Goal: Task Accomplishment & Management: Manage account settings

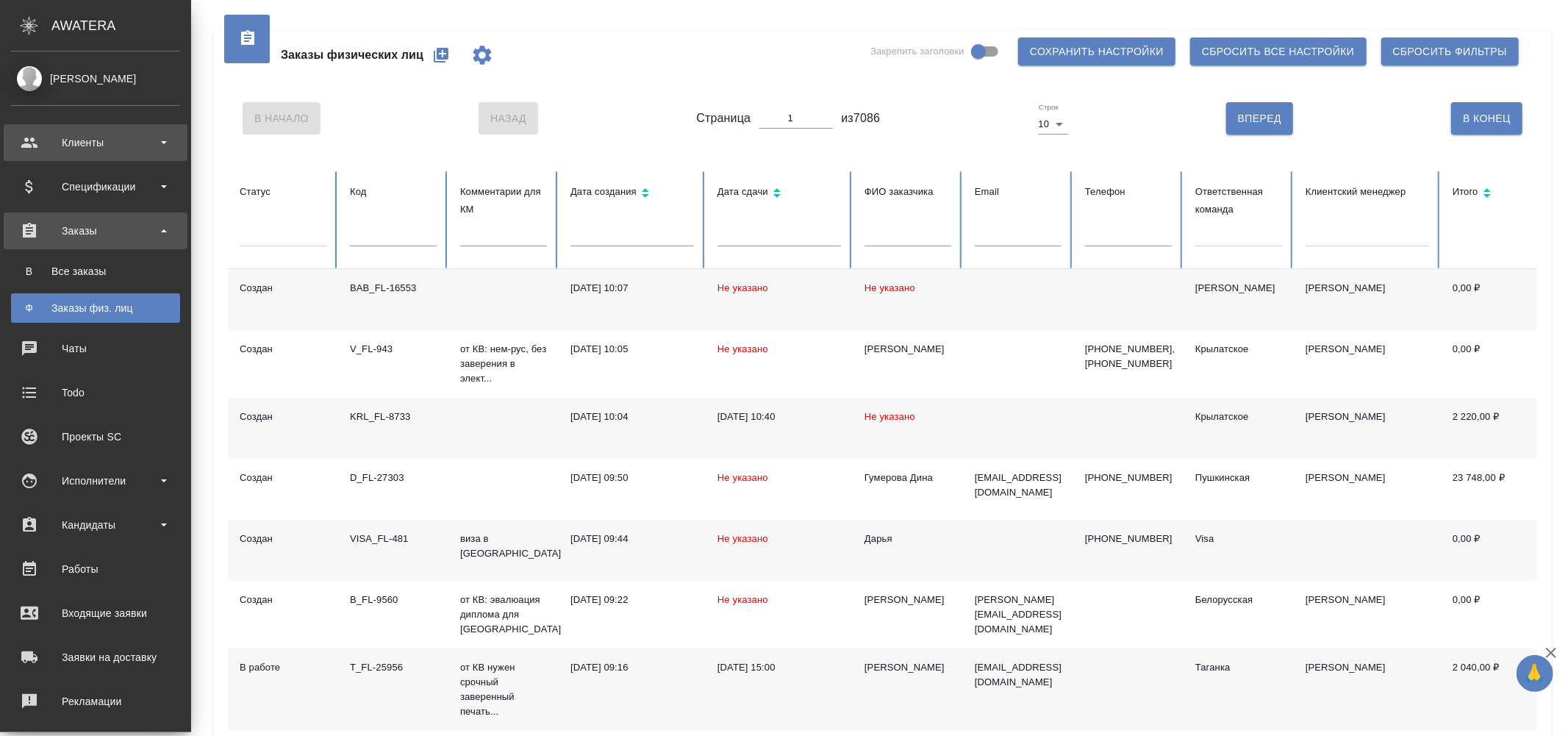
drag, startPoint x: 123, startPoint y: 127, endPoint x: 132, endPoint y: 158, distance: 32.3
click at [123, 127] on div "Клиенты" at bounding box center [96, 142] width 184 height 37
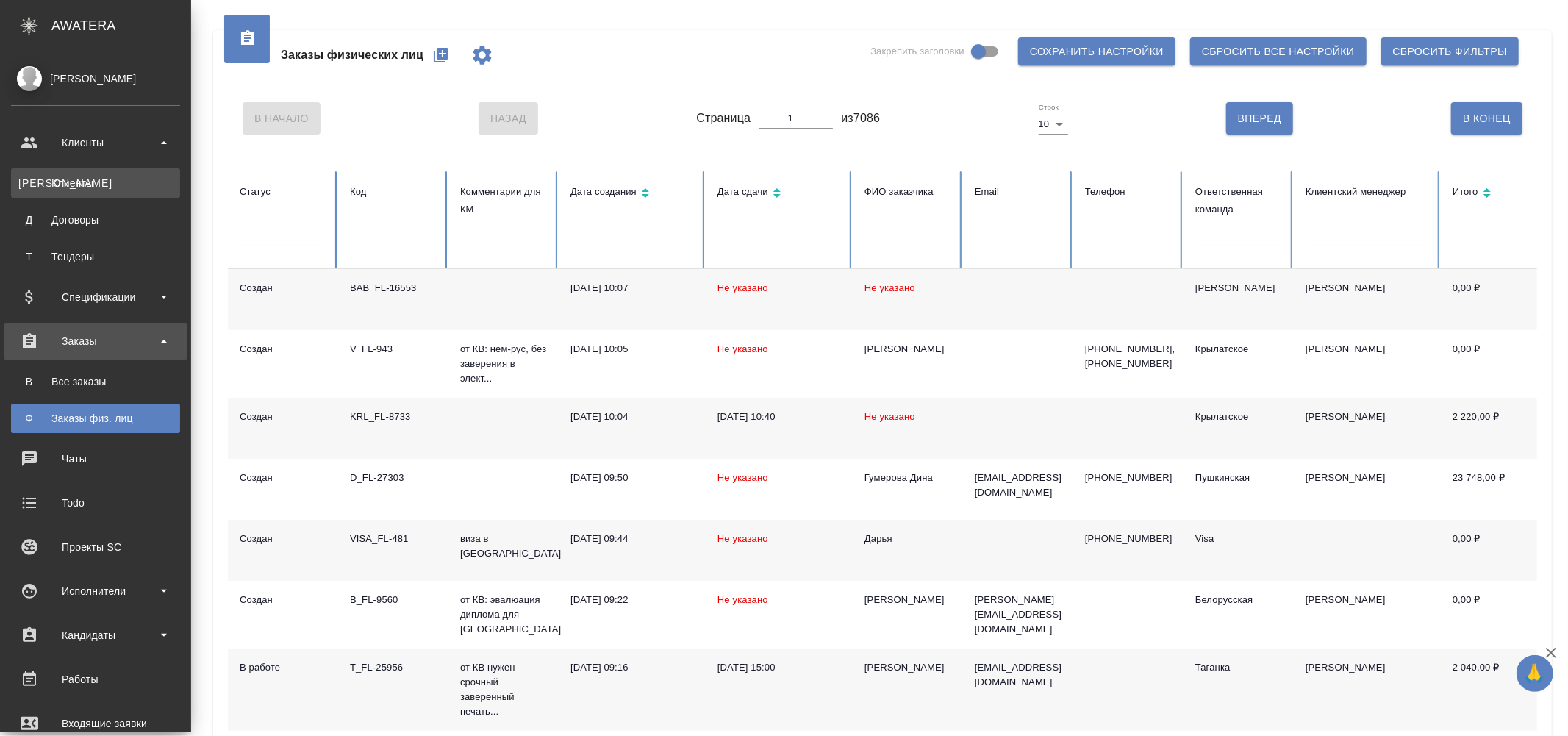
click at [134, 179] on div "Клиенты" at bounding box center [95, 183] width 154 height 15
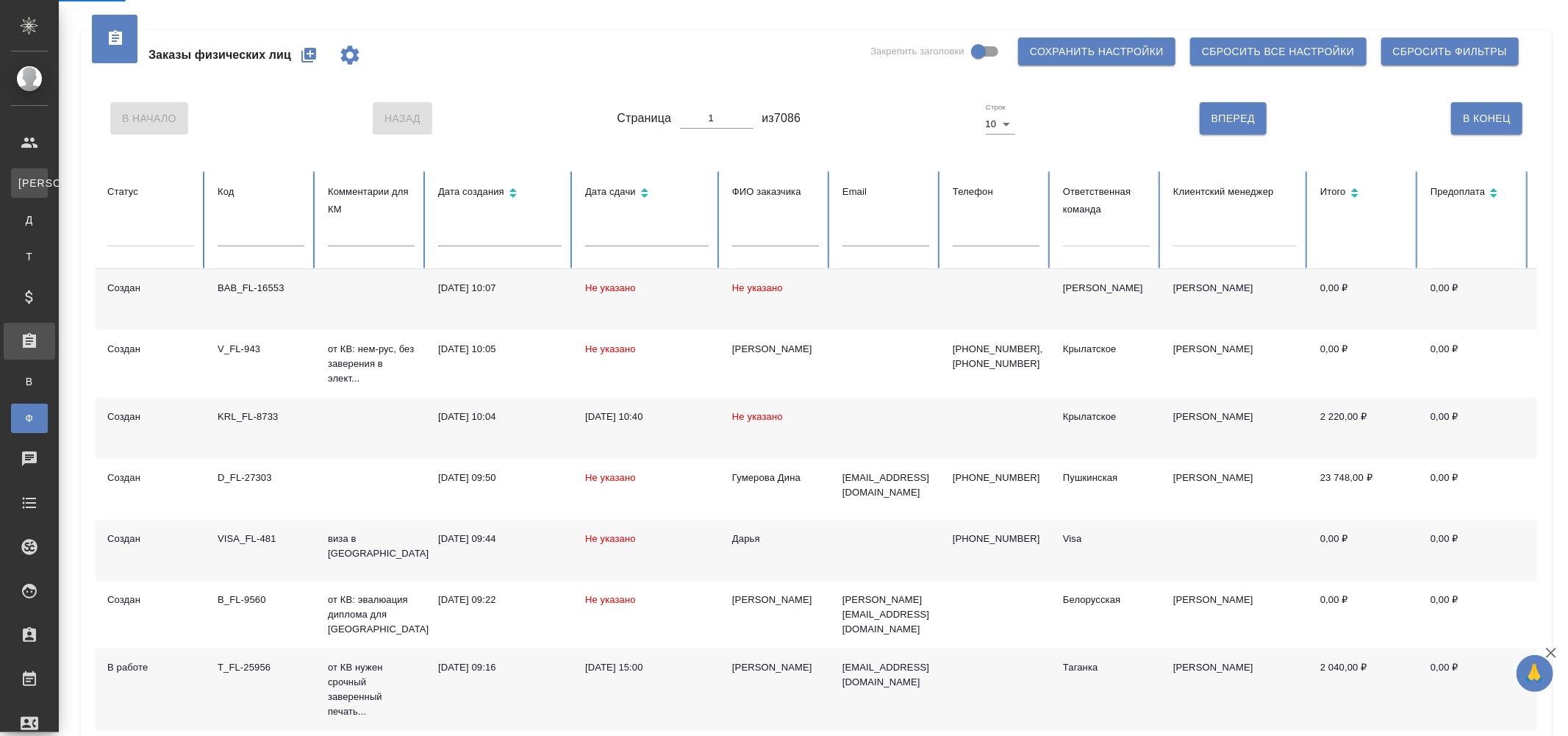
select select "RU"
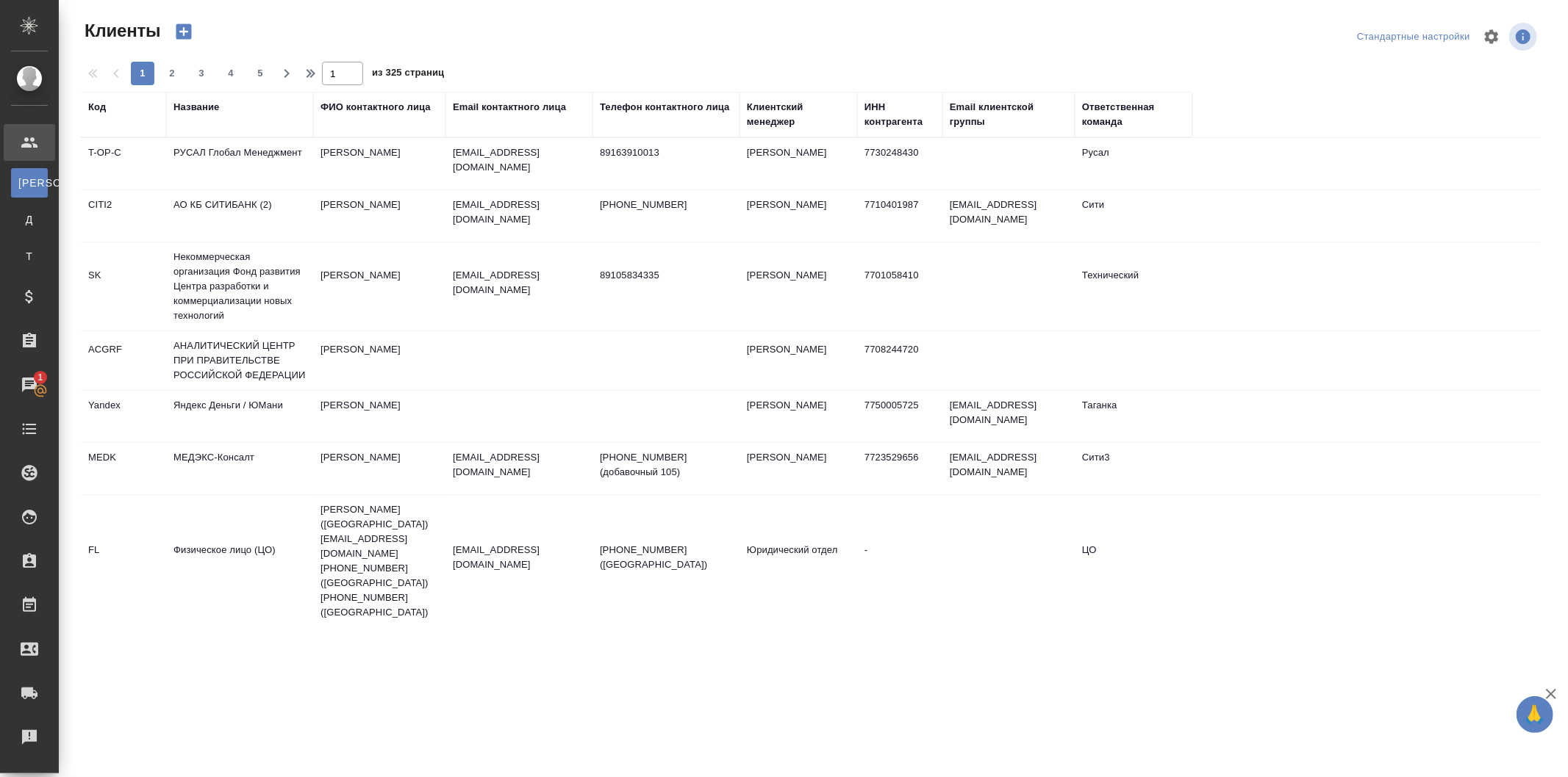
click at [229, 115] on div "Название" at bounding box center [240, 115] width 132 height 29
click at [227, 118] on div "Название" at bounding box center [240, 115] width 132 height 29
click at [209, 107] on div "Название" at bounding box center [196, 108] width 46 height 15
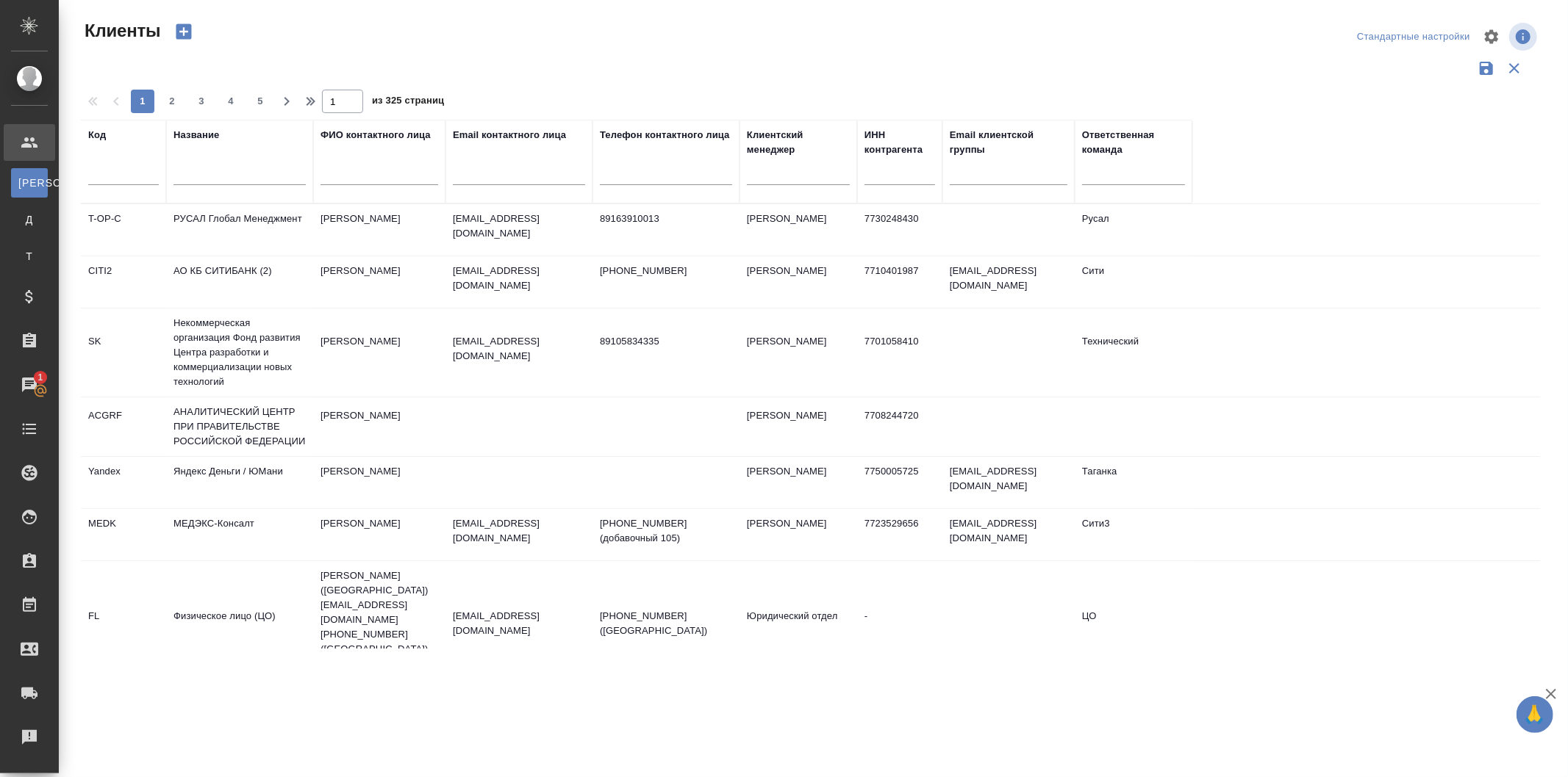
click at [233, 164] on div at bounding box center [240, 178] width 132 height 36
click at [236, 167] on input "text" at bounding box center [240, 176] width 132 height 19
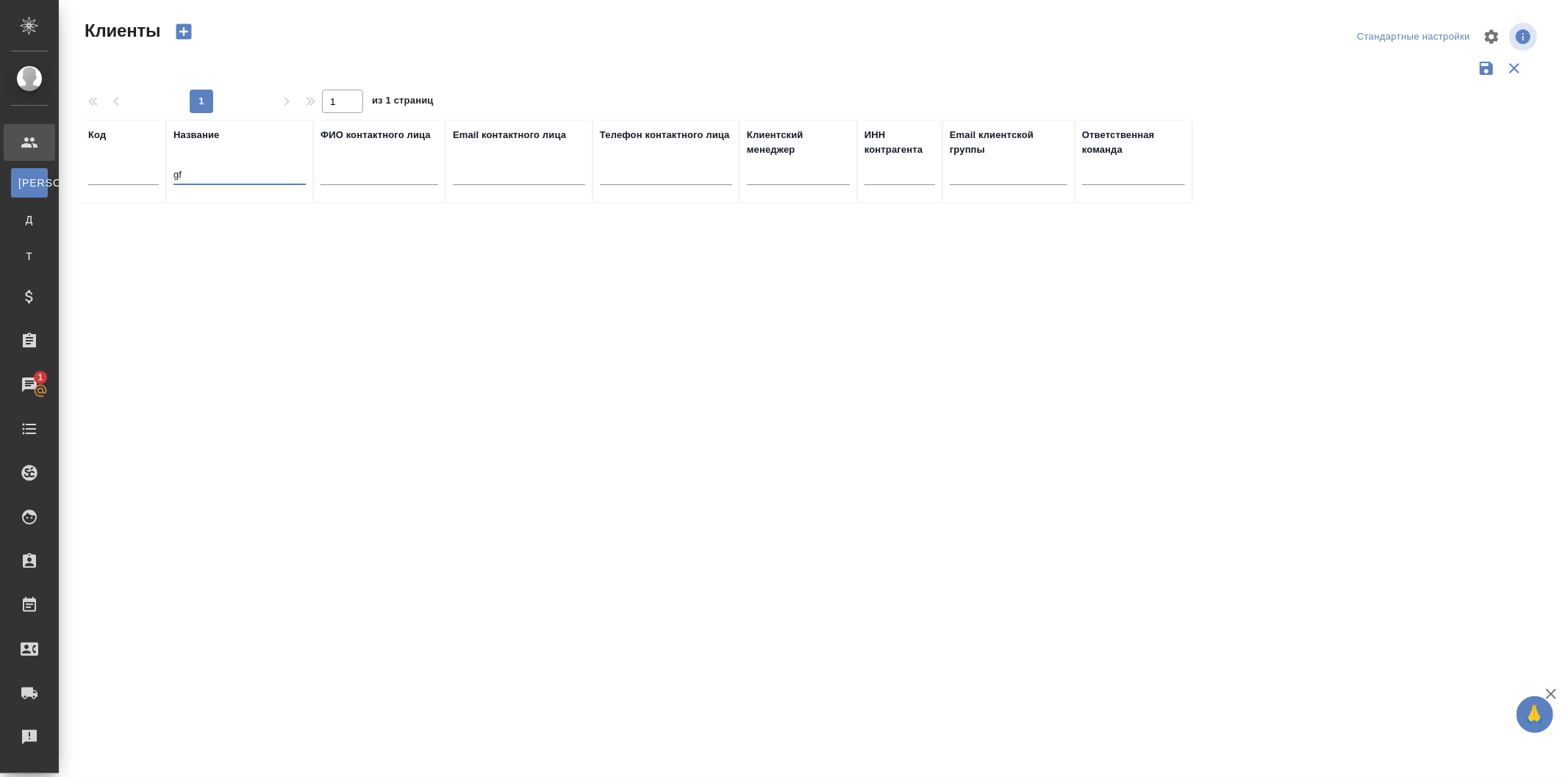
type input "g"
type input "париба"
click at [320, 237] on td "ISKENDEROVA [PERSON_NAME]" at bounding box center [379, 233] width 132 height 51
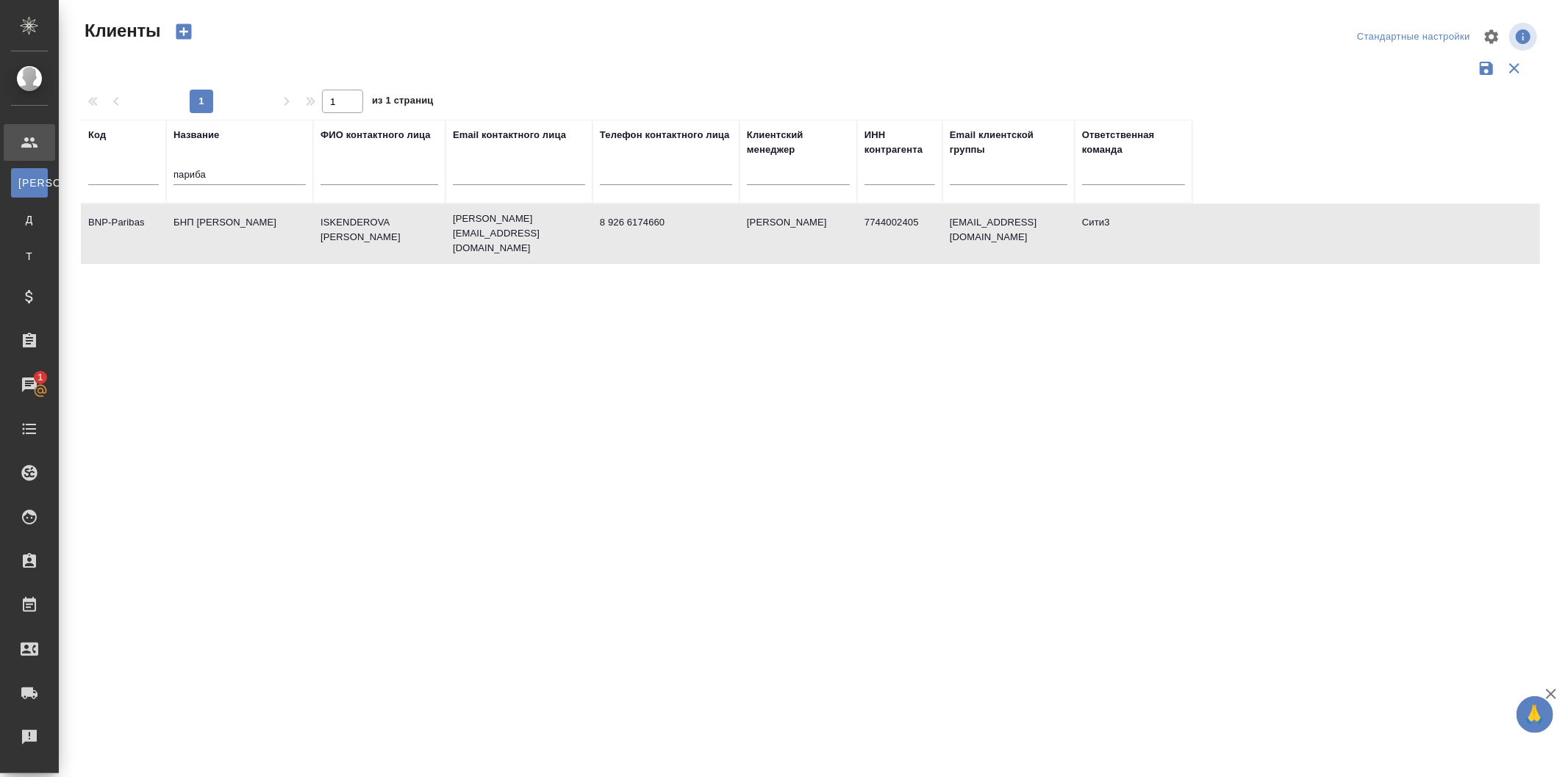
click at [320, 237] on td "ISKENDEROVA Elena" at bounding box center [379, 233] width 132 height 51
click at [415, 232] on td "ISKENDEROVA Elena" at bounding box center [379, 233] width 132 height 51
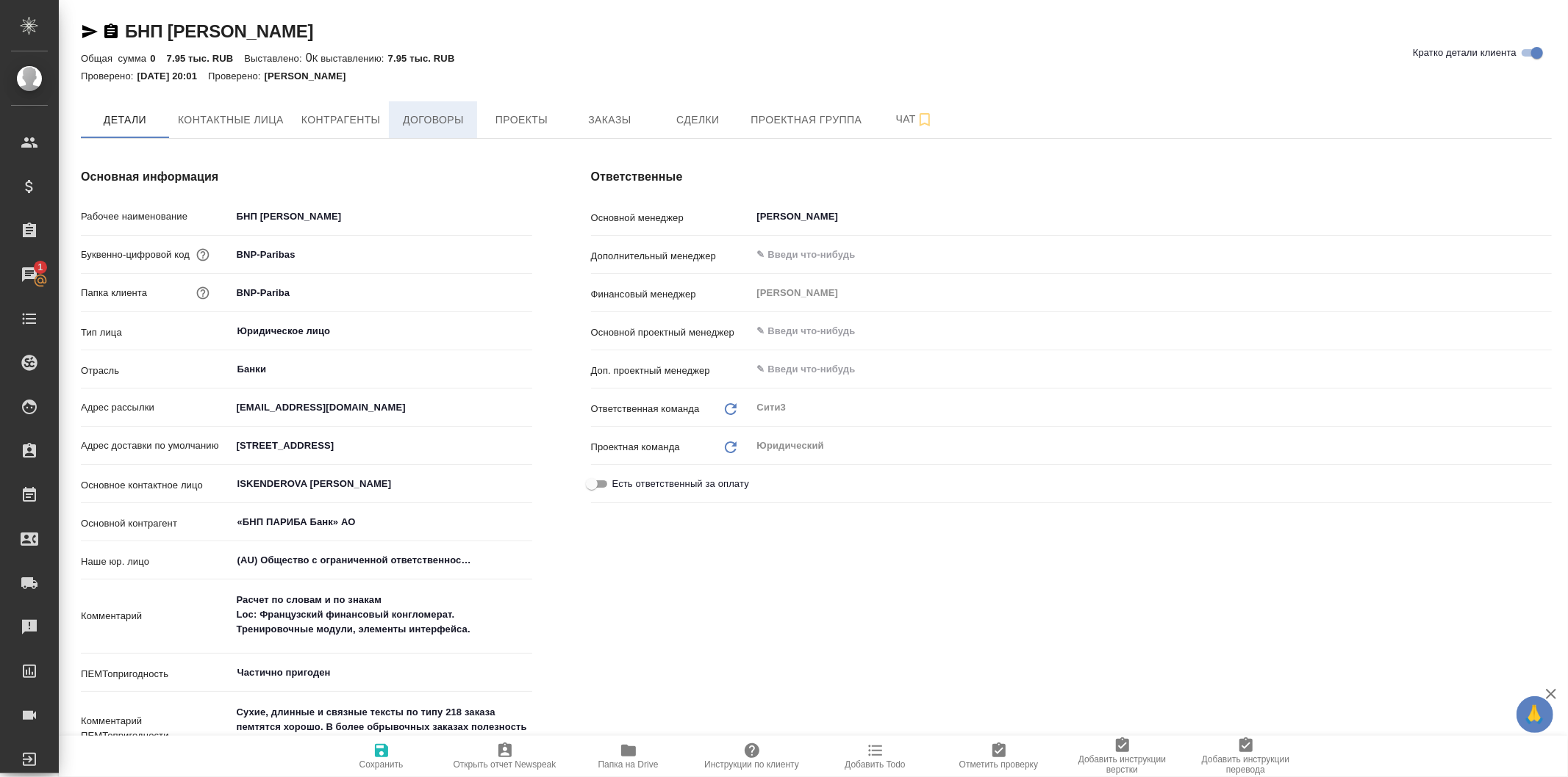
click at [453, 108] on button "Договоры" at bounding box center [433, 119] width 88 height 37
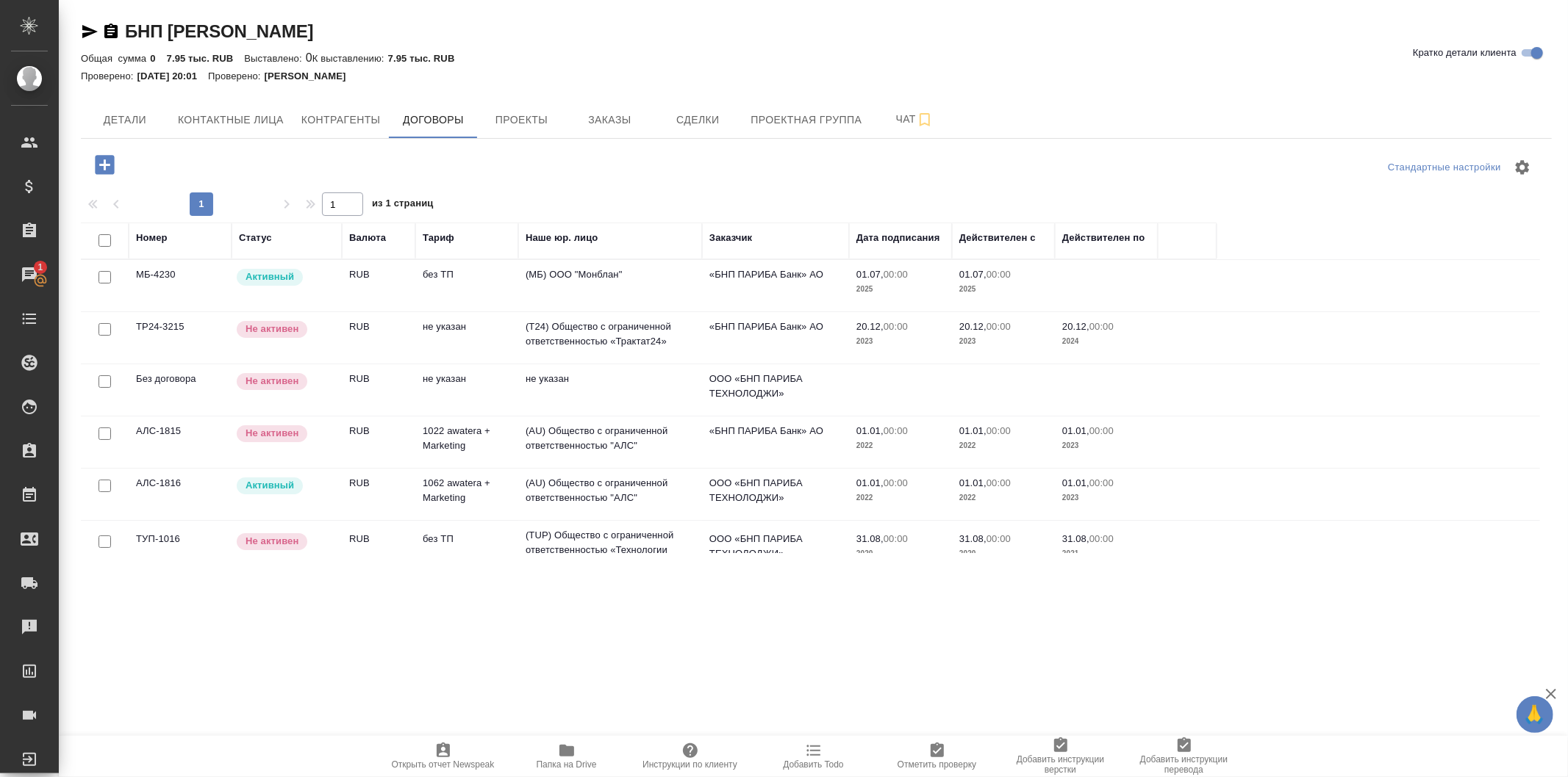
click at [678, 281] on td "(МБ) ООО "Монблан"" at bounding box center [610, 285] width 184 height 51
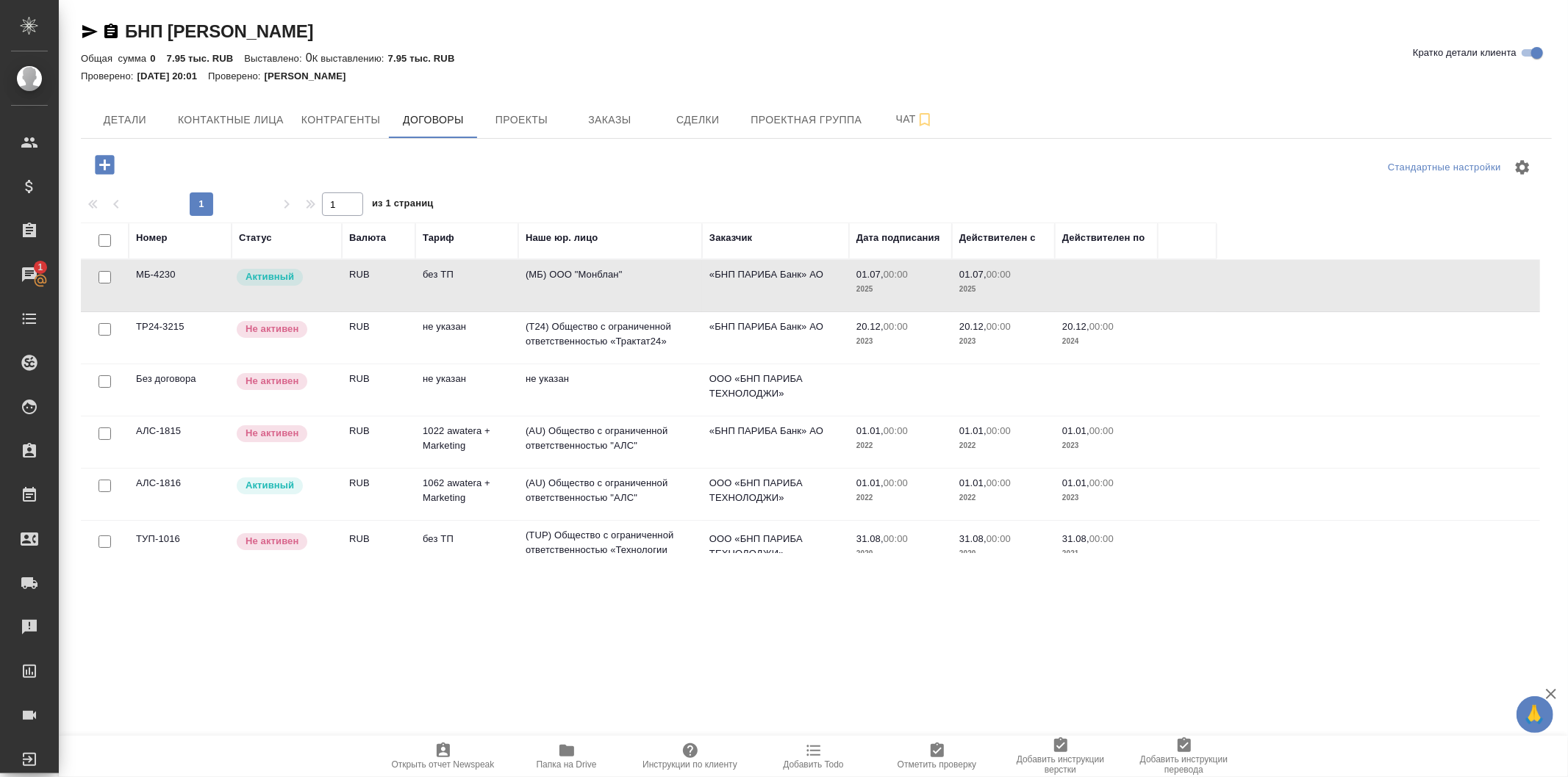
click at [678, 281] on td "(МБ) ООО "Монблан"" at bounding box center [610, 285] width 184 height 51
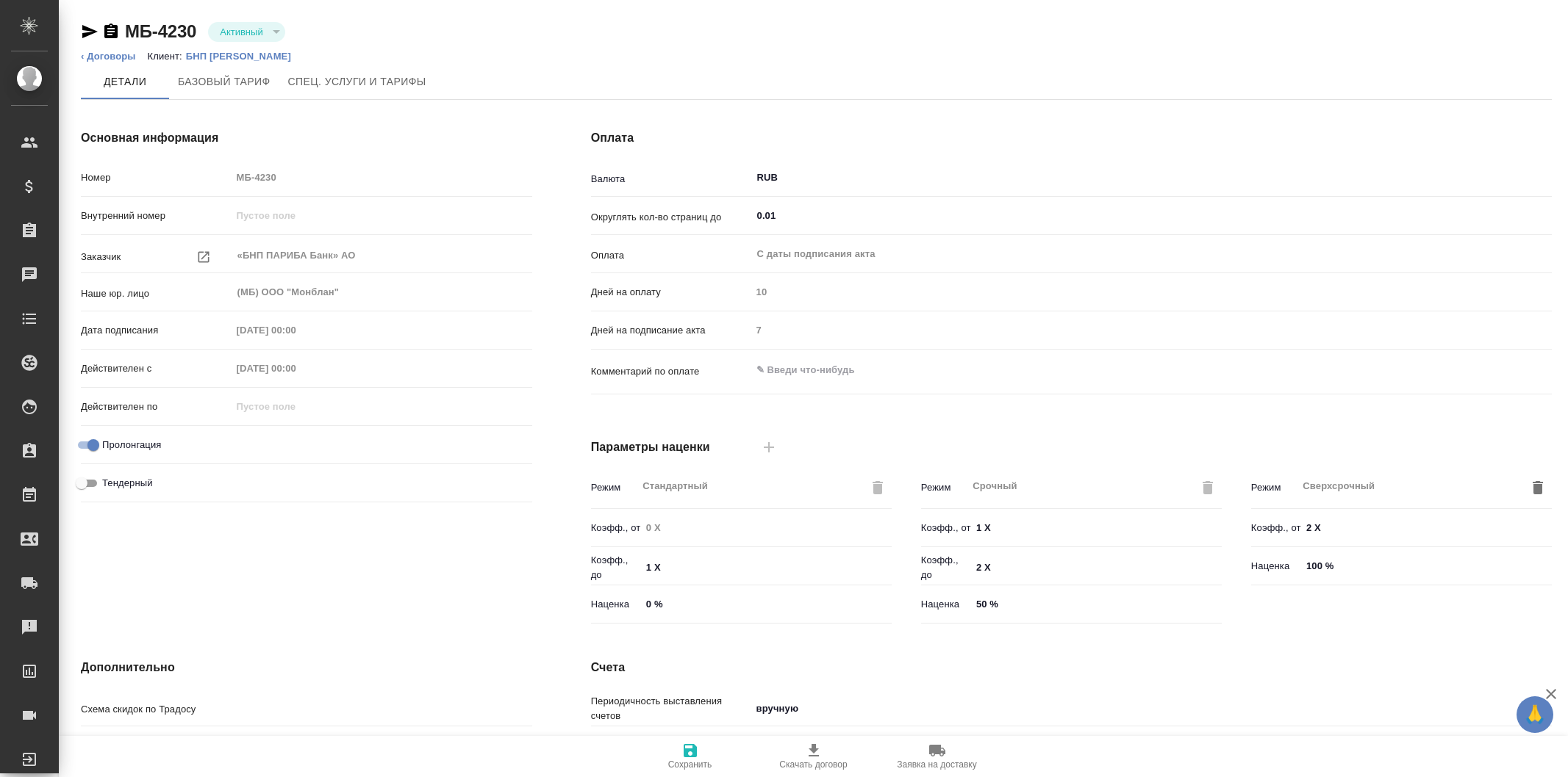
type input "без ТП"
type input "Стандартный шаблон - 30-70-100 - ВЫБЕРИ МЕНЯ!"
click at [814, 754] on icon "button" at bounding box center [814, 751] width 18 height 18
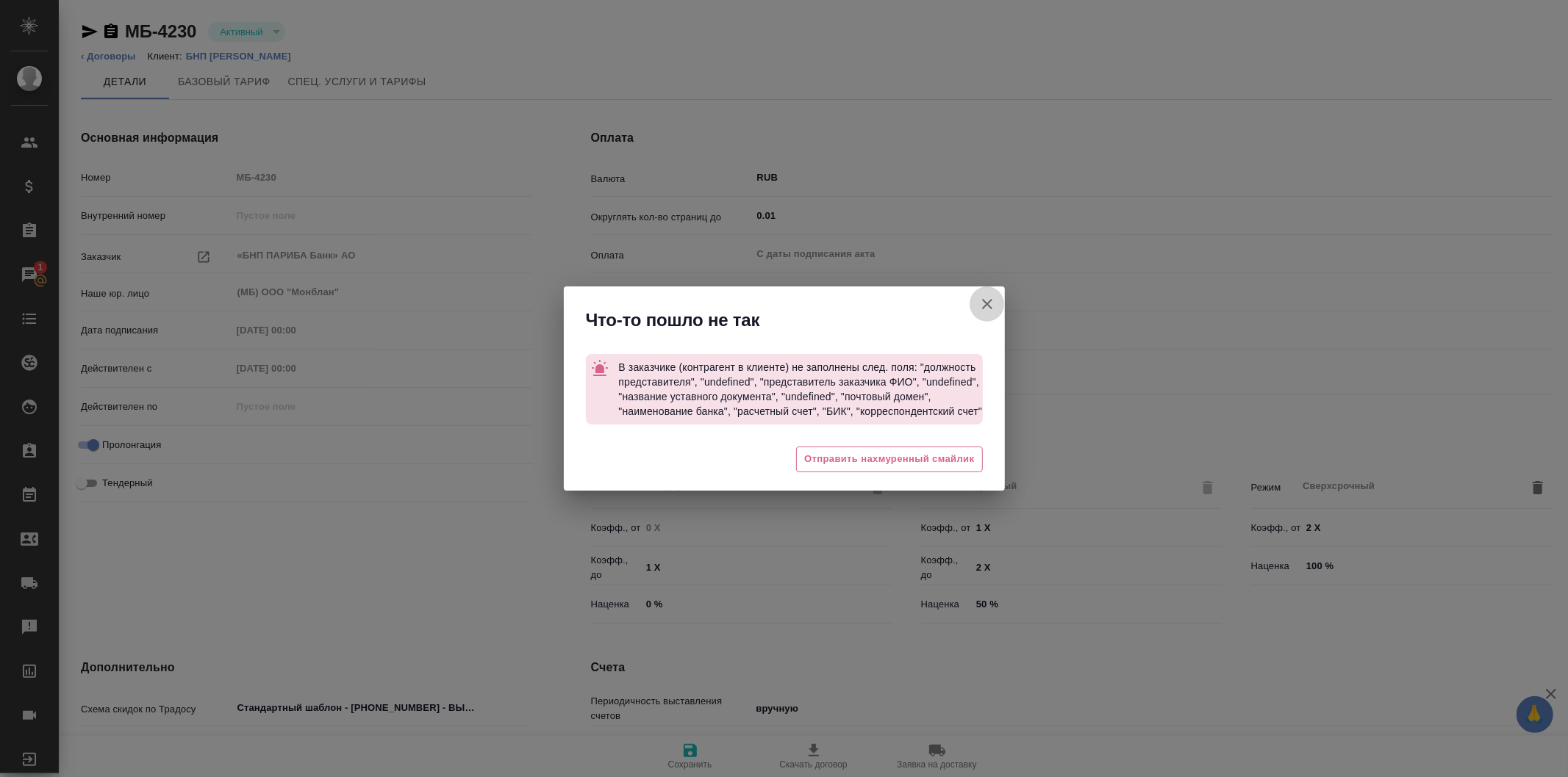
click at [986, 298] on icon "button" at bounding box center [988, 305] width 18 height 18
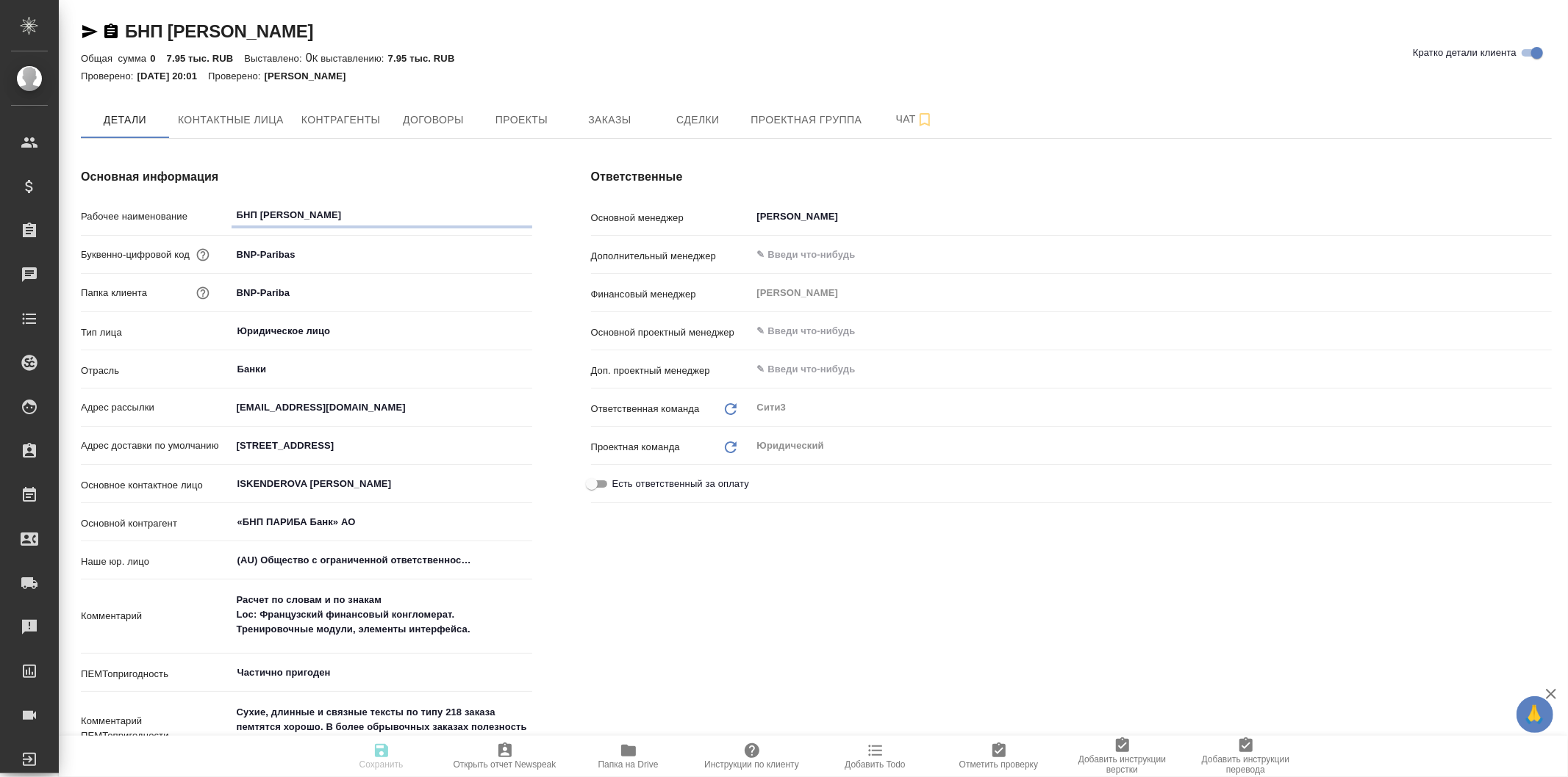
click at [650, 758] on span "Папка на Drive" at bounding box center [628, 756] width 106 height 28
click at [609, 128] on span "Заказы" at bounding box center [610, 120] width 71 height 19
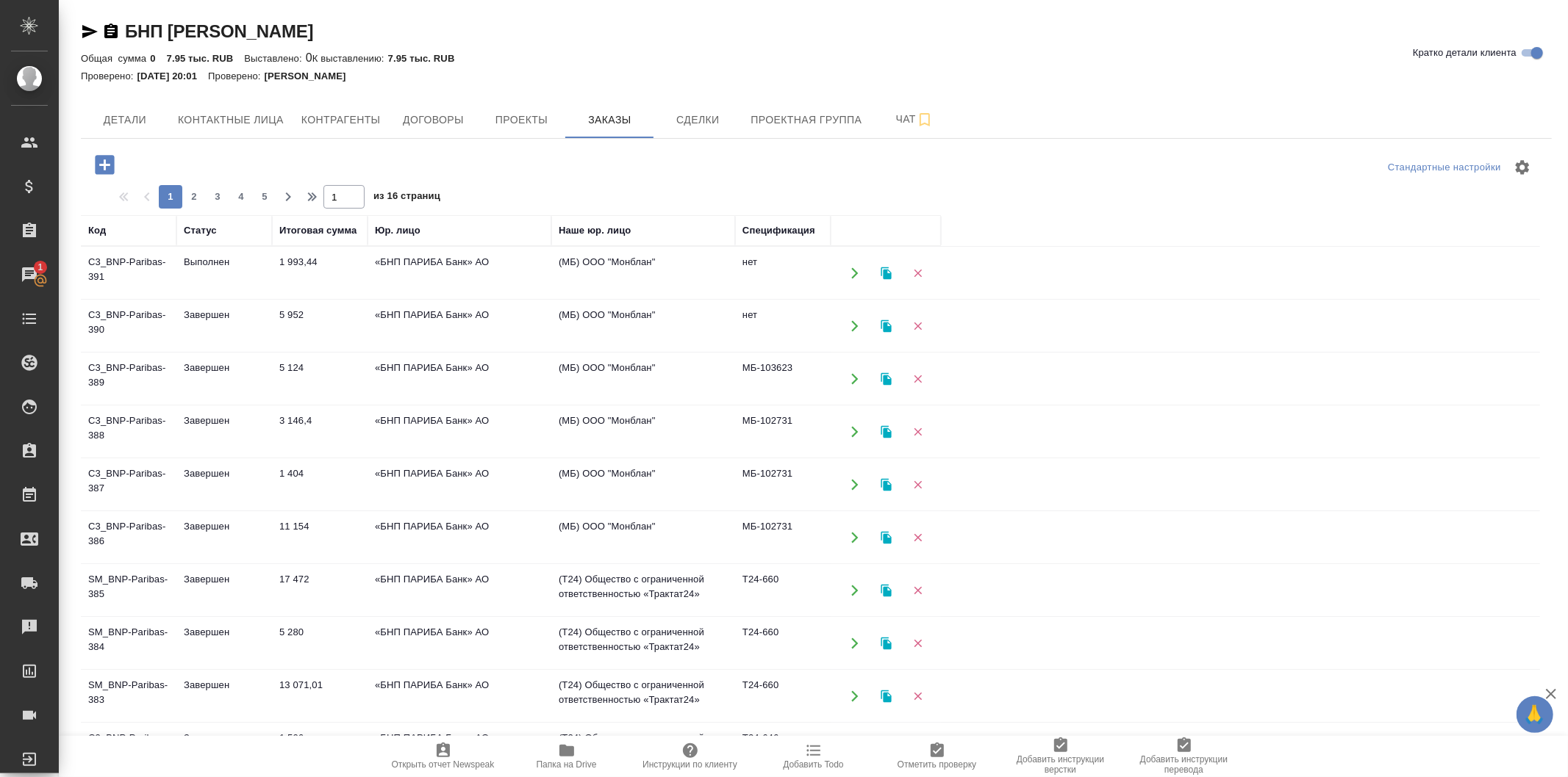
click at [94, 157] on icon "button" at bounding box center [105, 165] width 26 height 26
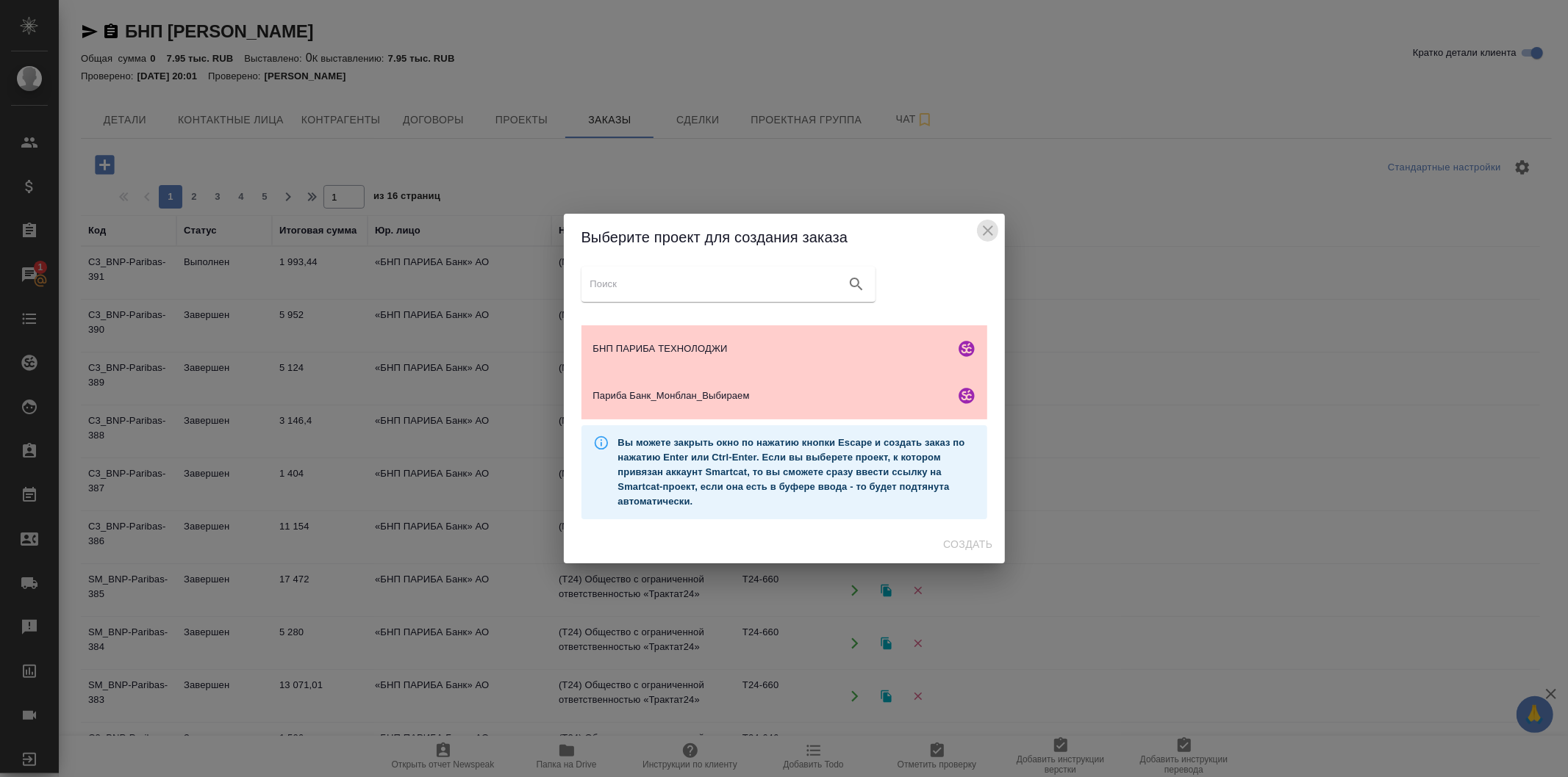
click at [990, 235] on icon "close" at bounding box center [989, 230] width 18 height 18
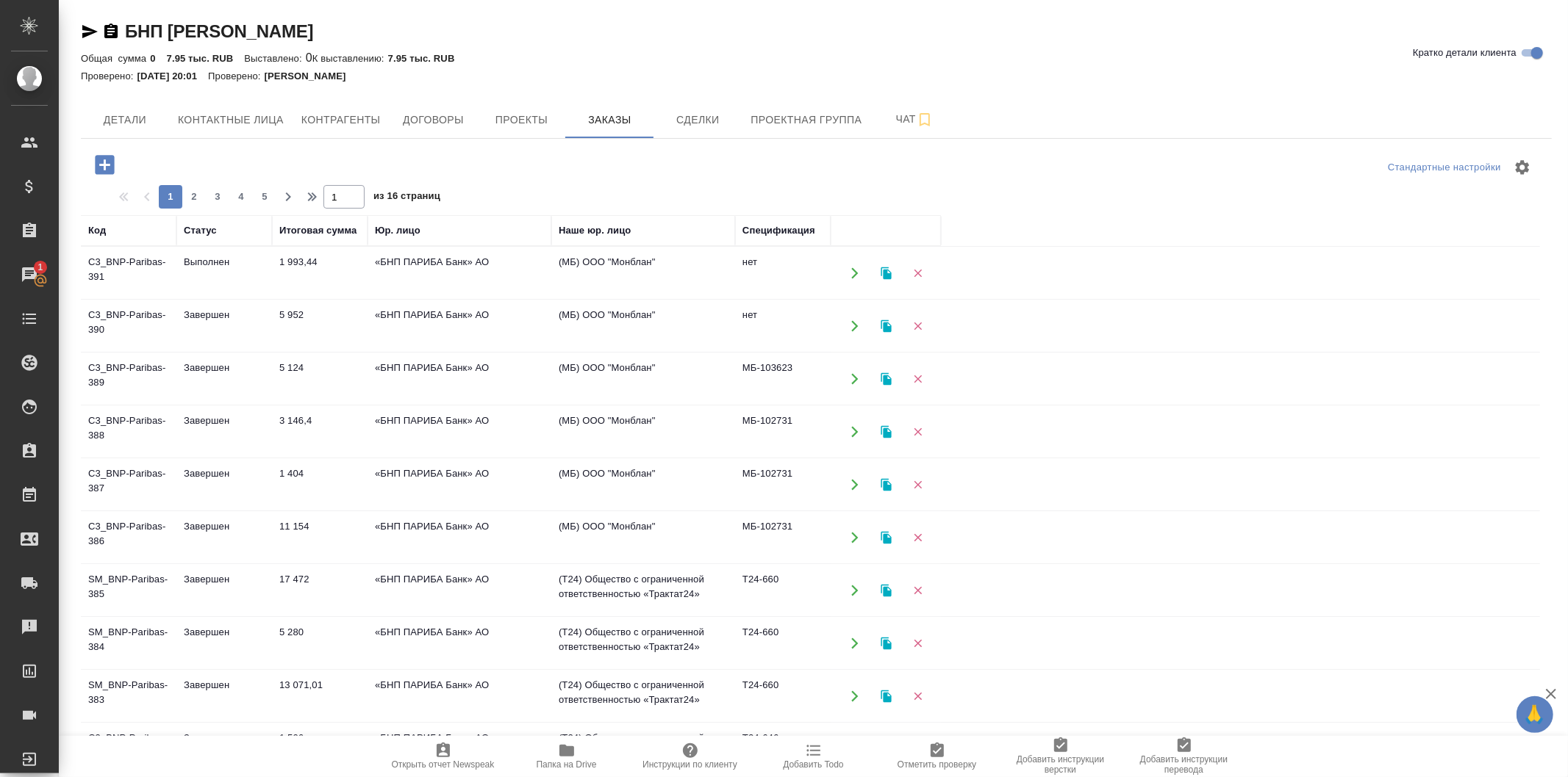
click at [109, 157] on icon "button" at bounding box center [104, 164] width 19 height 19
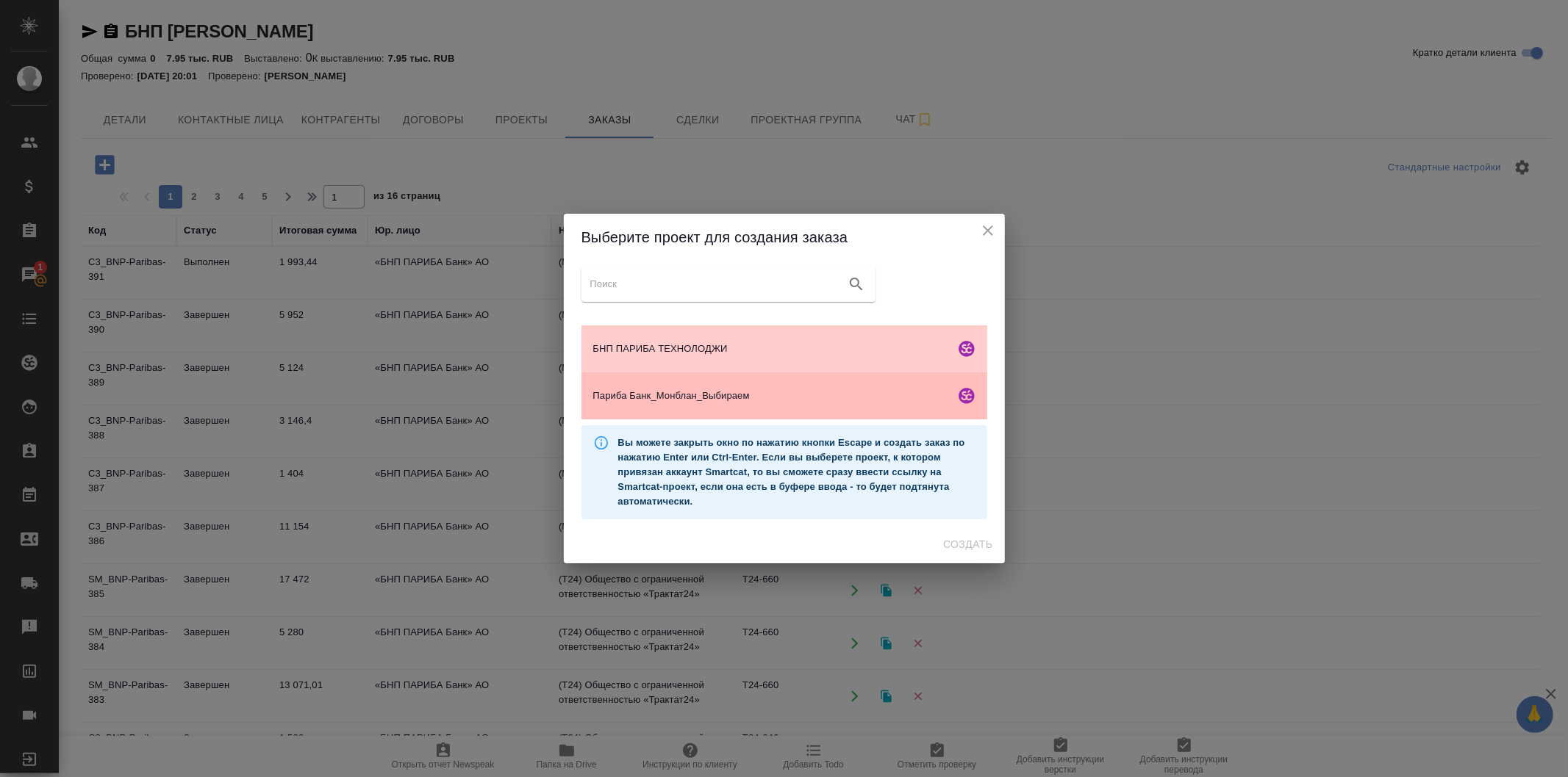
click at [862, 406] on div "Париба Банк_Монблан_Выбираем" at bounding box center [785, 396] width 406 height 47
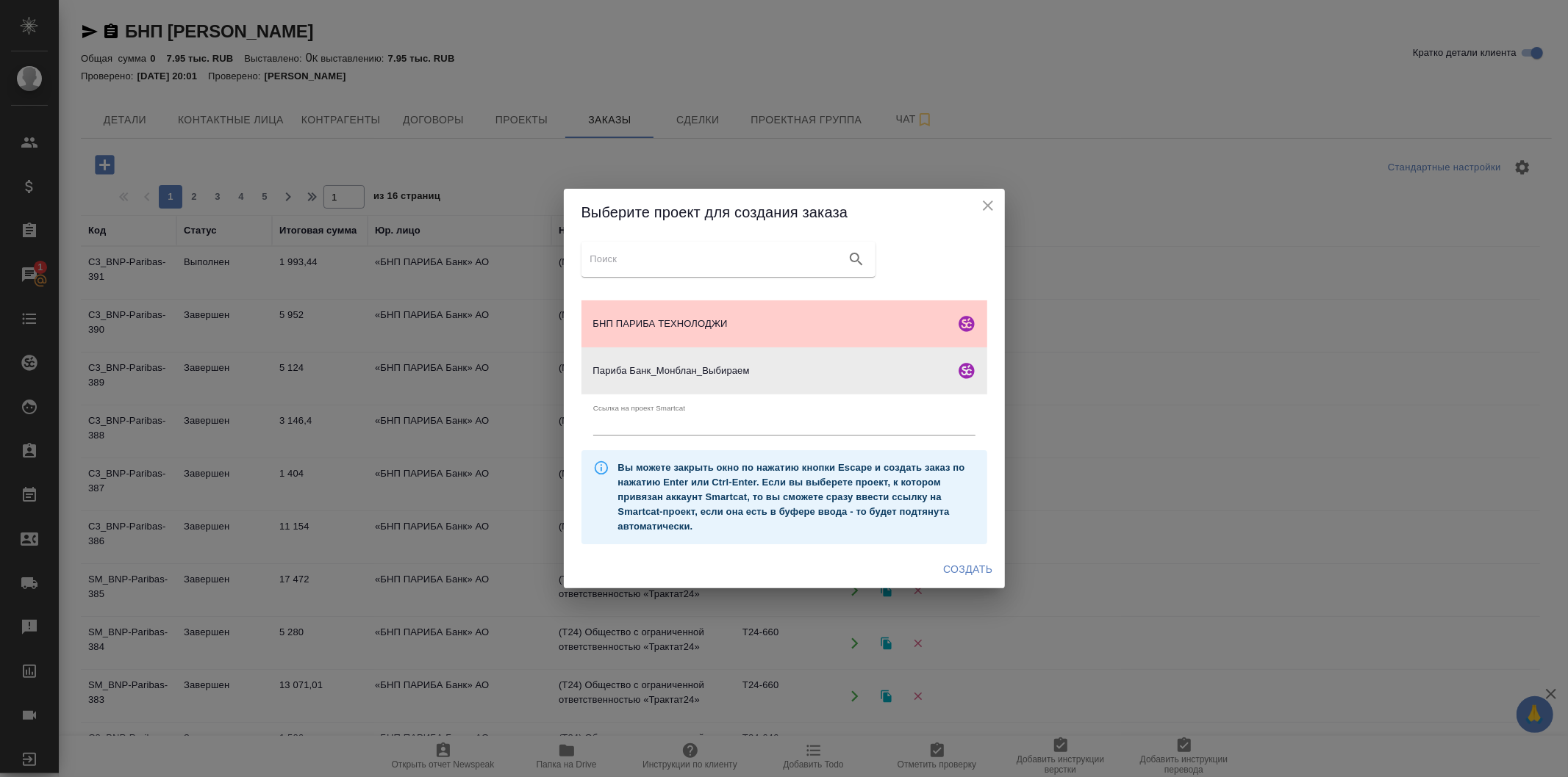
click at [744, 423] on input "text" at bounding box center [784, 425] width 382 height 20
click at [965, 571] on span "Создать" at bounding box center [967, 569] width 49 height 19
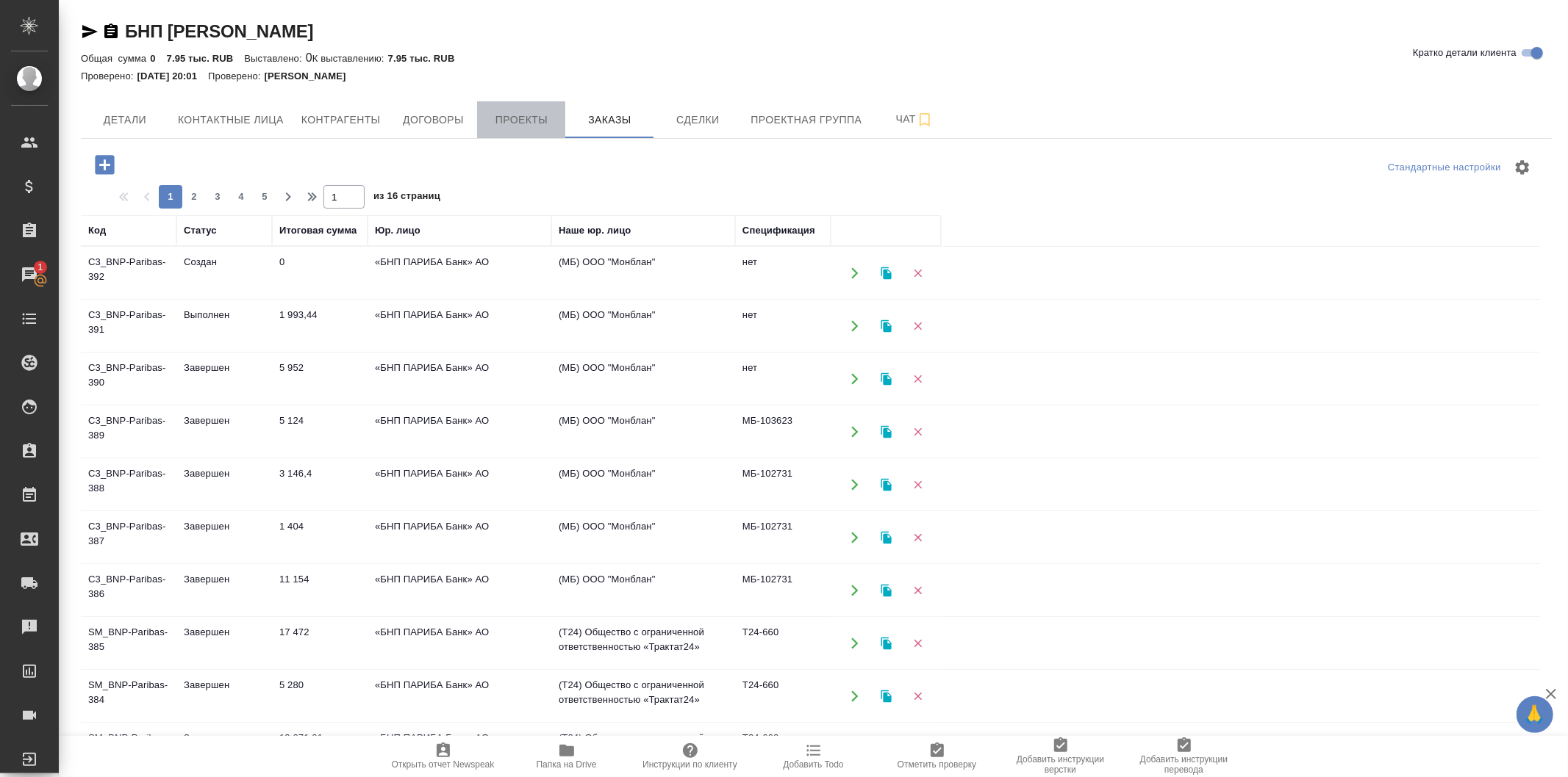
click at [554, 111] on span "Проекты" at bounding box center [521, 120] width 71 height 19
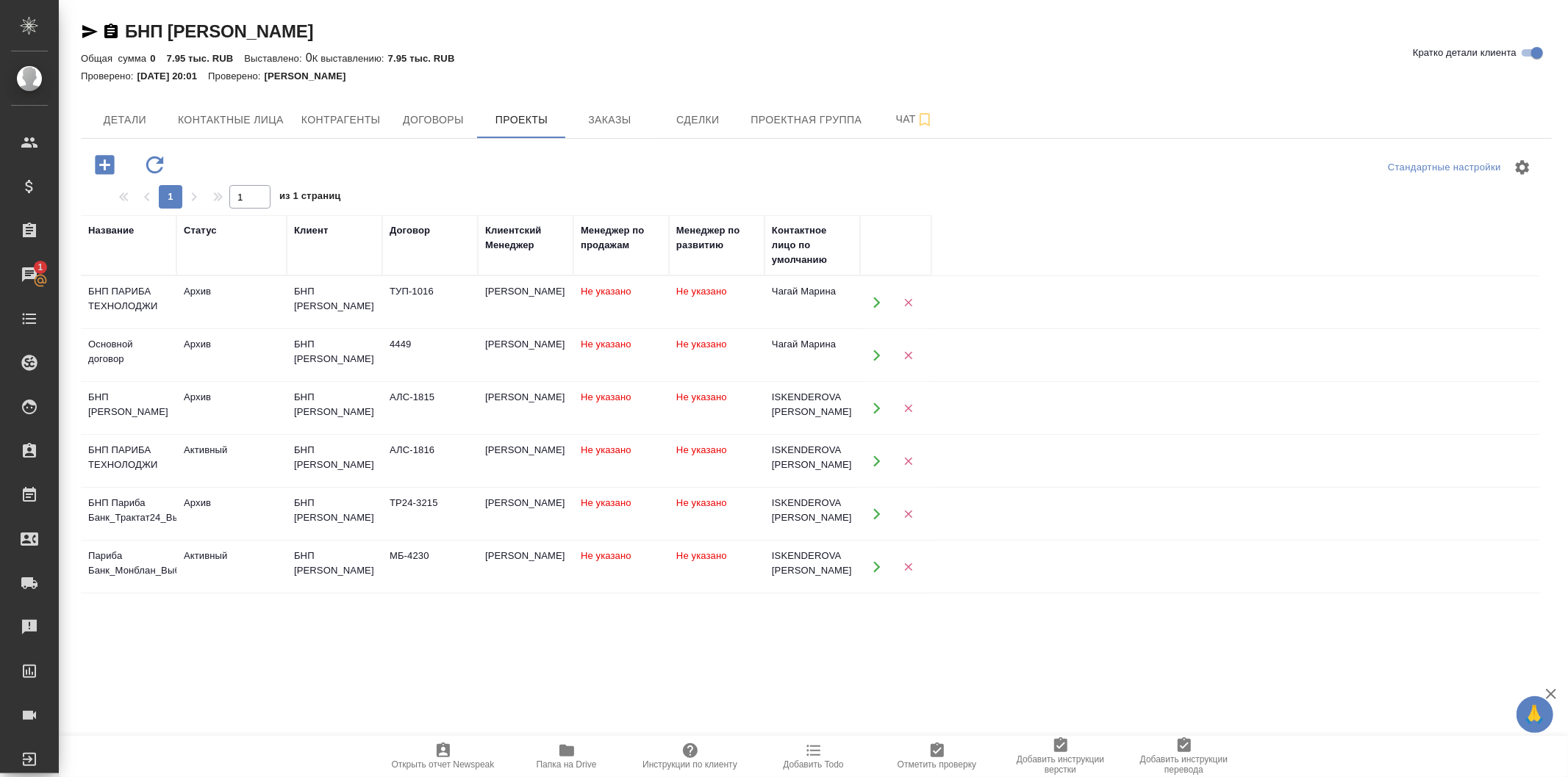
click at [151, 165] on icon "button" at bounding box center [155, 165] width 26 height 26
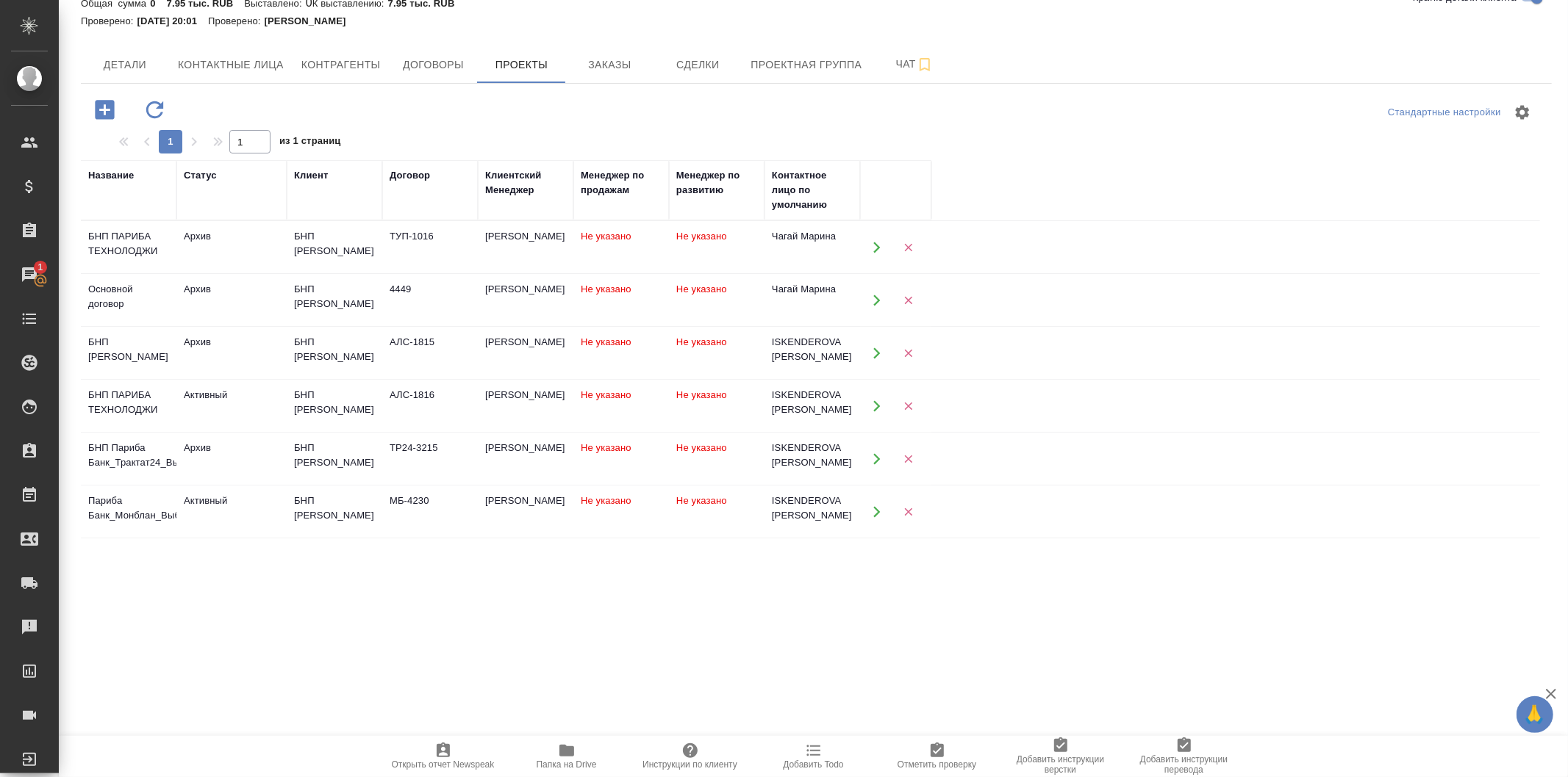
click at [393, 527] on td "МБ-4230" at bounding box center [429, 511] width 95 height 51
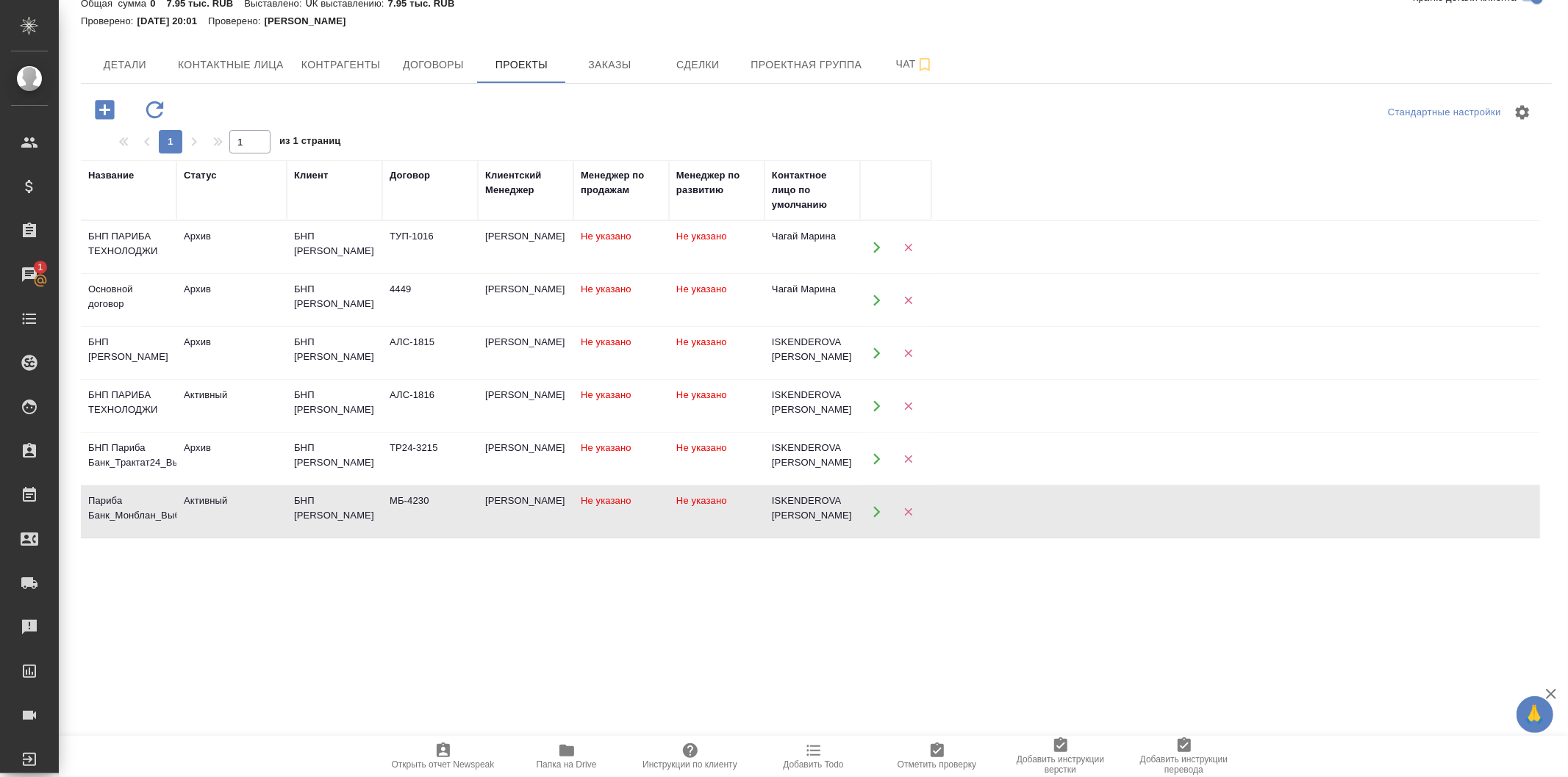
click at [393, 527] on td "МБ-4230" at bounding box center [429, 511] width 95 height 51
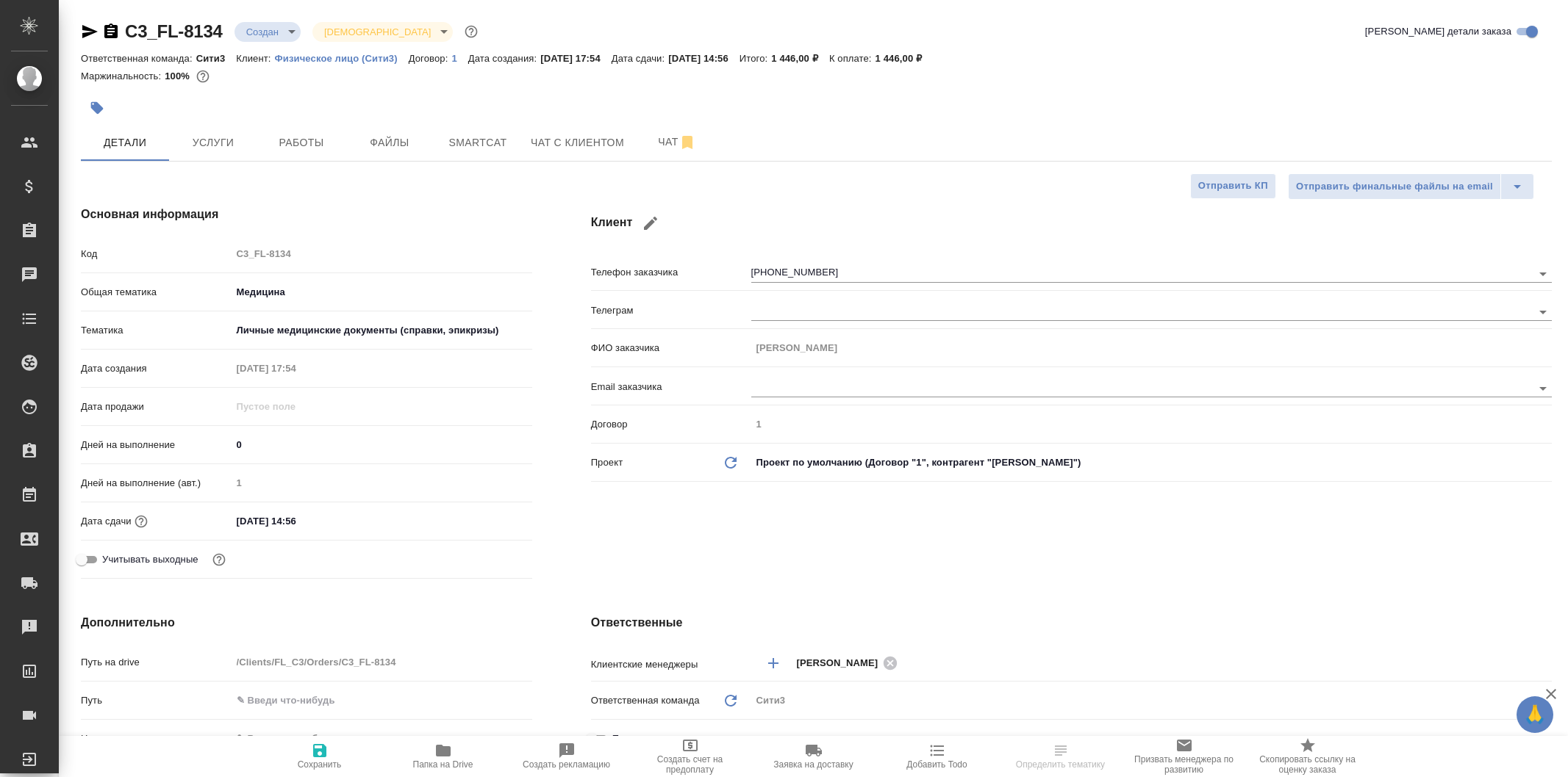
select select "RU"
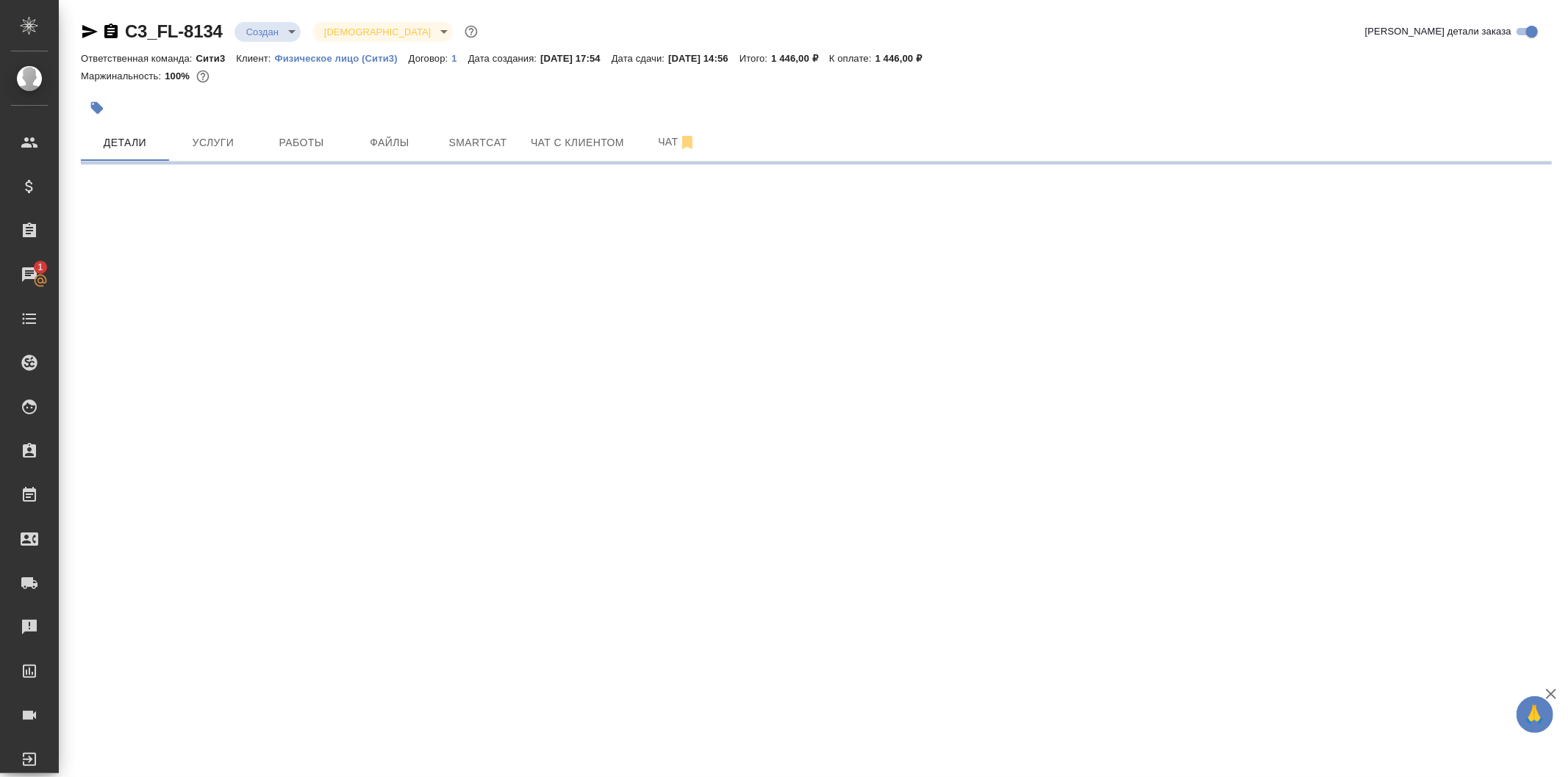
select select "RU"
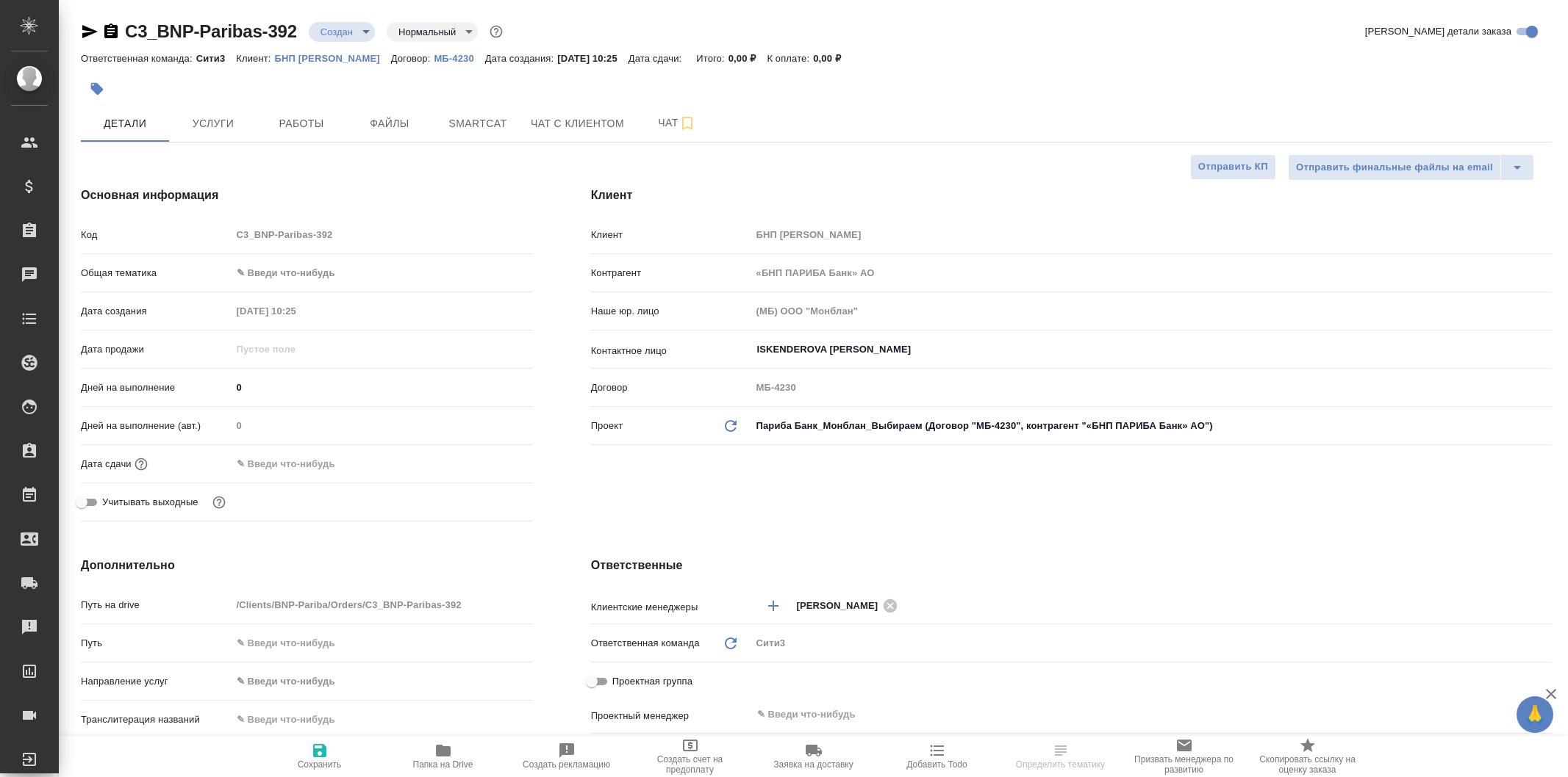
select select "RU"
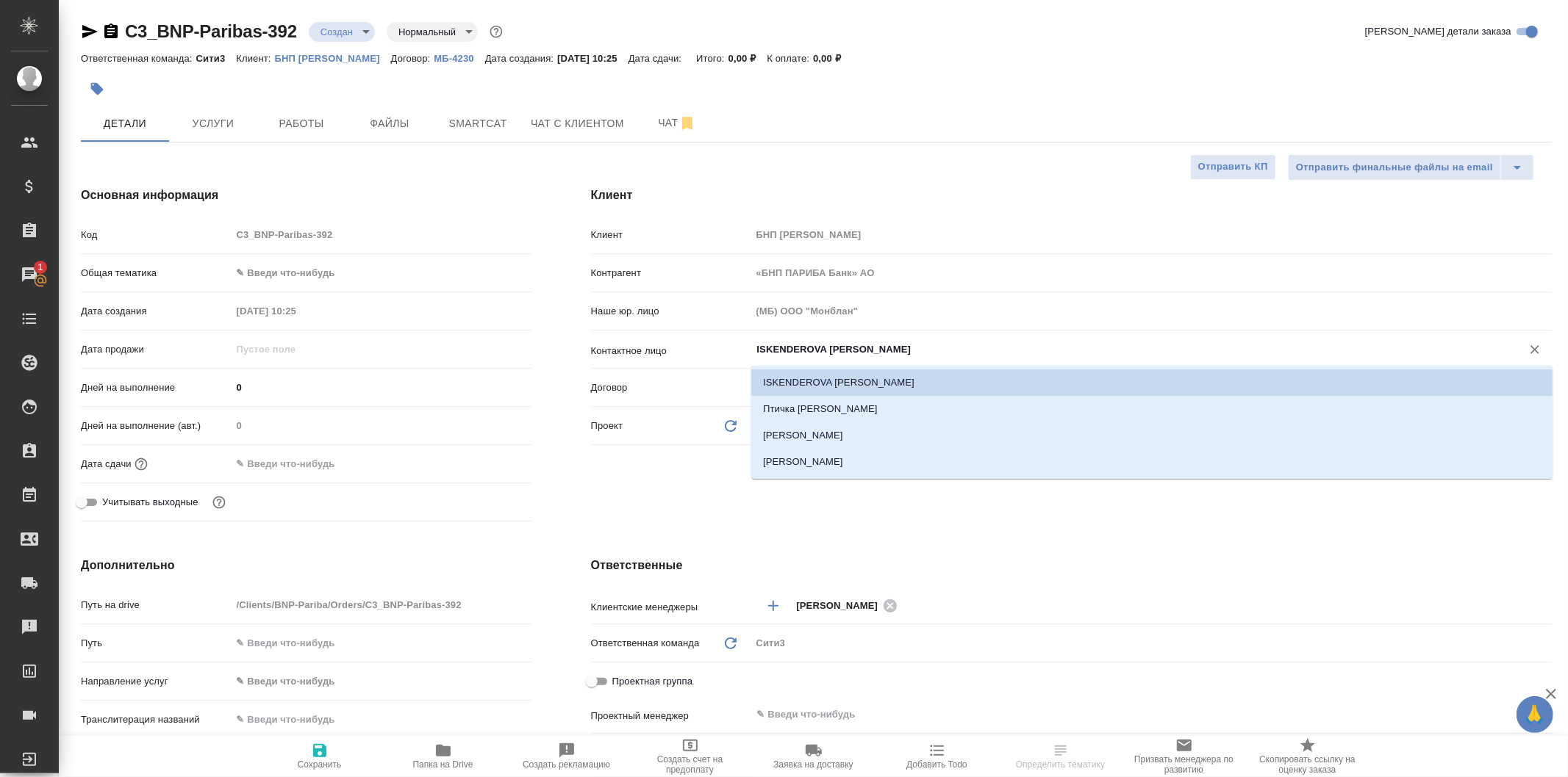
click at [835, 341] on input "ISKENDEROVA [PERSON_NAME]" at bounding box center [1126, 350] width 742 height 18
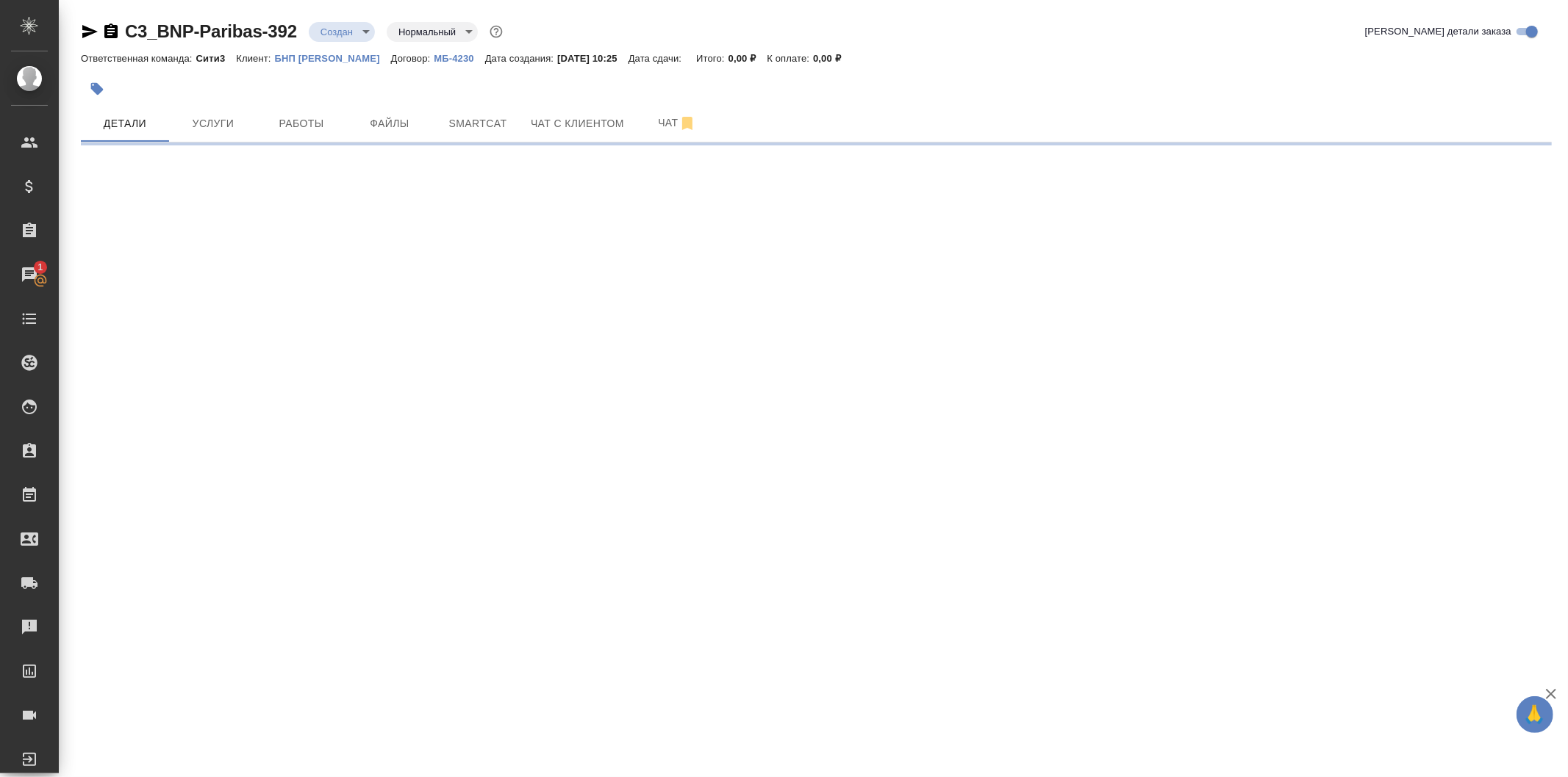
select select "RU"
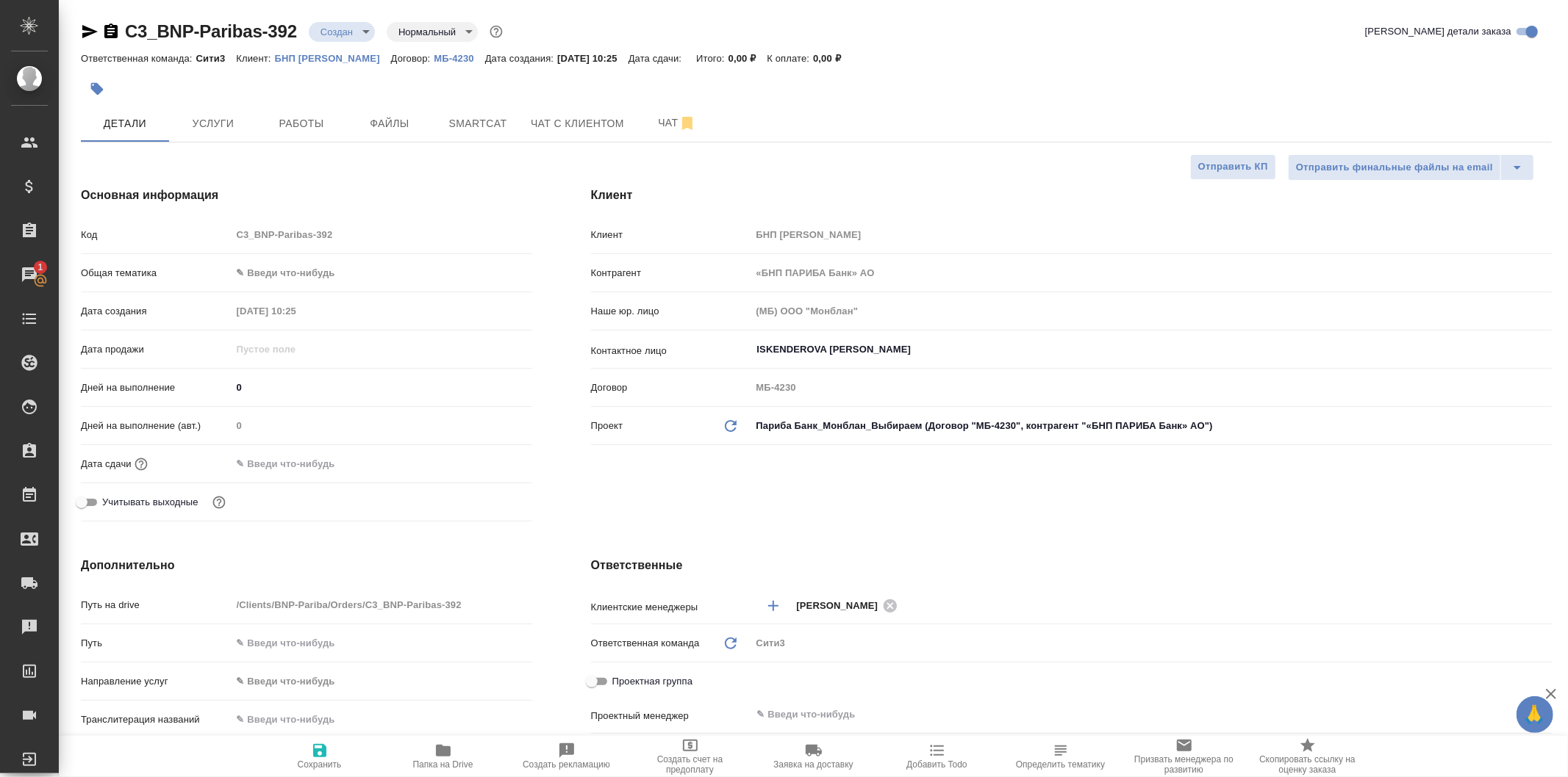
type textarea "x"
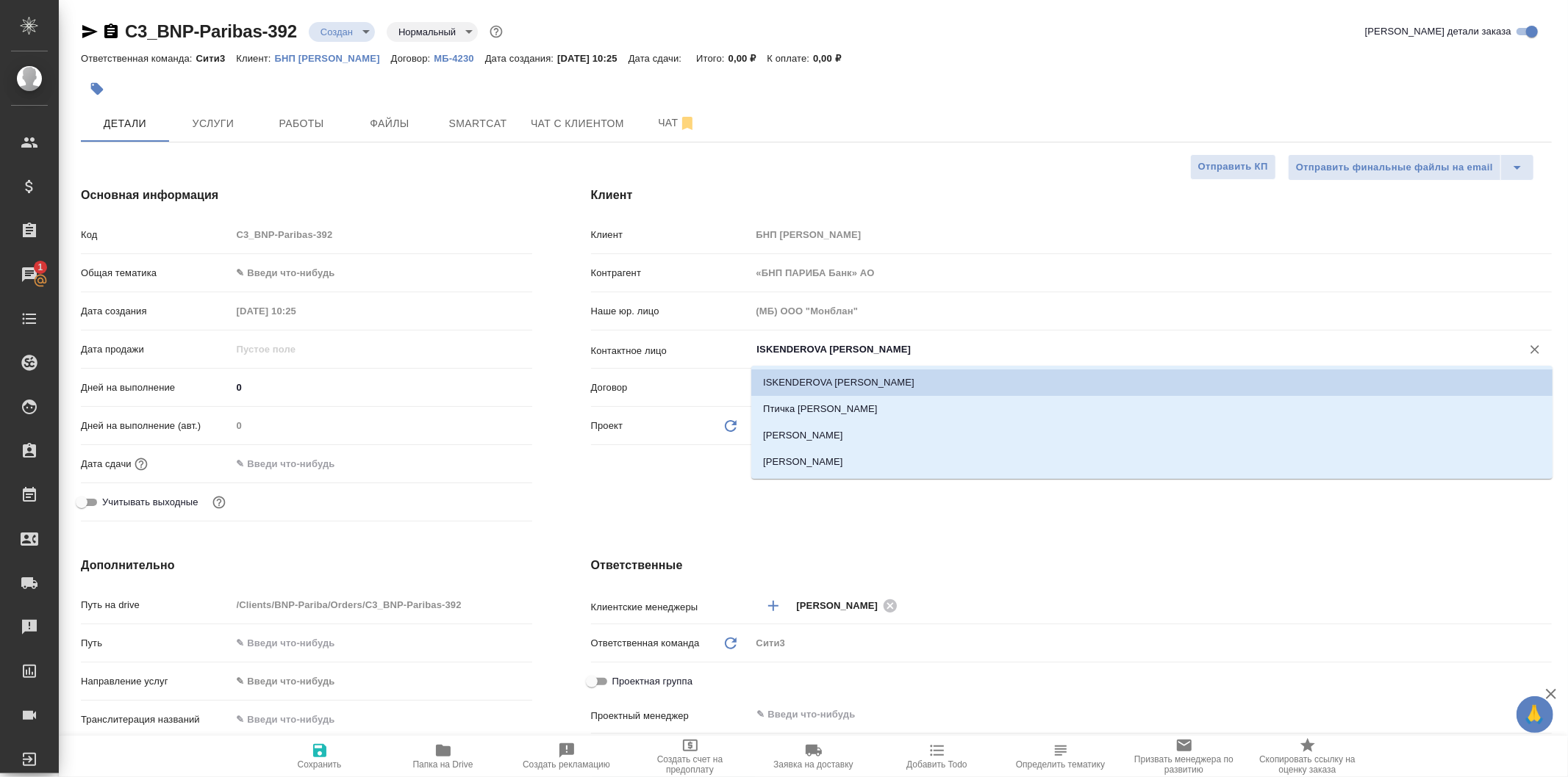
click at [869, 343] on input "ISKENDEROVA [PERSON_NAME]" at bounding box center [1126, 350] width 742 height 18
click at [905, 453] on li "[PERSON_NAME]" at bounding box center [1152, 462] width 801 height 26
type input "[PERSON_NAME]"
type textarea "x"
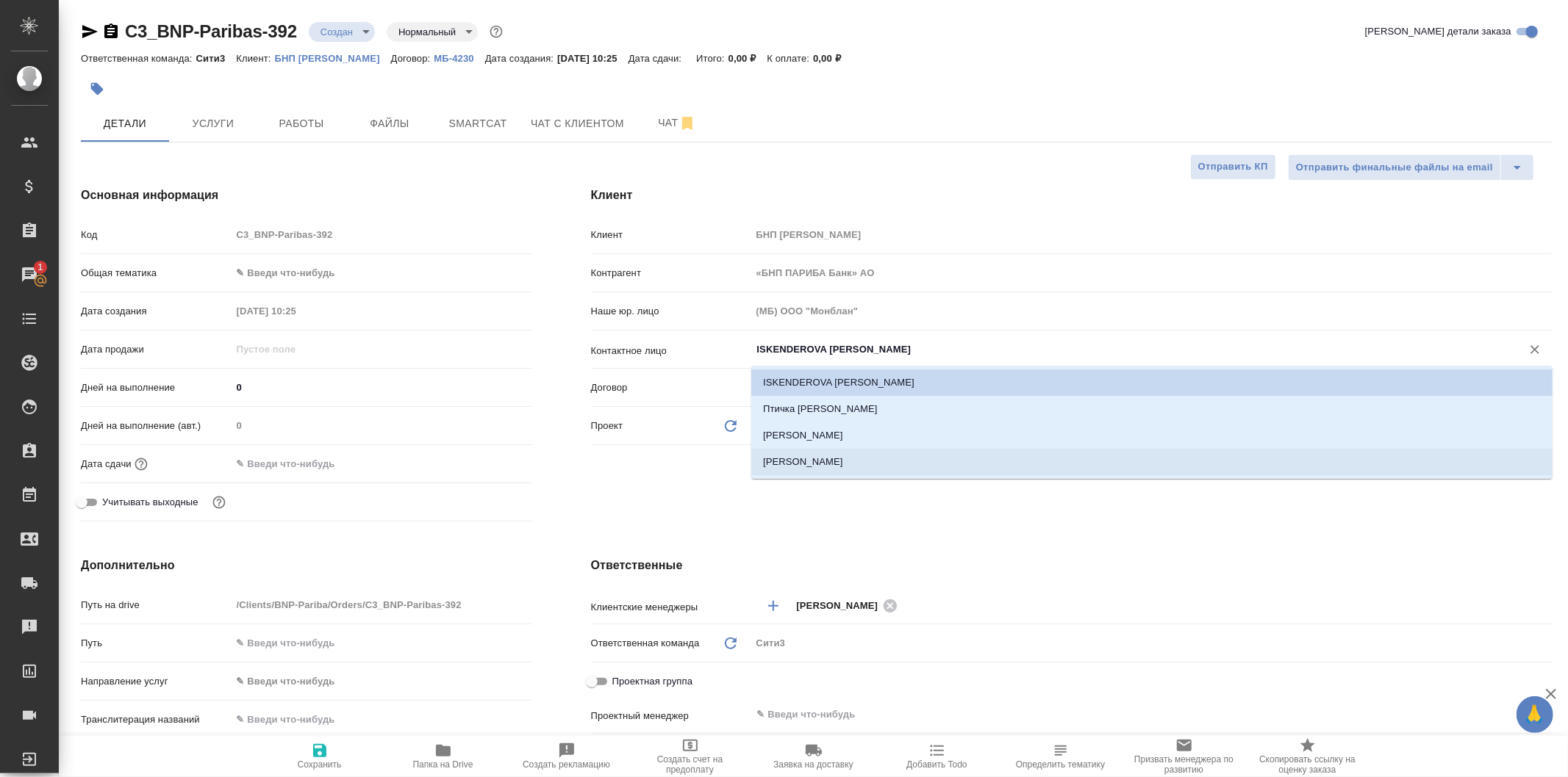
type textarea "x"
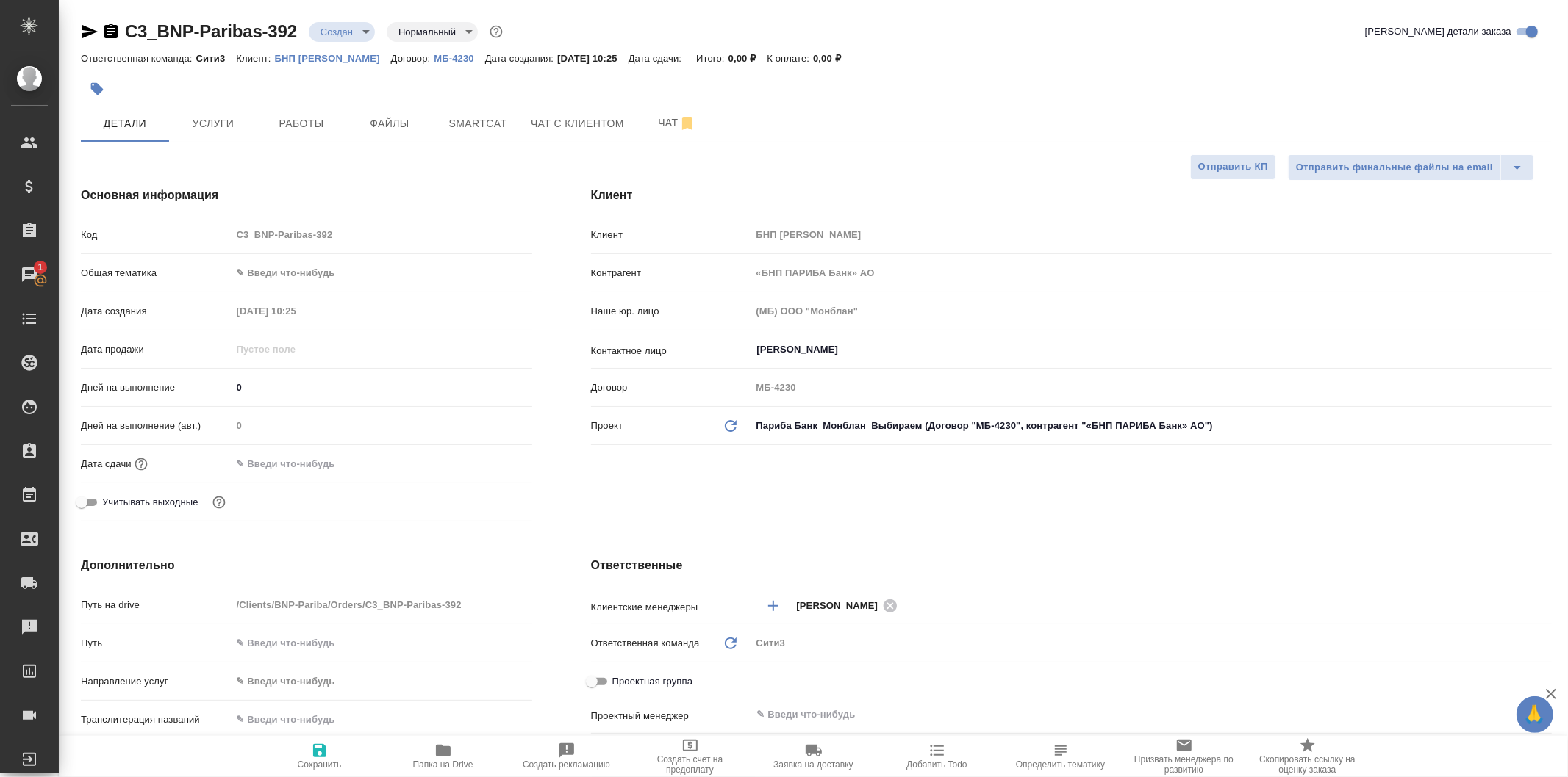
type textarea "x"
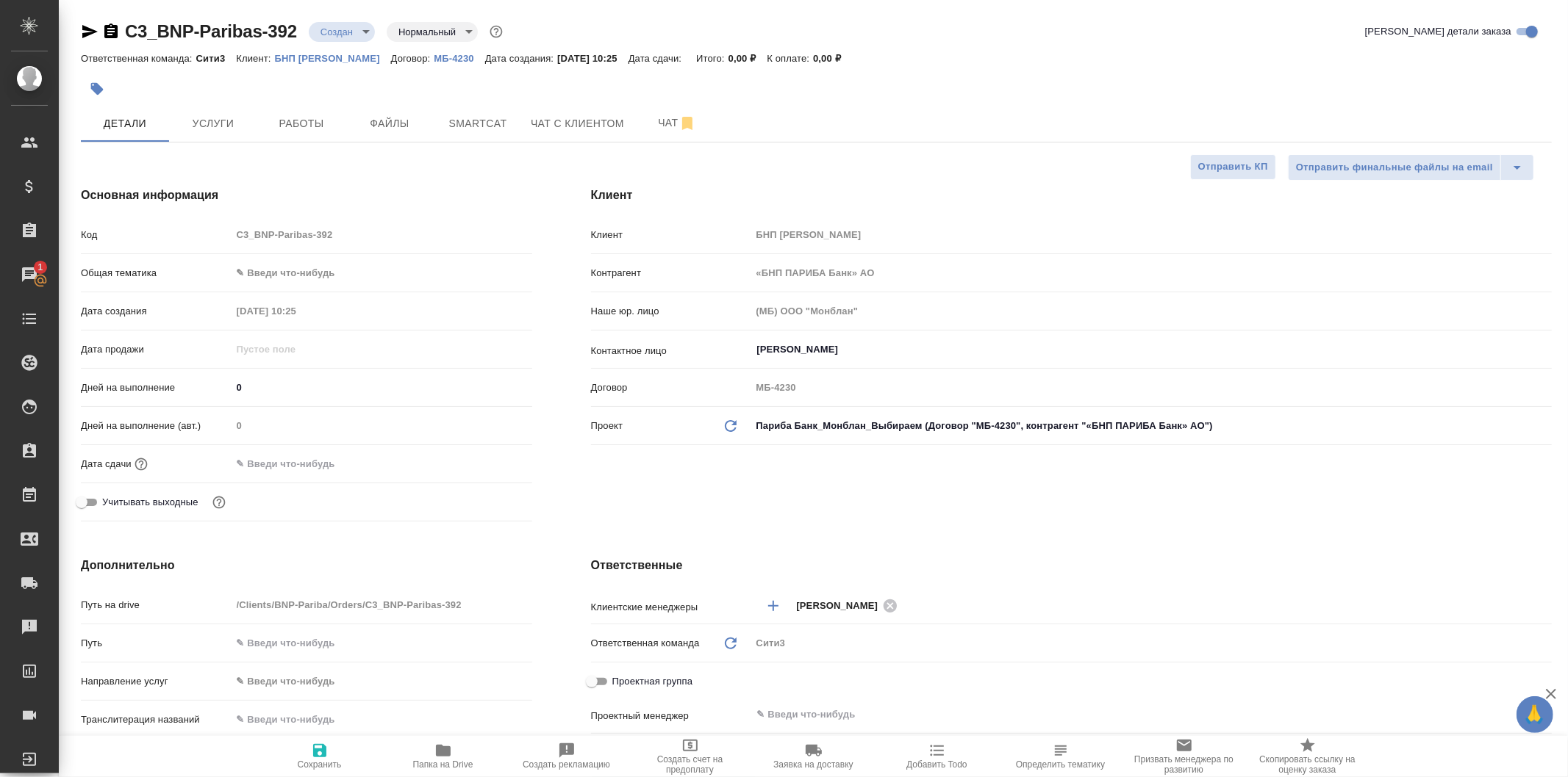
type textarea "x"
click at [334, 266] on body "🙏 .cls-1 fill:#fff; AWATERA Galisheva [PERSON_NAME] Спецификации Заказы 1 Чаты …" at bounding box center [784, 388] width 1568 height 777
type textarea "x"
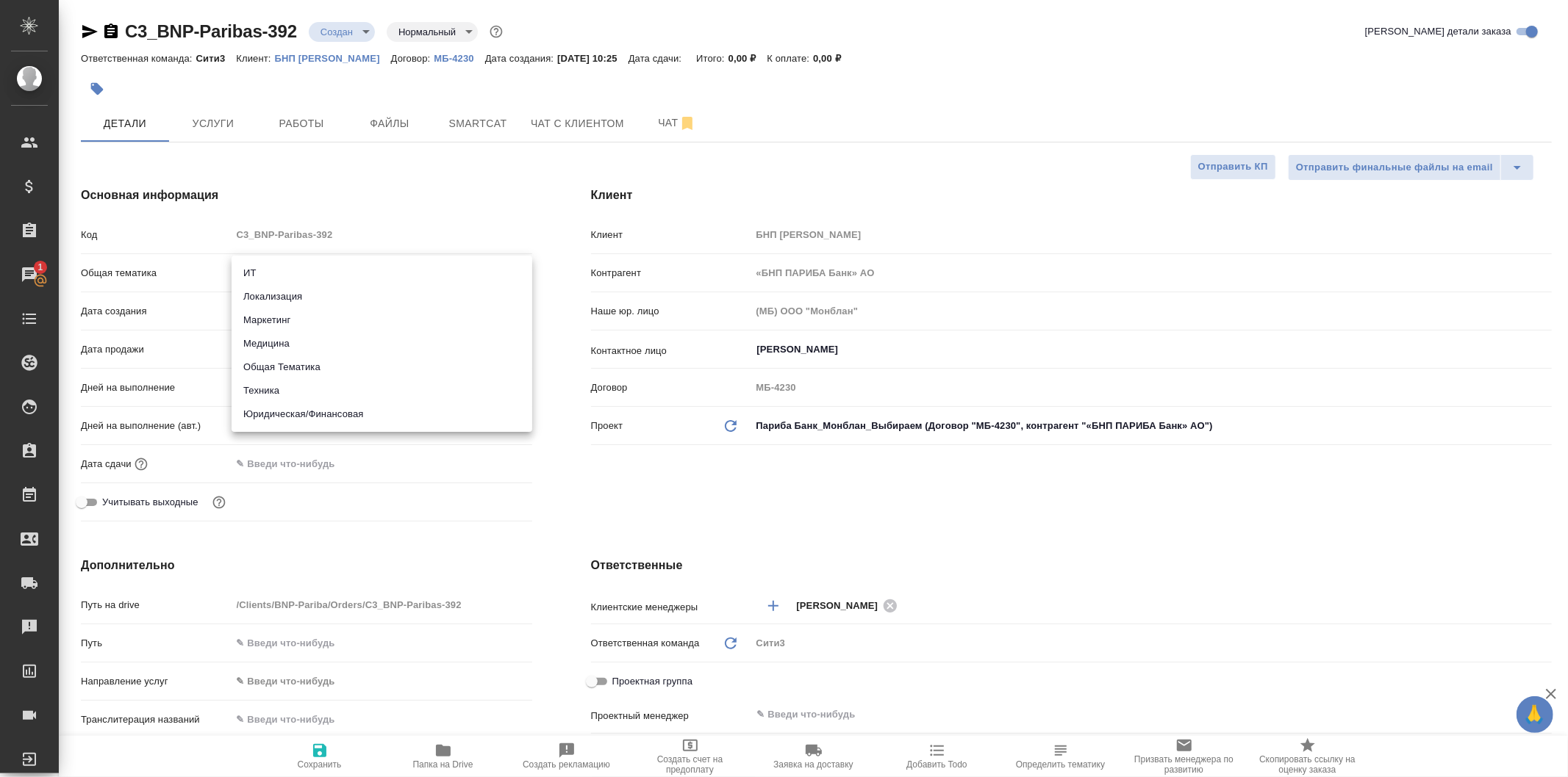
type textarea "x"
click at [363, 406] on li "Юридическая/Финансовая" at bounding box center [381, 414] width 301 height 24
type input "yr-fn"
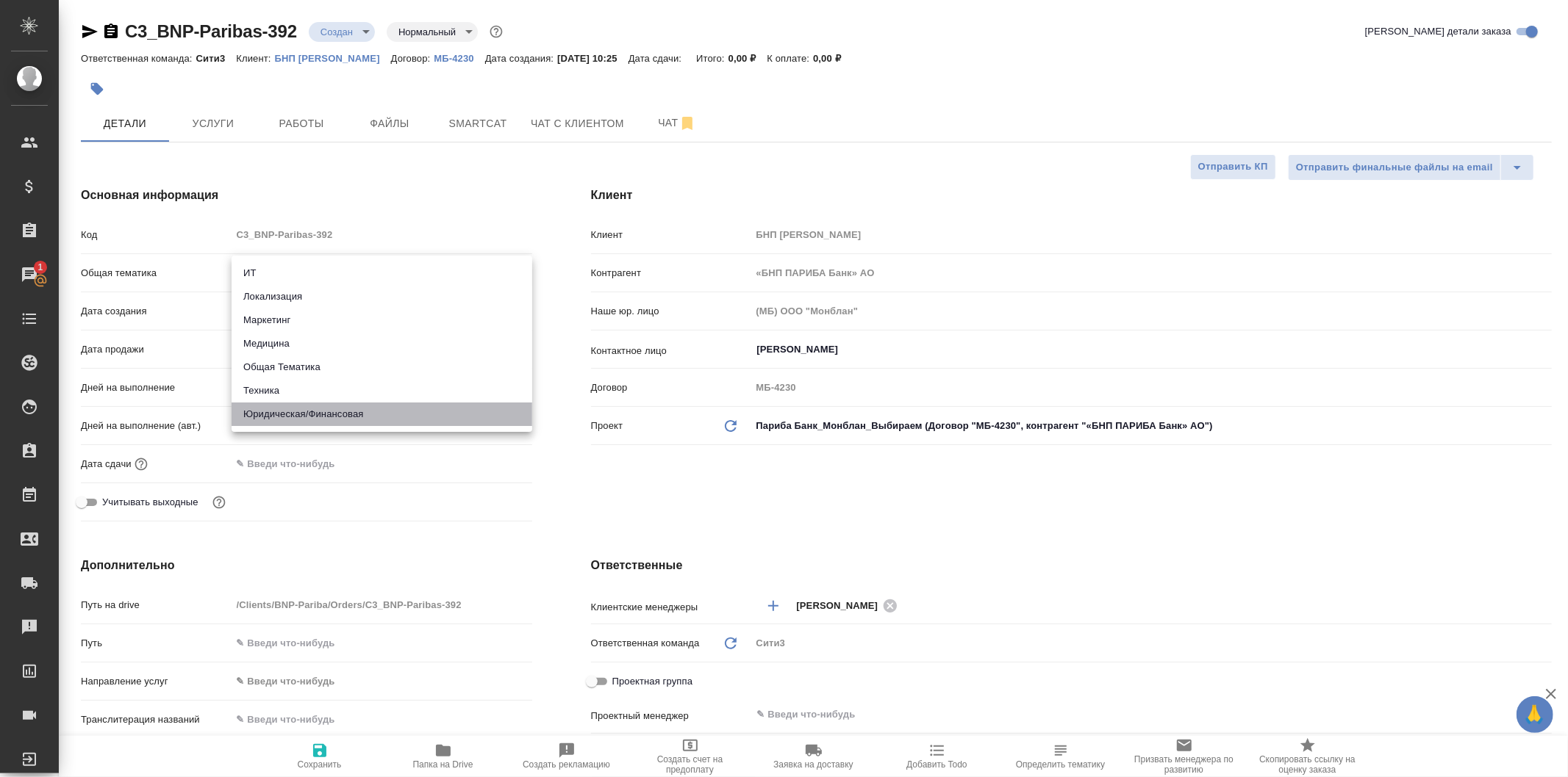
type textarea "x"
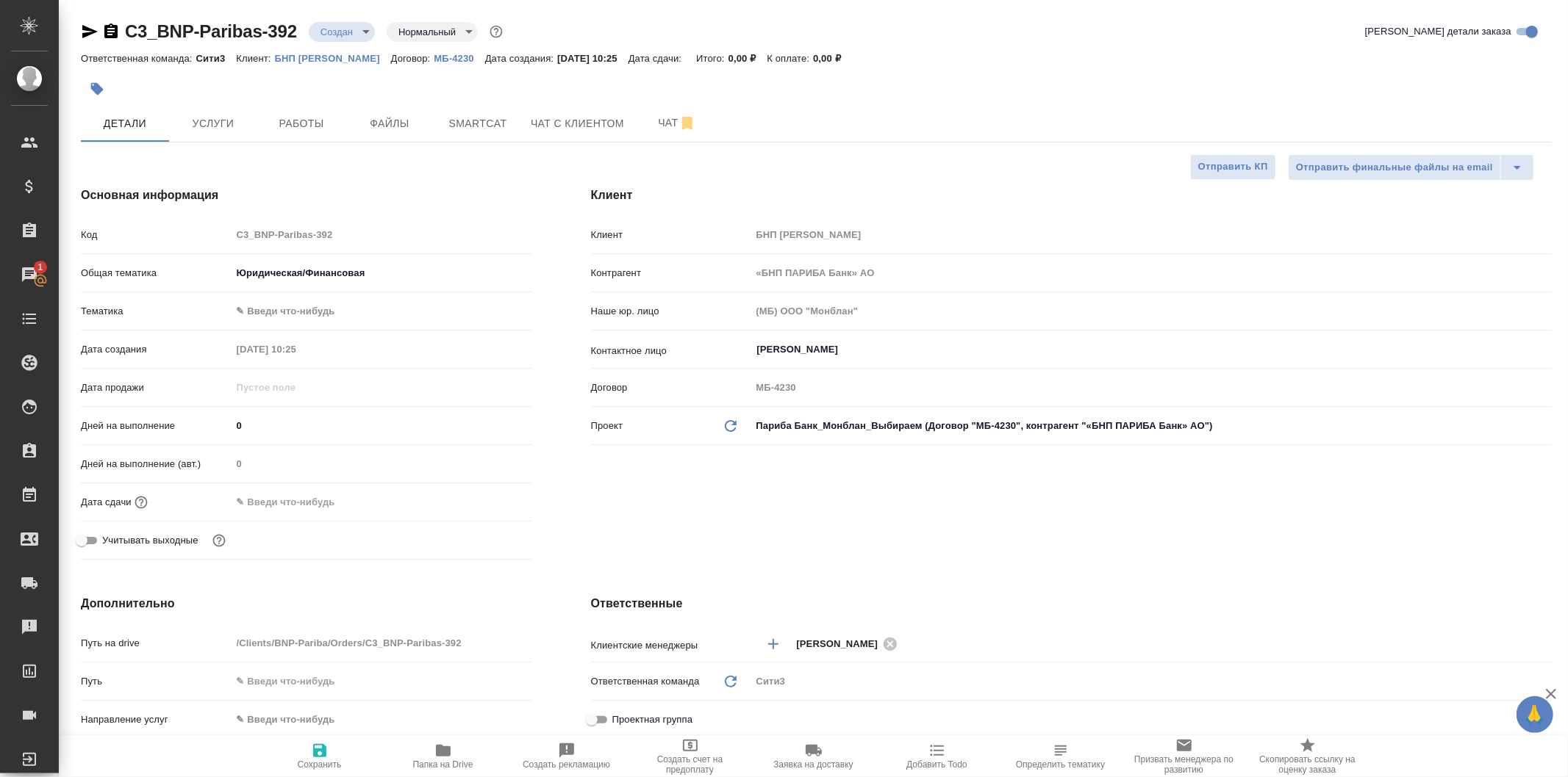
click at [342, 310] on body "🙏 .cls-1 fill:#fff; AWATERA Galisheva Mariya Клиенты Спецификации Заказы 1 Чаты…" at bounding box center [784, 388] width 1568 height 777
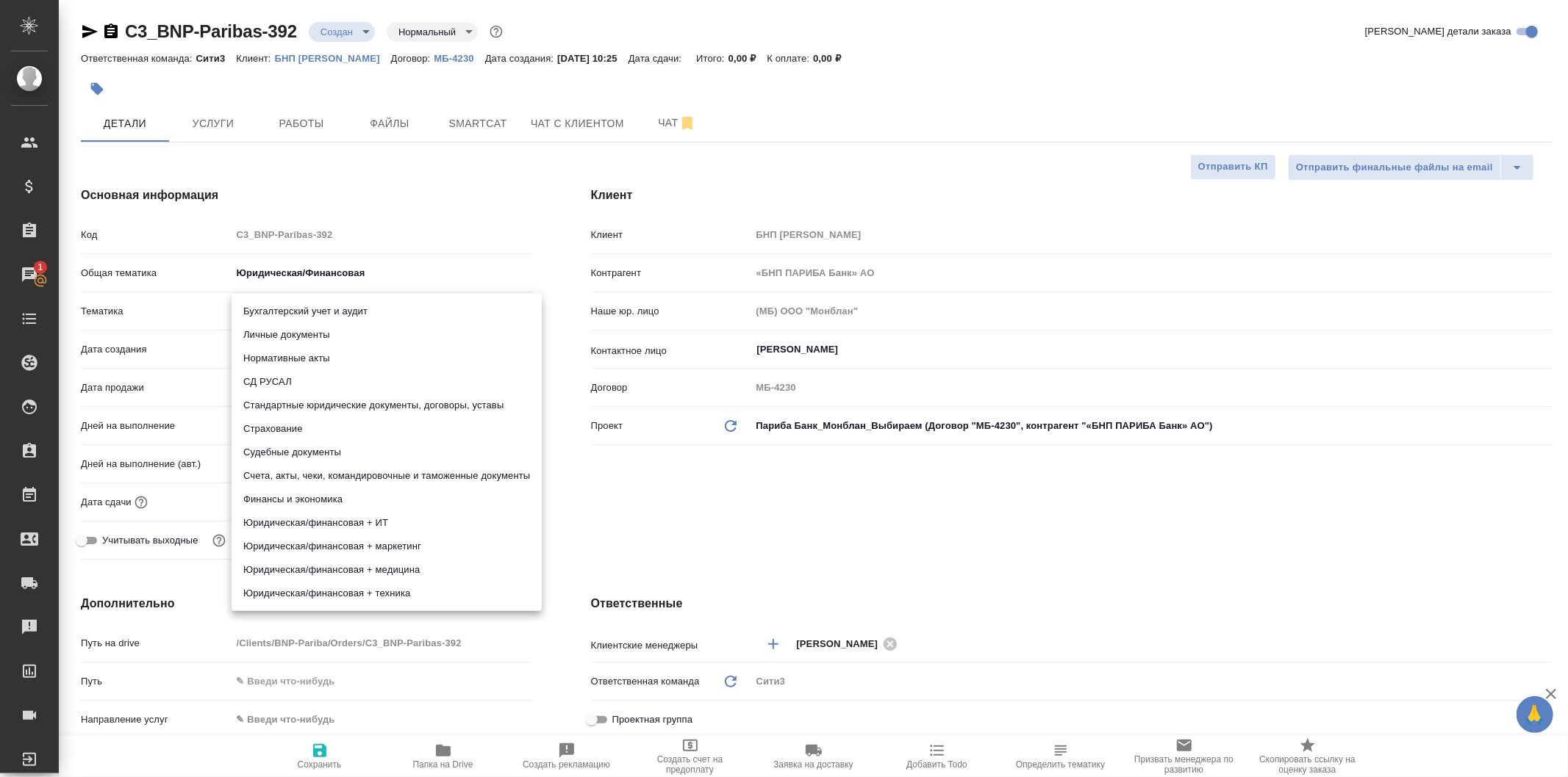
type textarea "x"
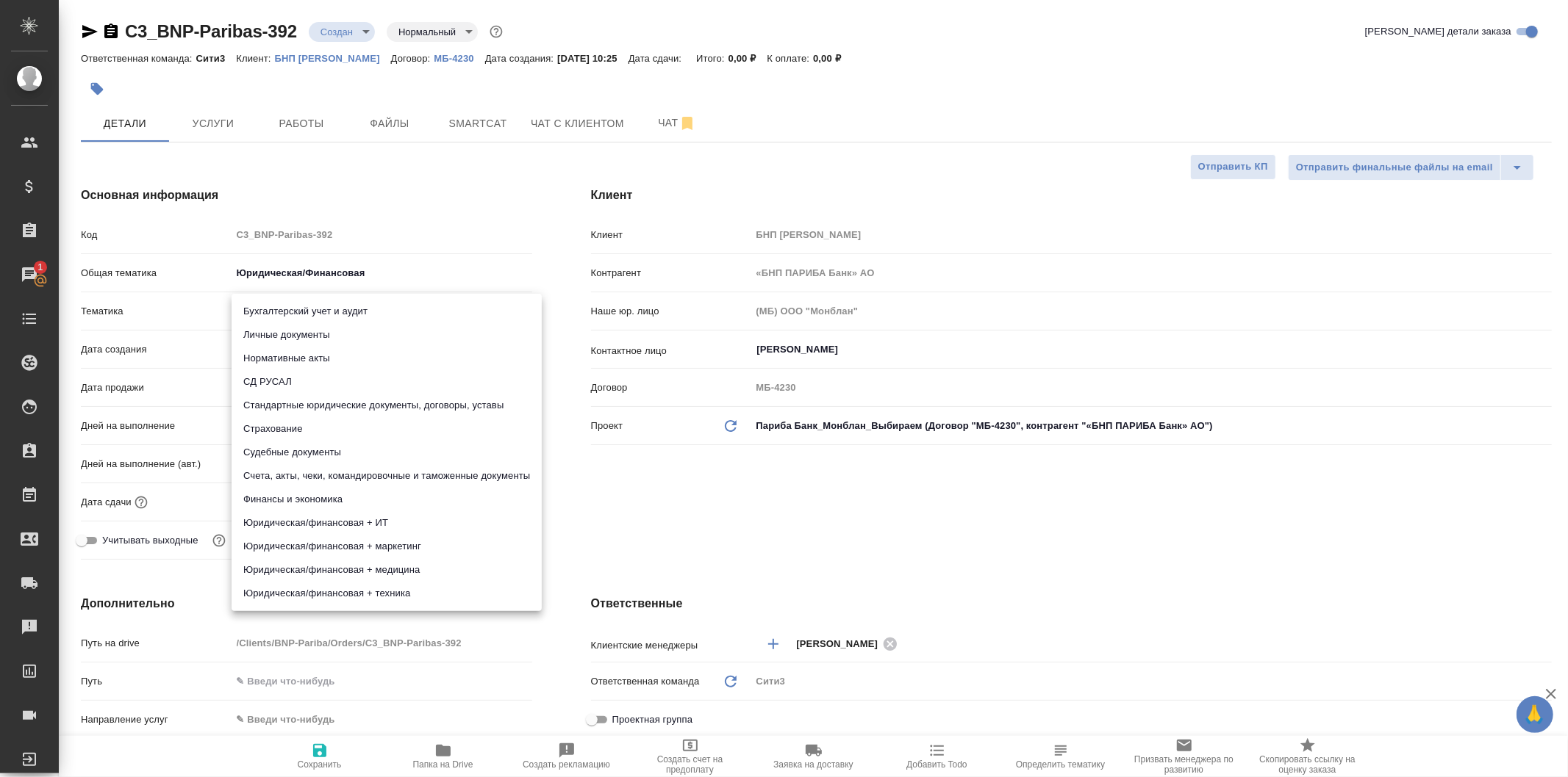
type textarea "x"
click at [431, 402] on li "Стандартные юридические документы, договоры, уставы" at bounding box center [386, 406] width 311 height 24
type textarea "x"
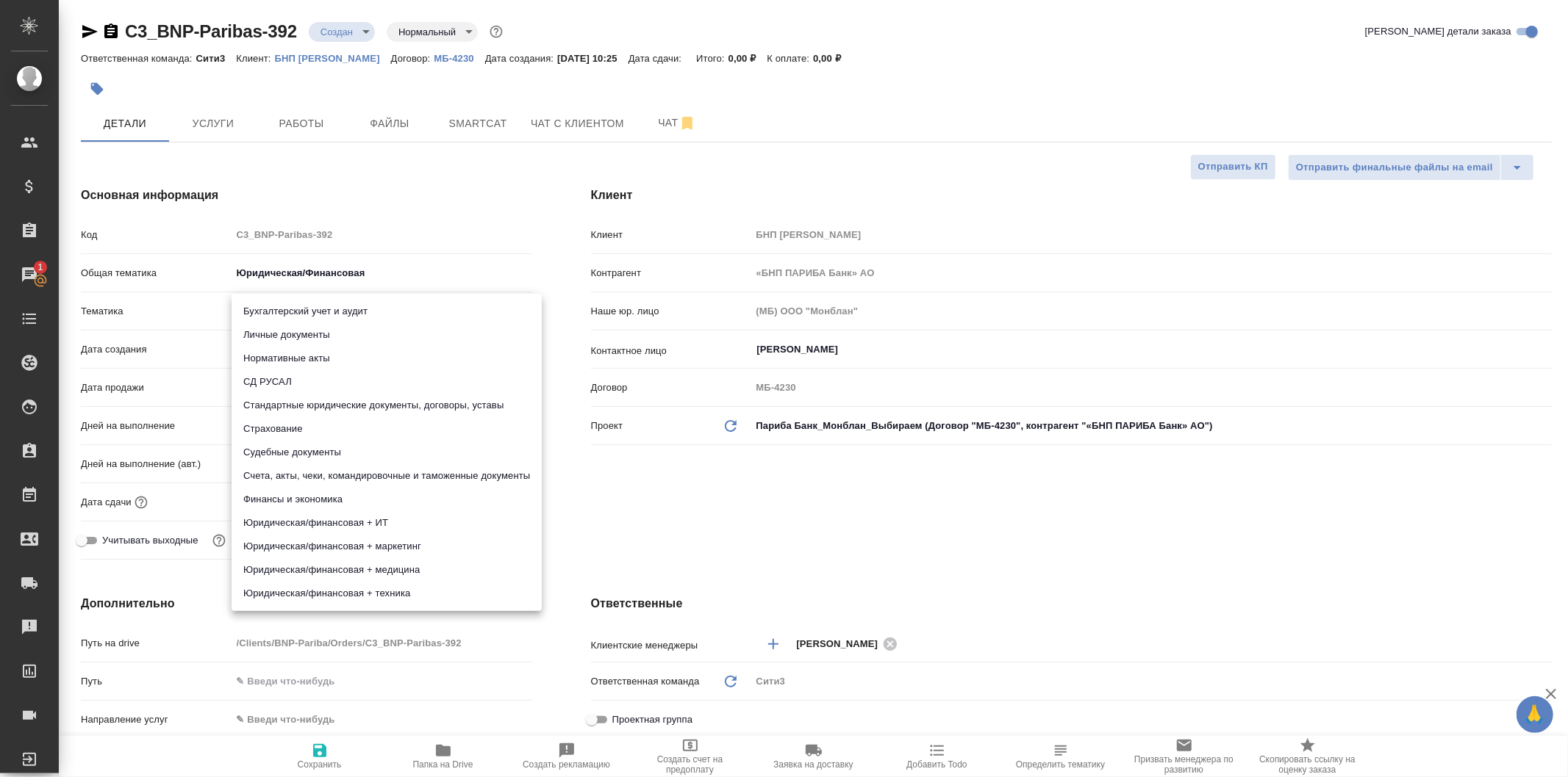
type input "5f647205b73bc97568ca66bf"
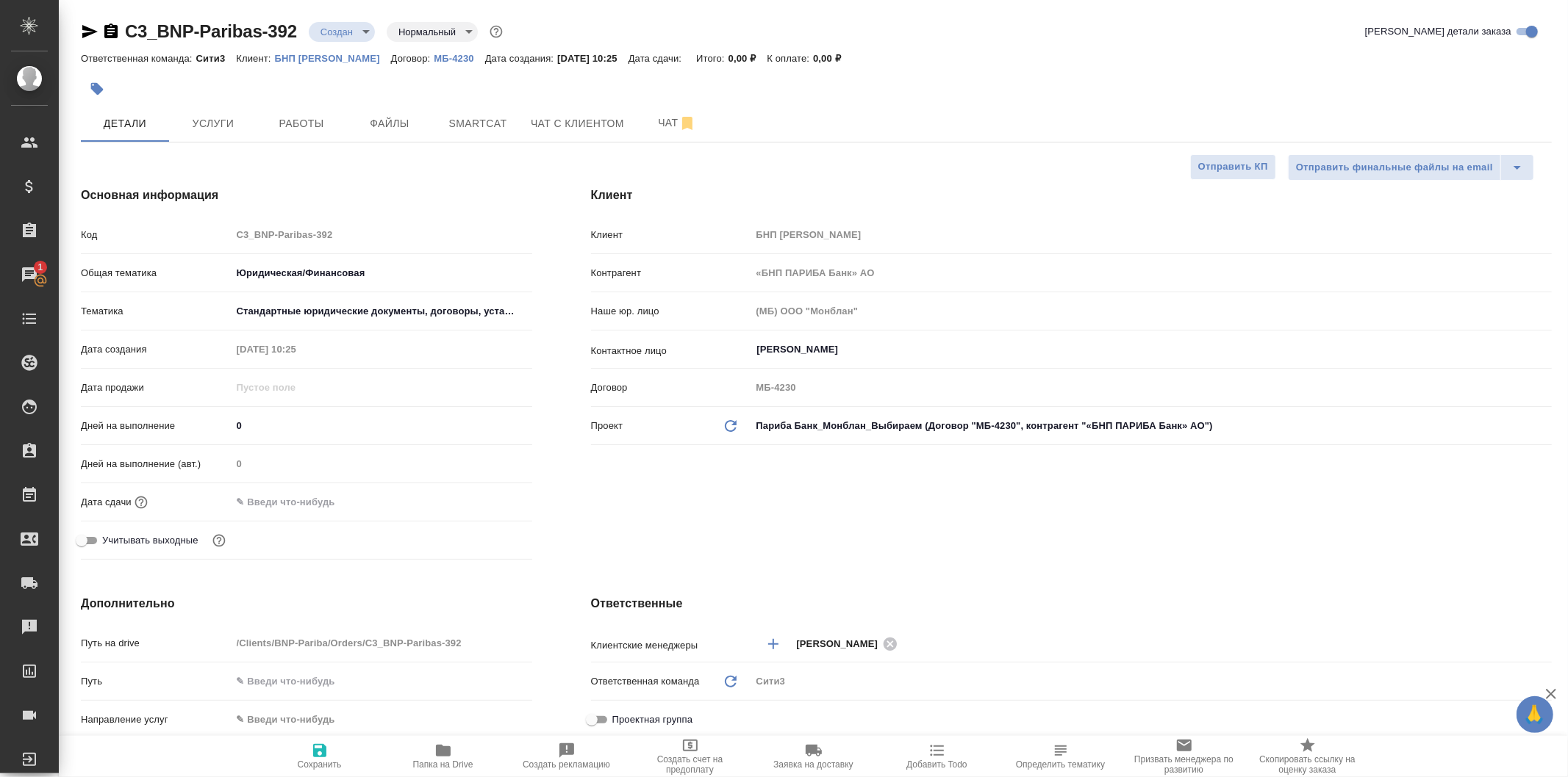
click at [319, 503] on input "text" at bounding box center [296, 503] width 129 height 21
click at [497, 496] on icon "button" at bounding box center [490, 502] width 18 height 18
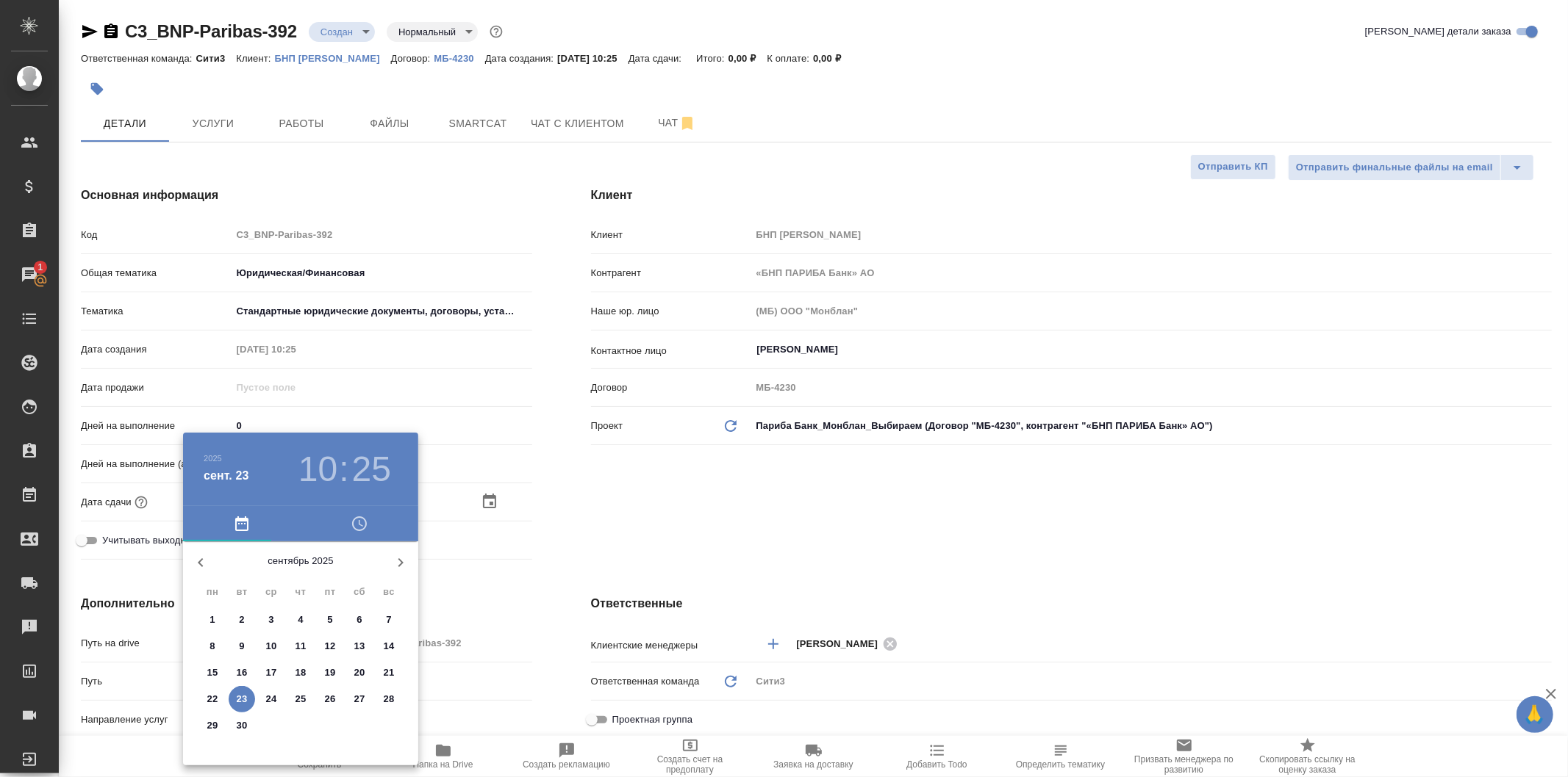
type textarea "x"
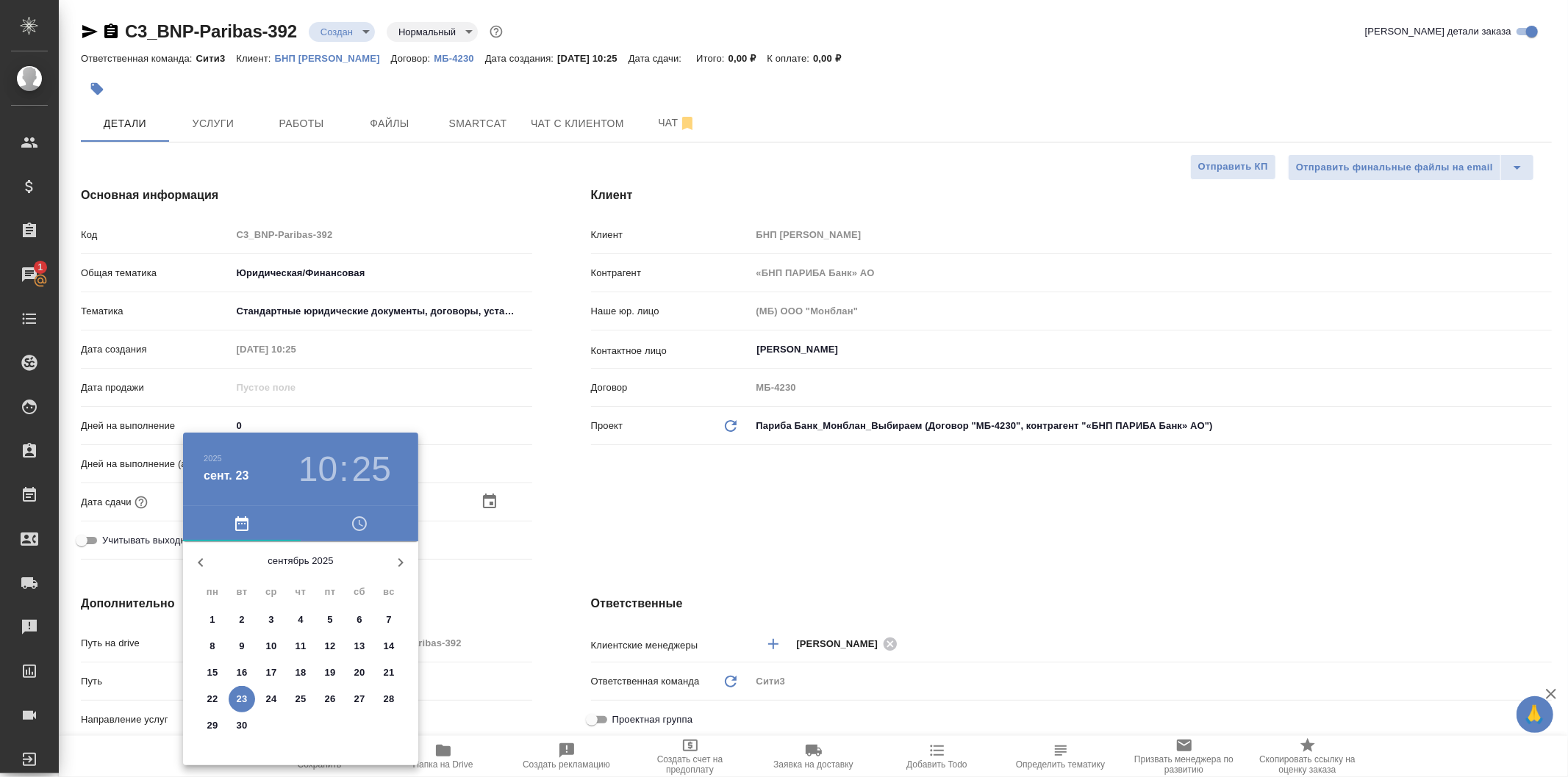
type textarea "x"
click at [272, 694] on p "24" at bounding box center [272, 700] width 11 height 15
type input "24.09.2025 10:25"
type textarea "x"
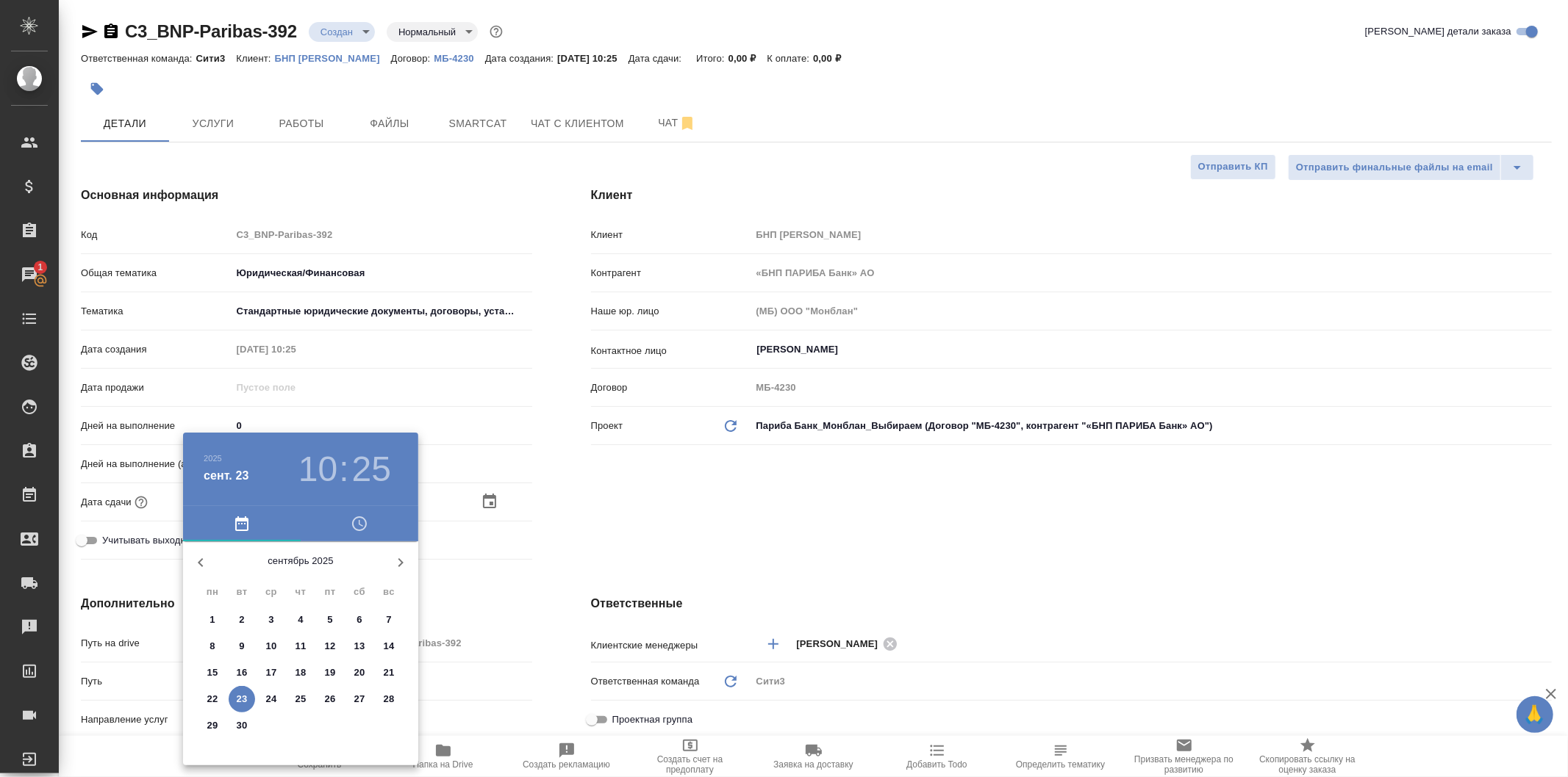
type textarea "x"
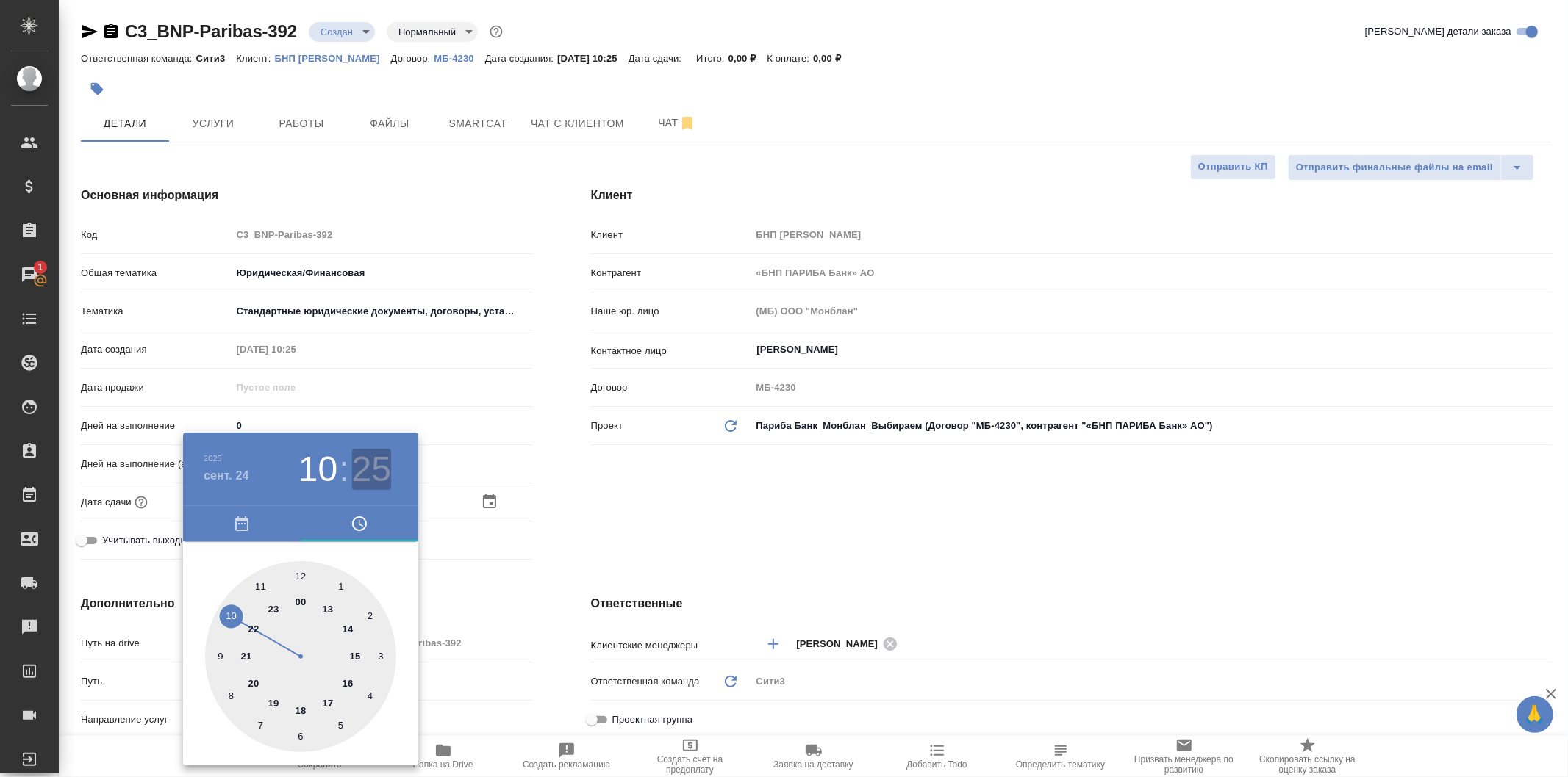
click at [368, 450] on h3 "25" at bounding box center [372, 469] width 39 height 42
click at [302, 573] on div at bounding box center [301, 656] width 192 height 191
type input "24.09.2025 10:00"
type textarea "x"
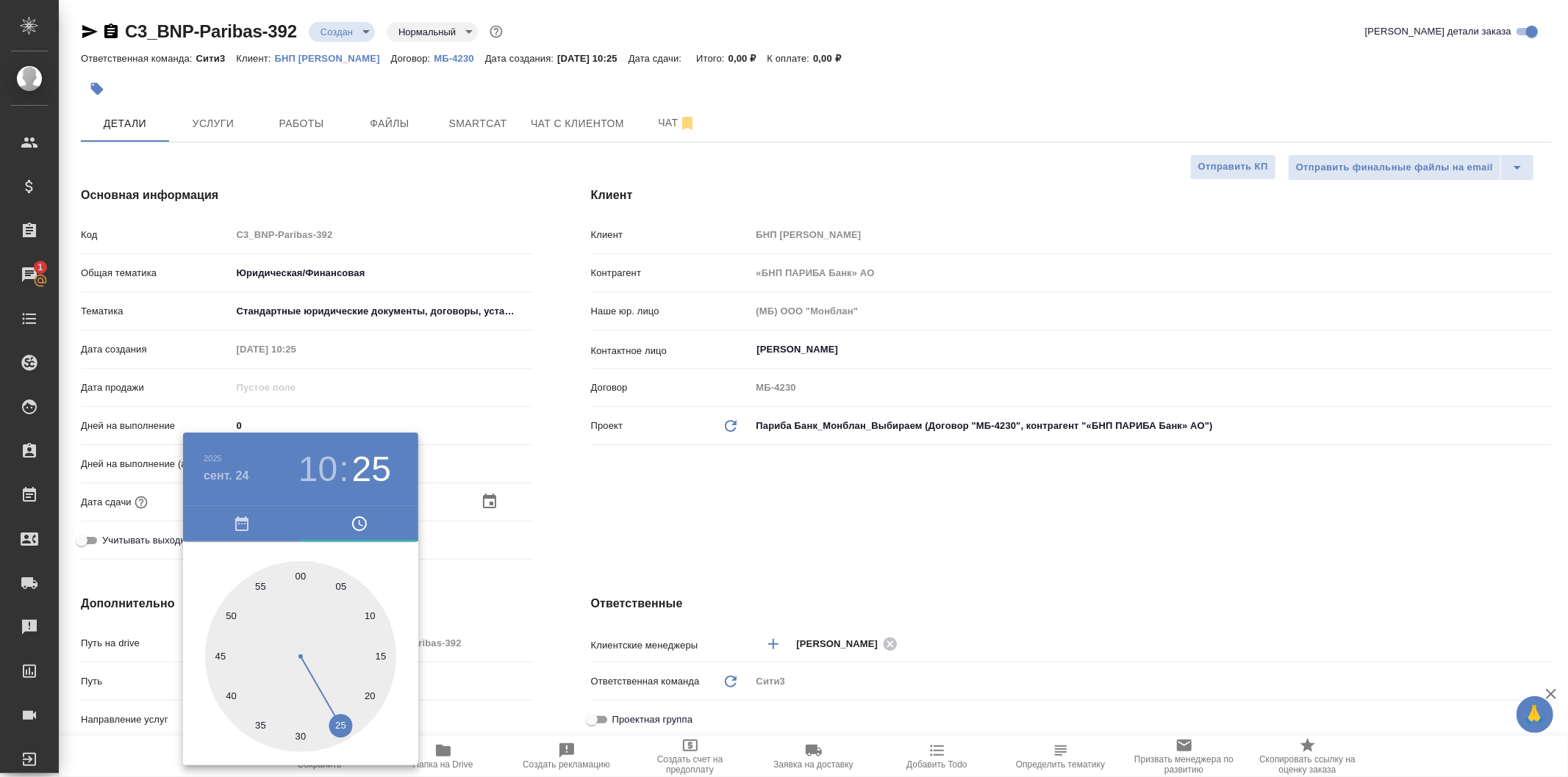
type textarea "x"
click at [548, 485] on div at bounding box center [784, 388] width 1568 height 777
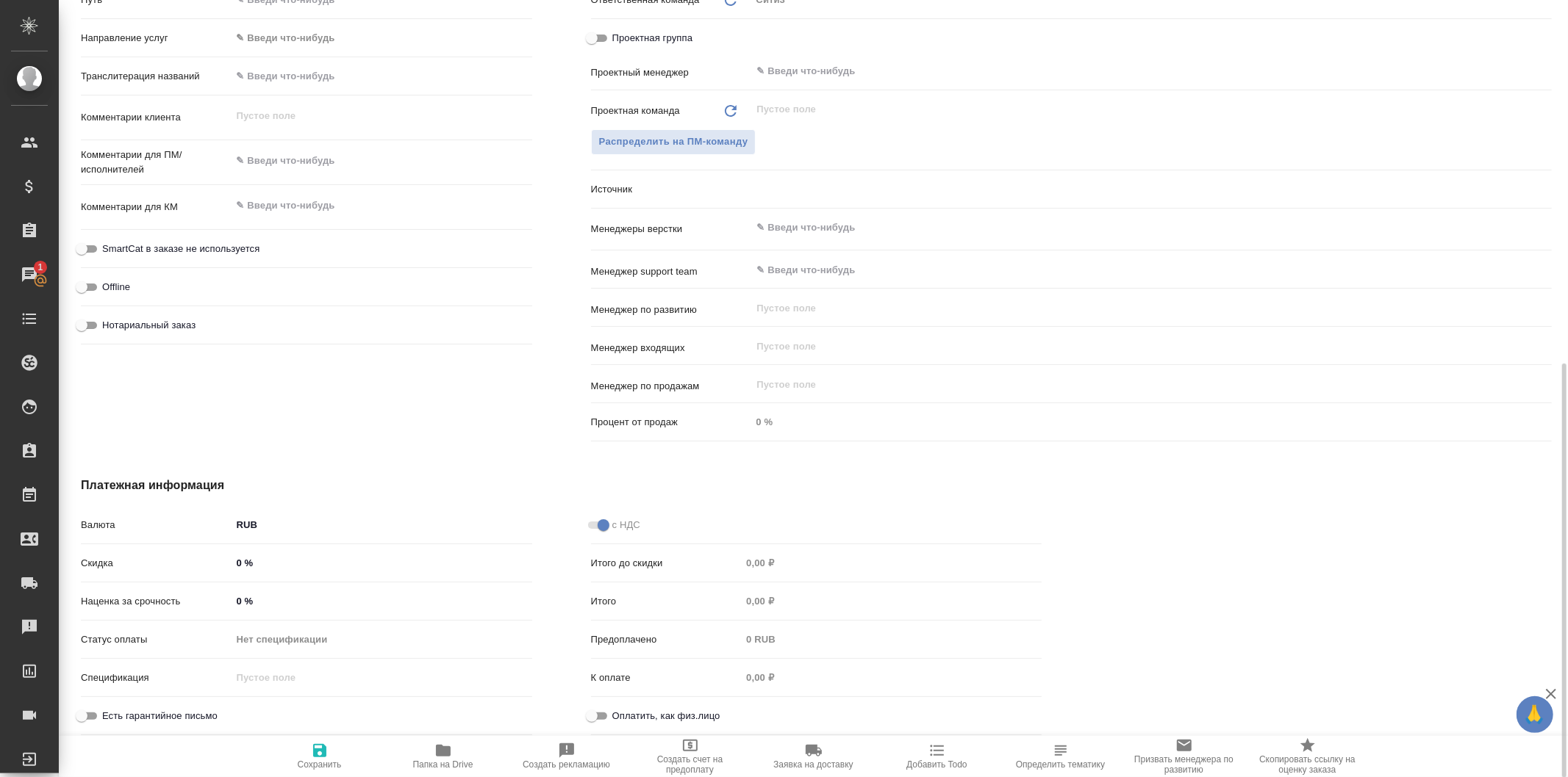
scroll to position [519, 0]
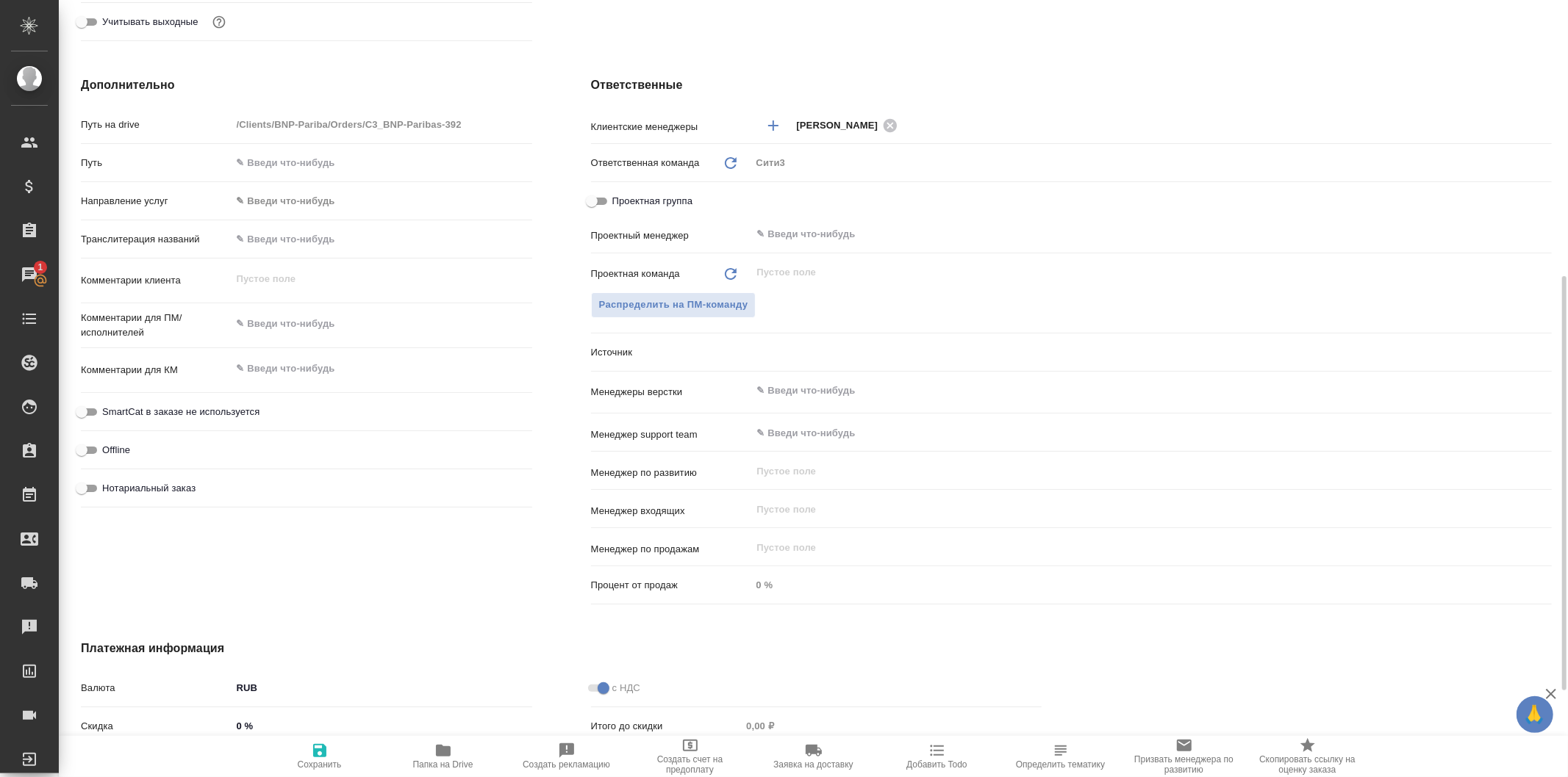
click at [900, 387] on input "text" at bounding box center [1126, 391] width 742 height 18
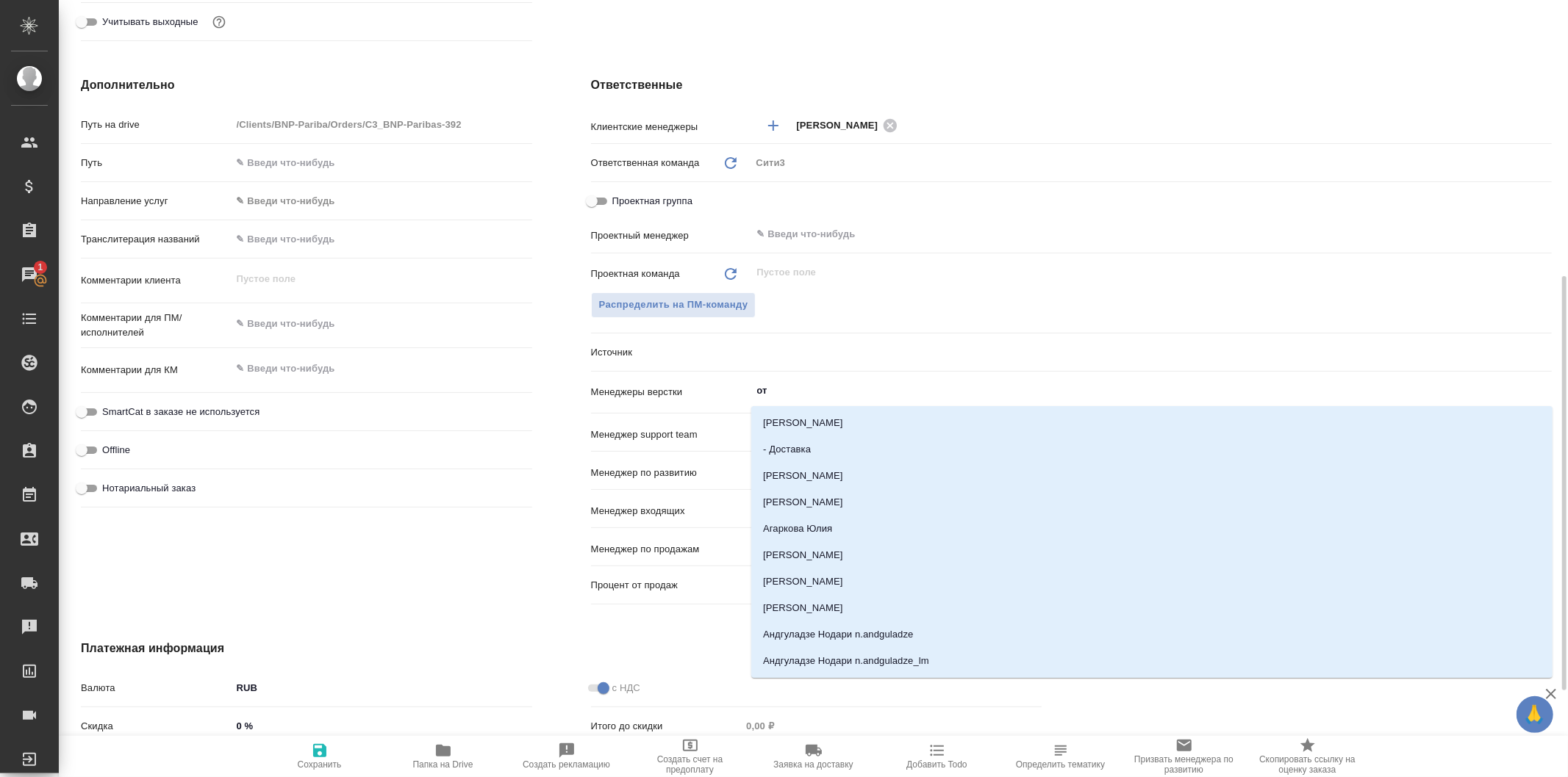
type input "отд"
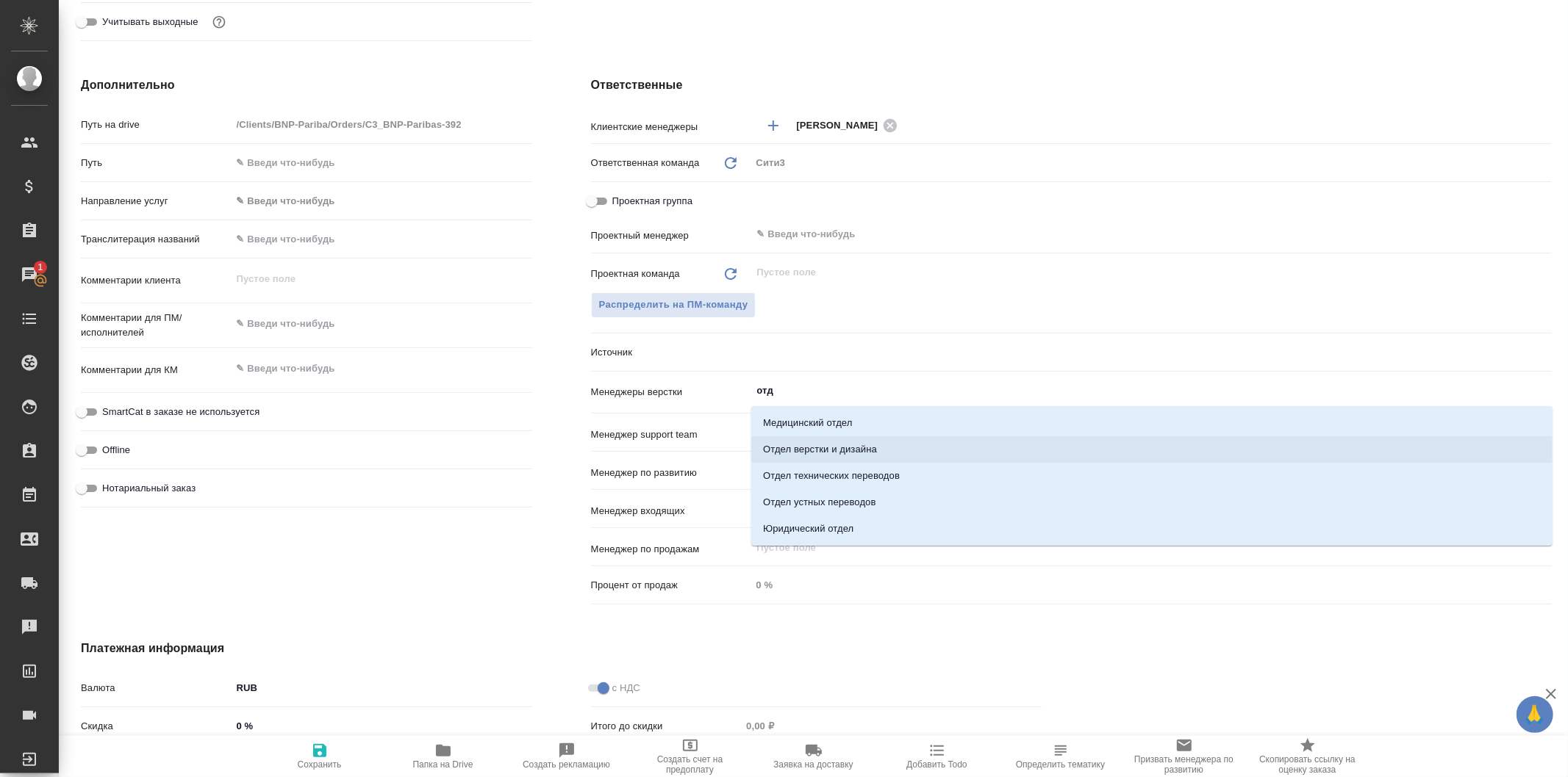
click at [941, 439] on li "Отдел верстки и дизайна" at bounding box center [1152, 450] width 801 height 26
type textarea "x"
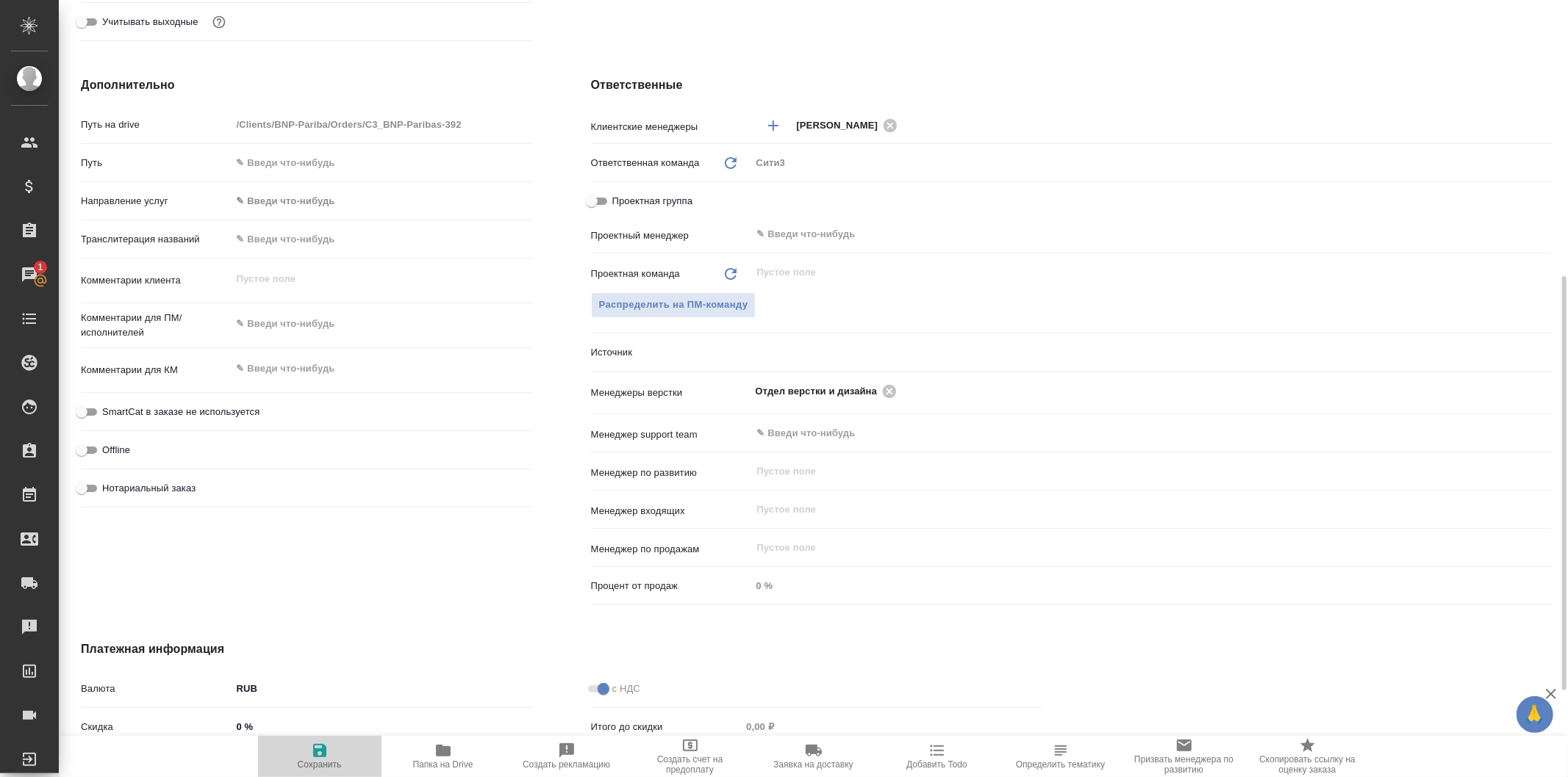
click at [317, 757] on icon "button" at bounding box center [319, 751] width 13 height 13
type textarea "x"
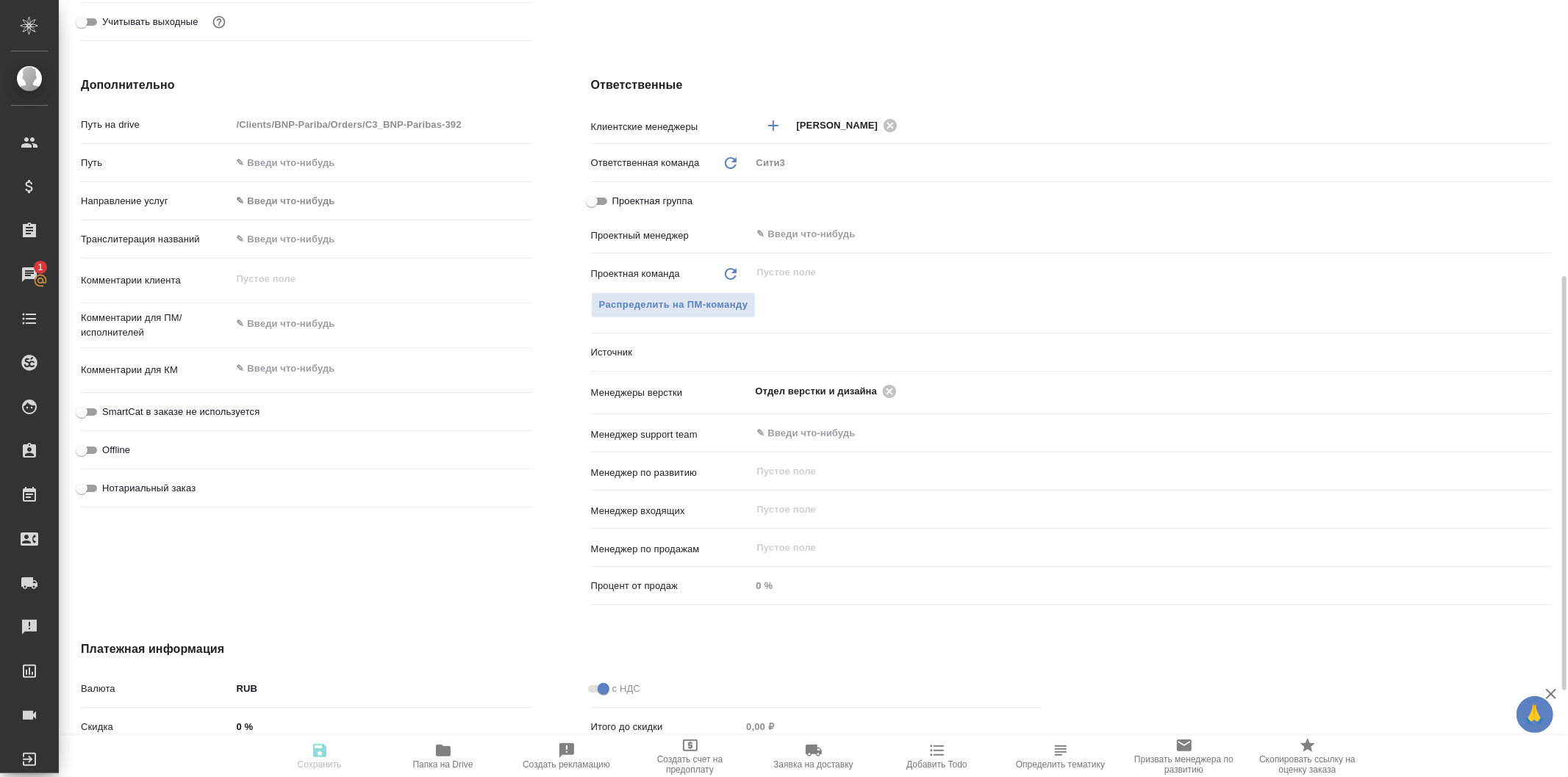
type textarea "x"
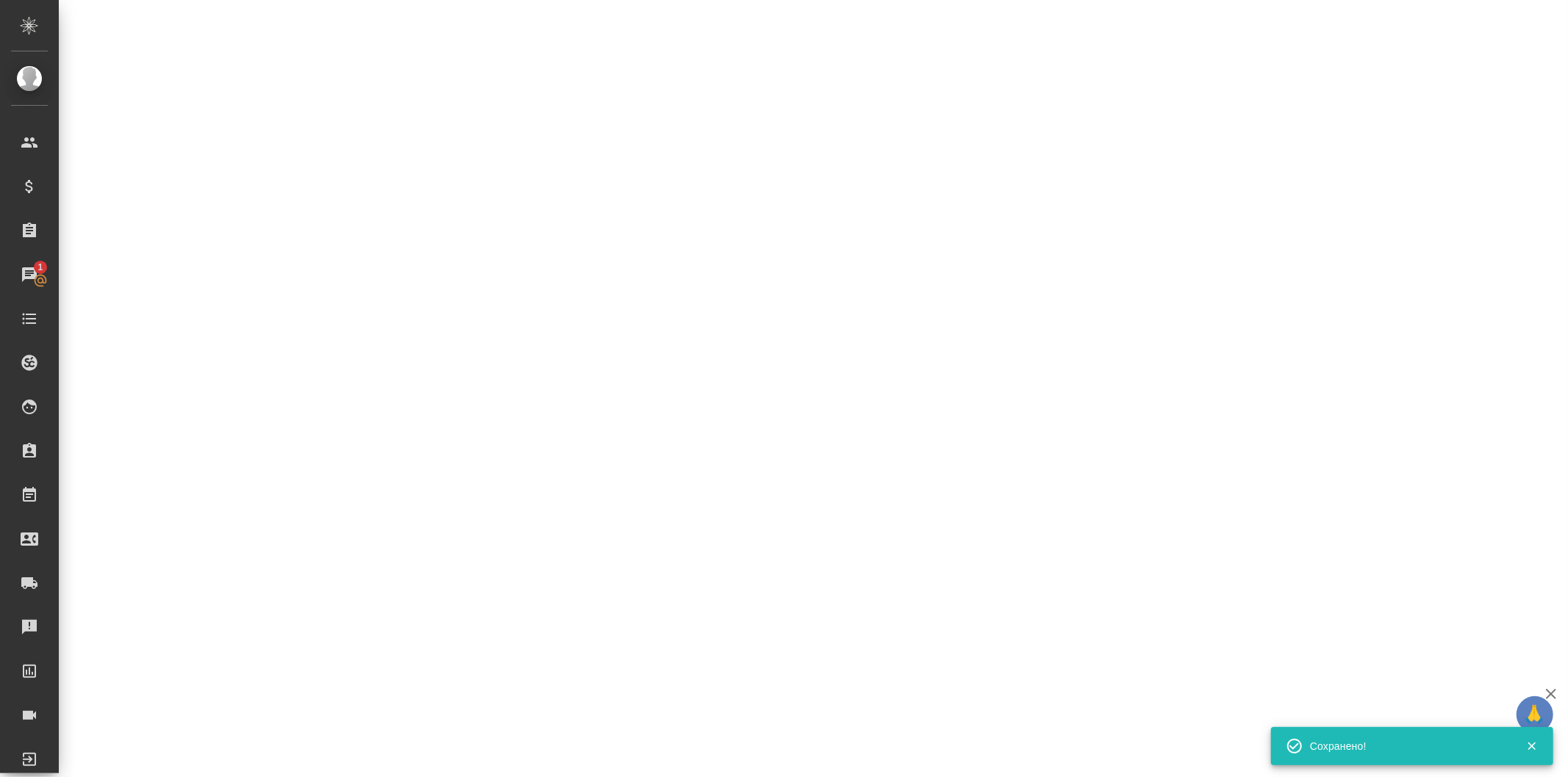
type input "holyTrinity"
select select "RU"
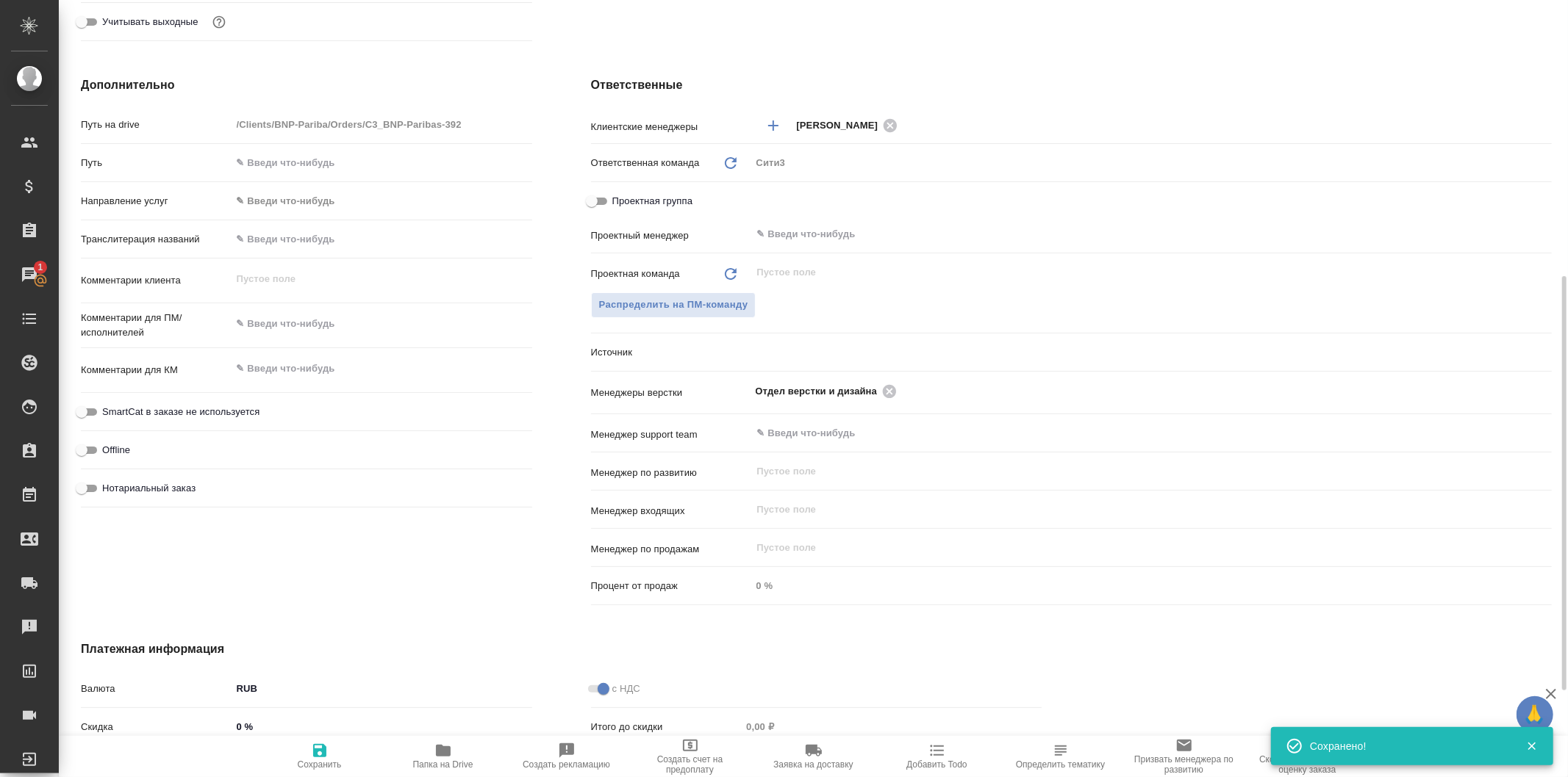
type textarea "x"
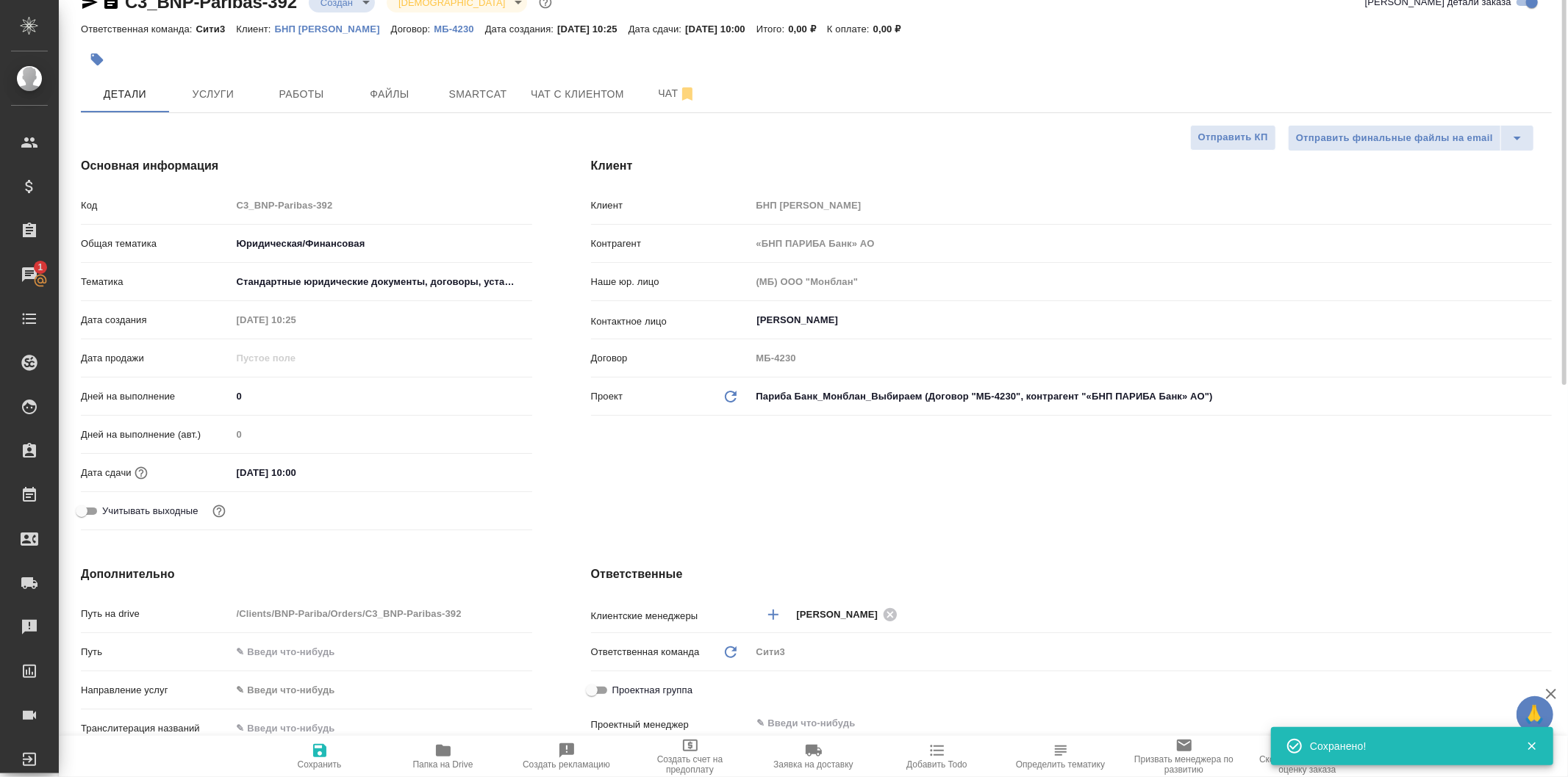
scroll to position [0, 0]
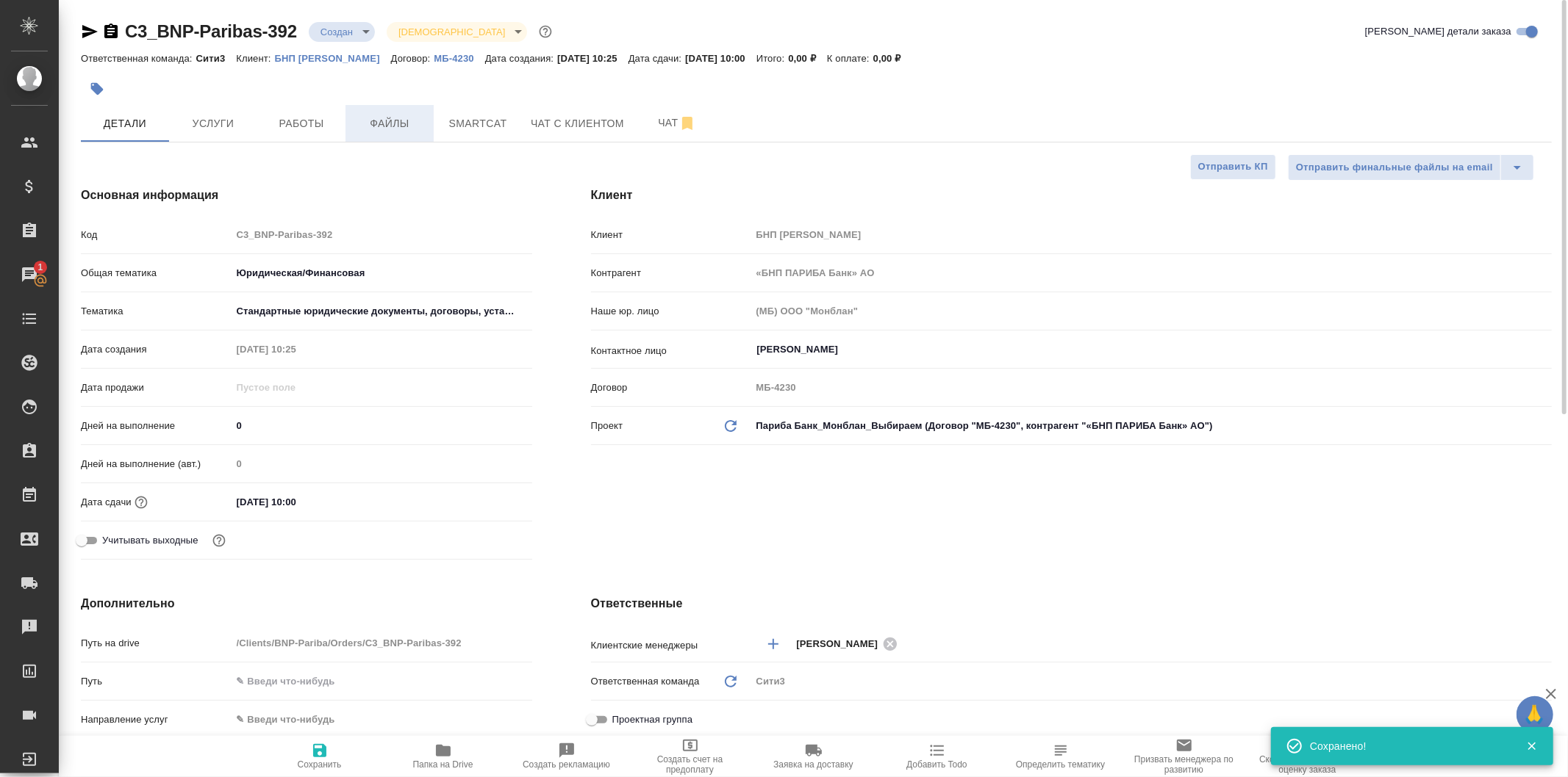
click at [378, 103] on div at bounding box center [570, 89] width 980 height 33
click at [381, 112] on button "Файлы" at bounding box center [390, 123] width 88 height 37
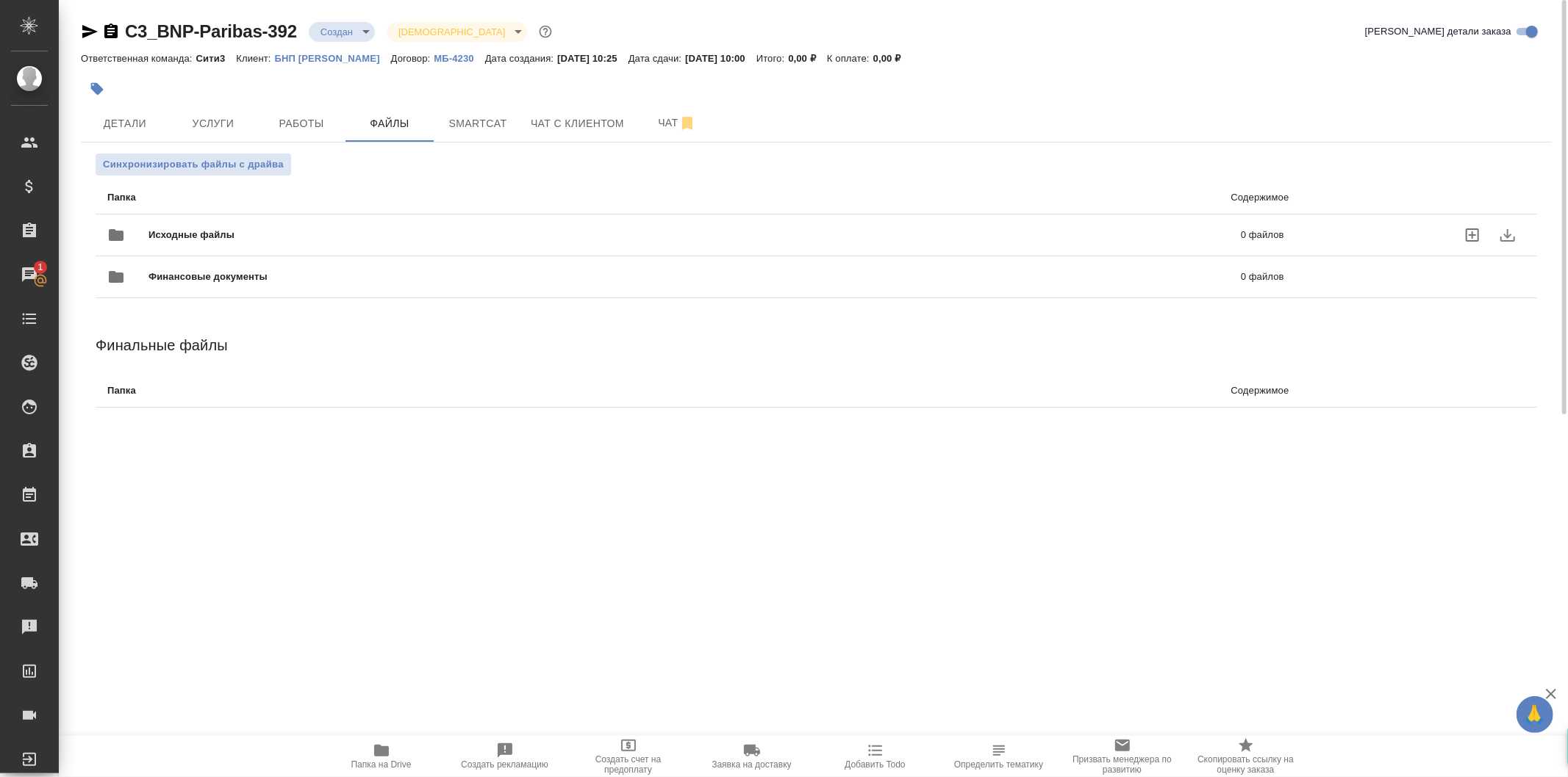
click at [552, 243] on div "Исходные файлы 0 файлов" at bounding box center [696, 235] width 1177 height 35
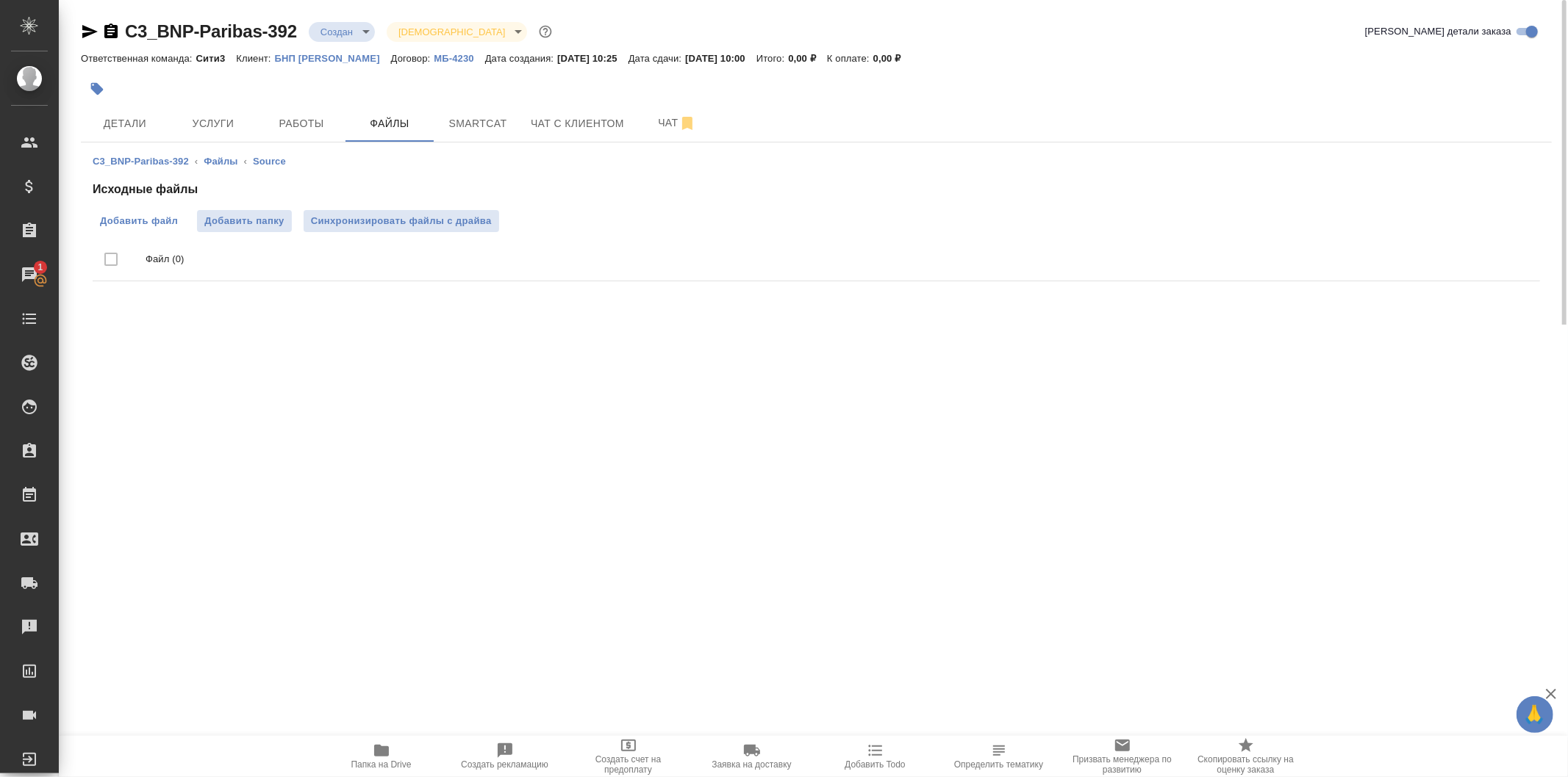
click at [153, 218] on span "Добавить файл" at bounding box center [139, 222] width 78 height 15
click at [0, 0] on input "Добавить файл" at bounding box center [0, 0] width 0 height 0
click at [375, 757] on icon "button" at bounding box center [381, 751] width 15 height 11
click at [311, 123] on span "Работы" at bounding box center [302, 124] width 71 height 19
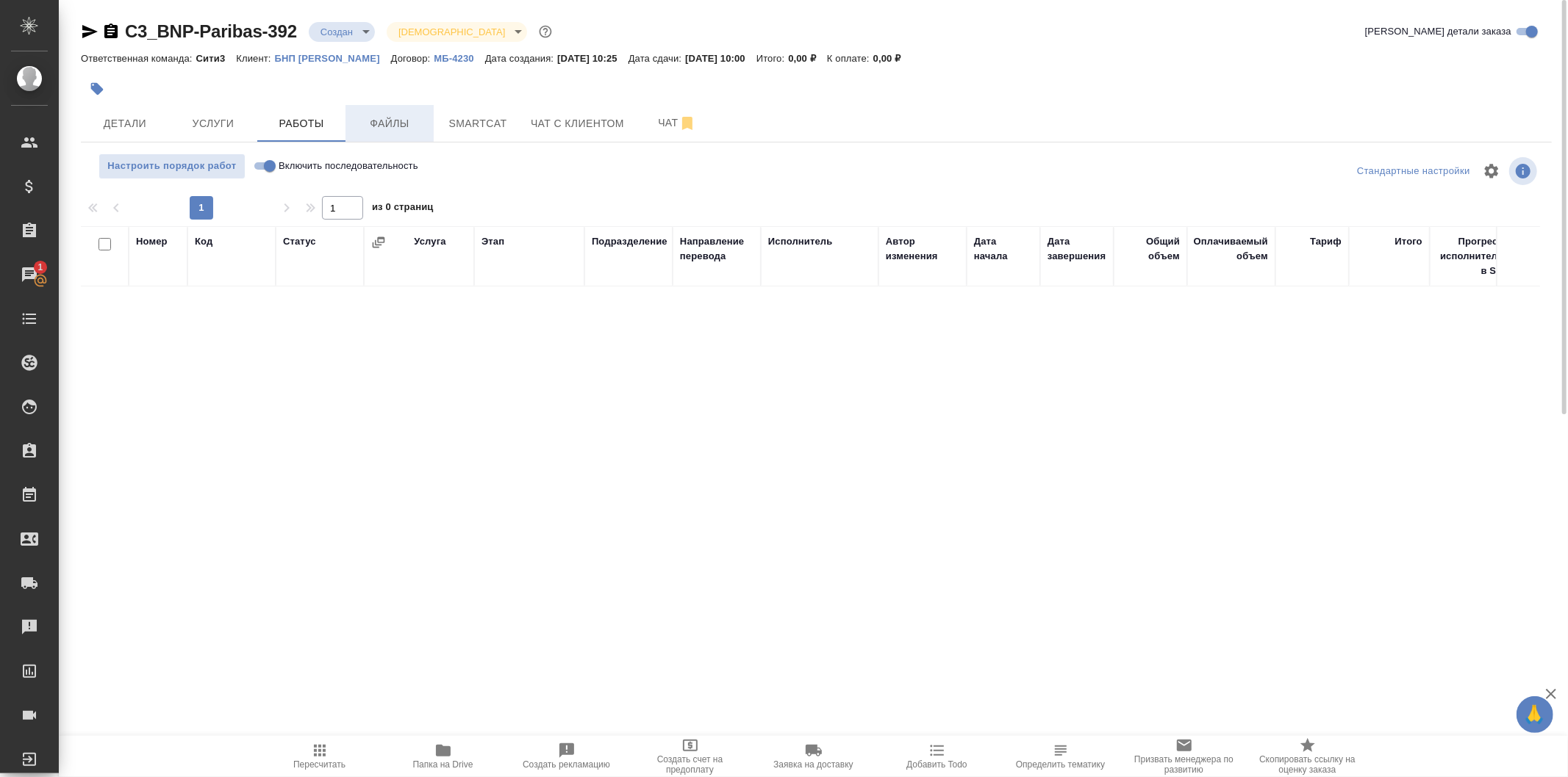
click at [406, 131] on span "Файлы" at bounding box center [390, 124] width 71 height 19
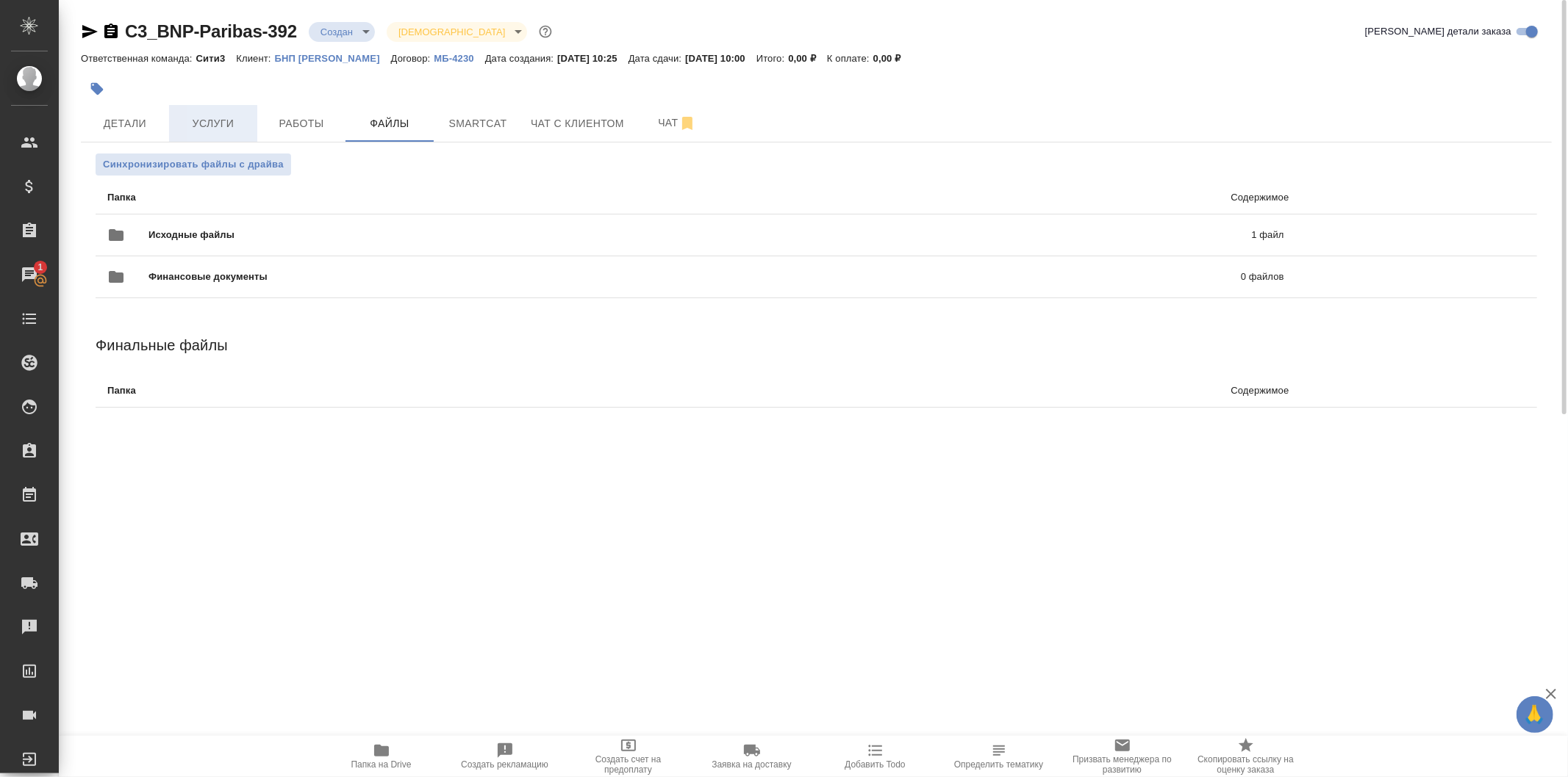
click at [229, 122] on span "Услуги" at bounding box center [213, 124] width 71 height 19
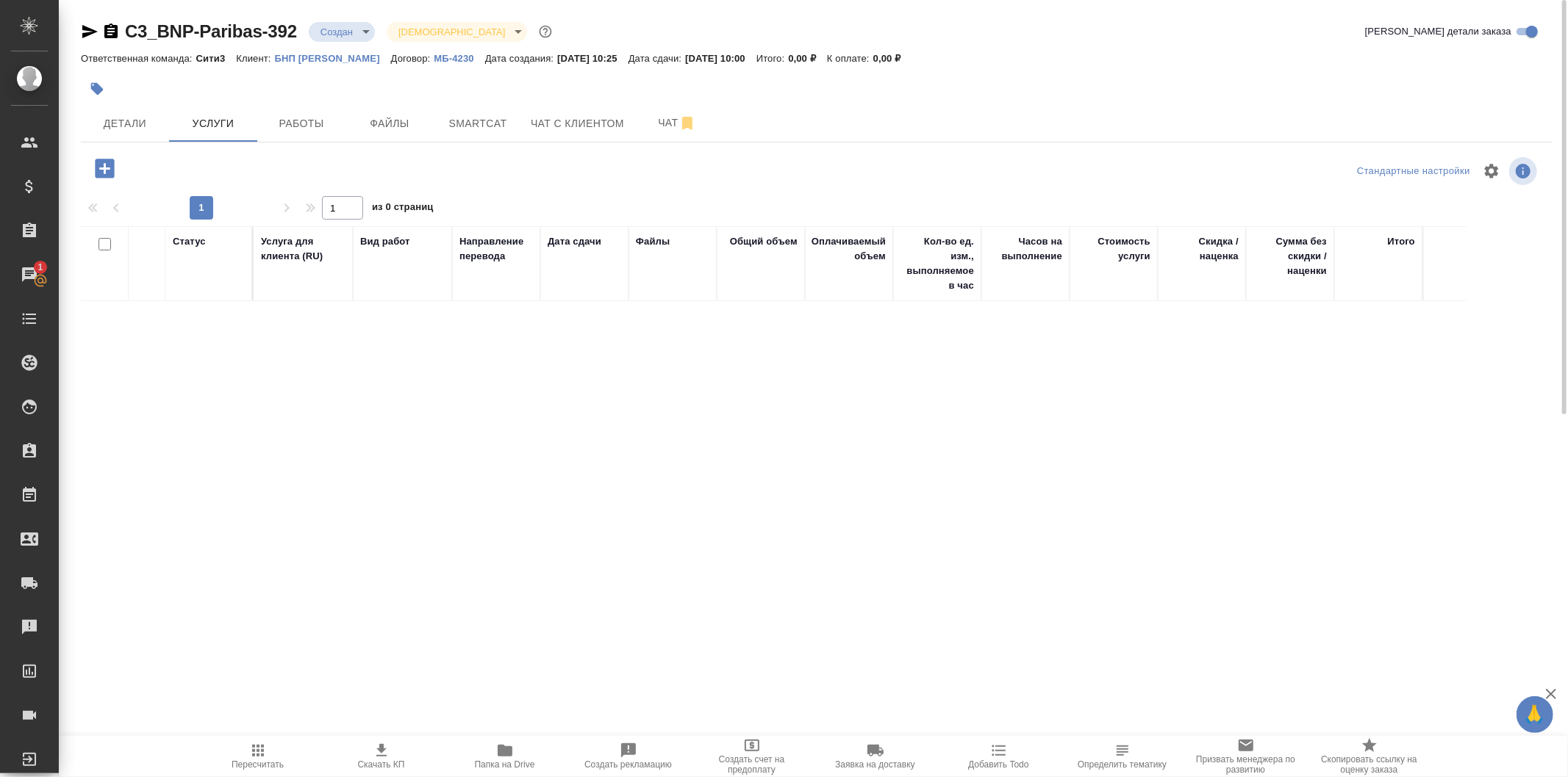
click at [112, 168] on icon "button" at bounding box center [104, 168] width 19 height 19
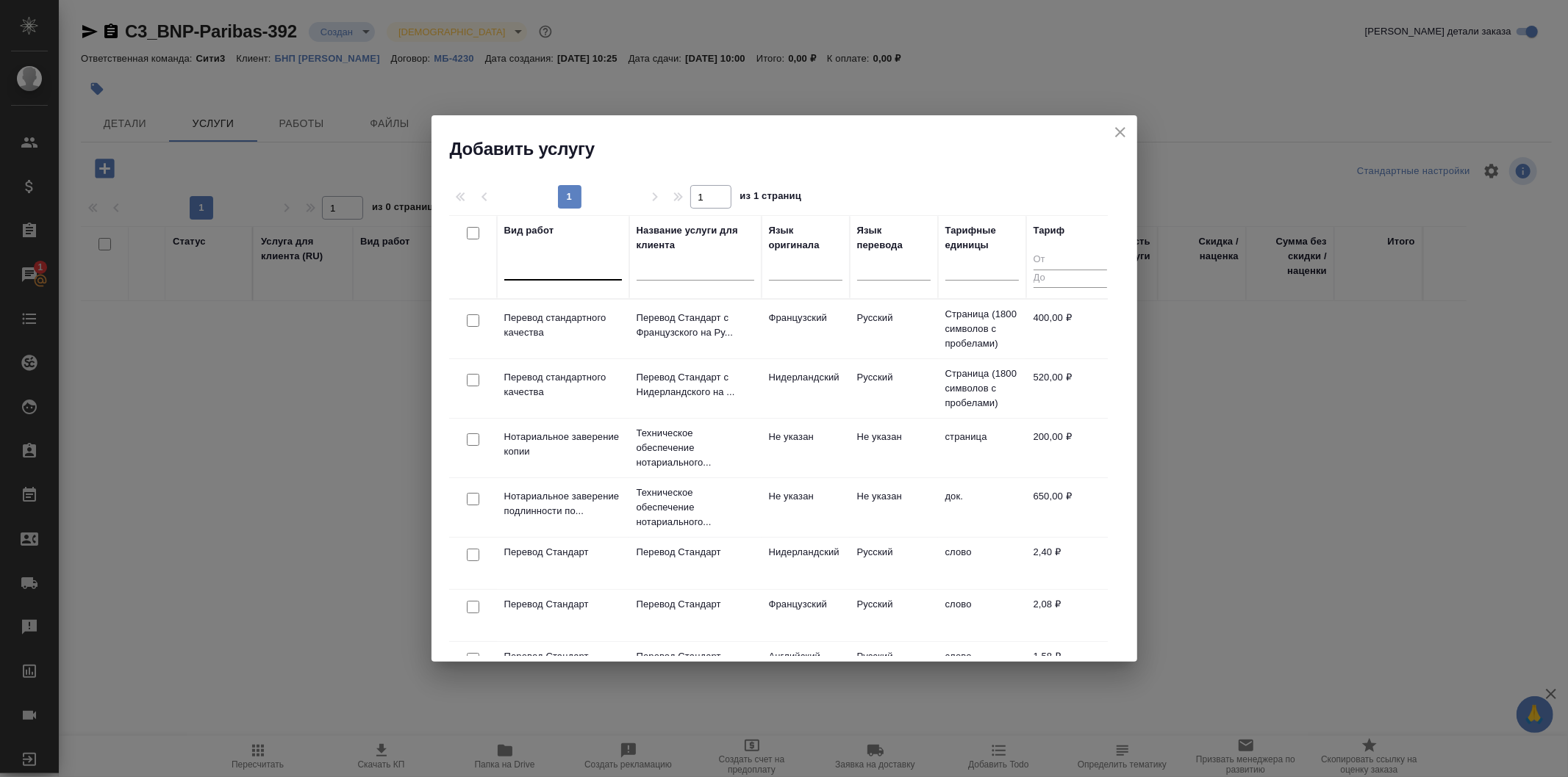
click at [565, 262] on div at bounding box center [563, 266] width 117 height 21
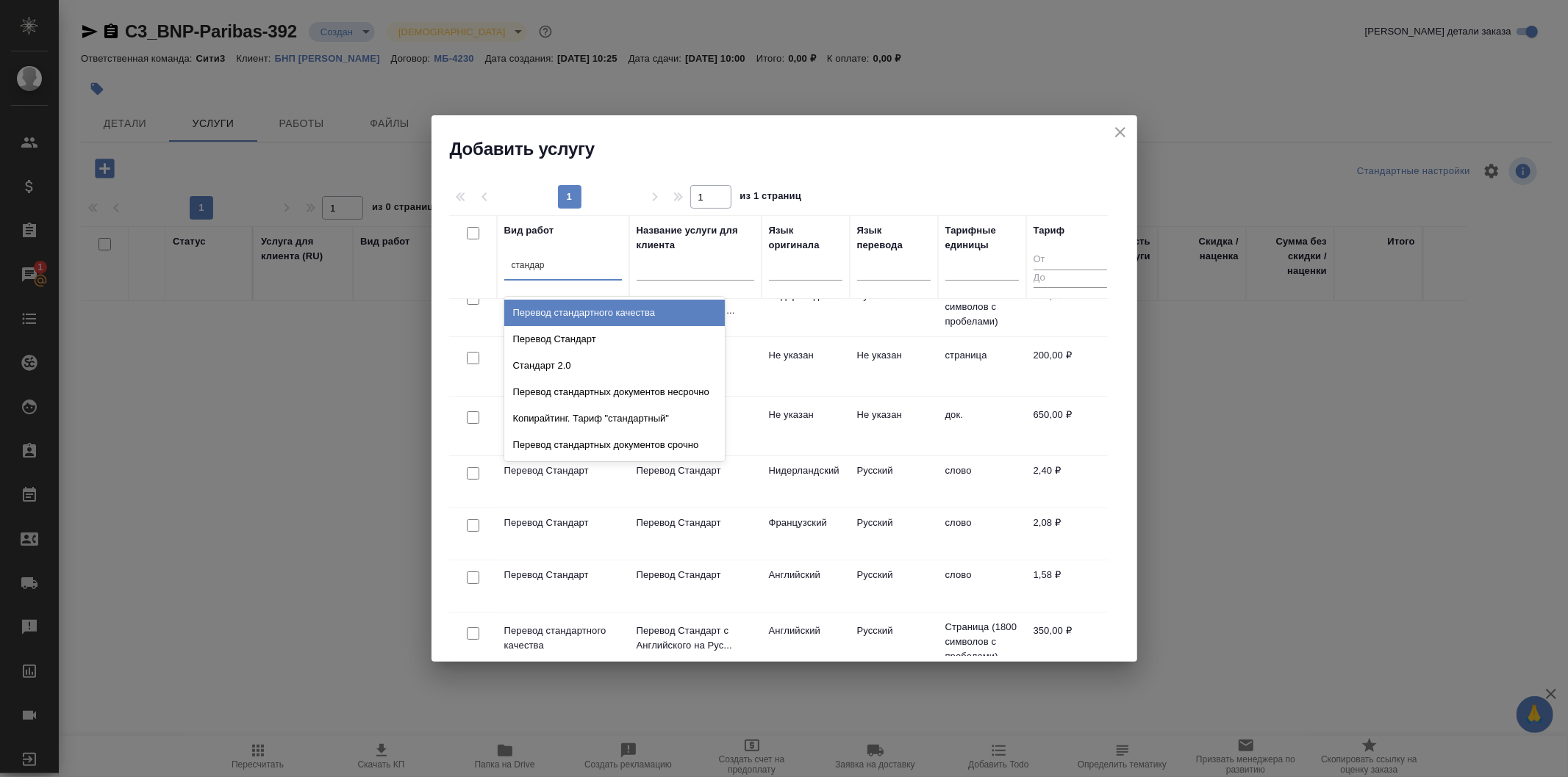
type input "стандарт"
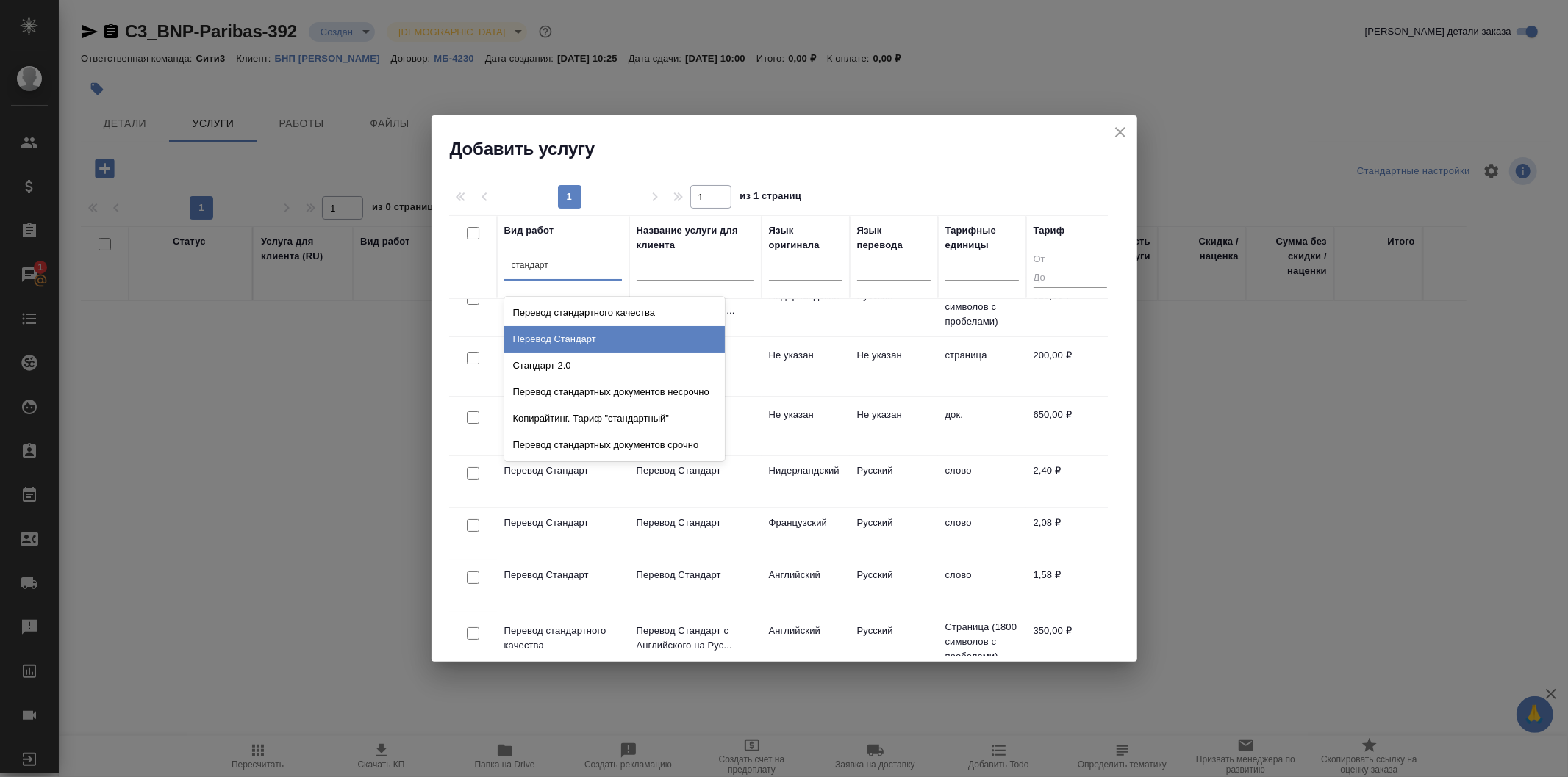
click at [713, 341] on div "Перевод Стандарт" at bounding box center [614, 340] width 221 height 26
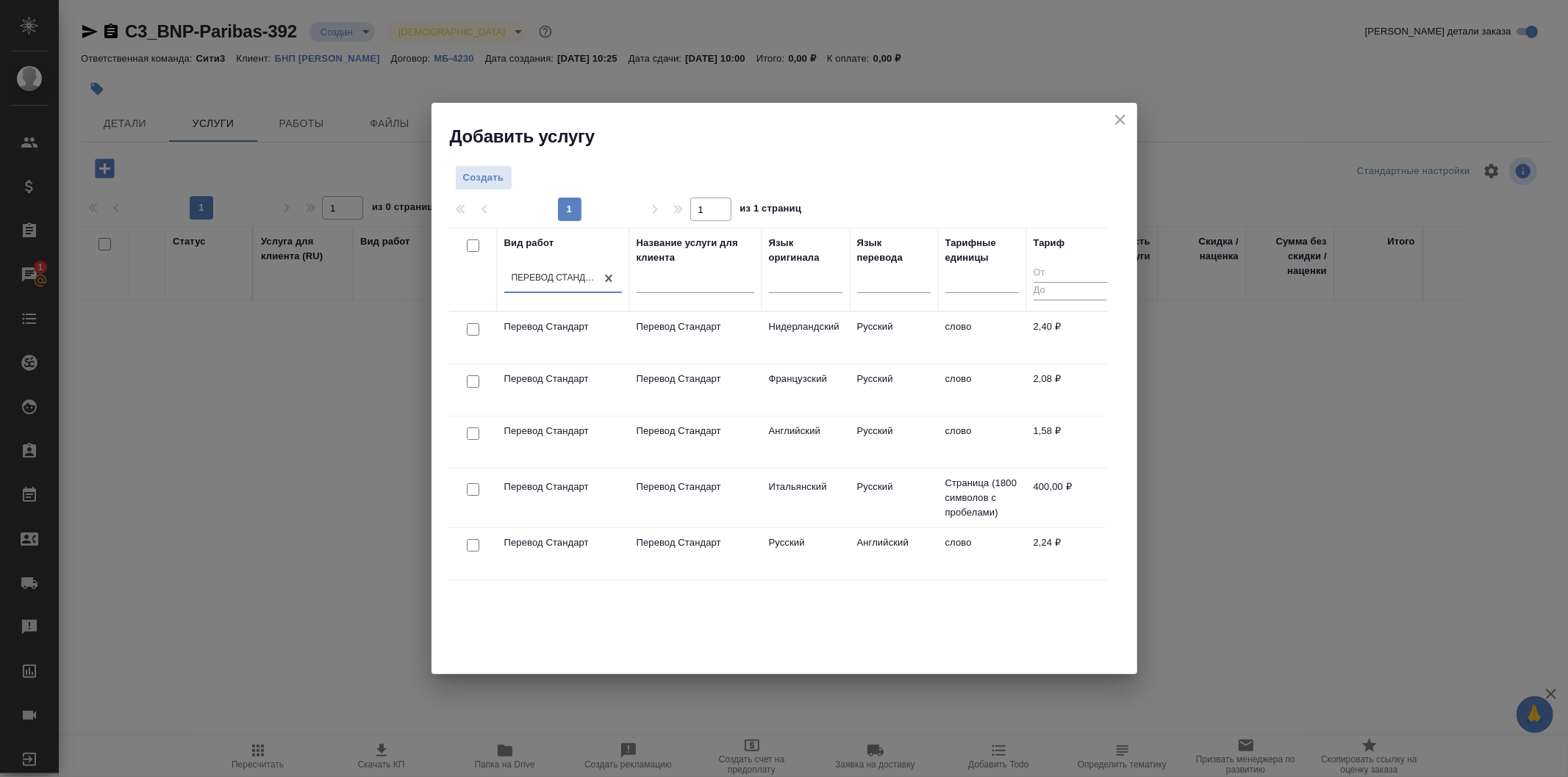
click at [876, 568] on td "Английский" at bounding box center [894, 554] width 88 height 51
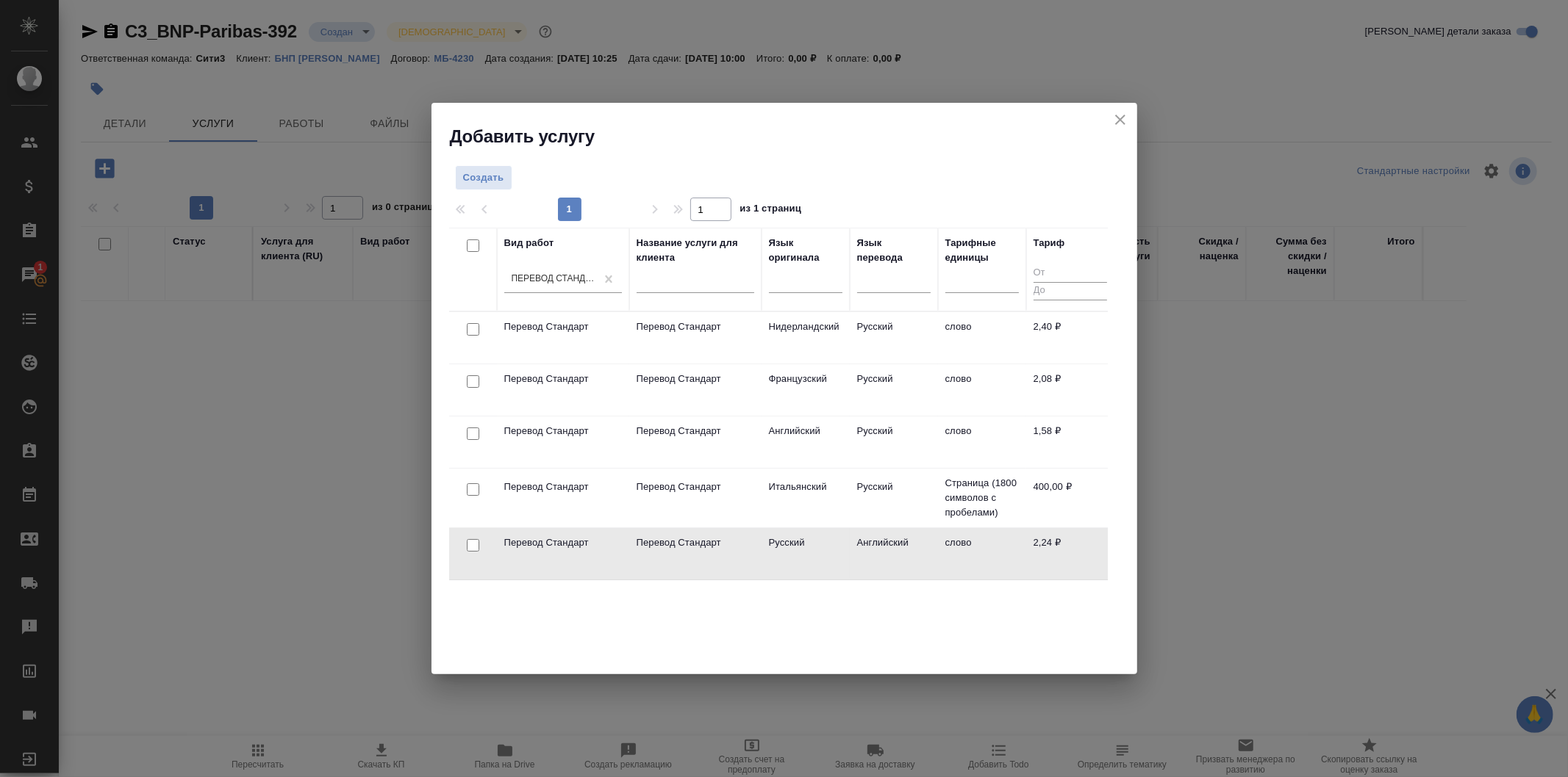
click at [876, 568] on td "Английский" at bounding box center [894, 554] width 88 height 51
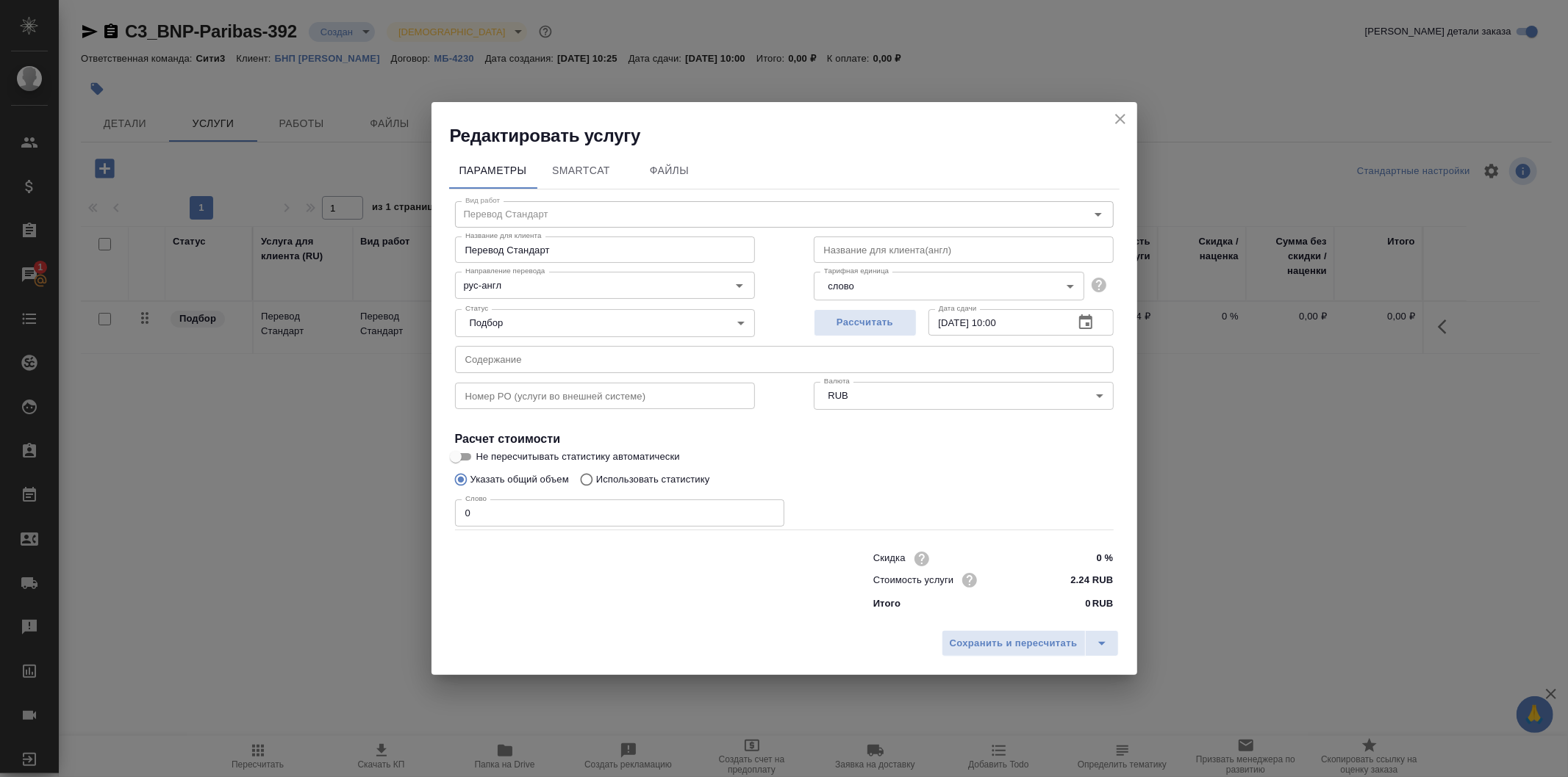
click at [1123, 122] on icon "close" at bounding box center [1120, 119] width 11 height 11
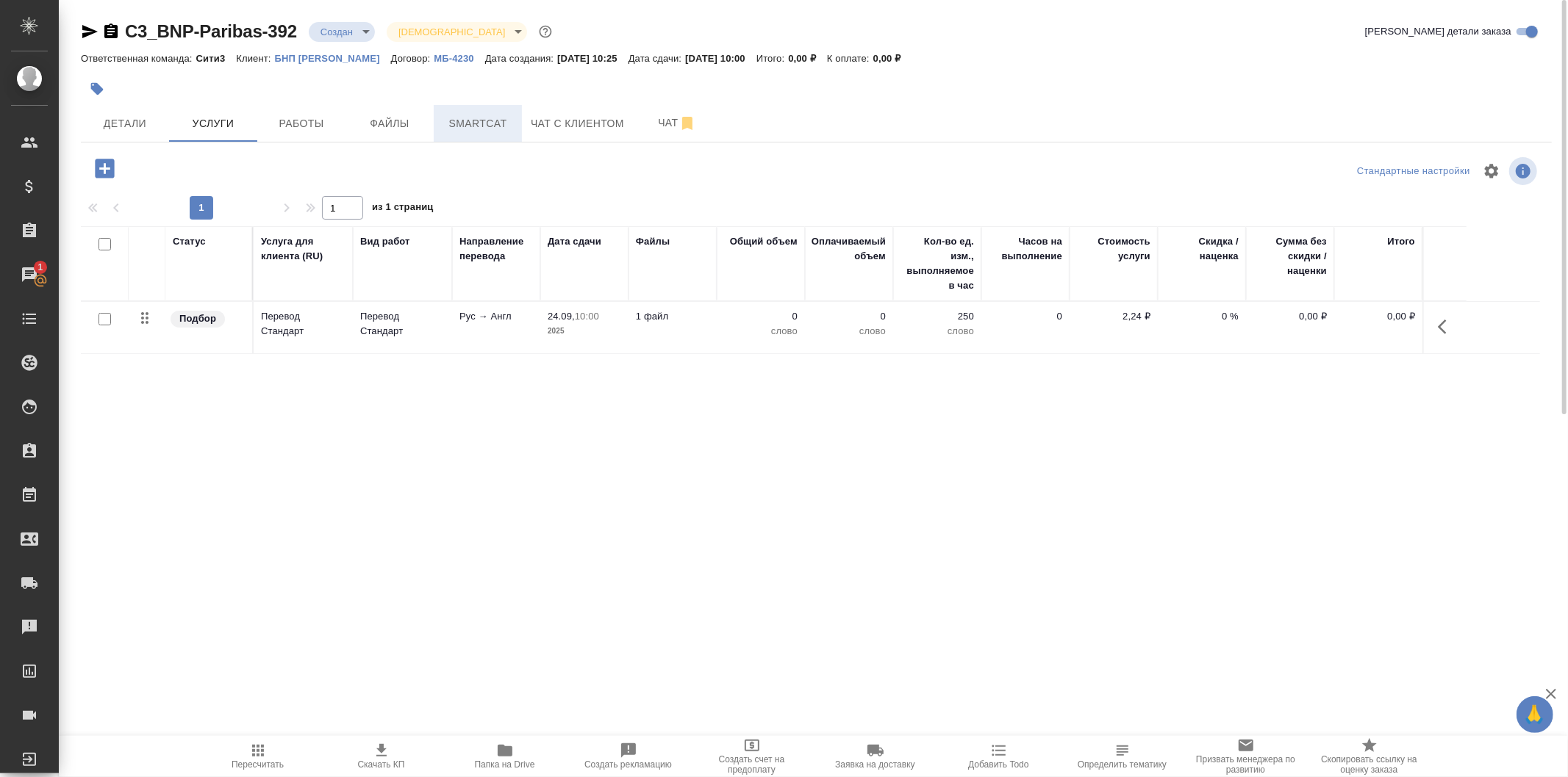
click at [482, 118] on span "Smartcat" at bounding box center [478, 124] width 71 height 19
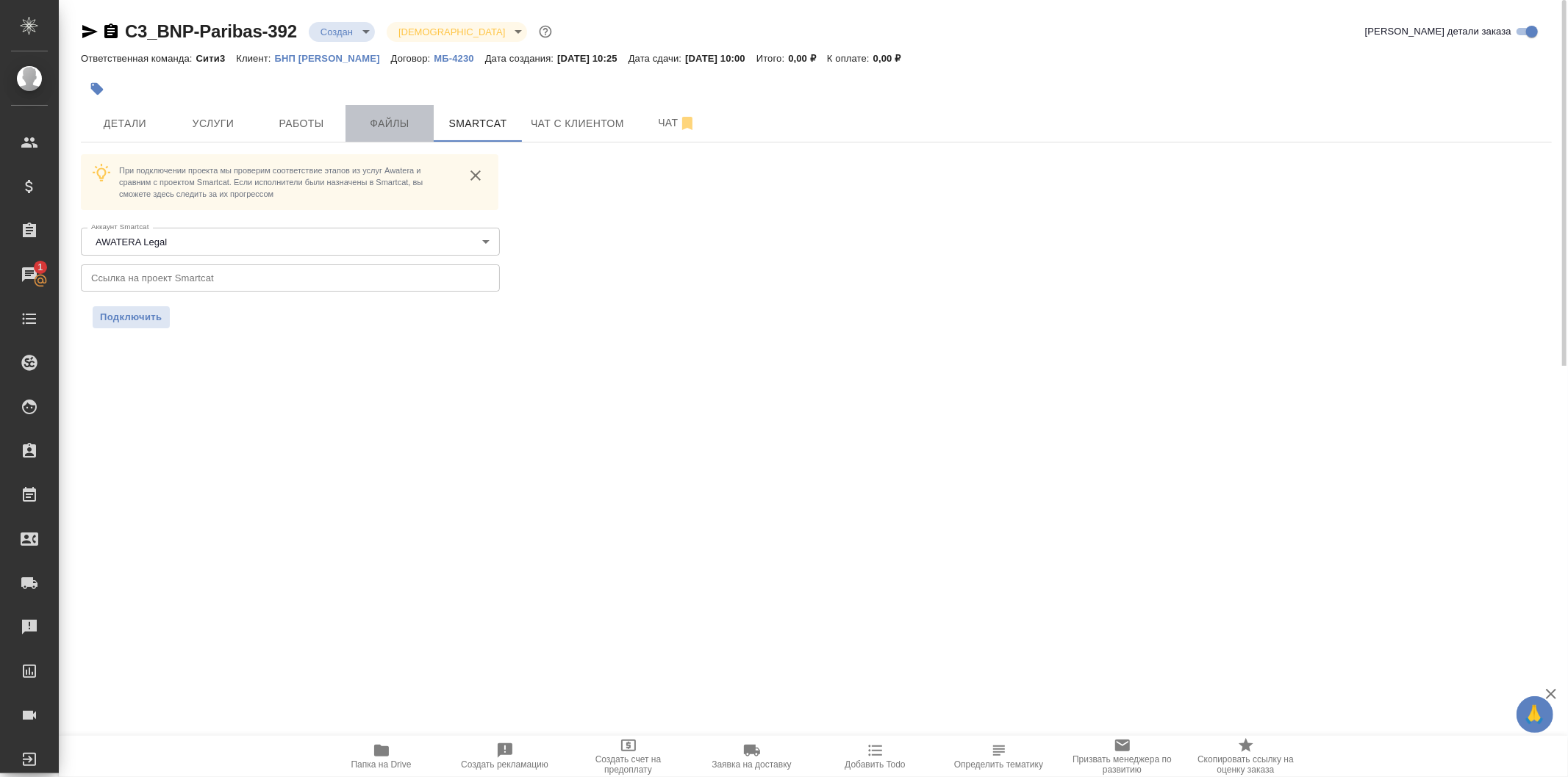
click at [398, 117] on span "Файлы" at bounding box center [390, 124] width 71 height 19
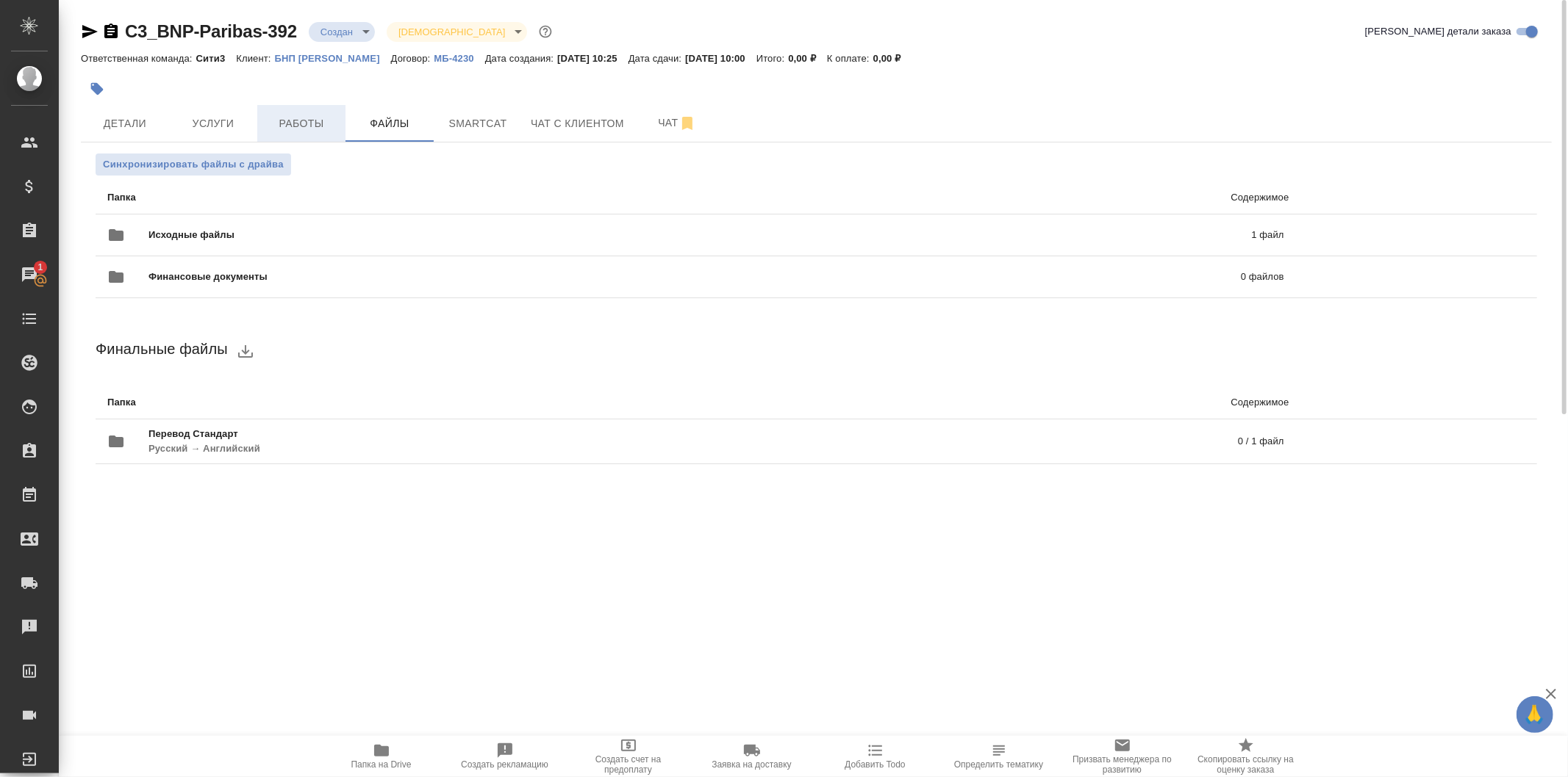
click at [274, 134] on button "Работы" at bounding box center [302, 123] width 88 height 37
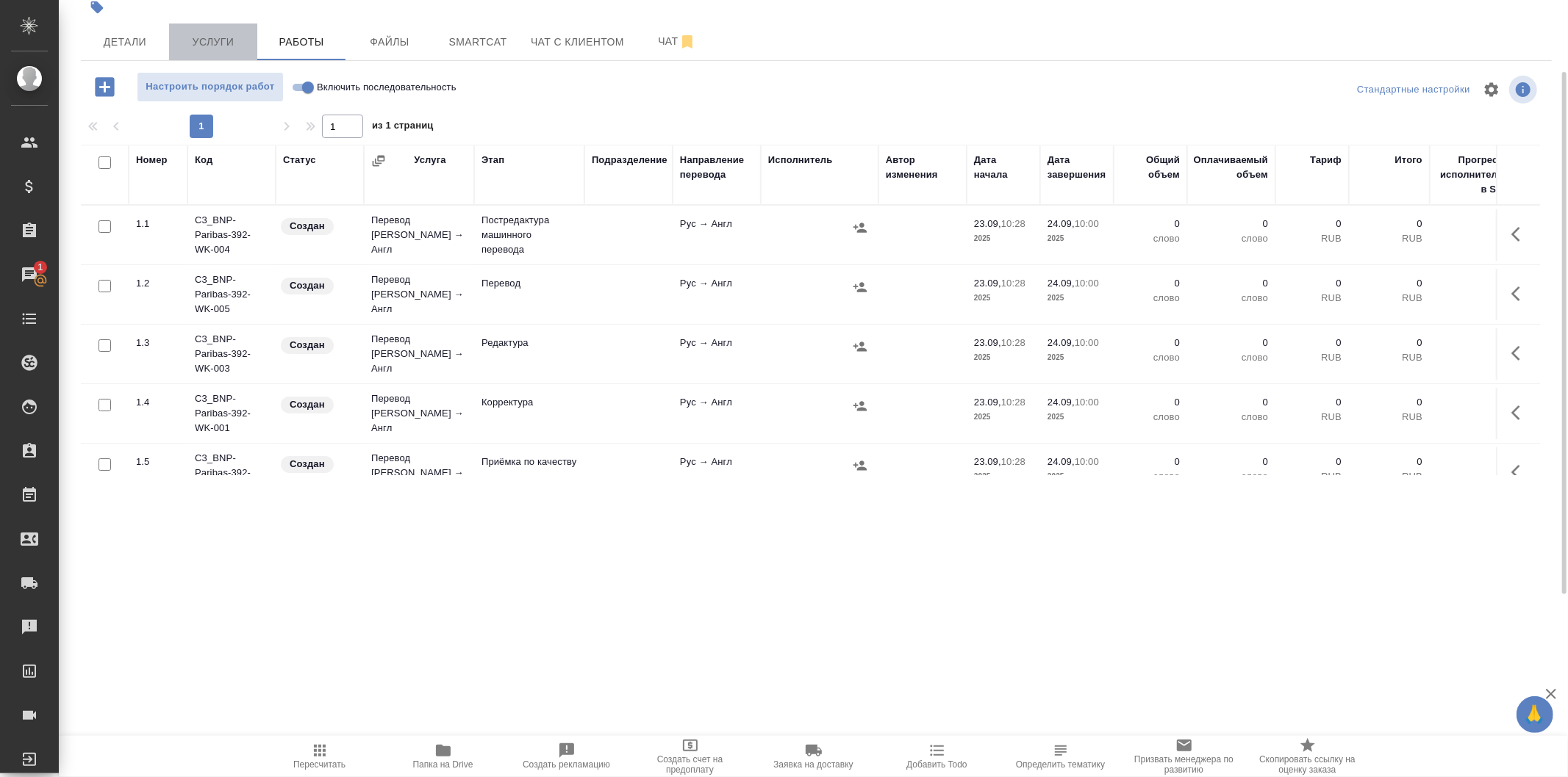
click at [231, 30] on button "Услуги" at bounding box center [213, 42] width 88 height 37
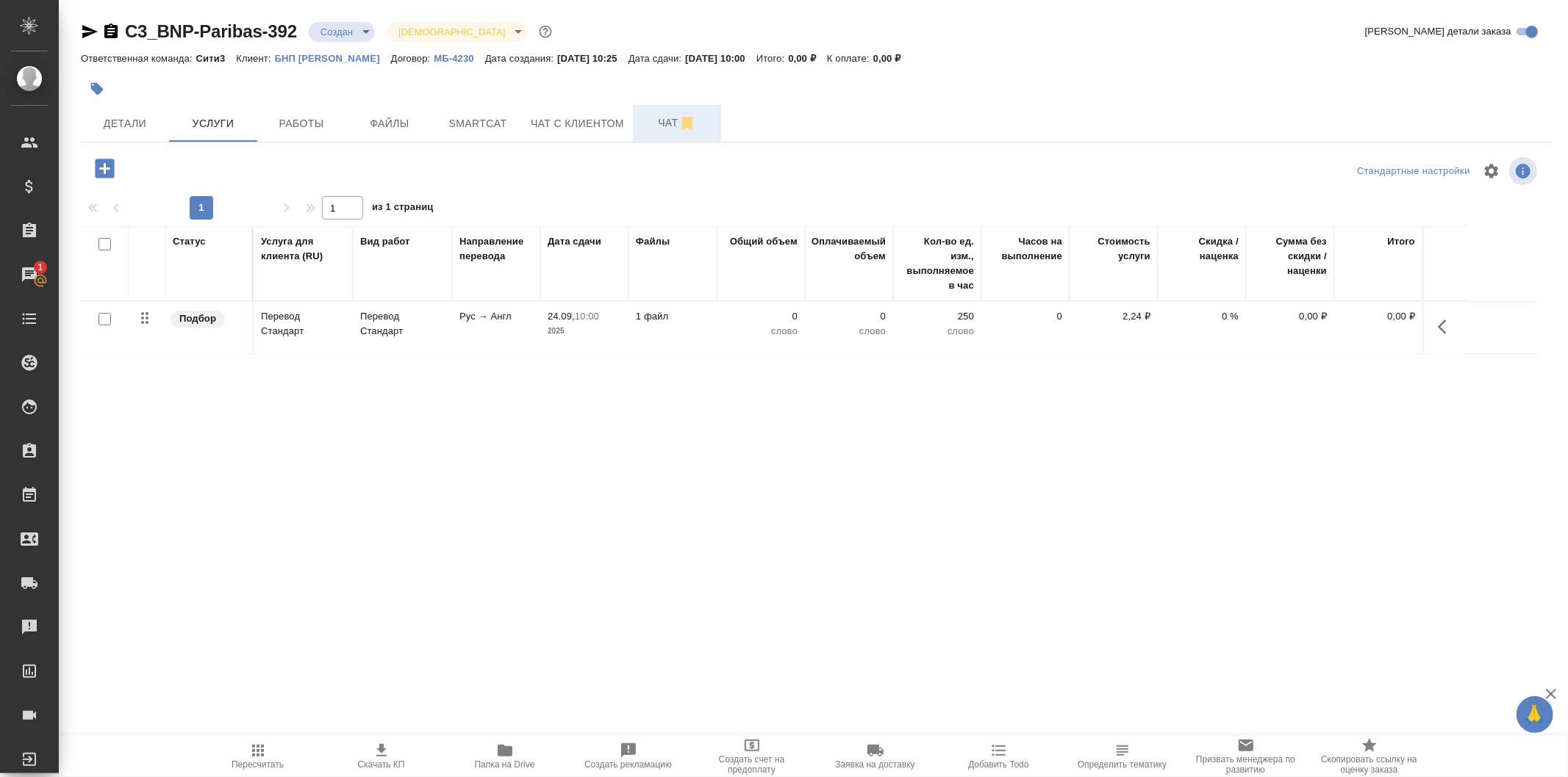
click at [645, 134] on button "Чат" at bounding box center [677, 123] width 88 height 37
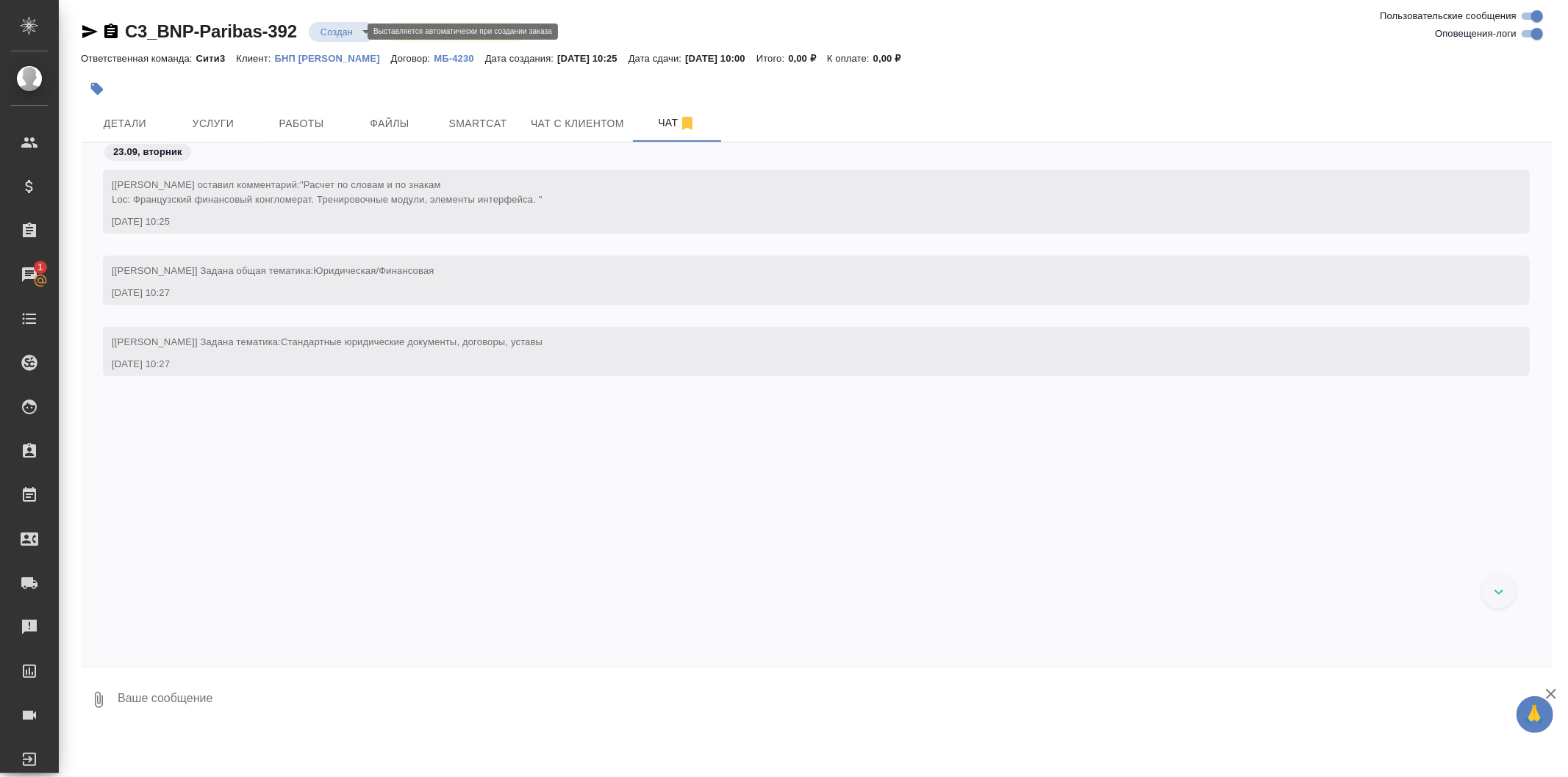
click at [333, 27] on body "🙏 .cls-1 fill:#fff; AWATERA Galisheva Mariya Клиенты Спецификации Заказы 1 Чаты…" at bounding box center [784, 388] width 1568 height 777
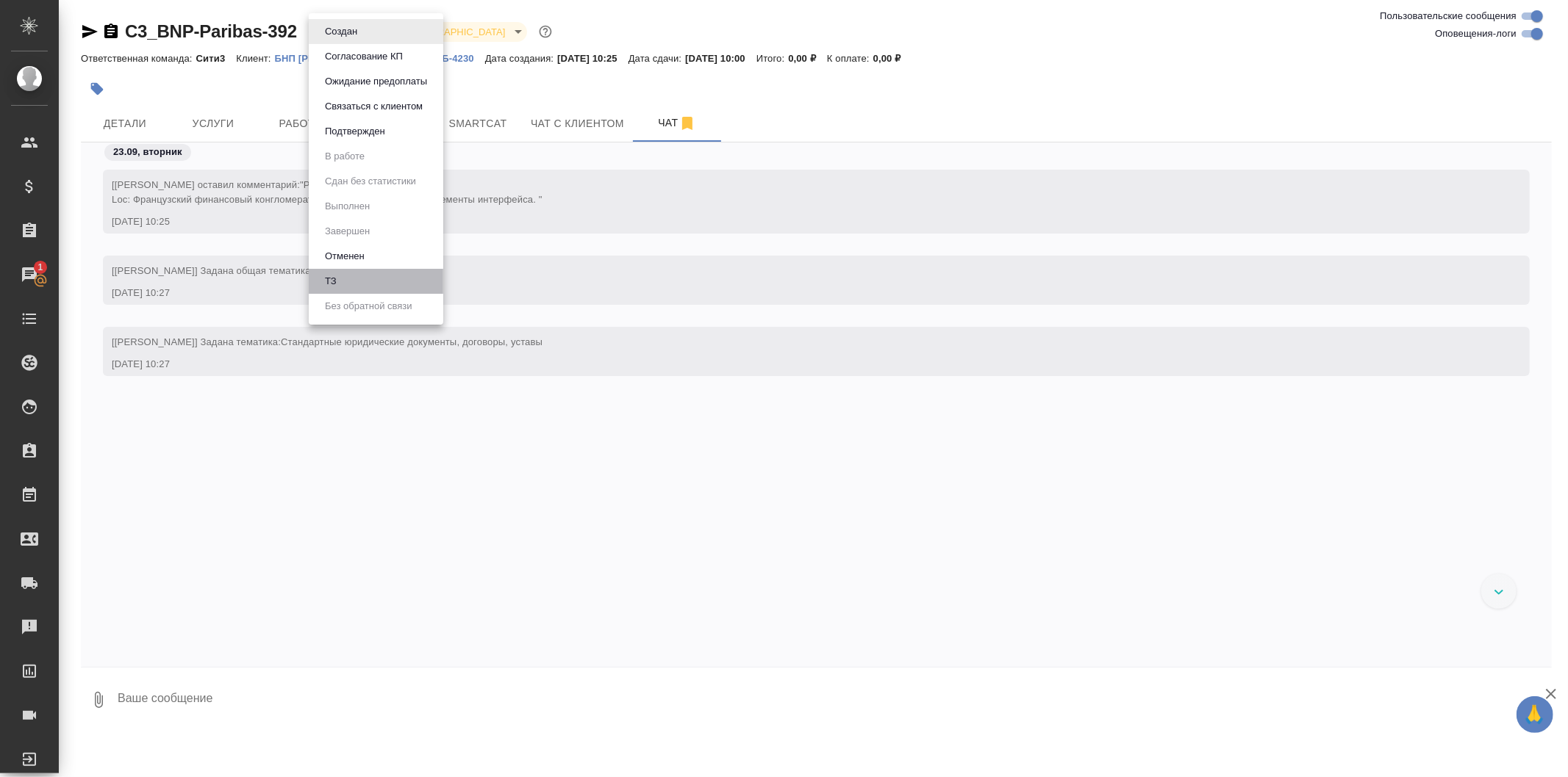
click at [408, 280] on li "ТЗ" at bounding box center [376, 281] width 134 height 25
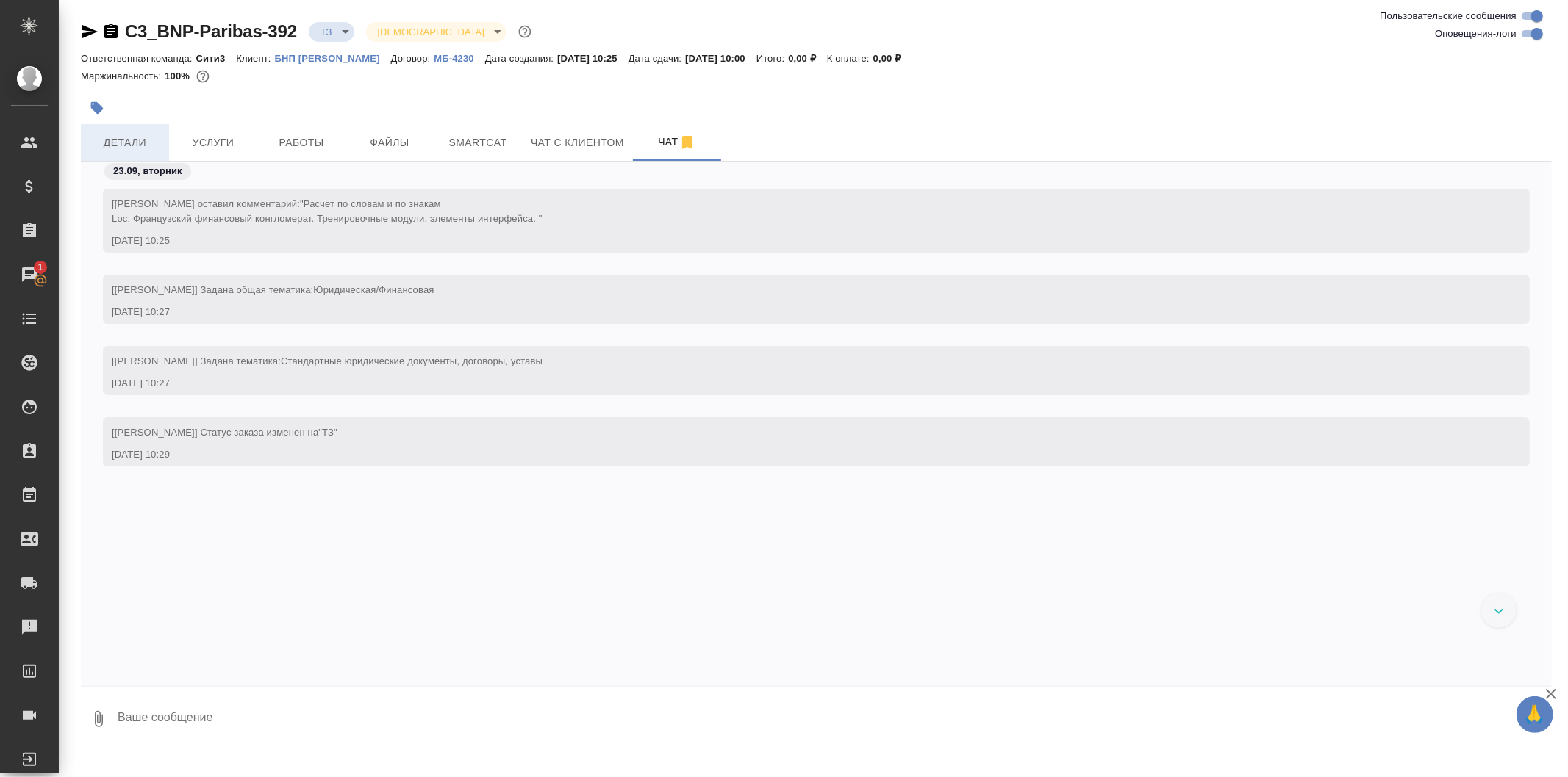
click at [137, 138] on span "Детали" at bounding box center [125, 143] width 71 height 19
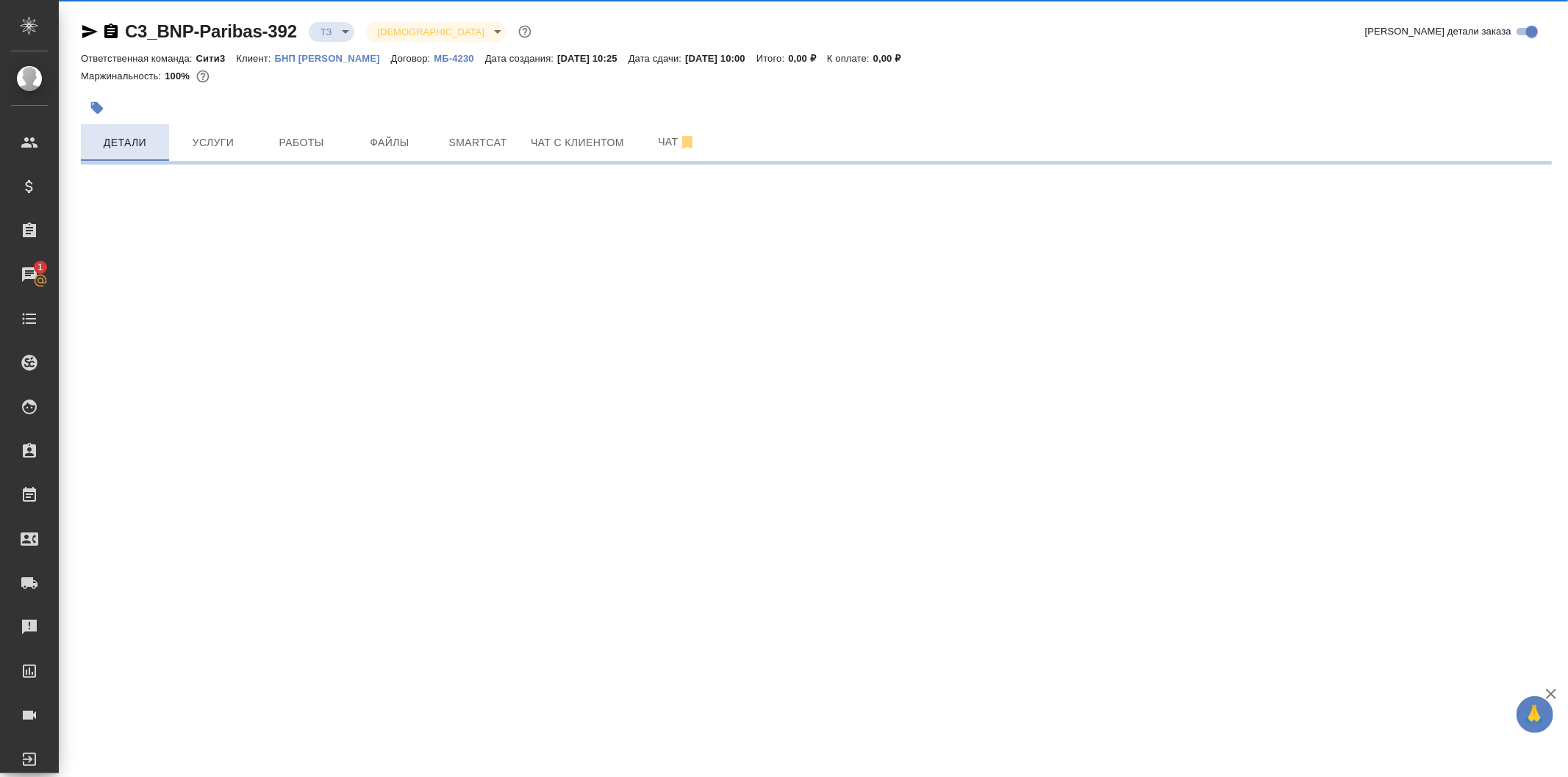
select select "RU"
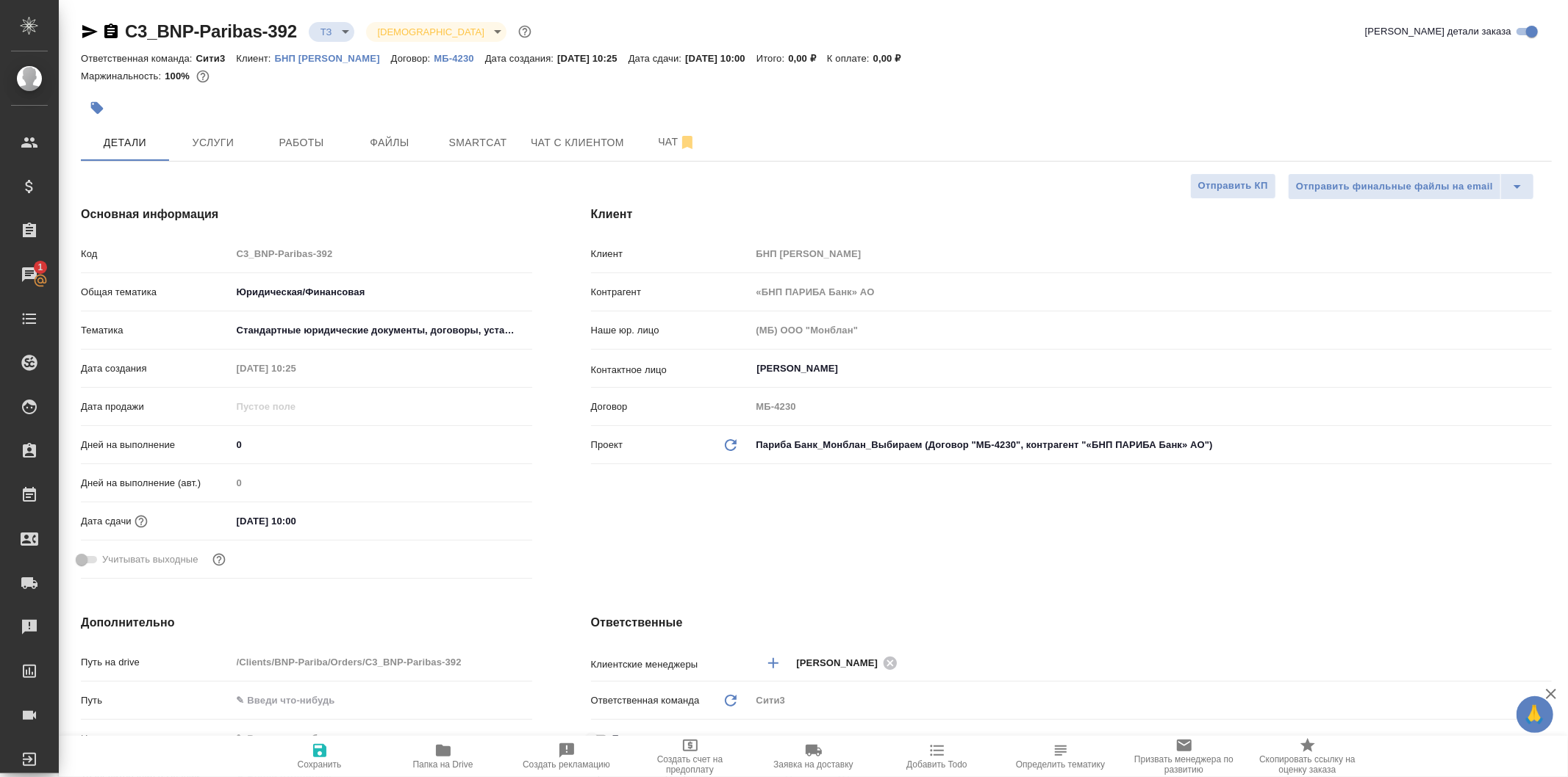
type textarea "x"
click at [250, 147] on button "Услуги" at bounding box center [213, 142] width 88 height 37
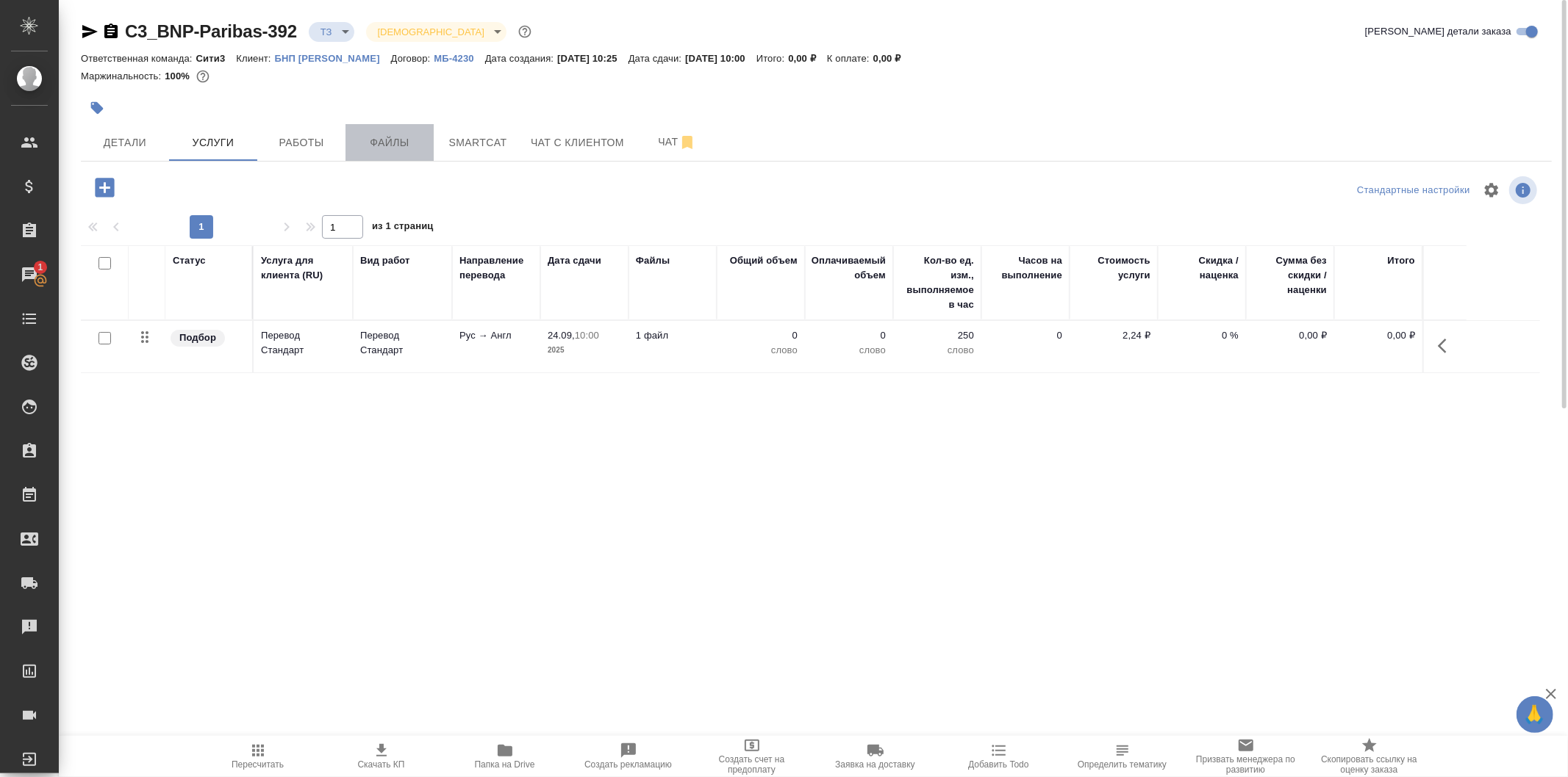
click at [347, 145] on button "Файлы" at bounding box center [390, 142] width 88 height 37
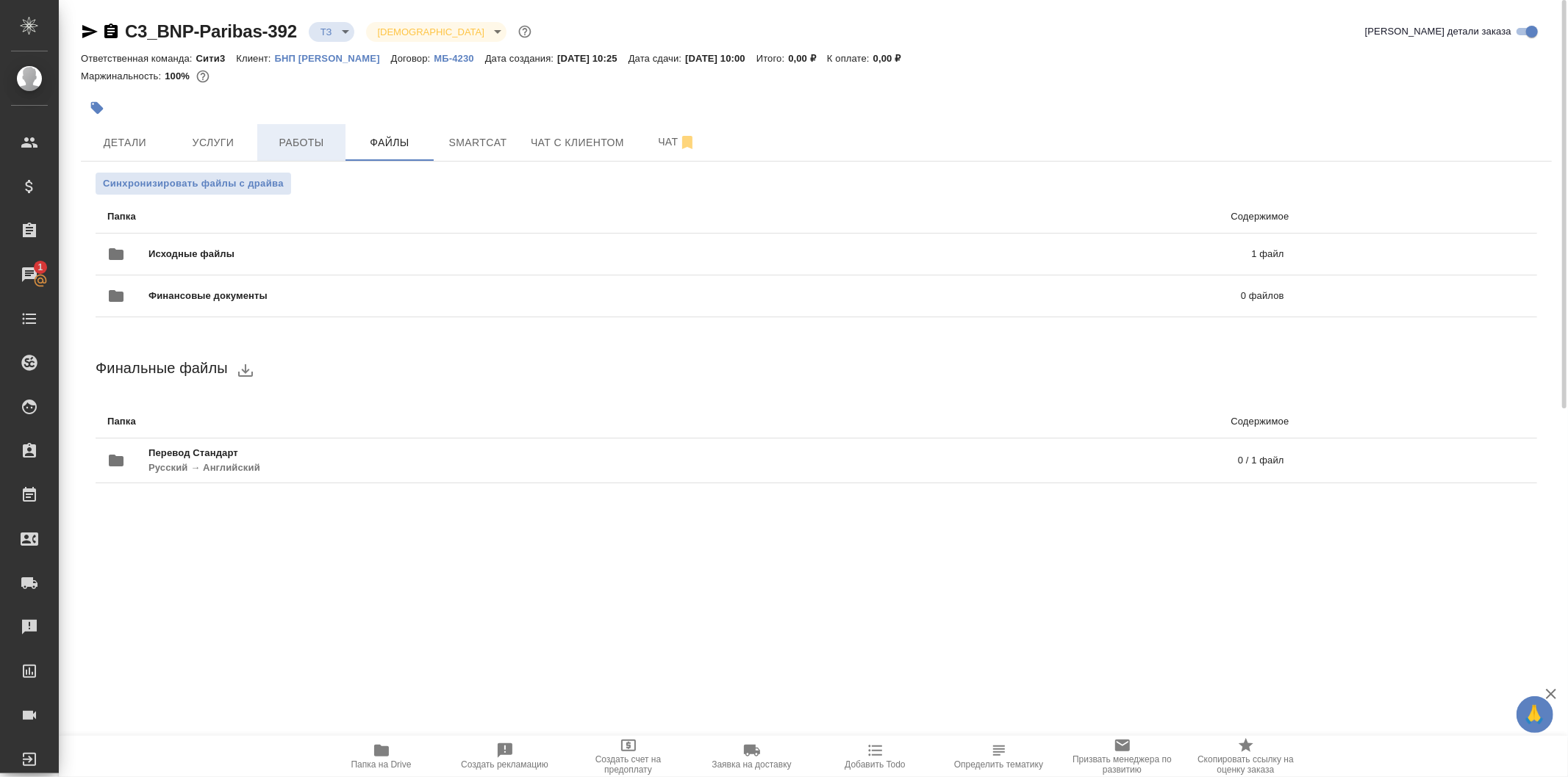
click at [314, 147] on span "Работы" at bounding box center [302, 143] width 71 height 19
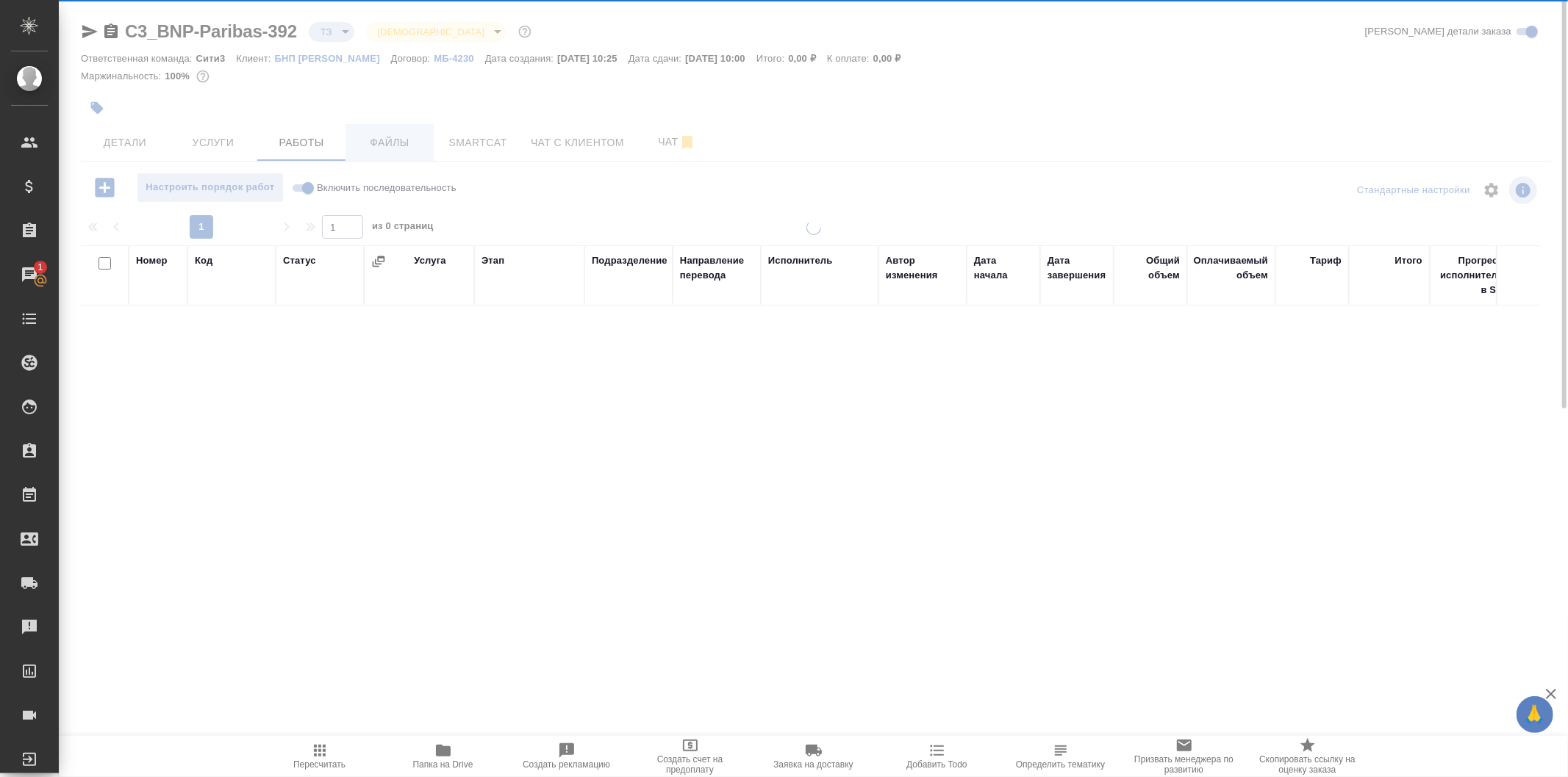
click at [376, 137] on span "Файлы" at bounding box center [390, 143] width 71 height 19
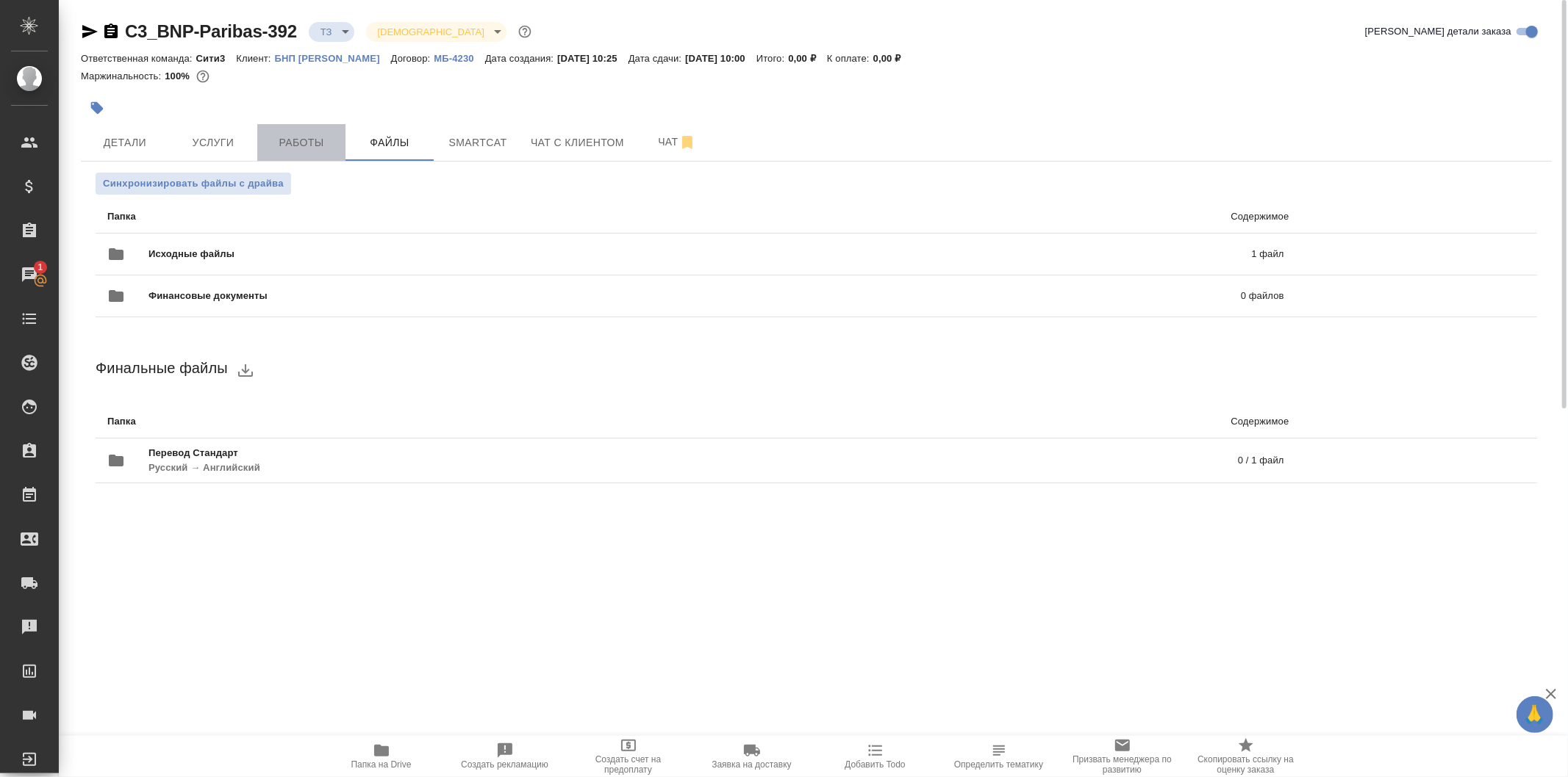
click at [314, 139] on span "Работы" at bounding box center [302, 143] width 71 height 19
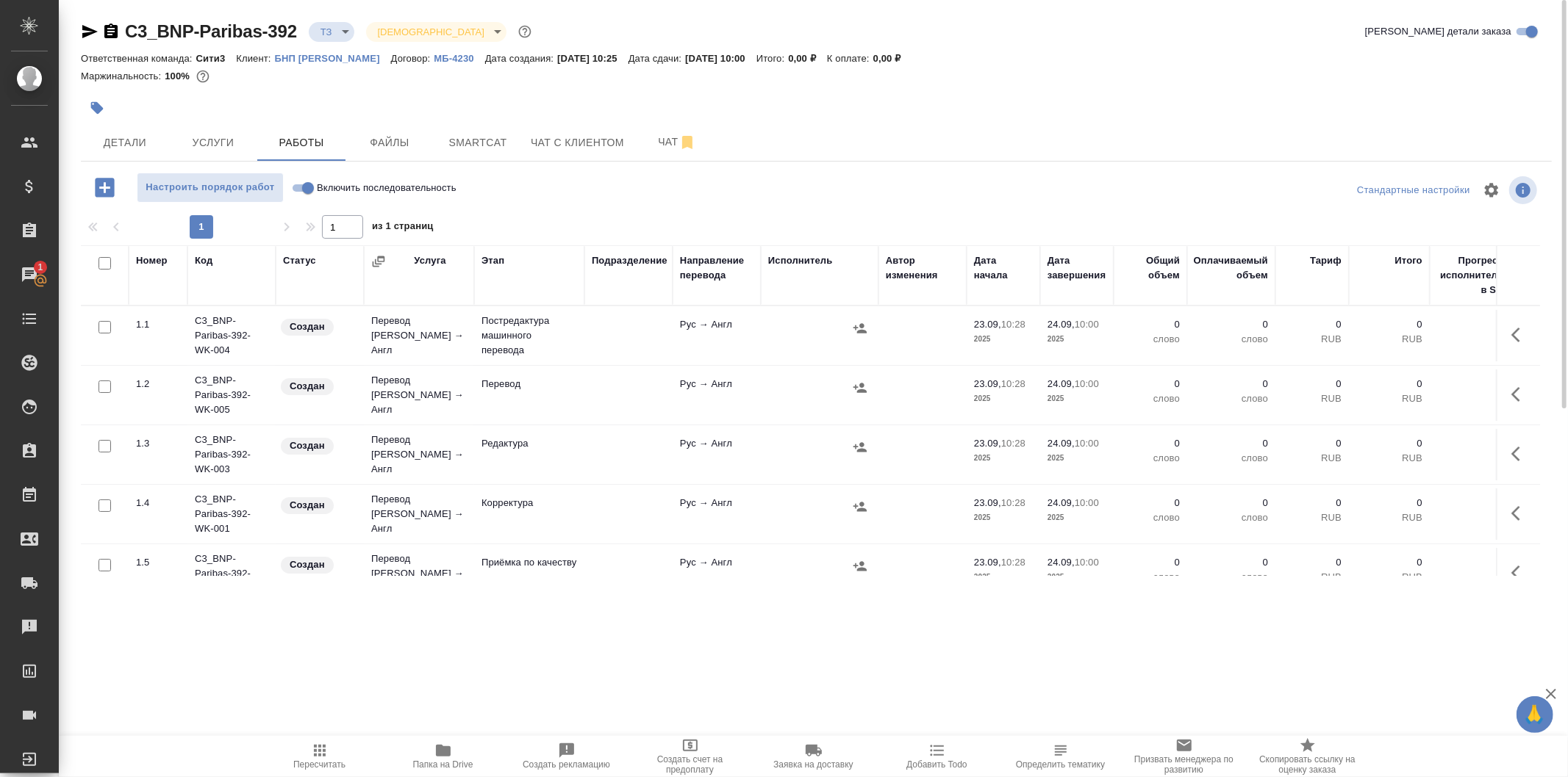
click at [94, 321] on div at bounding box center [104, 327] width 33 height 20
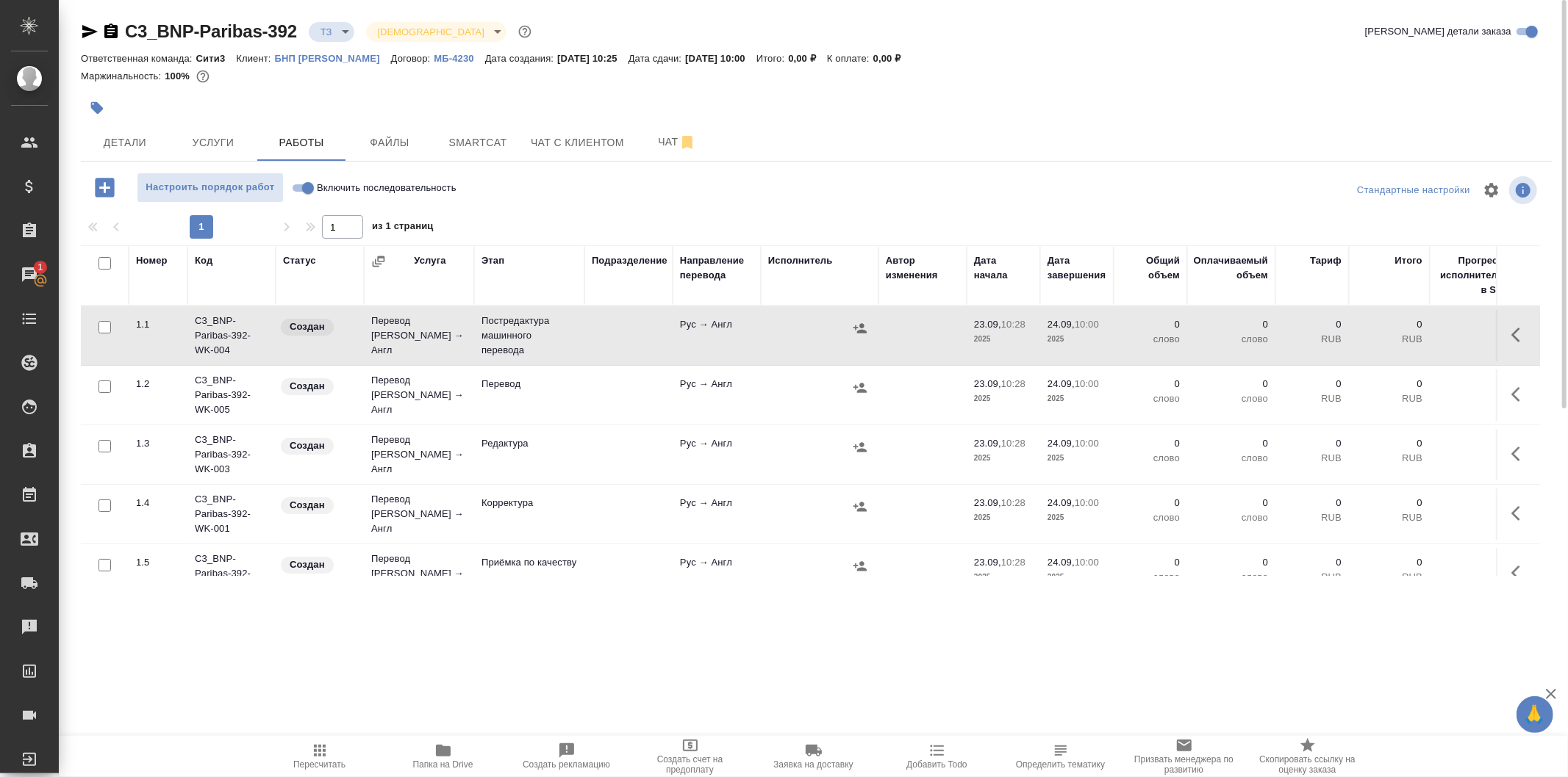
click at [99, 321] on input "checkbox" at bounding box center [104, 327] width 12 height 12
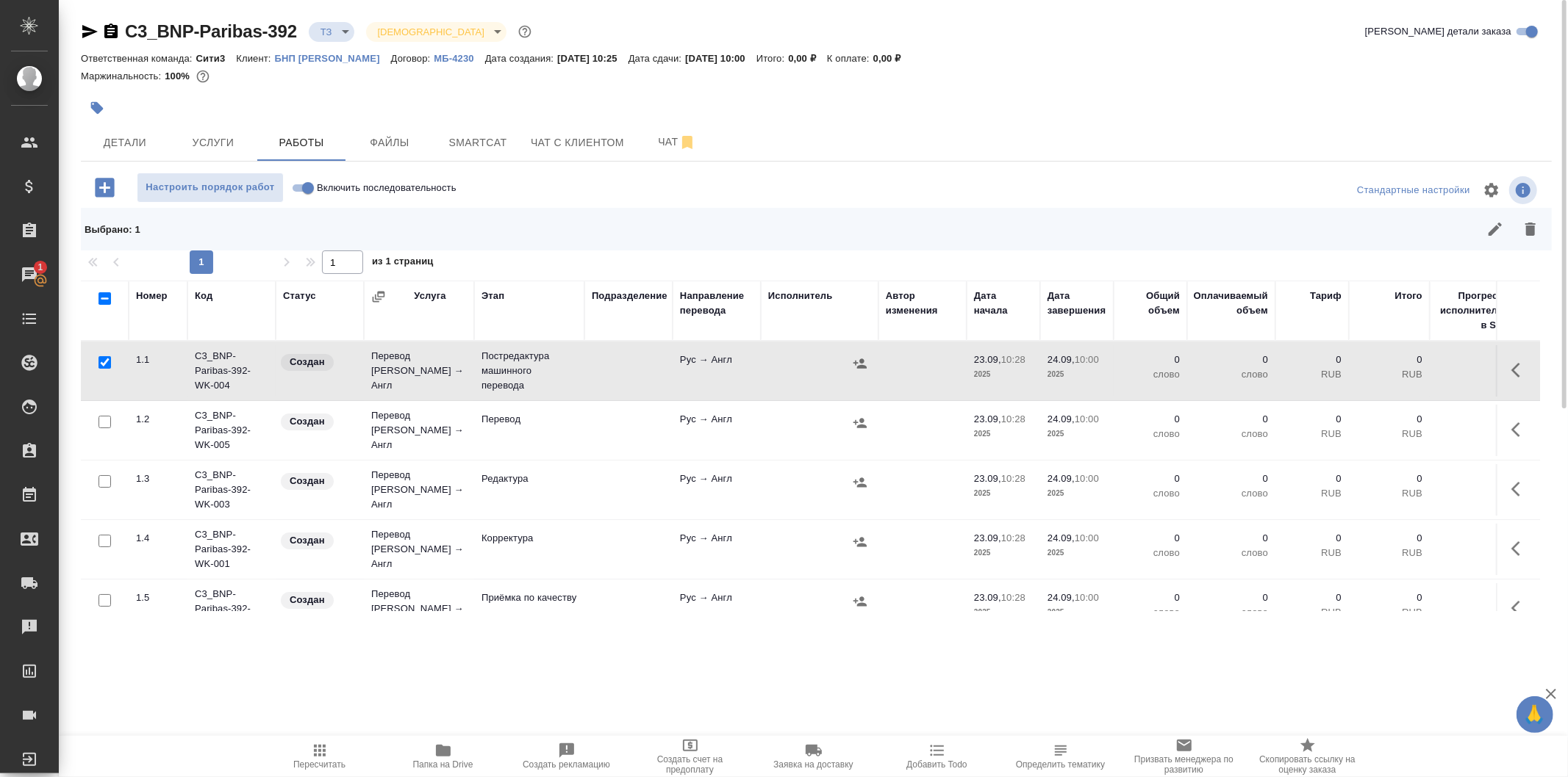
click at [100, 354] on div at bounding box center [104, 362] width 33 height 20
click at [104, 367] on input "checkbox" at bounding box center [104, 362] width 12 height 12
checkbox input "false"
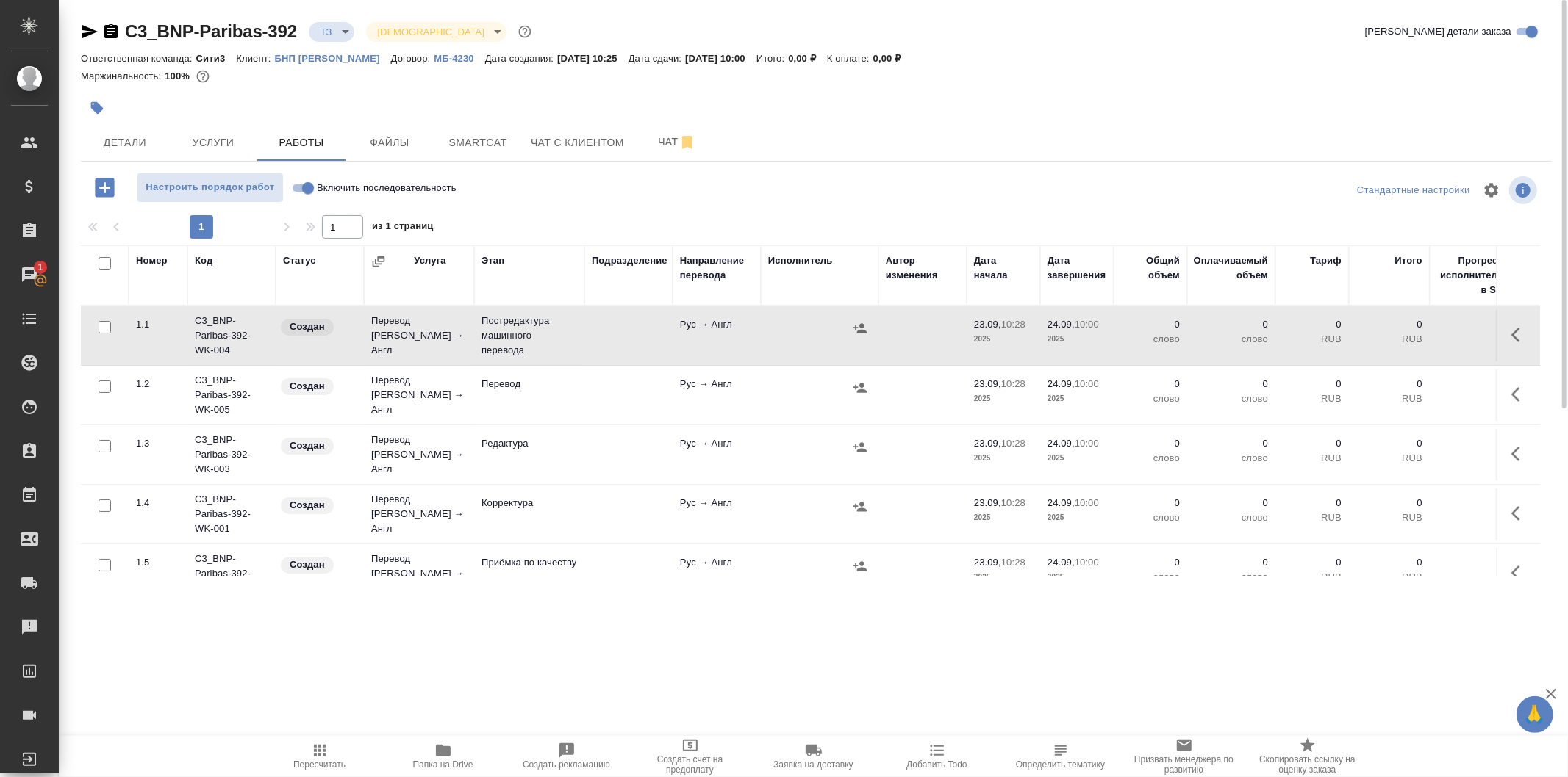
click at [103, 384] on input "checkbox" at bounding box center [104, 386] width 12 height 12
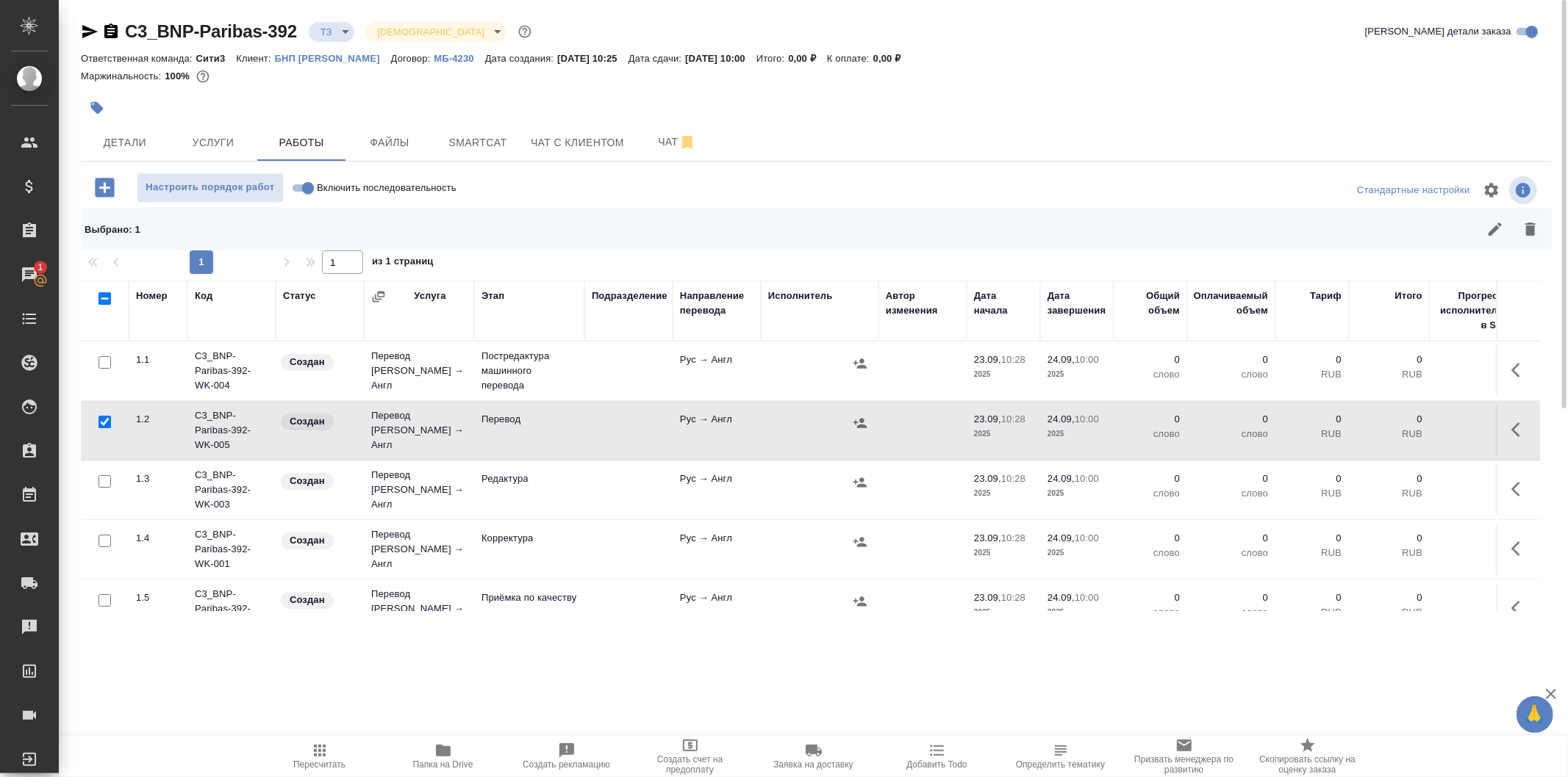
click at [101, 420] on input "checkbox" at bounding box center [104, 422] width 12 height 12
checkbox input "false"
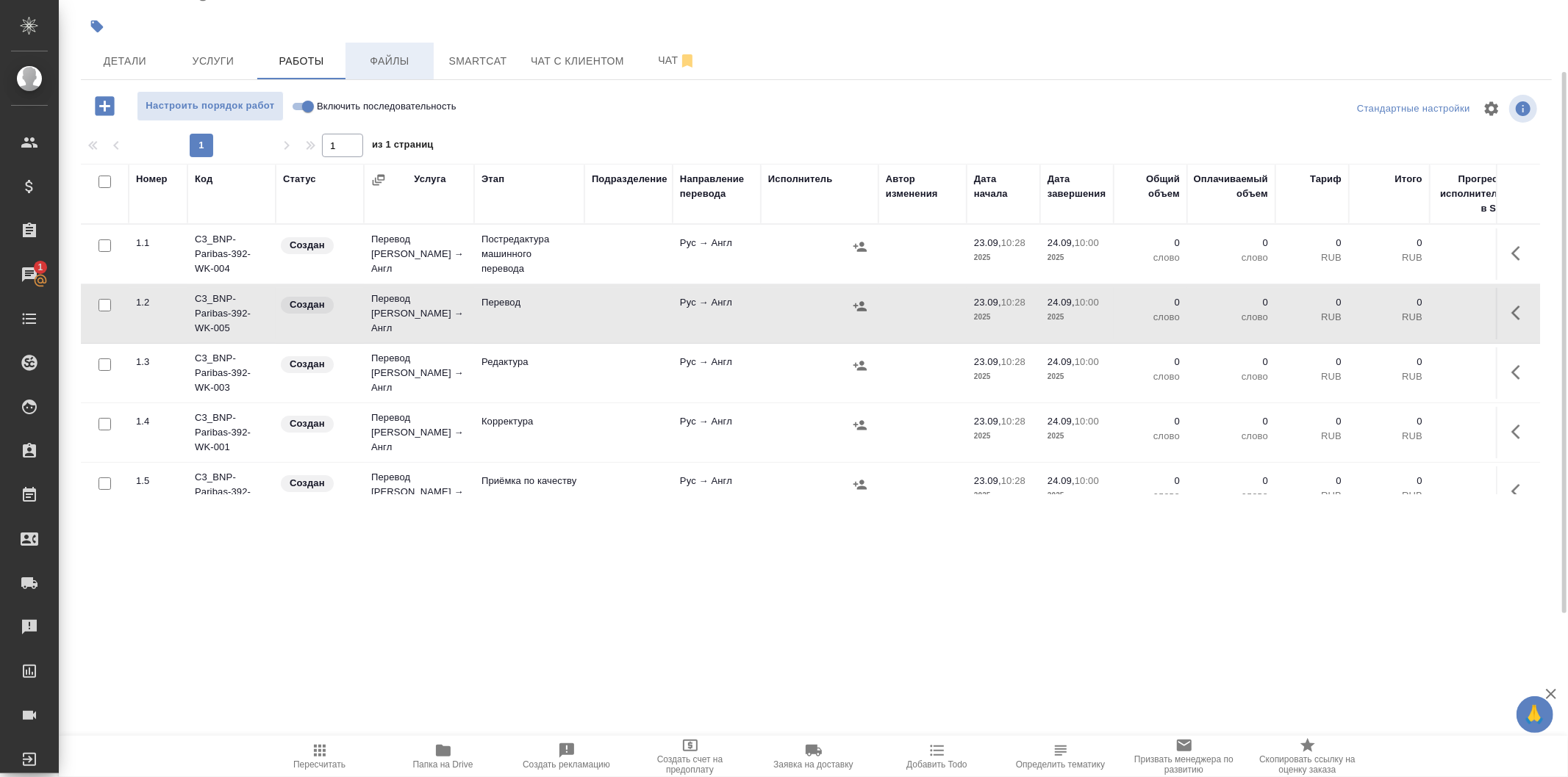
click at [366, 63] on span "Файлы" at bounding box center [390, 61] width 71 height 19
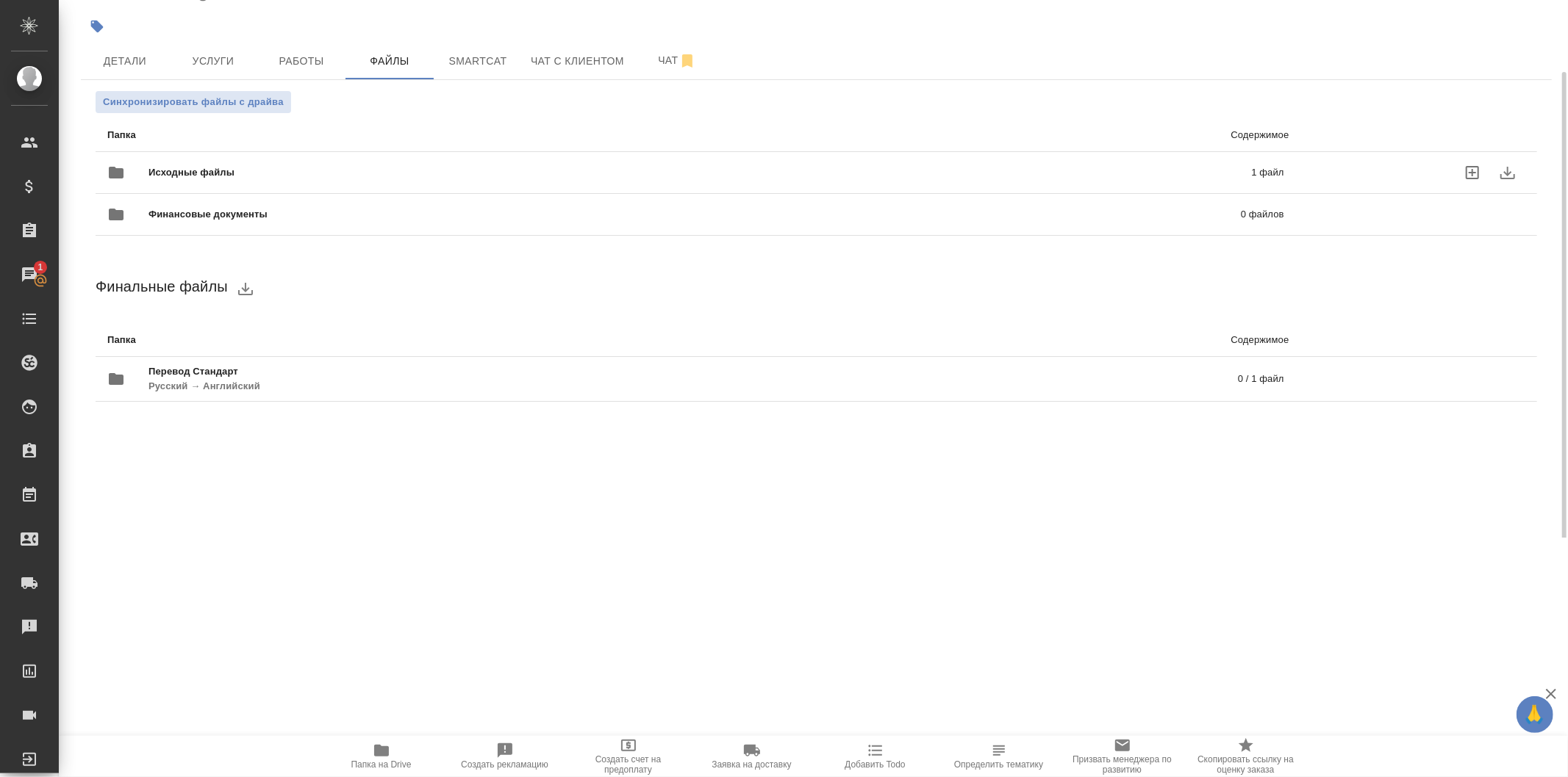
click at [526, 177] on span "Исходные файлы" at bounding box center [446, 173] width 595 height 15
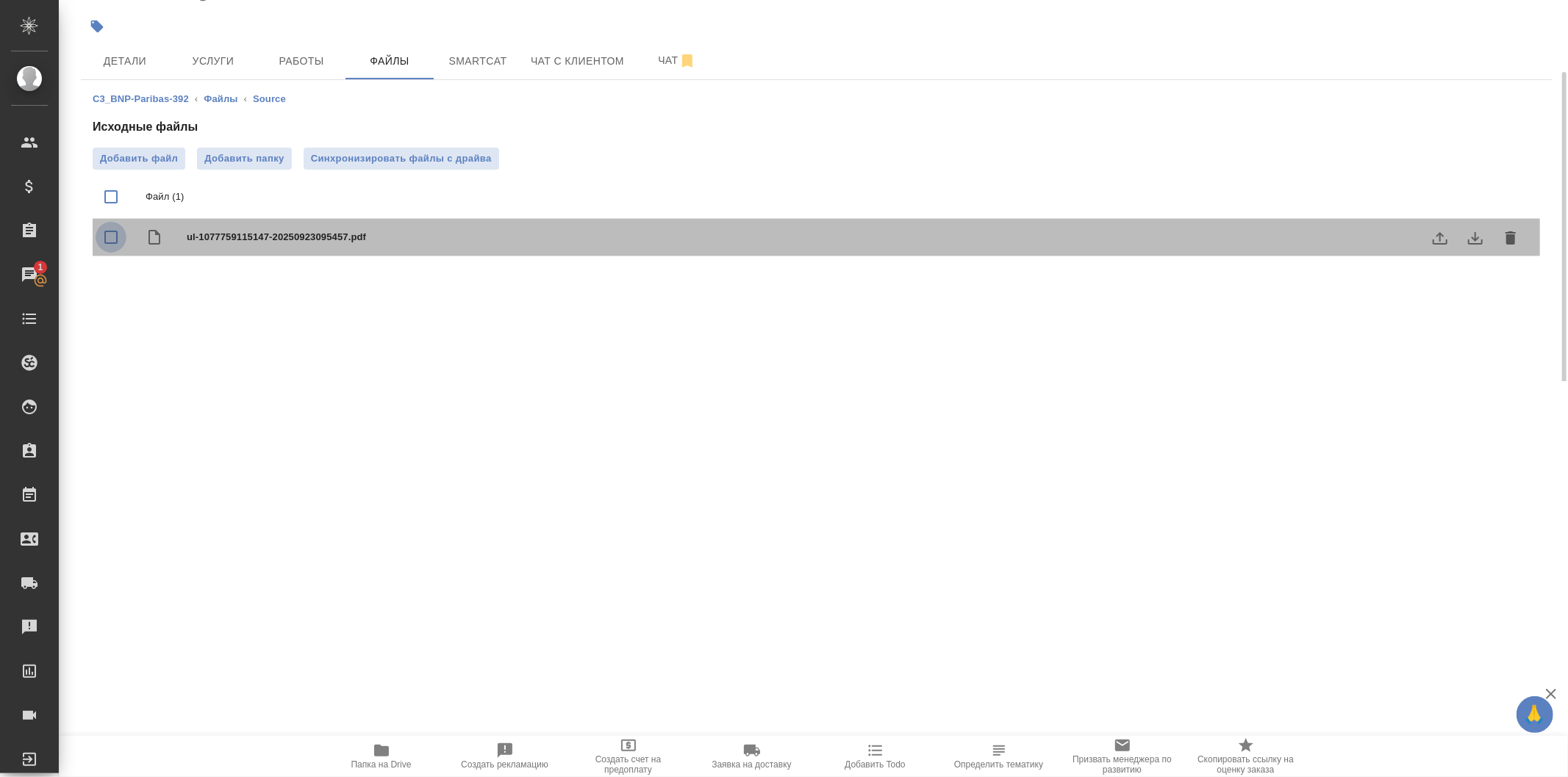
click at [114, 243] on input "checkbox" at bounding box center [111, 237] width 31 height 31
checkbox input "true"
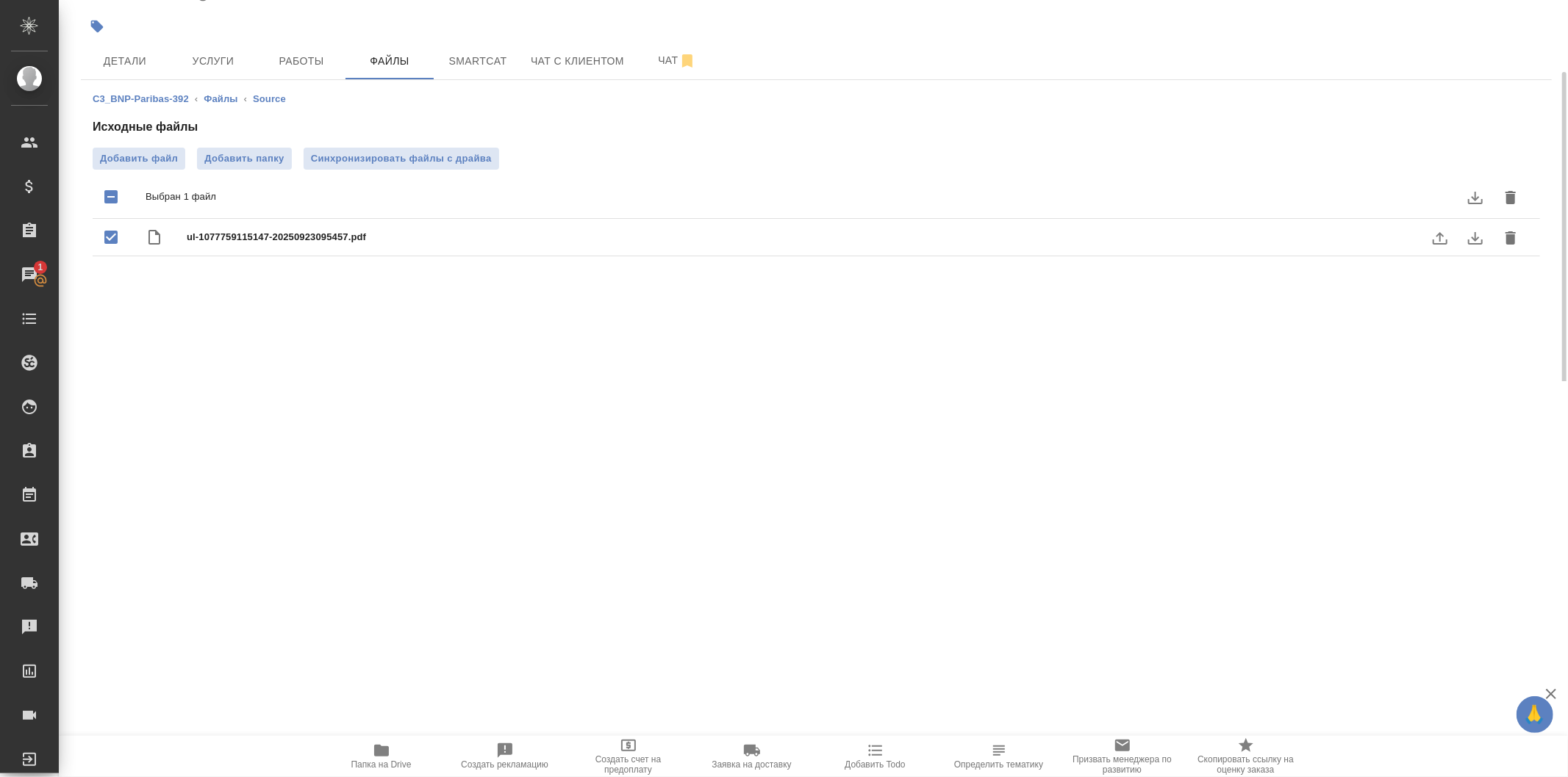
click at [110, 233] on input "checkbox" at bounding box center [111, 237] width 31 height 31
checkbox input "false"
click at [470, 70] on button "Smartcat" at bounding box center [478, 60] width 88 height 37
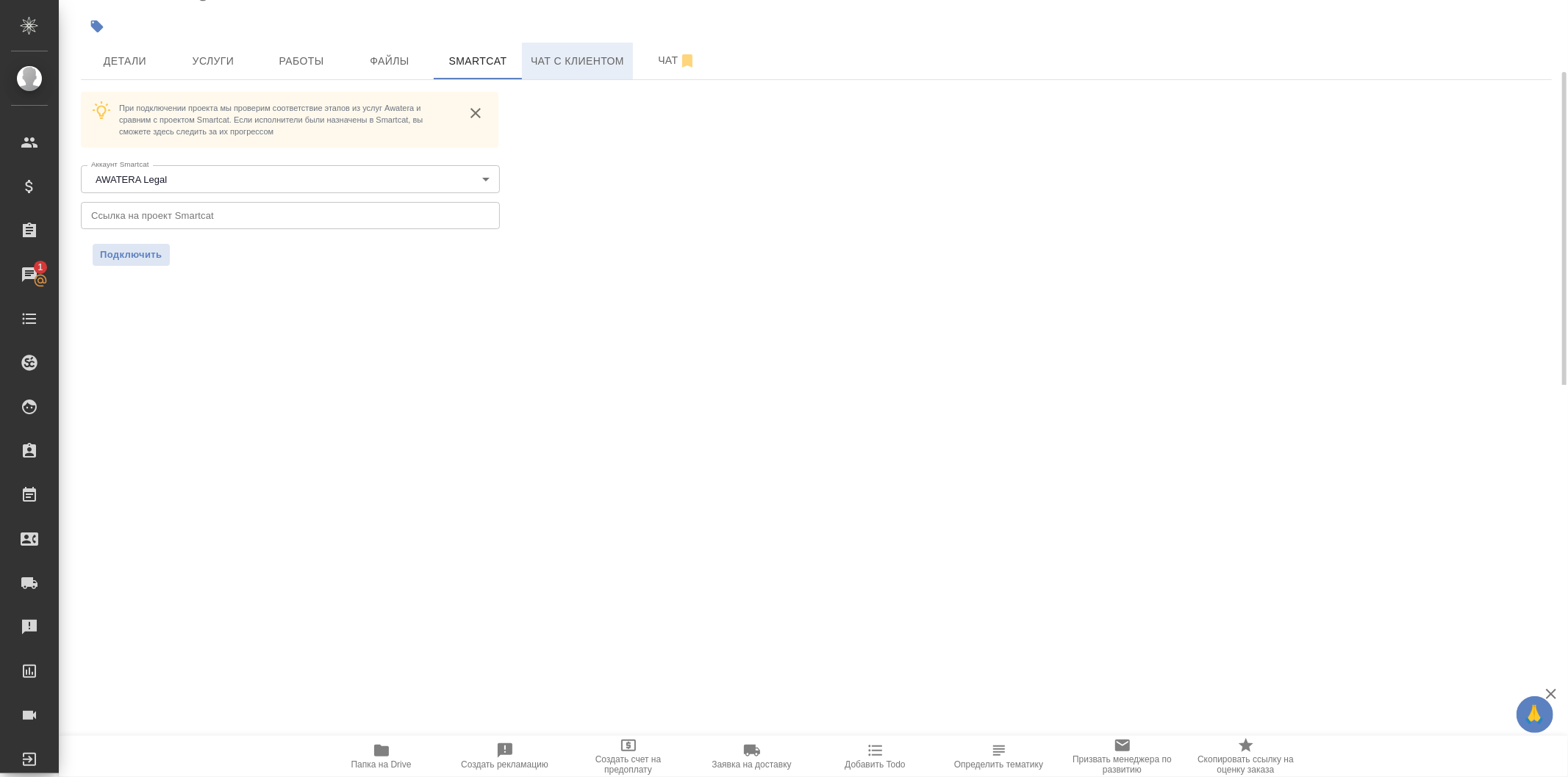
click at [604, 60] on span "Чат с клиентом" at bounding box center [577, 61] width 94 height 19
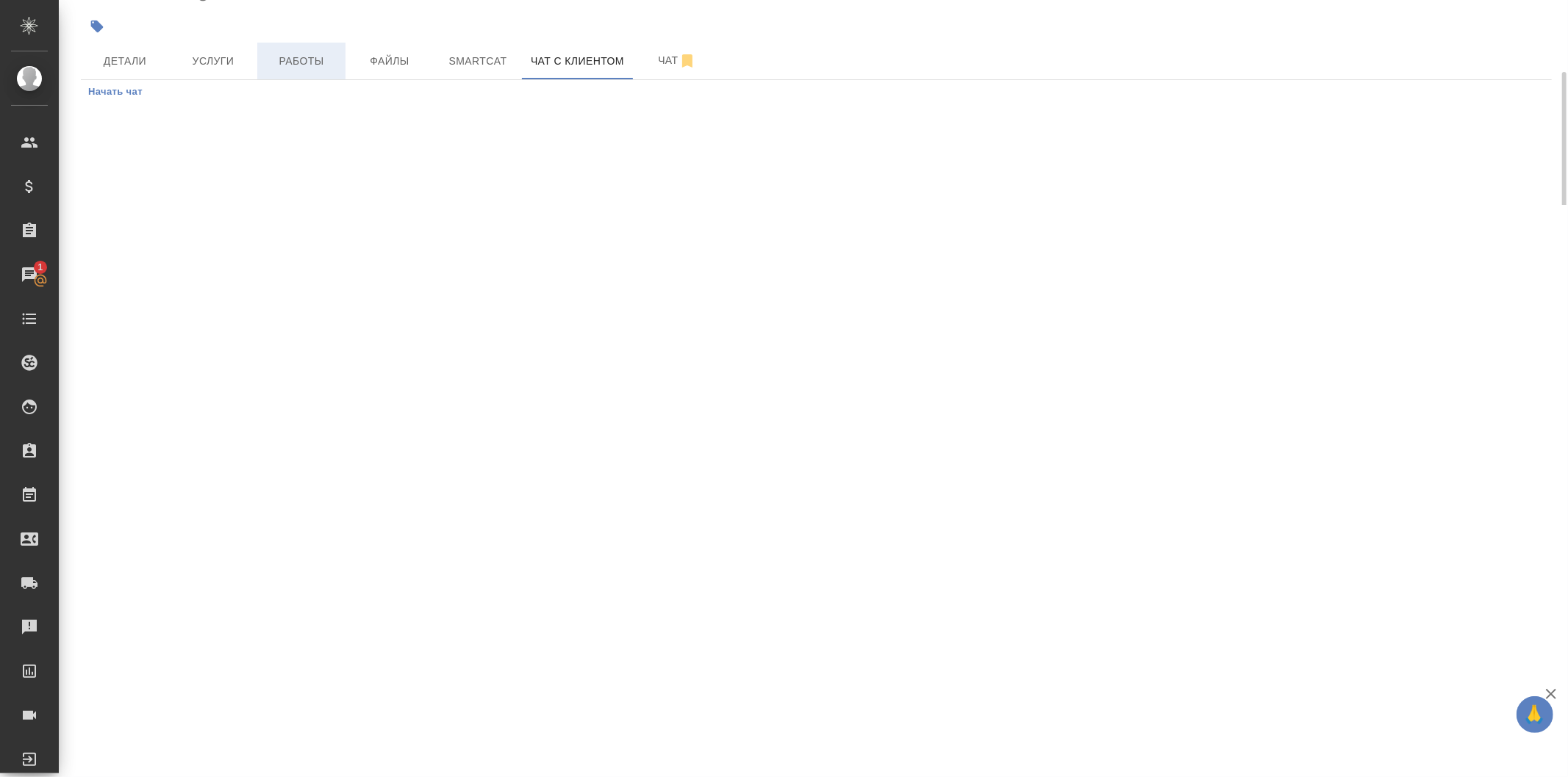
click at [274, 52] on span "Работы" at bounding box center [302, 61] width 71 height 19
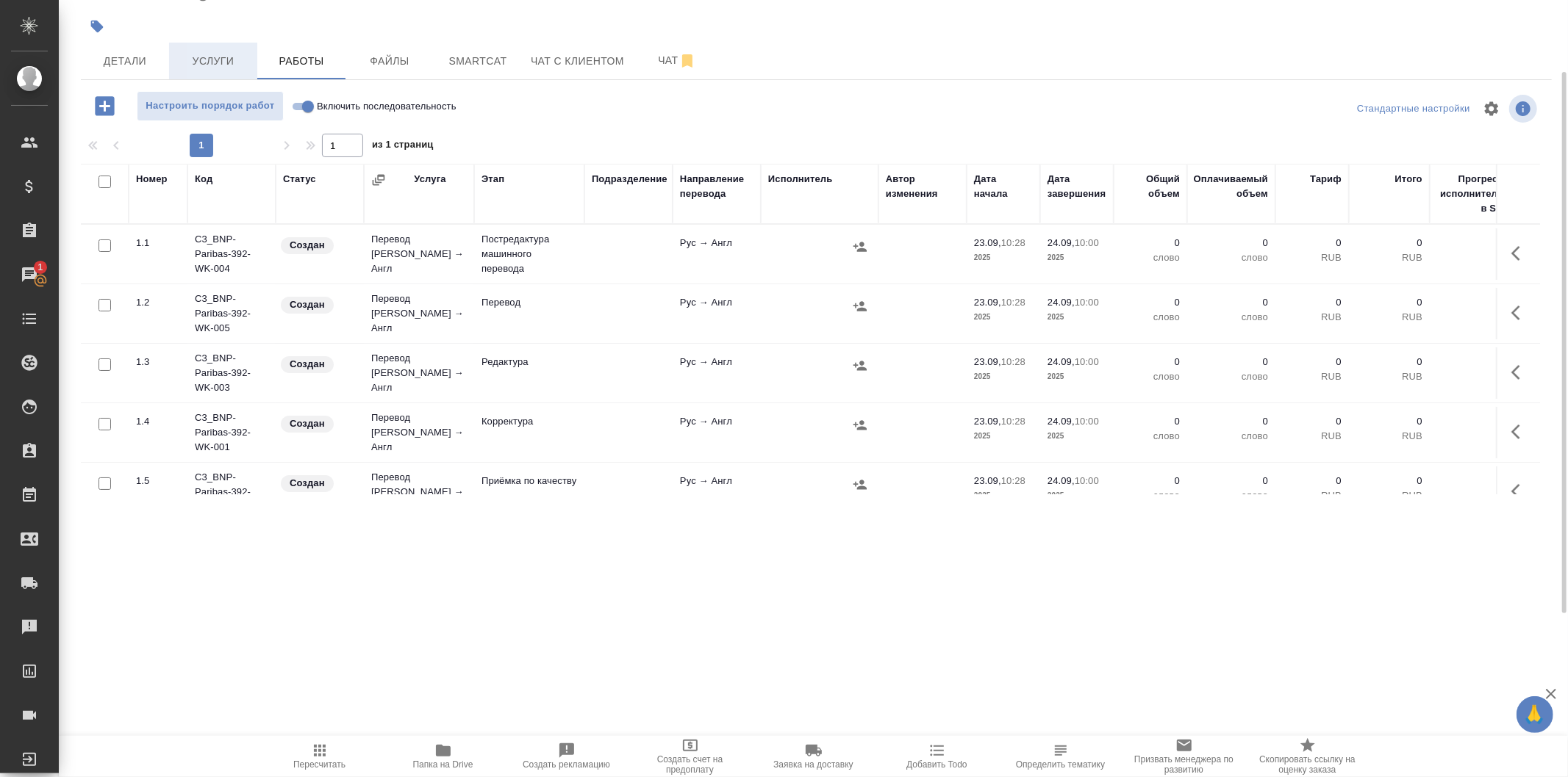
click at [225, 59] on span "Услуги" at bounding box center [213, 61] width 71 height 19
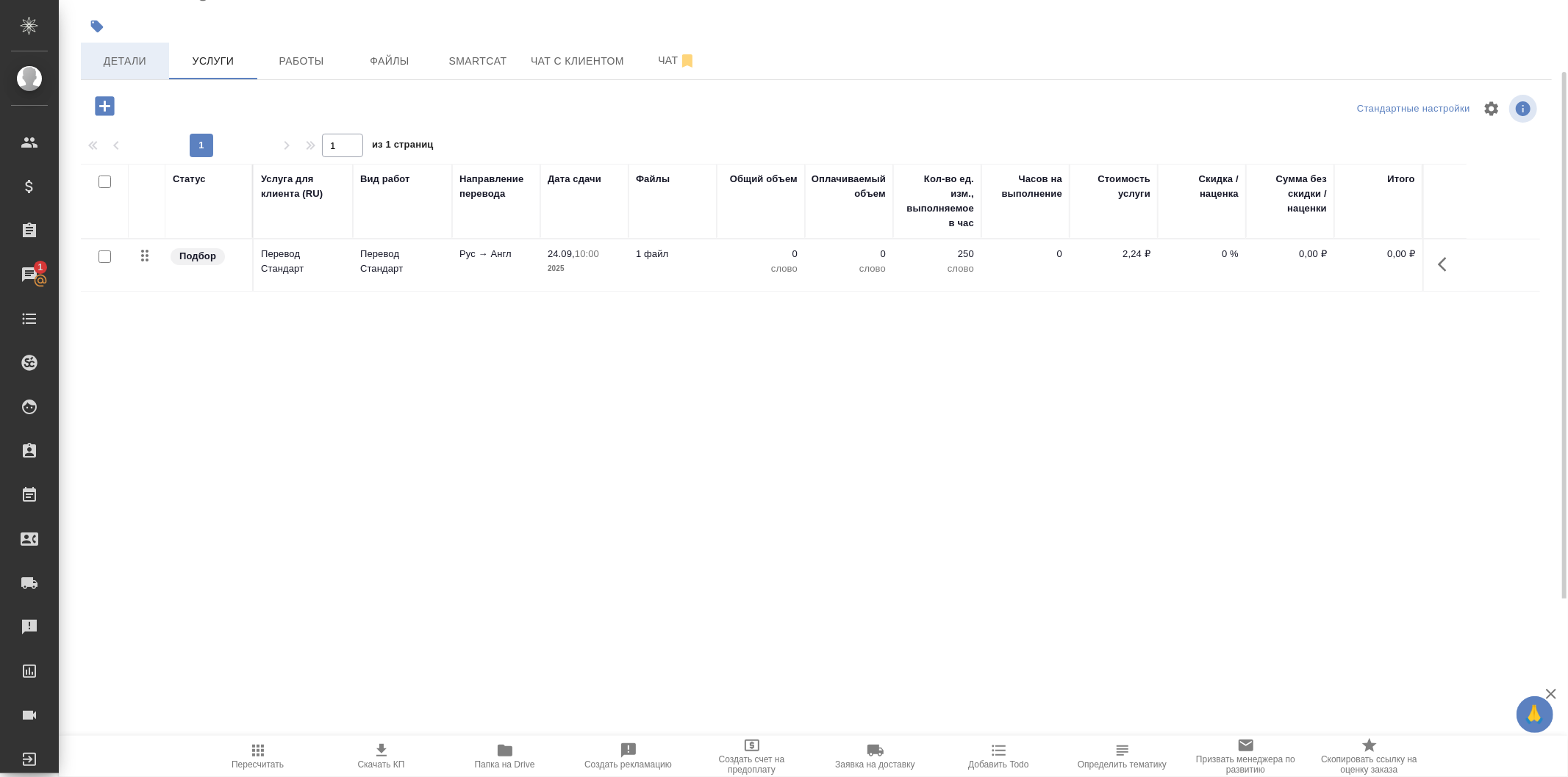
click at [146, 63] on span "Детали" at bounding box center [125, 61] width 71 height 19
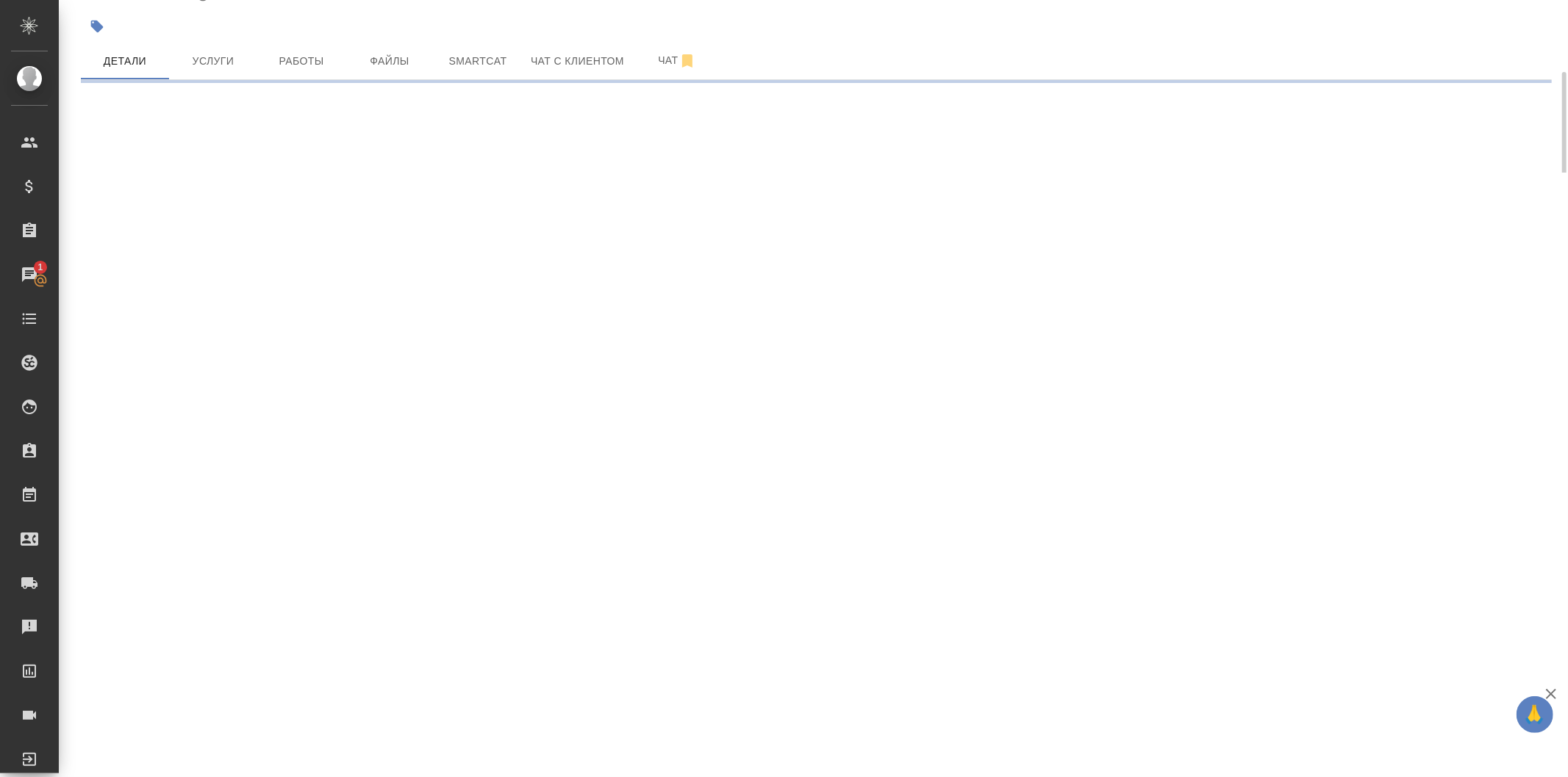
select select "RU"
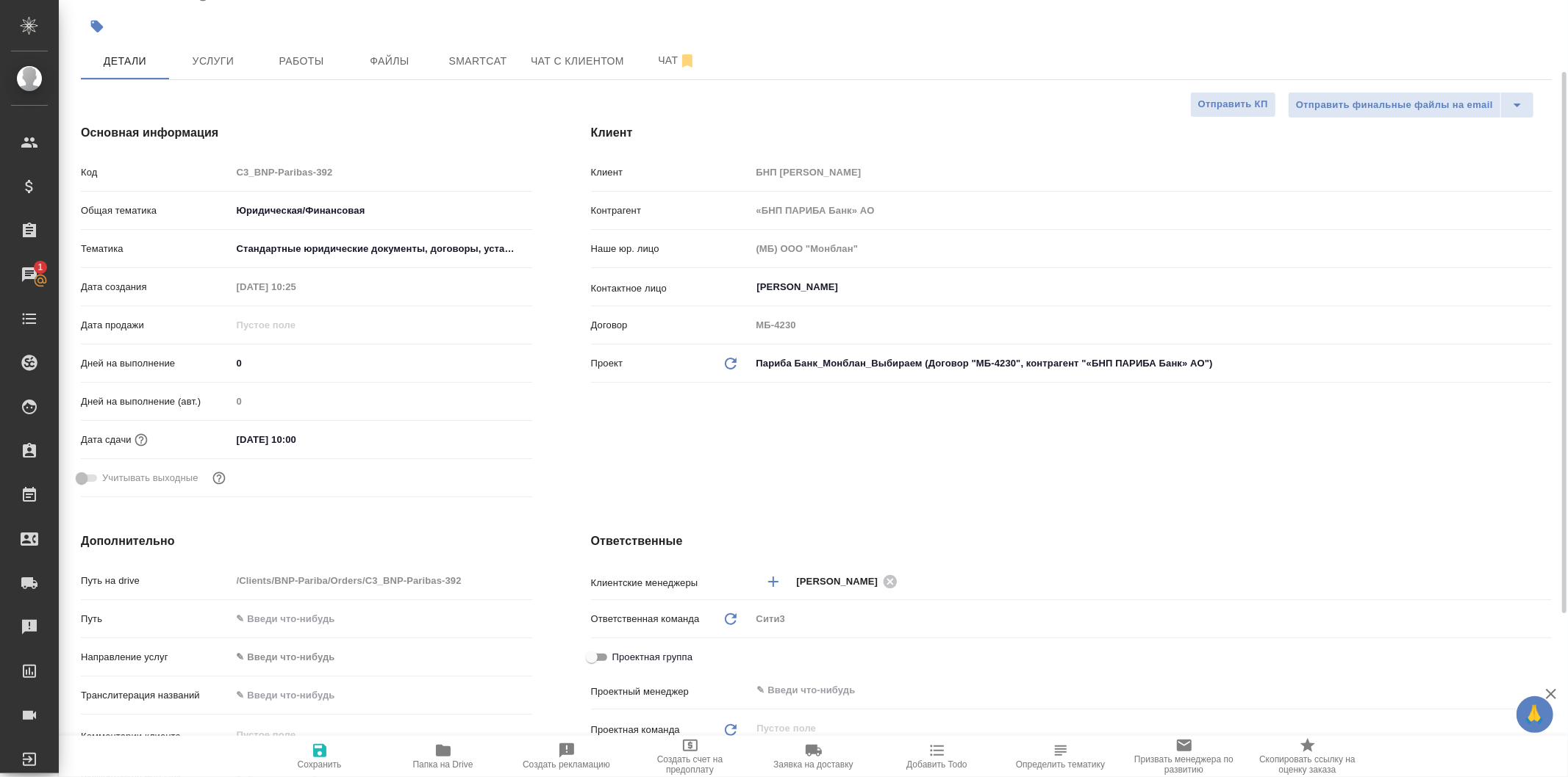
type textarea "x"
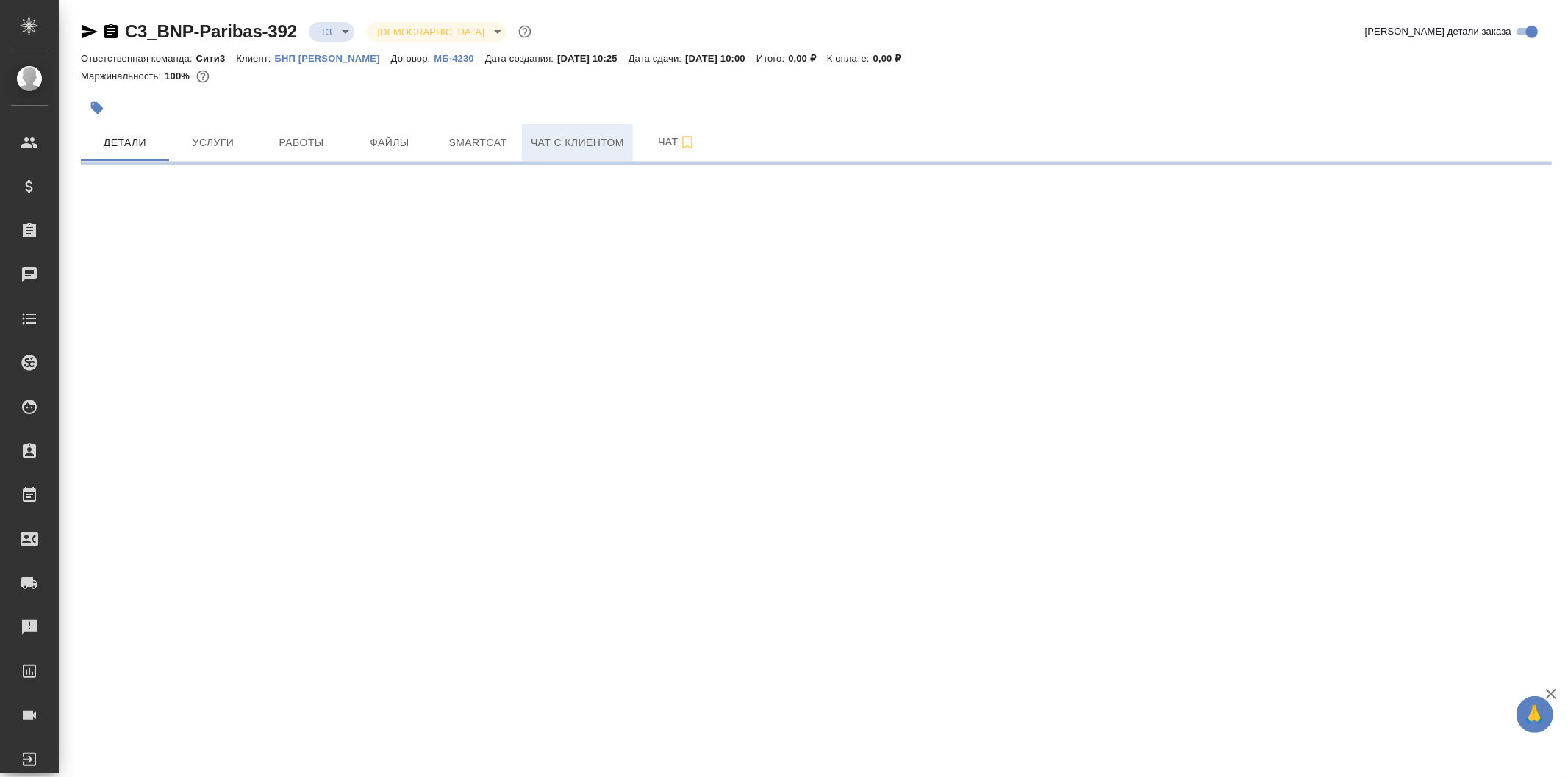
select select "RU"
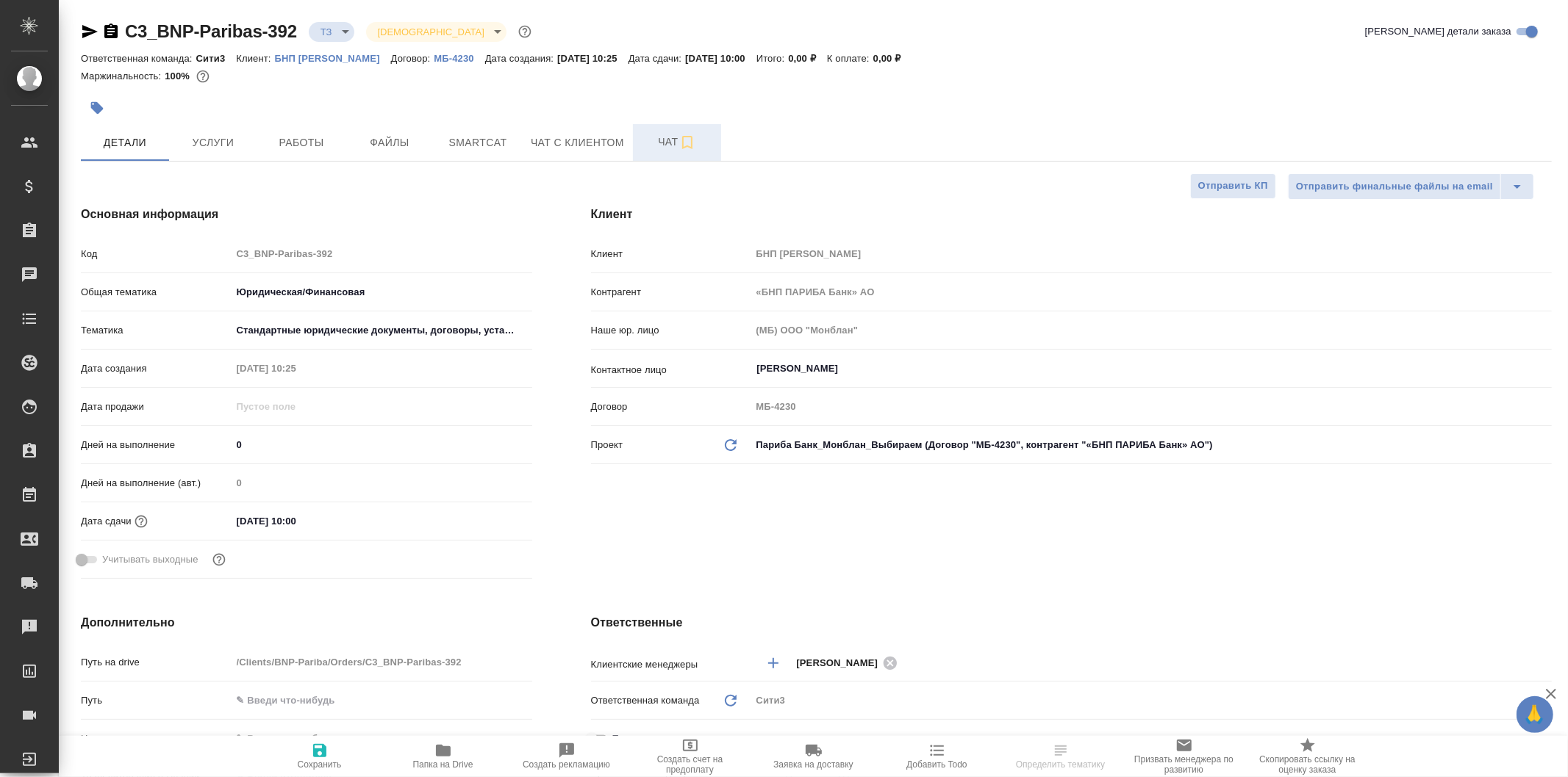
type textarea "x"
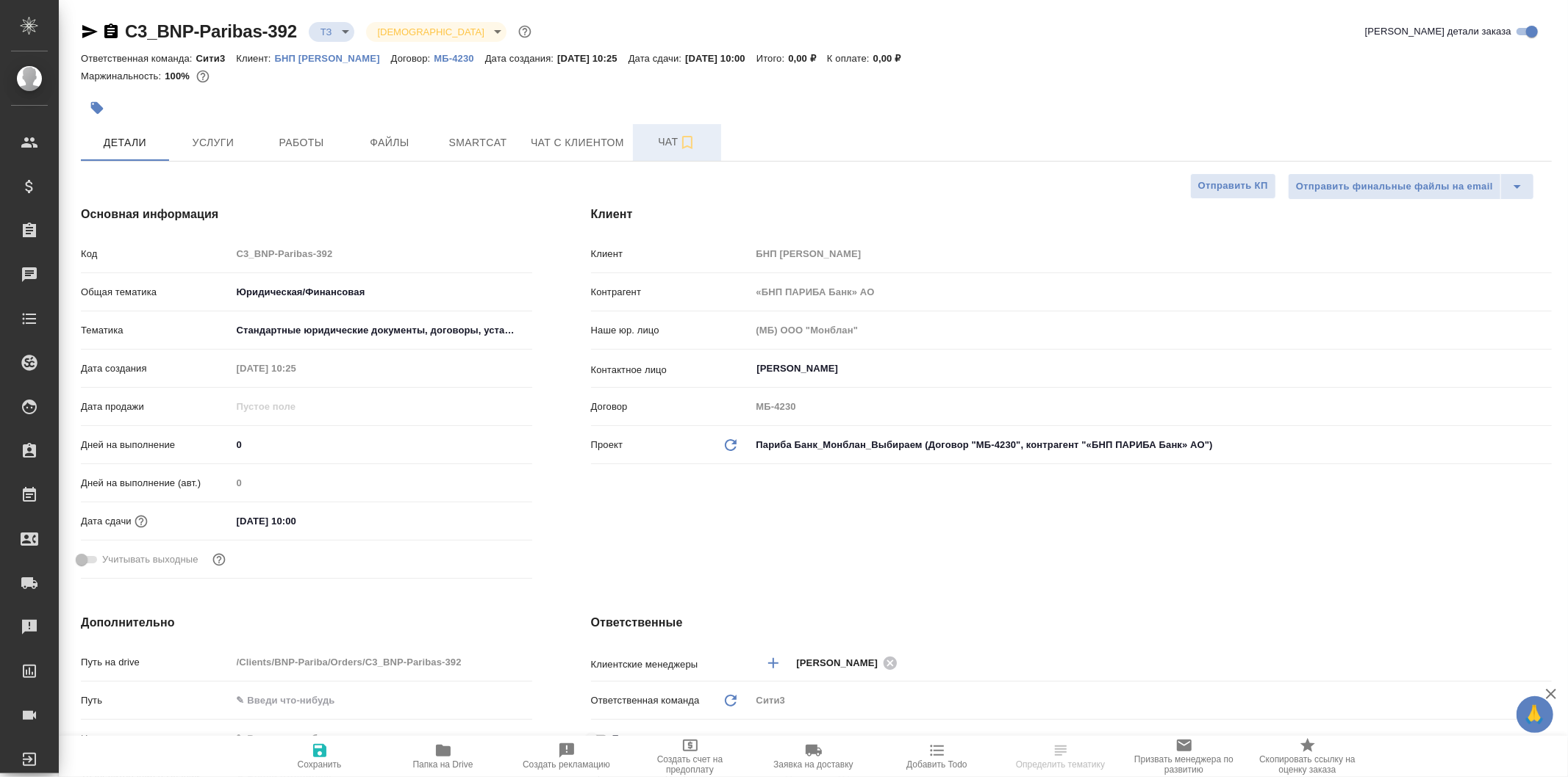
type textarea "x"
click at [650, 147] on span "Чат" at bounding box center [677, 142] width 71 height 19
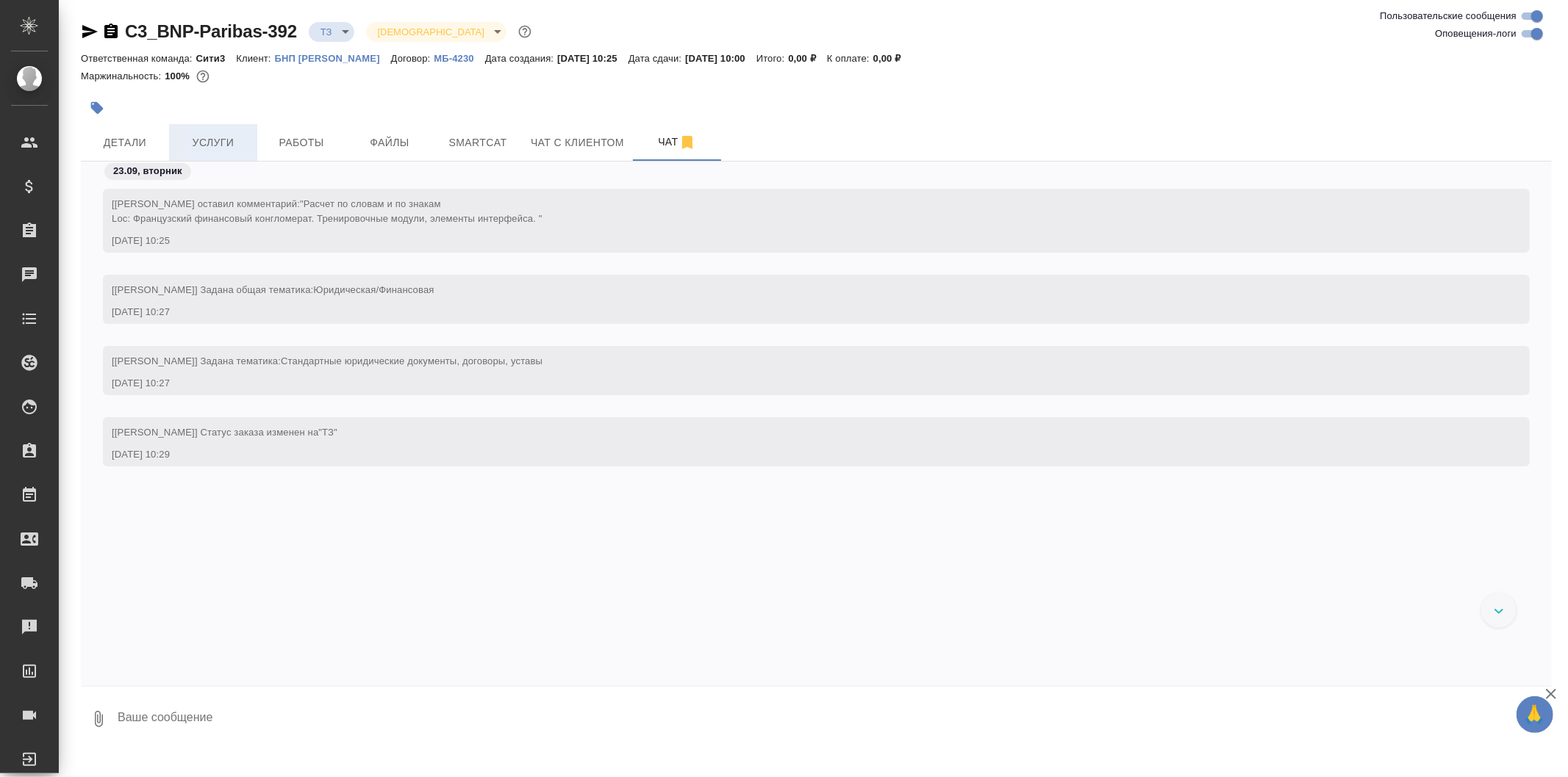
click at [200, 142] on span "Услуги" at bounding box center [213, 143] width 71 height 19
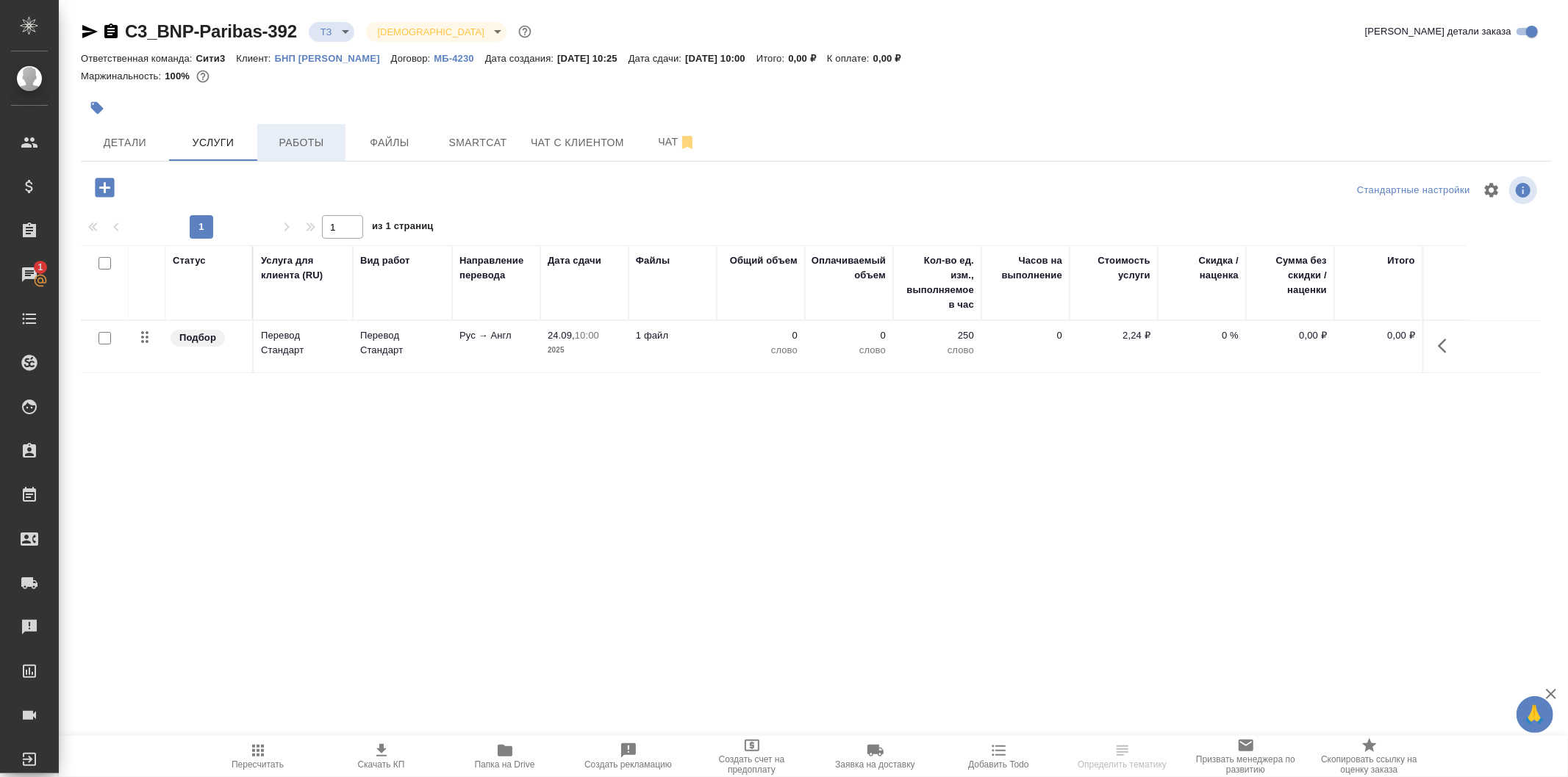
click at [329, 136] on span "Работы" at bounding box center [302, 143] width 71 height 19
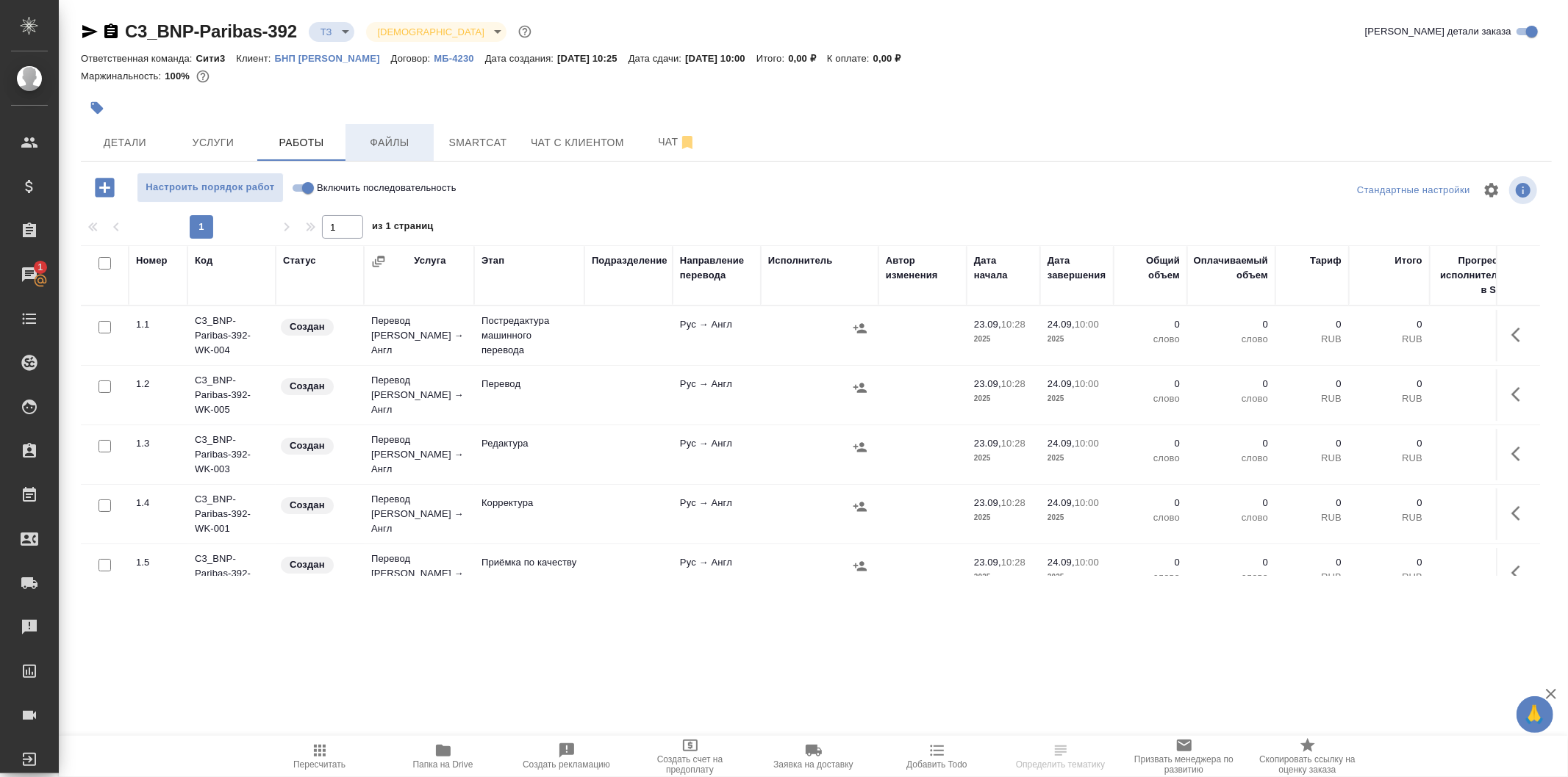
click at [415, 134] on span "Файлы" at bounding box center [390, 143] width 71 height 19
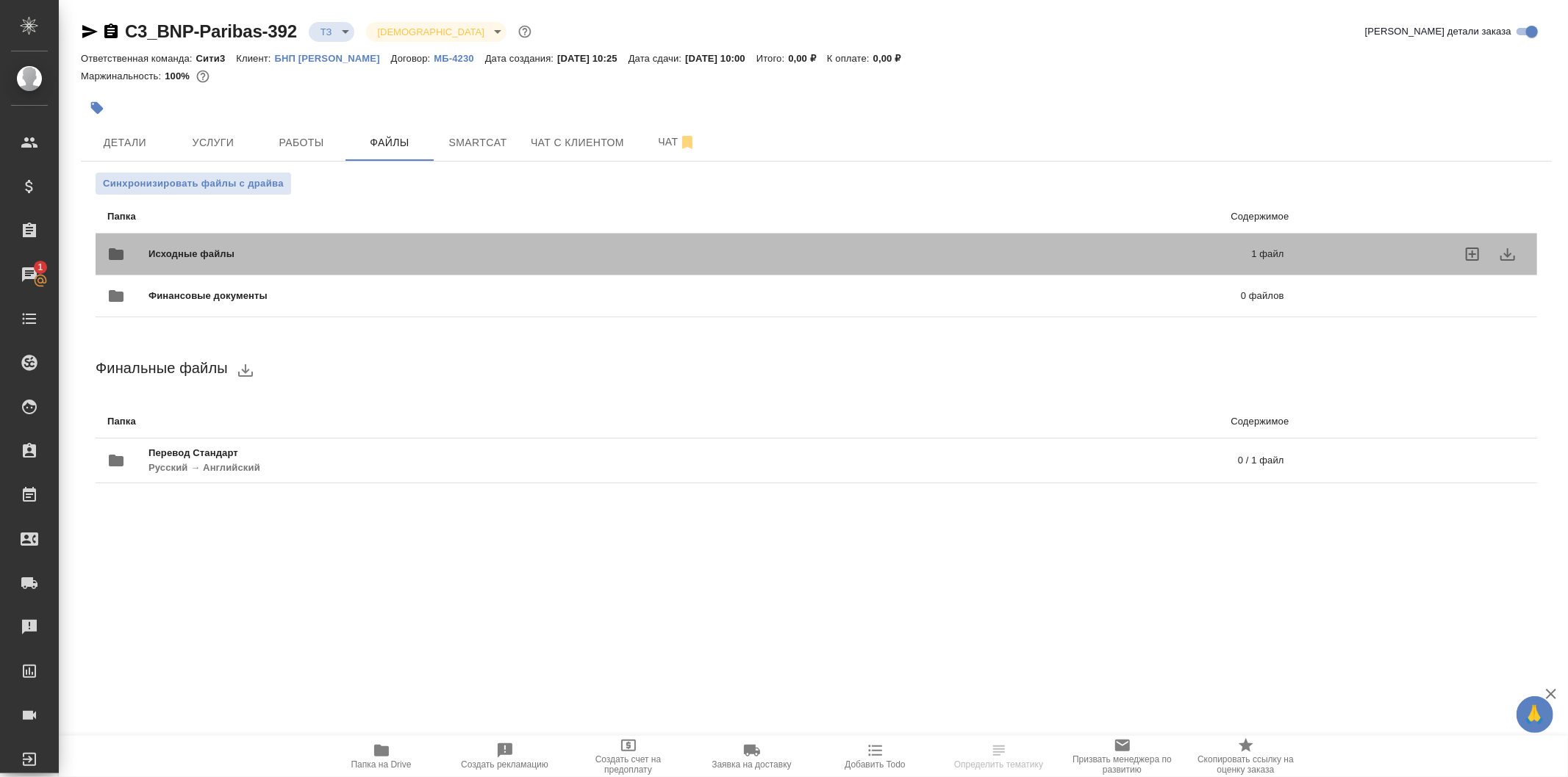
click at [616, 260] on span "Исходные файлы" at bounding box center [446, 254] width 595 height 15
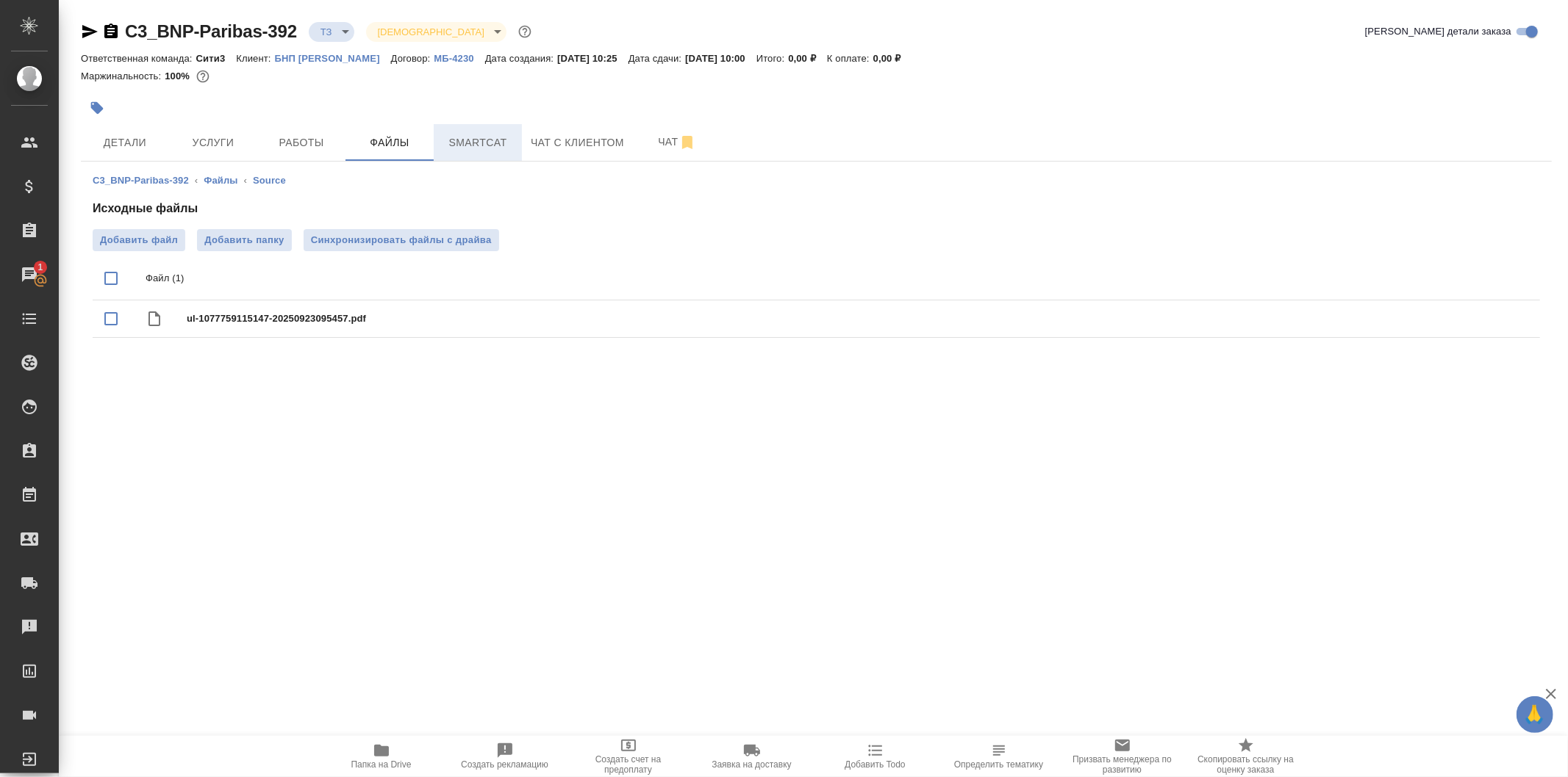
click at [465, 148] on span "Smartcat" at bounding box center [478, 143] width 71 height 19
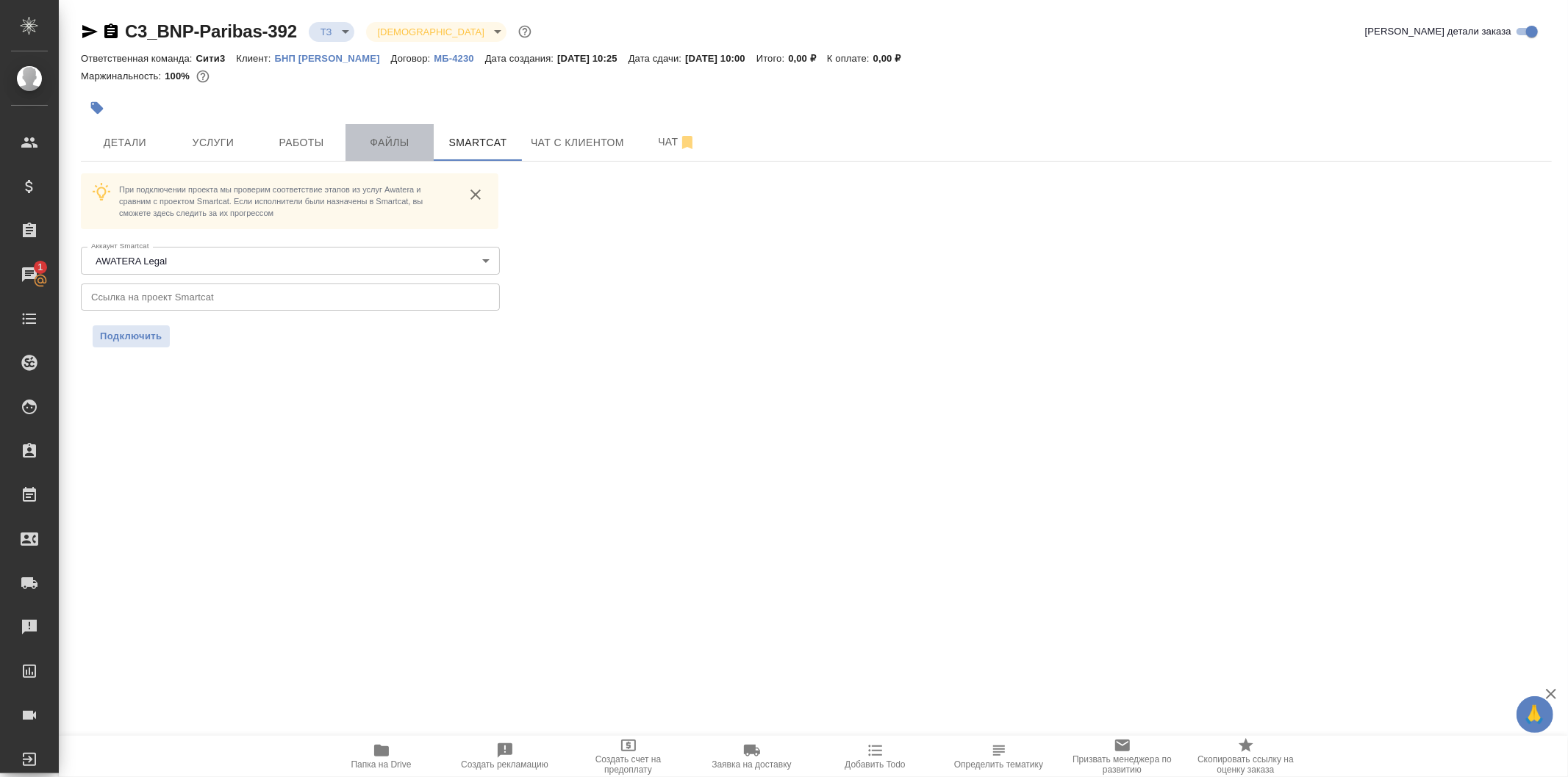
click at [384, 138] on span "Файлы" at bounding box center [390, 143] width 71 height 19
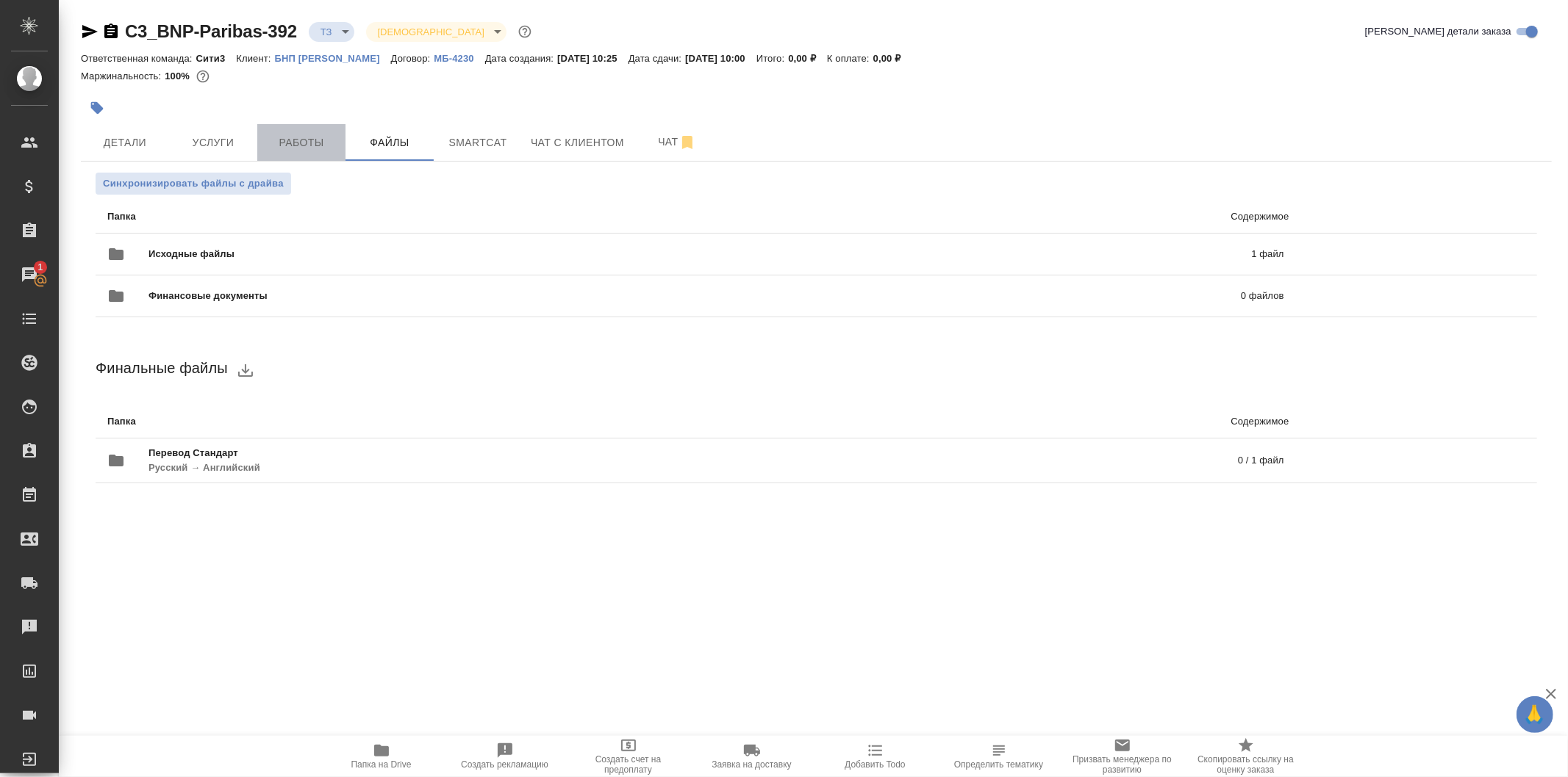
click at [307, 142] on span "Работы" at bounding box center [302, 143] width 71 height 19
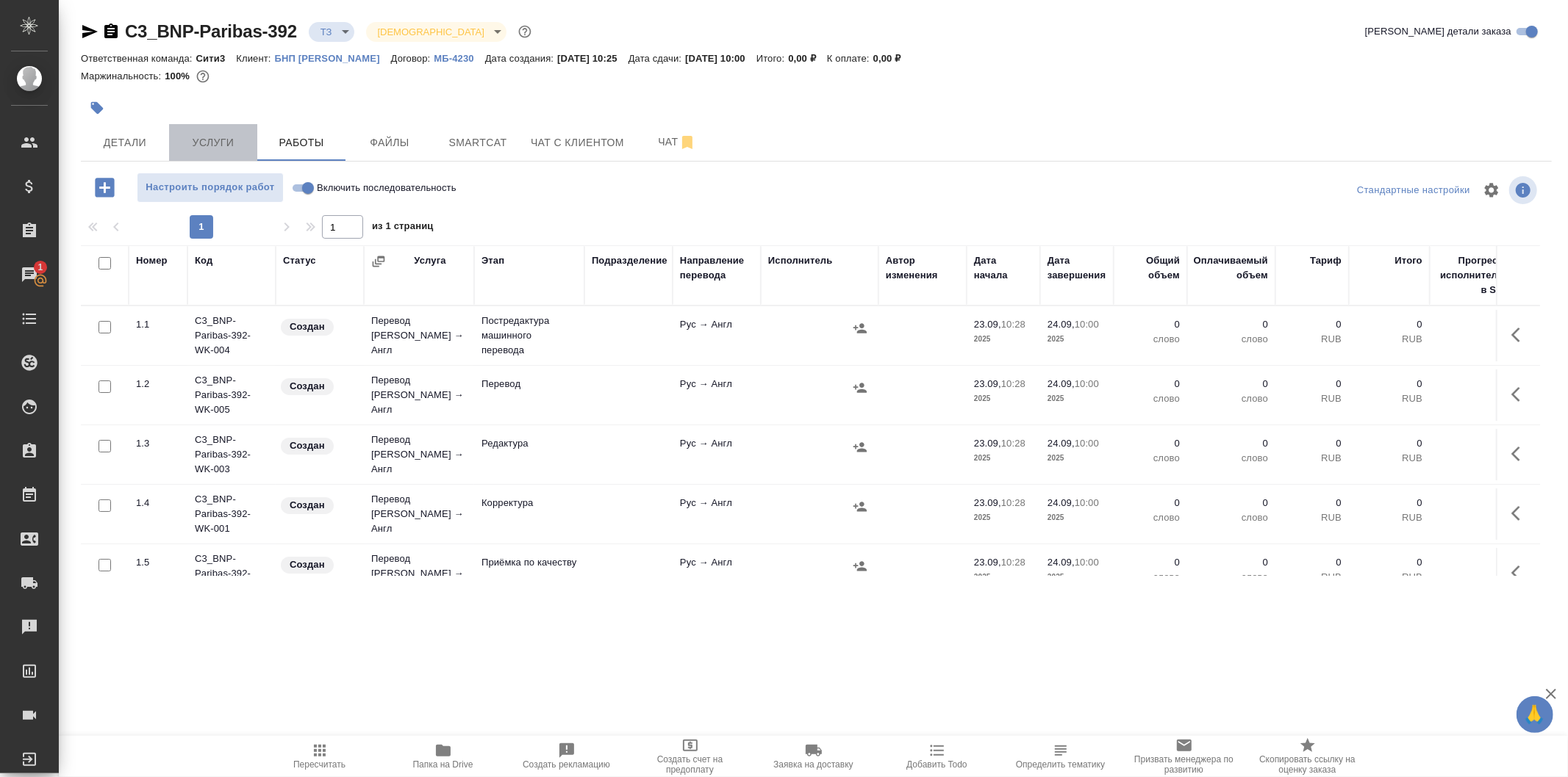
click at [216, 134] on span "Услуги" at bounding box center [213, 143] width 71 height 19
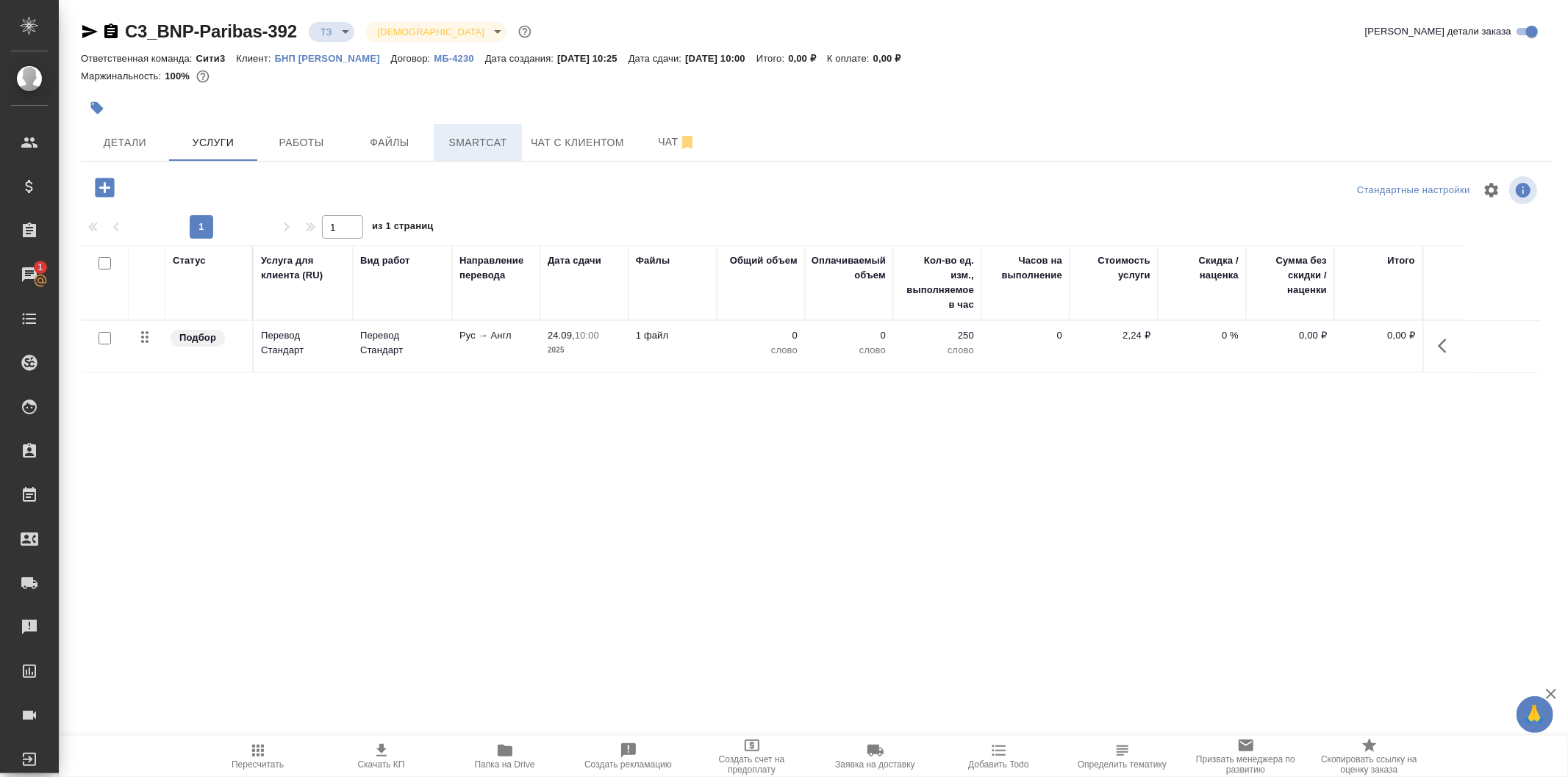
click at [434, 144] on button "Smartcat" at bounding box center [478, 142] width 88 height 37
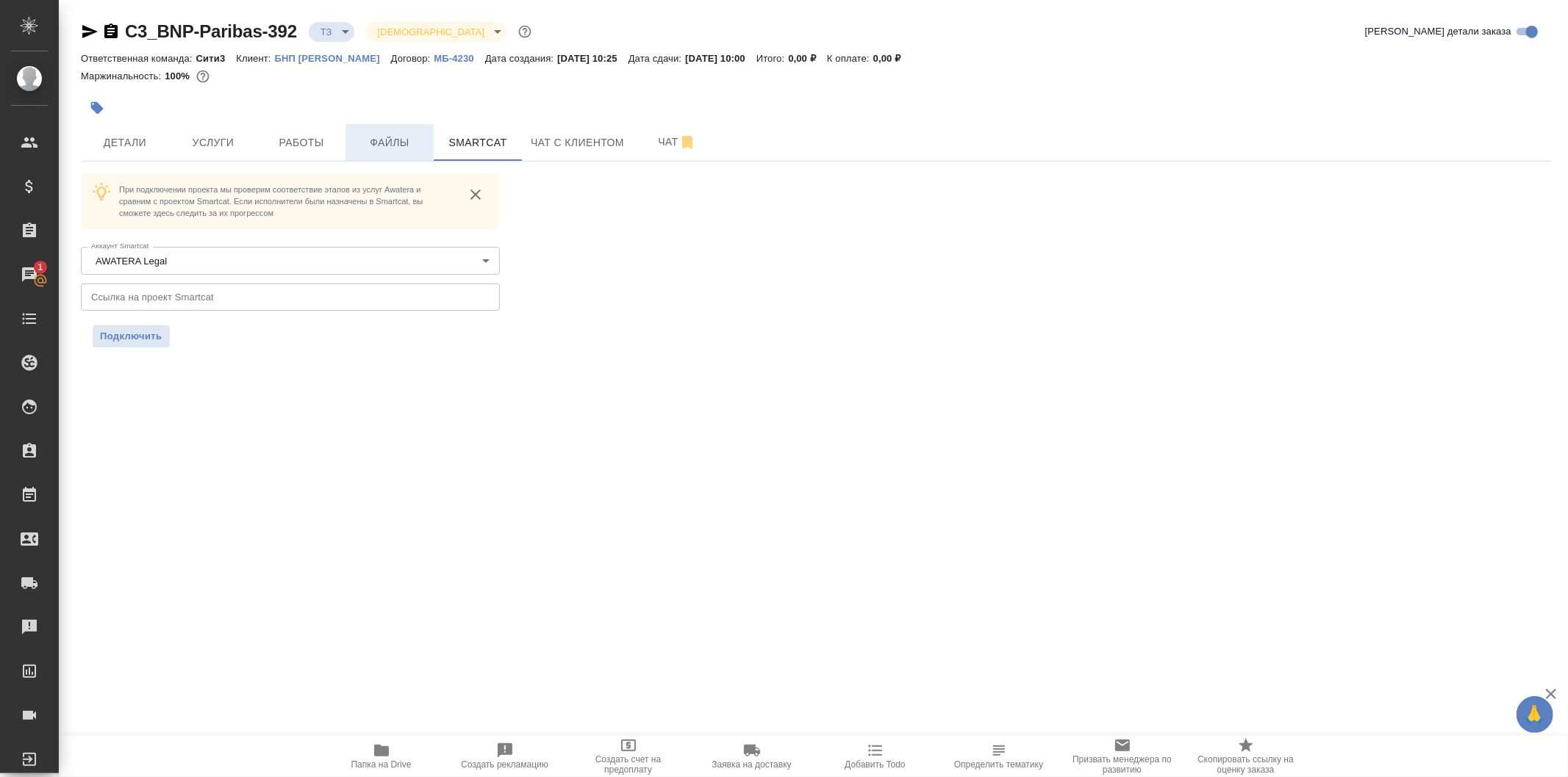
click at [416, 143] on span "Файлы" at bounding box center [390, 143] width 71 height 19
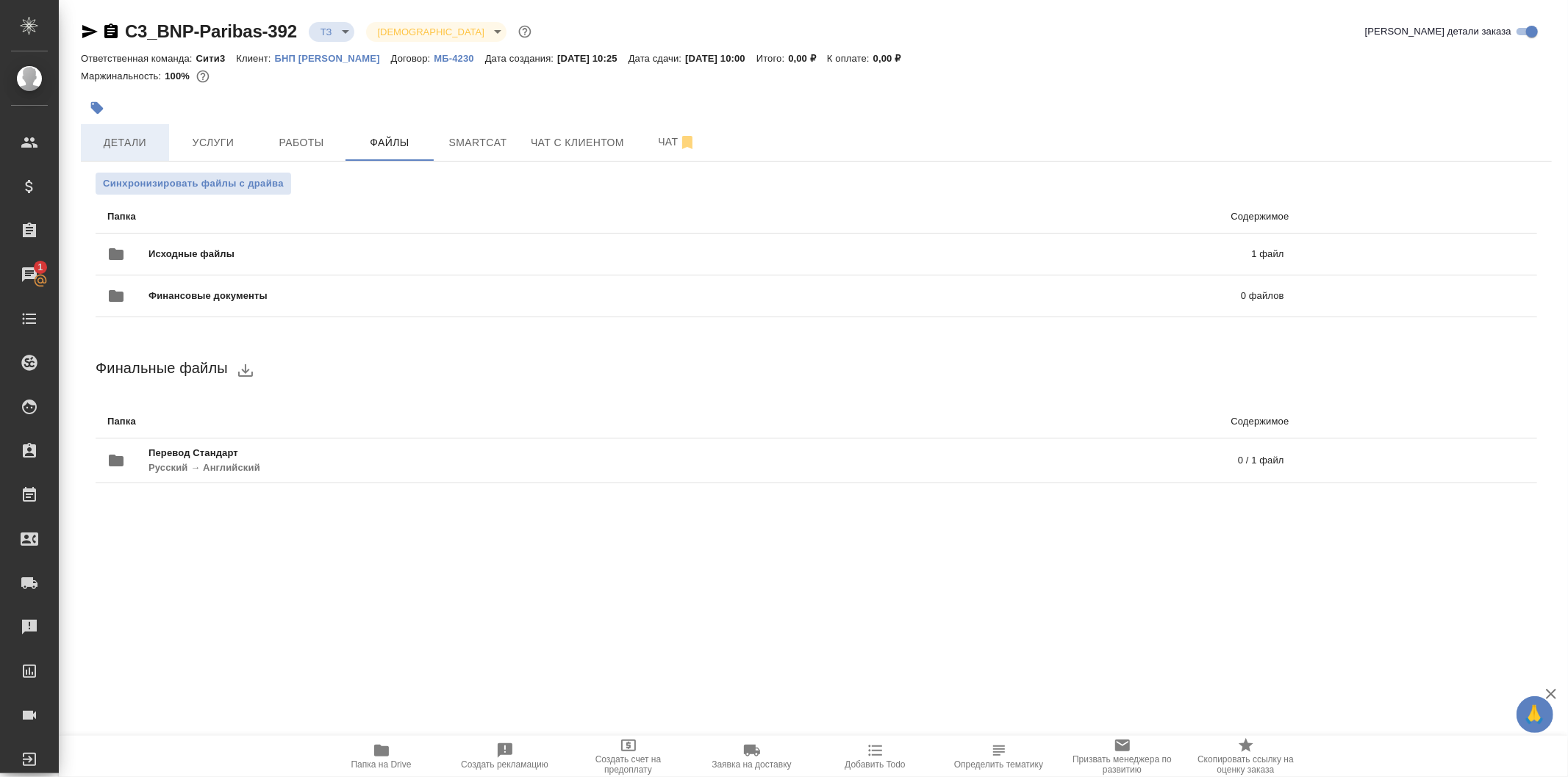
click at [155, 153] on button "Детали" at bounding box center [125, 142] width 88 height 37
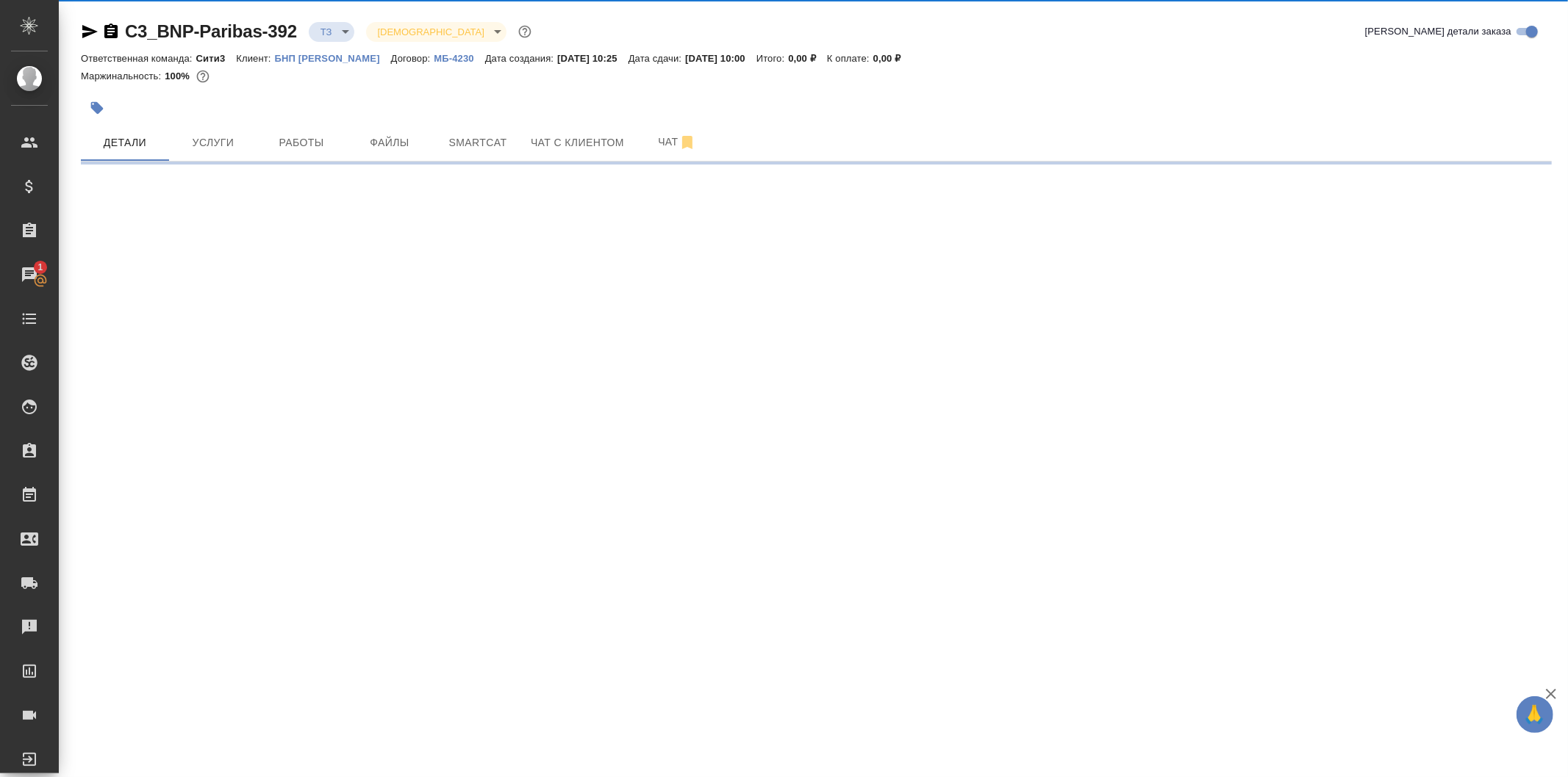
select select "RU"
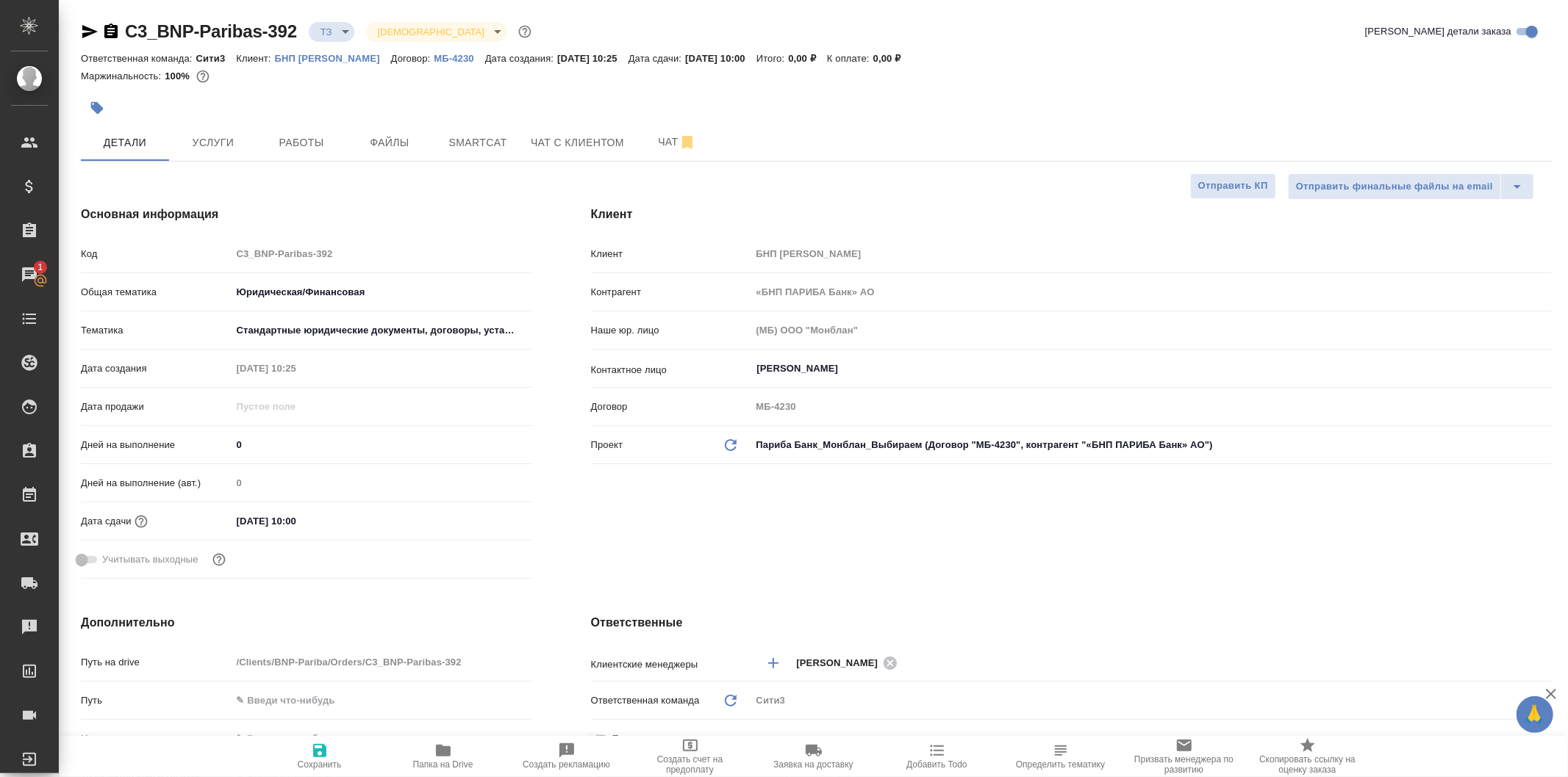
type textarea "x"
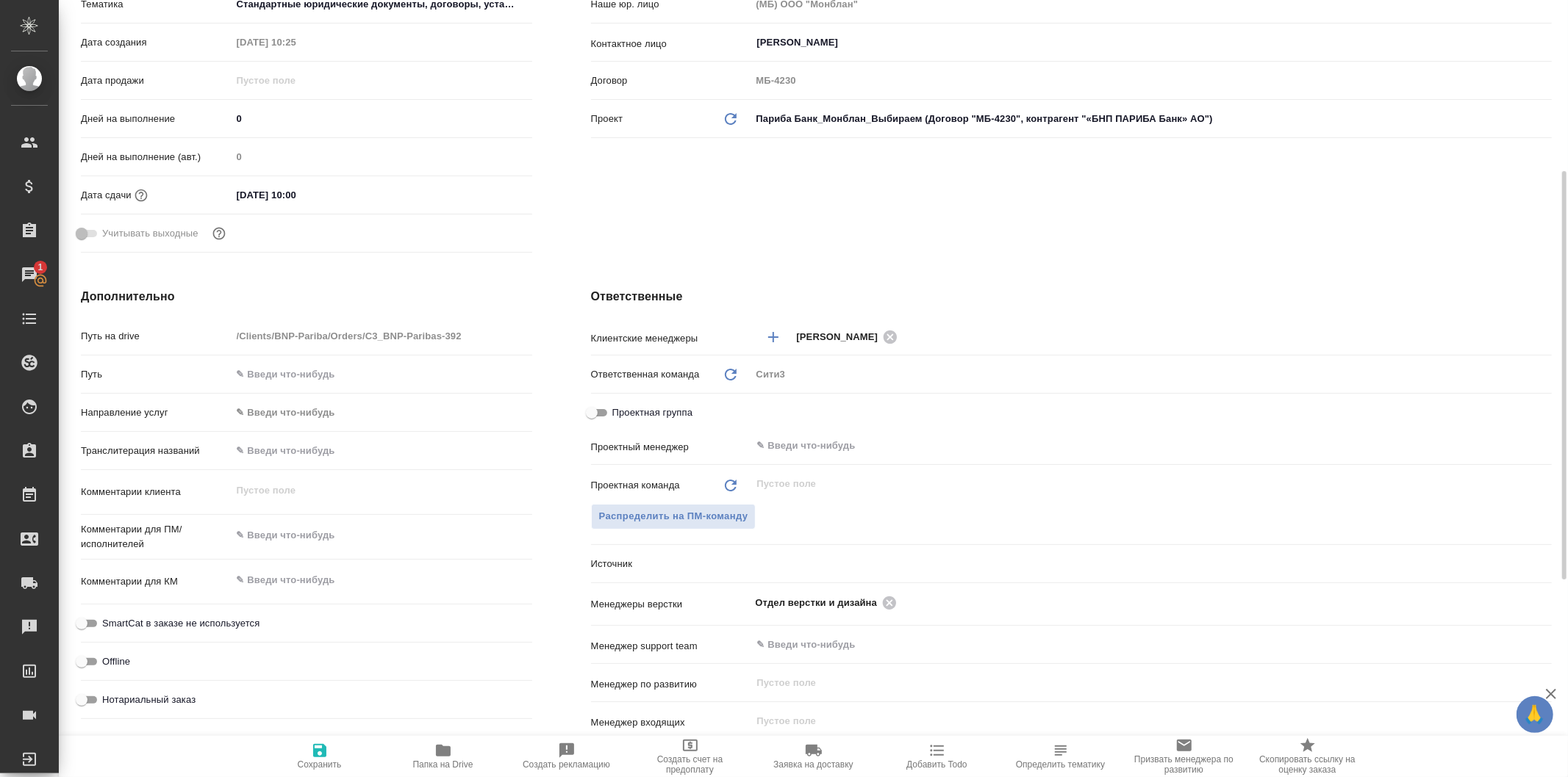
scroll to position [571, 0]
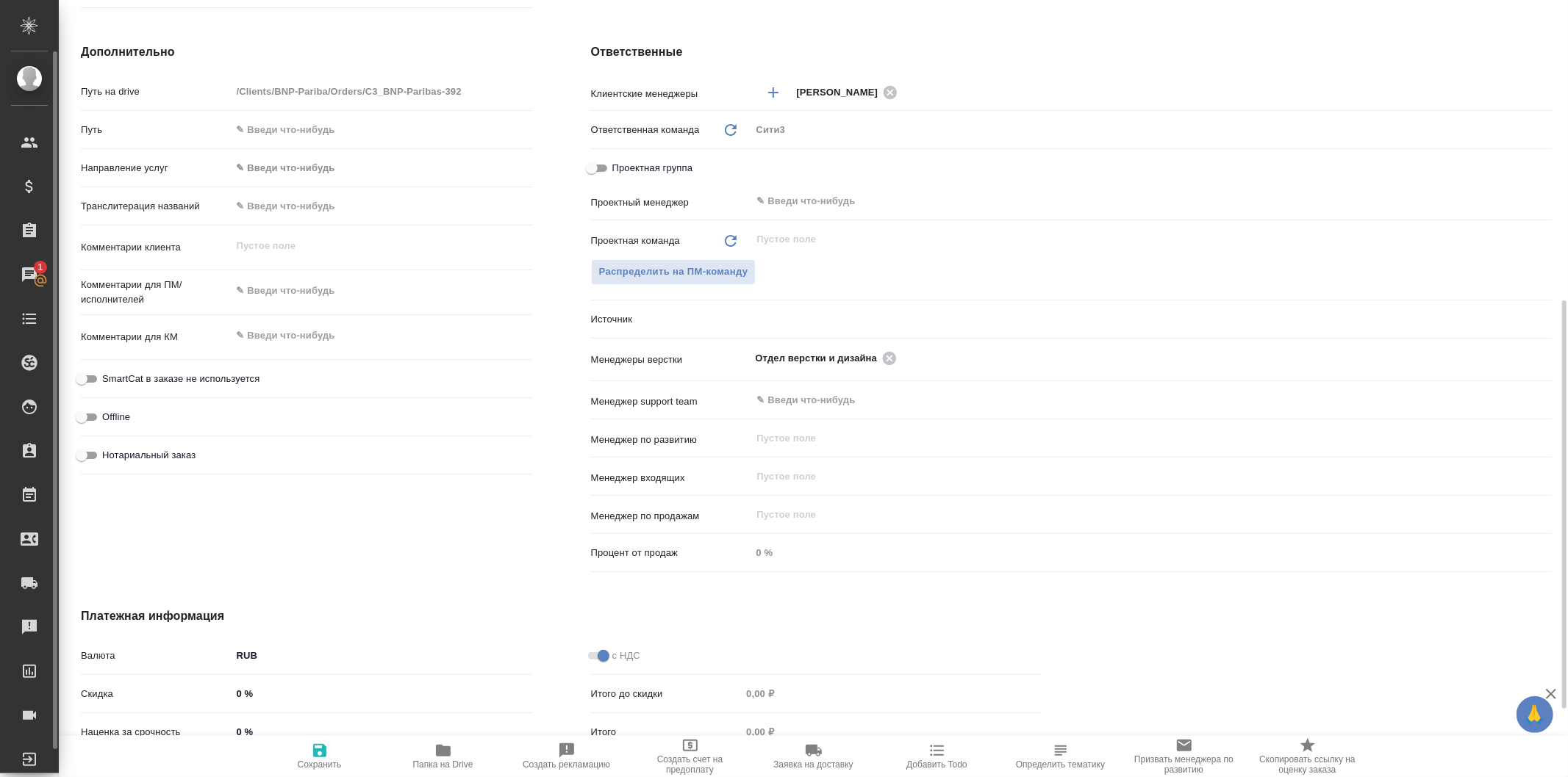
type textarea "x"
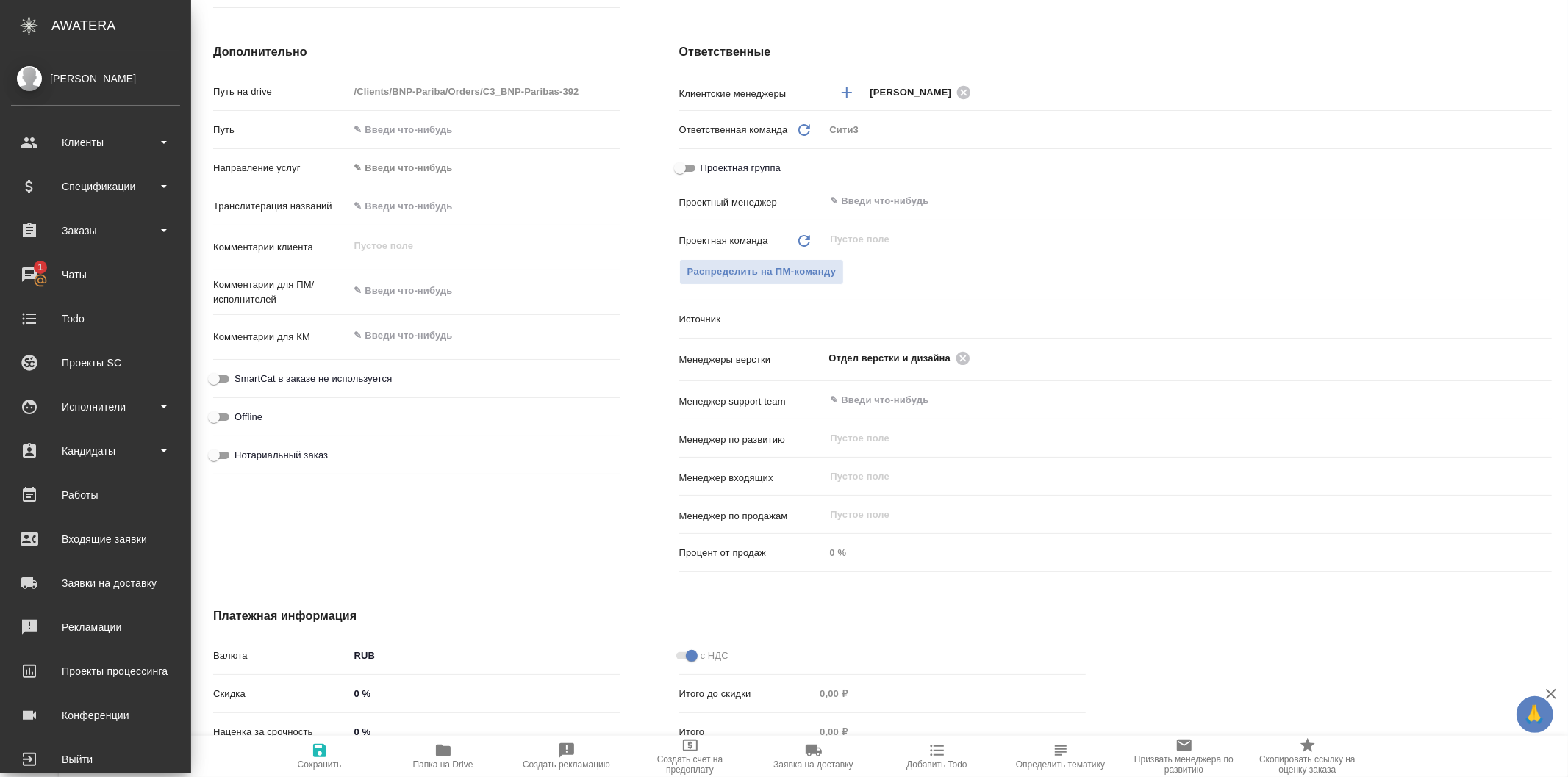
type textarea "x"
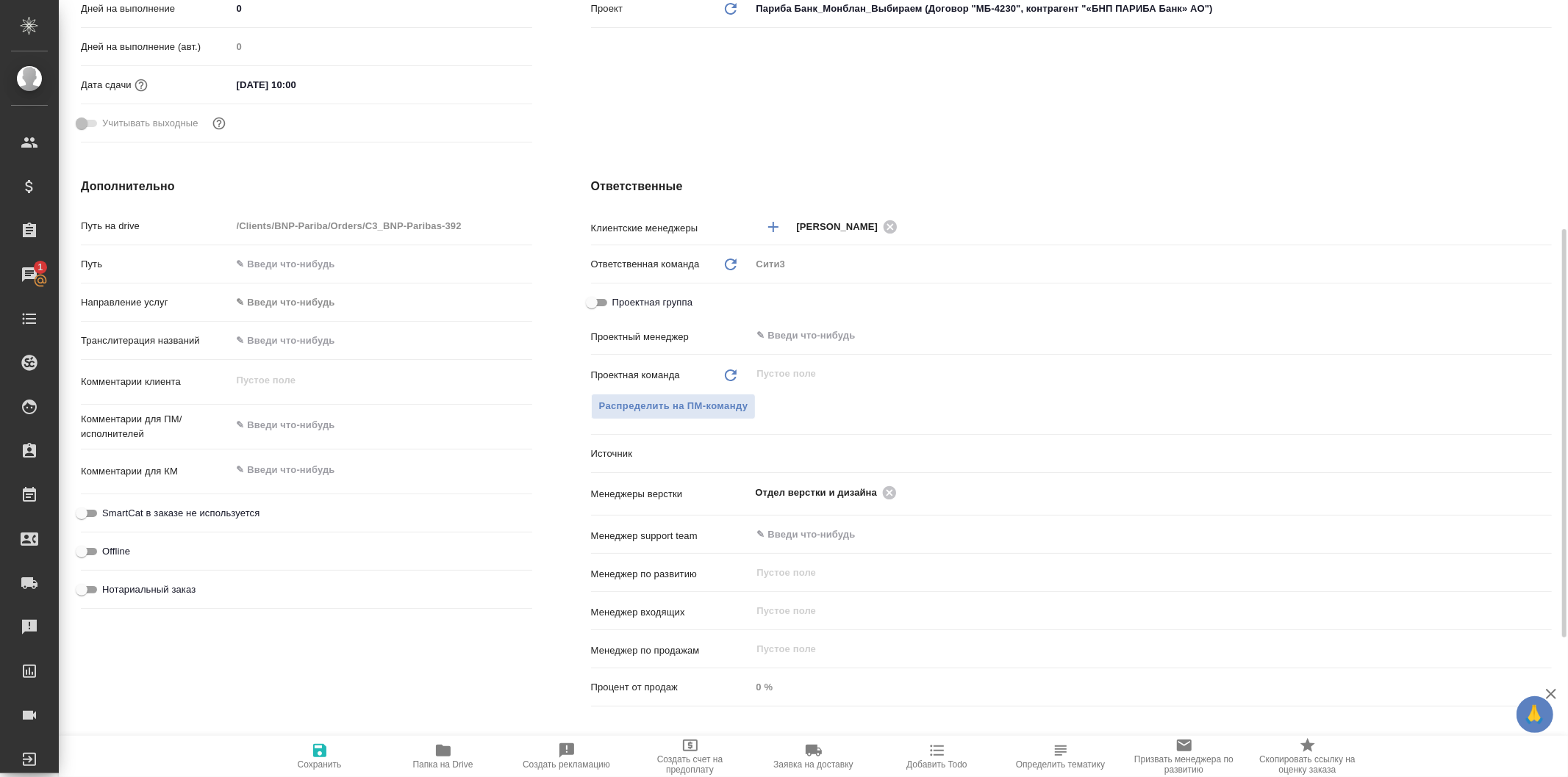
scroll to position [0, 0]
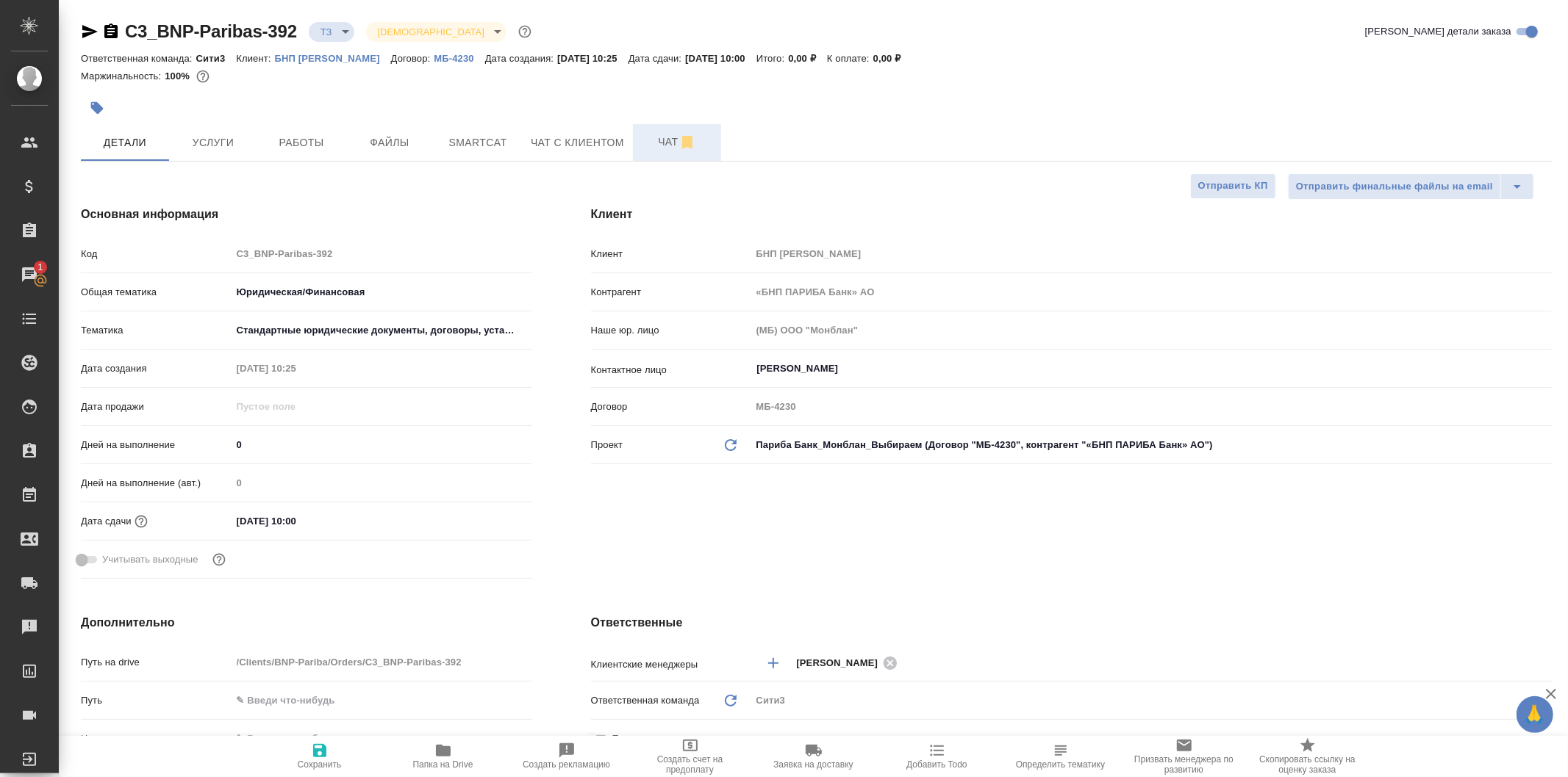
click at [680, 137] on icon "button" at bounding box center [688, 143] width 18 height 18
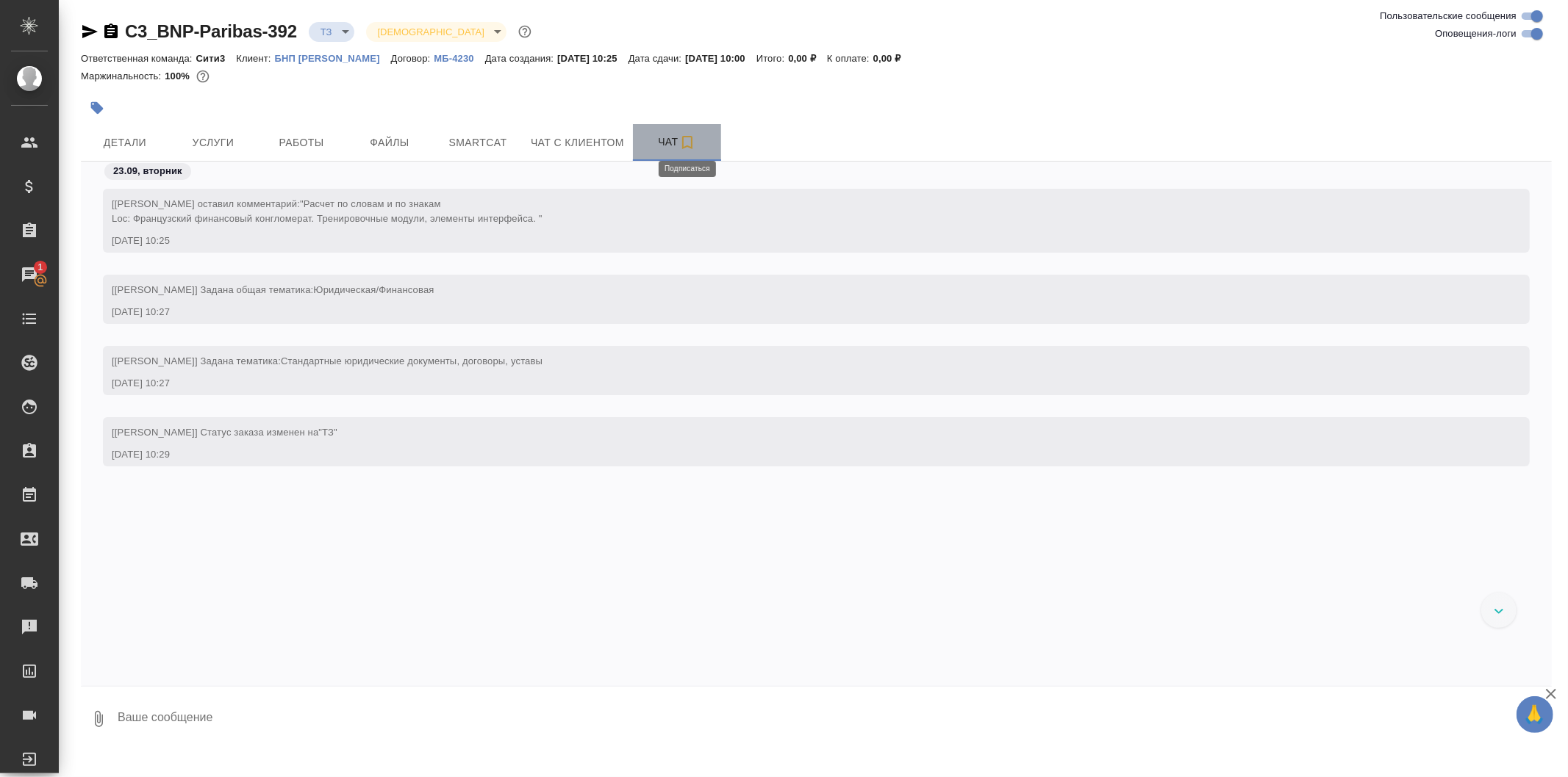
click at [680, 141] on icon "button" at bounding box center [688, 143] width 18 height 18
click at [123, 125] on button "Детали" at bounding box center [125, 142] width 88 height 37
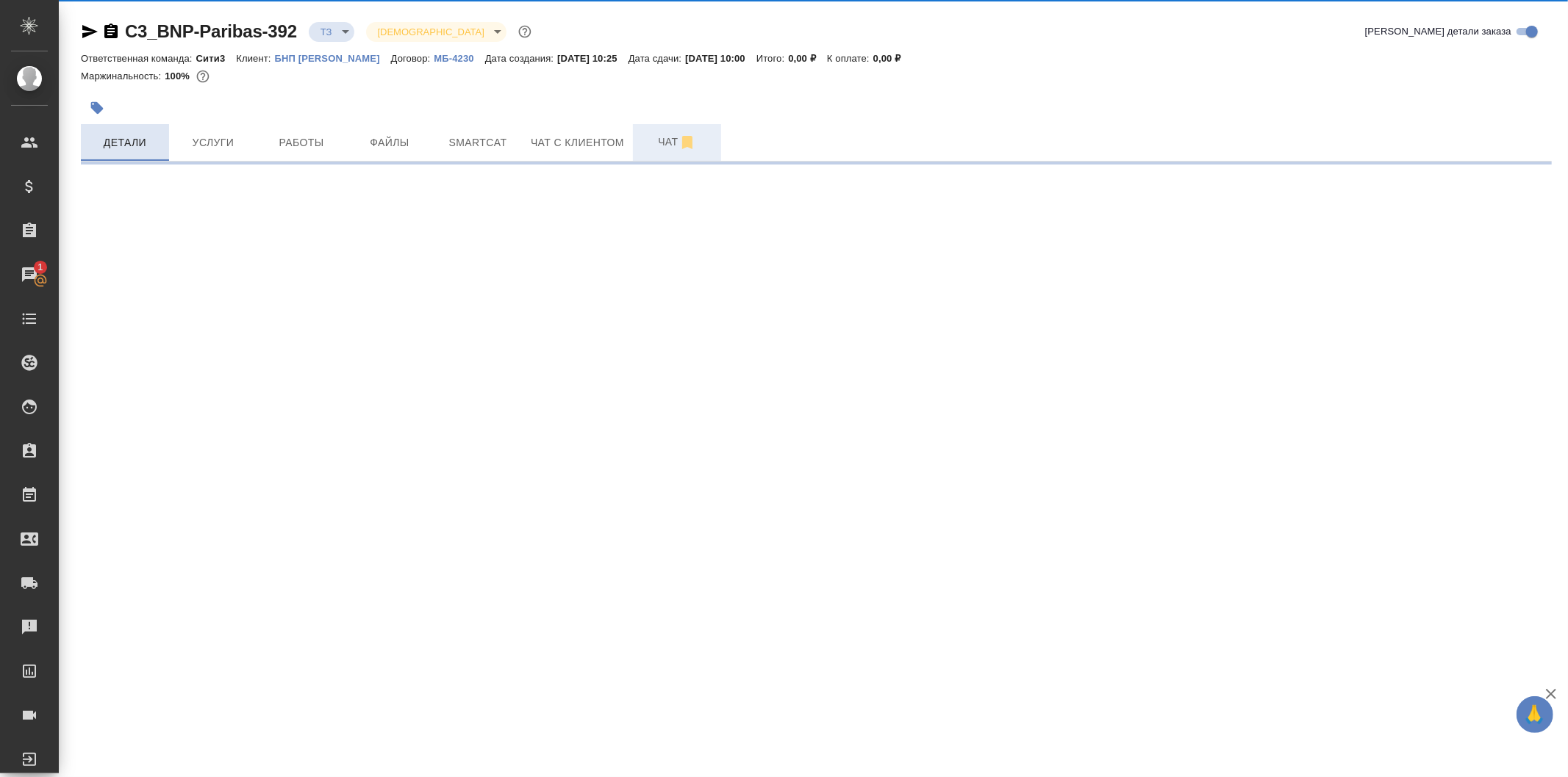
select select "RU"
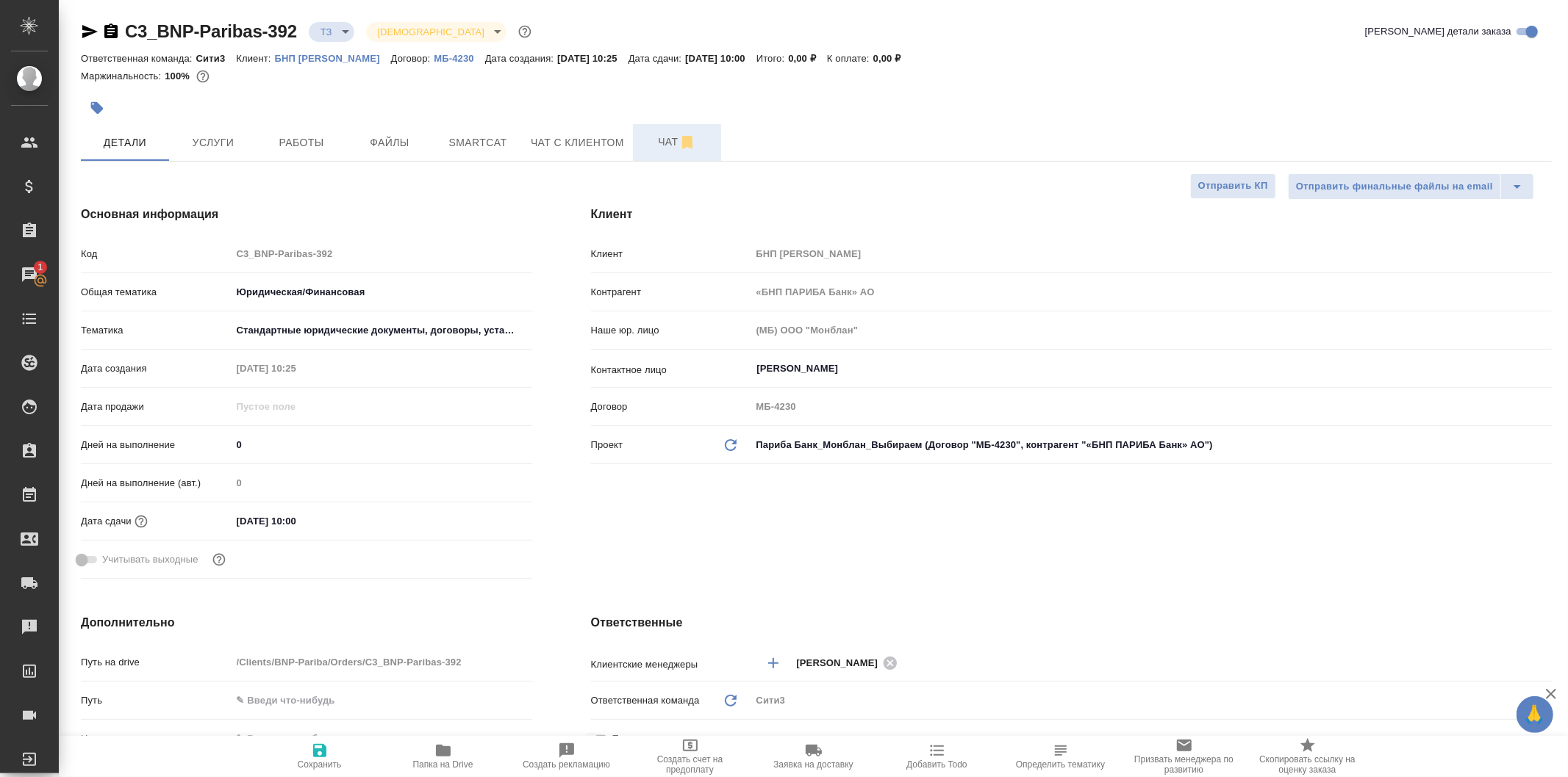
type textarea "x"
click at [349, 133] on button "Файлы" at bounding box center [390, 142] width 88 height 37
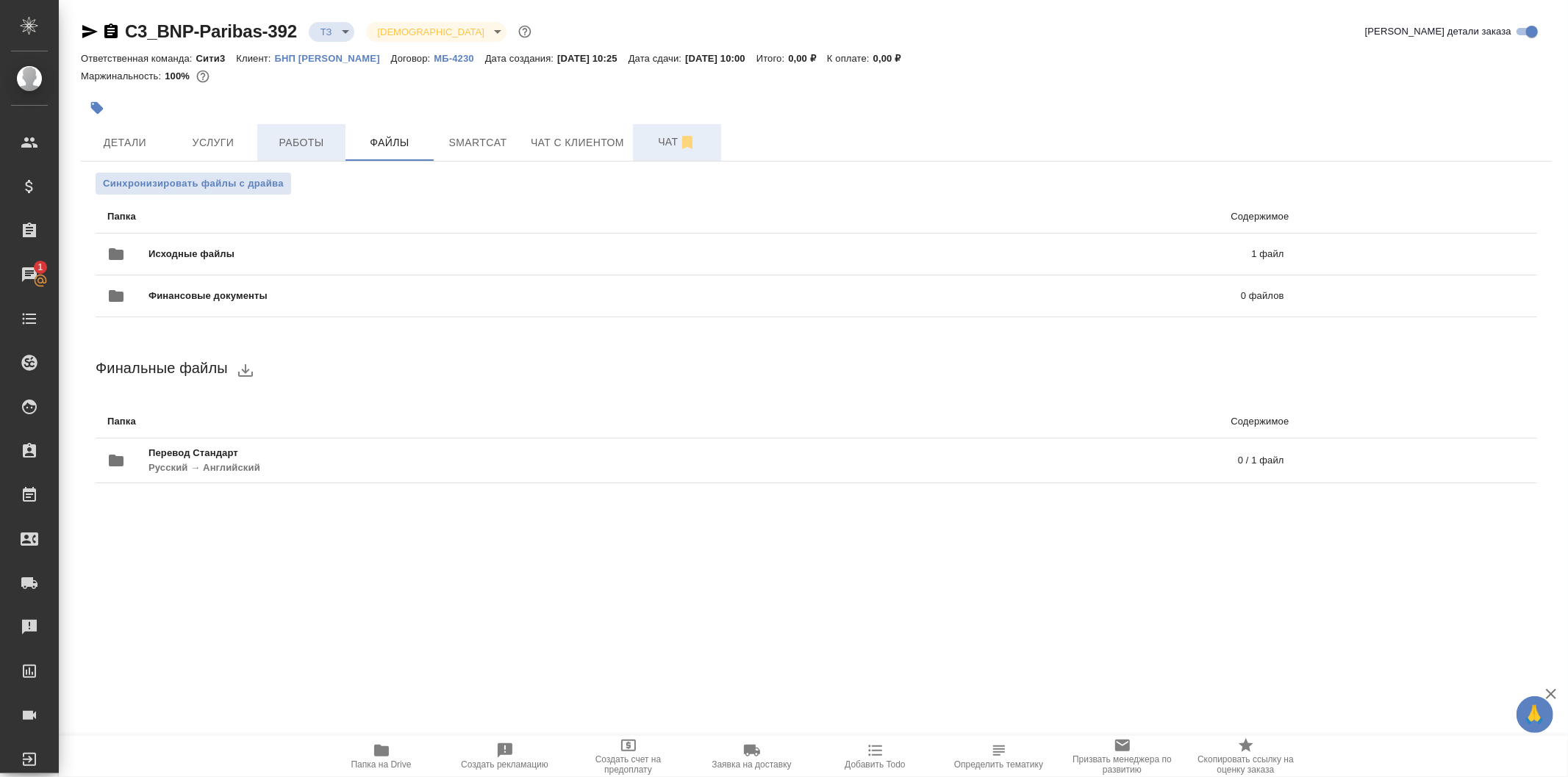
click at [315, 134] on span "Работы" at bounding box center [302, 143] width 71 height 19
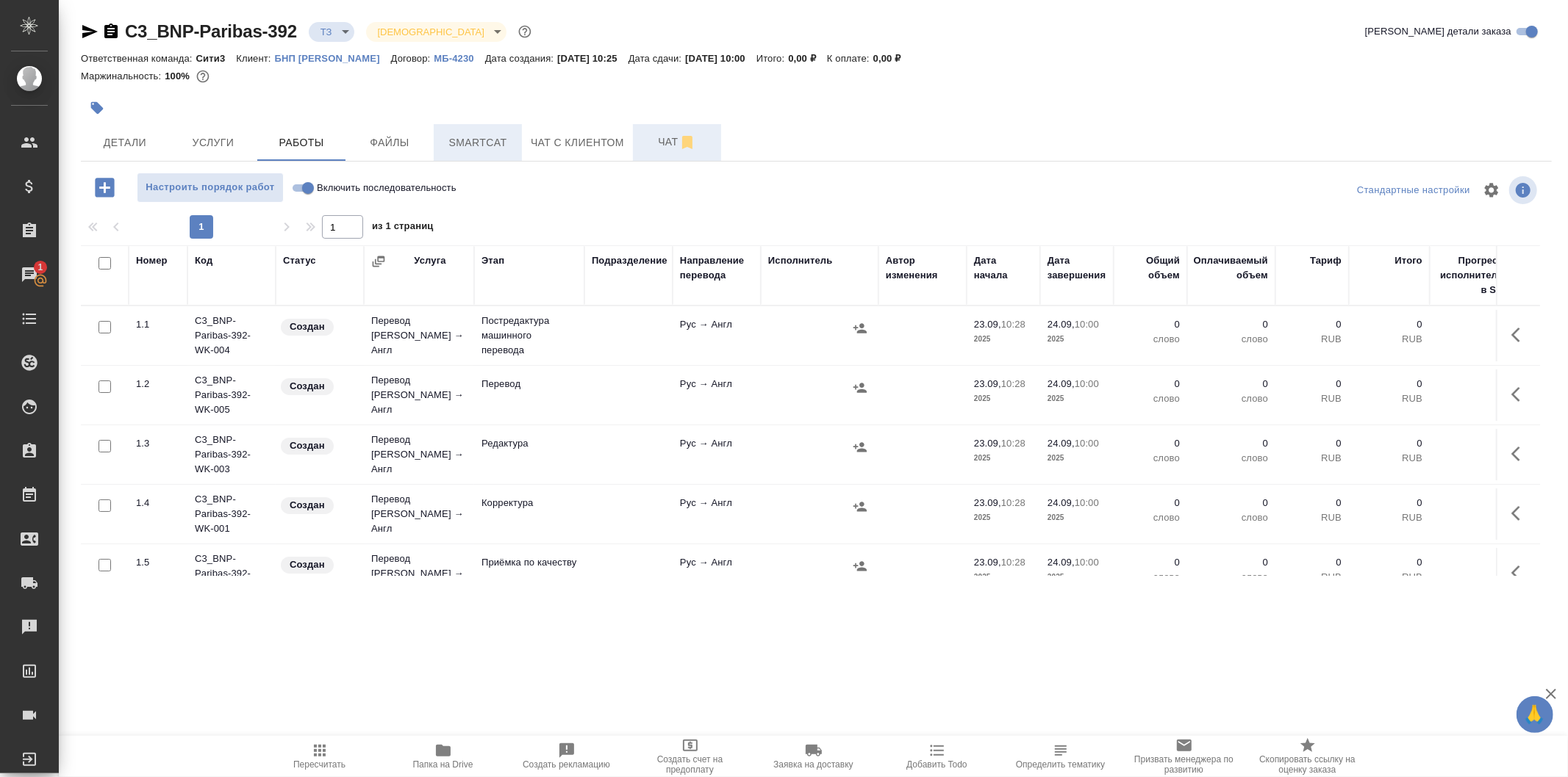
click at [478, 145] on span "Smartcat" at bounding box center [478, 143] width 71 height 19
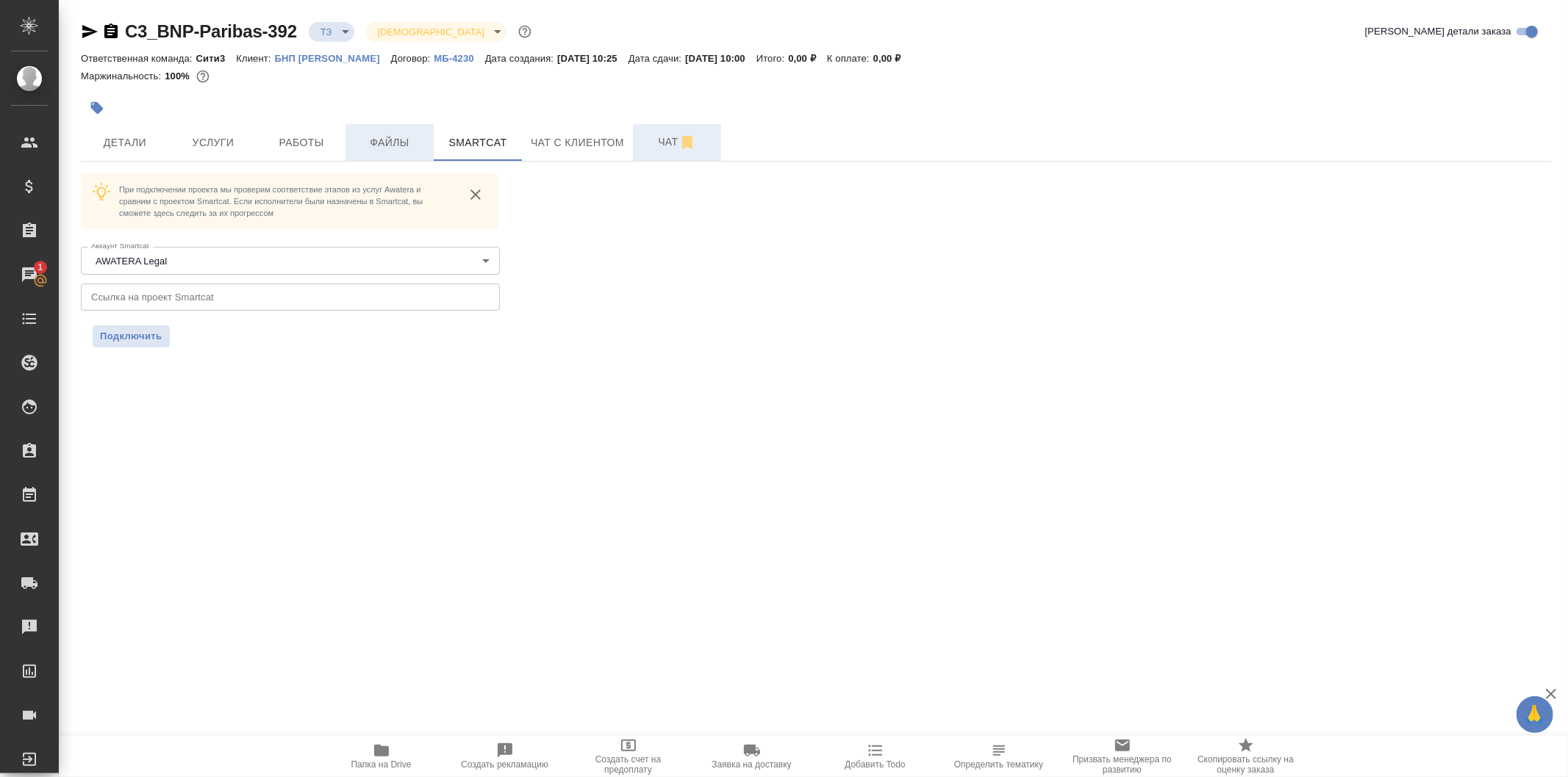
click at [421, 146] on span "Файлы" at bounding box center [390, 143] width 71 height 19
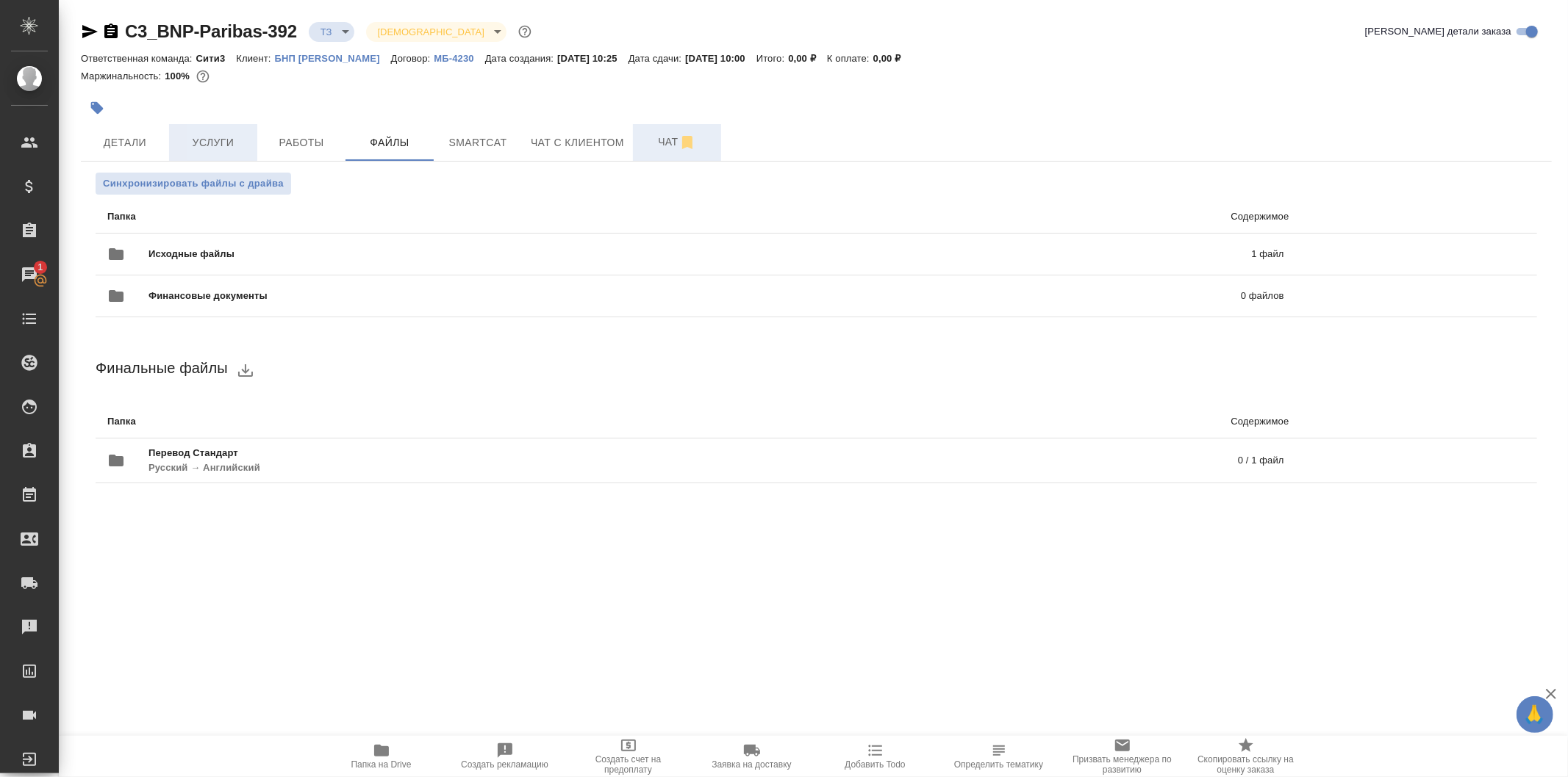
click at [222, 147] on span "Услуги" at bounding box center [213, 143] width 71 height 19
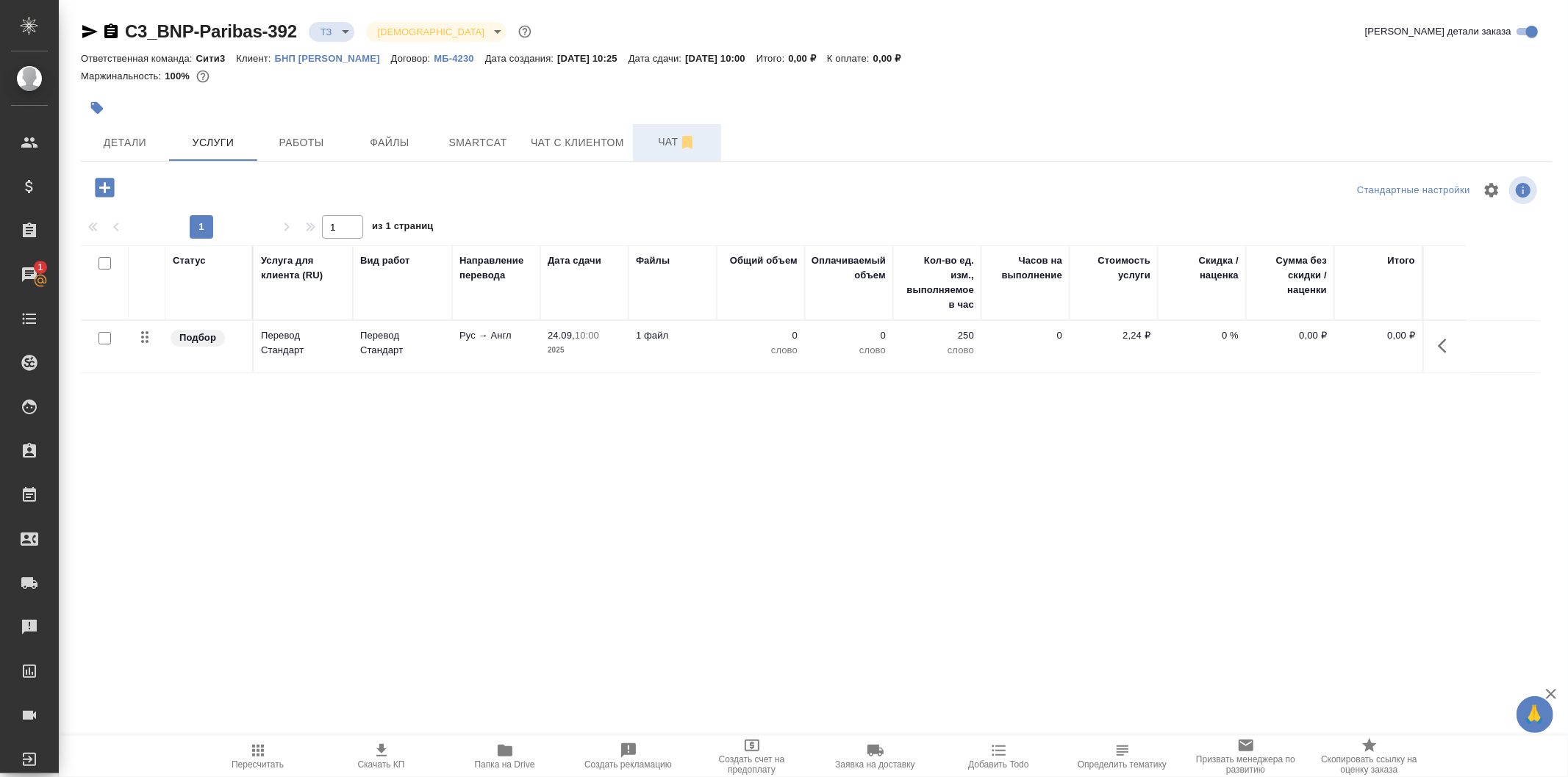
click at [106, 187] on icon "button" at bounding box center [105, 188] width 26 height 26
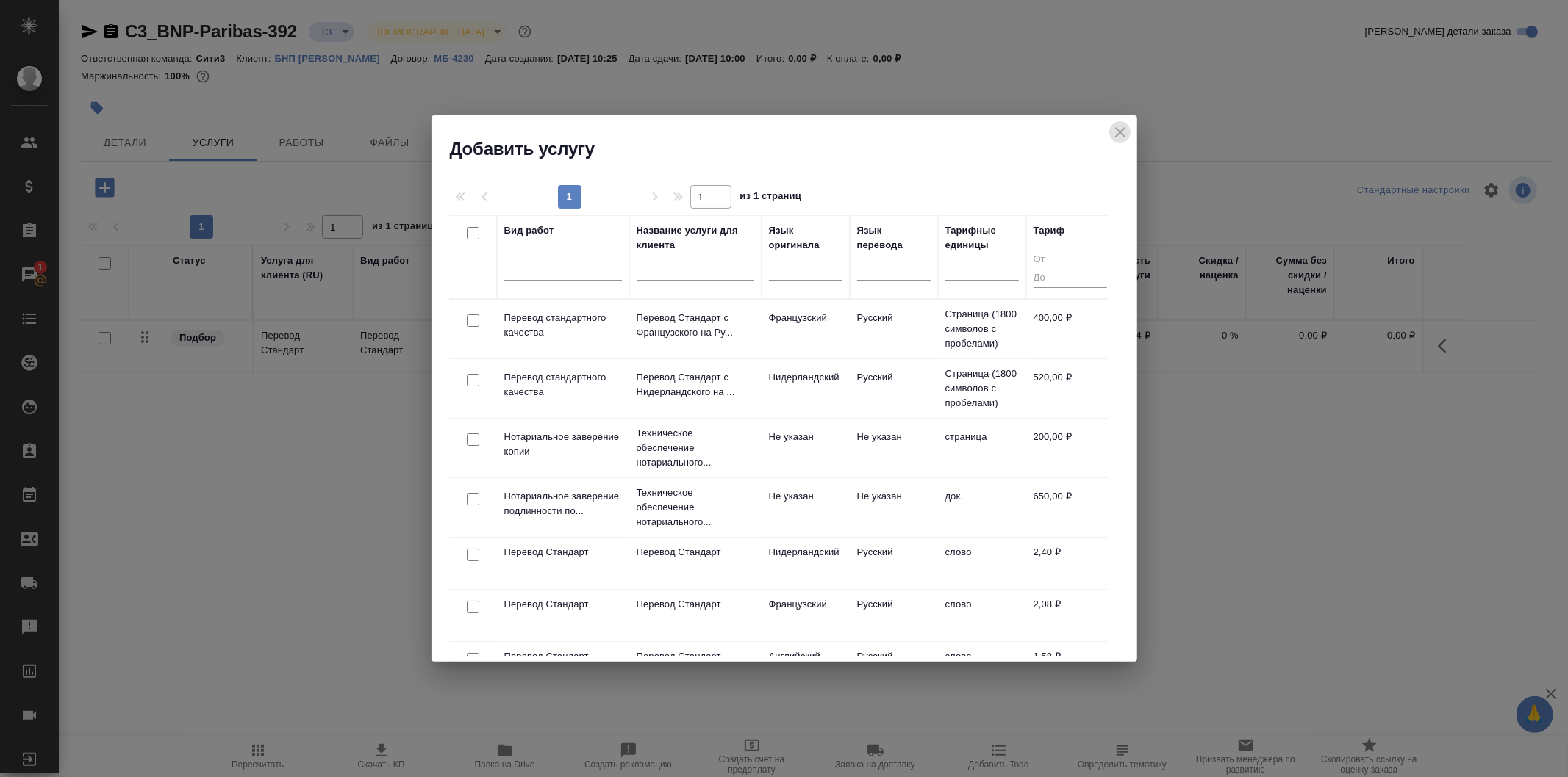
click at [1119, 130] on icon "close" at bounding box center [1120, 132] width 11 height 11
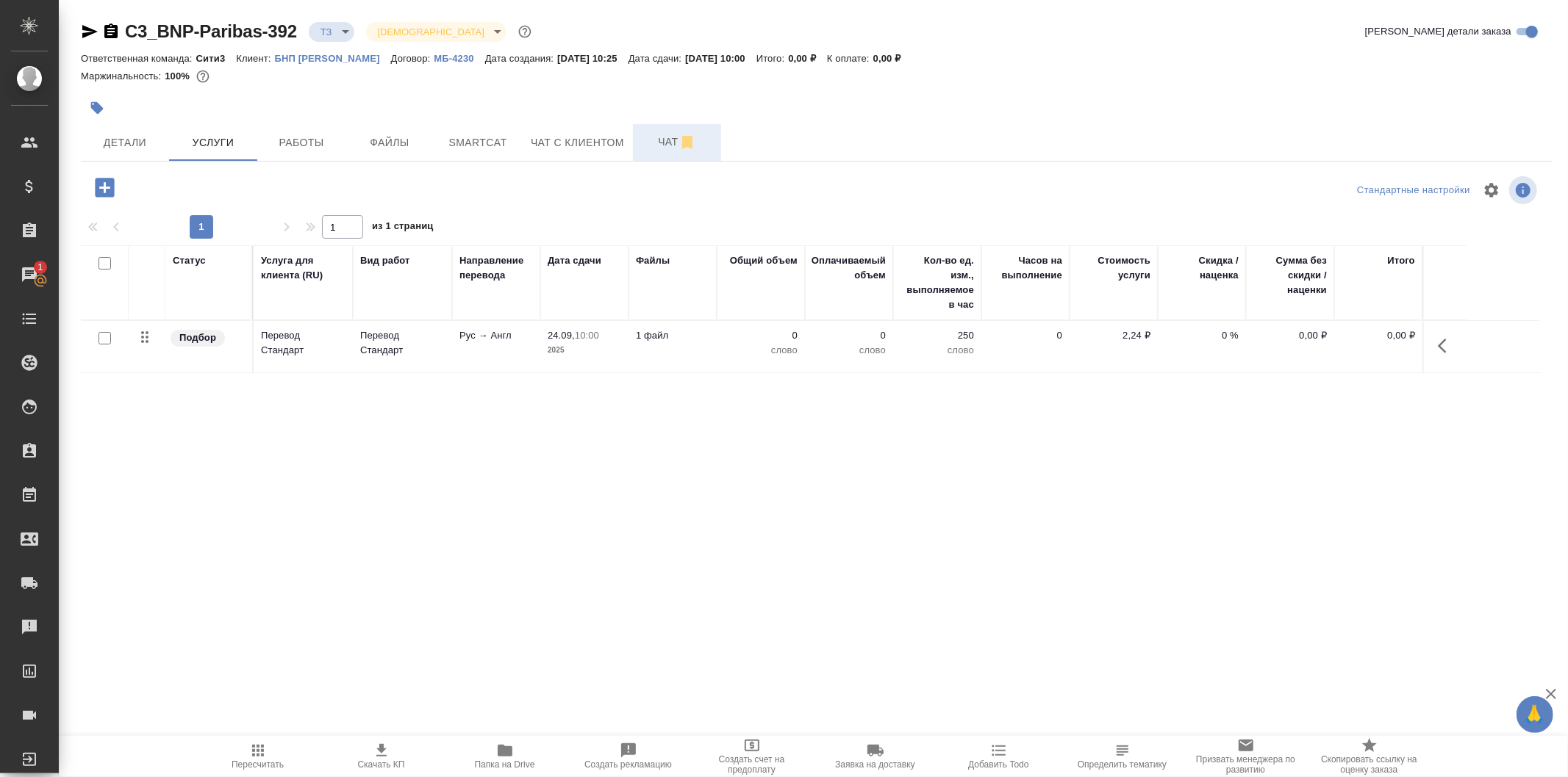
click at [110, 334] on input "checkbox" at bounding box center [104, 338] width 12 height 12
checkbox input "true"
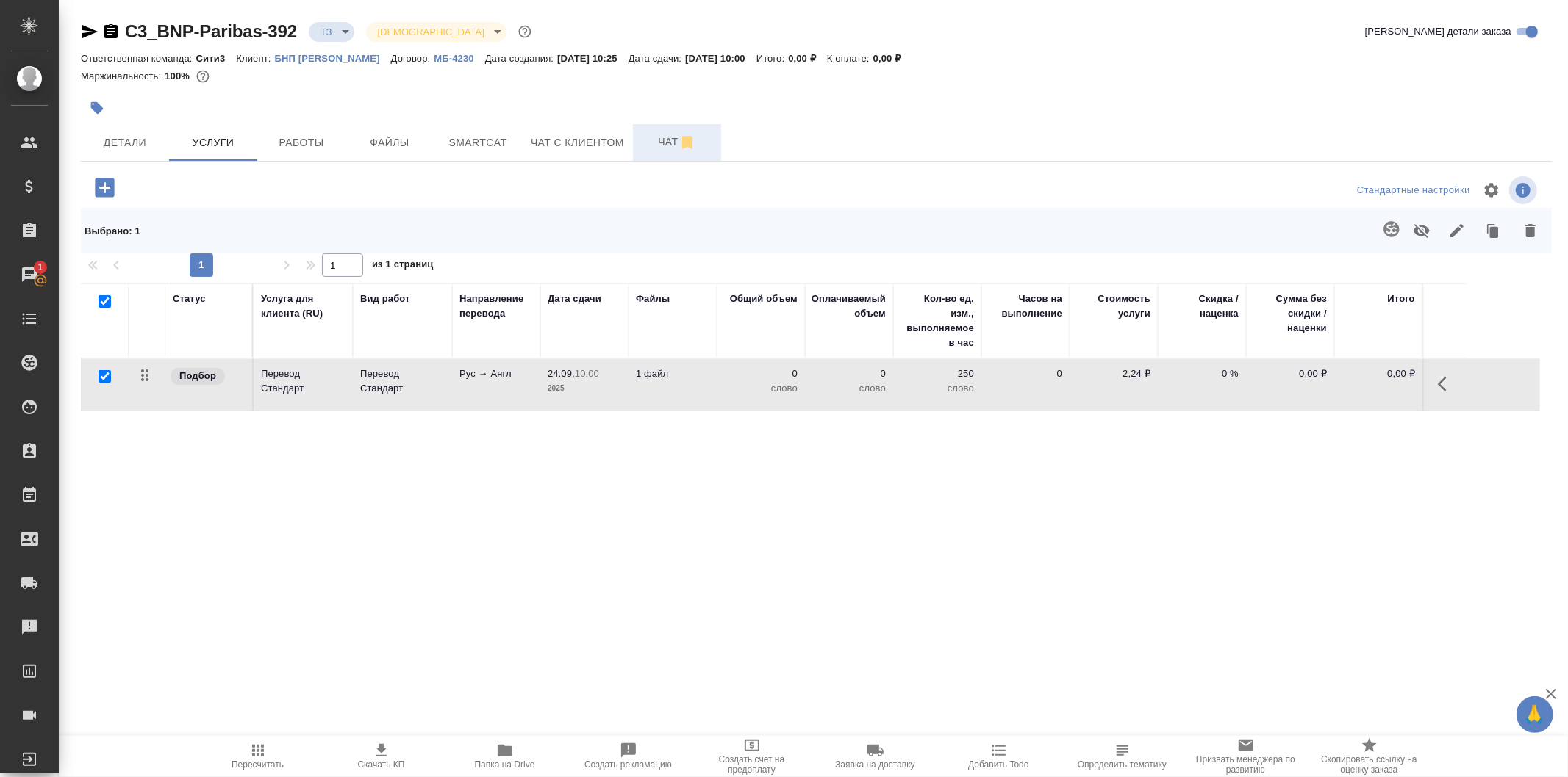
click at [1384, 228] on icon "button" at bounding box center [1391, 229] width 15 height 15
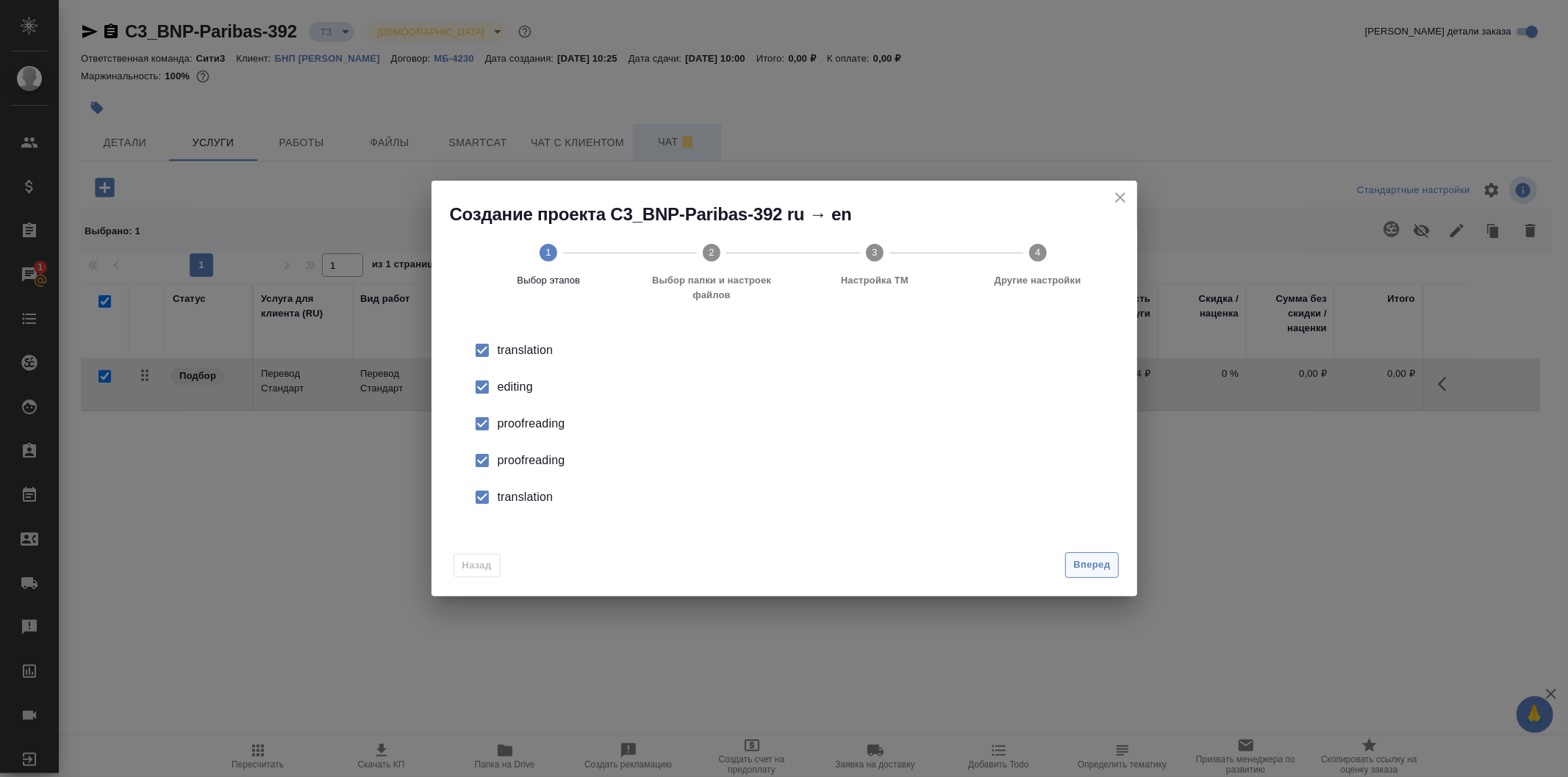
click at [1078, 569] on span "Вперед" at bounding box center [1091, 565] width 37 height 17
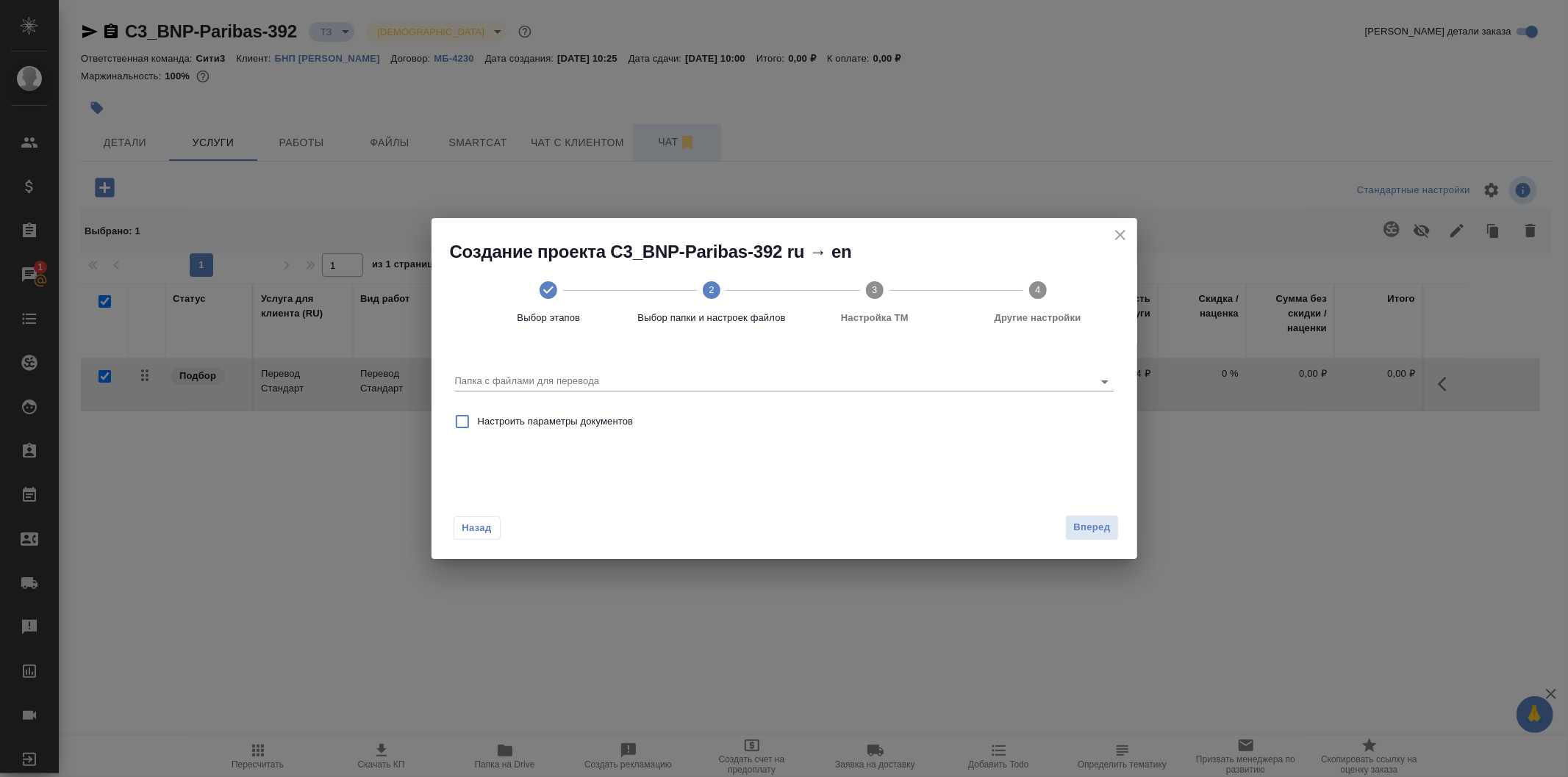
click at [480, 518] on button "Назад" at bounding box center [478, 528] width 47 height 24
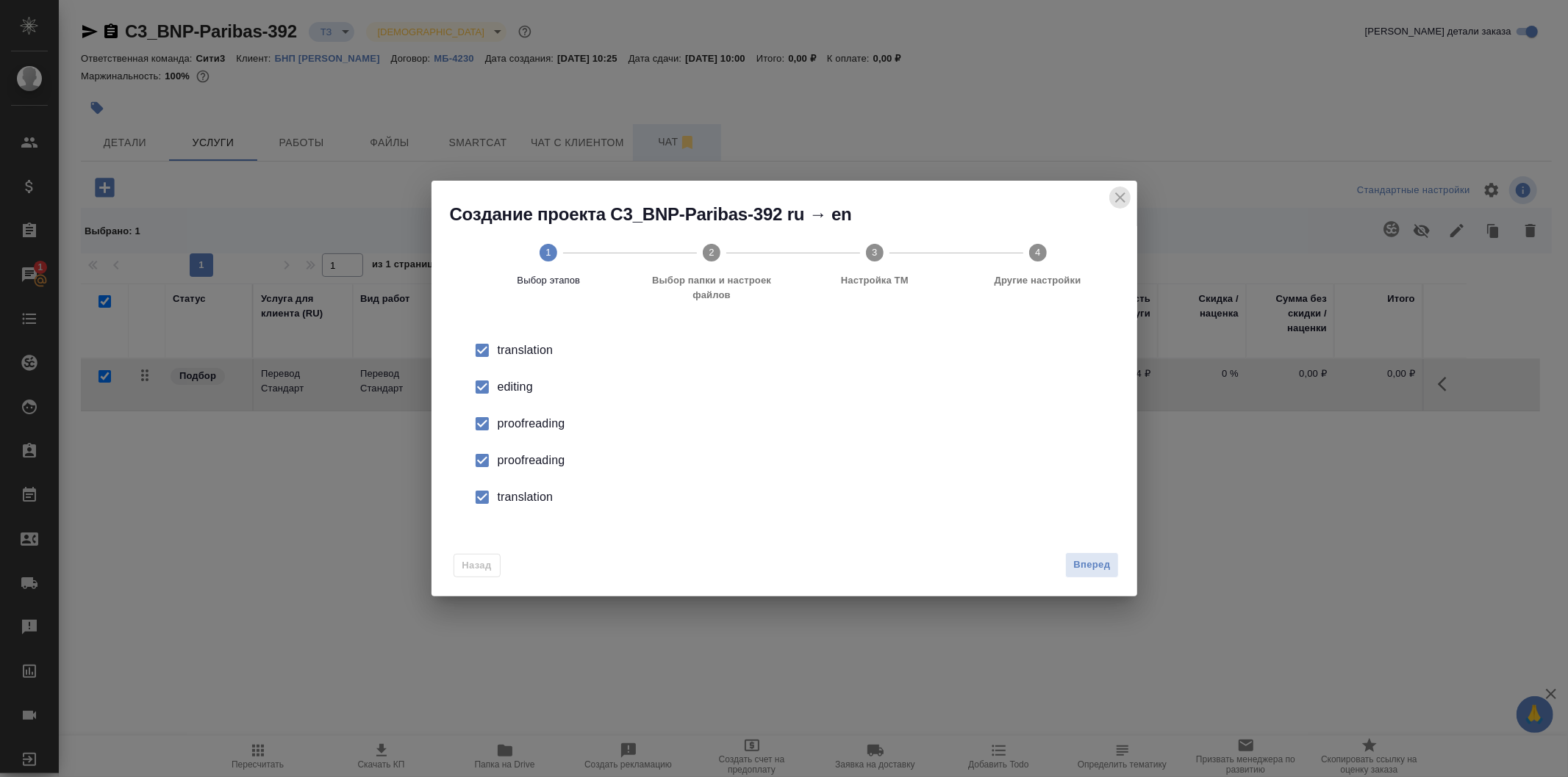
click at [1125, 206] on icon "close" at bounding box center [1121, 198] width 18 height 18
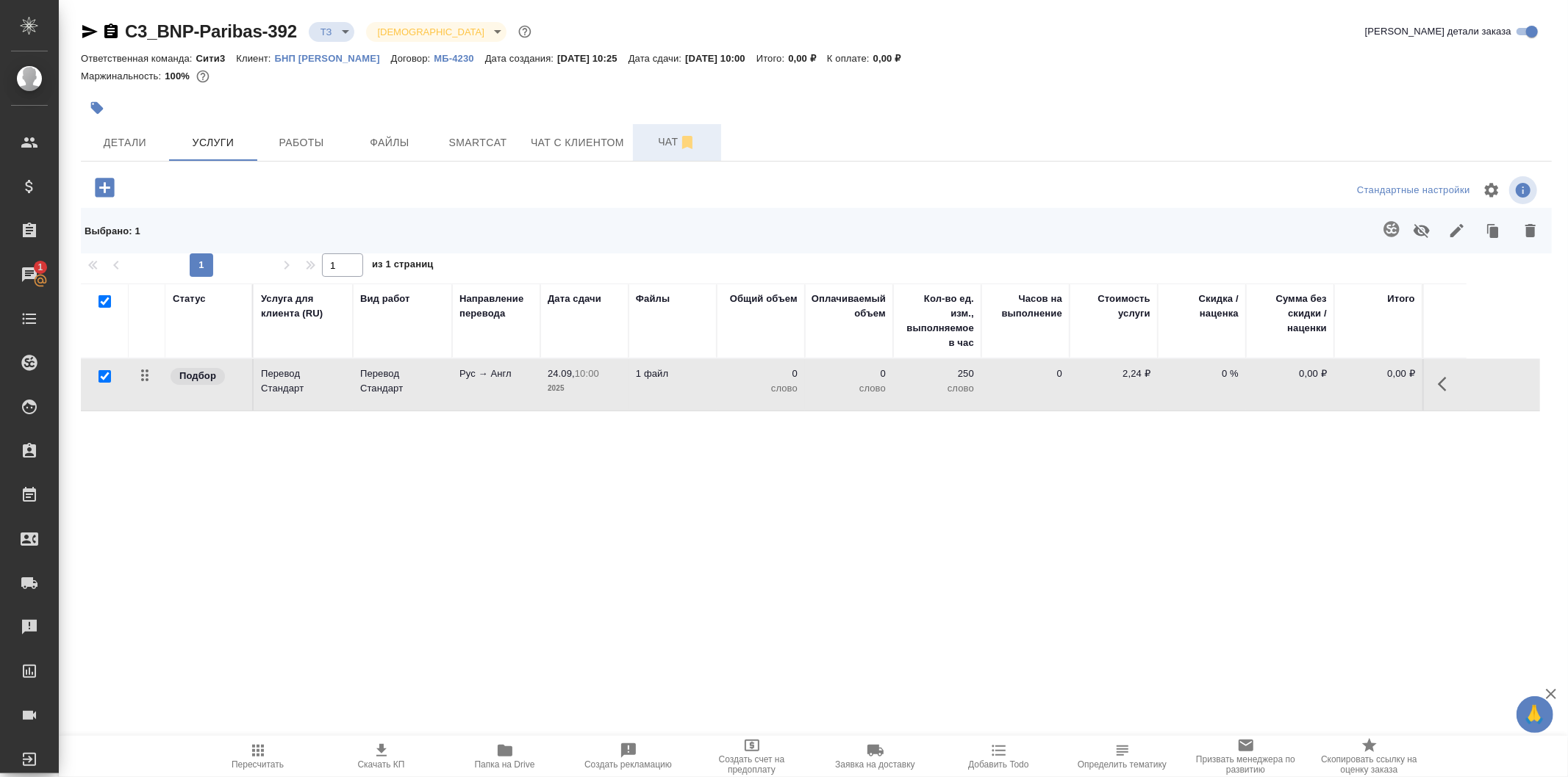
click at [103, 376] on input "checkbox" at bounding box center [104, 376] width 12 height 12
checkbox input "false"
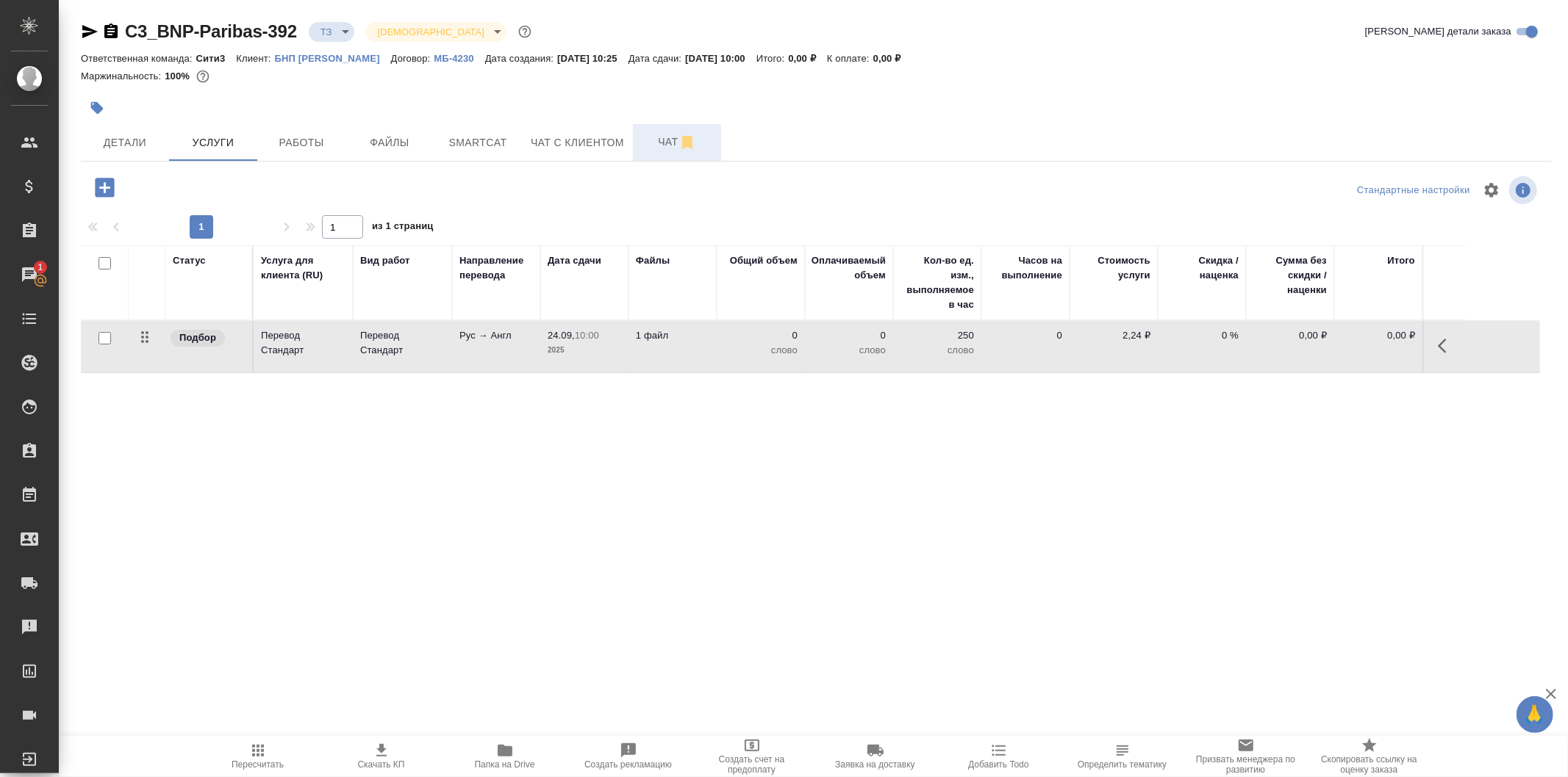
click at [106, 336] on input "checkbox" at bounding box center [104, 338] width 12 height 12
checkbox input "true"
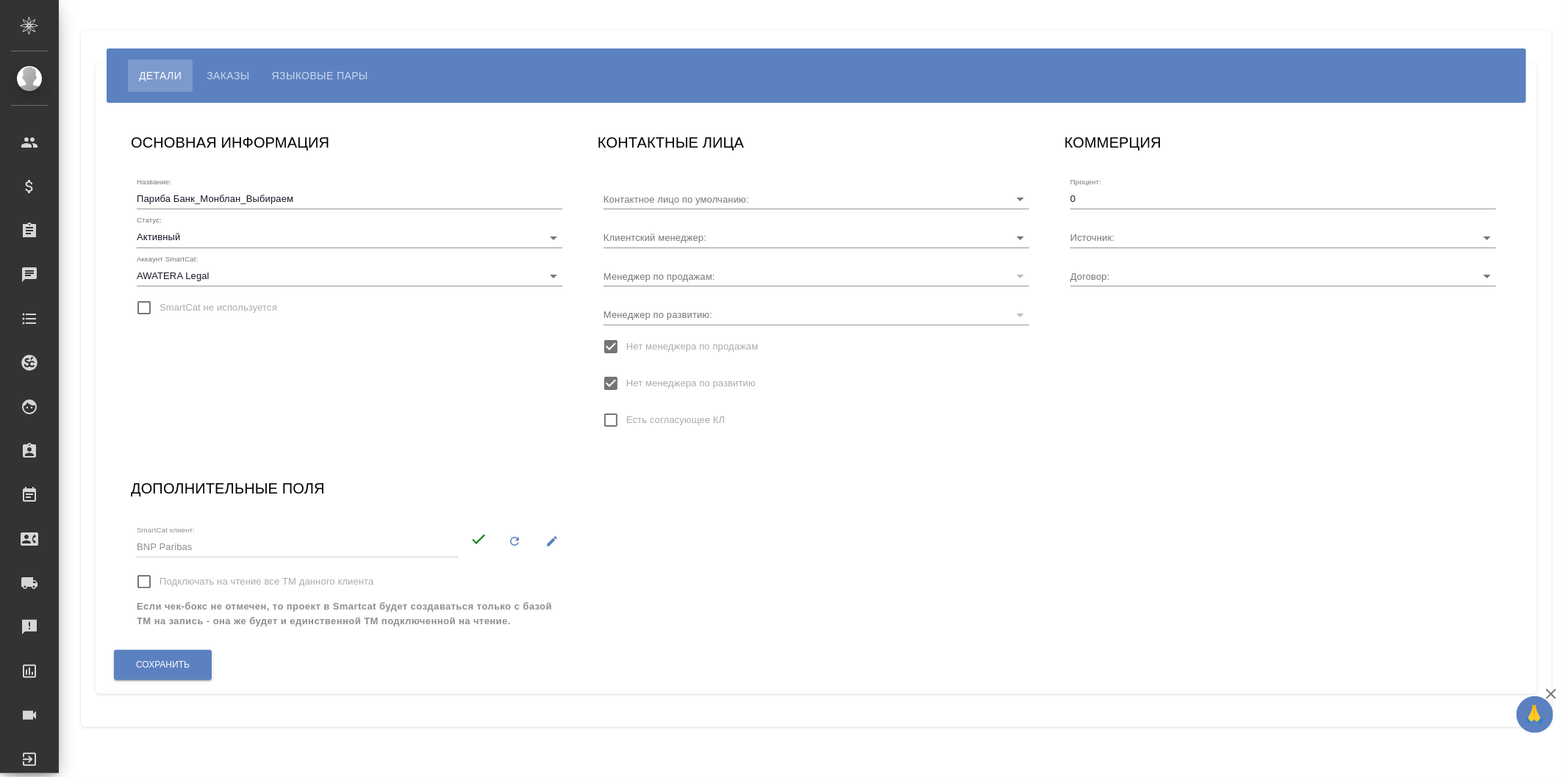
type input "ISKENDEROVA [PERSON_NAME]"
type input "МБ-4230"
type input "[PERSON_NAME]"
click at [320, 69] on span "Языковые пары" at bounding box center [320, 76] width 96 height 18
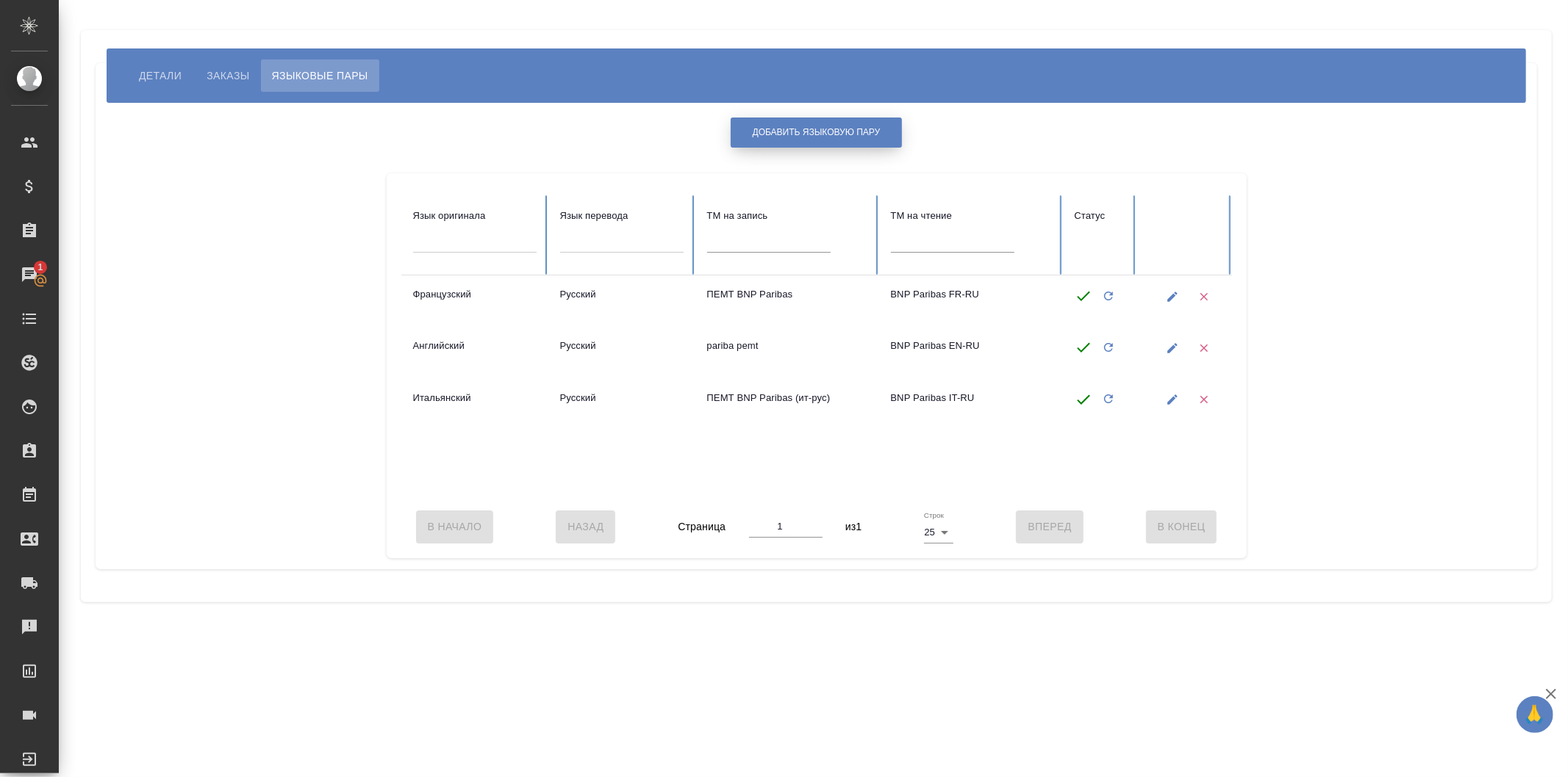
click at [813, 142] on button "Добавить языковую пару" at bounding box center [817, 132] width 172 height 30
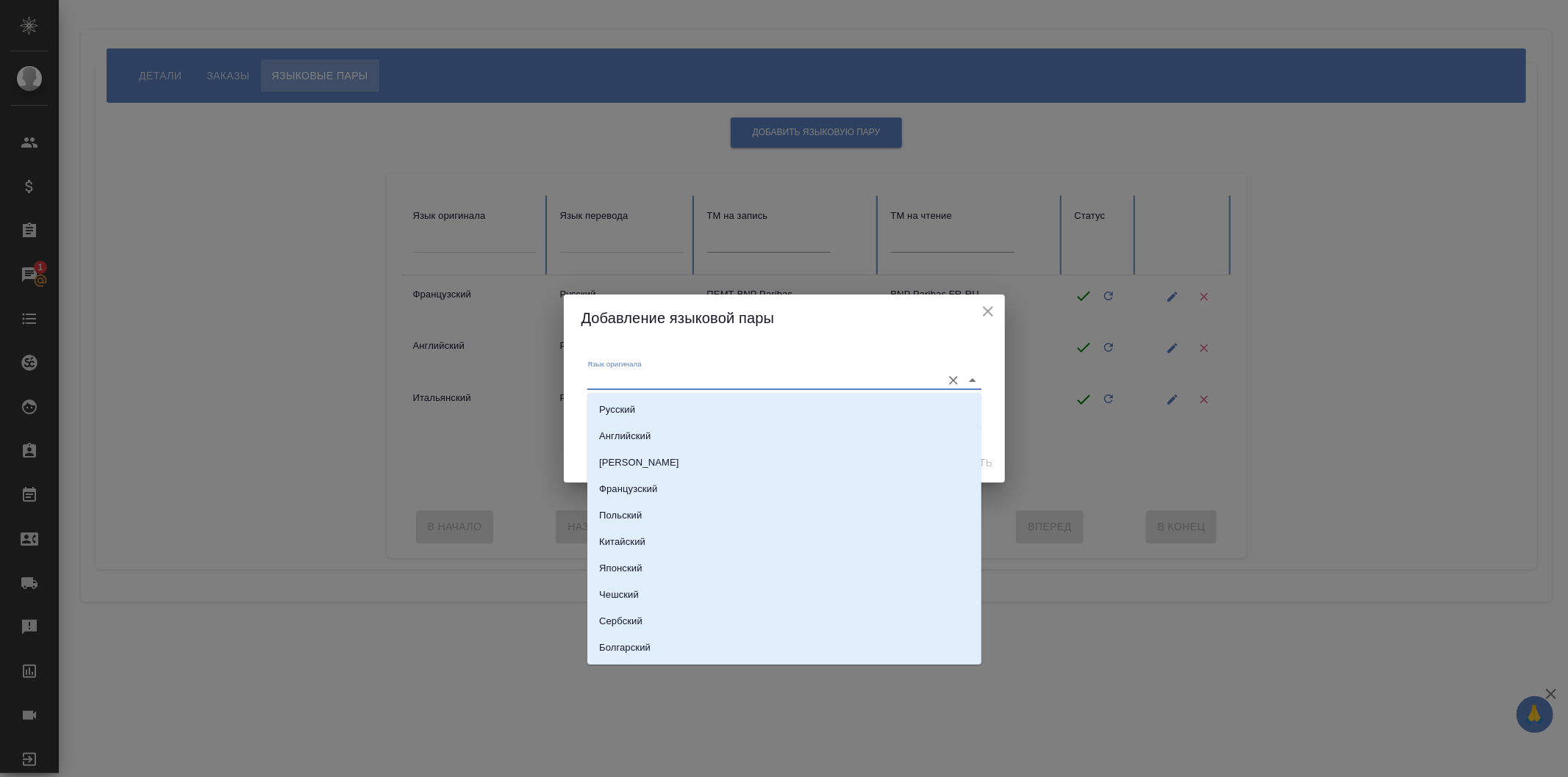
click at [735, 384] on input "Язык оригинала" at bounding box center [761, 380] width 347 height 18
click at [736, 397] on li "Русский" at bounding box center [785, 410] width 394 height 26
type input "Русский"
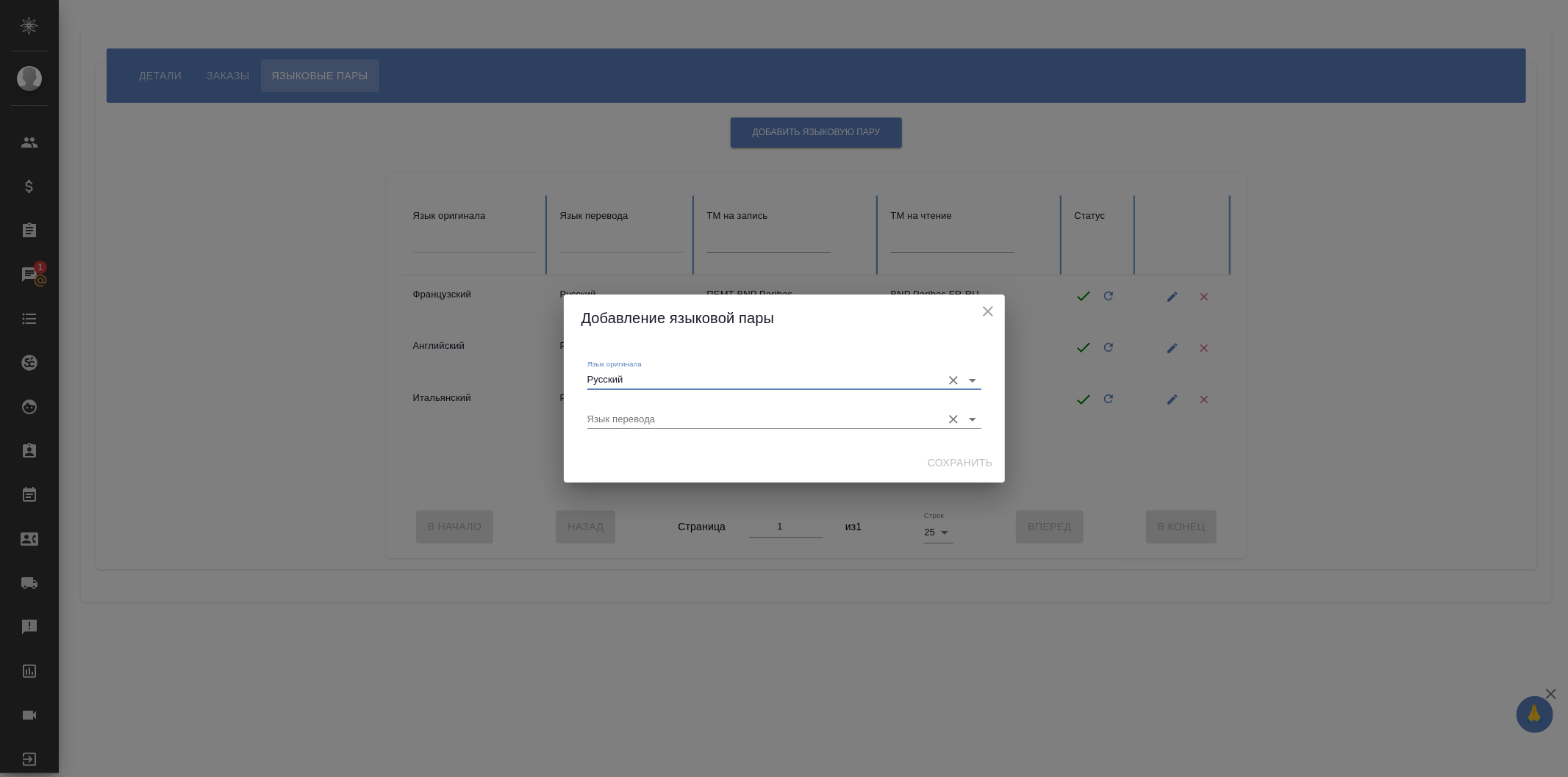
click at [740, 411] on input "Язык перевода" at bounding box center [761, 419] width 347 height 18
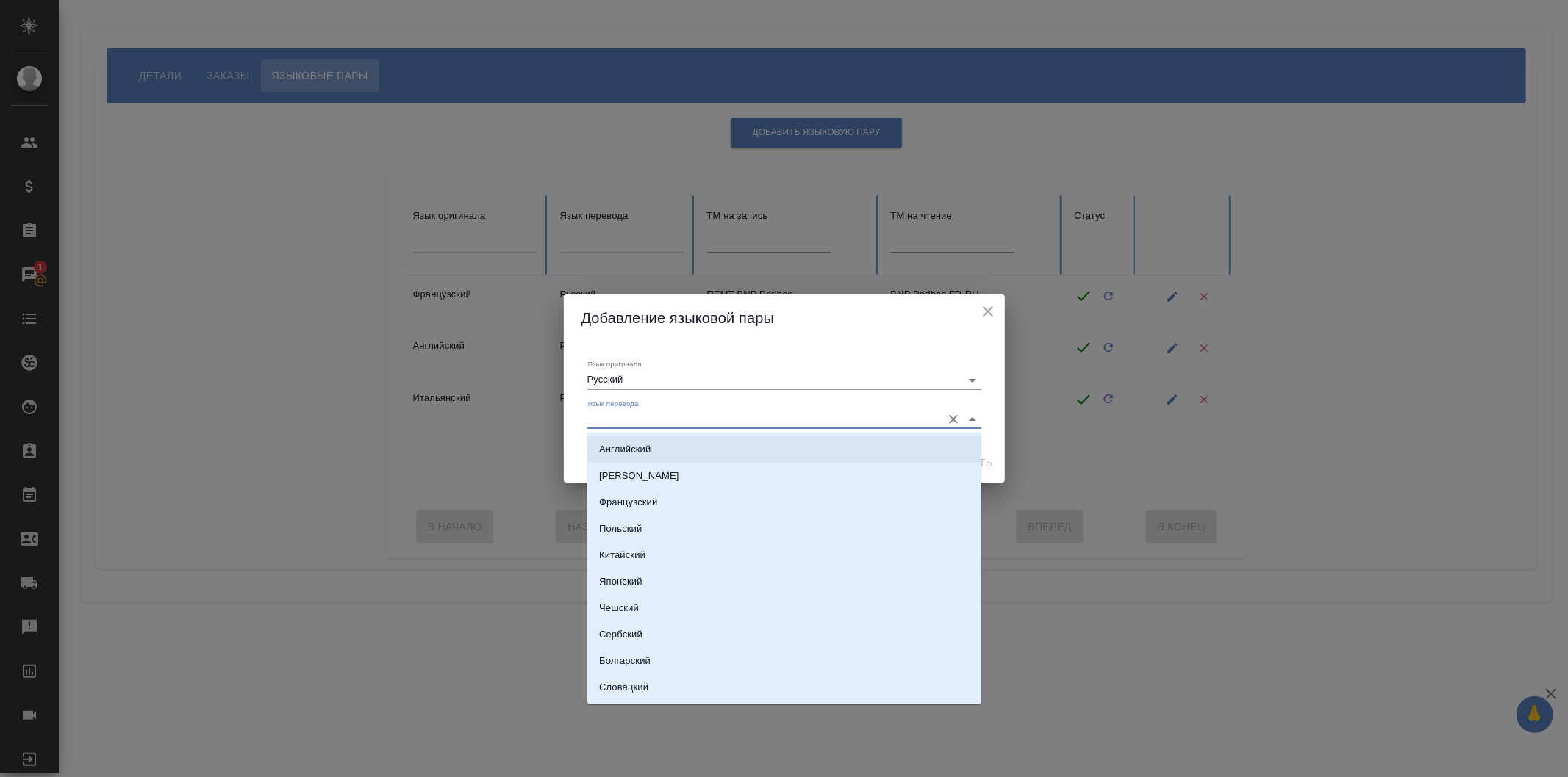
click at [747, 463] on li "[PERSON_NAME]" at bounding box center [785, 476] width 394 height 26
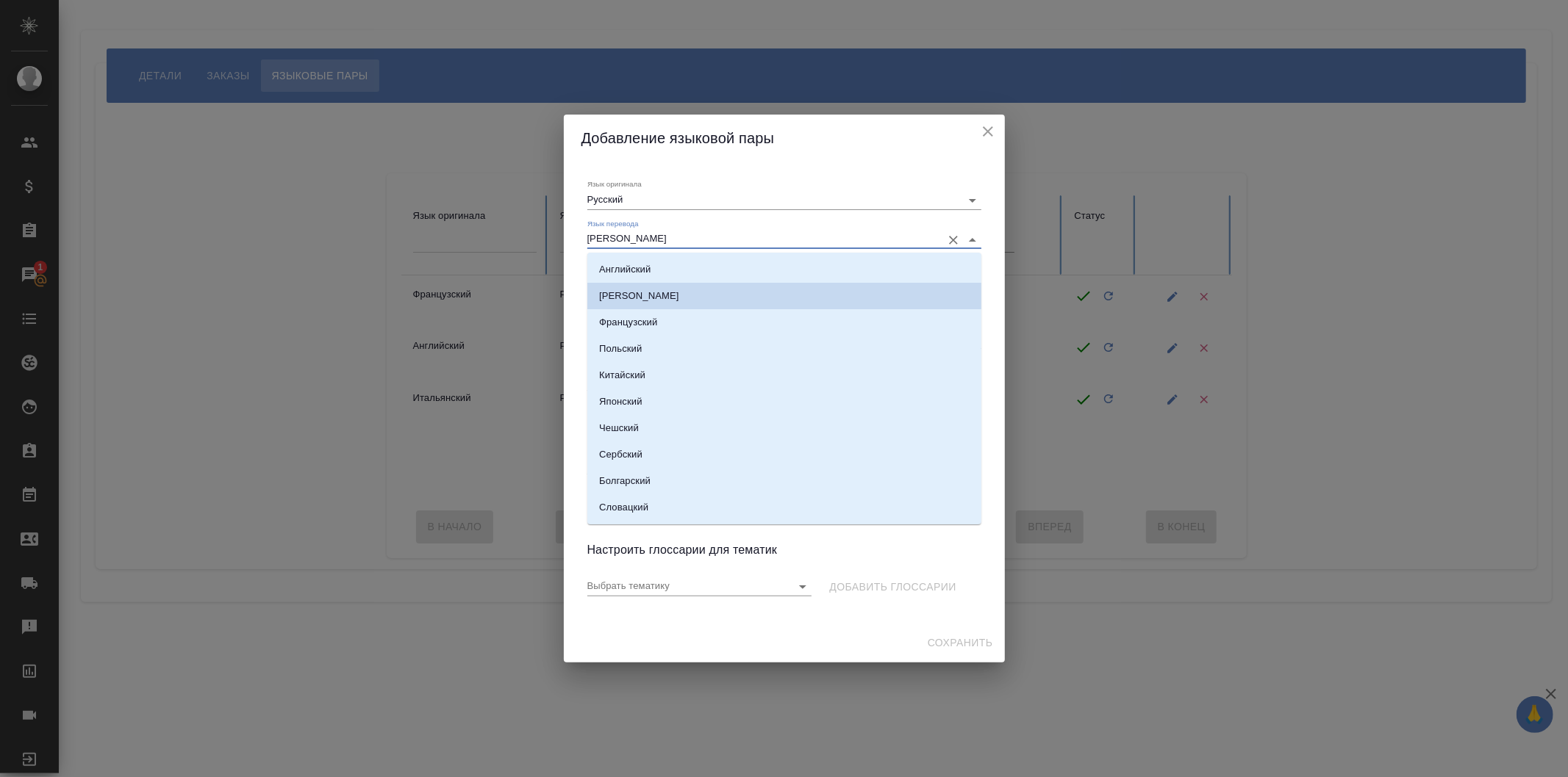
click at [744, 239] on input "[PERSON_NAME]" at bounding box center [761, 239] width 347 height 18
click at [879, 266] on li "Английский" at bounding box center [785, 270] width 394 height 26
type input "Английский"
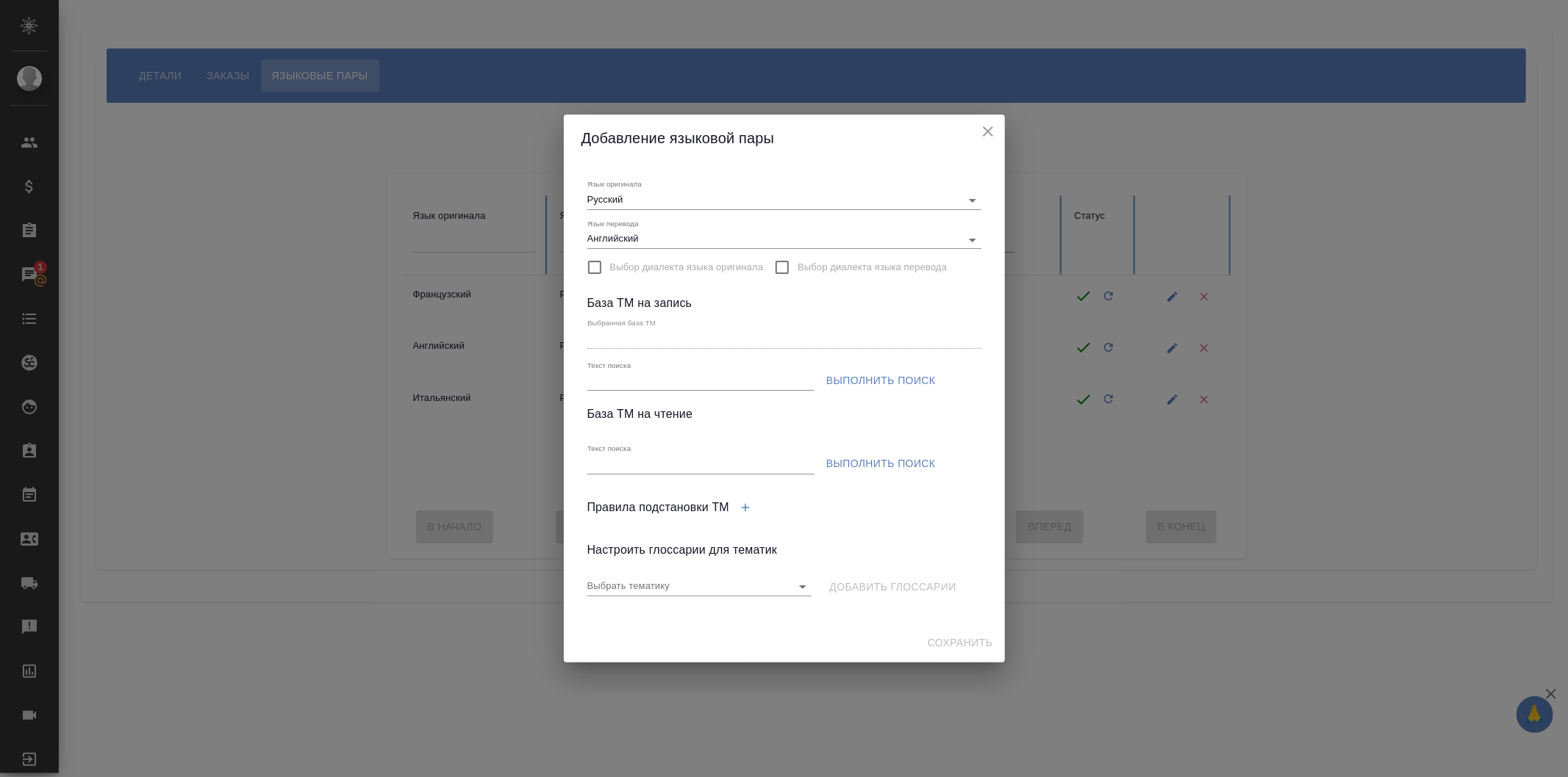
click at [707, 393] on div "Текст поиска" at bounding box center [701, 374] width 233 height 45
click at [710, 379] on input "Текст поиска" at bounding box center [701, 381] width 227 height 19
type input "Б"
type input "BNP Paribas"
click at [857, 373] on span "Выполнить поиск" at bounding box center [881, 380] width 109 height 19
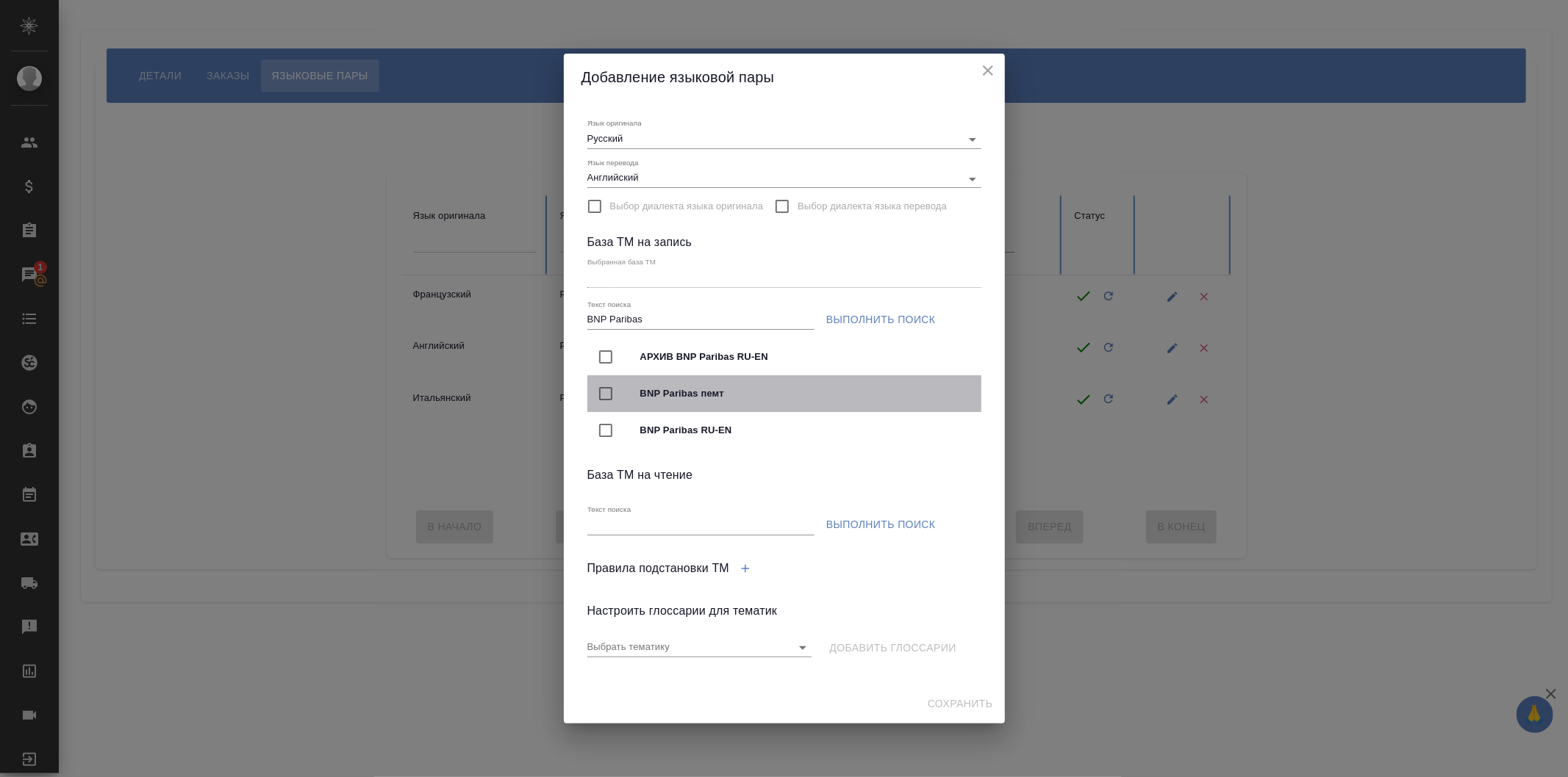
click at [588, 380] on div "BNP Paribas пемт" at bounding box center [785, 393] width 394 height 37
type input "BNP Paribas пемт"
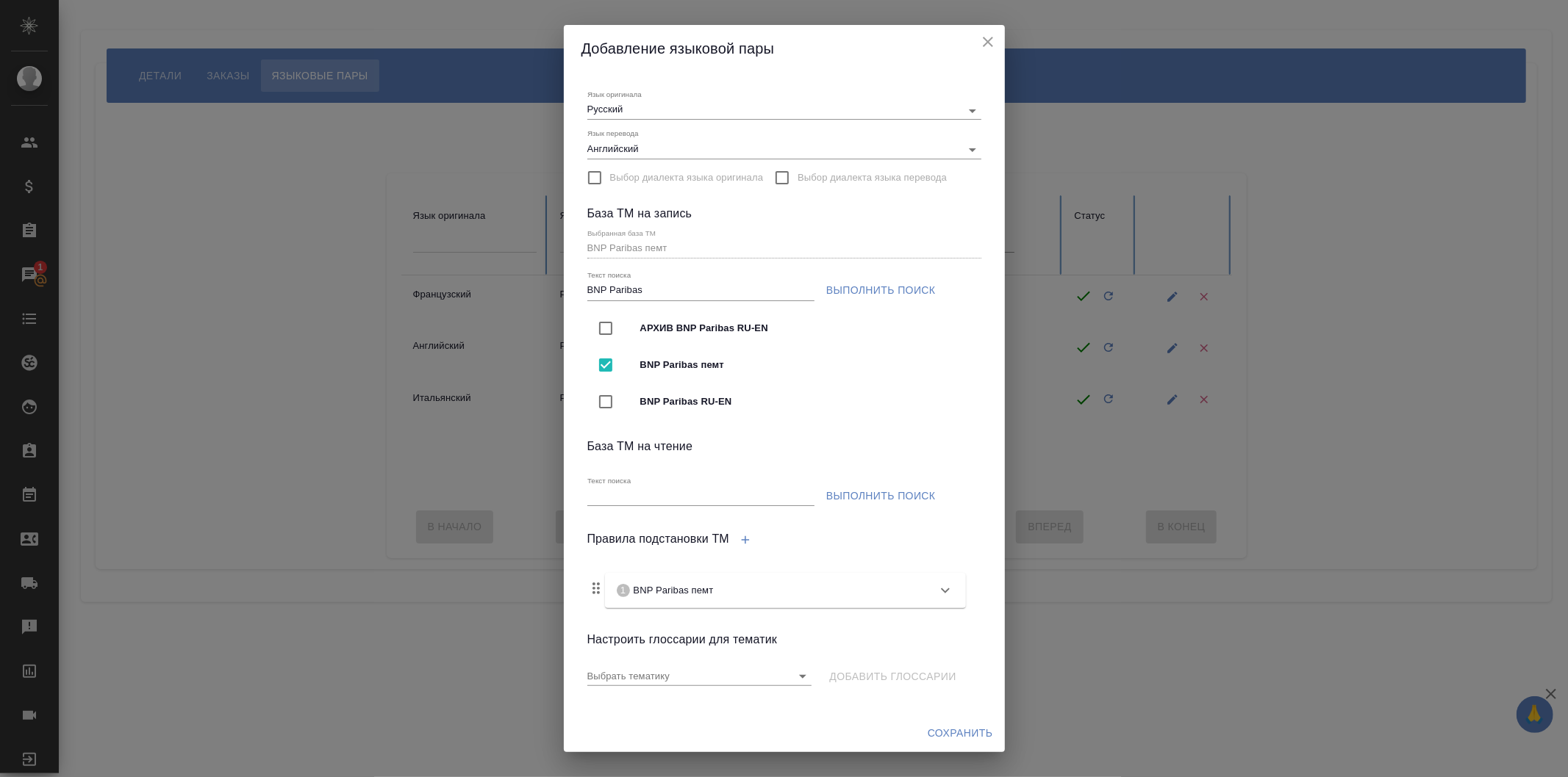
click at [726, 493] on input "Текст поиска" at bounding box center [701, 497] width 227 height 19
type input "BNP Paribas"
click at [886, 498] on span "Выполнить поиск" at bounding box center [881, 496] width 109 height 19
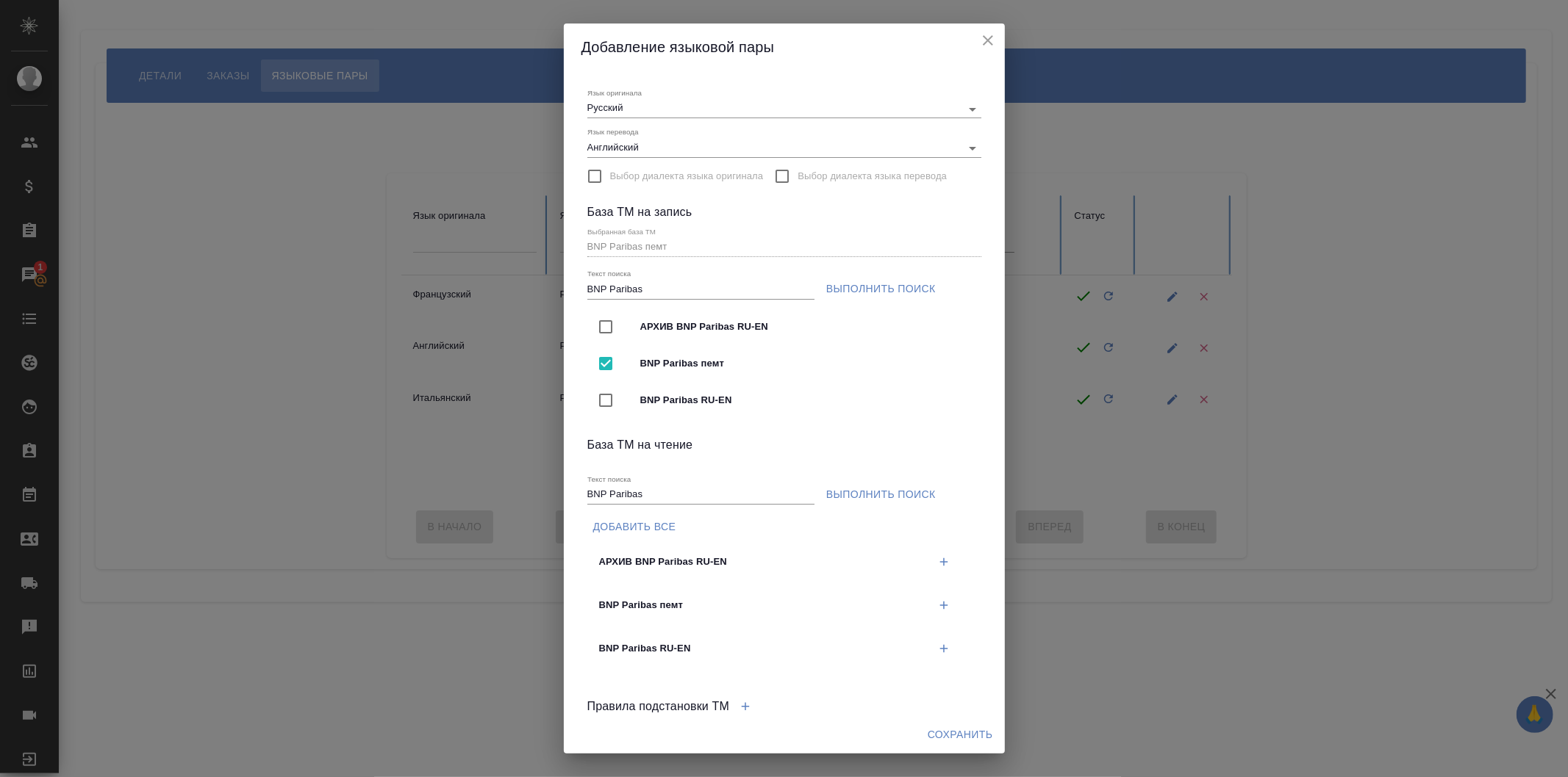
click at [725, 564] on span "АРХИВ BNP Paribas RU-EN" at bounding box center [764, 562] width 329 height 15
click at [929, 648] on button "button" at bounding box center [944, 649] width 30 height 30
click at [971, 727] on span "Сохранить" at bounding box center [960, 735] width 65 height 19
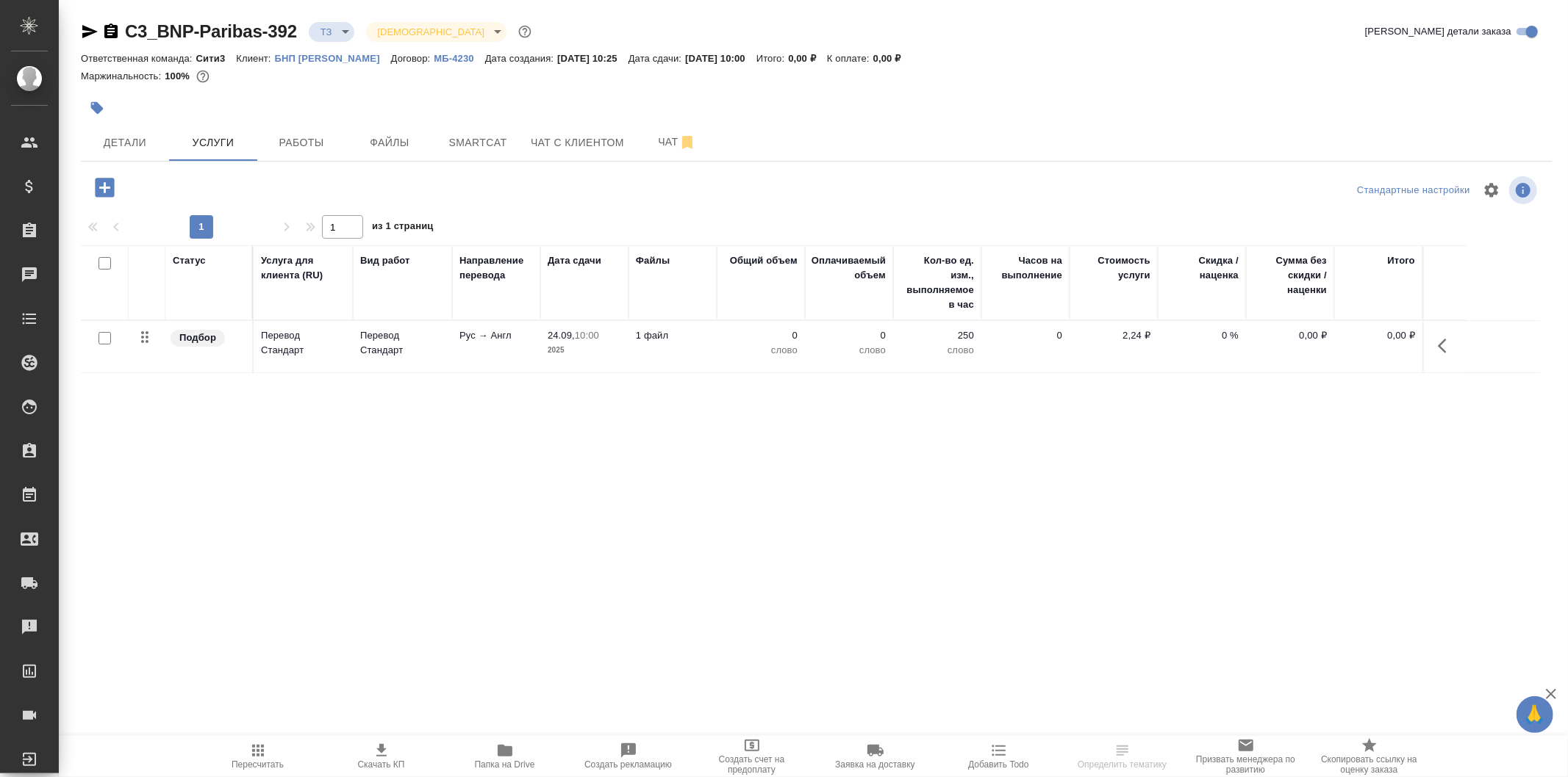
click at [104, 335] on input "checkbox" at bounding box center [104, 338] width 12 height 12
checkbox input "true"
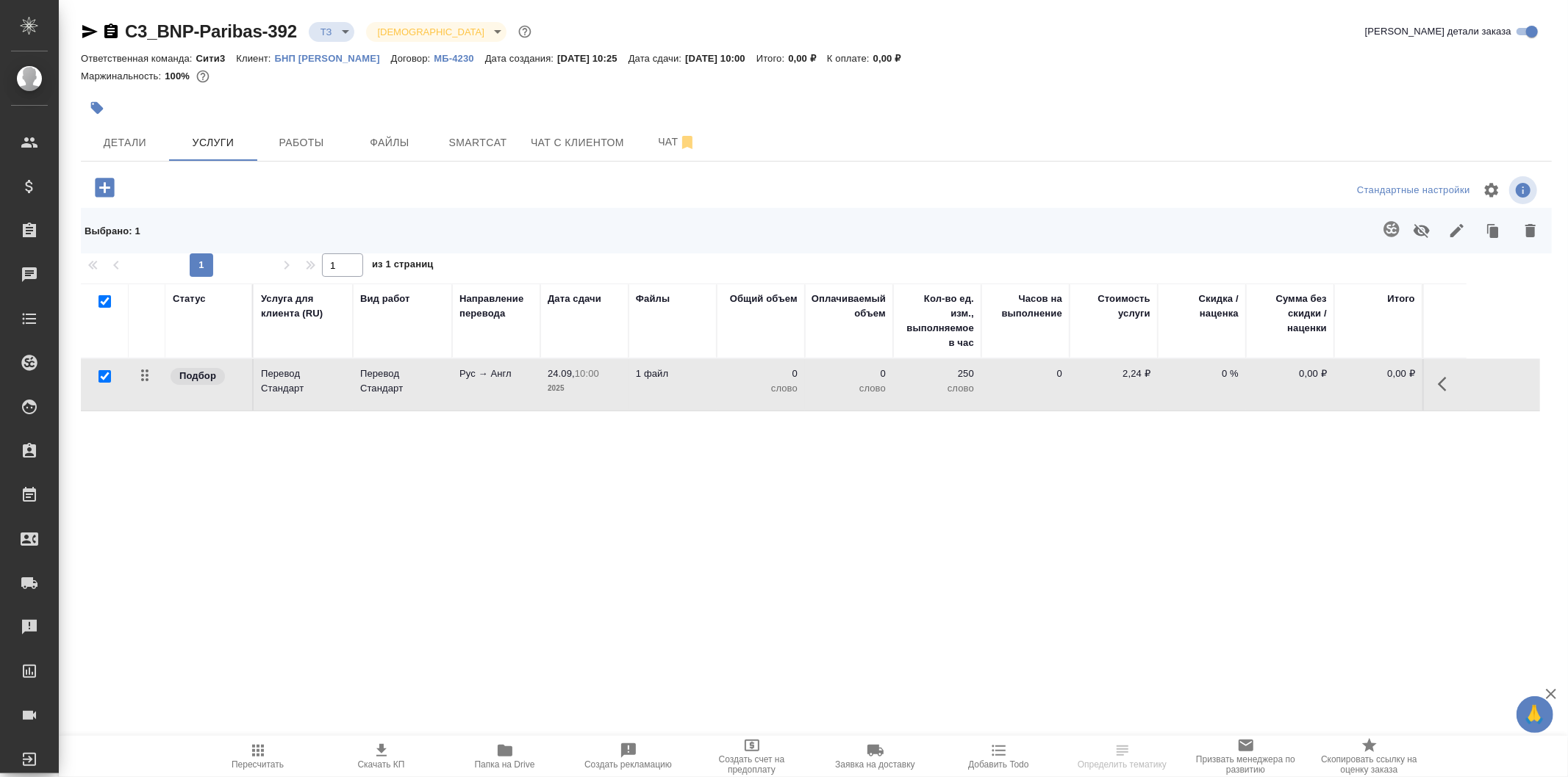
click at [1386, 222] on icon "button" at bounding box center [1392, 230] width 18 height 18
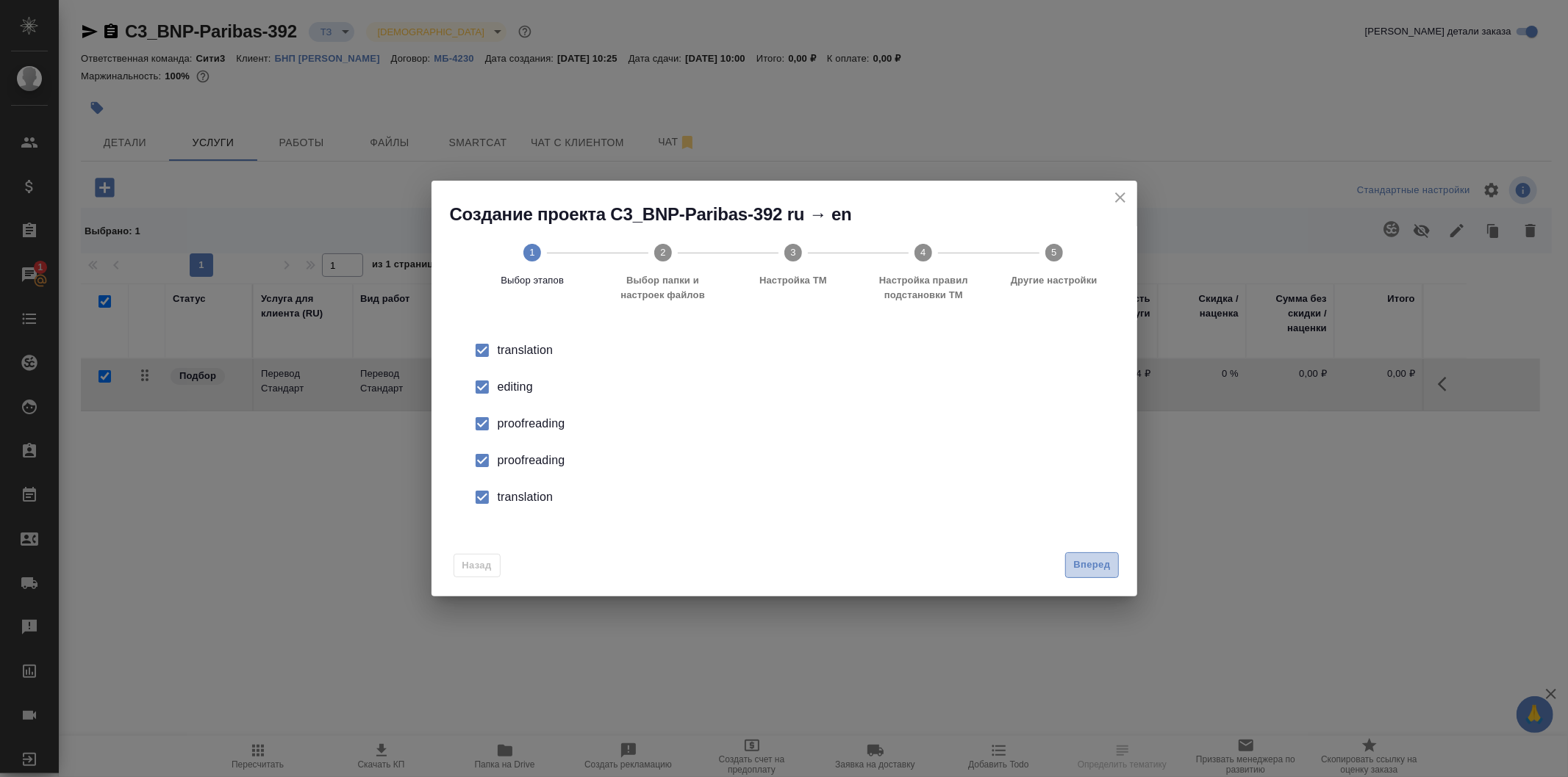
click at [1083, 552] on button "Вперед" at bounding box center [1091, 565] width 53 height 26
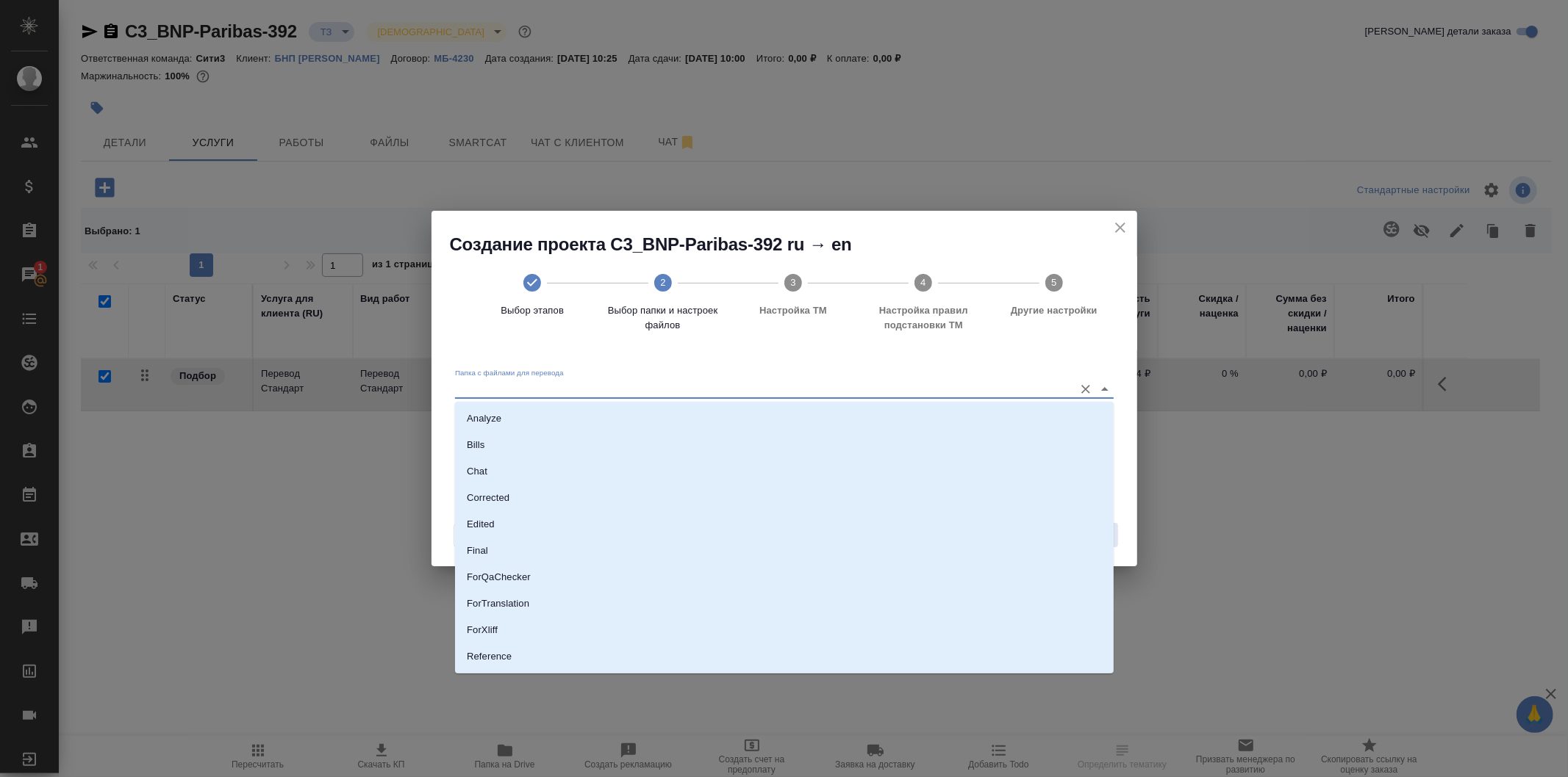
click at [1016, 387] on input "Папка с файлами для перевода" at bounding box center [760, 388] width 612 height 18
click at [853, 608] on li "Source" at bounding box center [784, 607] width 658 height 26
type input "Source"
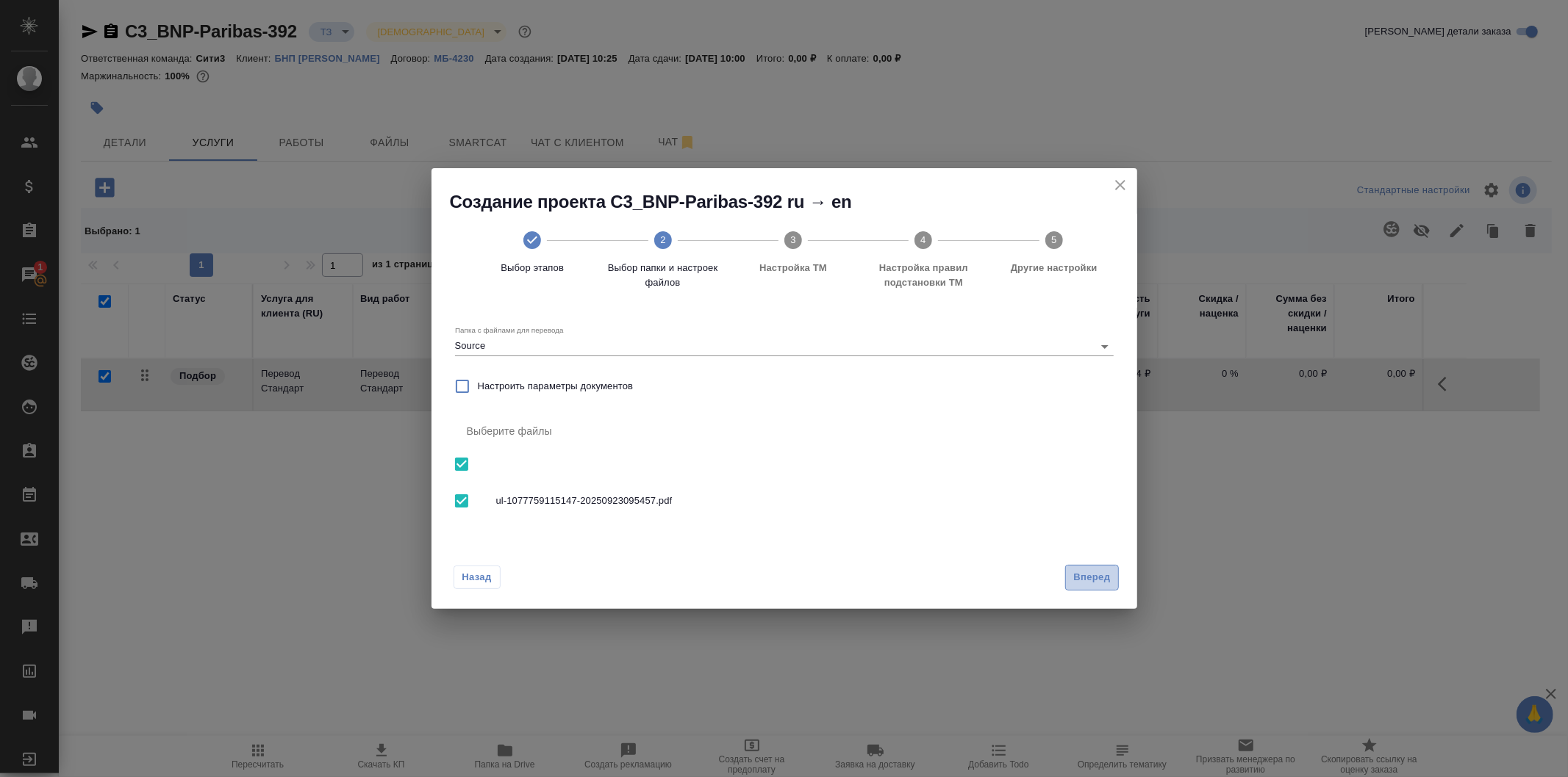
click at [1096, 569] on span "Вперед" at bounding box center [1091, 577] width 37 height 17
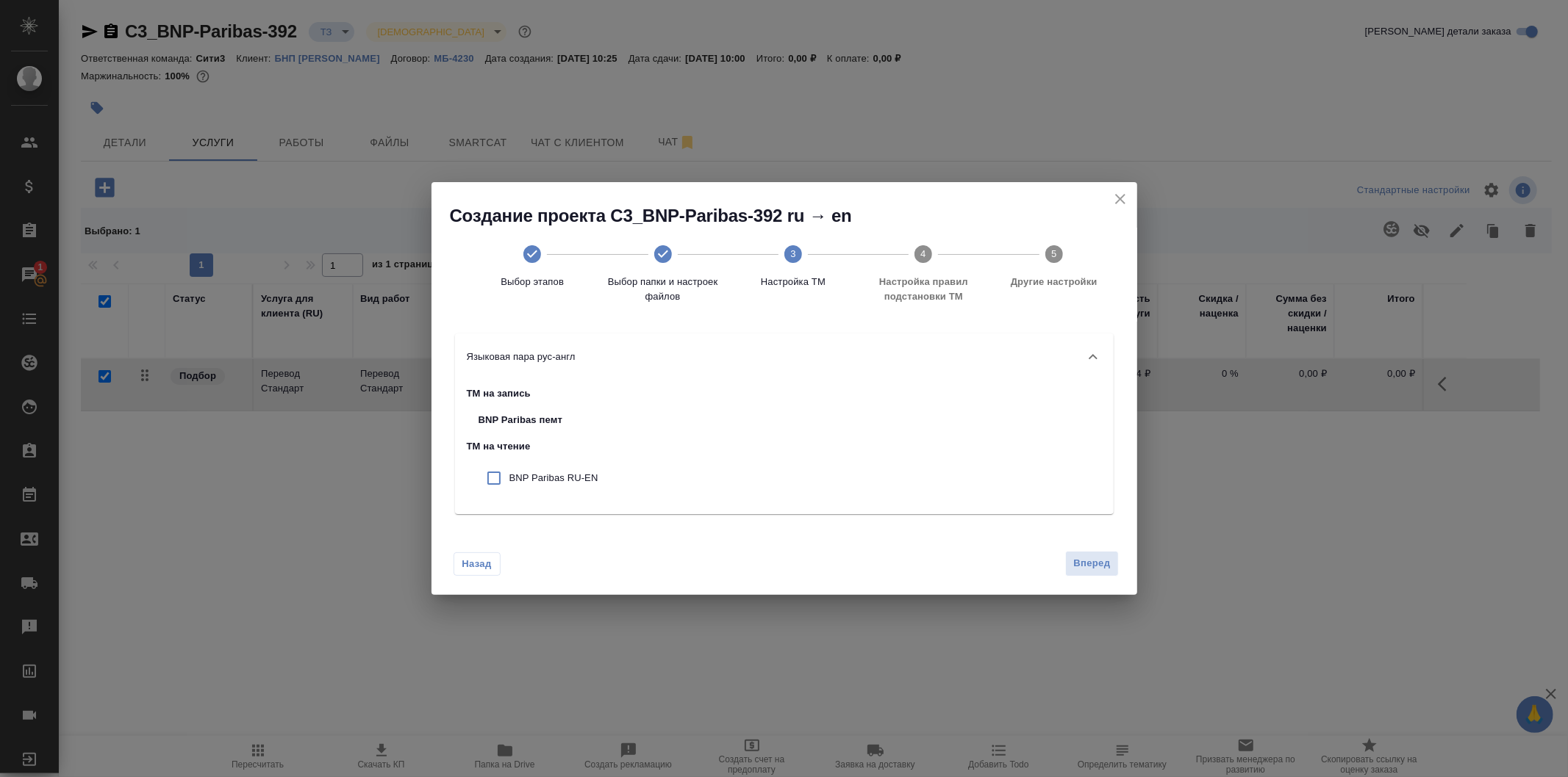
click at [488, 479] on input "checkbox" at bounding box center [494, 478] width 31 height 31
checkbox input "true"
click at [1081, 557] on span "Вперед" at bounding box center [1091, 564] width 37 height 17
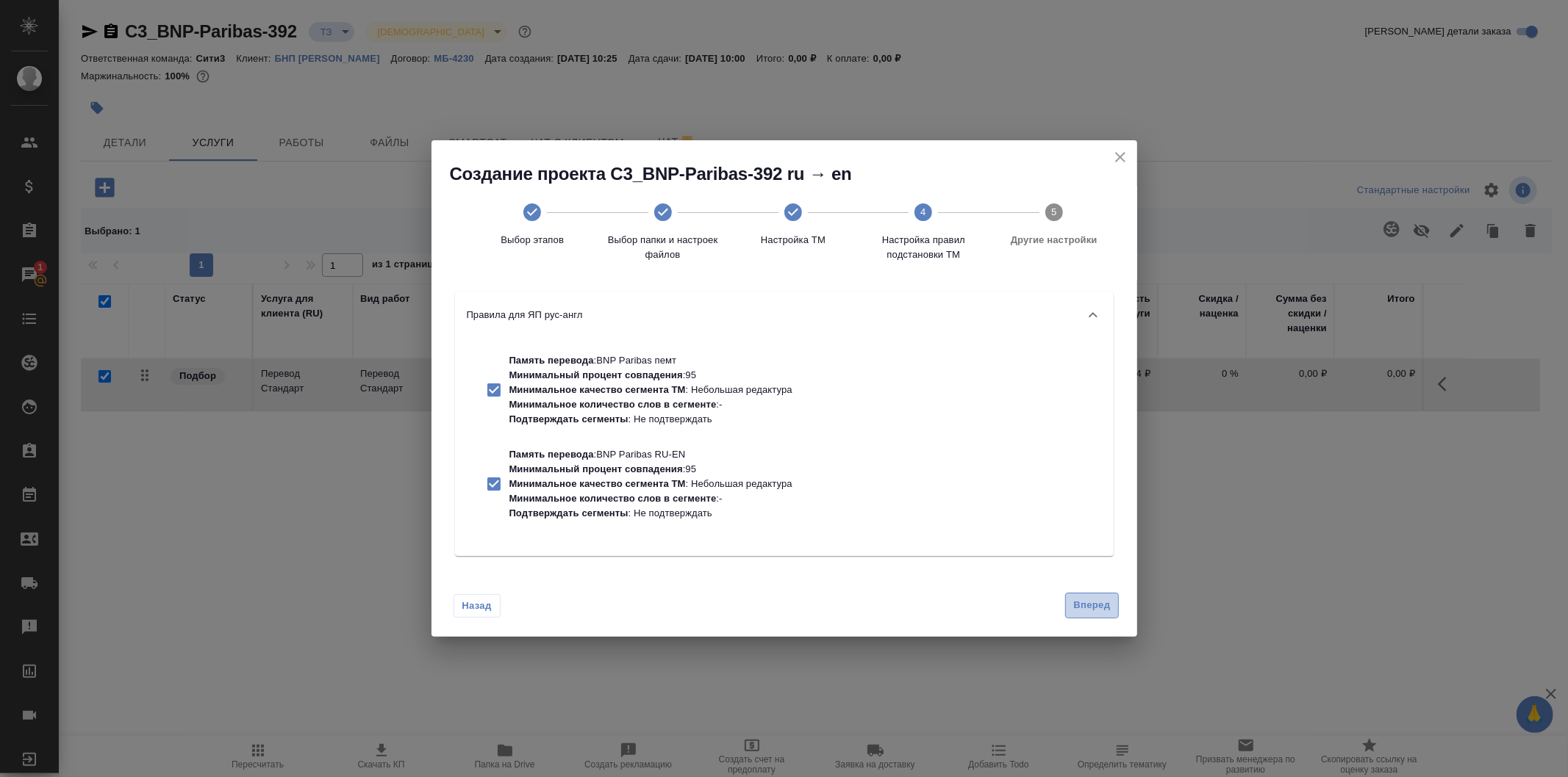
click at [1081, 606] on span "Вперед" at bounding box center [1091, 605] width 37 height 17
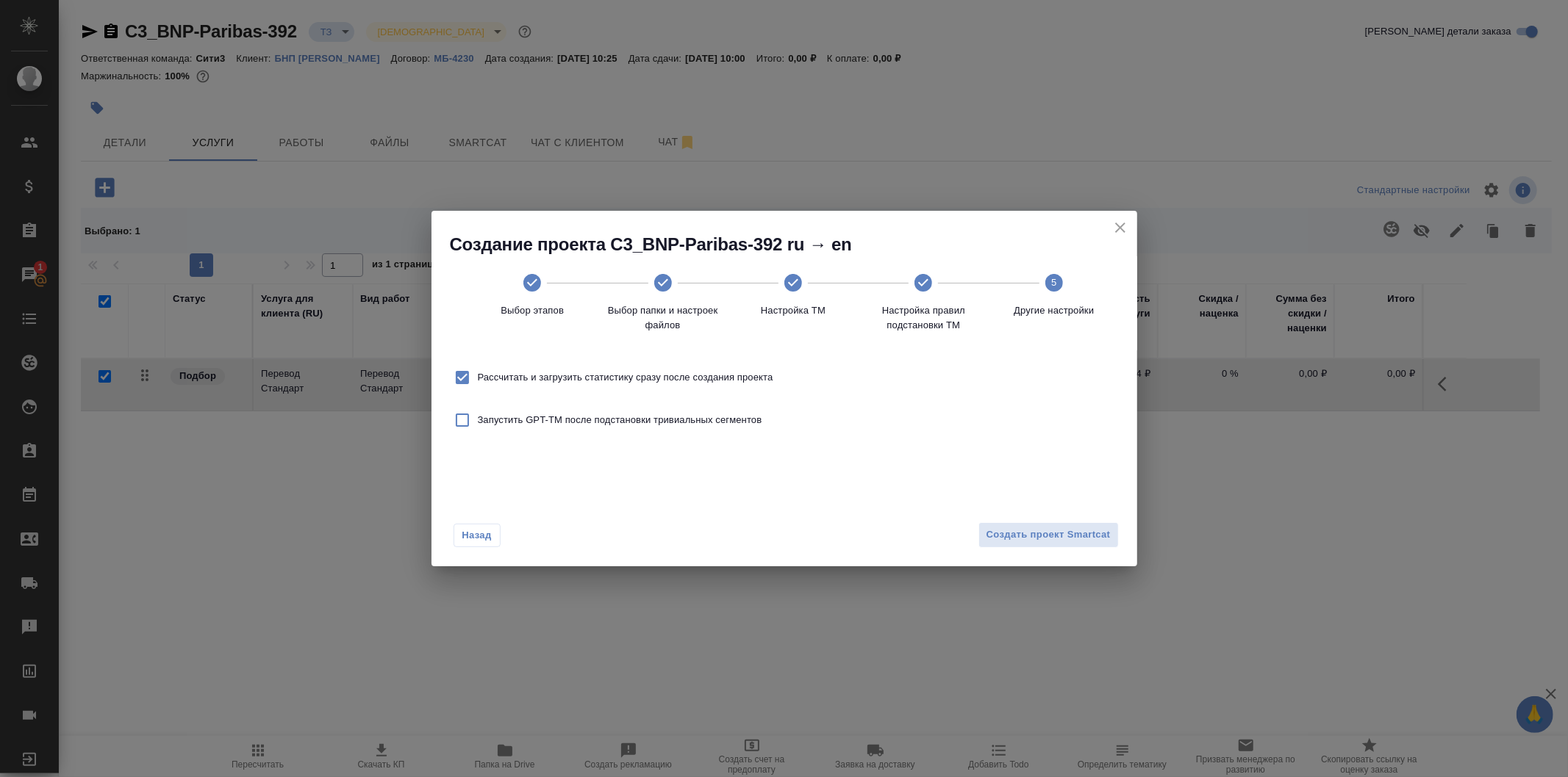
click at [464, 382] on input "Рассчитать и загрузить статистику сразу после создания проекта" at bounding box center [462, 378] width 31 height 31
checkbox input "false"
click at [1062, 541] on span "Создать проект Smartcat" at bounding box center [1049, 535] width 124 height 17
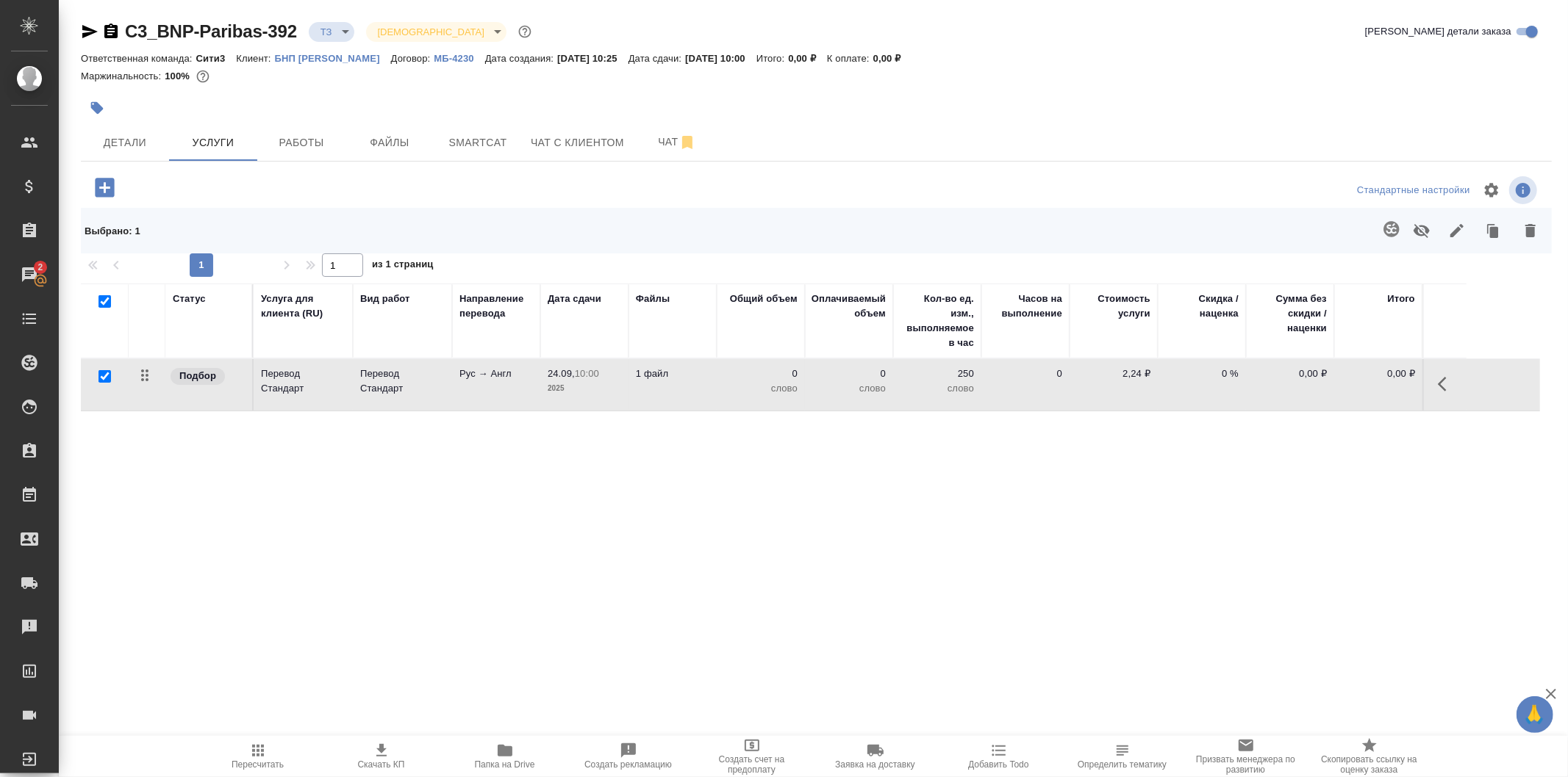
click at [1012, 384] on td "0" at bounding box center [1025, 384] width 88 height 51
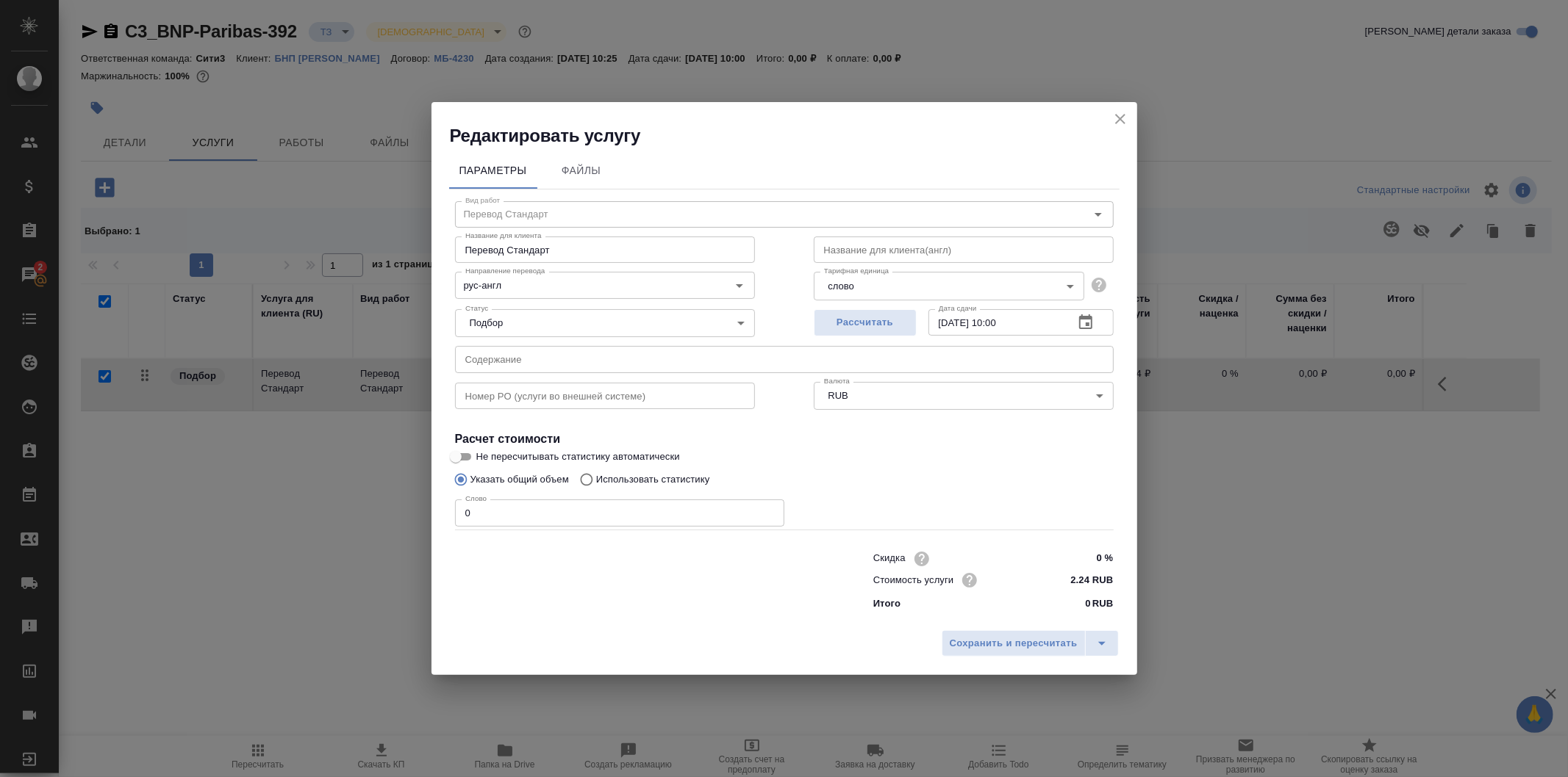
type input "рус-англ"
click at [1123, 126] on icon "close" at bounding box center [1121, 119] width 18 height 18
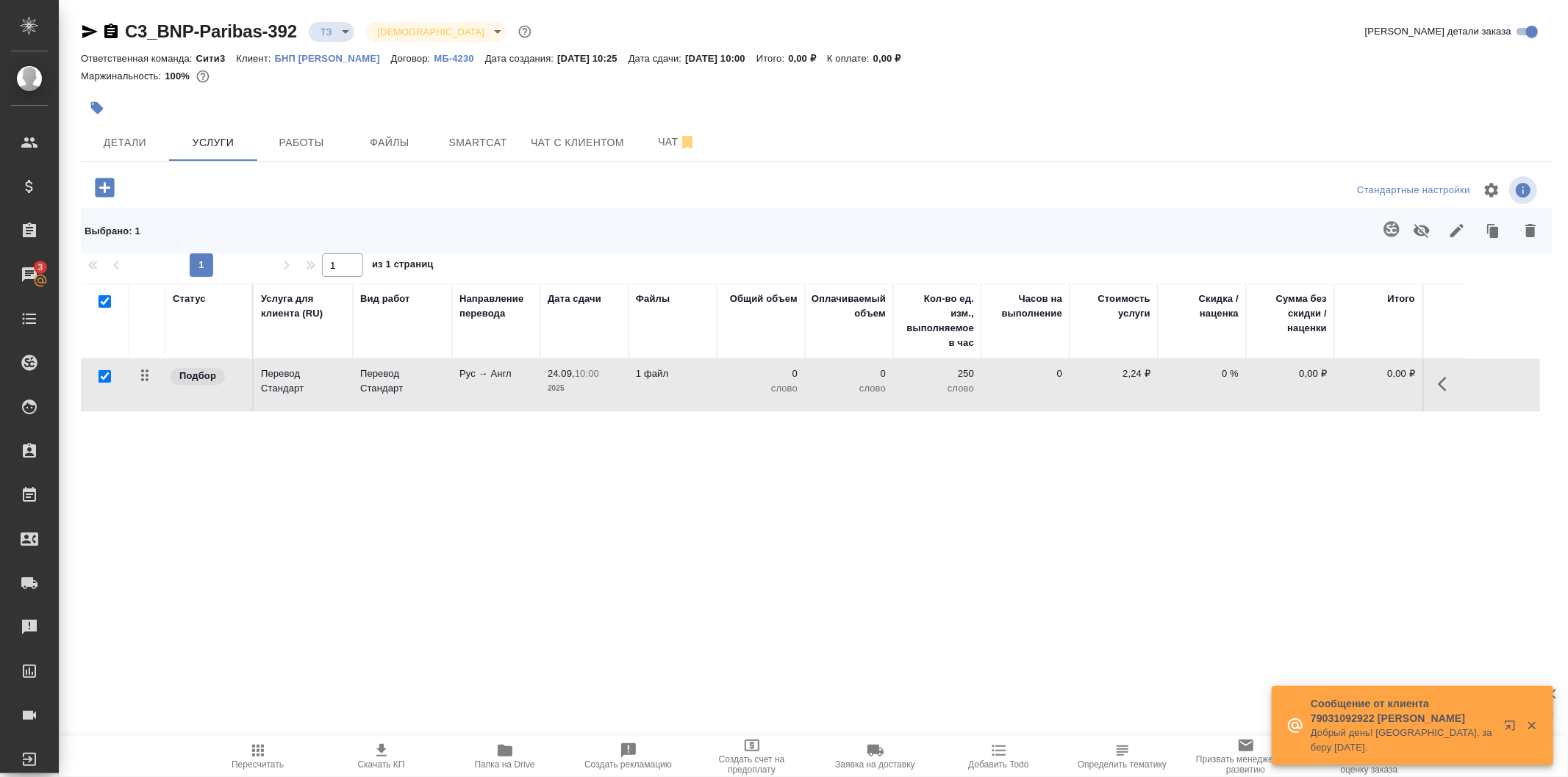
click at [643, 387] on td "1 файл" at bounding box center [672, 384] width 88 height 51
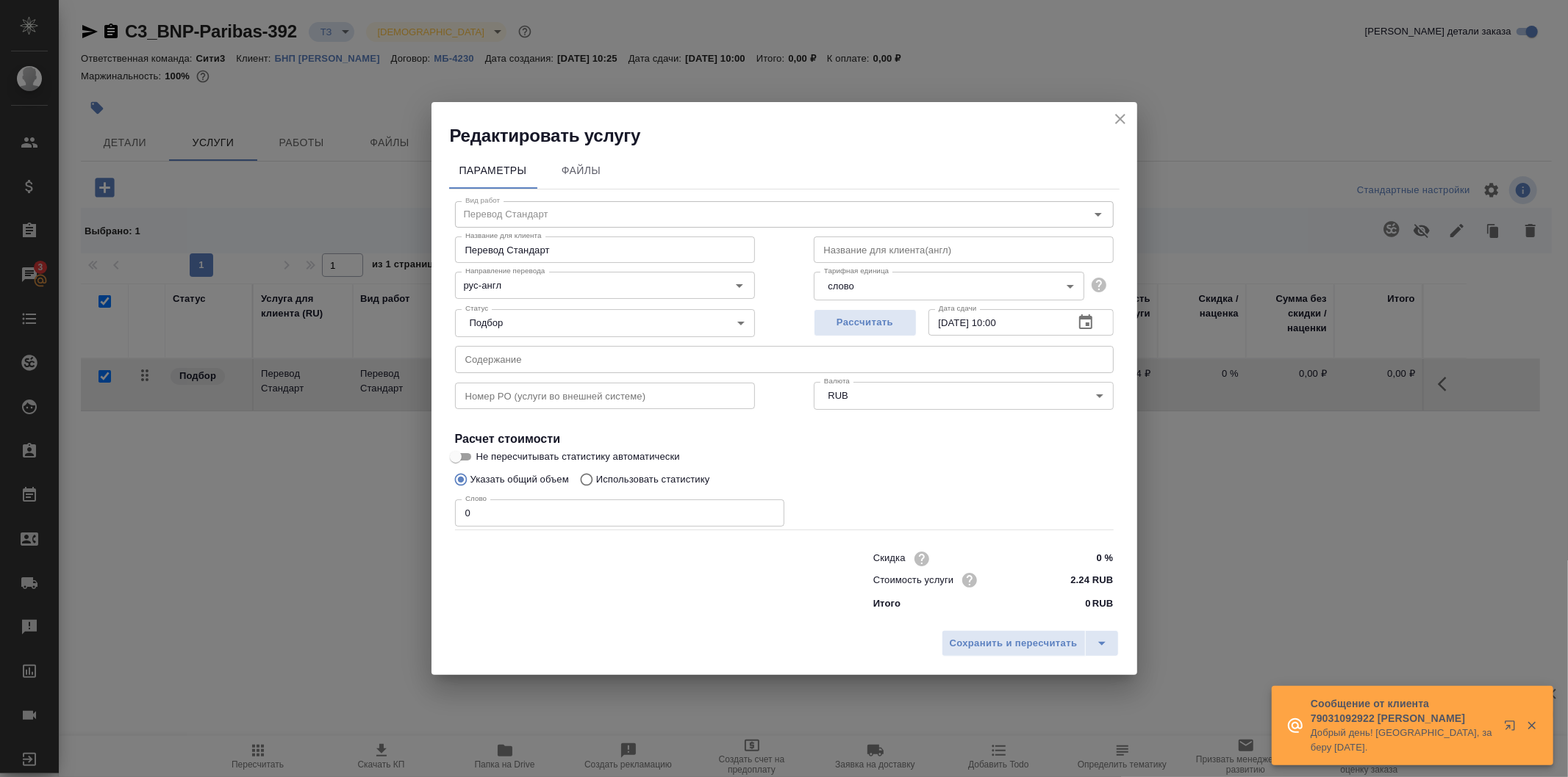
click at [552, 507] on input "0" at bounding box center [619, 512] width 329 height 26
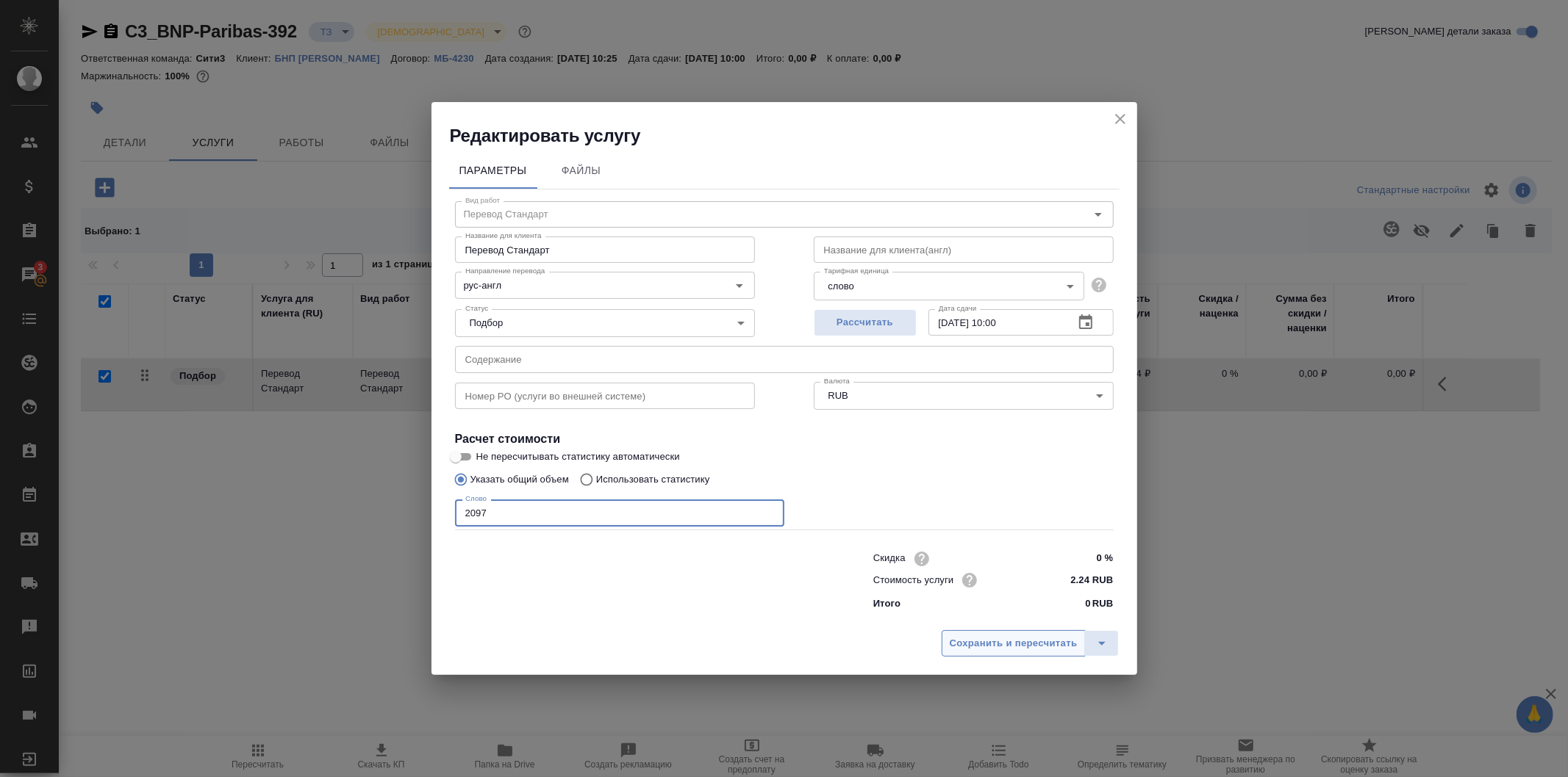
type input "2097"
click at [995, 634] on button "Сохранить и пересчитать" at bounding box center [1014, 643] width 144 height 26
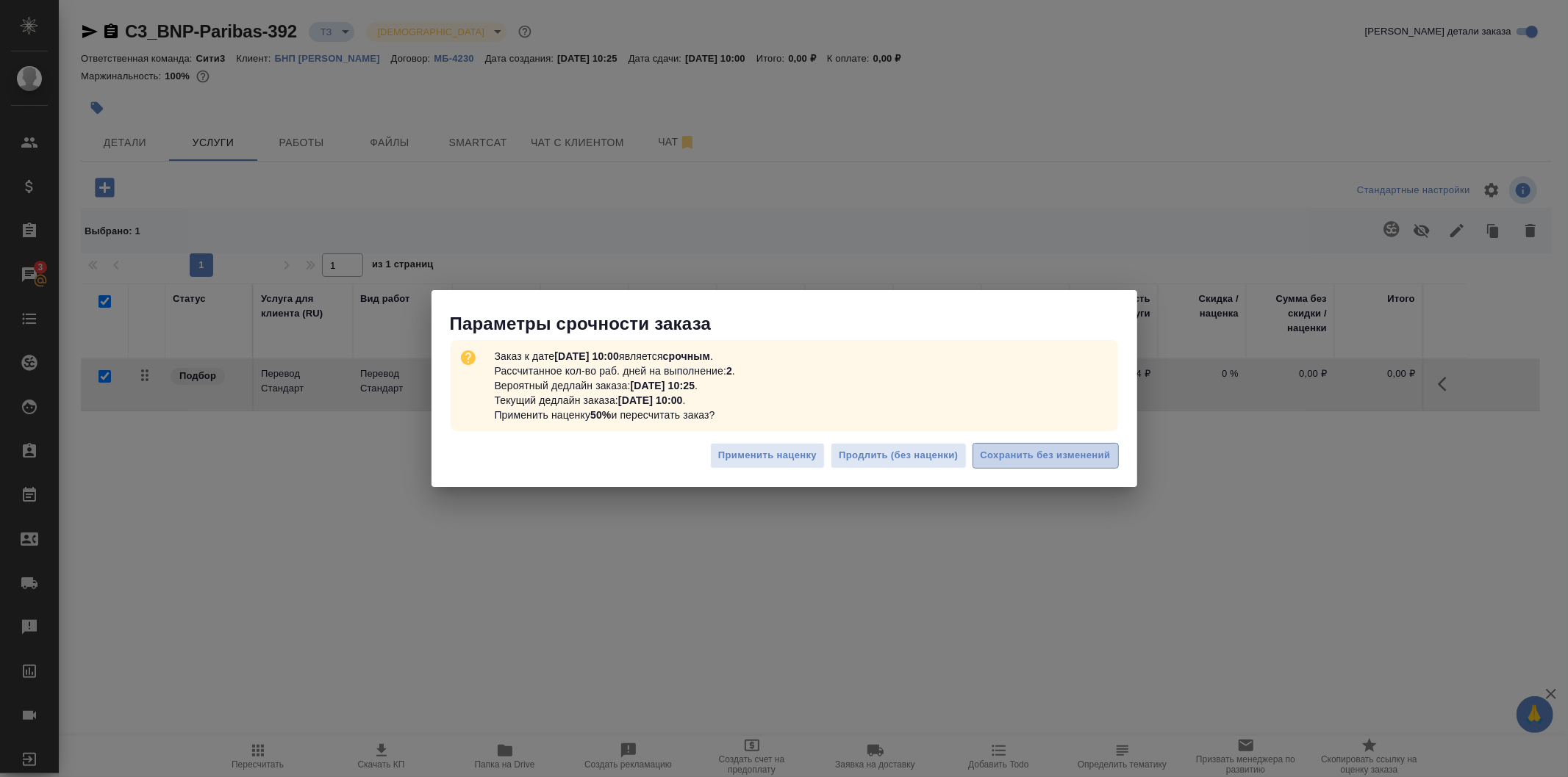
click at [1005, 448] on span "Сохранить без изменений" at bounding box center [1046, 455] width 130 height 17
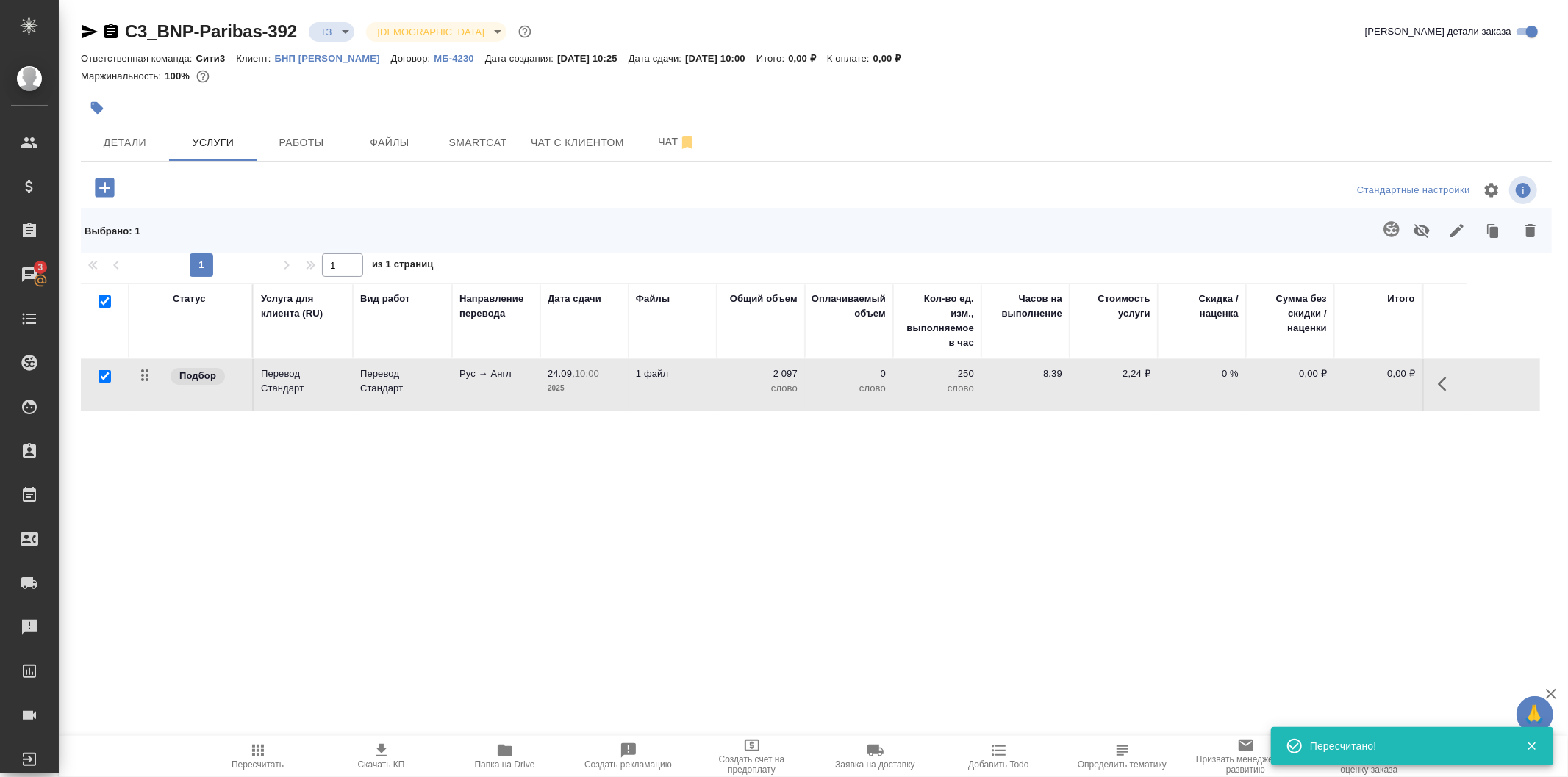
type input "new"
type input "urgent"
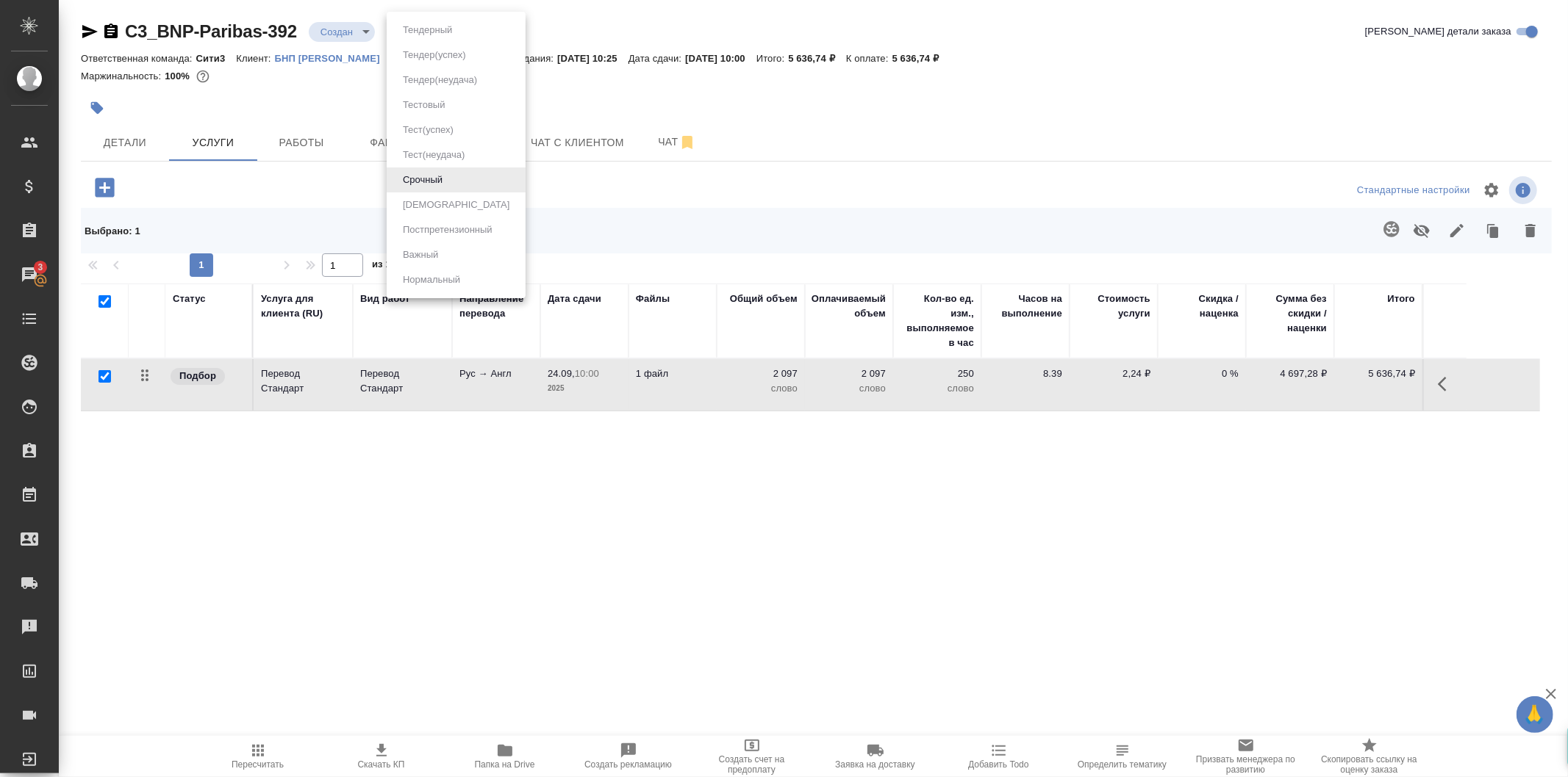
click at [443, 31] on body "🙏 .cls-1 fill:#fff; AWATERA Galisheva Mariya Клиенты Спецификации Заказы 3 Чаты…" at bounding box center [784, 388] width 1568 height 777
click at [594, 115] on div at bounding box center [784, 388] width 1568 height 777
click at [97, 376] on div at bounding box center [104, 376] width 33 height 20
click at [104, 376] on input "checkbox" at bounding box center [104, 376] width 12 height 12
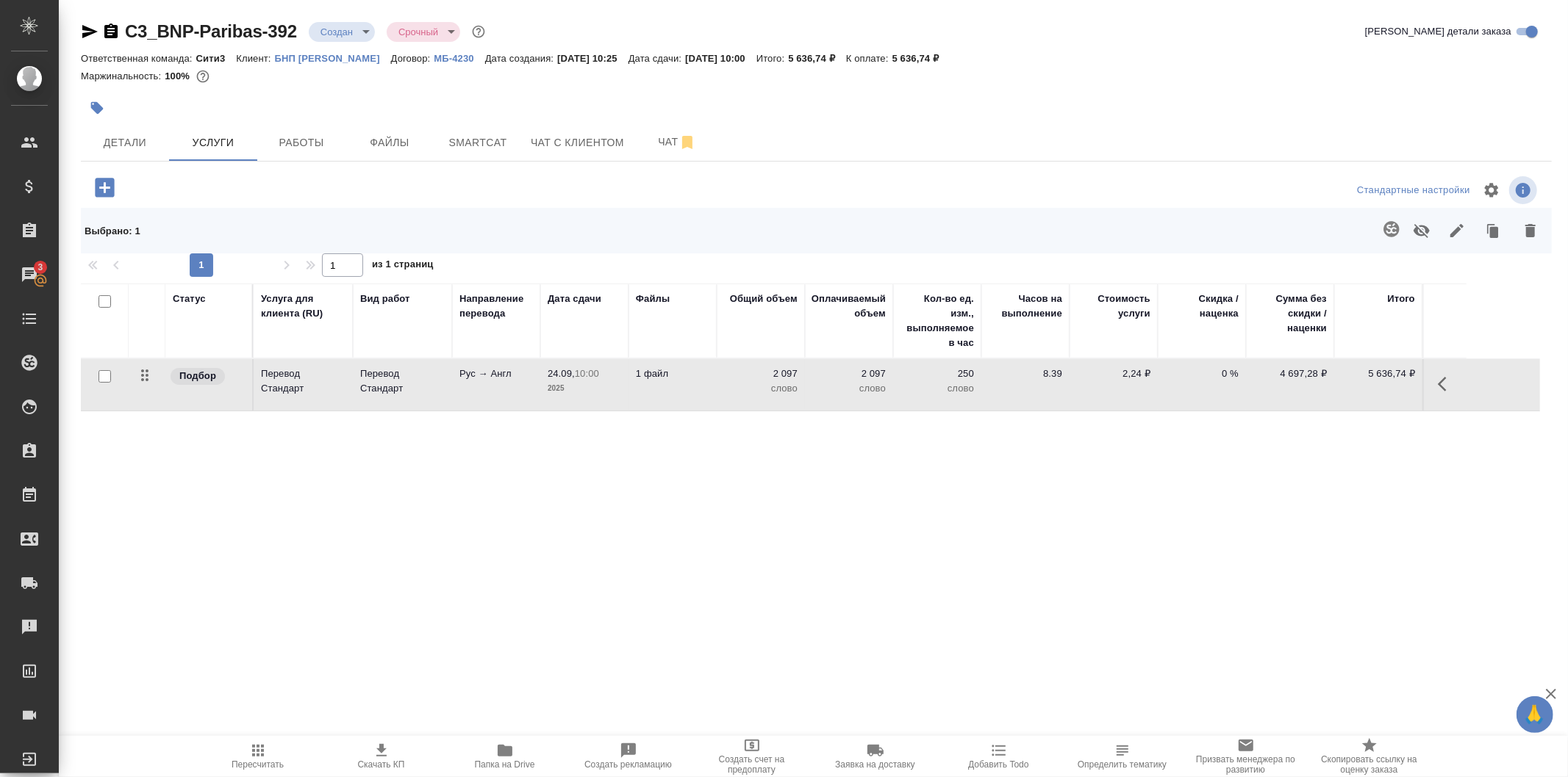
checkbox input "false"
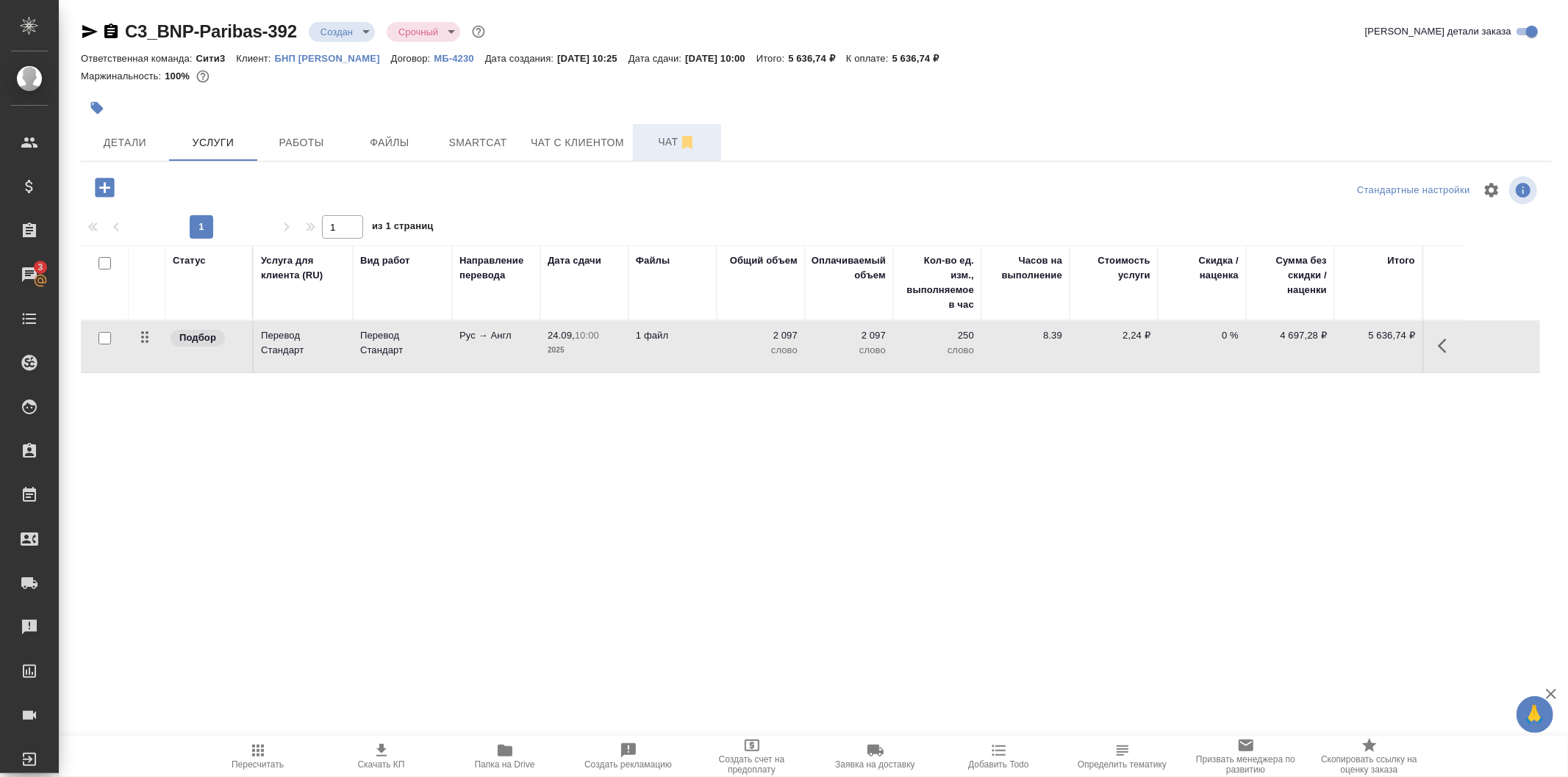
click at [650, 133] on span "Чат" at bounding box center [677, 142] width 71 height 19
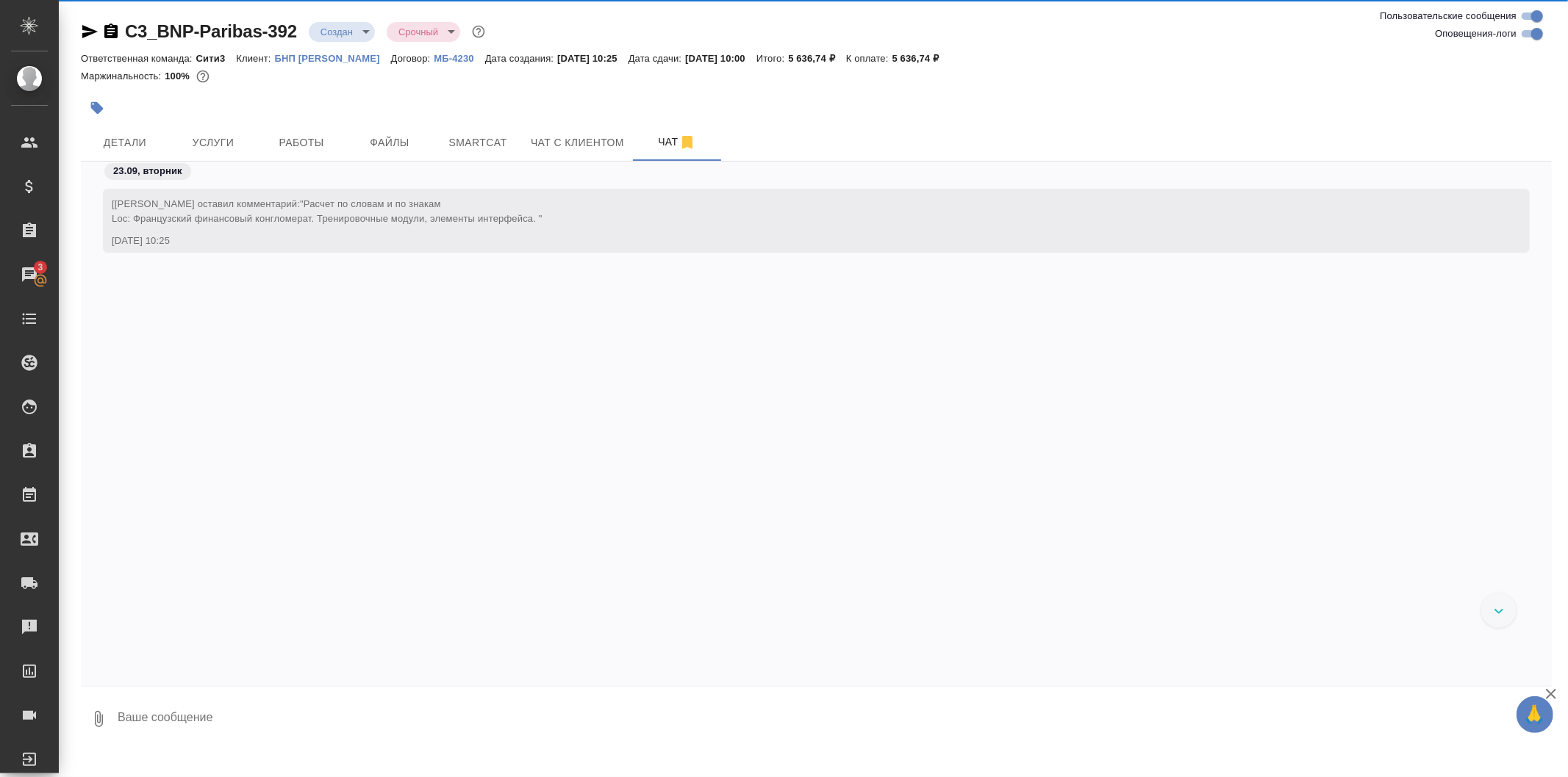
scroll to position [86, 0]
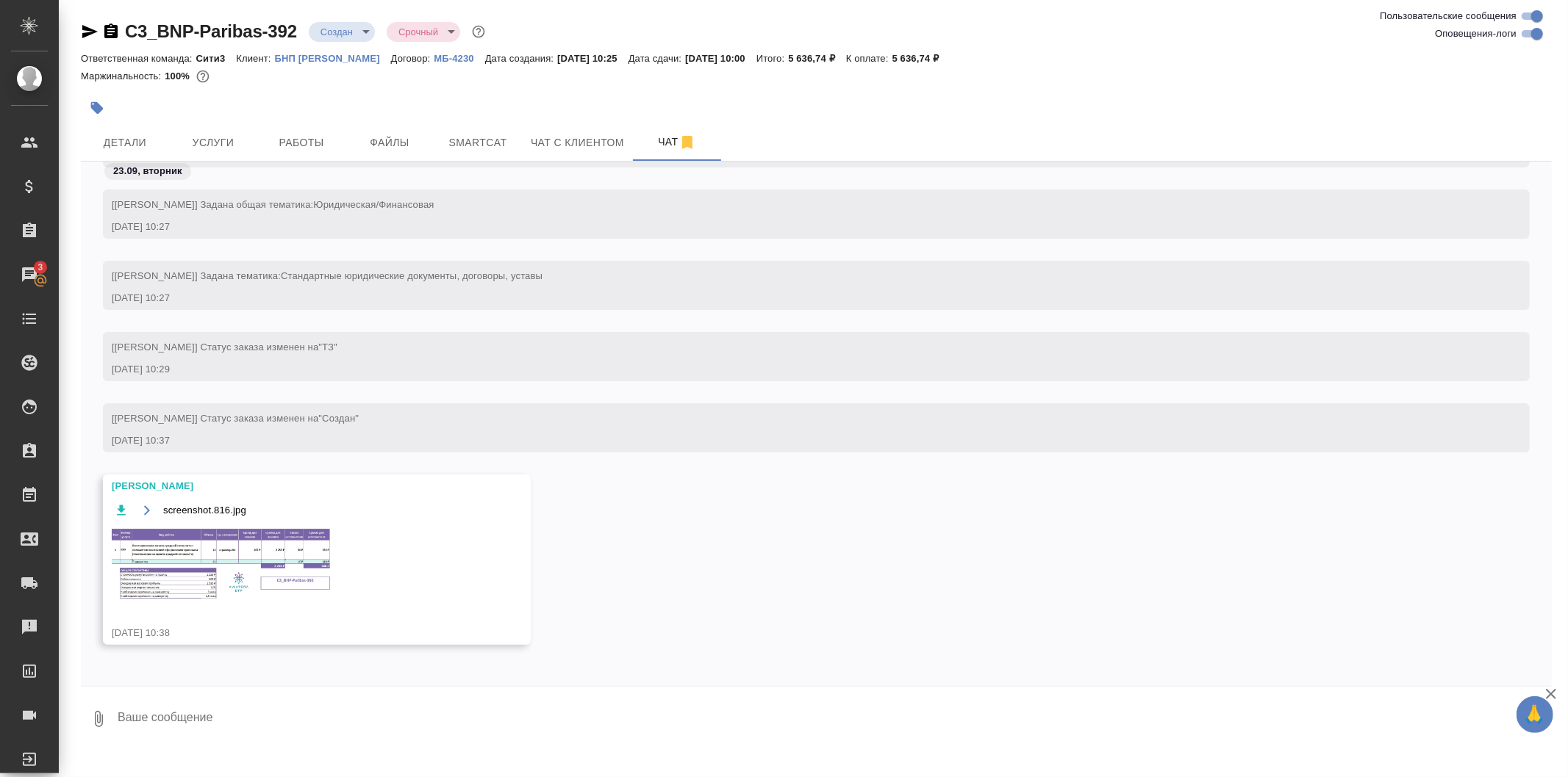
click at [151, 527] on img at bounding box center [222, 564] width 221 height 73
click at [180, 559] on div "screenshot.816.jpg 1 of 1" at bounding box center [785, 418] width 1412 height 700
click at [246, 564] on img at bounding box center [222, 564] width 221 height 73
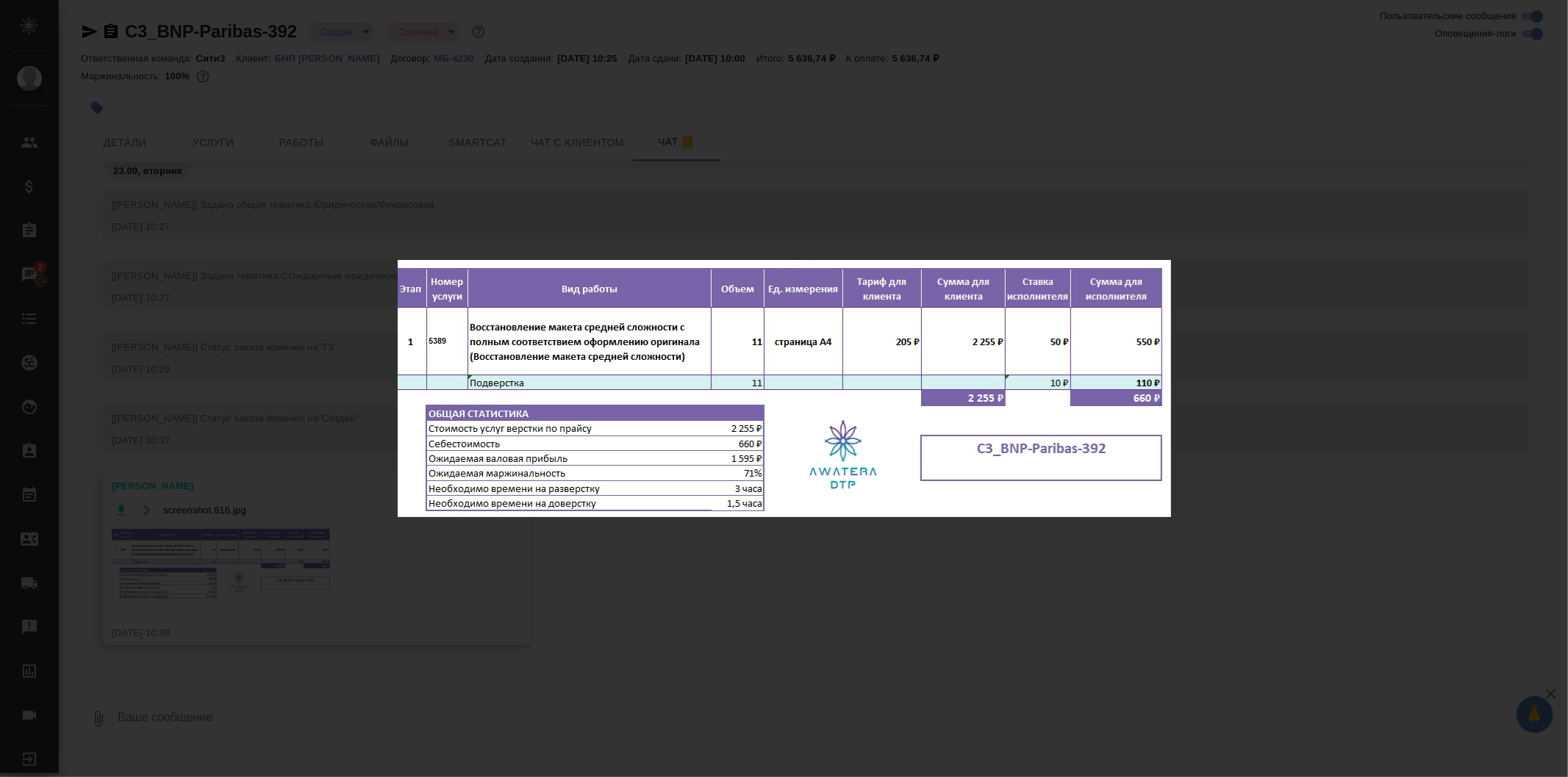
click at [607, 157] on div "screenshot.816.jpg 1 of 1" at bounding box center [784, 388] width 1568 height 777
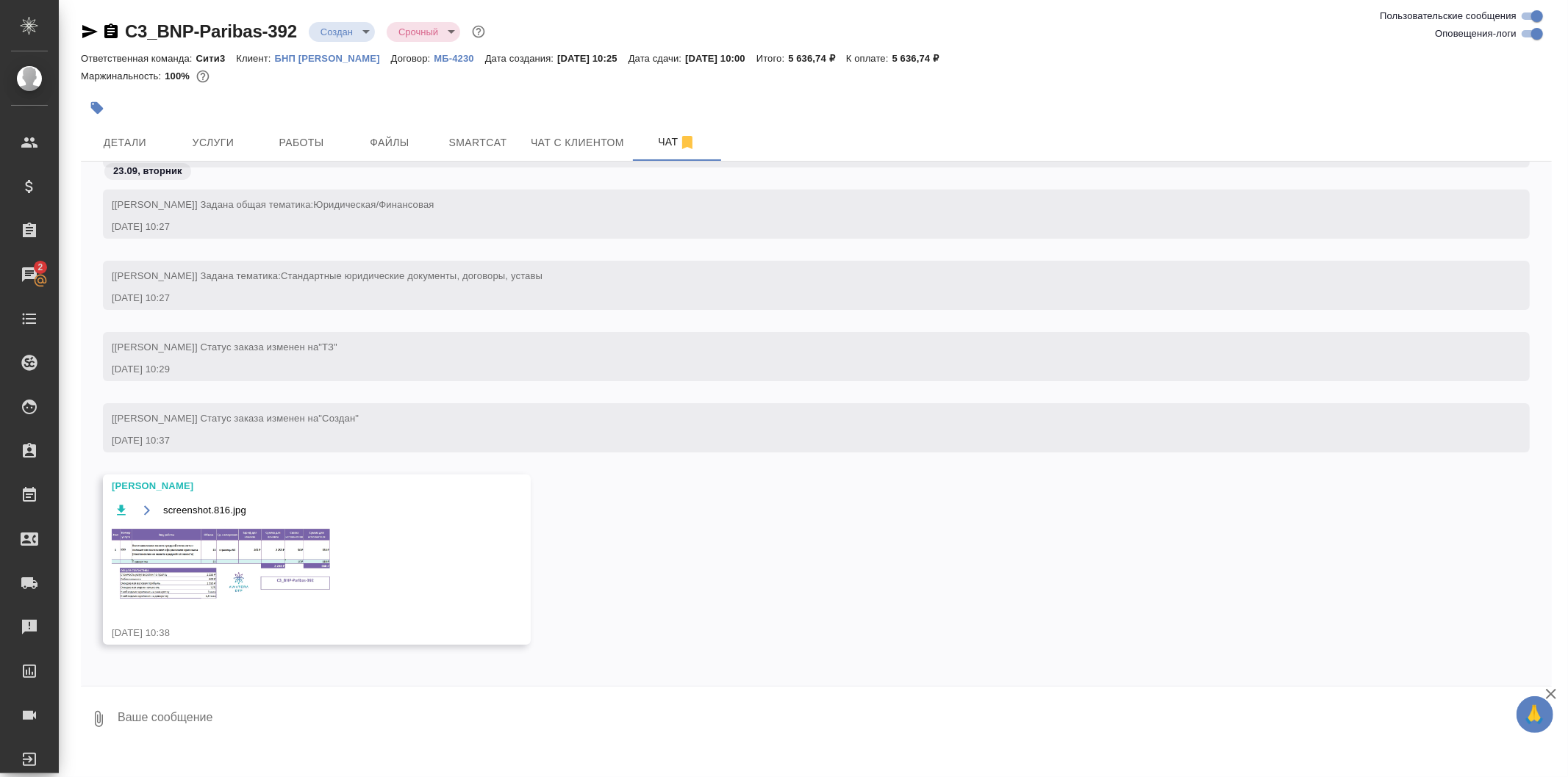
click at [151, 511] on icon "button" at bounding box center [147, 511] width 11 height 11
click at [188, 134] on span "Услуги" at bounding box center [213, 143] width 71 height 19
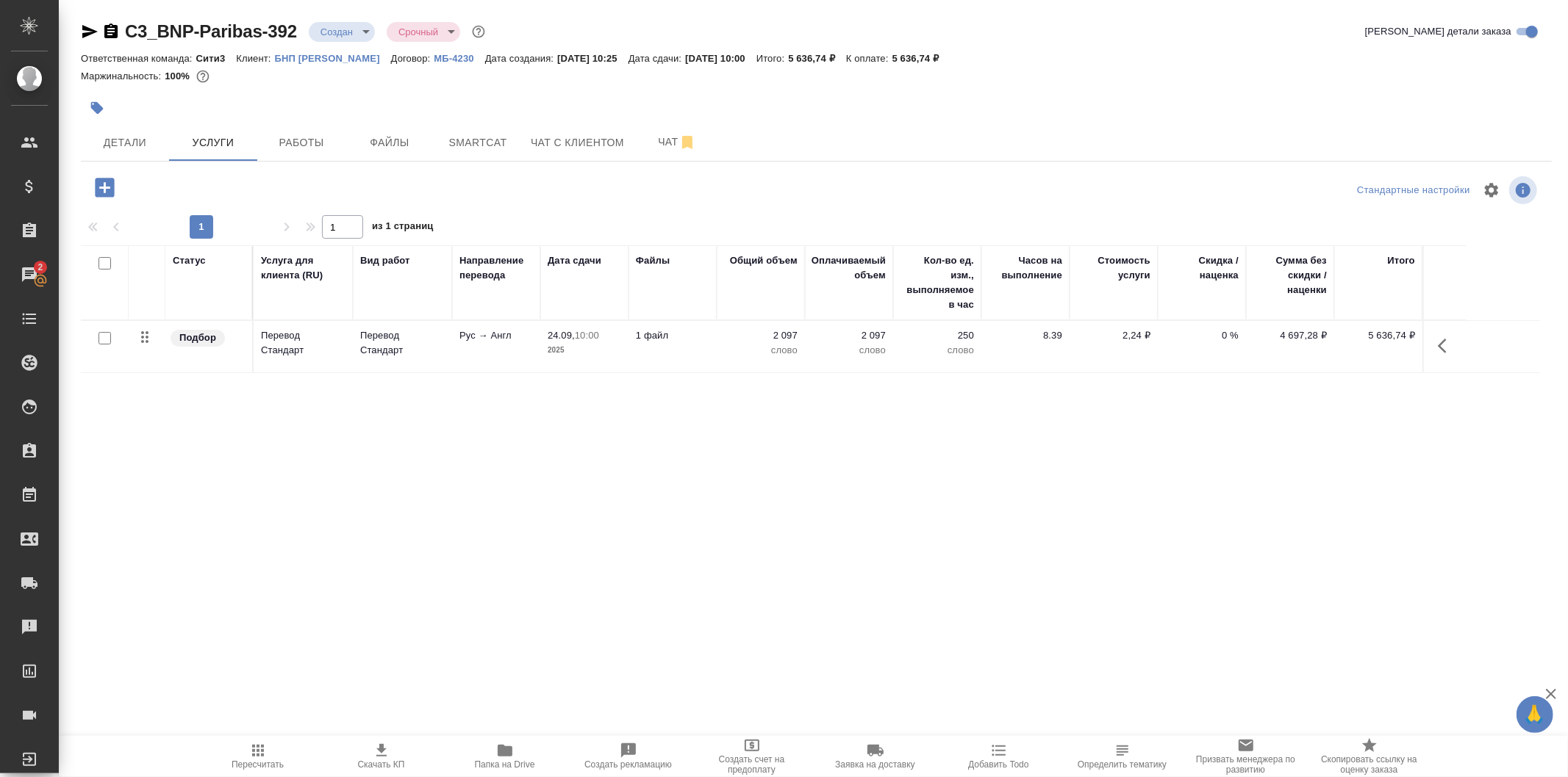
click at [112, 182] on icon "button" at bounding box center [104, 187] width 19 height 19
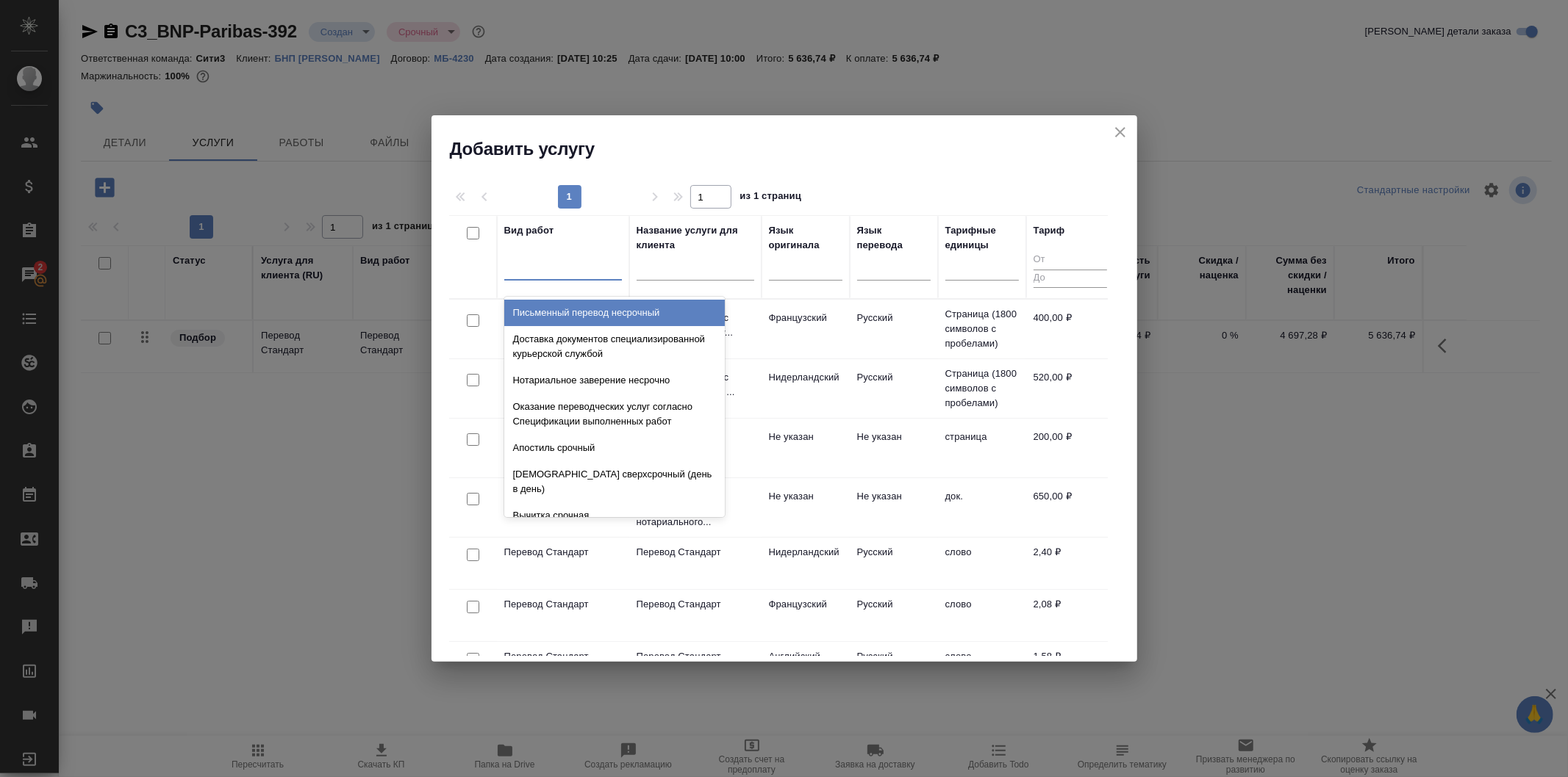
click at [548, 267] on div at bounding box center [563, 266] width 117 height 21
type input "маке"
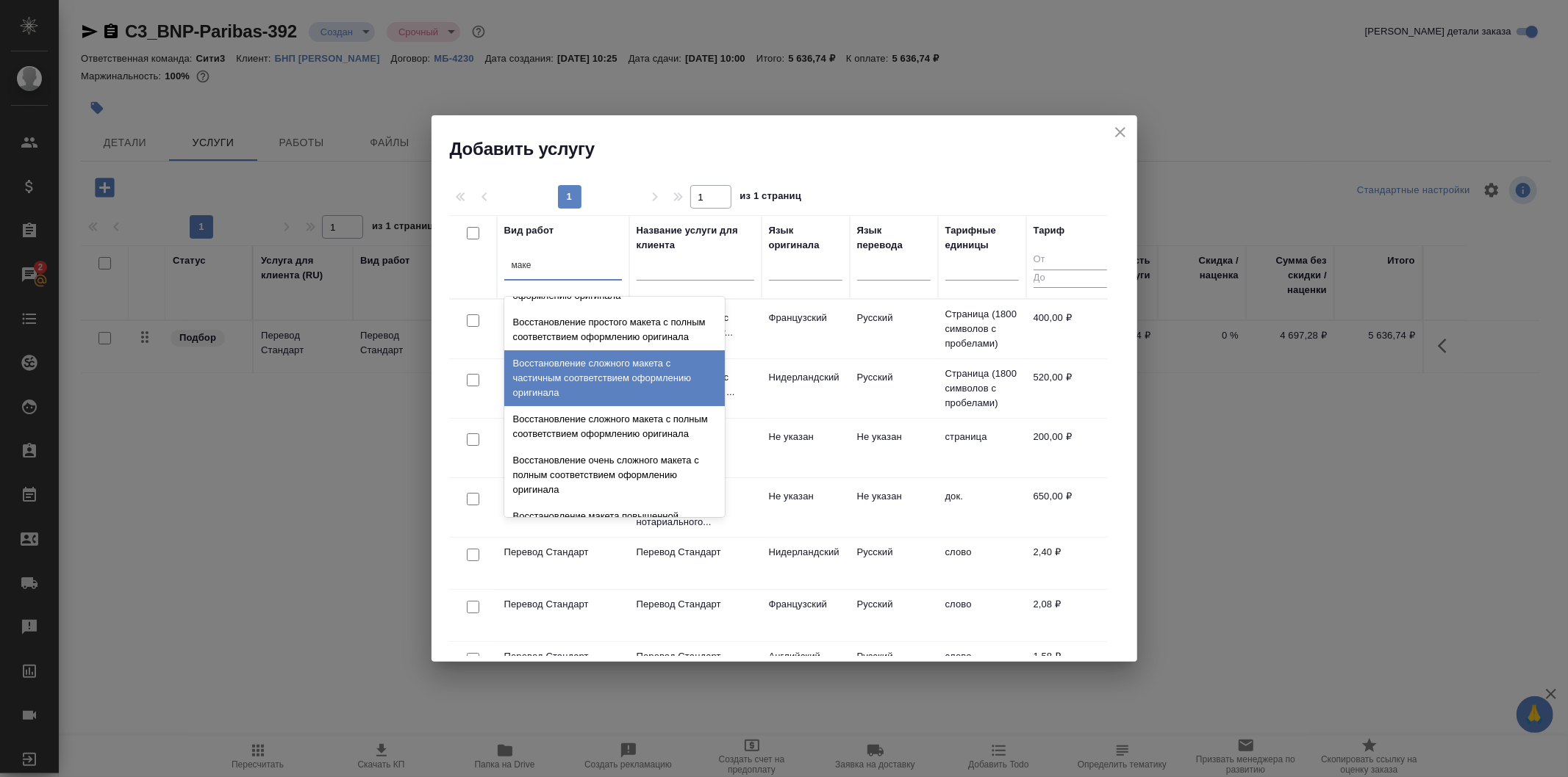
scroll to position [522, 0]
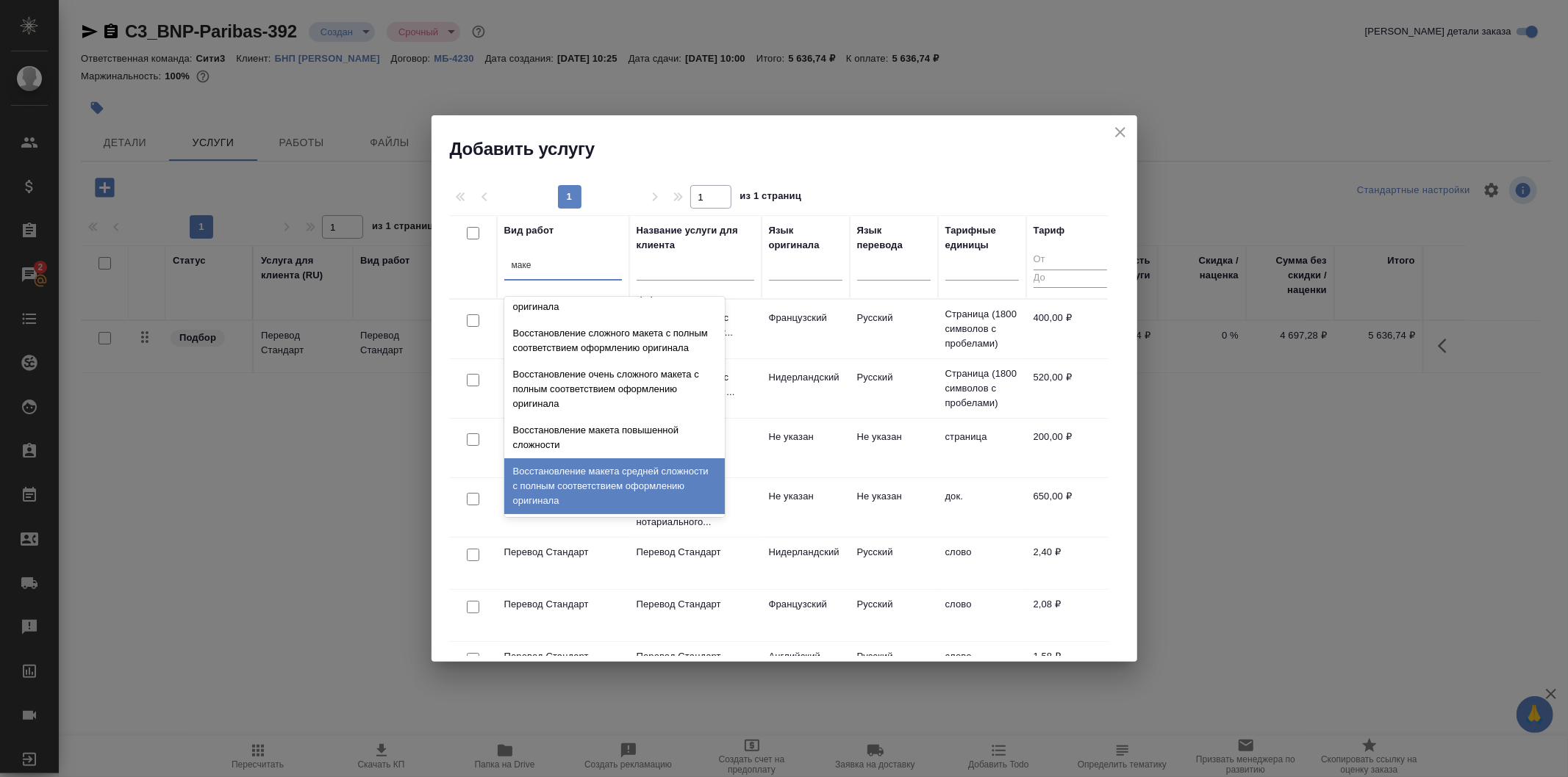
click at [650, 499] on div "Восстановление макета средней сложности с полным соответствием оформлению ориги…" at bounding box center [614, 486] width 221 height 56
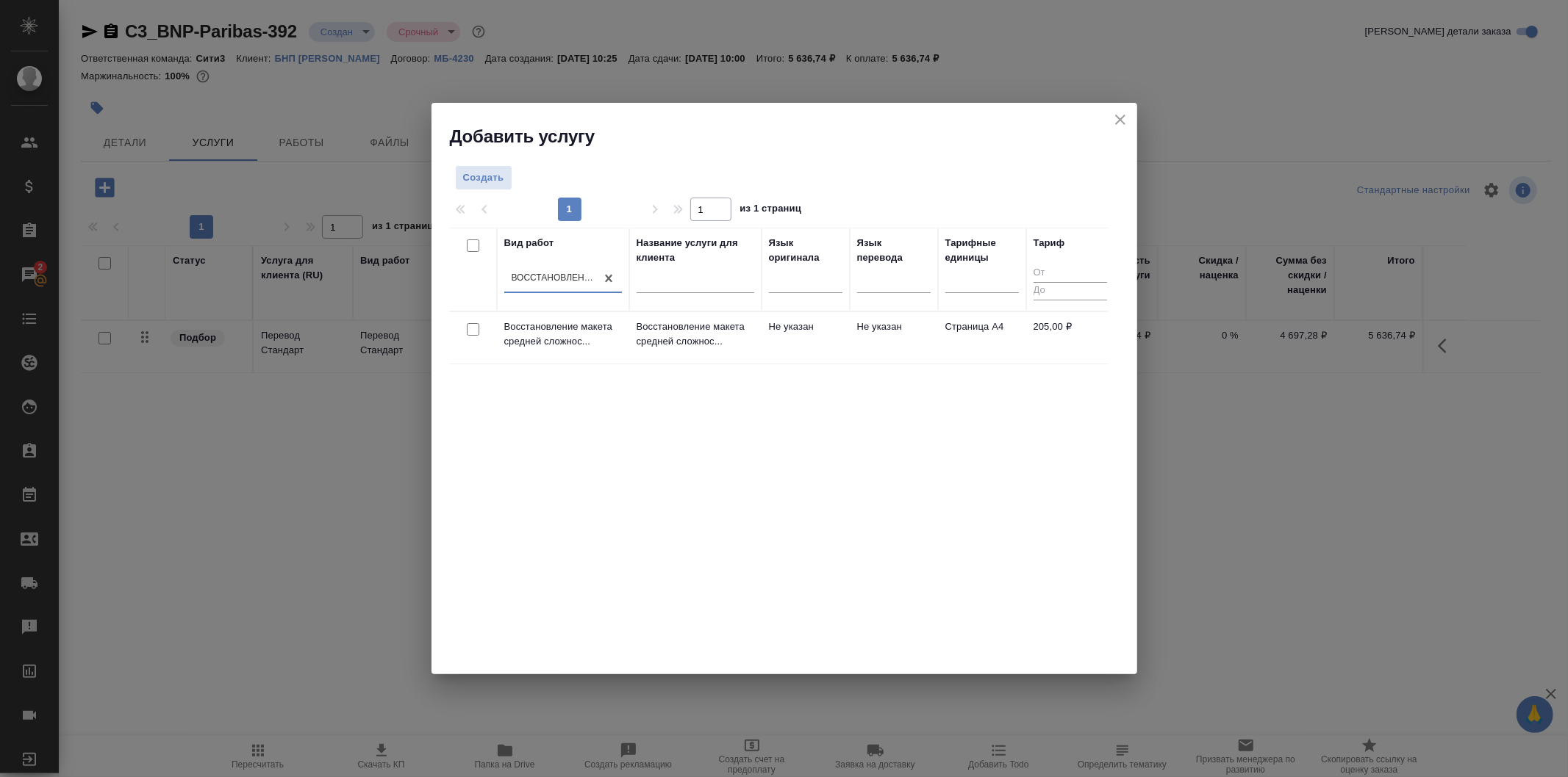
click at [817, 343] on td "Не указан" at bounding box center [806, 337] width 88 height 51
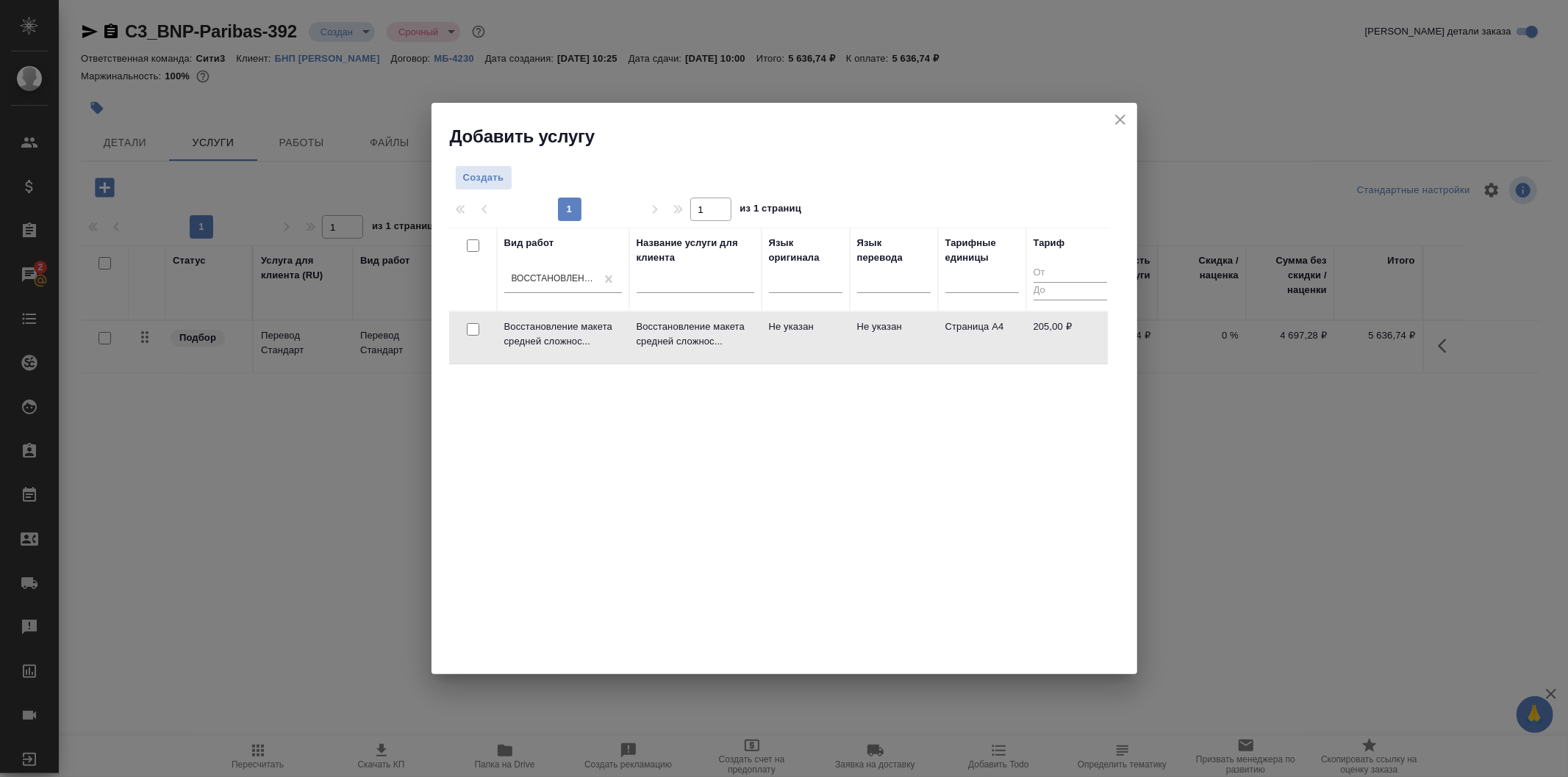
click at [817, 343] on td "Не указан" at bounding box center [806, 337] width 88 height 51
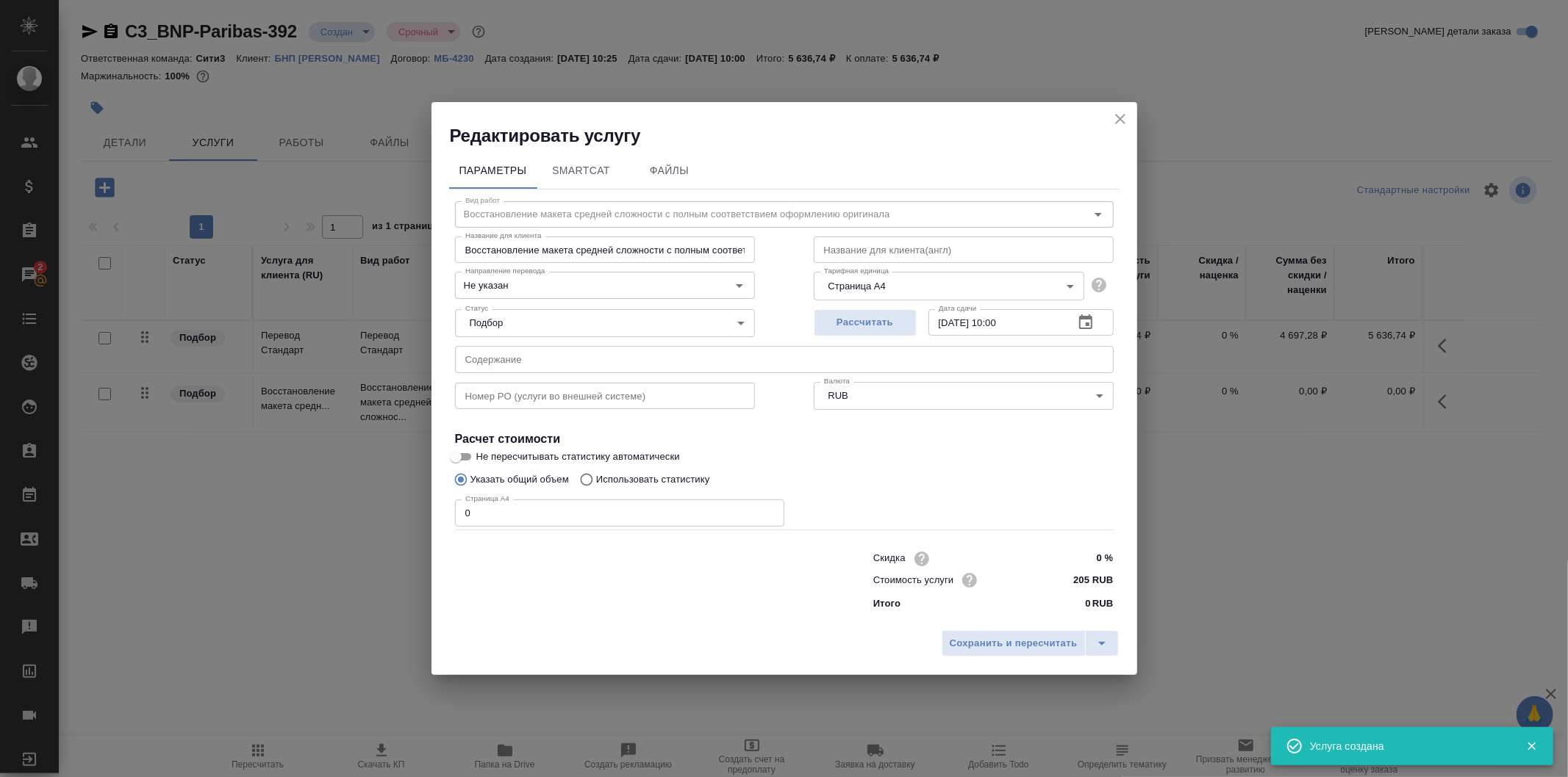
click at [561, 518] on input "0" at bounding box center [619, 512] width 329 height 26
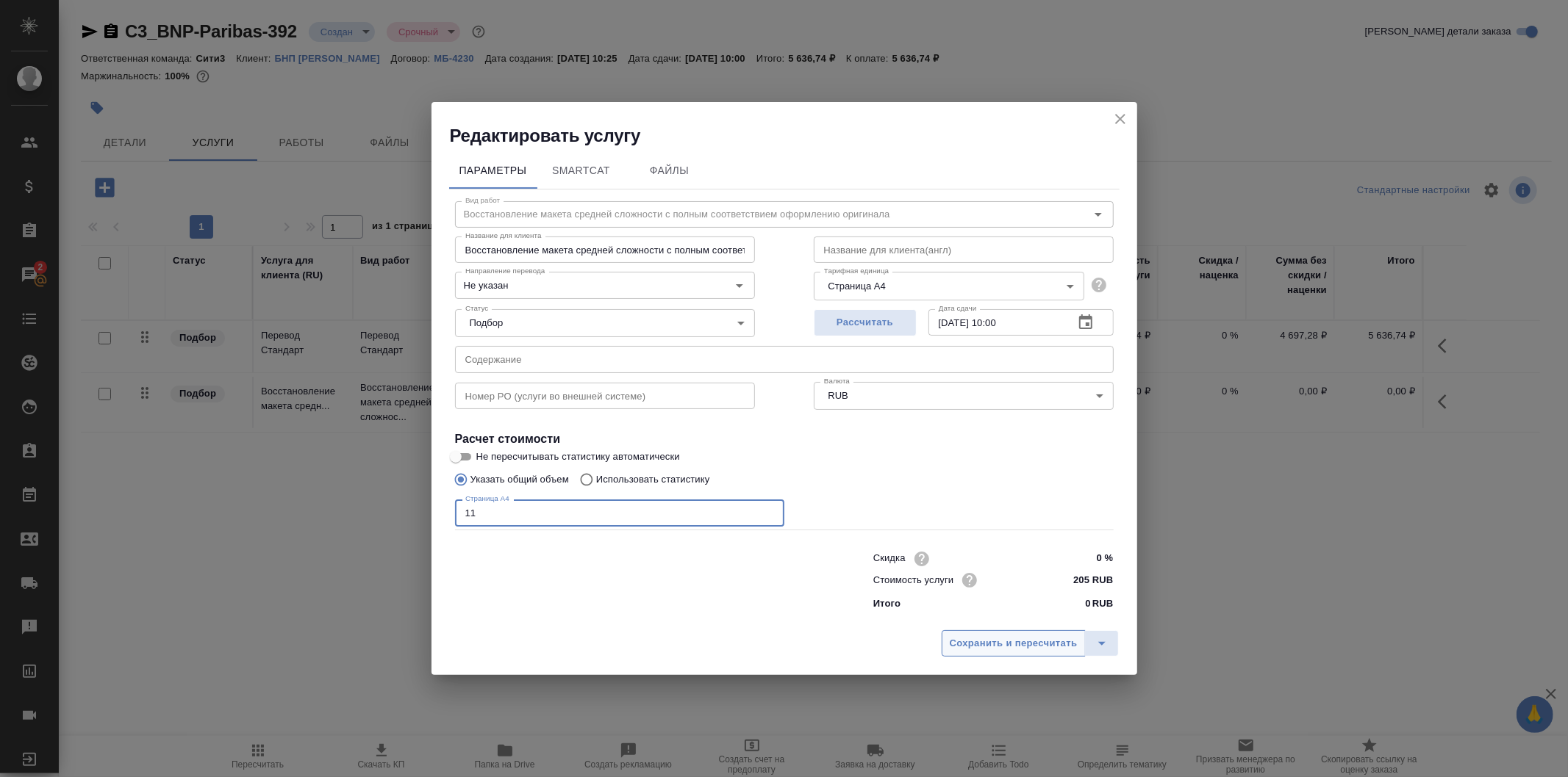
type input "11"
click at [1026, 644] on span "Сохранить и пересчитать" at bounding box center [1014, 643] width 128 height 17
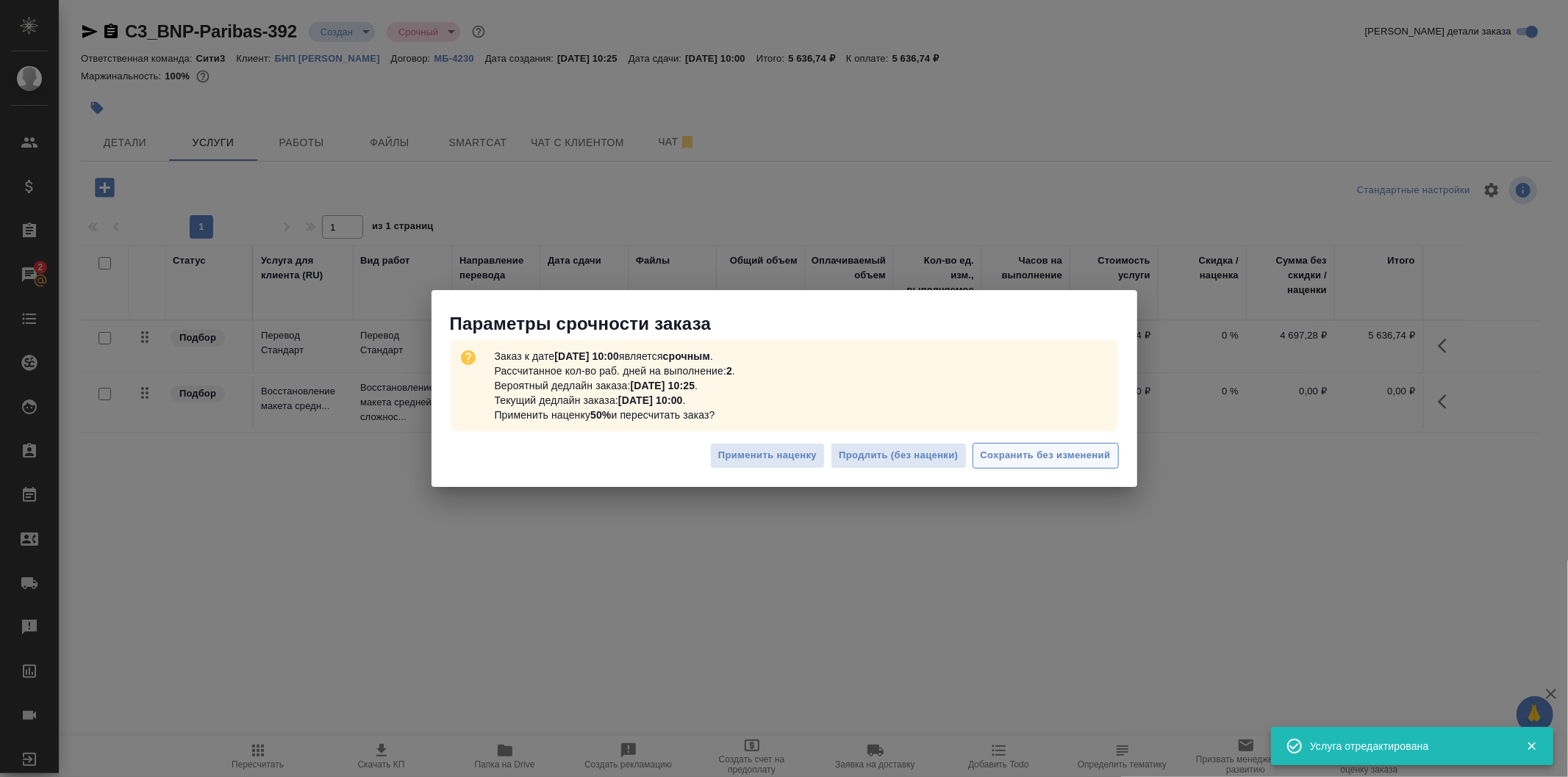
click at [1054, 454] on span "Сохранить без изменений" at bounding box center [1046, 455] width 130 height 17
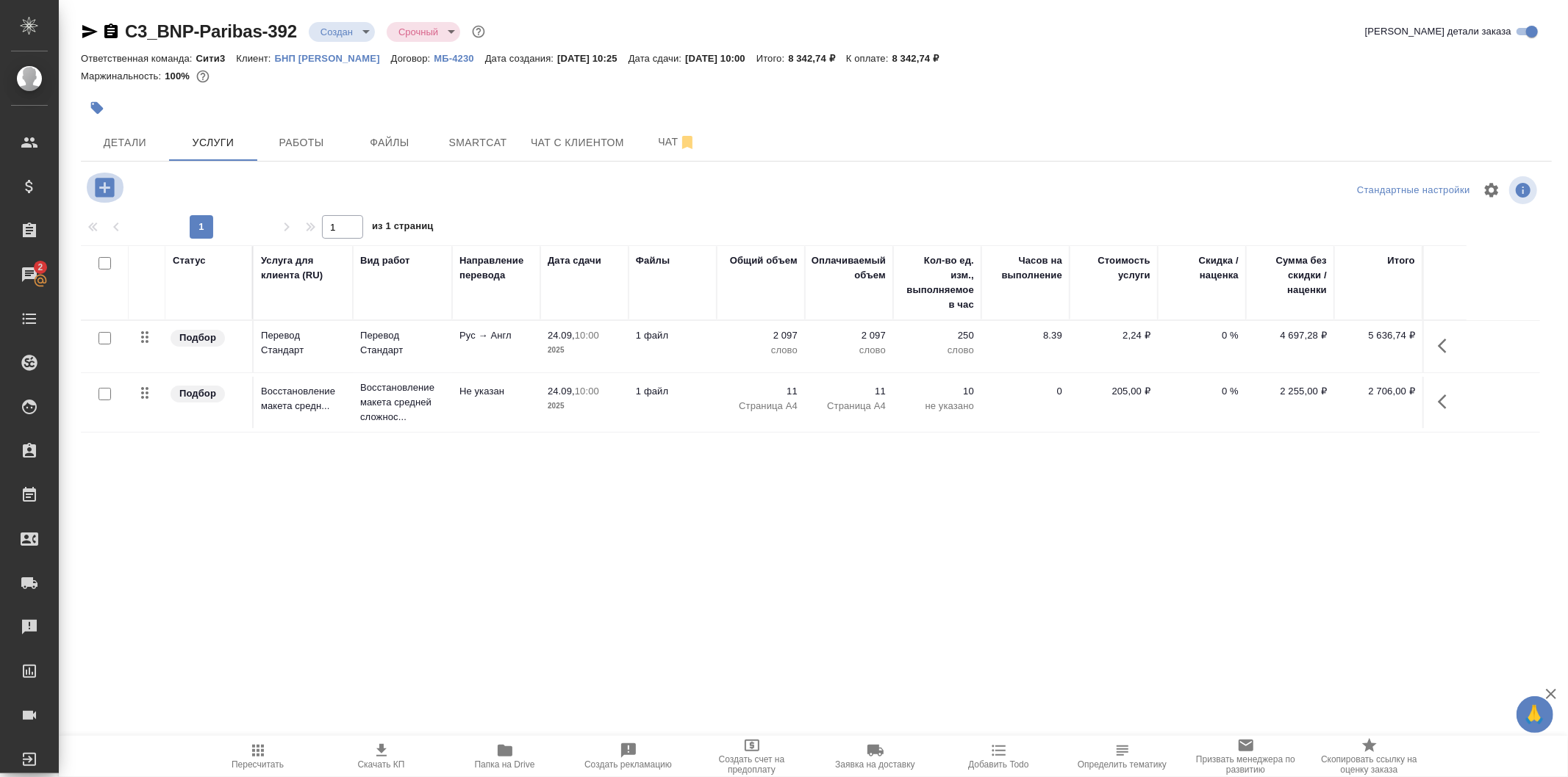
click at [115, 194] on icon "button" at bounding box center [105, 188] width 26 height 26
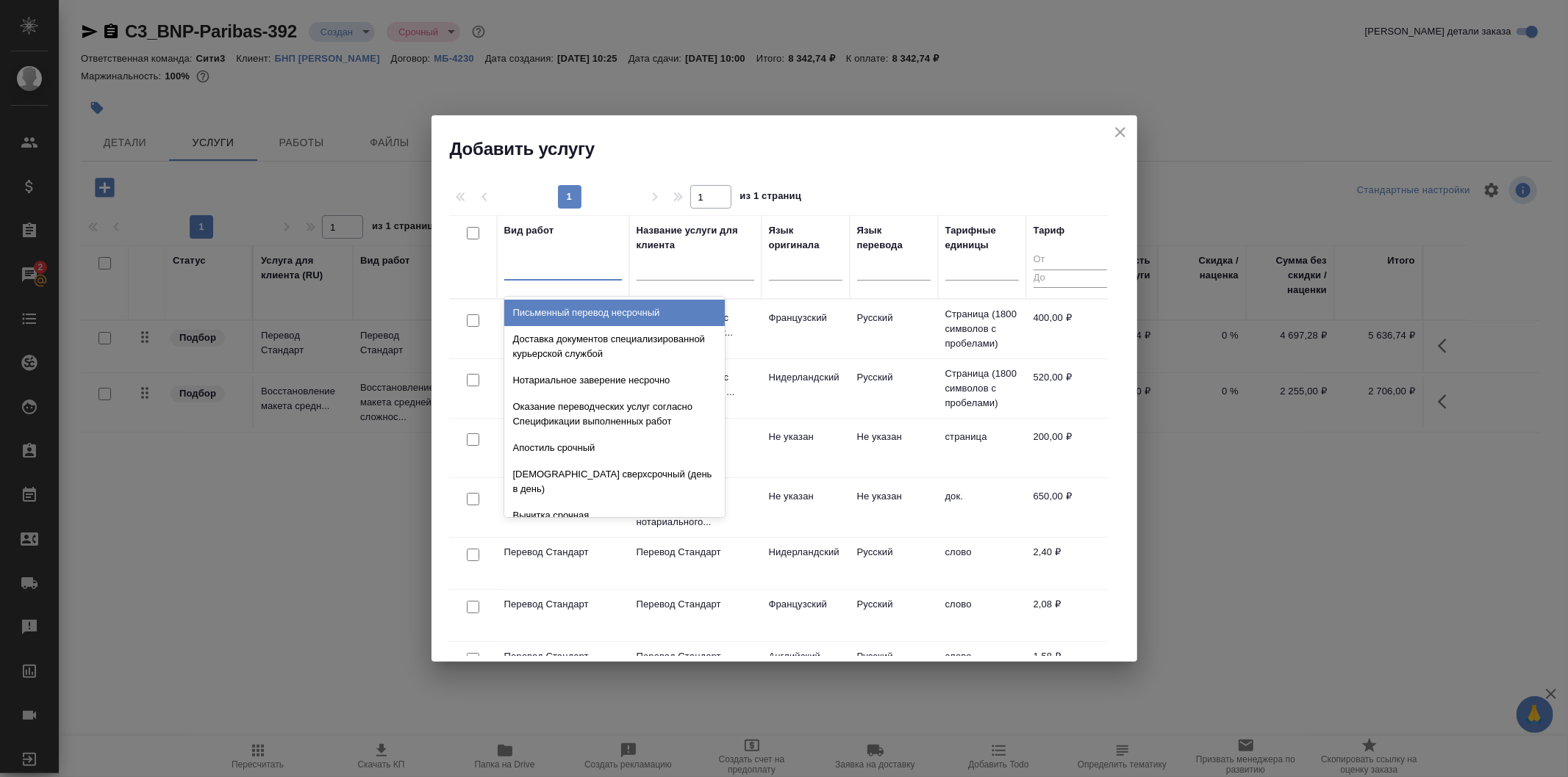
click at [544, 272] on div at bounding box center [563, 266] width 117 height 21
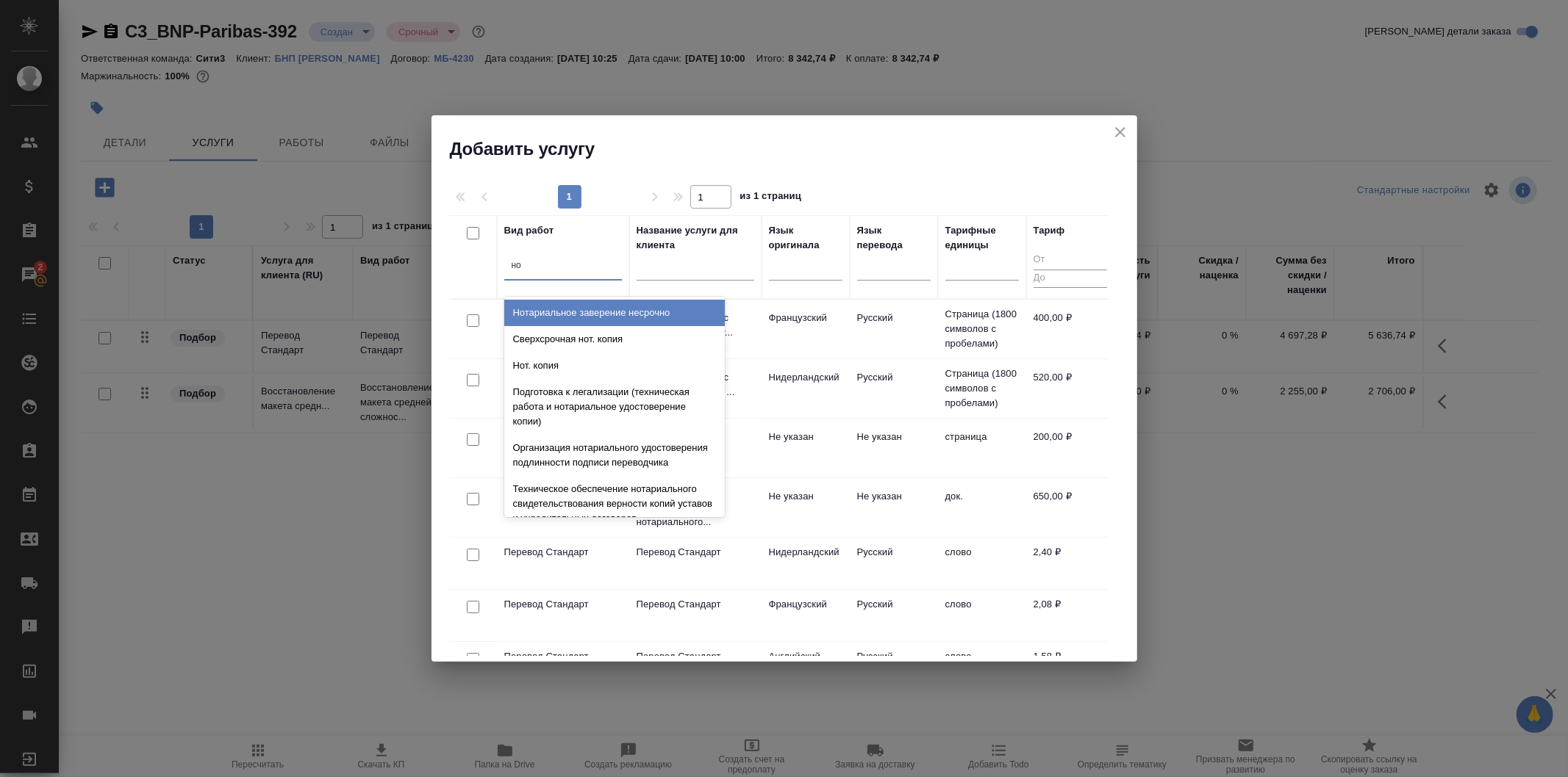
type input "н"
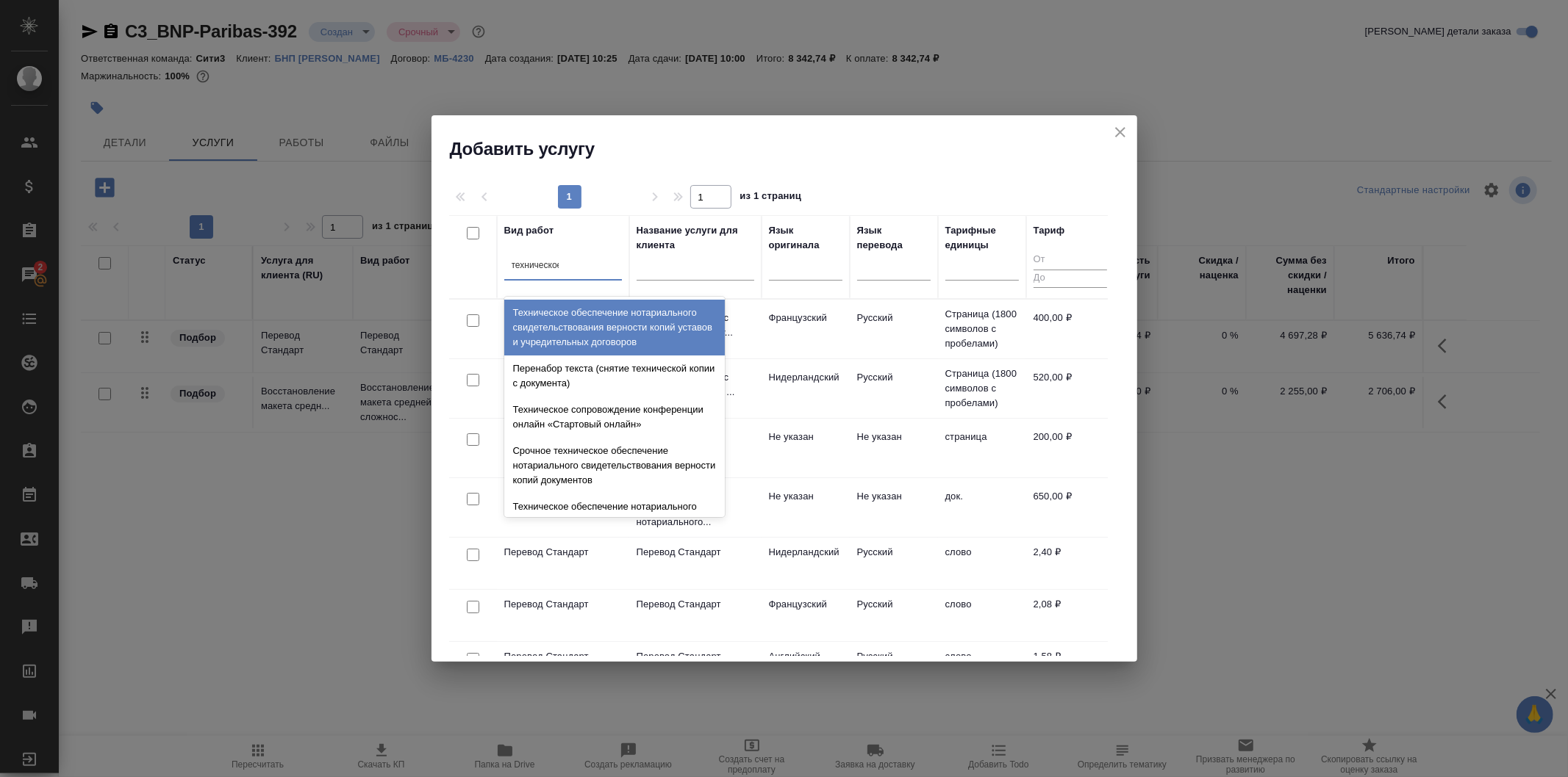
type input "техническое"
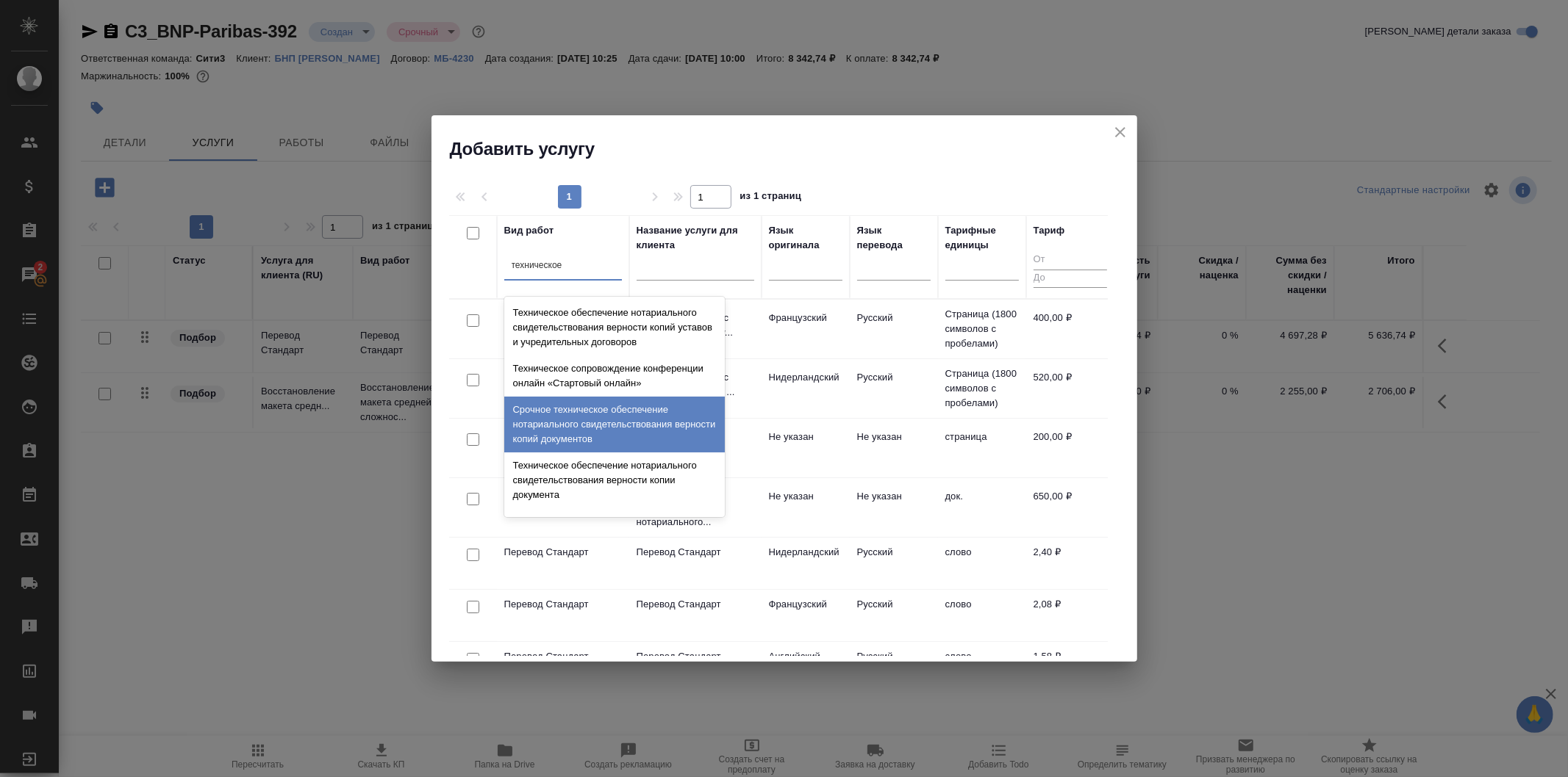
scroll to position [163, 0]
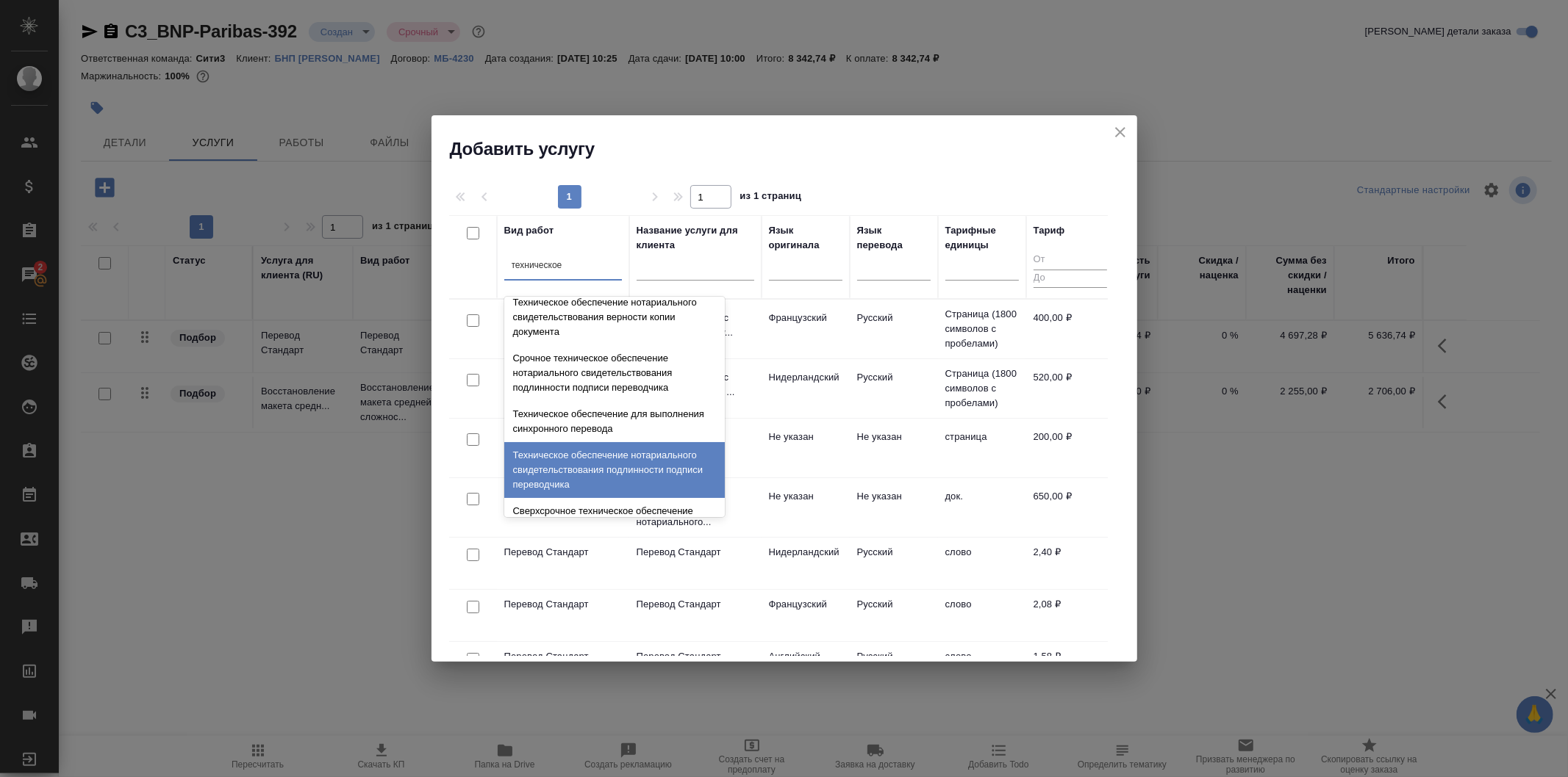
click at [689, 484] on div "Техническое обеспечение нотариального свидетельствования подлинности подписи пе…" at bounding box center [614, 470] width 221 height 56
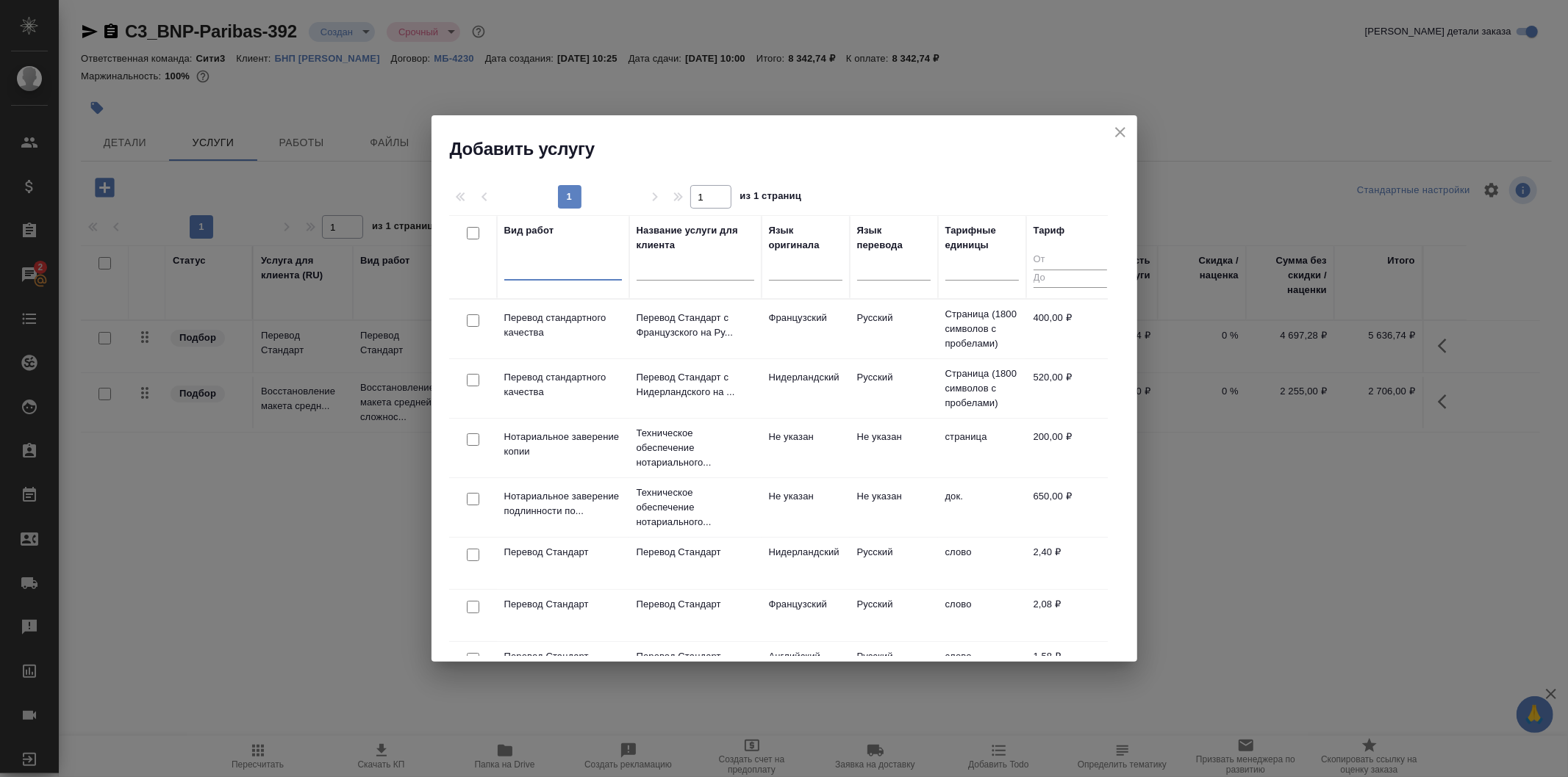
click at [587, 274] on div at bounding box center [563, 266] width 117 height 21
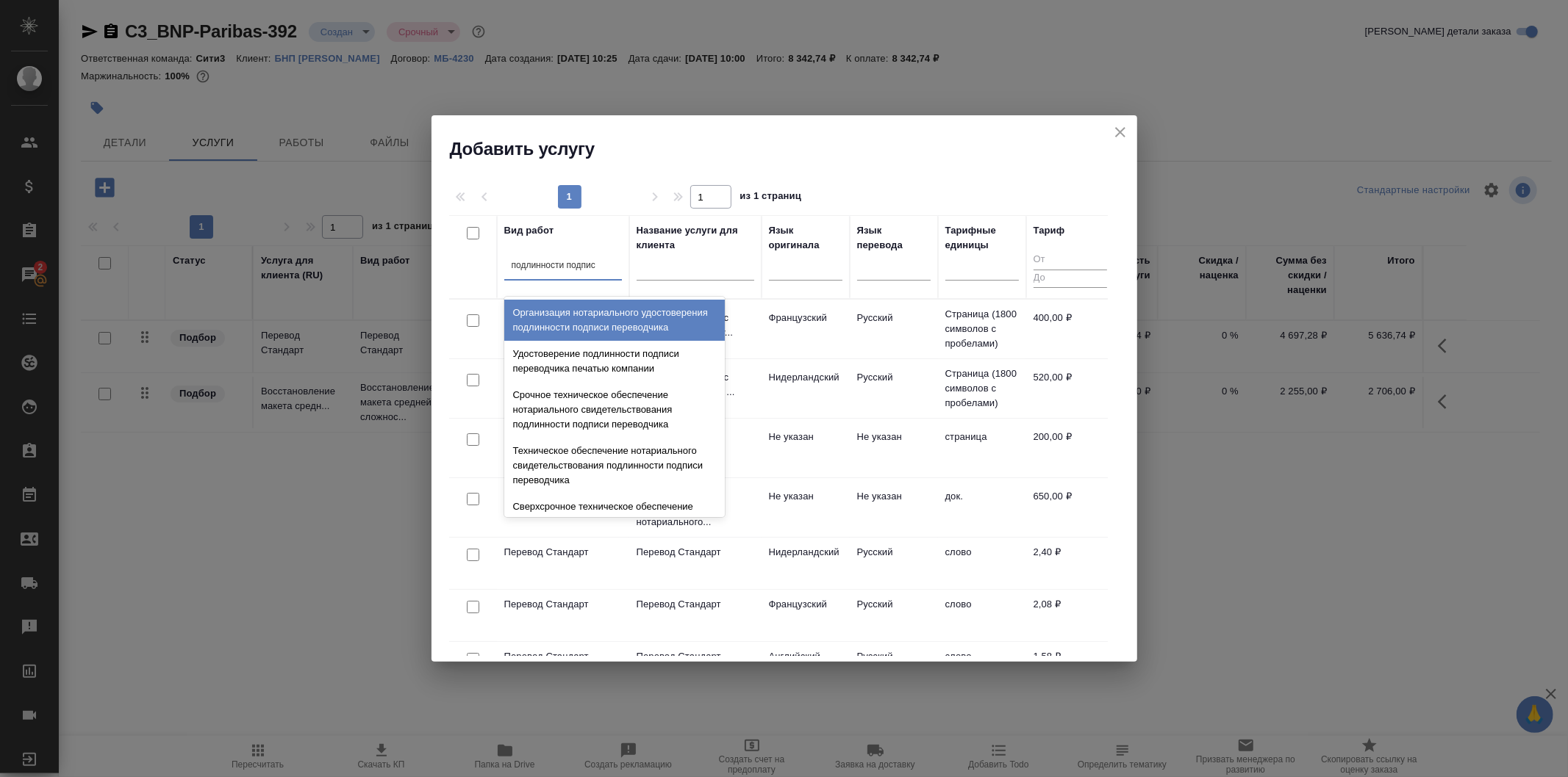
type input "подлинности подписи"
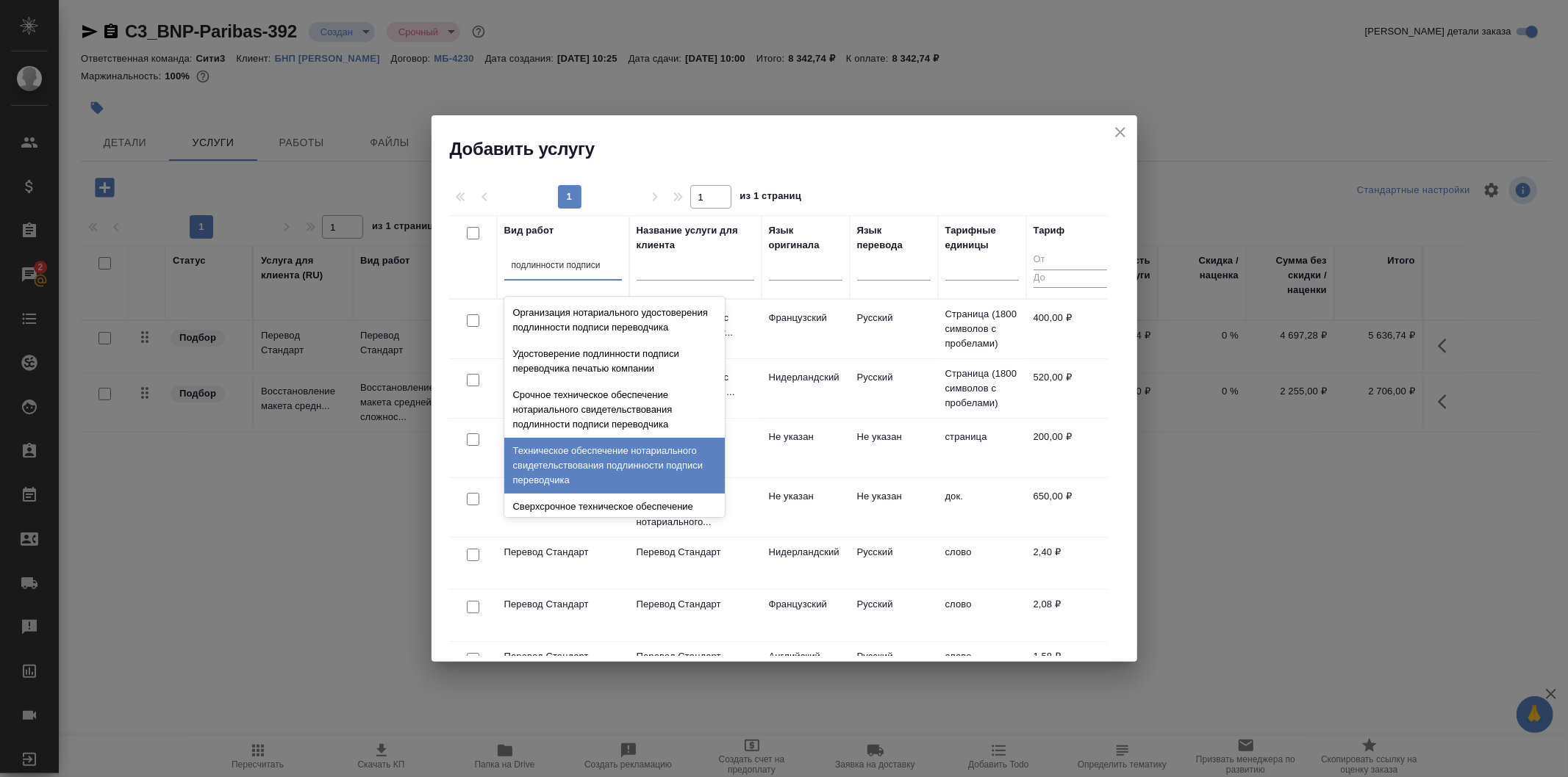
click at [634, 476] on div "Техническое обеспечение нотариального свидетельствования подлинности подписи пе…" at bounding box center [614, 466] width 221 height 56
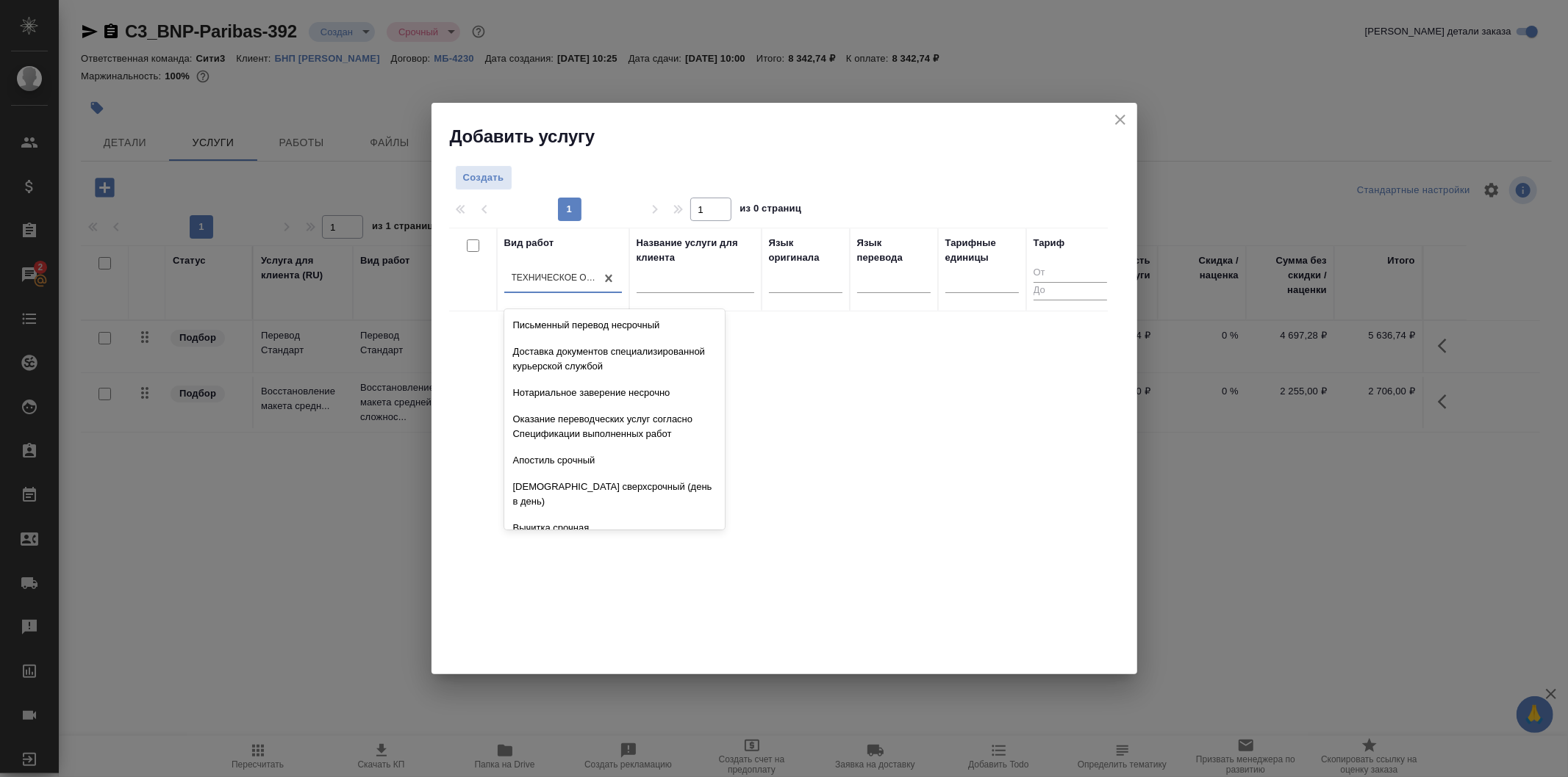
click at [562, 282] on div "Техническое обеспечение нотариального свидетельствования подлинности подписи пе…" at bounding box center [554, 279] width 86 height 12
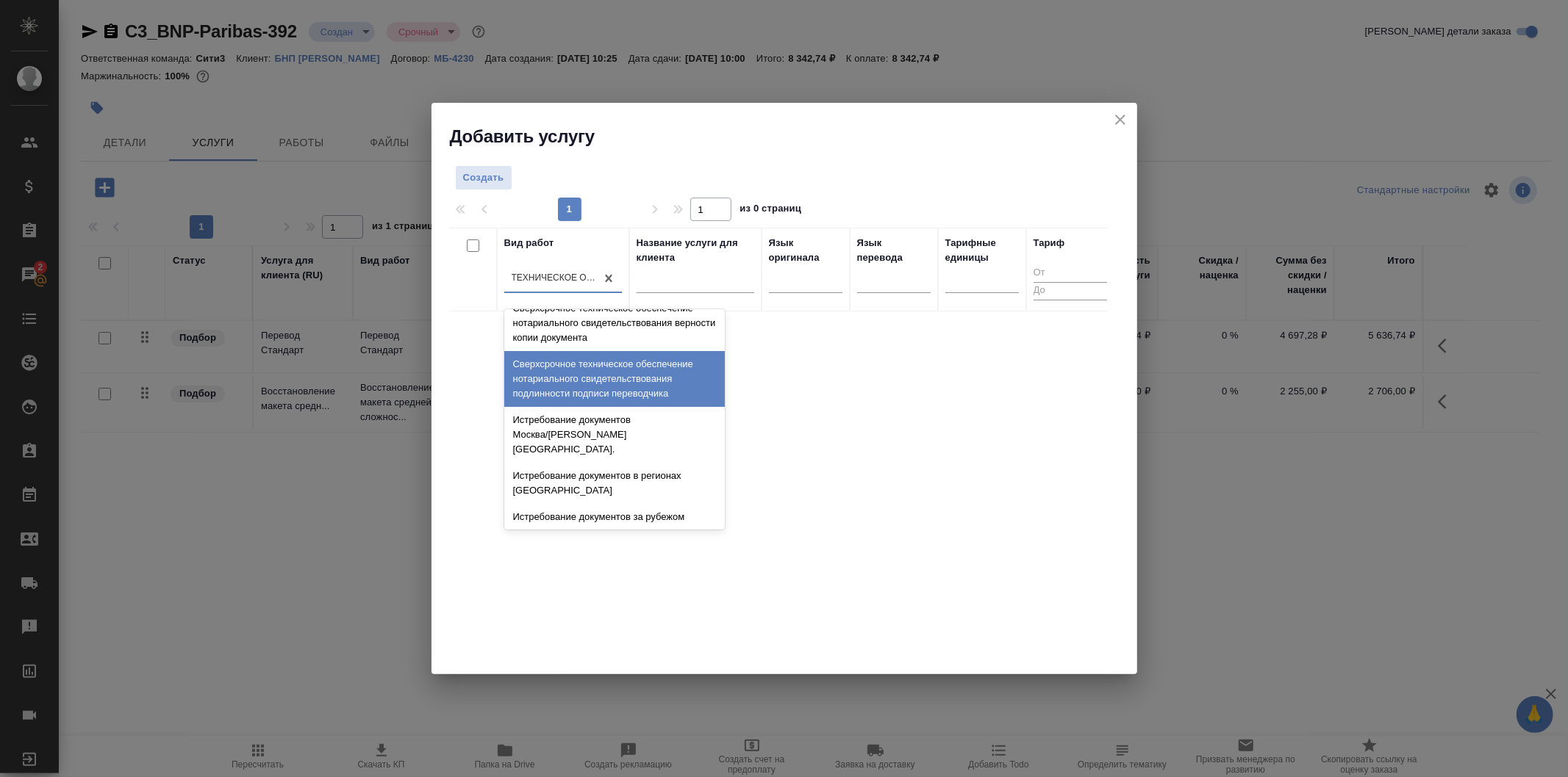
scroll to position [8518, 0]
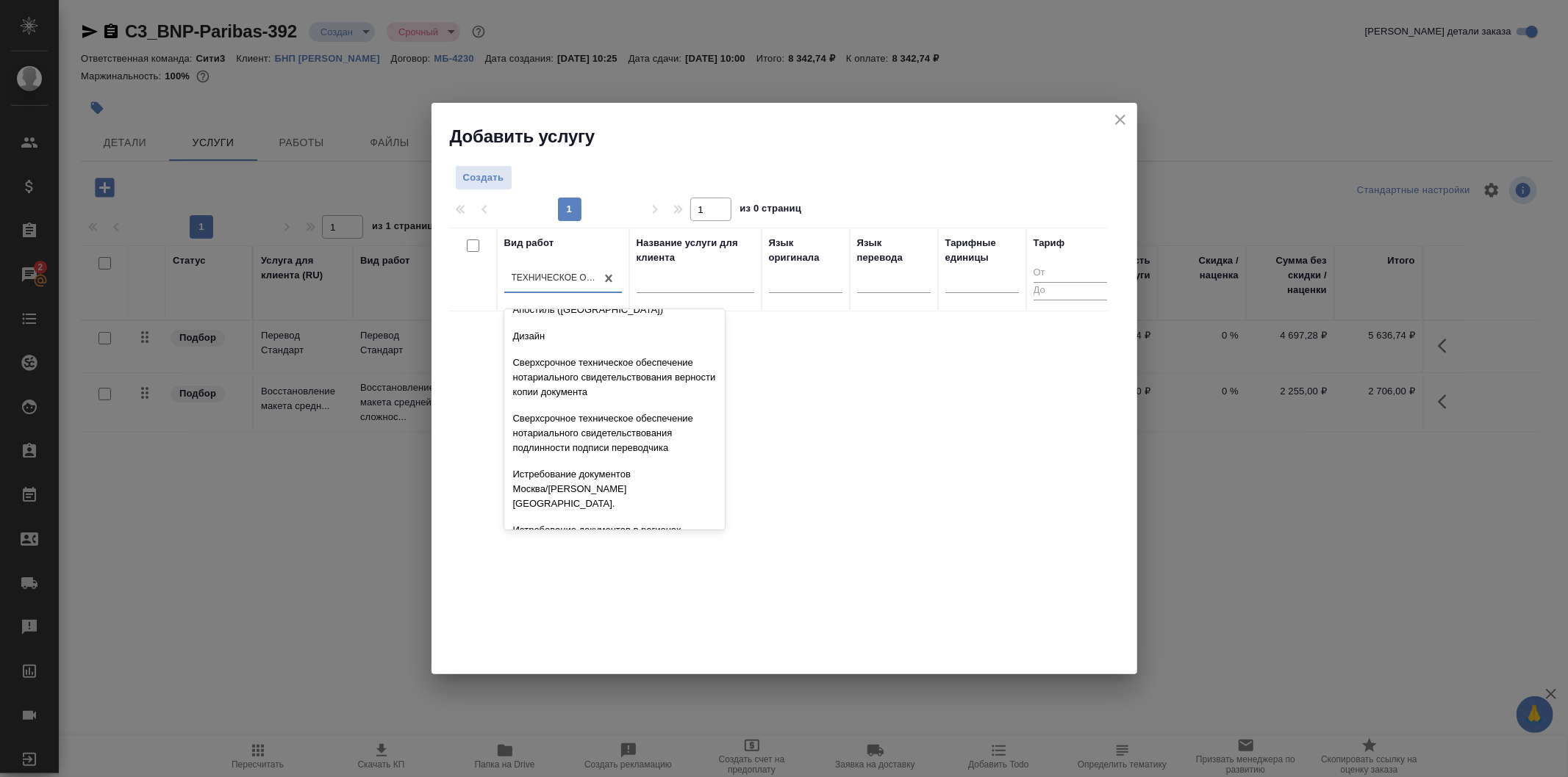
click at [641, 296] on div "Техническое обеспечение нотариального свидетельствования подлинности подписи пе…" at bounding box center [614, 269] width 221 height 56
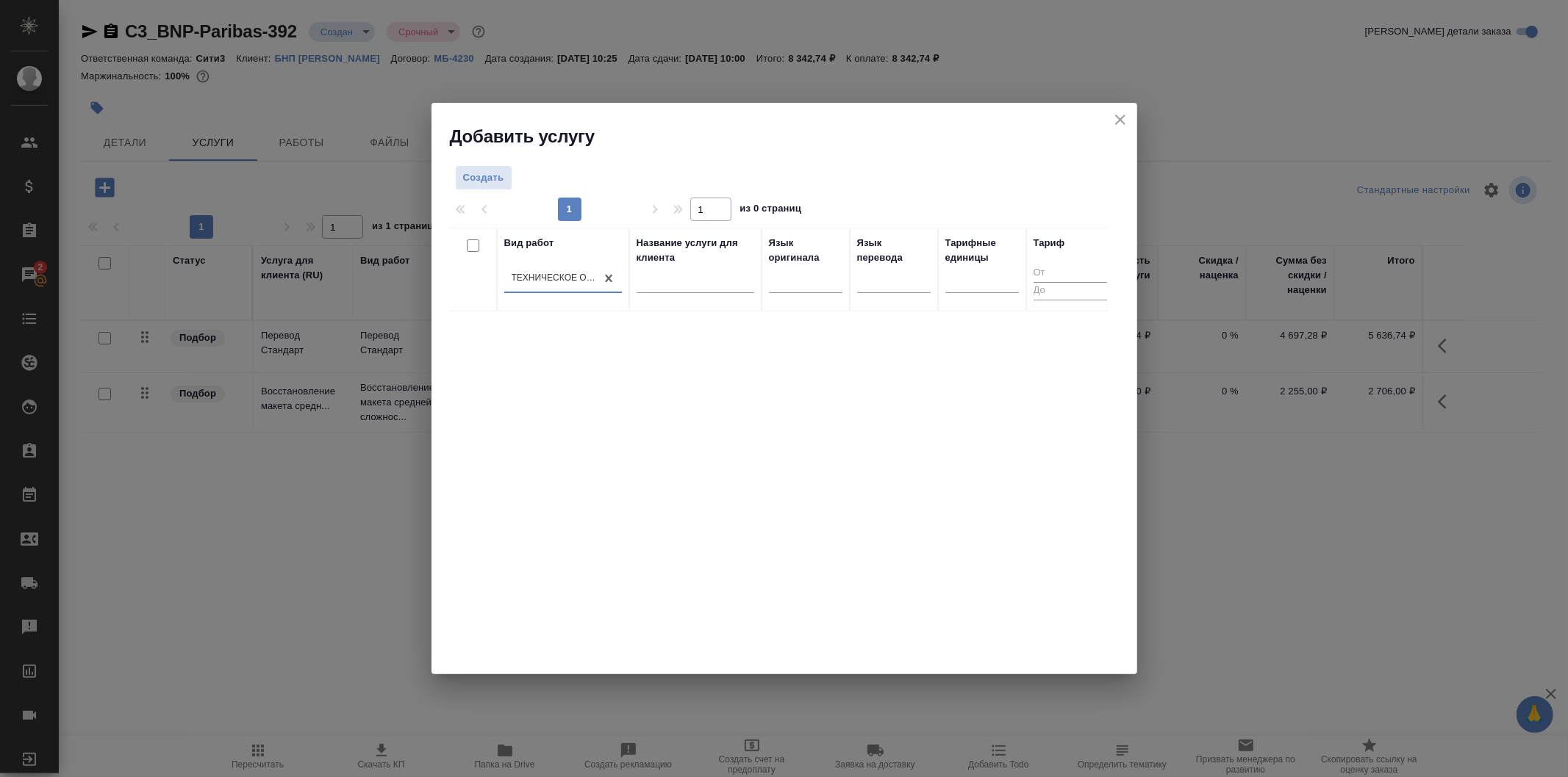
click at [572, 281] on div "Техническое обеспечение нотариального свидетельствования подлинности подписи пе…" at bounding box center [554, 279] width 86 height 12
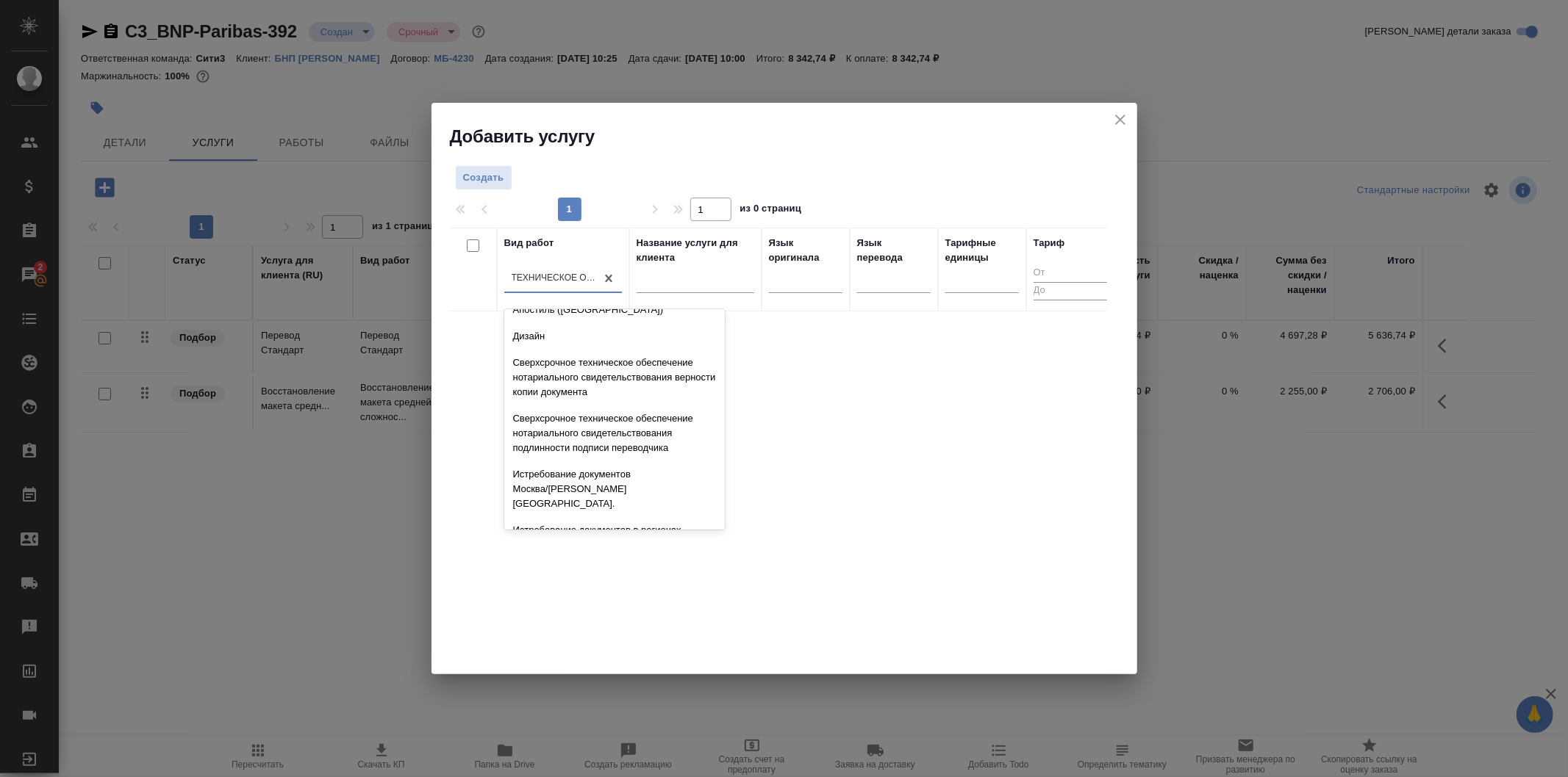
click at [675, 296] on div "Техническое обеспечение нотариального свидетельствования подлинности подписи пе…" at bounding box center [614, 269] width 221 height 56
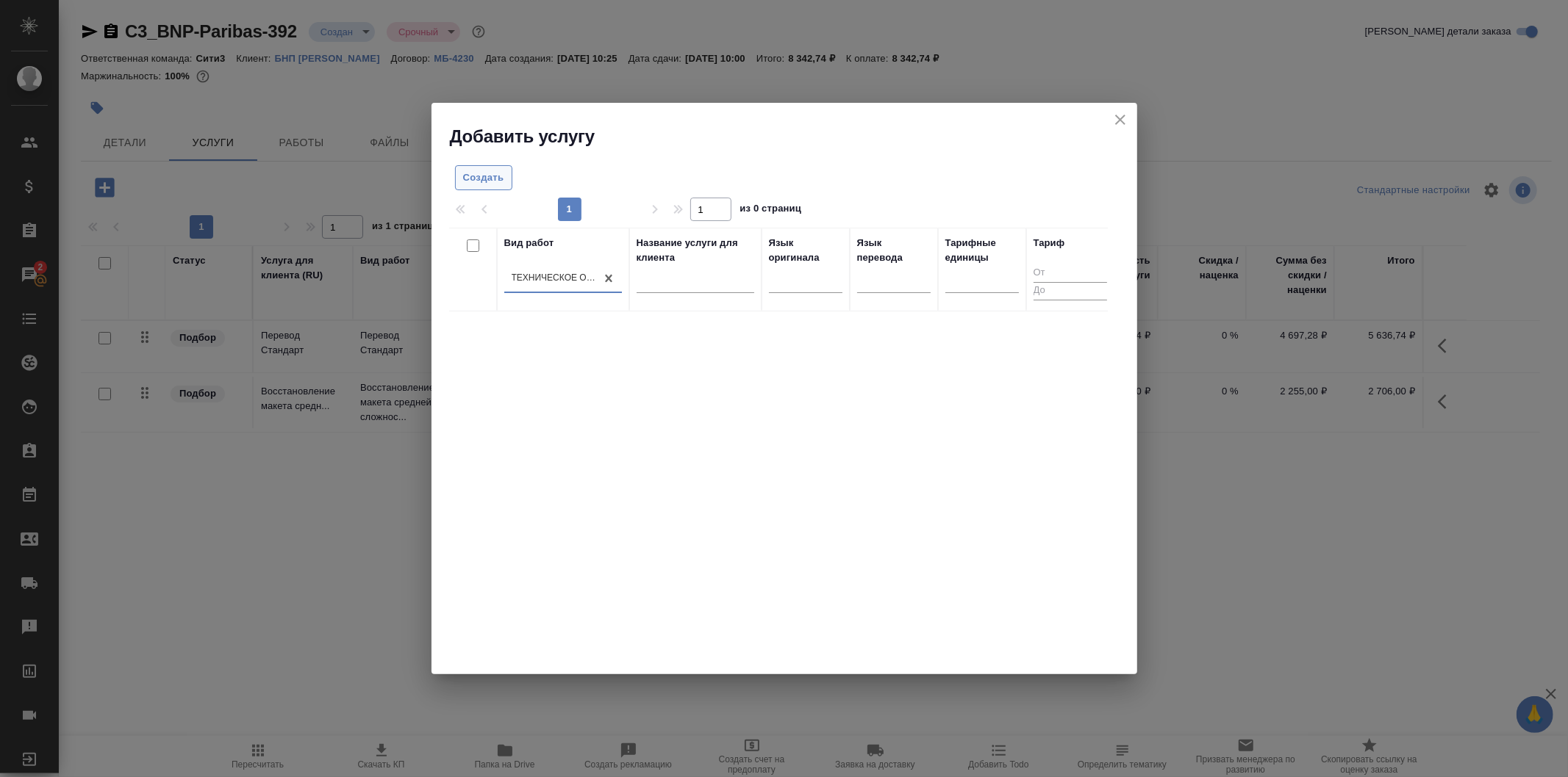
click at [484, 173] on span "Создать" at bounding box center [483, 178] width 42 height 17
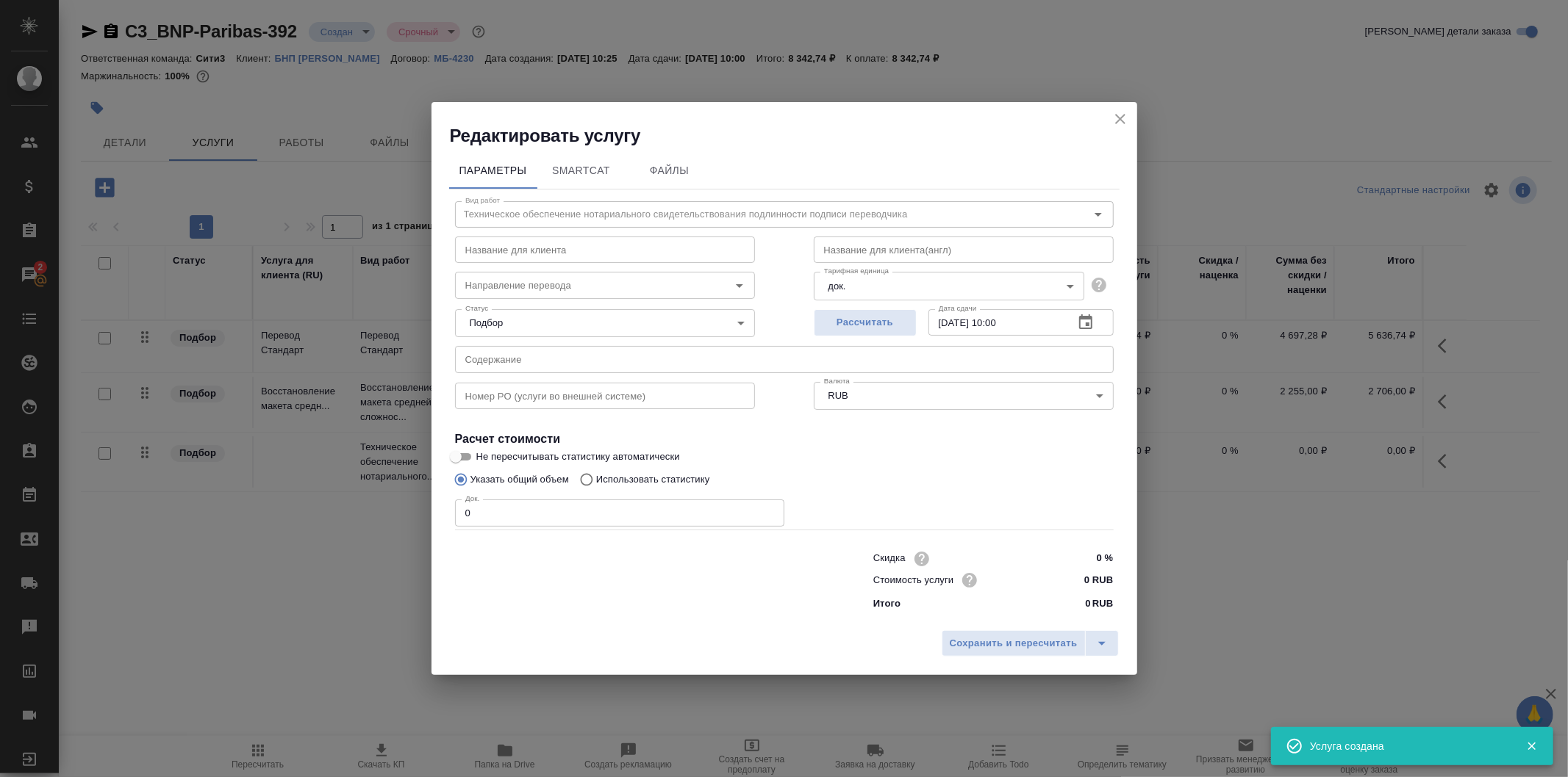
click at [1091, 577] on input "0 RUB" at bounding box center [1086, 580] width 55 height 21
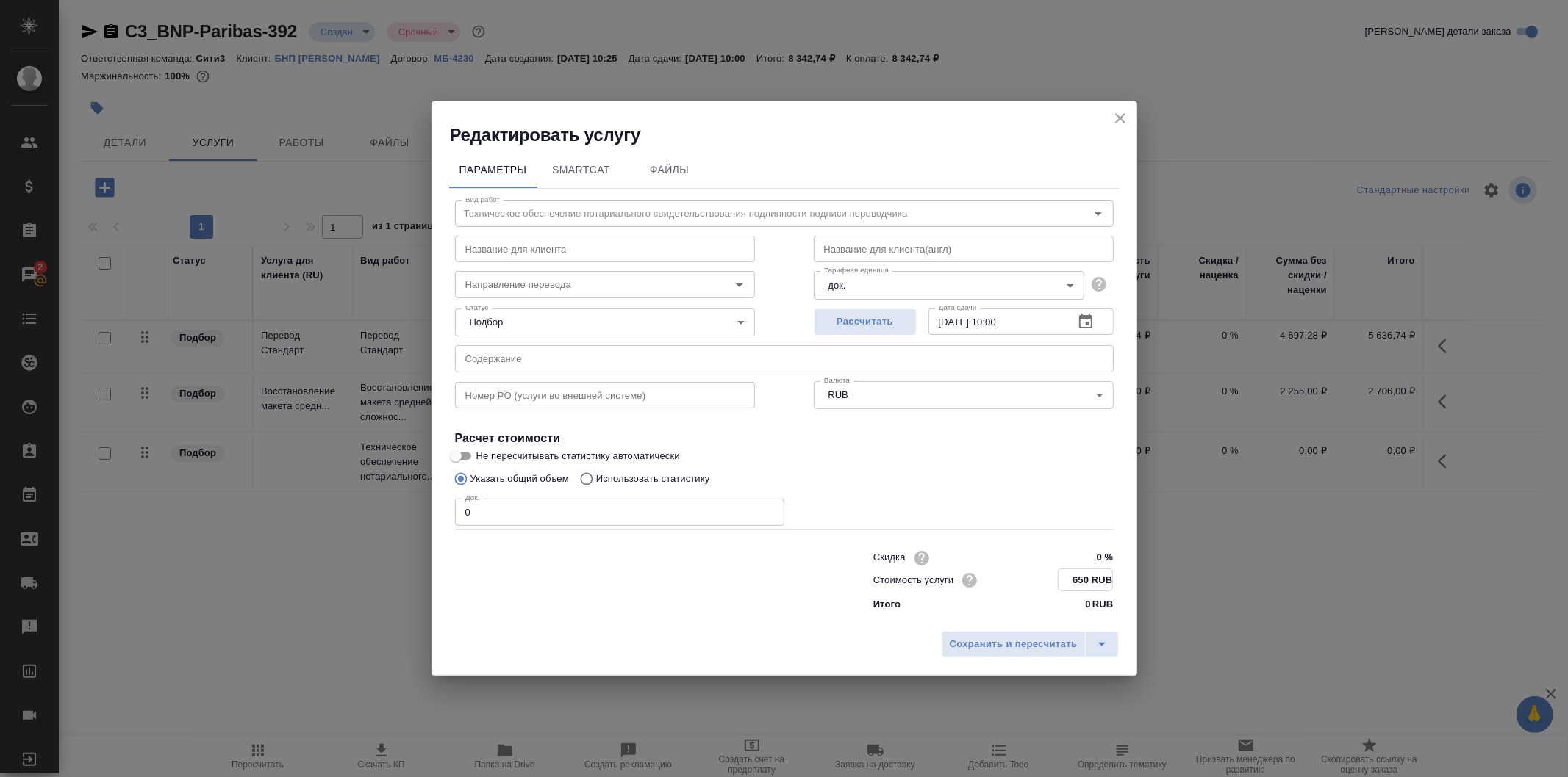
type input "650 RUB"
click at [614, 503] on input "0" at bounding box center [619, 512] width 329 height 26
type input "1"
click at [1004, 651] on span "Сохранить и пересчитать" at bounding box center [1014, 643] width 128 height 17
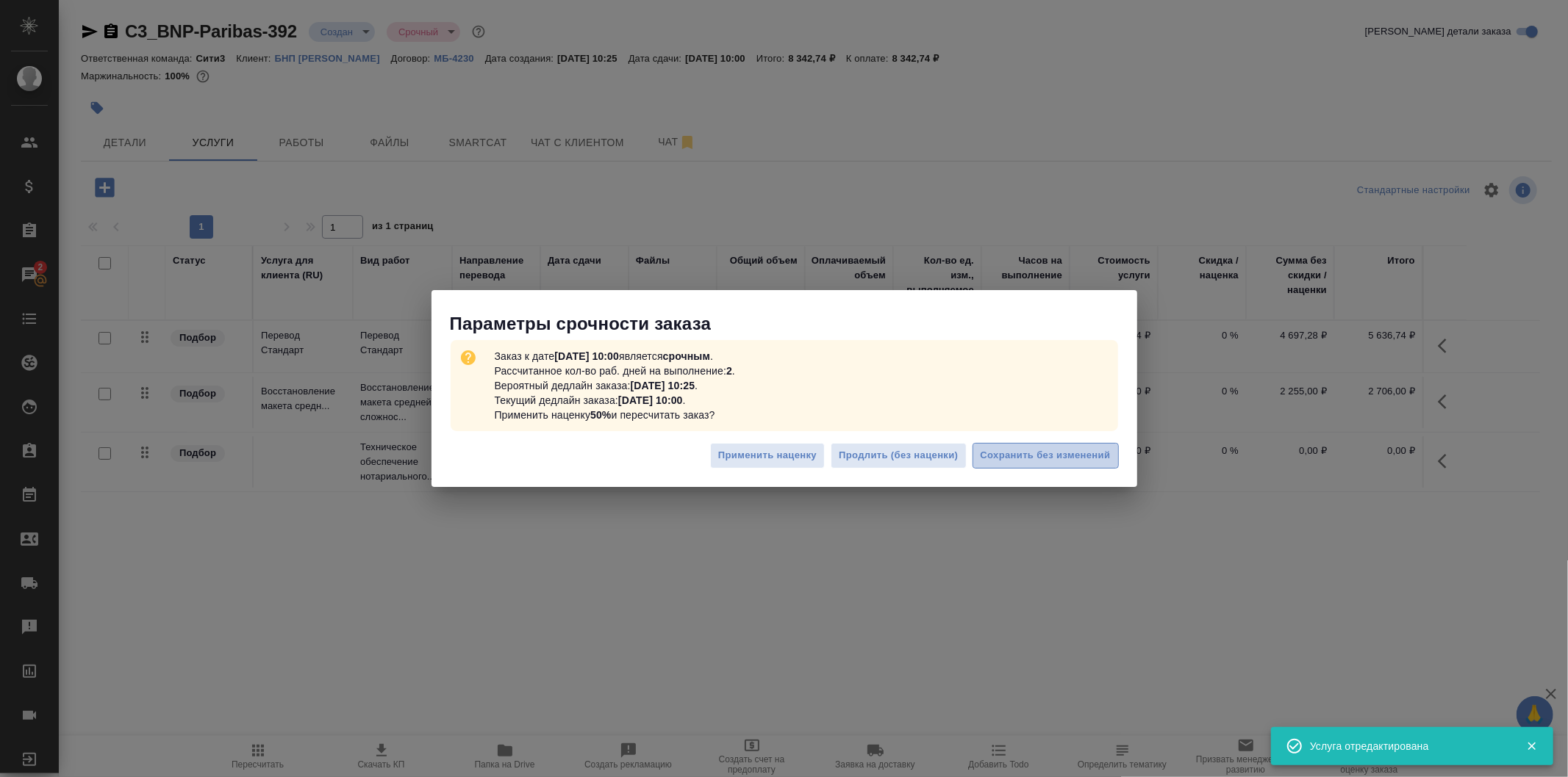
click at [1026, 445] on button "Сохранить без изменений" at bounding box center [1046, 456] width 147 height 26
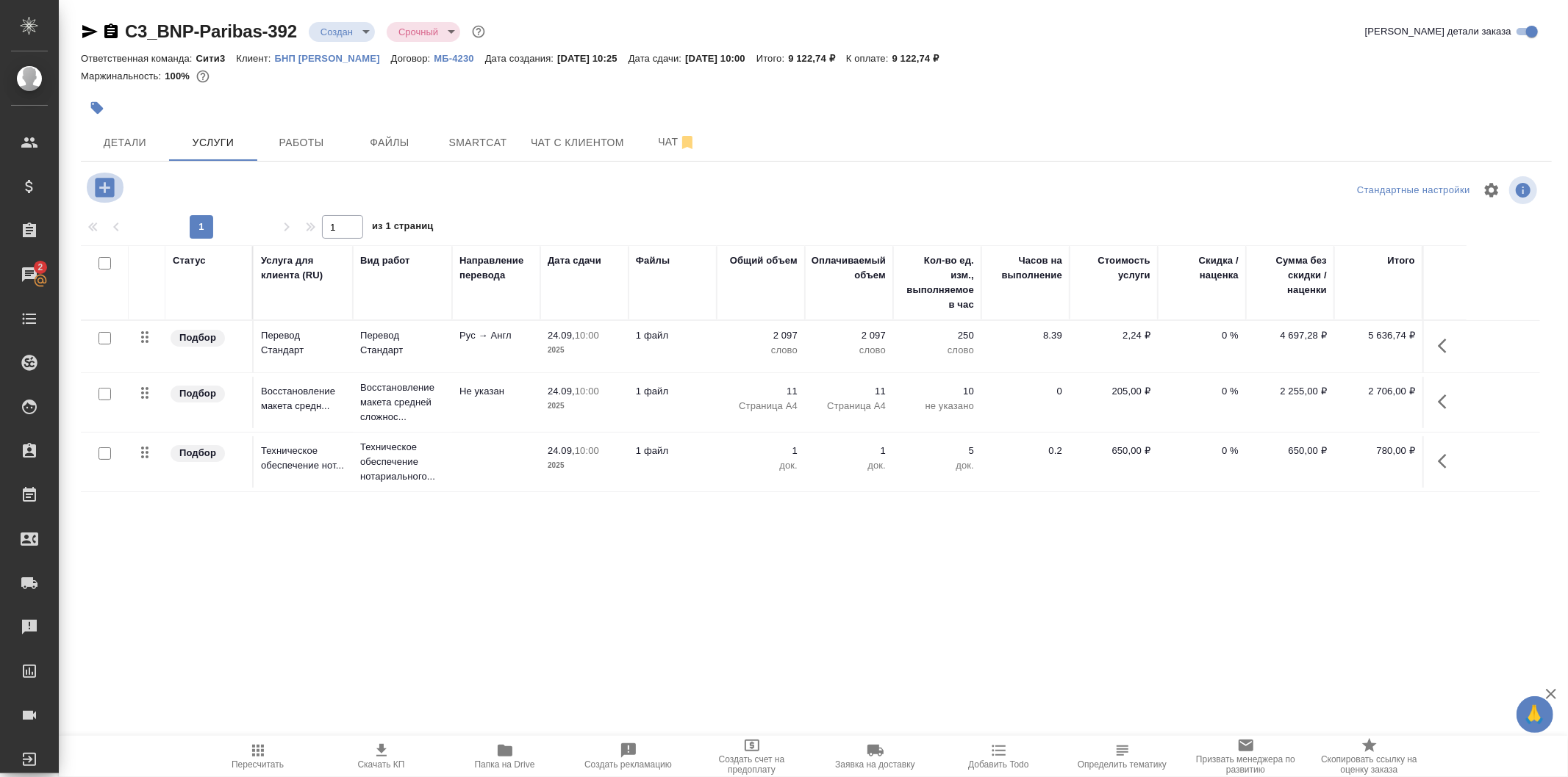
click at [108, 180] on icon "button" at bounding box center [104, 187] width 19 height 19
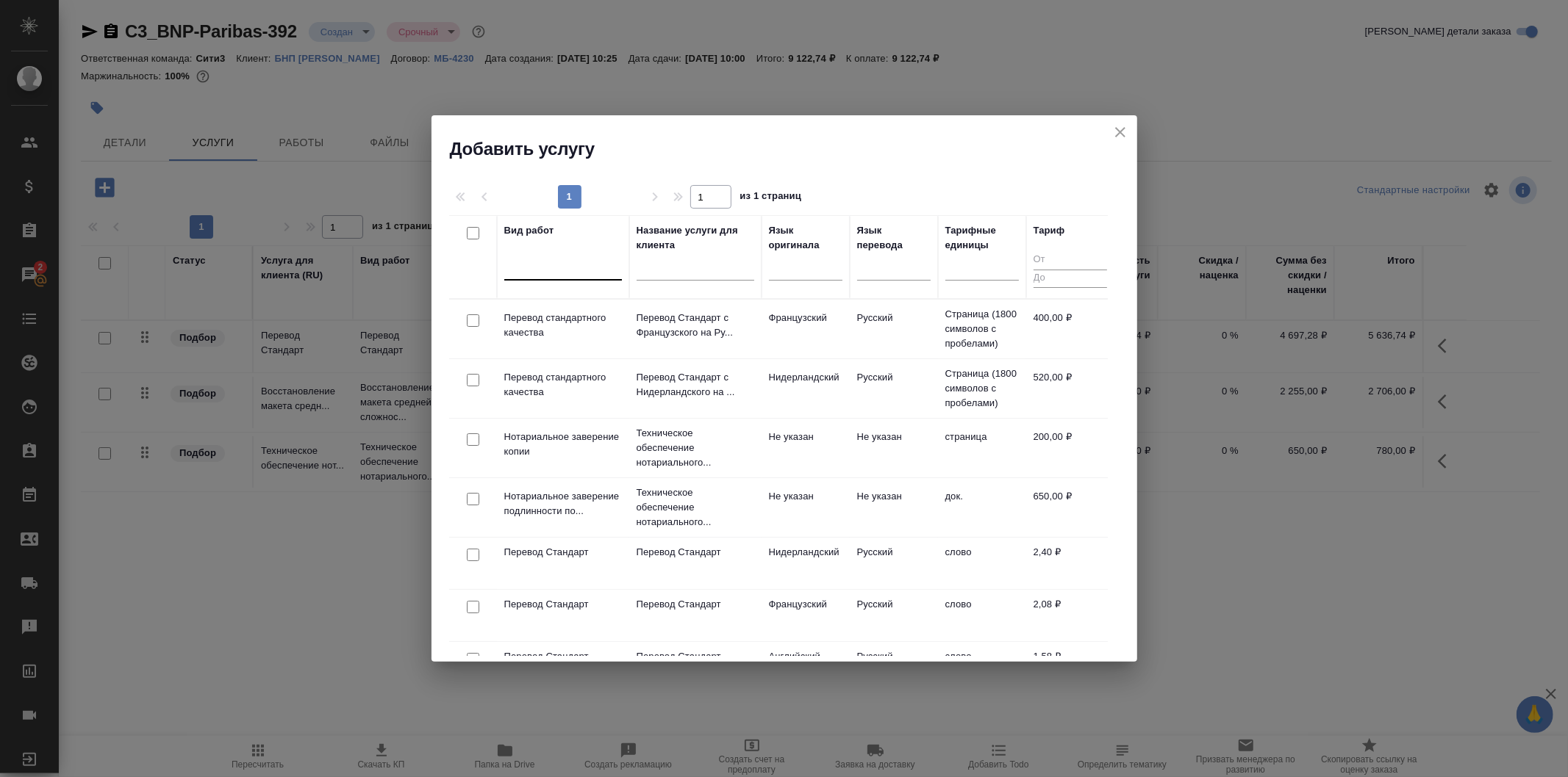
click at [594, 272] on div at bounding box center [563, 266] width 117 height 21
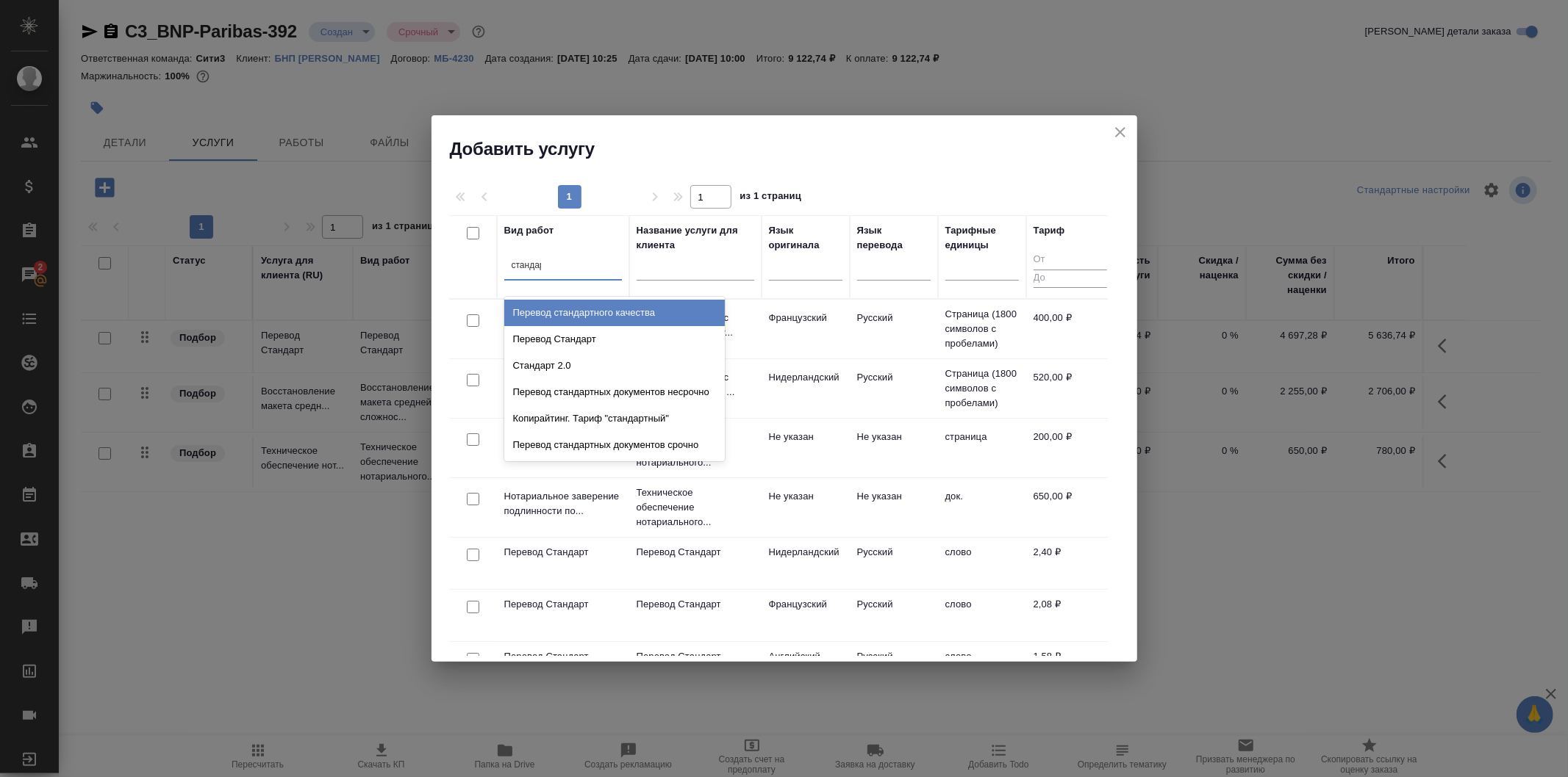
type input "стандарт"
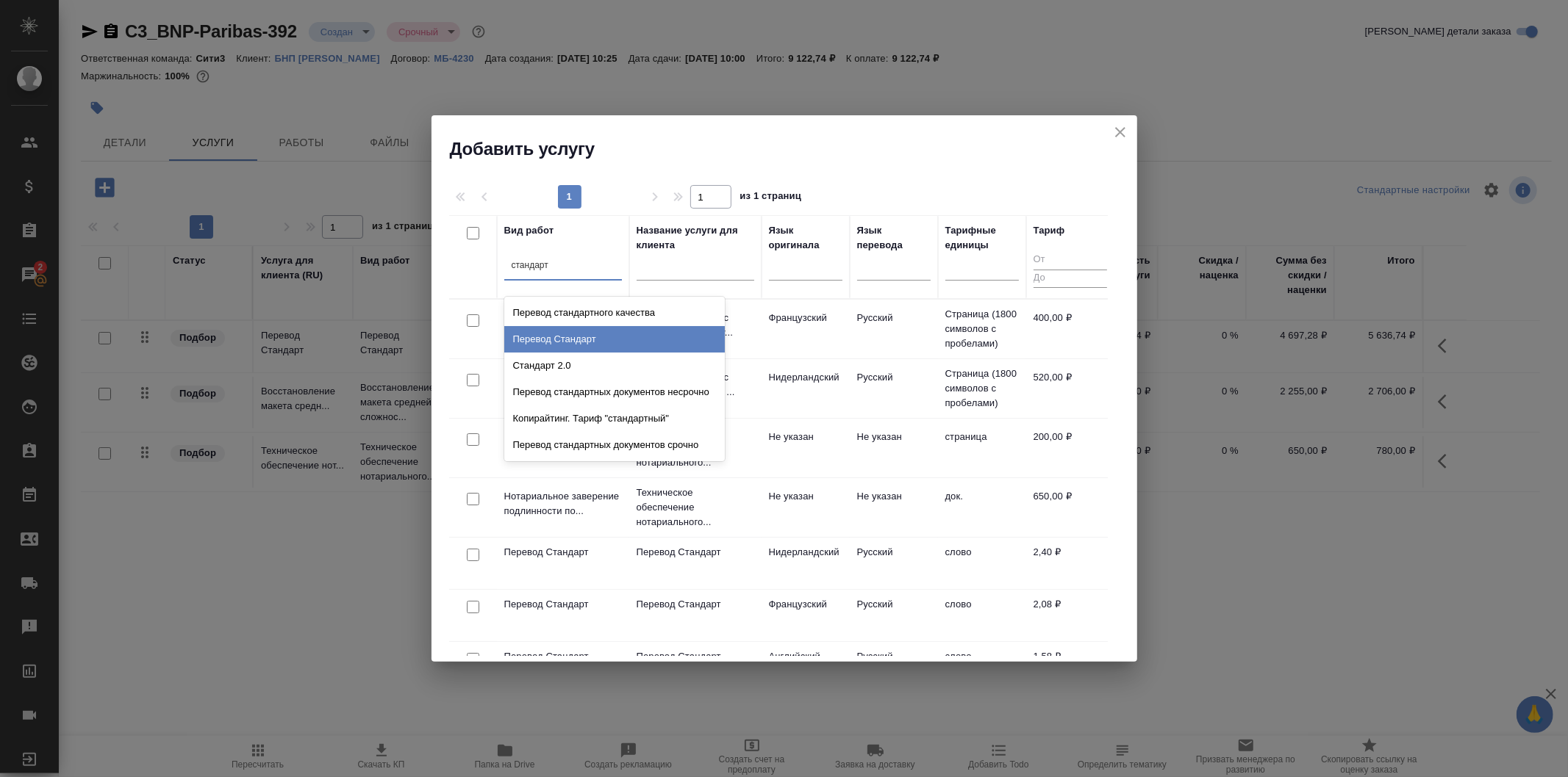
click at [658, 341] on div "Перевод Стандарт" at bounding box center [614, 340] width 221 height 26
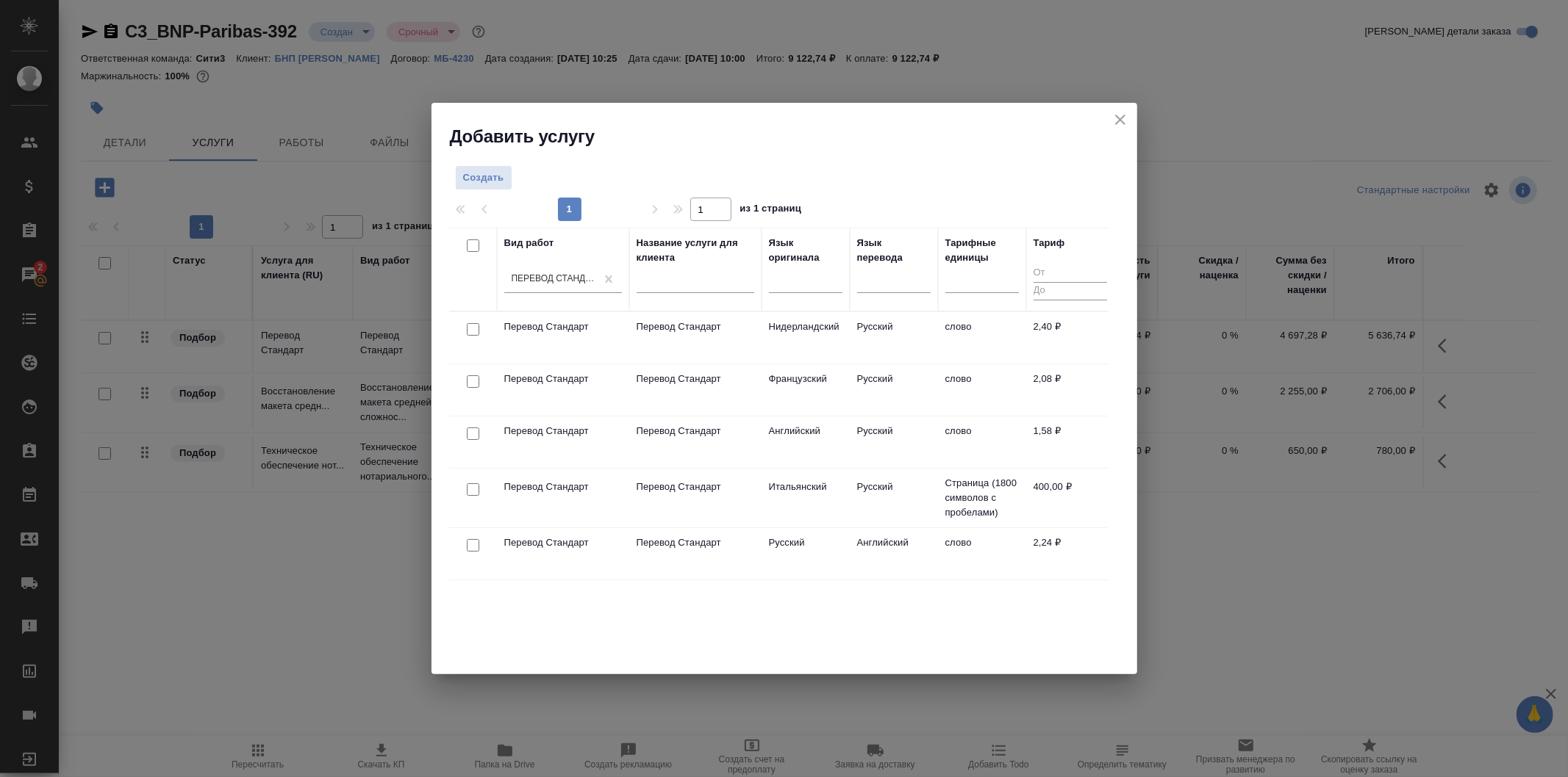
click at [1016, 512] on td "Страница (1800 символов с пробелами)" at bounding box center [982, 498] width 88 height 59
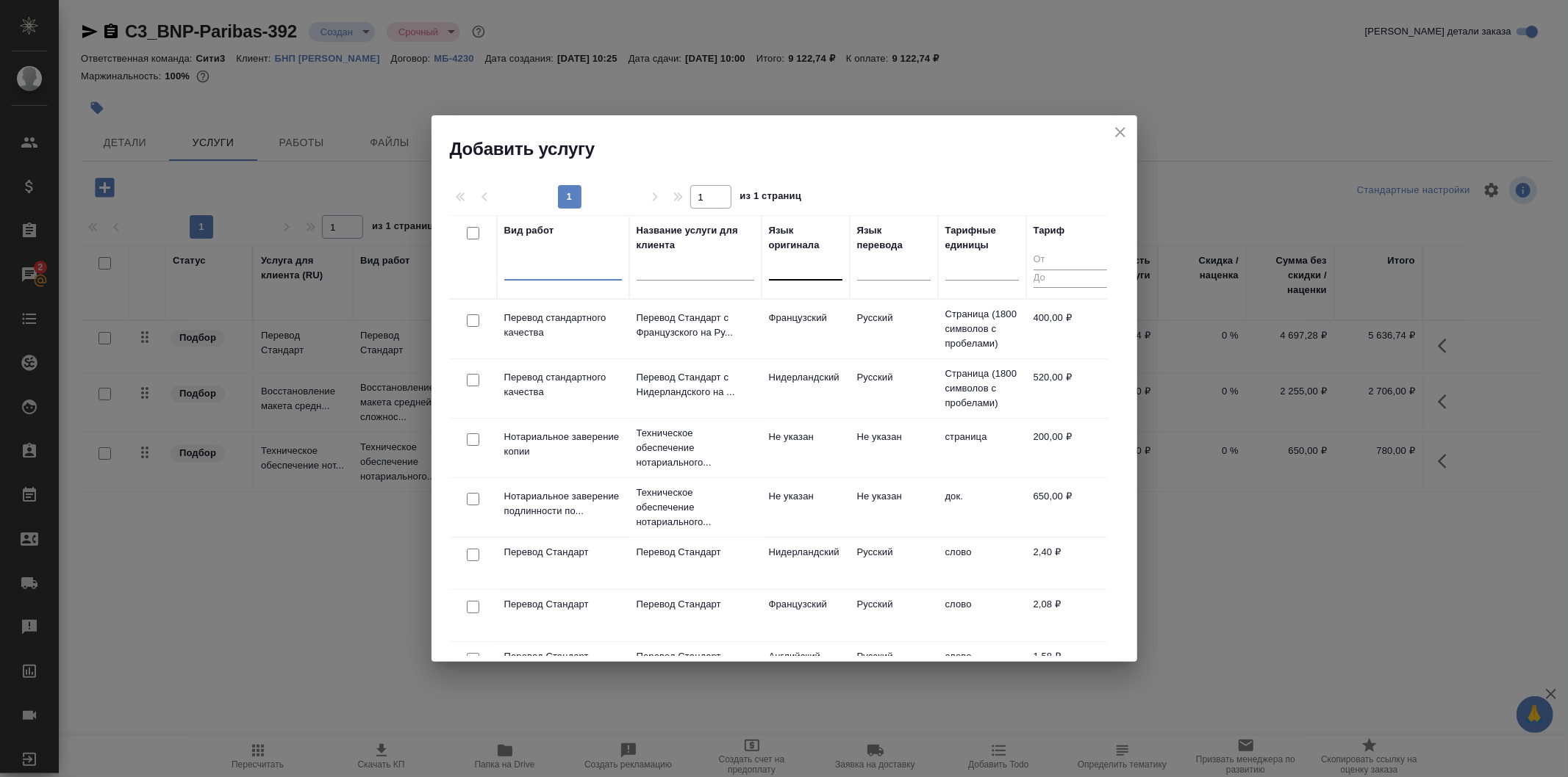
click at [830, 270] on div at bounding box center [806, 266] width 73 height 21
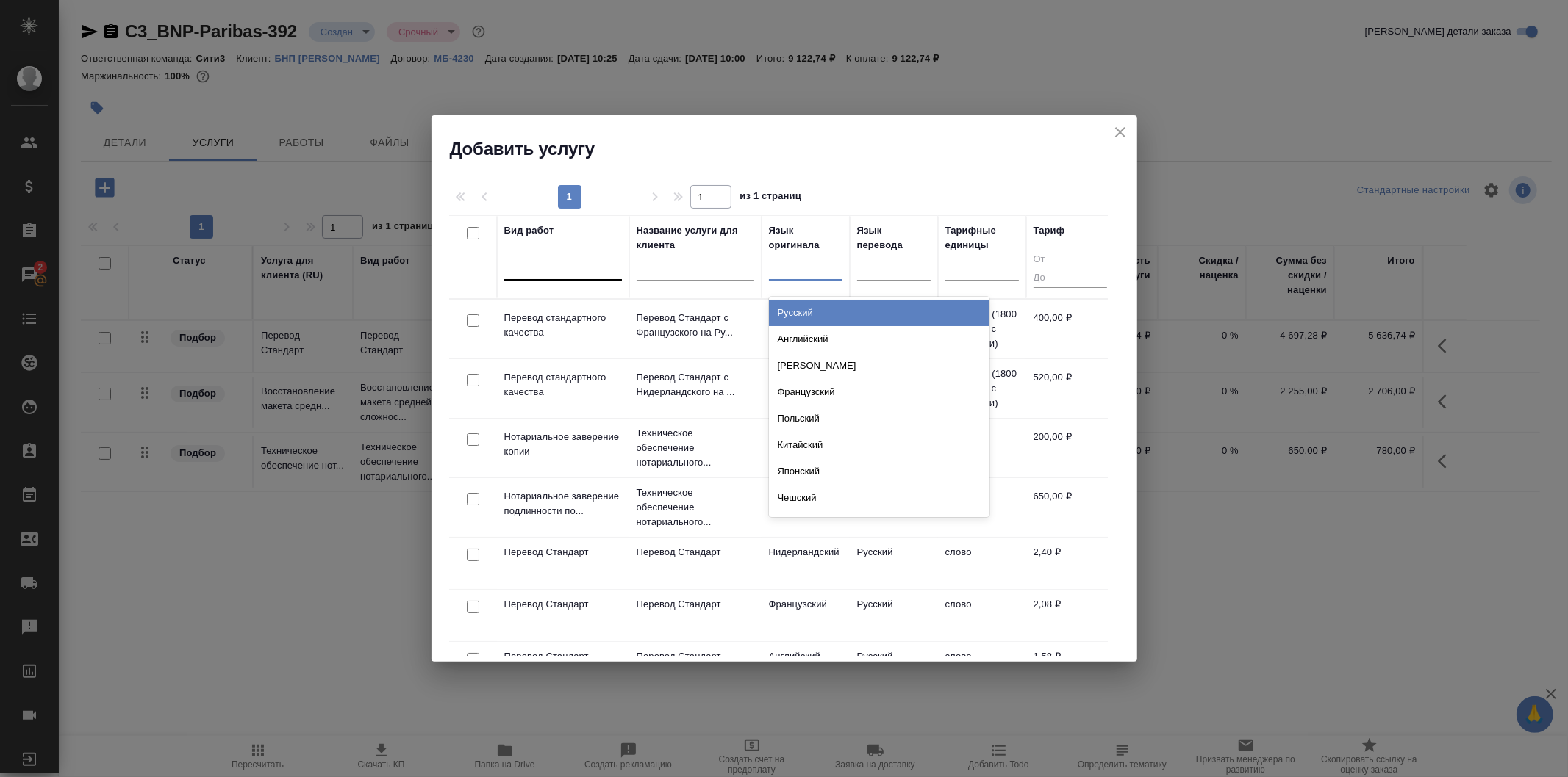
click at [843, 306] on div "Русский" at bounding box center [879, 313] width 221 height 26
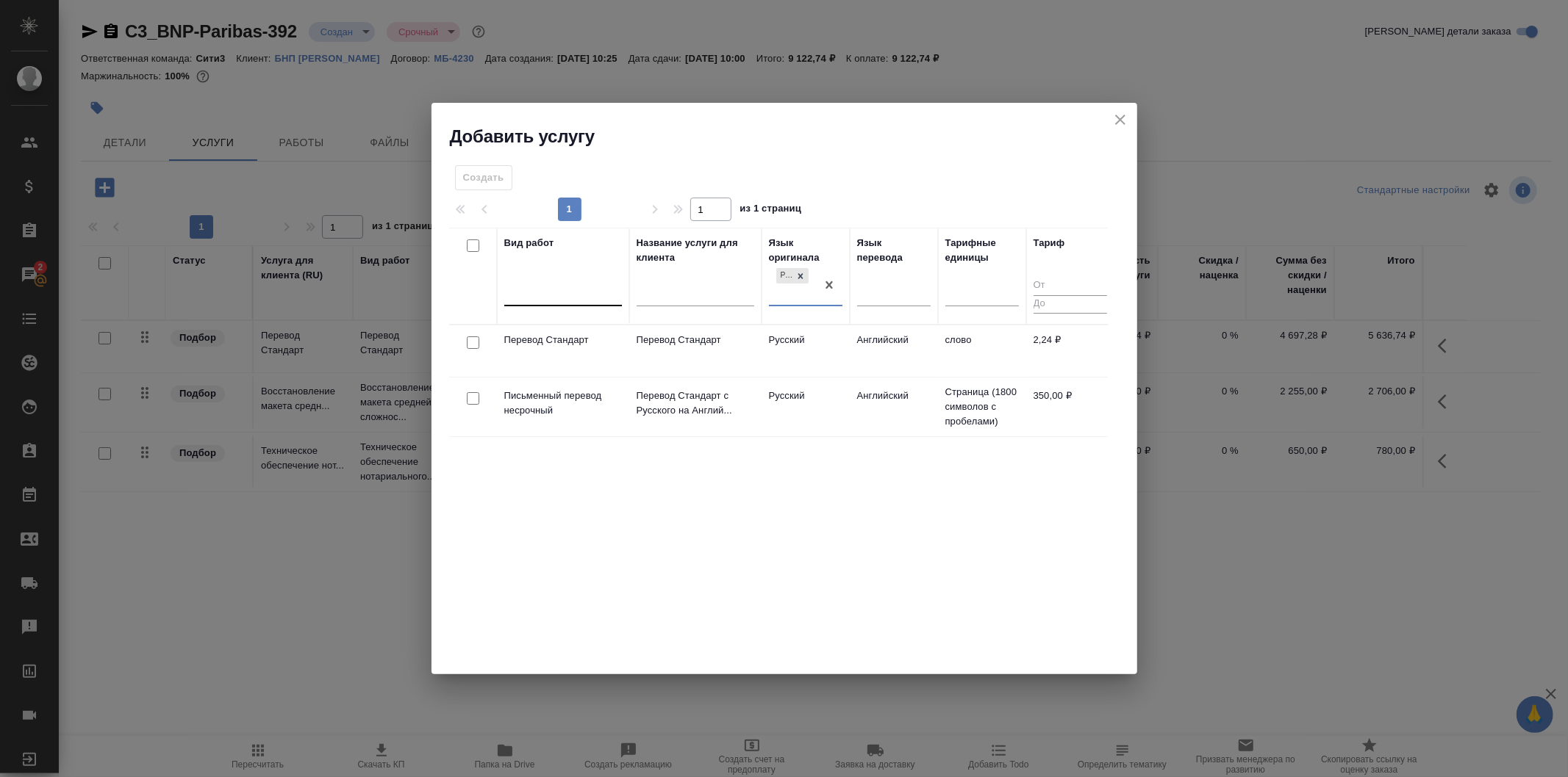
click at [867, 272] on div "Язык перевода" at bounding box center [894, 276] width 73 height 81
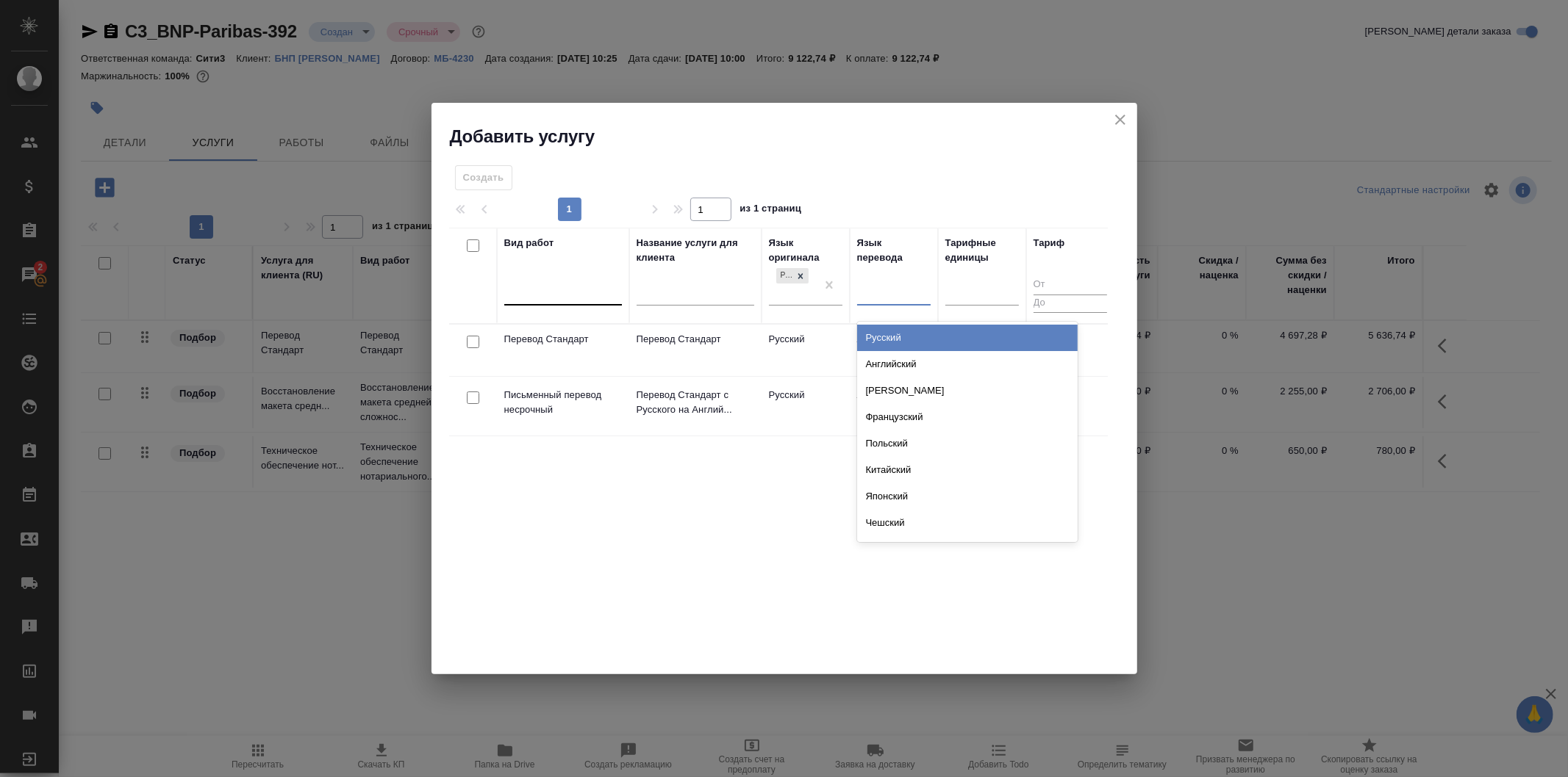
click at [874, 282] on div at bounding box center [894, 292] width 73 height 21
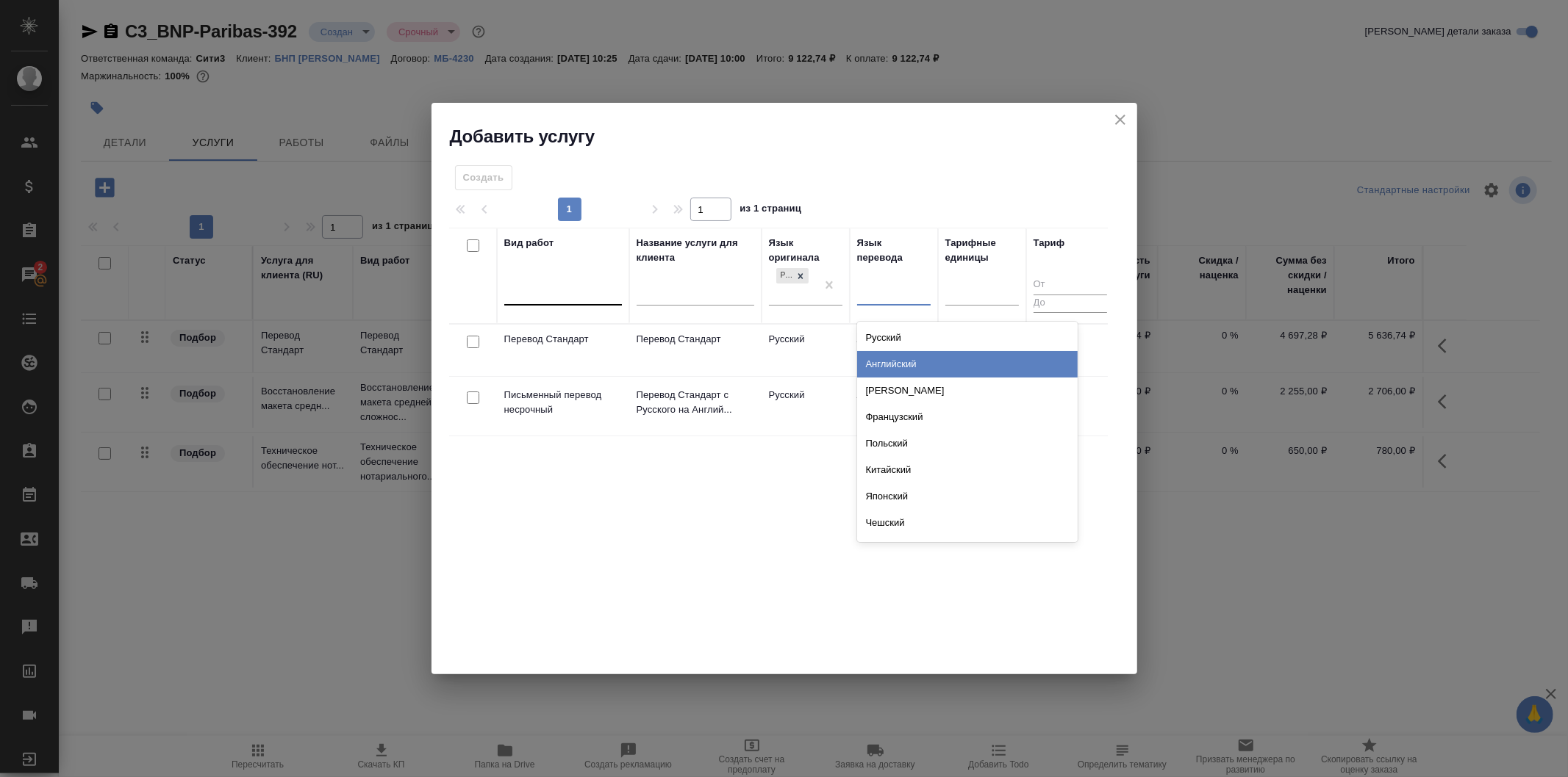
click at [927, 364] on div "Английский" at bounding box center [967, 364] width 221 height 26
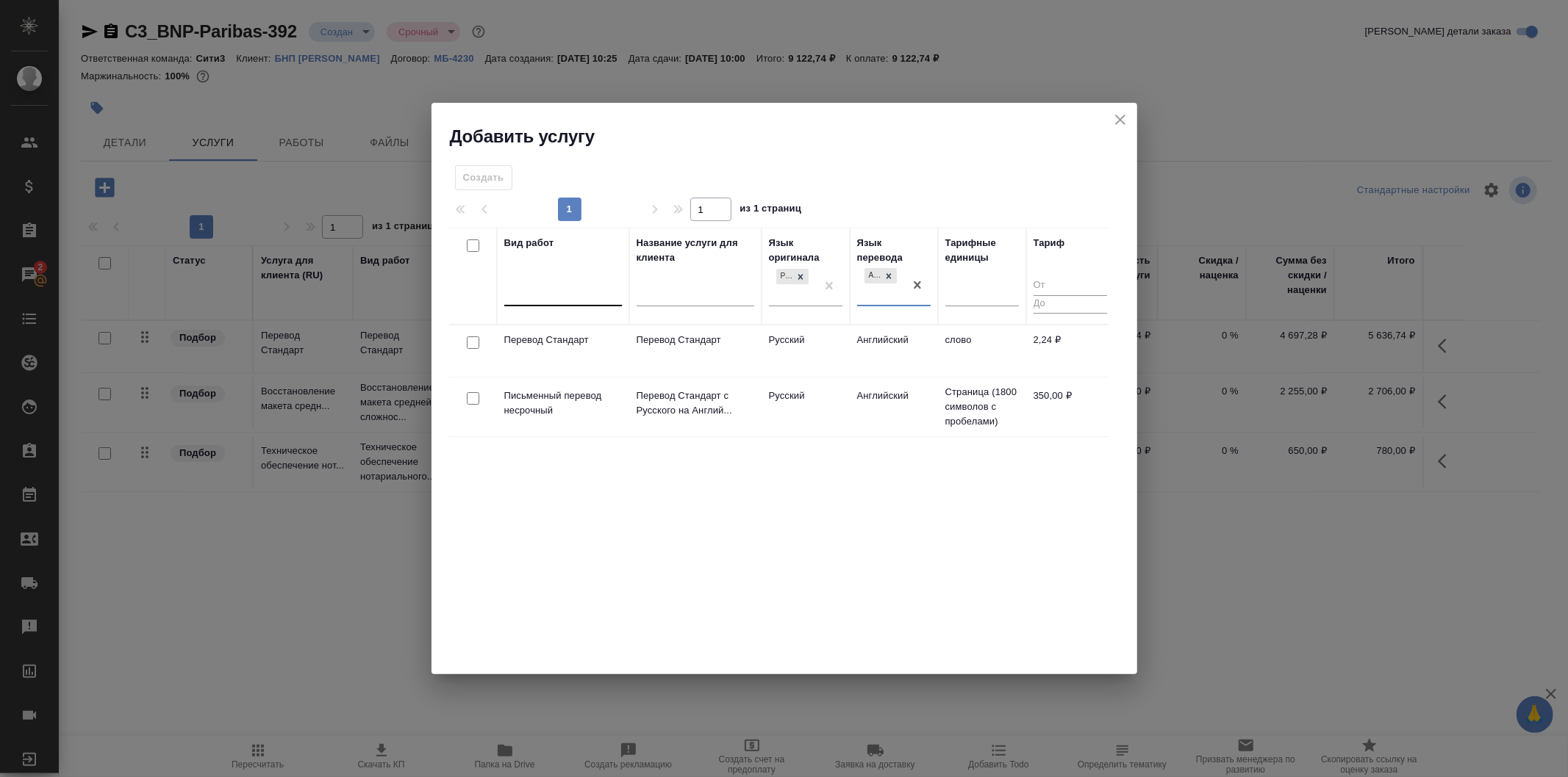
click at [830, 419] on td "Русский" at bounding box center [806, 406] width 88 height 51
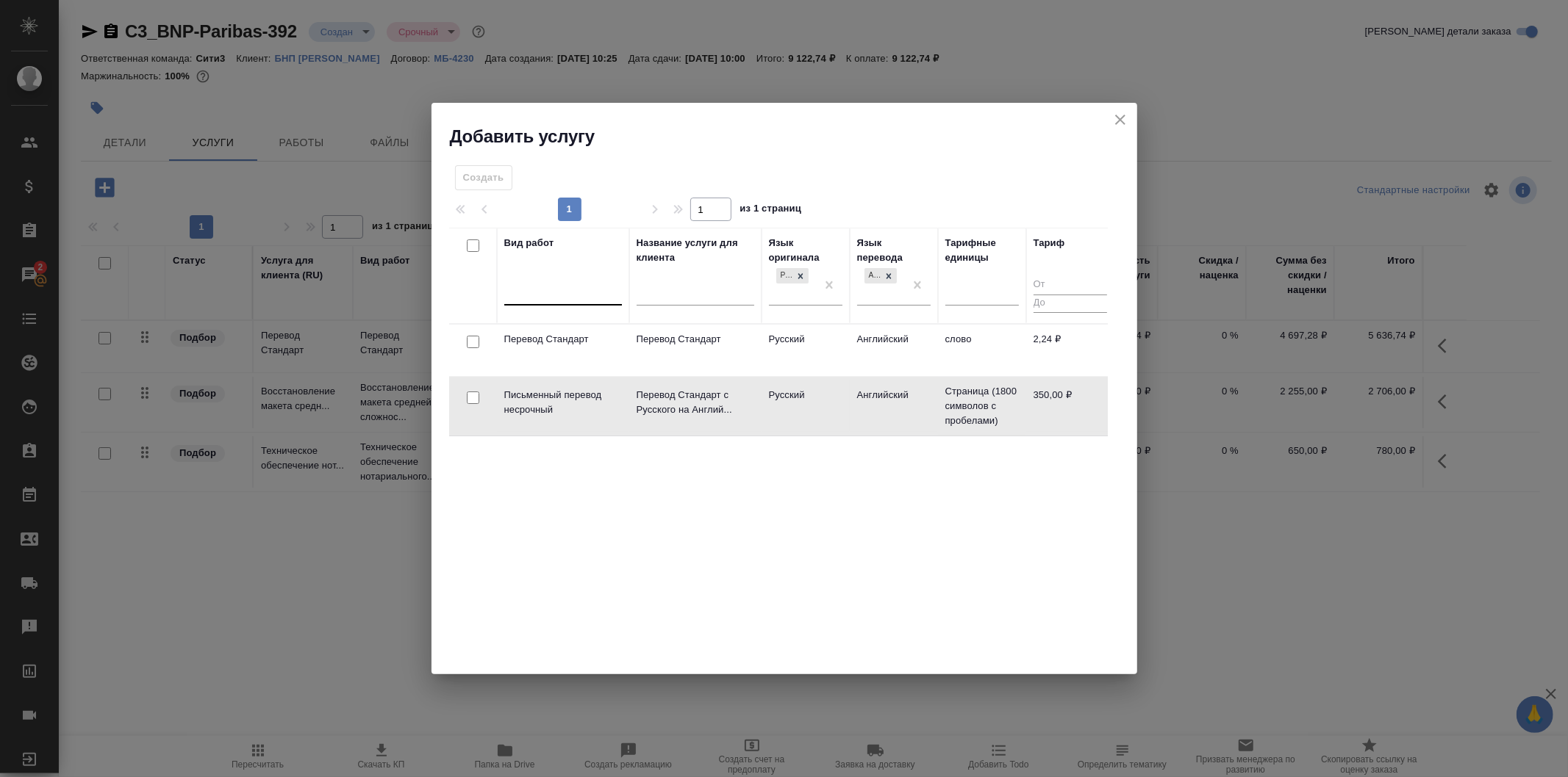
click at [830, 419] on td "Русский" at bounding box center [806, 406] width 88 height 51
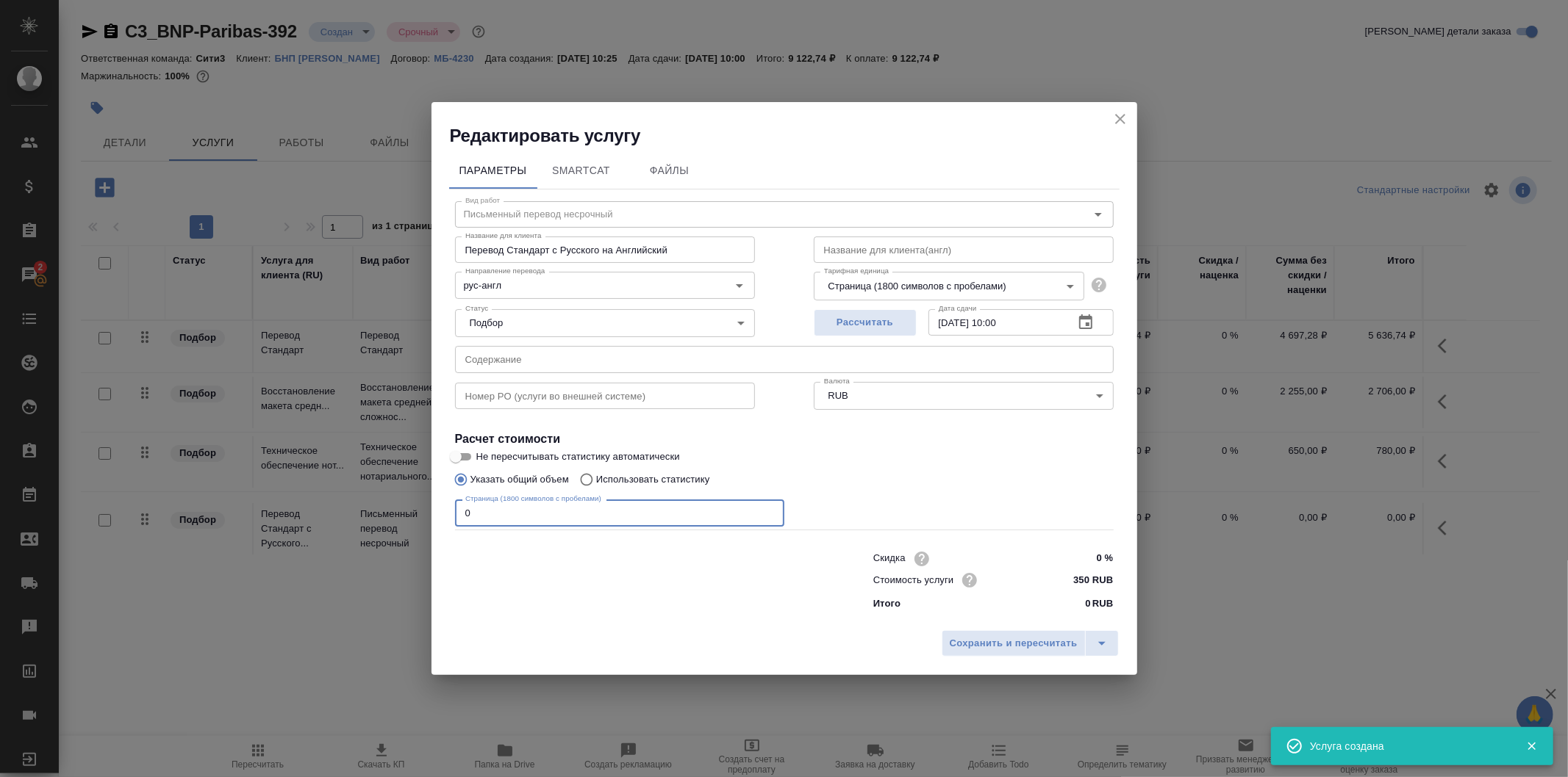
click at [588, 516] on input "0" at bounding box center [619, 512] width 329 height 26
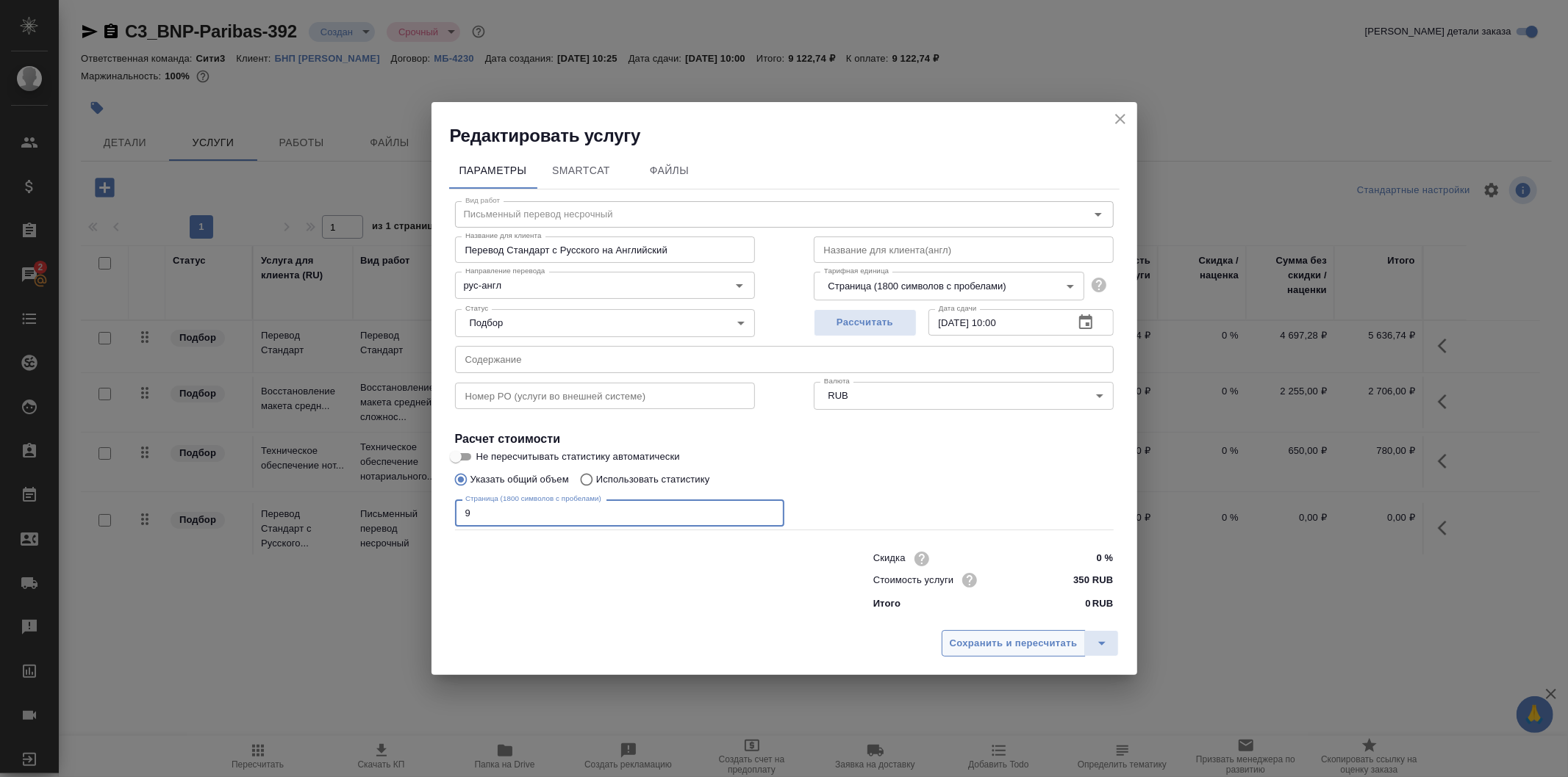
type input "9"
click at [1024, 644] on span "Сохранить и пересчитать" at bounding box center [1014, 643] width 128 height 17
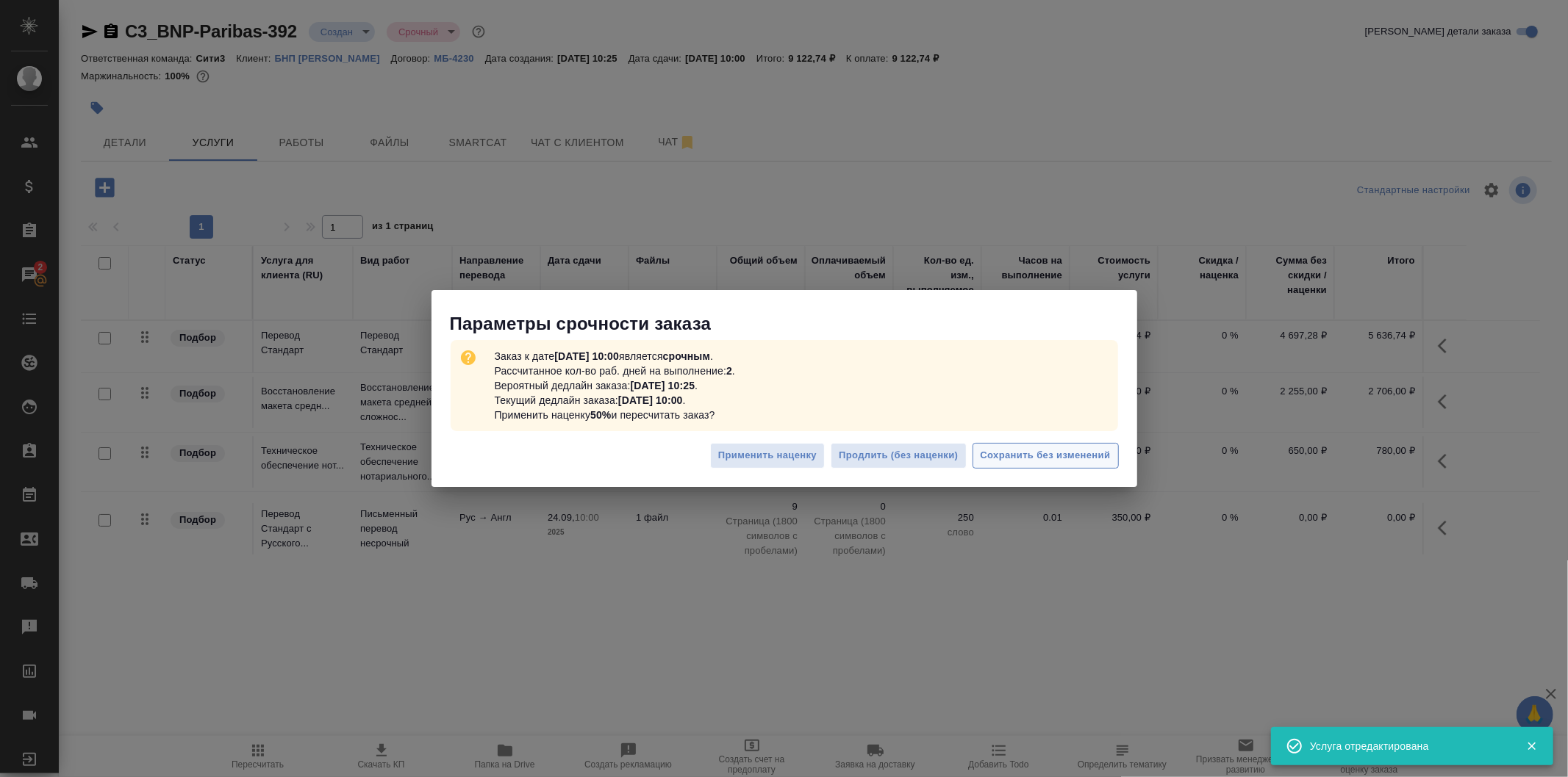
click at [1084, 454] on span "Сохранить без изменений" at bounding box center [1046, 455] width 130 height 17
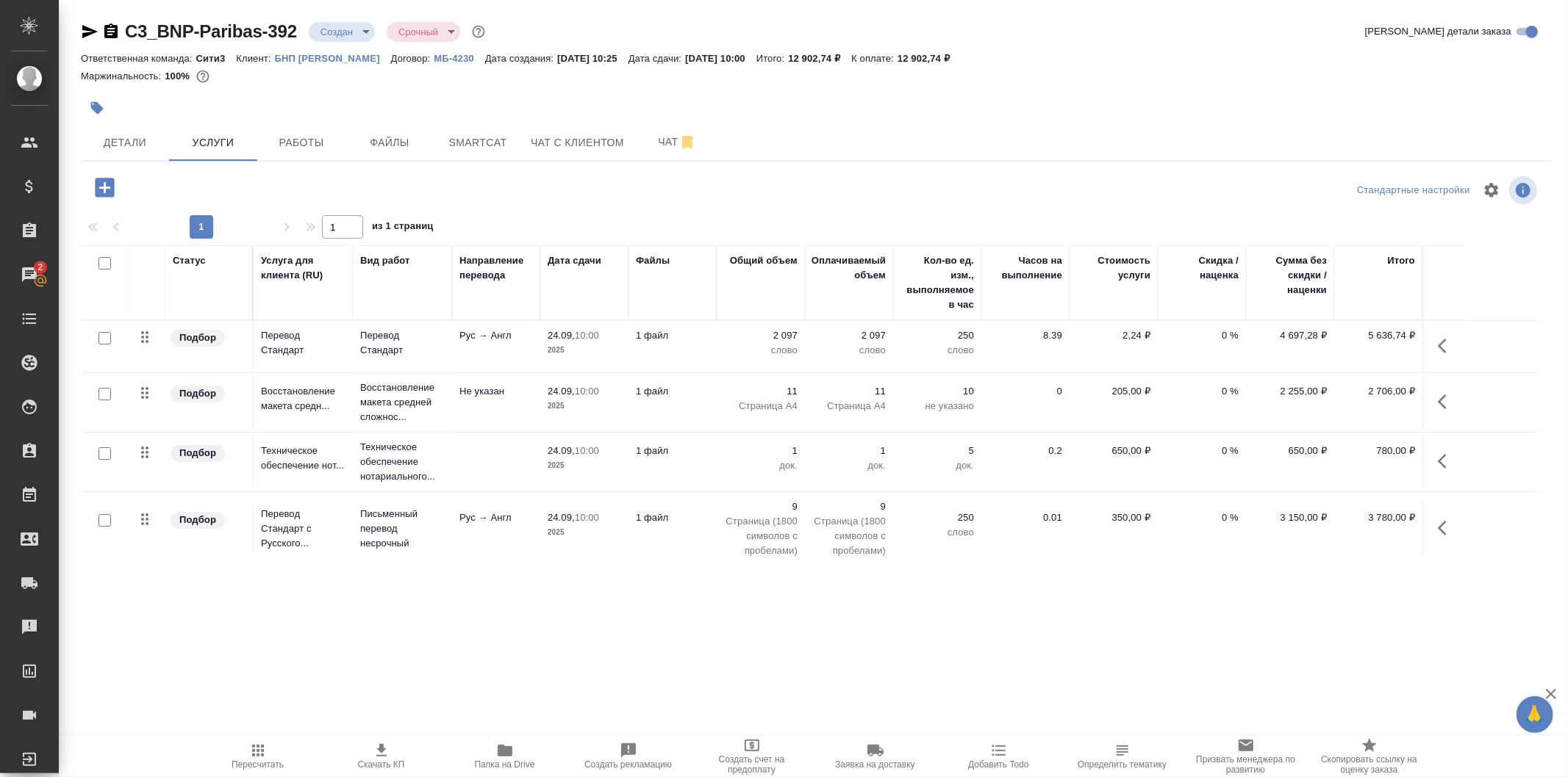
click at [104, 523] on input "checkbox" at bounding box center [104, 520] width 12 height 12
checkbox input "true"
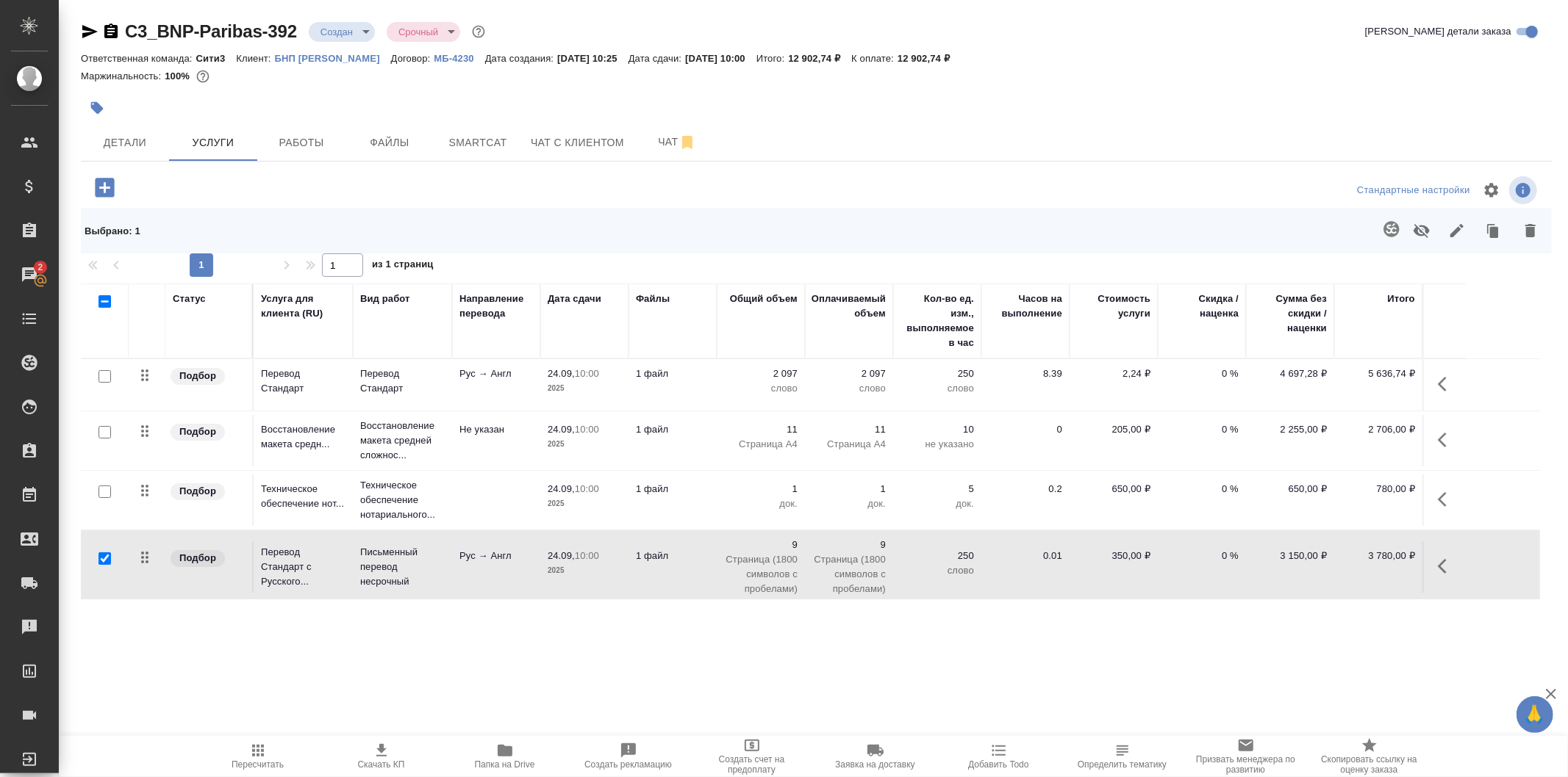
click at [1431, 223] on button "button" at bounding box center [1421, 230] width 35 height 38
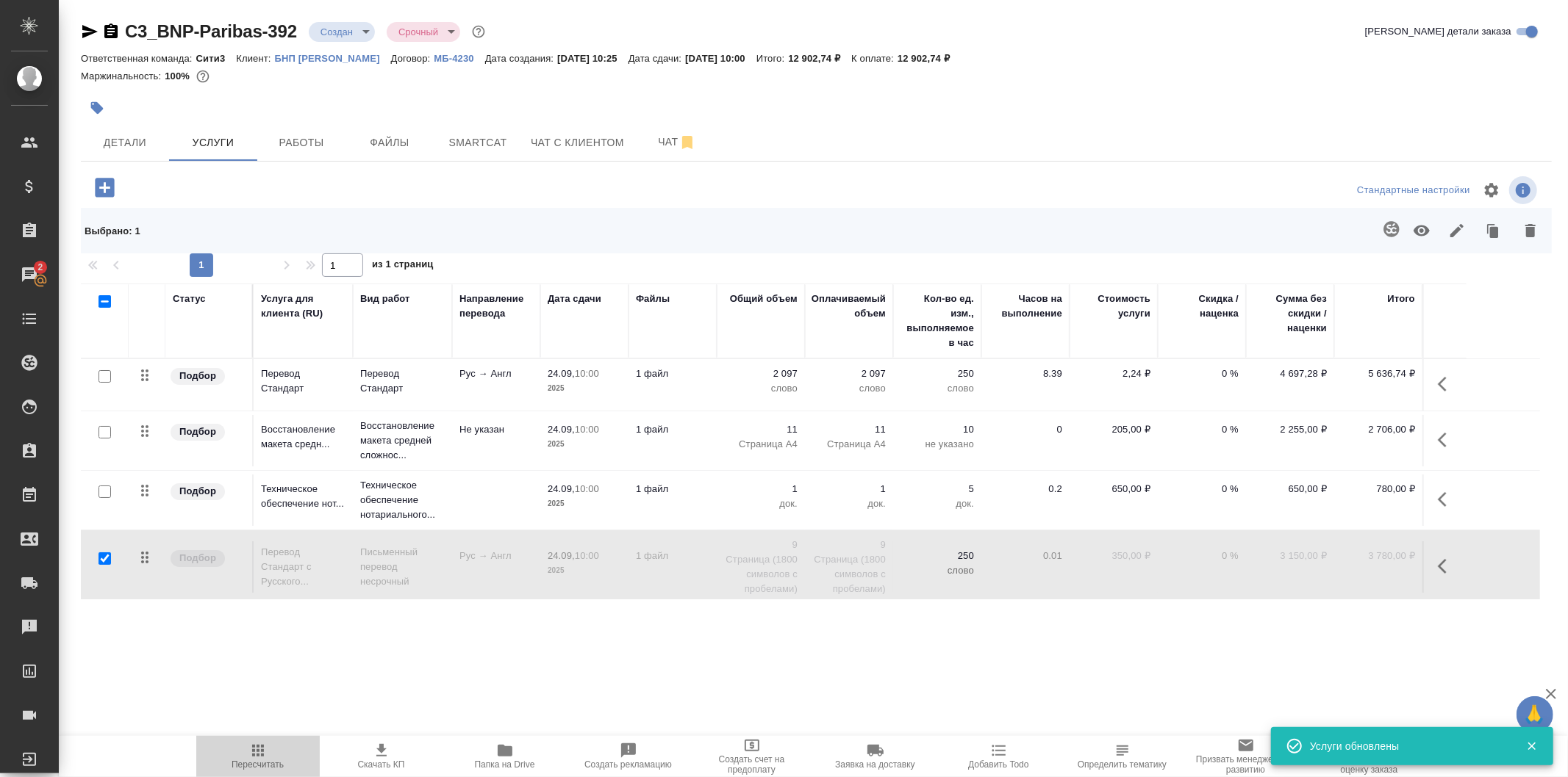
click at [266, 748] on span "Пересчитать" at bounding box center [258, 756] width 106 height 28
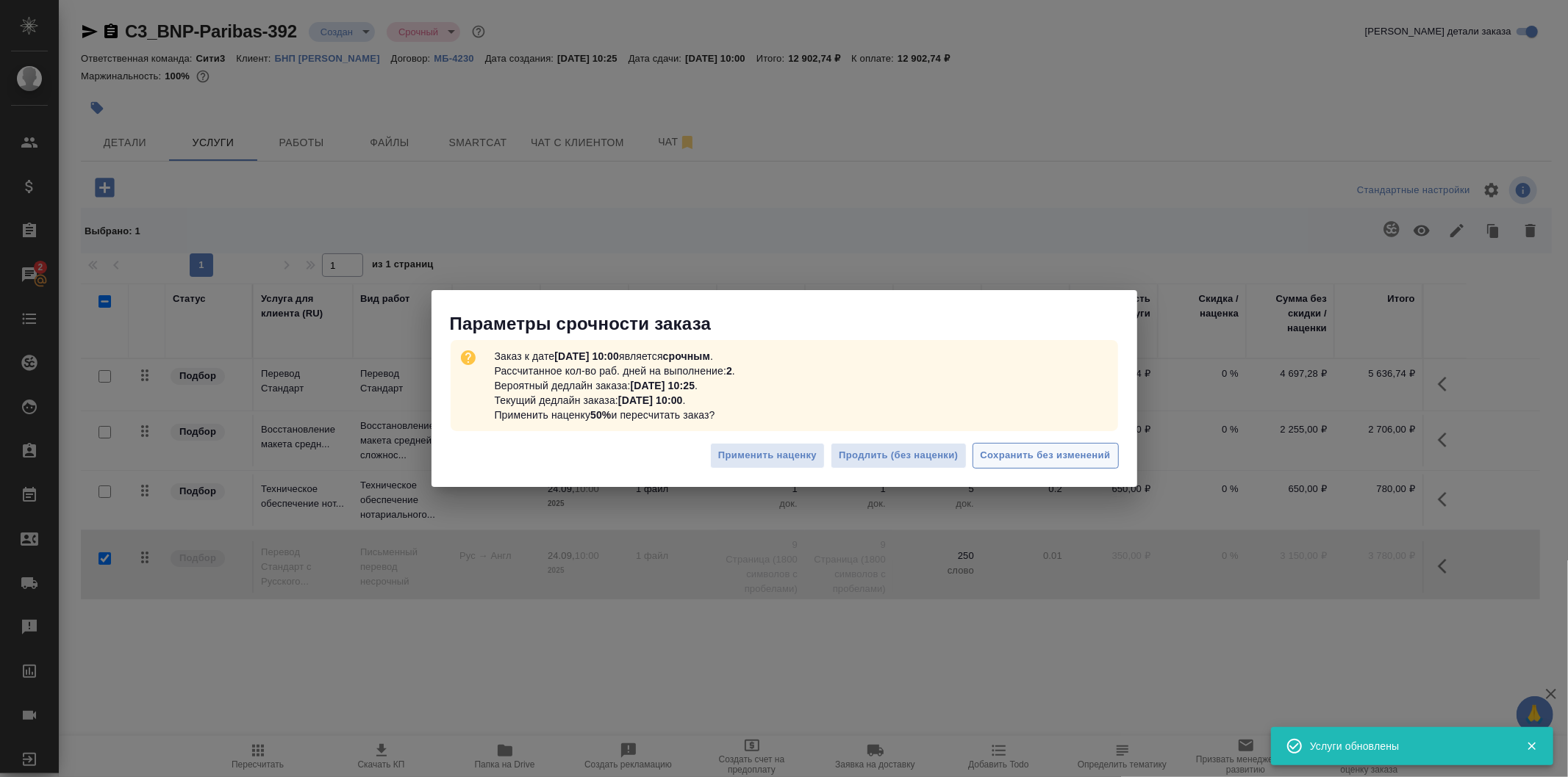
click at [1042, 463] on span "Сохранить без изменений" at bounding box center [1046, 455] width 130 height 17
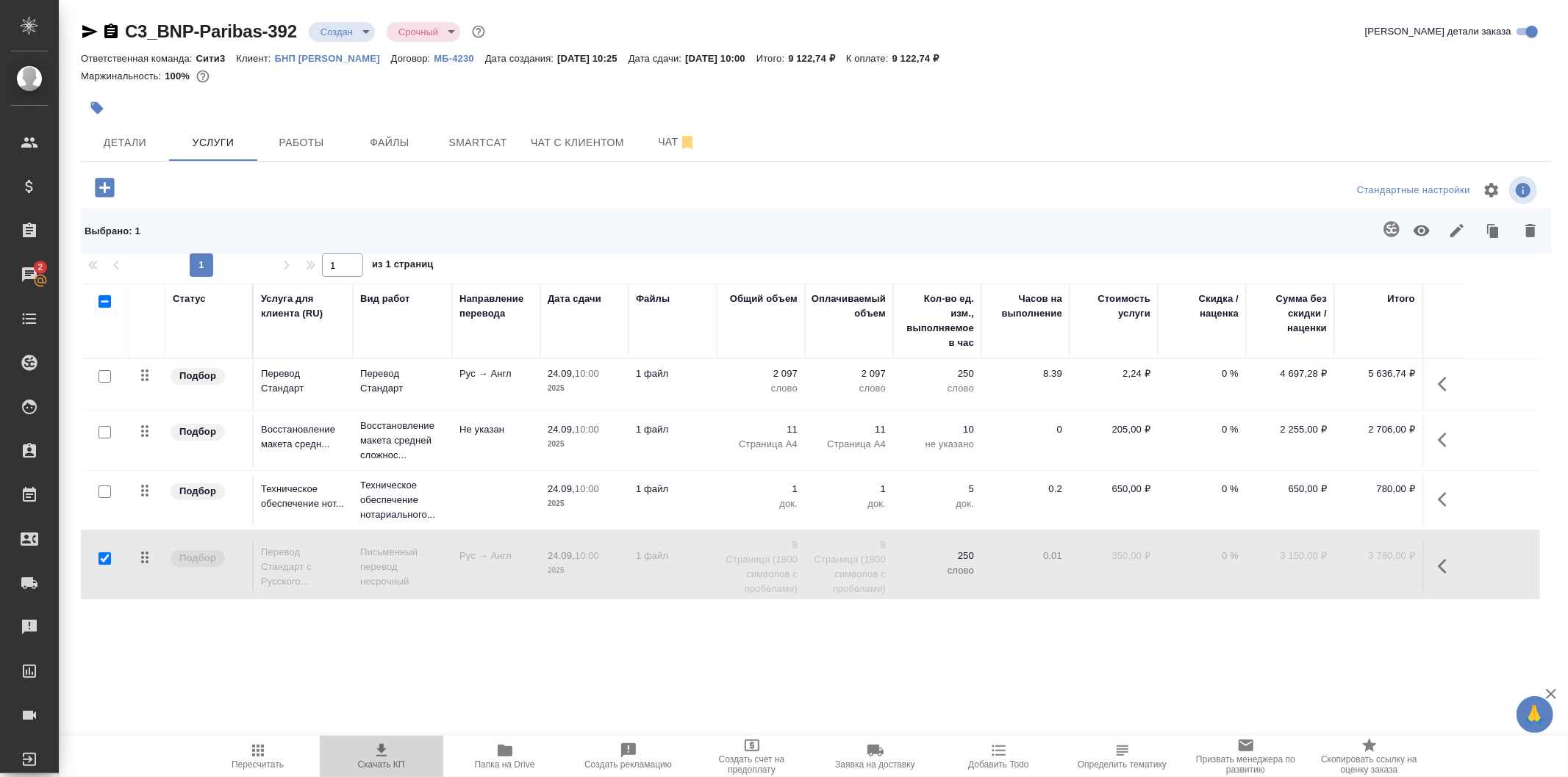
click at [382, 753] on icon "button" at bounding box center [381, 750] width 11 height 12
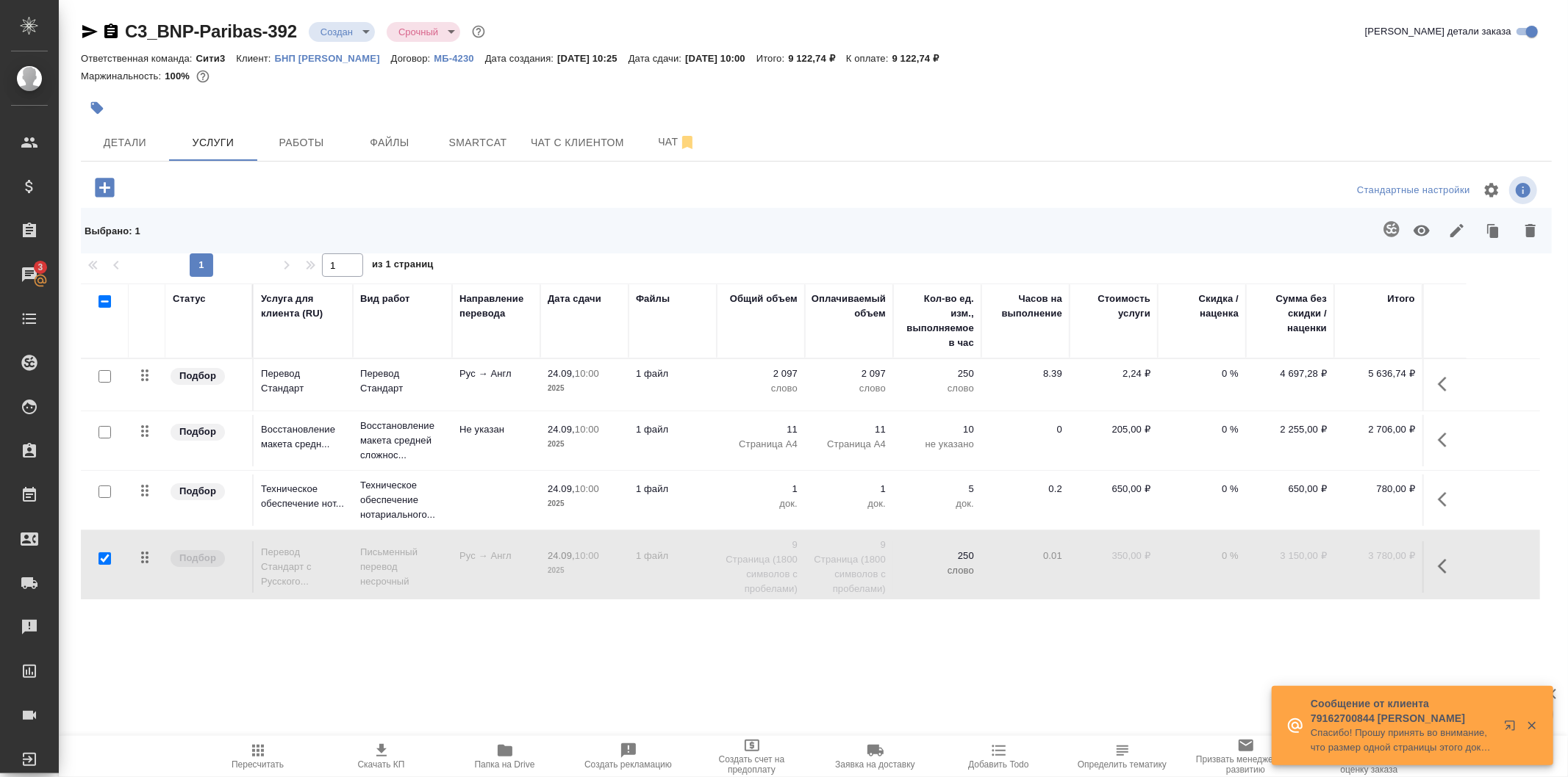
click at [1419, 236] on icon "button" at bounding box center [1422, 230] width 18 height 18
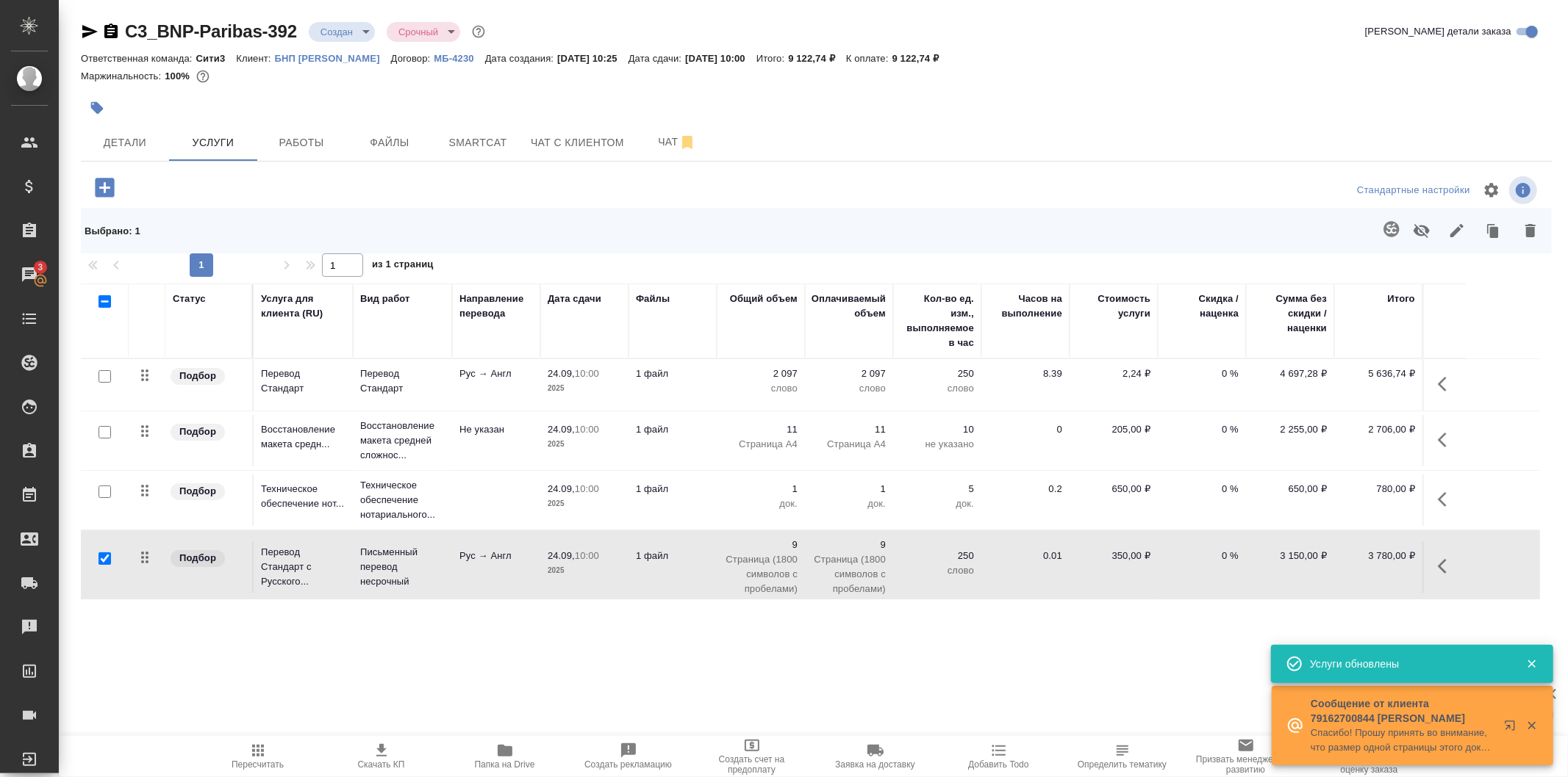
click at [105, 378] on input "checkbox" at bounding box center [104, 376] width 12 height 12
checkbox input "true"
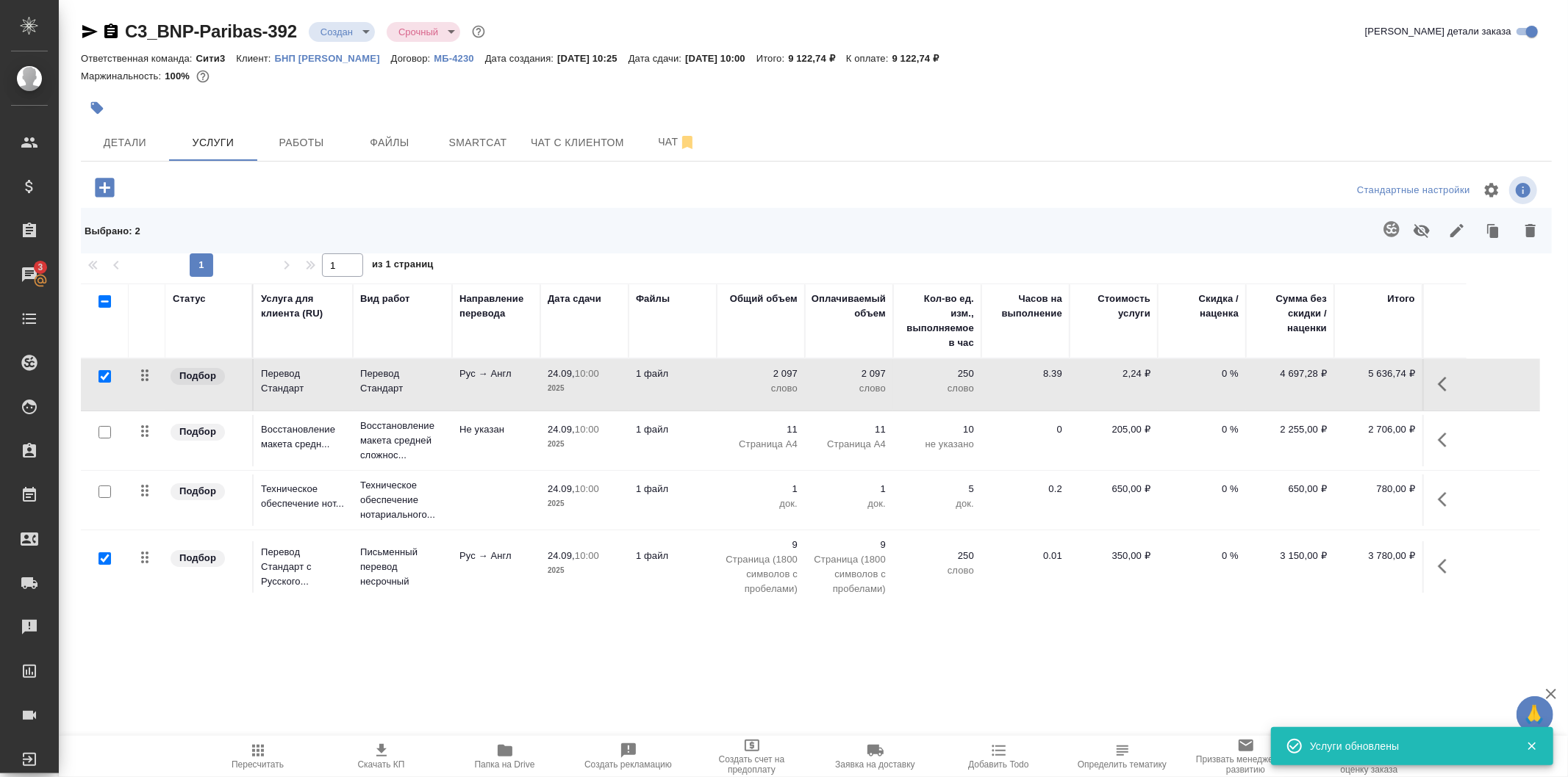
click at [96, 560] on div at bounding box center [104, 559] width 33 height 20
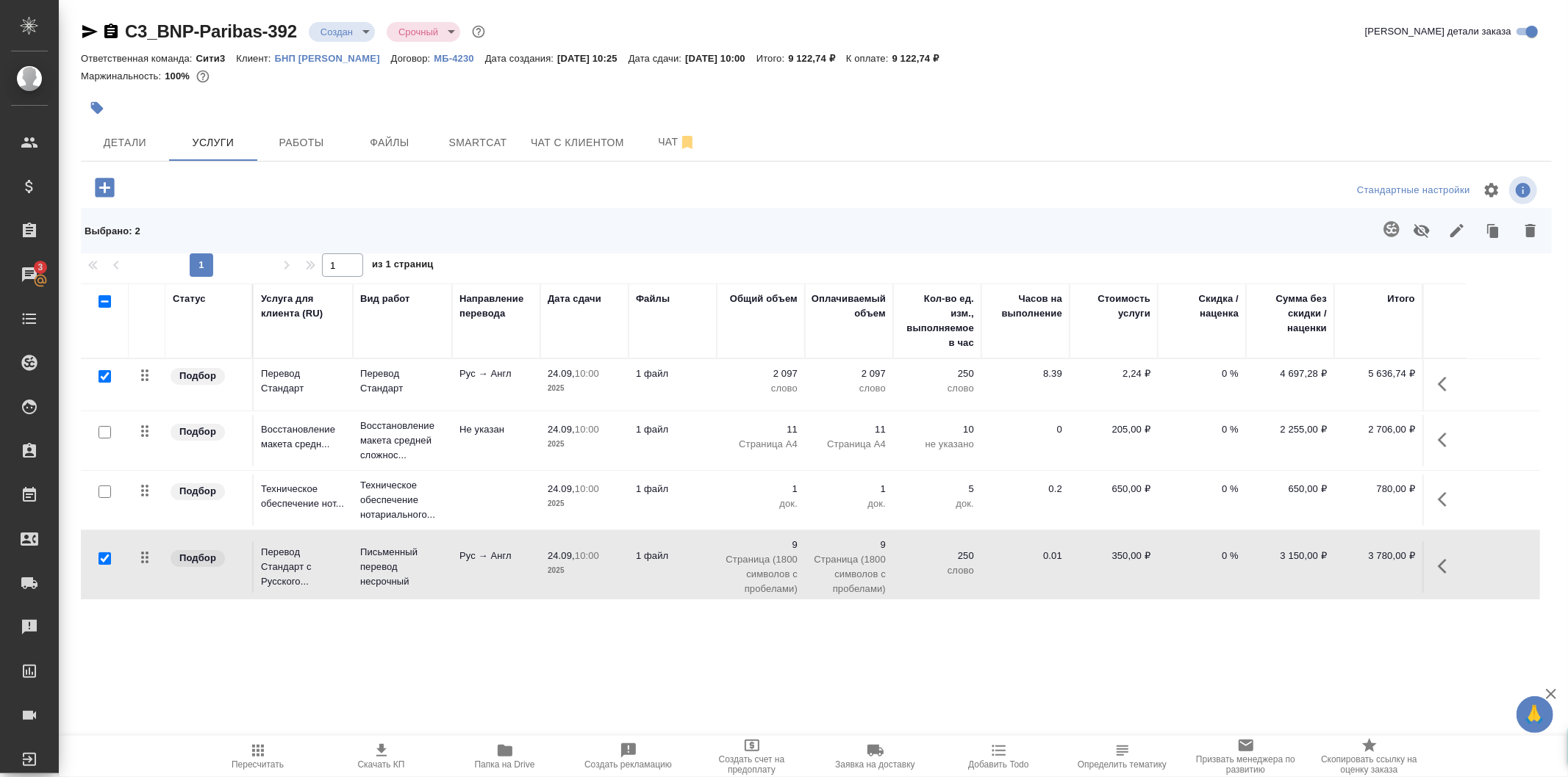
click at [104, 560] on input "checkbox" at bounding box center [104, 558] width 12 height 12
checkbox input "false"
click at [1207, 379] on p "0 %" at bounding box center [1202, 374] width 73 height 15
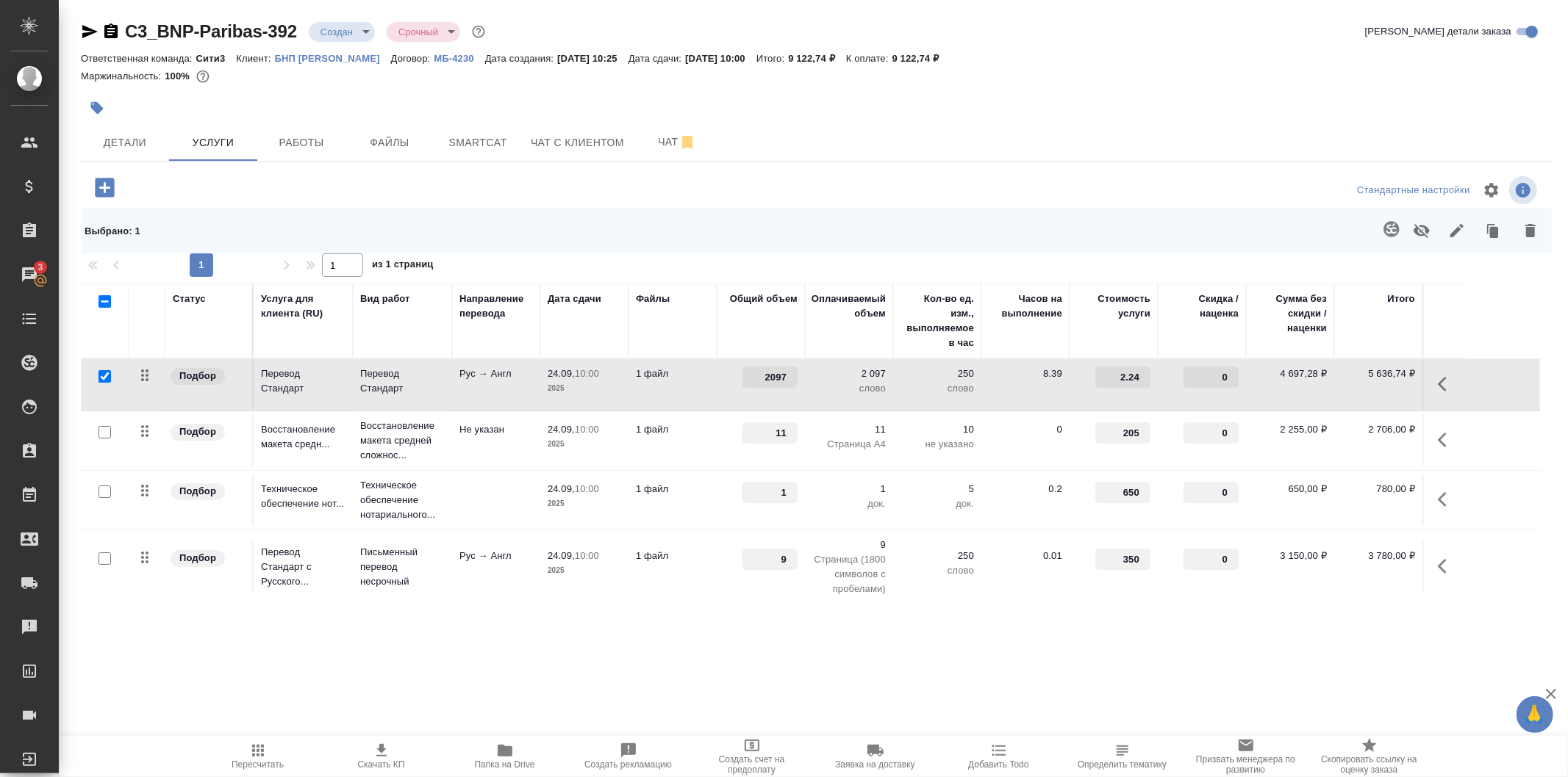
click at [940, 647] on div ".cls-1 fill:#fff; AWATERA Galisheva Mariya Клиенты Спецификации Заказы 3 Чаты T…" at bounding box center [784, 388] width 1568 height 777
click at [1429, 229] on icon "button" at bounding box center [1422, 230] width 16 height 14
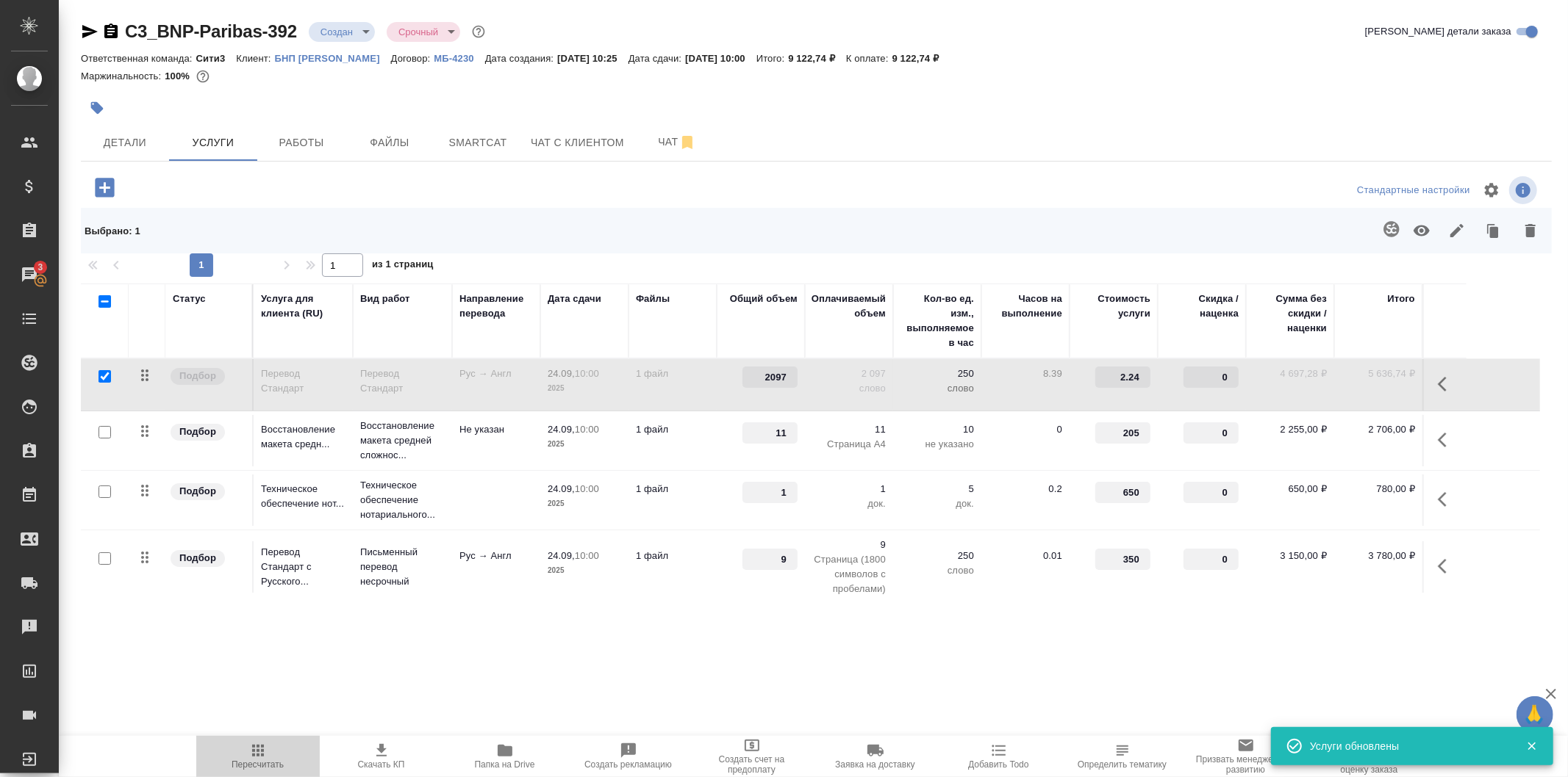
click at [270, 750] on span "Пересчитать" at bounding box center [258, 756] width 106 height 28
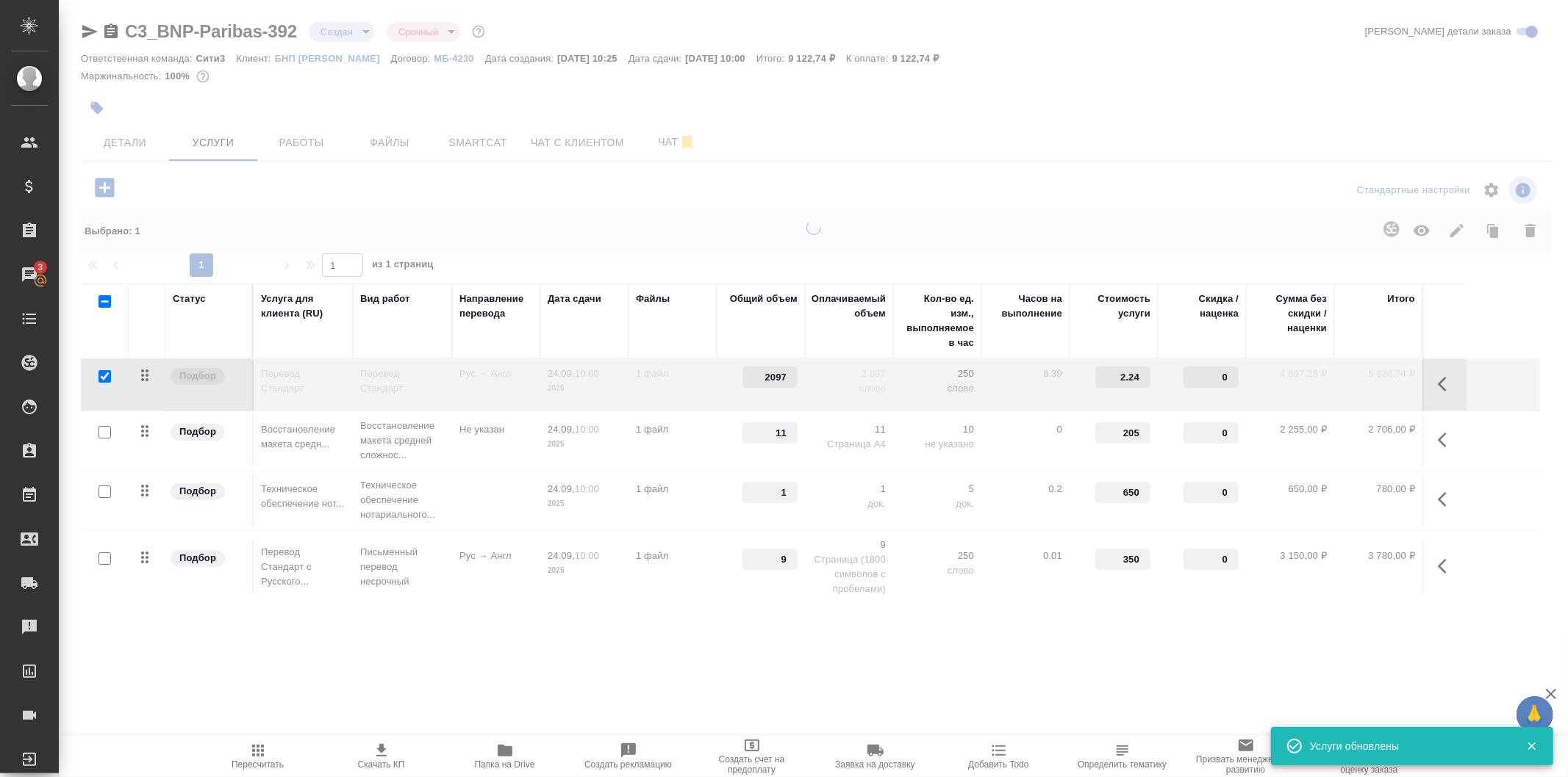
type input "normal"
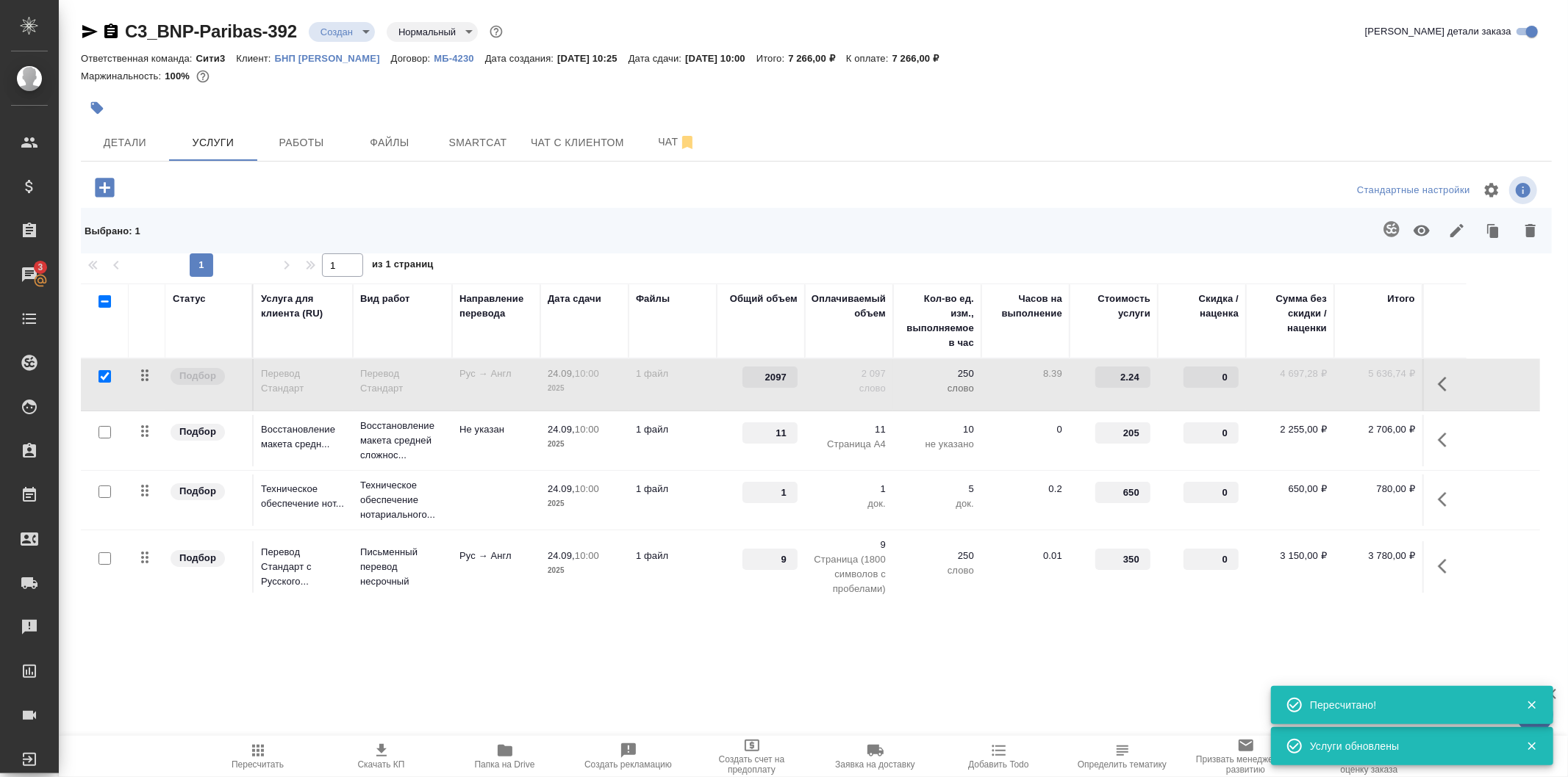
click at [377, 744] on icon "button" at bounding box center [381, 751] width 18 height 18
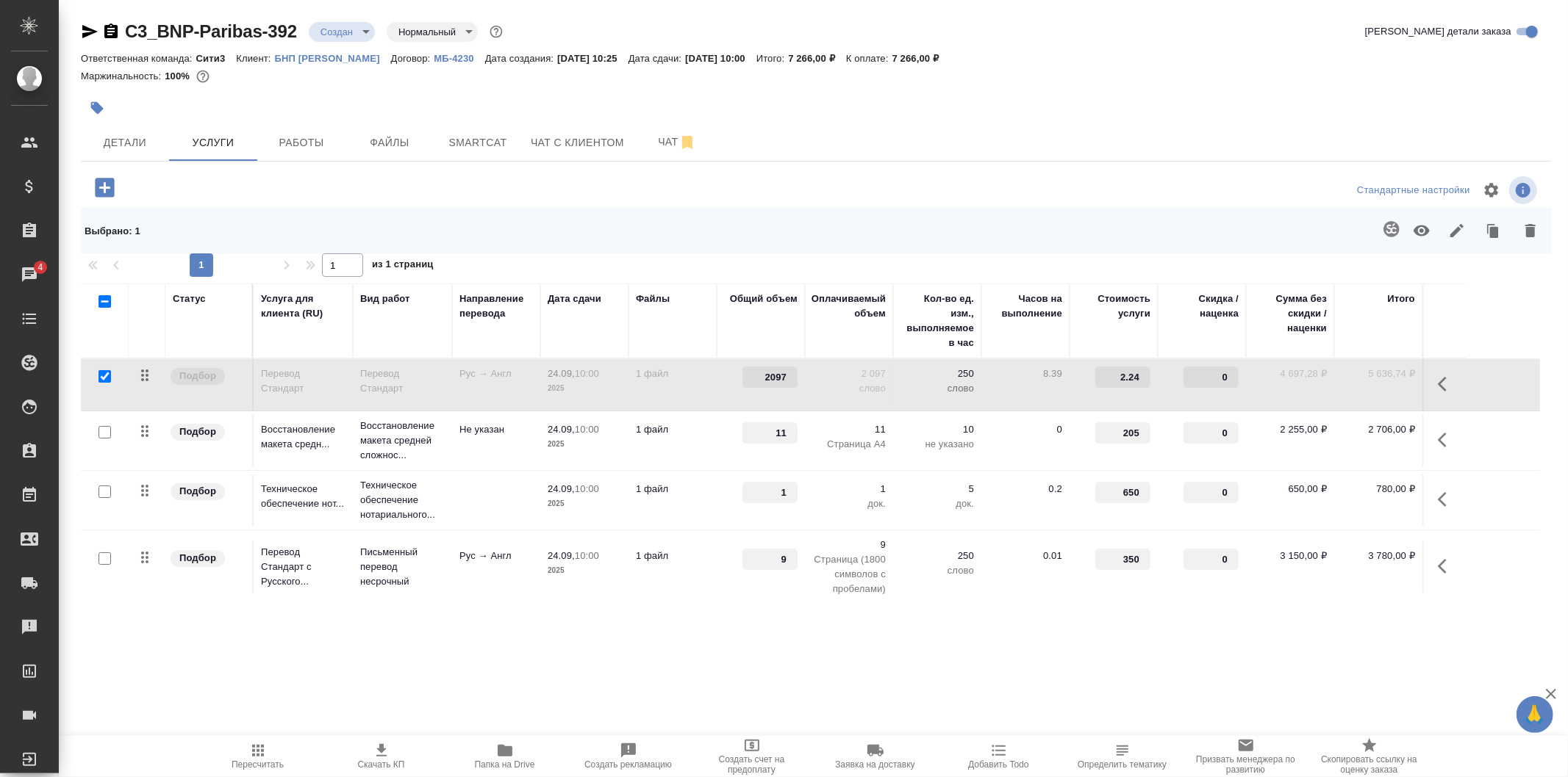
click at [1532, 229] on icon "button" at bounding box center [1531, 230] width 11 height 13
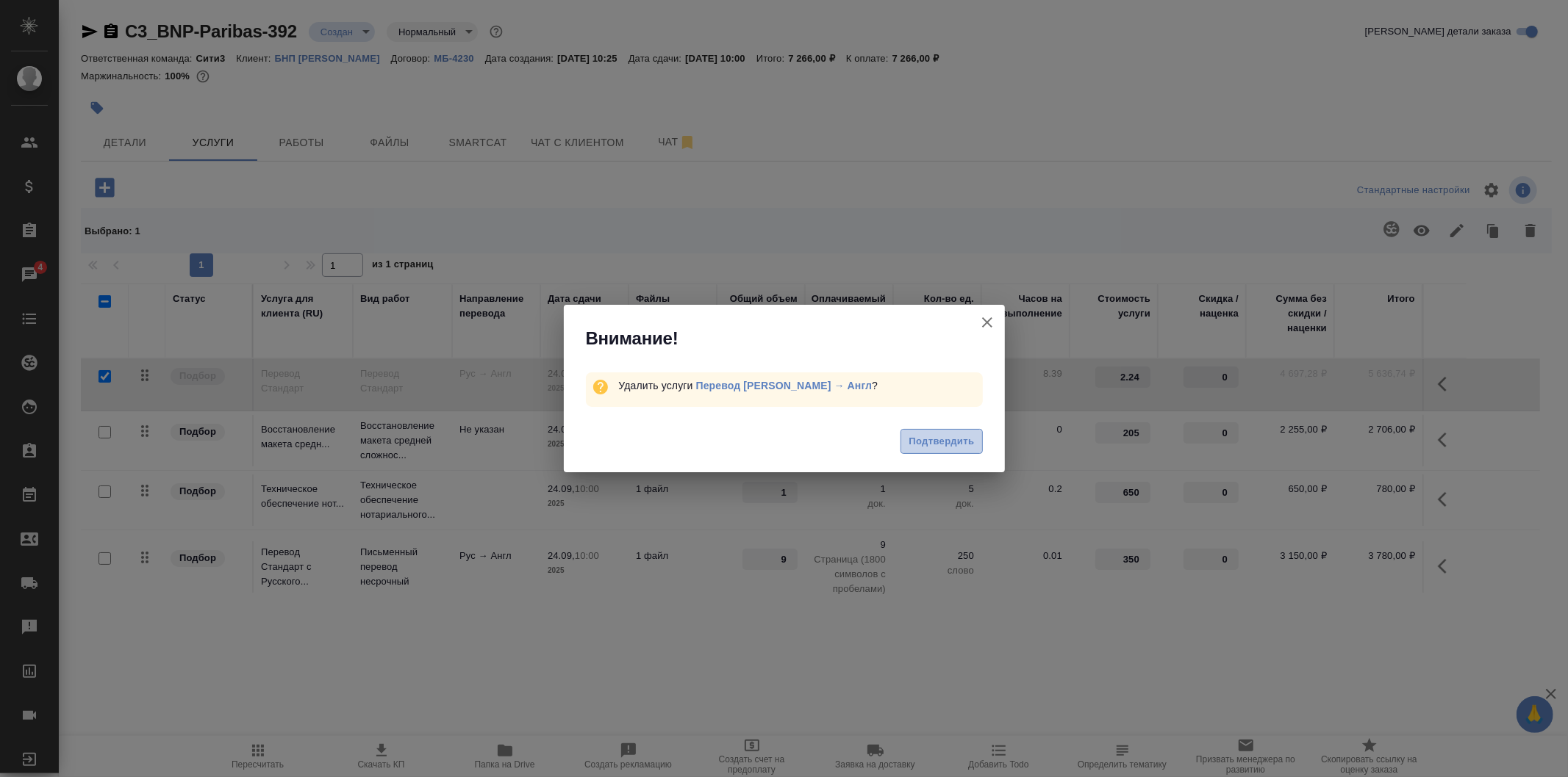
click at [957, 446] on span "Подтвердить" at bounding box center [941, 441] width 65 height 17
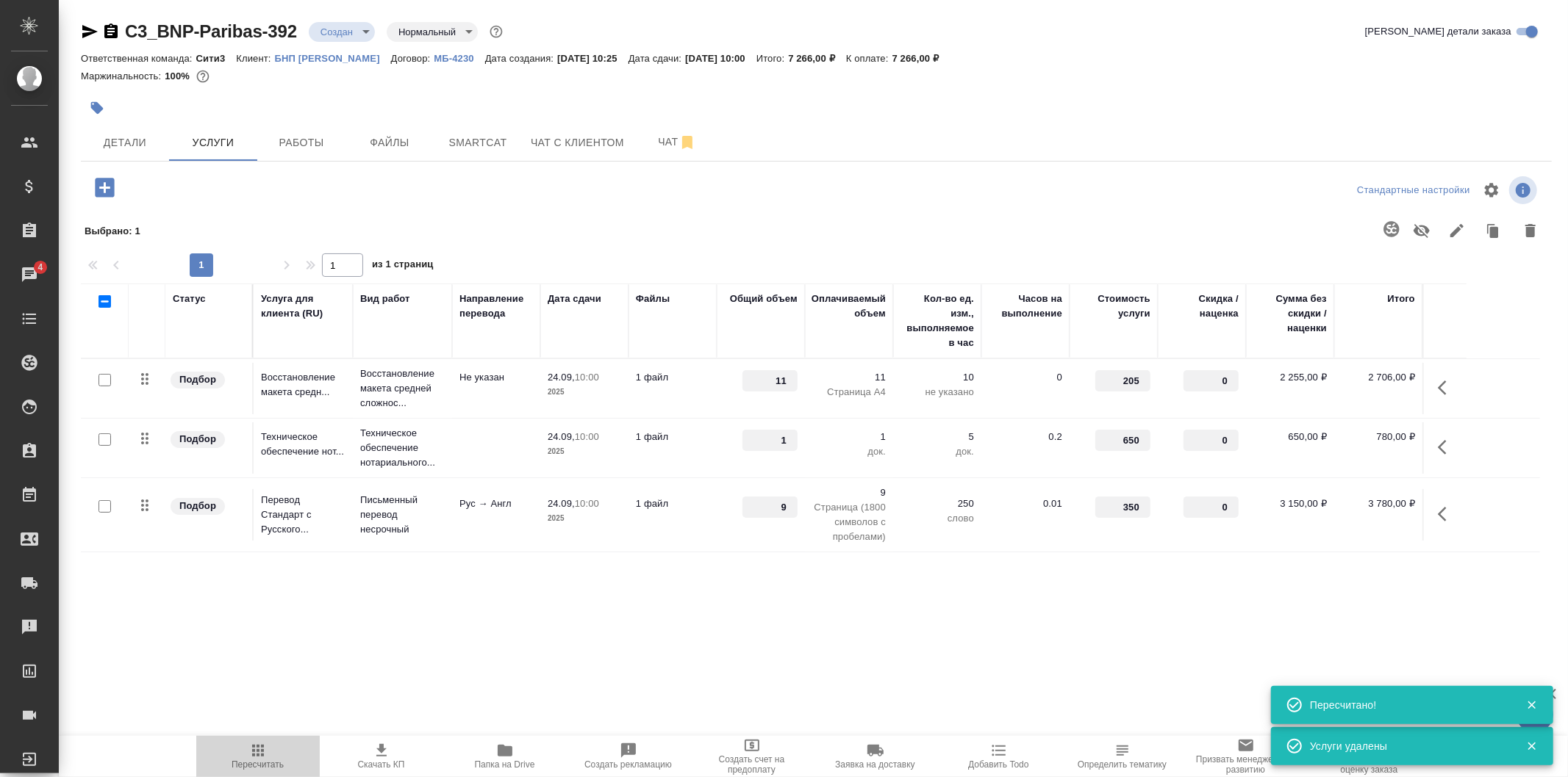
click at [262, 759] on icon "button" at bounding box center [258, 751] width 18 height 18
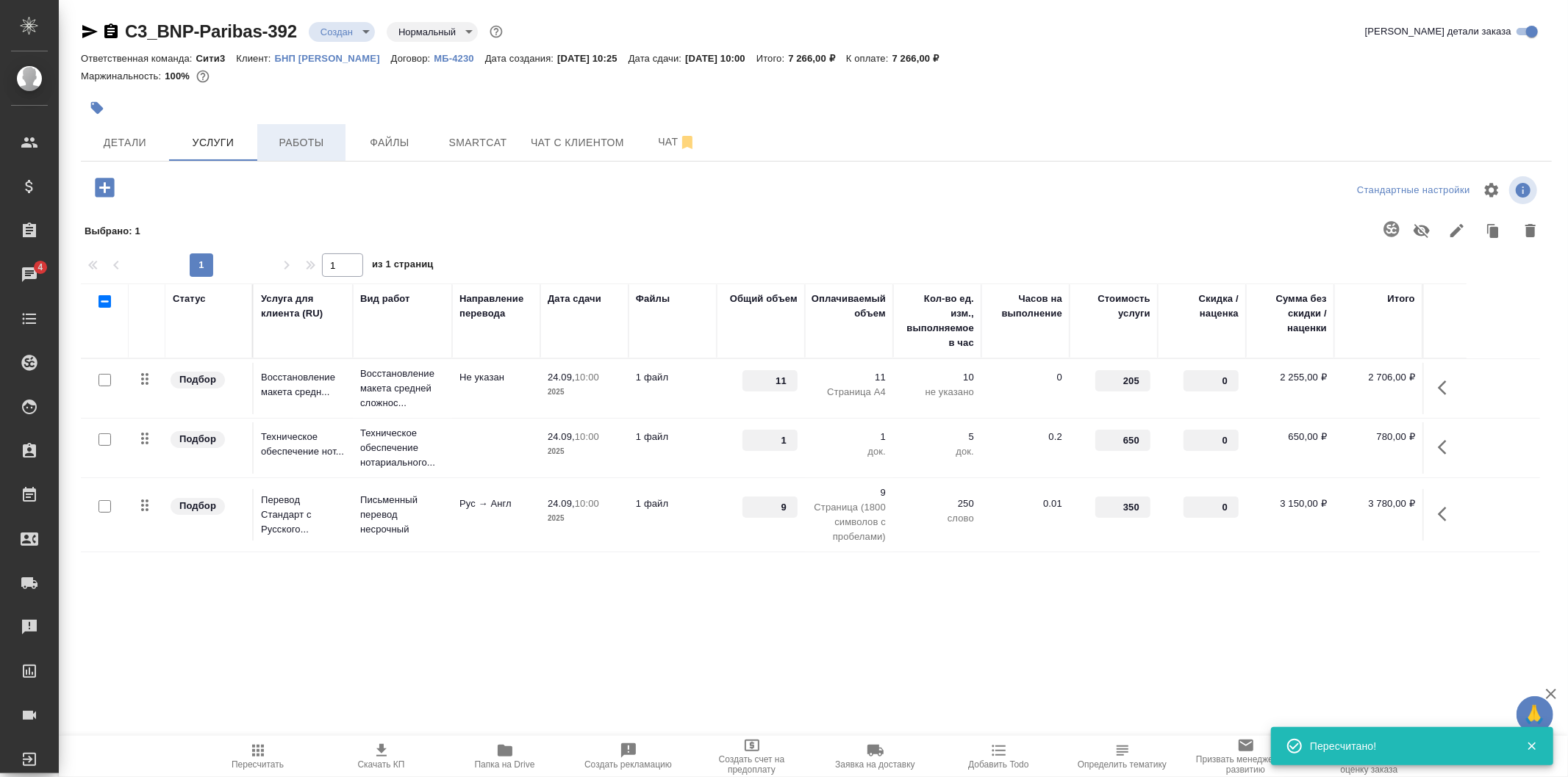
click at [331, 153] on button "Работы" at bounding box center [302, 142] width 88 height 37
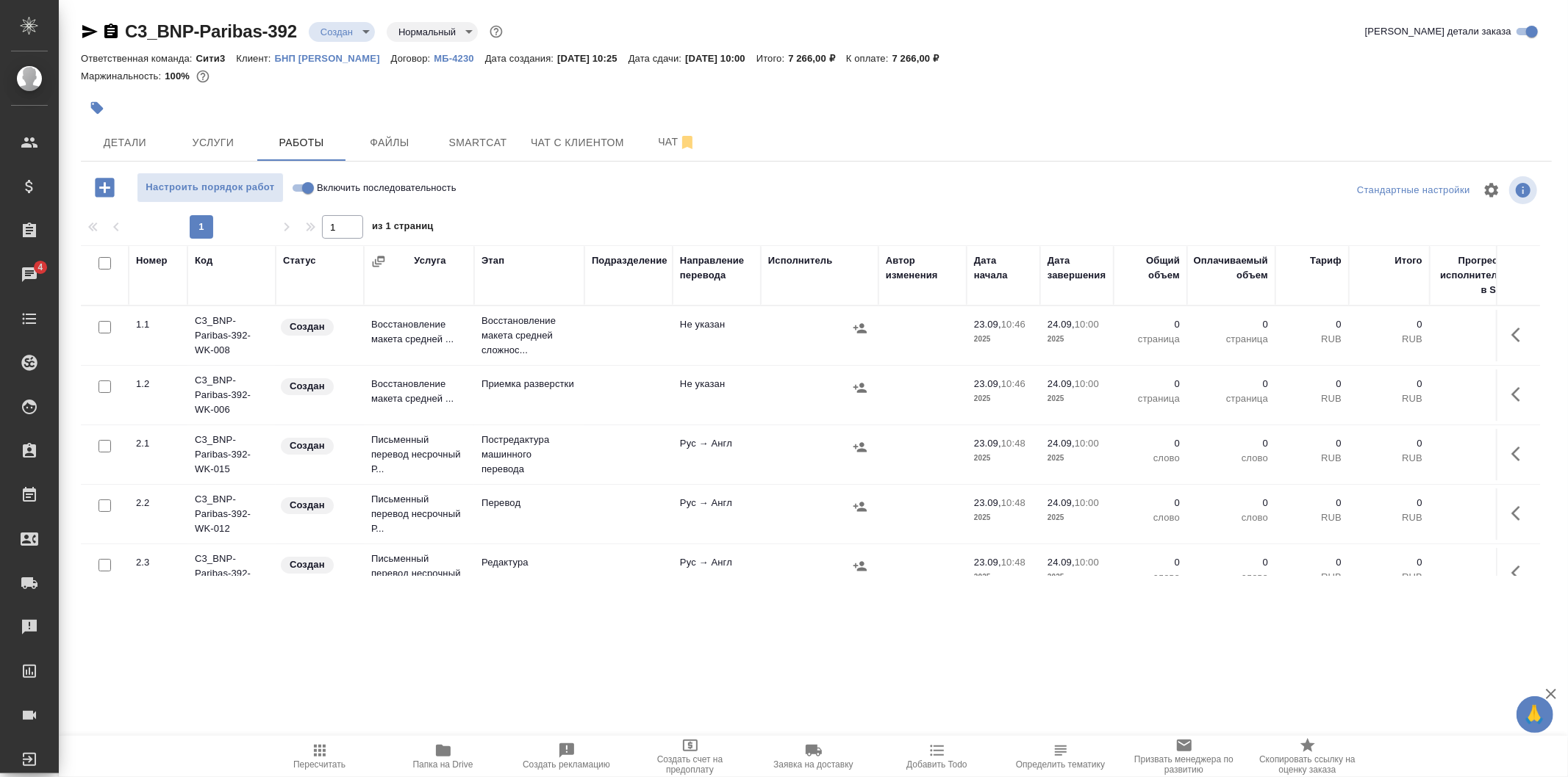
click at [360, 37] on body "🙏 .cls-1 fill:#fff; AWATERA Galisheva Mariya Клиенты Спецификации Заказы 4 Чаты…" at bounding box center [784, 388] width 1568 height 777
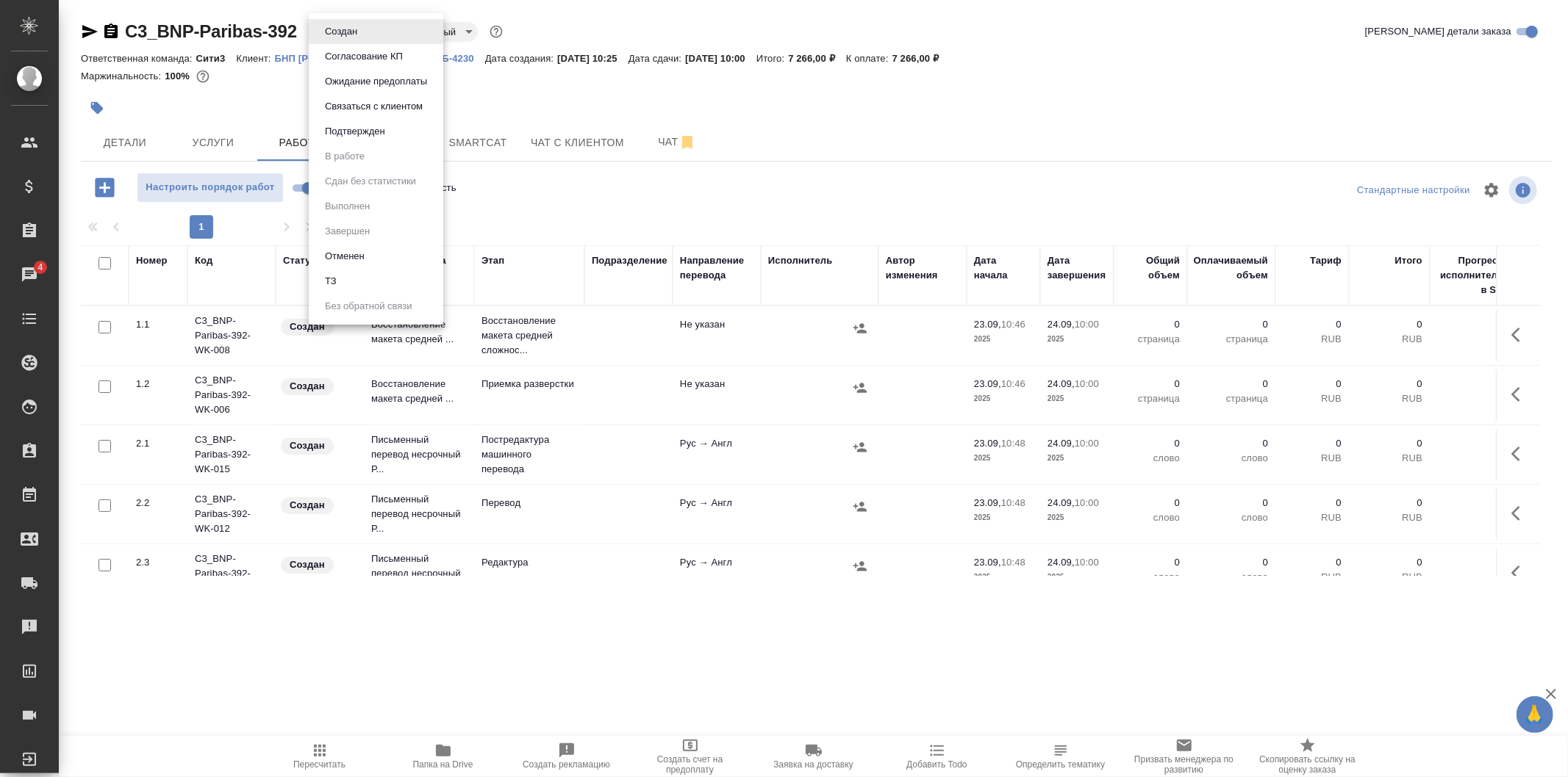
click at [548, 119] on div at bounding box center [784, 388] width 1568 height 777
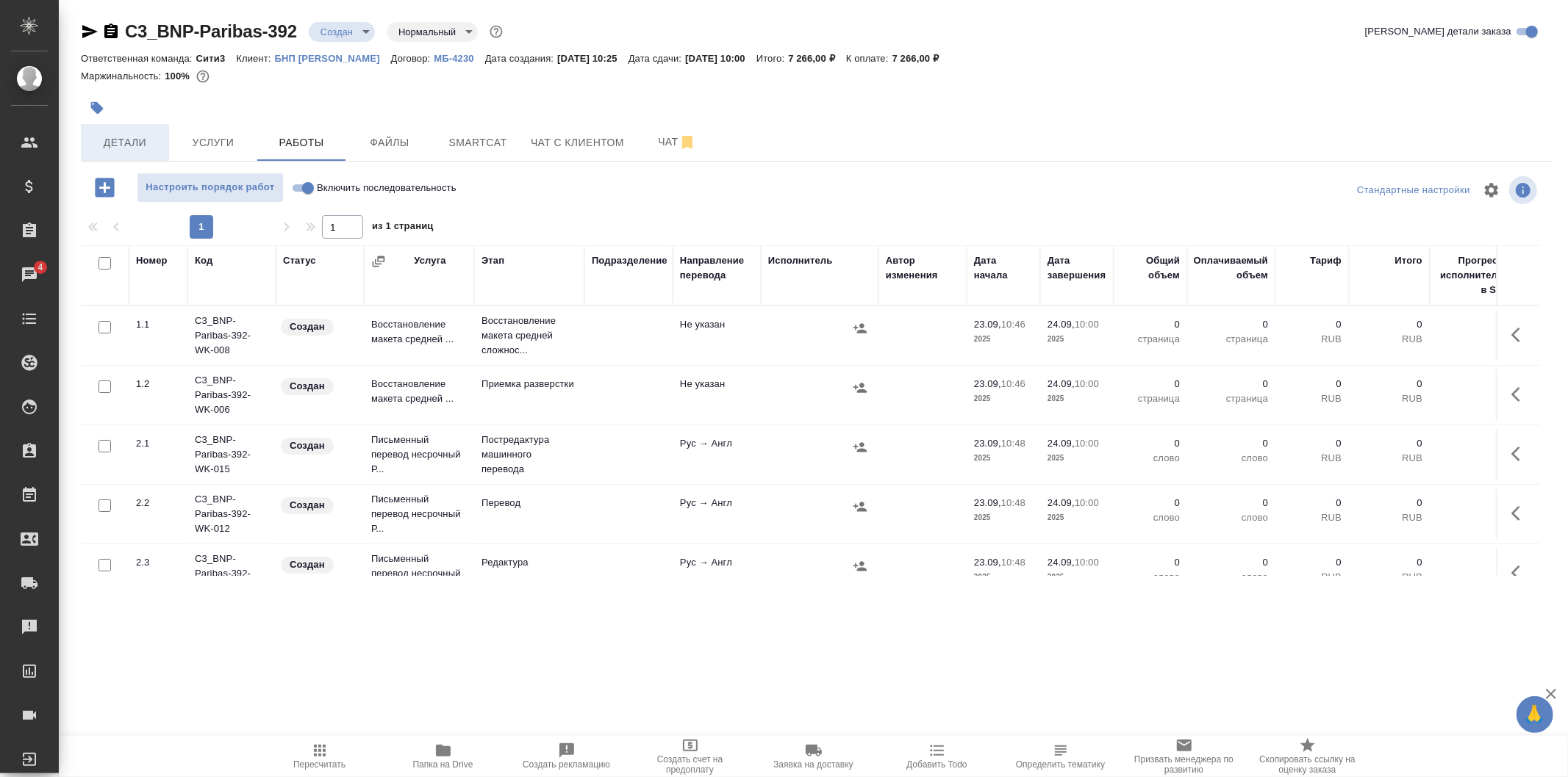
click at [101, 140] on span "Детали" at bounding box center [125, 143] width 71 height 19
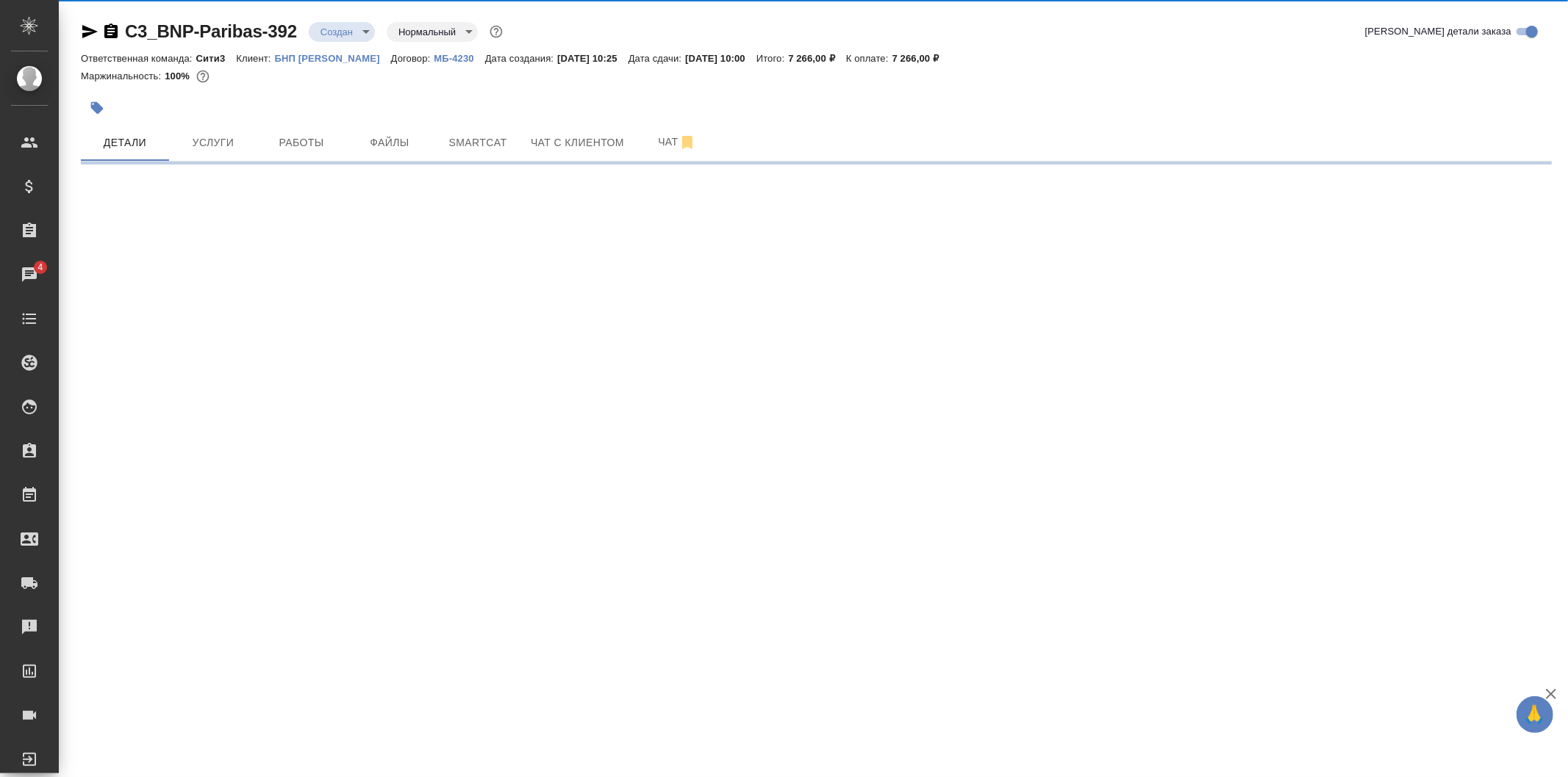
select select "RU"
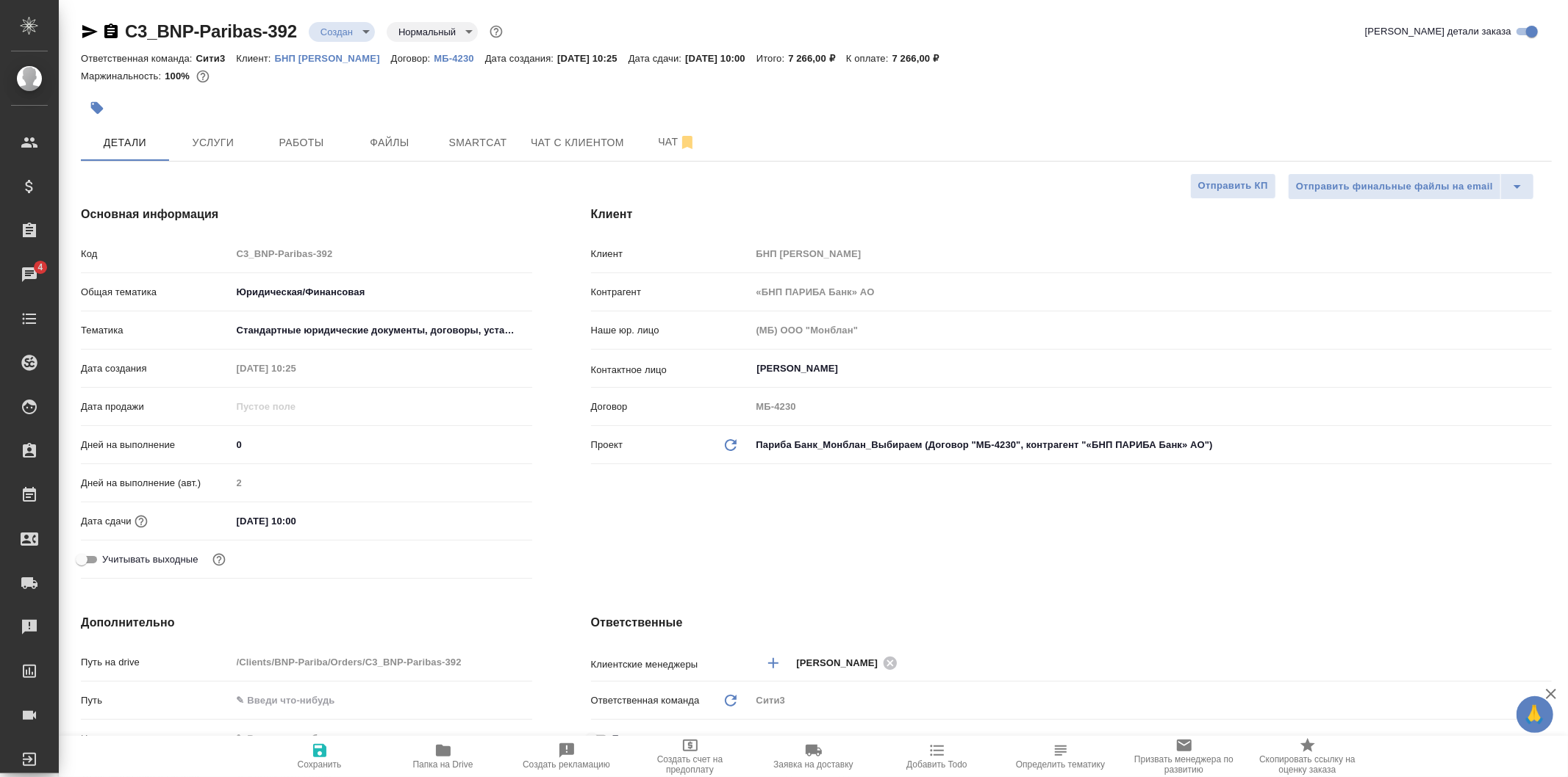
type textarea "x"
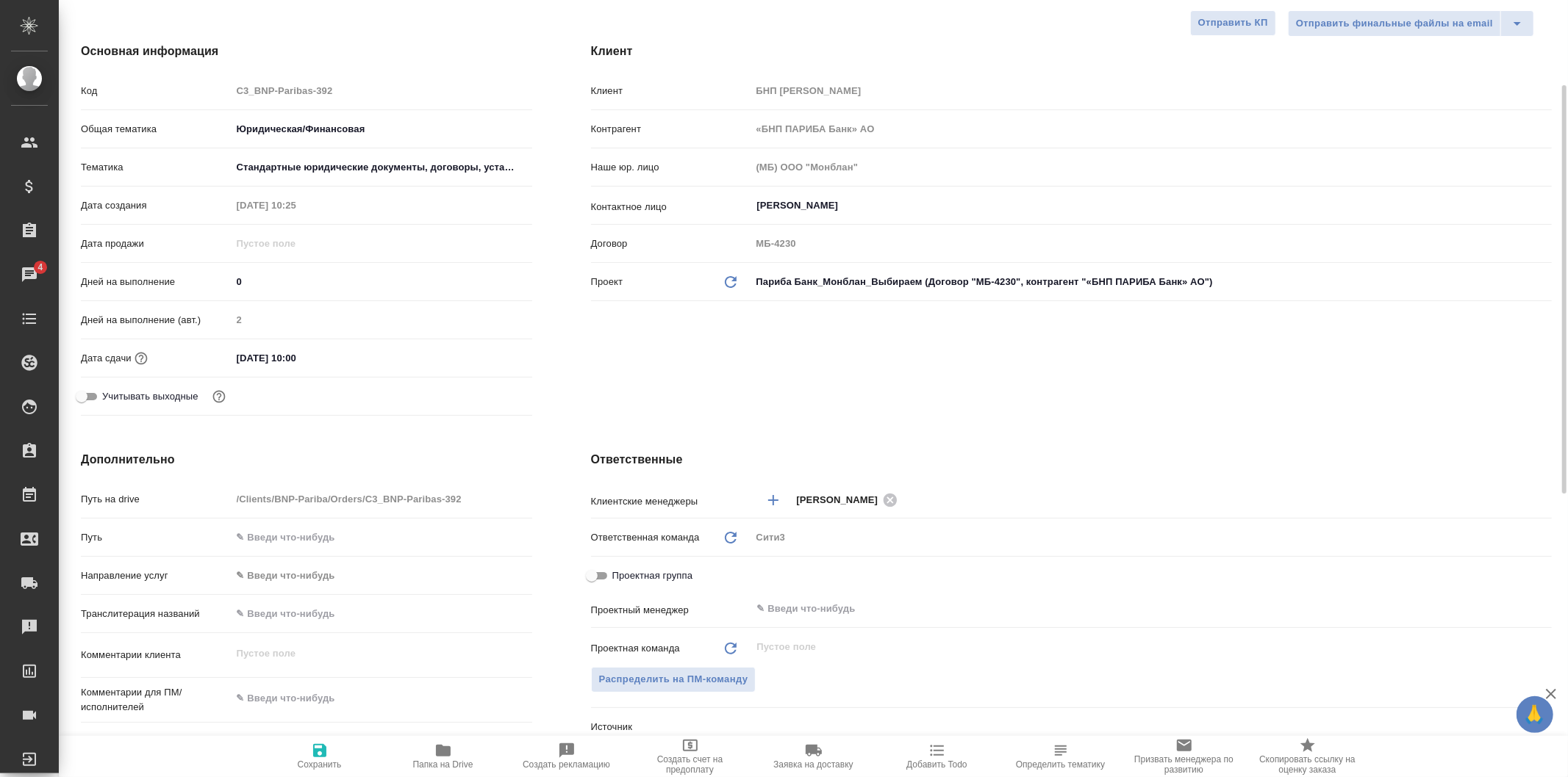
scroll to position [244, 0]
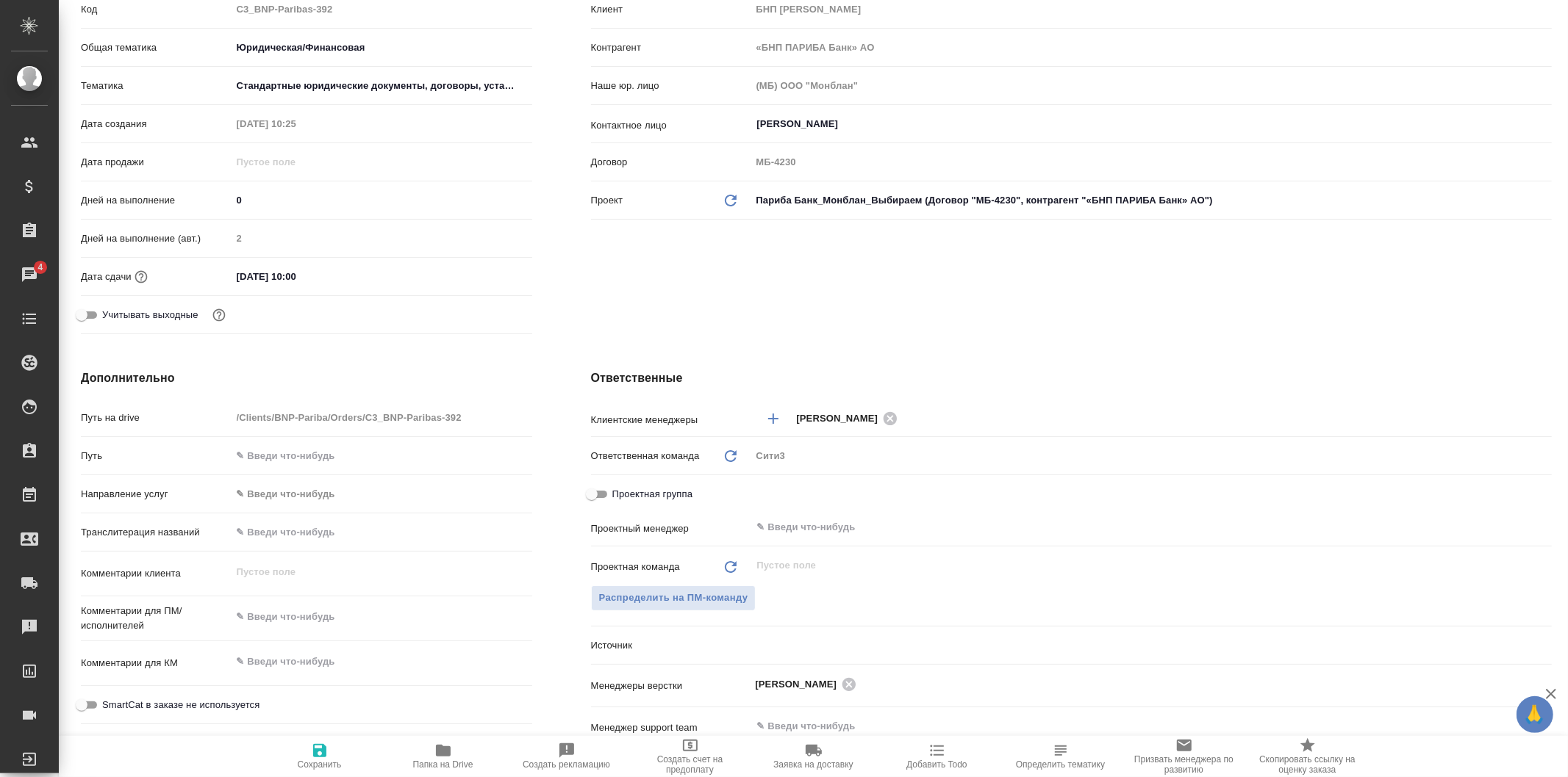
click at [447, 270] on div "24.09.2025 10:00" at bounding box center [381, 277] width 301 height 21
click at [372, 275] on div "24.09.2025 10:00" at bounding box center [381, 277] width 301 height 21
click at [309, 287] on input "24.09.2025 10:00" at bounding box center [297, 277] width 129 height 21
click at [487, 269] on icon "button" at bounding box center [490, 274] width 13 height 15
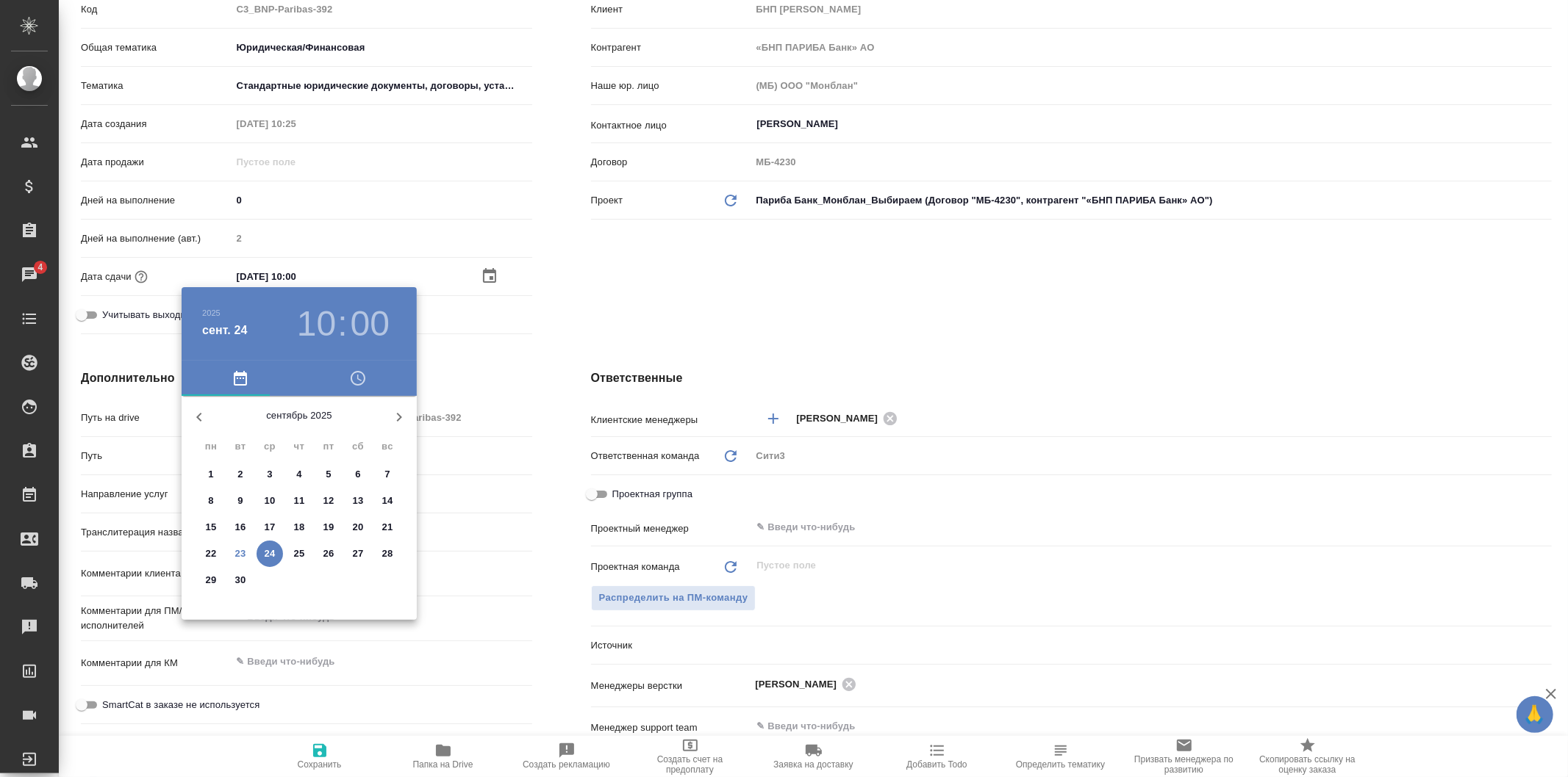
click at [317, 334] on h3 "10" at bounding box center [316, 324] width 39 height 42
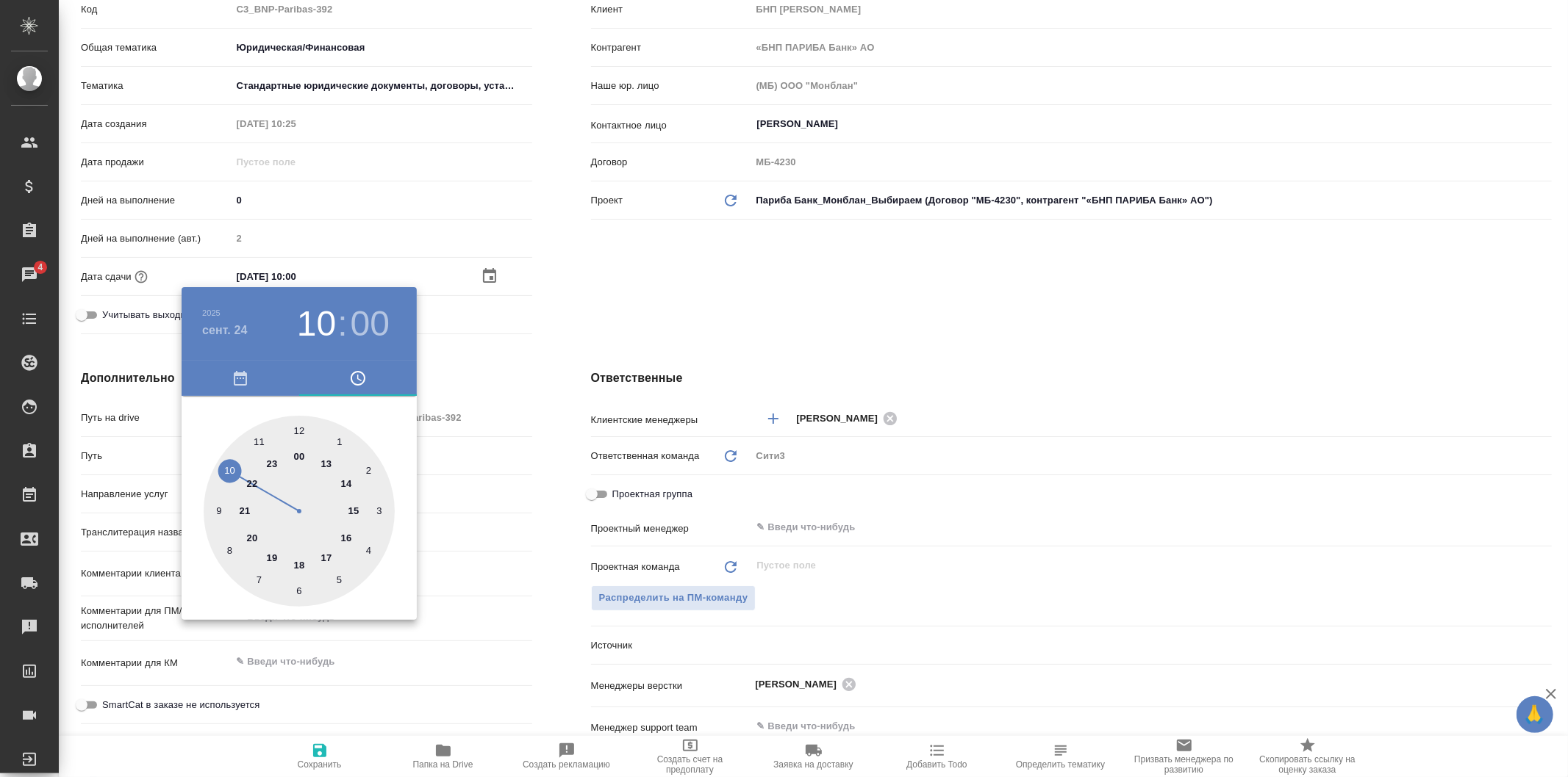
click at [327, 553] on div at bounding box center [299, 511] width 192 height 191
type input "24.09.2025 17:00"
type textarea "x"
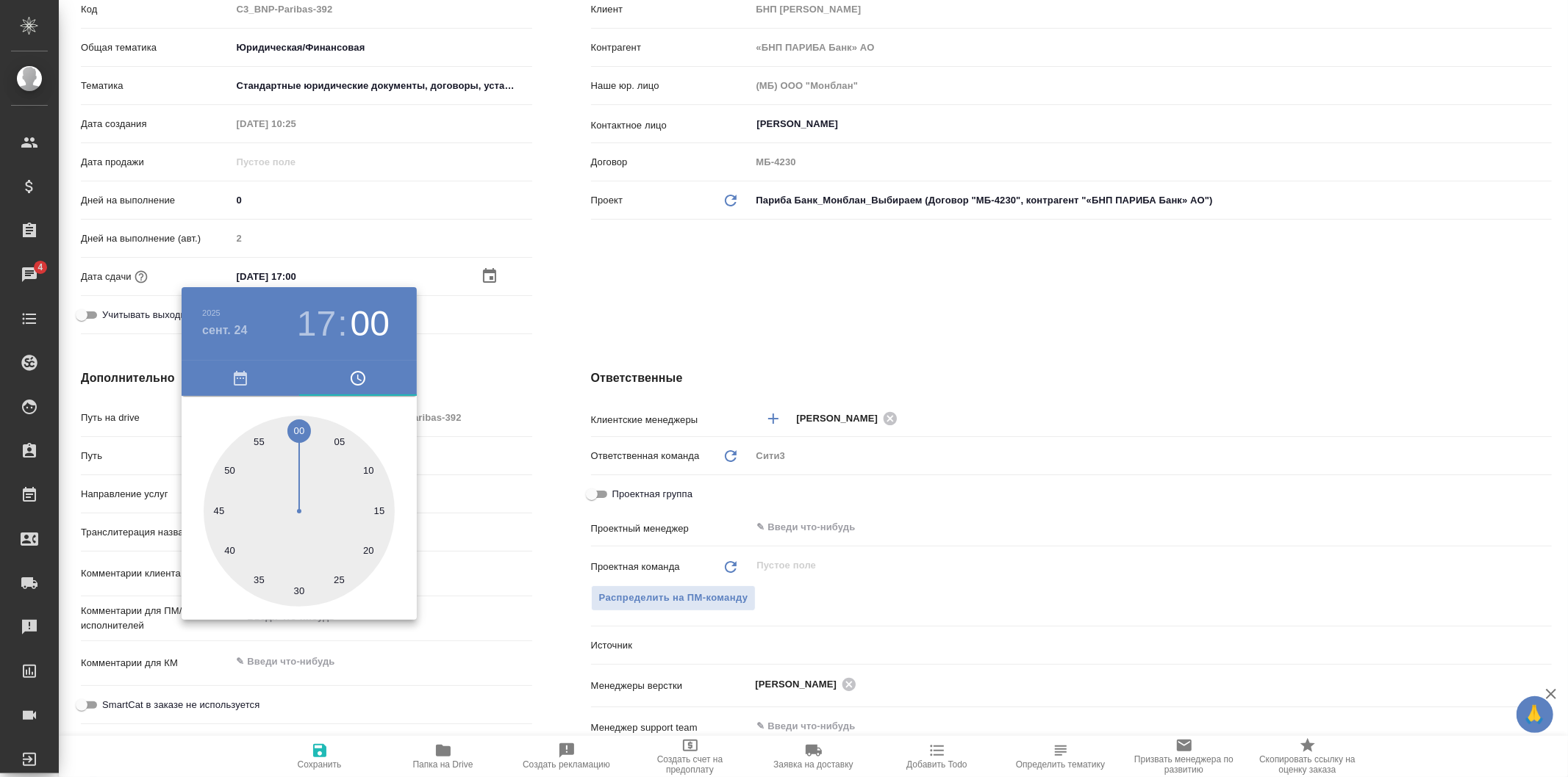
click at [462, 376] on div at bounding box center [784, 388] width 1568 height 777
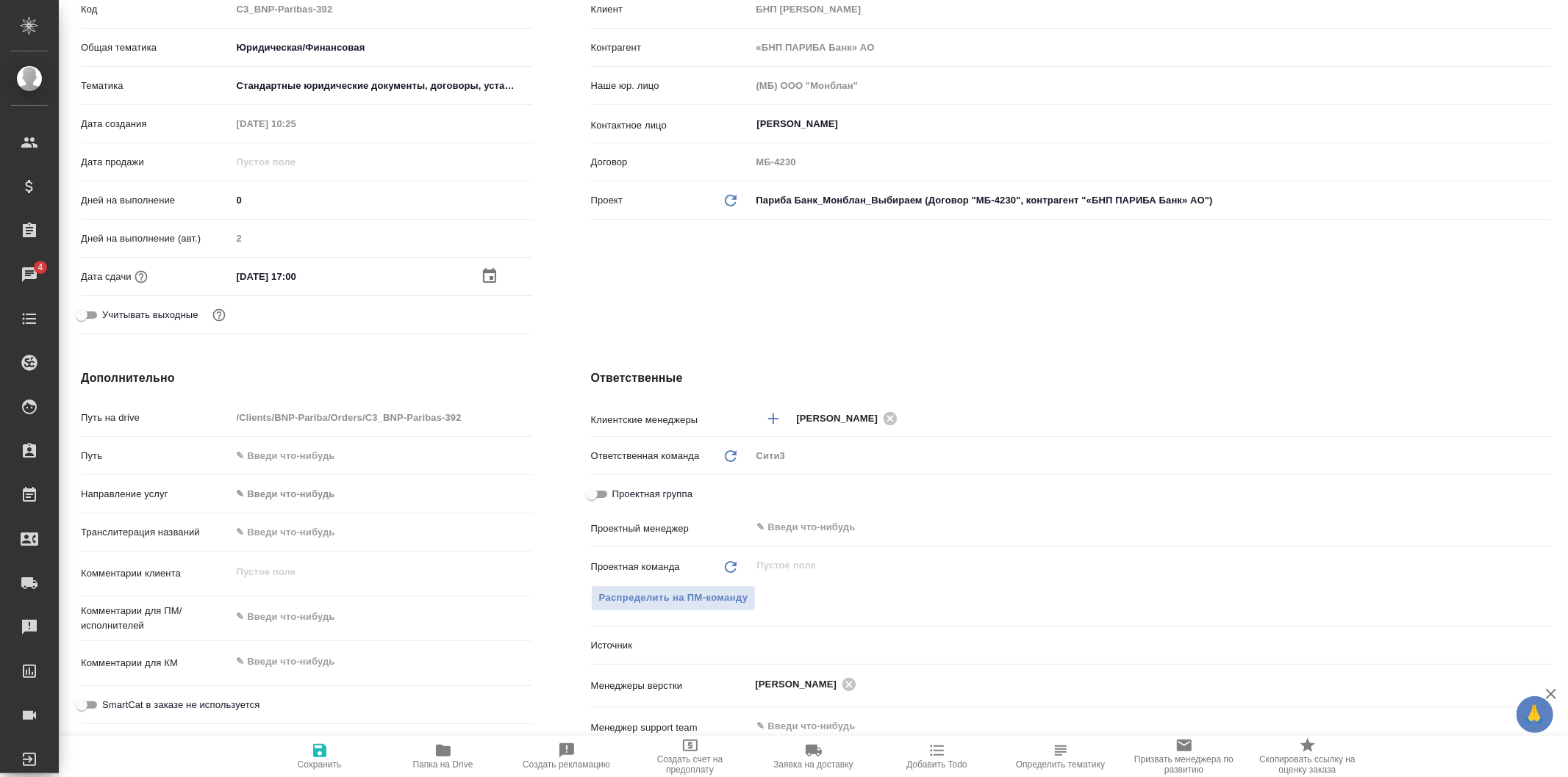
click at [326, 757] on icon "button" at bounding box center [319, 751] width 13 height 13
type textarea "x"
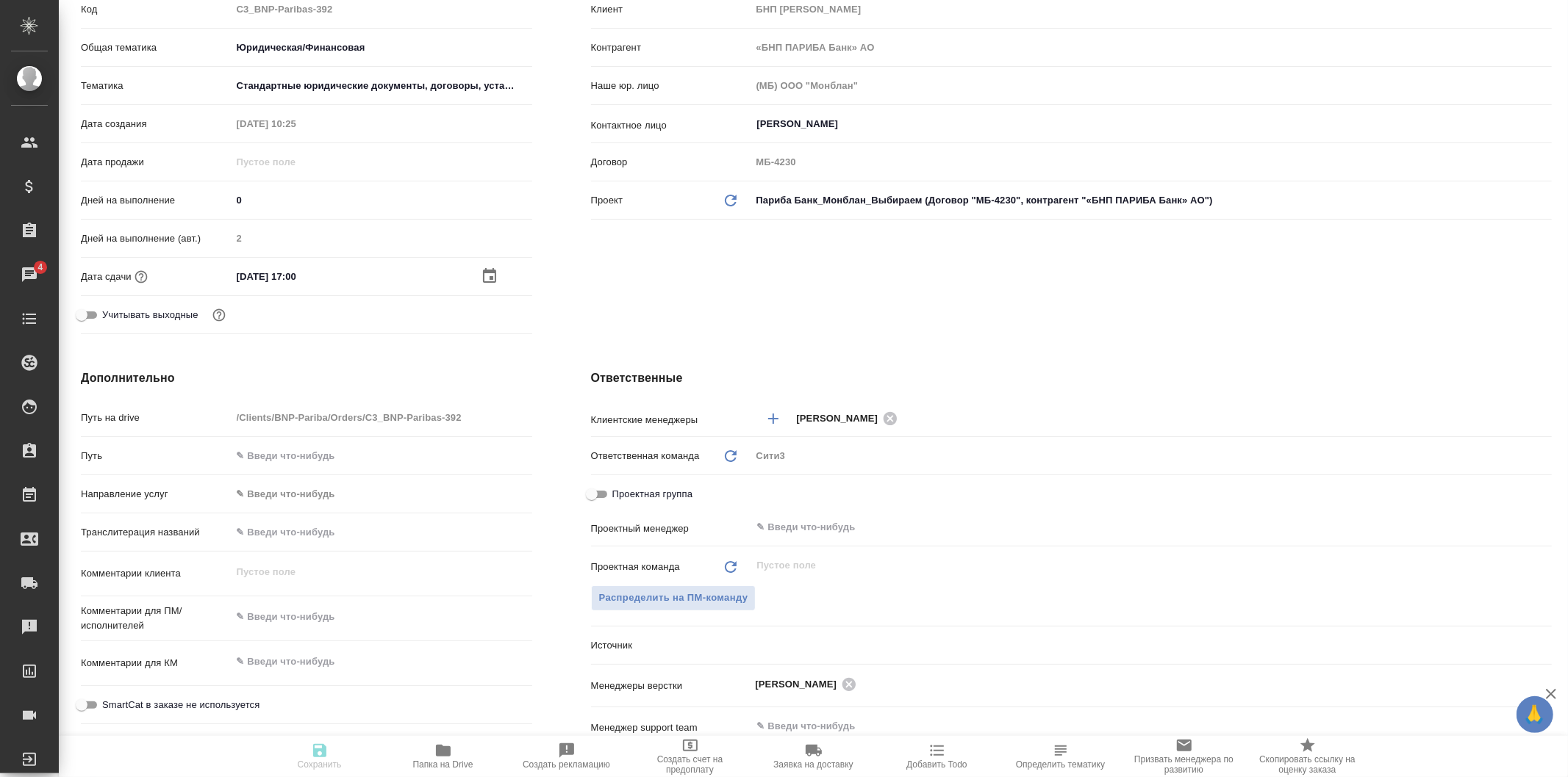
type textarea "x"
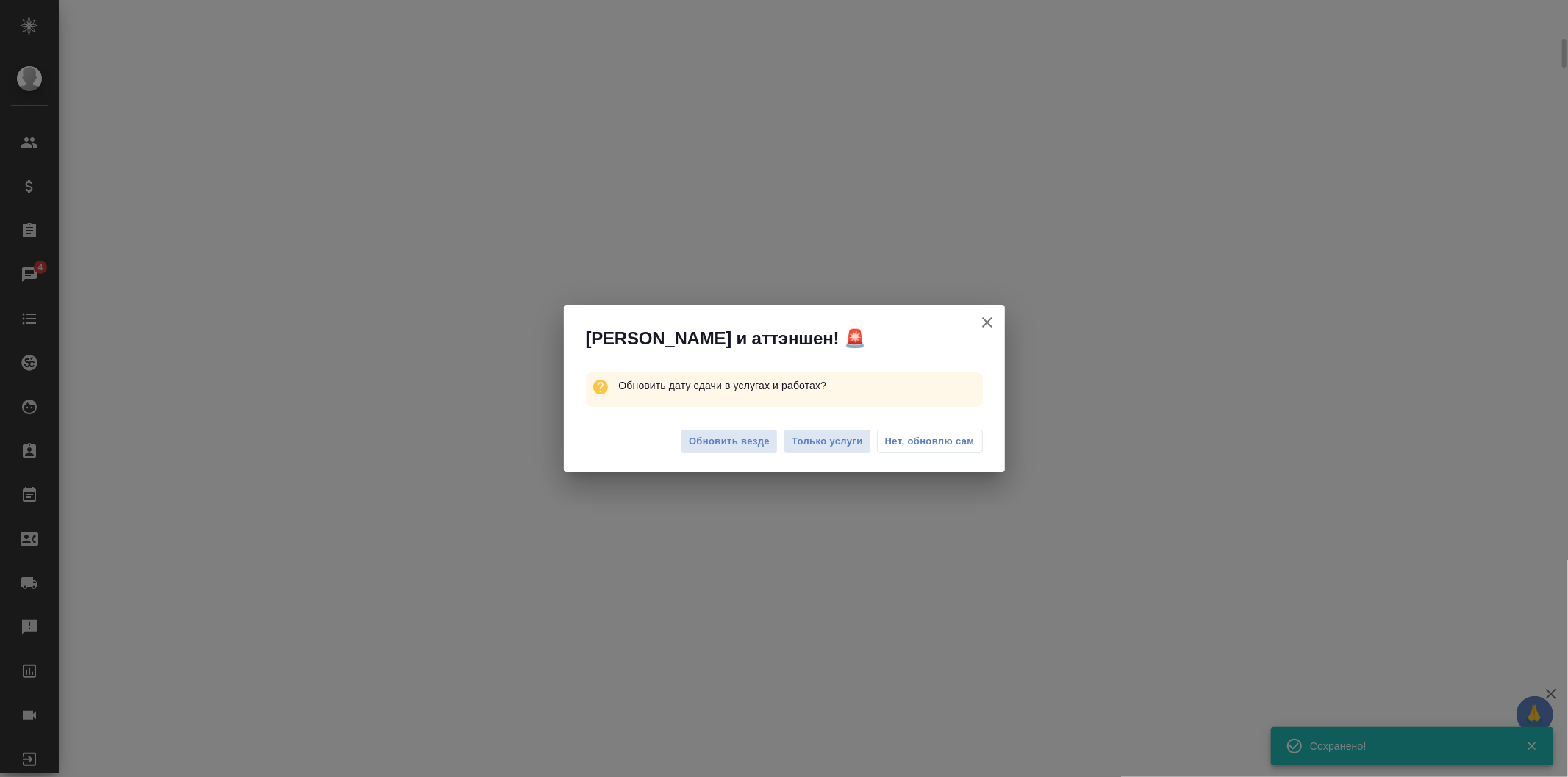
select select "RU"
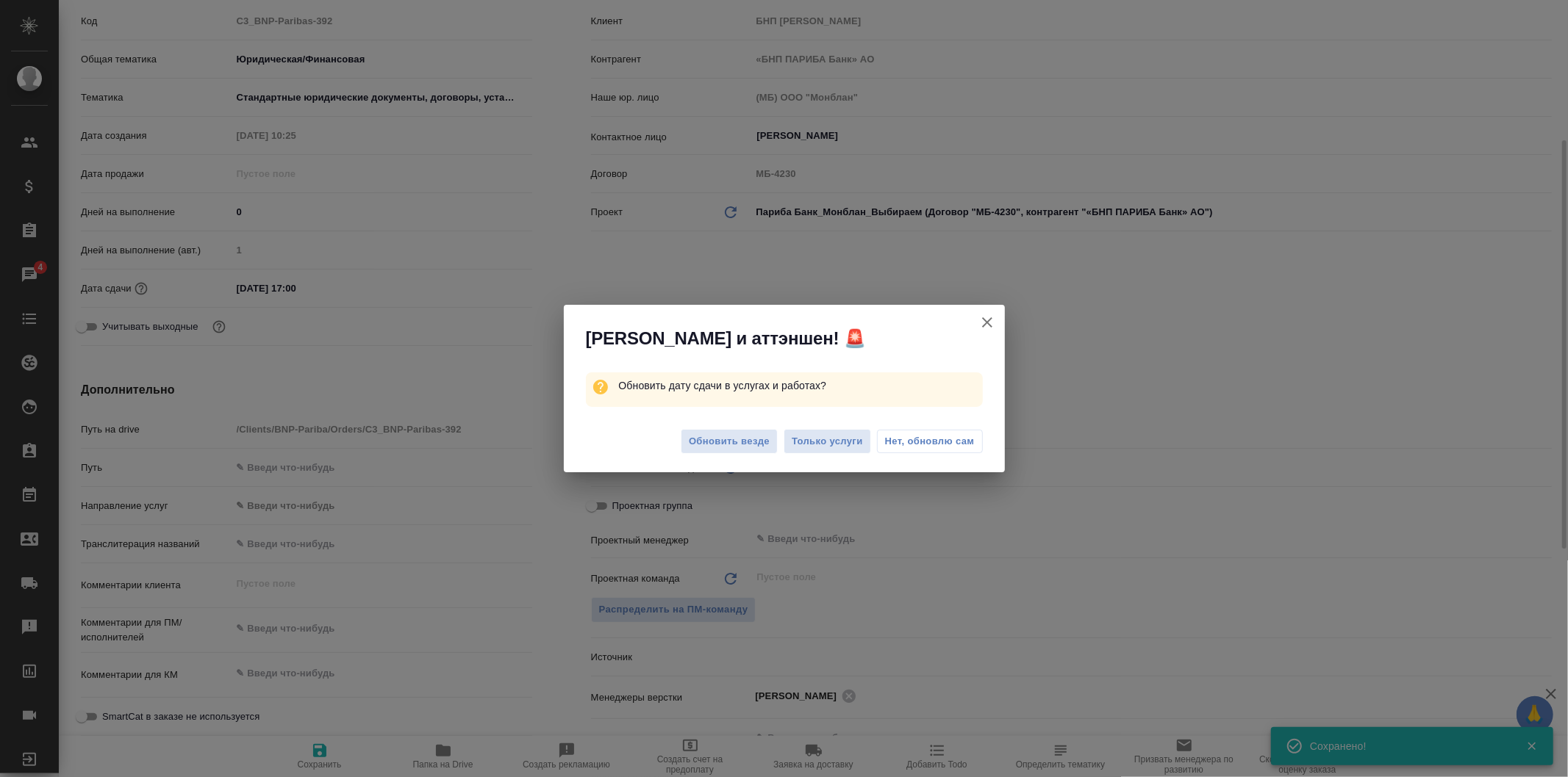
type textarea "x"
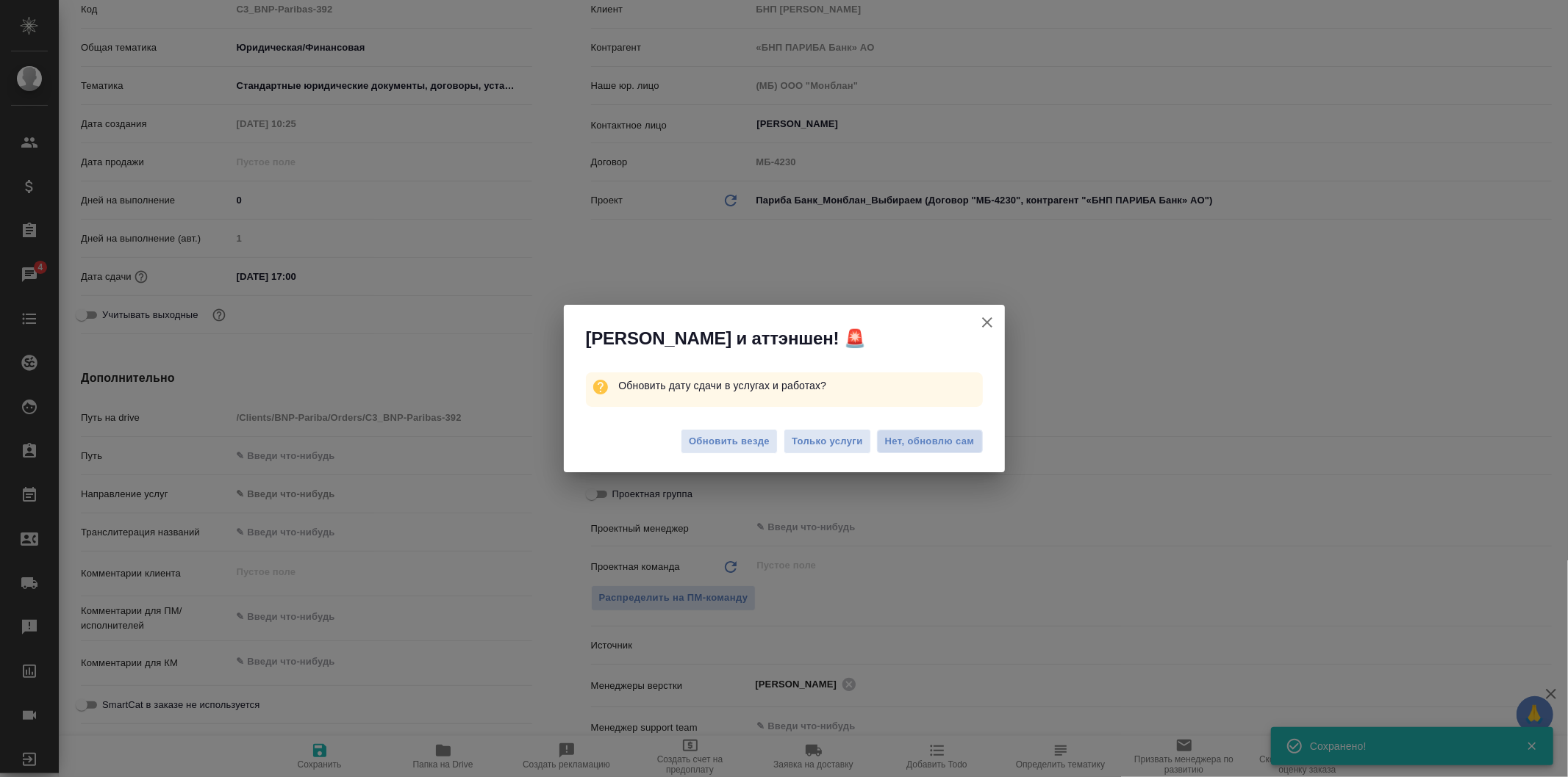
click at [932, 438] on span "Нет, обновлю сам" at bounding box center [930, 441] width 90 height 15
type textarea "x"
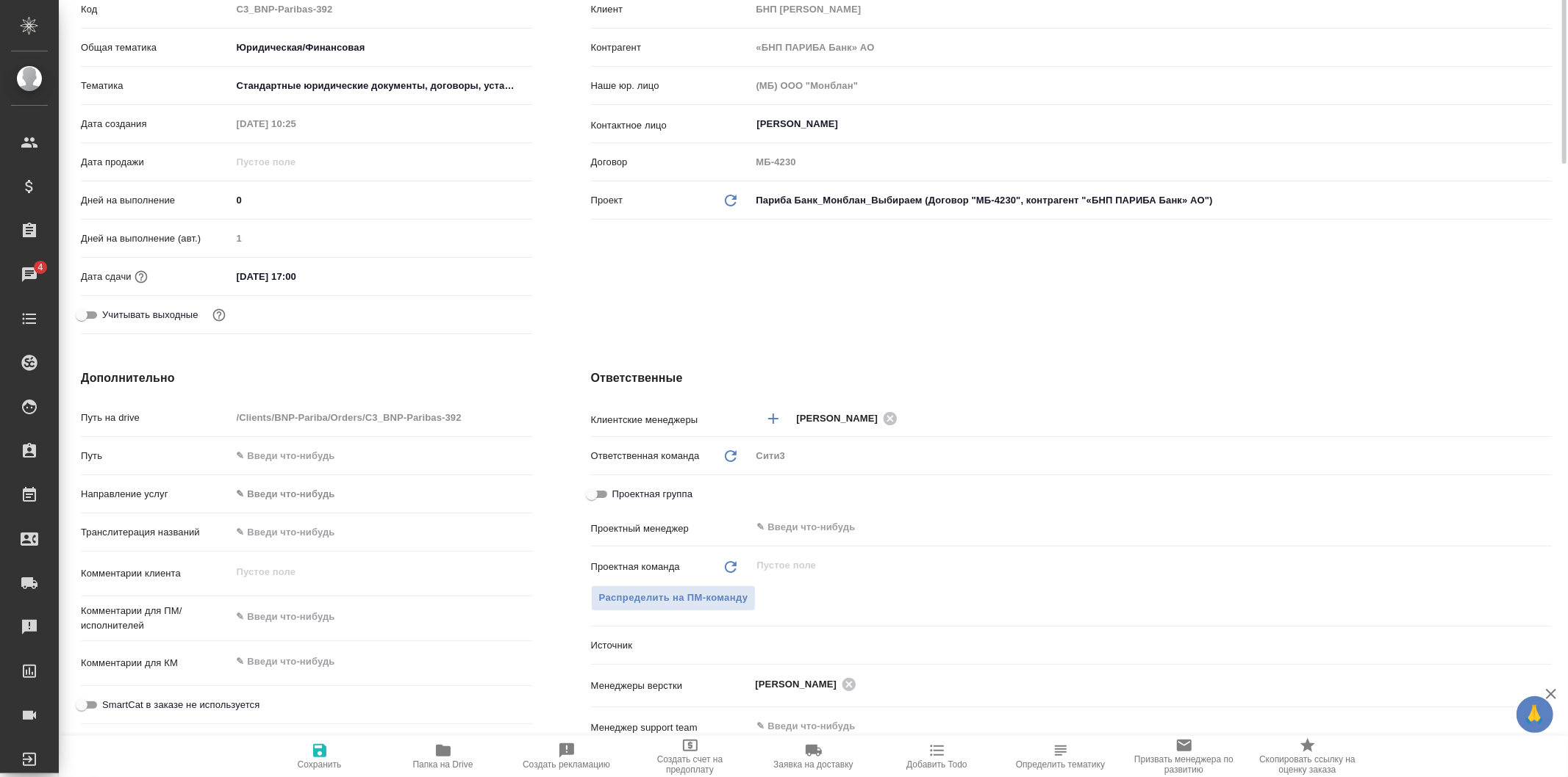
scroll to position [0, 0]
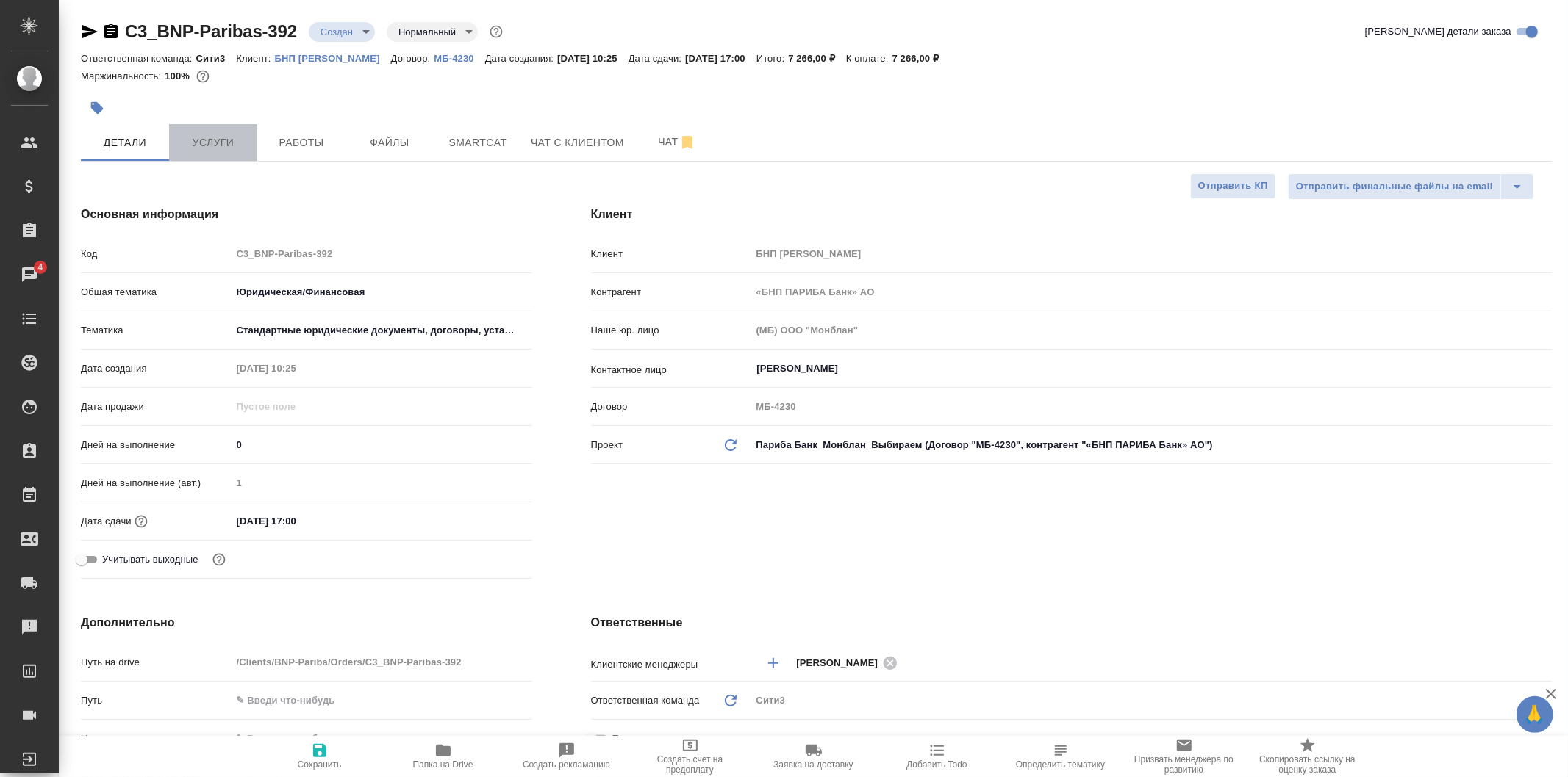
click at [221, 137] on span "Услуги" at bounding box center [213, 143] width 71 height 19
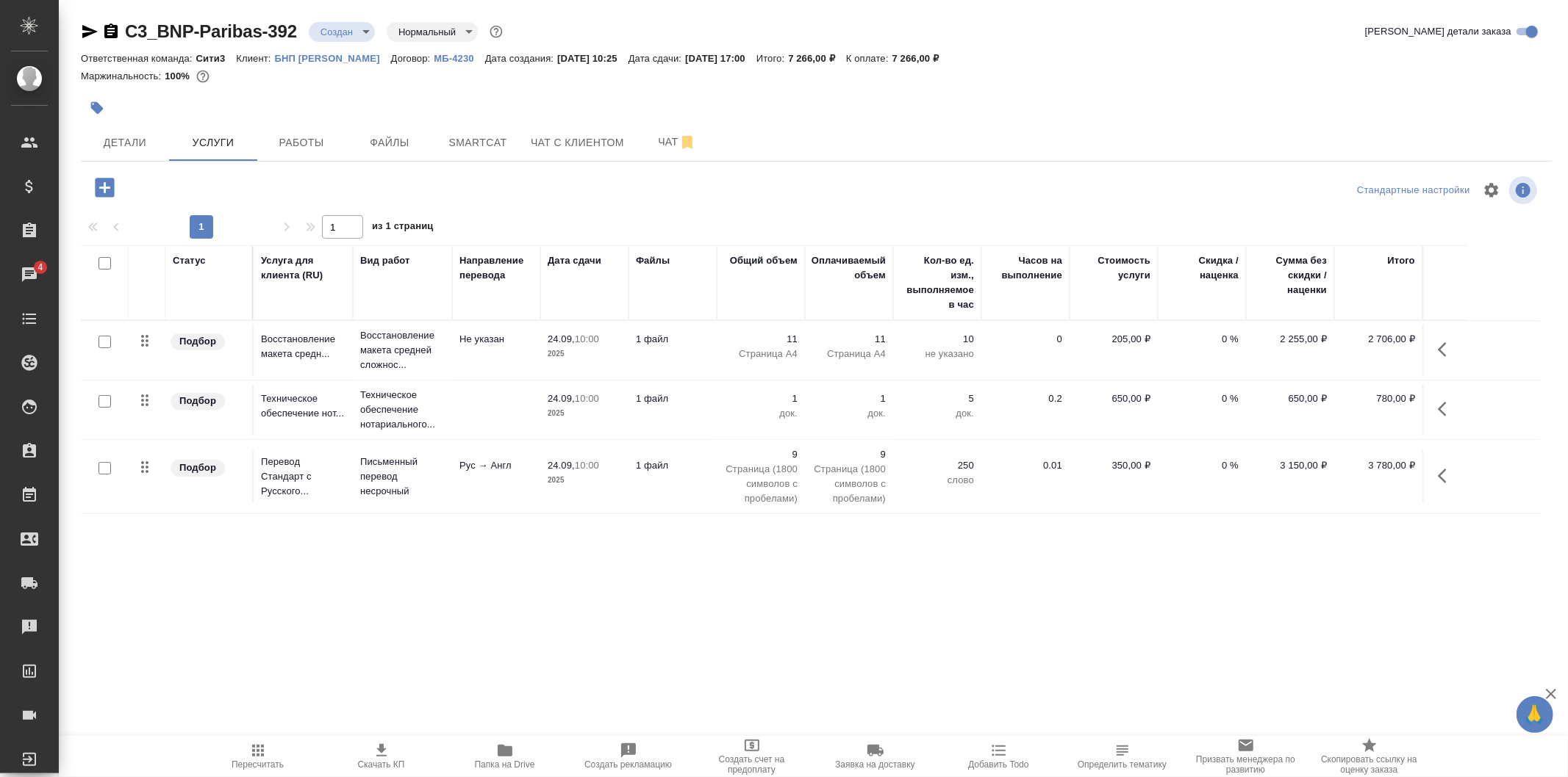
click at [596, 362] on td "24.09, 10:00 2025" at bounding box center [584, 350] width 88 height 51
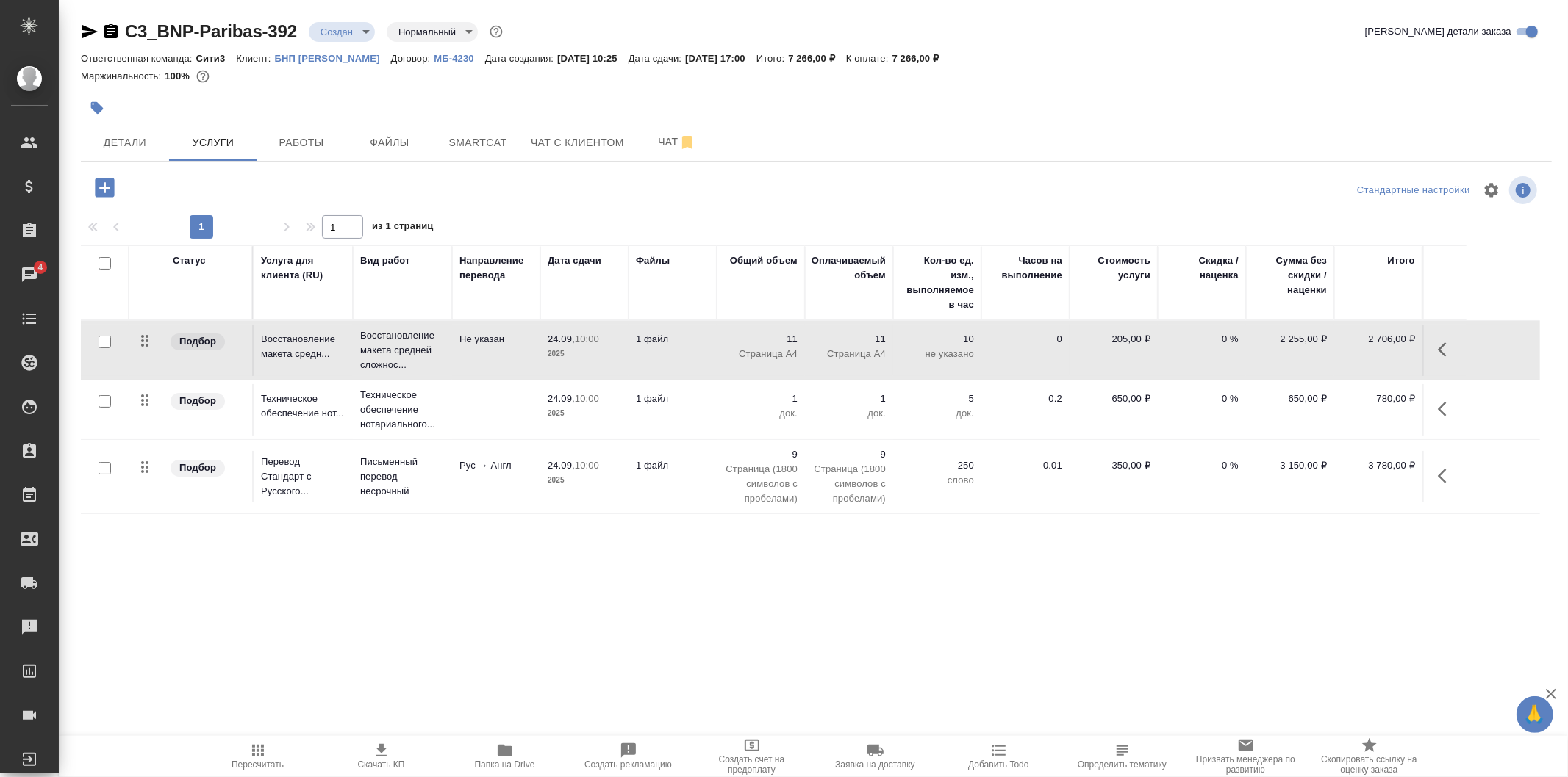
click at [596, 362] on td "24.09, 10:00 2025" at bounding box center [584, 350] width 88 height 51
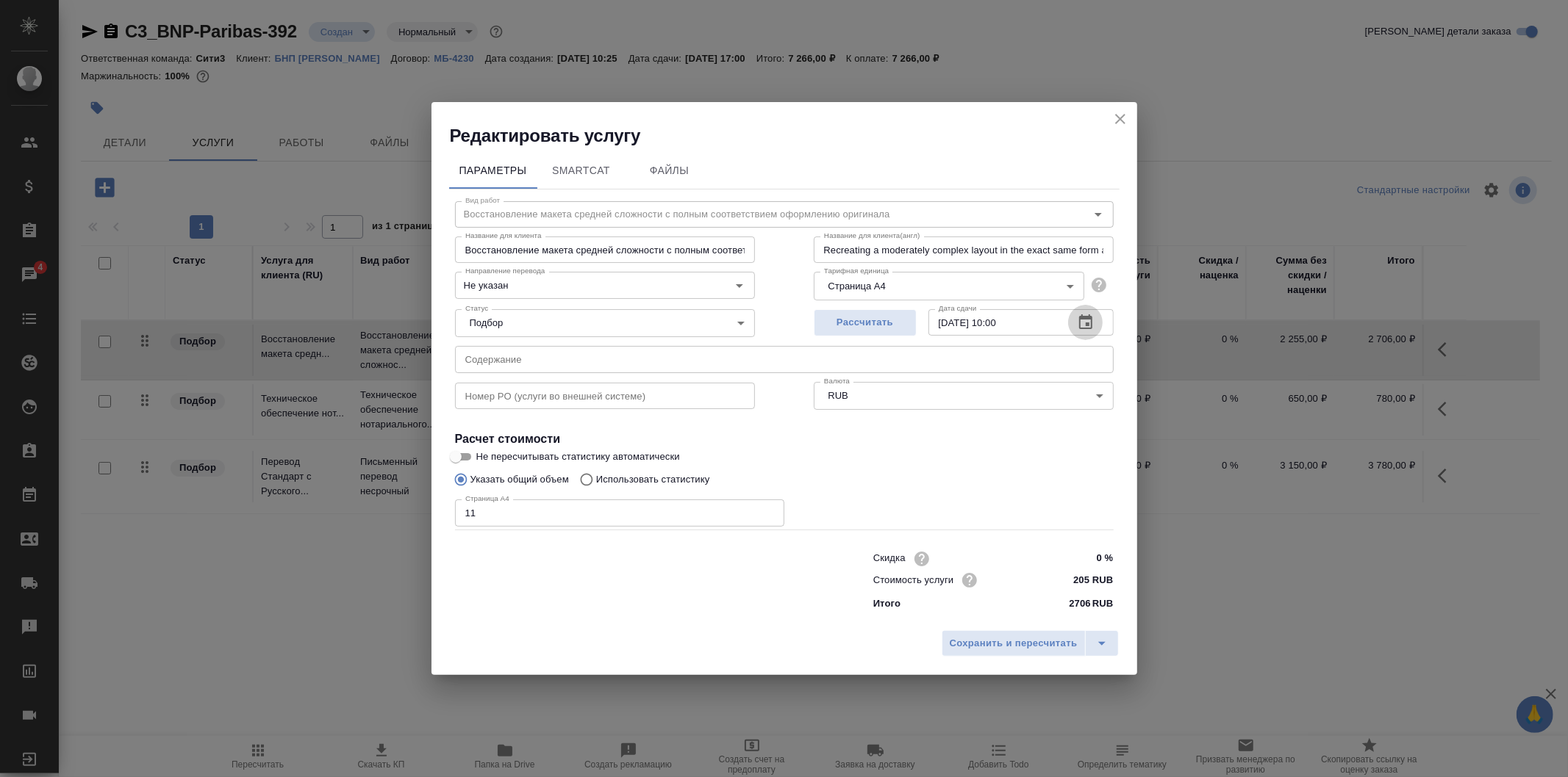
click at [1083, 331] on icon "button" at bounding box center [1086, 323] width 18 height 18
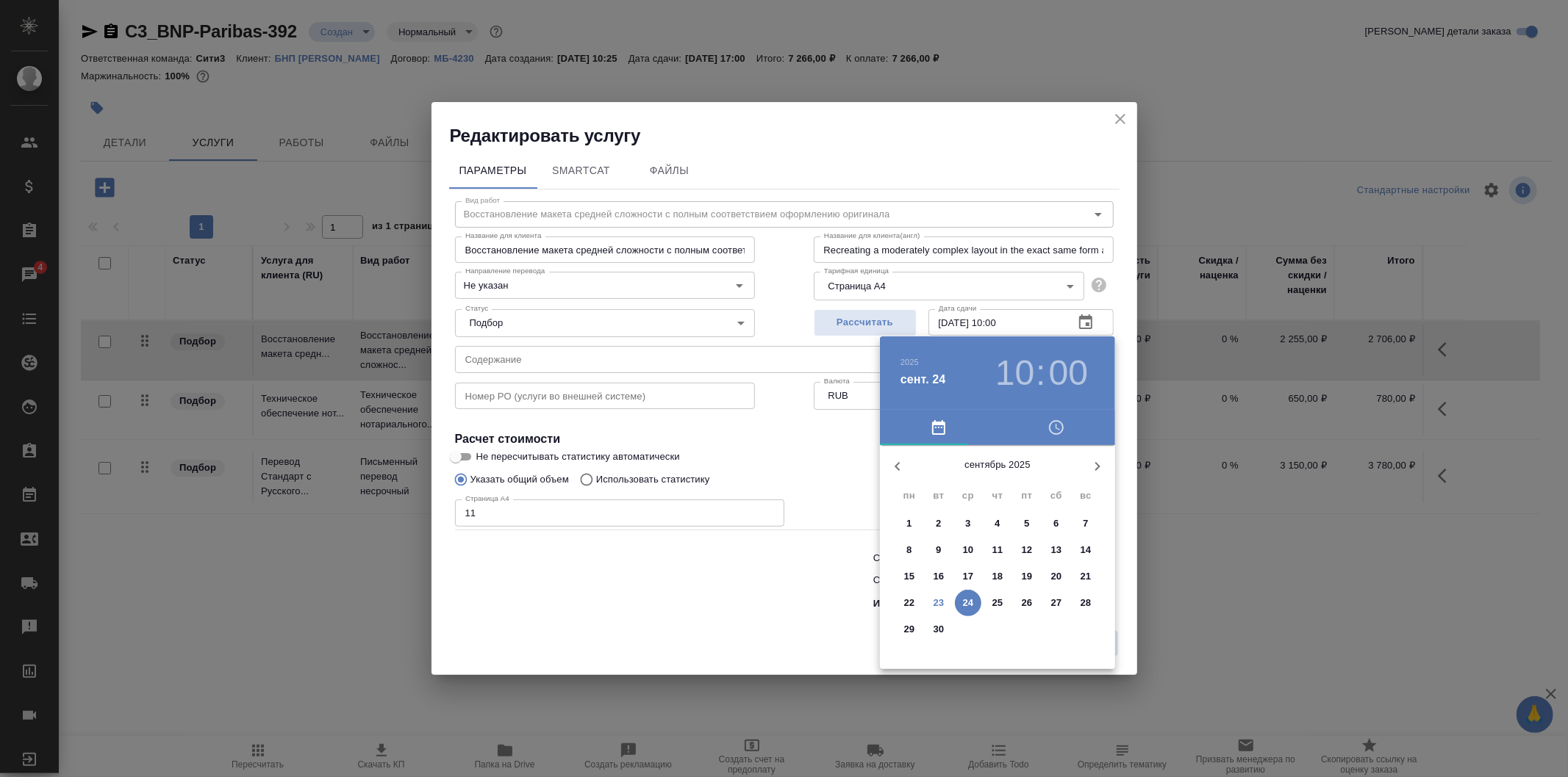
click at [1025, 369] on h3 "10" at bounding box center [1015, 373] width 39 height 42
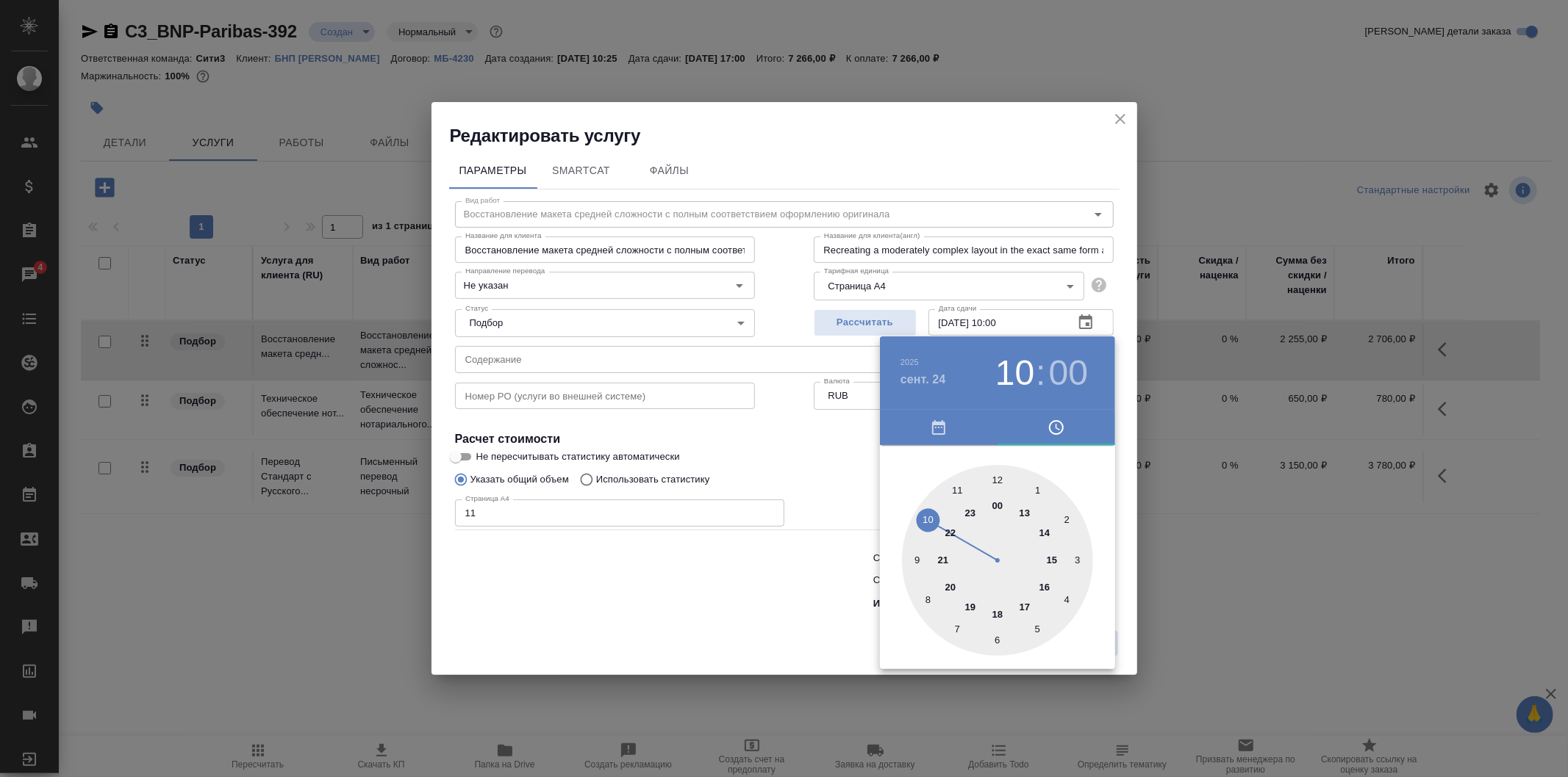
click at [1029, 608] on div at bounding box center [998, 560] width 192 height 191
type input "24.09.2025 17:00"
click at [842, 483] on div at bounding box center [784, 388] width 1568 height 777
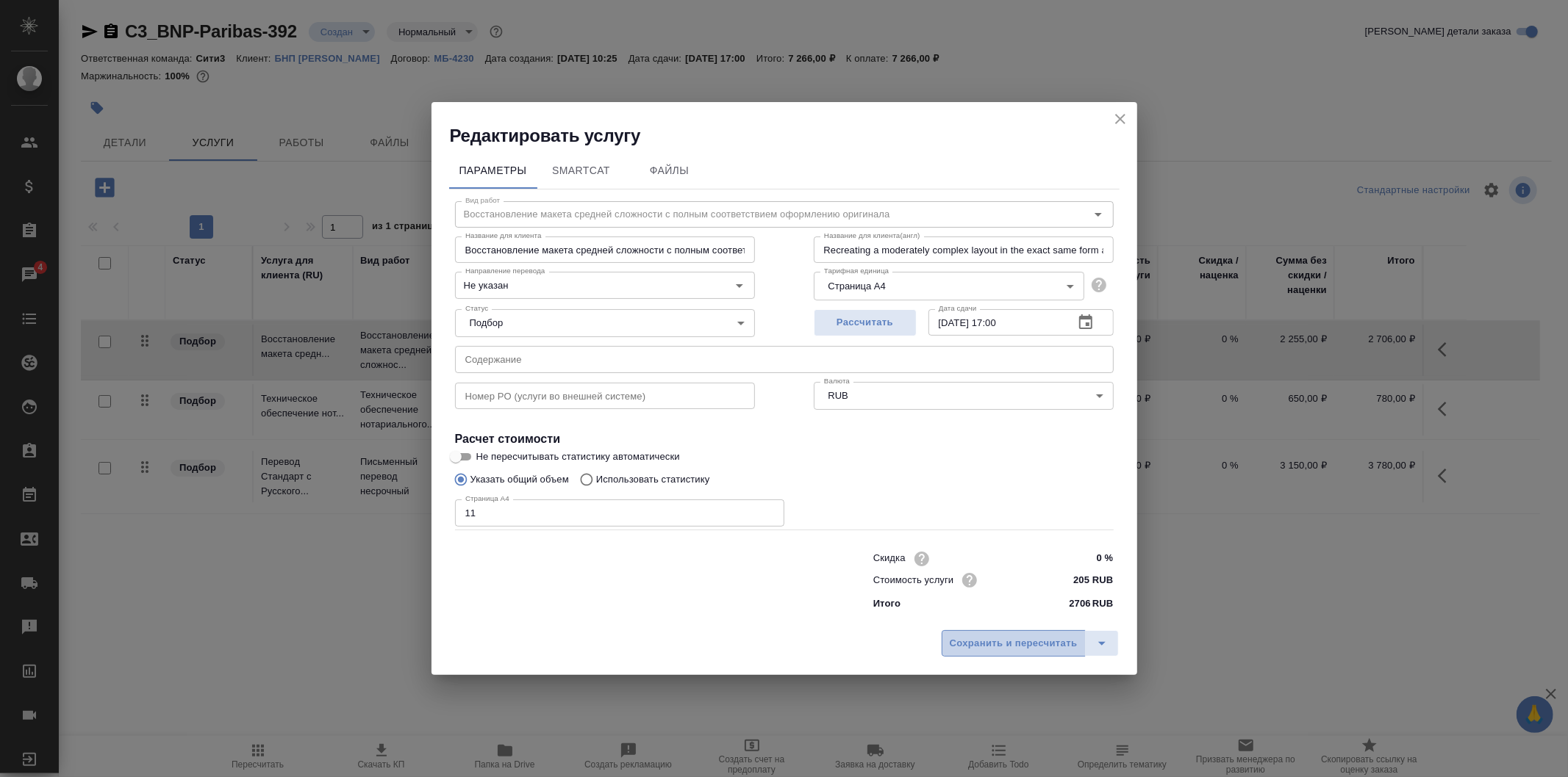
click at [1011, 643] on span "Сохранить и пересчитать" at bounding box center [1014, 643] width 128 height 17
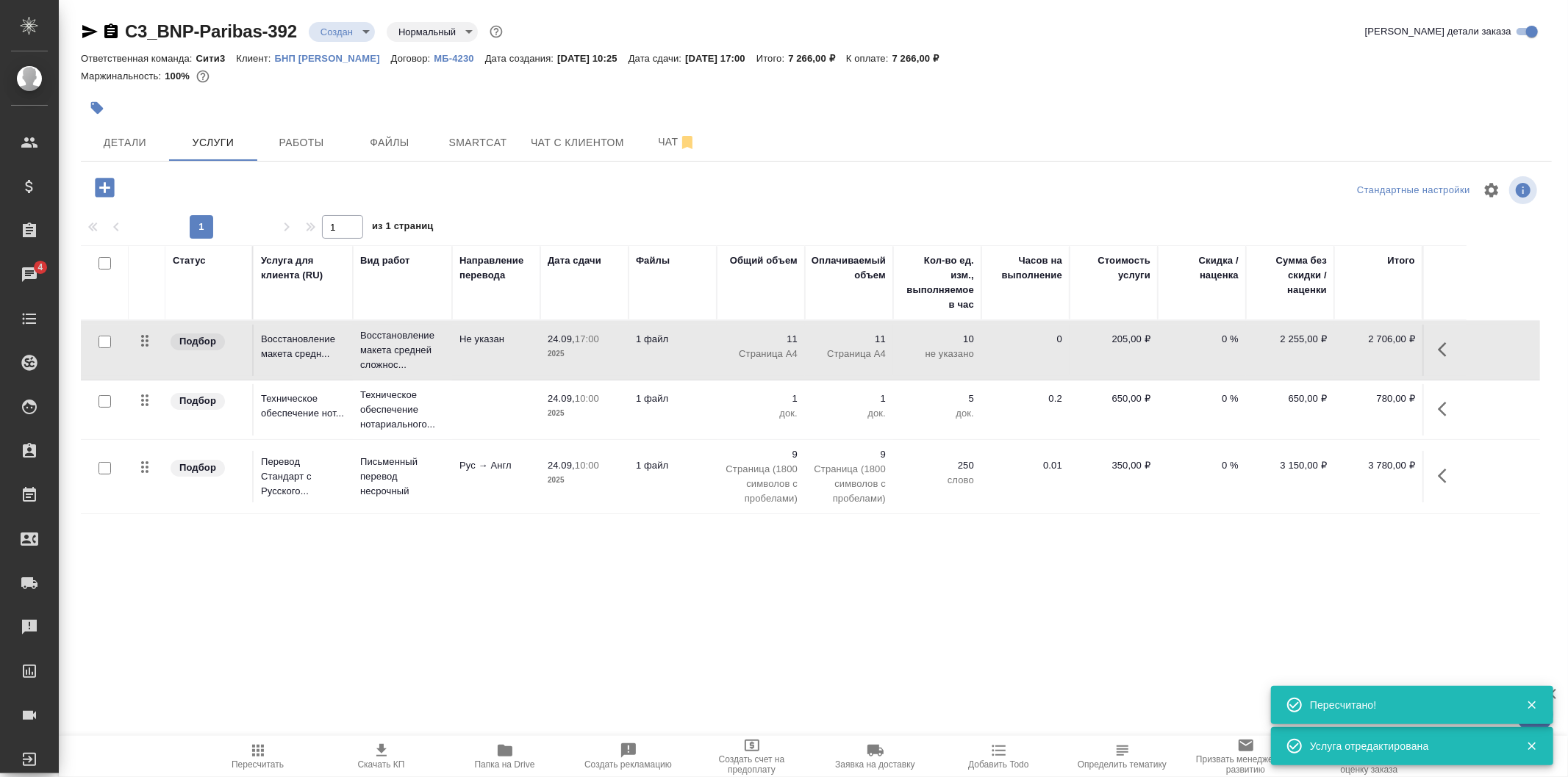
click at [99, 343] on input "checkbox" at bounding box center [104, 341] width 12 height 12
checkbox input "true"
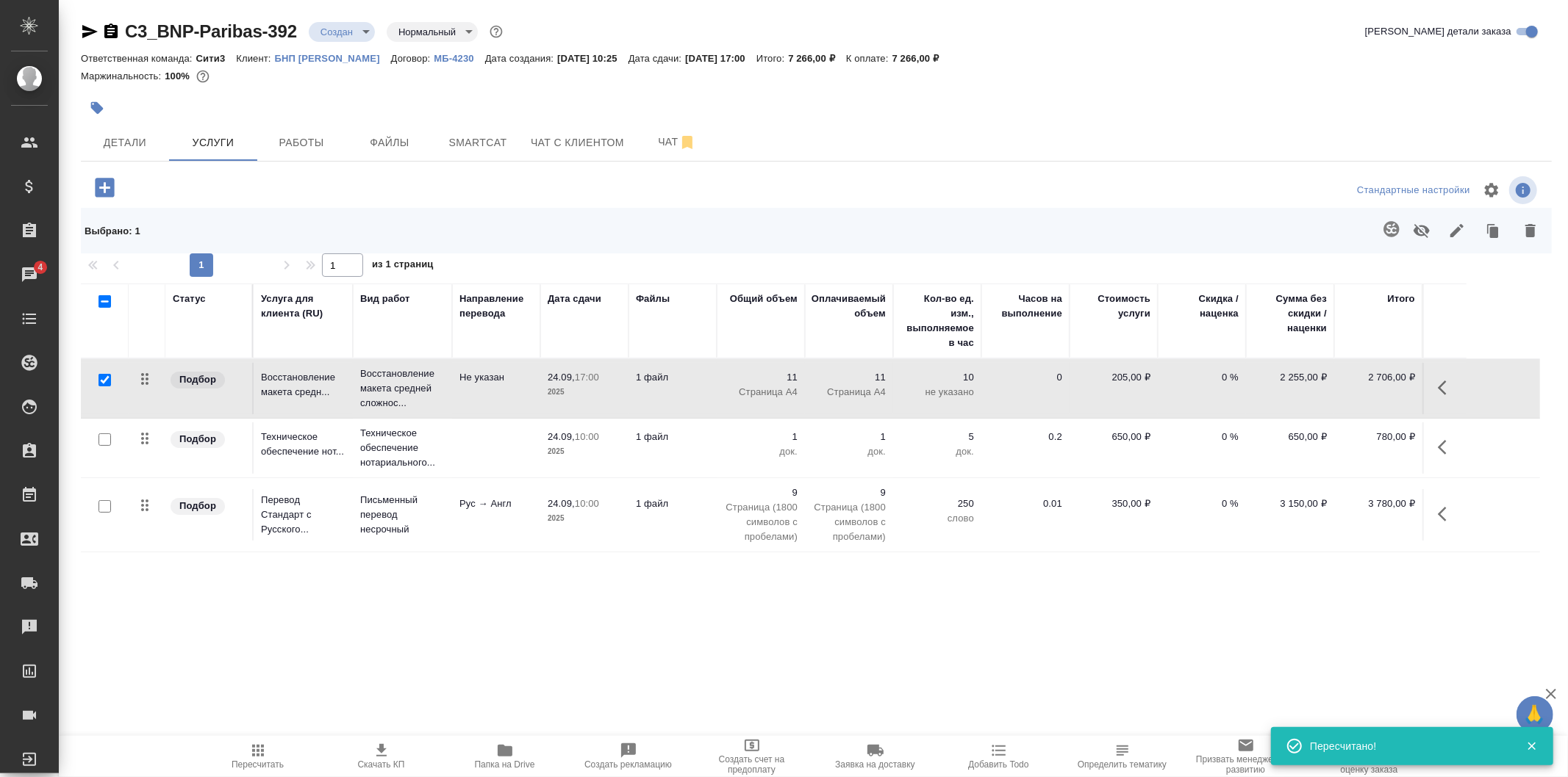
click at [105, 443] on input "checkbox" at bounding box center [104, 439] width 12 height 12
checkbox input "true"
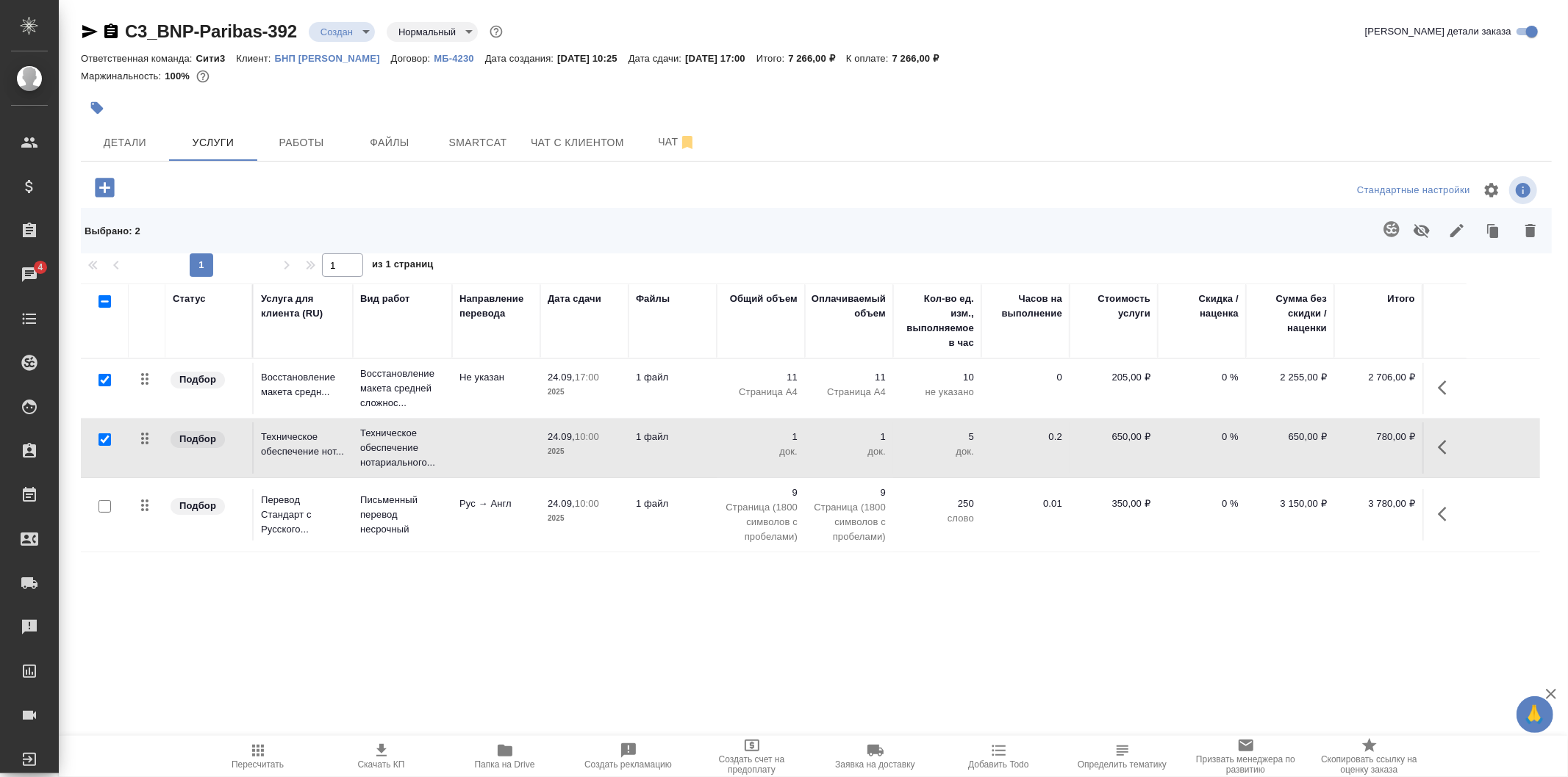
click at [104, 506] on input "checkbox" at bounding box center [104, 506] width 12 height 12
checkbox input "true"
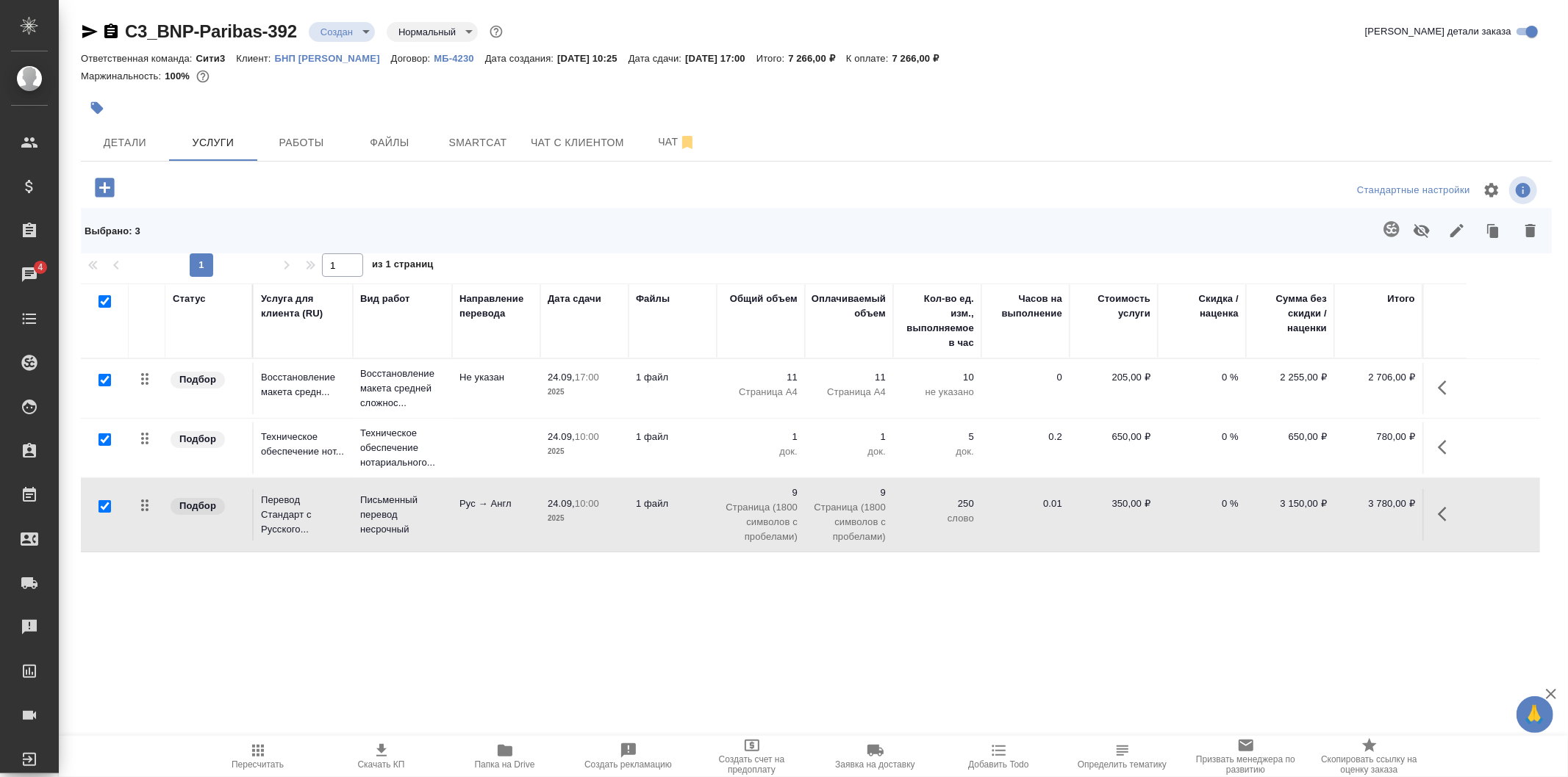
click at [1453, 230] on icon "button" at bounding box center [1457, 230] width 18 height 18
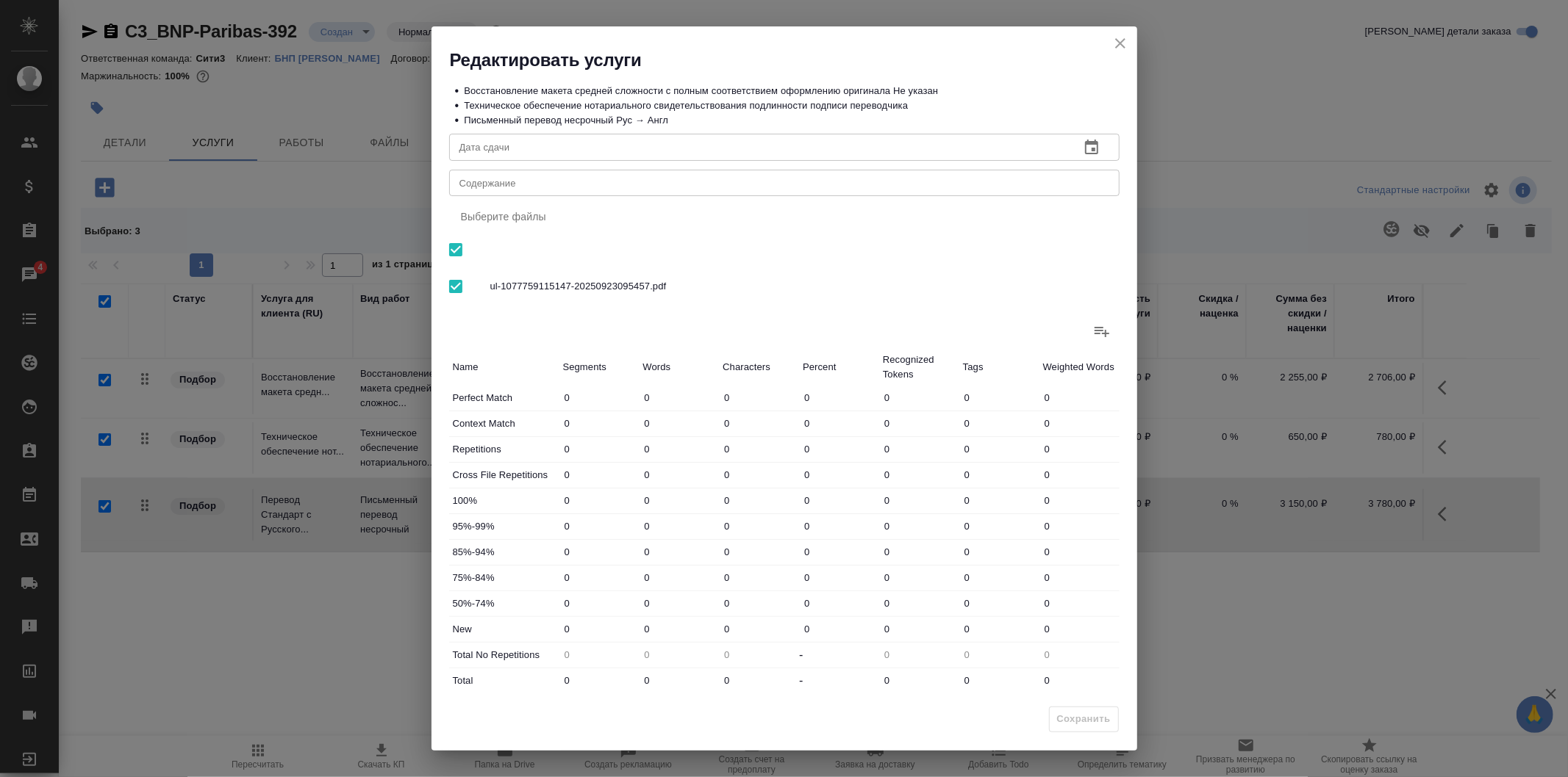
click at [1085, 144] on icon "button" at bounding box center [1091, 147] width 13 height 15
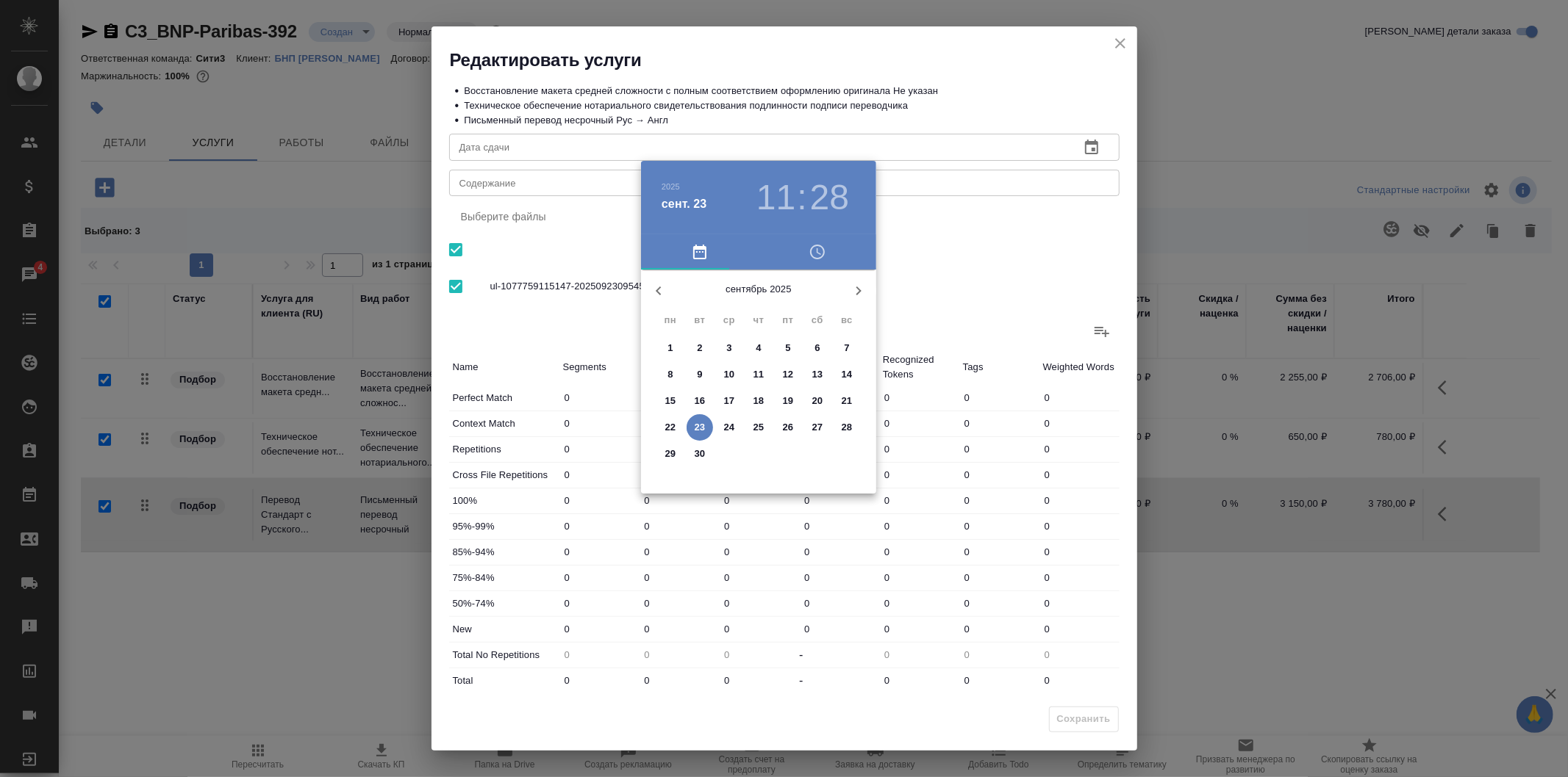
click at [768, 192] on h3 "11" at bounding box center [776, 197] width 39 height 42
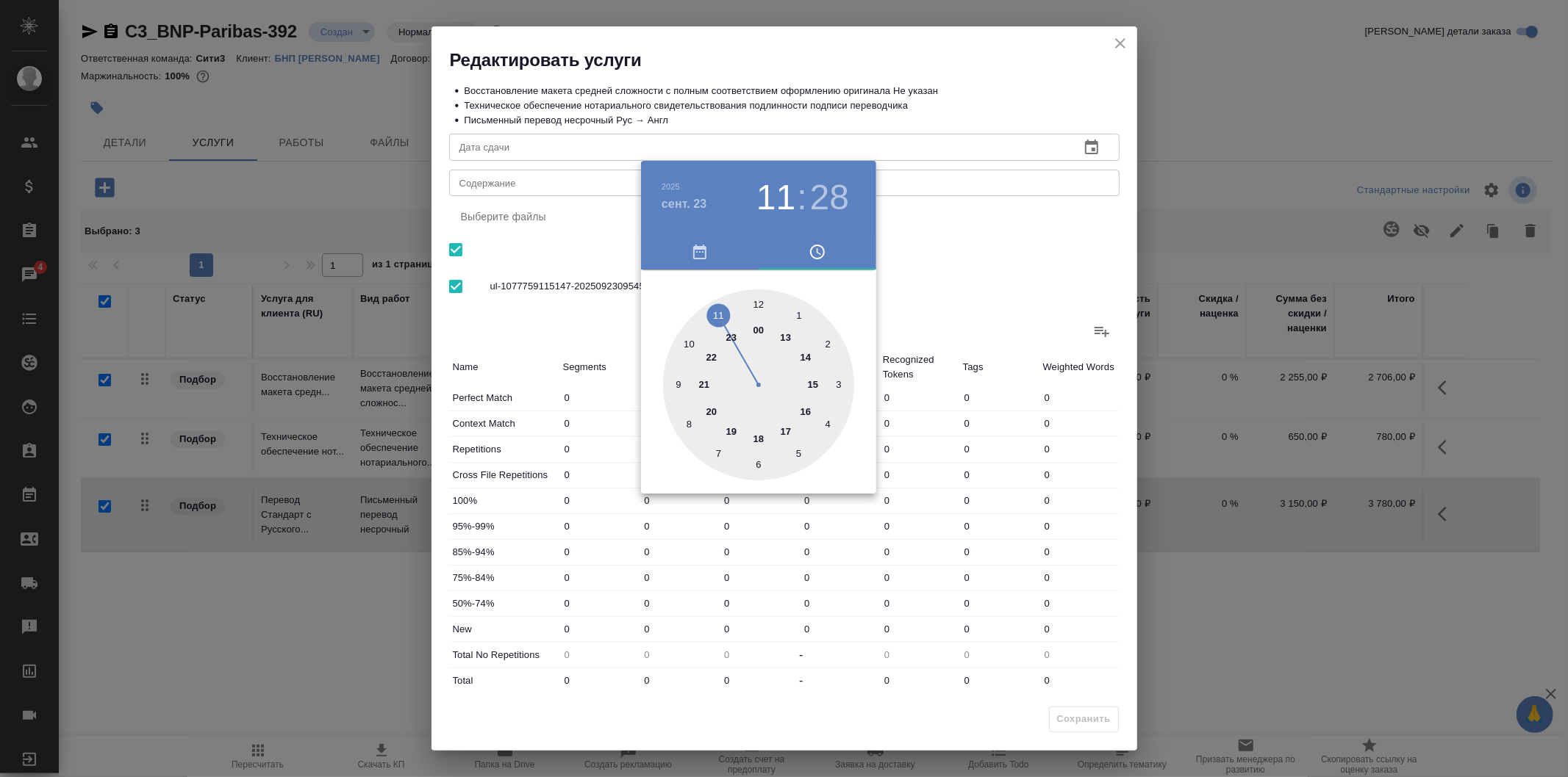
click at [790, 434] on div at bounding box center [759, 384] width 192 height 191
click at [831, 200] on h3 "28" at bounding box center [830, 197] width 39 height 42
click at [757, 304] on div at bounding box center [759, 384] width 192 height 191
type input "23.09.2025 17:00"
click at [965, 233] on div at bounding box center [784, 388] width 1568 height 777
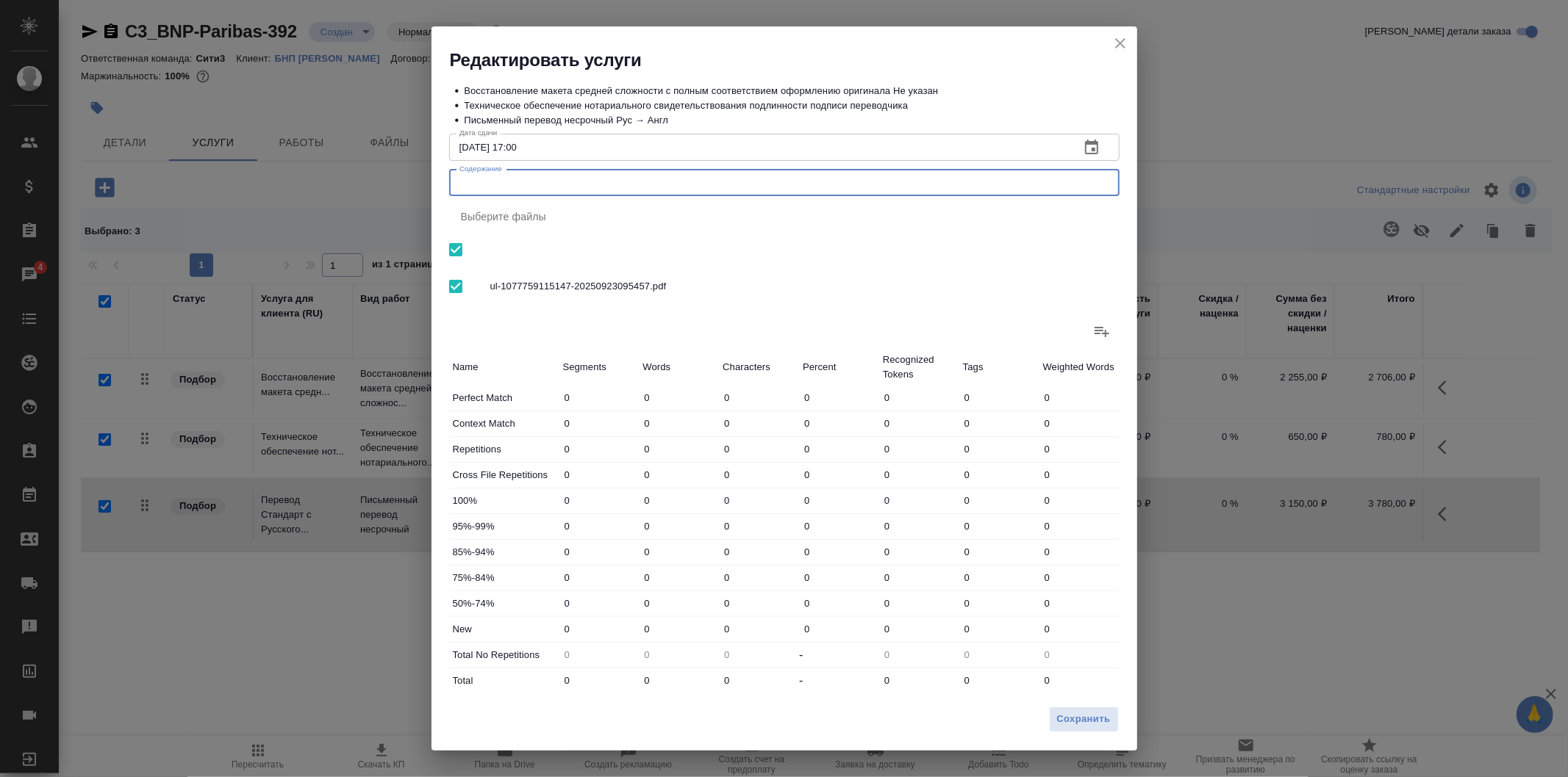
click at [575, 177] on textarea "Содержание" at bounding box center [784, 182] width 650 height 11
paste textarea "Запрос на перевод от бнп париба - (requestor - Shepitko A.)"
type textarea "Запрос на перевод от бнп париба - (requestor - Shepitko A.)"
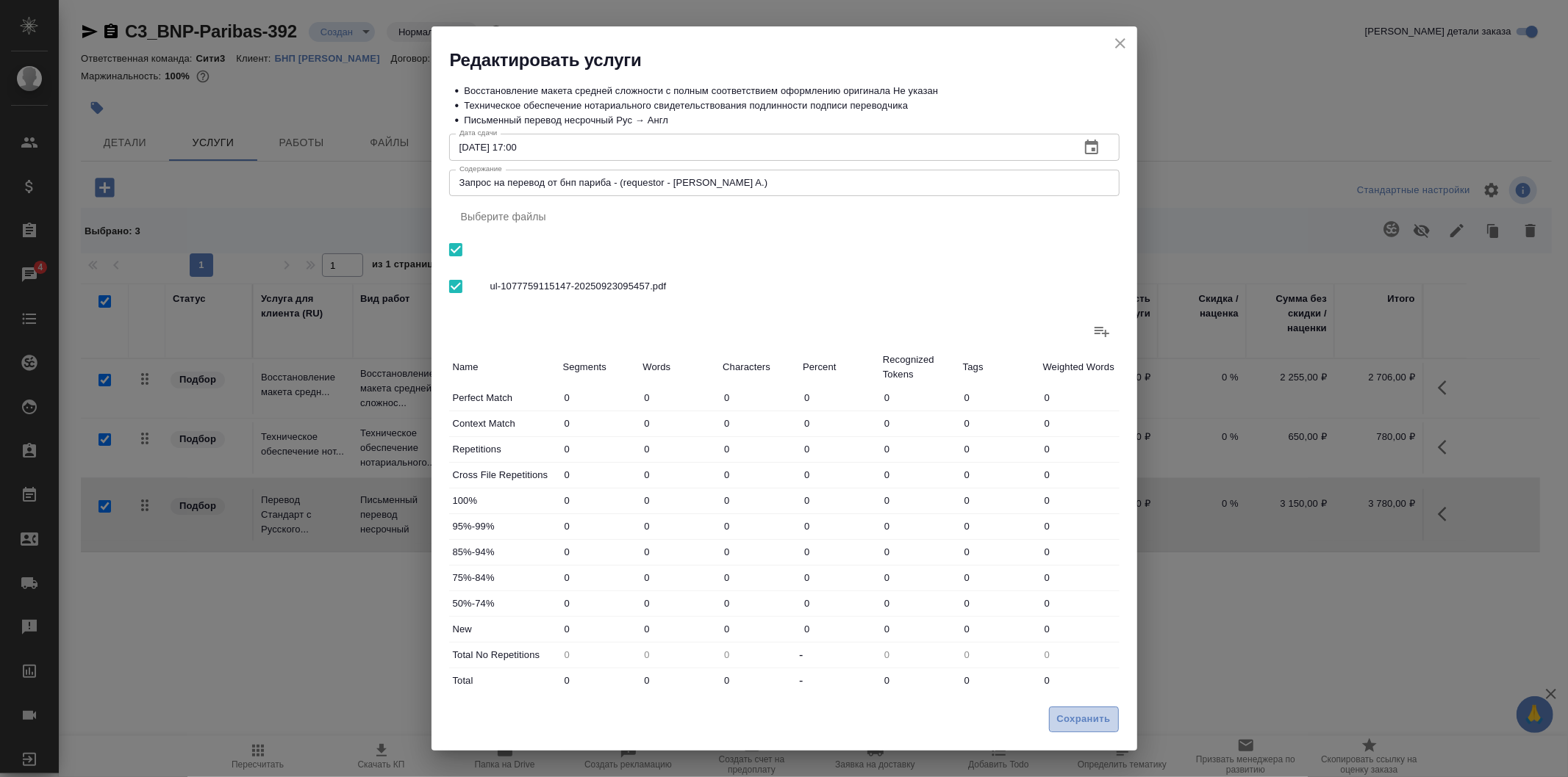
click at [1094, 709] on button "Сохранить" at bounding box center [1084, 720] width 70 height 26
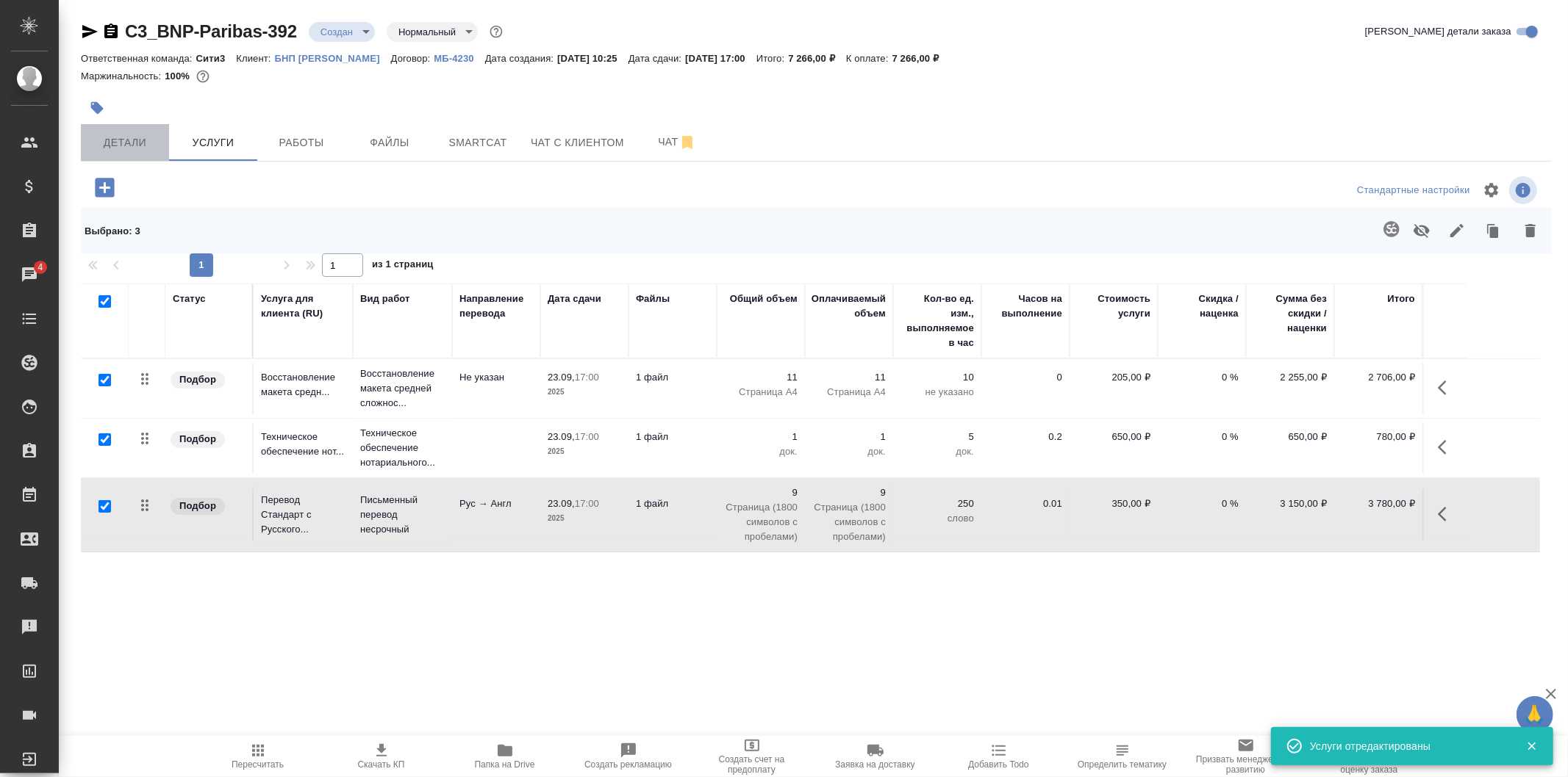
click at [127, 142] on span "Детали" at bounding box center [125, 143] width 71 height 19
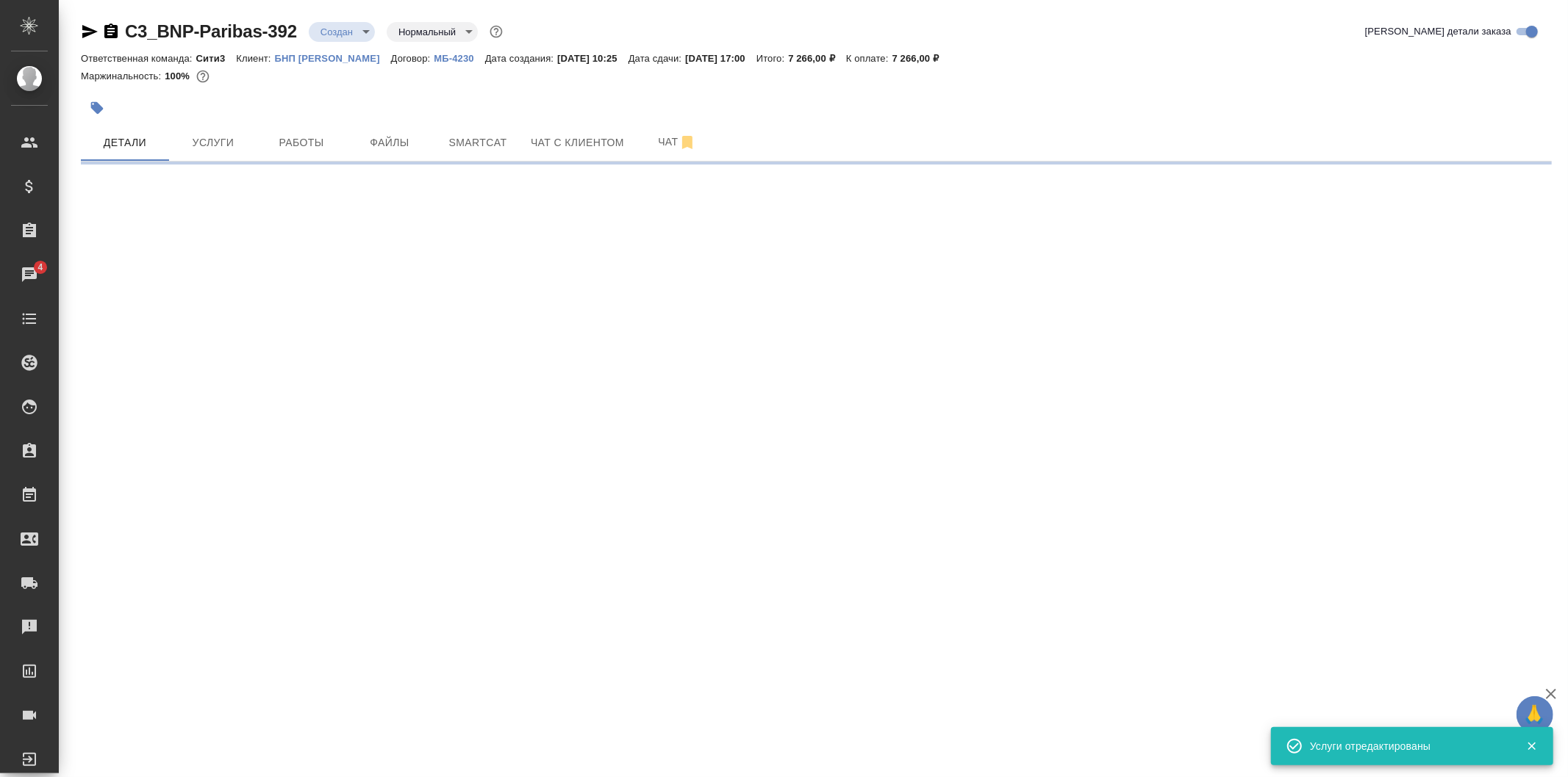
select select "RU"
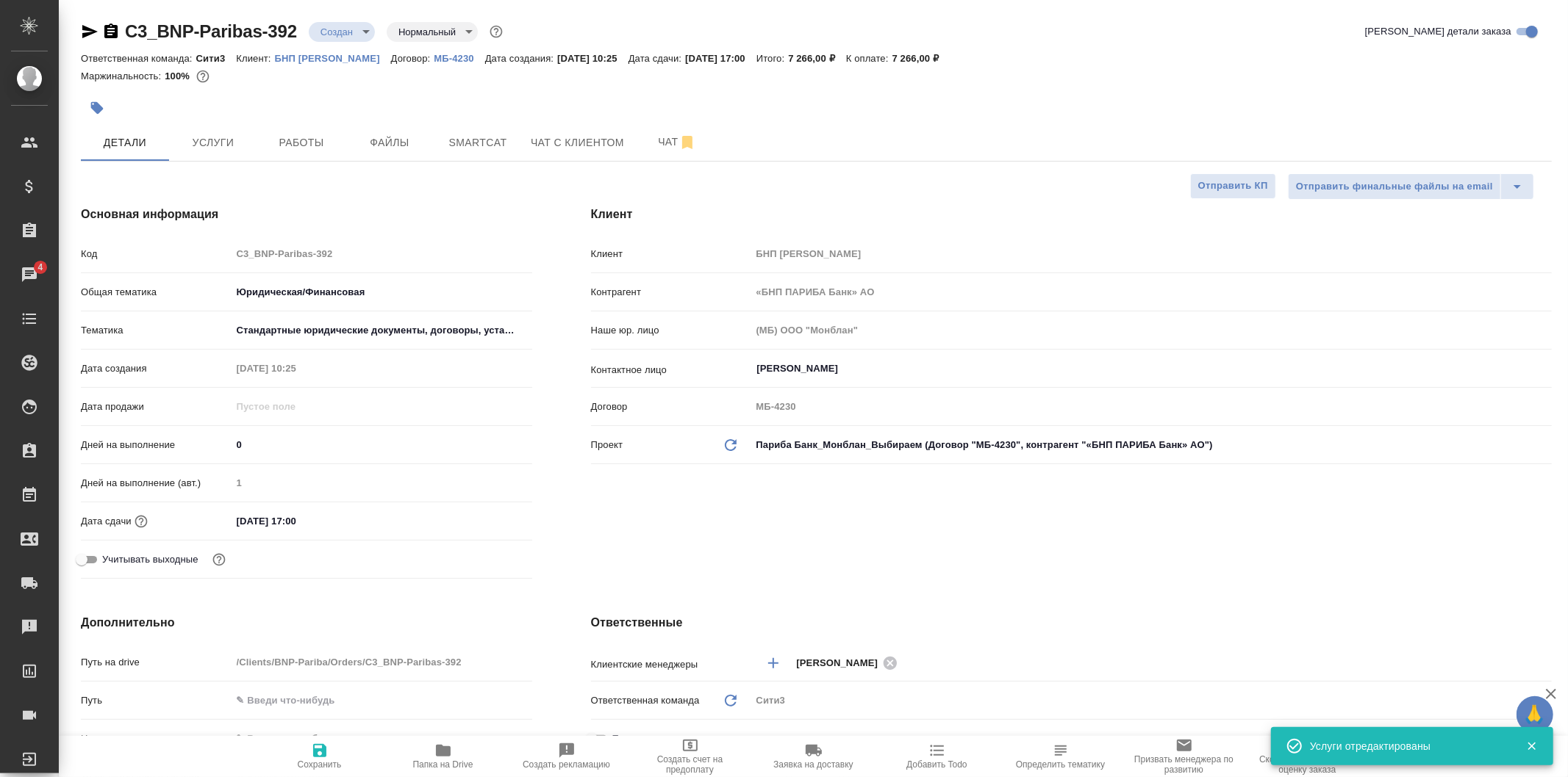
type textarea "x"
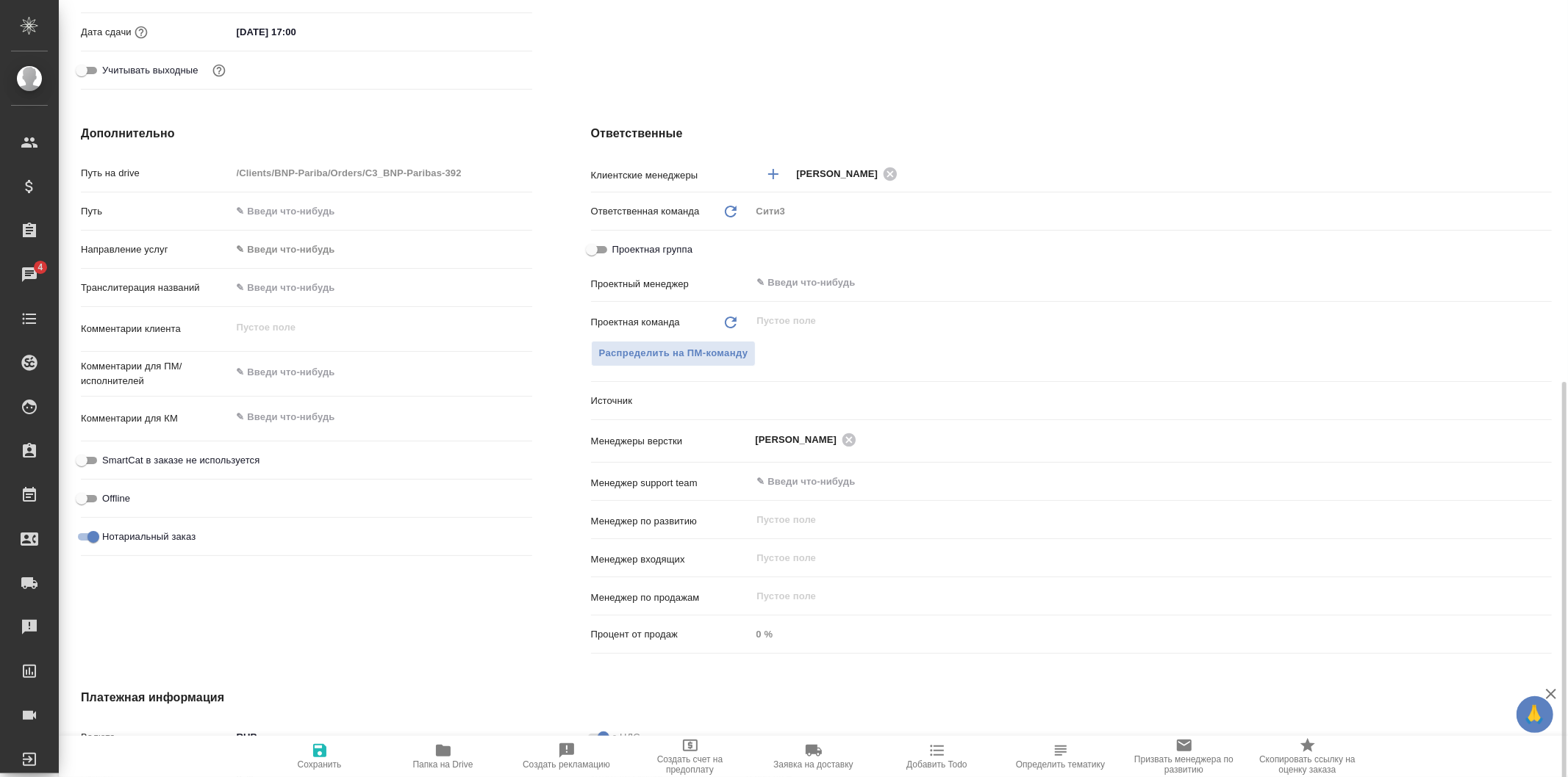
scroll to position [571, 0]
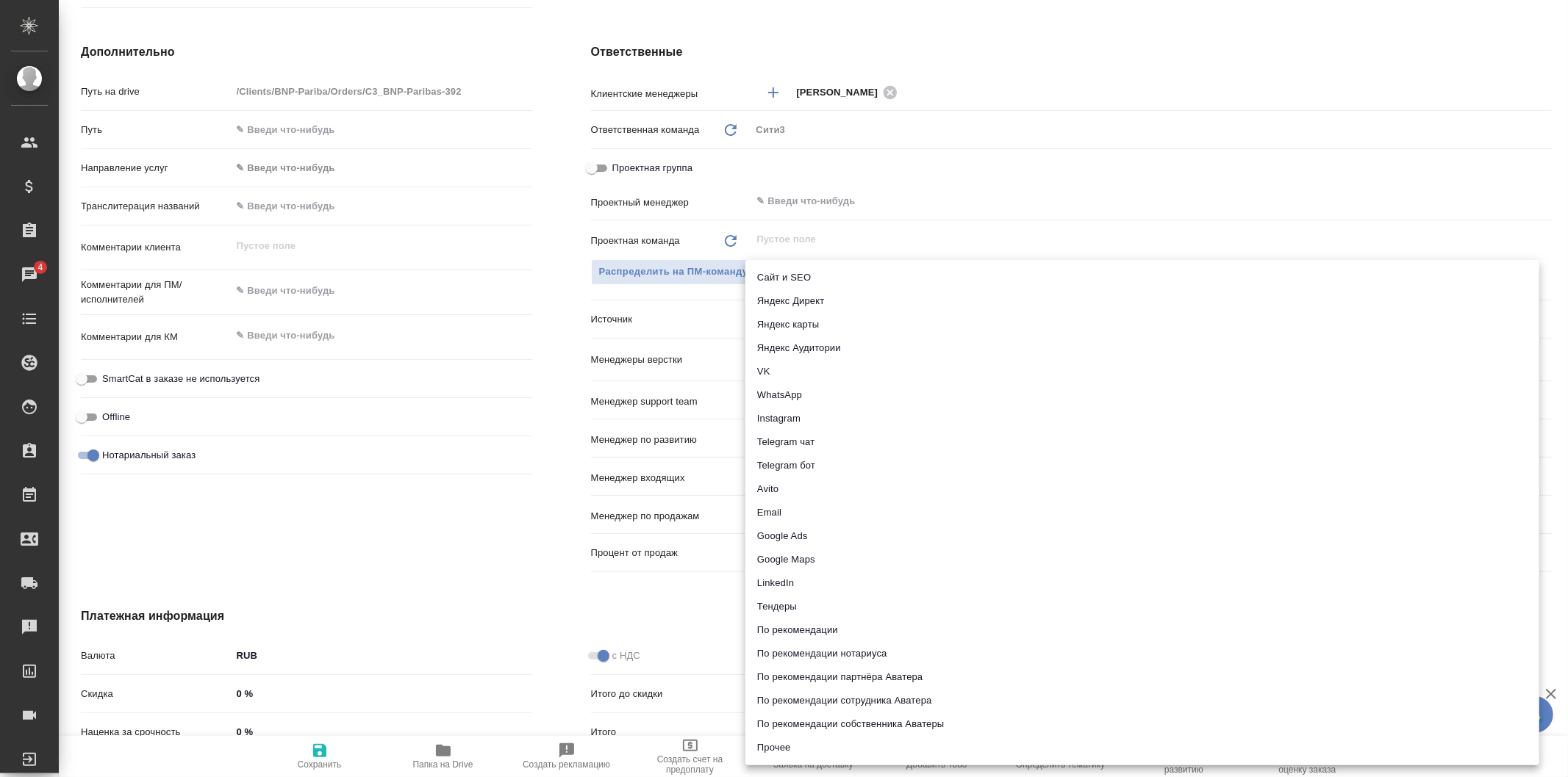
click at [825, 314] on body "🙏 .cls-1 fill:#fff; AWATERA Galisheva Mariya Клиенты Спецификации Заказы 4 Чаты…" at bounding box center [784, 388] width 1568 height 777
click at [713, 313] on div at bounding box center [784, 388] width 1568 height 777
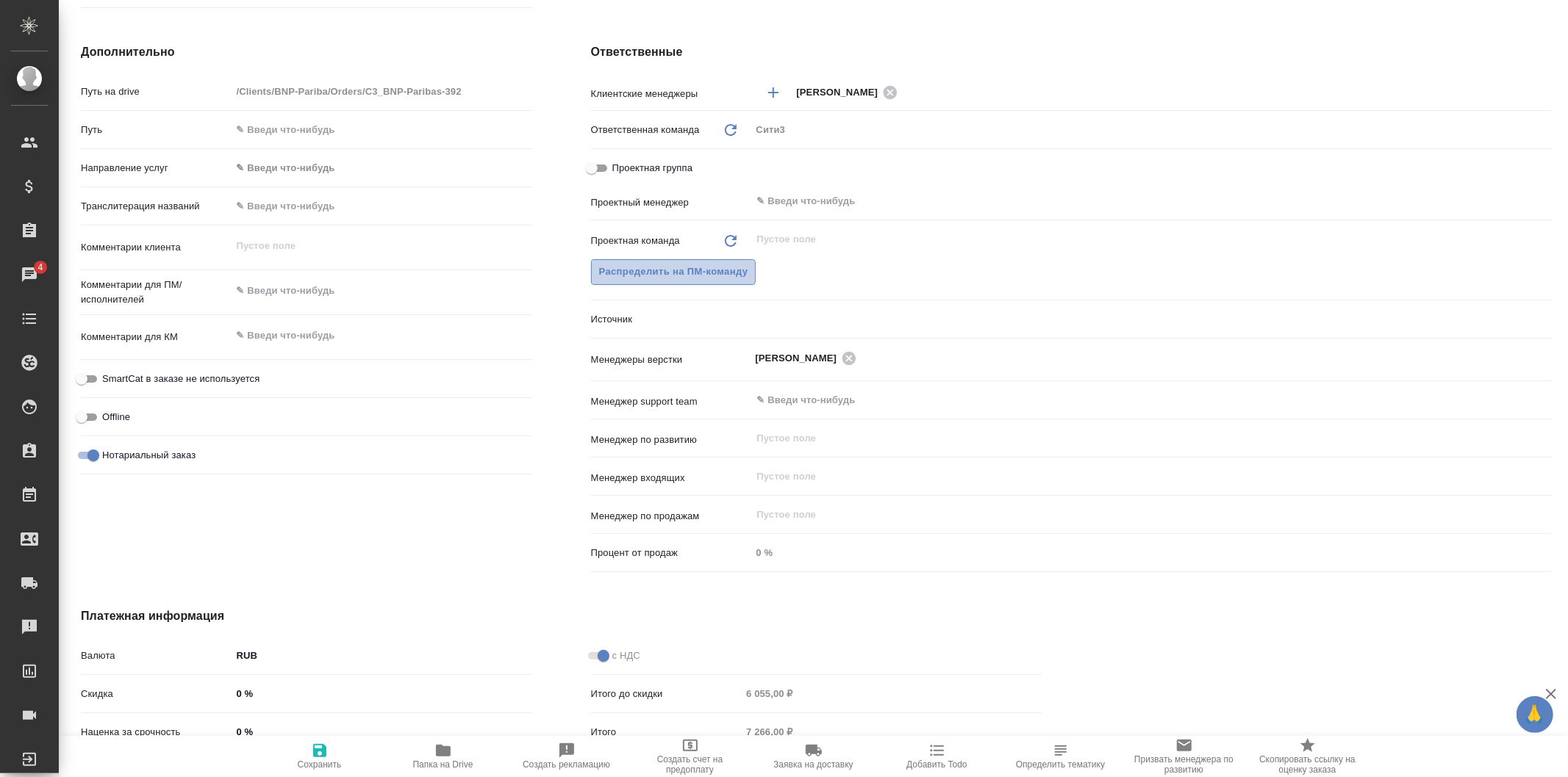
click at [725, 266] on span "Распределить на ПМ-команду" at bounding box center [673, 272] width 149 height 17
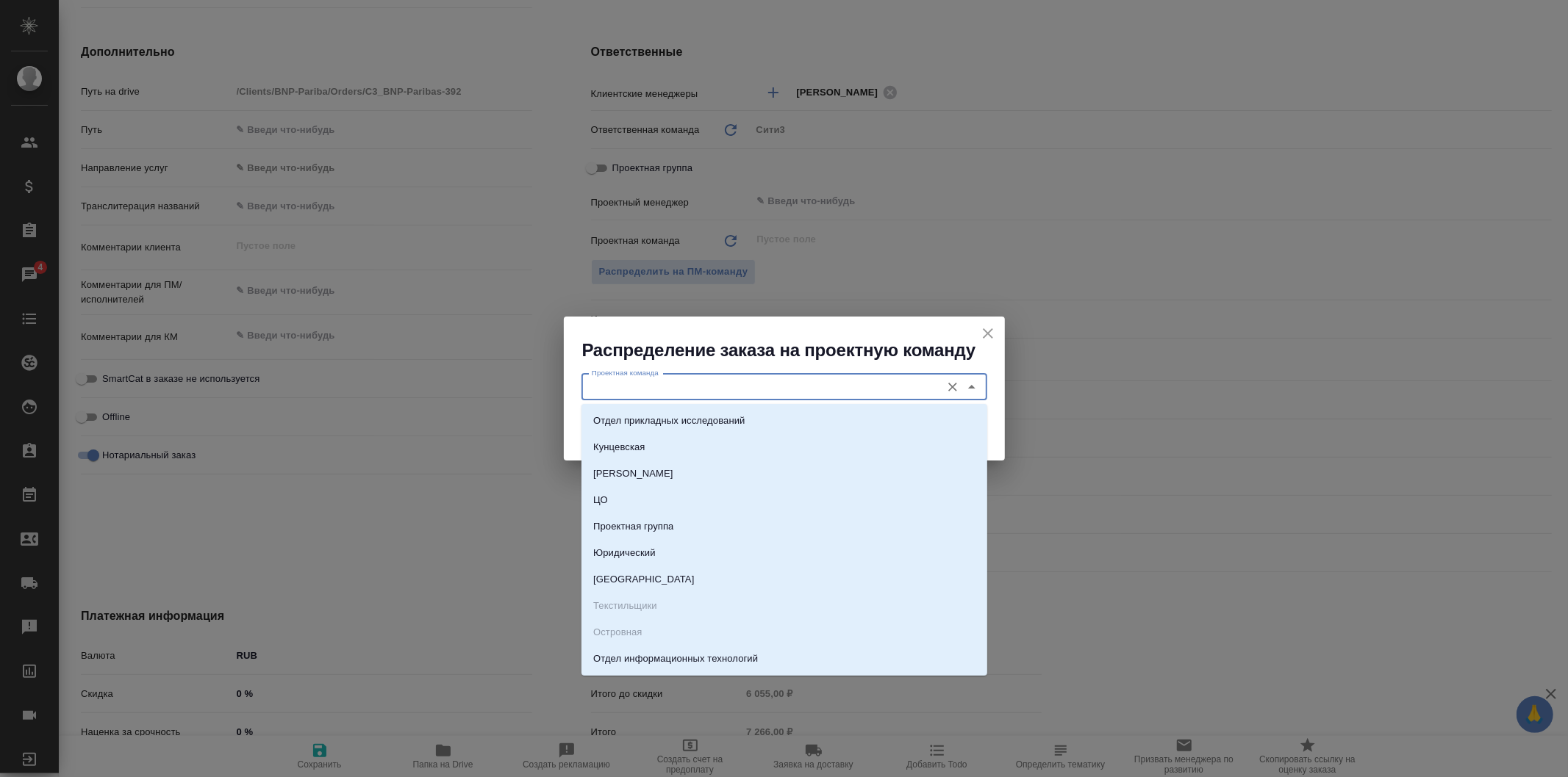
click at [766, 391] on input "Проектная команда" at bounding box center [760, 388] width 348 height 18
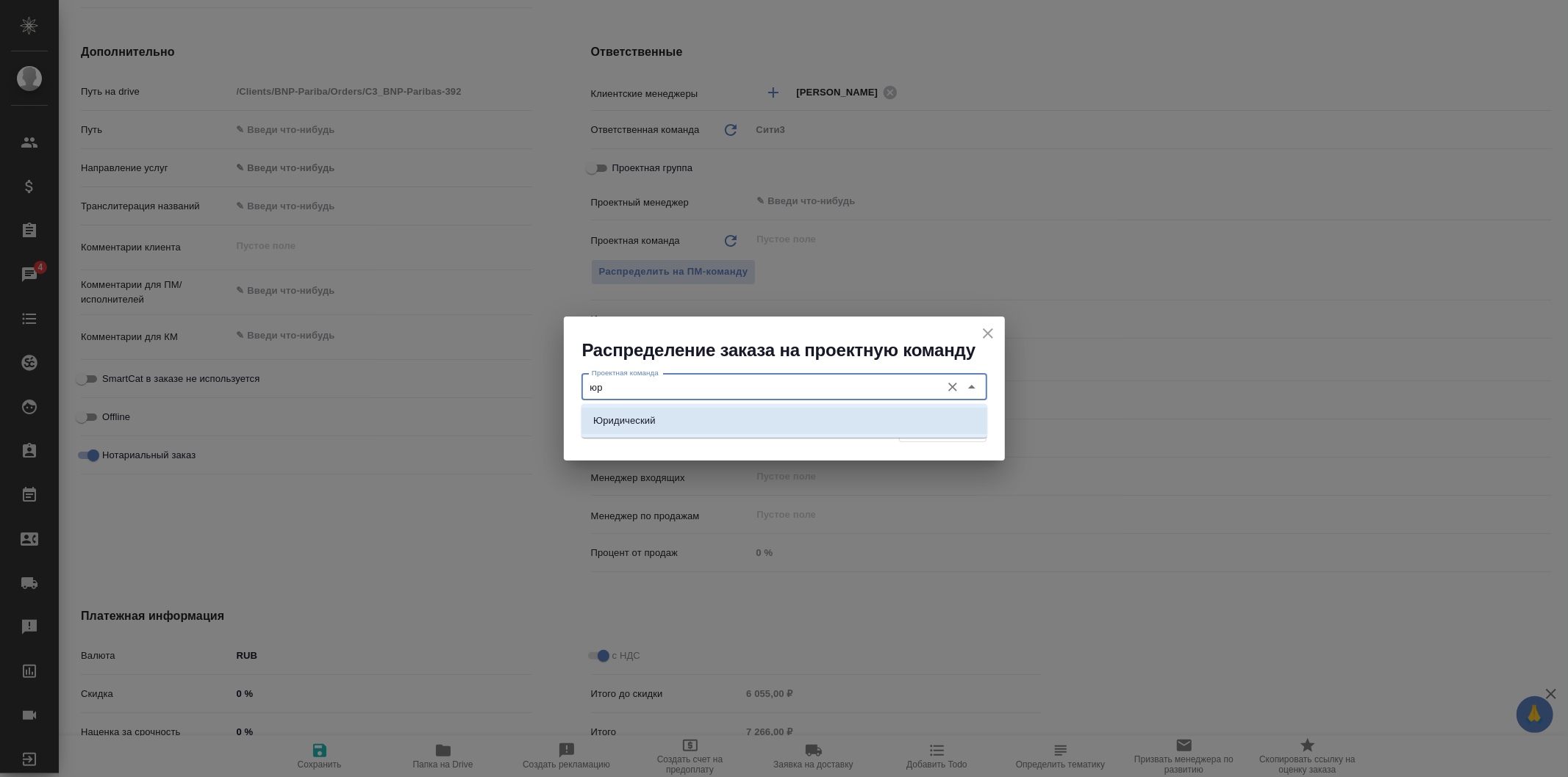
click at [769, 422] on li "Юридический" at bounding box center [785, 421] width 406 height 26
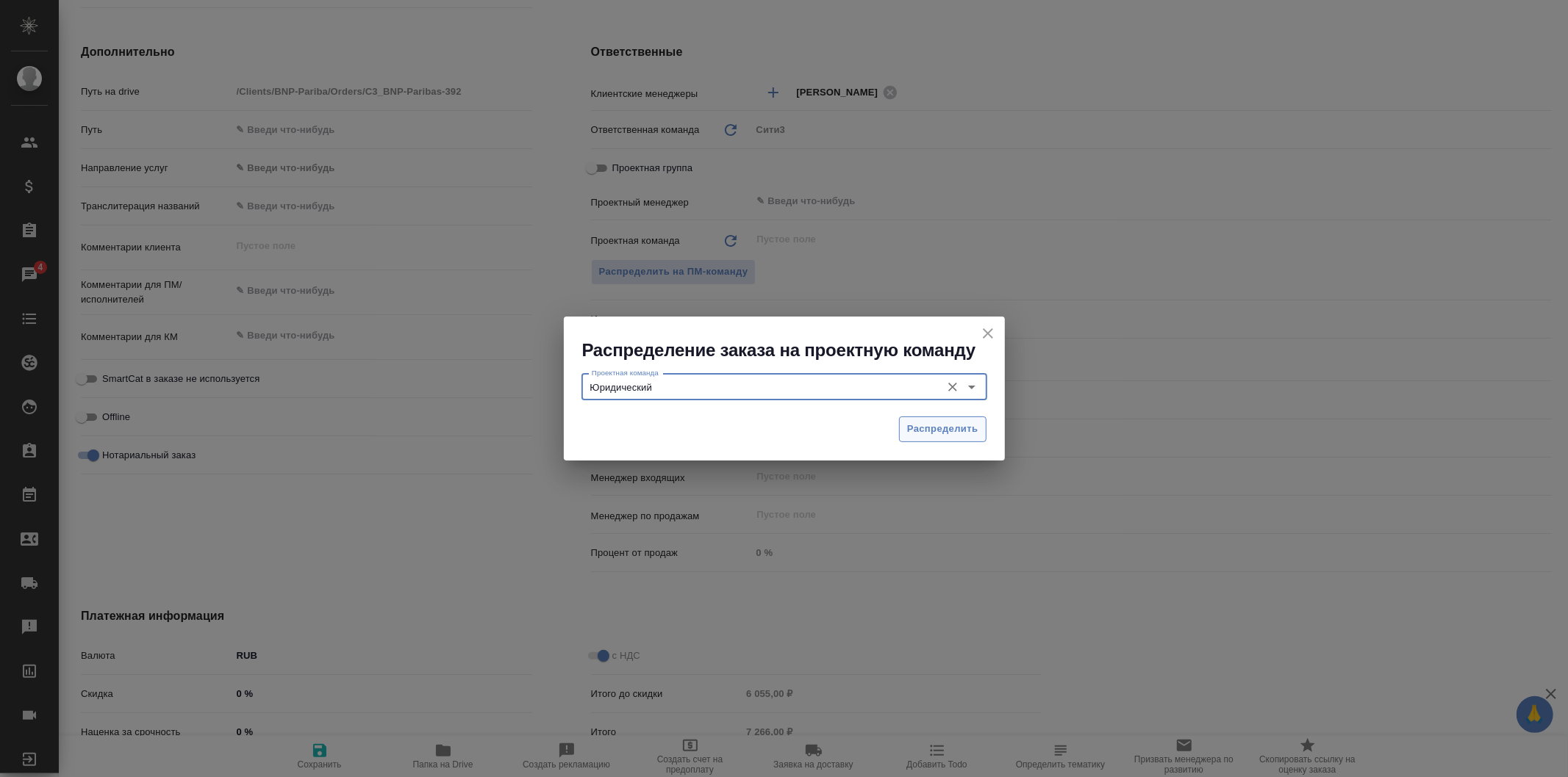
type input "Юридический"
click at [929, 421] on span "Распределить" at bounding box center [943, 429] width 72 height 17
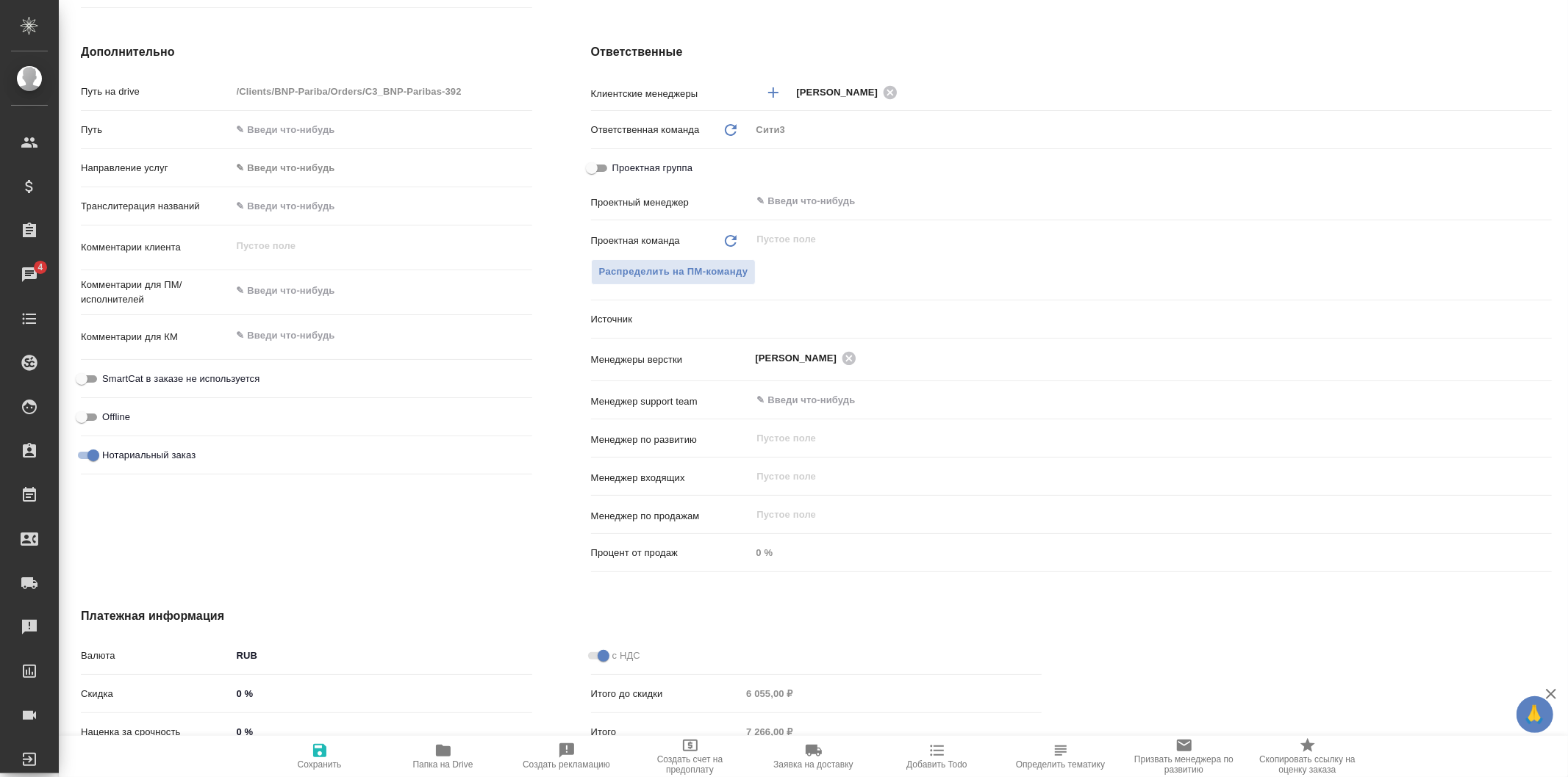
type textarea "x"
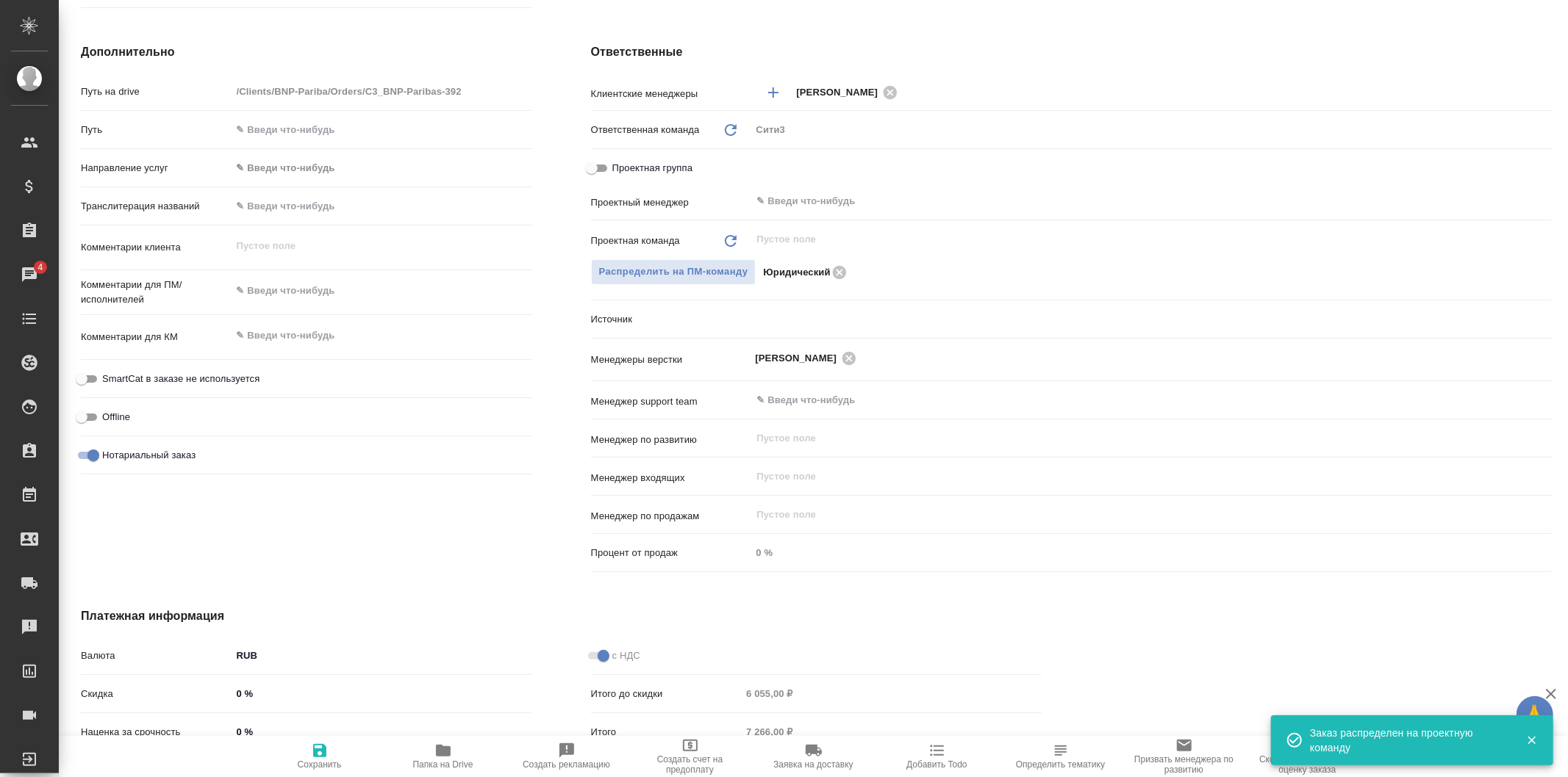
click at [773, 321] on body "🙏 .cls-1 fill:#fff; AWATERA Galisheva Mariya Клиенты Спецификации Заказы 4 Чаты…" at bounding box center [784, 388] width 1568 height 777
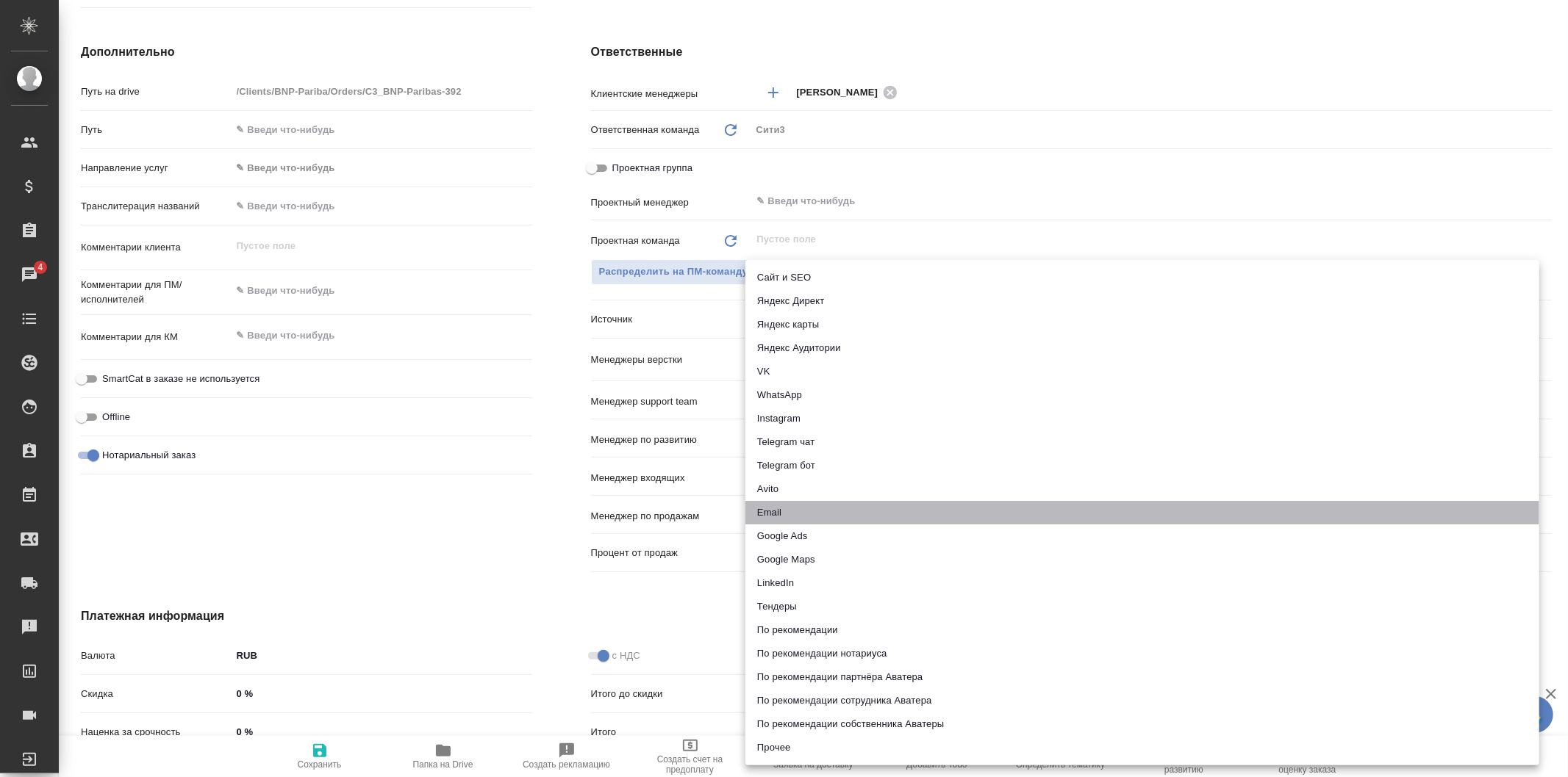
click at [947, 502] on li "Email" at bounding box center [1143, 512] width 794 height 24
type textarea "x"
type input "emailAds"
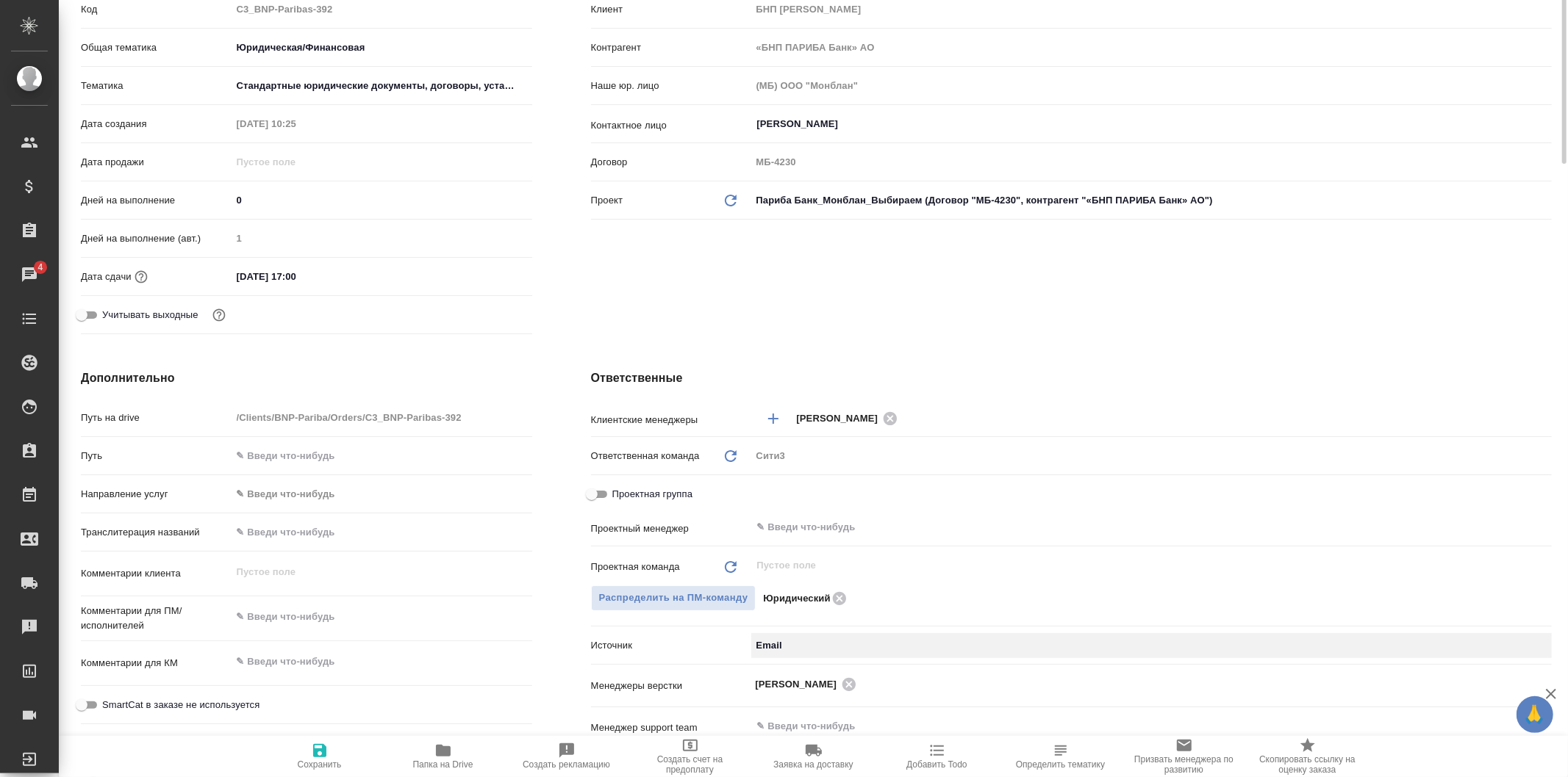
scroll to position [0, 0]
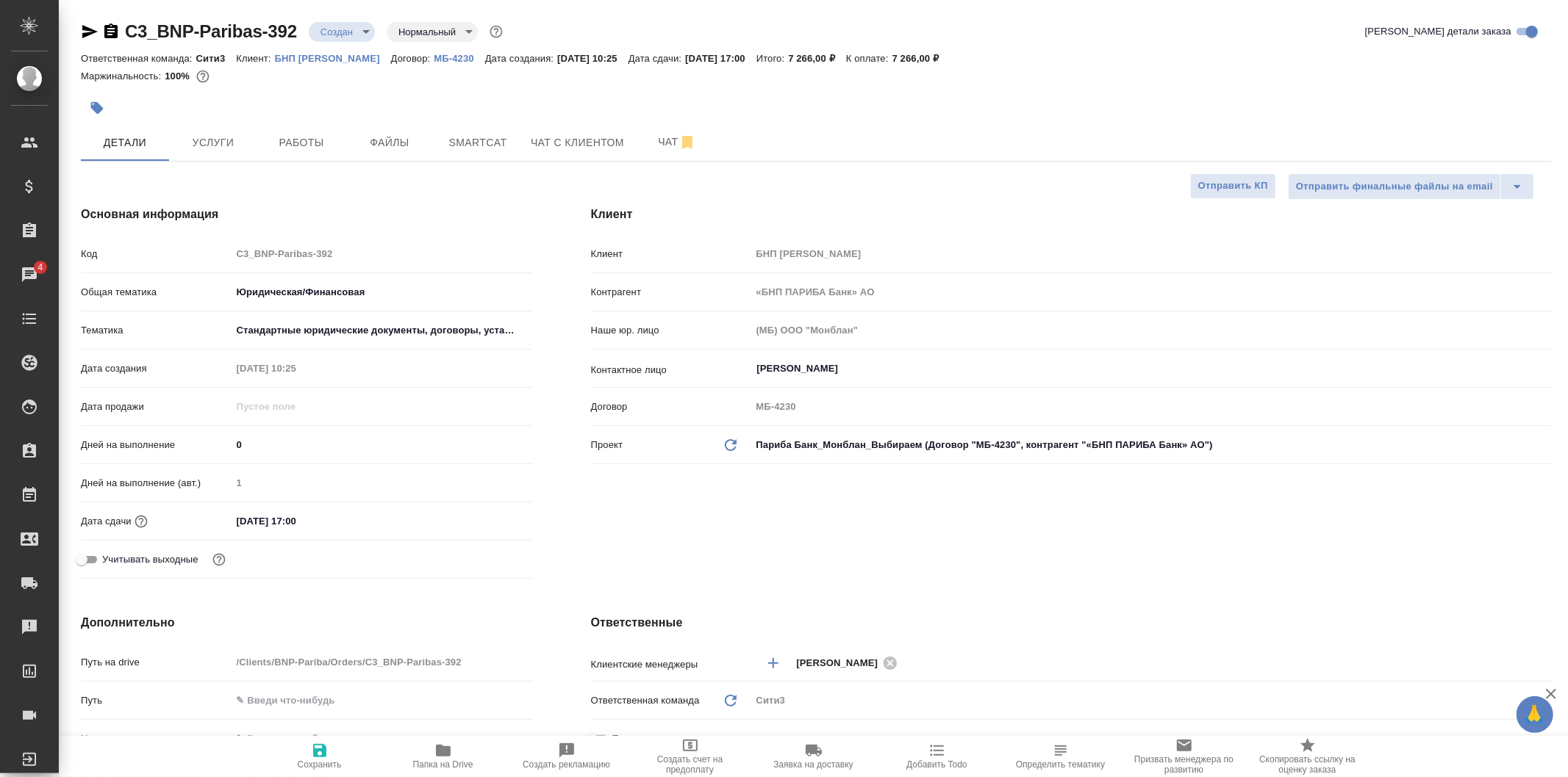
click at [318, 757] on icon "button" at bounding box center [319, 751] width 13 height 13
type textarea "x"
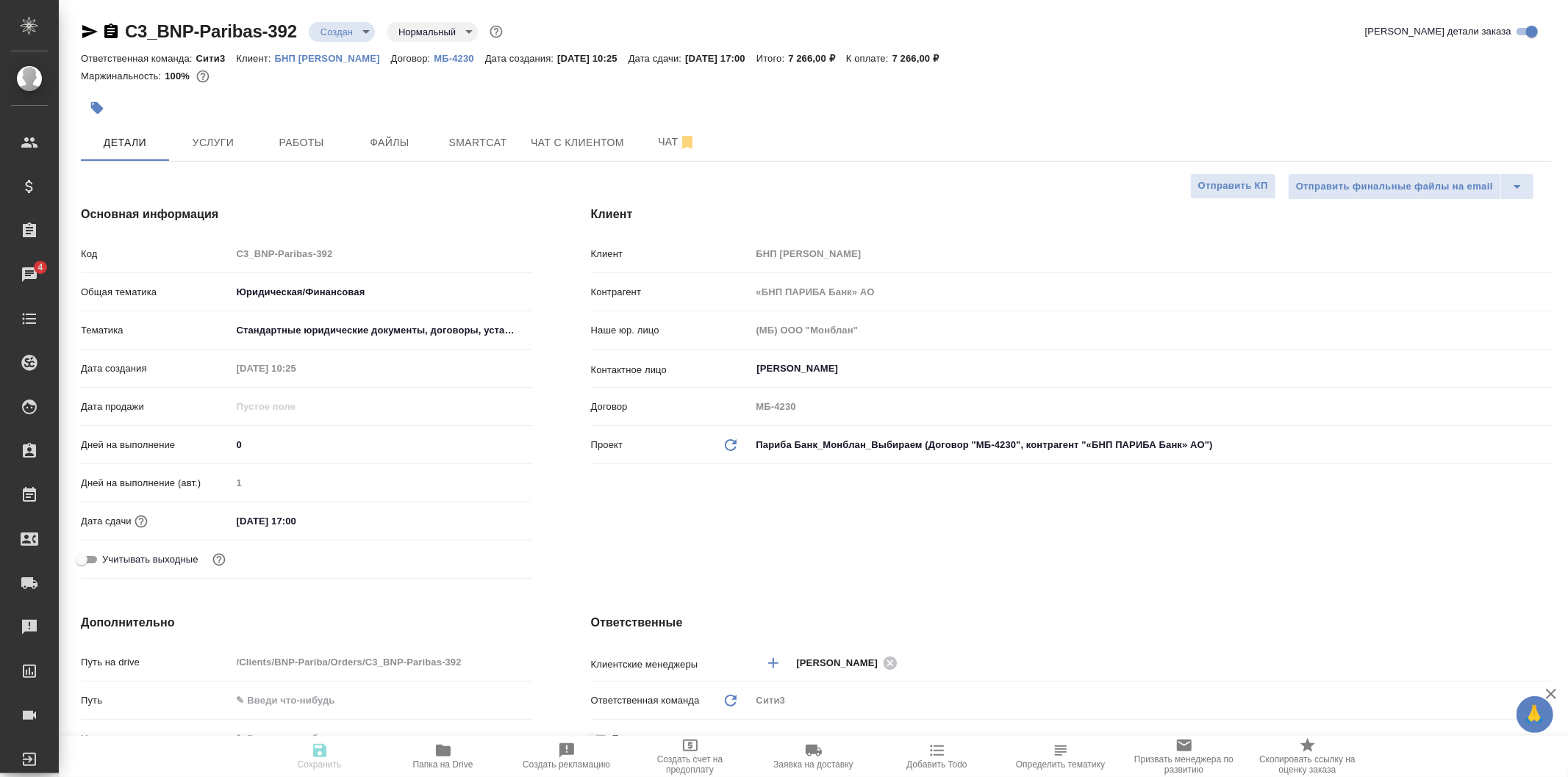
type textarea "x"
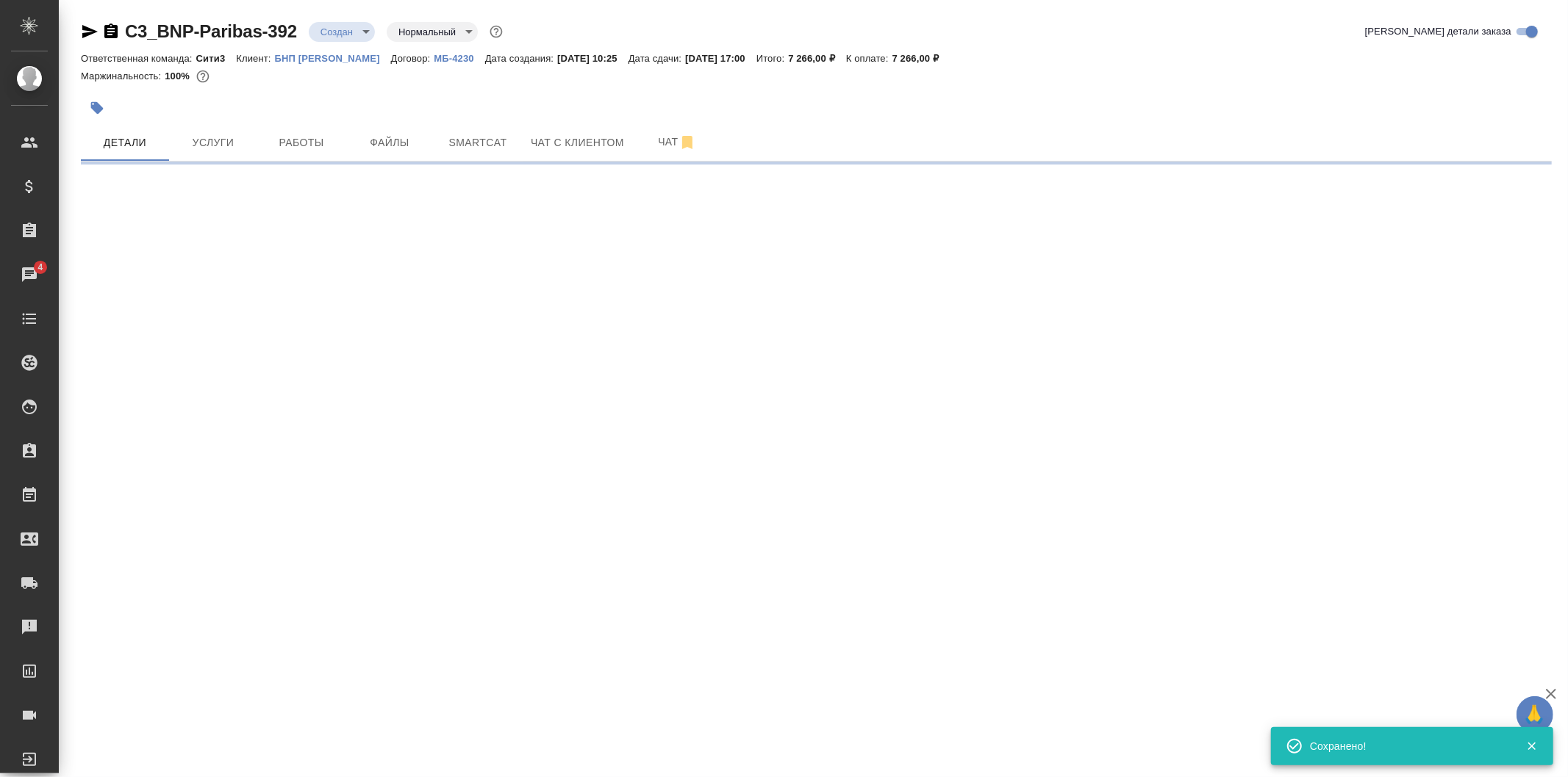
select select "RU"
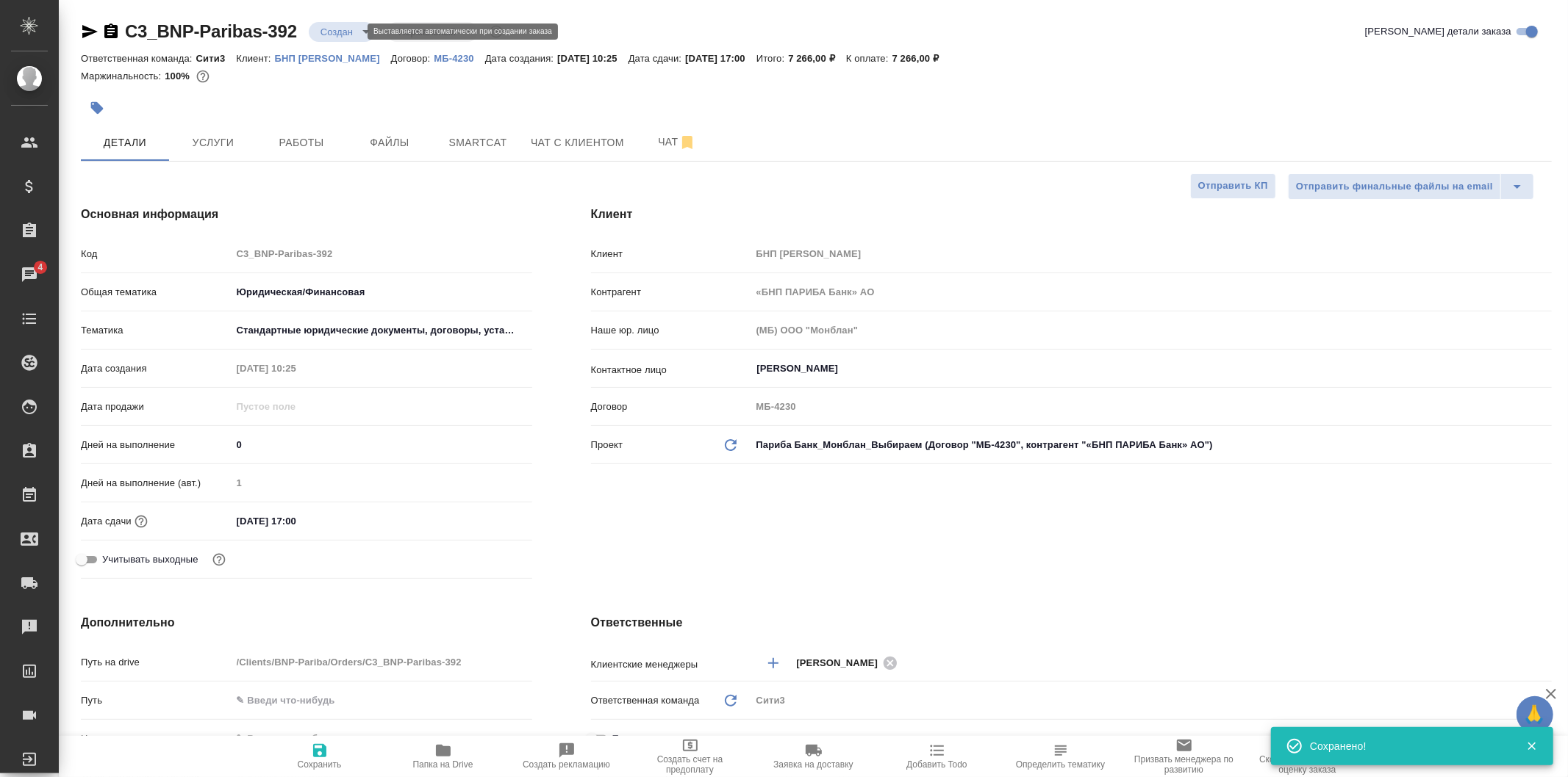
type textarea "x"
click at [349, 31] on body "🙏 .cls-1 fill:#fff; AWATERA Galisheva Mariya Клиенты Спецификации Заказы 4 Чаты…" at bounding box center [784, 388] width 1568 height 777
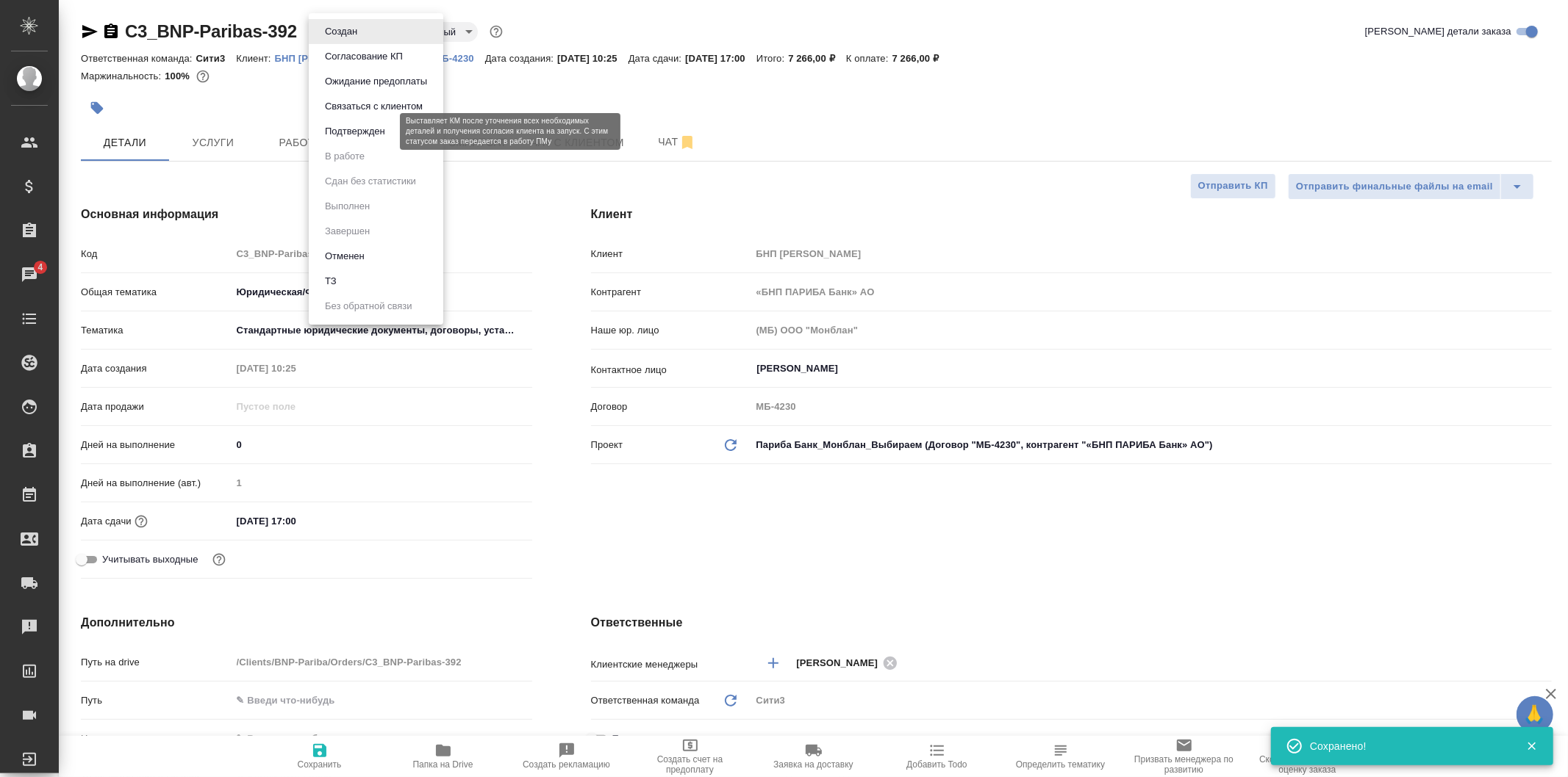
click at [379, 135] on button "Подтвержден" at bounding box center [355, 132] width 69 height 16
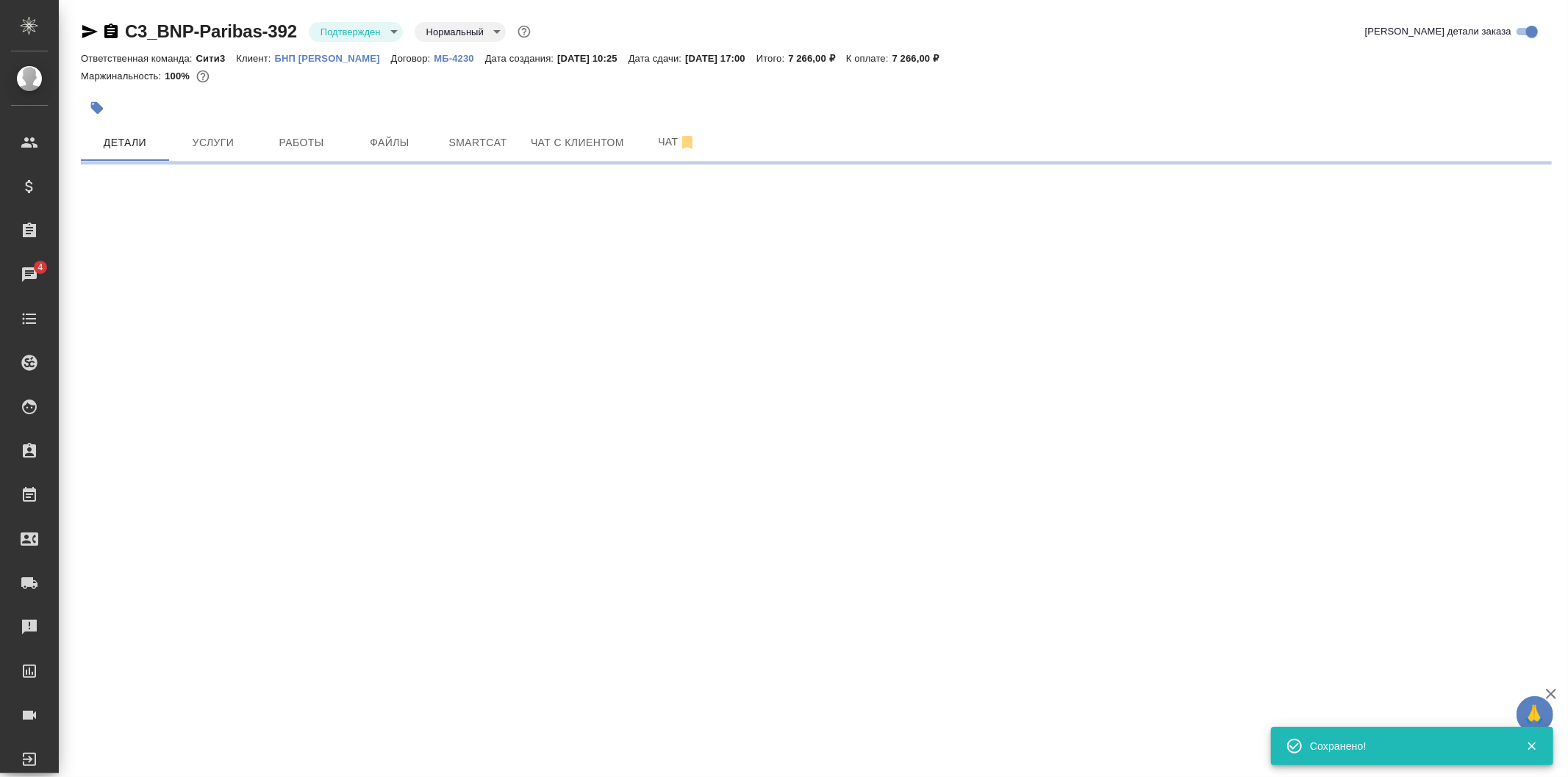
select select "RU"
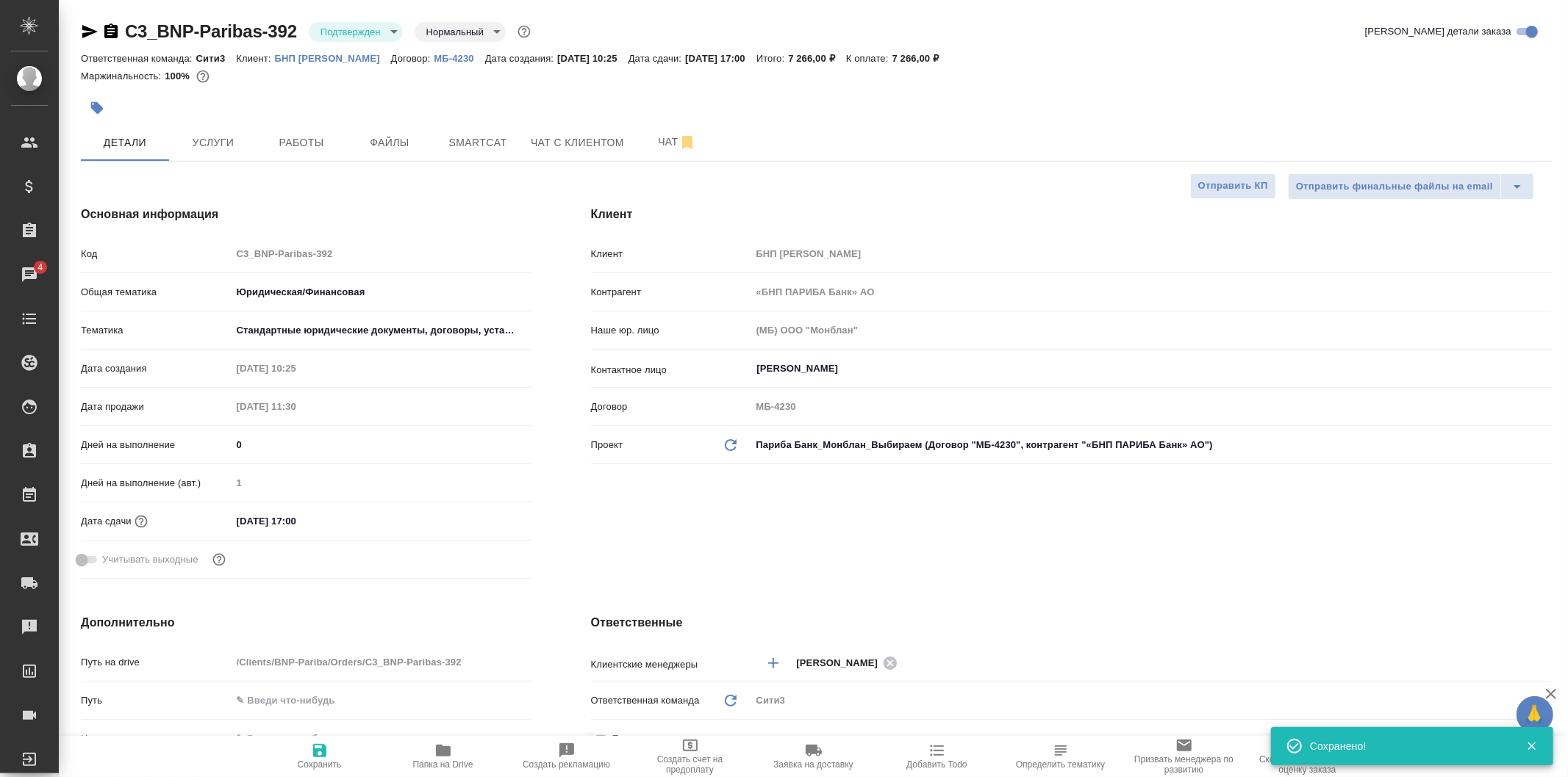
type textarea "x"
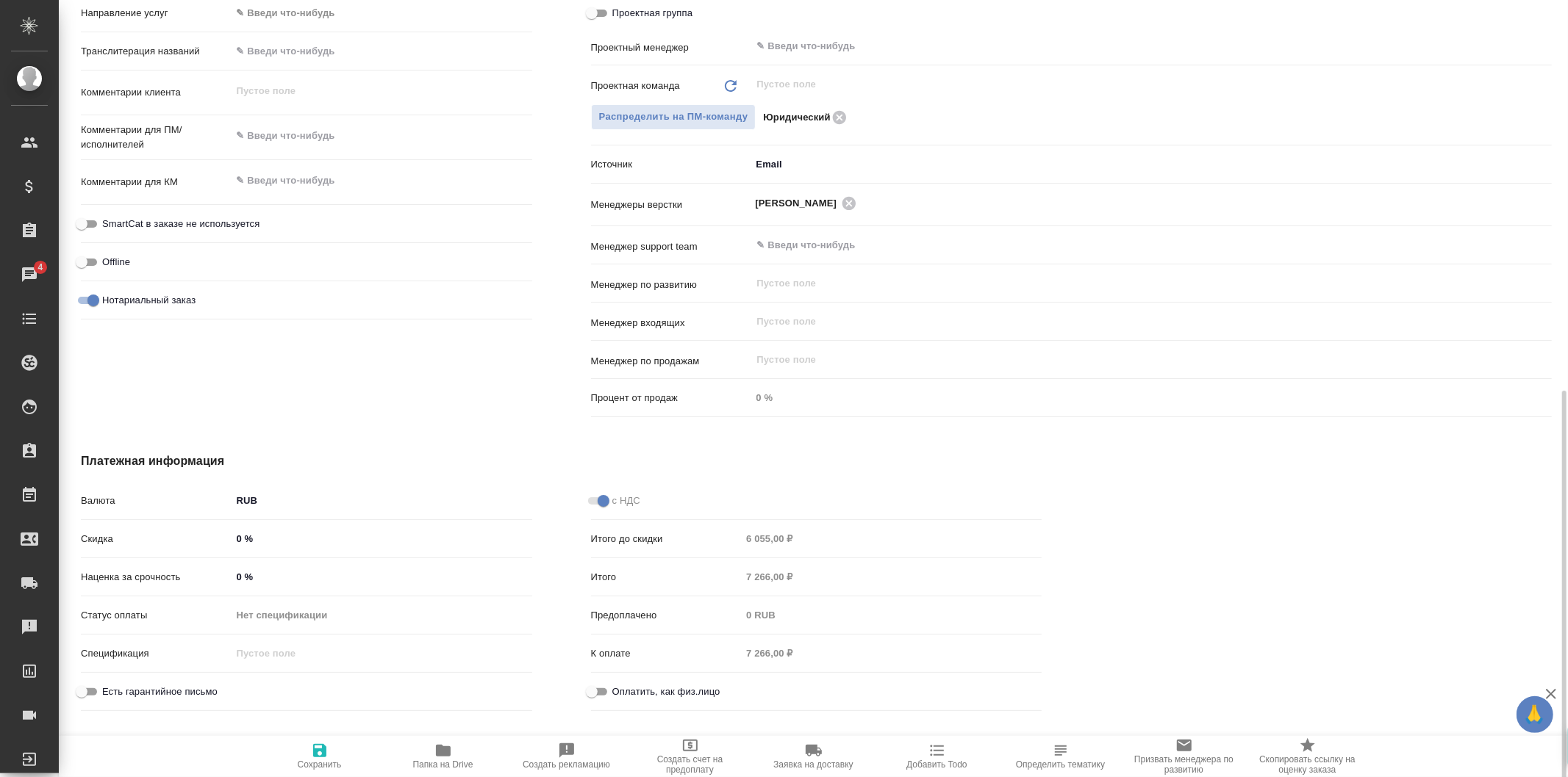
scroll to position [738, 0]
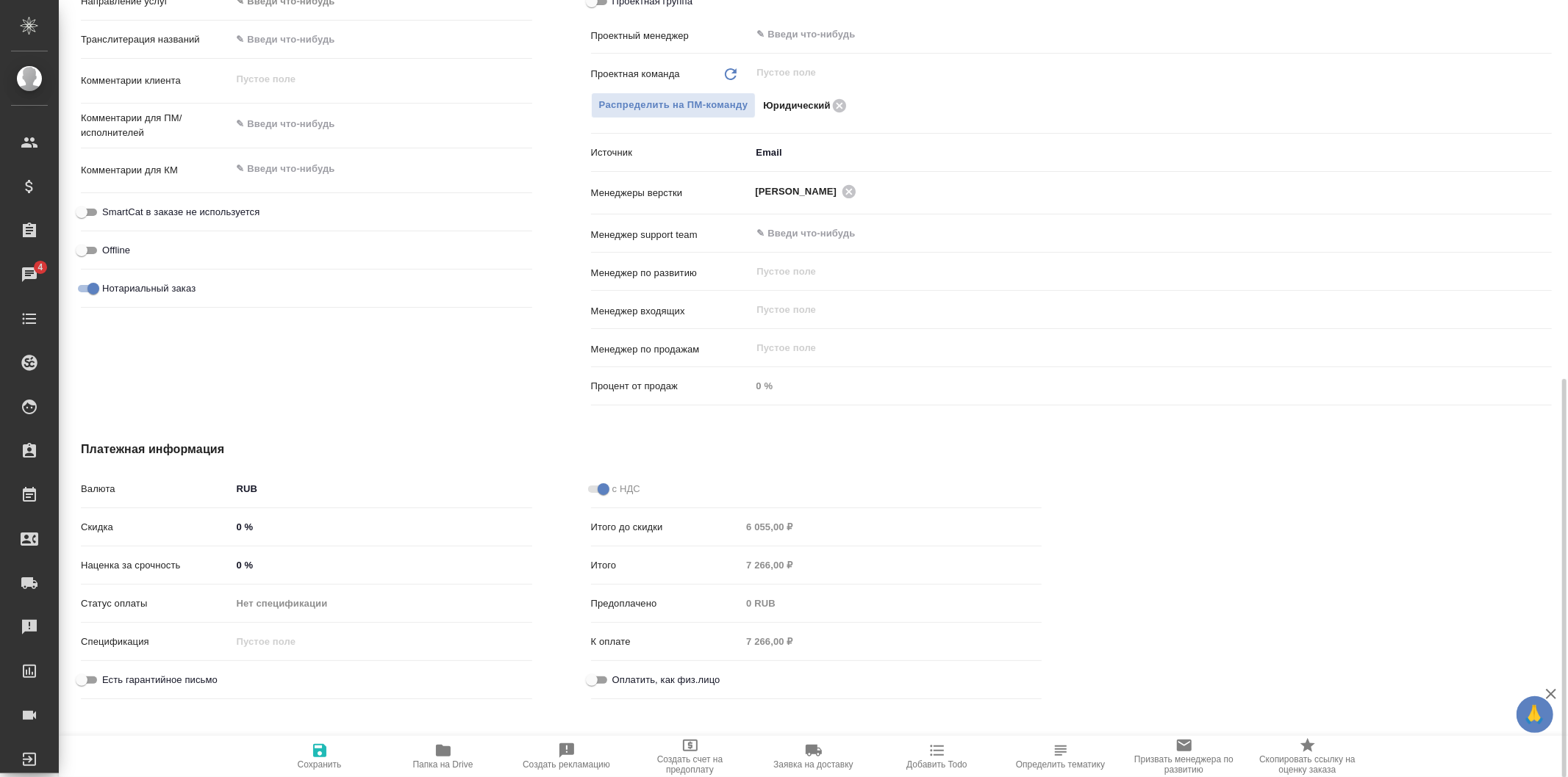
click at [333, 747] on span "Сохранить" at bounding box center [319, 756] width 106 height 28
type textarea "x"
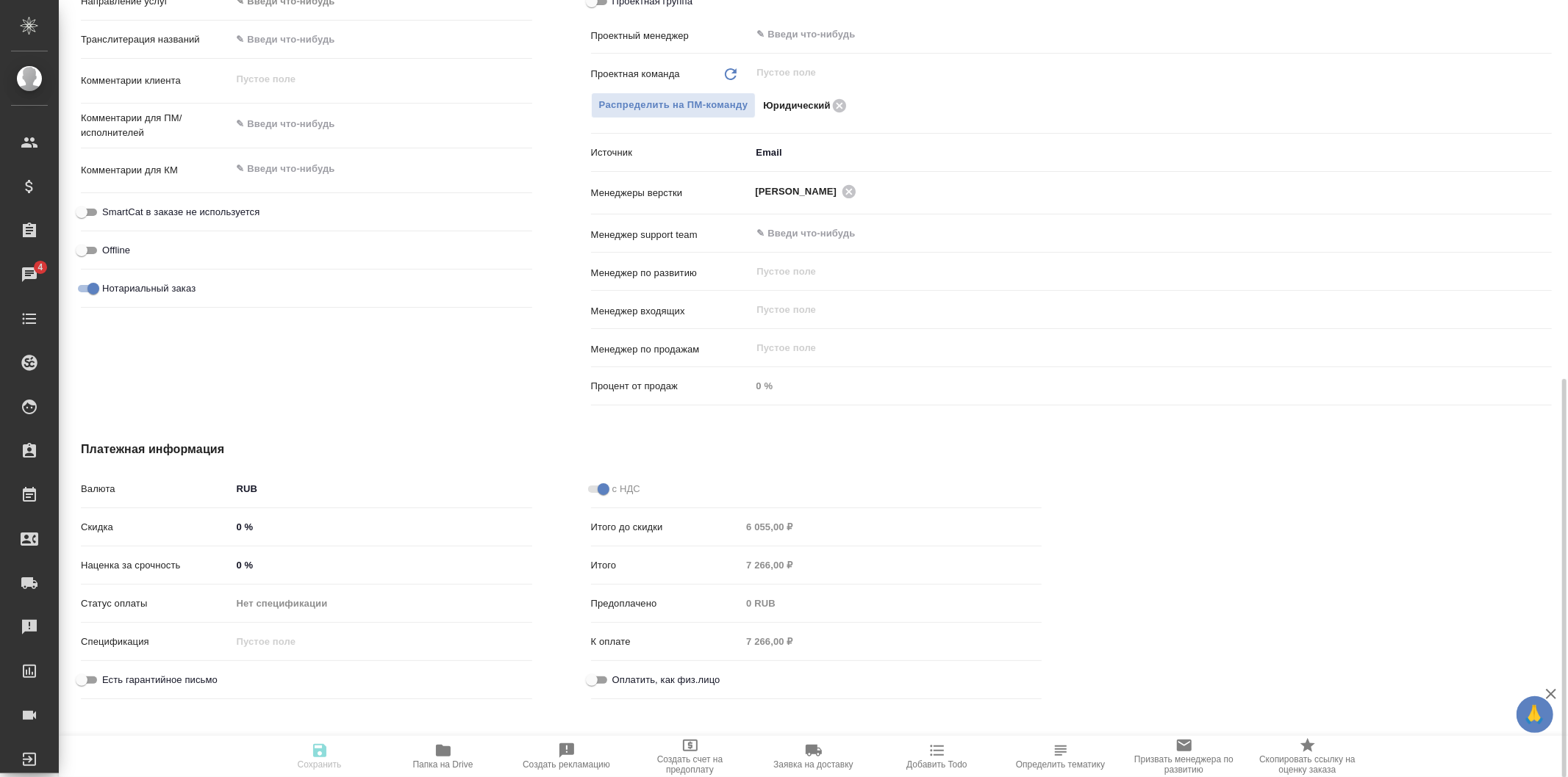
type textarea "x"
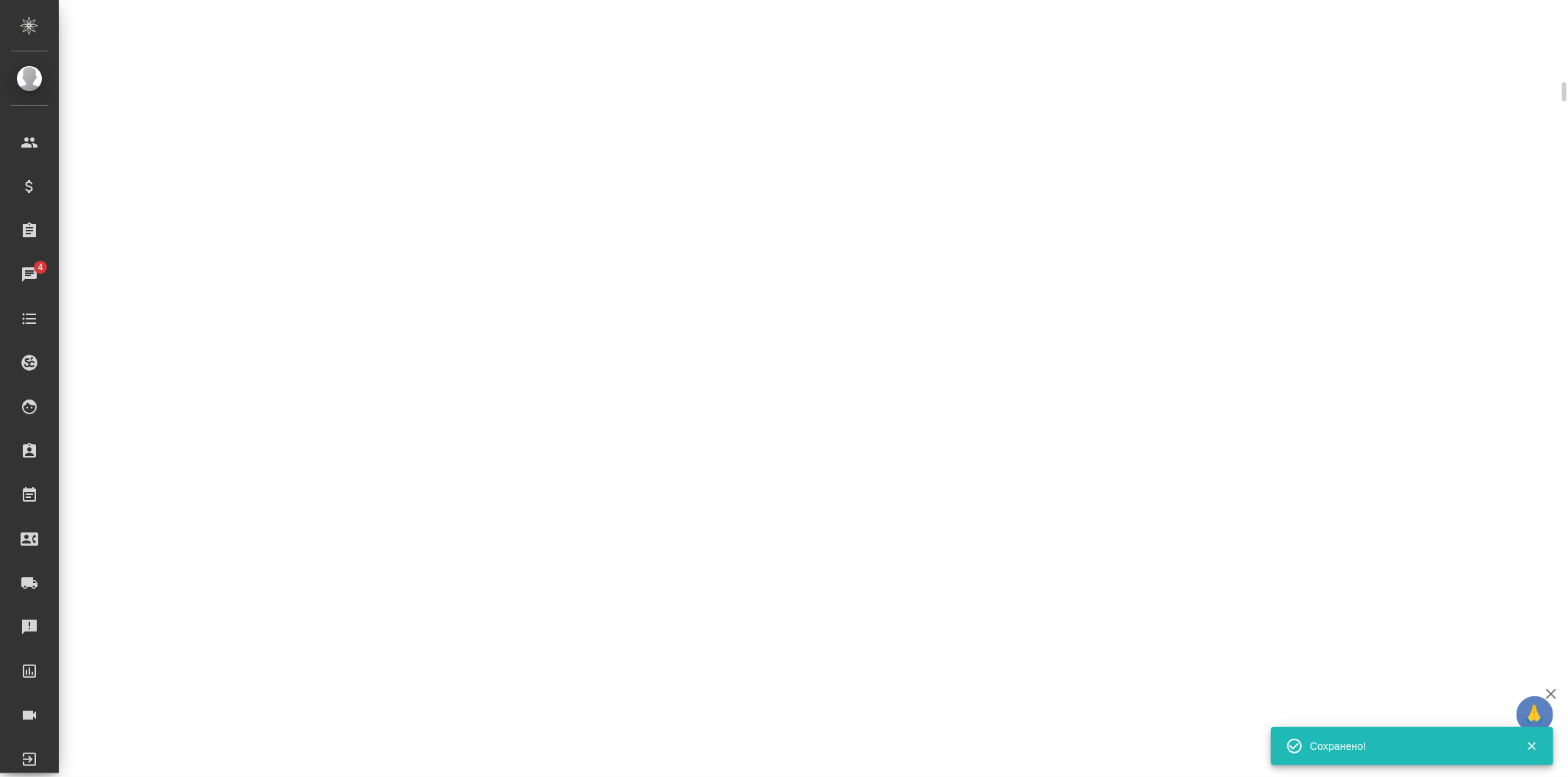
select select "RU"
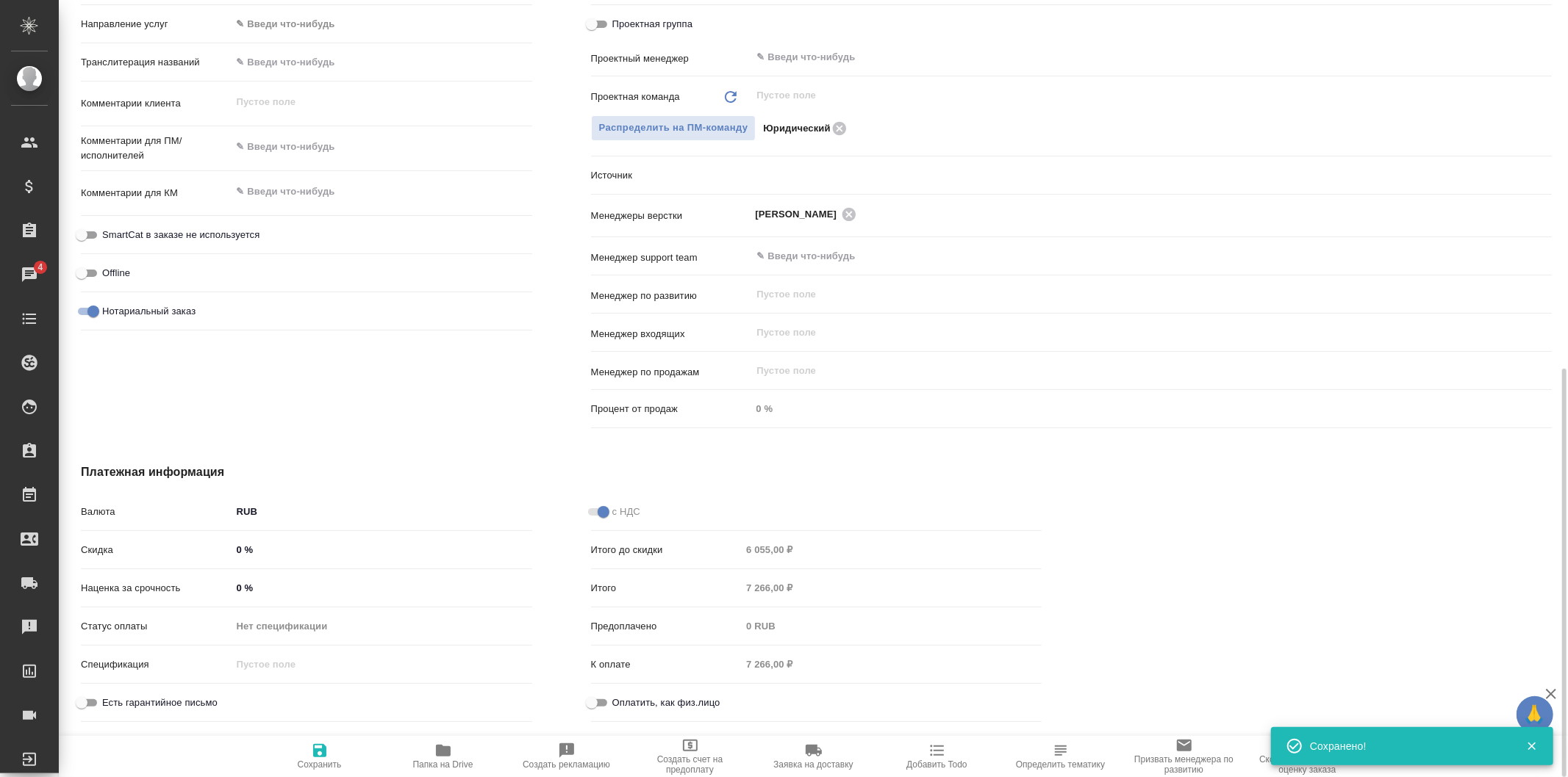
type textarea "x"
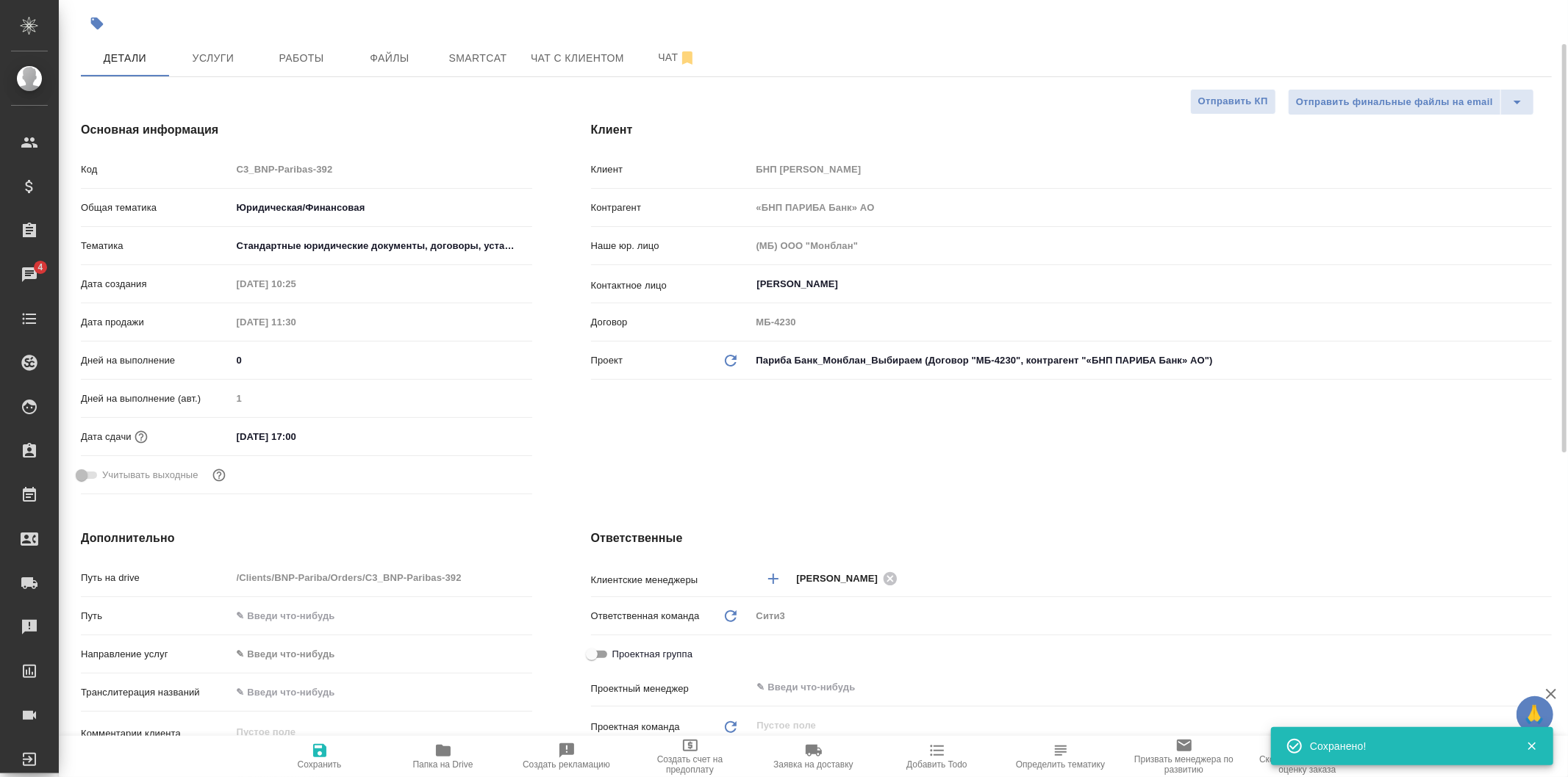
scroll to position [0, 0]
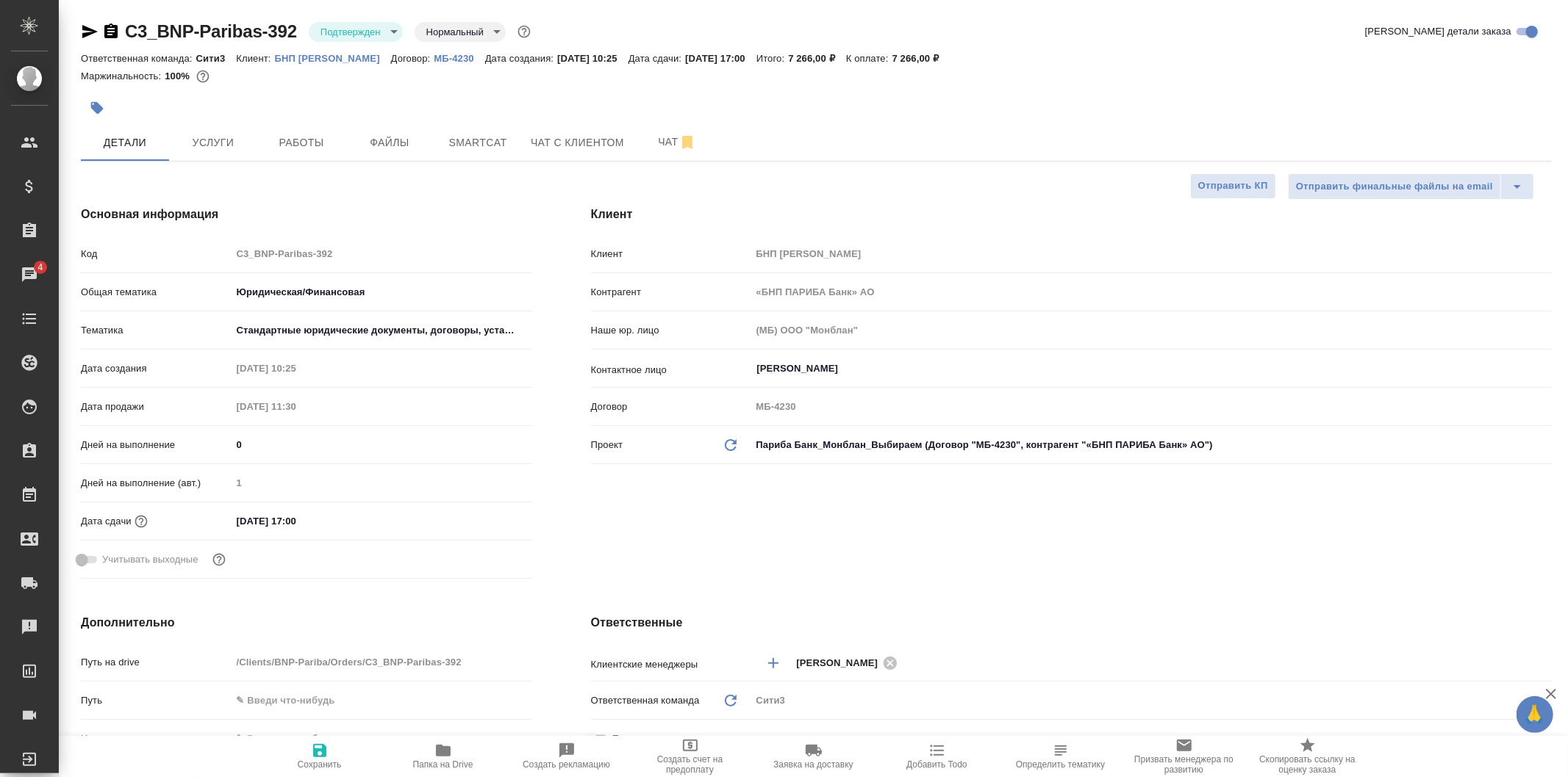
type textarea "x"
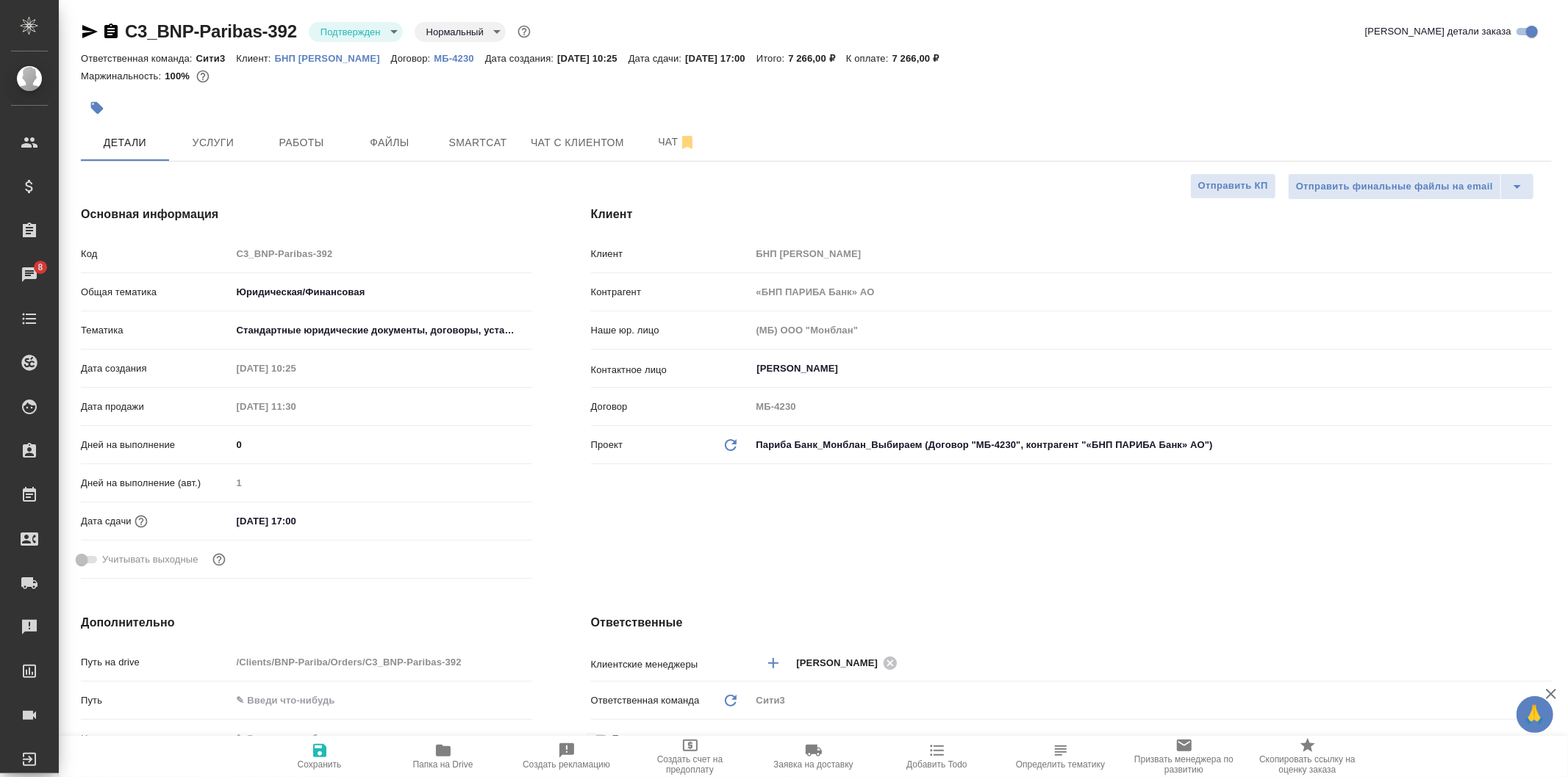
type textarea "x"
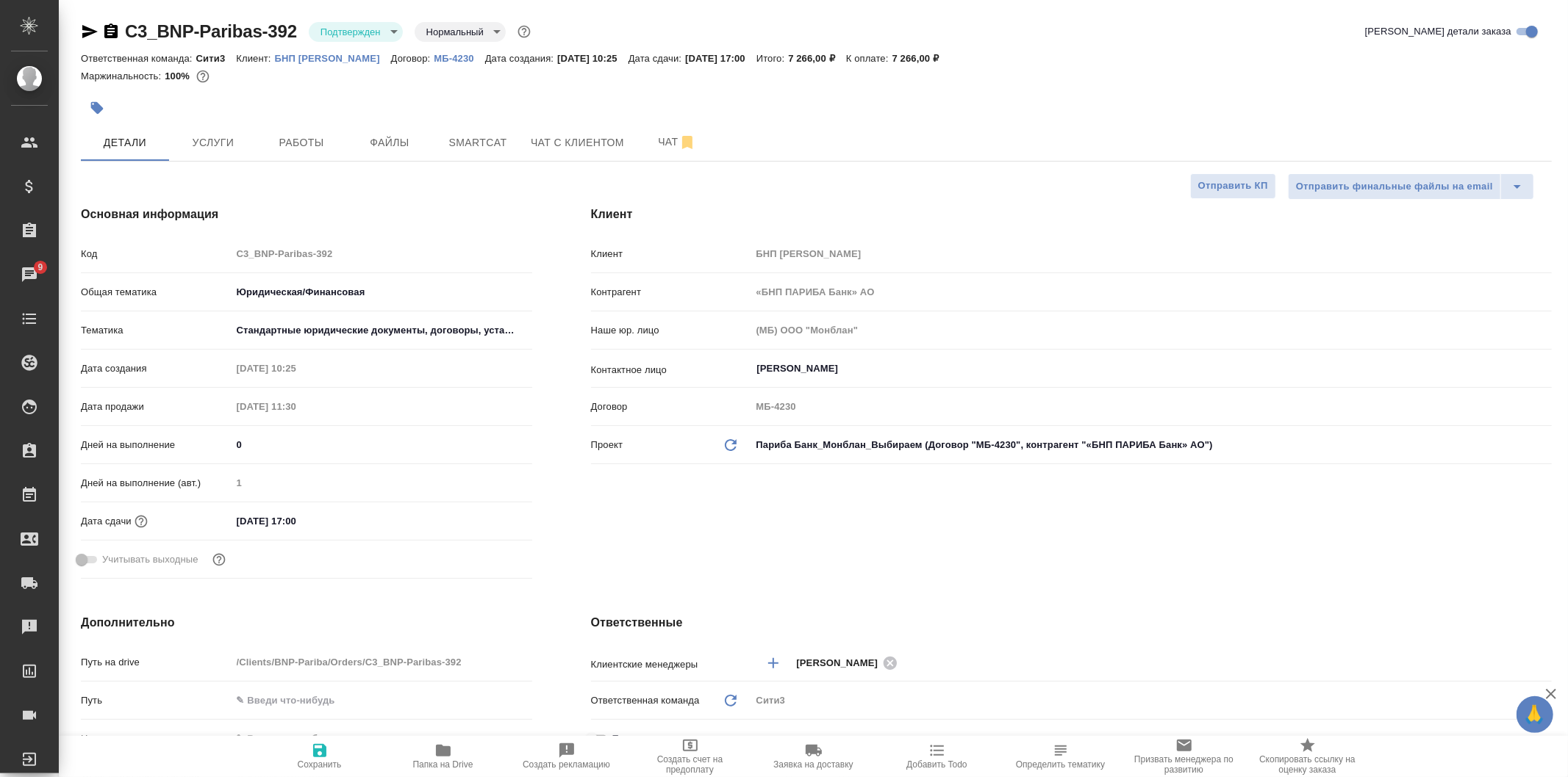
type textarea "x"
click at [231, 143] on span "Услуги" at bounding box center [213, 143] width 71 height 19
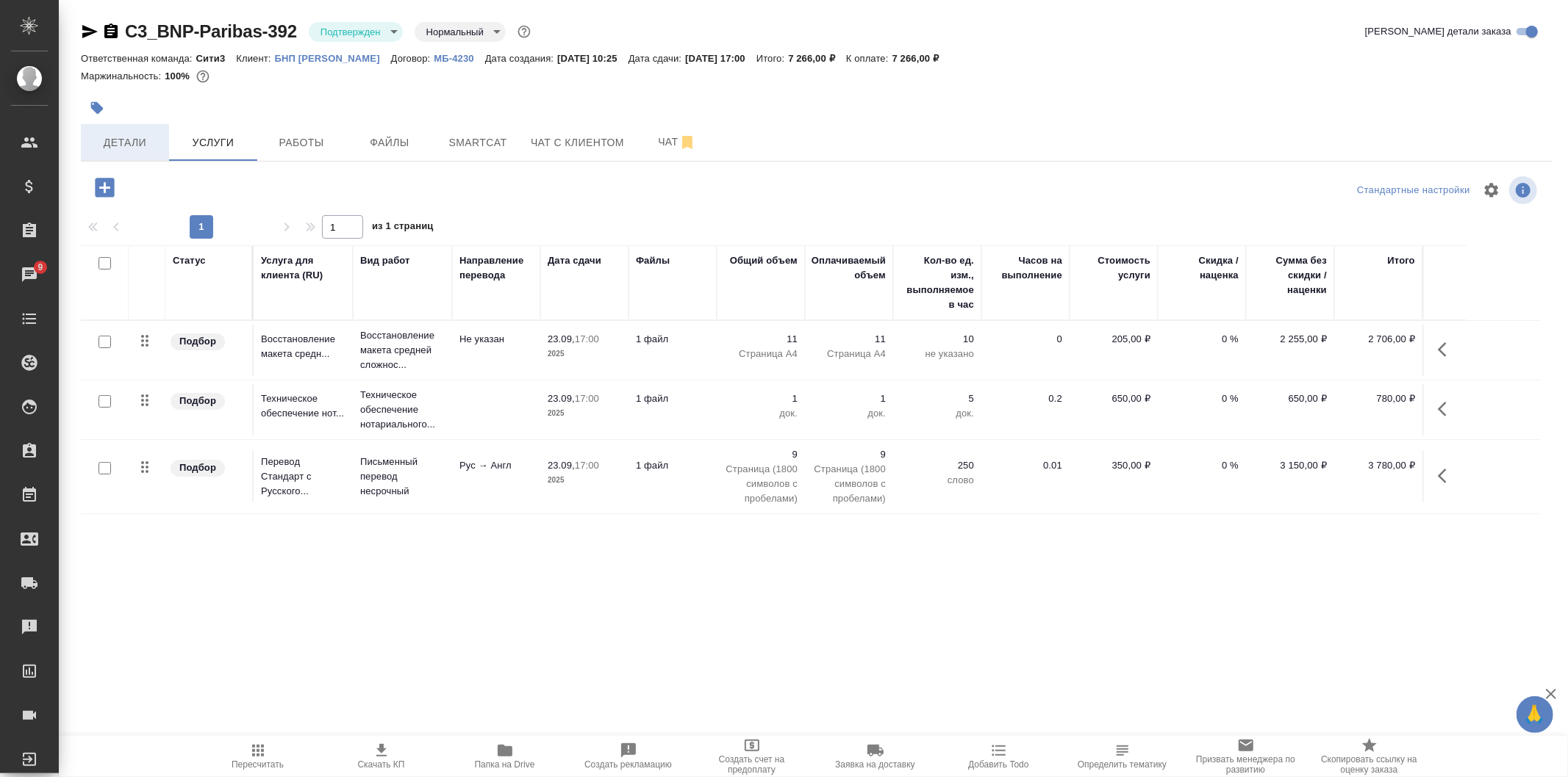
click at [152, 141] on span "Детали" at bounding box center [125, 143] width 71 height 19
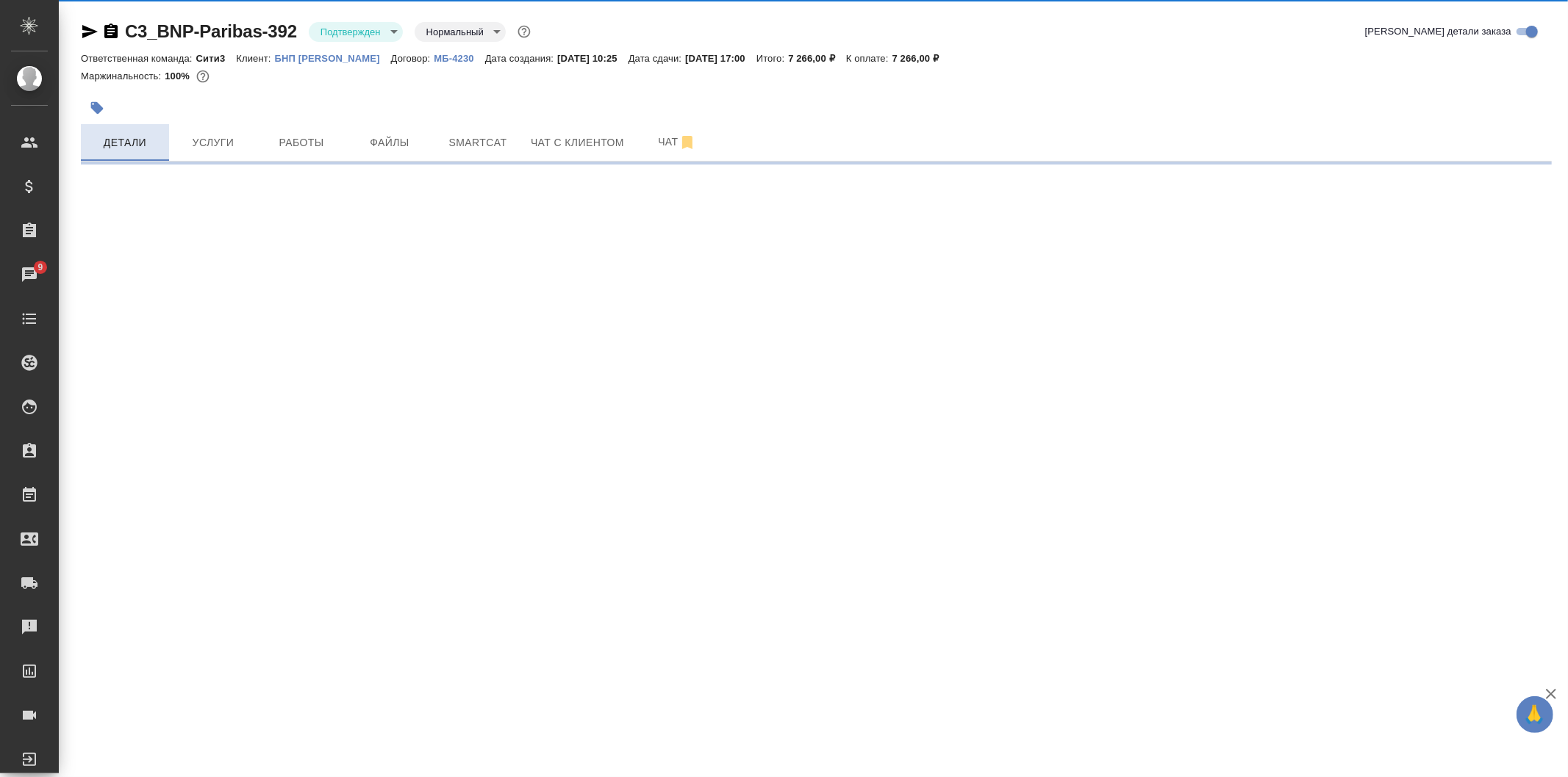
select select "RU"
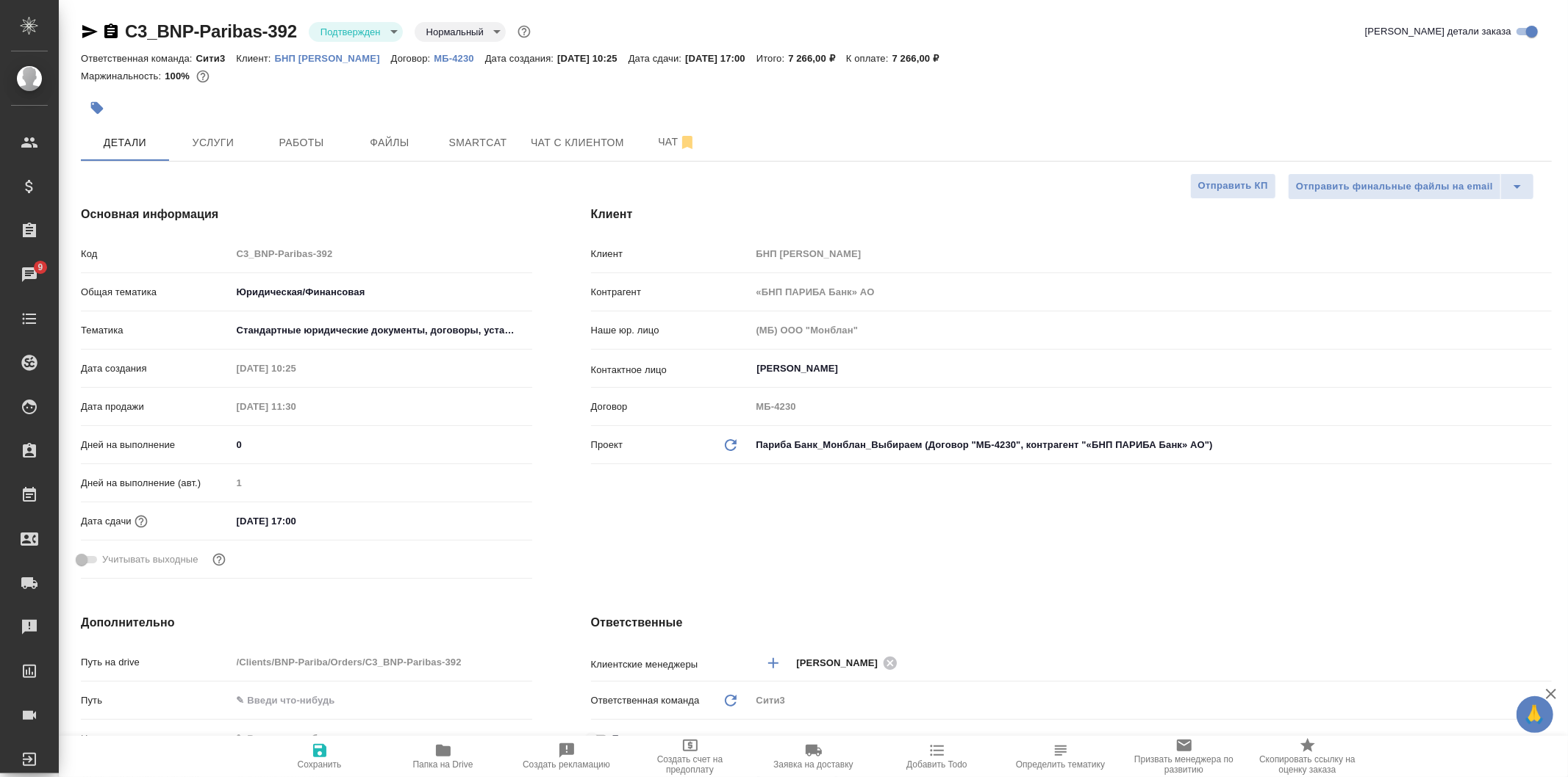
type textarea "x"
click at [250, 135] on button "Услуги" at bounding box center [213, 142] width 88 height 37
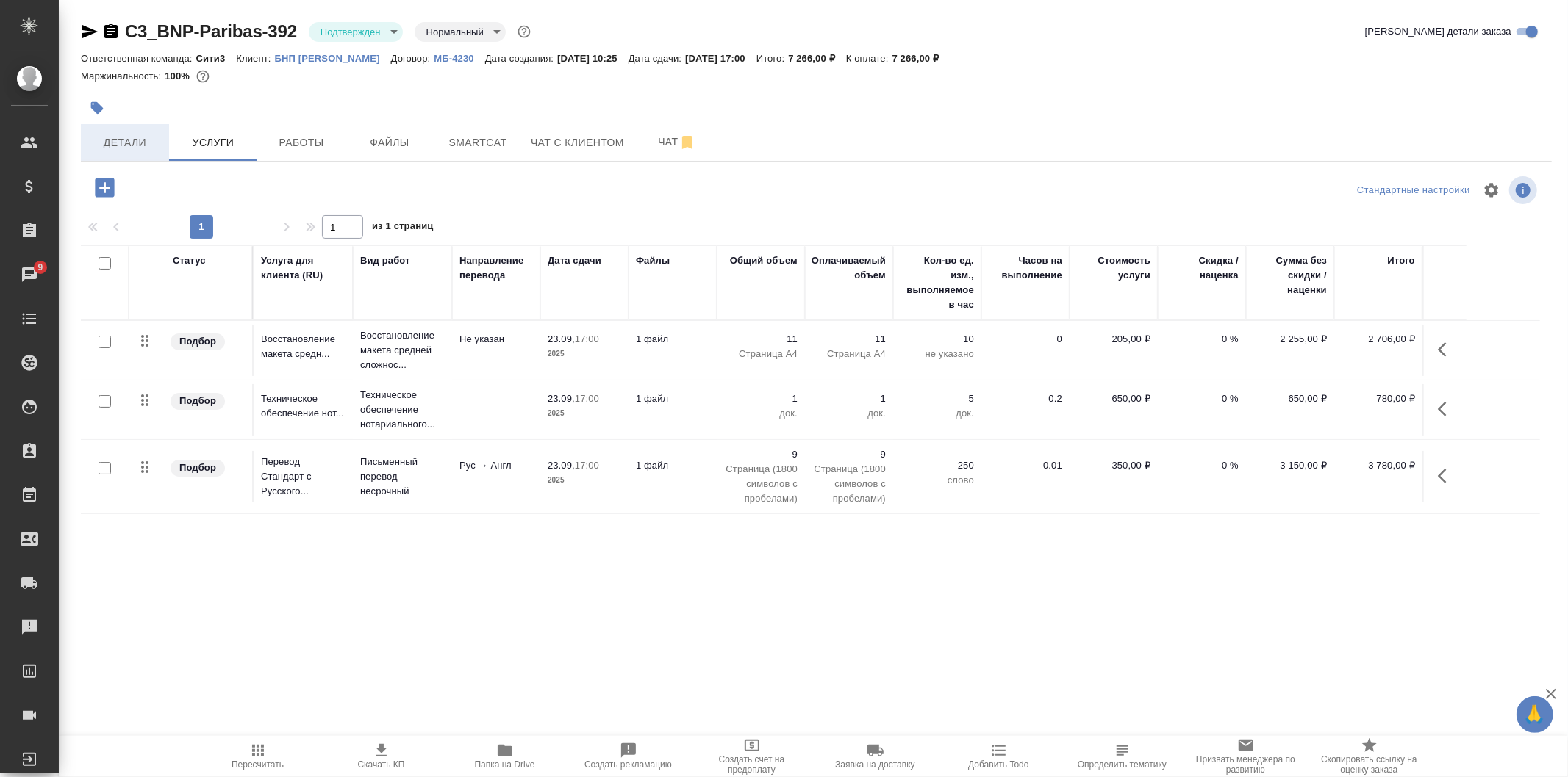
click at [157, 148] on span "Детали" at bounding box center [125, 143] width 71 height 19
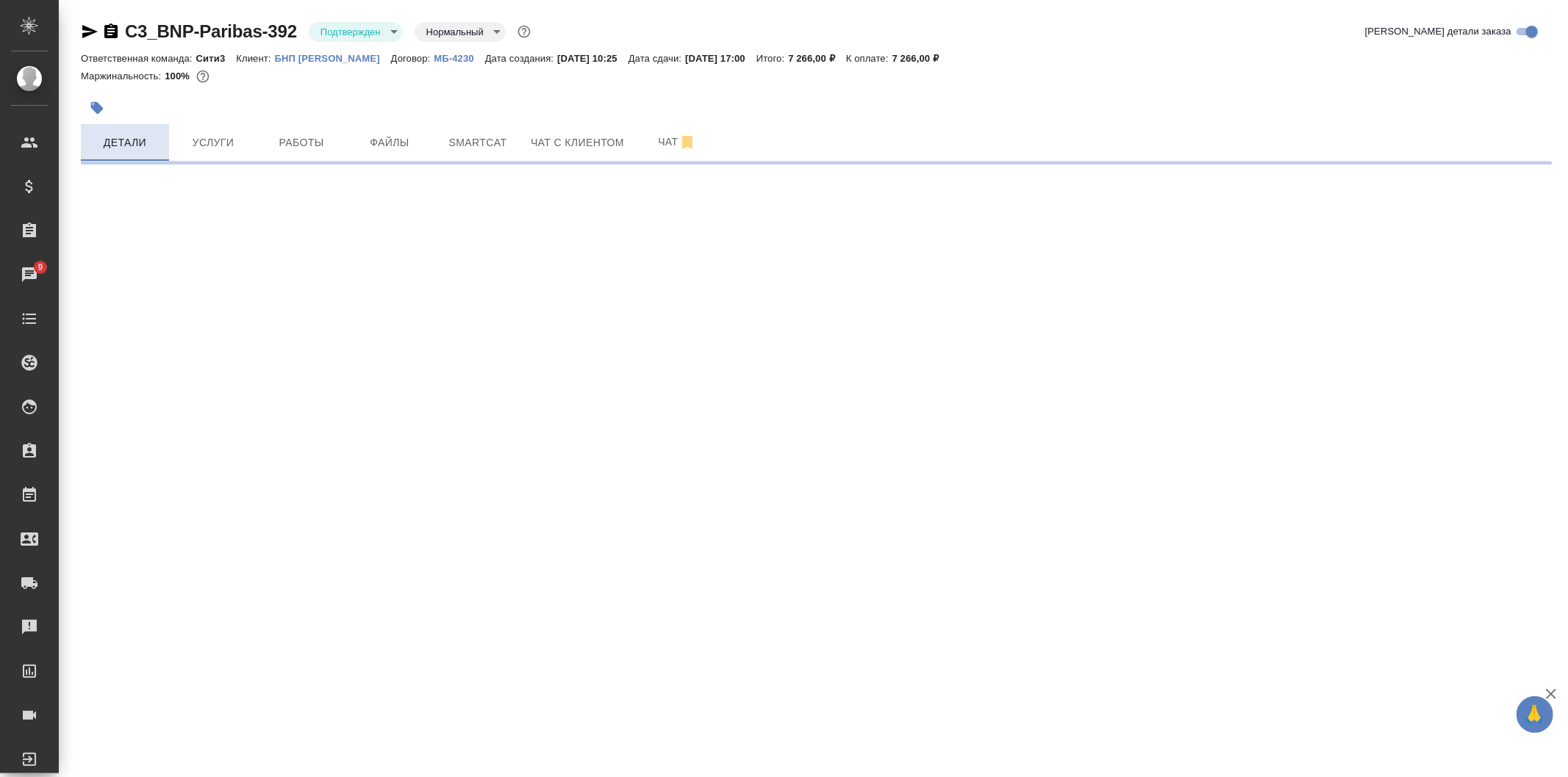
select select "RU"
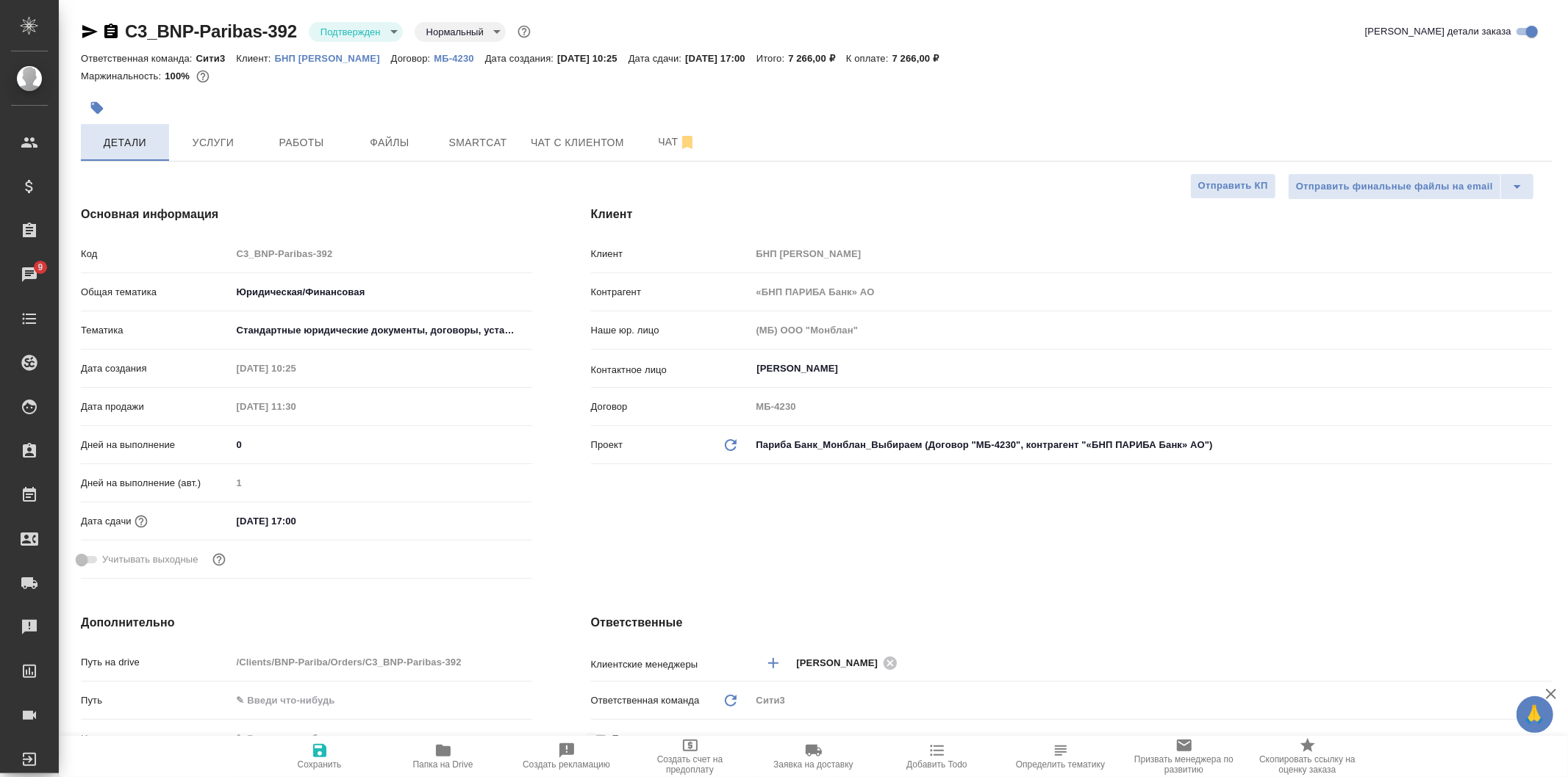
type textarea "x"
click at [208, 126] on button "Услуги" at bounding box center [213, 142] width 88 height 37
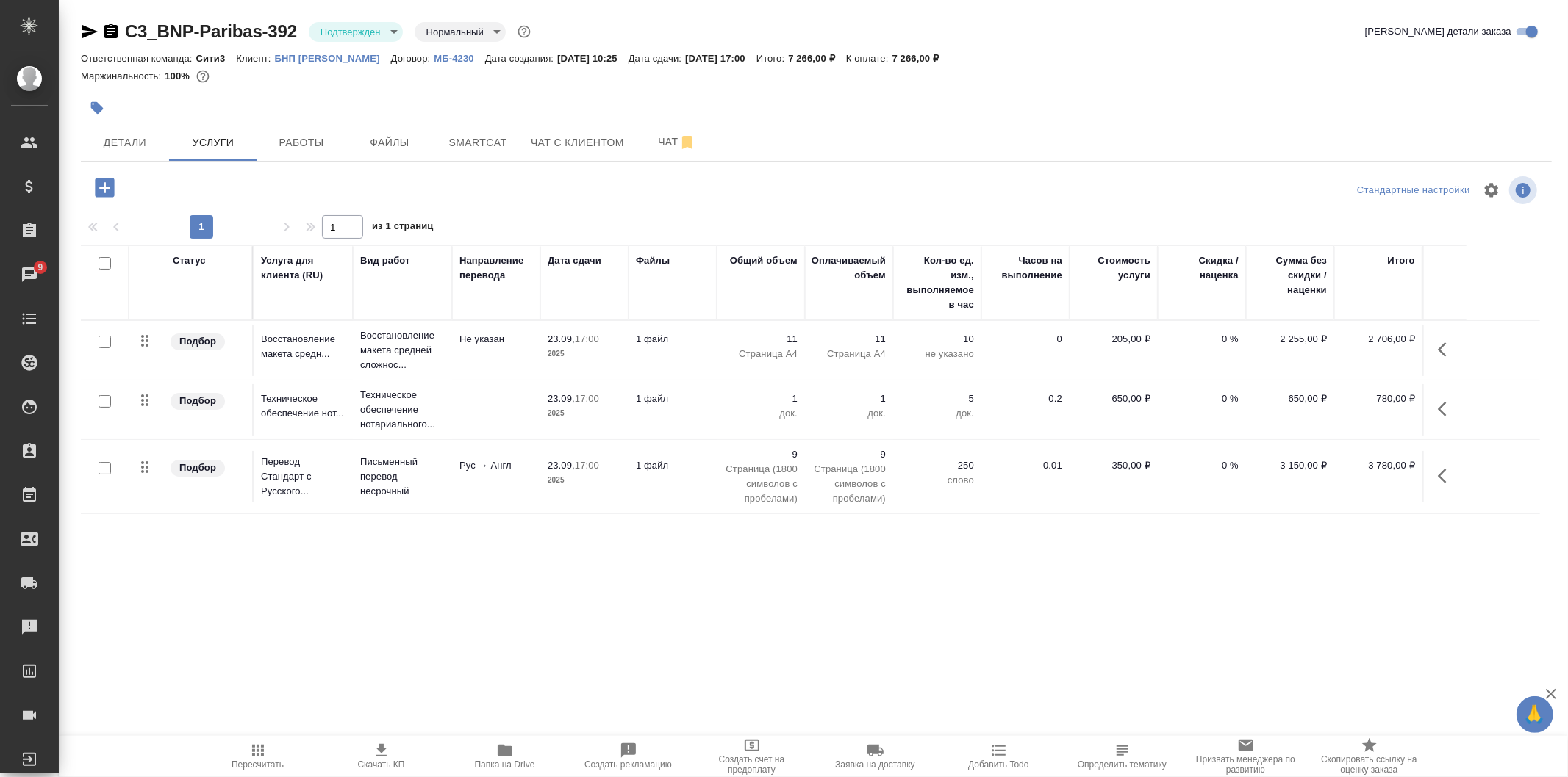
click at [570, 368] on td "23.09, 17:00 2025" at bounding box center [584, 350] width 88 height 51
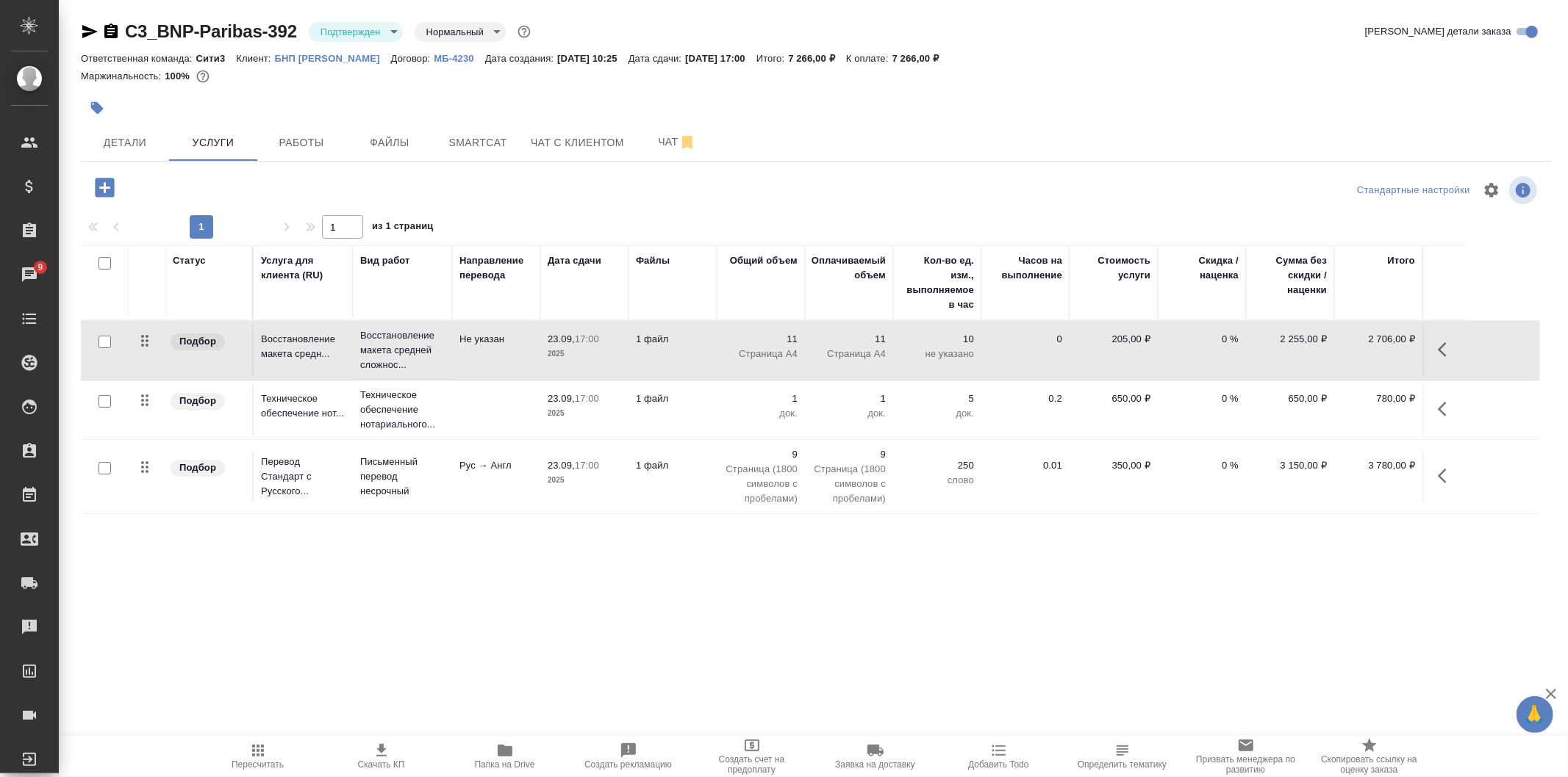
click at [570, 368] on td "23.09, 17:00 2025" at bounding box center [584, 350] width 88 height 51
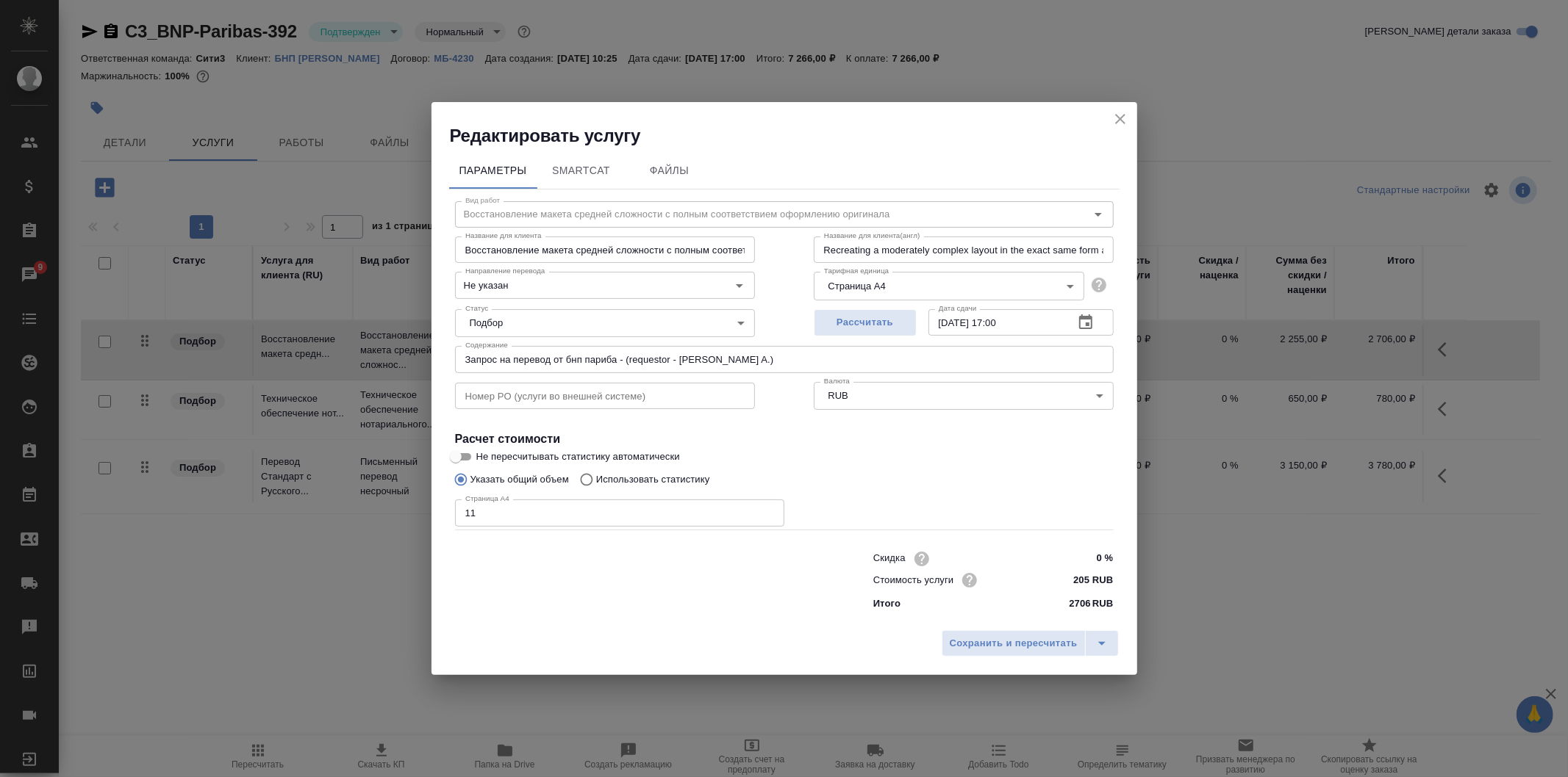
click at [1090, 322] on icon "button" at bounding box center [1086, 323] width 18 height 18
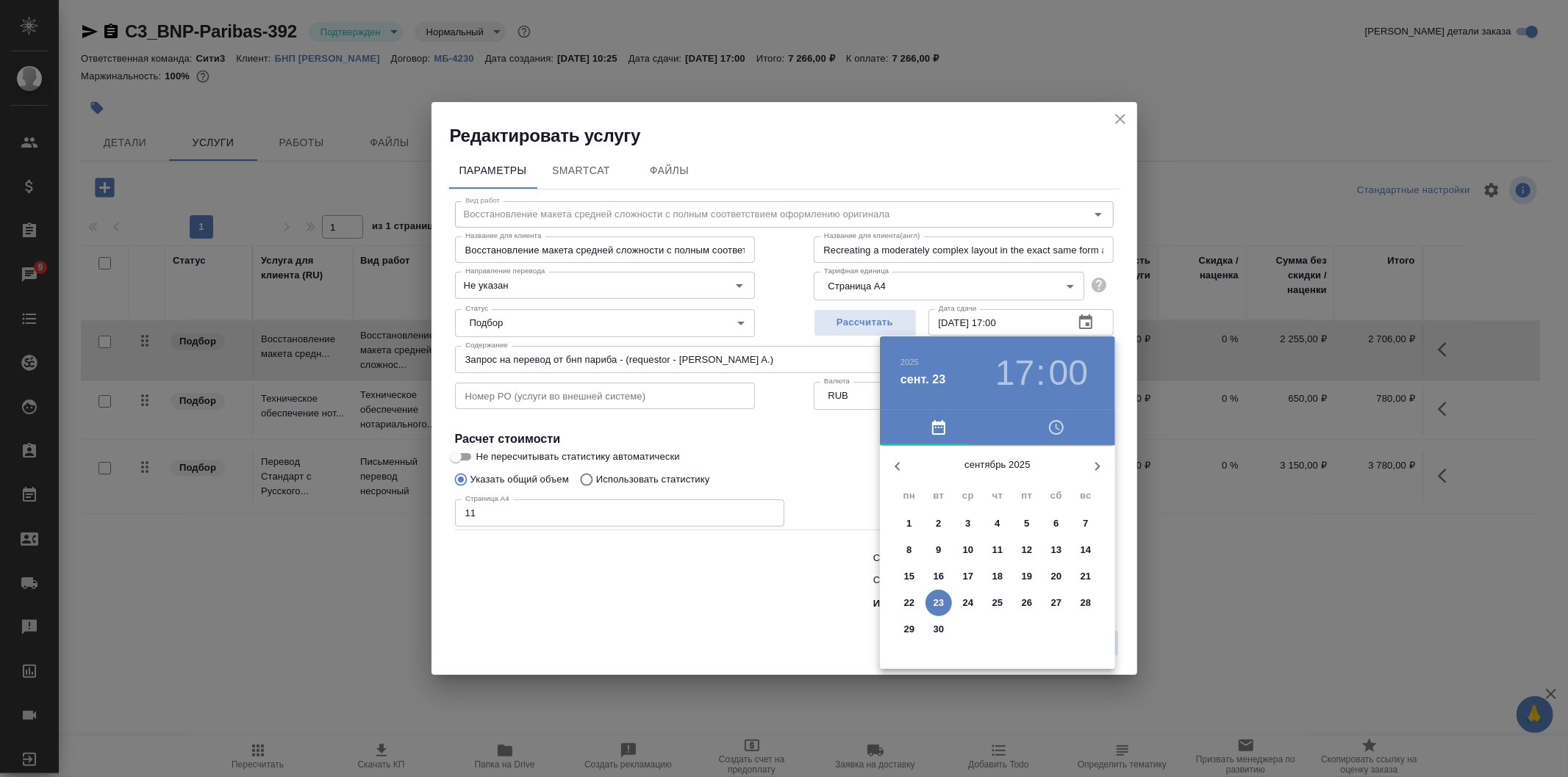
click at [972, 596] on p "24" at bounding box center [969, 604] width 11 height 15
type input "[DATE] 17:00"
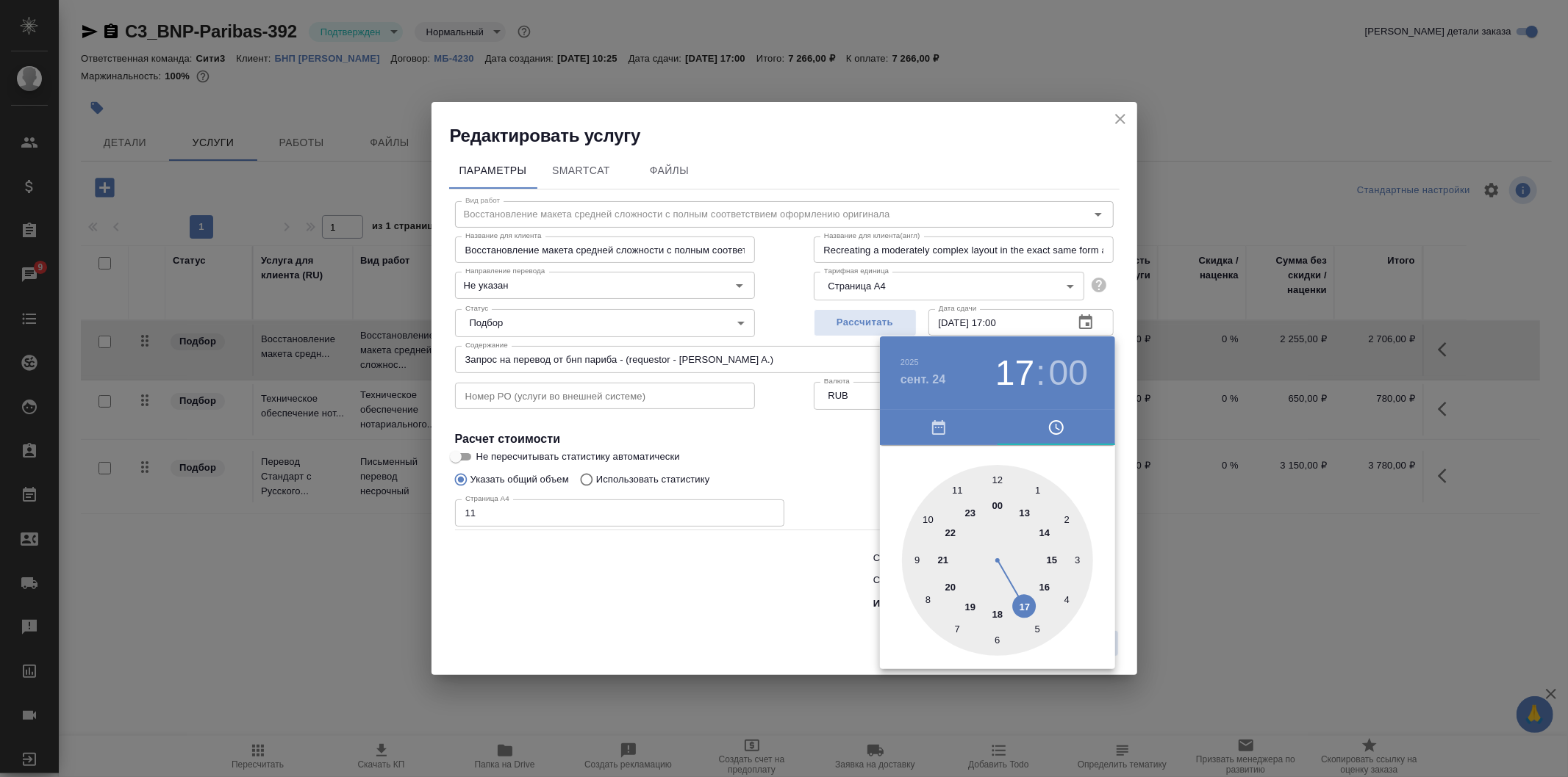
click at [839, 439] on div at bounding box center [784, 388] width 1568 height 777
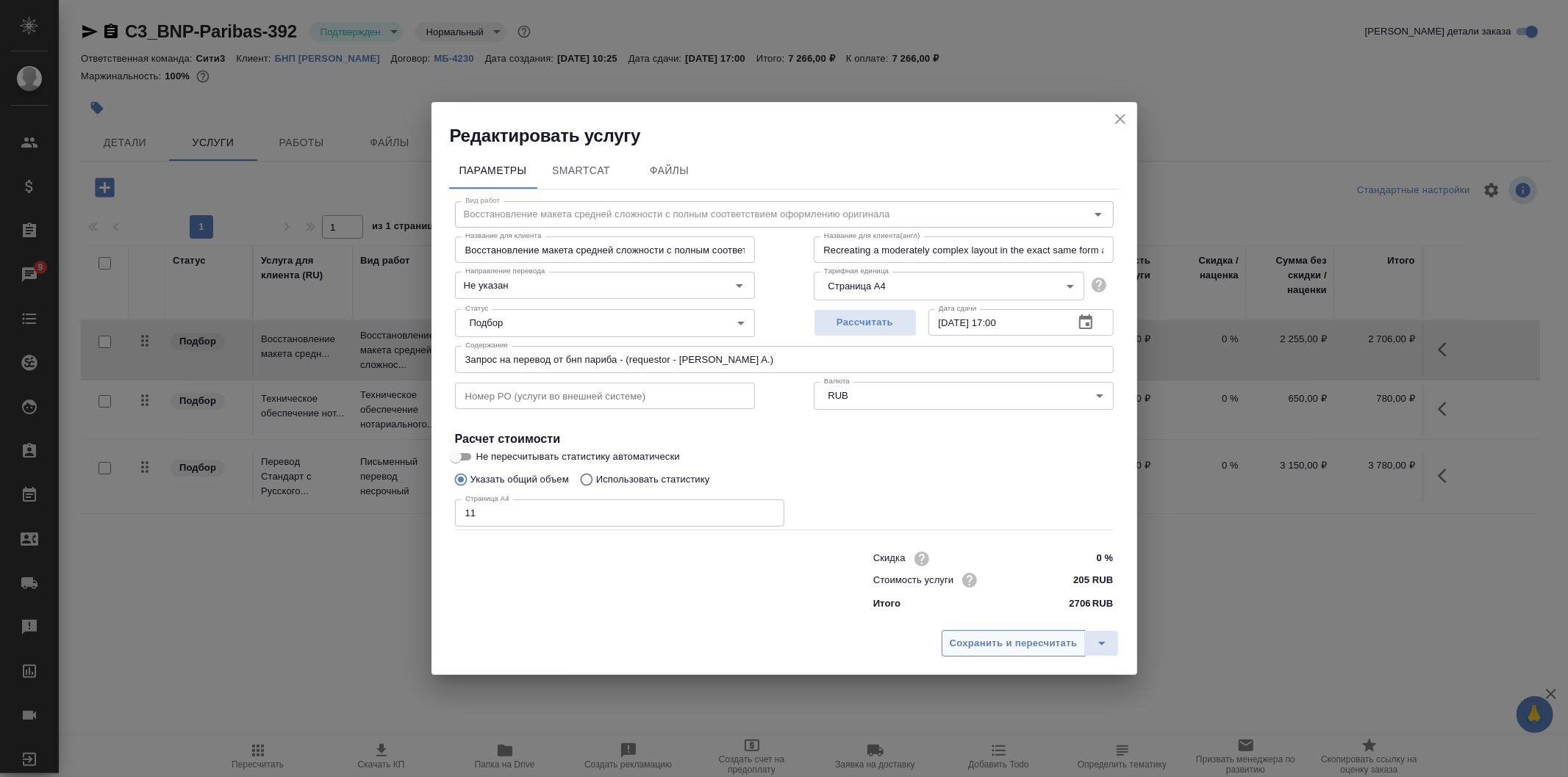
click at [1032, 636] on span "Сохранить и пересчитать" at bounding box center [1014, 643] width 128 height 17
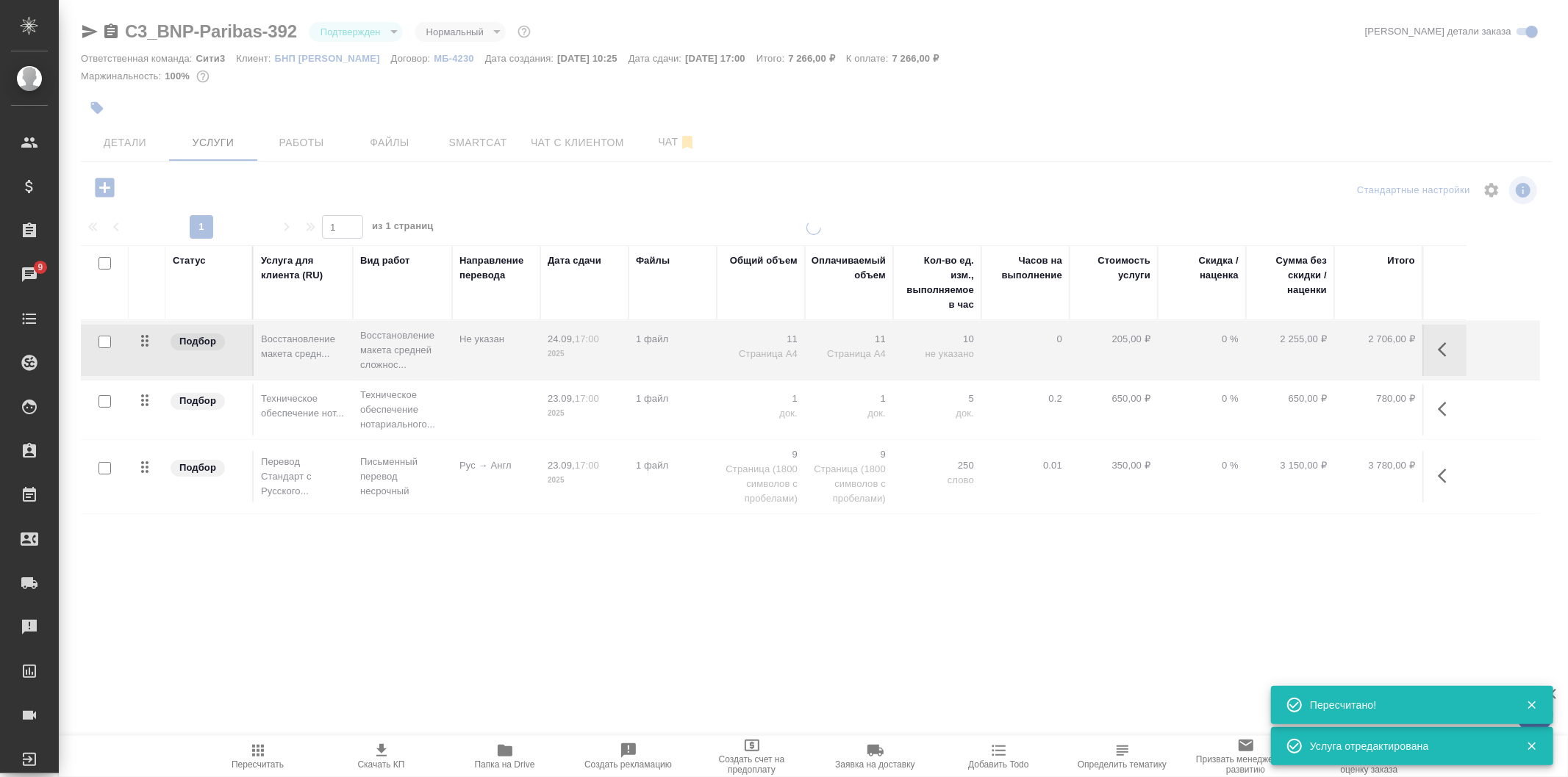
type input "inProgress"
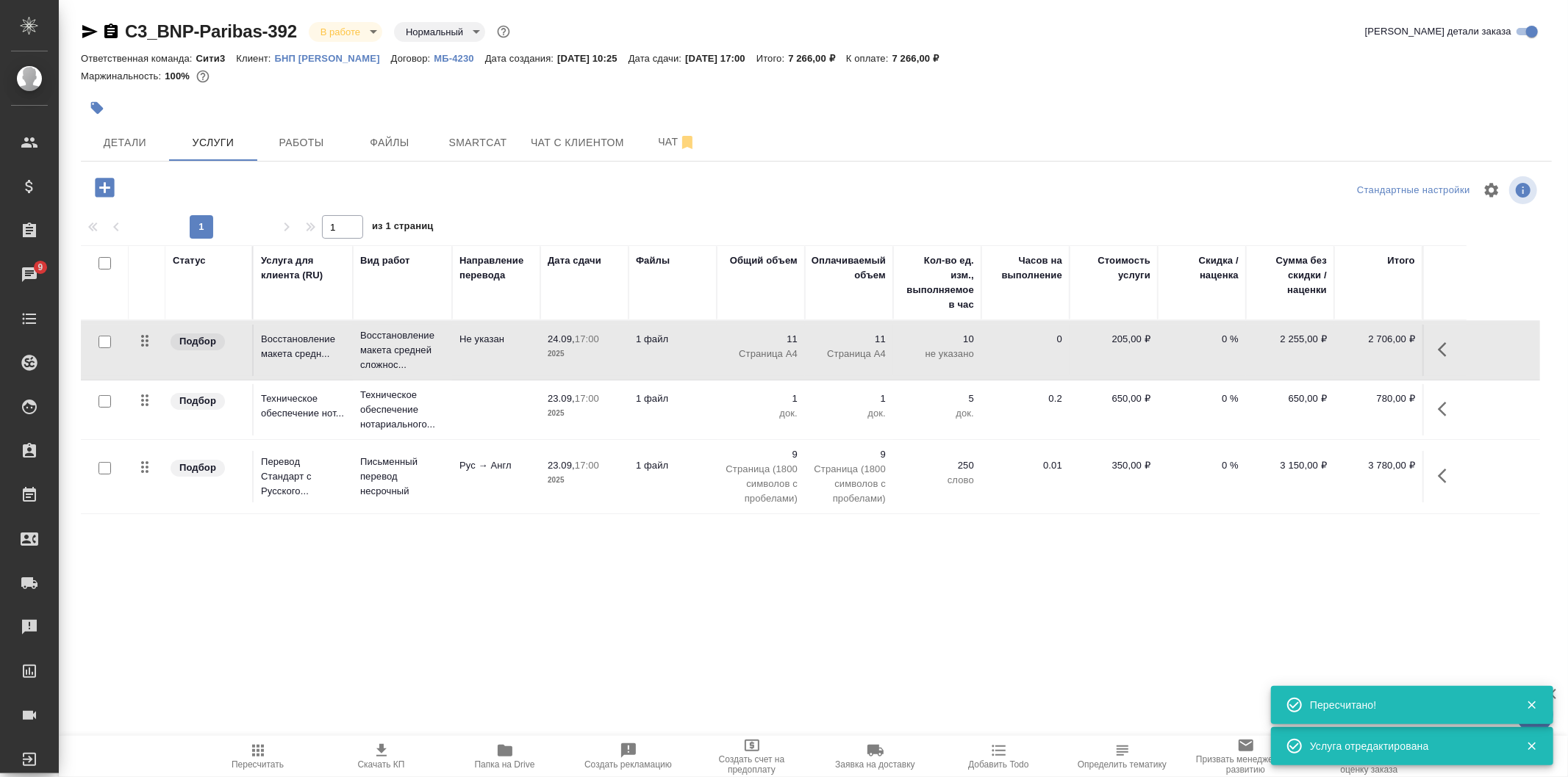
click at [730, 402] on p "1" at bounding box center [761, 399] width 73 height 15
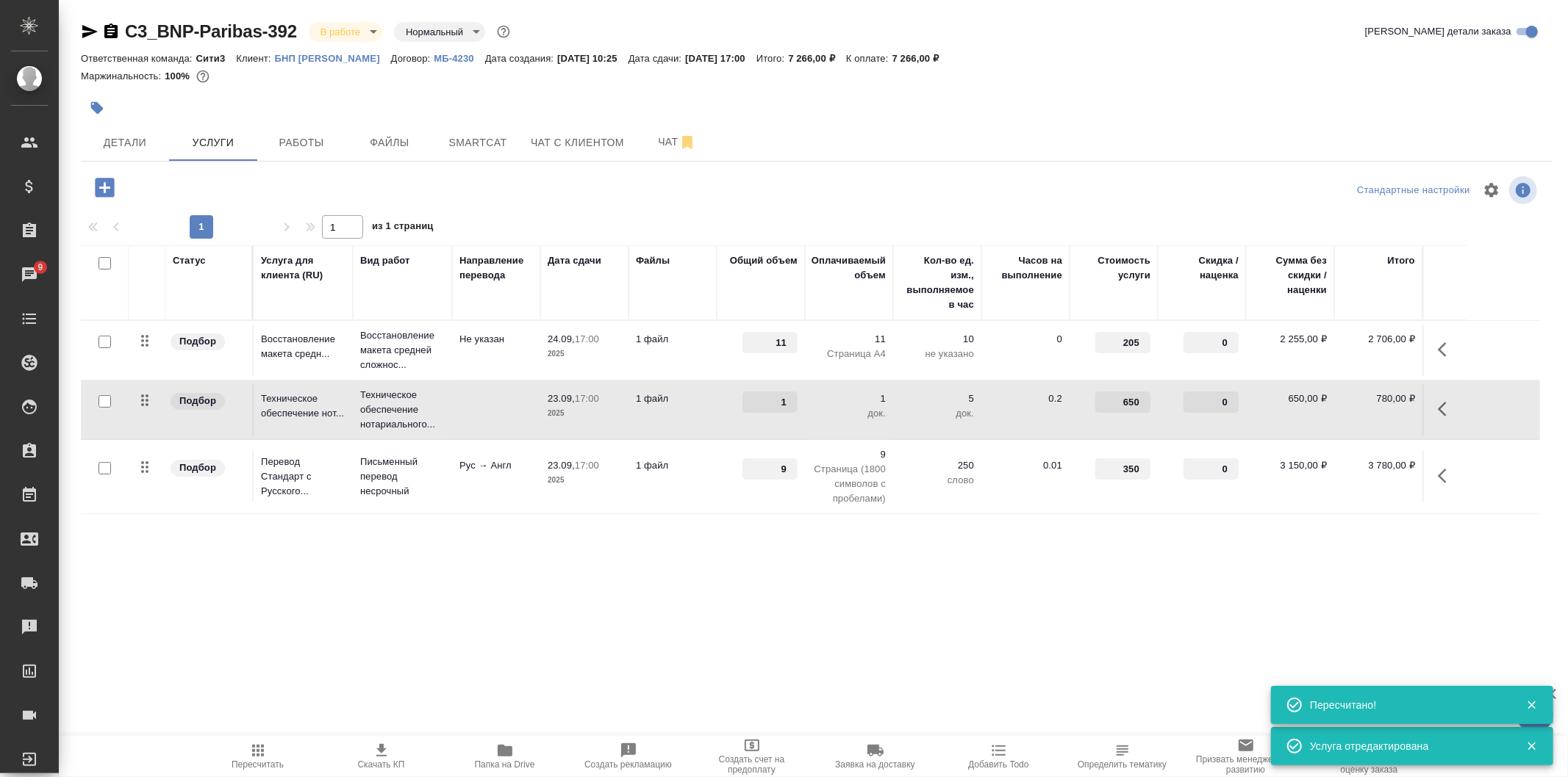
click at [730, 402] on div "1" at bounding box center [761, 402] width 73 height 21
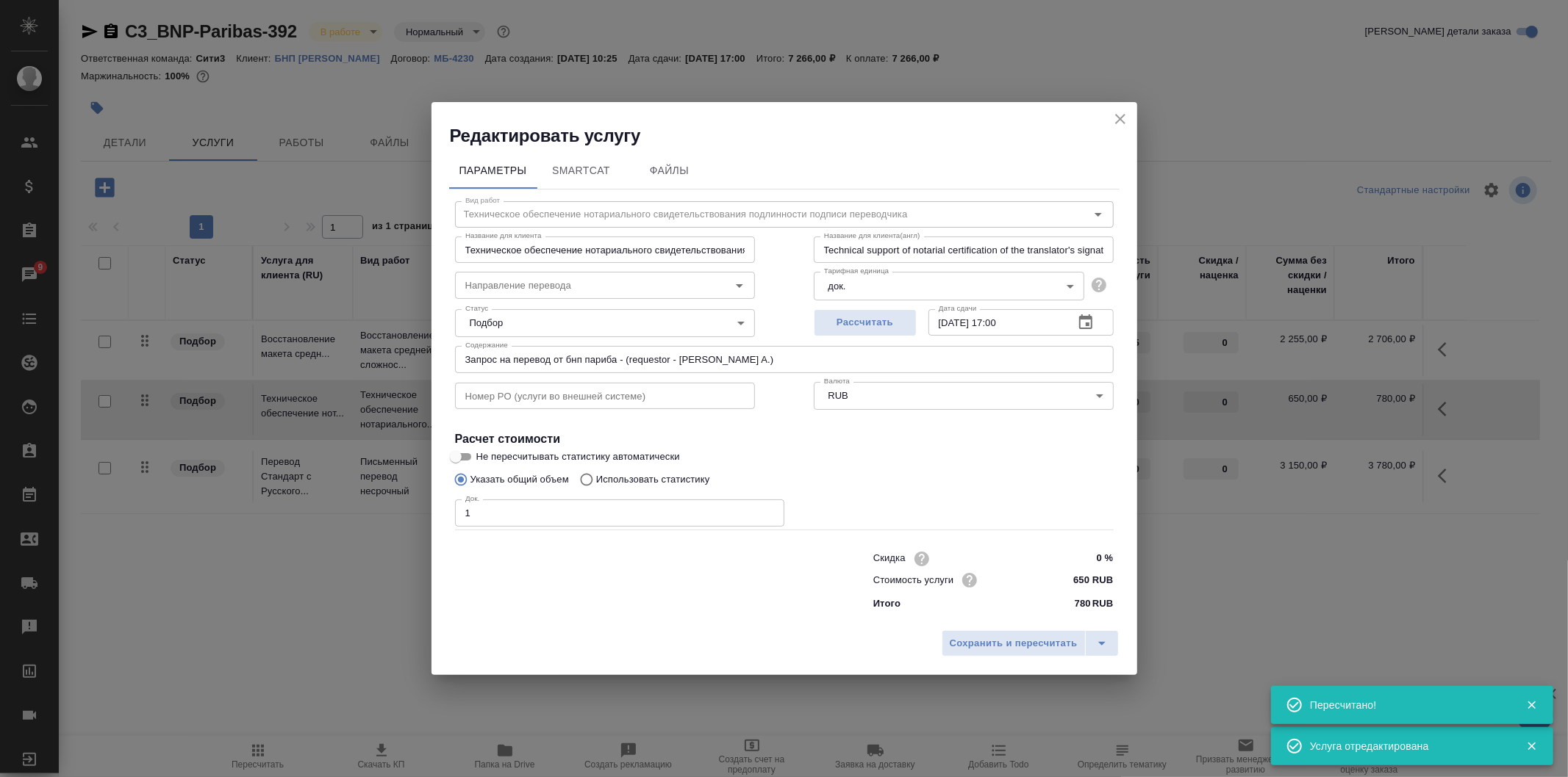
click at [1079, 320] on icon "button" at bounding box center [1086, 322] width 13 height 15
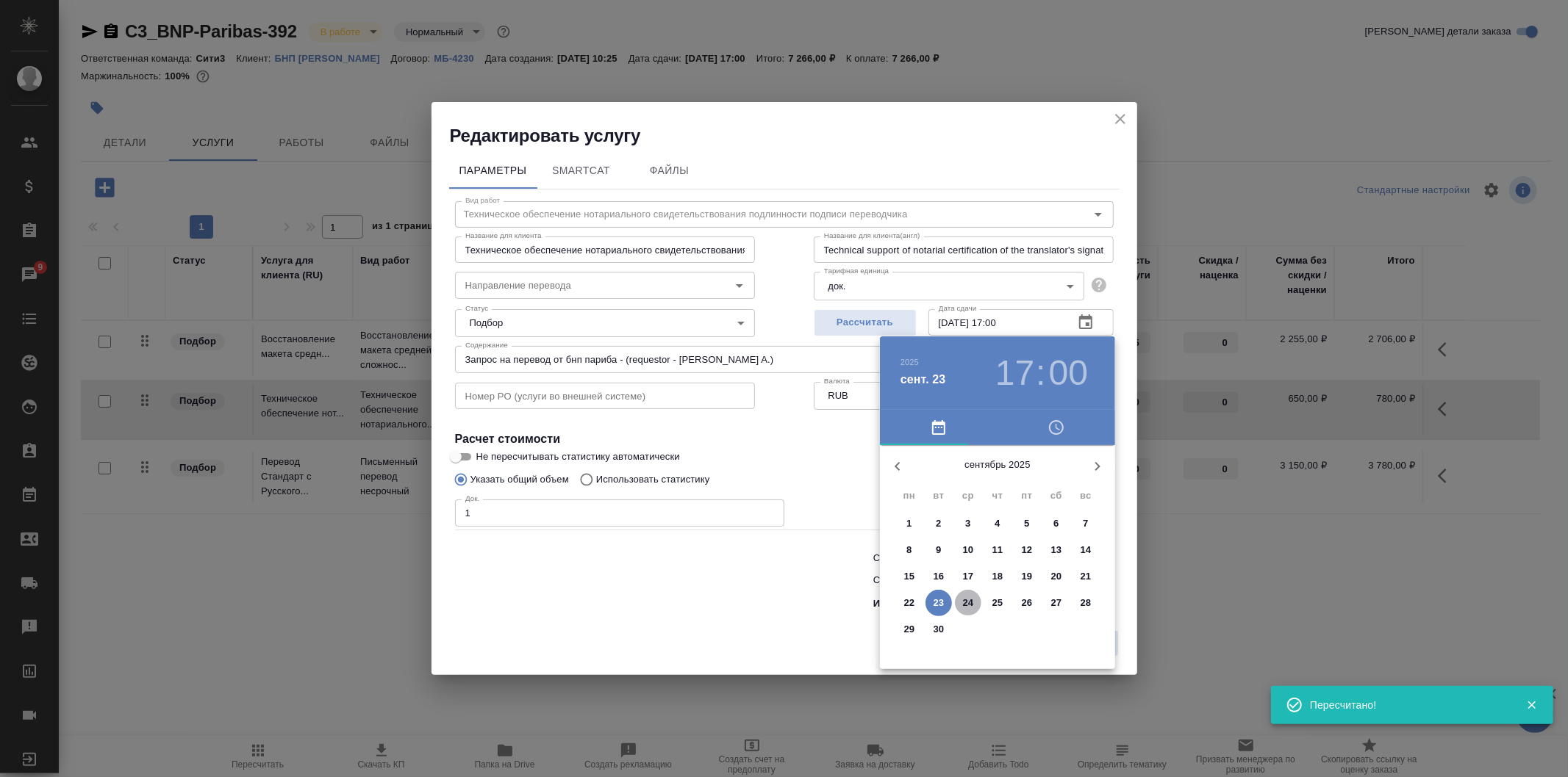
click at [960, 599] on span "24" at bounding box center [968, 604] width 26 height 15
type input "[DATE] 17:00"
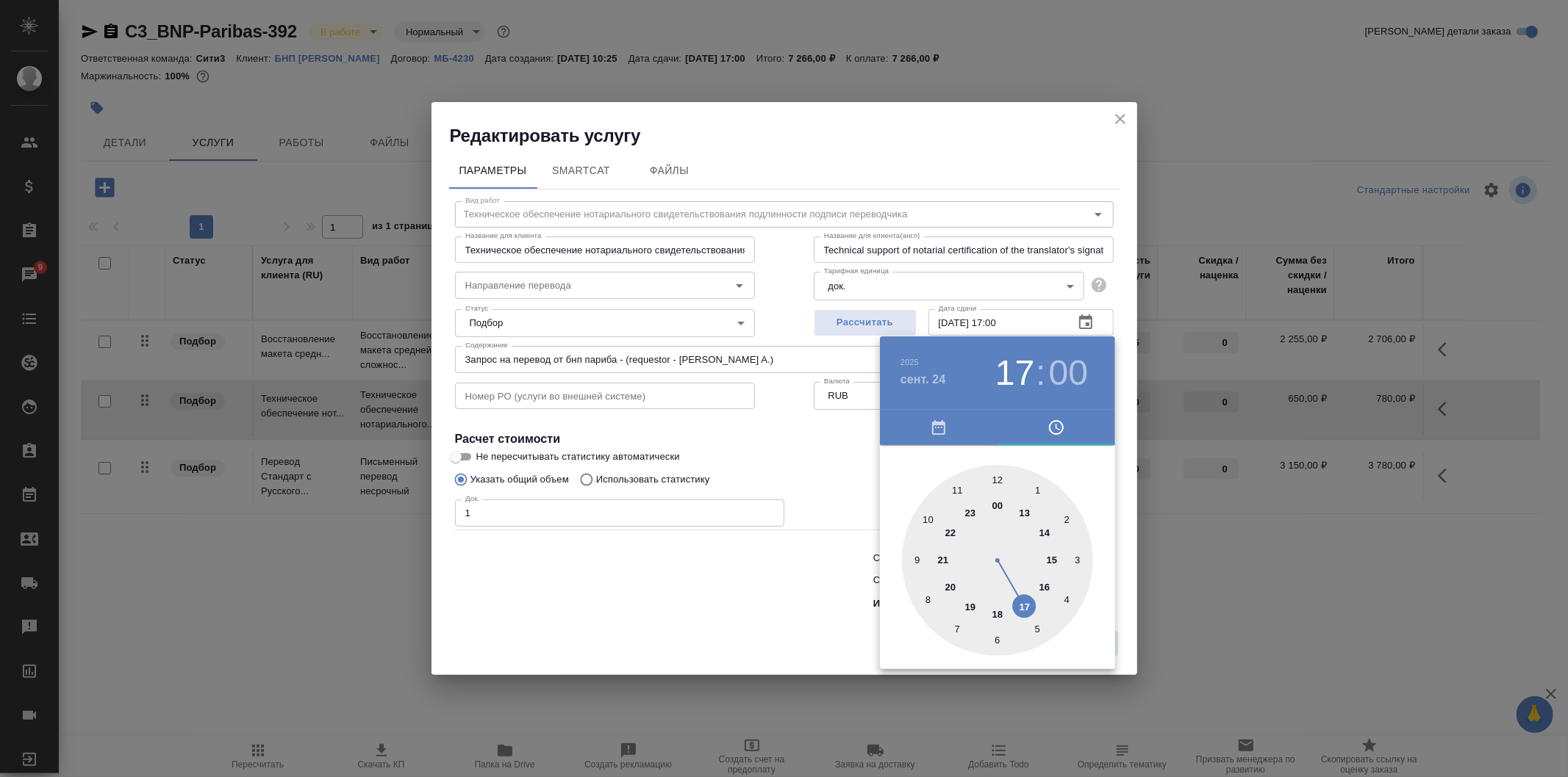
click at [832, 505] on div at bounding box center [784, 388] width 1568 height 777
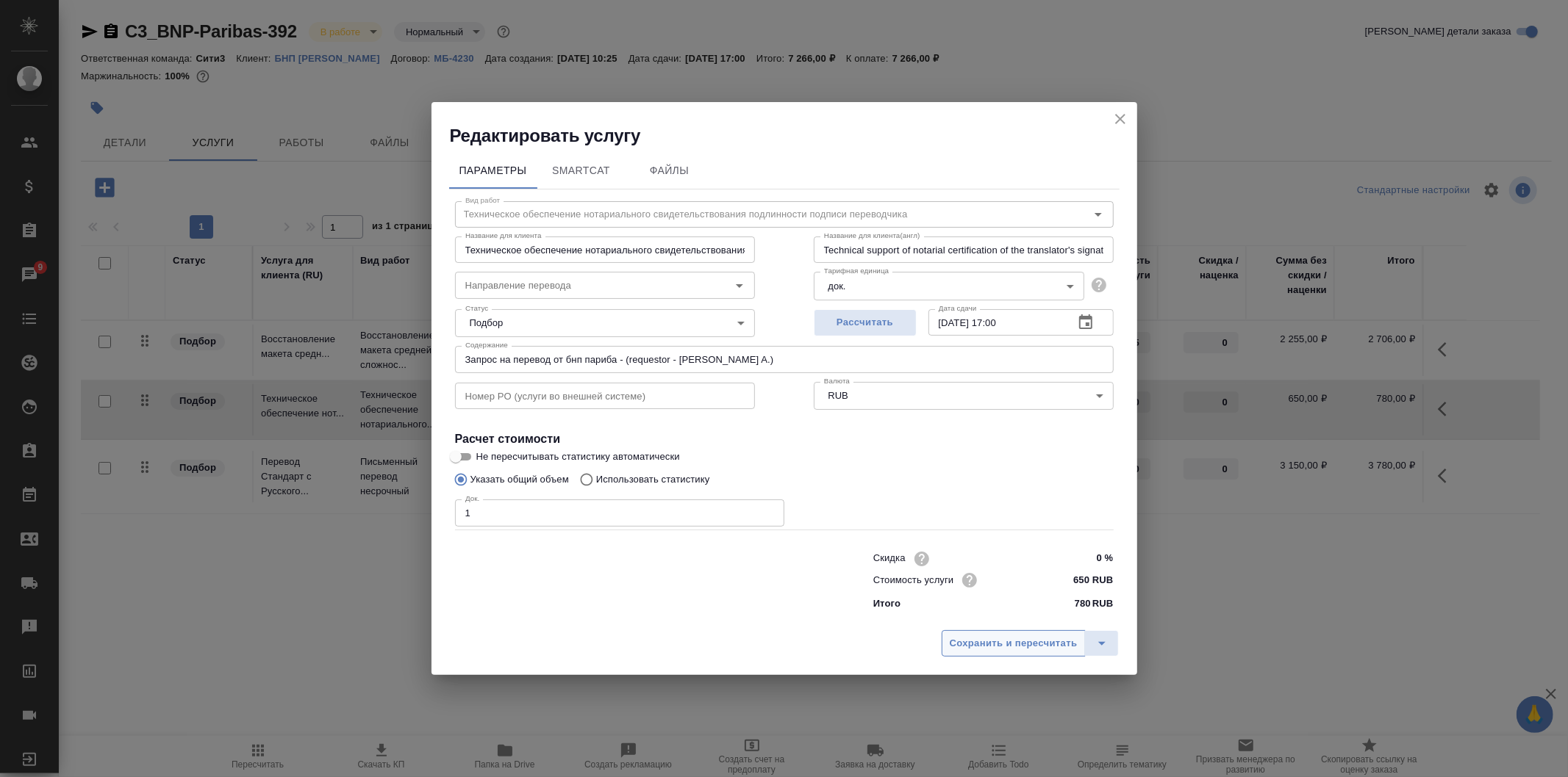
click at [1031, 641] on span "Сохранить и пересчитать" at bounding box center [1014, 643] width 128 height 17
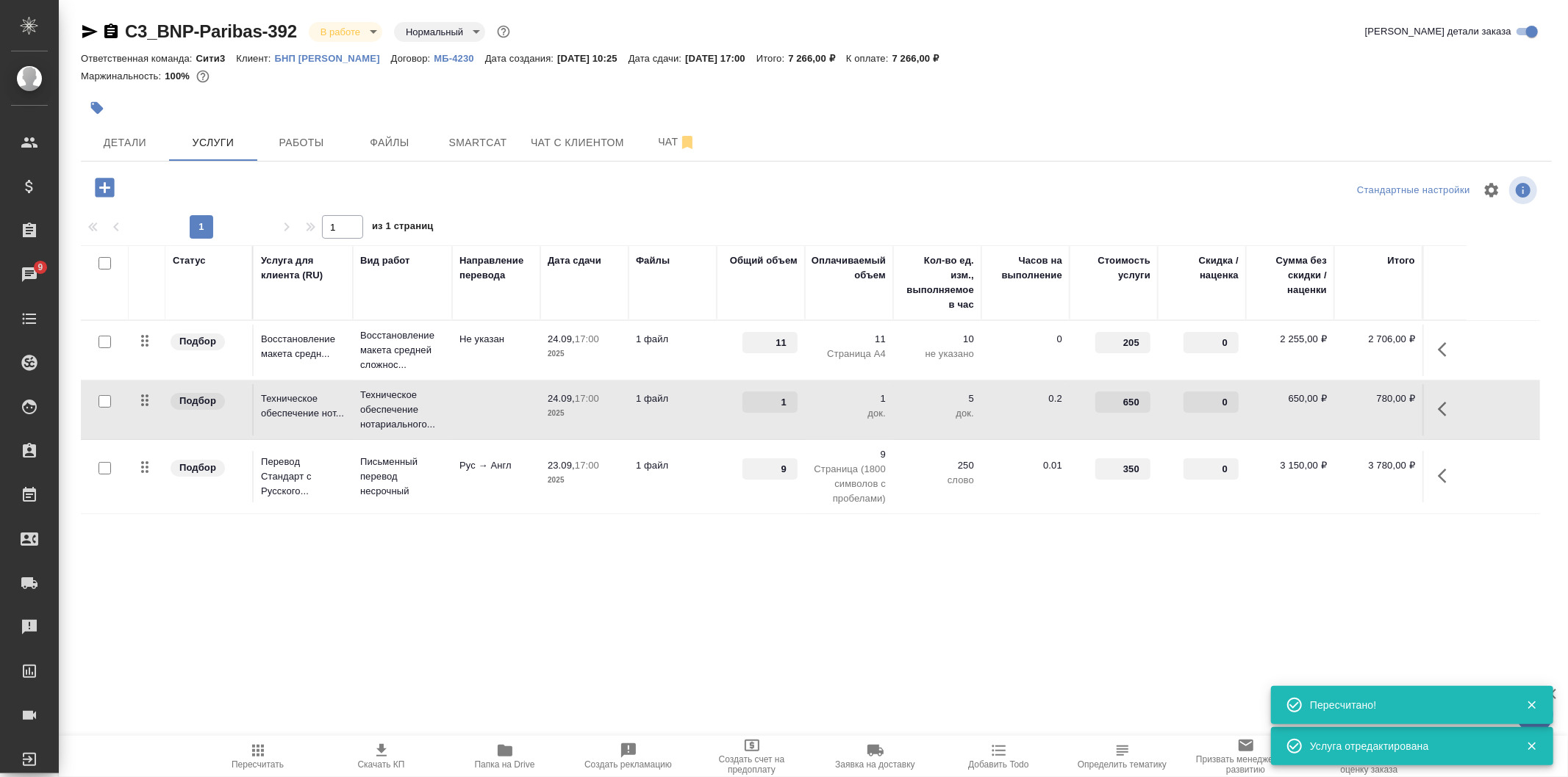
click at [607, 484] on p "2025" at bounding box center [584, 481] width 73 height 15
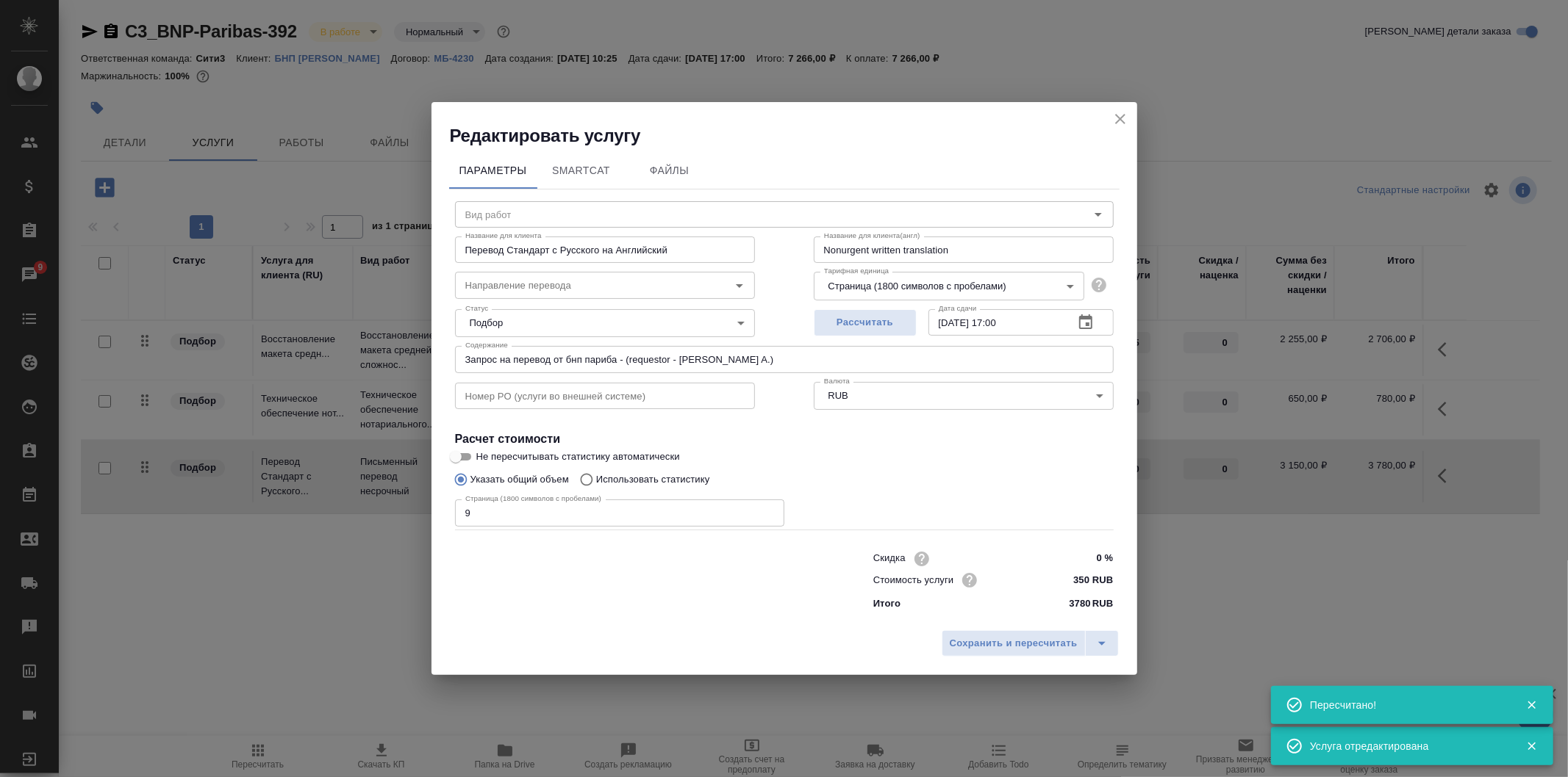
type input "Письменный перевод несрочный"
type input "рус-англ"
click at [1079, 319] on icon "button" at bounding box center [1086, 322] width 13 height 15
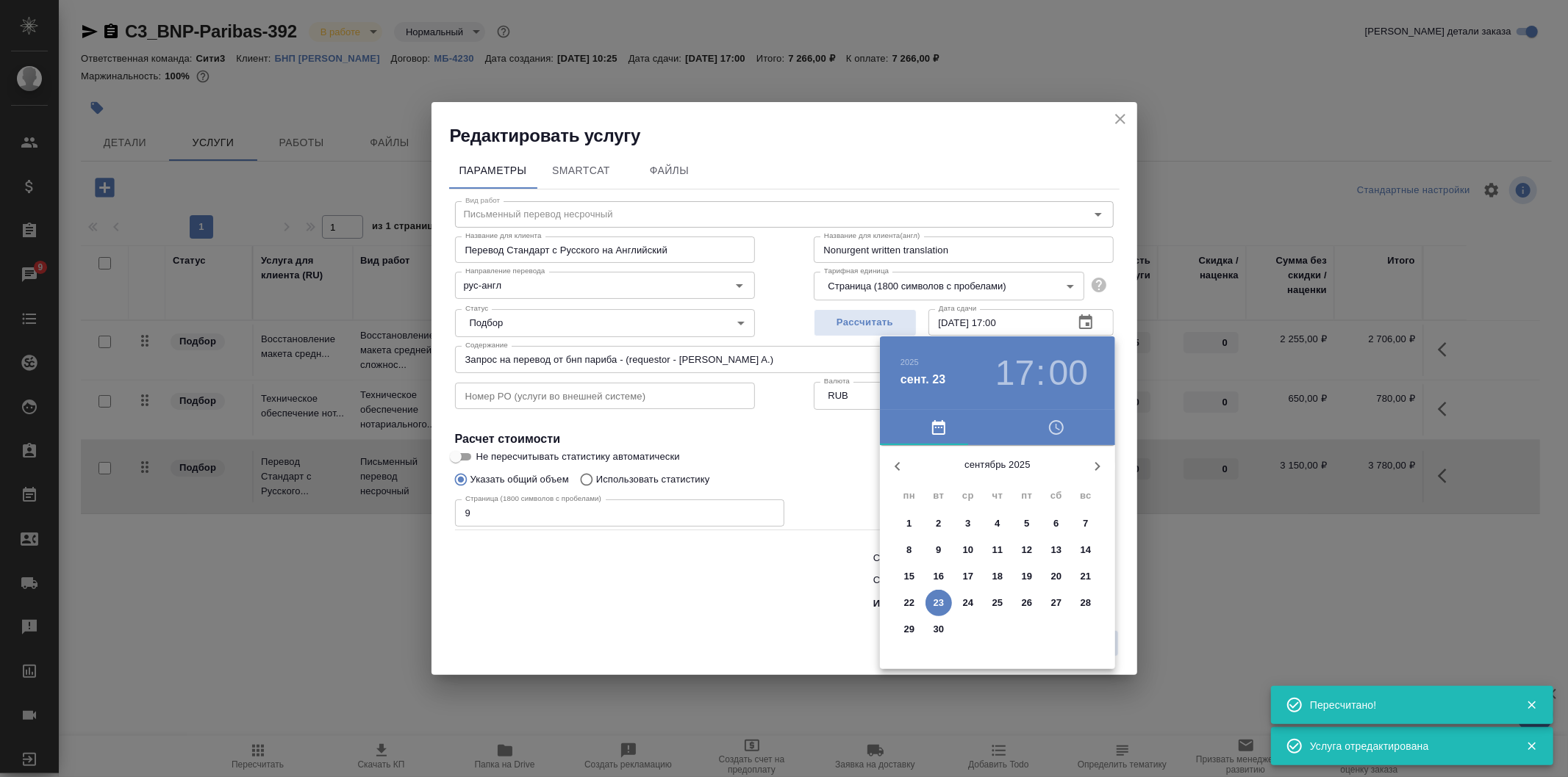
click at [963, 603] on p "24" at bounding box center [969, 604] width 11 height 15
type input "[DATE] 17:00"
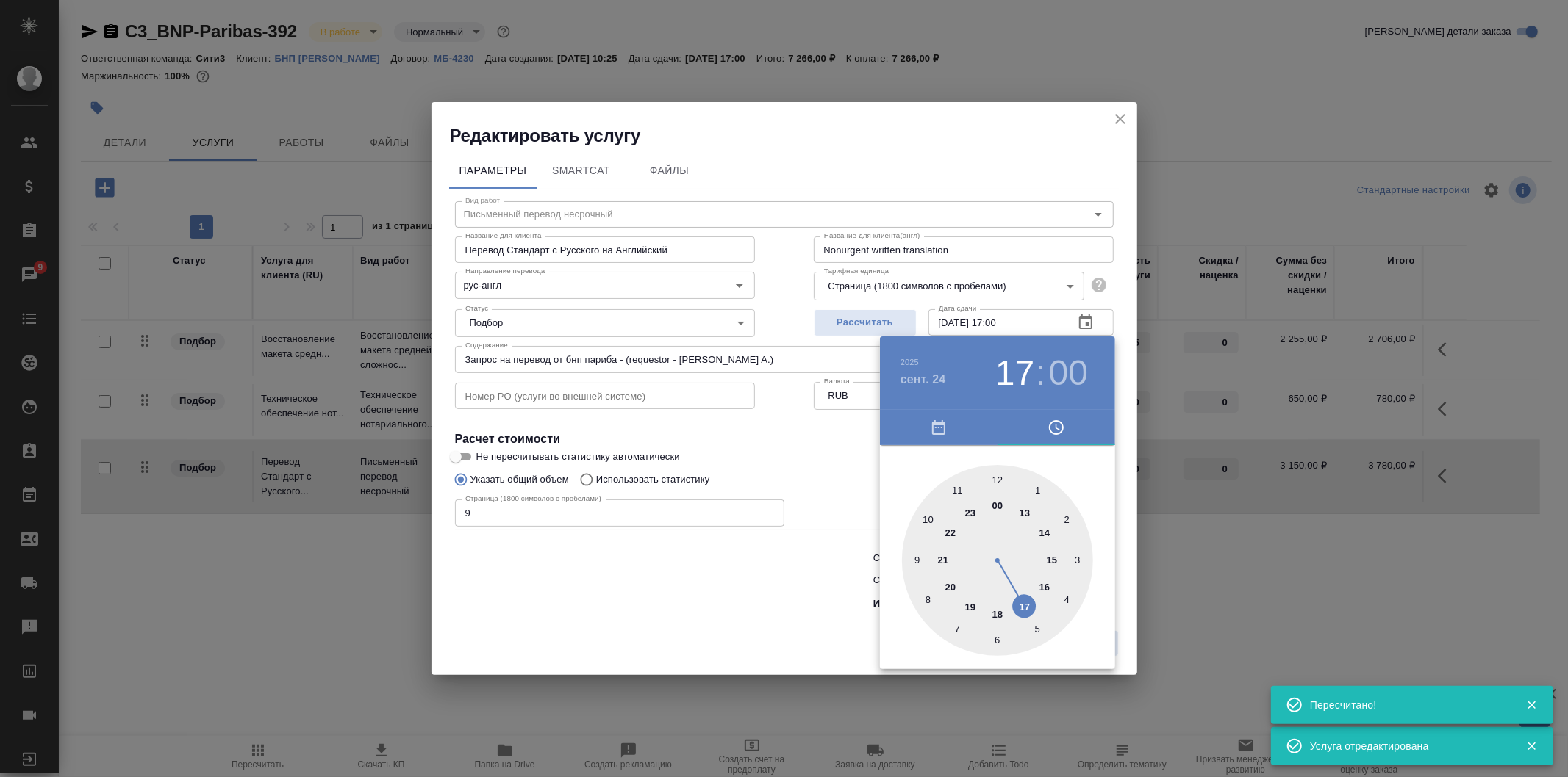
click at [840, 493] on div at bounding box center [784, 388] width 1568 height 777
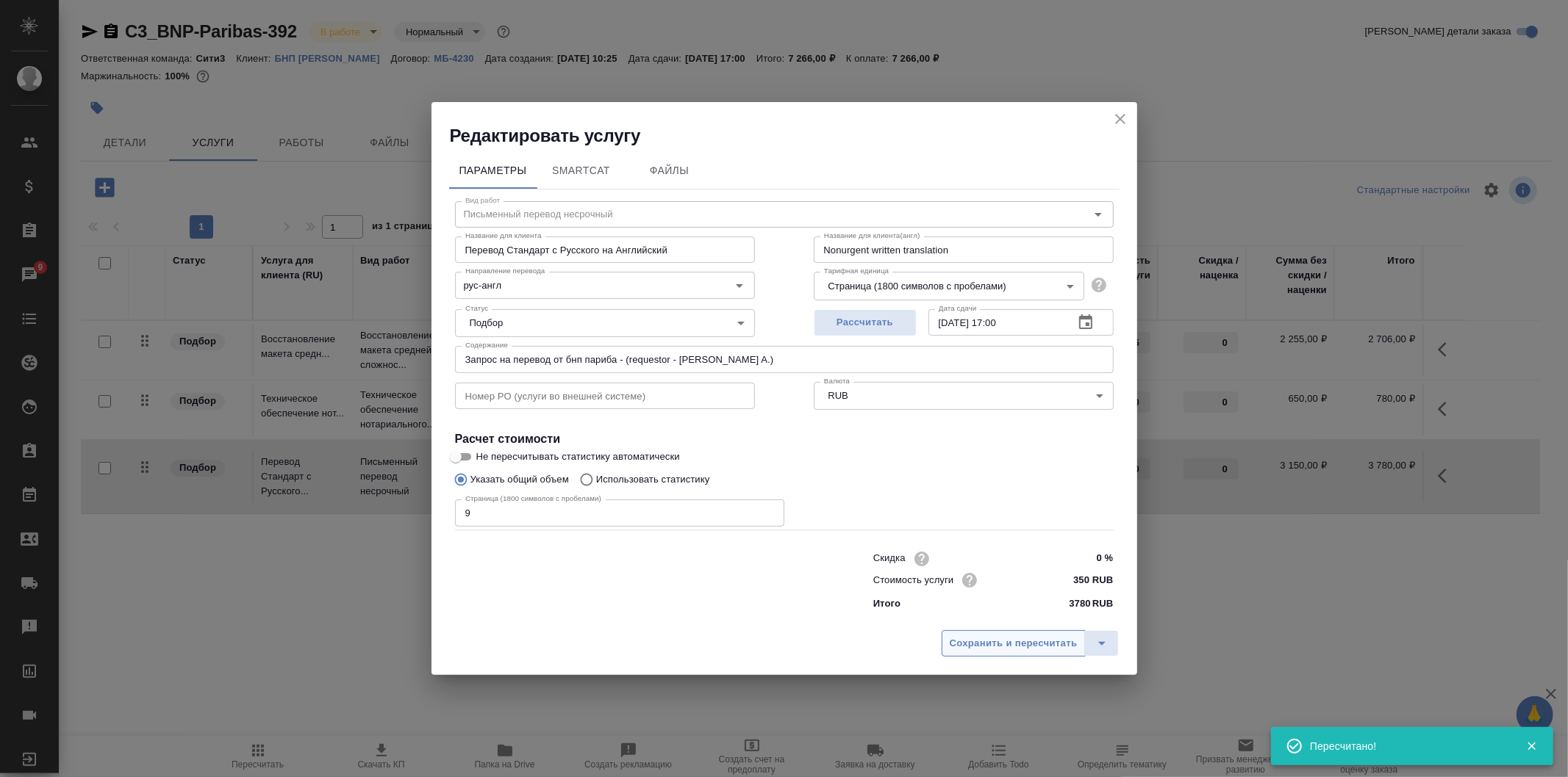
click at [1017, 634] on button "Сохранить и пересчитать" at bounding box center [1014, 643] width 144 height 26
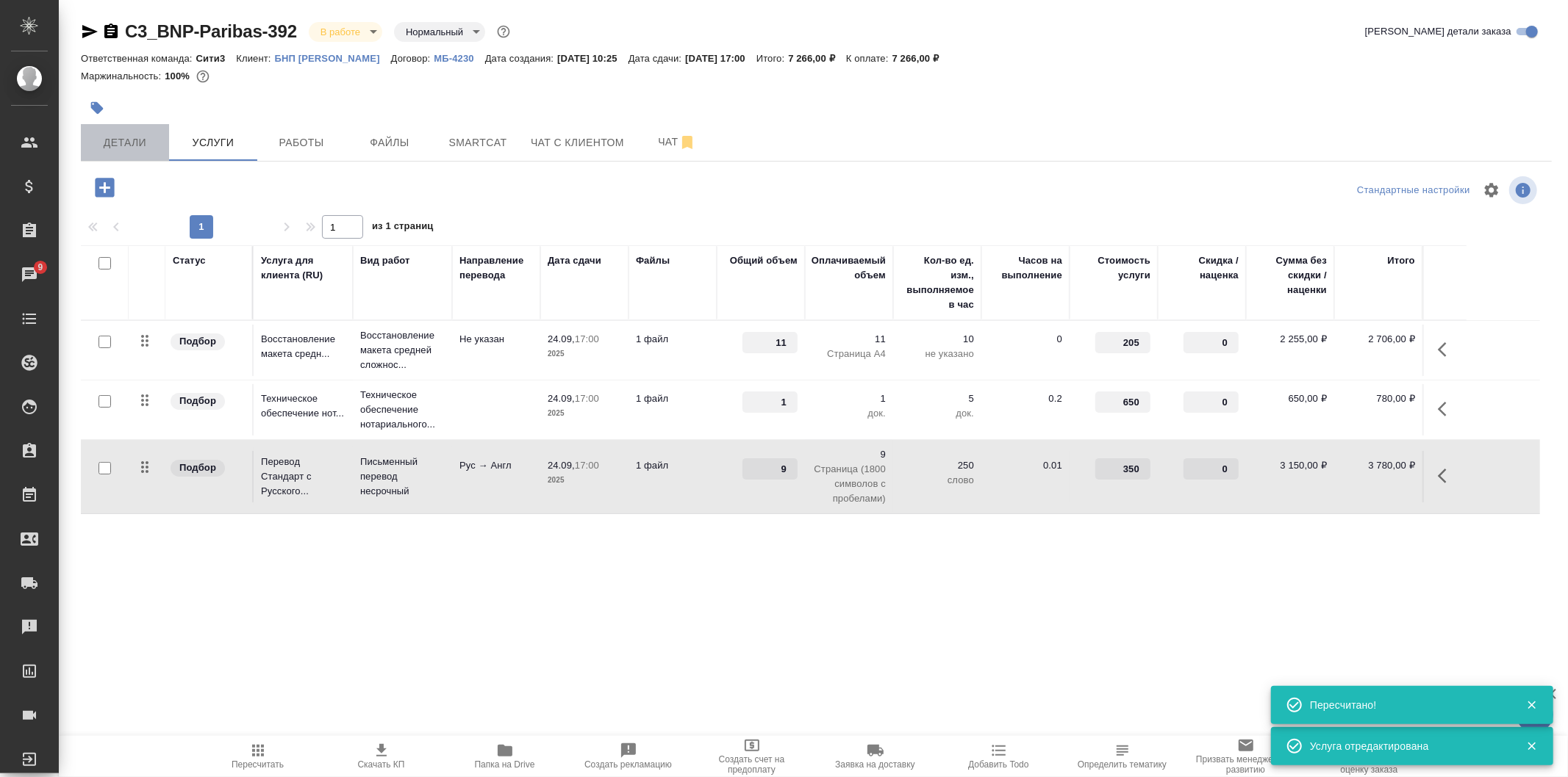
click at [144, 153] on button "Детали" at bounding box center [125, 142] width 88 height 37
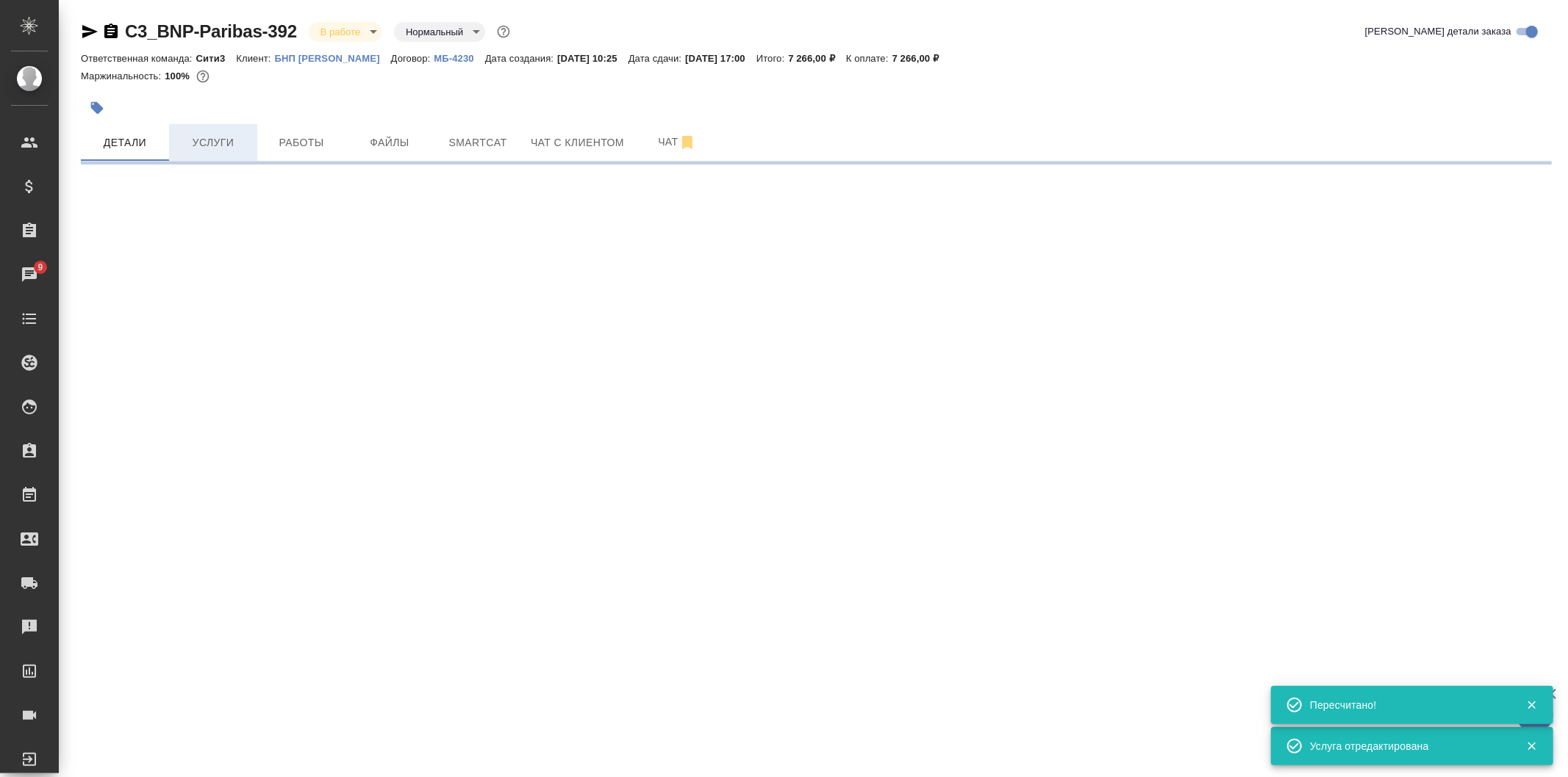
select select "RU"
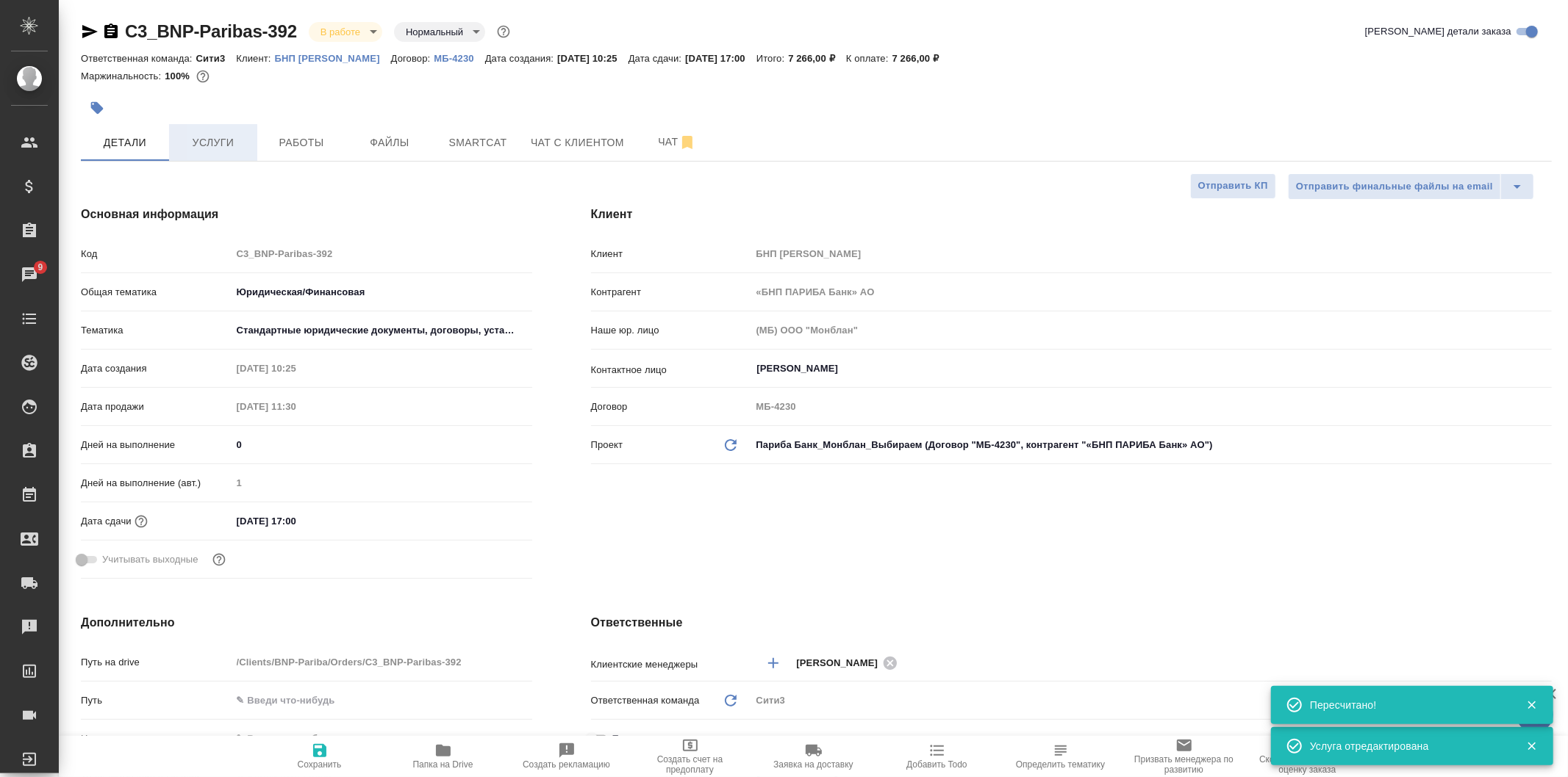
type textarea "x"
click at [216, 148] on span "Услуги" at bounding box center [213, 143] width 71 height 19
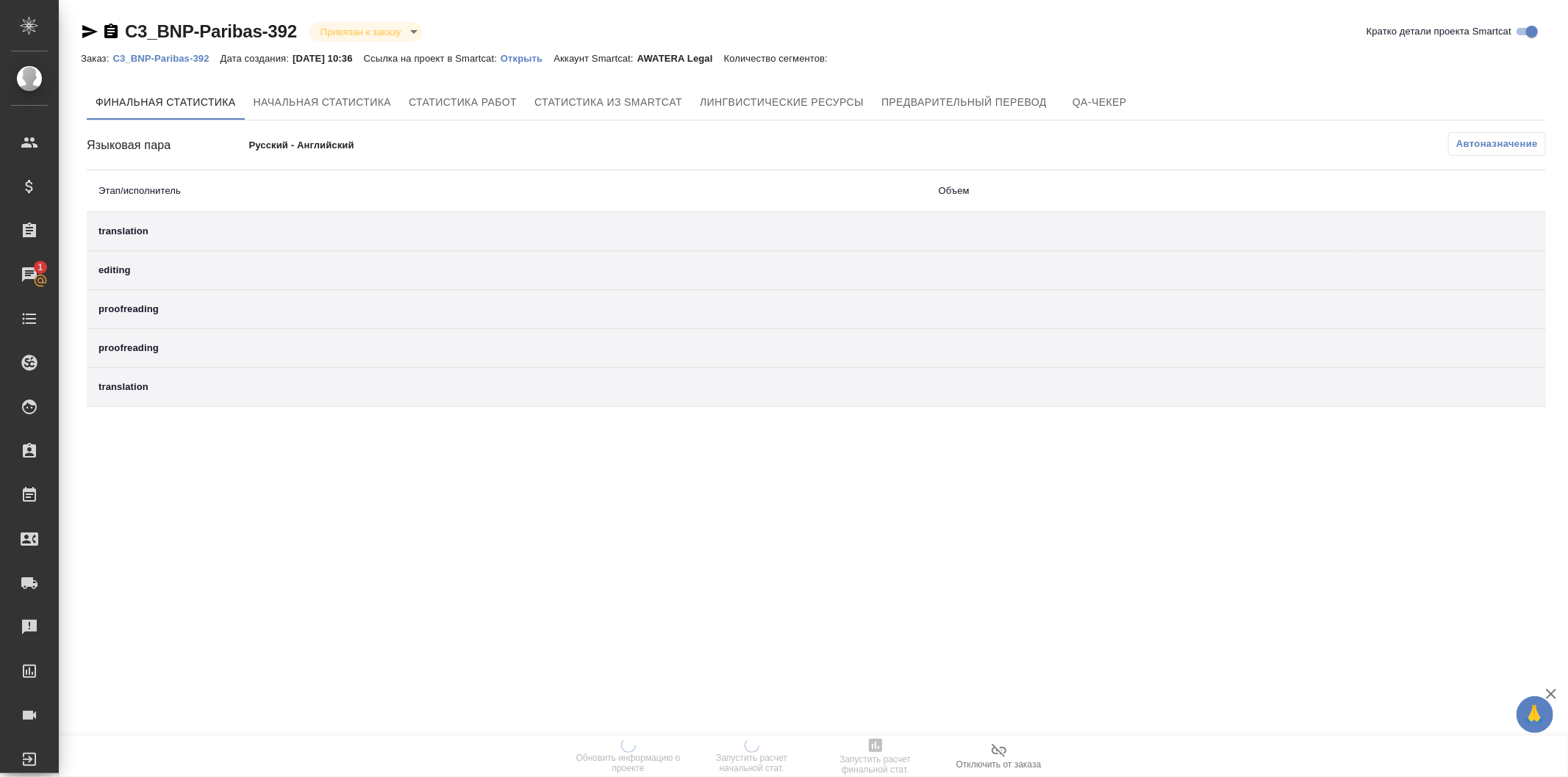
click at [550, 61] on p "Открыть" at bounding box center [526, 59] width 53 height 11
click at [547, 60] on p "Открыть" at bounding box center [526, 59] width 53 height 11
click at [90, 32] on icon "button" at bounding box center [90, 32] width 18 height 18
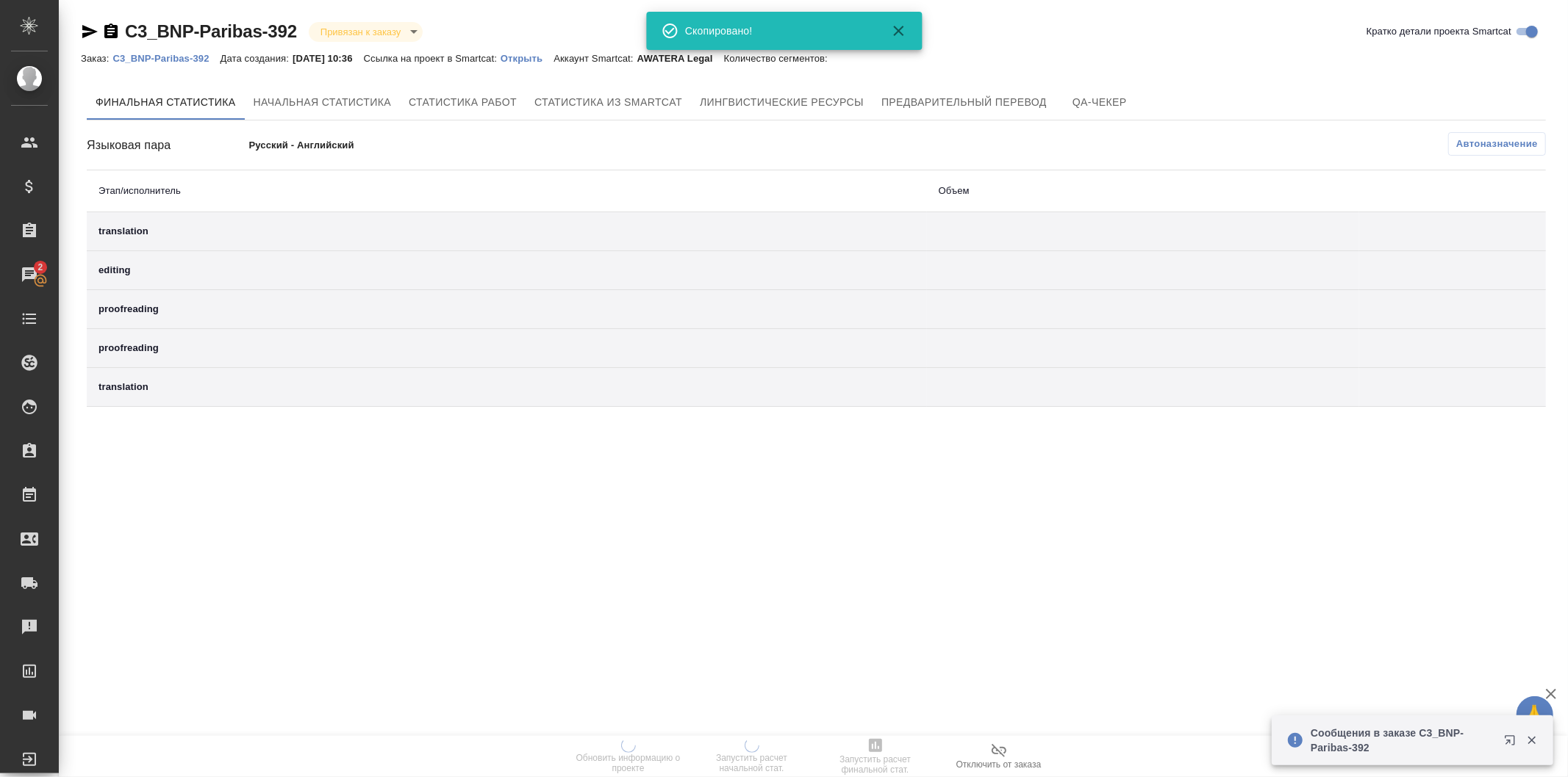
click at [531, 53] on p "Открыть" at bounding box center [526, 59] width 53 height 11
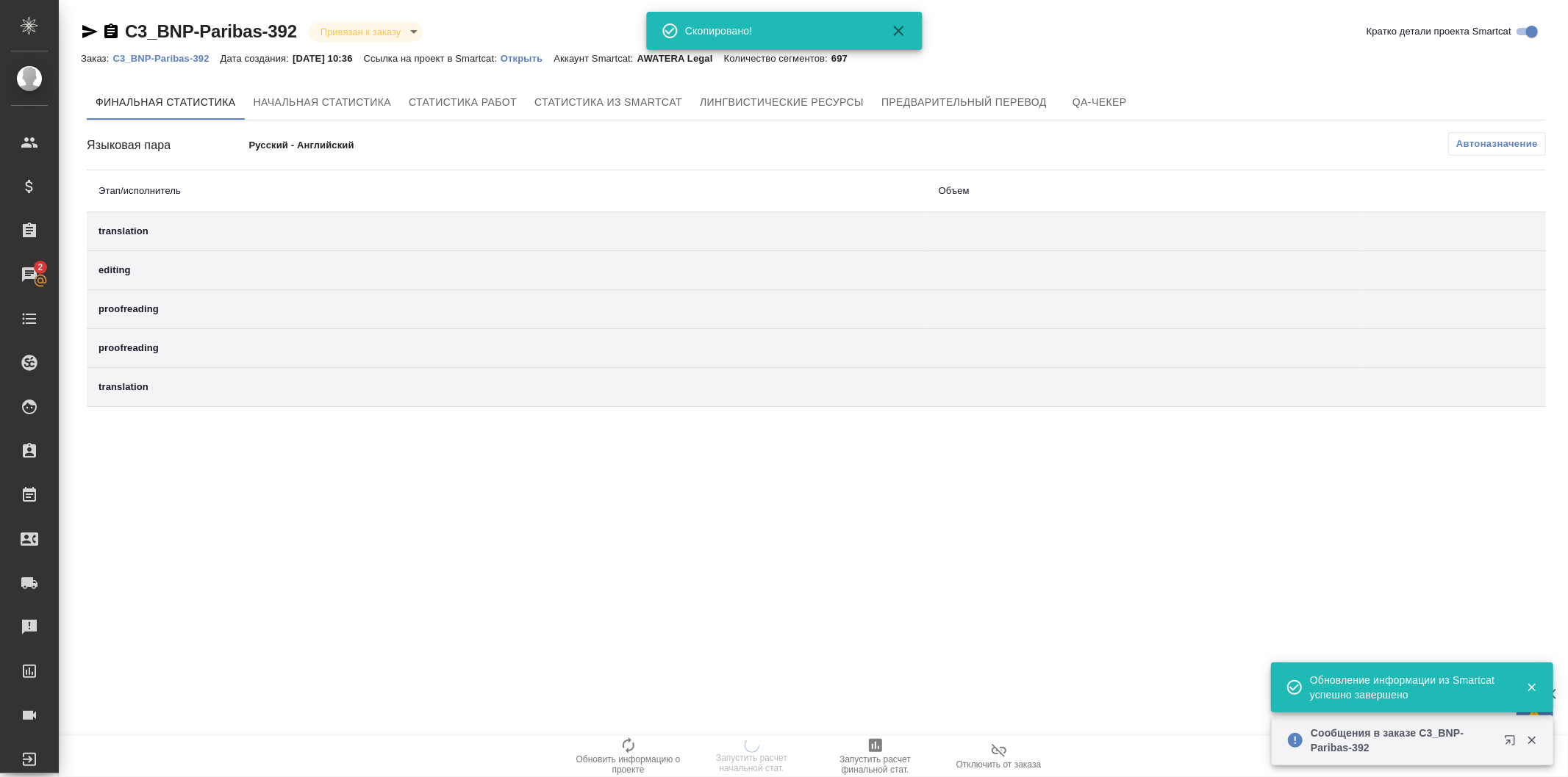
click at [553, 53] on p "Открыть" at bounding box center [526, 59] width 53 height 11
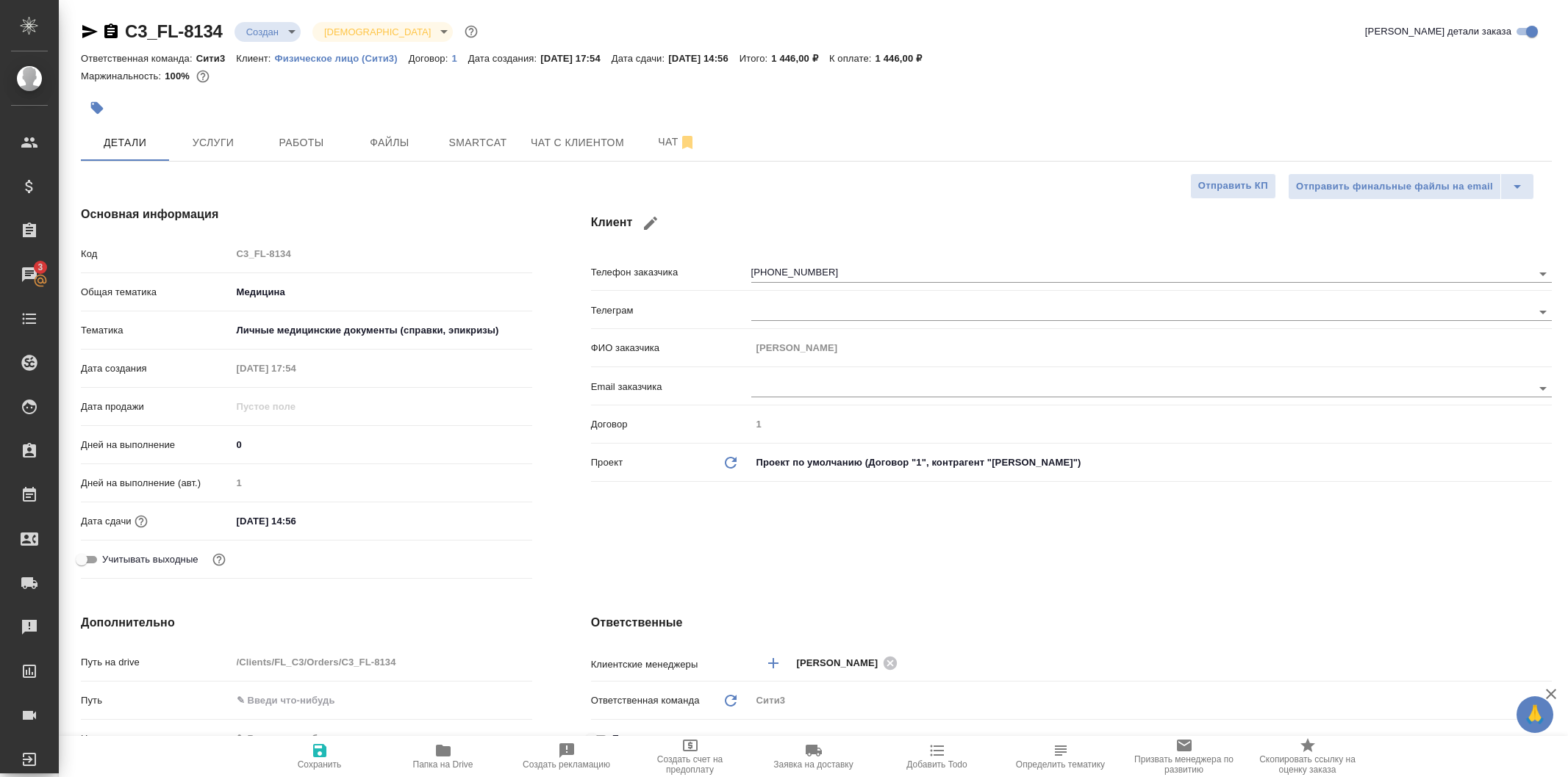
select select "RU"
click at [654, 139] on span "Чат" at bounding box center [677, 142] width 71 height 19
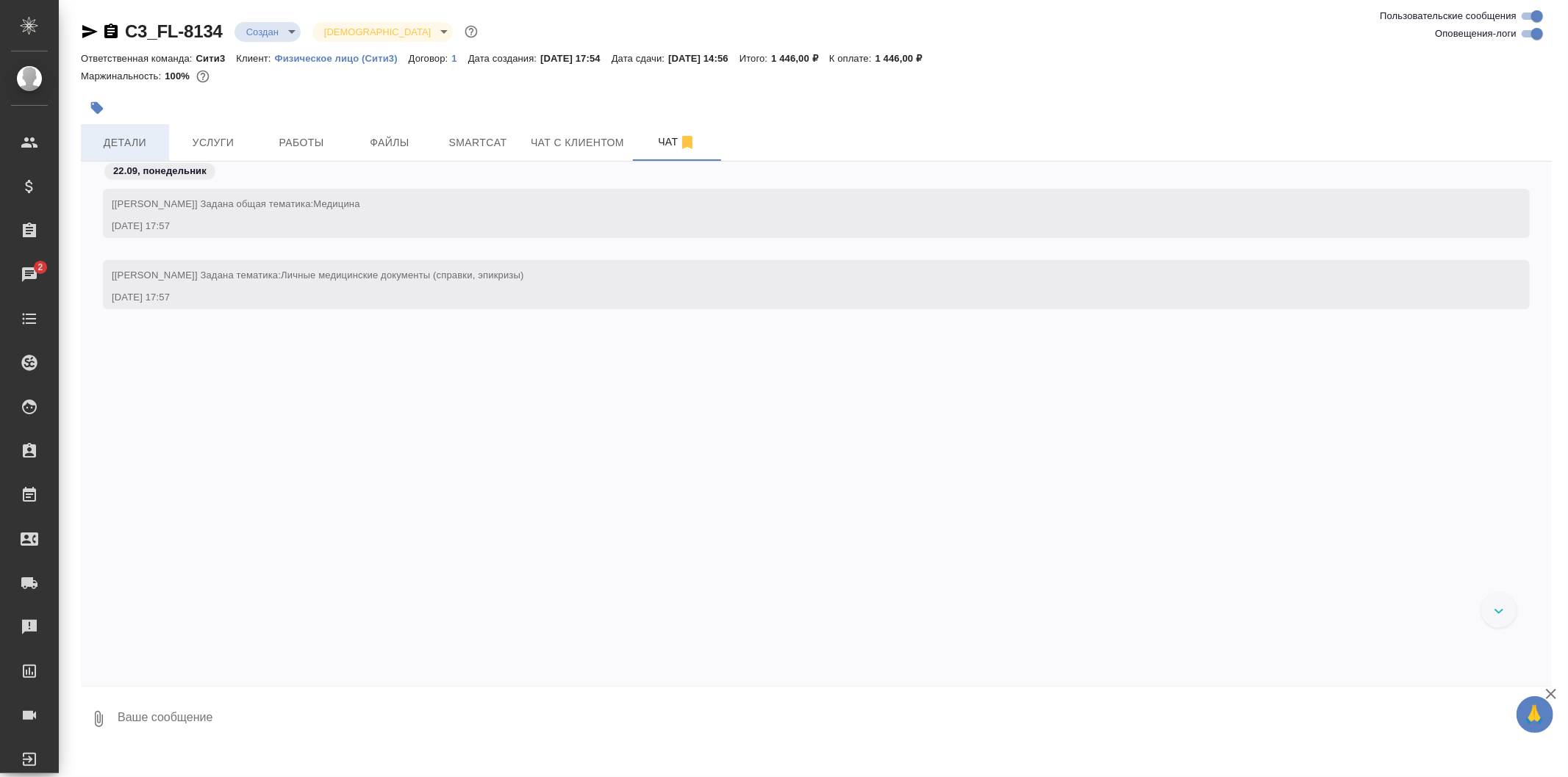
click at [148, 127] on button "Детали" at bounding box center [125, 142] width 88 height 37
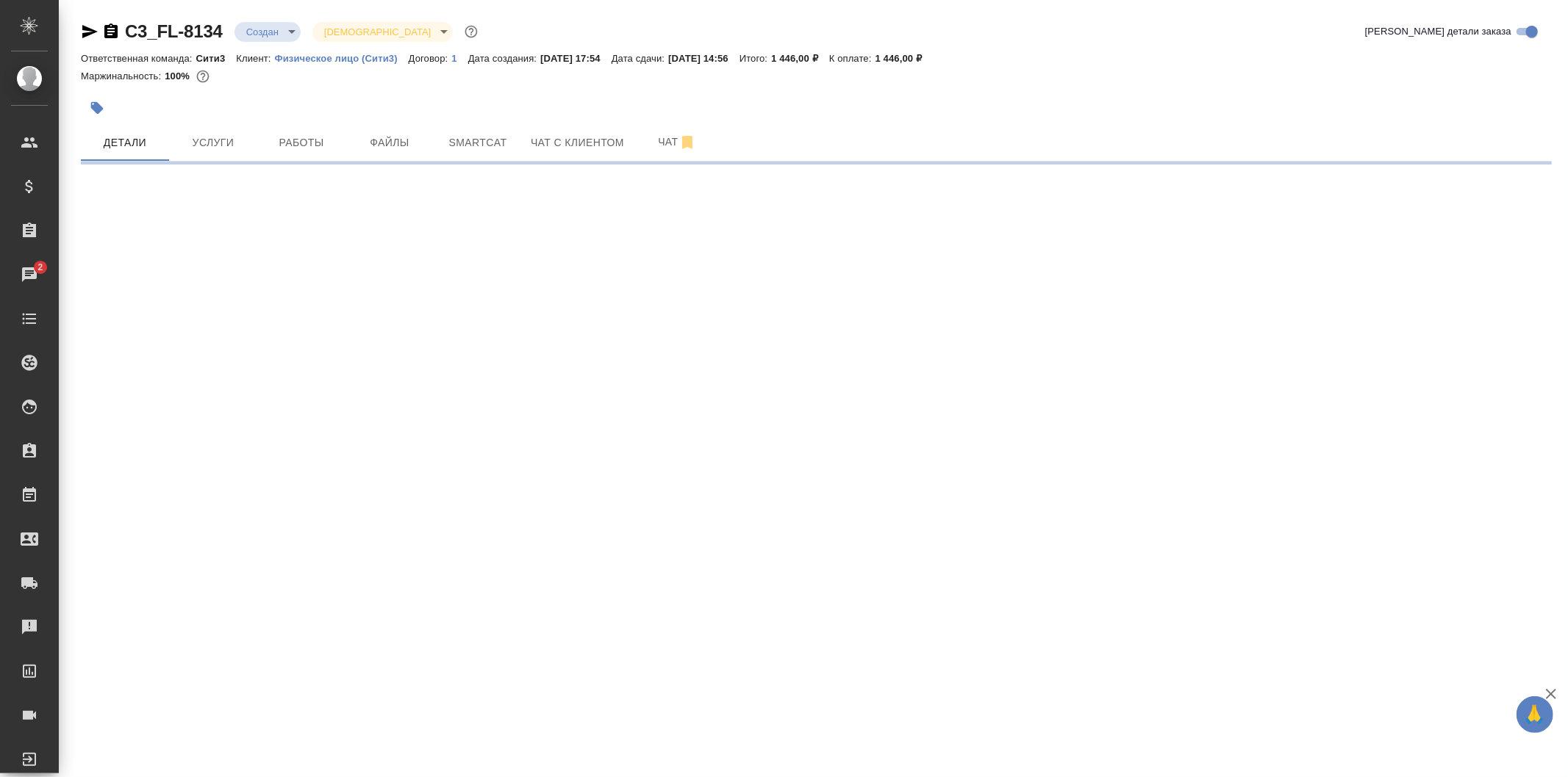
select select "RU"
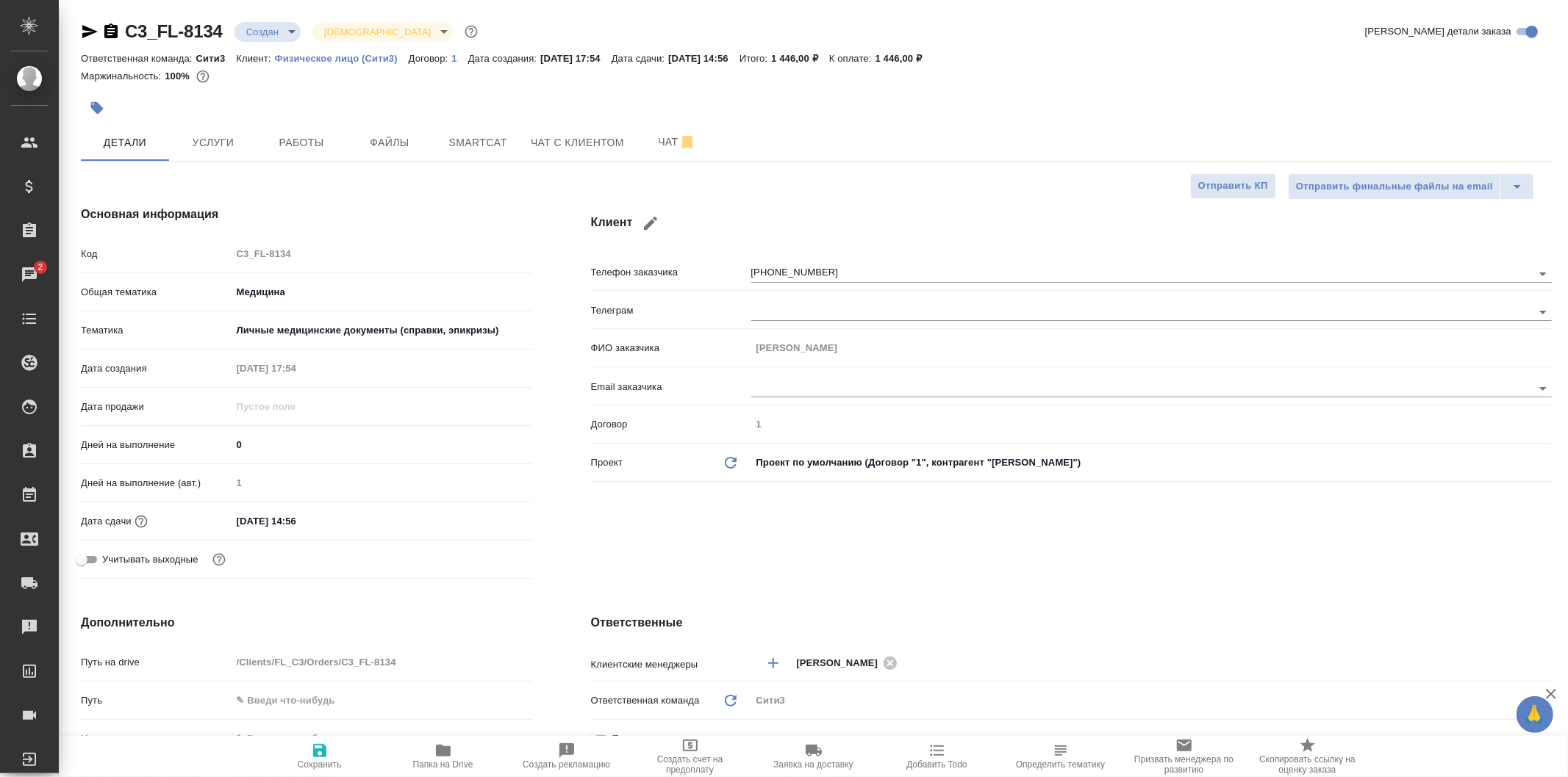
type textarea "x"
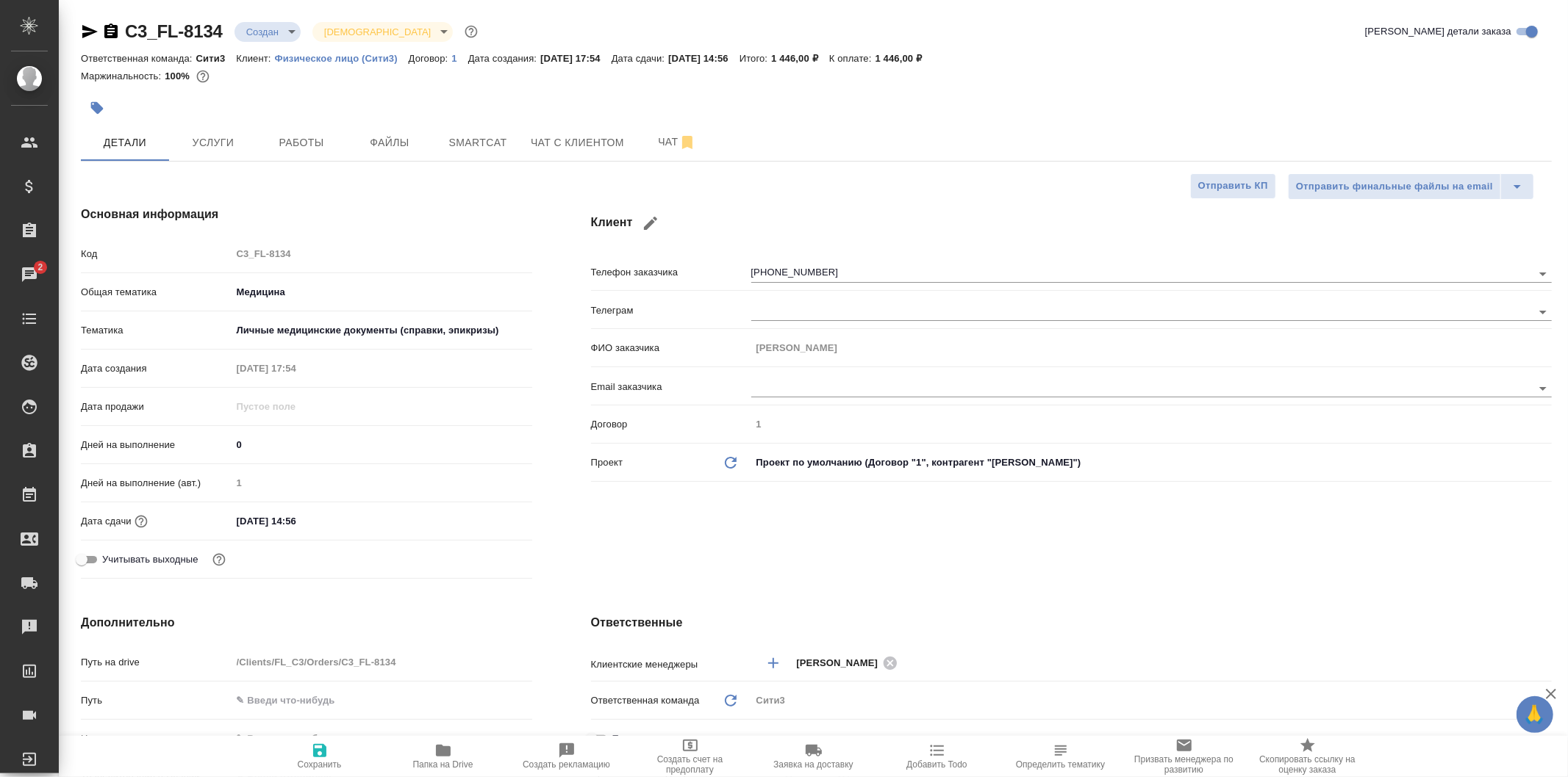
type textarea "x"
click at [297, 37] on body "🙏 .cls-1 fill:#fff; AWATERA Galisheva Mariya Клиенты Спецификации Заказы 2 Чаты…" at bounding box center [784, 388] width 1568 height 777
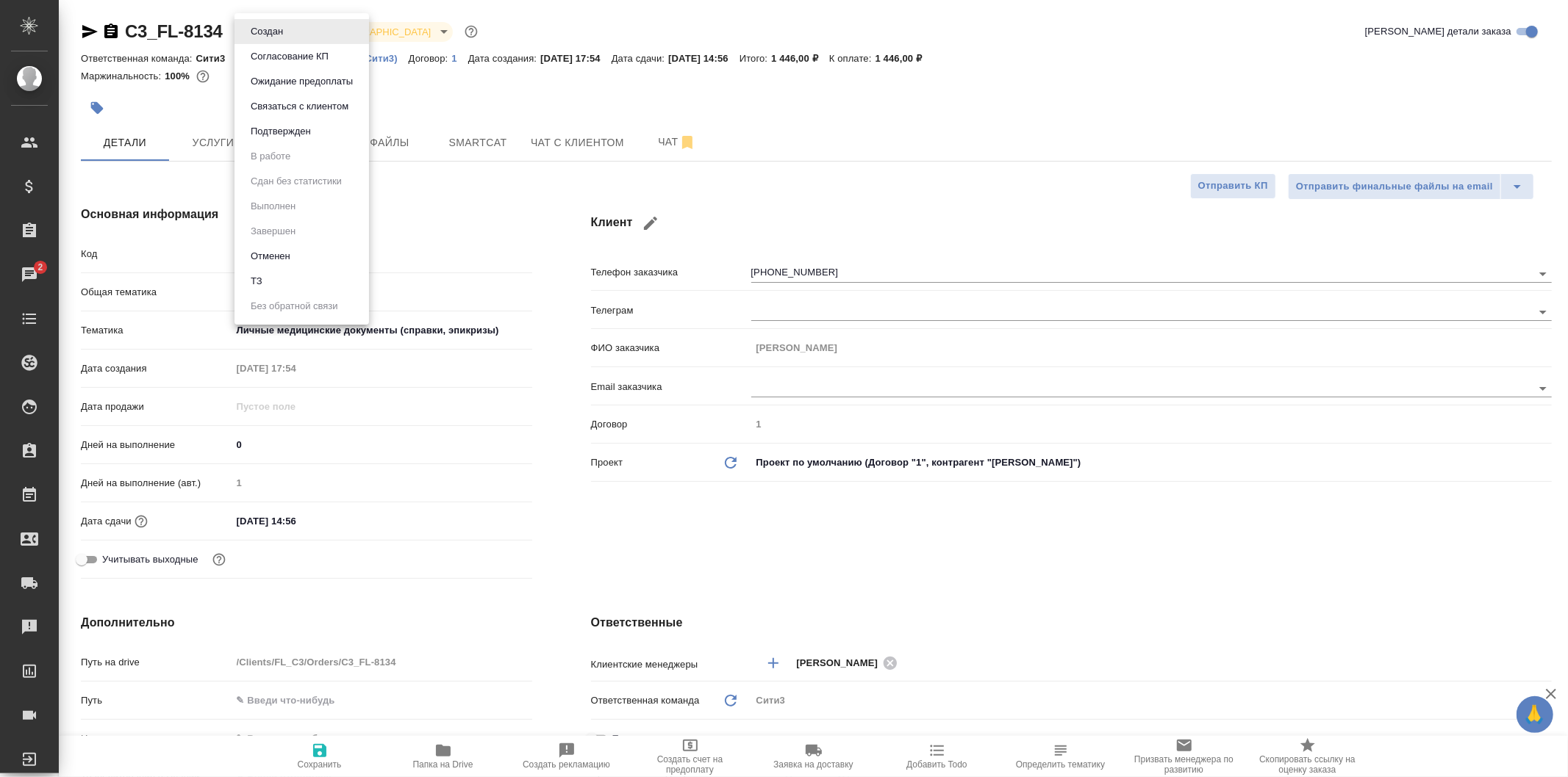
click at [325, 278] on li "ТЗ" at bounding box center [302, 281] width 134 height 25
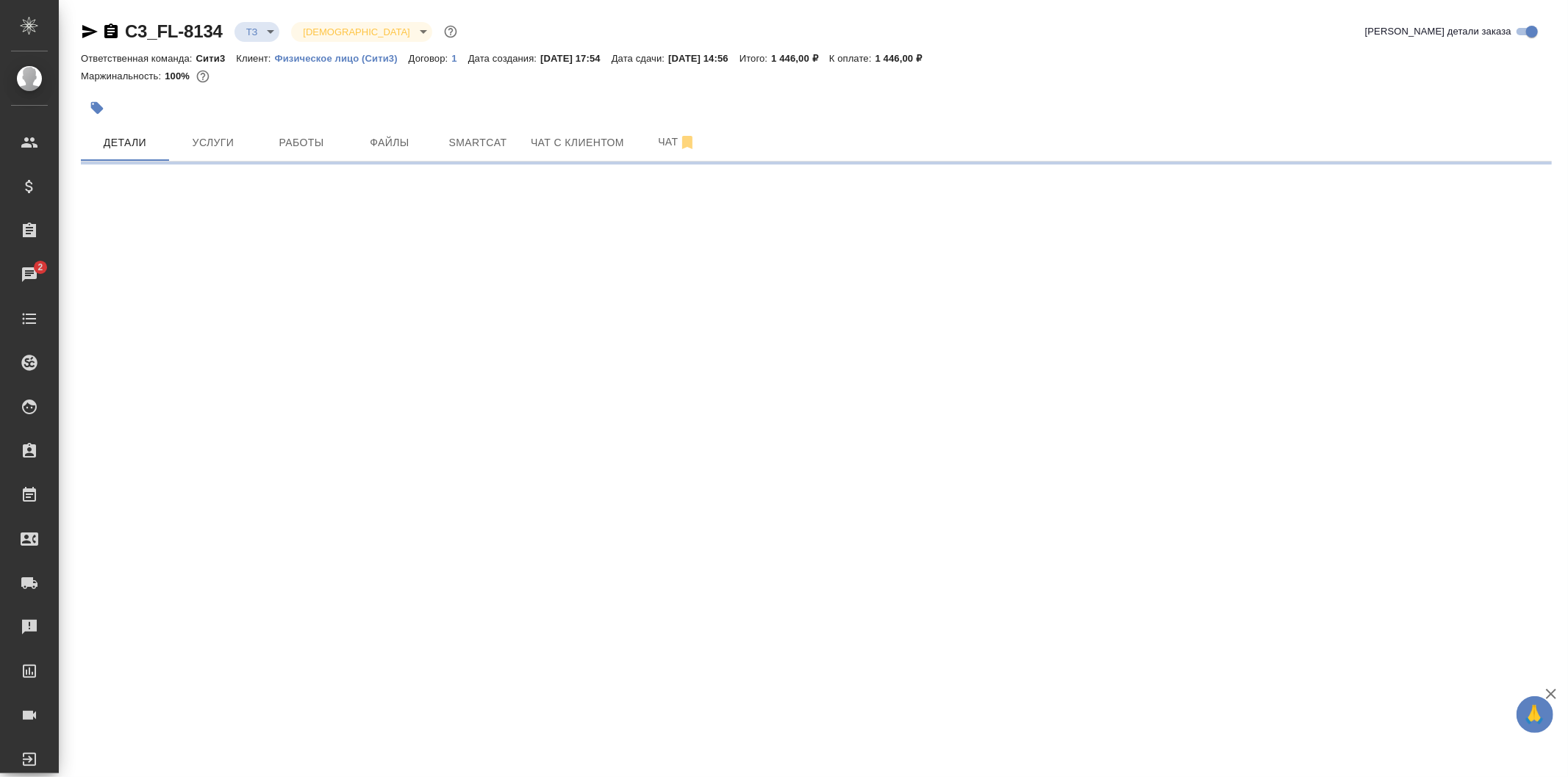
select select "RU"
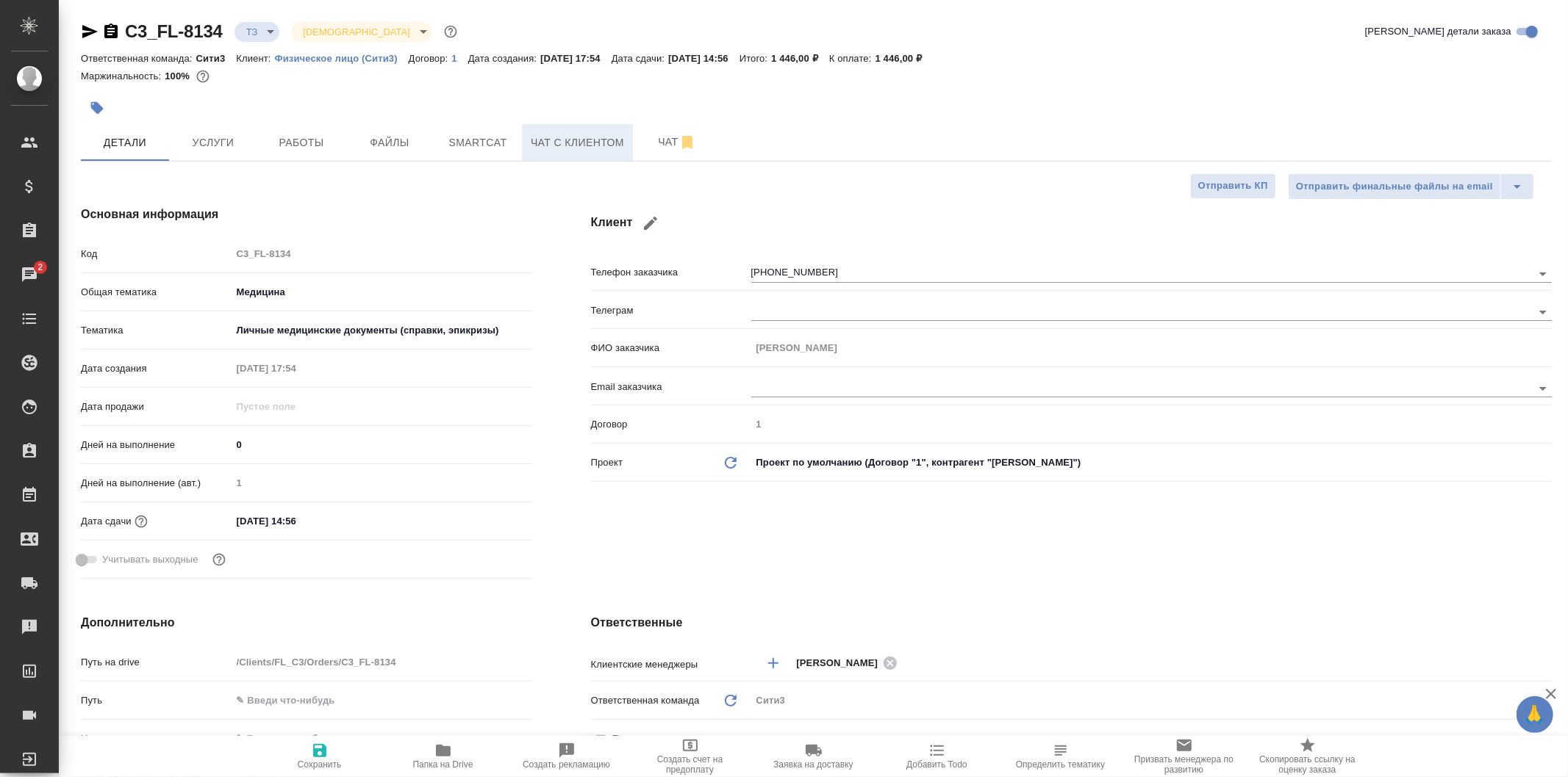
type textarea "x"
click at [372, 142] on span "Файлы" at bounding box center [390, 143] width 71 height 19
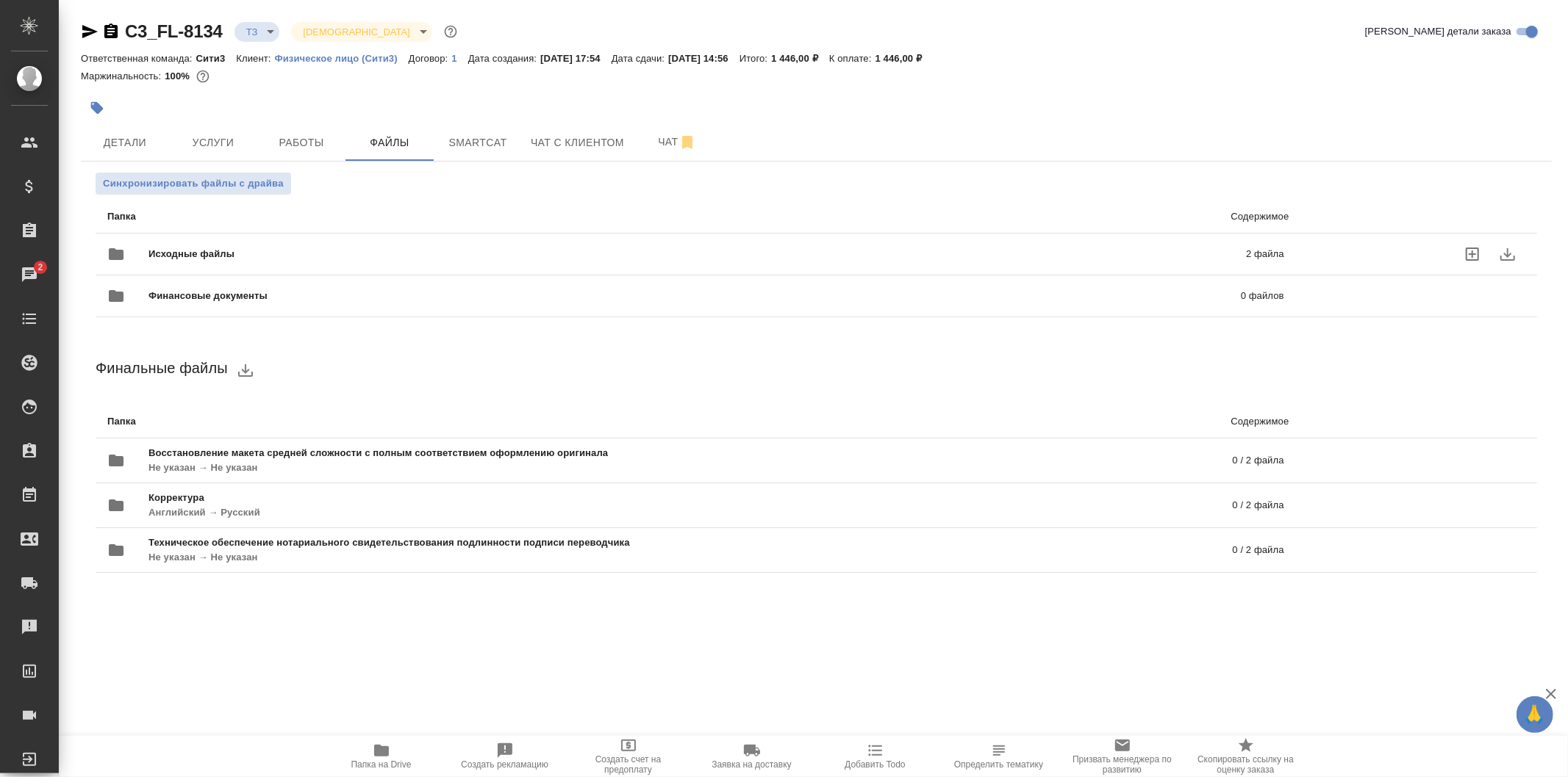
click at [482, 241] on div "Исходные файлы 2 файла" at bounding box center [696, 253] width 1177 height 35
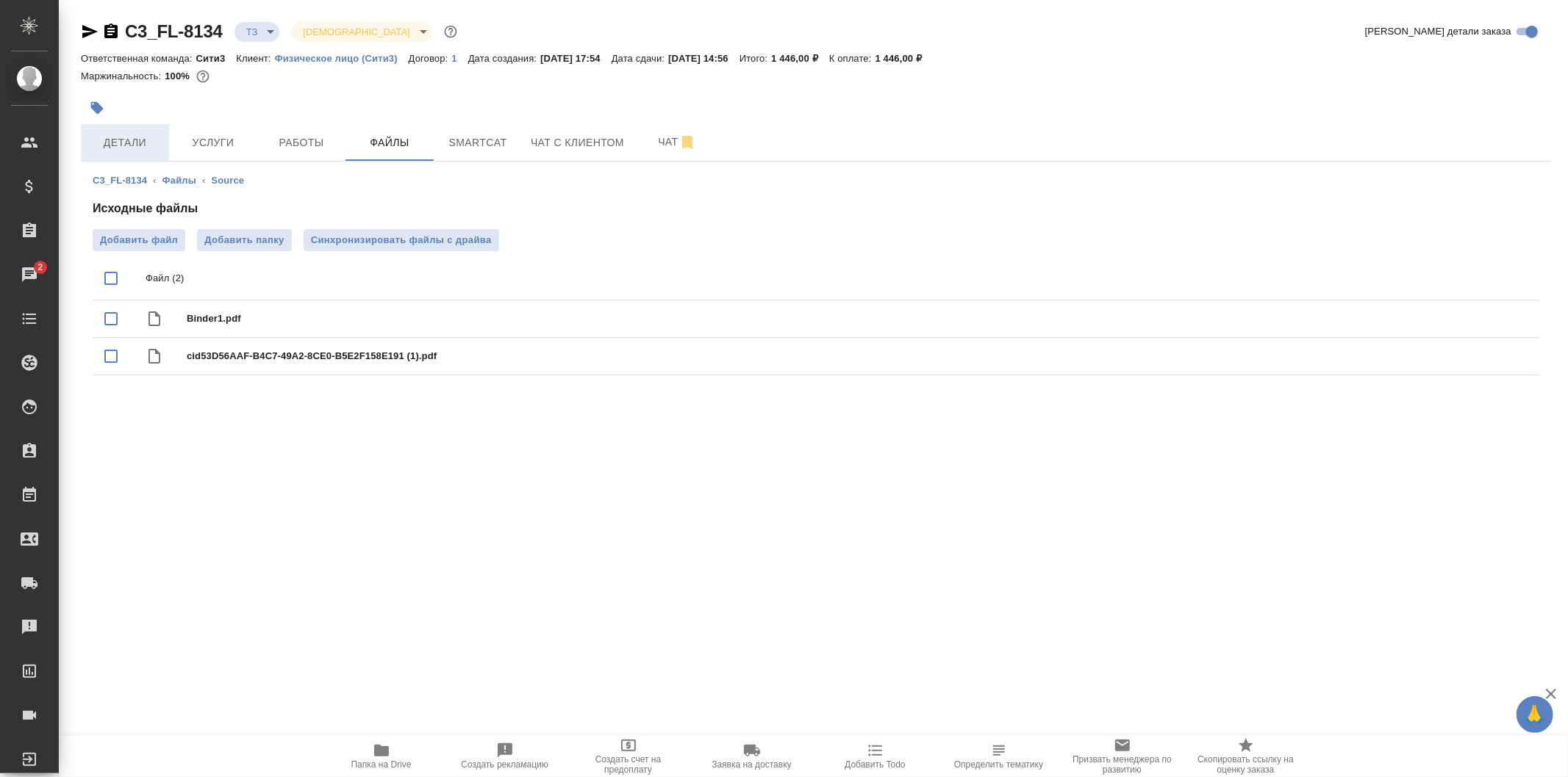
click at [126, 139] on span "Детали" at bounding box center [125, 143] width 71 height 19
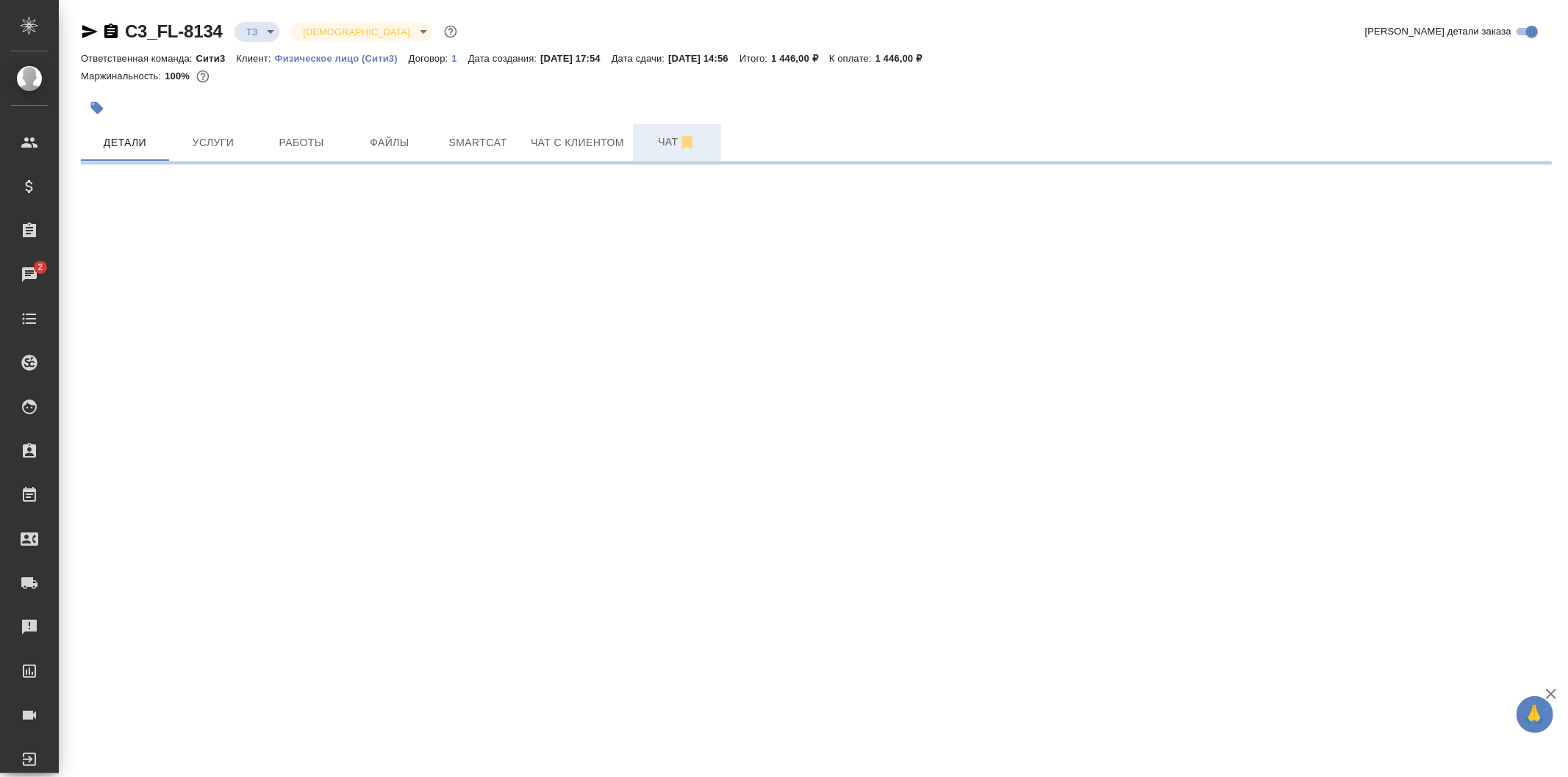
click at [644, 139] on span "Чат" at bounding box center [677, 142] width 71 height 19
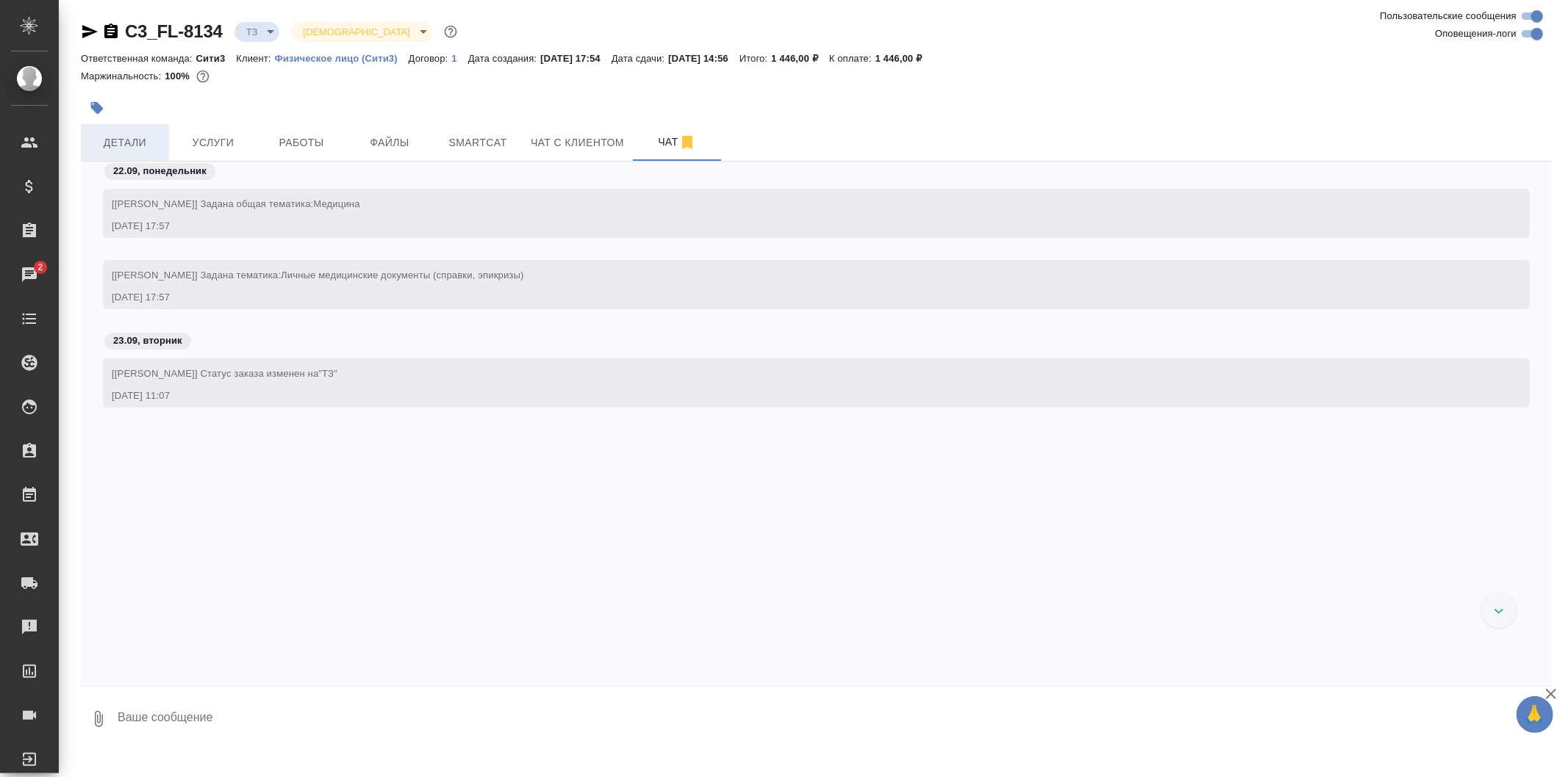
click at [152, 134] on span "Детали" at bounding box center [125, 143] width 71 height 19
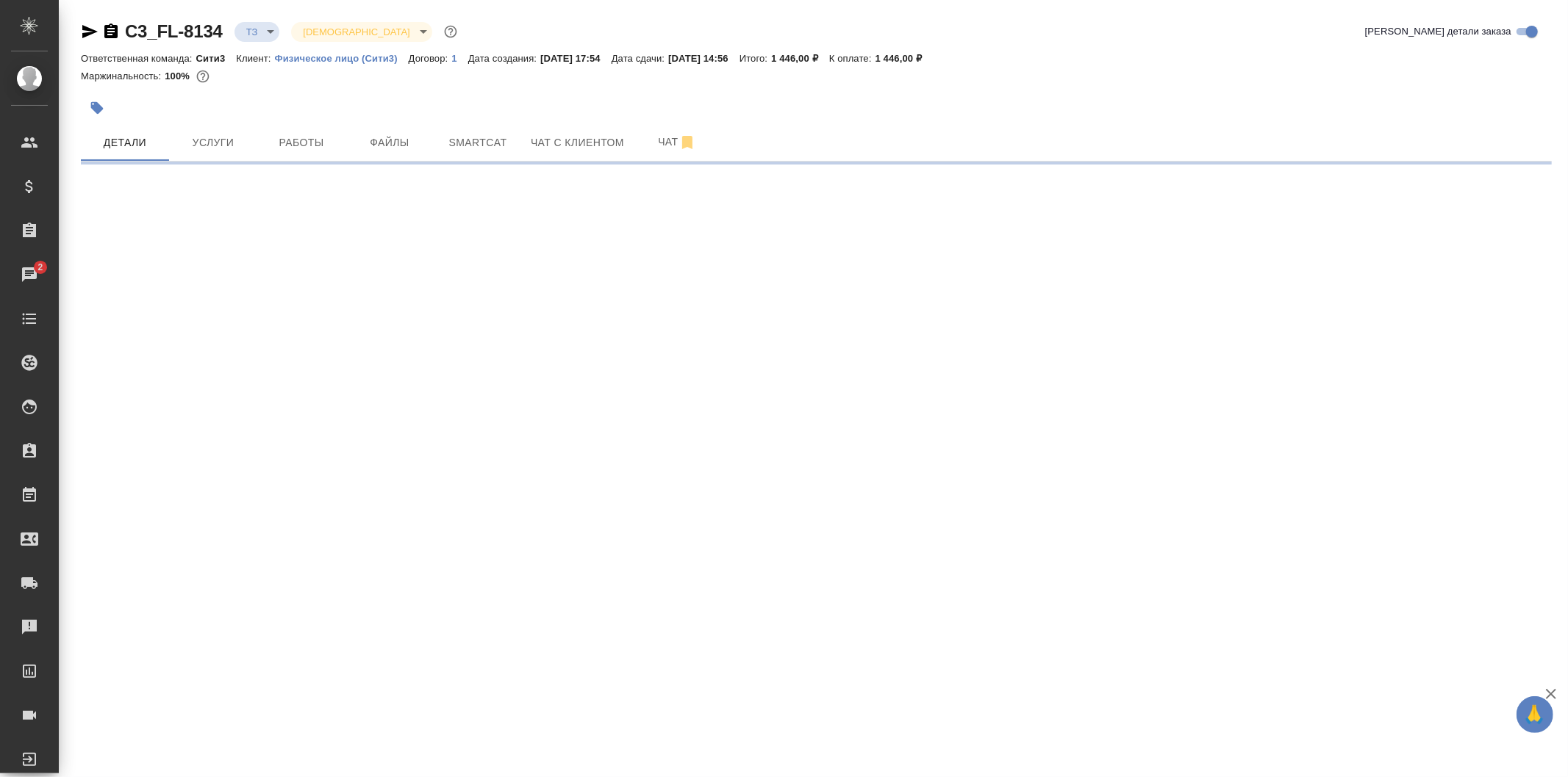
select select "RU"
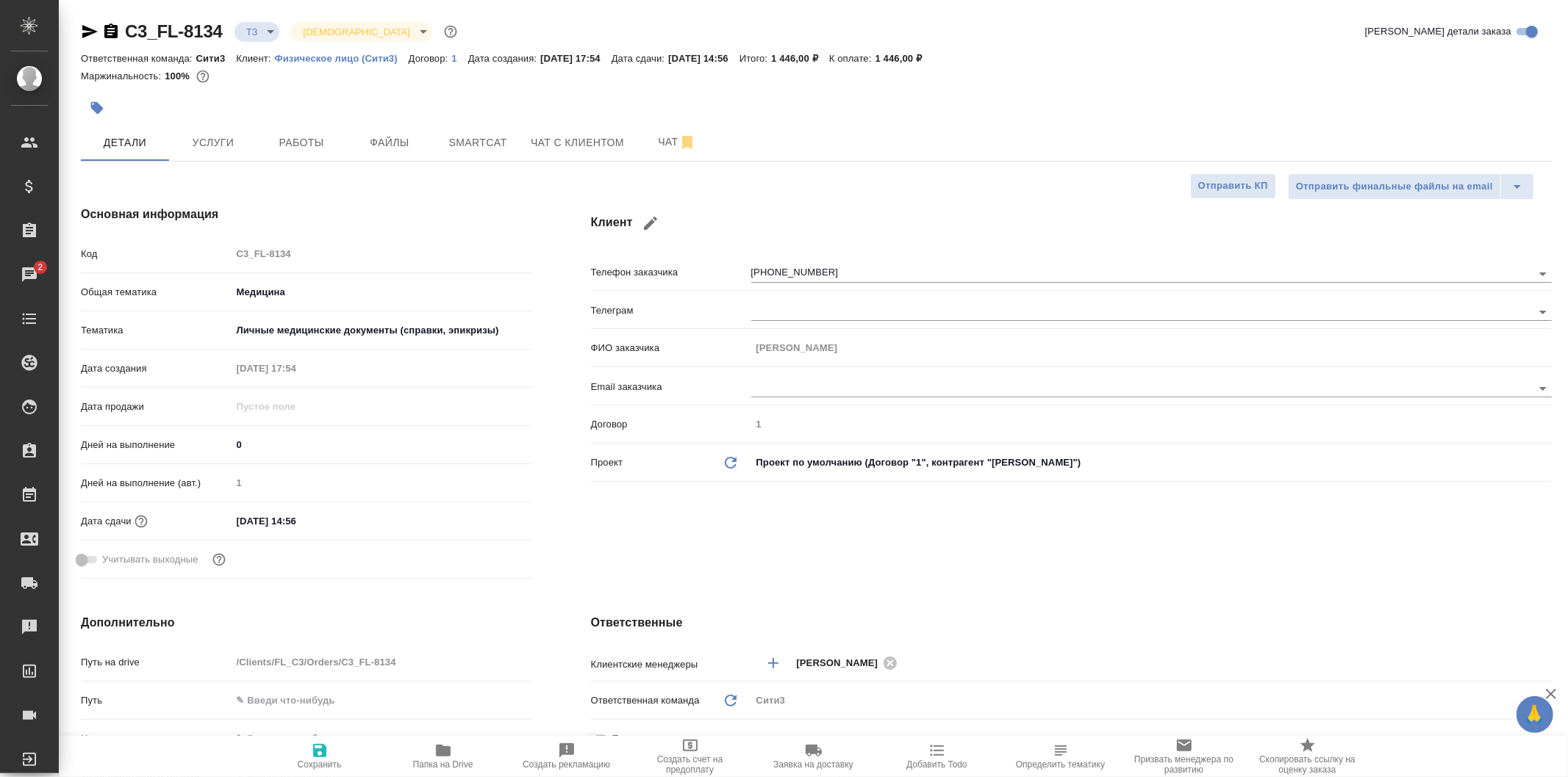
type textarea "x"
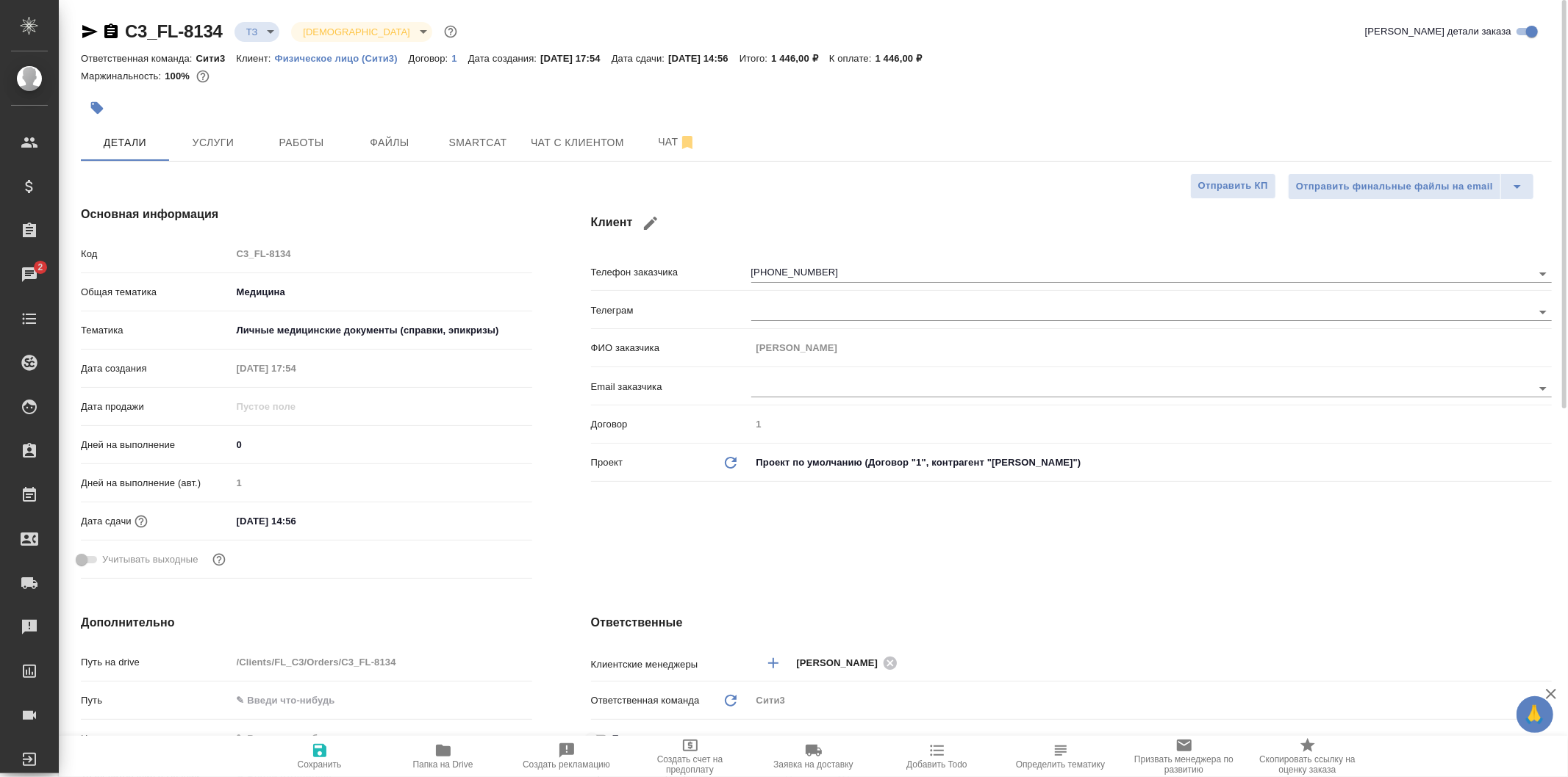
type textarea "x"
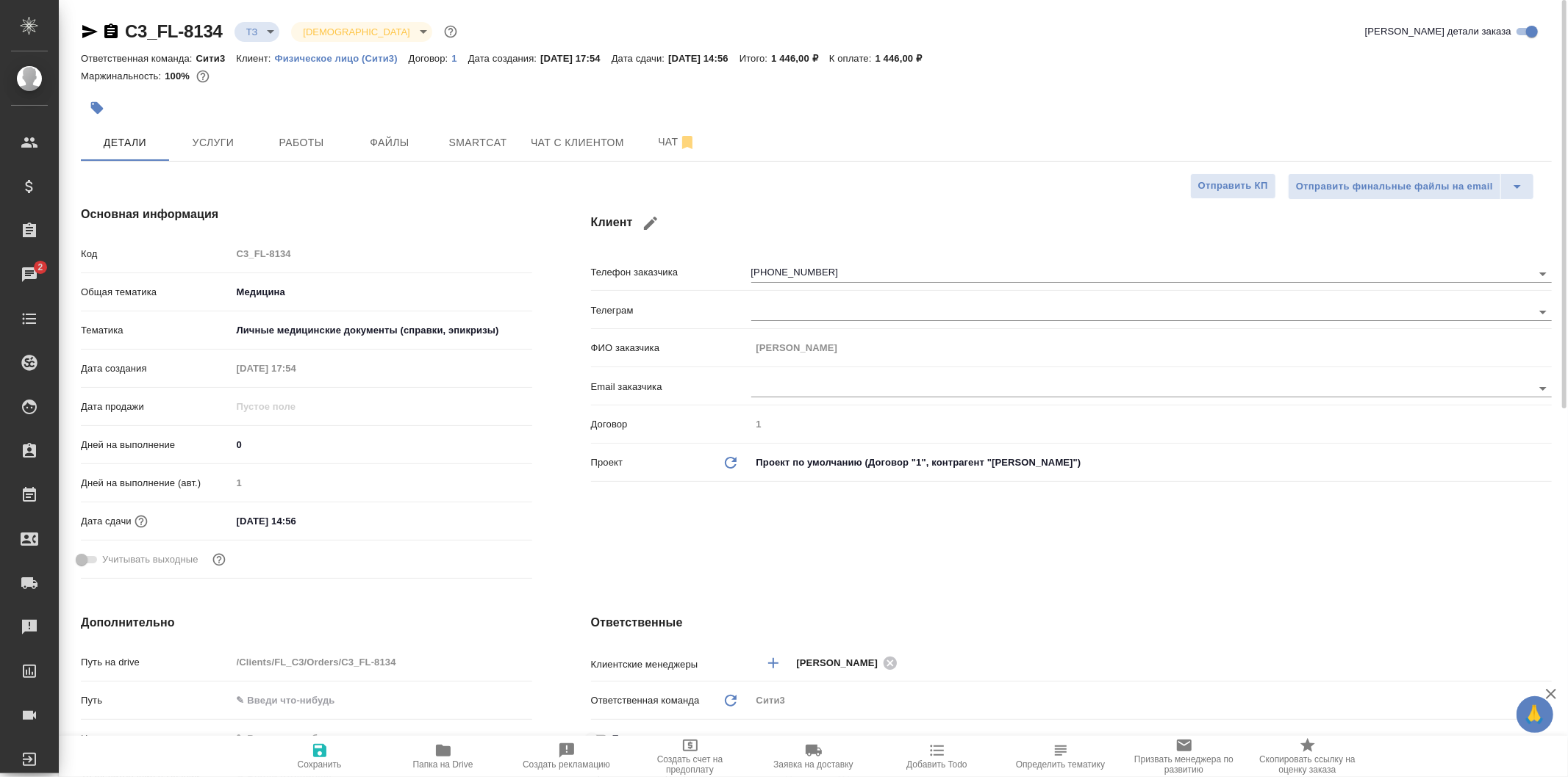
type textarea "x"
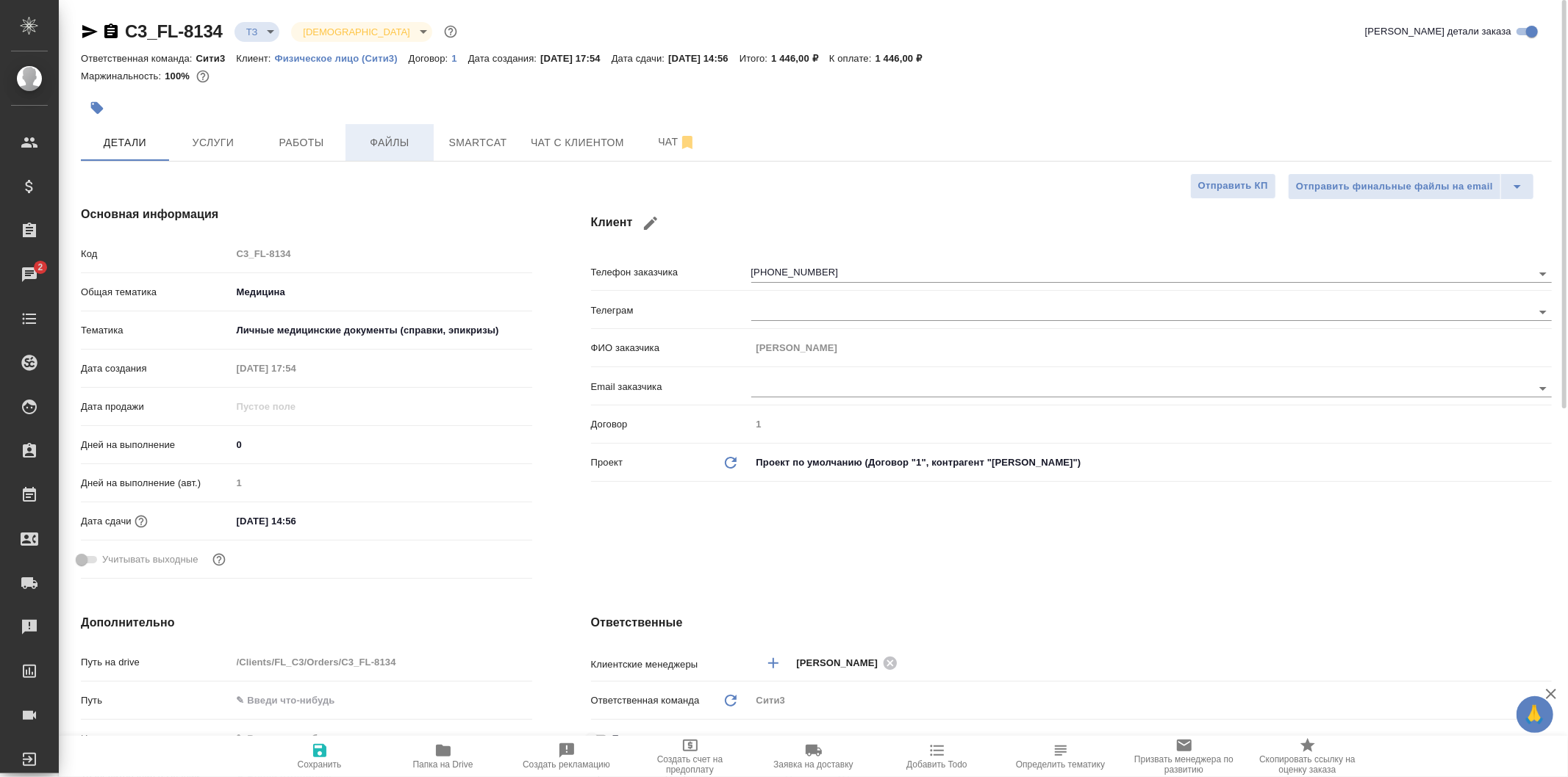
click at [377, 146] on span "Файлы" at bounding box center [390, 143] width 71 height 19
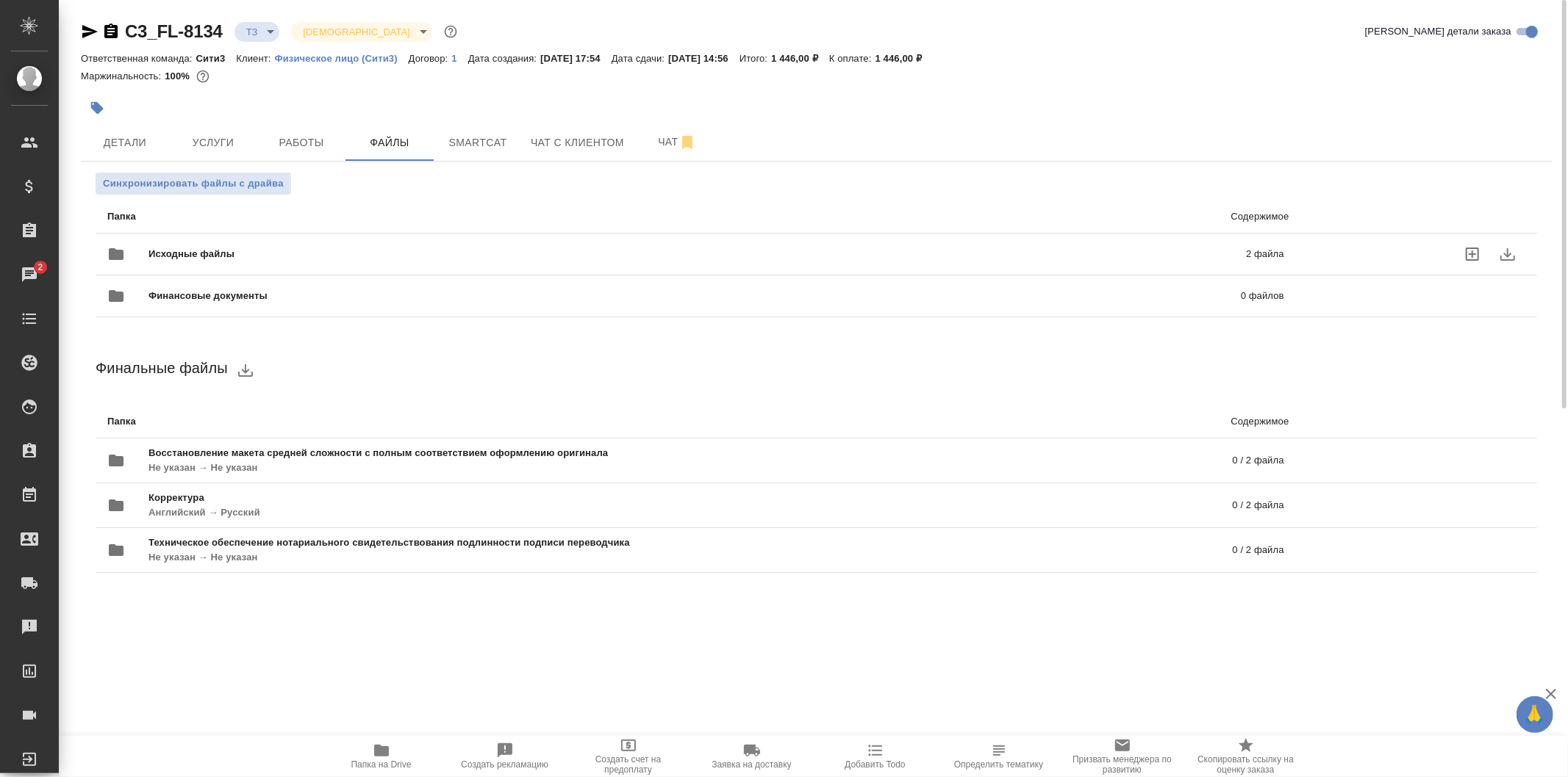
click at [382, 245] on div "Исходные файлы 2 файла" at bounding box center [696, 253] width 1177 height 35
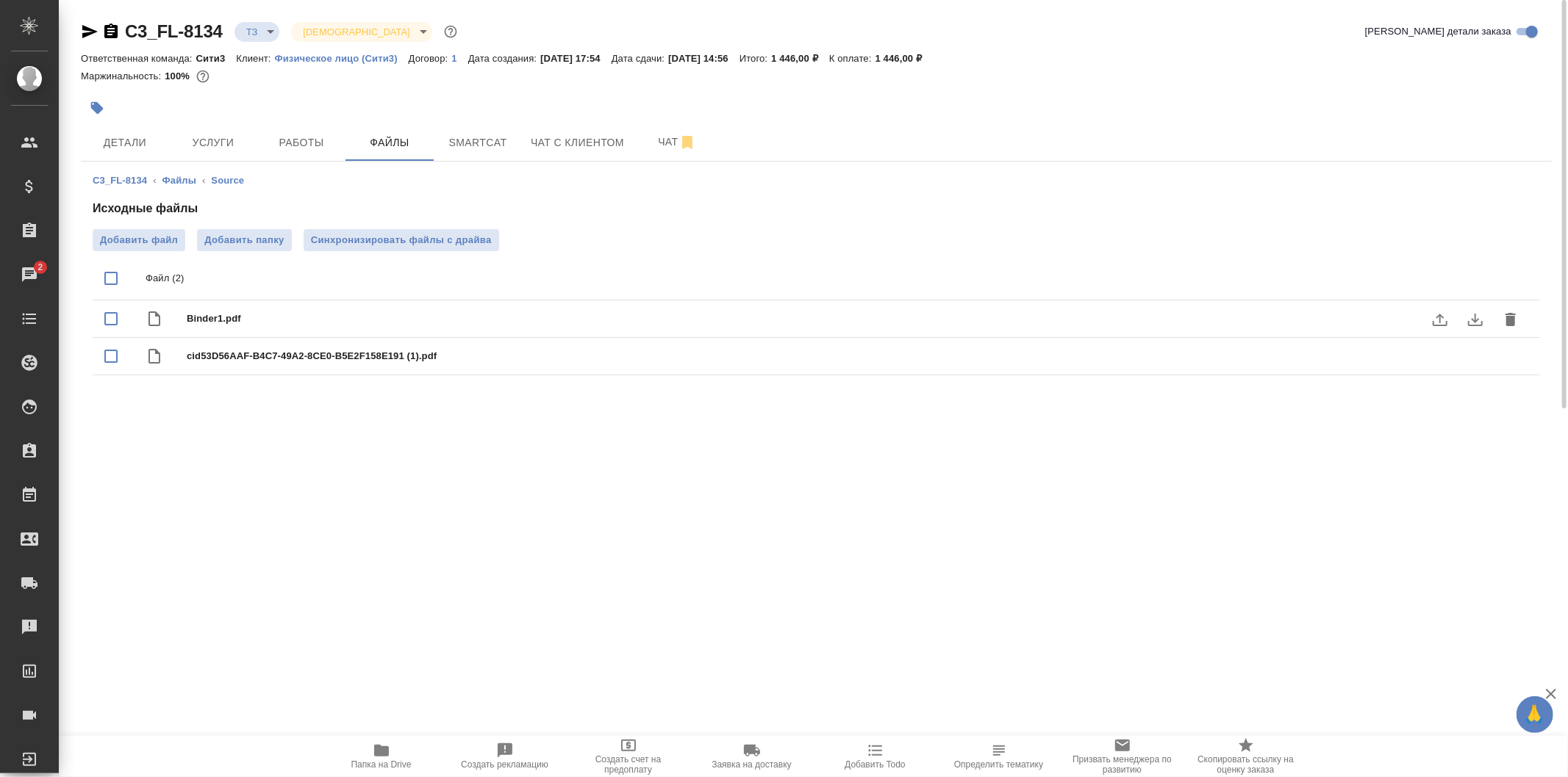
click at [327, 318] on span "Binder1.pdf" at bounding box center [845, 318] width 1318 height 15
checkbox input "true"
click at [1485, 314] on button "download" at bounding box center [1475, 319] width 35 height 35
click at [656, 142] on span "Чат" at bounding box center [677, 142] width 71 height 19
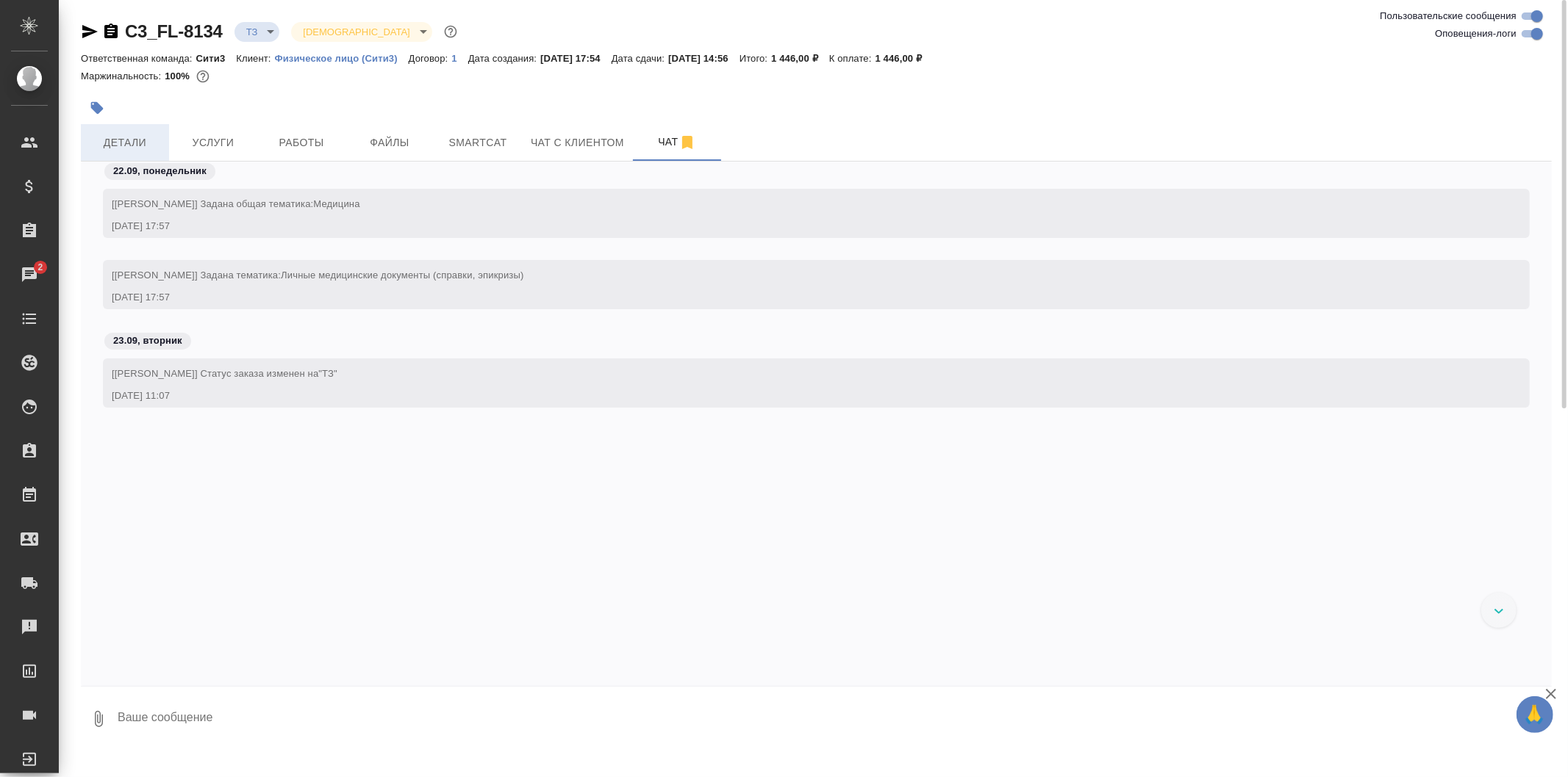
click at [149, 147] on span "Детали" at bounding box center [125, 143] width 71 height 19
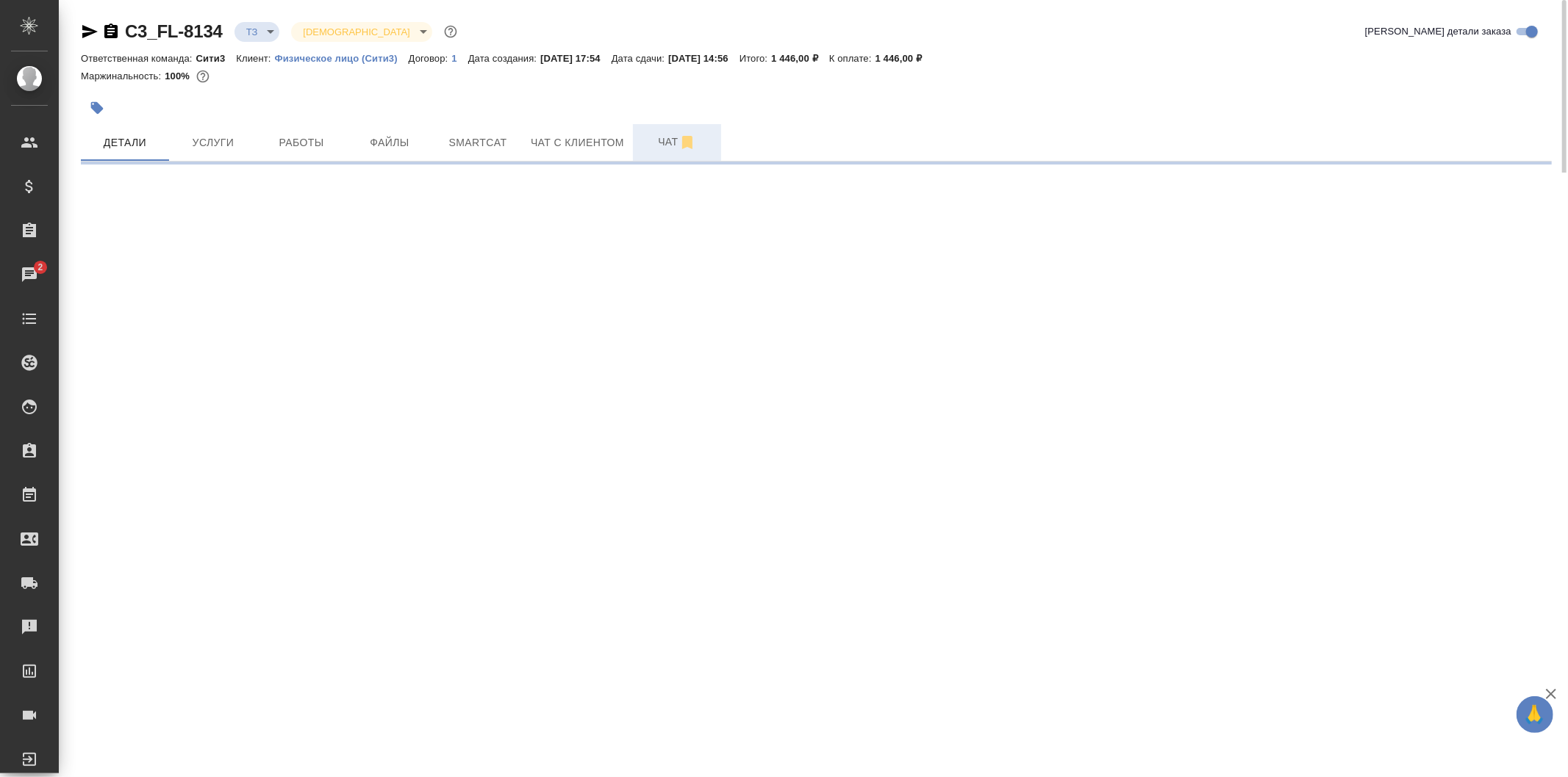
select select "RU"
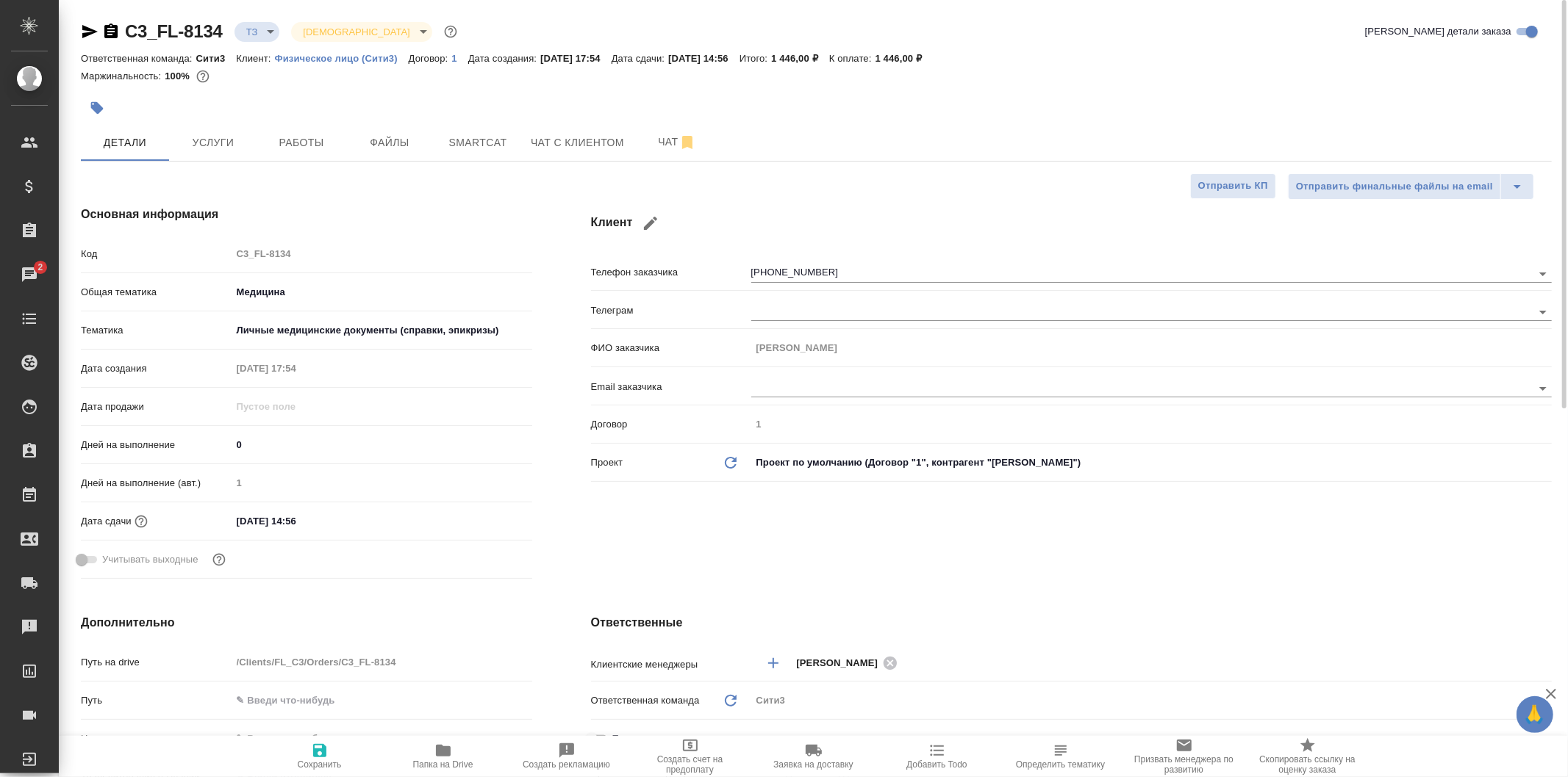
type textarea "x"
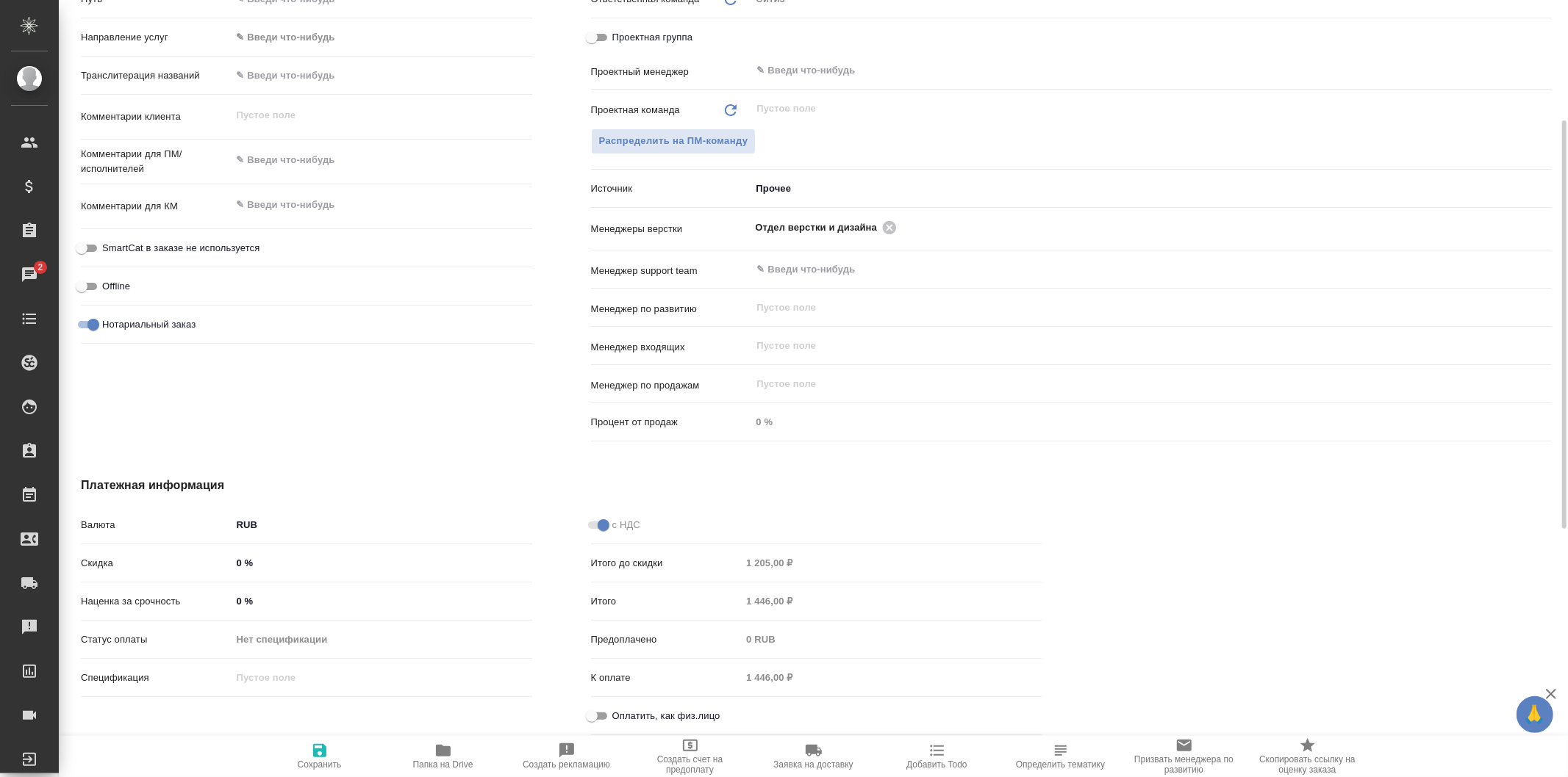
scroll to position [538, 0]
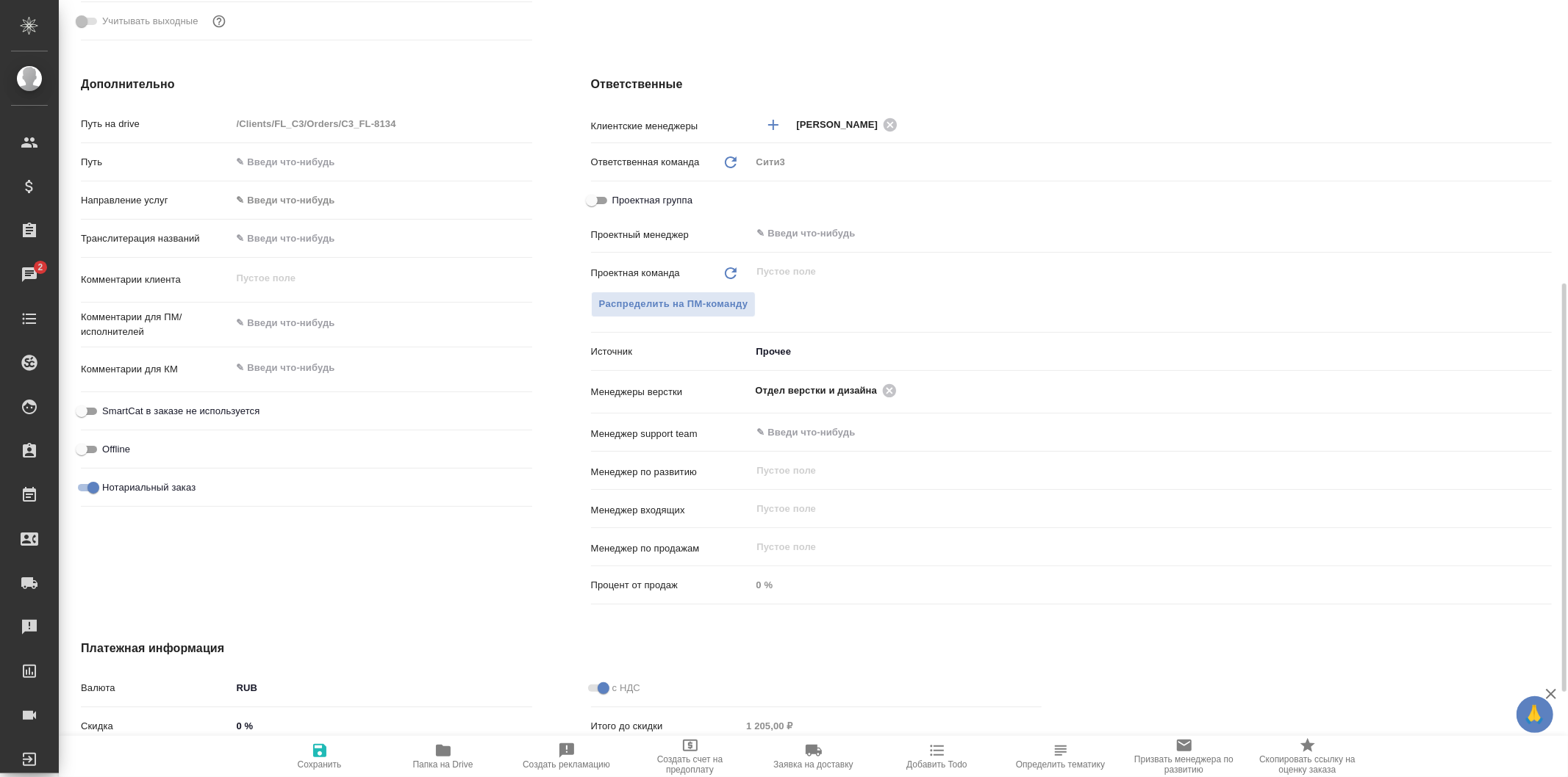
click at [289, 327] on textarea at bounding box center [381, 323] width 301 height 25
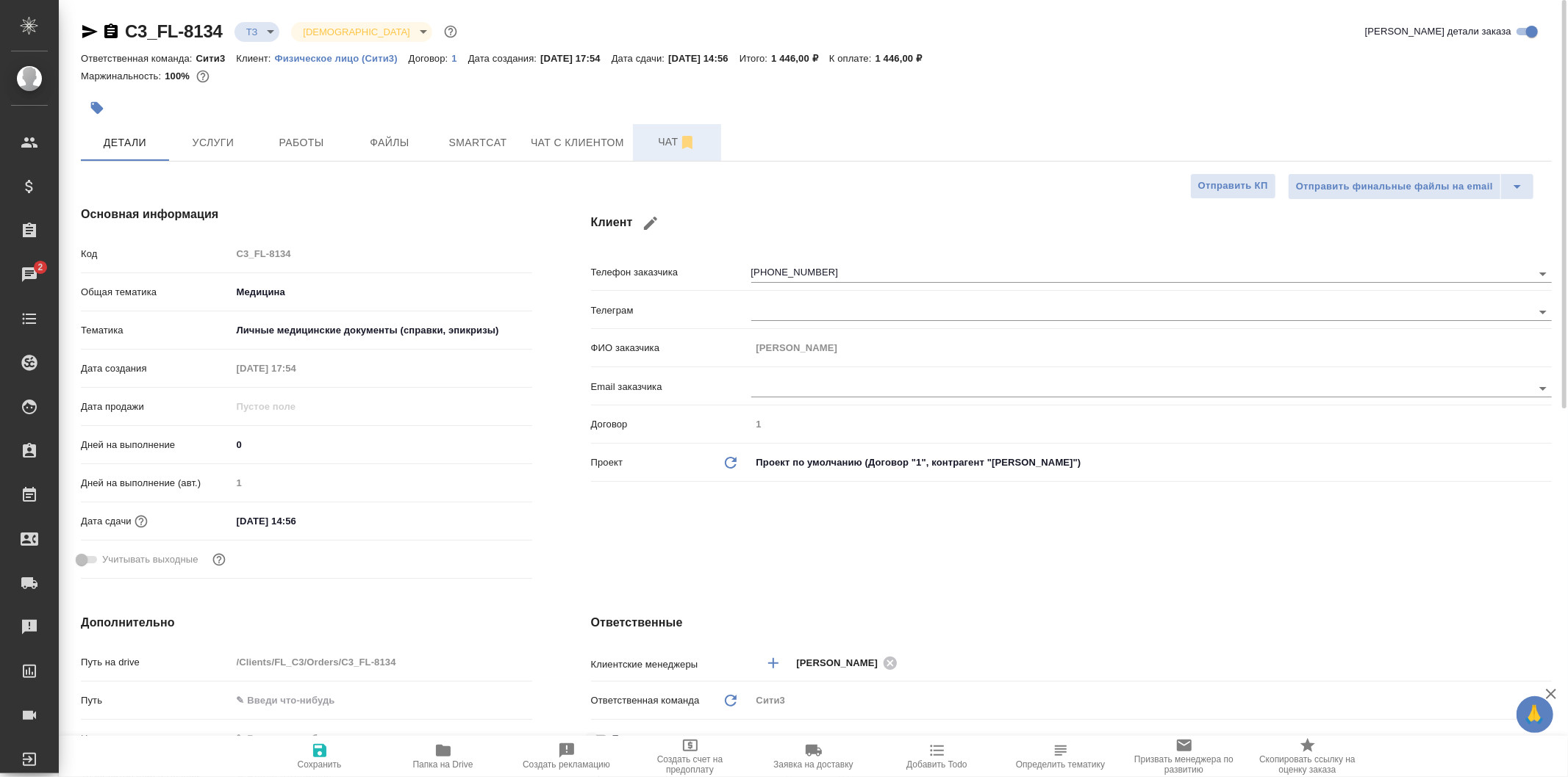
type textarea "x"
click at [655, 133] on span "Чат" at bounding box center [677, 142] width 71 height 19
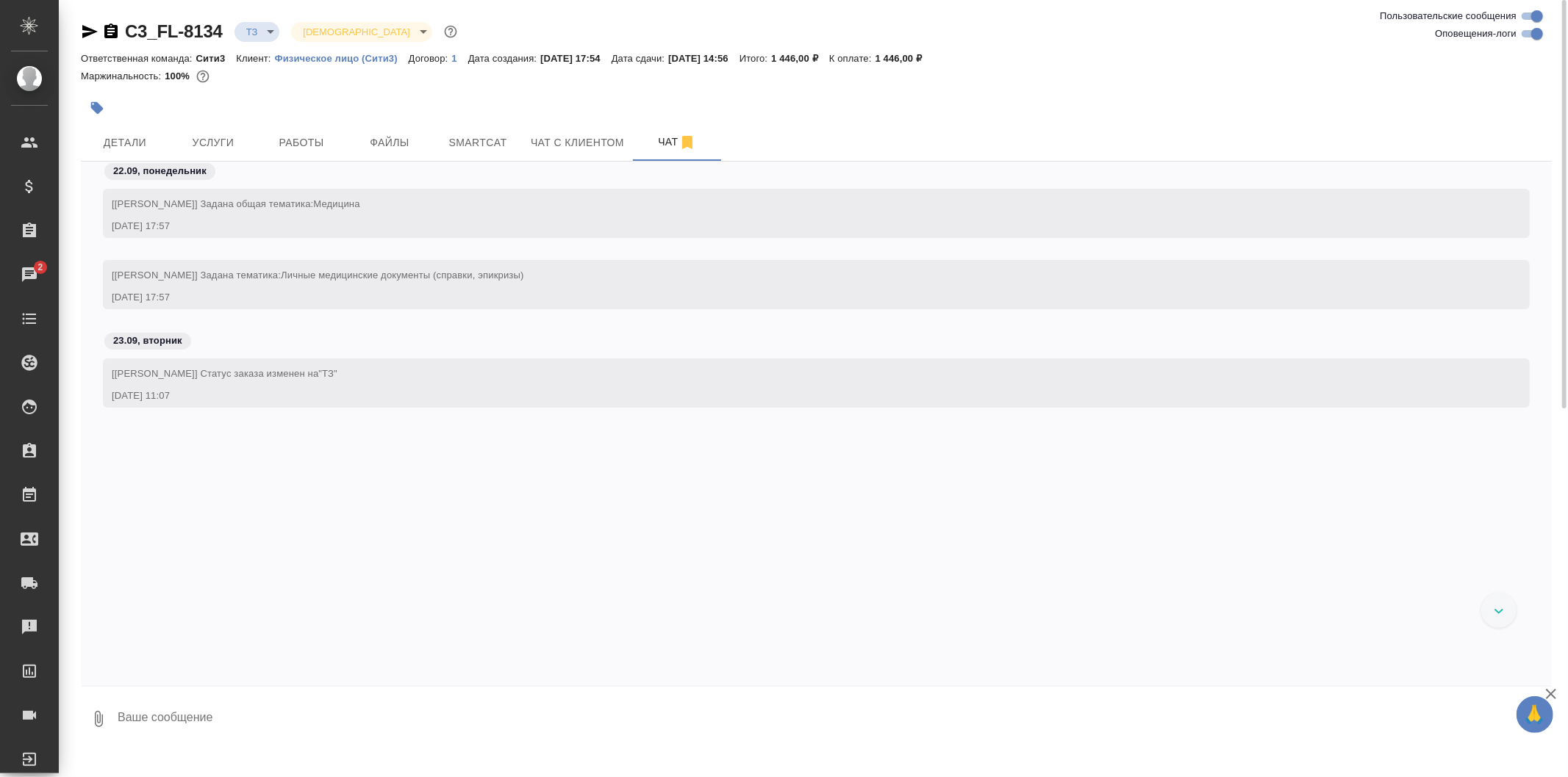
click at [341, 700] on textarea at bounding box center [835, 718] width 1436 height 50
type textarea "н"
type textarea "коллеги, нужна верстка только страницы номер 3 (медицинское свидетельство о рож…"
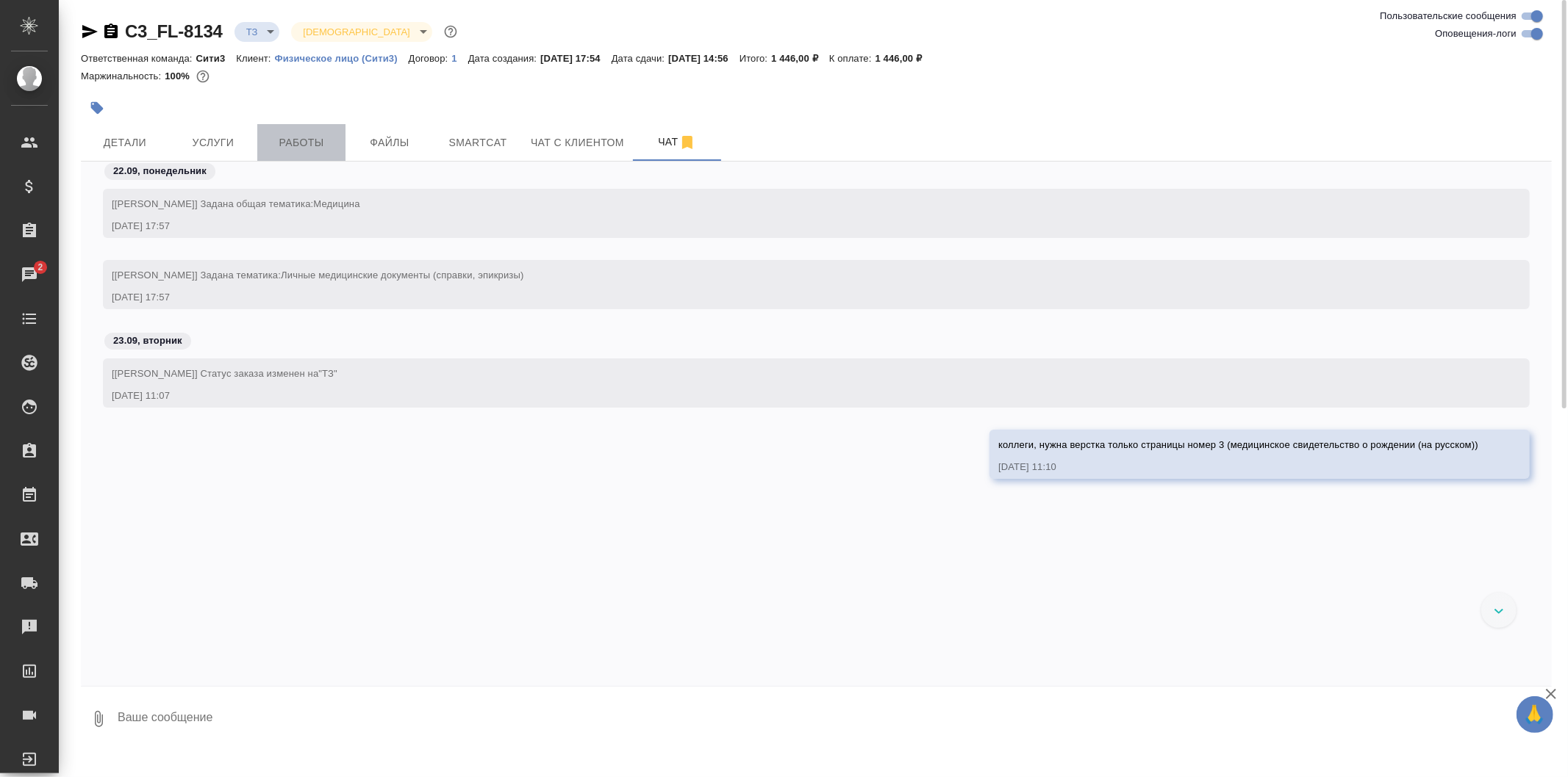
click at [302, 146] on span "Работы" at bounding box center [302, 143] width 71 height 19
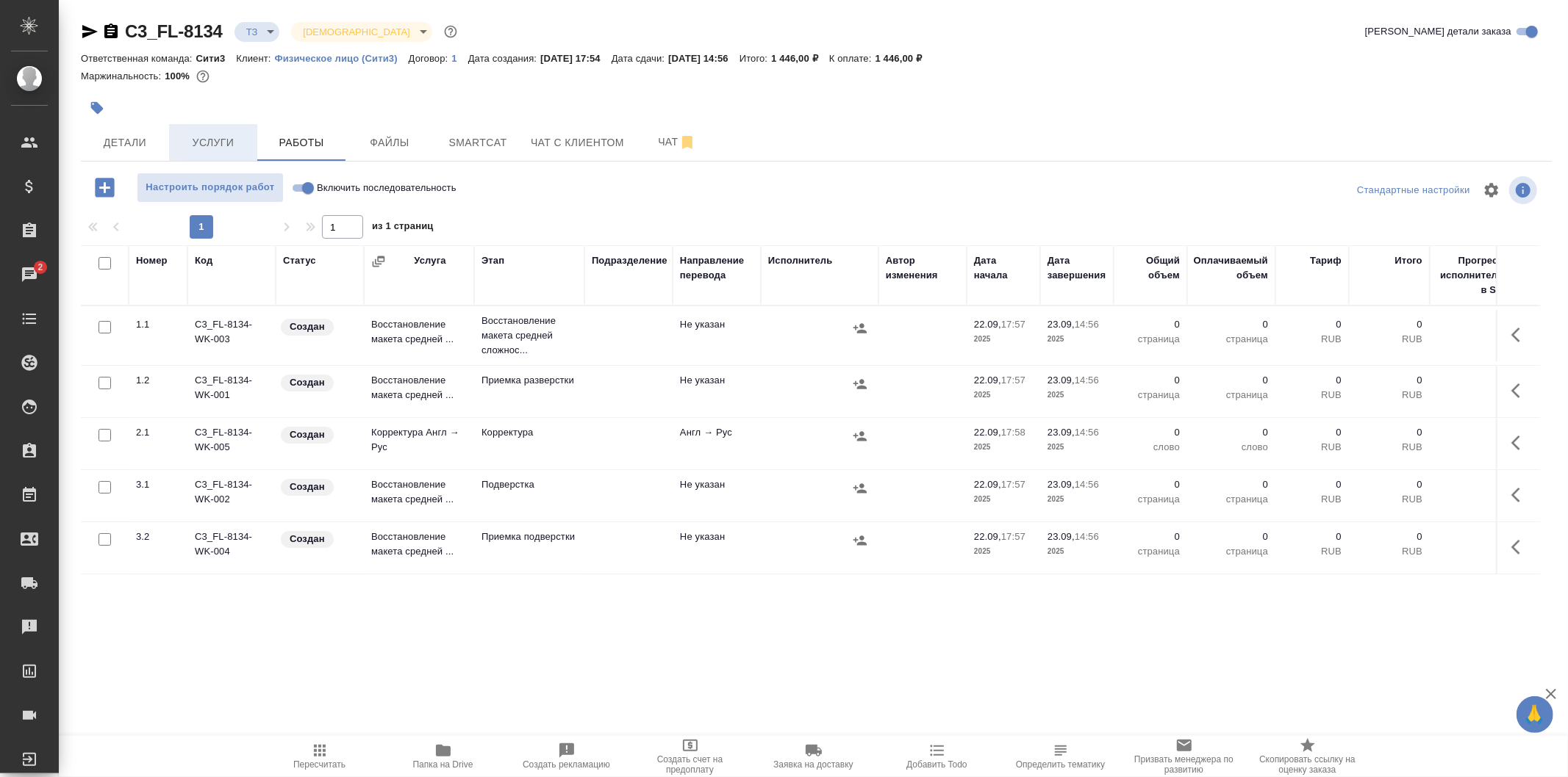
click at [204, 138] on span "Услуги" at bounding box center [213, 143] width 71 height 19
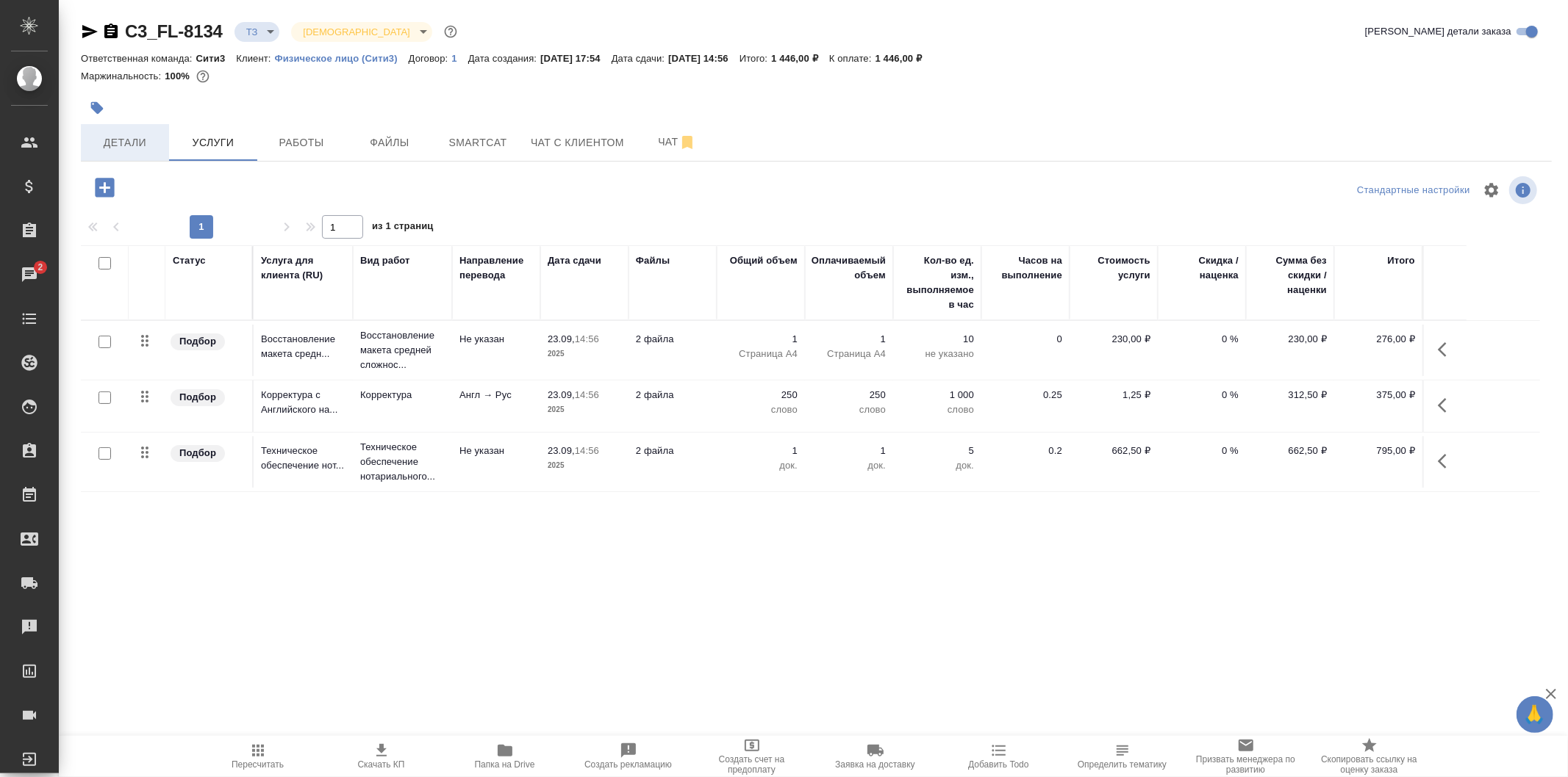
click at [148, 142] on span "Детали" at bounding box center [125, 143] width 71 height 19
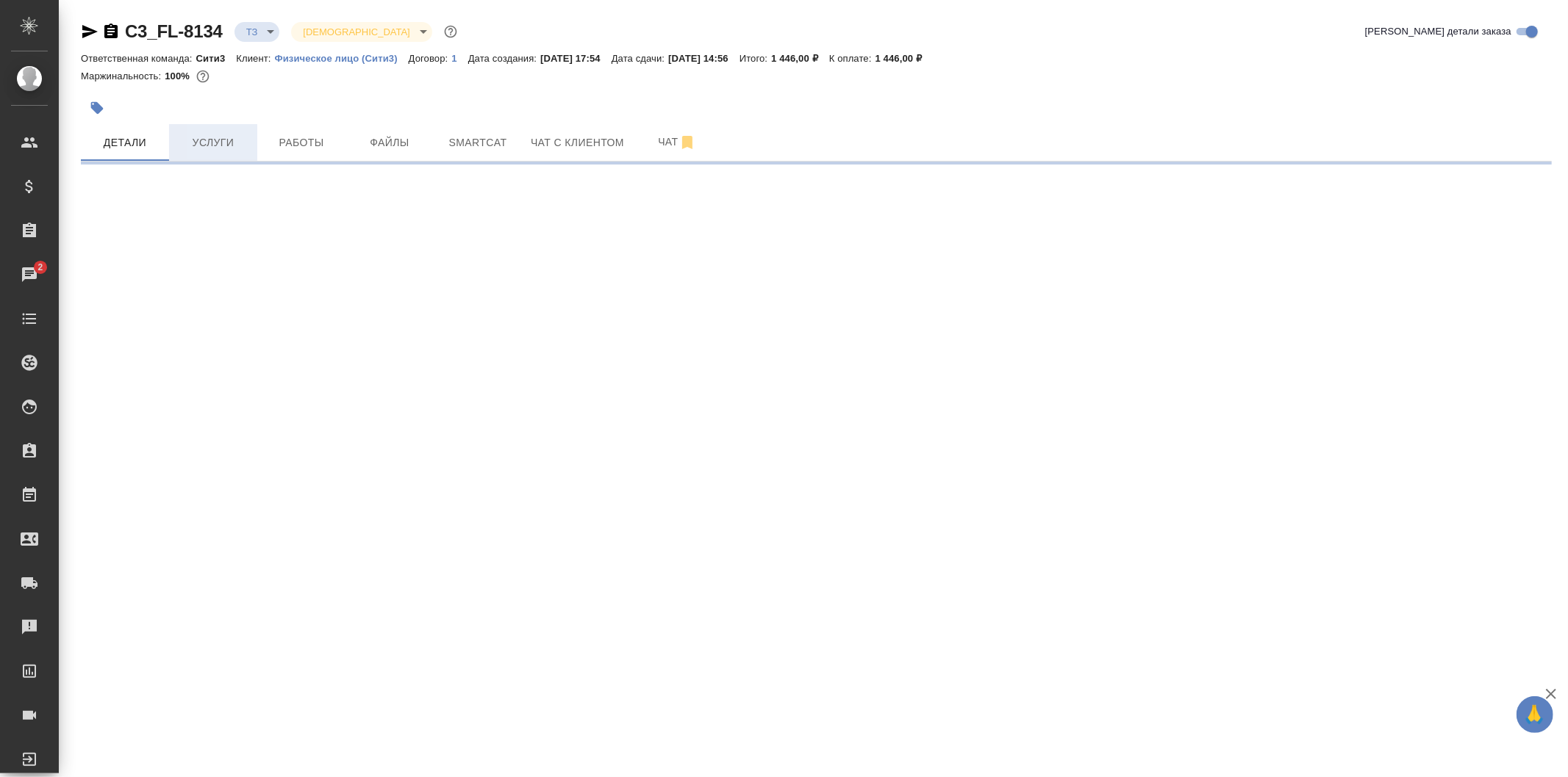
select select "RU"
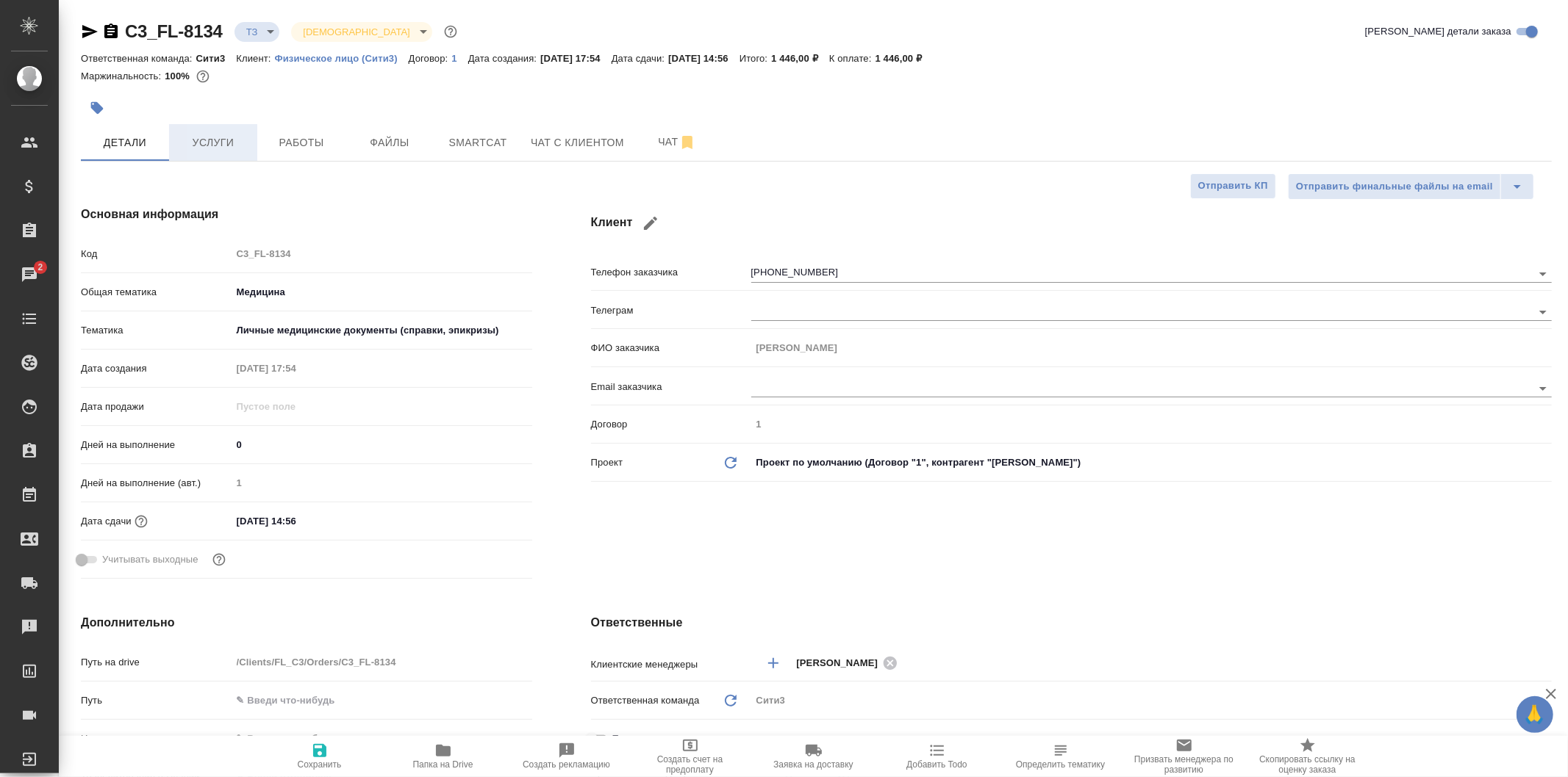
type textarea "x"
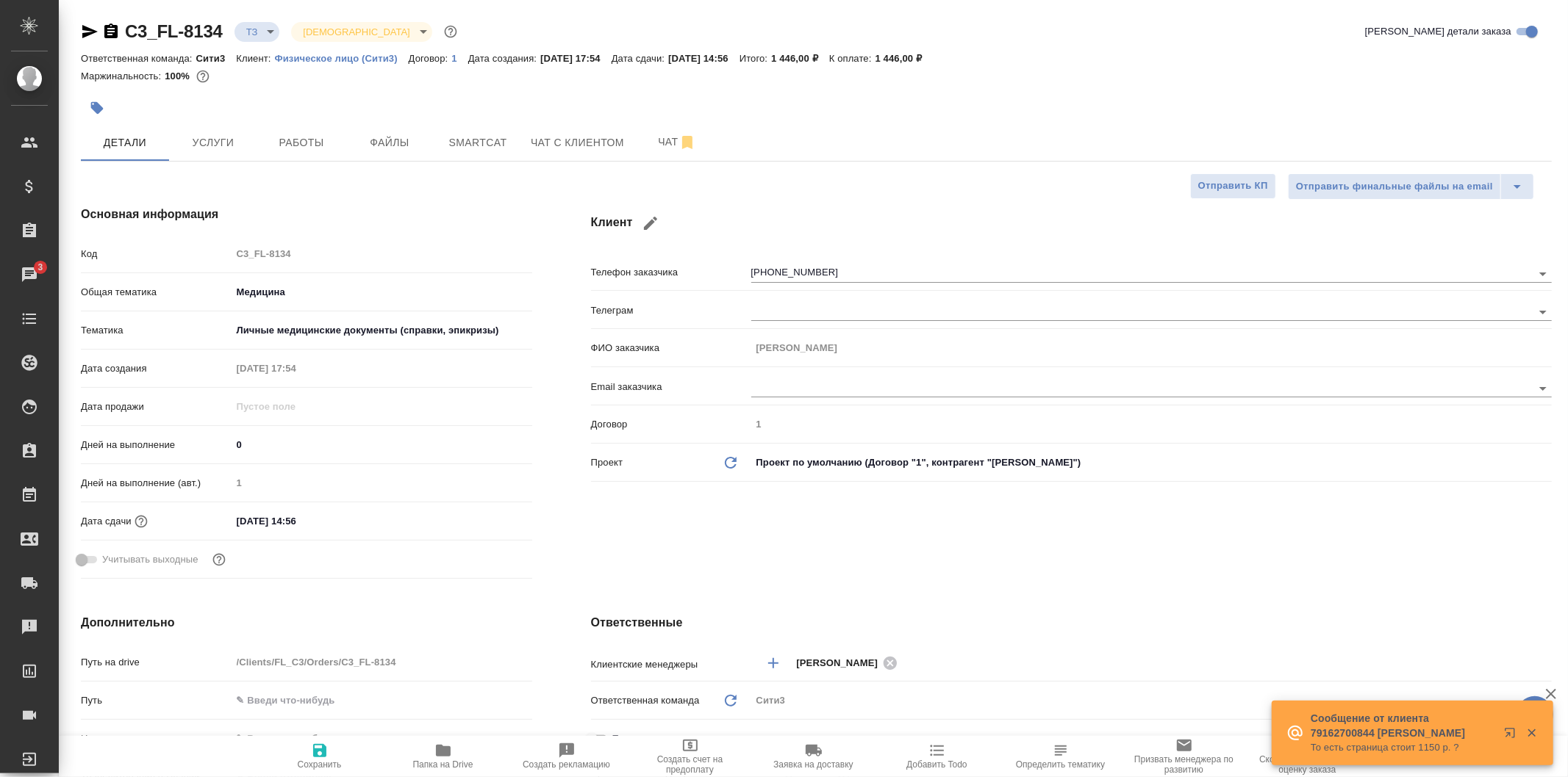
type textarea "x"
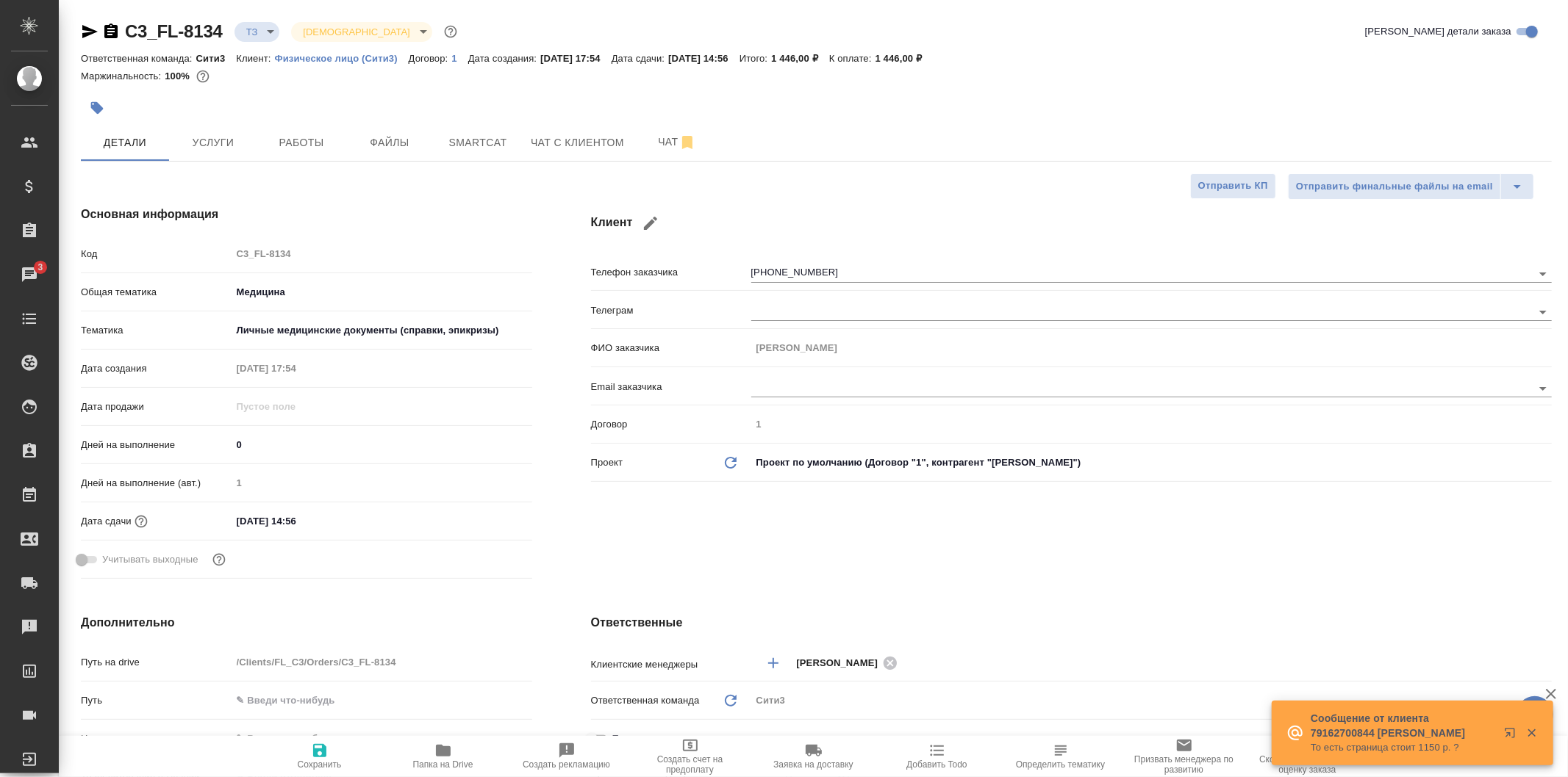
type textarea "x"
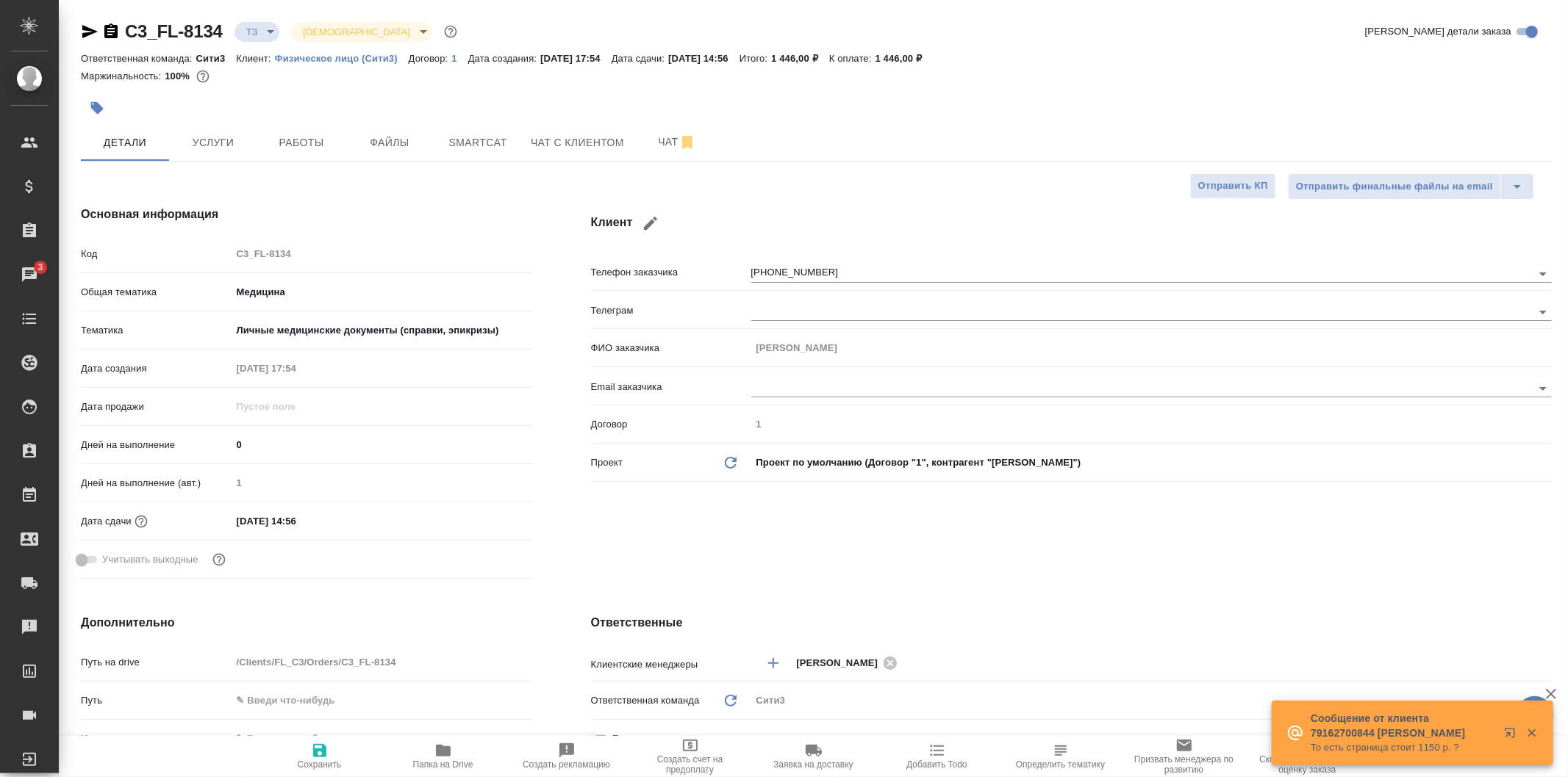
type textarea "x"
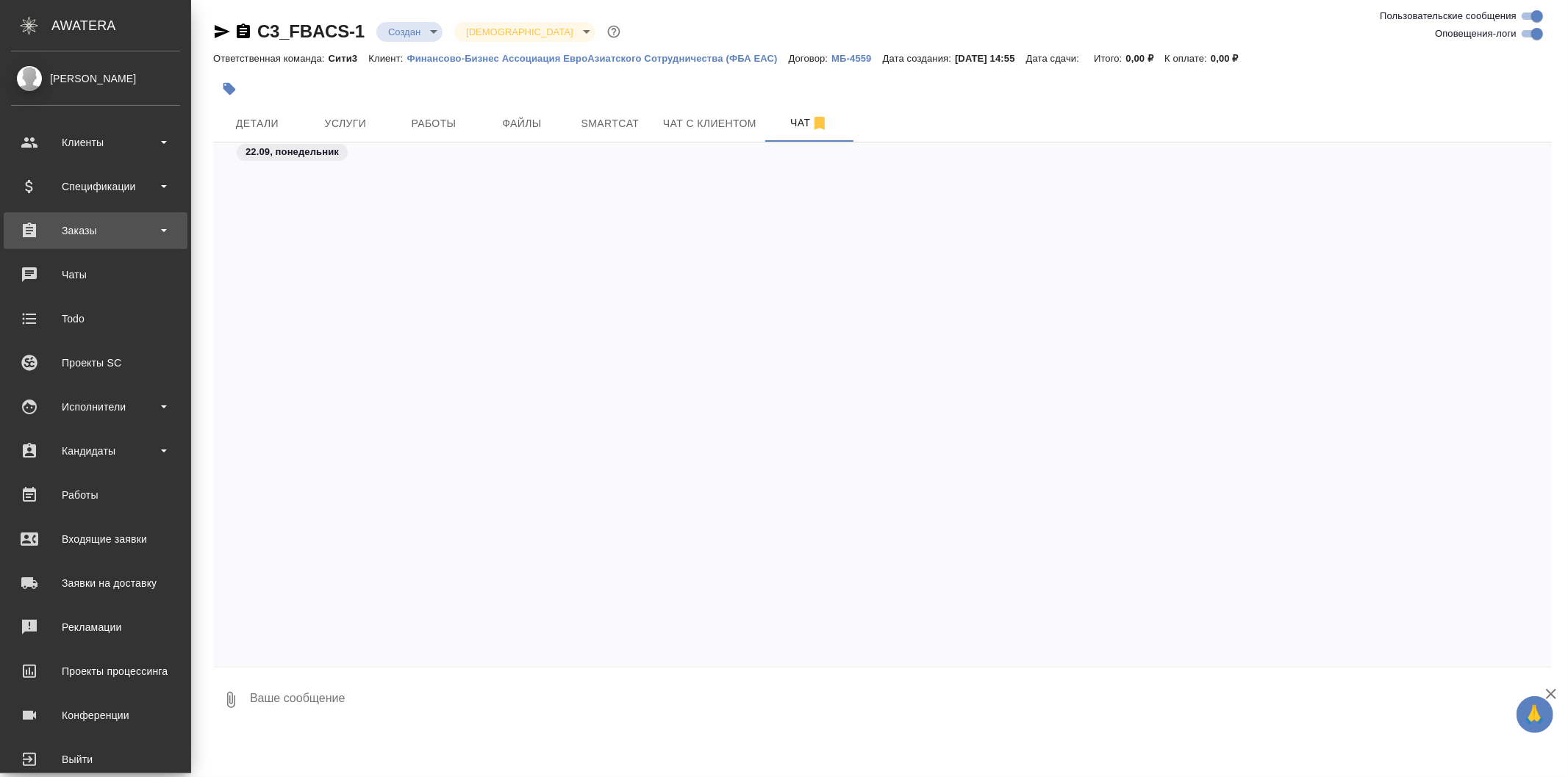
scroll to position [1056, 0]
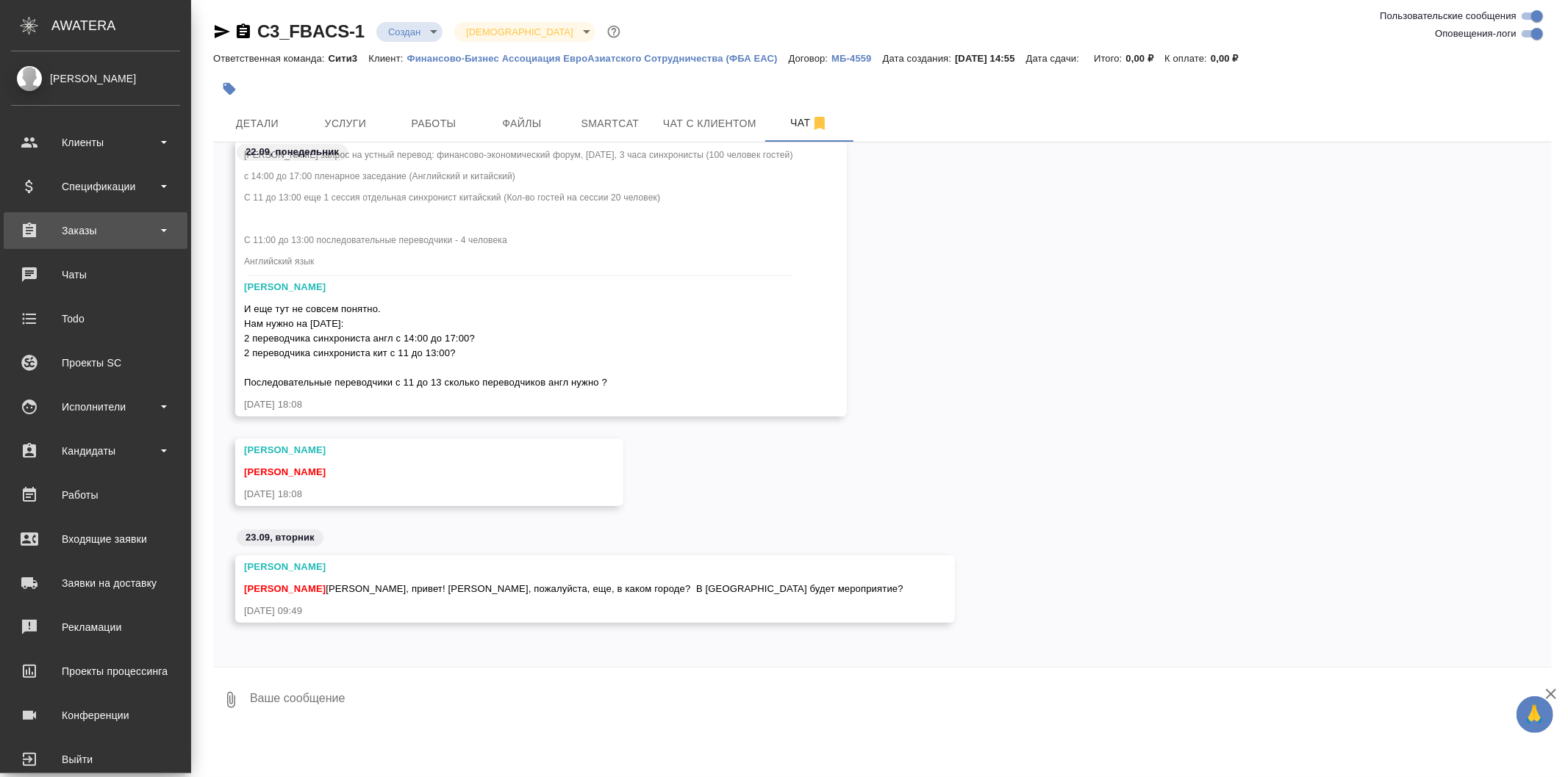
click at [132, 229] on div "Заказы" at bounding box center [95, 230] width 169 height 22
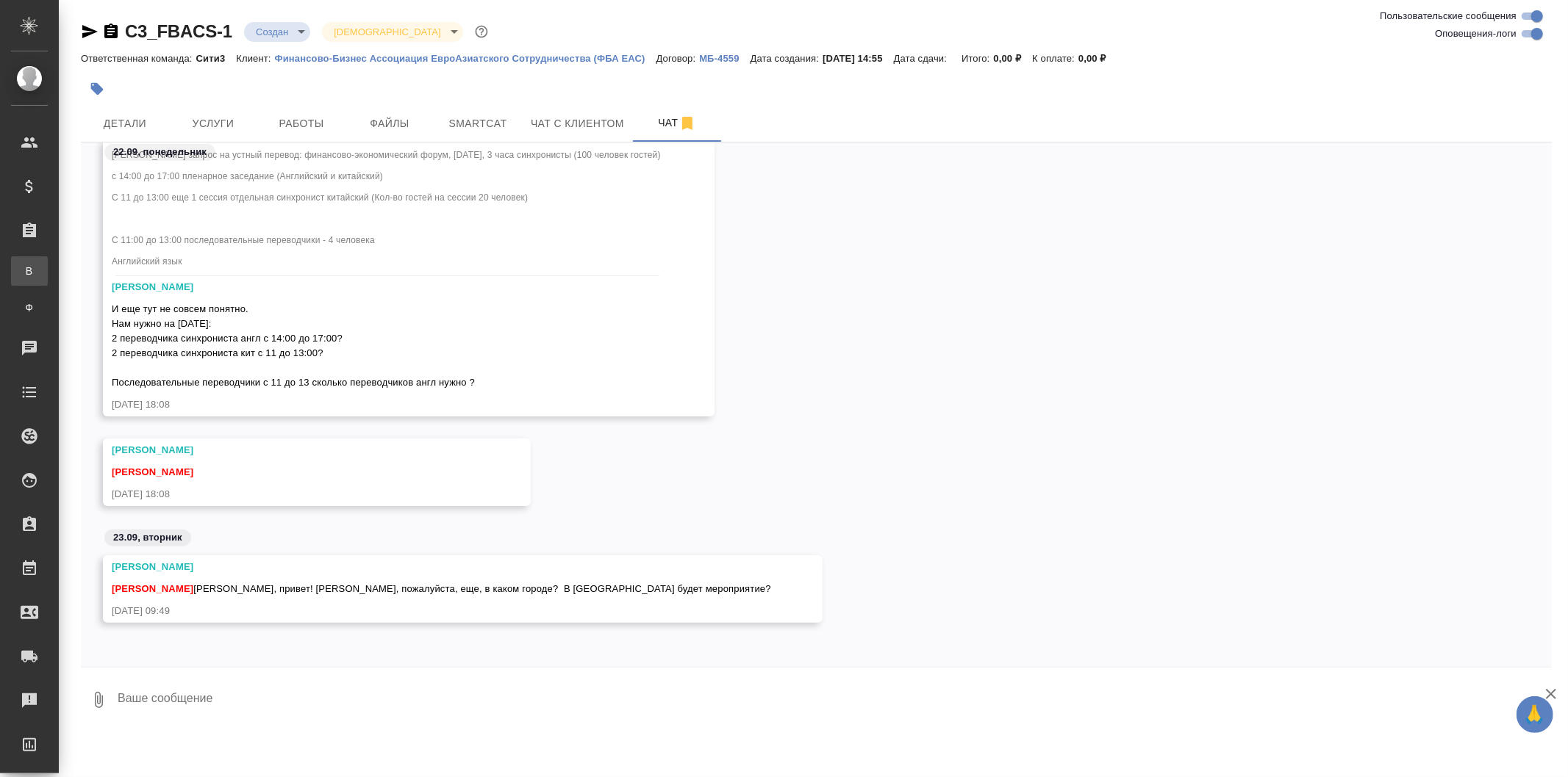
click at [48, 270] on link "В Все заказы" at bounding box center [29, 271] width 37 height 29
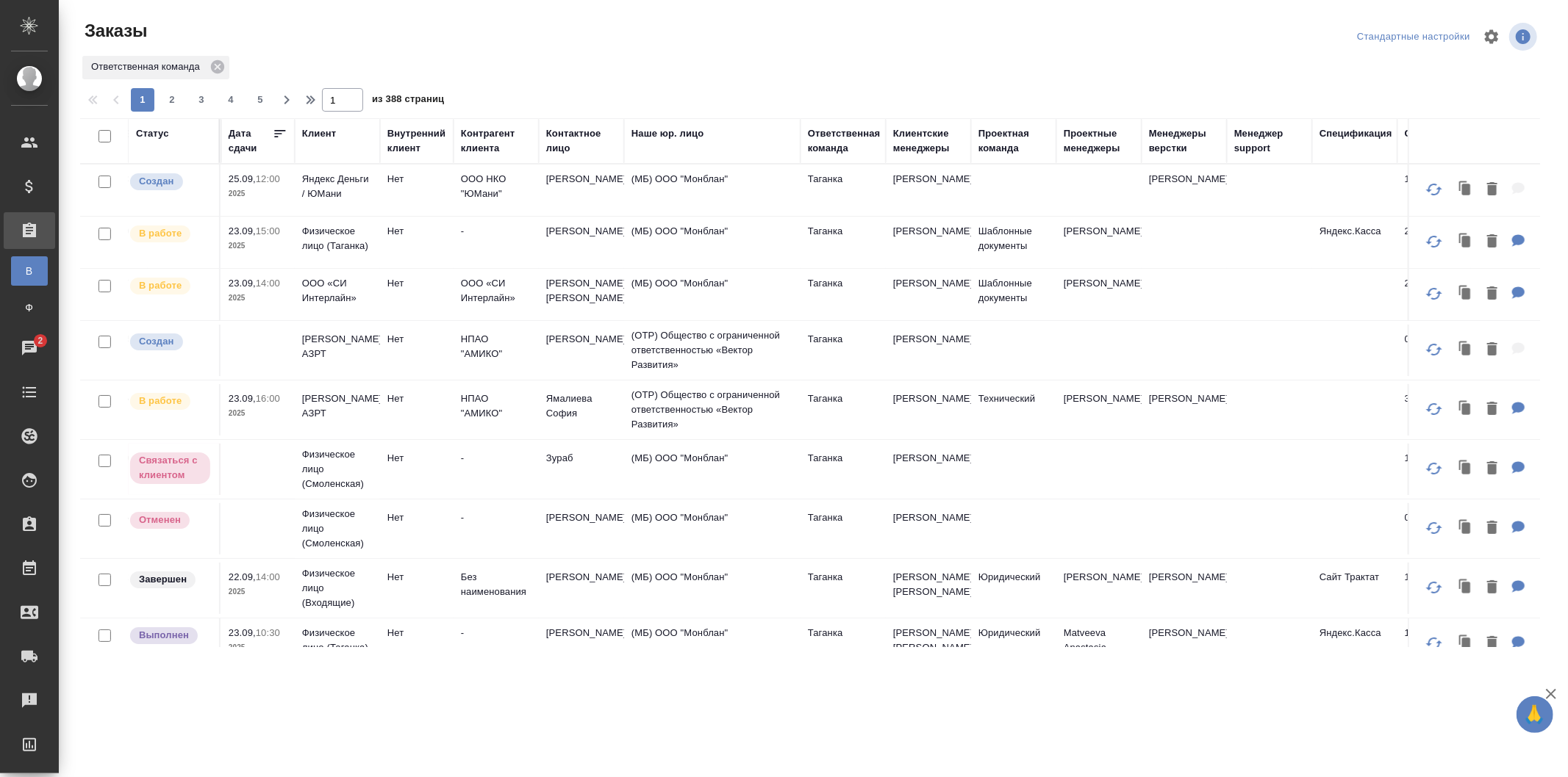
scroll to position [0, 510]
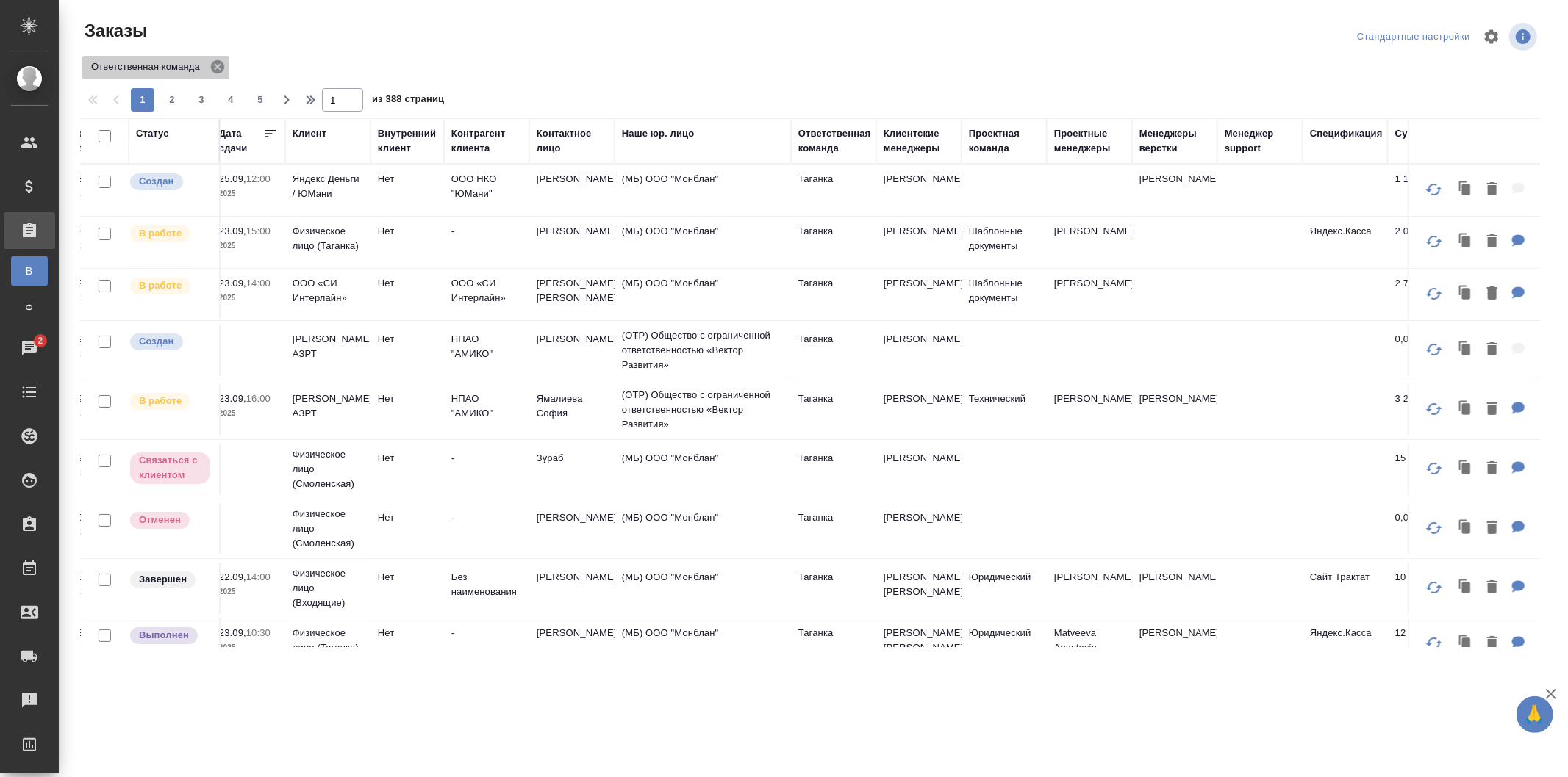
click at [214, 68] on icon at bounding box center [218, 67] width 13 height 13
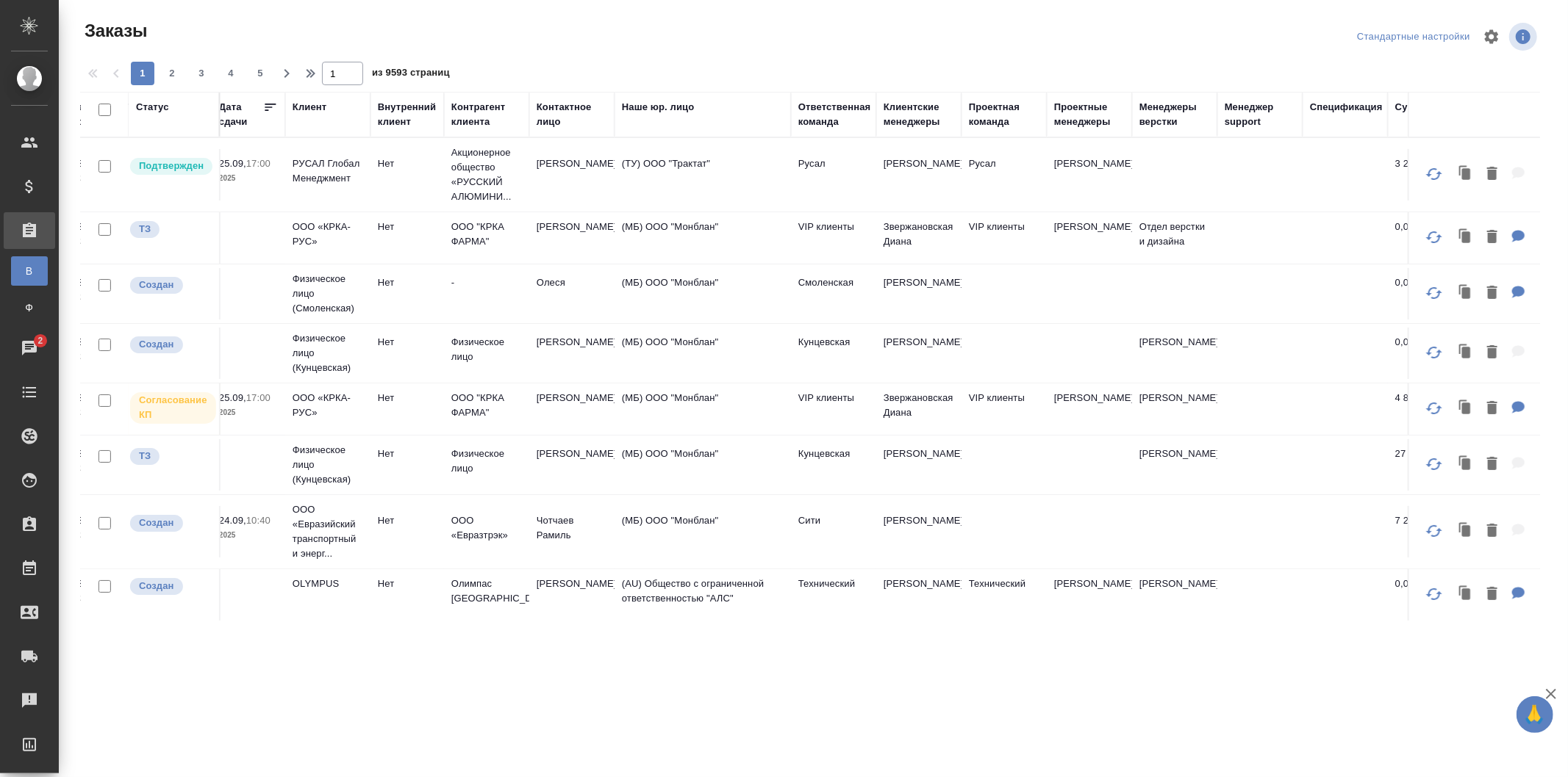
click at [927, 125] on div "Клиентские менеджеры" at bounding box center [918, 115] width 71 height 29
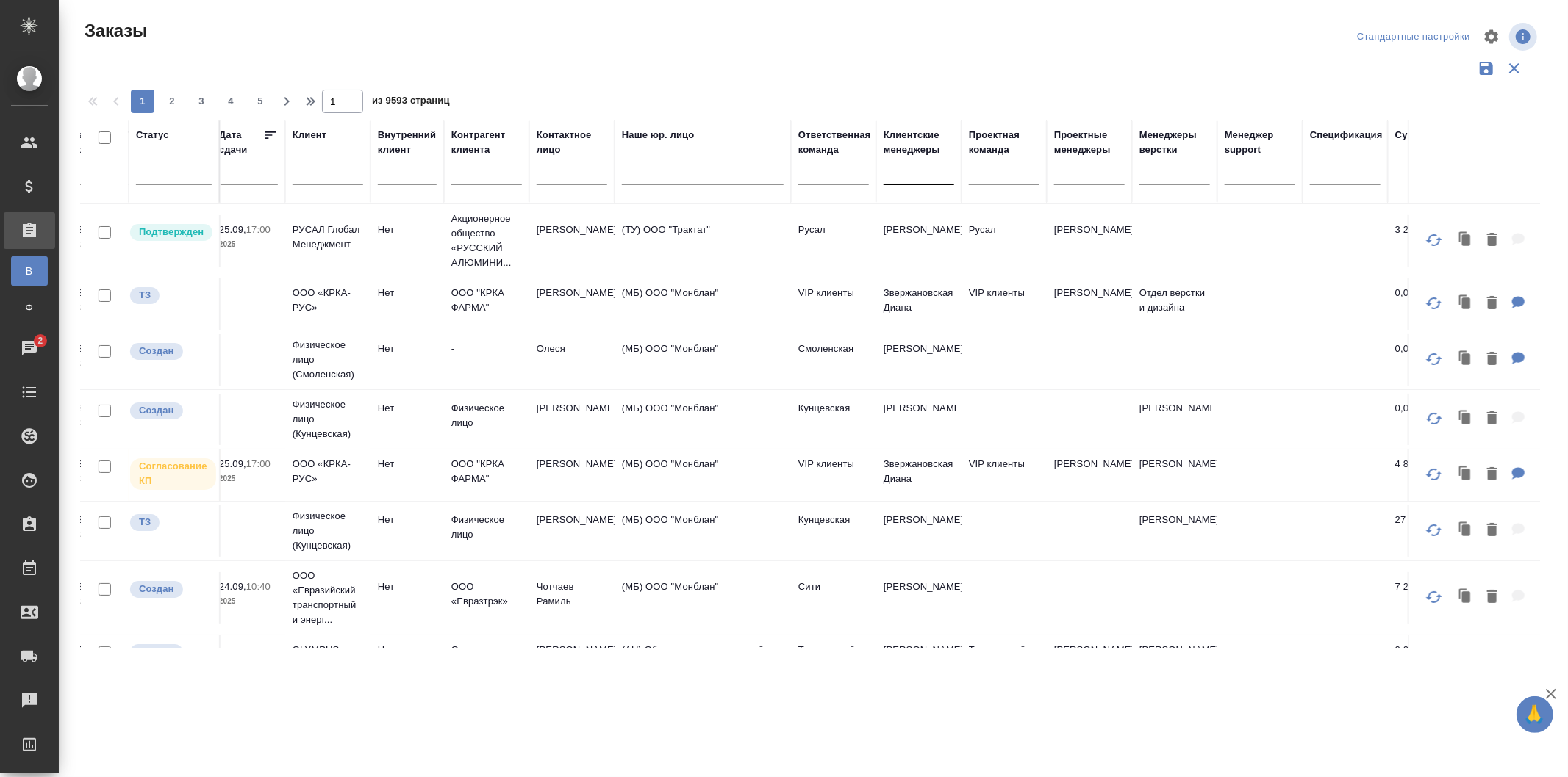
click at [914, 177] on div at bounding box center [918, 170] width 71 height 21
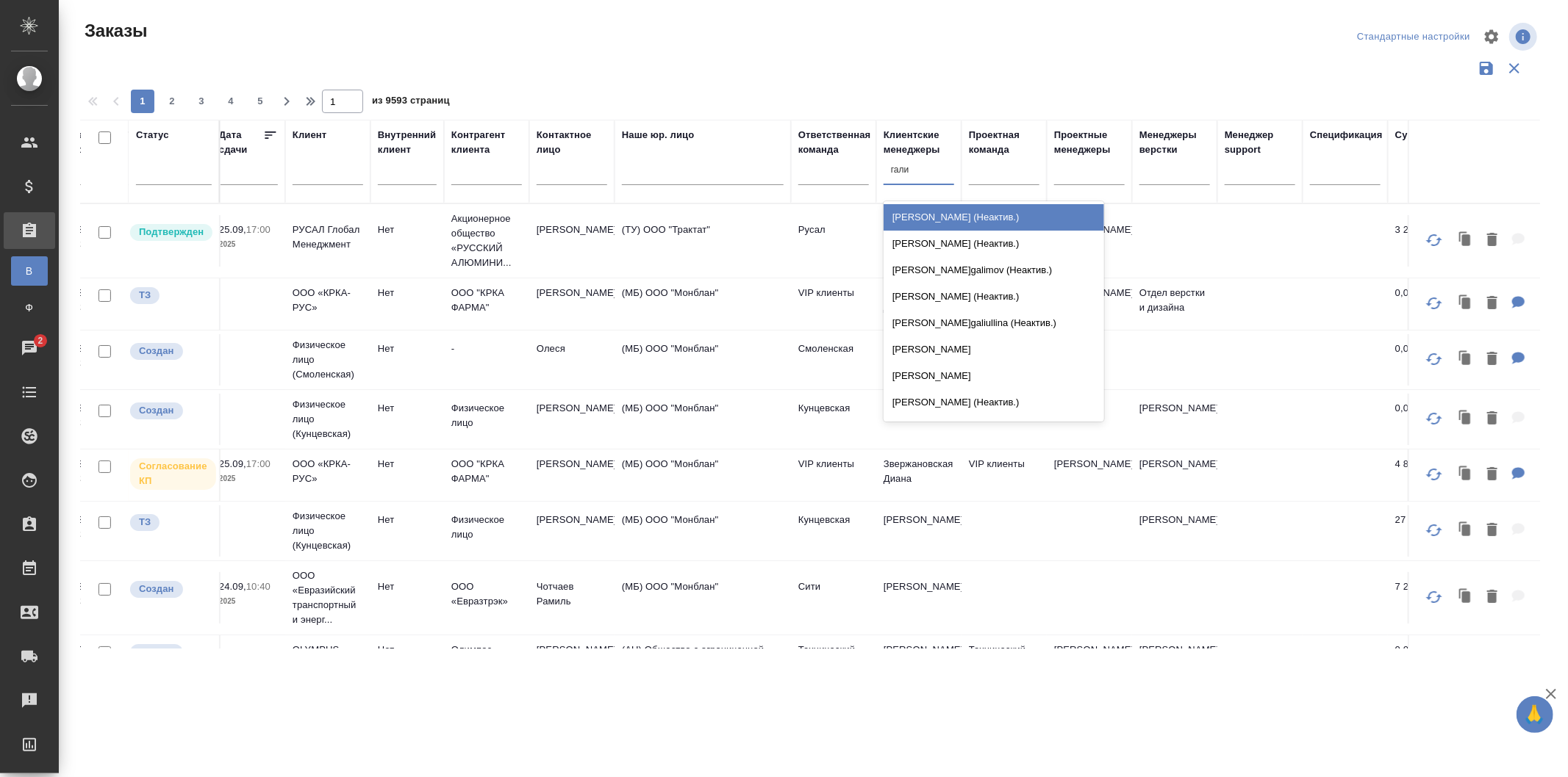
type input "галиш"
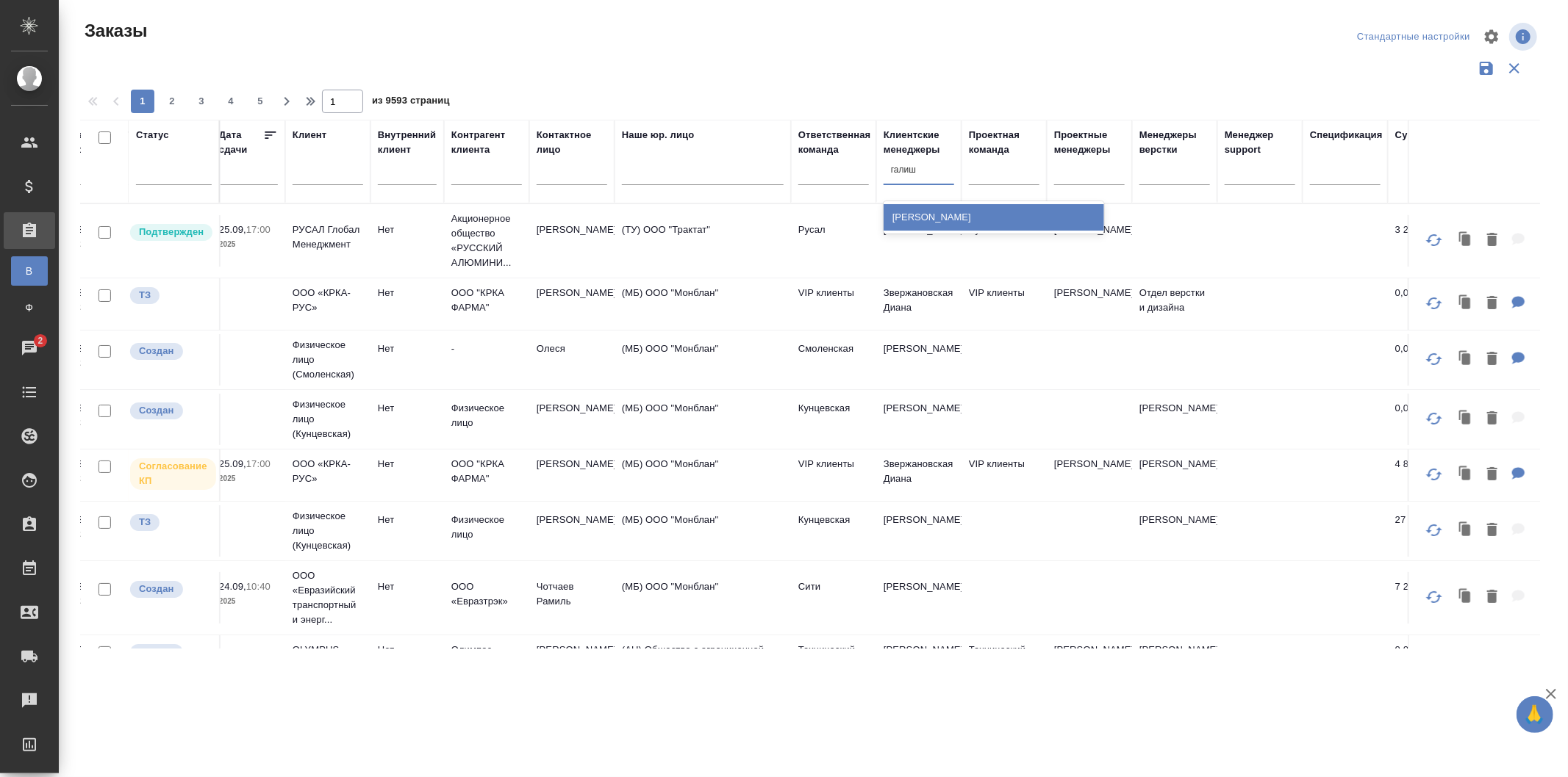
click at [989, 203] on div "[PERSON_NAME]" at bounding box center [993, 217] width 221 height 33
click at [989, 209] on div "[PERSON_NAME]" at bounding box center [993, 217] width 221 height 26
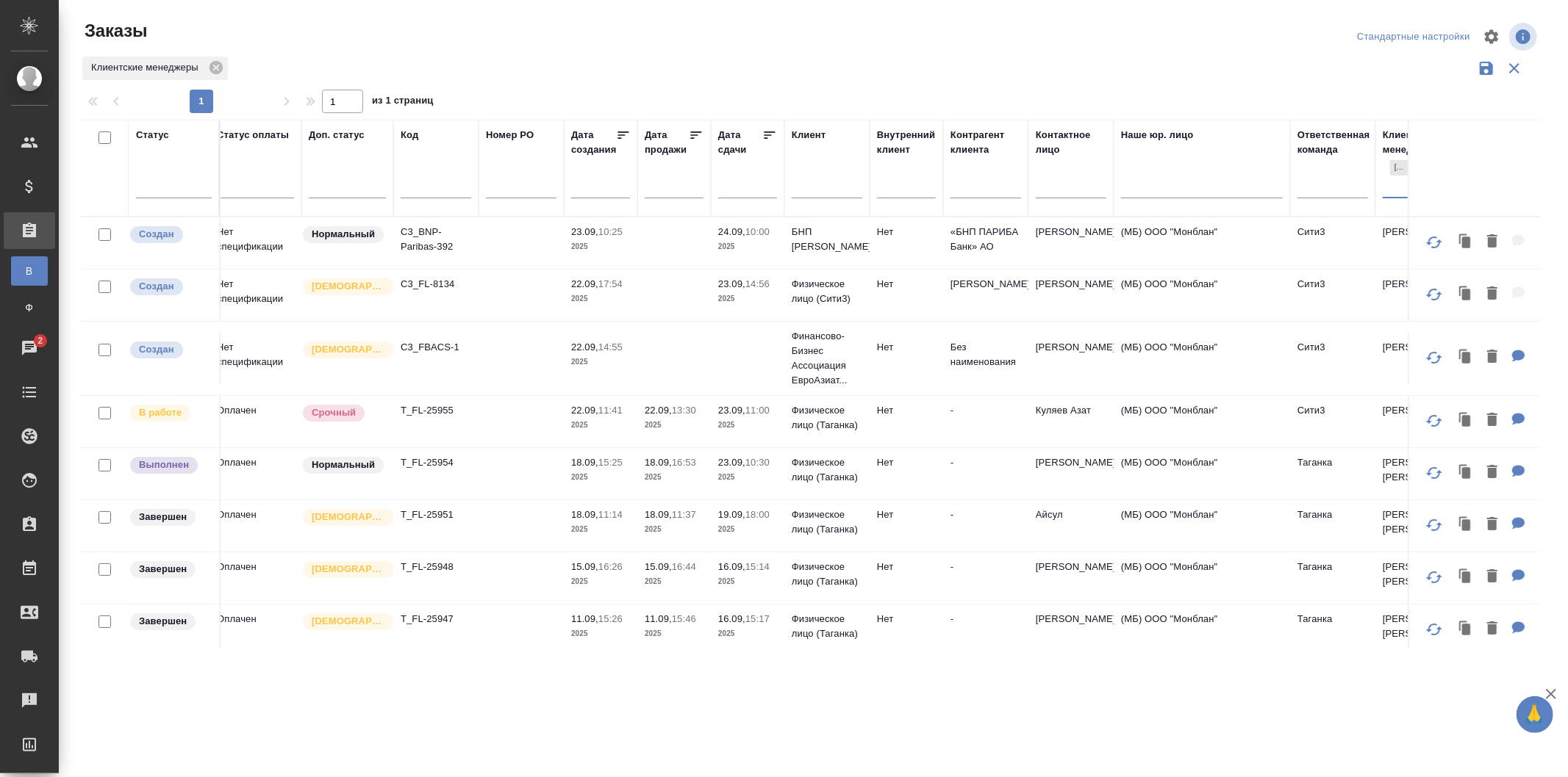
scroll to position [0, 0]
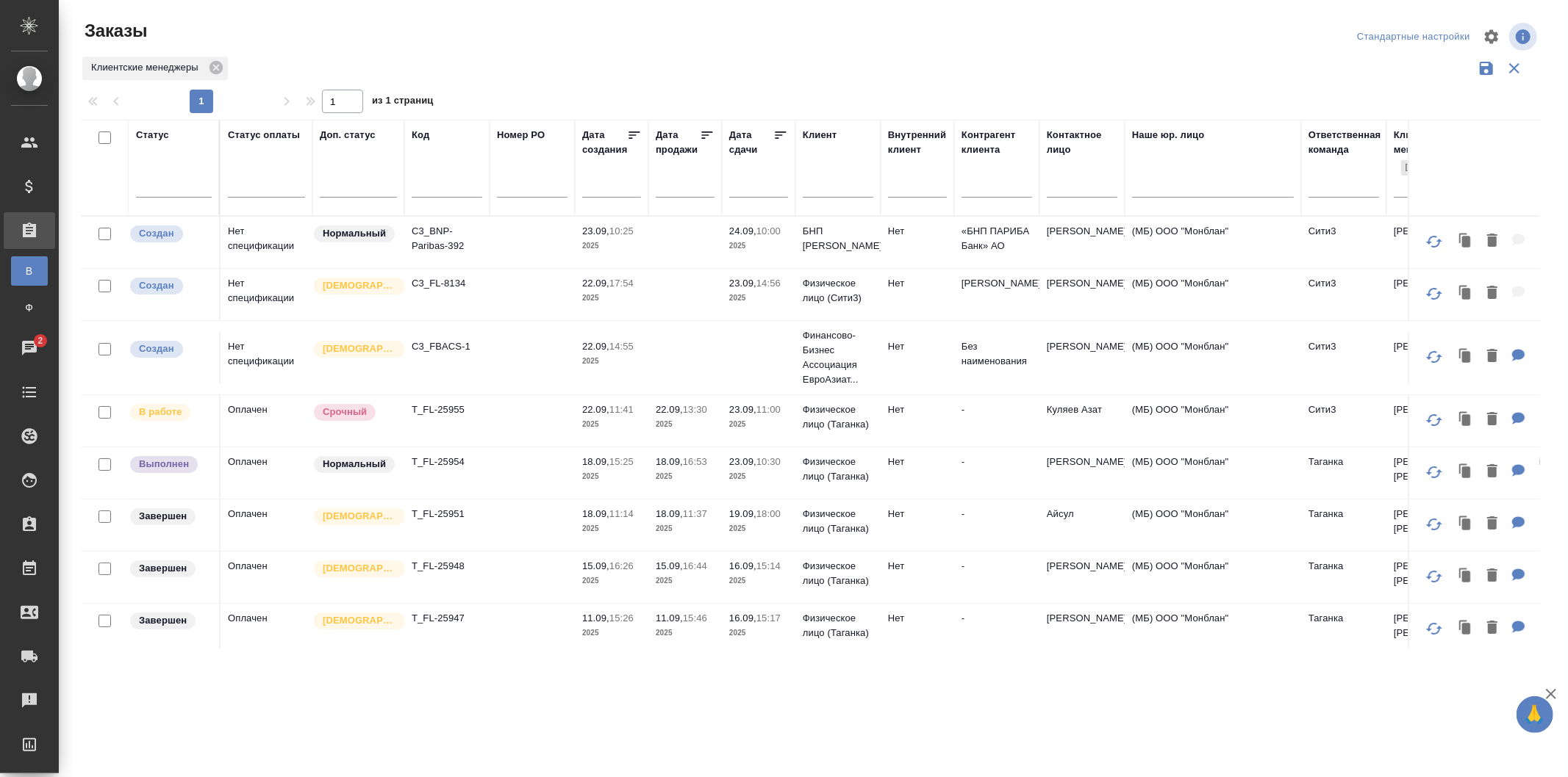
click at [530, 424] on td at bounding box center [532, 420] width 86 height 51
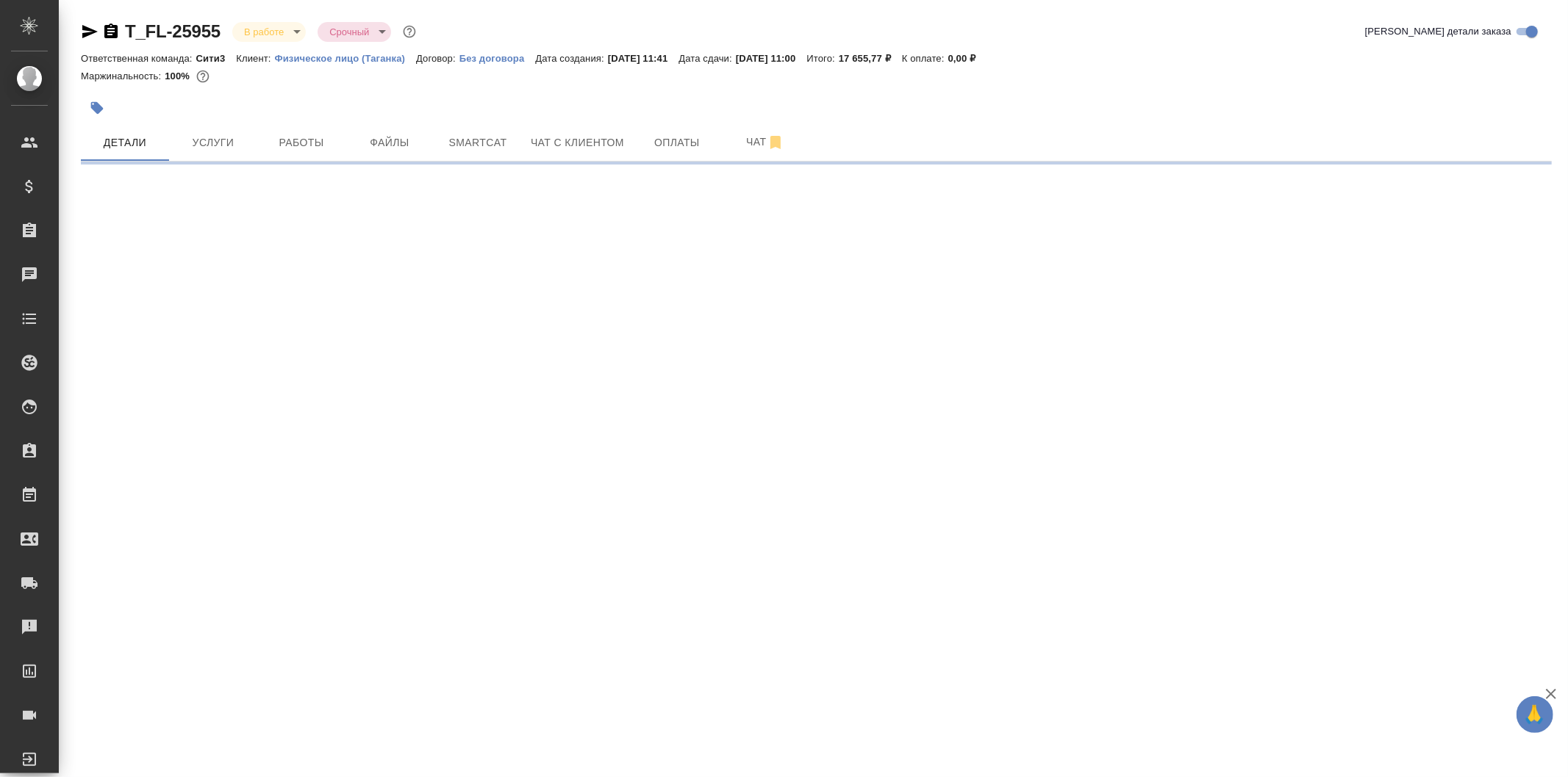
select select "RU"
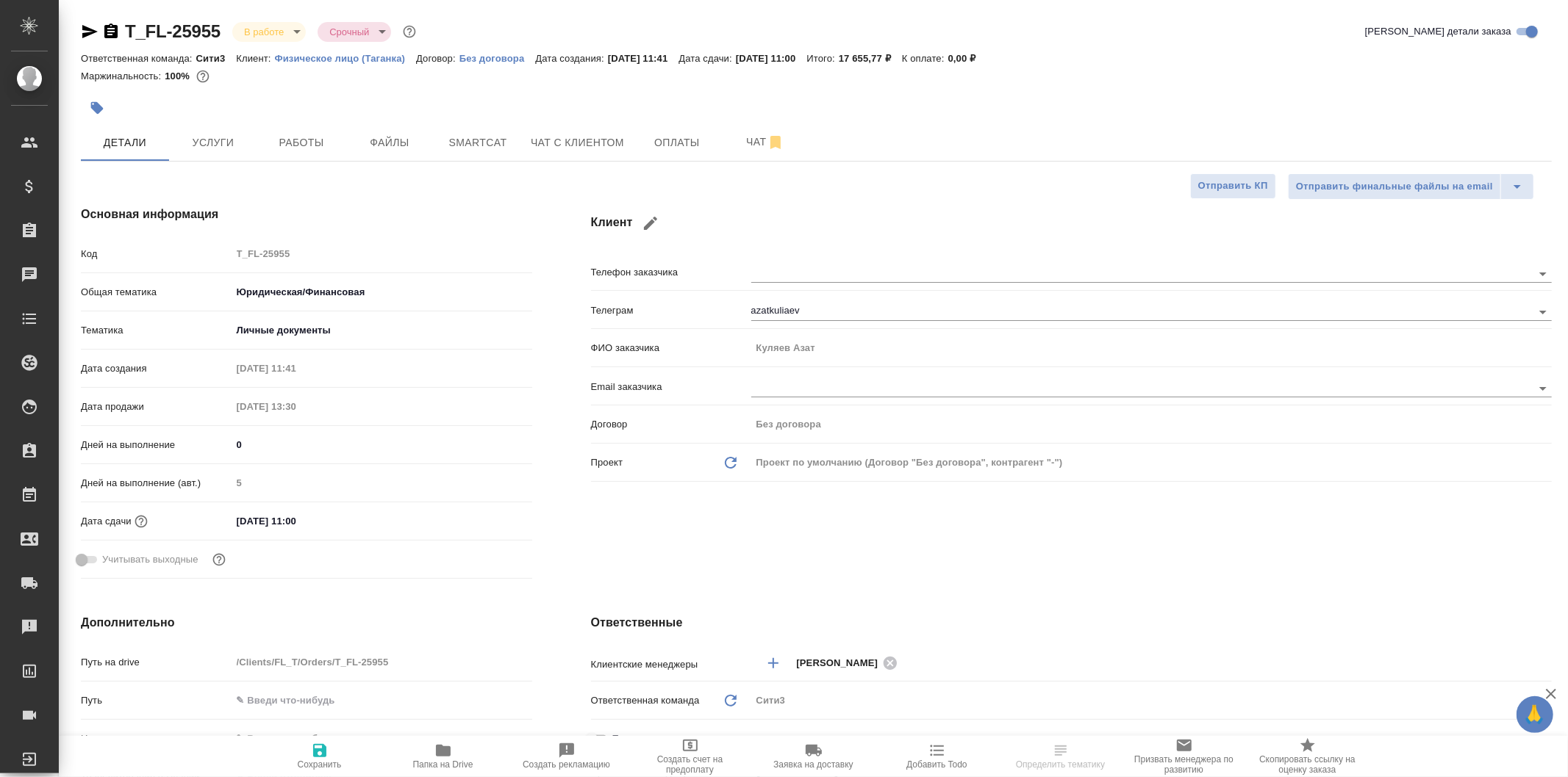
type textarea "x"
click at [327, 137] on span "Работы" at bounding box center [302, 143] width 71 height 19
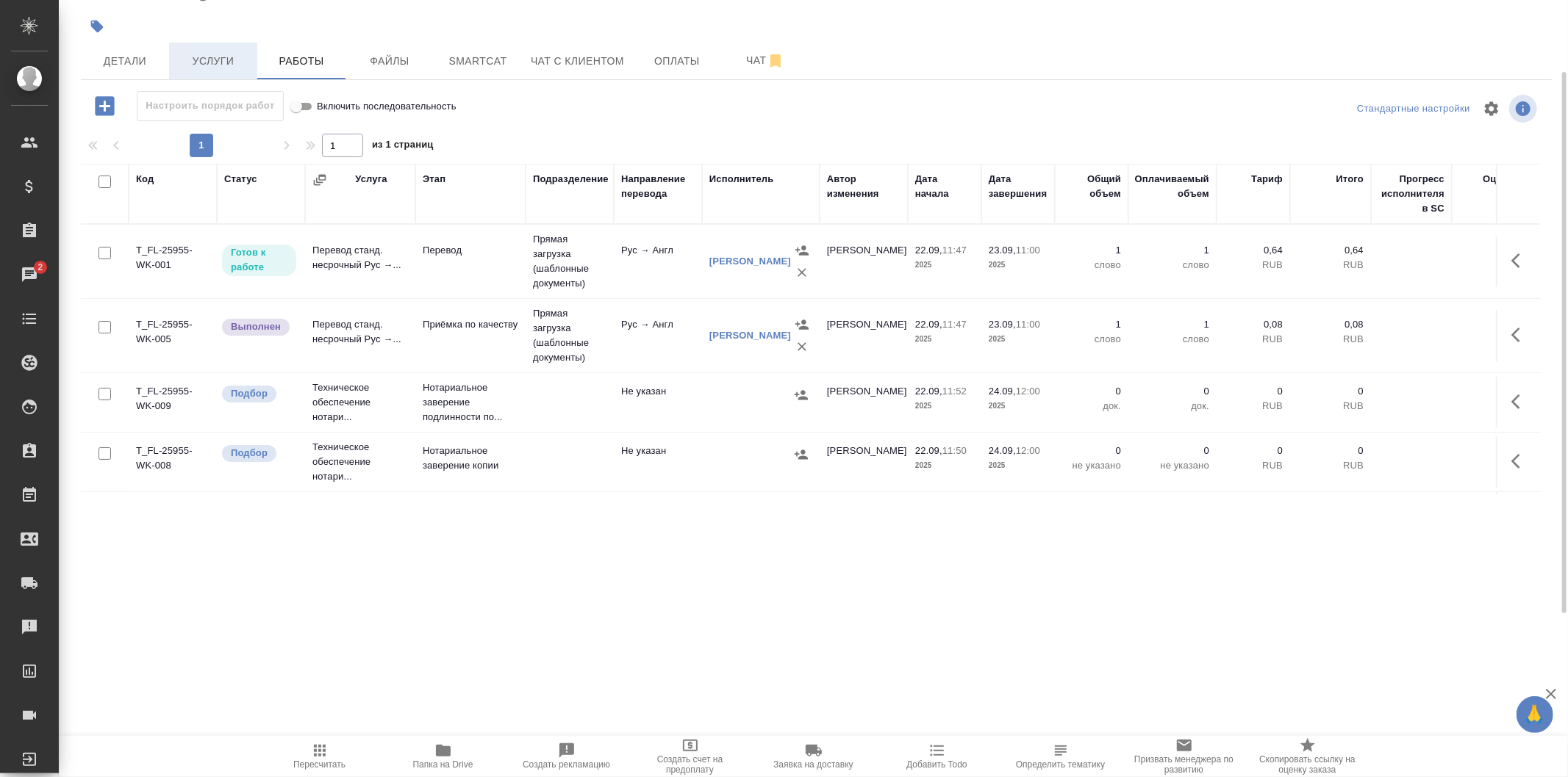
click at [221, 64] on span "Услуги" at bounding box center [213, 61] width 71 height 19
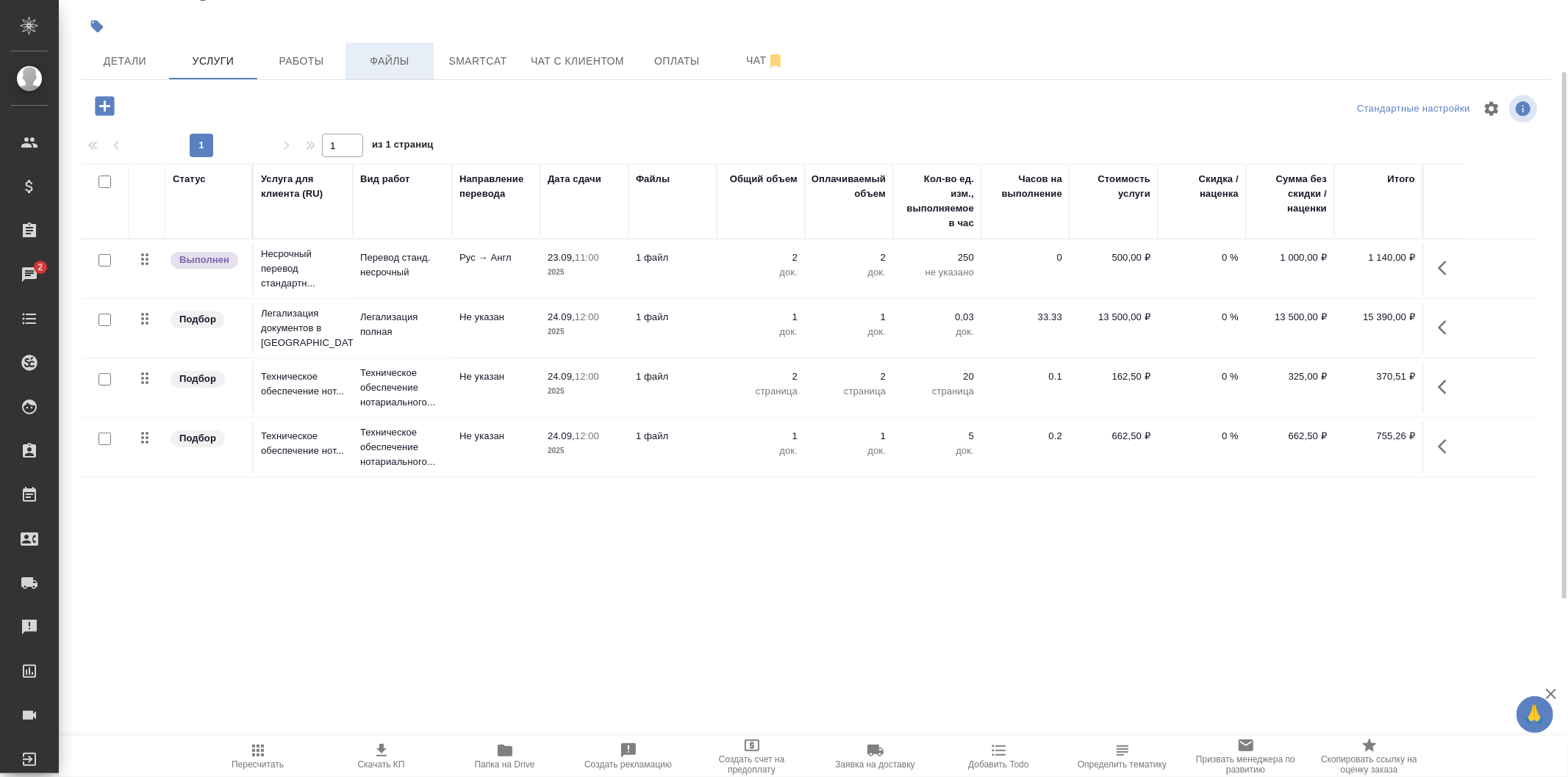
click at [383, 59] on span "Файлы" at bounding box center [390, 61] width 71 height 19
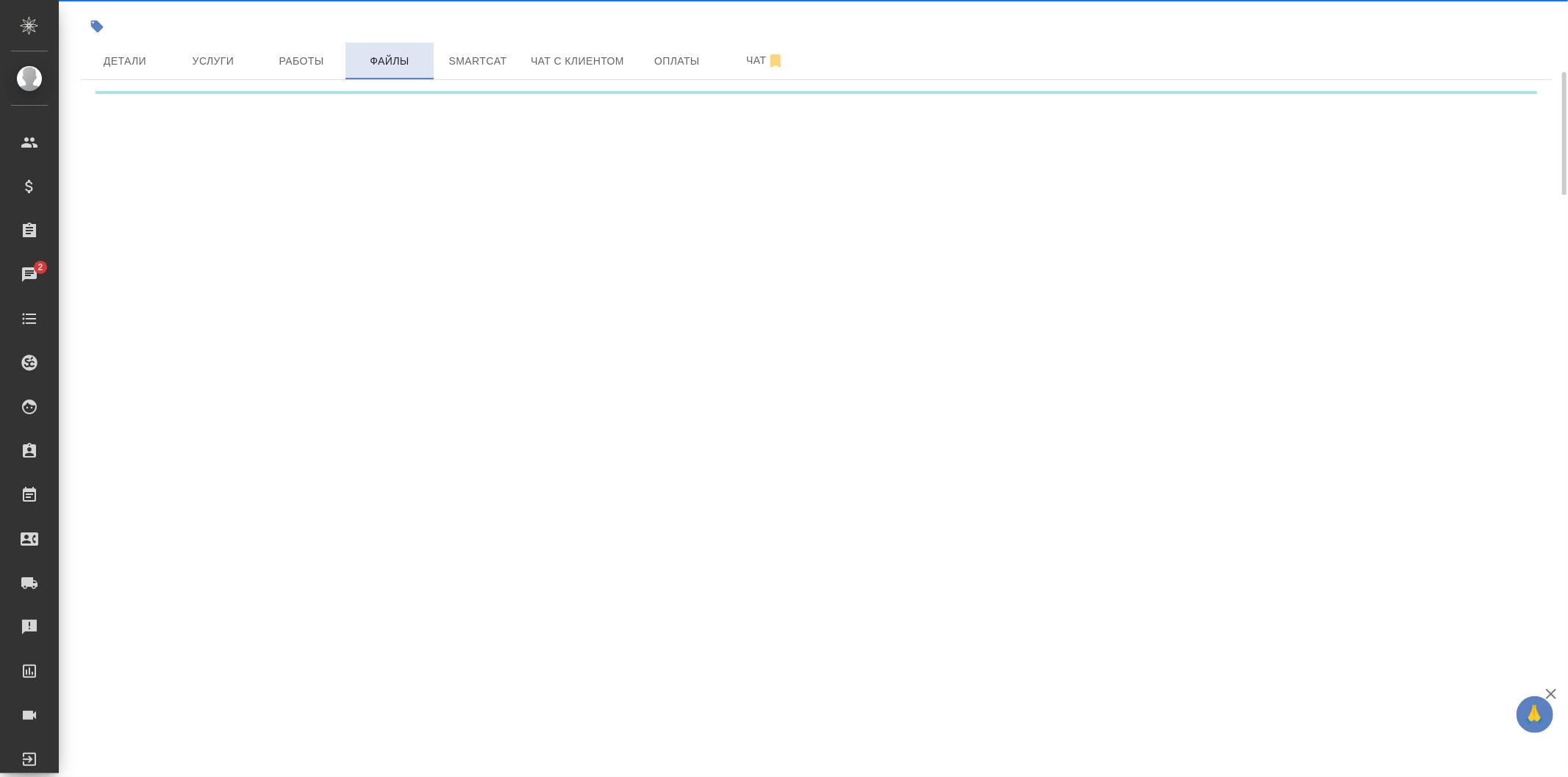
scroll to position [22, 0]
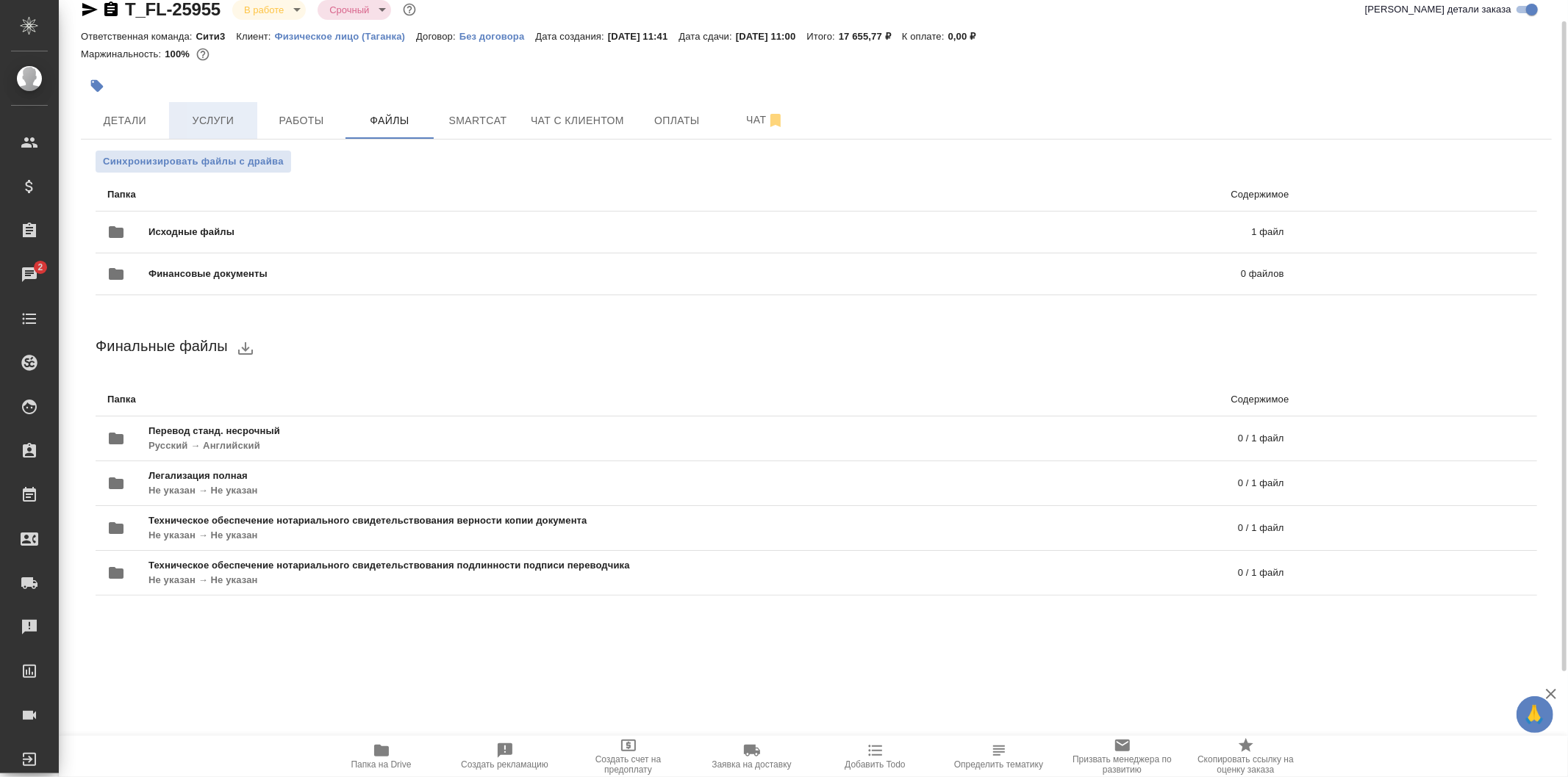
click at [203, 125] on span "Услуги" at bounding box center [213, 121] width 71 height 19
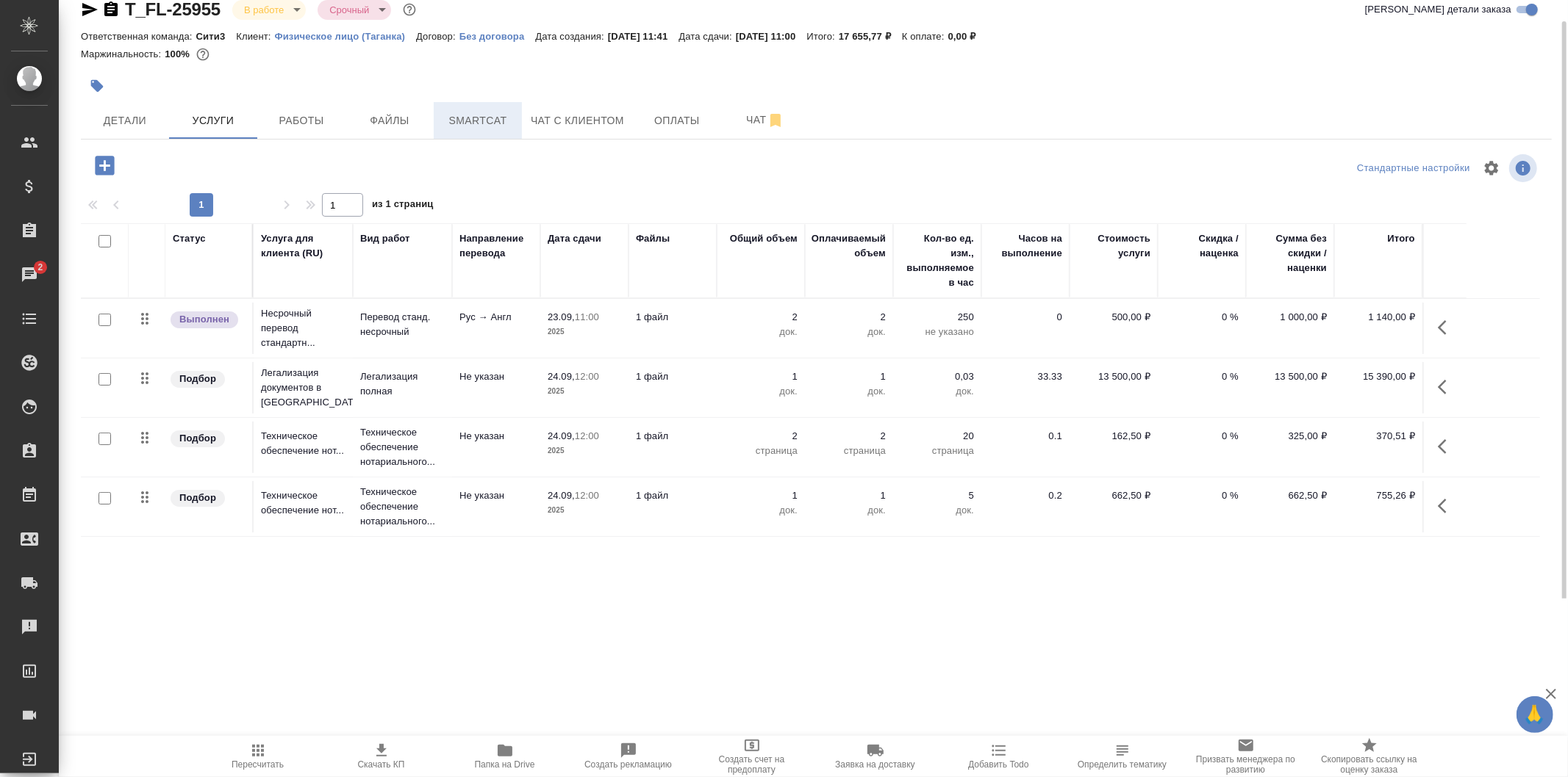
click at [448, 118] on span "Smartcat" at bounding box center [478, 121] width 71 height 19
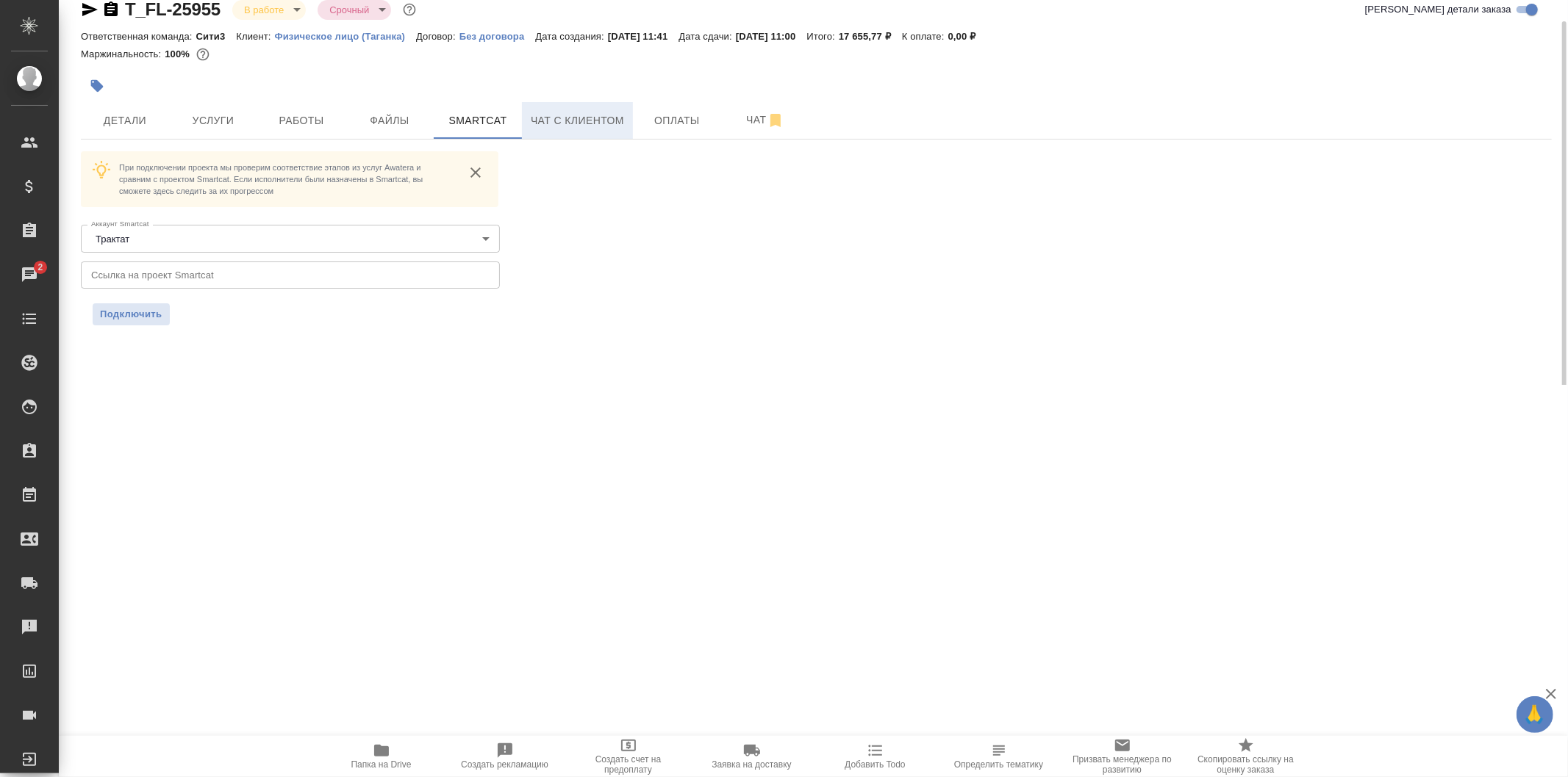
click at [564, 105] on button "Чат с клиентом" at bounding box center [577, 120] width 111 height 37
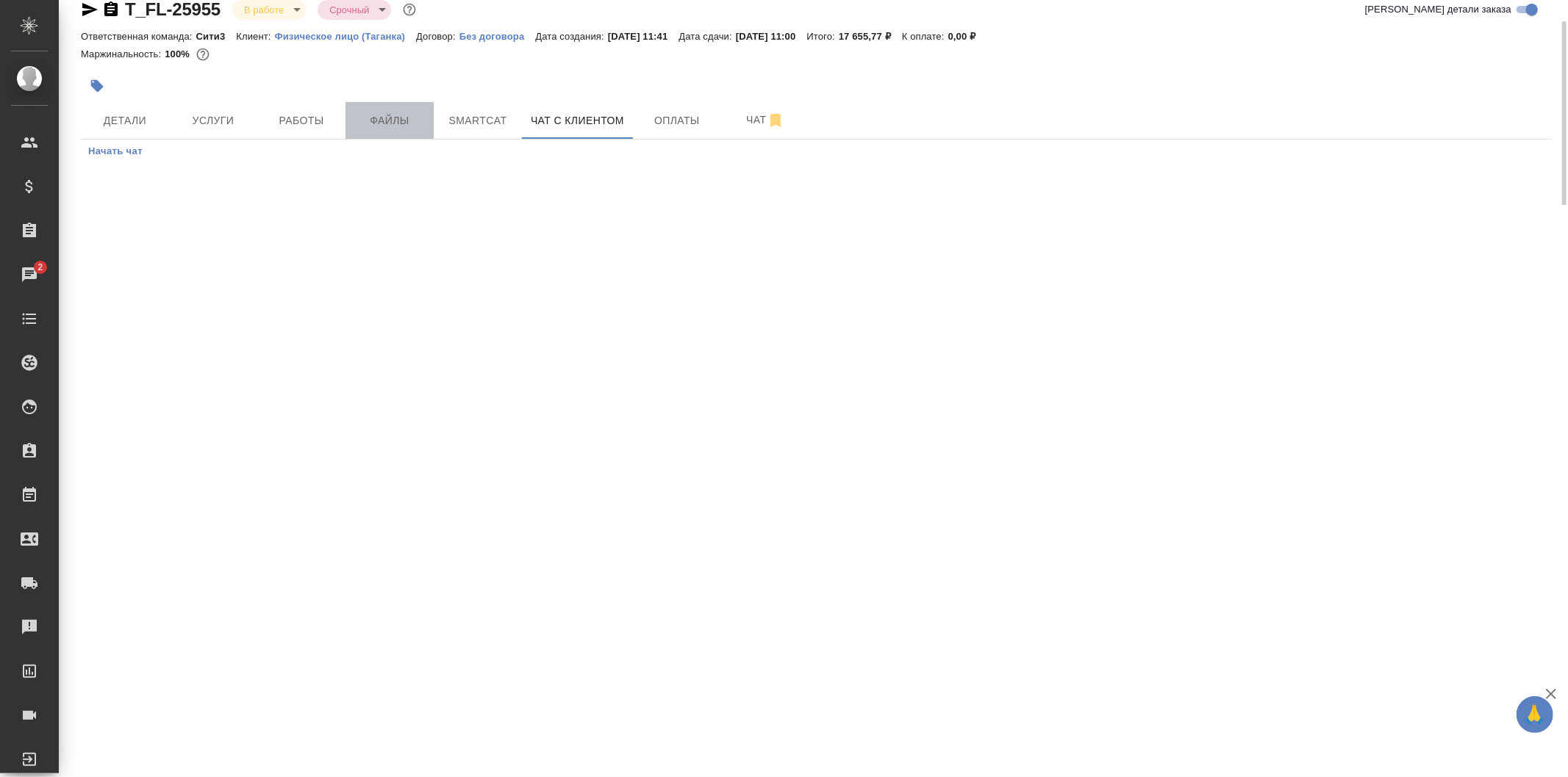
click at [407, 103] on button "Файлы" at bounding box center [390, 120] width 88 height 37
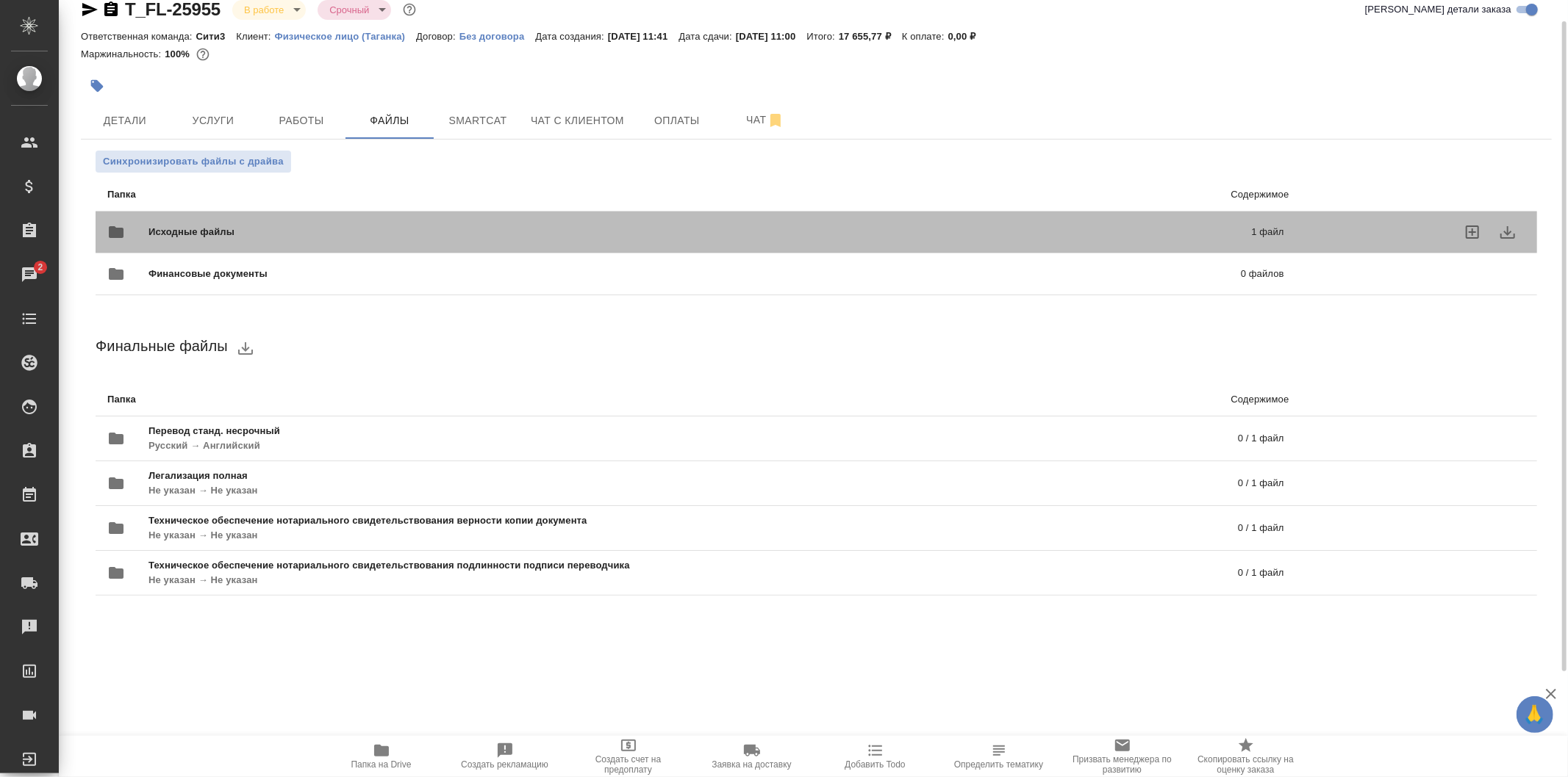
click at [473, 217] on div "Исходные файлы 1 файл" at bounding box center [696, 231] width 1177 height 35
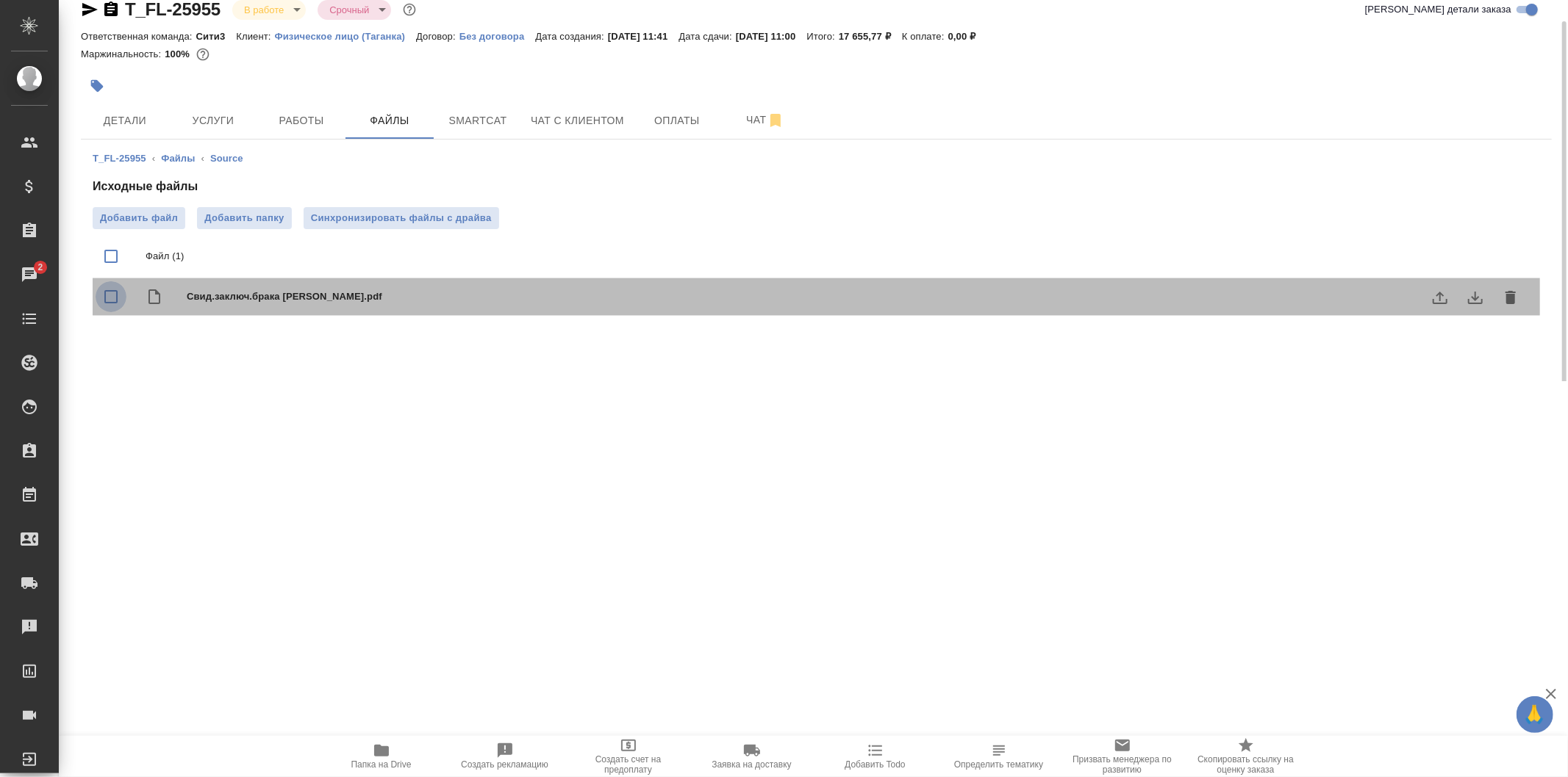
click at [113, 299] on input "checkbox" at bounding box center [111, 297] width 31 height 31
checkbox input "true"
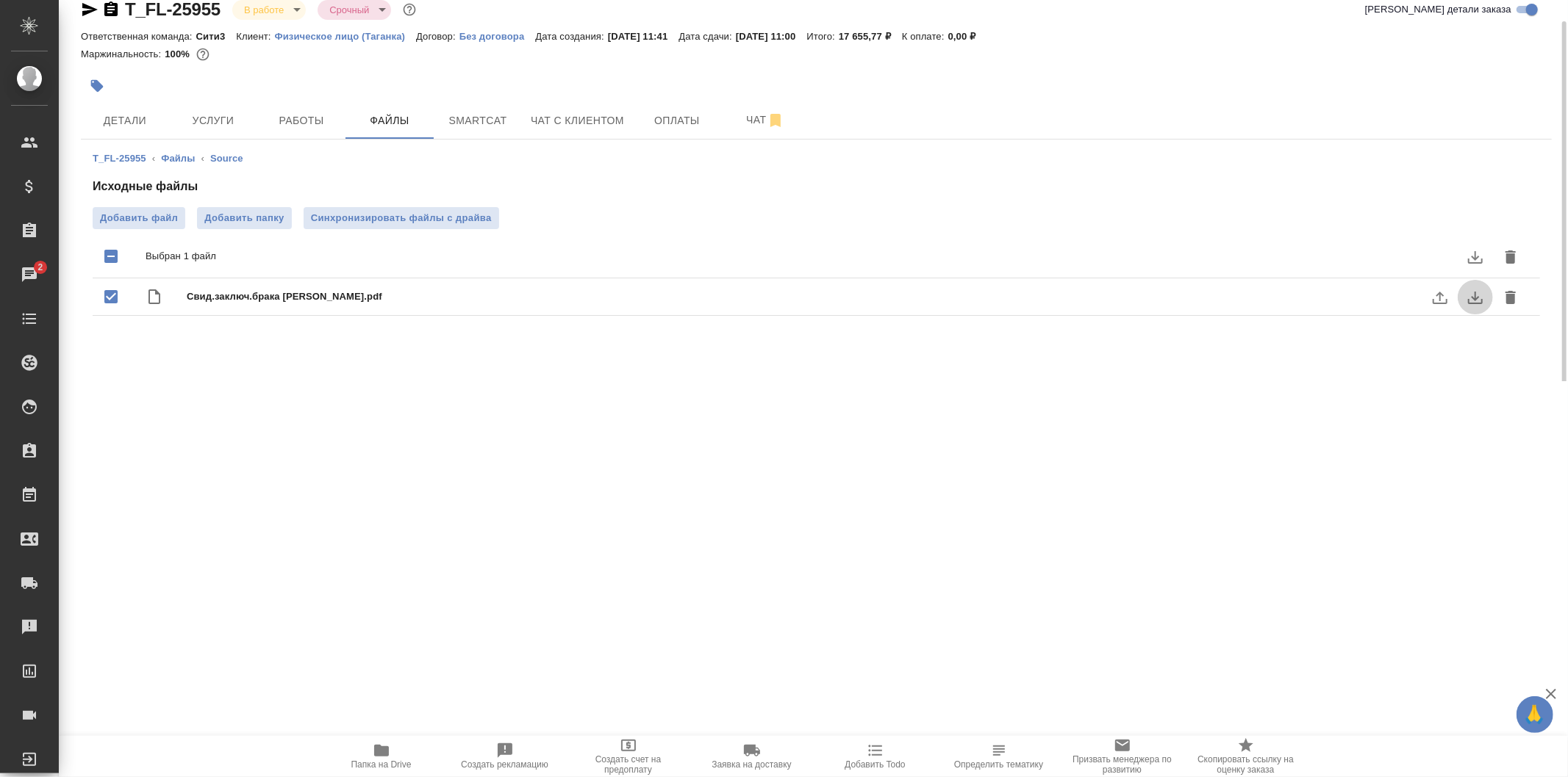
click at [1478, 295] on icon "download" at bounding box center [1476, 298] width 18 height 18
click at [236, 123] on span "Услуги" at bounding box center [213, 121] width 71 height 19
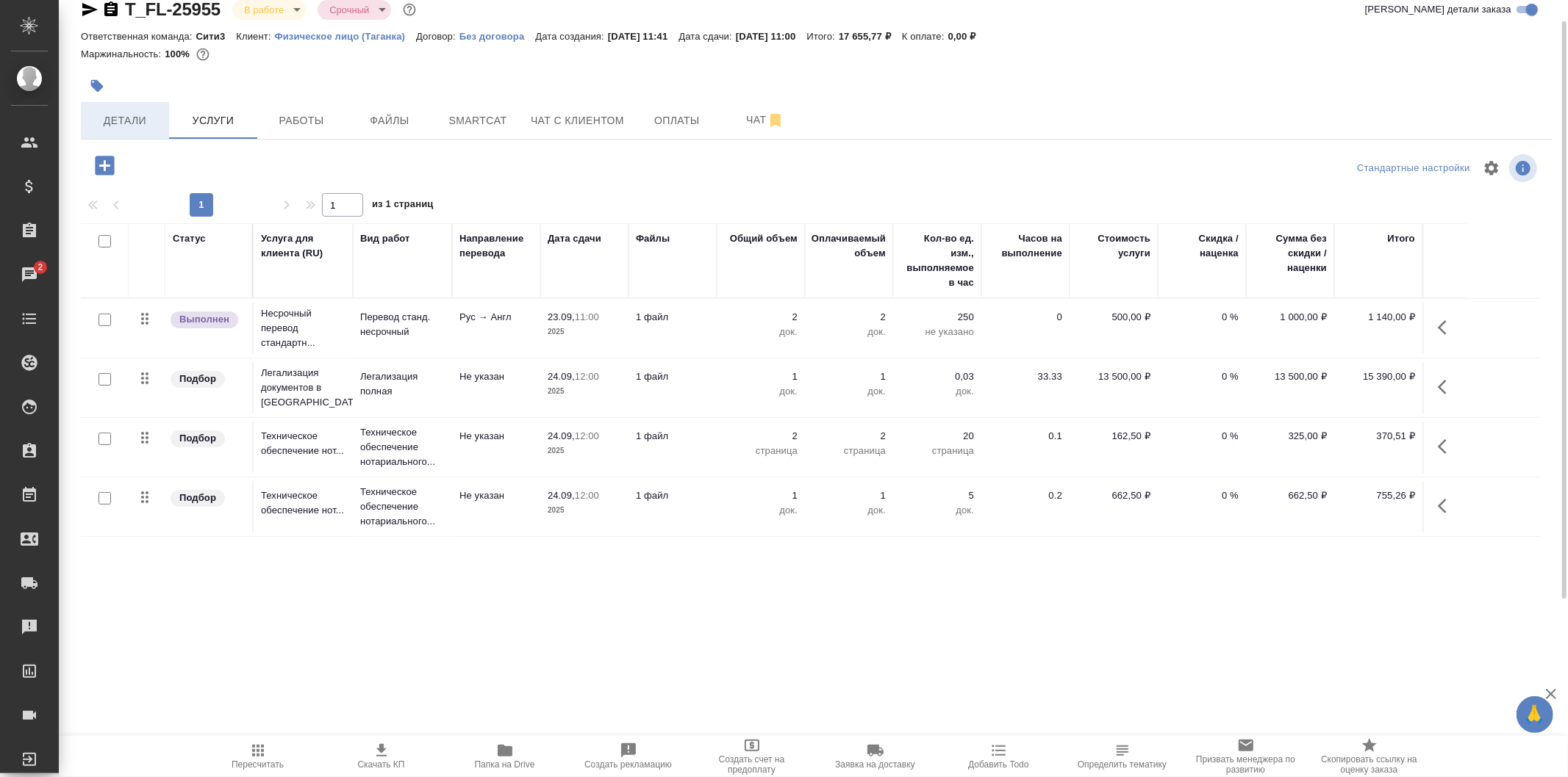
click at [160, 105] on button "Детали" at bounding box center [125, 120] width 88 height 37
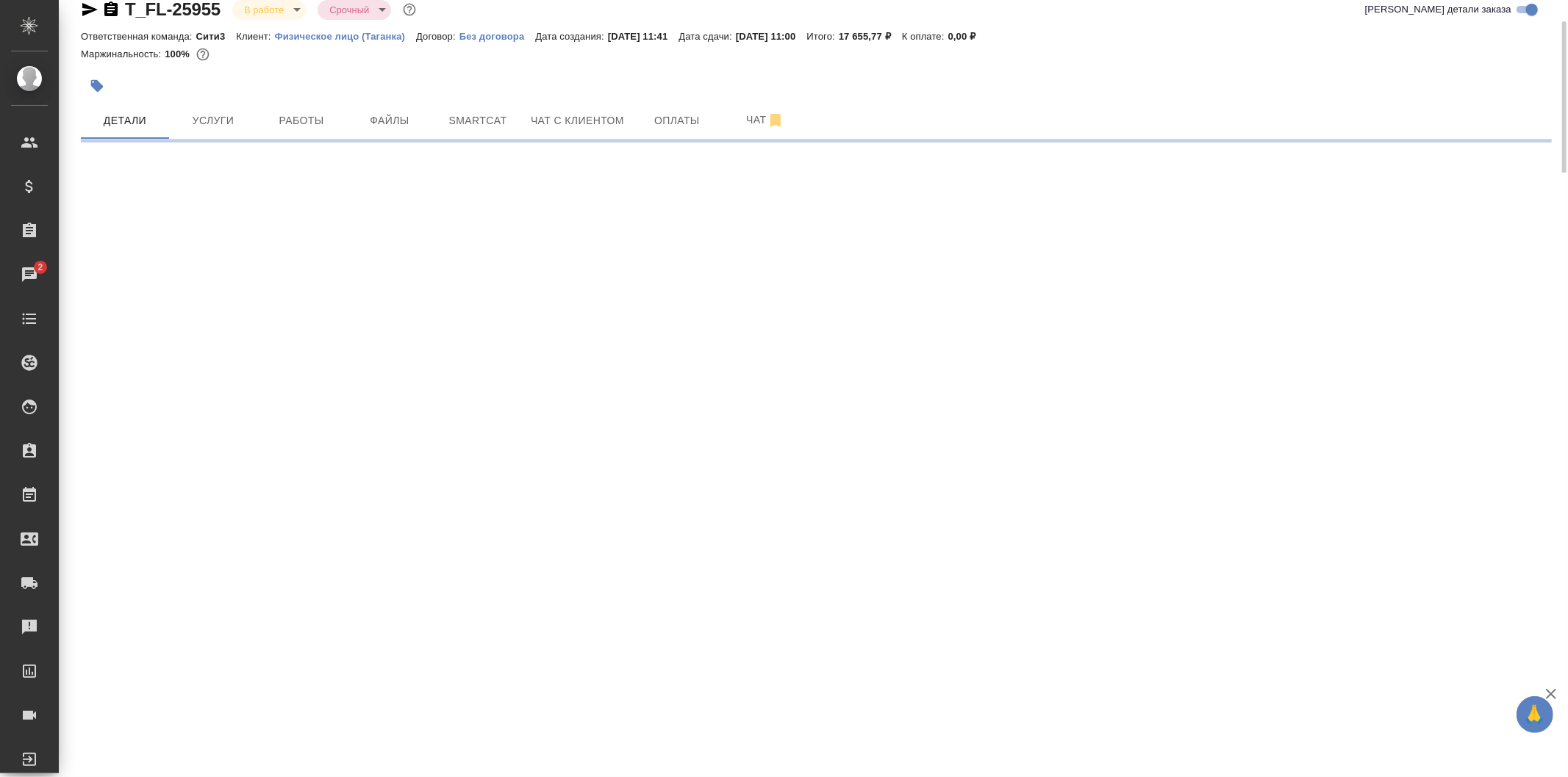
select select "RU"
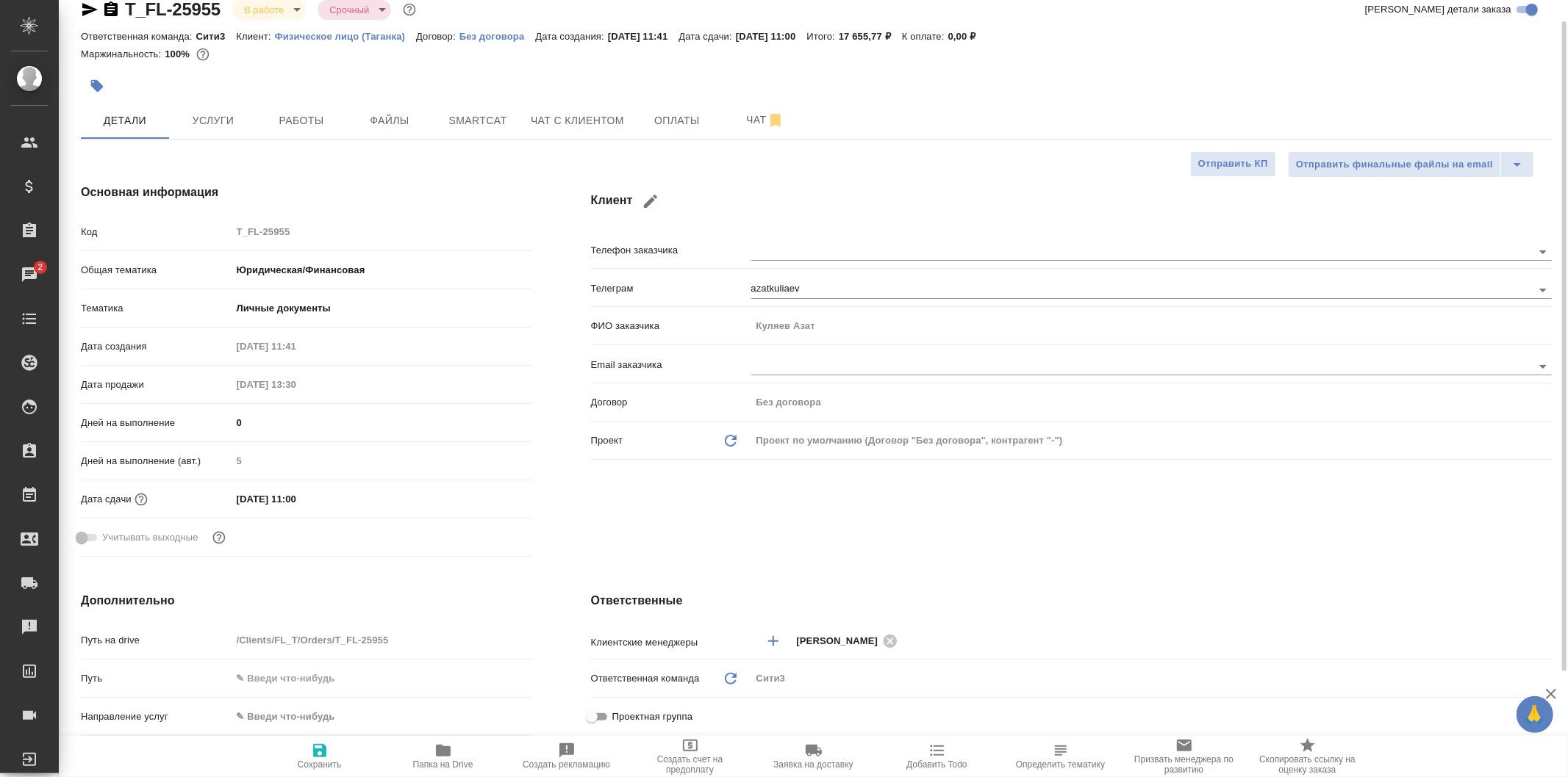
type textarea "x"
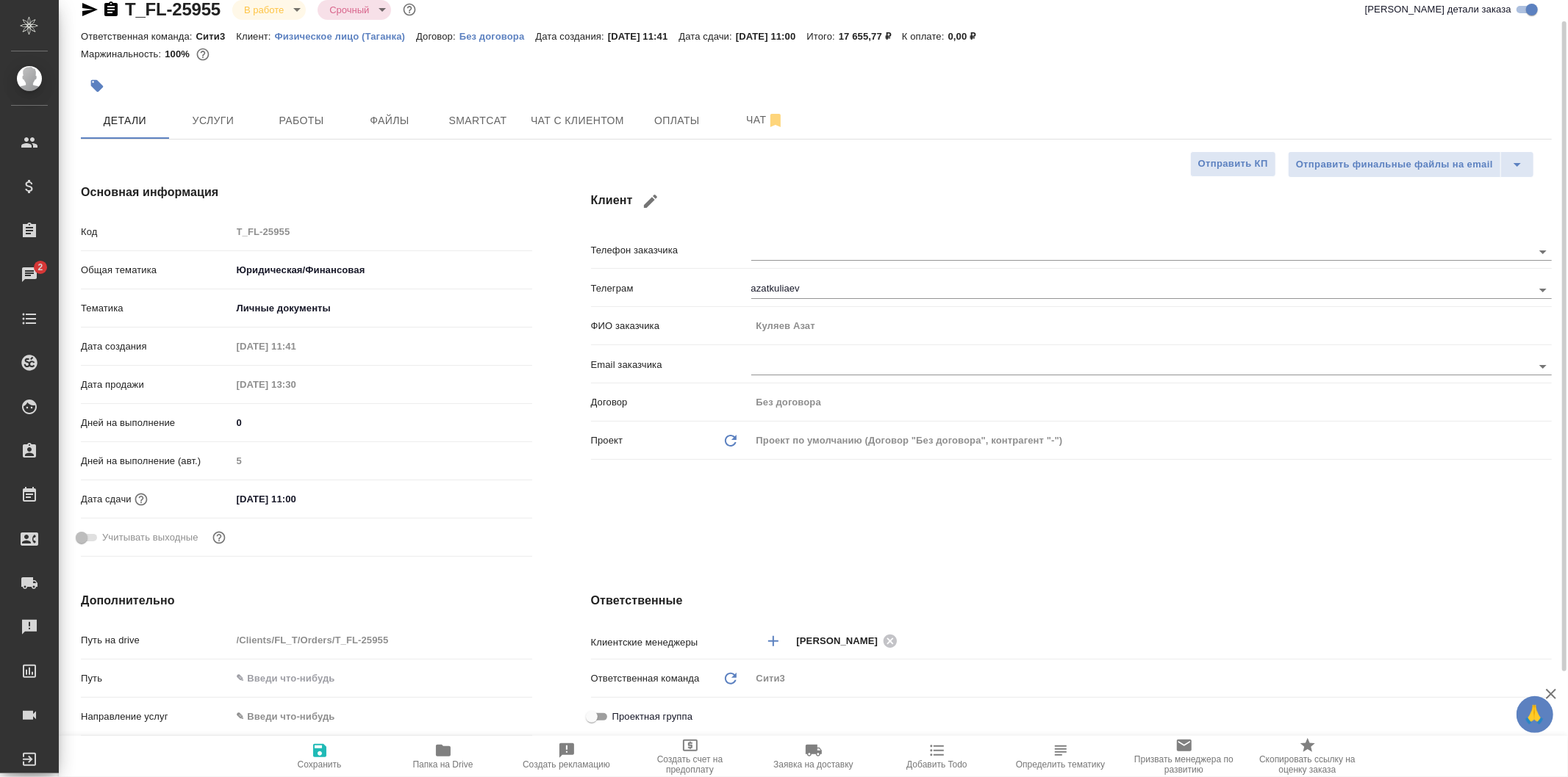
type textarea "x"
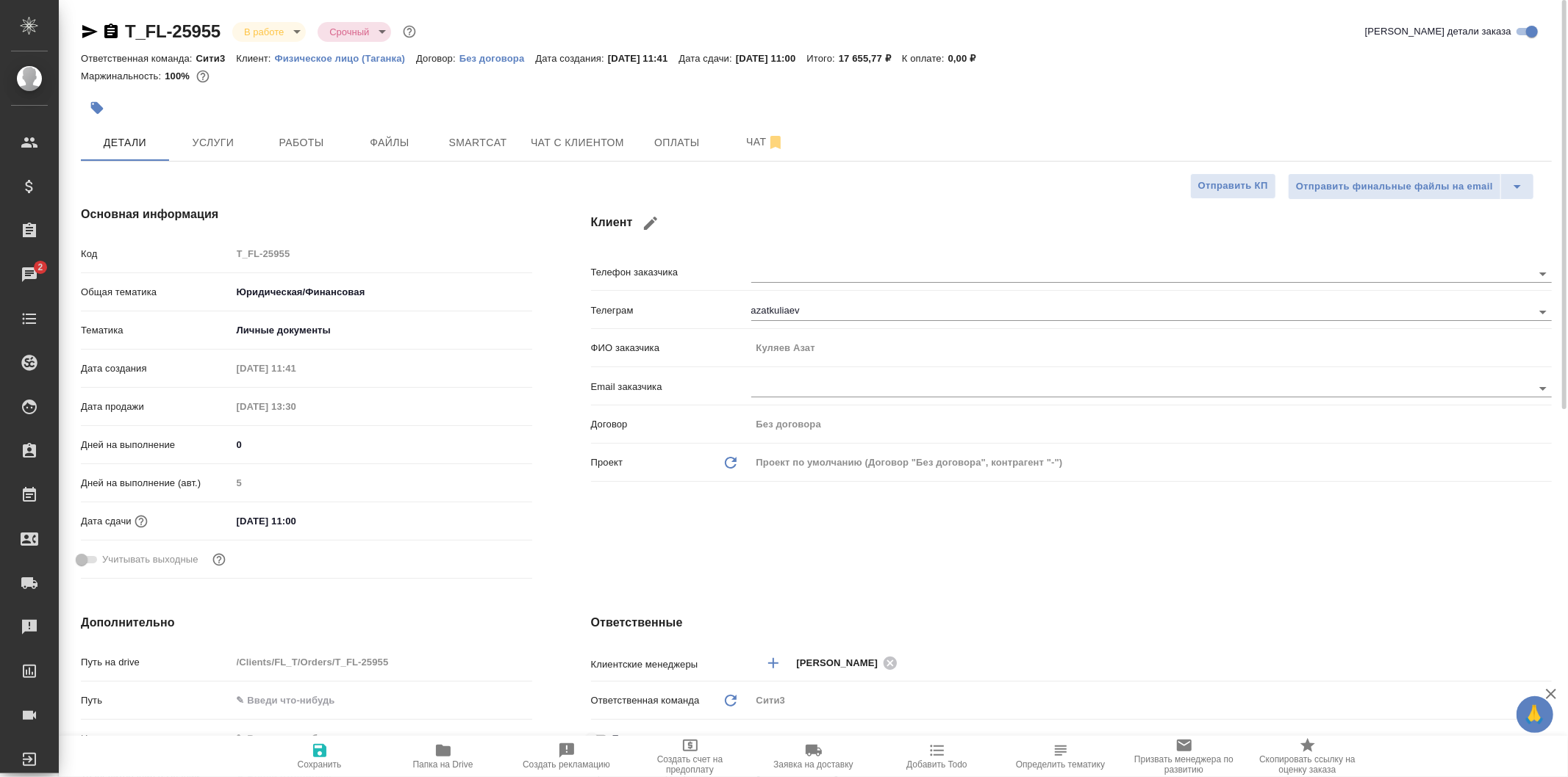
type textarea "x"
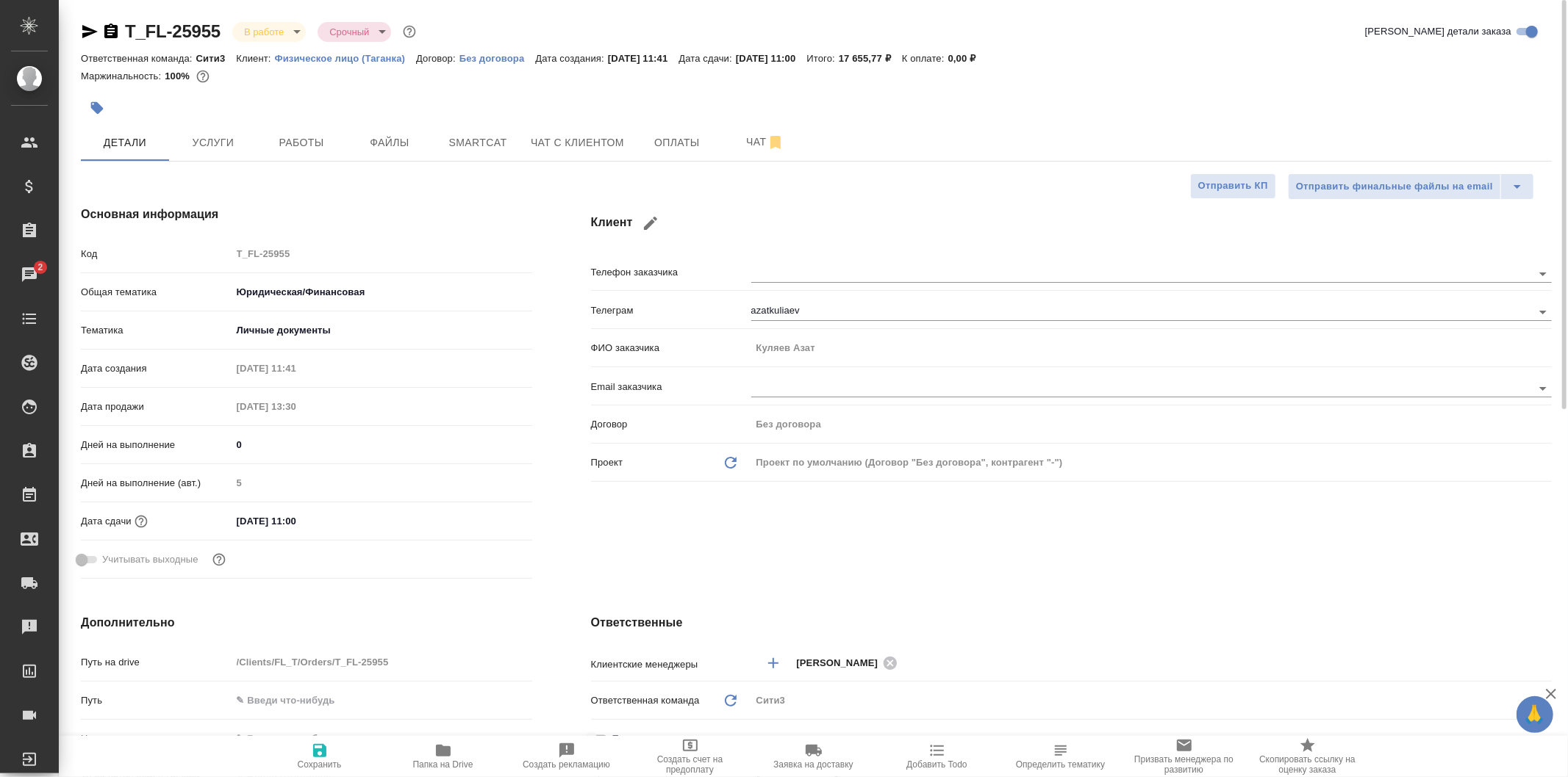
type textarea "x"
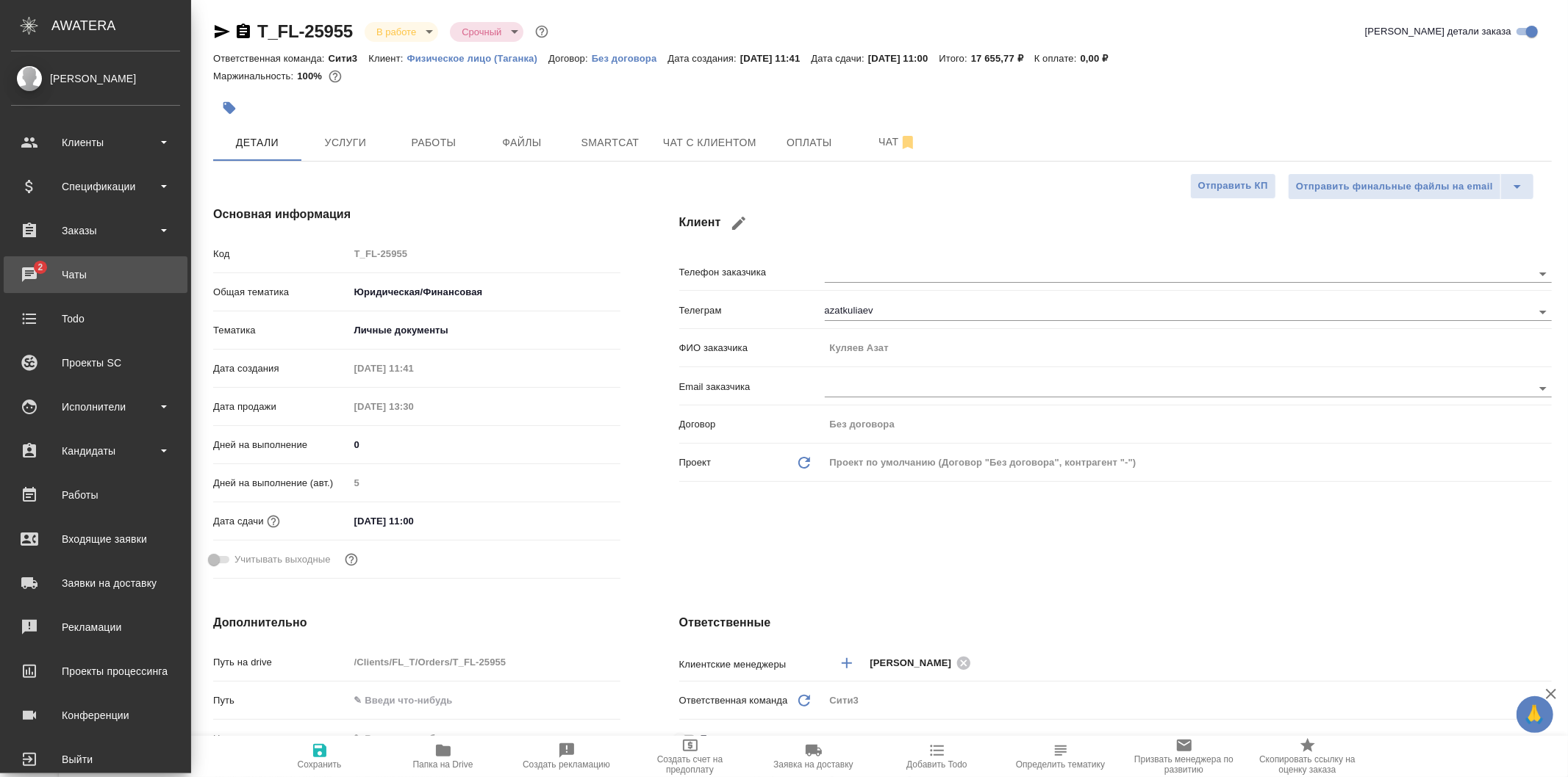
type textarea "x"
click at [60, 275] on div "Чаты" at bounding box center [95, 274] width 169 height 22
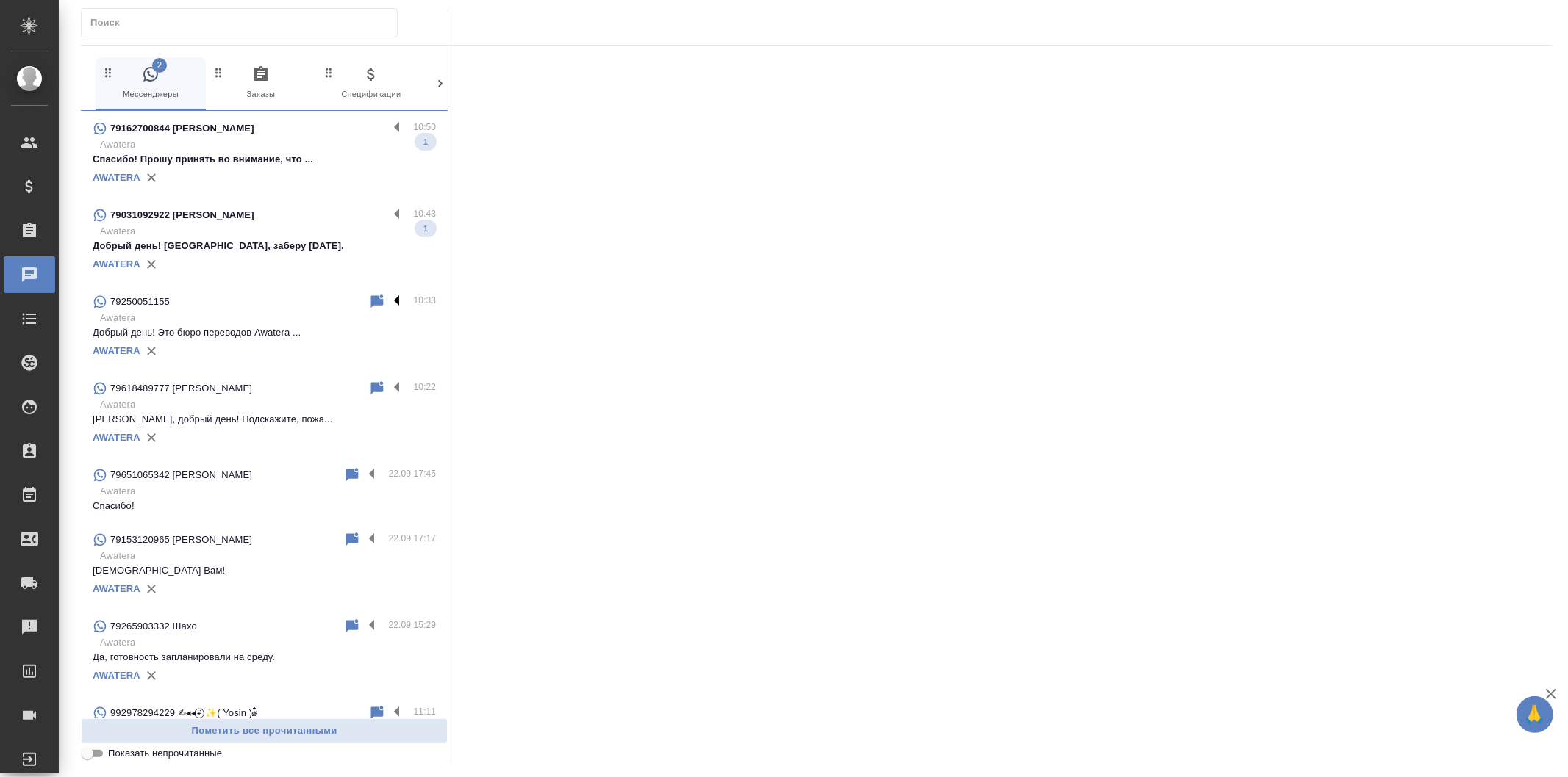
click at [388, 296] on label at bounding box center [400, 301] width 25 height 17
click at [0, 0] on input "checkbox" at bounding box center [0, 0] width 0 height 0
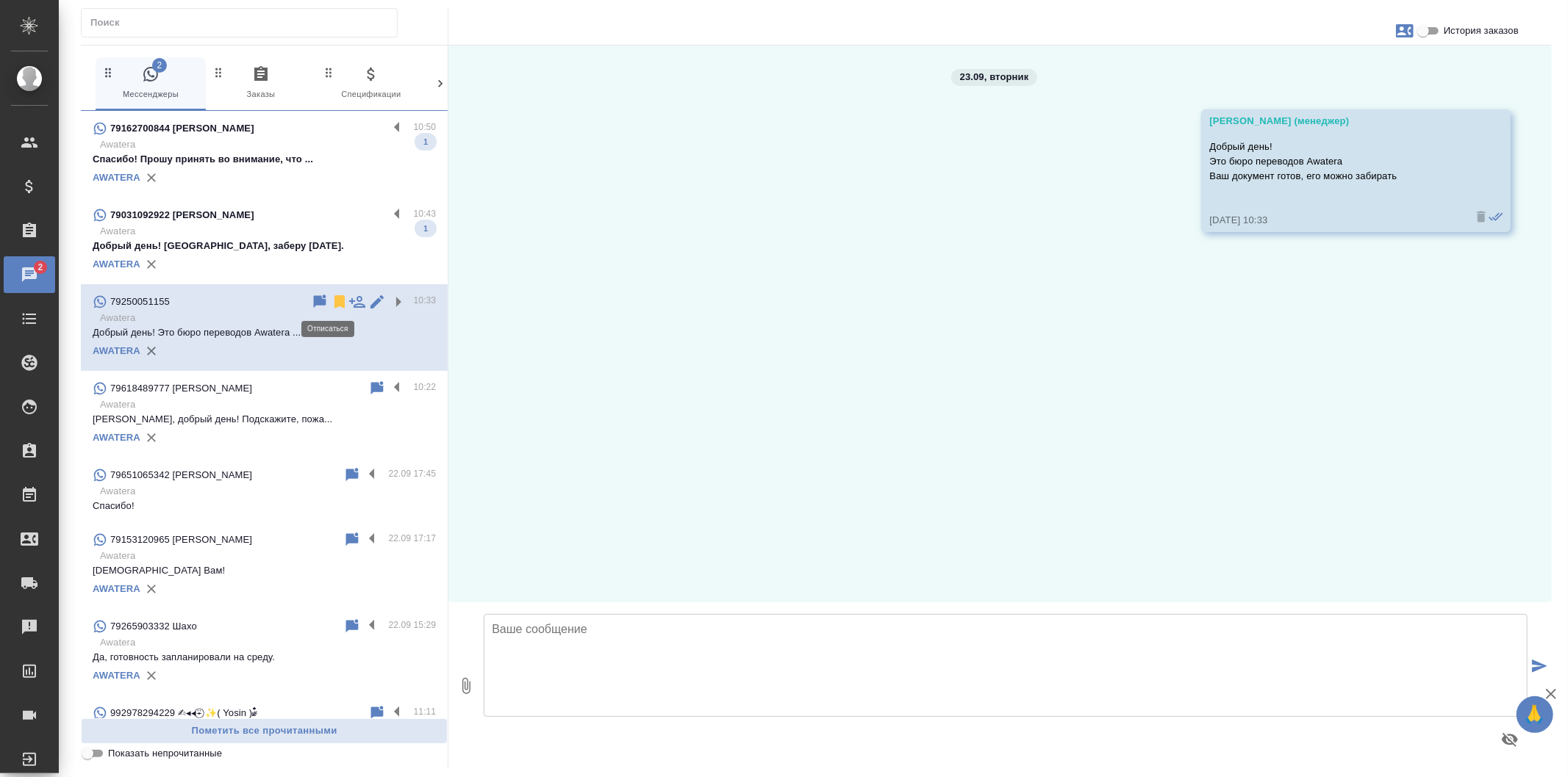
click at [331, 295] on icon at bounding box center [340, 302] width 18 height 18
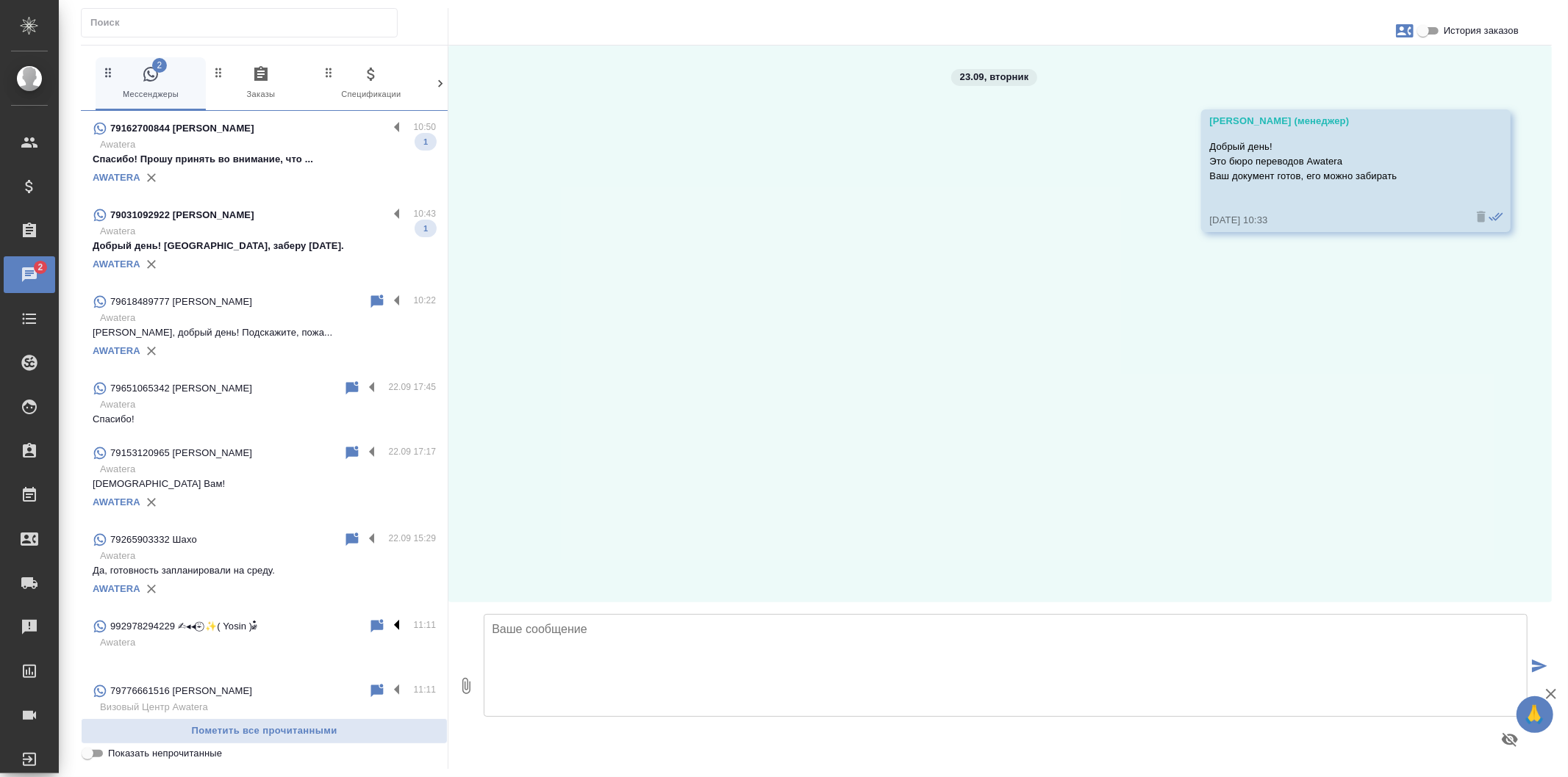
click at [388, 626] on label at bounding box center [400, 626] width 25 height 17
click at [0, 0] on input "checkbox" at bounding box center [0, 0] width 0 height 0
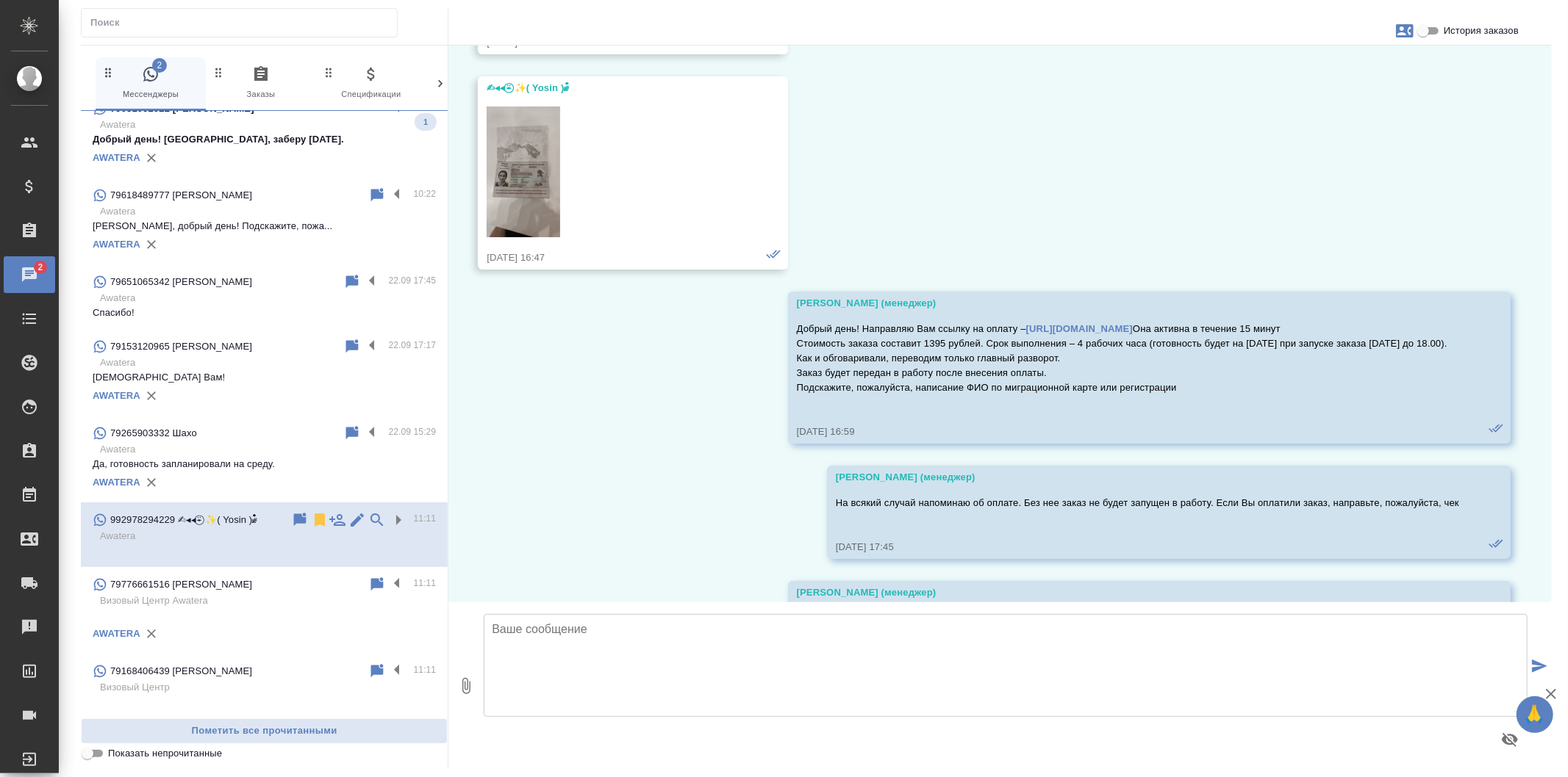
scroll to position [117, 0]
click at [390, 582] on label at bounding box center [400, 584] width 25 height 17
click at [0, 0] on input "checkbox" at bounding box center [0, 0] width 0 height 0
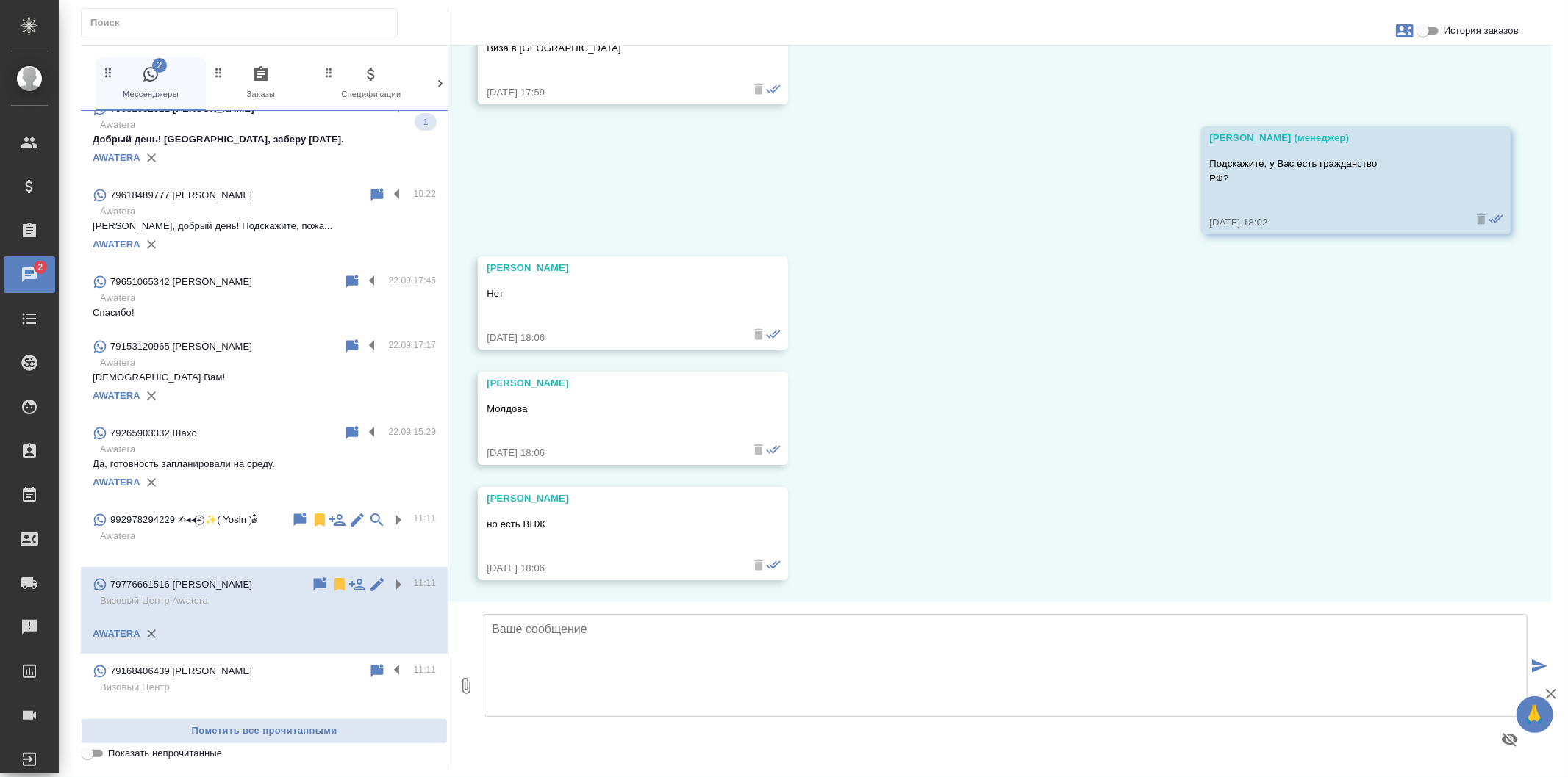
scroll to position [228, 0]
click at [334, 583] on icon at bounding box center [340, 585] width 18 height 18
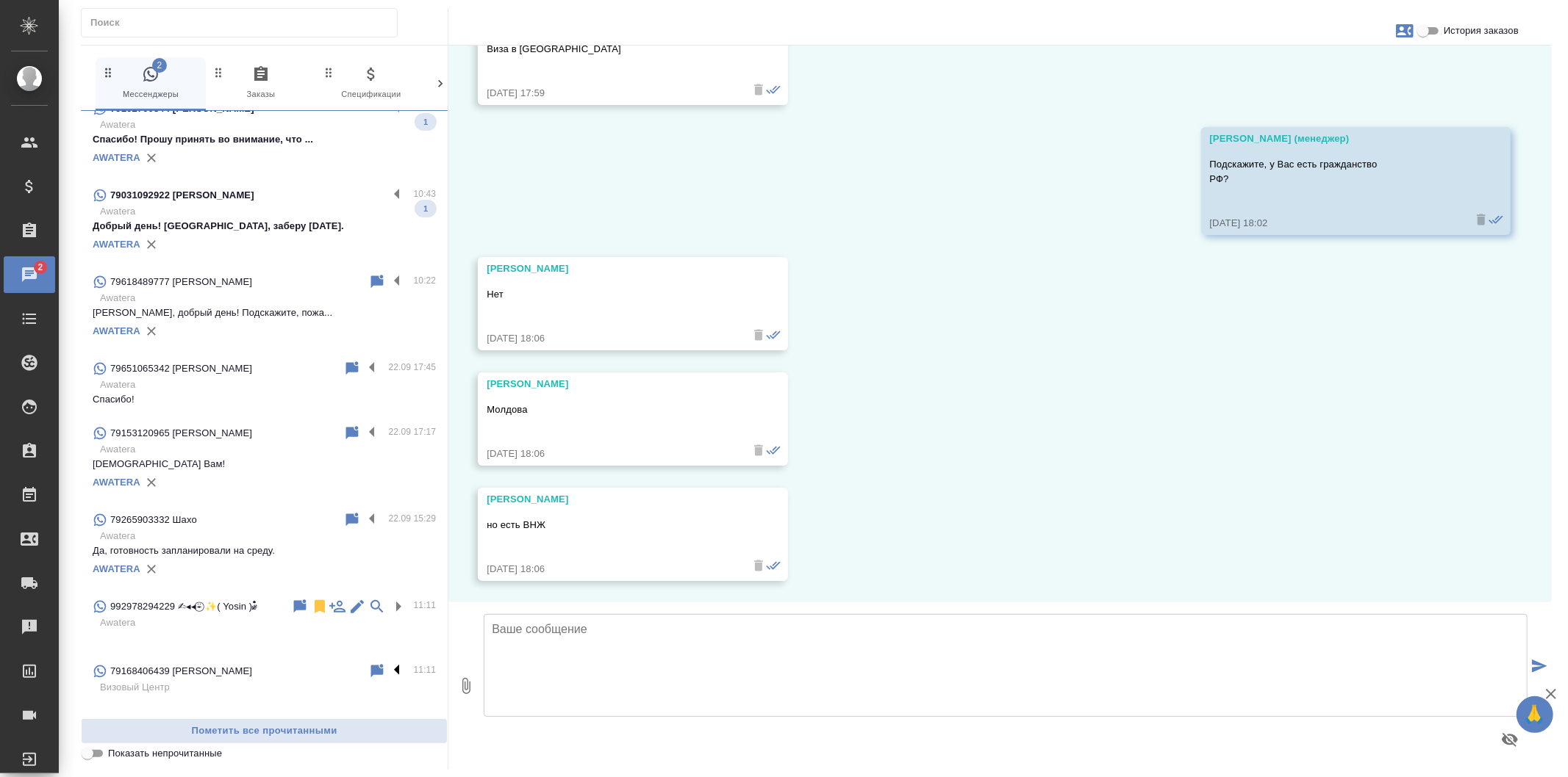
click at [388, 667] on label at bounding box center [400, 671] width 25 height 17
click at [0, 0] on input "checkbox" at bounding box center [0, 0] width 0 height 0
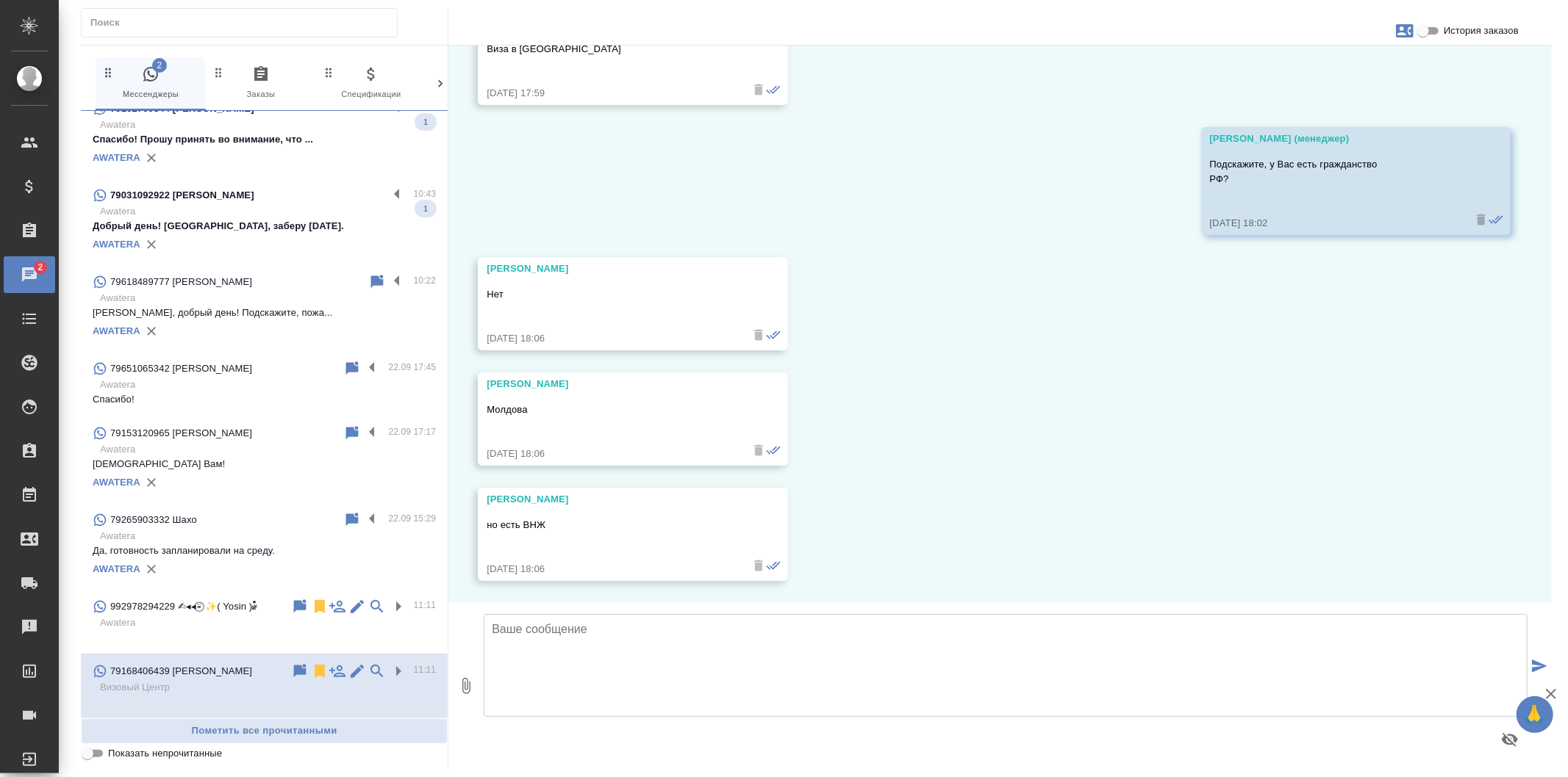
scroll to position [0, 0]
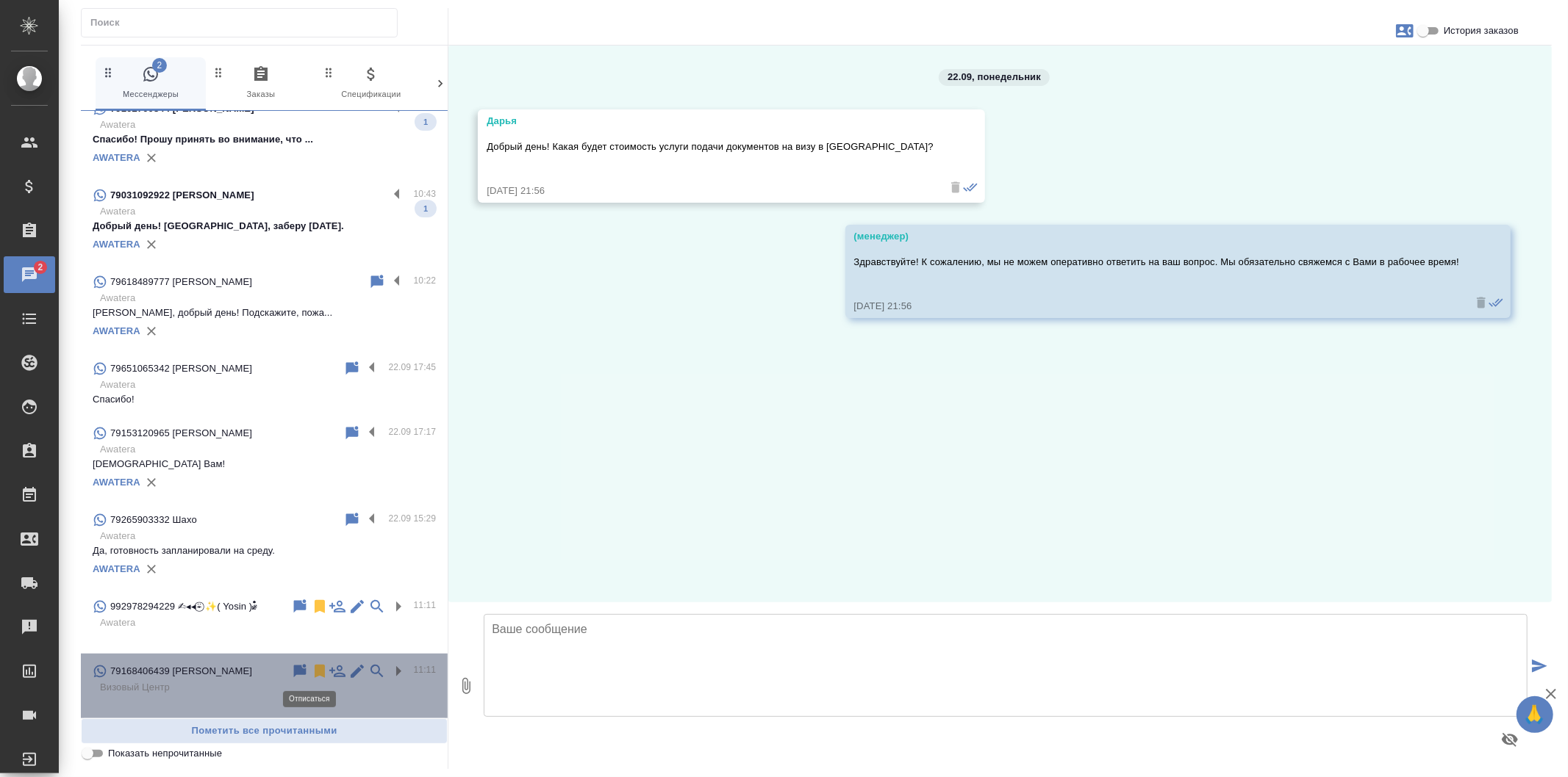
click at [315, 669] on icon at bounding box center [319, 671] width 11 height 13
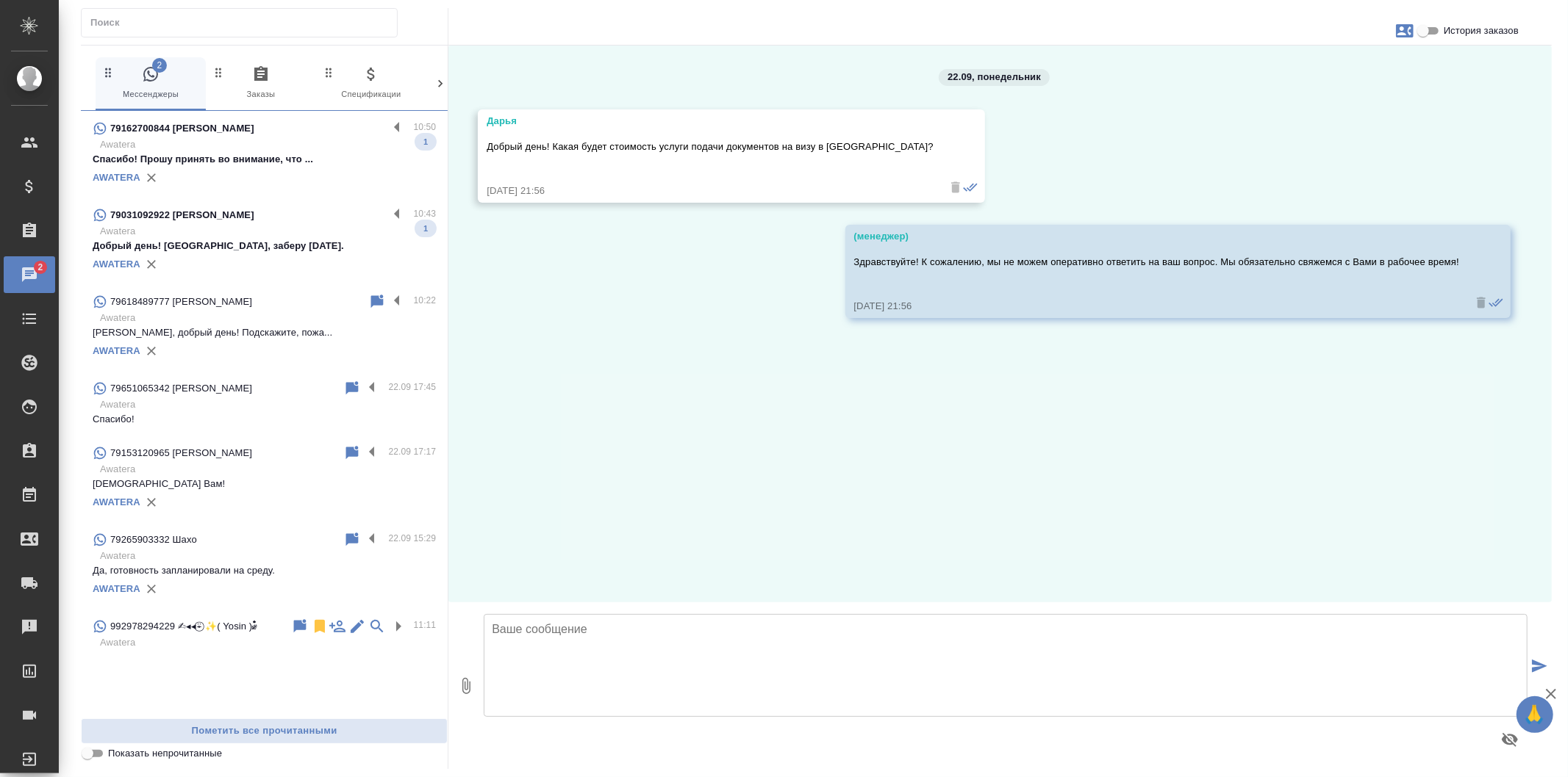
click at [378, 412] on p "Спасибо!" at bounding box center [264, 419] width 343 height 15
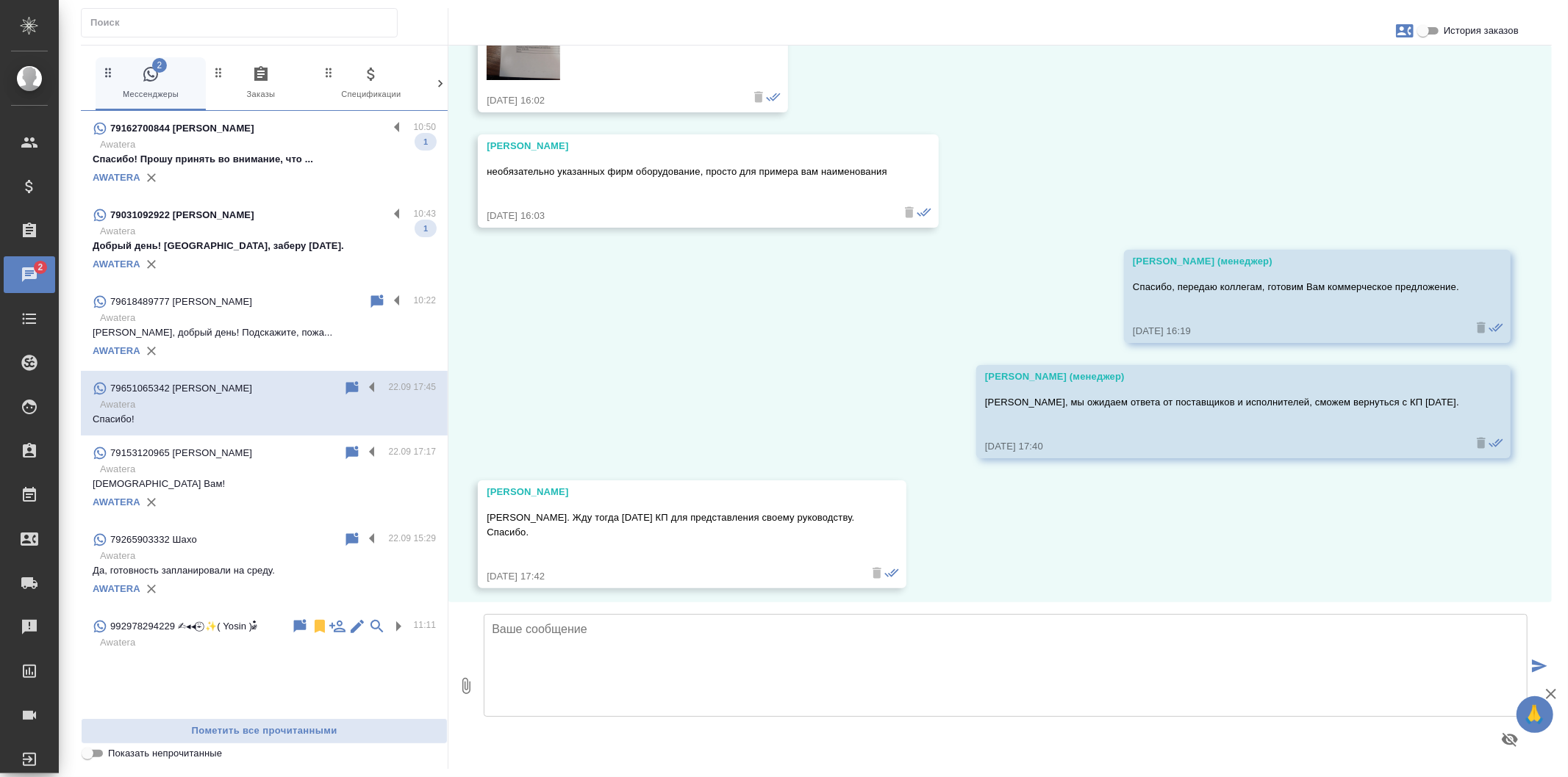
scroll to position [2375, 0]
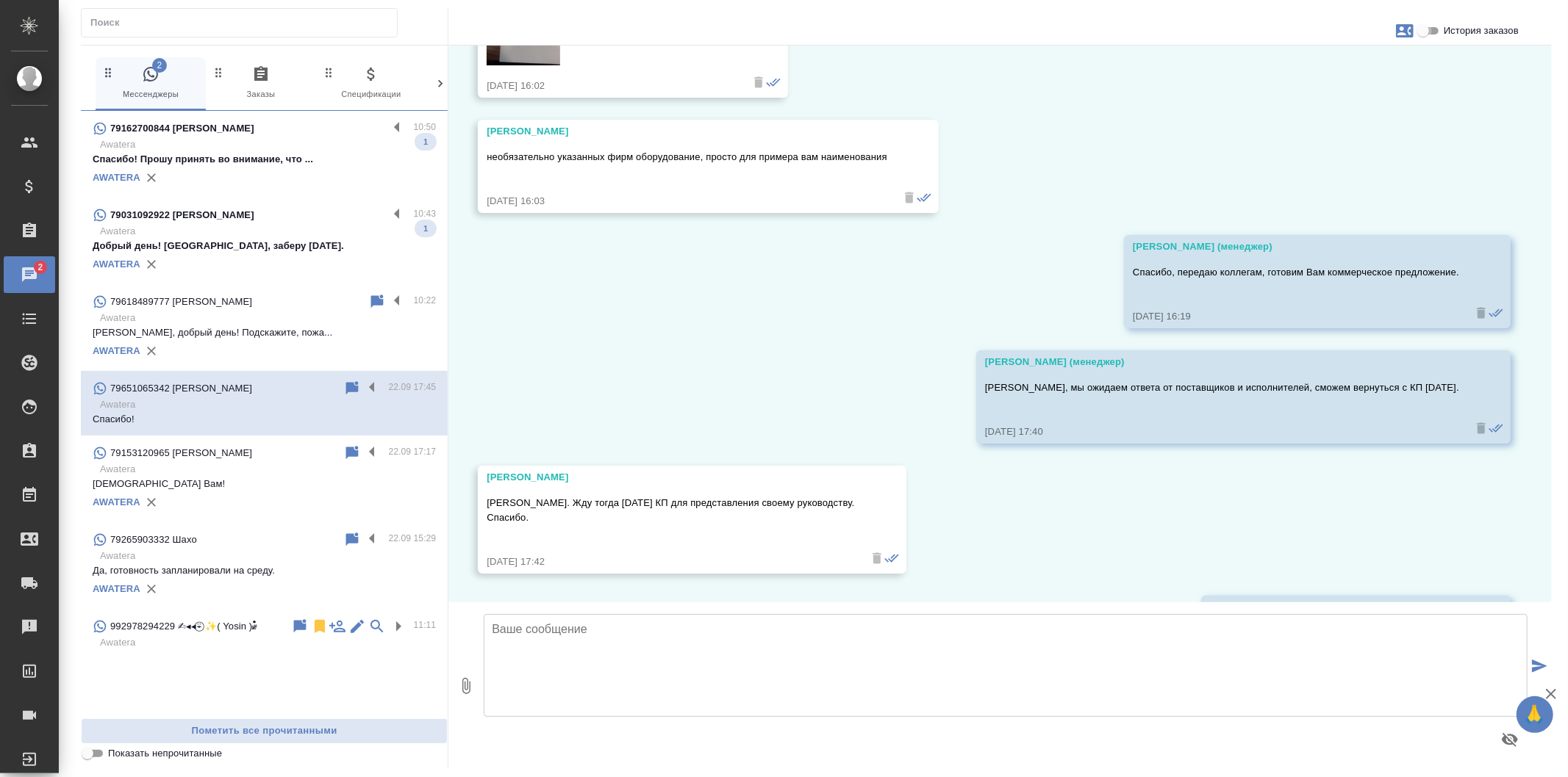
click at [1434, 34] on input "История заказов" at bounding box center [1423, 31] width 53 height 18
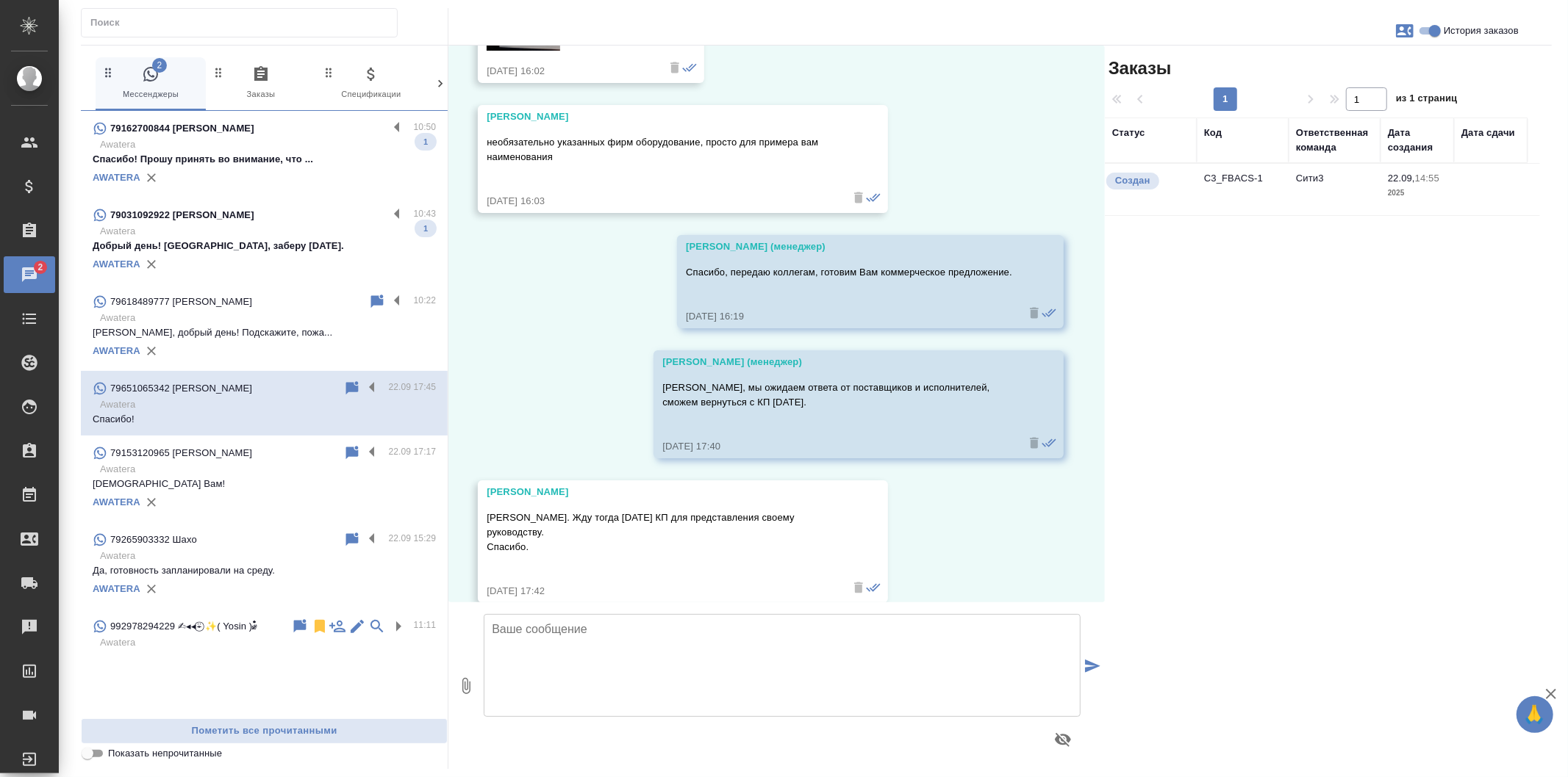
click at [1275, 190] on td "C3_FBACS-1" at bounding box center [1243, 189] width 92 height 51
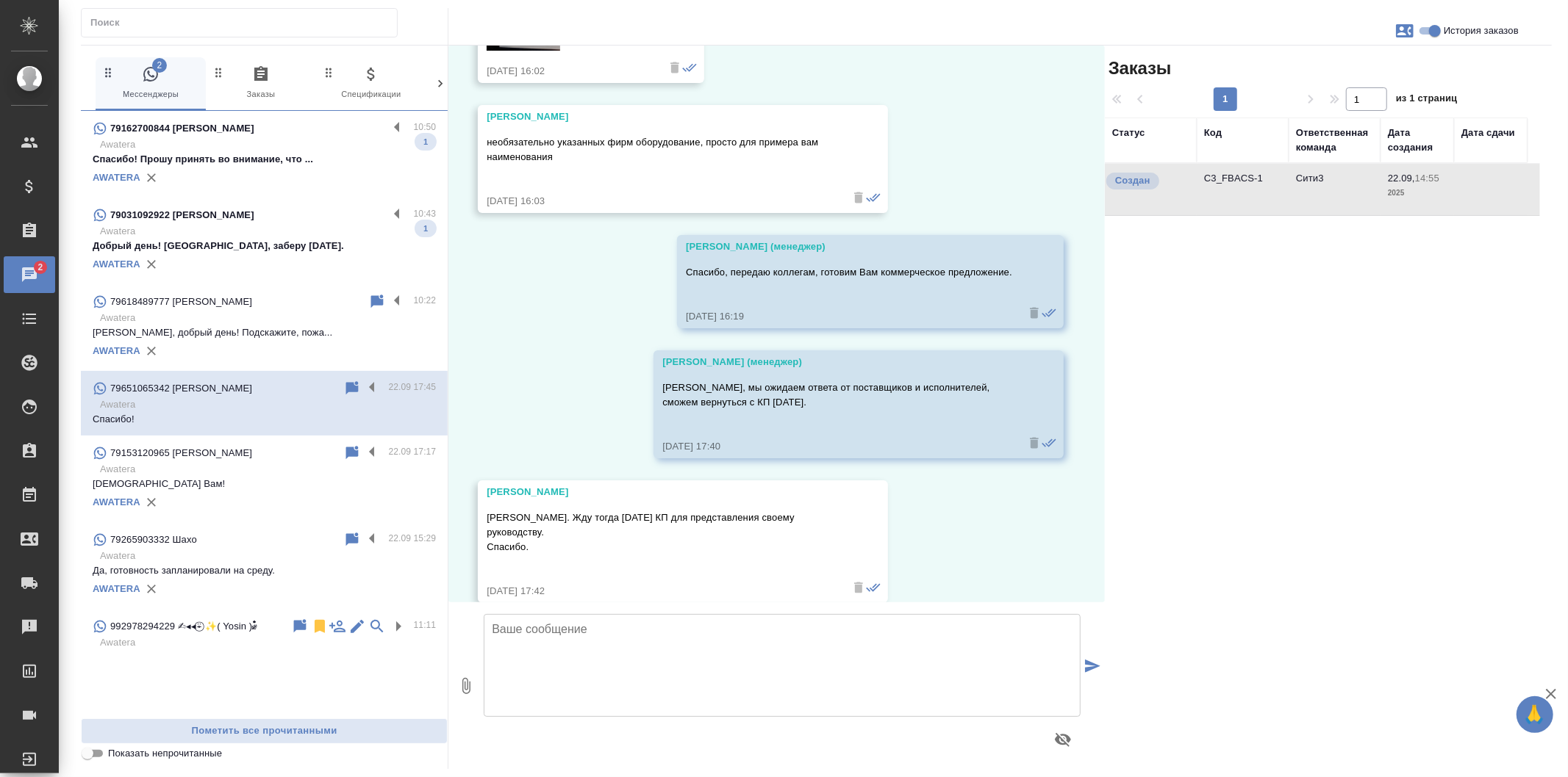
click at [1275, 190] on td "C3_FBACS-1" at bounding box center [1243, 189] width 92 height 51
click at [1431, 37] on input "История заказов" at bounding box center [1434, 31] width 53 height 18
checkbox input "false"
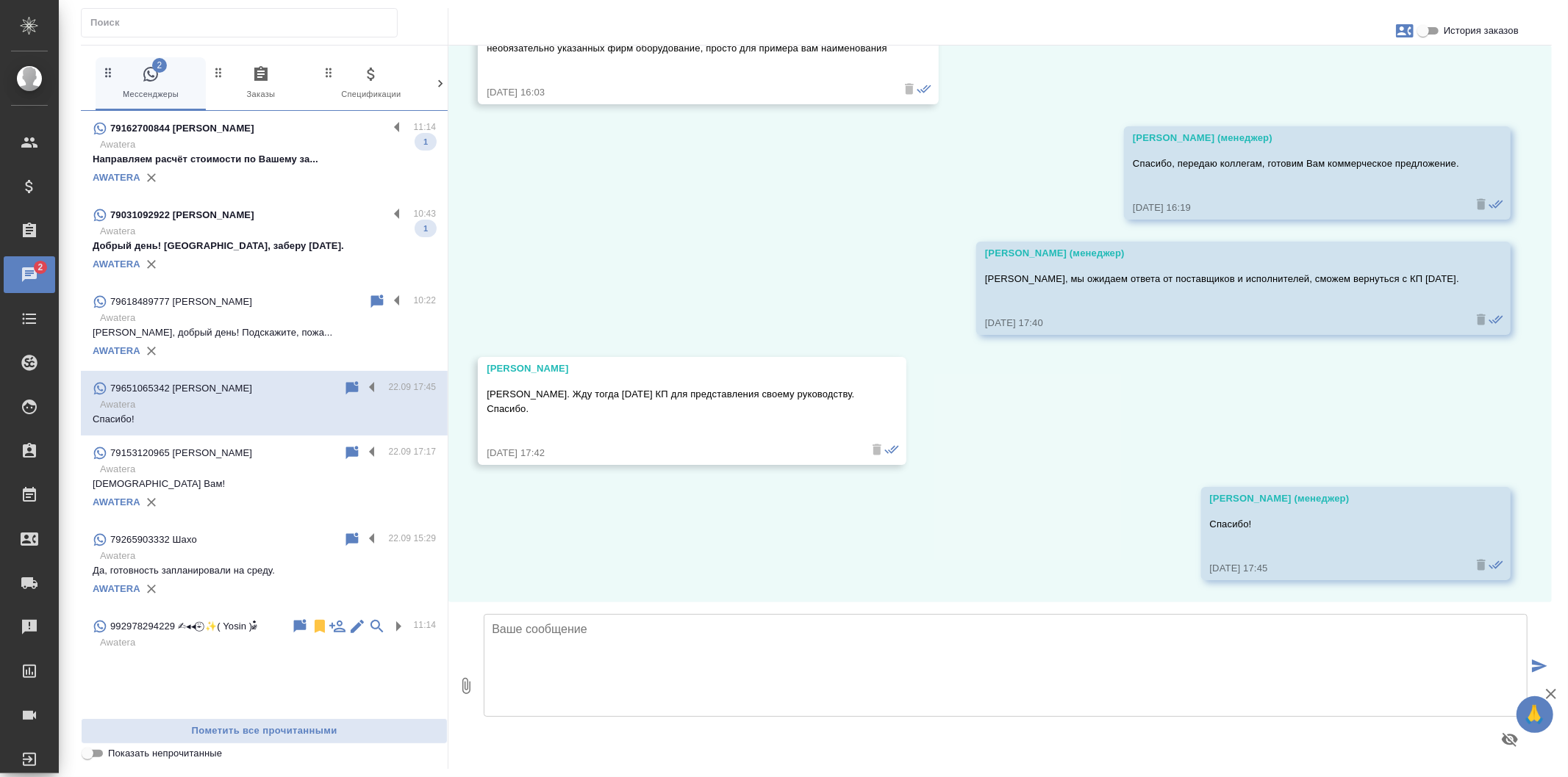
scroll to position [2375, 0]
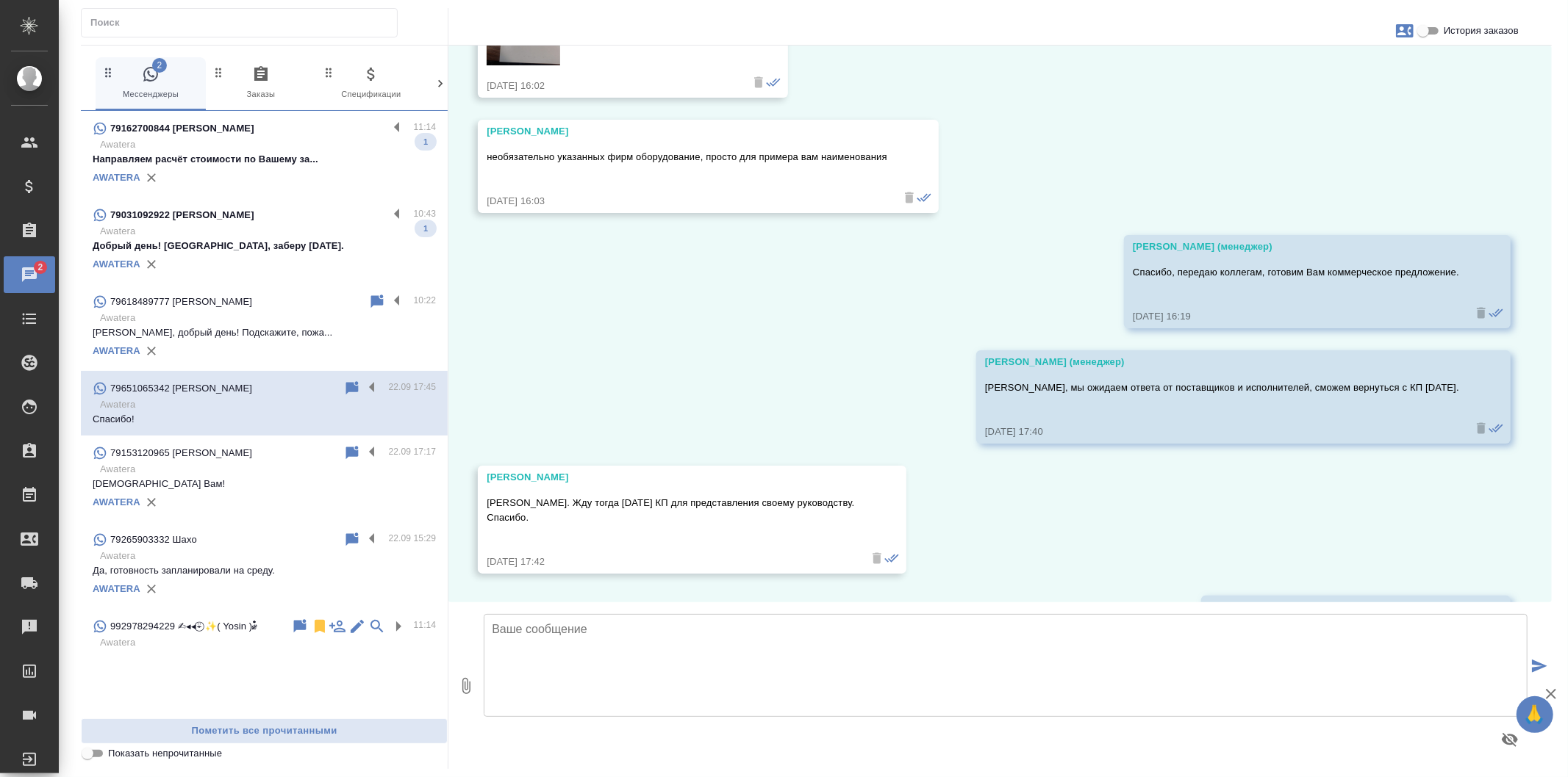
click at [404, 340] on div "AWATERA" at bounding box center [264, 351] width 343 height 22
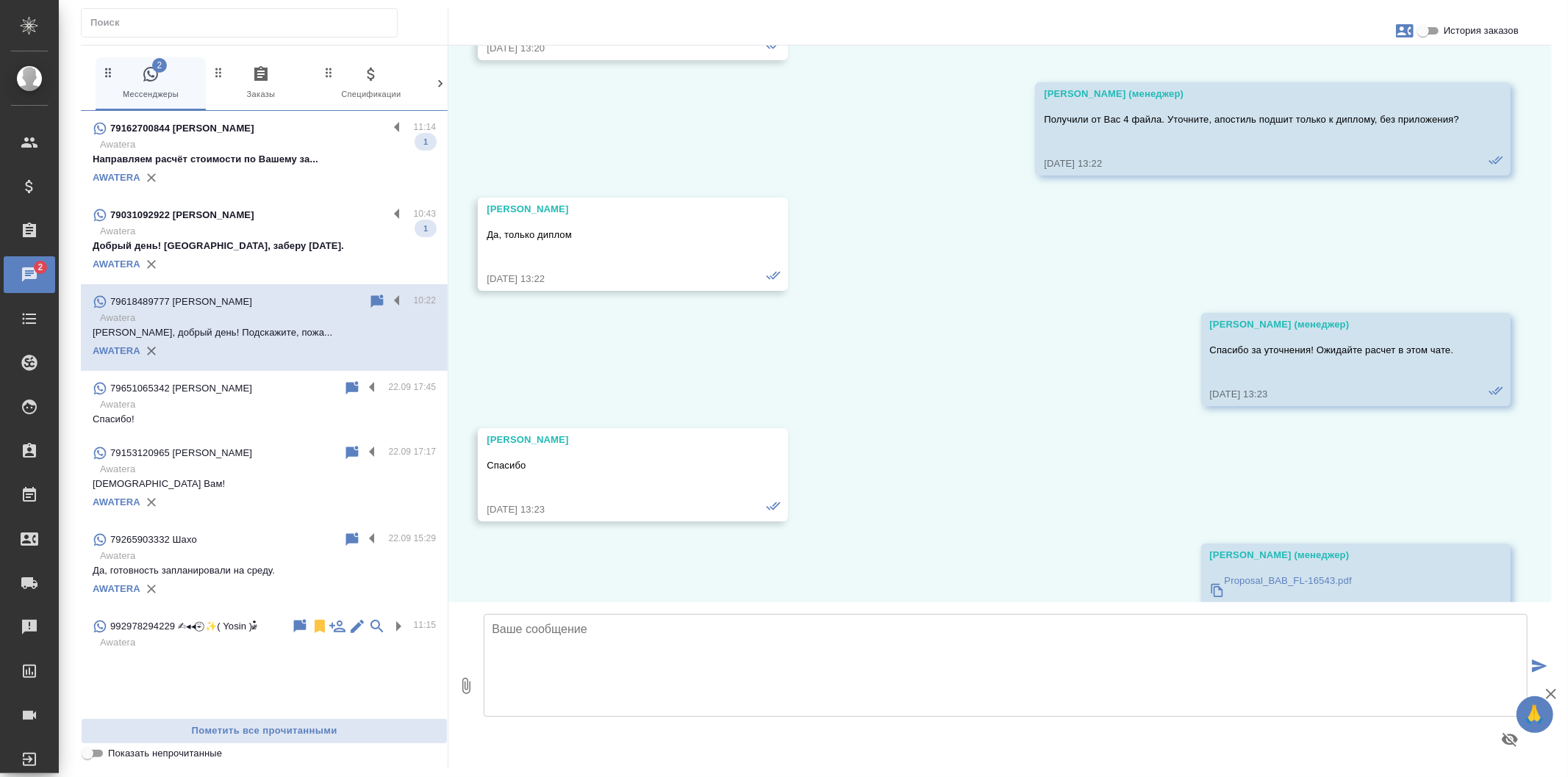
scroll to position [589, 0]
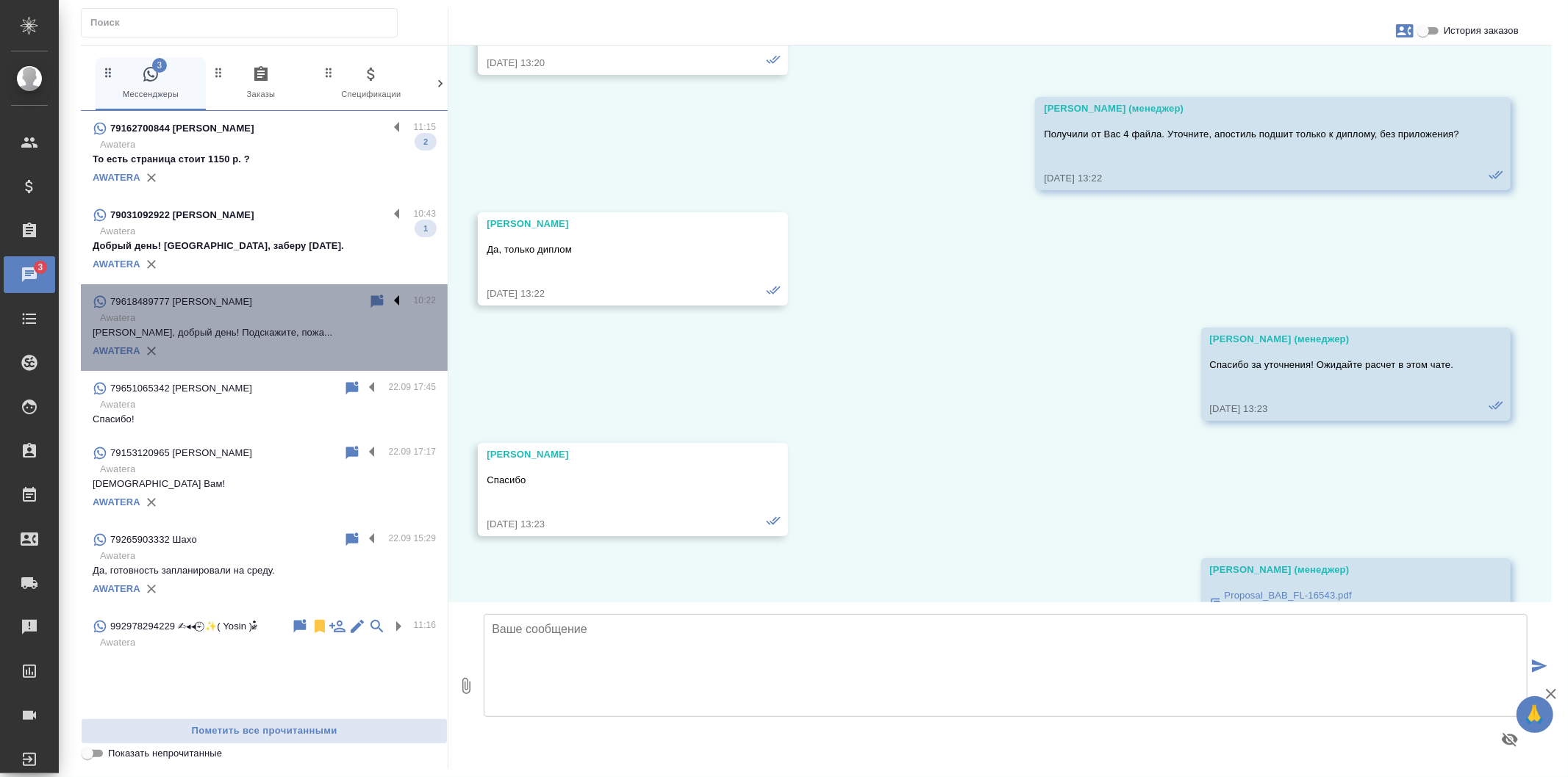
click at [399, 296] on label at bounding box center [400, 301] width 25 height 17
click at [0, 0] on input "checkbox" at bounding box center [0, 0] width 0 height 0
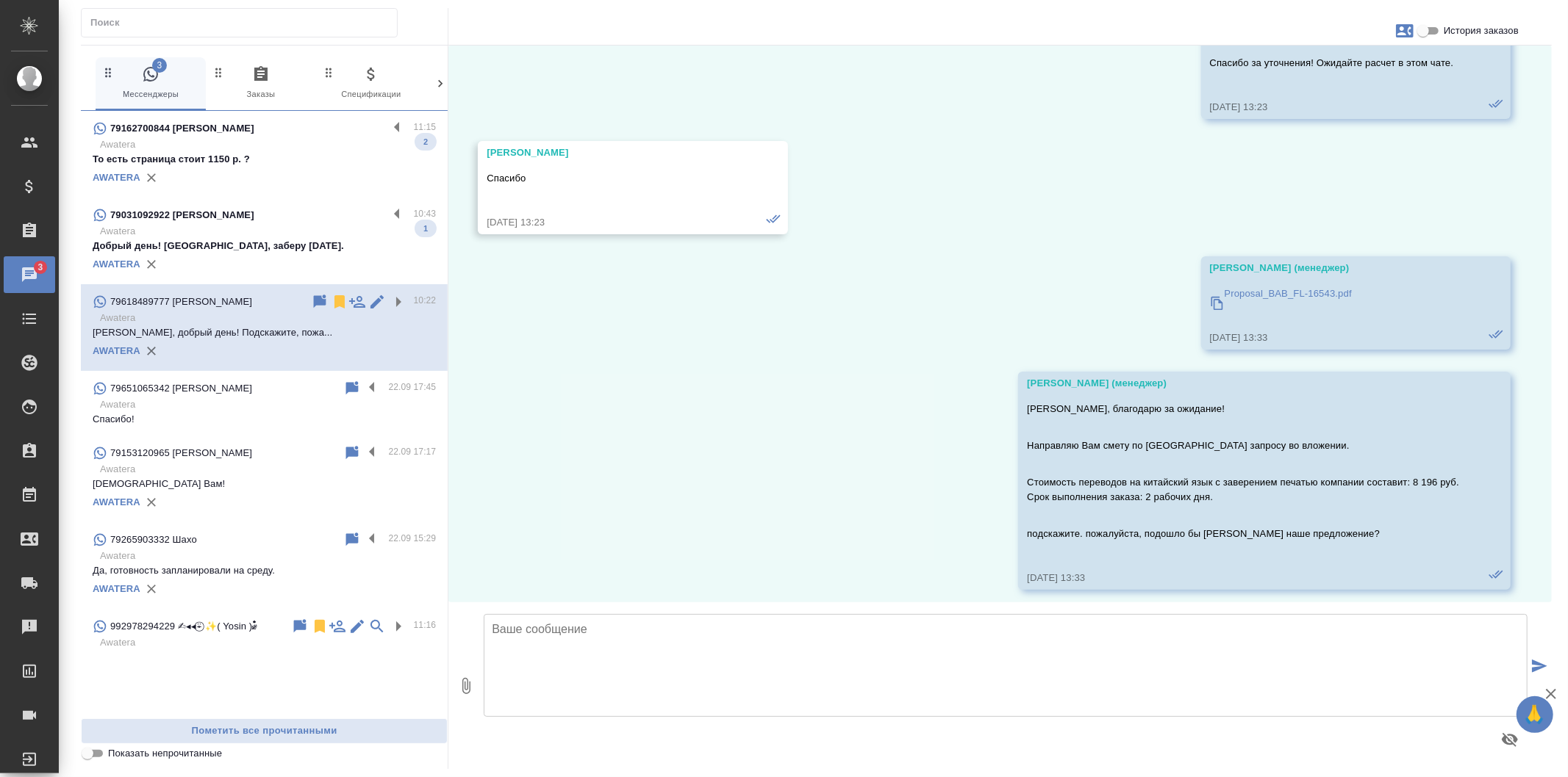
scroll to position [834, 0]
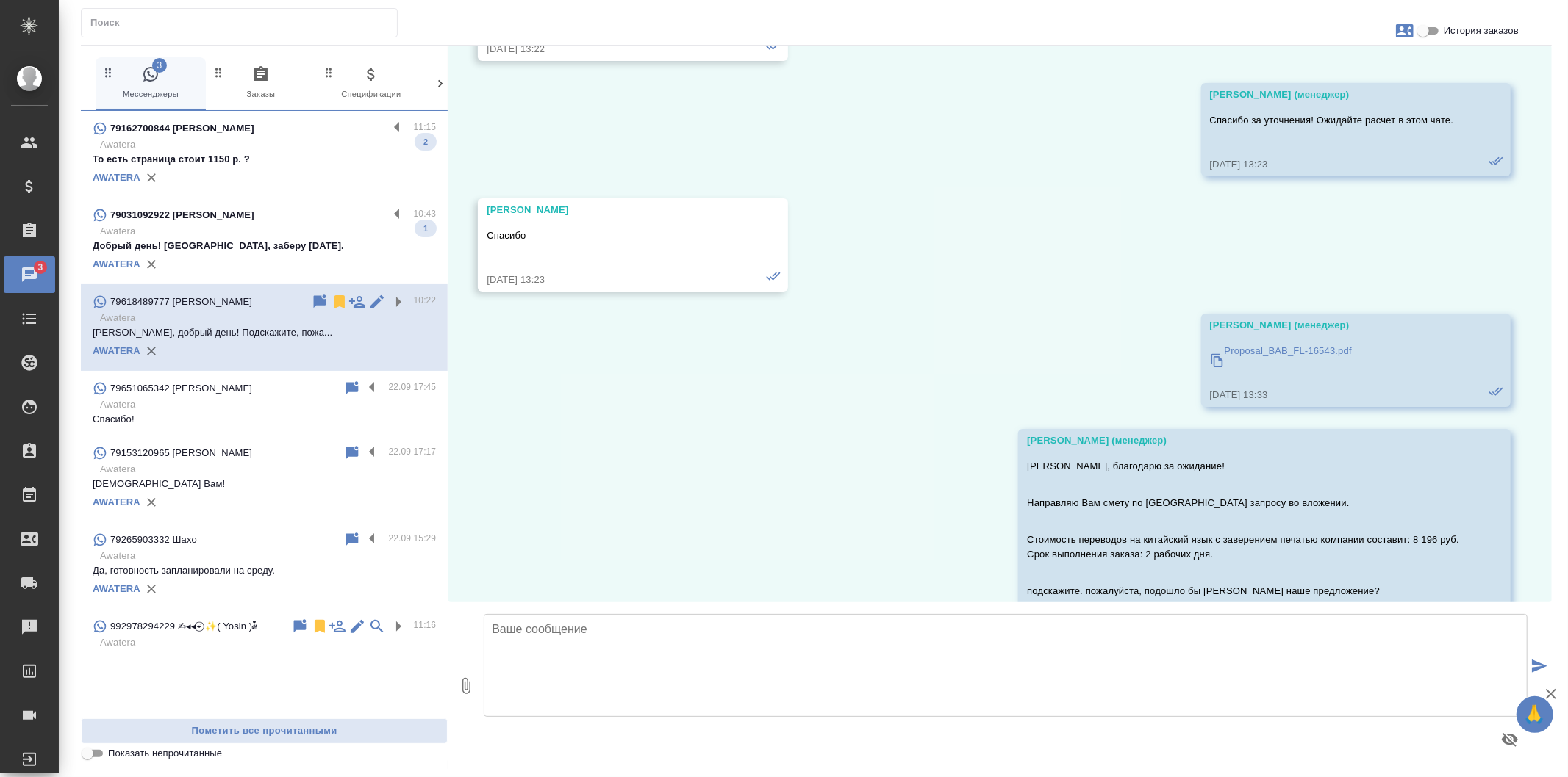
click at [289, 586] on div "AWATERA" at bounding box center [264, 589] width 343 height 22
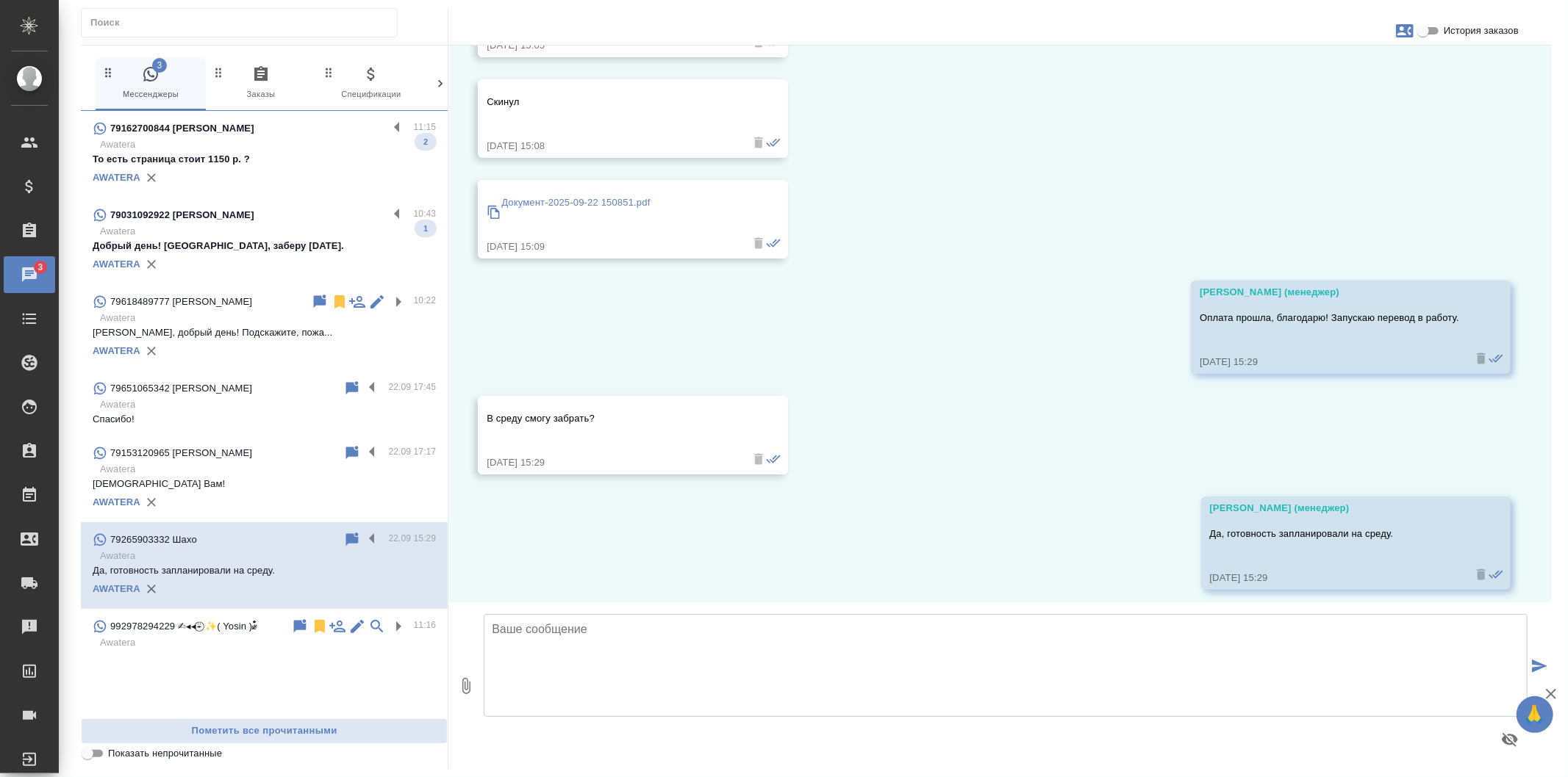
scroll to position [3022, 0]
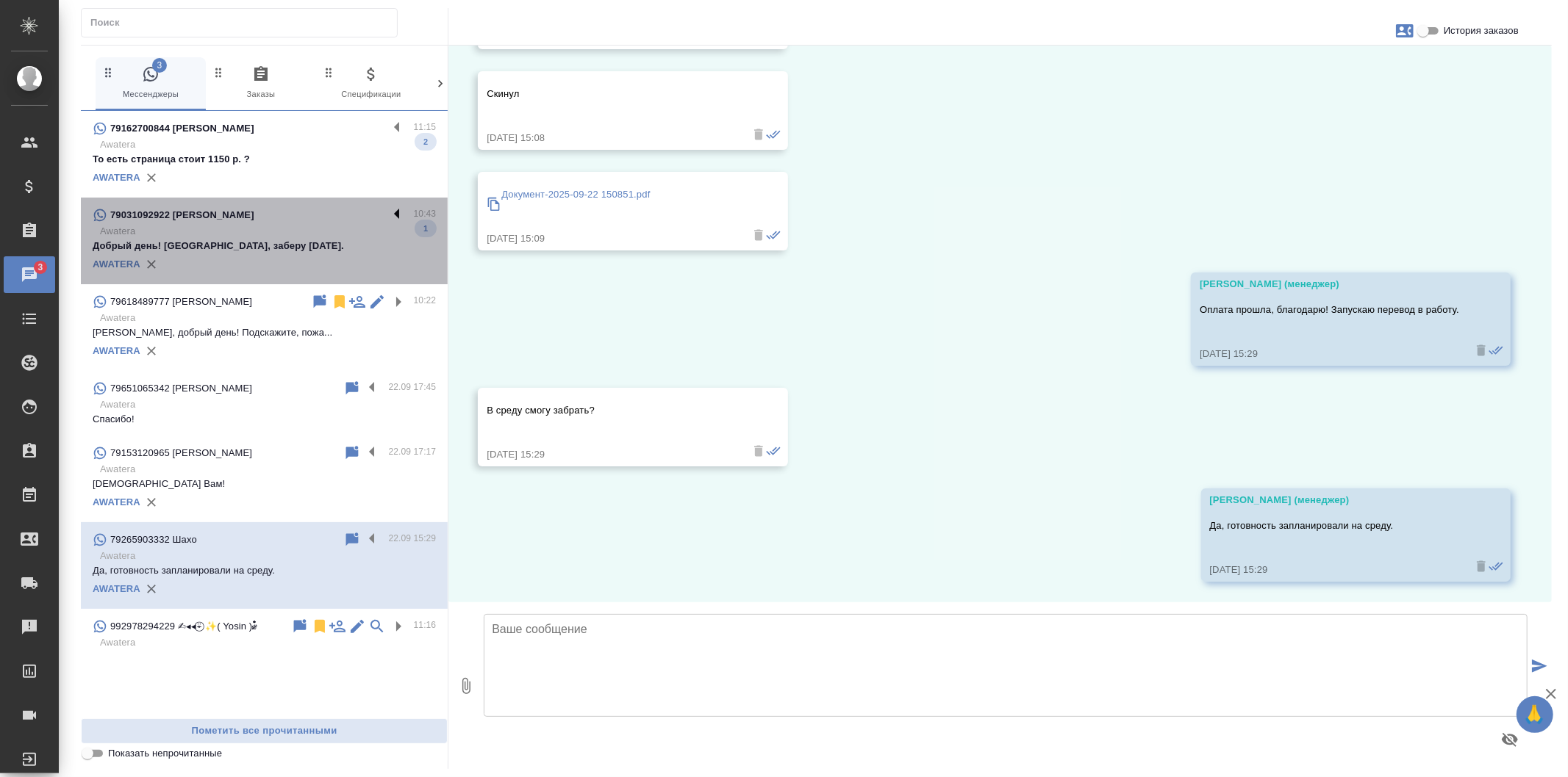
click at [400, 212] on label at bounding box center [400, 214] width 25 height 17
click at [0, 0] on input "checkbox" at bounding box center [0, 0] width 0 height 0
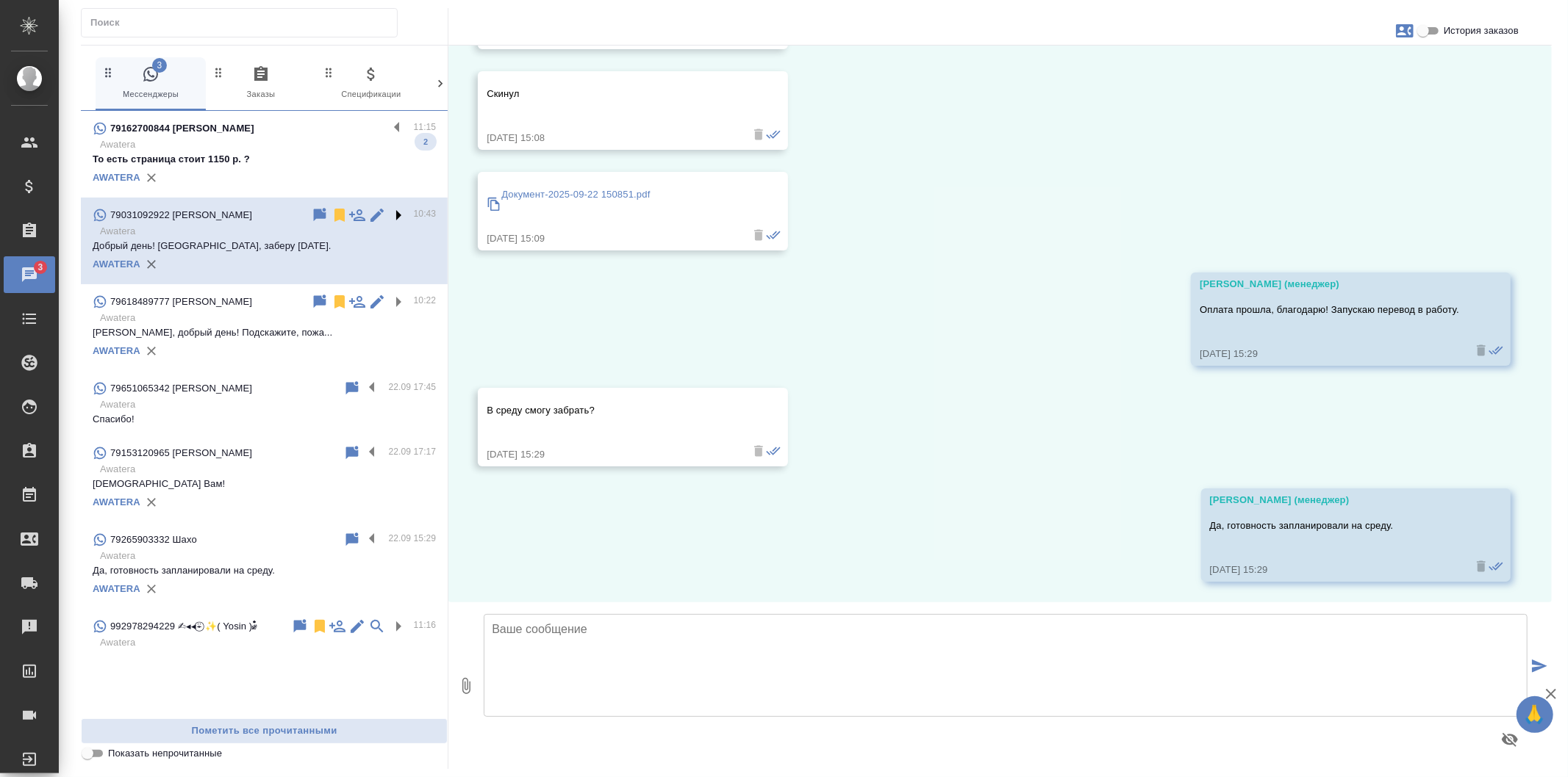
scroll to position [0, 0]
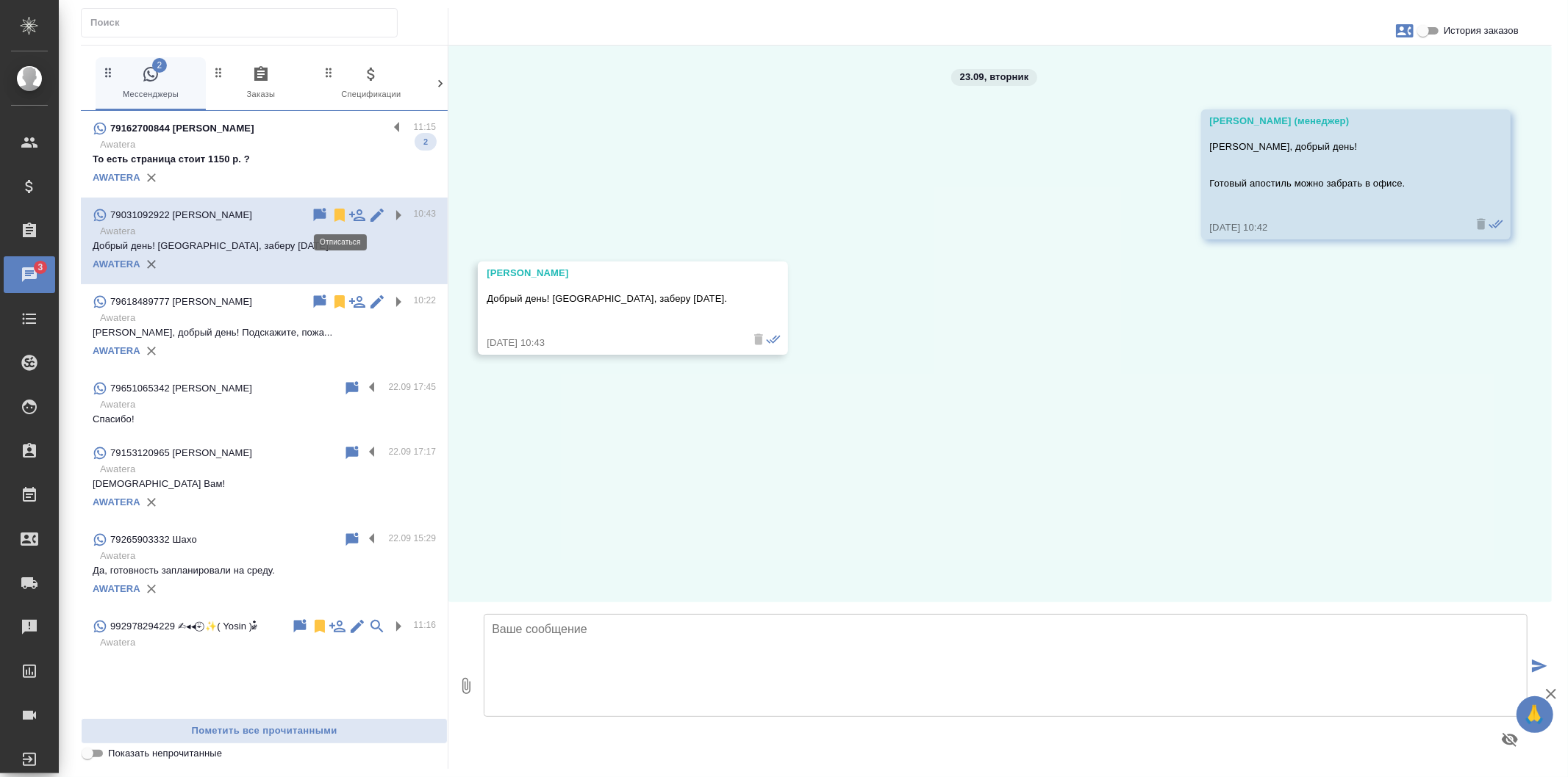
click at [338, 213] on icon at bounding box center [339, 215] width 11 height 13
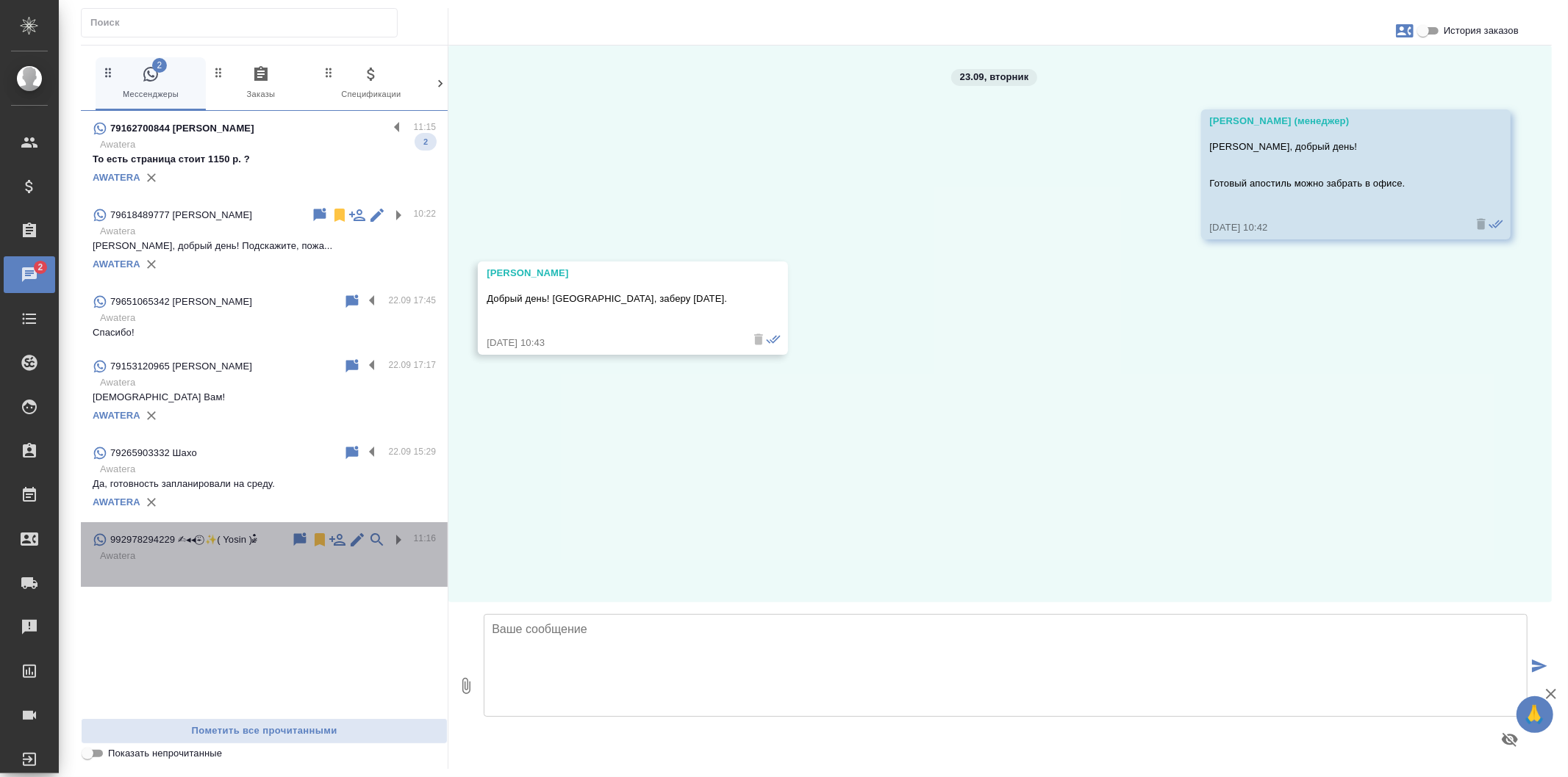
click at [304, 564] on p "Awatera" at bounding box center [268, 556] width 336 height 15
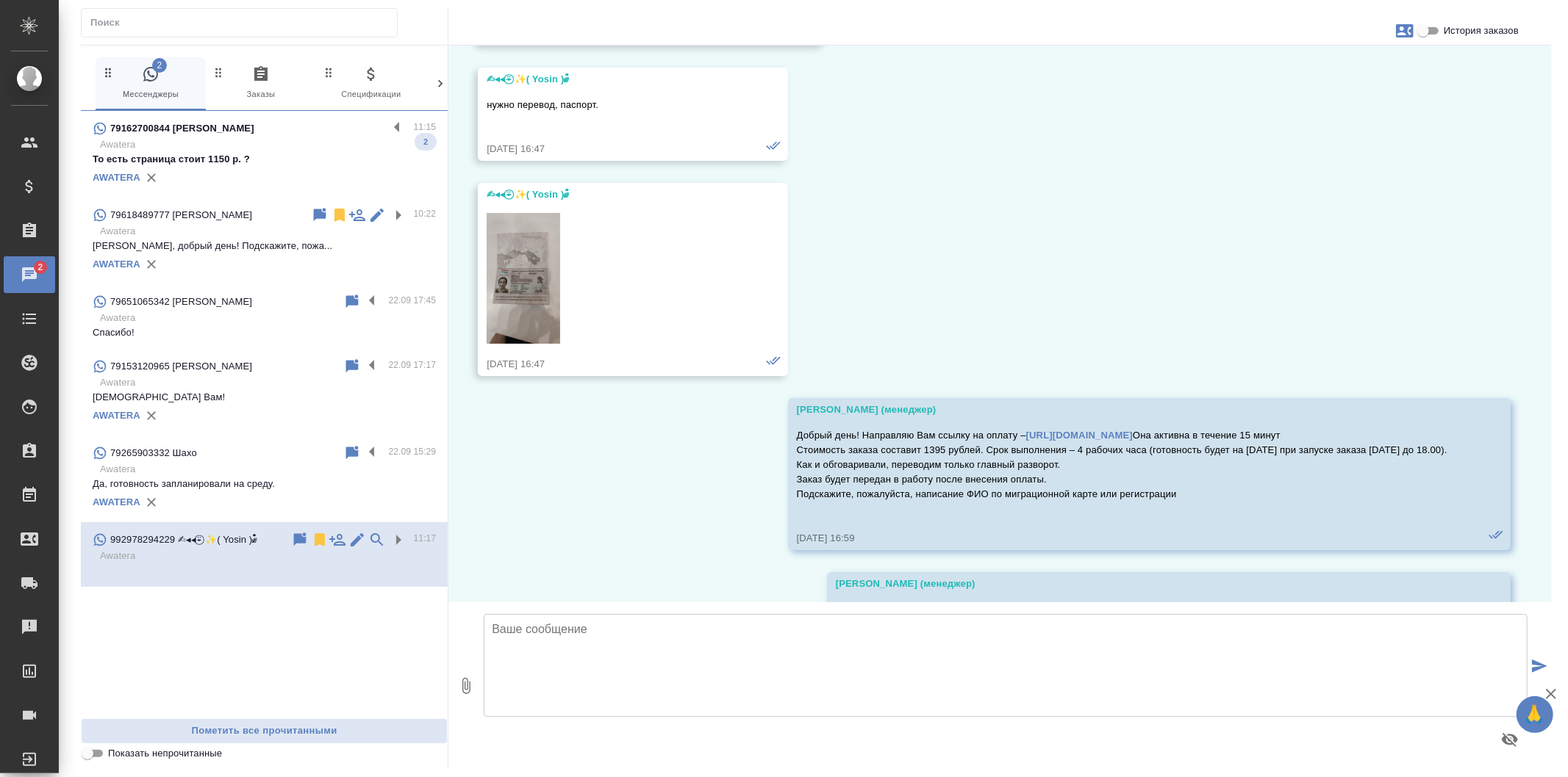
scroll to position [257, 0]
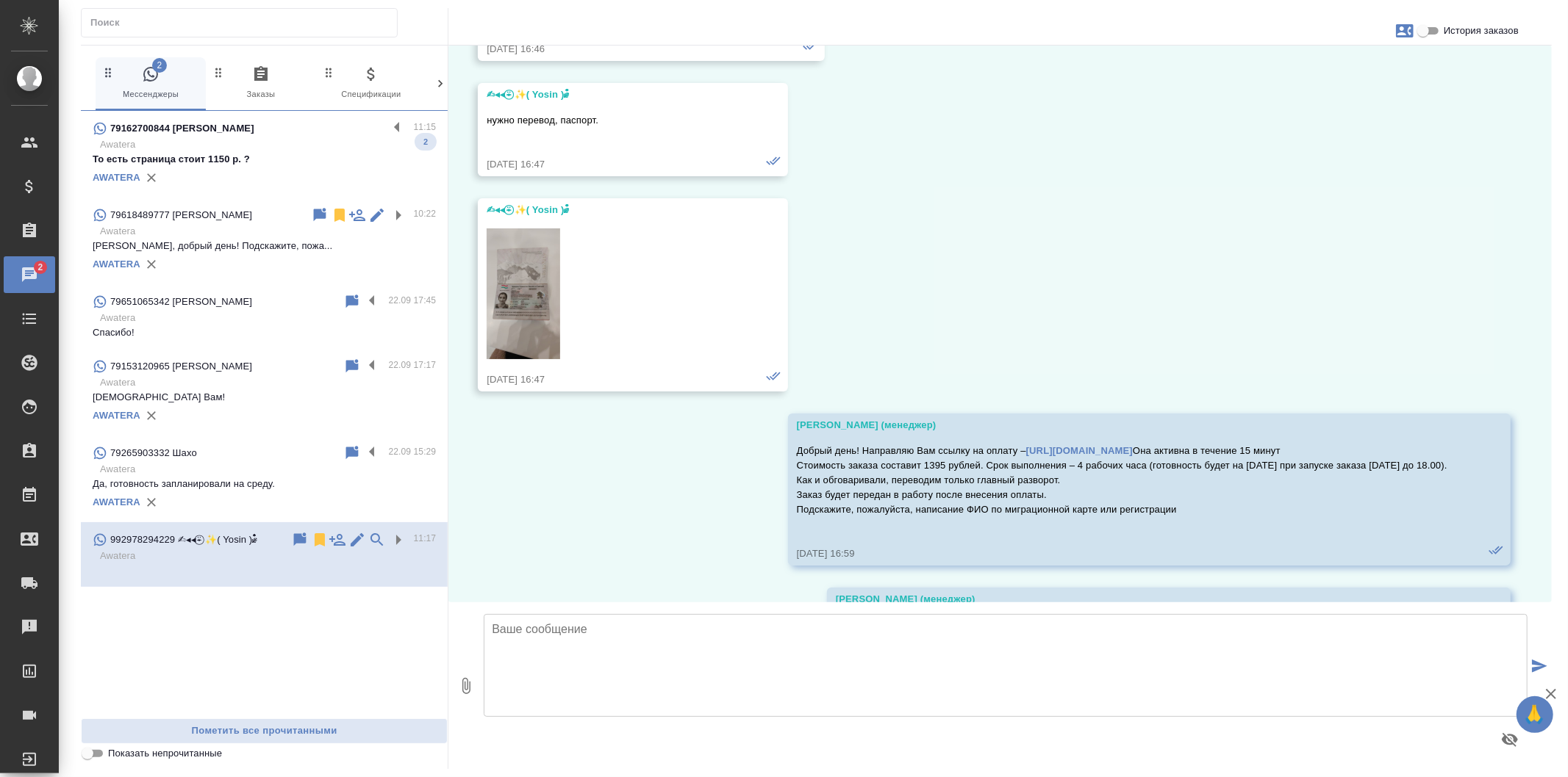
click at [532, 294] on img at bounding box center [523, 294] width 73 height 131
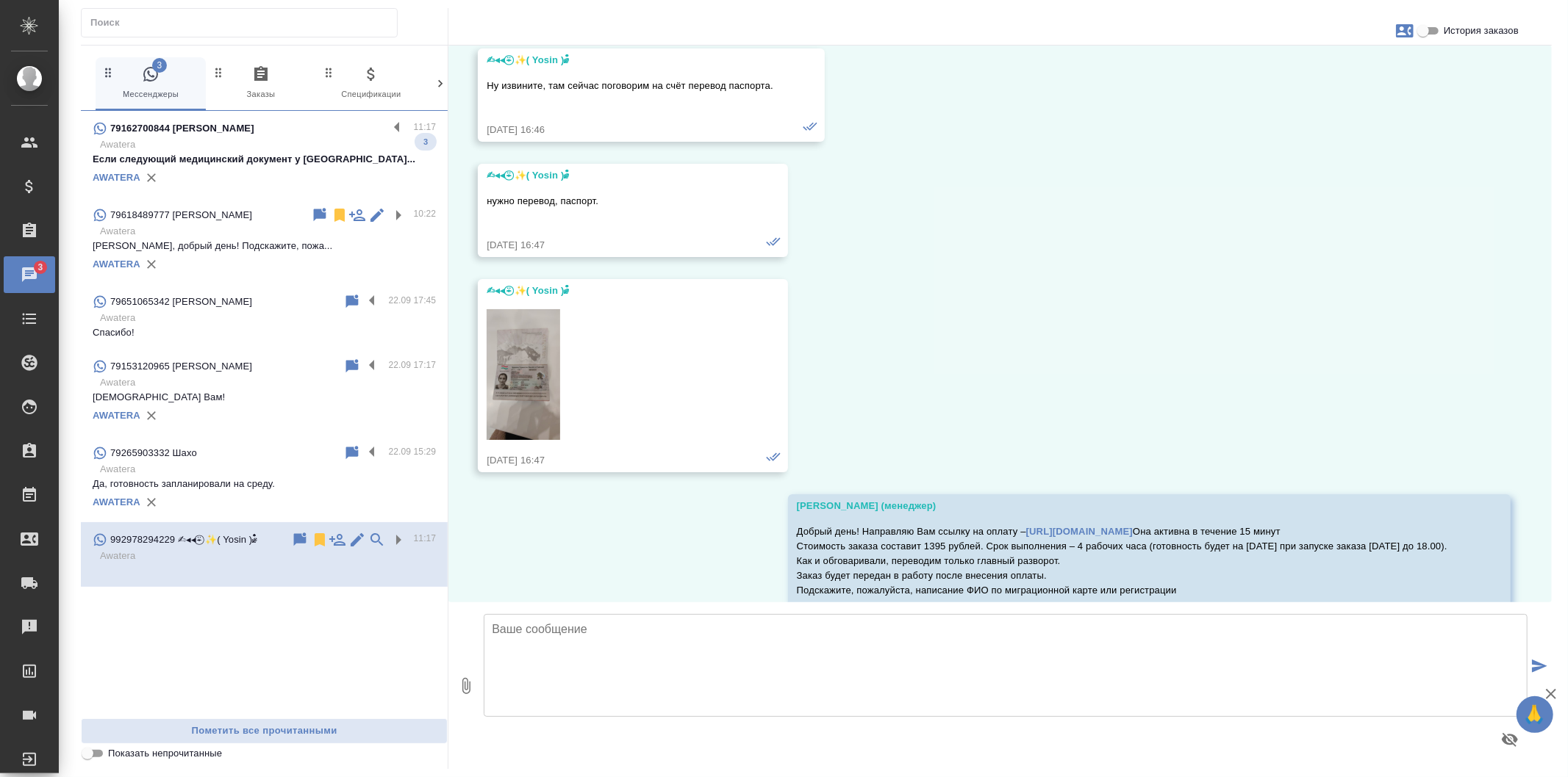
scroll to position [0, 0]
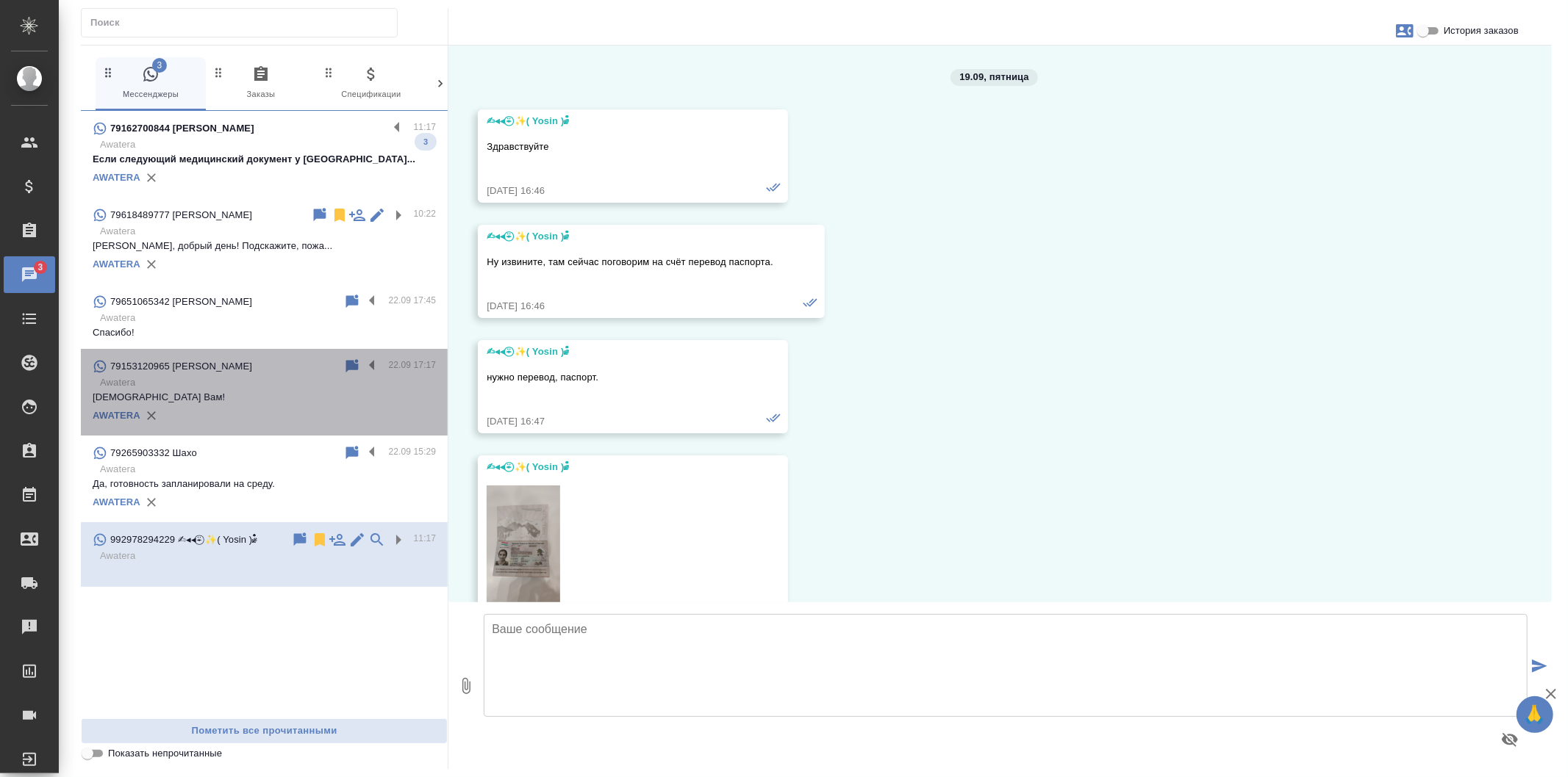
click at [297, 369] on div "79153120965 [PERSON_NAME]" at bounding box center [218, 367] width 251 height 18
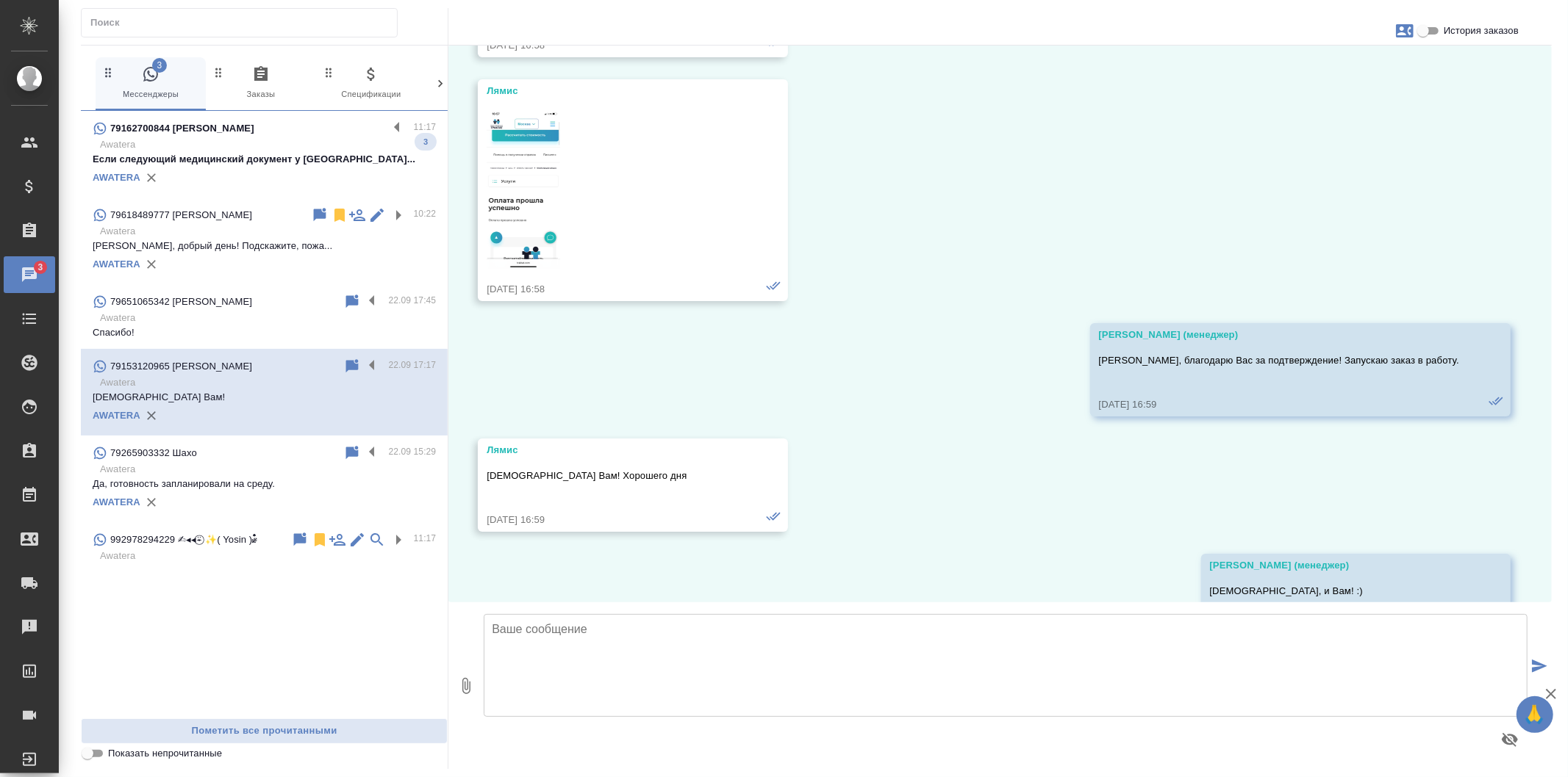
scroll to position [2395, 0]
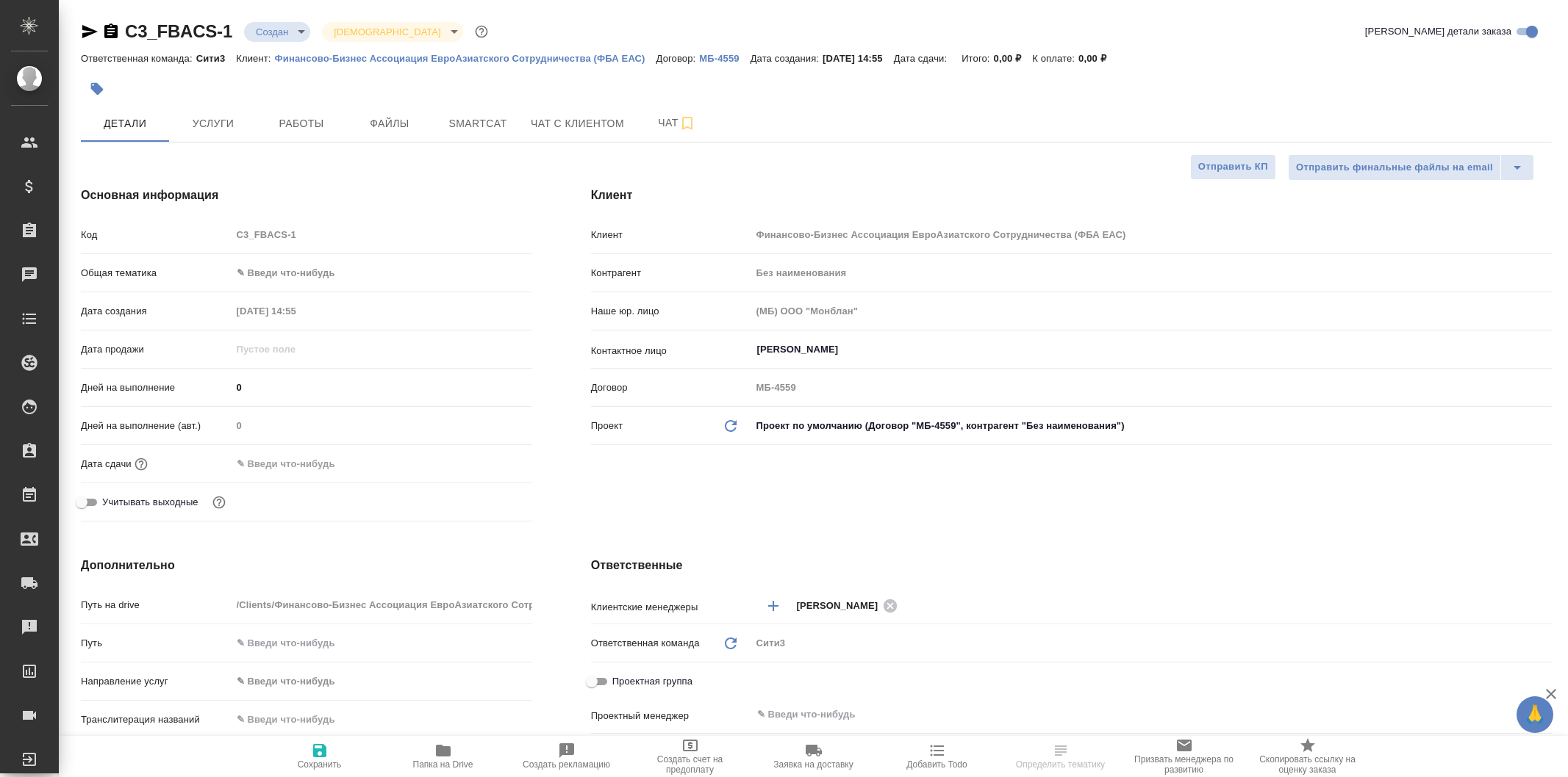
select select "RU"
click at [658, 120] on span "Чат" at bounding box center [677, 123] width 71 height 19
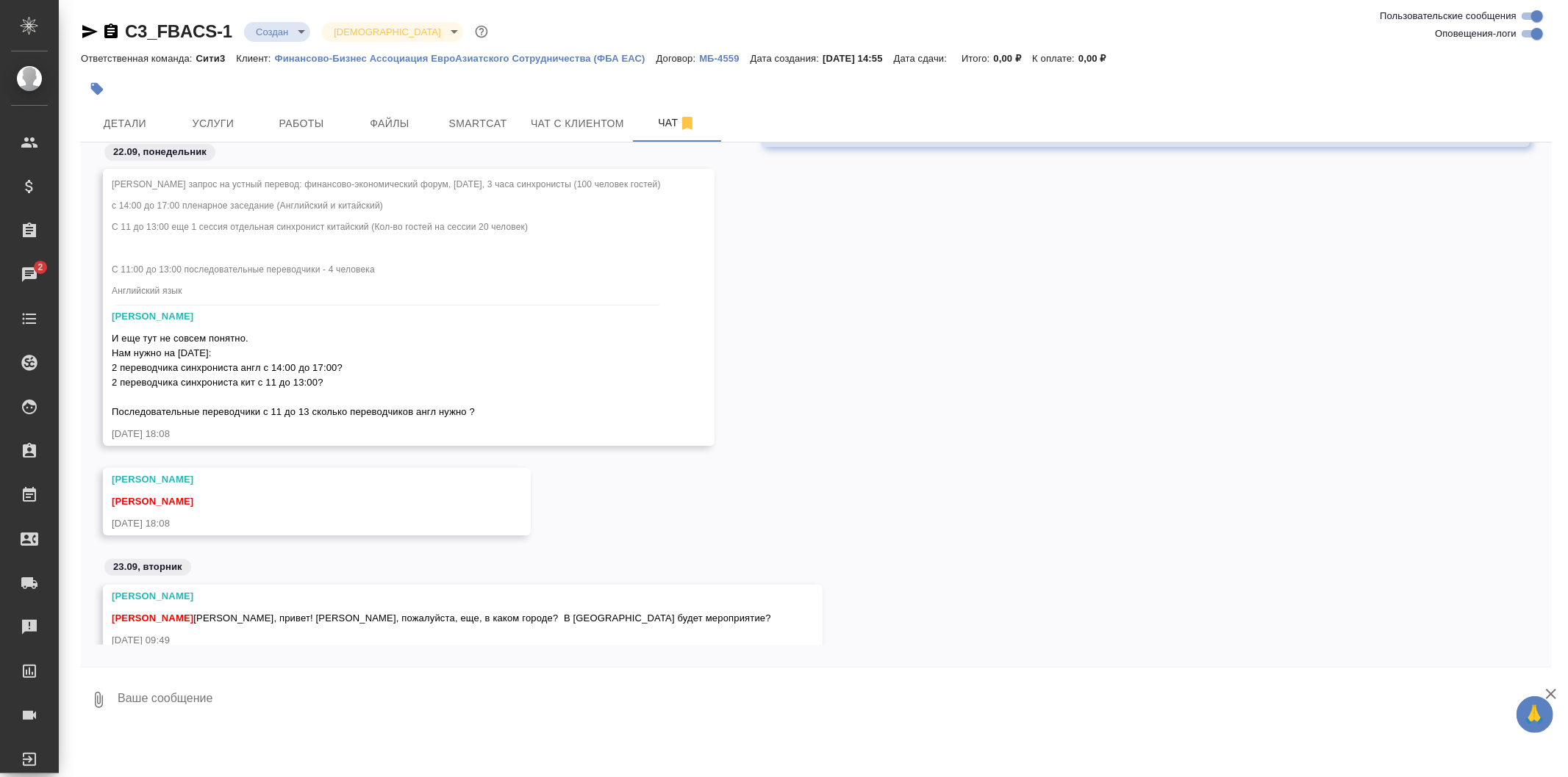
scroll to position [953, 0]
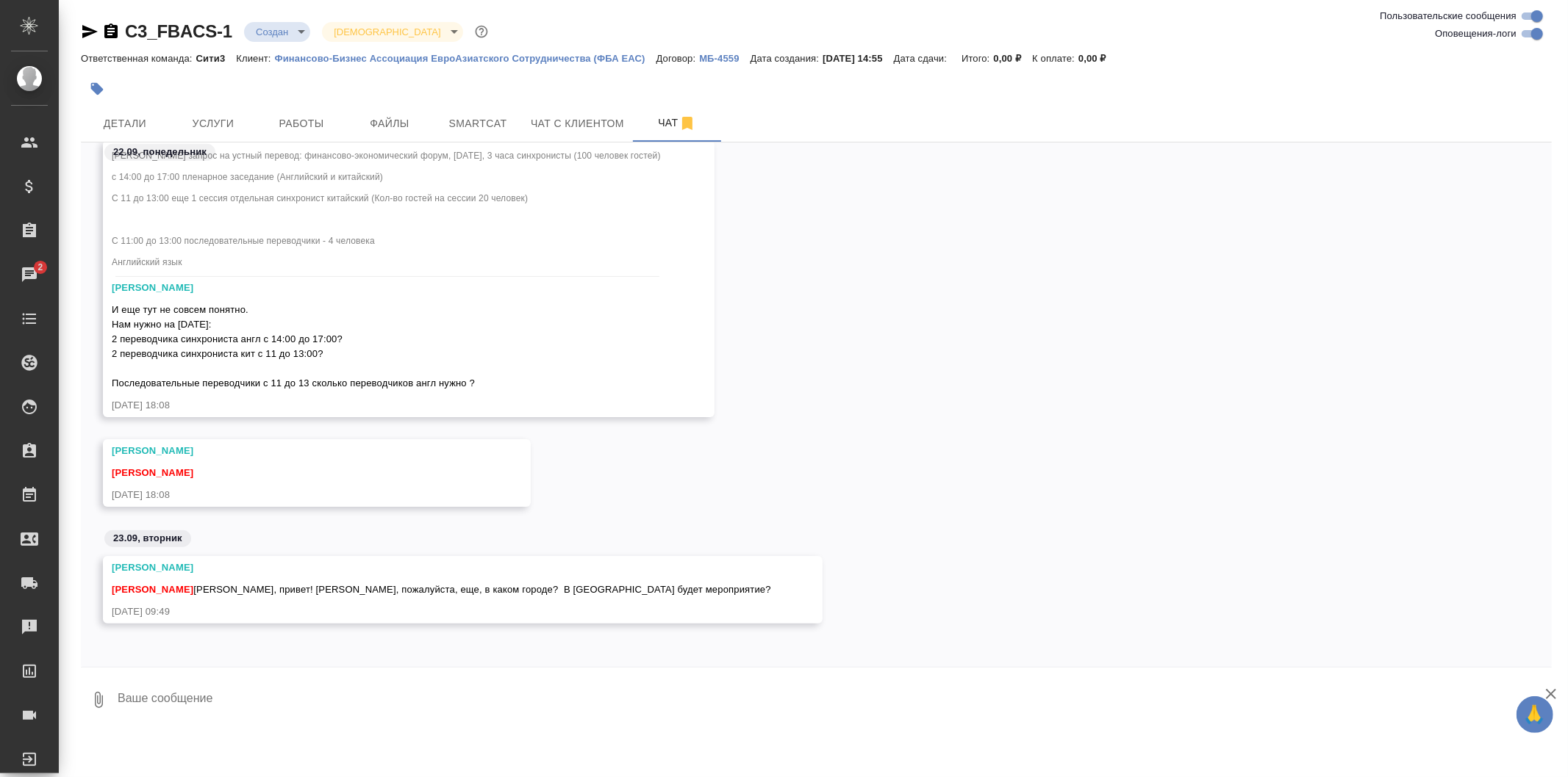
click at [221, 717] on textarea at bounding box center [835, 700] width 1436 height 50
type textarea "д"
type textarea "П"
paste textarea "7266"
click at [1090, 225] on div "[PERSON_NAME] запрос на устный перевод: финансово-экономический форум, [DATE], …" at bounding box center [816, 289] width 1471 height 299
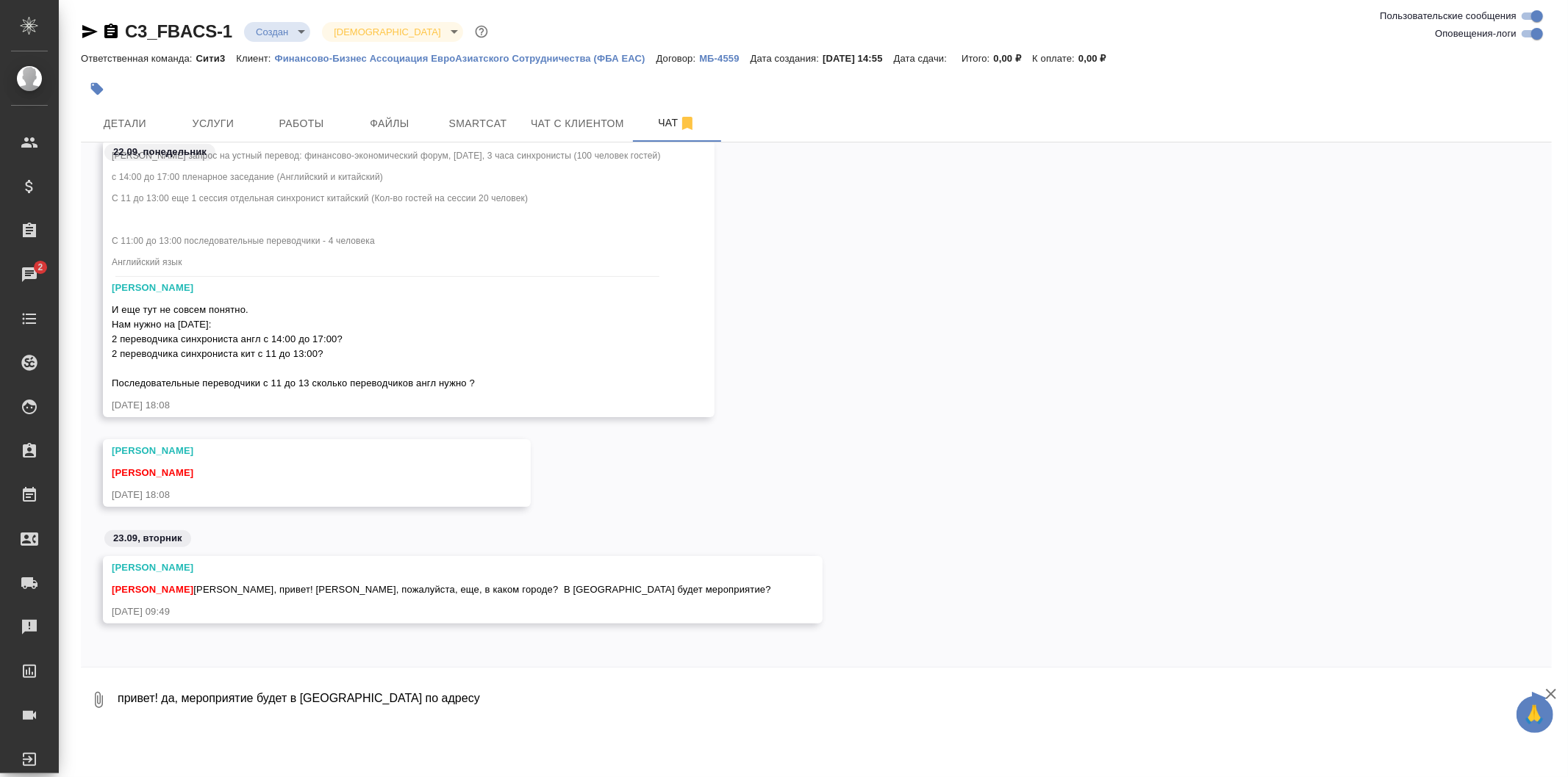
click at [482, 708] on textarea "привет! да, мероприятие будет в [GEOGRAPHIC_DATA] по адресу" at bounding box center [822, 700] width 1412 height 50
paste textarea "Котельнической наб. 17"
click at [481, 702] on textarea "привет! да, мероприятие будет в [GEOGRAPHIC_DATA] по адресу: Котельнической наб…" at bounding box center [822, 700] width 1412 height 50
type textarea "привет! да, мероприятие будет в [GEOGRAPHIC_DATA] по адресу: Котельническая наб…"
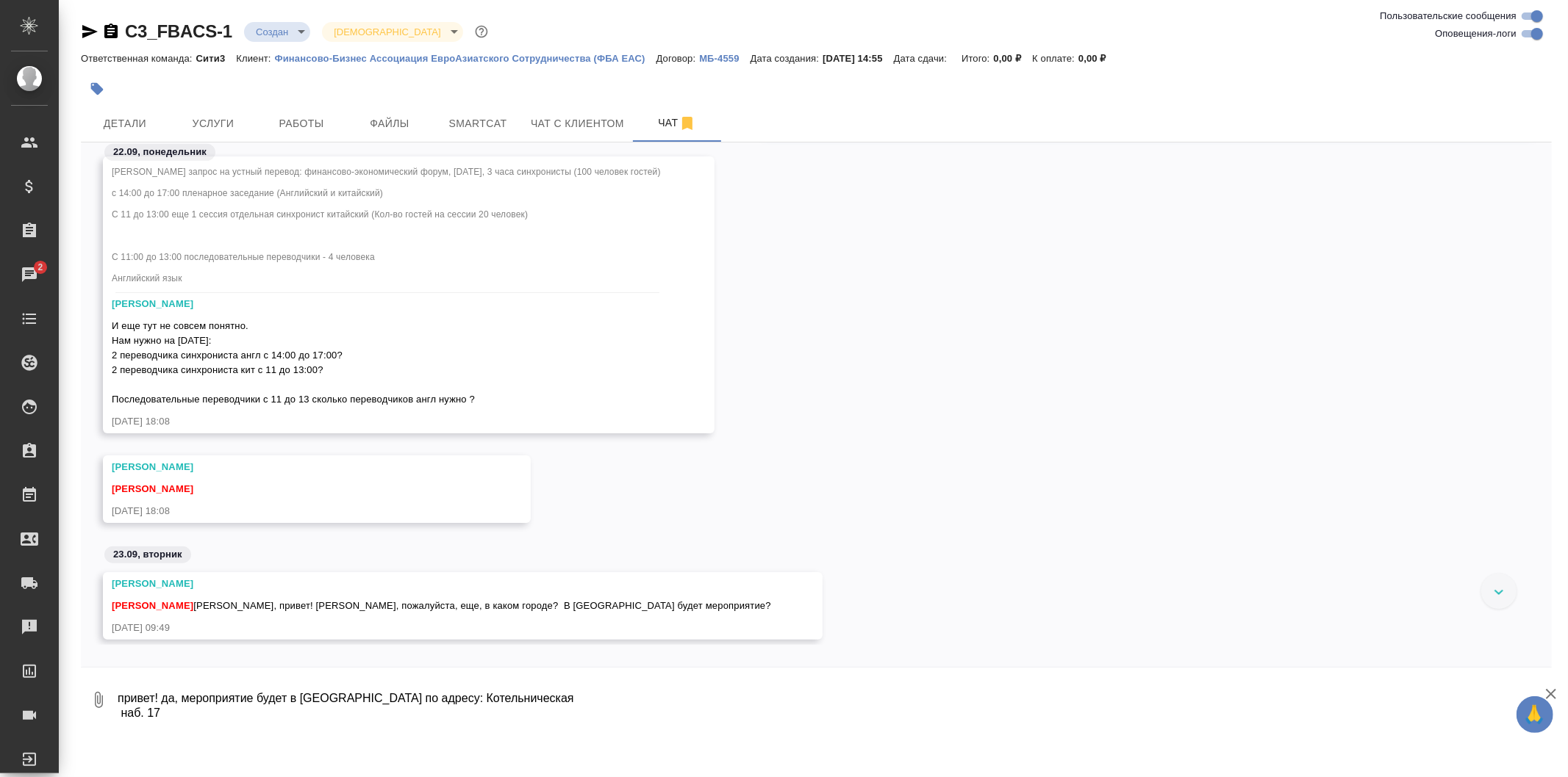
scroll to position [795, 0]
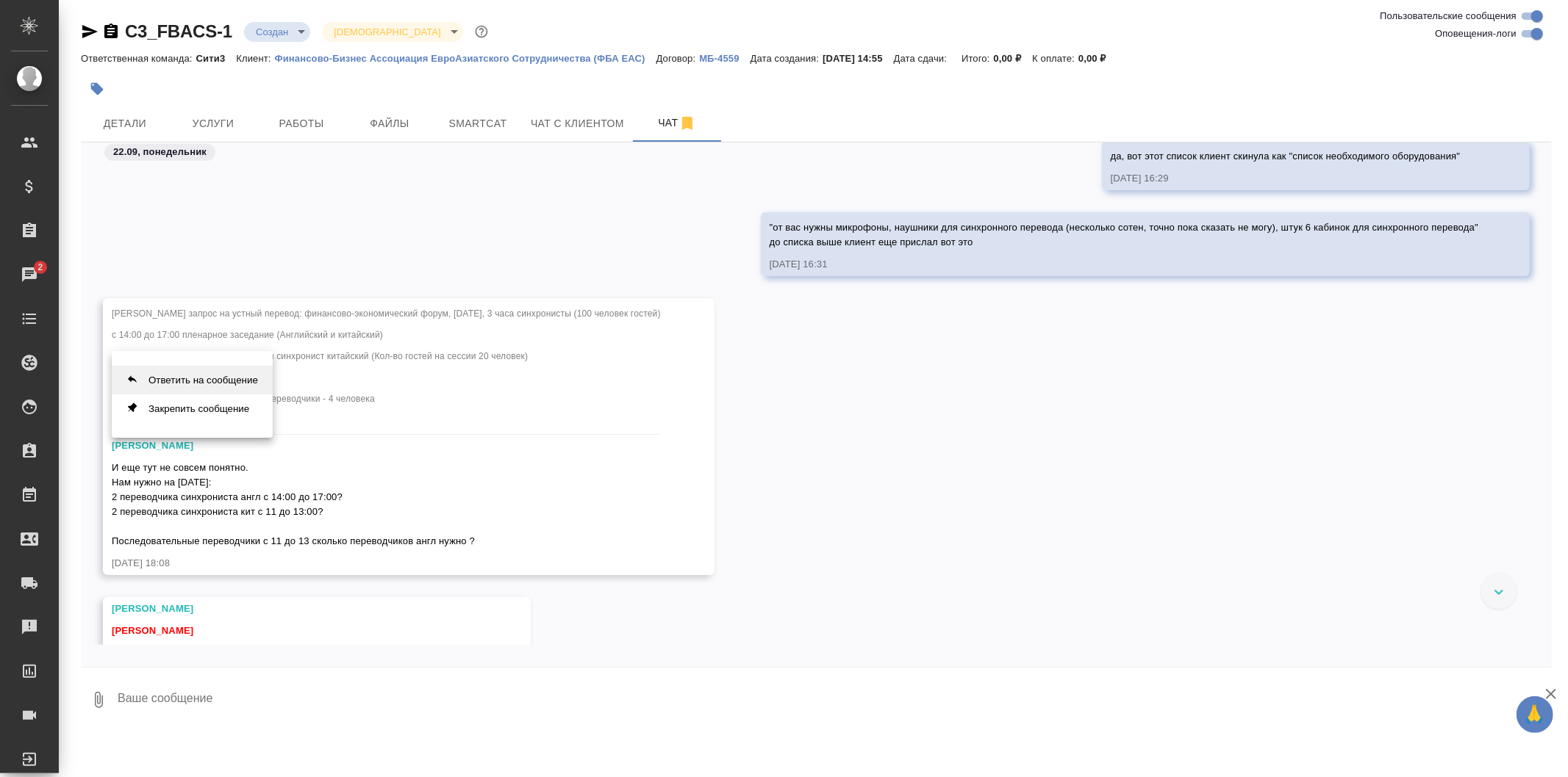
click at [210, 380] on button "Ответить на сообщение" at bounding box center [192, 380] width 161 height 29
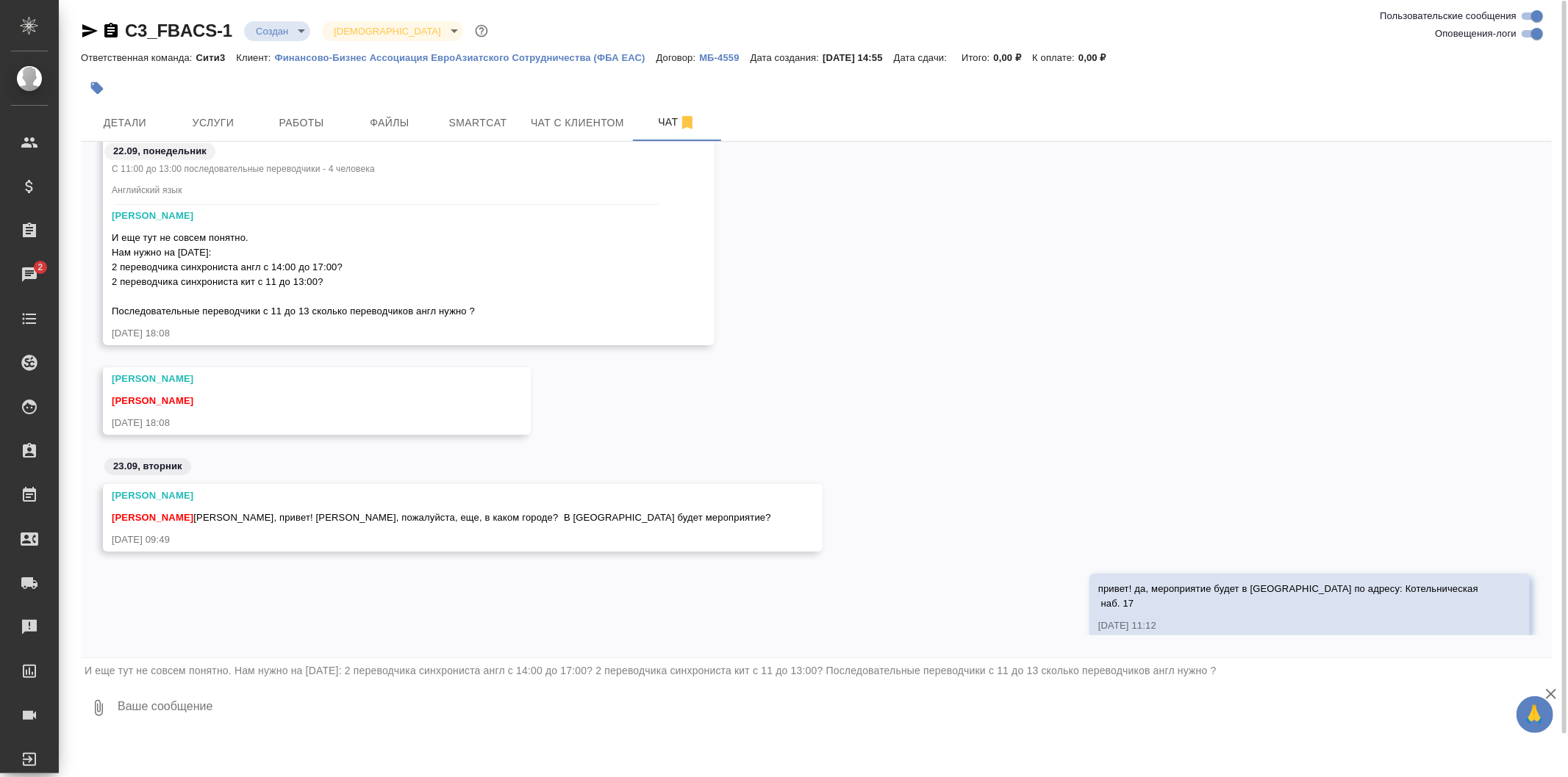
scroll to position [1048, 0]
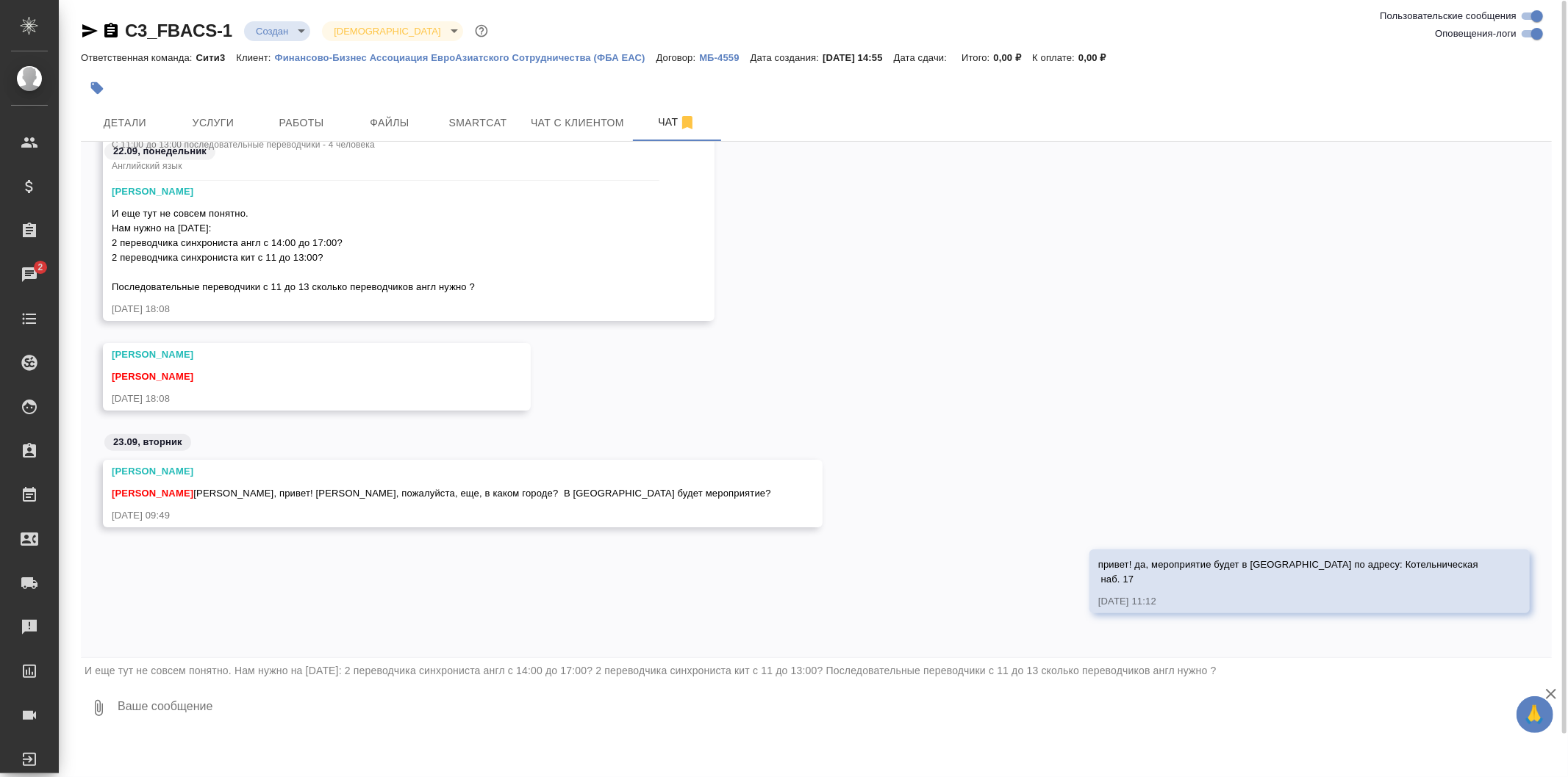
click at [336, 708] on textarea at bounding box center [835, 708] width 1436 height 50
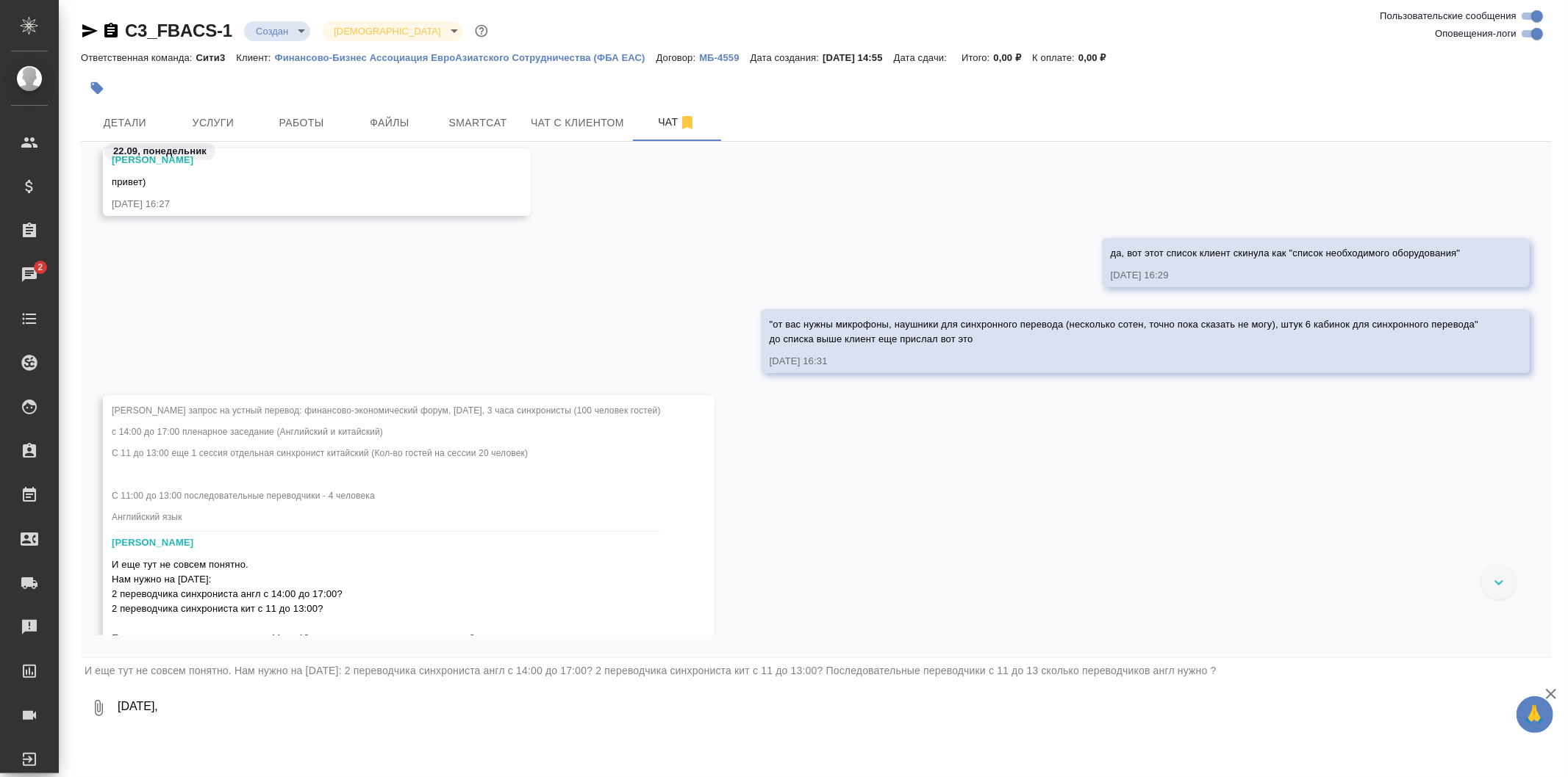
scroll to position [1143, 0]
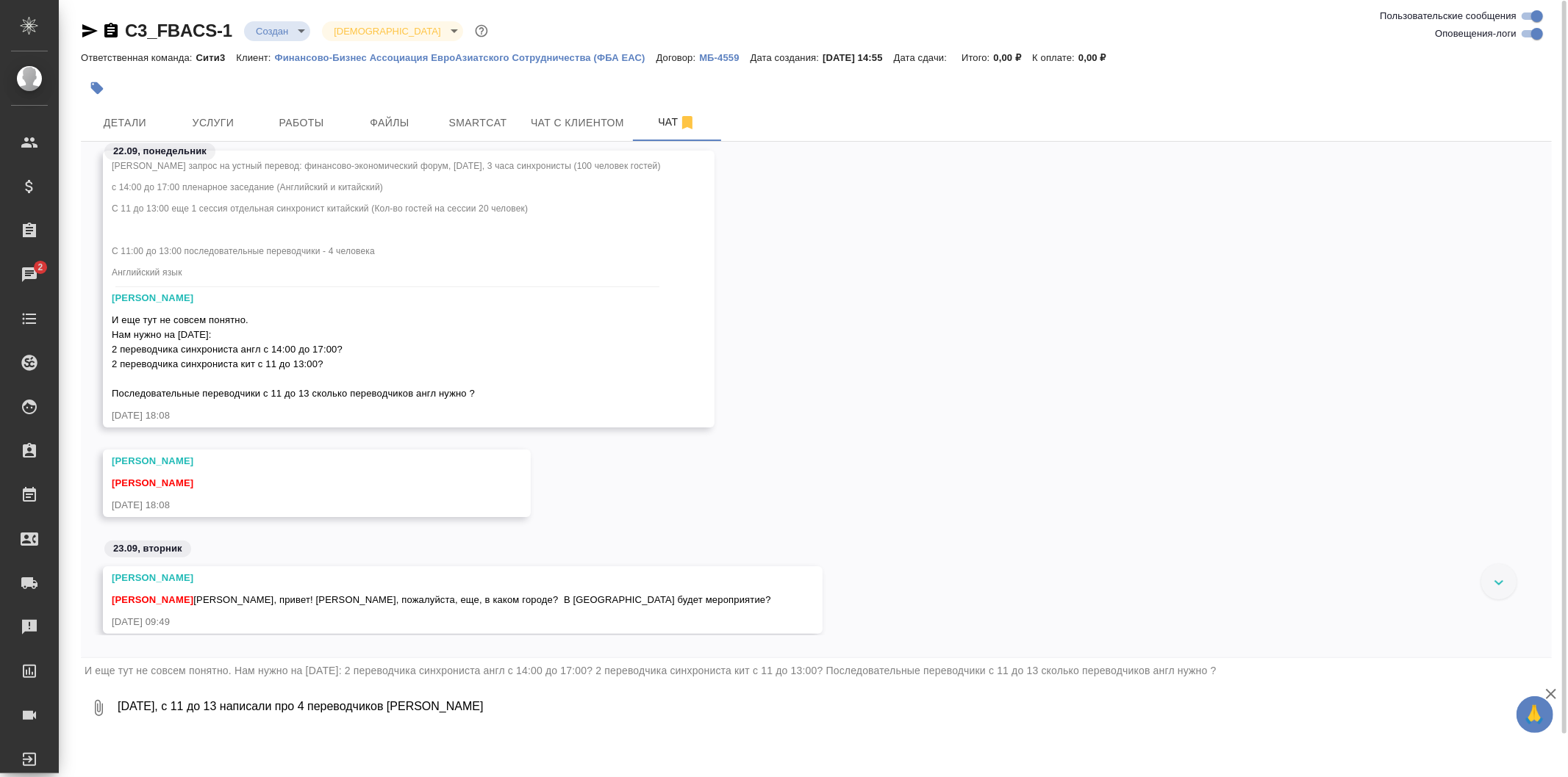
click at [237, 709] on textarea "[DATE], с 11 до 13 написали про 4 переводчиков [PERSON_NAME]" at bounding box center [822, 708] width 1412 height 50
click at [506, 710] on textarea "[DATE], с 11 до 13 на послед написали про 4 переводчиков [PERSON_NAME]" at bounding box center [822, 708] width 1412 height 50
type textarea "[DATE], с 11 до 13 на послед написали про 4 переводчиков с английским, да"
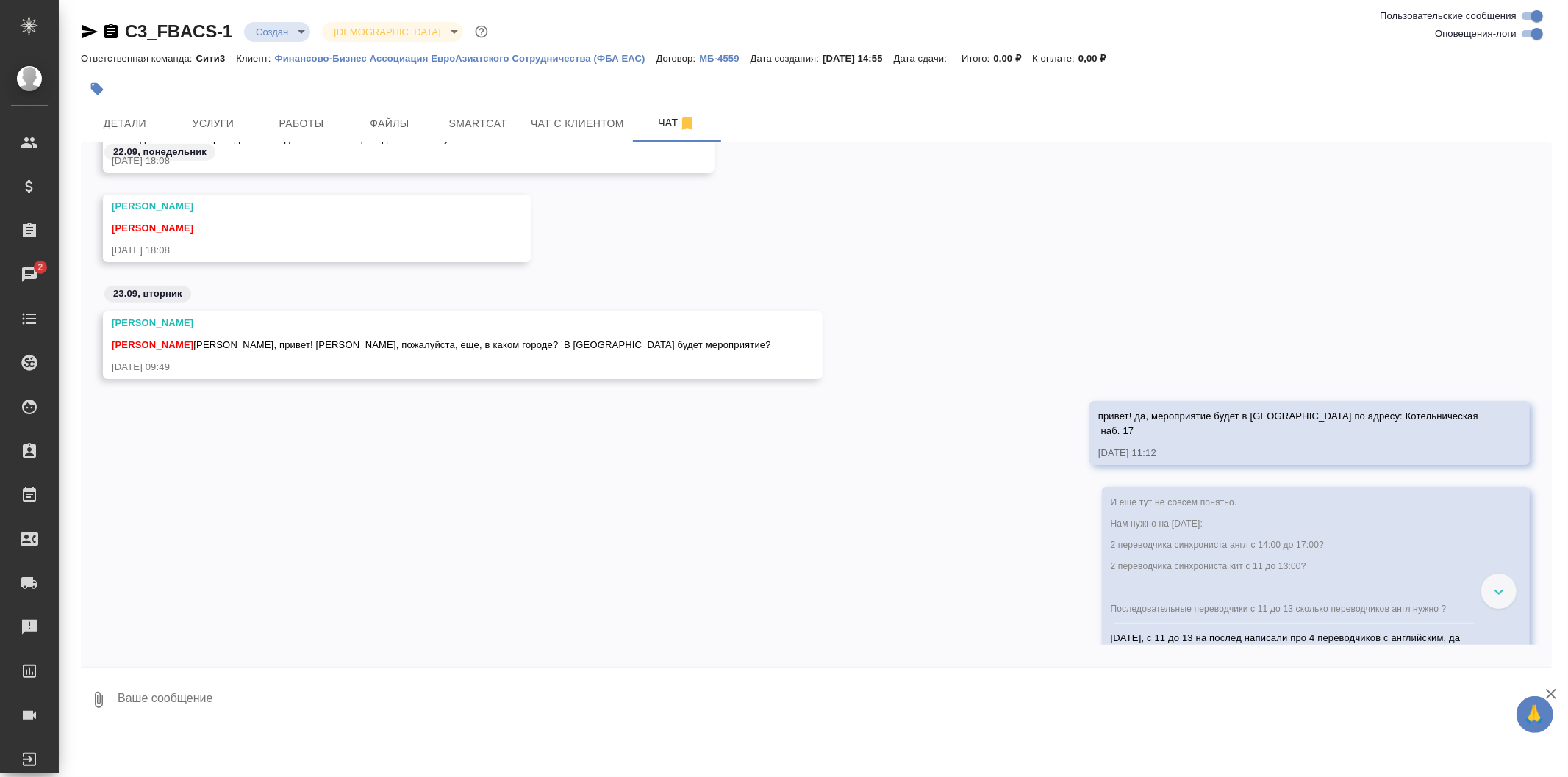
scroll to position [1448, 0]
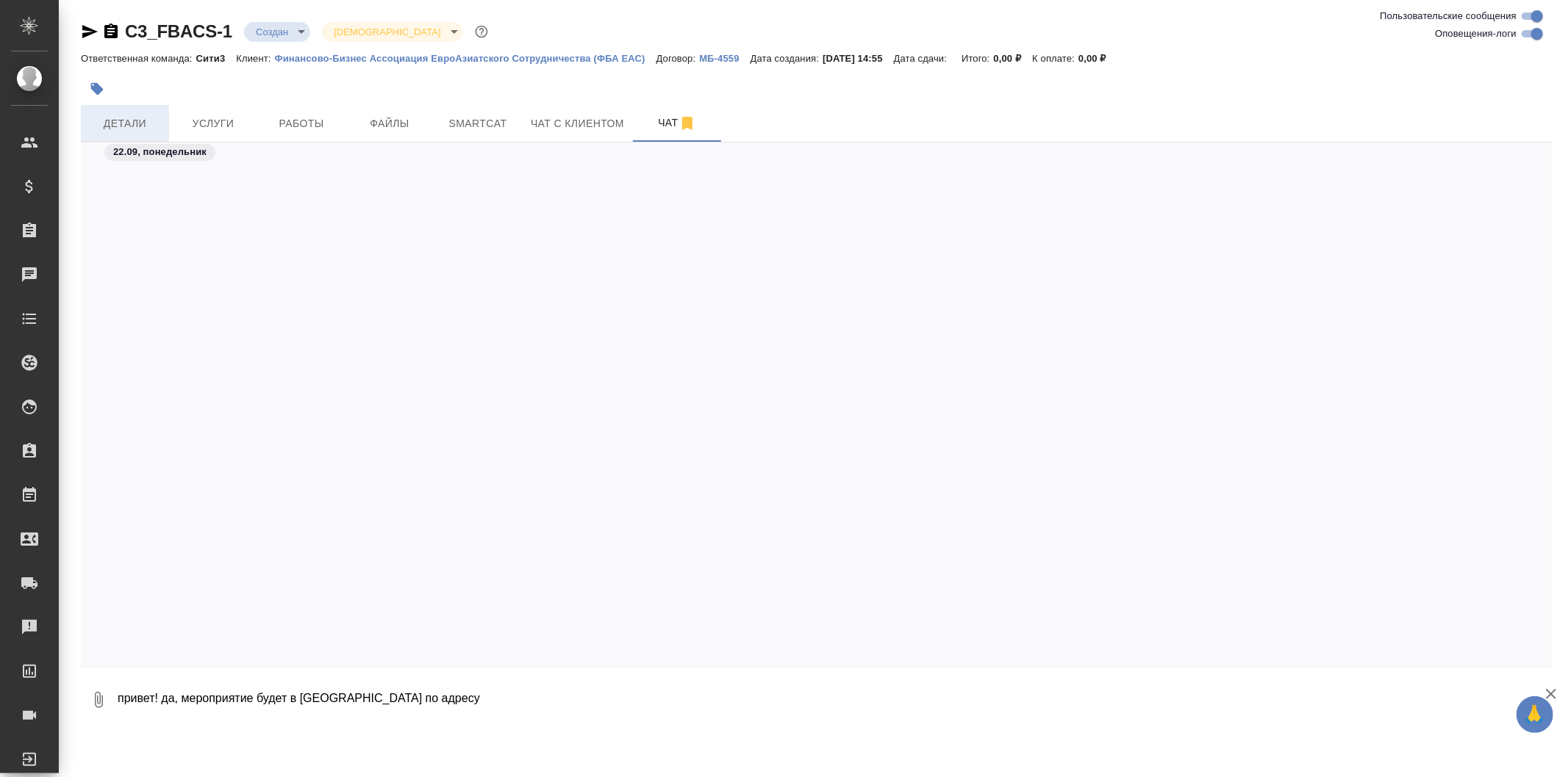
scroll to position [1056, 0]
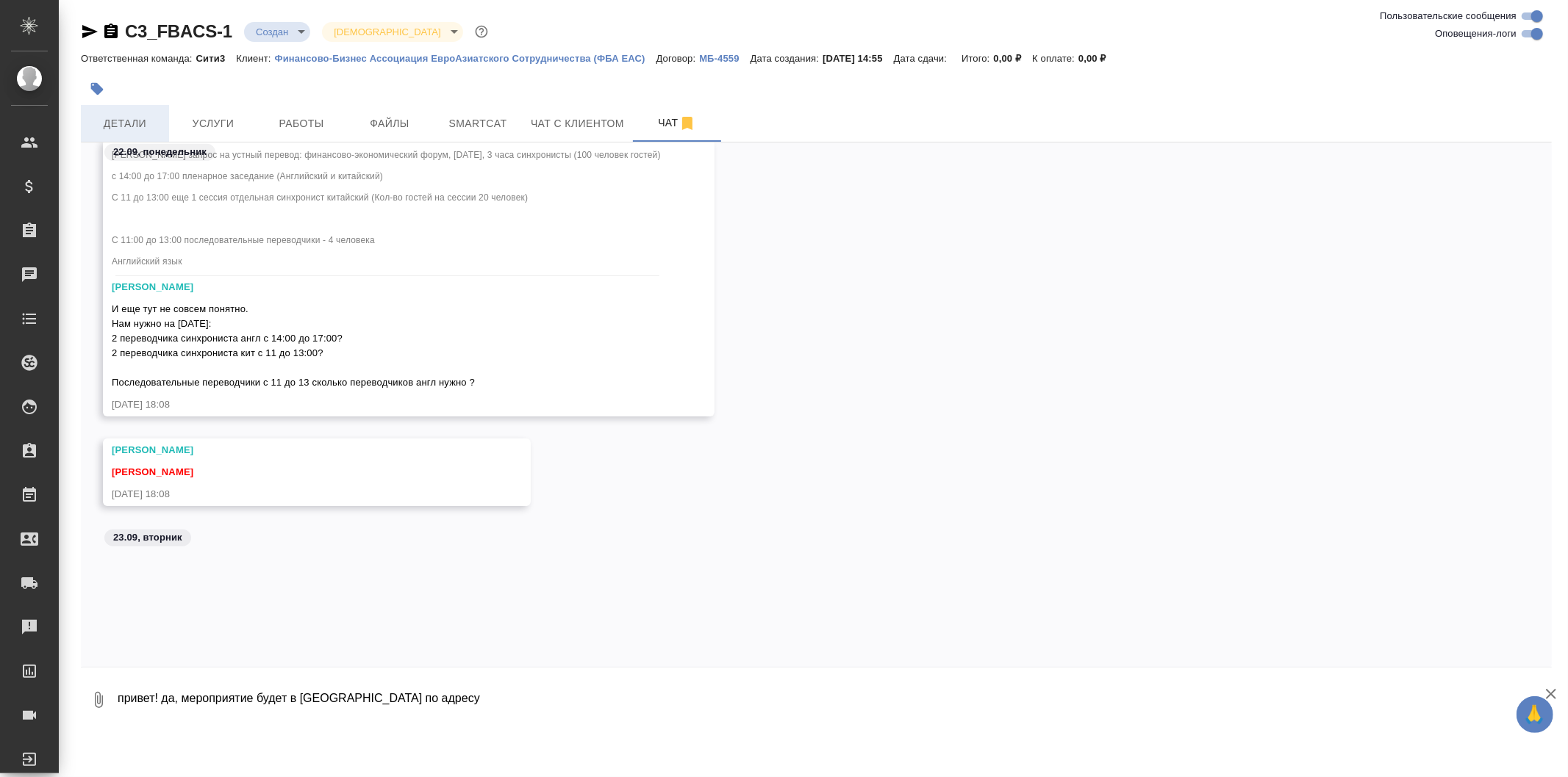
click at [143, 126] on span "Детали" at bounding box center [125, 124] width 71 height 19
select select "RU"
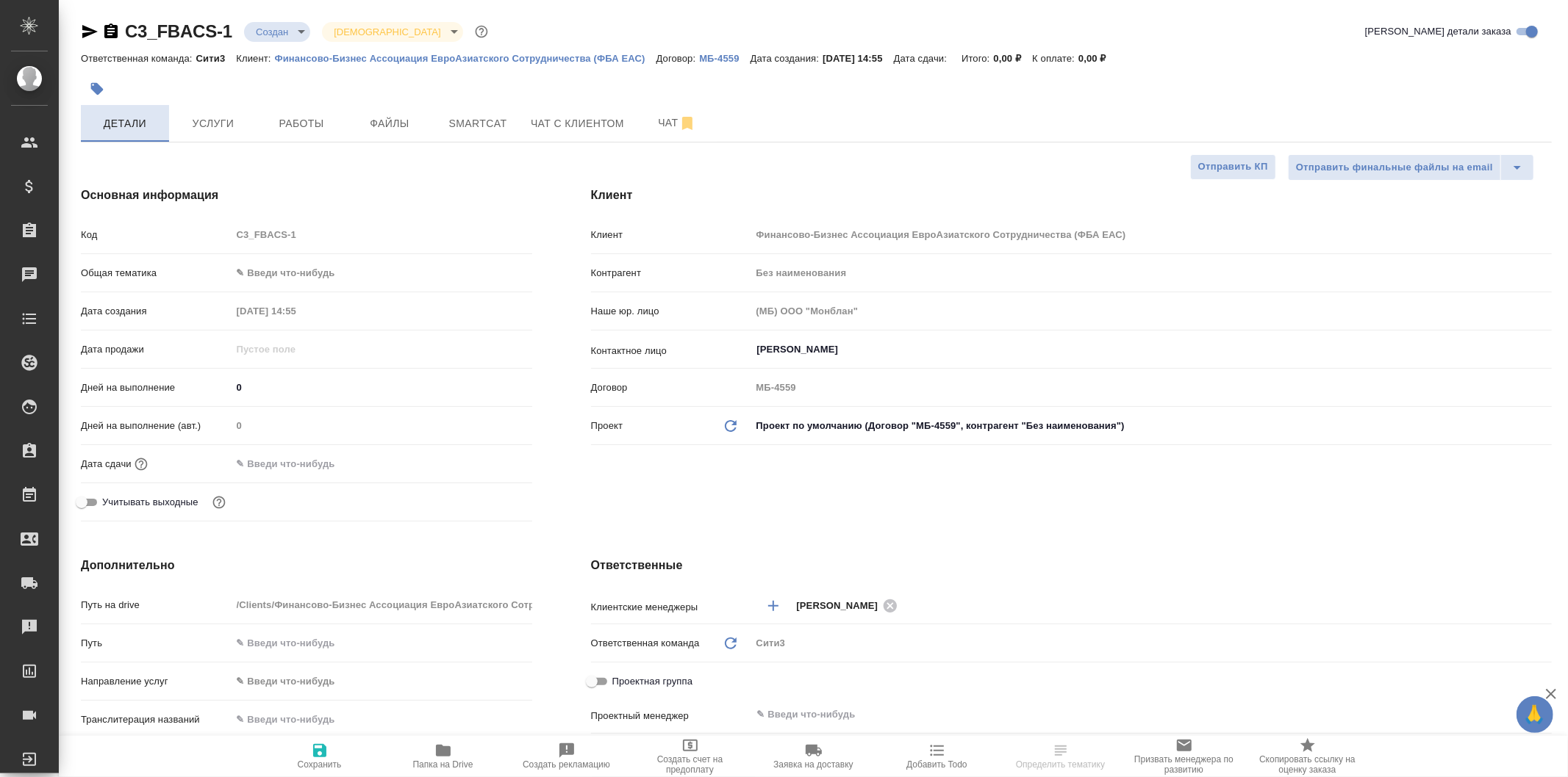
type textarea "x"
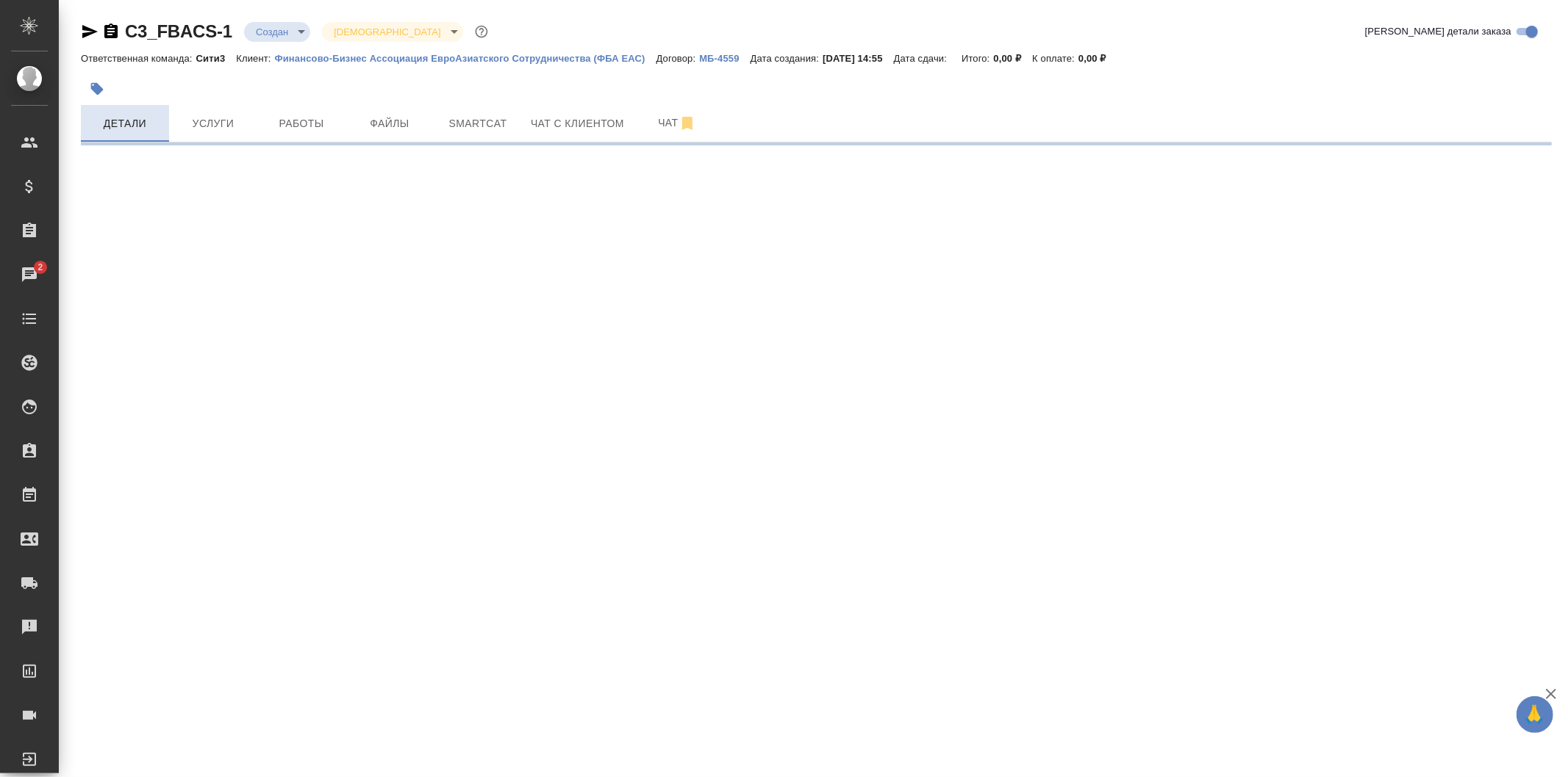
select select "RU"
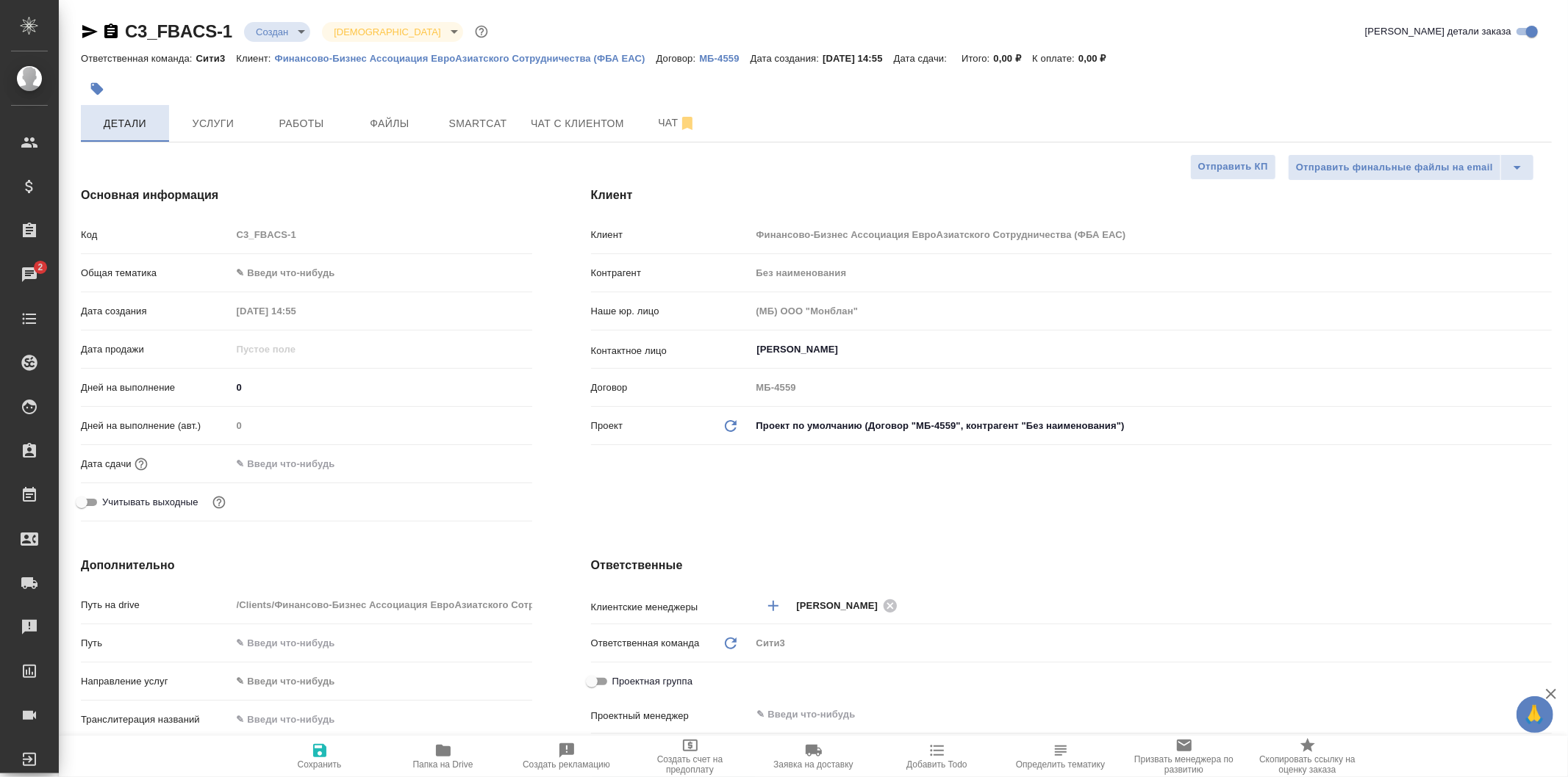
type textarea "x"
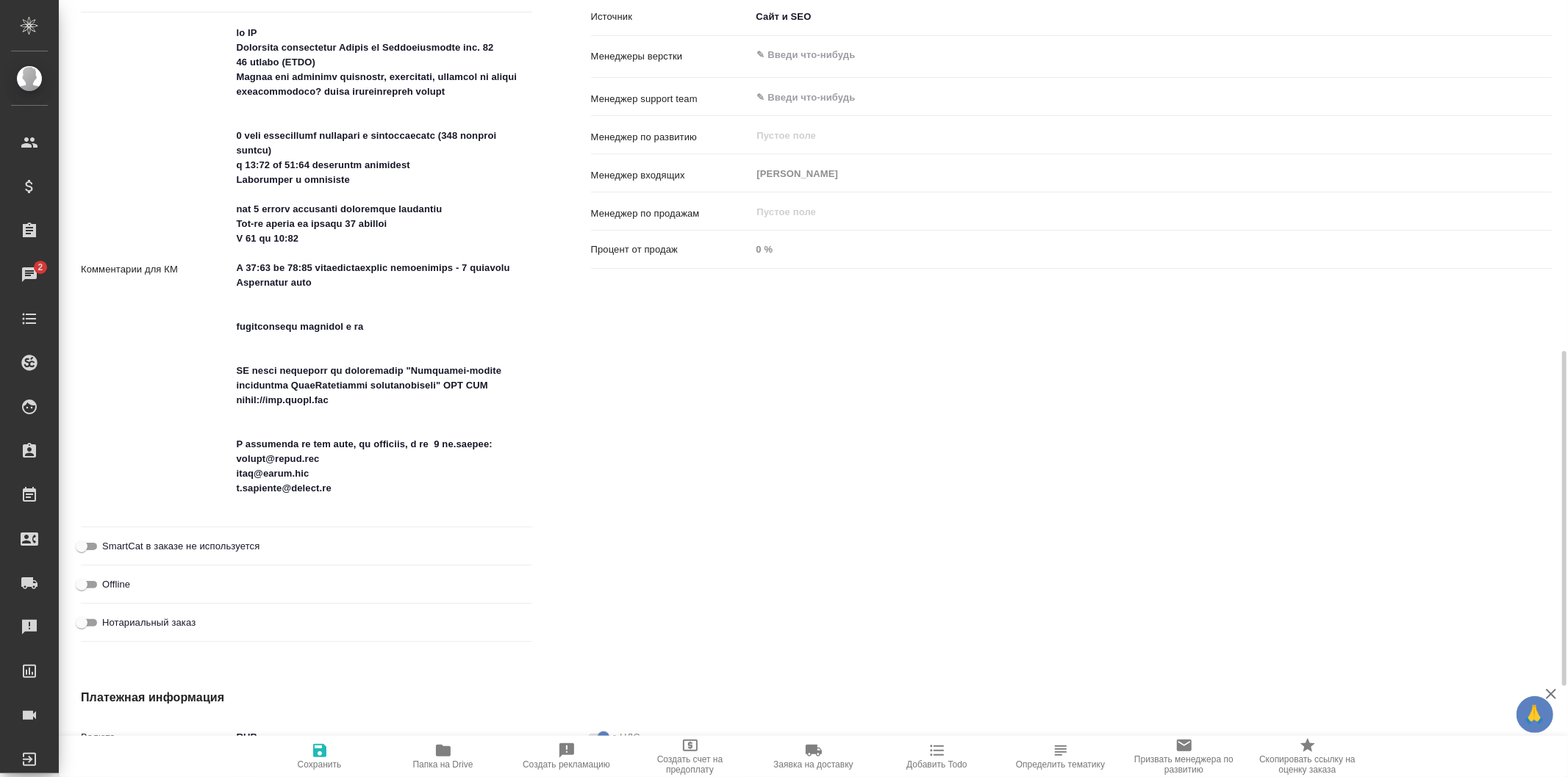
scroll to position [652, 0]
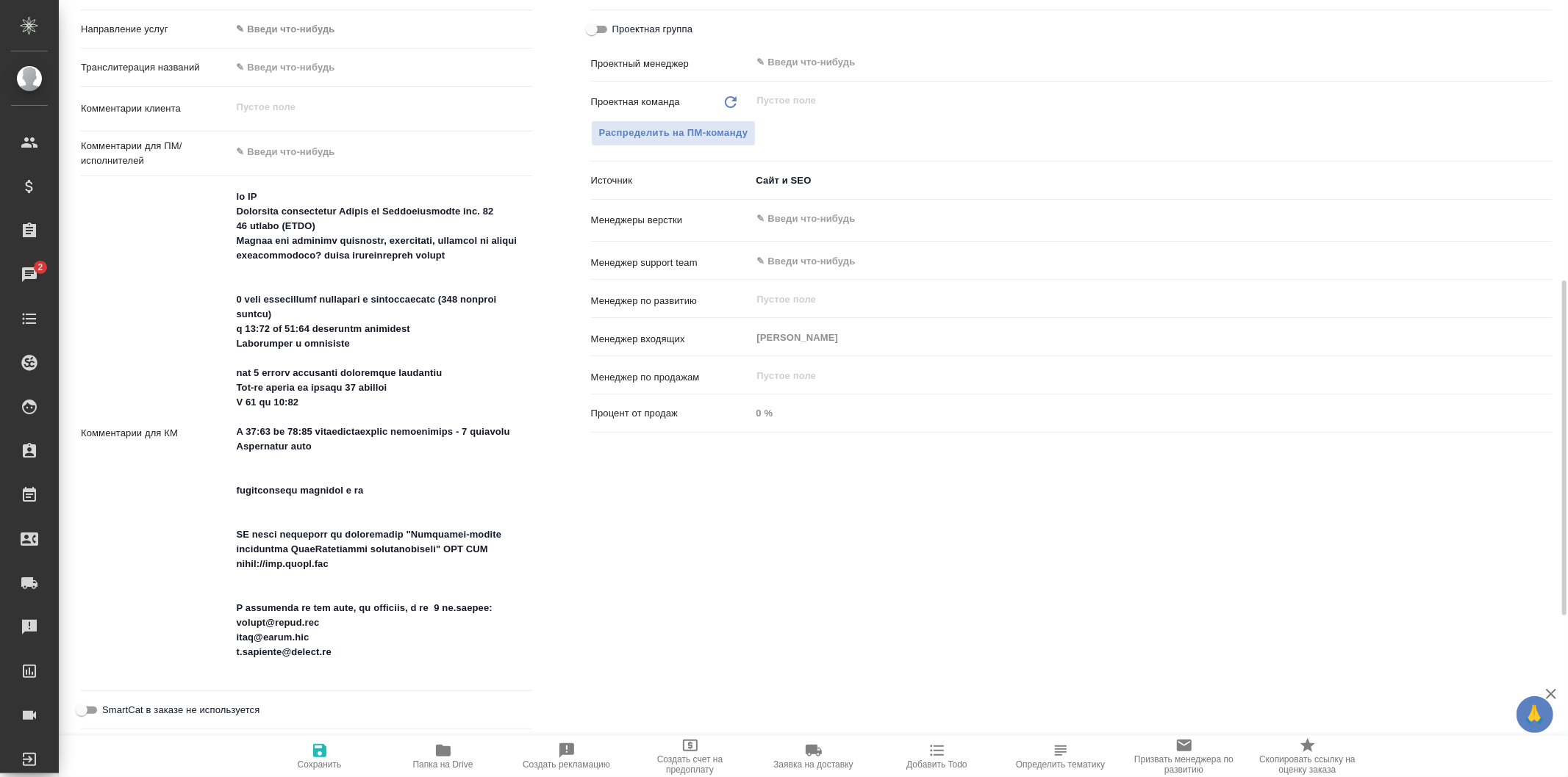
type textarea "x"
drag, startPoint x: 414, startPoint y: 211, endPoint x: 526, endPoint y: 206, distance: 112.1
click at [526, 206] on textarea at bounding box center [381, 432] width 299 height 495
type textarea "x"
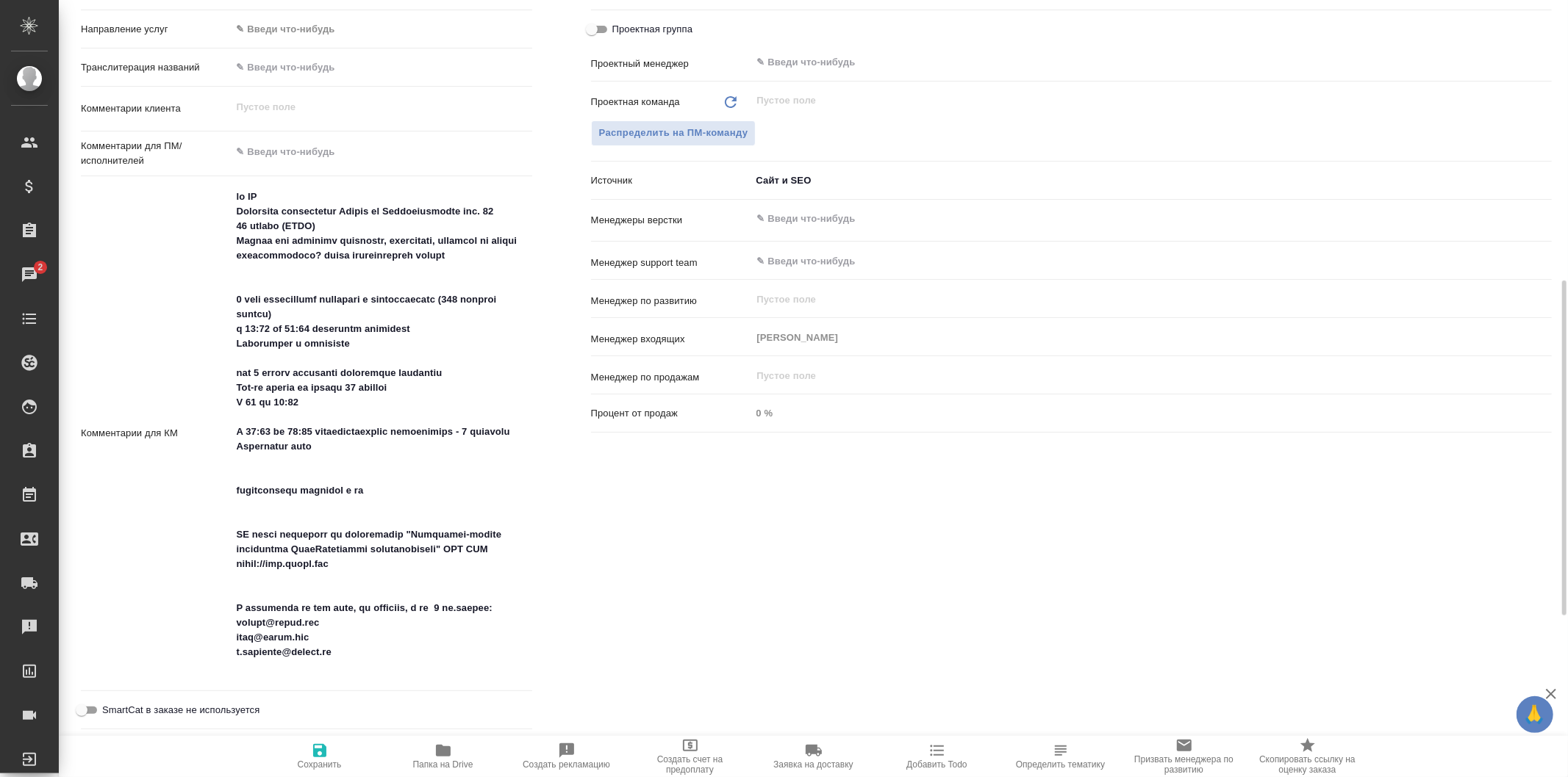
type textarea "x"
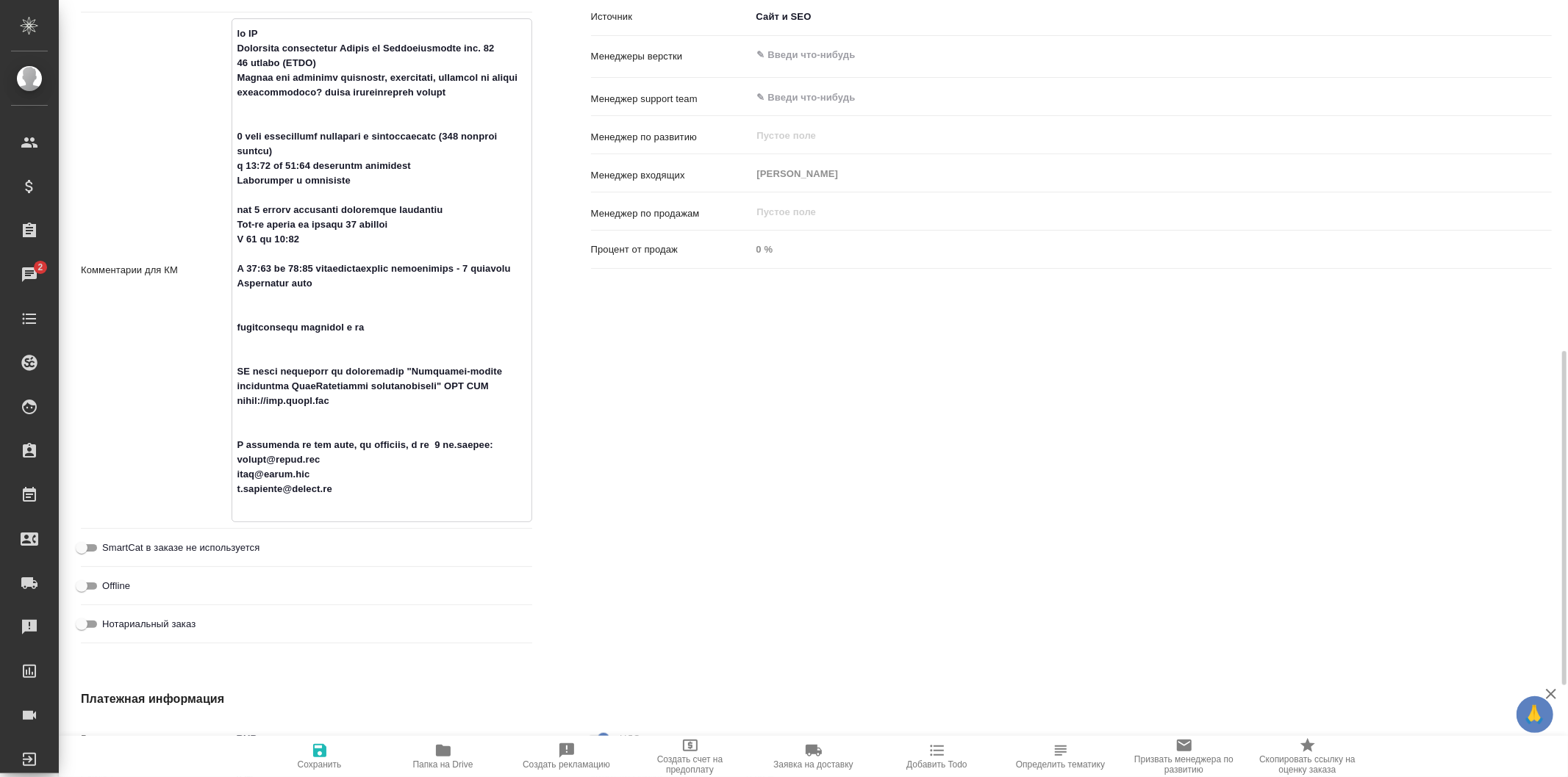
scroll to position [735, 0]
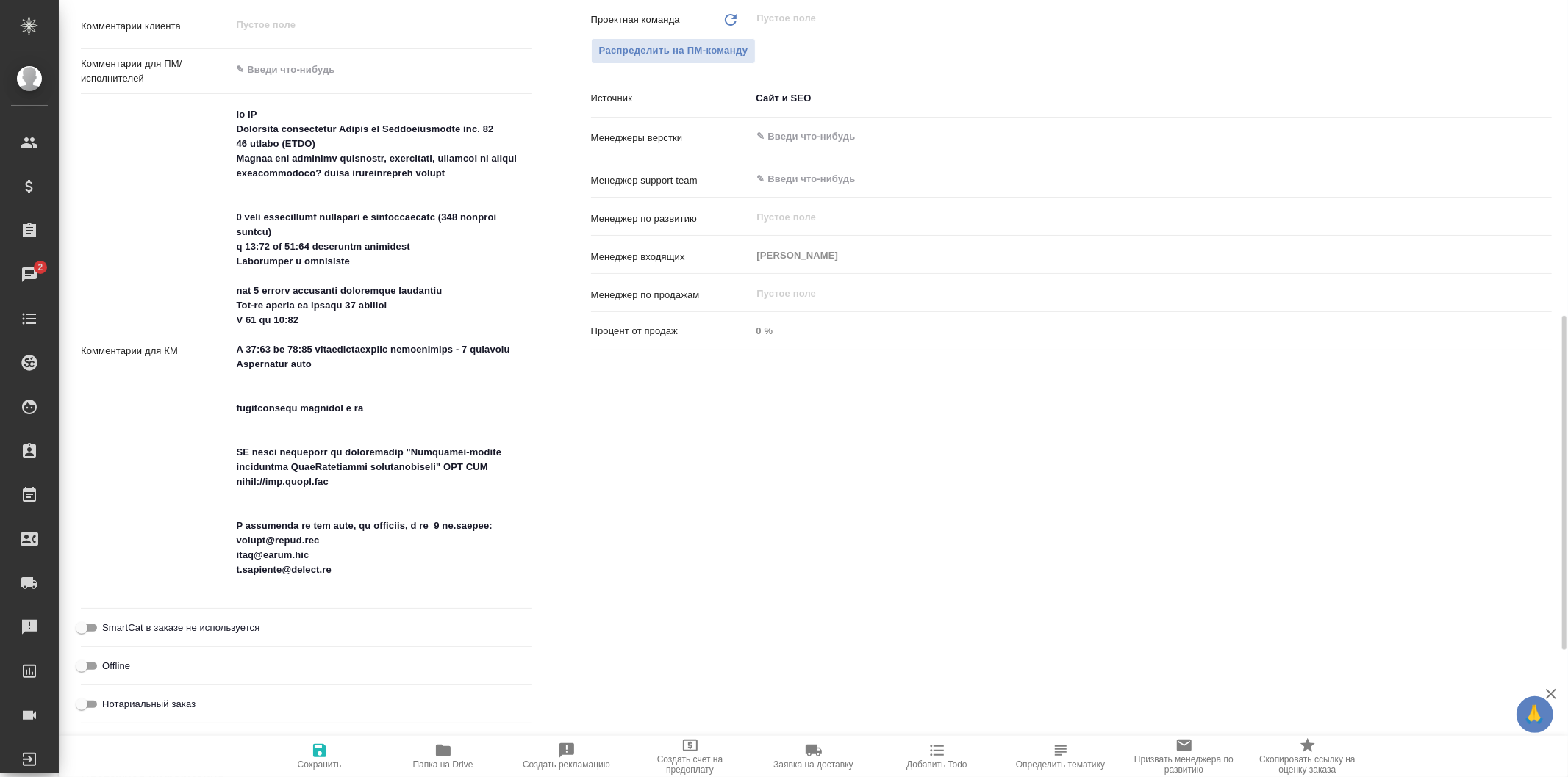
type textarea "x"
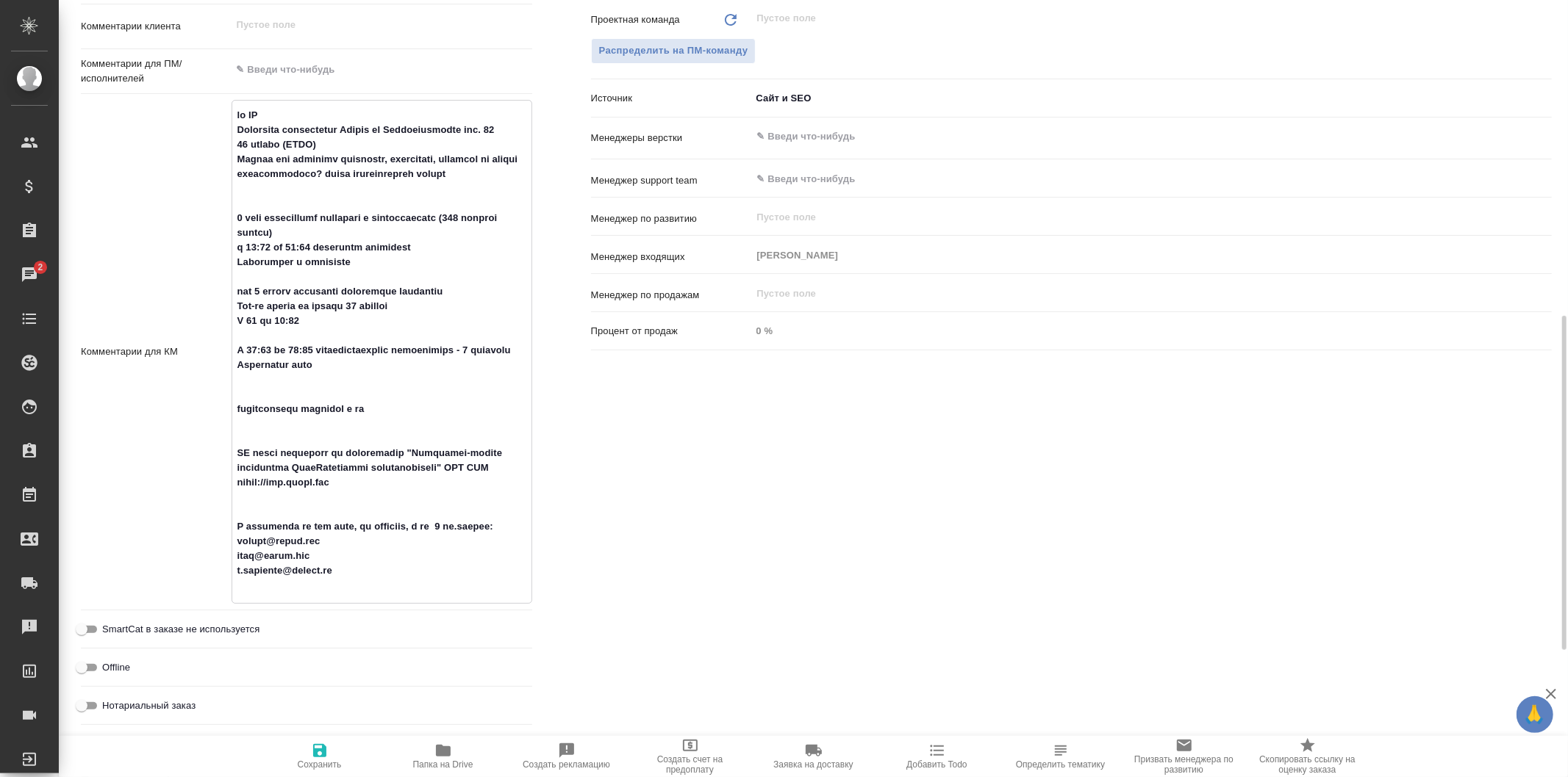
type textarea "x"
click at [1042, 445] on div "Ответственные Клиентские менеджеры Галишева Мария ​ Ответственная команда Обнов…" at bounding box center [1071, 277] width 1020 height 968
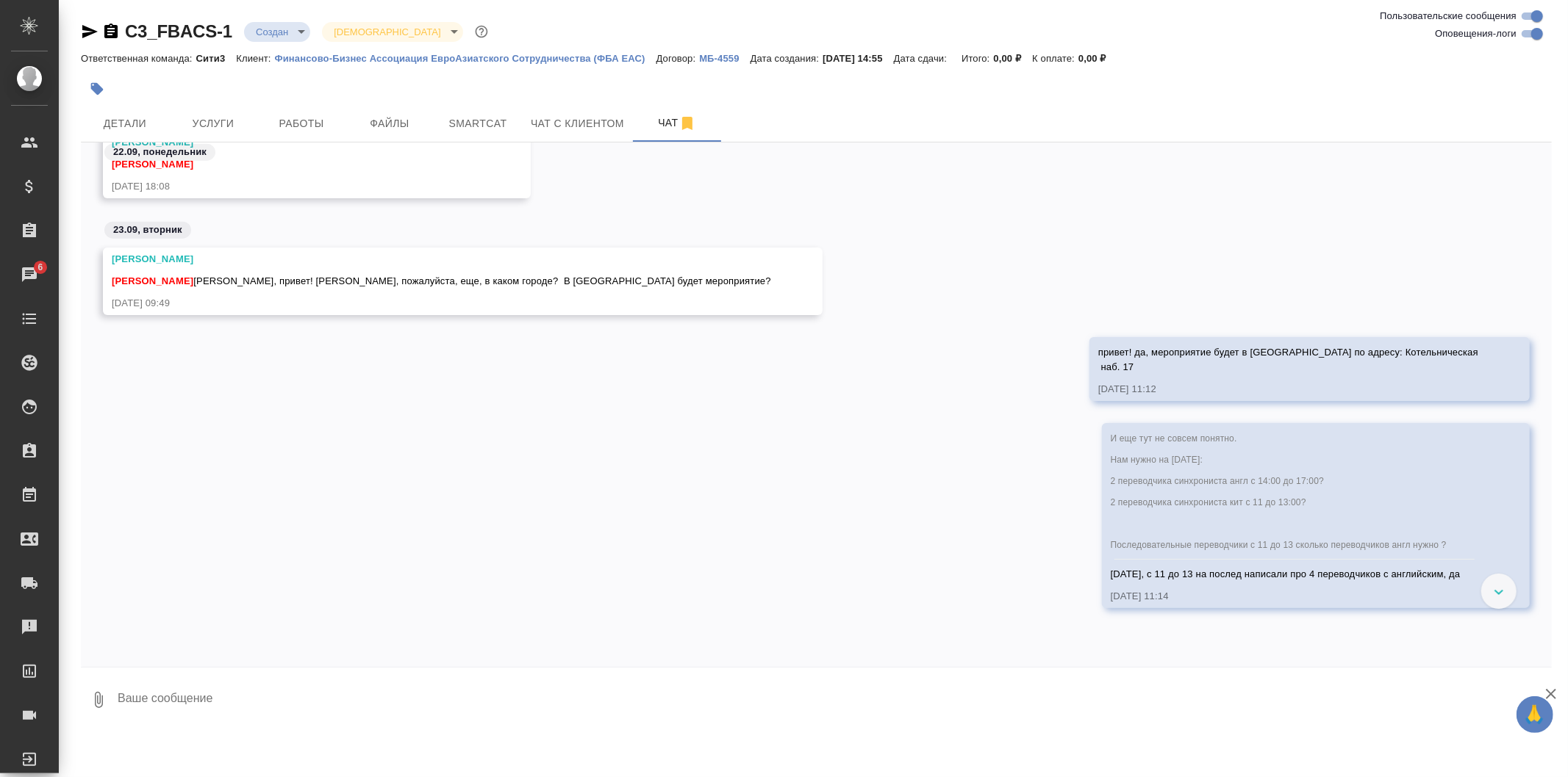
scroll to position [1567, 0]
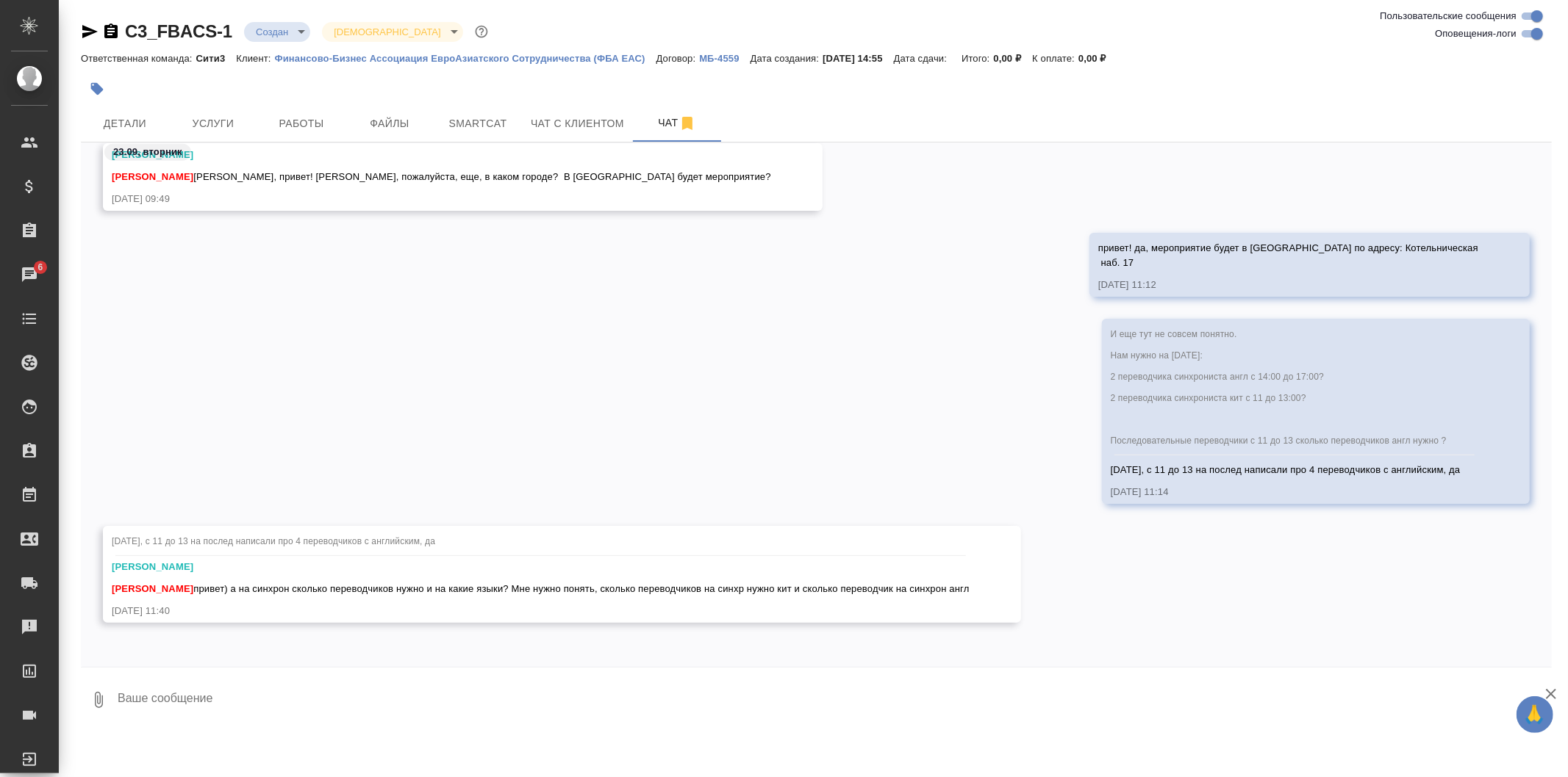
click at [349, 703] on textarea at bounding box center [835, 700] width 1436 height 50
type textarea "сейчас уточню"
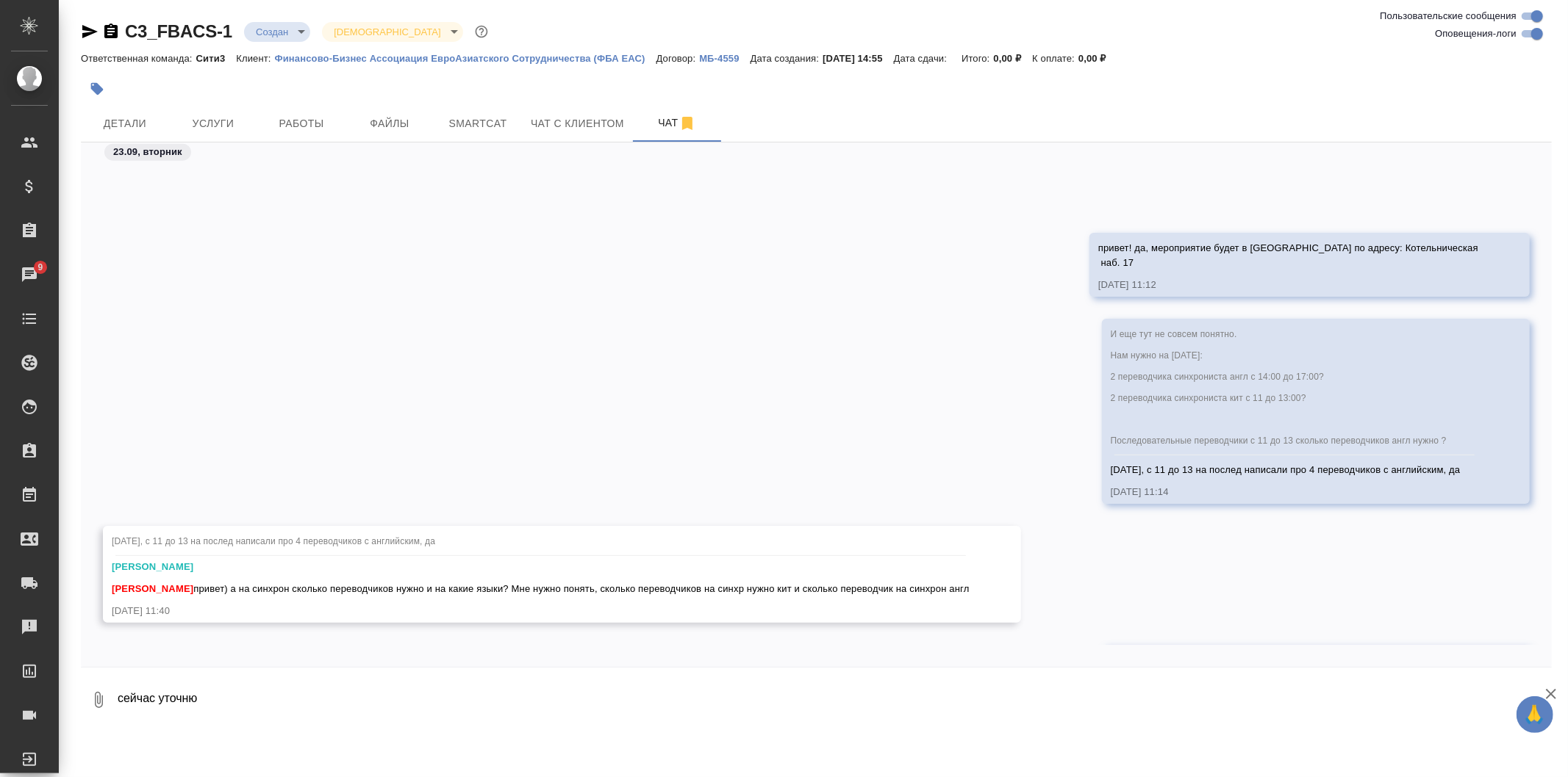
scroll to position [1639, 0]
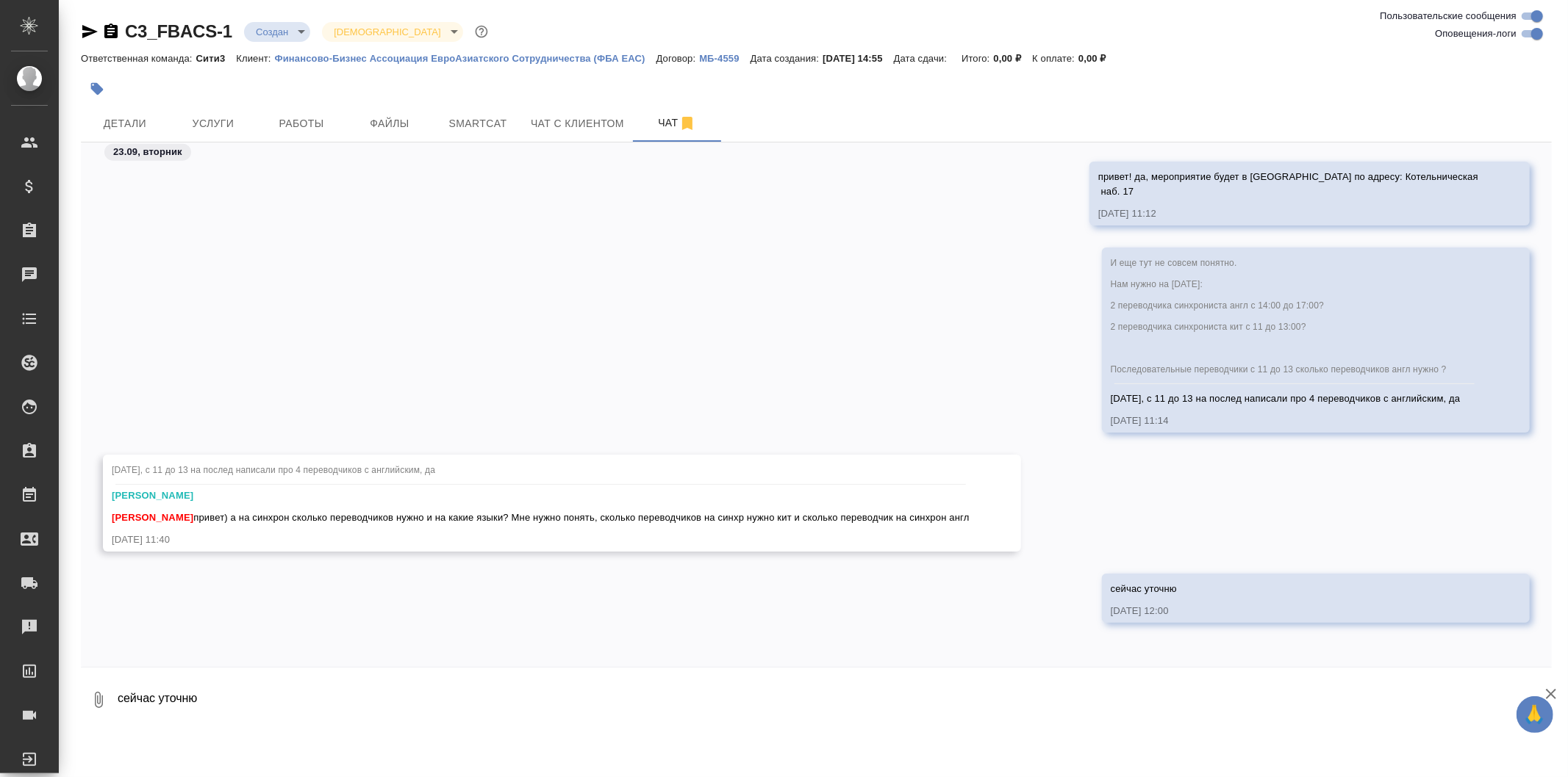
click at [357, 708] on textarea "сейчас уточню" at bounding box center [835, 700] width 1436 height 50
paste textarea "У нас 4 сессии с 11-00 до 13-00. На каждую нужны 2 китайских и 2 английских пер…"
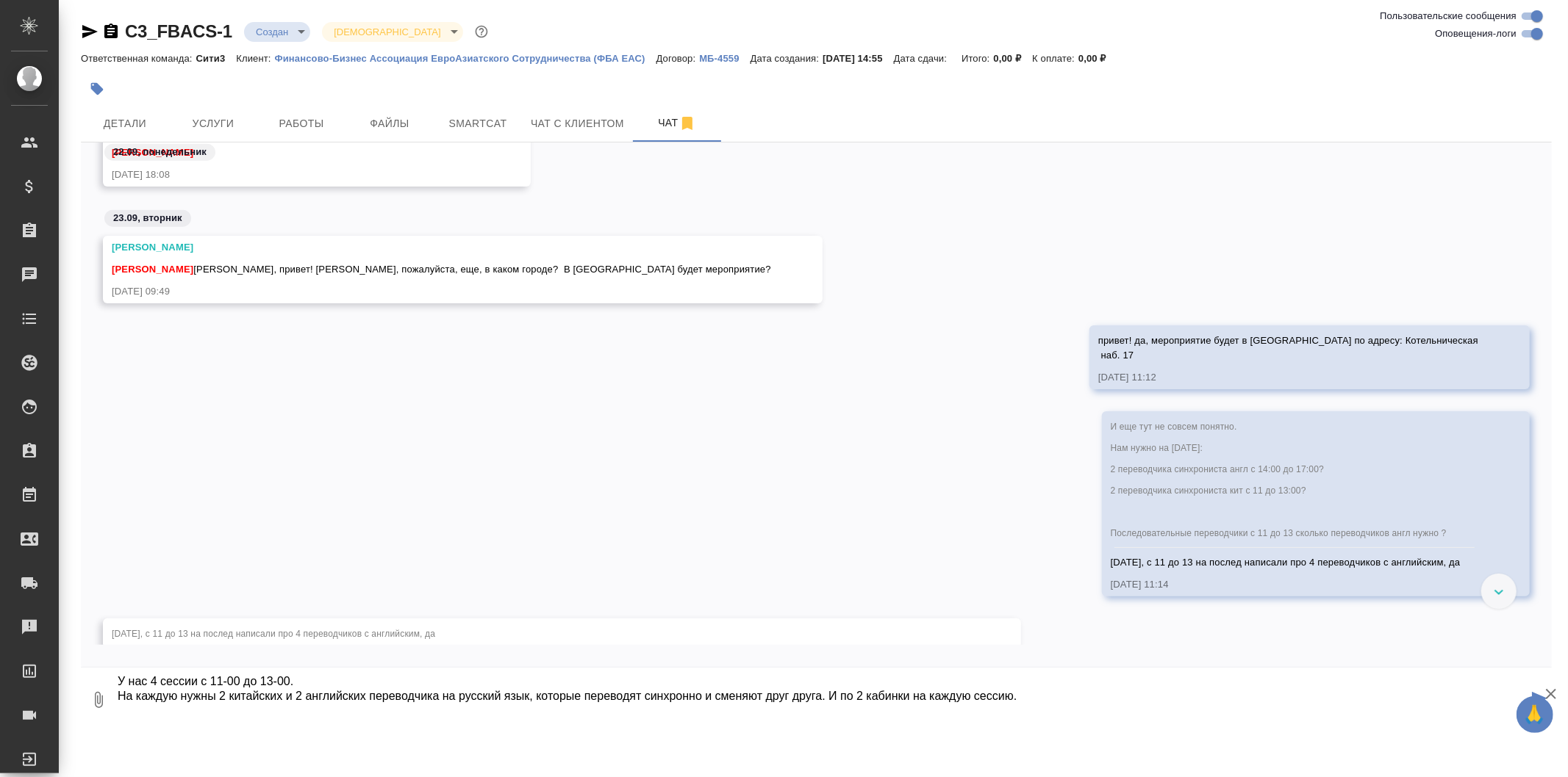
scroll to position [25, 0]
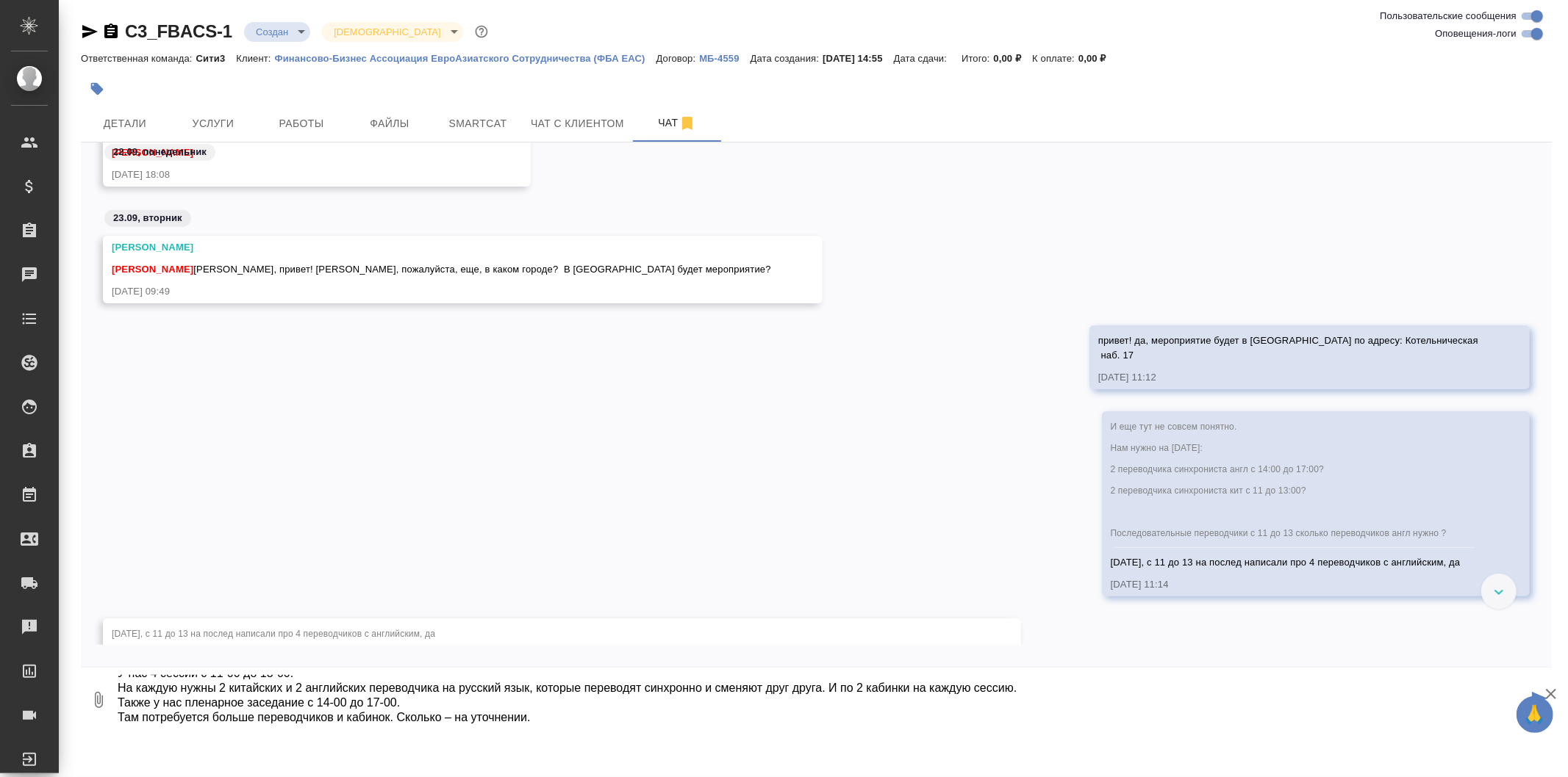
click at [532, 708] on textarea "У нас 4 сессии с 11-00 до 13-00. На каждую нужны 2 китайских и 2 английских пер…" at bounding box center [822, 700] width 1412 height 50
click at [544, 723] on textarea "У нас 4 сессии с 11-00 до 13-00. На каждую нужны 2 китайских и 2 английских пер…" at bounding box center [822, 700] width 1412 height 50
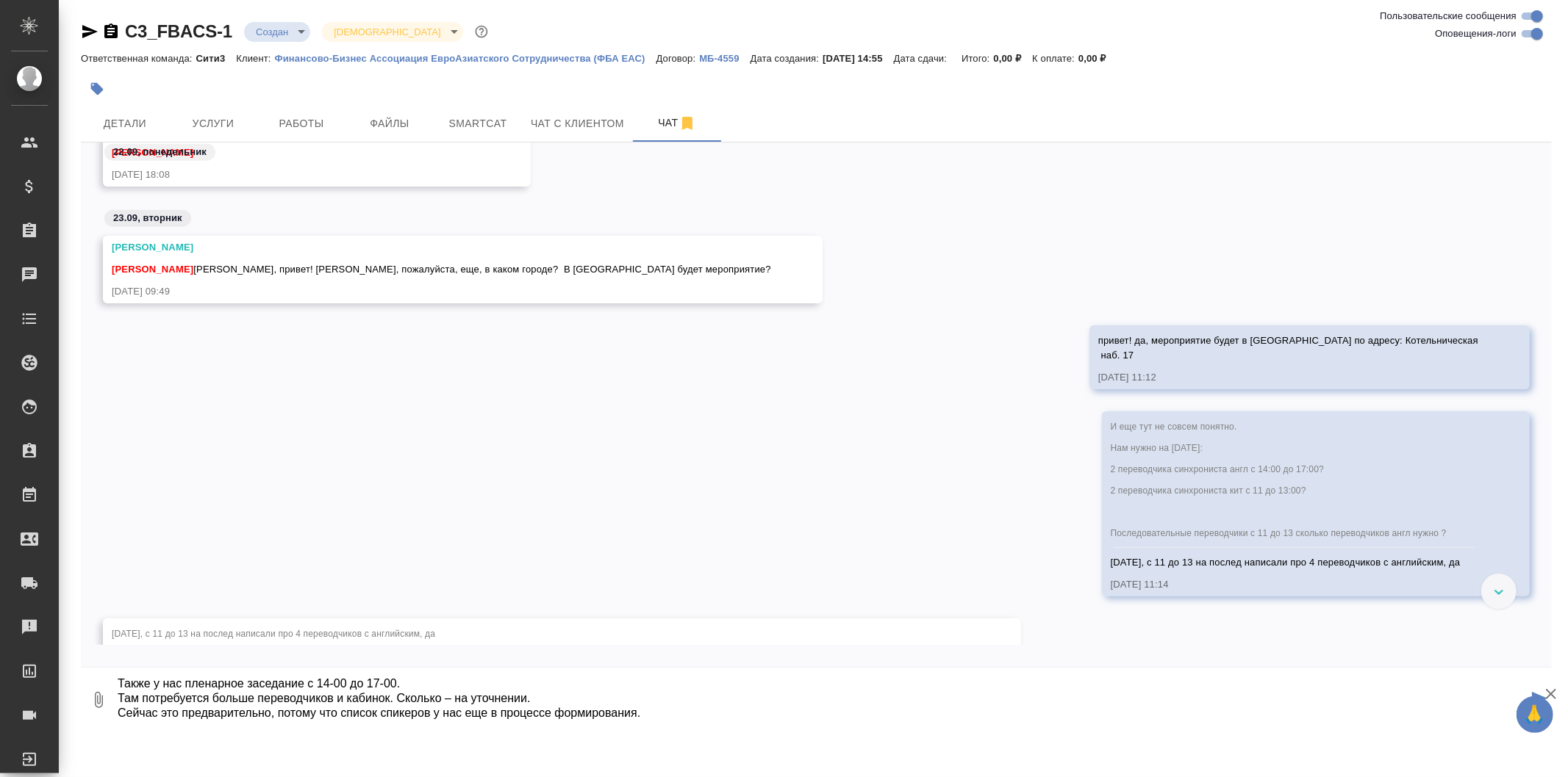
scroll to position [55, 0]
click at [660, 717] on textarea "У нас 4 сессии с 11-00 до 13-00. На каждую нужны 2 китайских и 2 английских пер…" at bounding box center [822, 700] width 1412 height 50
paste textarea "Это предварительно. Возможно, на 1 сессию потребуется только последовательный п…"
type textarea "У нас 4 сессии с 11-00 до 13-00. На каждую нужны 2 китайских и 2 английских пер…"
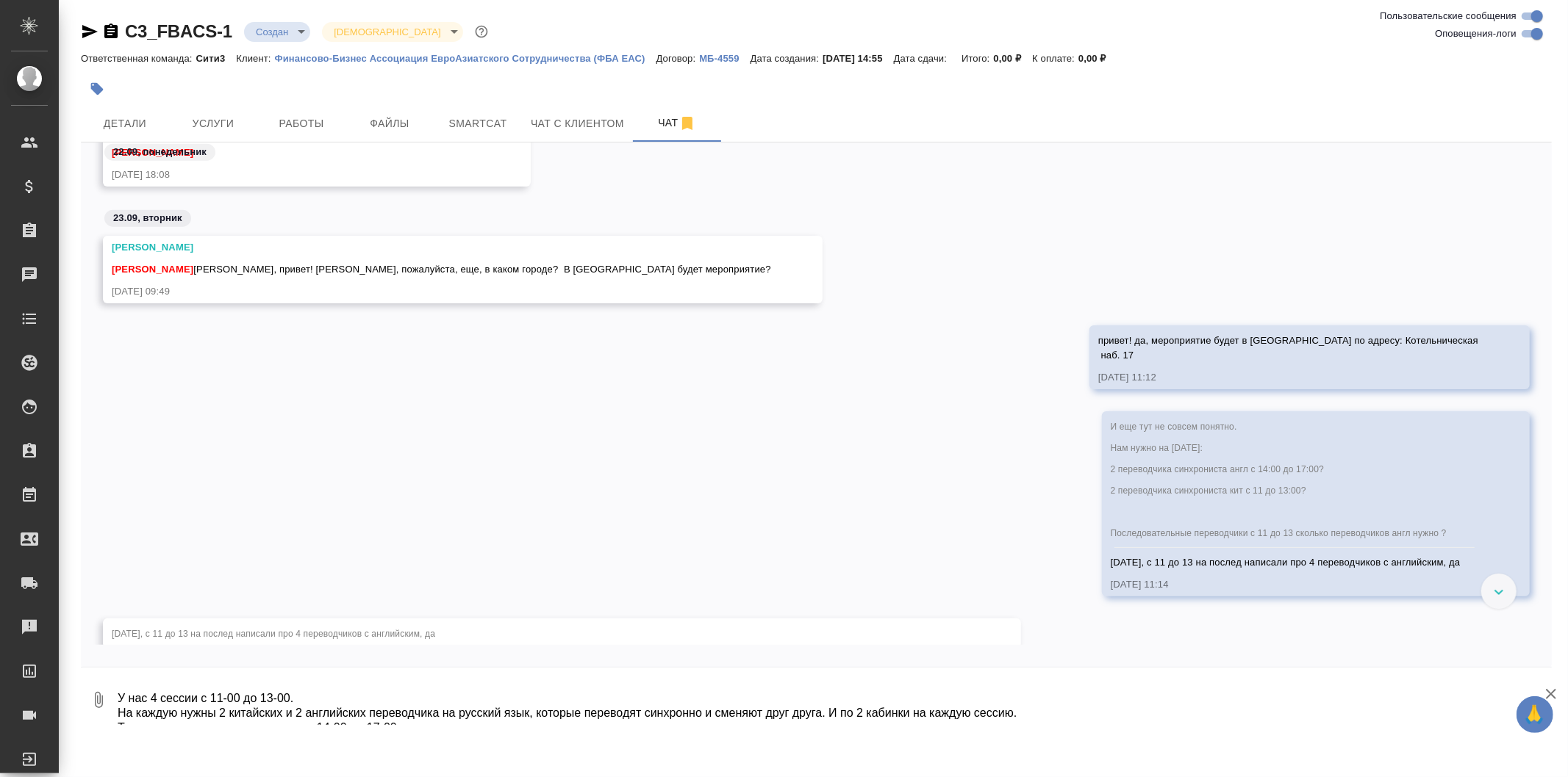
scroll to position [1783, 0]
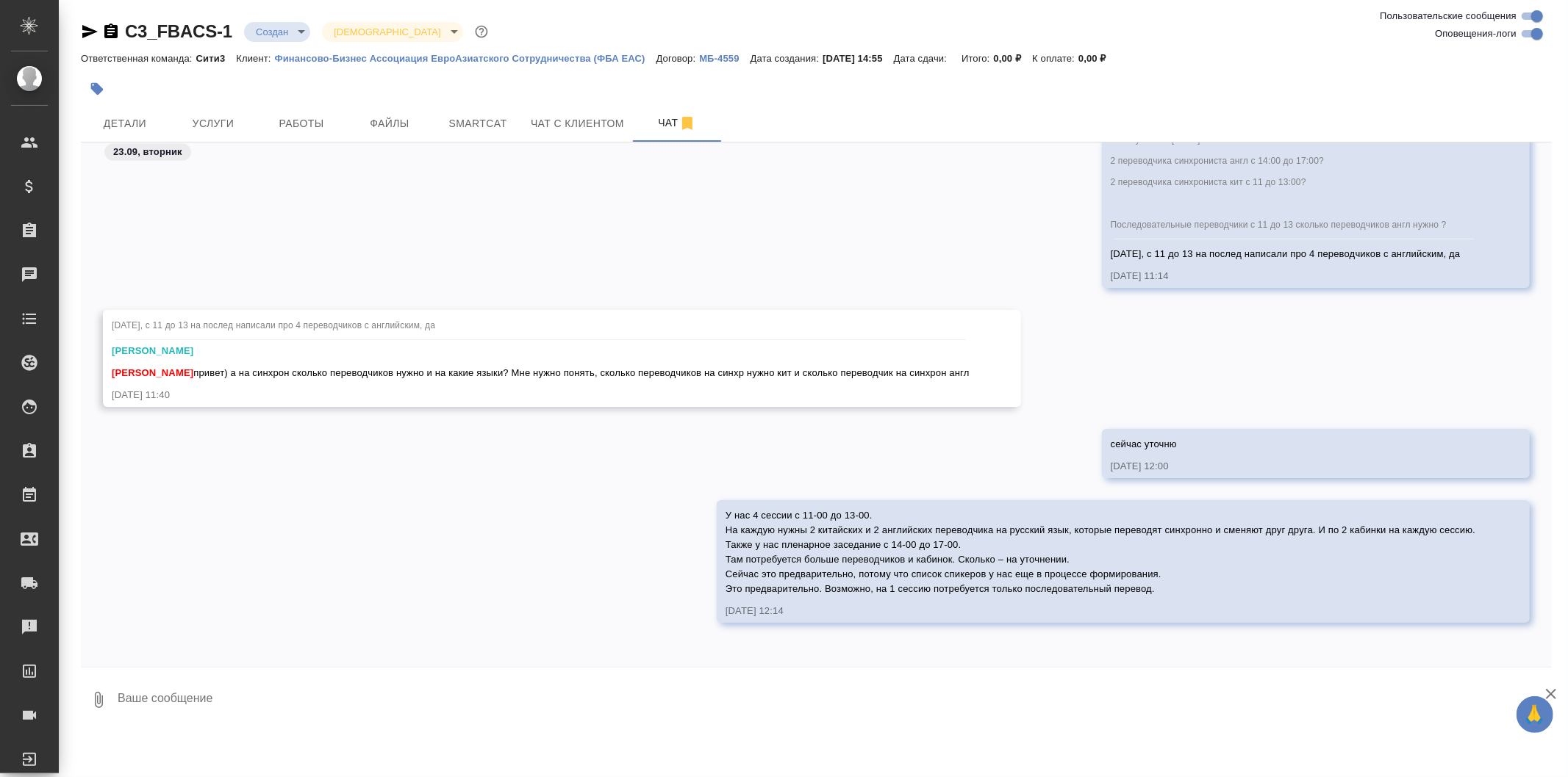
click at [416, 673] on div at bounding box center [816, 671] width 1471 height 7
click at [401, 698] on textarea at bounding box center [835, 700] width 1436 height 50
paste textarea "3 часа синхронисты полностью с оборудованием (100 человек гостей) с 14:00 до 17…"
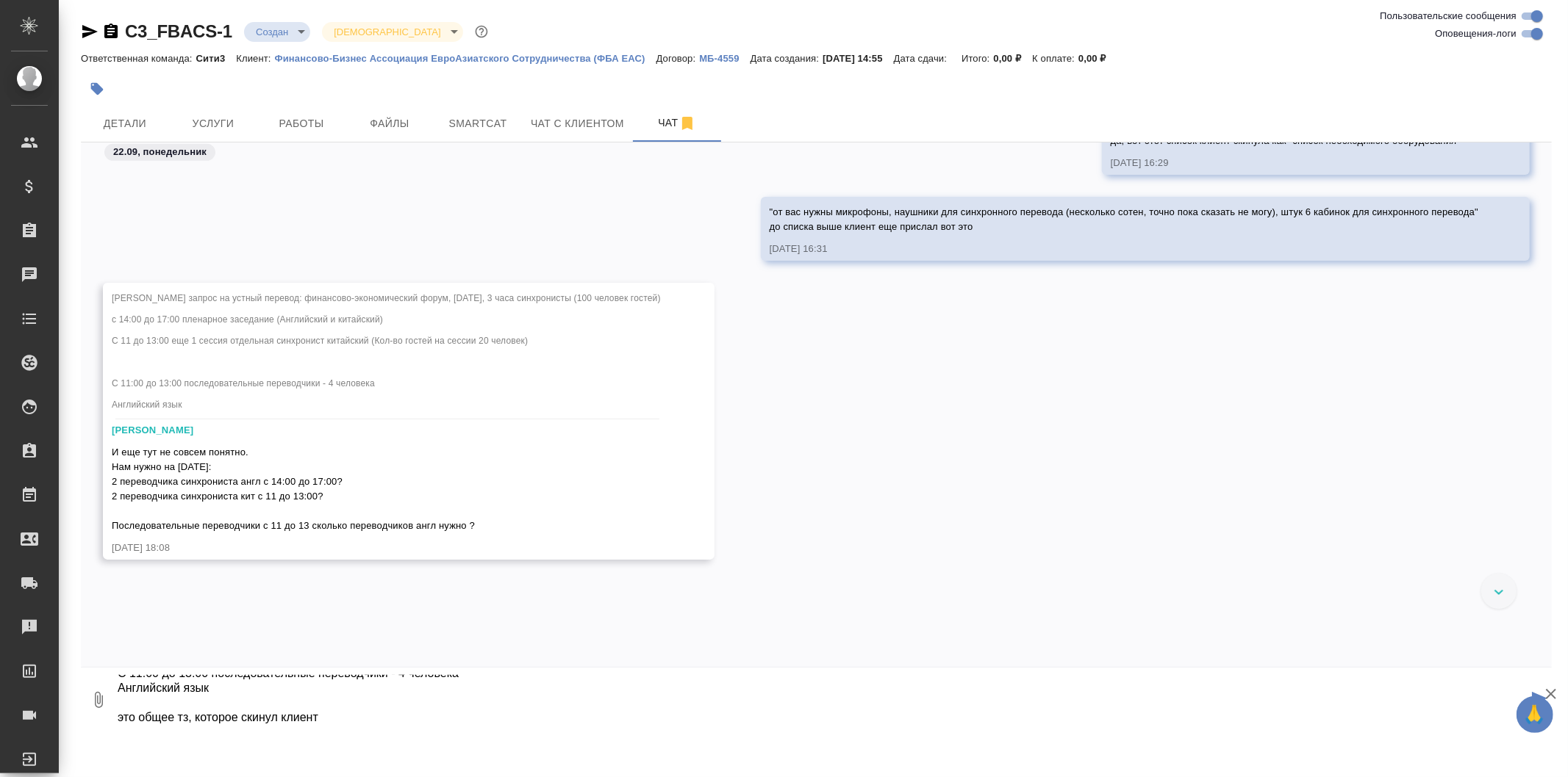
scroll to position [1387, 0]
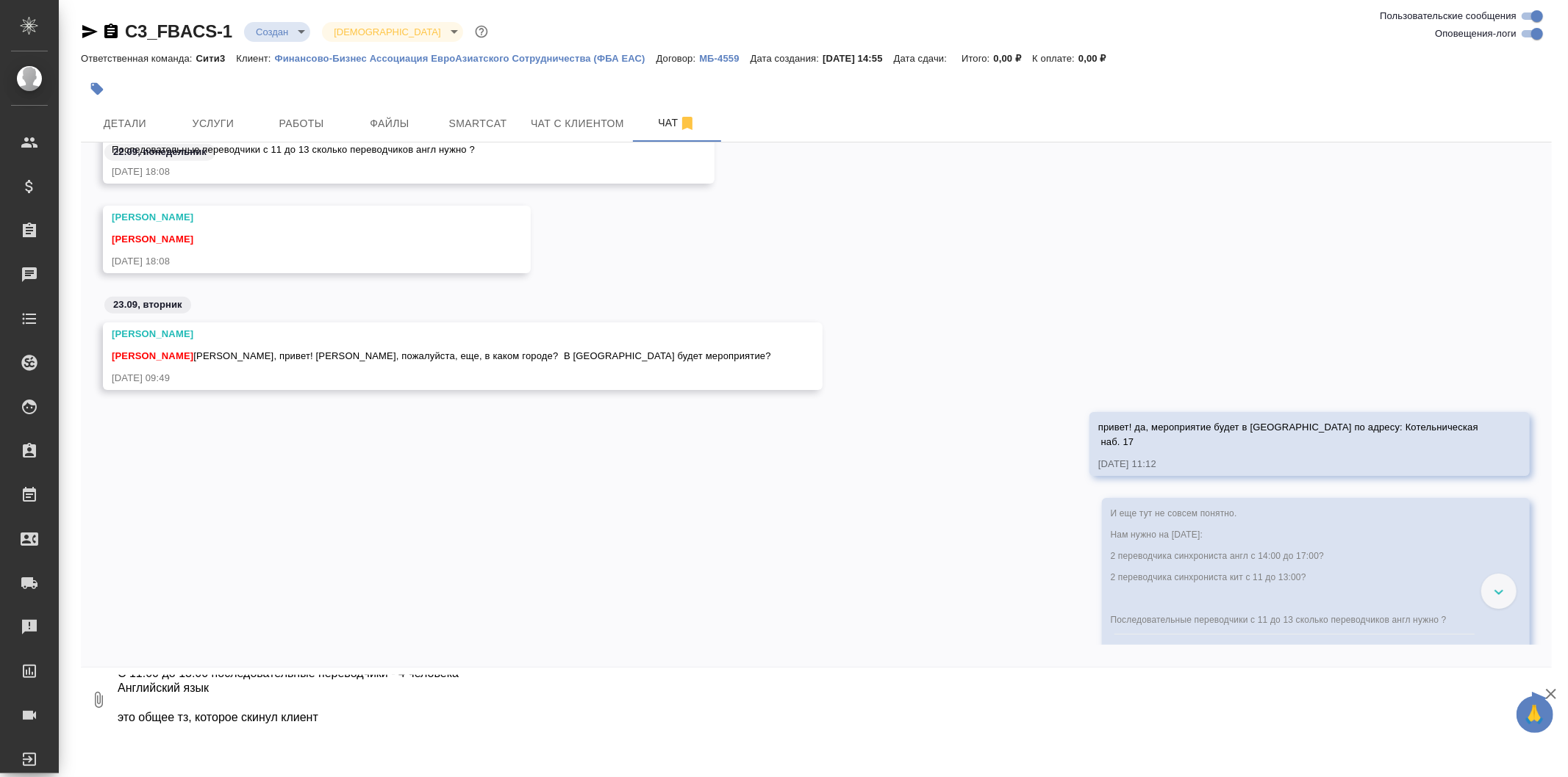
type textarea "3 часа синхронисты полностью с оборудованием (100 человек гостей) с 14:00 до 17…"
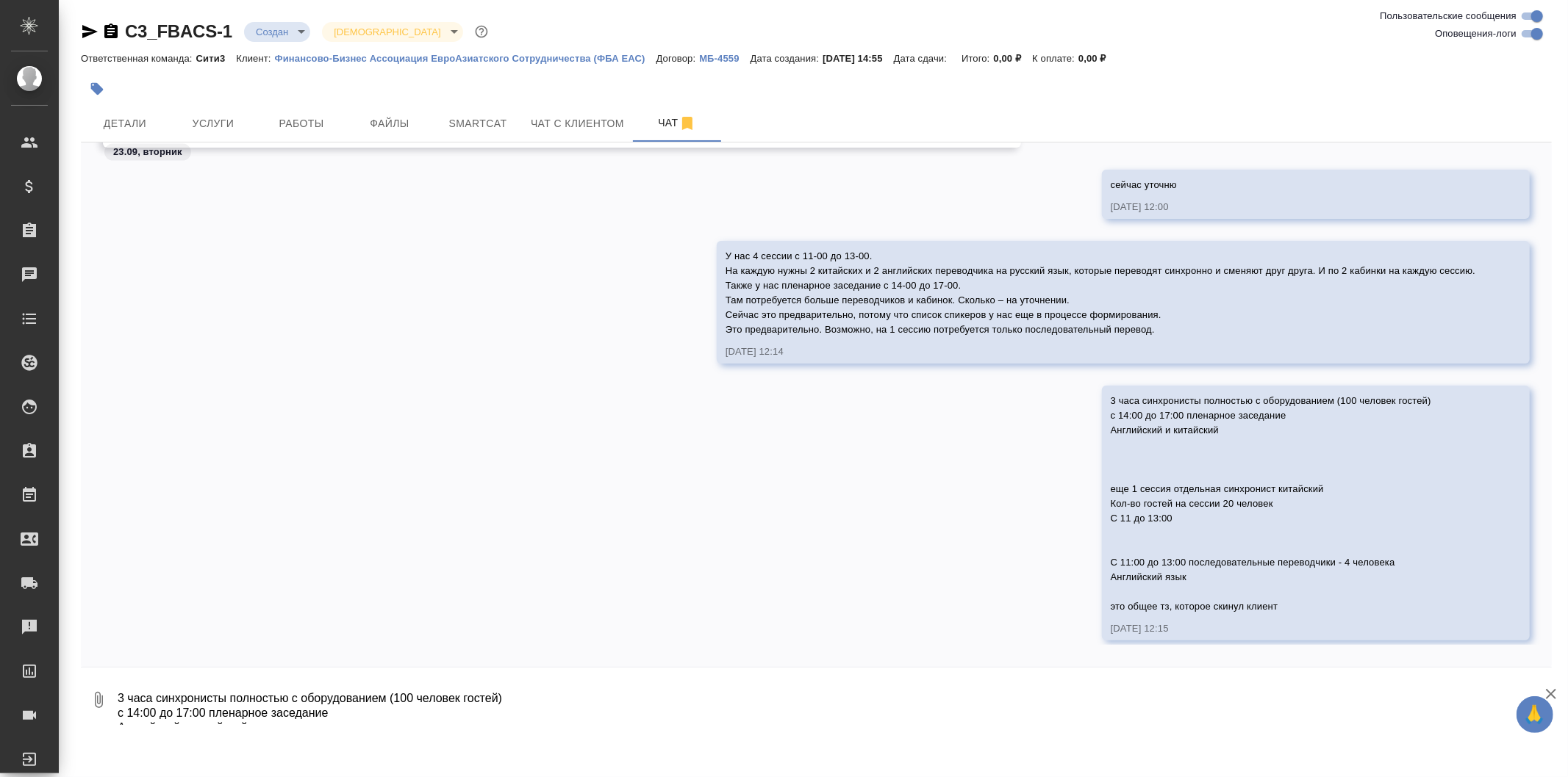
scroll to position [2060, 0]
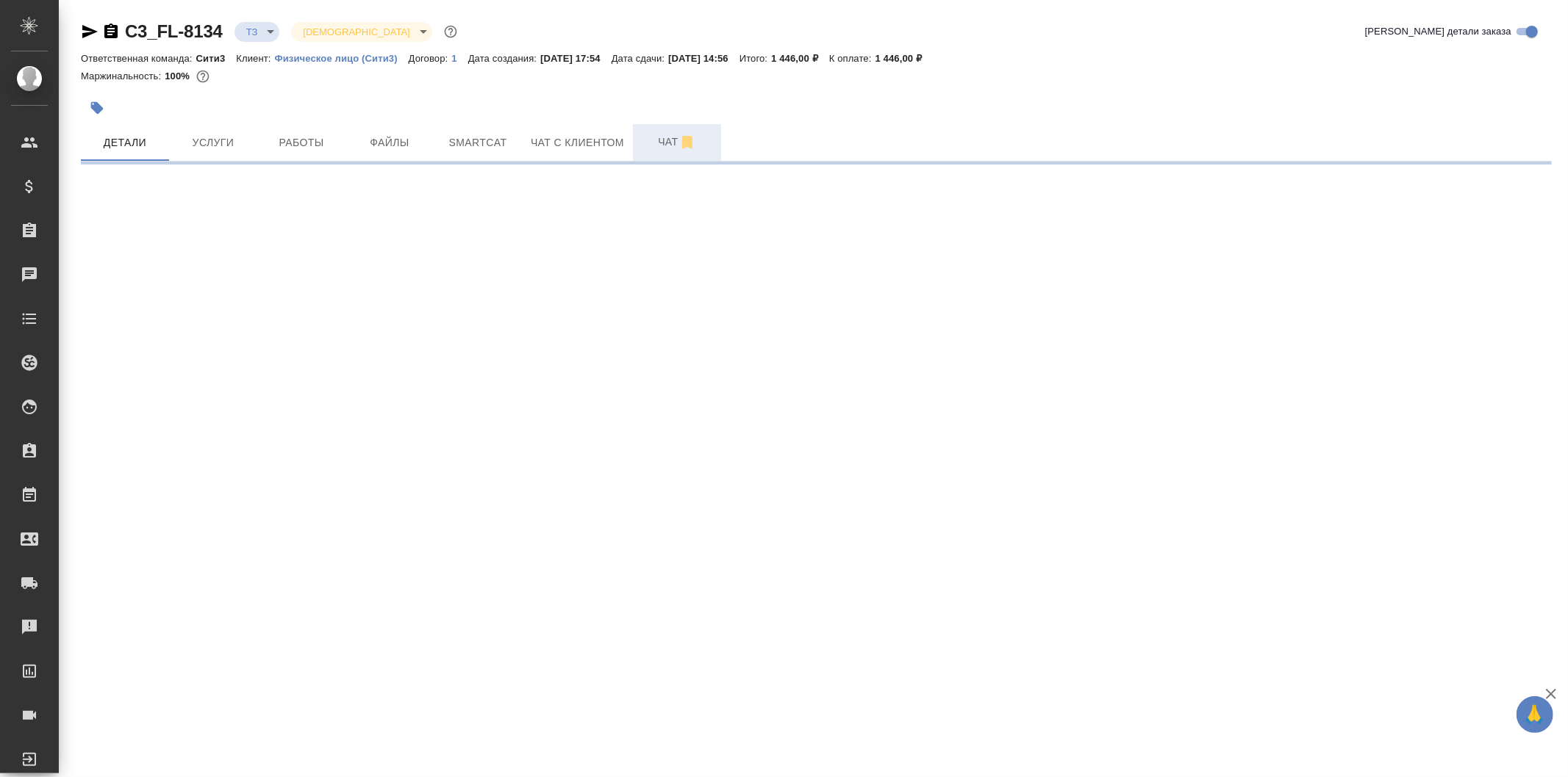
select select "RU"
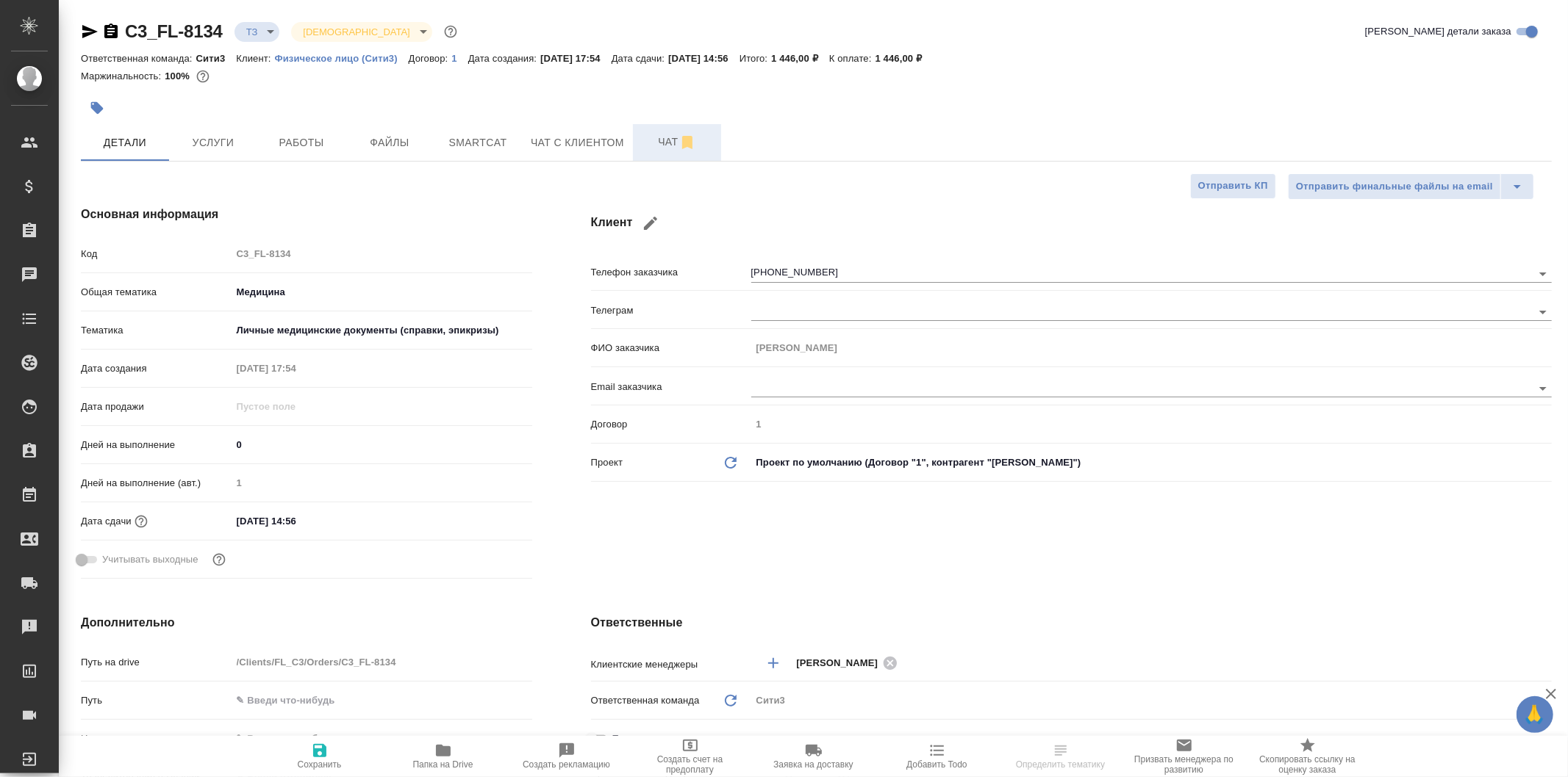
type textarea "x"
click at [653, 137] on span "Чат" at bounding box center [677, 142] width 71 height 19
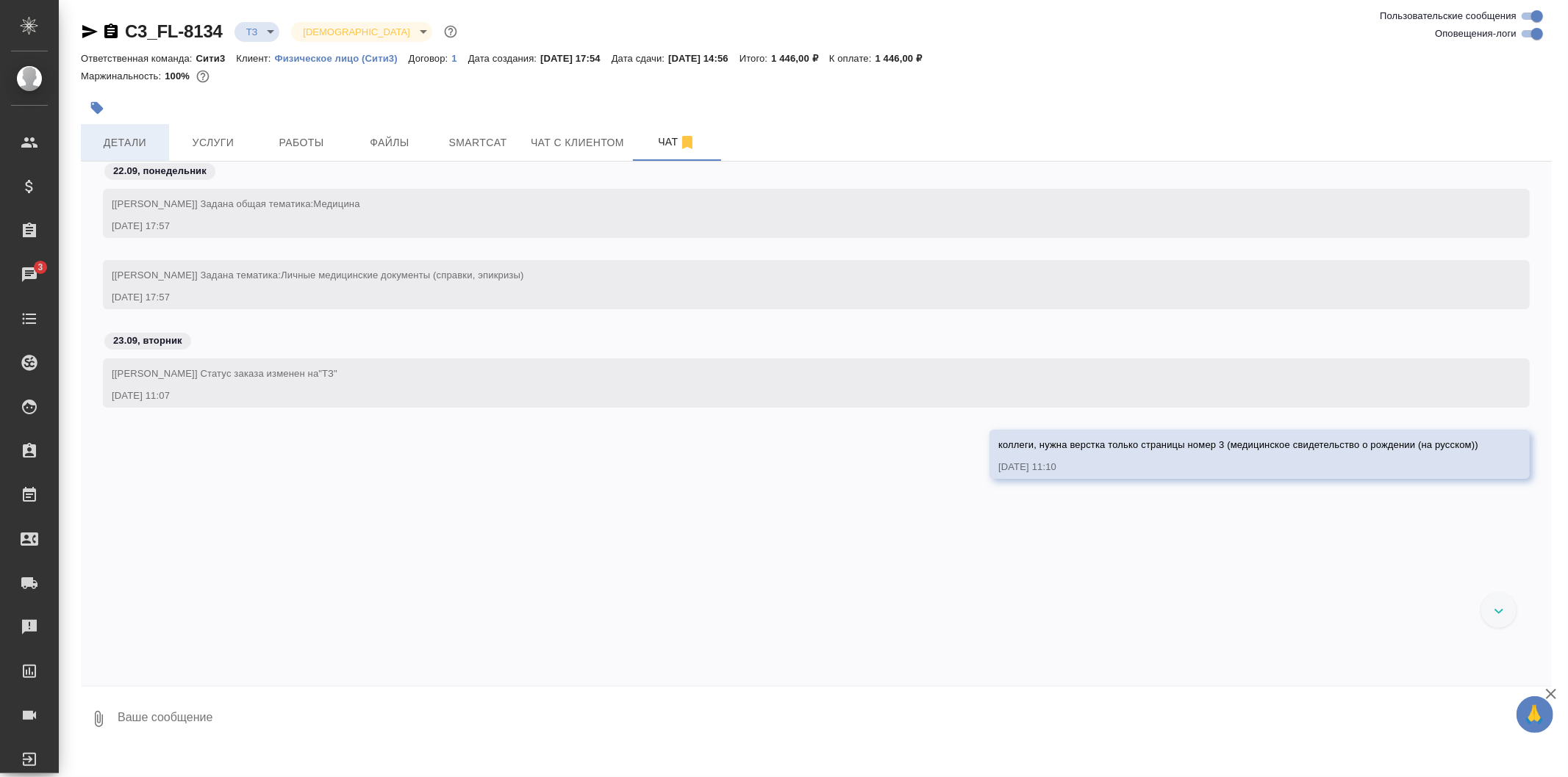
click at [129, 138] on span "Детали" at bounding box center [125, 143] width 71 height 19
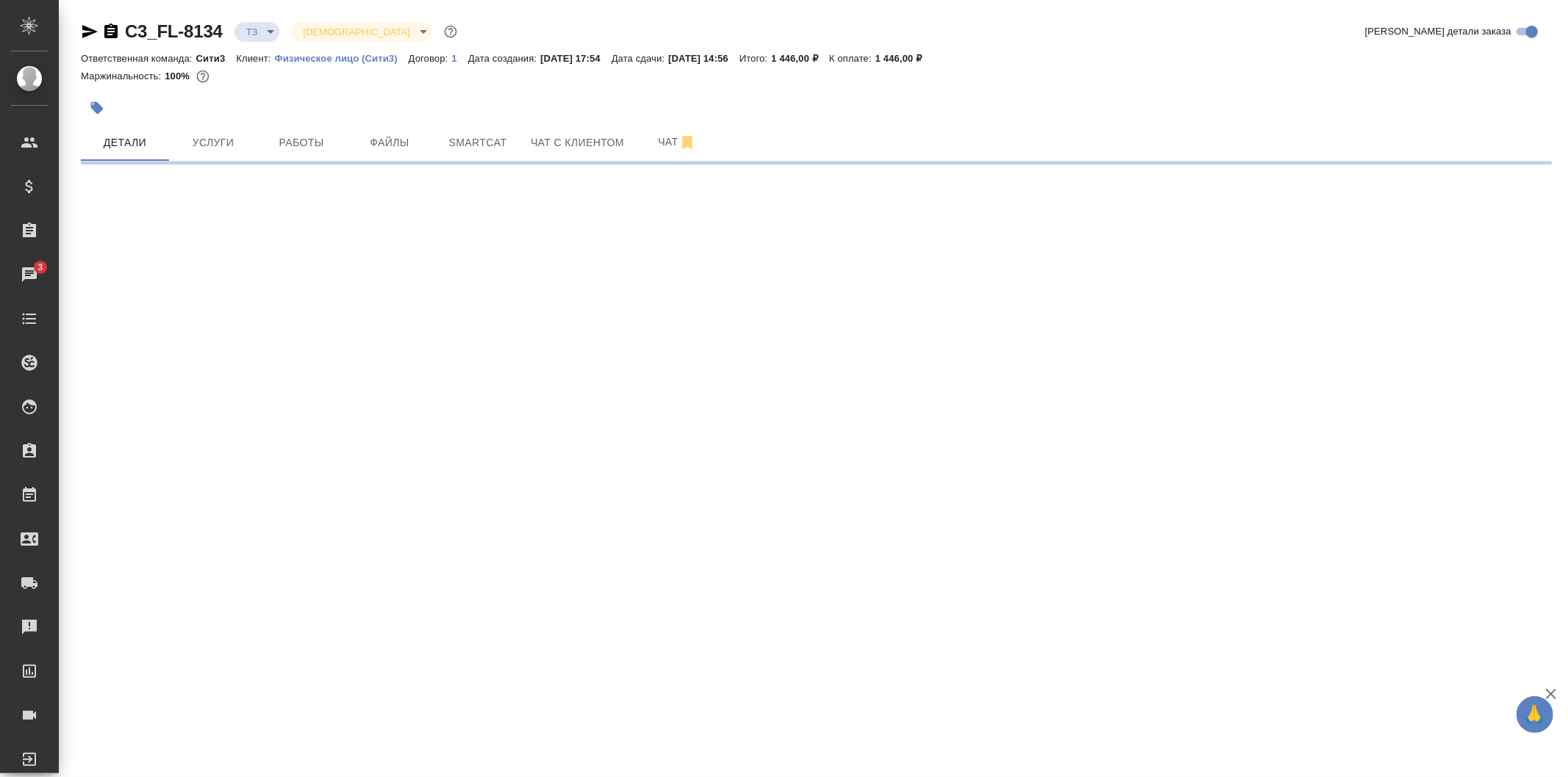
select select "RU"
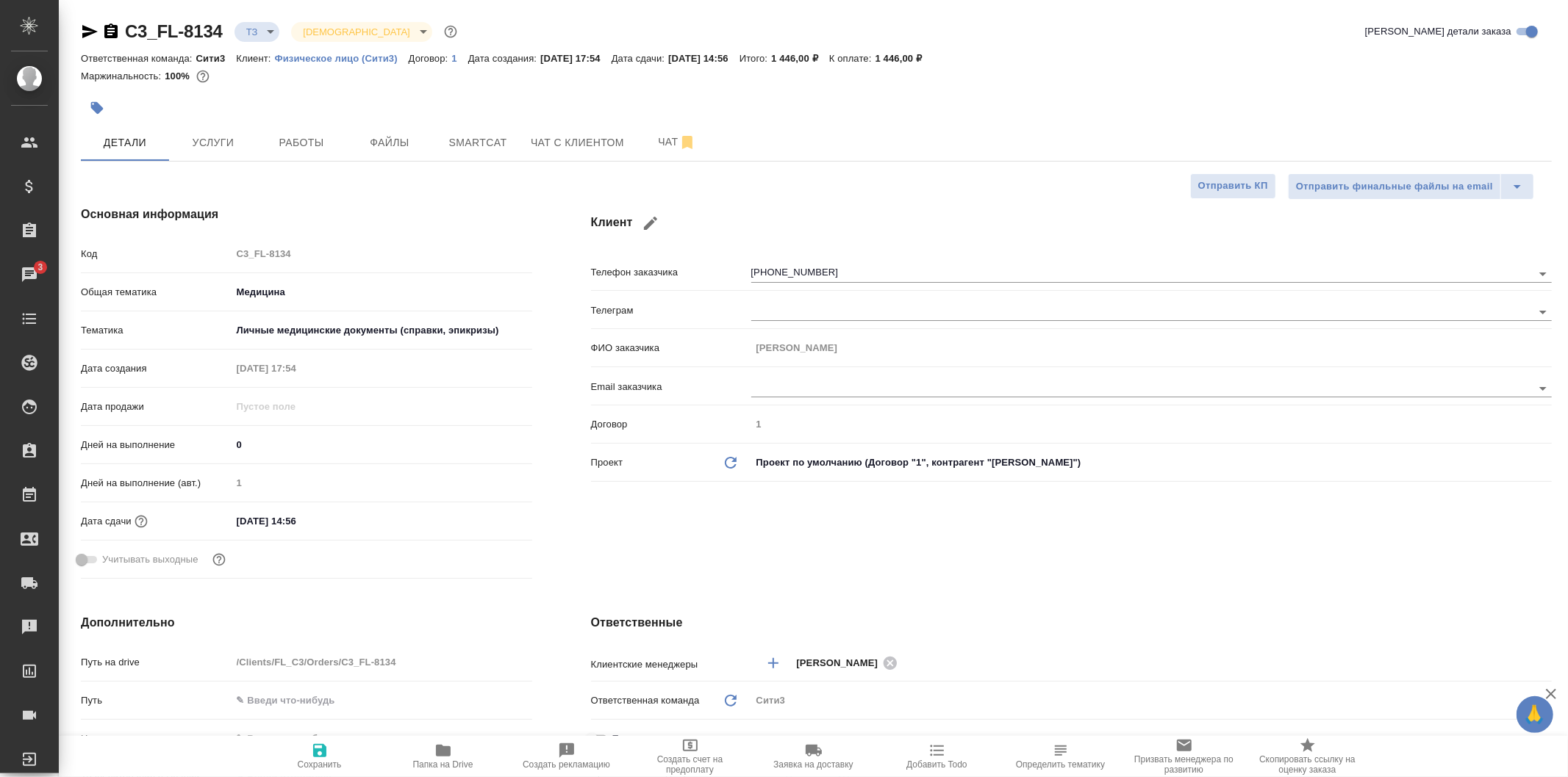
type textarea "x"
click at [658, 147] on span "Чат" at bounding box center [677, 142] width 71 height 19
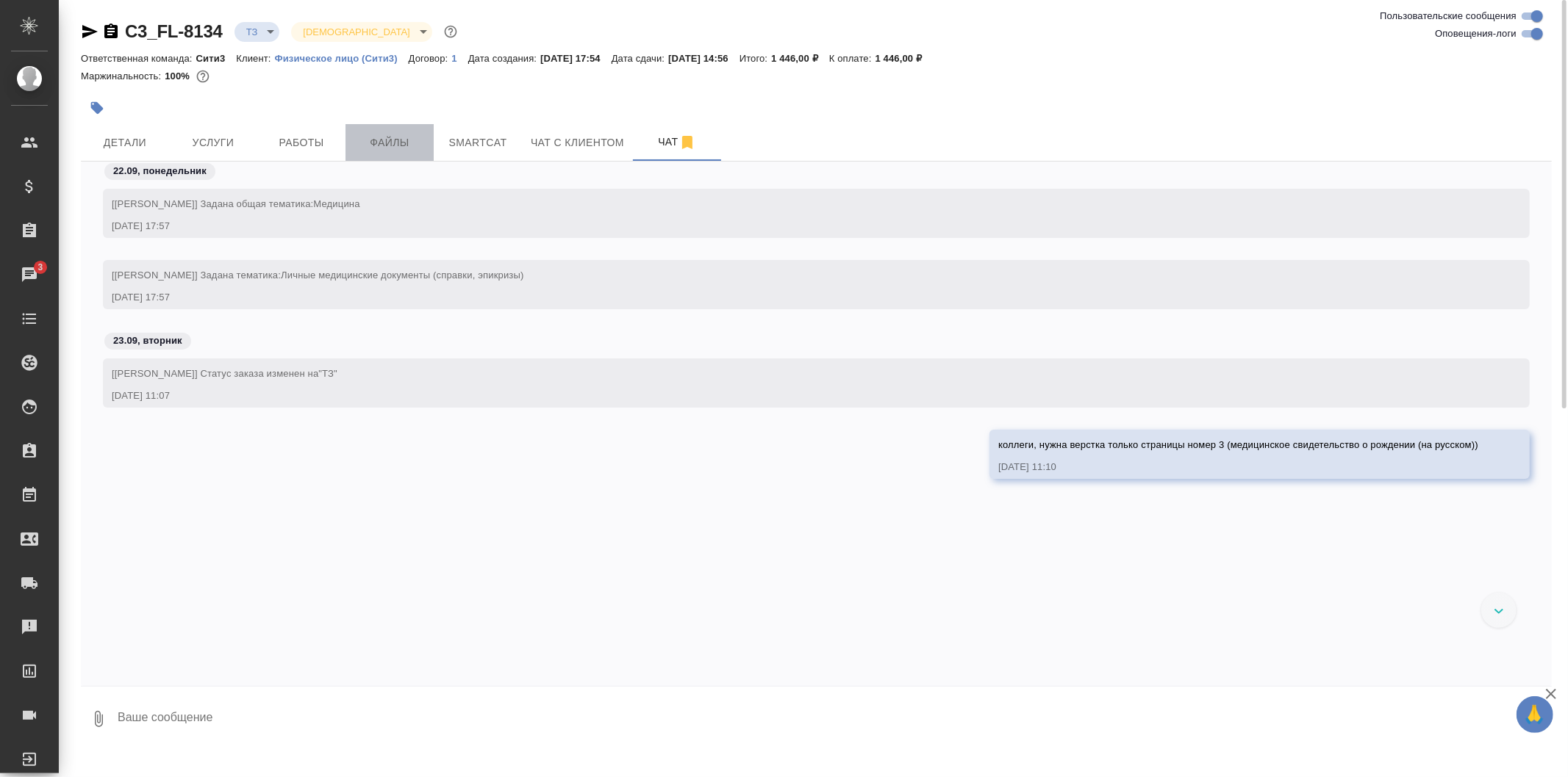
click at [395, 148] on span "Файлы" at bounding box center [390, 143] width 71 height 19
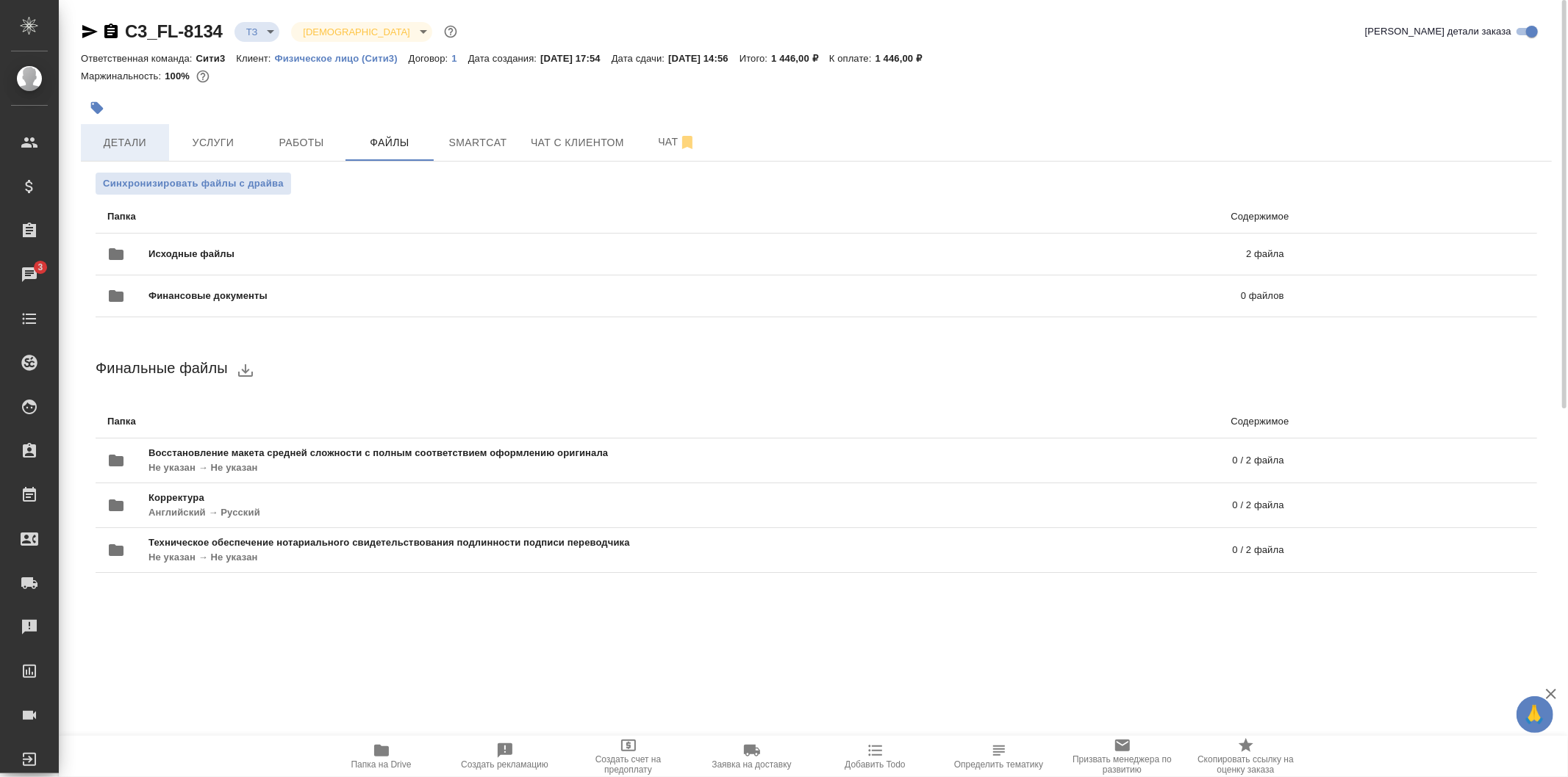
click at [134, 130] on button "Детали" at bounding box center [125, 142] width 88 height 37
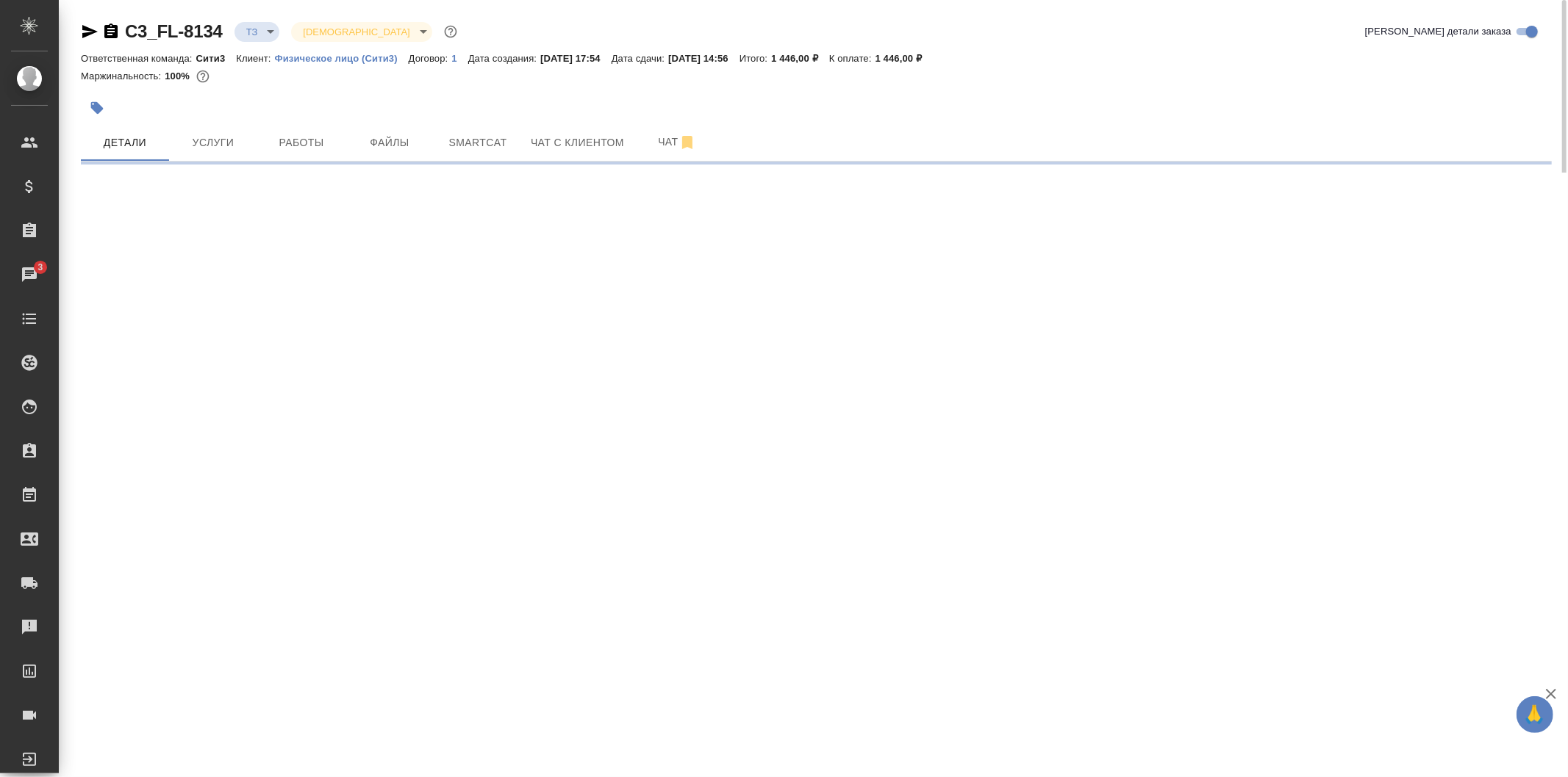
select select "RU"
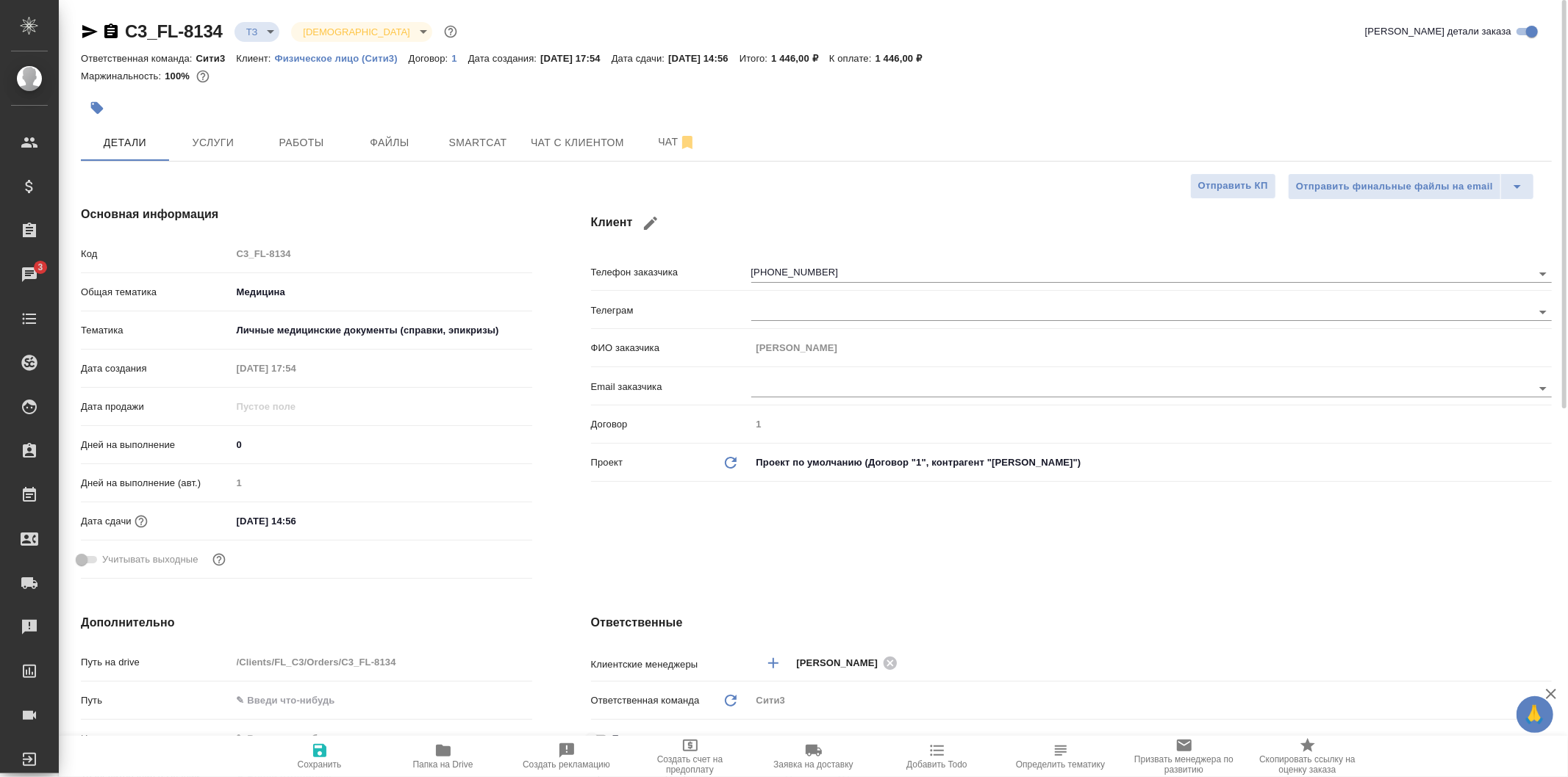
type textarea "x"
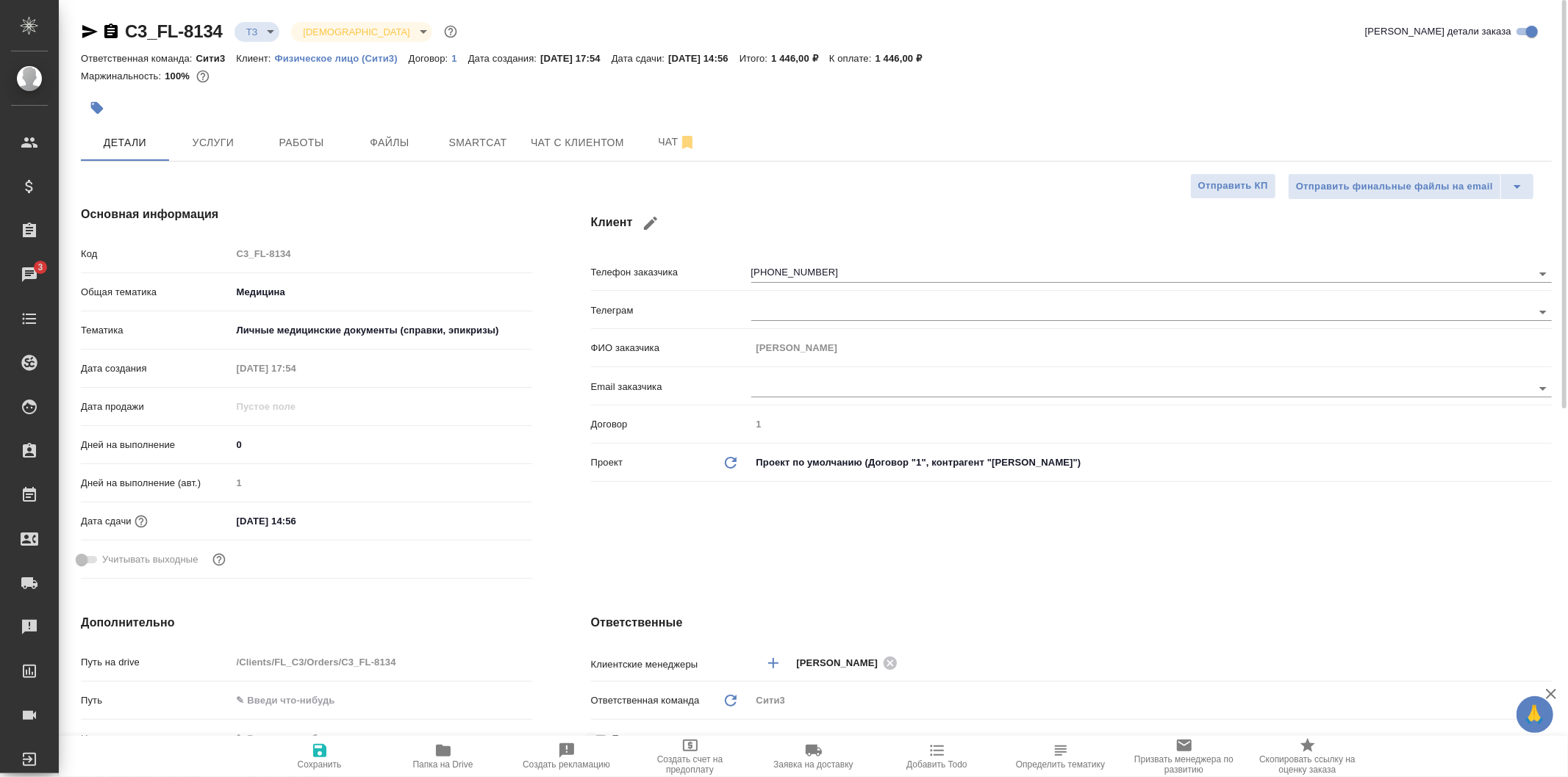
type textarea "x"
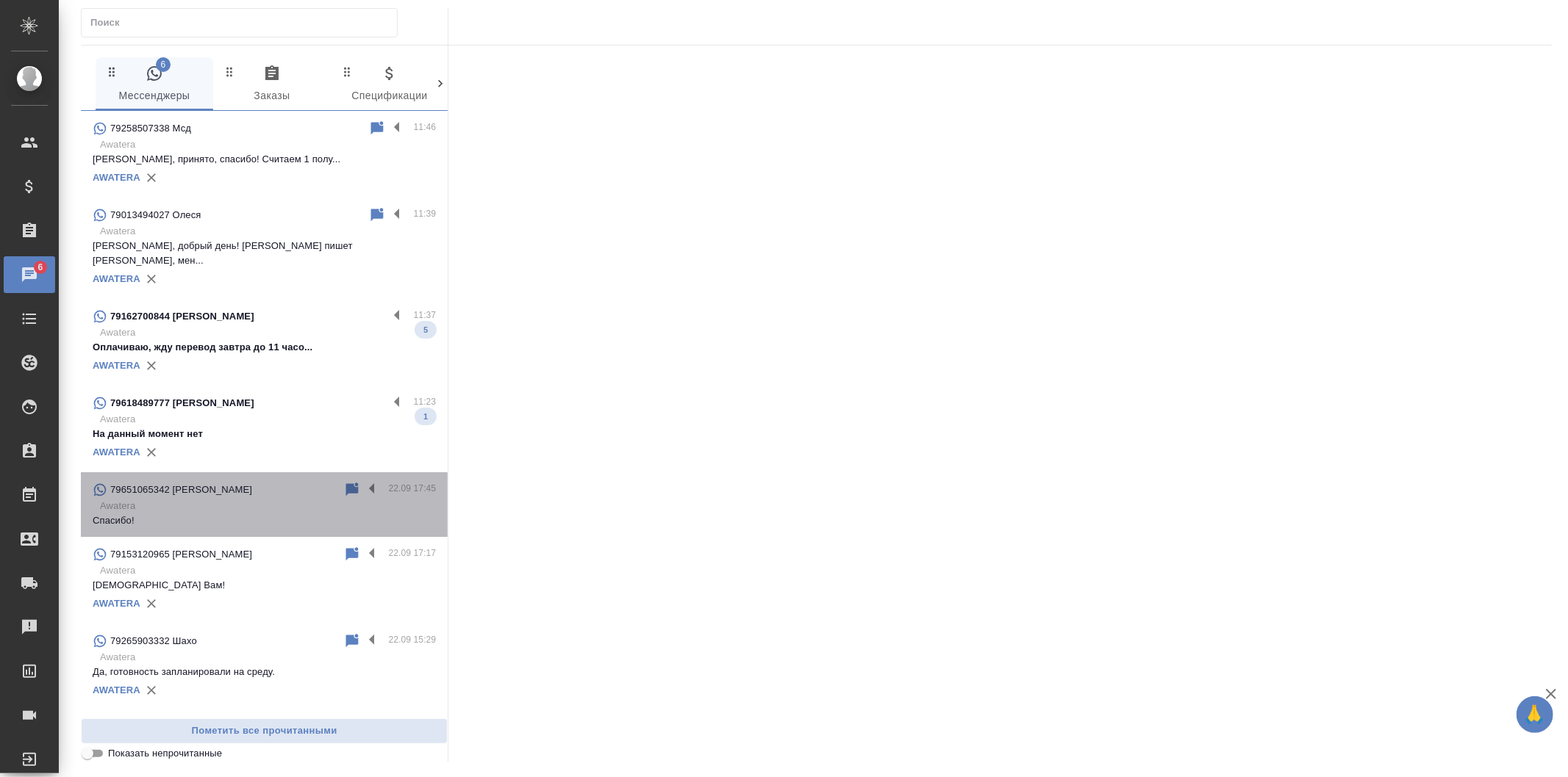
click at [355, 499] on p "Awatera" at bounding box center [268, 507] width 336 height 15
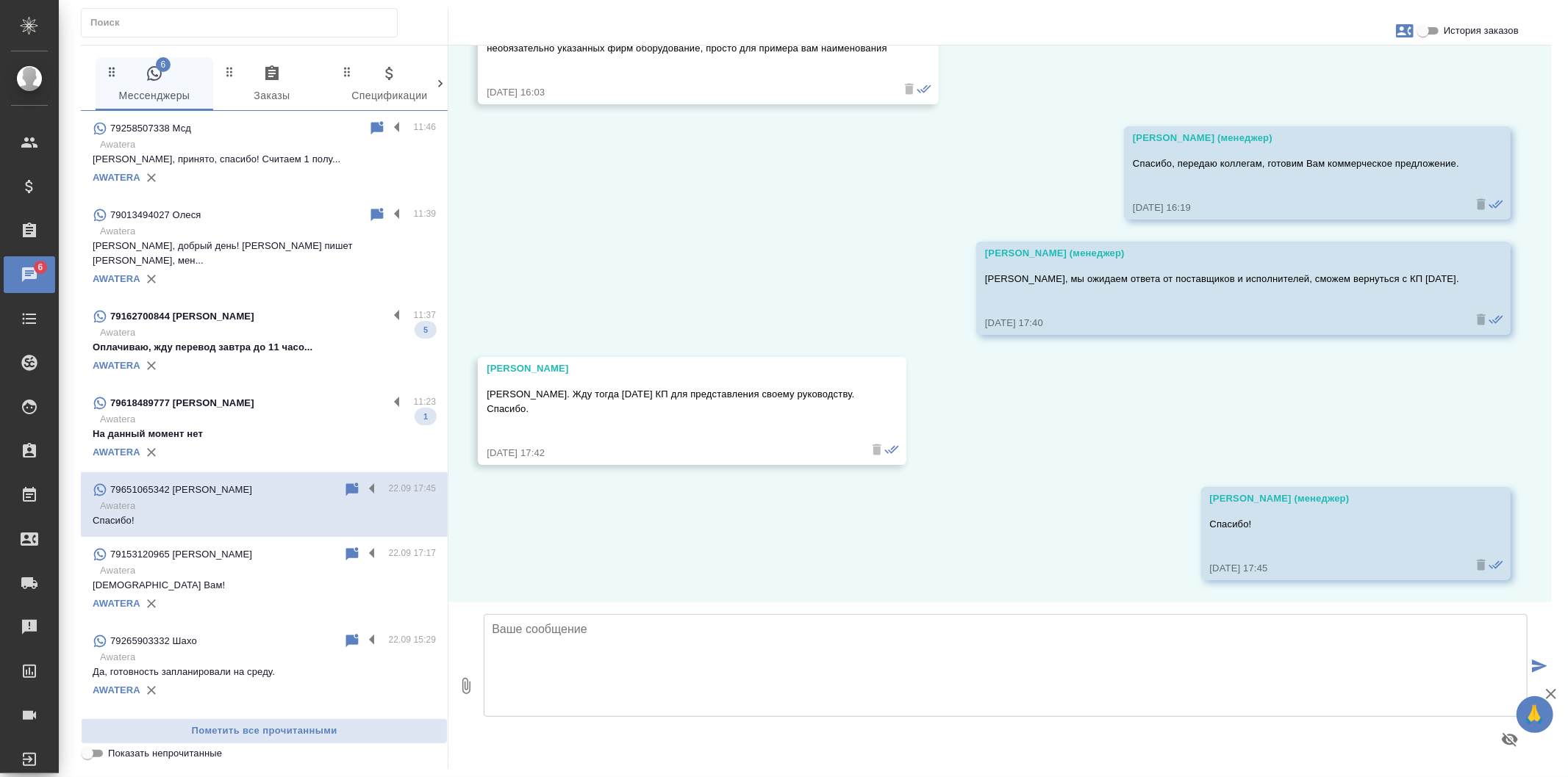
scroll to position [2496, 0]
click at [783, 643] on textarea at bounding box center [1006, 665] width 1044 height 103
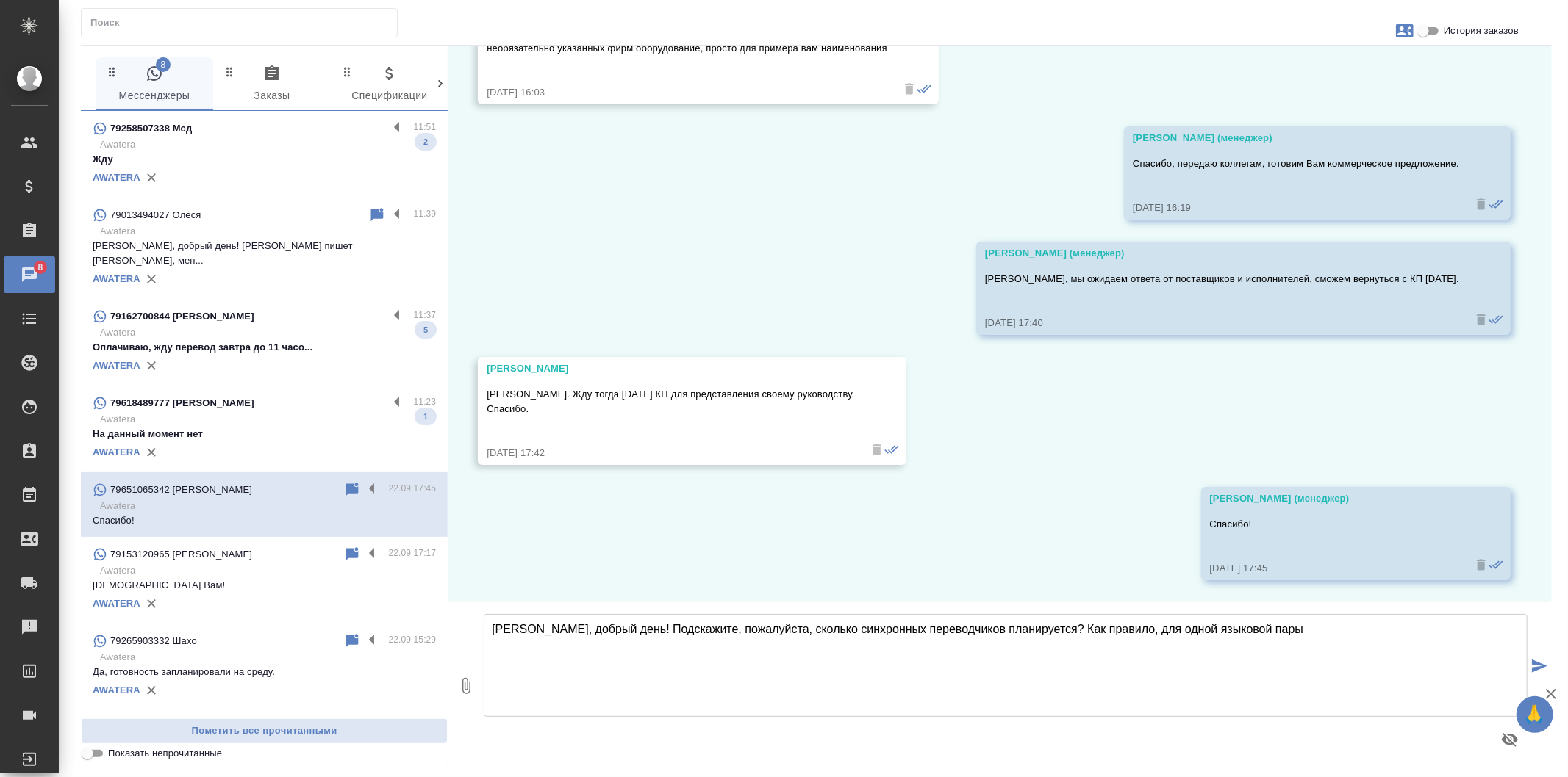
click at [1190, 625] on textarea "Людмила Сергеевна, добрый день! Подскажите, пожалуйста, сколько синхронных пере…" at bounding box center [1006, 665] width 1044 height 103
click at [1348, 634] on textarea "Людмила Сергеевна, добрый день! Подскажите, пожалуйста, сколько синхронных пере…" at bounding box center [1006, 665] width 1044 height 103
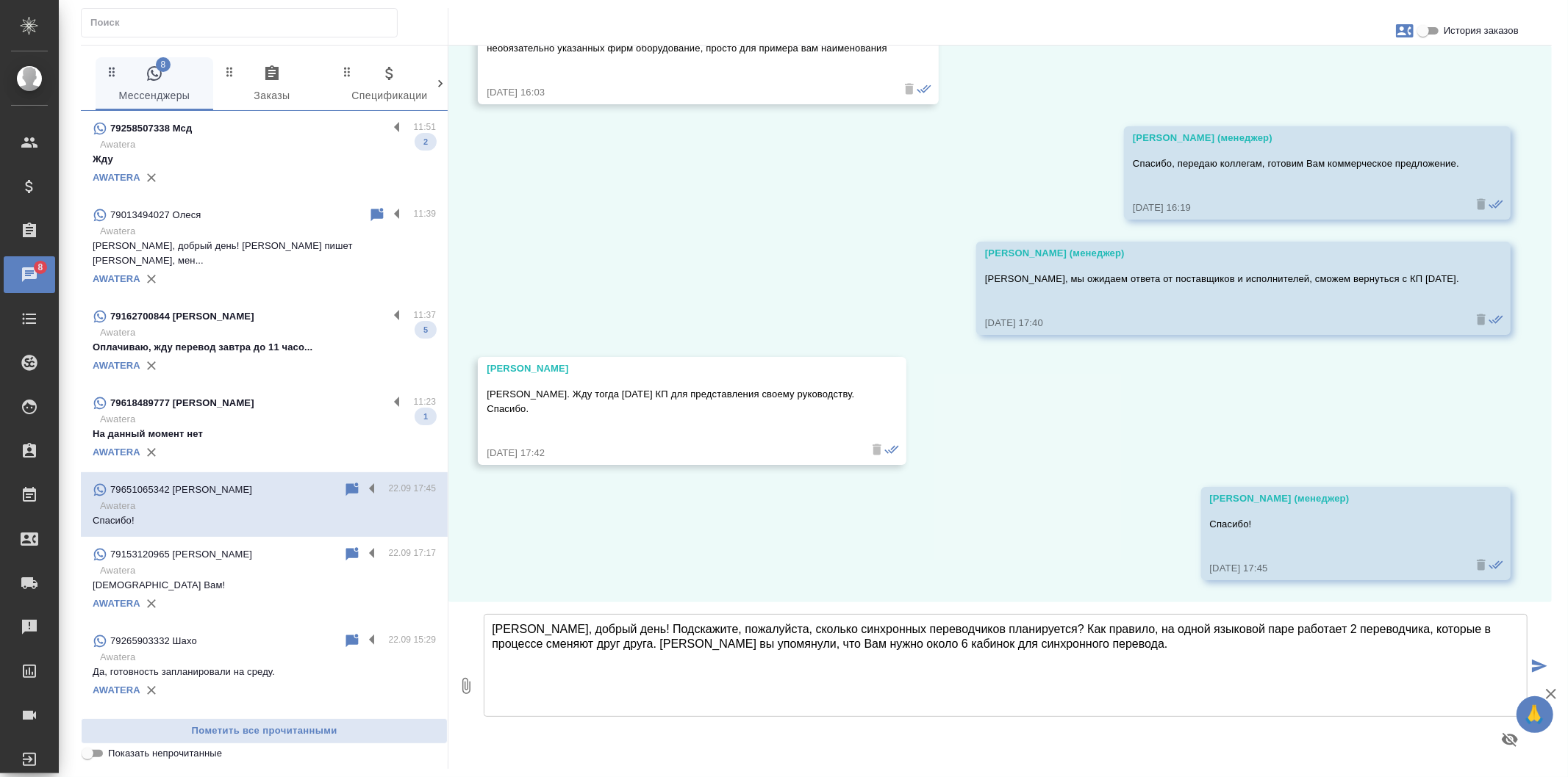
click at [1084, 630] on textarea "Людмила Сергеевна, добрый день! Подскажите, пожалуйста, сколько синхронных пере…" at bounding box center [1006, 665] width 1044 height 103
click at [1178, 655] on textarea "Людмила Сергеевна, добрый день! Подскажите, пожалуйста, сколько синхронных пере…" at bounding box center [1006, 665] width 1044 height 103
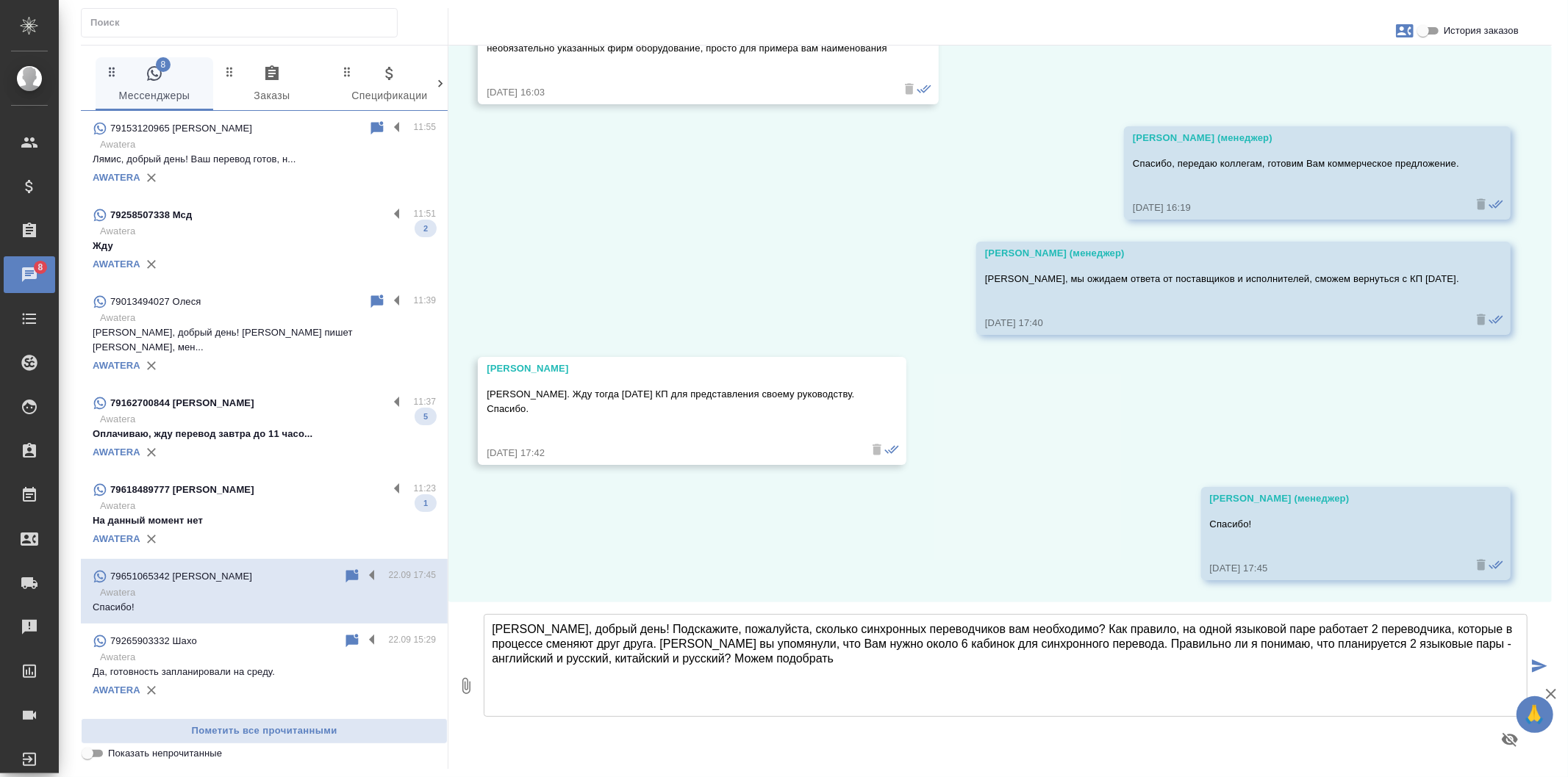
click at [740, 664] on textarea "Людмила Сергеевна, добрый день! Подскажите, пожалуйста, сколько синхронных пере…" at bounding box center [1006, 665] width 1044 height 103
click at [929, 667] on textarea "Людмила Сергеевна, добрый день! Подскажите, пожалуйста, сколько синхронных пере…" at bounding box center [1006, 665] width 1044 height 103
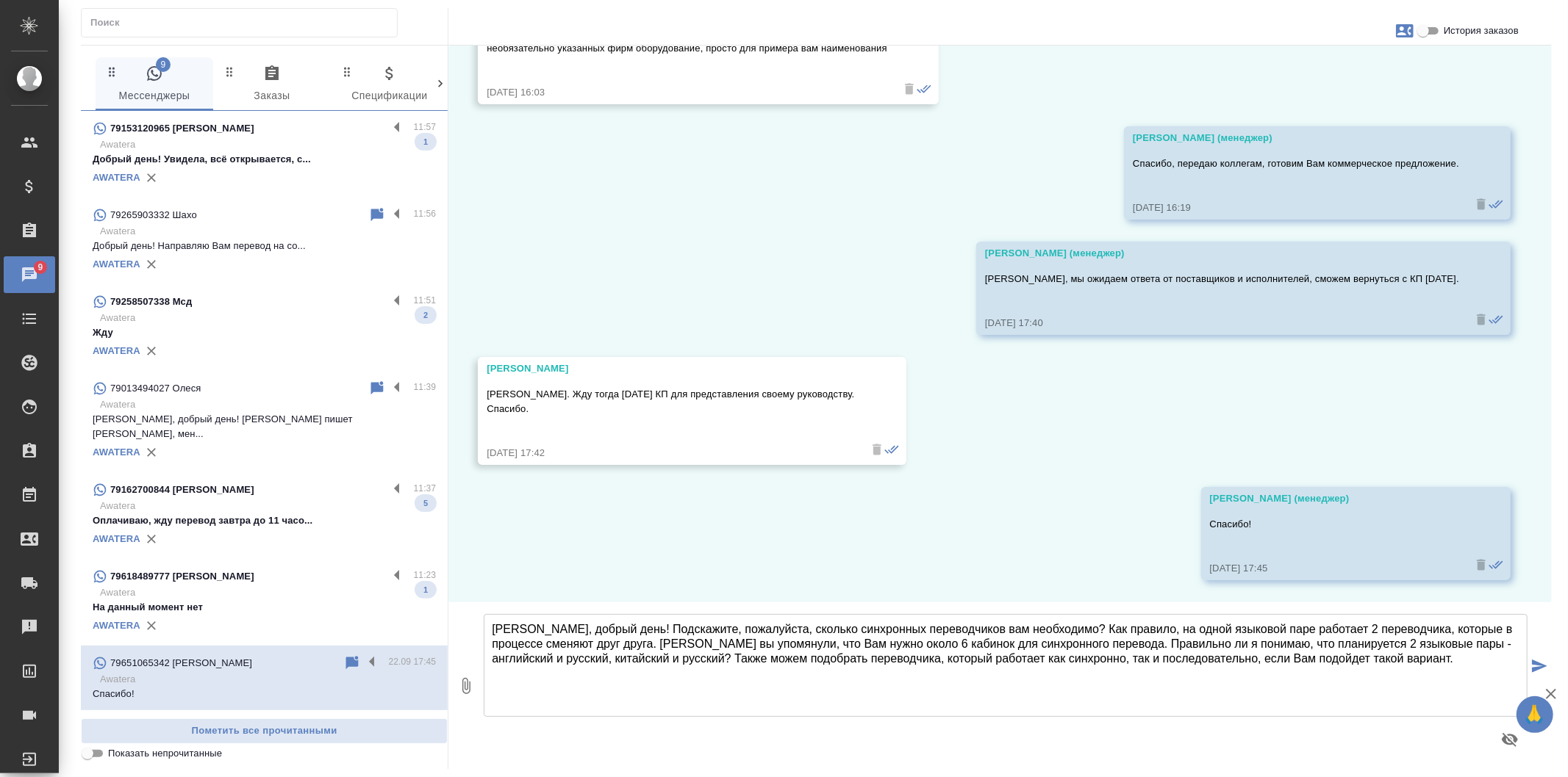
type textarea "Людмила Сергеевна, добрый день! Подскажите, пожалуйста, сколько синхронных пере…"
click at [1541, 661] on icon "submit" at bounding box center [1539, 666] width 15 height 13
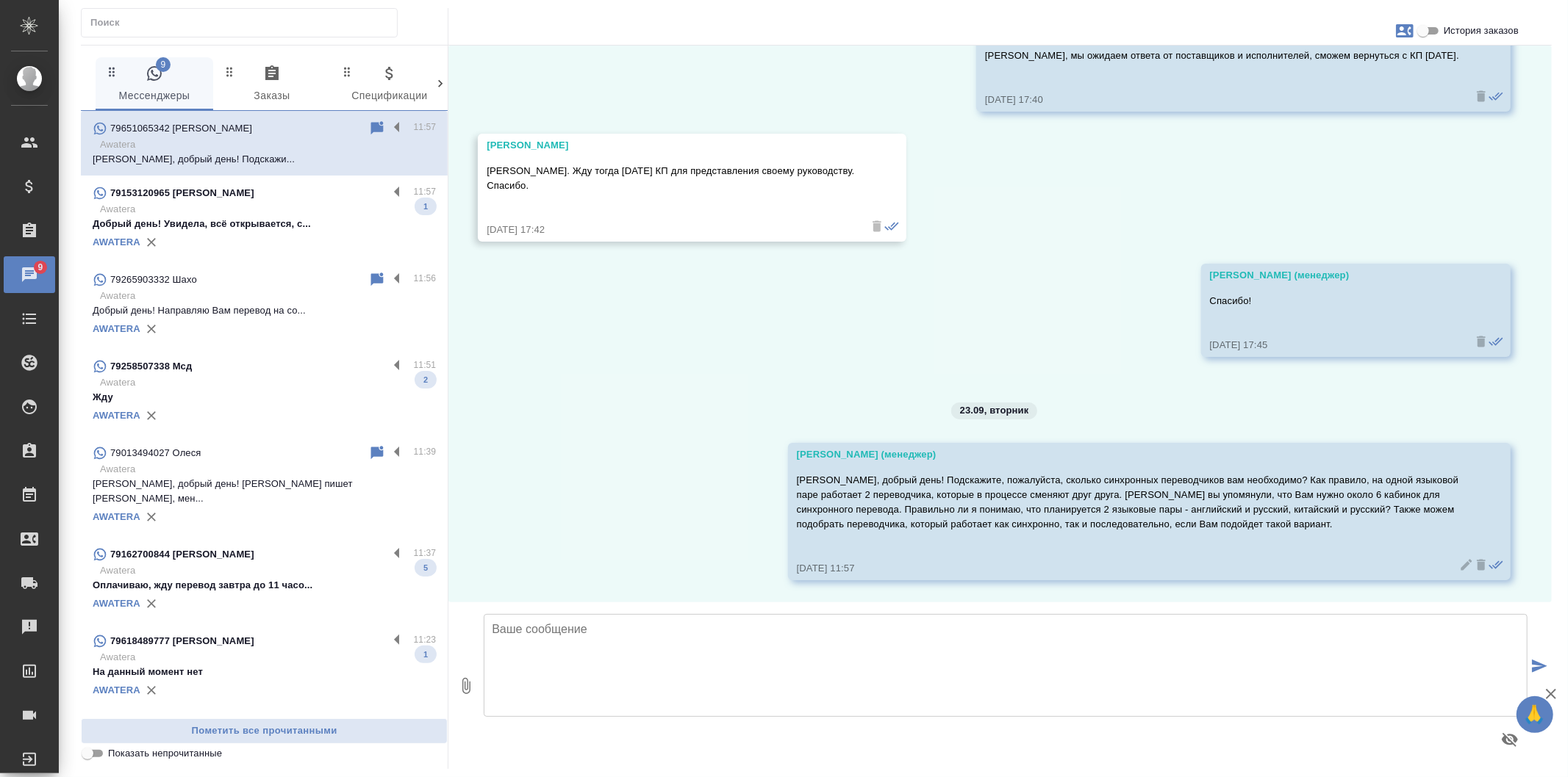
scroll to position [2720, 0]
click at [387, 334] on div "AWATERA" at bounding box center [264, 329] width 343 height 22
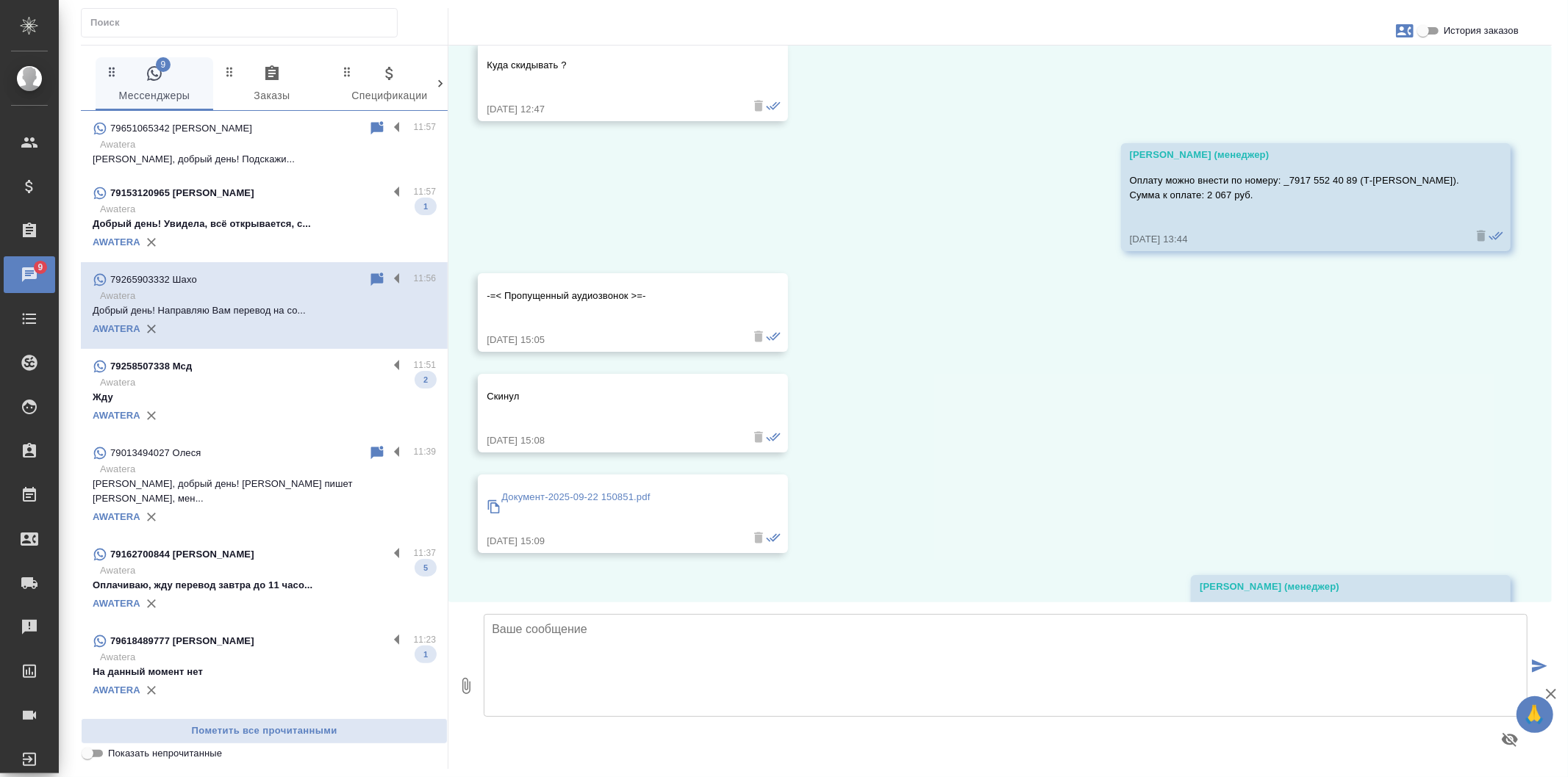
scroll to position [3317, 0]
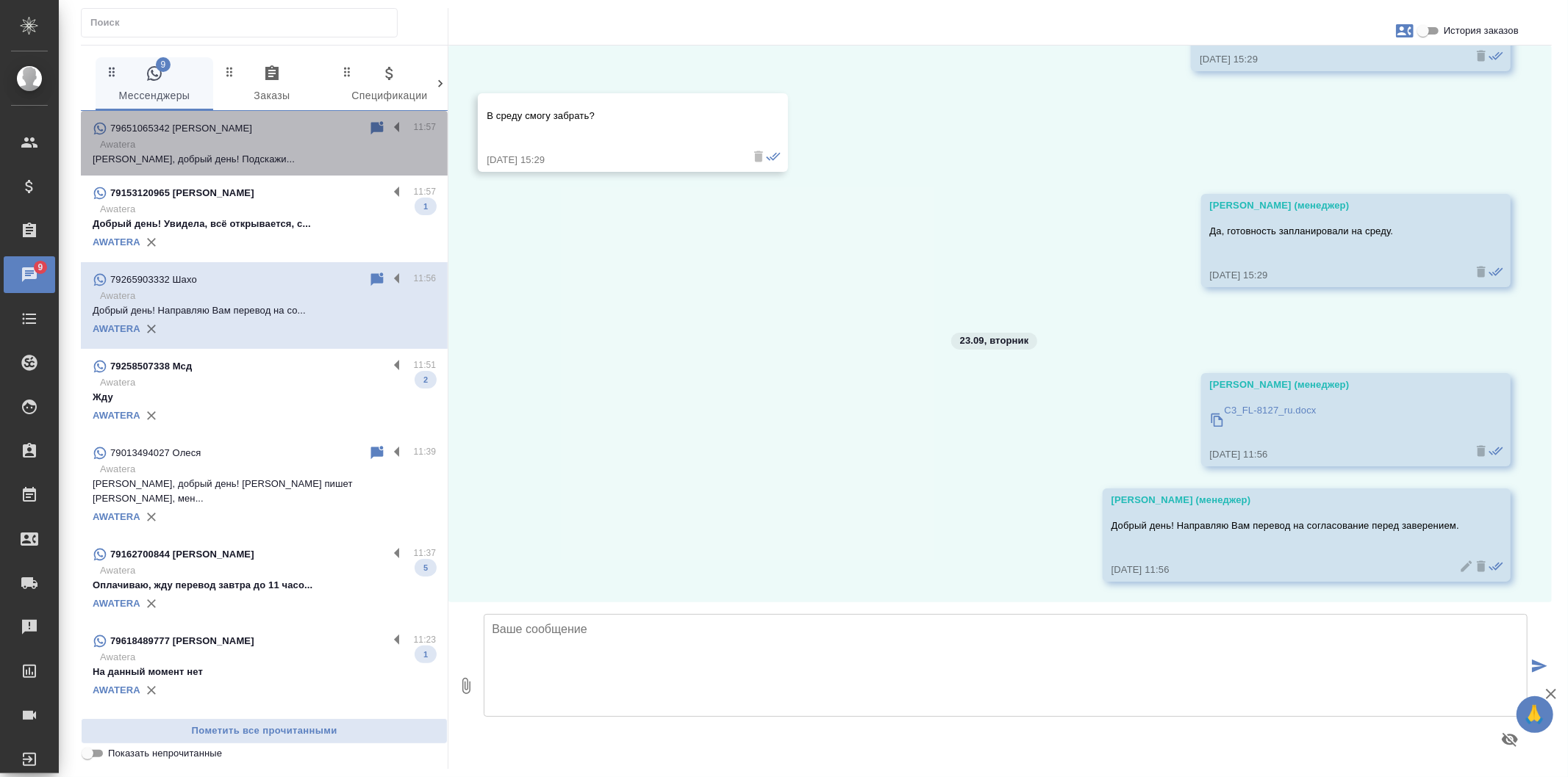
click at [372, 149] on p "Awatera" at bounding box center [268, 145] width 336 height 15
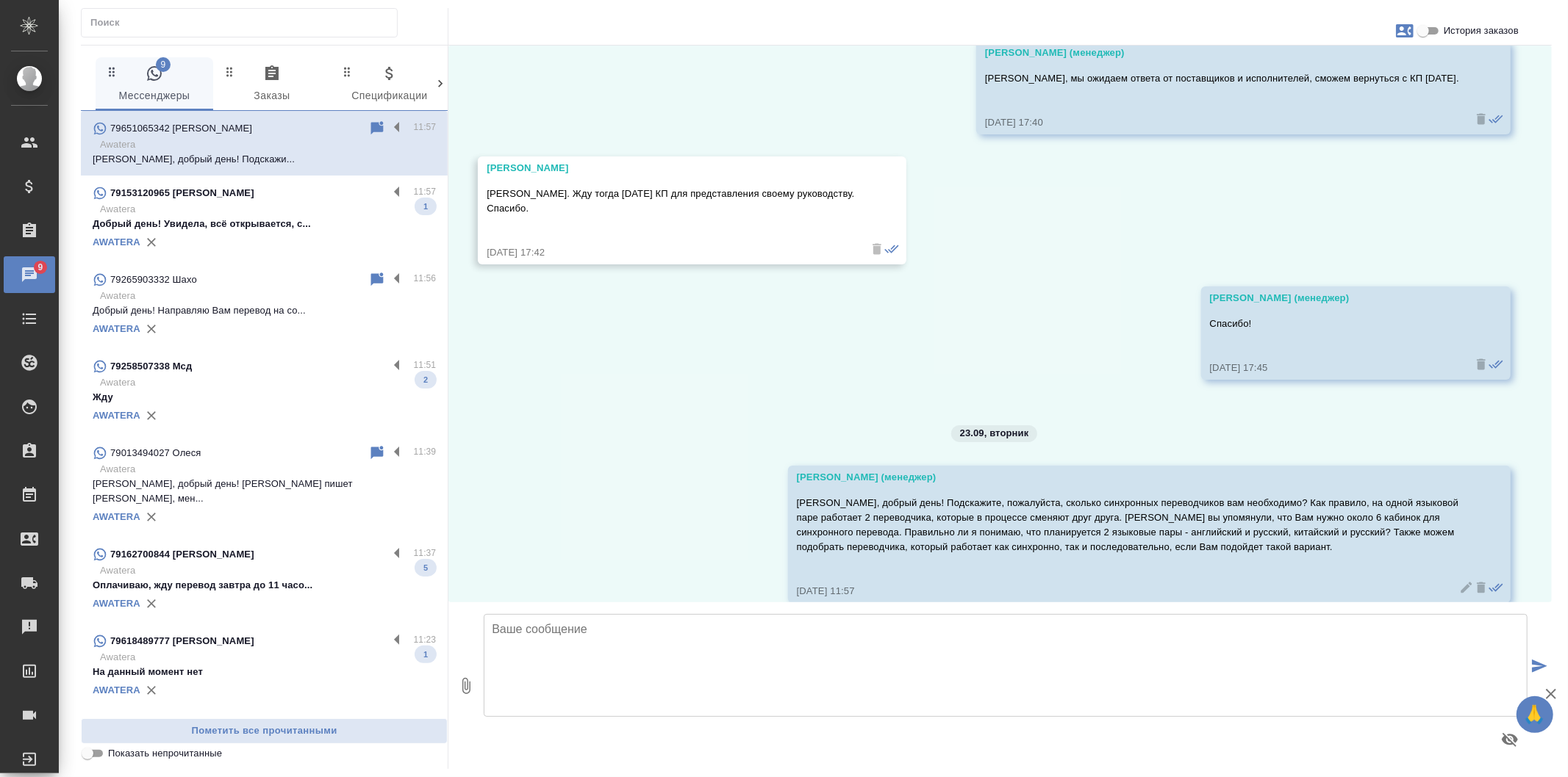
scroll to position [2720, 0]
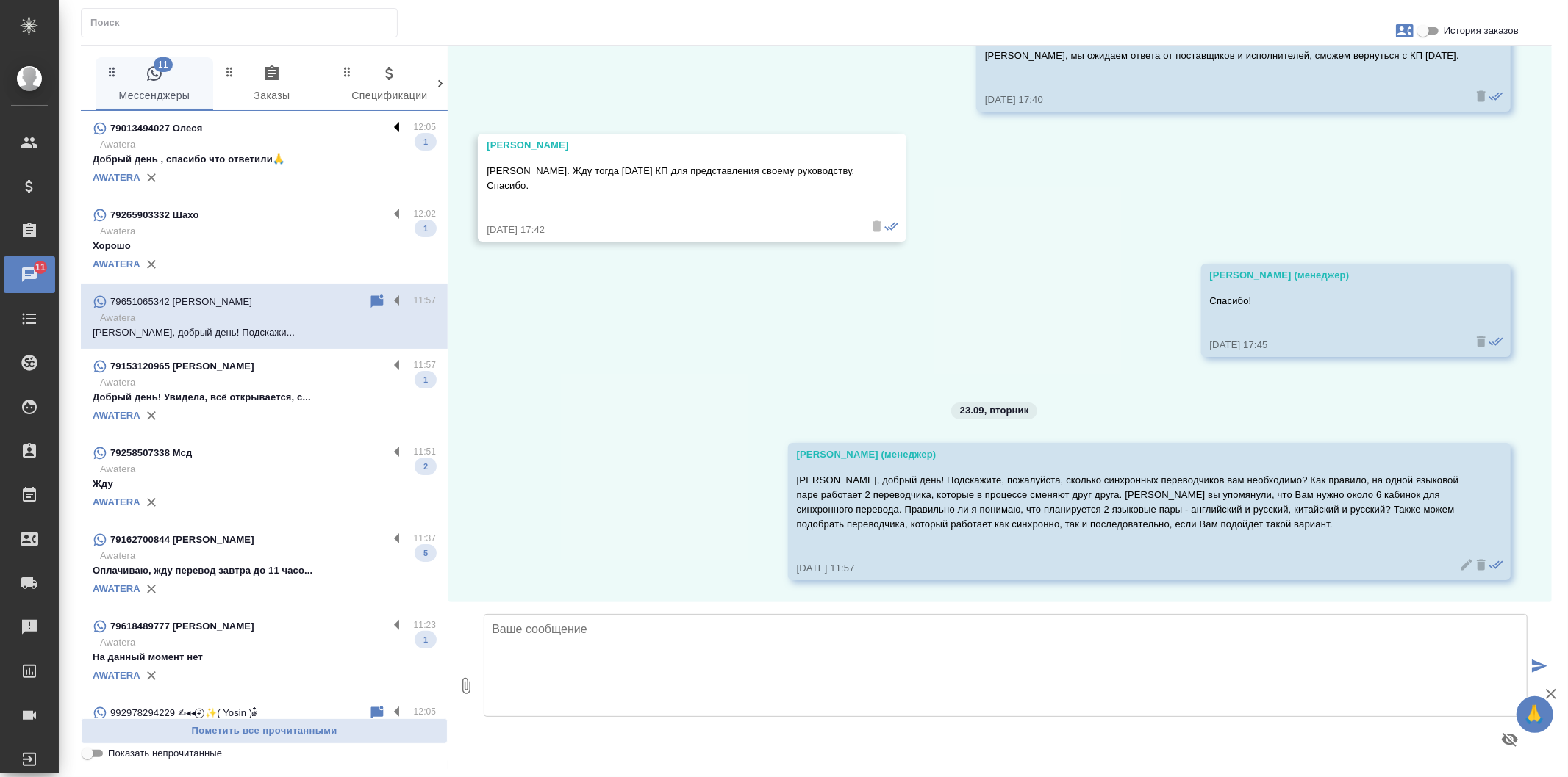
click at [388, 125] on label at bounding box center [400, 128] width 25 height 17
click at [0, 0] on input "checkbox" at bounding box center [0, 0] width 0 height 0
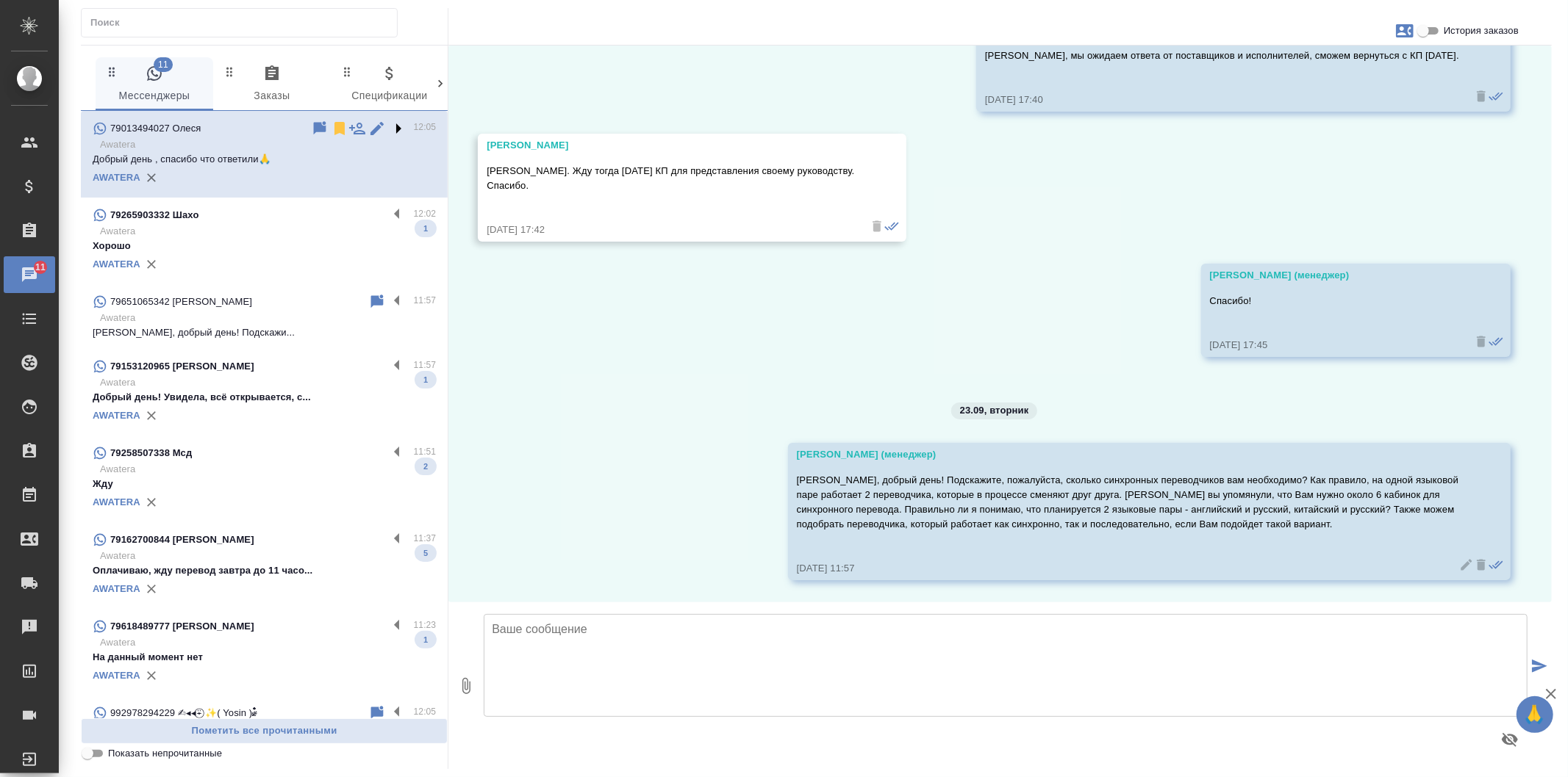
scroll to position [0, 0]
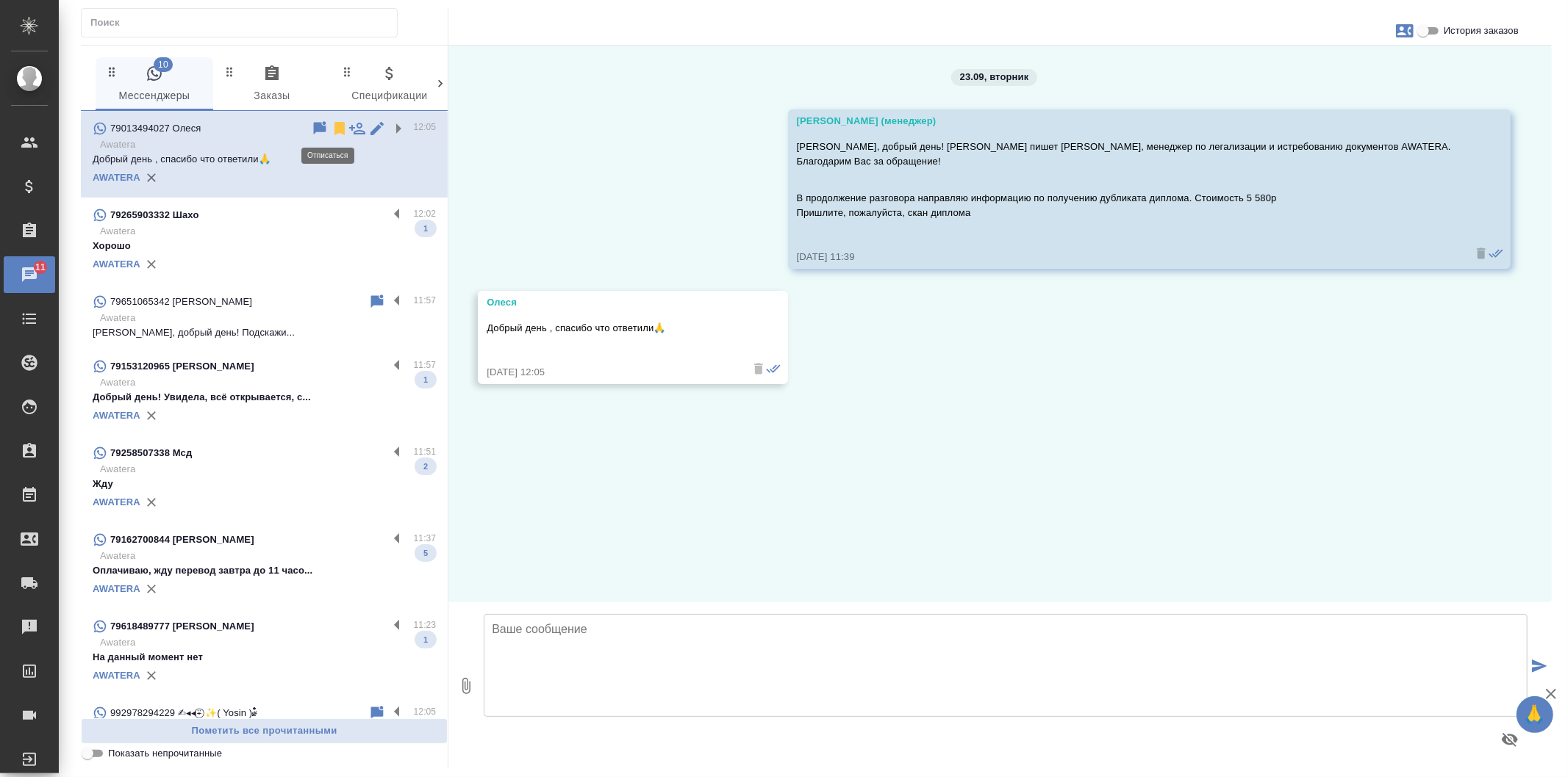
click at [334, 125] on icon at bounding box center [339, 129] width 11 height 13
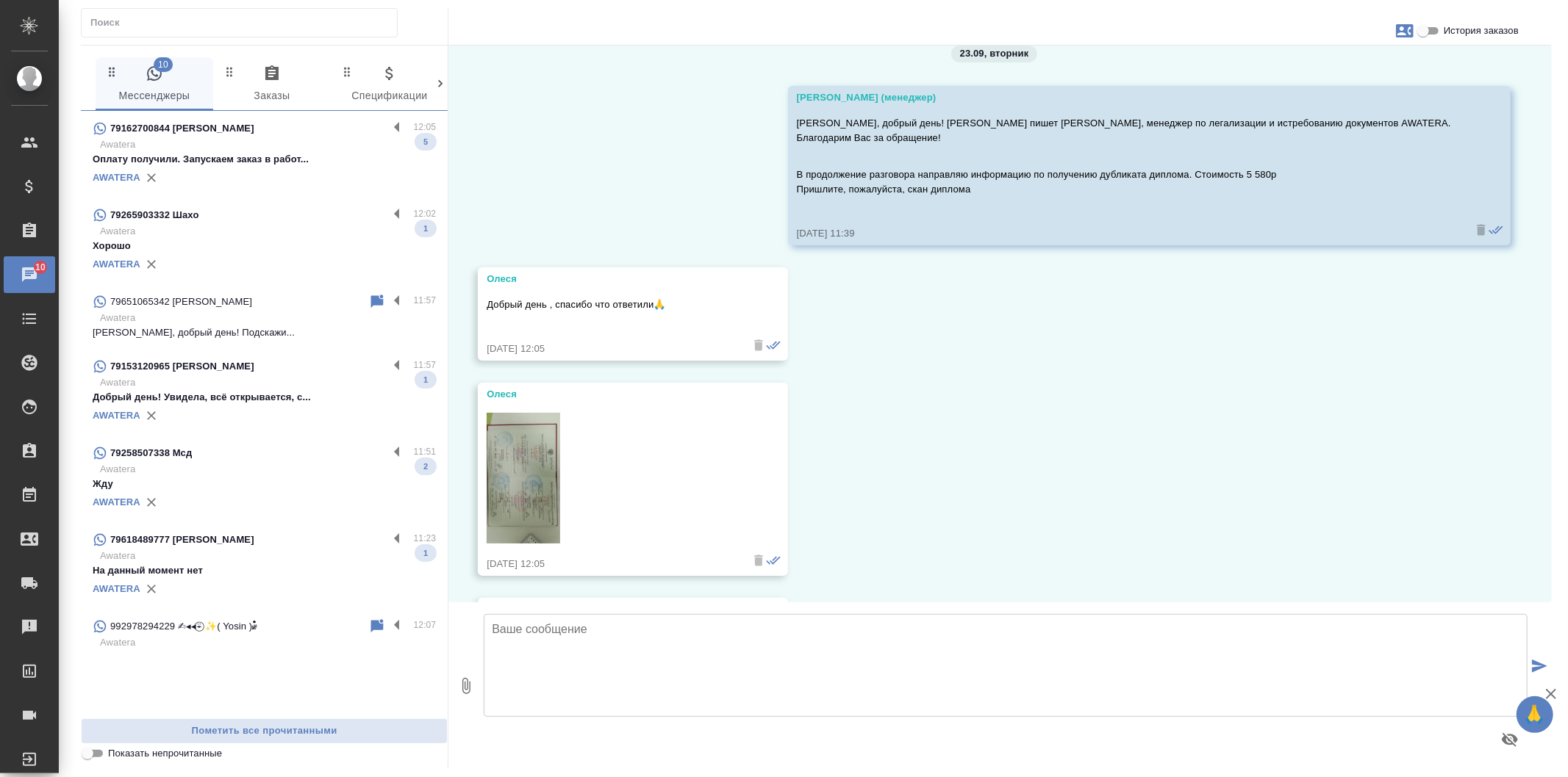
scroll to position [20, 0]
click at [394, 126] on label at bounding box center [400, 128] width 25 height 17
click at [0, 0] on input "checkbox" at bounding box center [0, 0] width 0 height 0
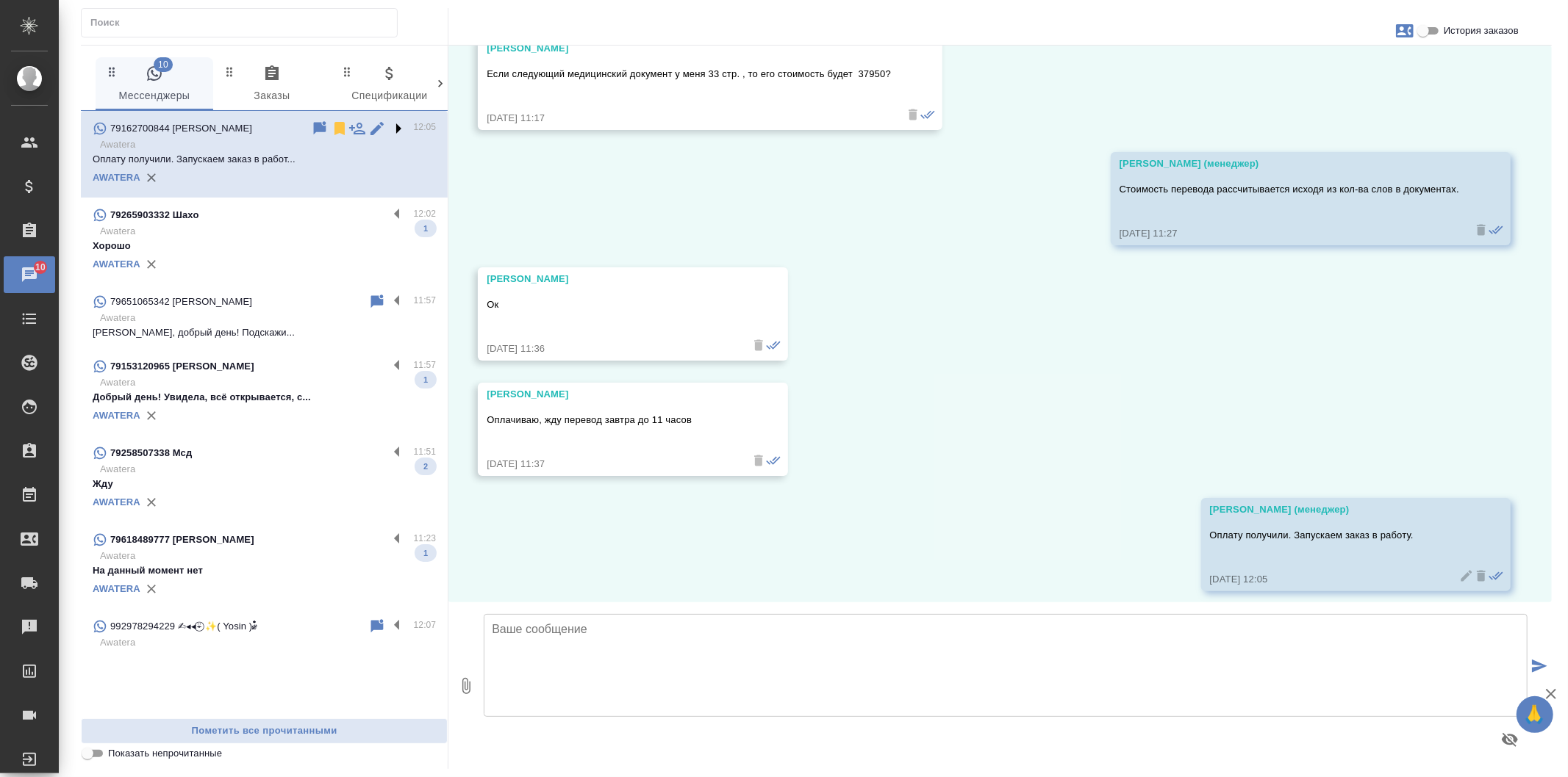
scroll to position [928, 0]
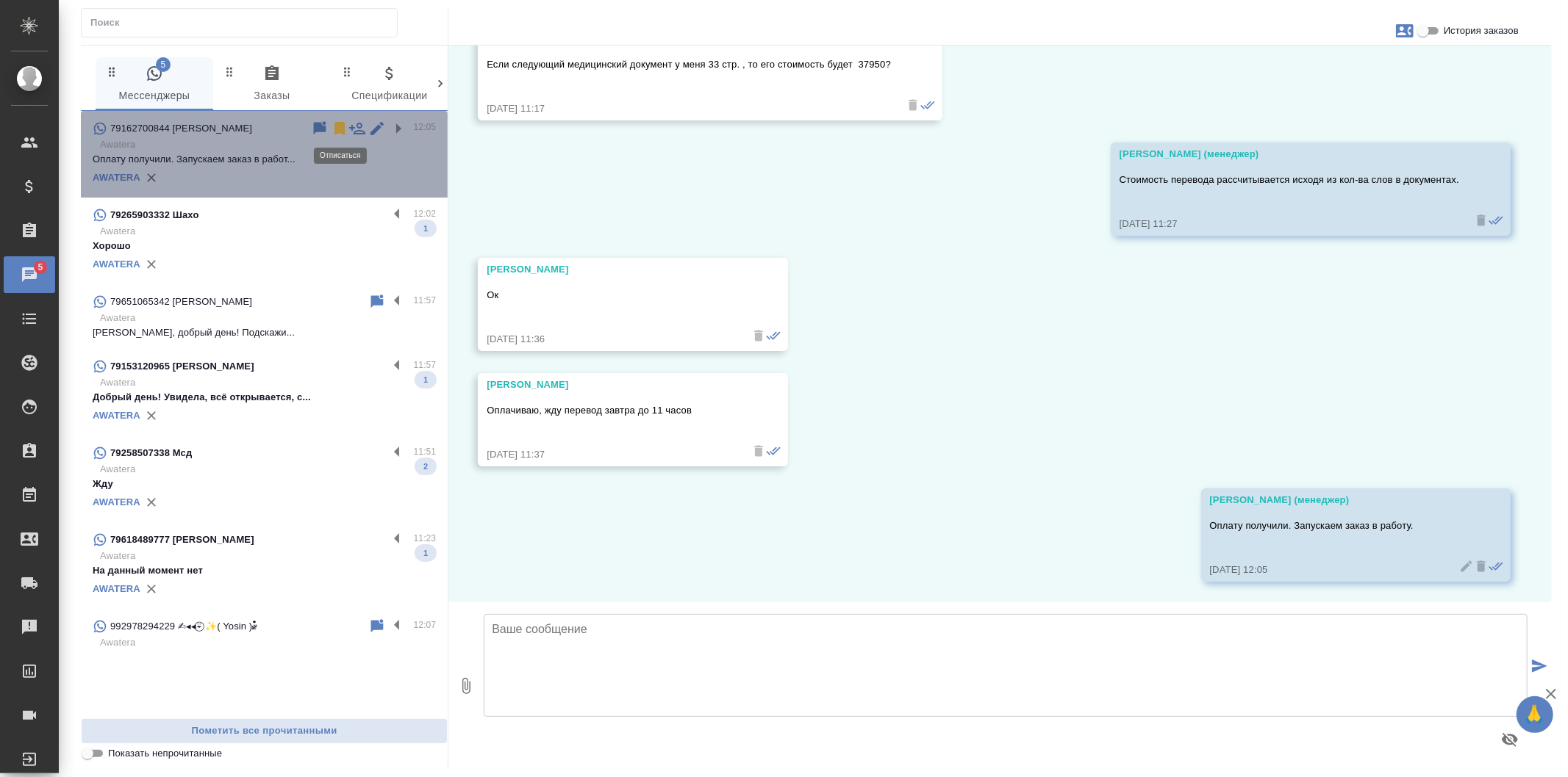
click at [346, 122] on icon at bounding box center [340, 129] width 18 height 18
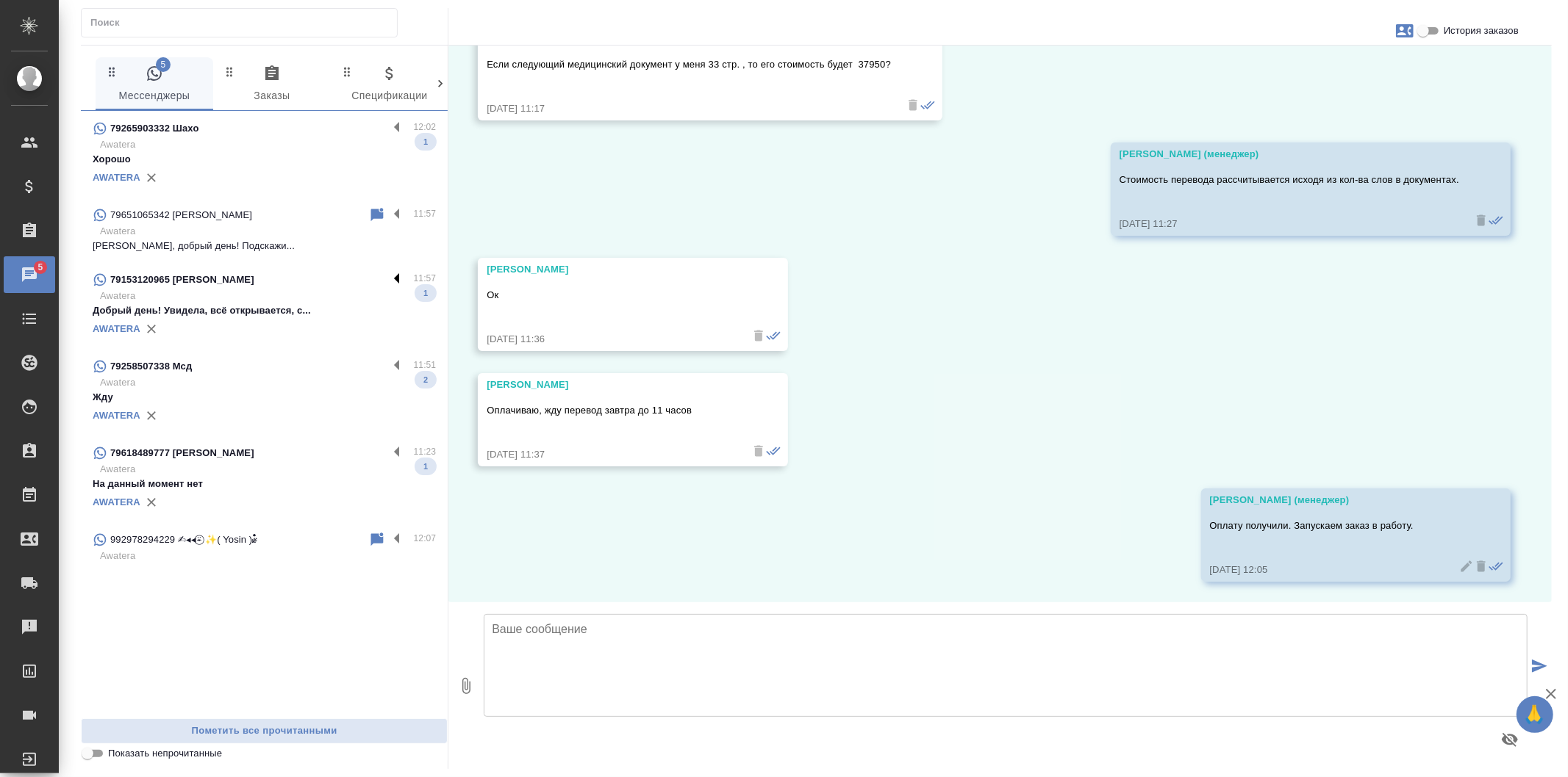
click at [397, 278] on label at bounding box center [400, 279] width 25 height 17
click at [0, 0] on input "checkbox" at bounding box center [0, 0] width 0 height 0
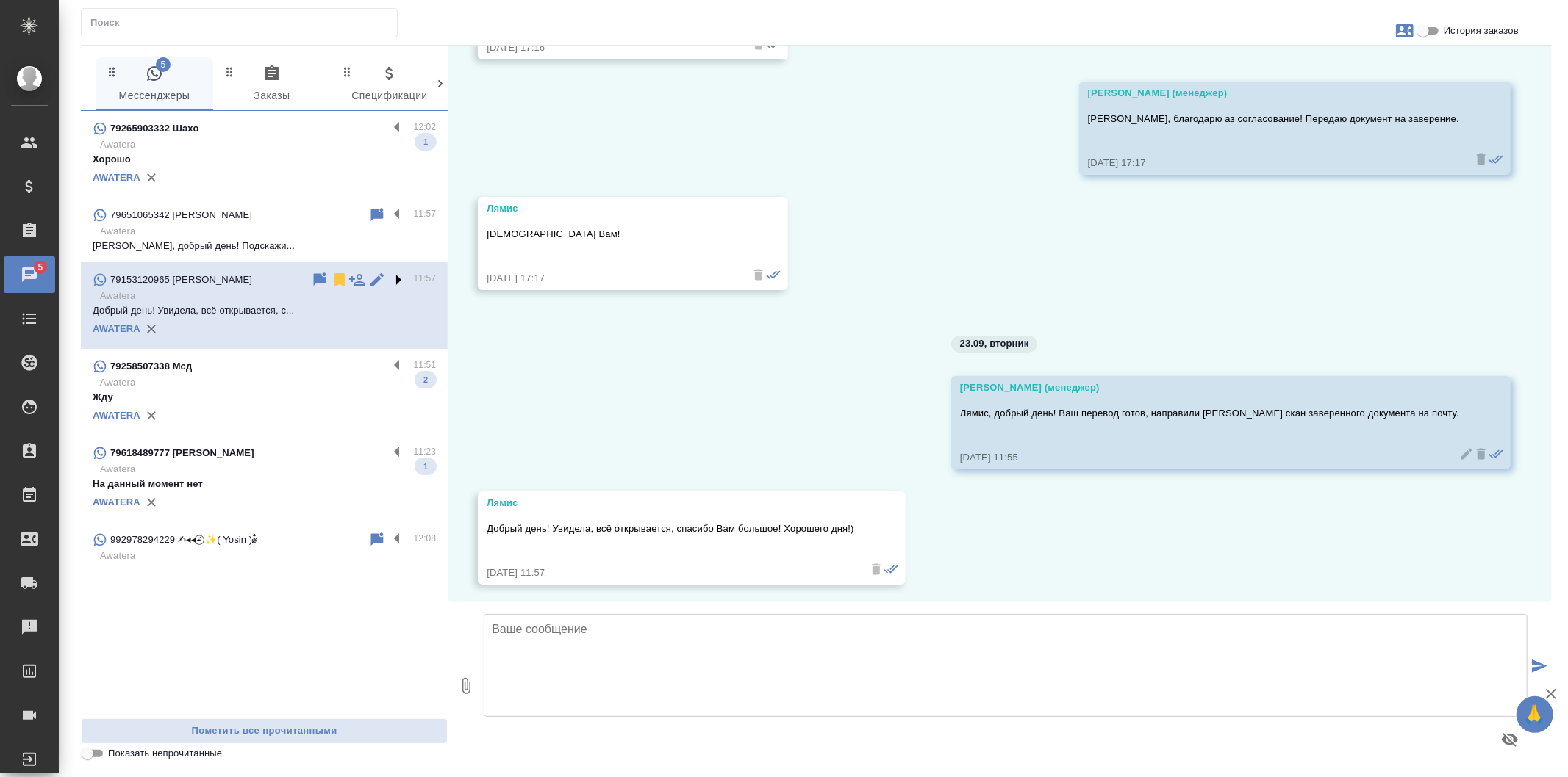
scroll to position [3554, 0]
click at [397, 362] on label at bounding box center [400, 366] width 25 height 17
click at [0, 0] on input "checkbox" at bounding box center [0, 0] width 0 height 0
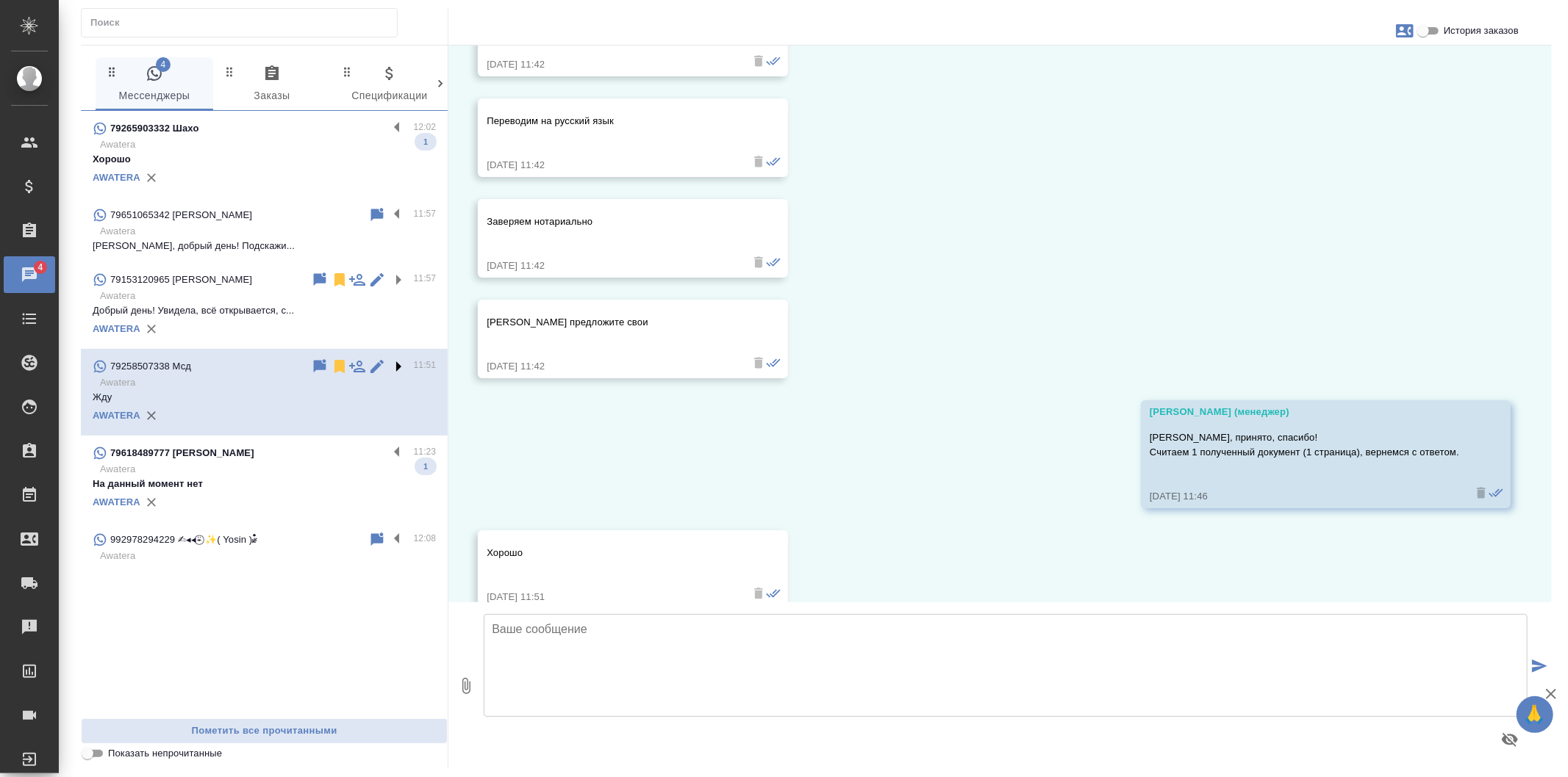
scroll to position [708, 0]
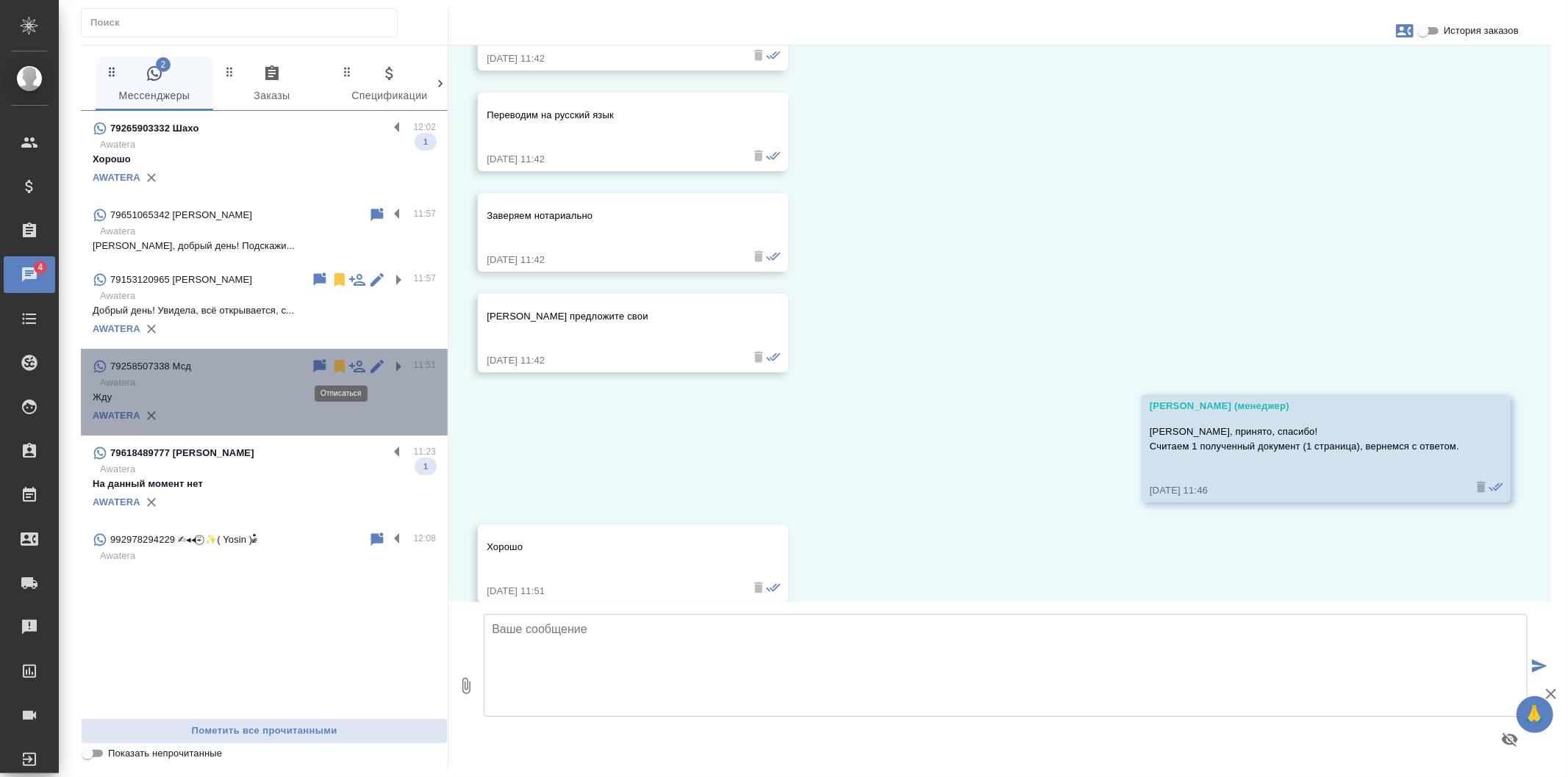
click at [341, 363] on icon at bounding box center [339, 367] width 11 height 13
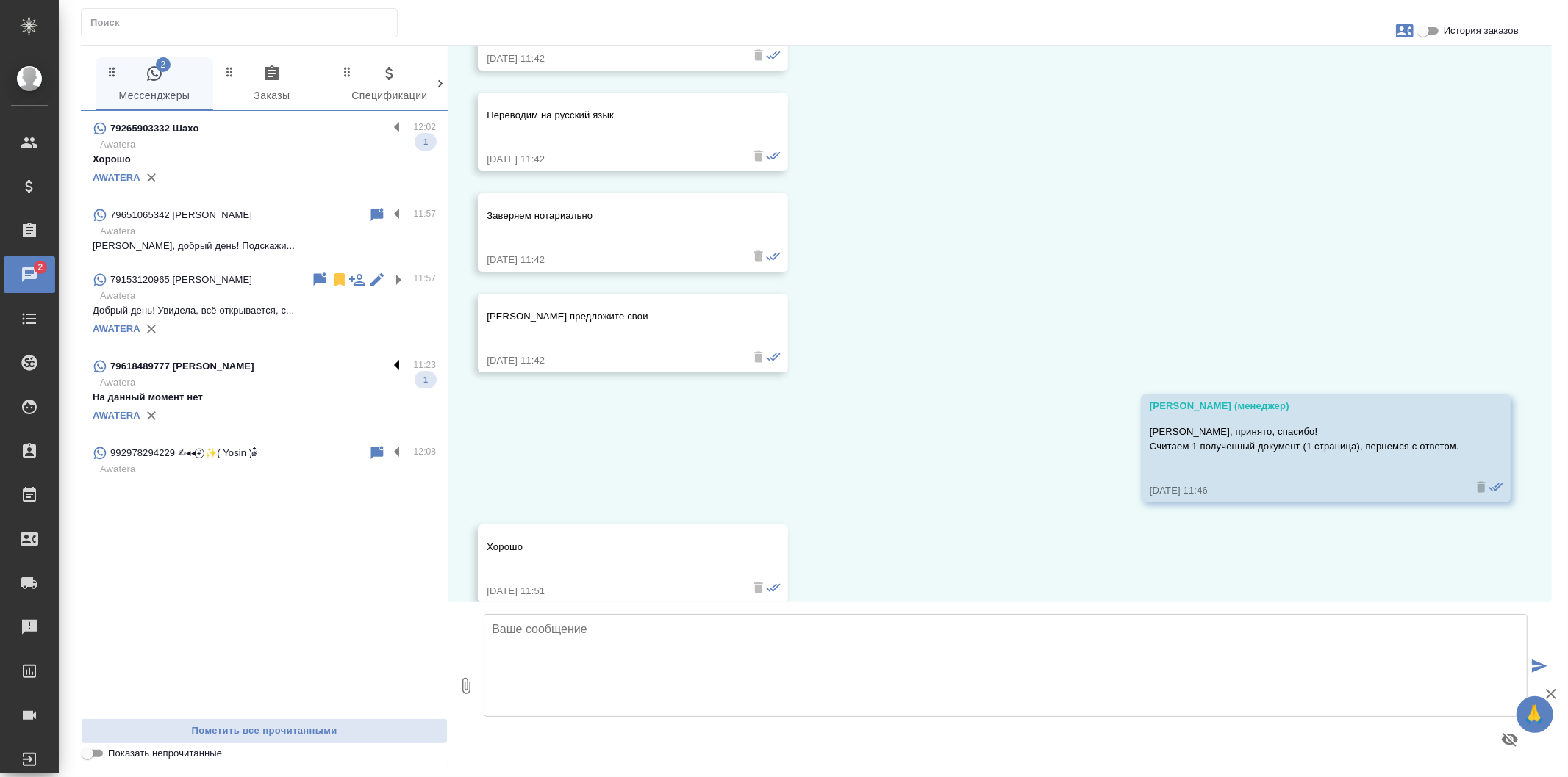
click at [395, 362] on label at bounding box center [400, 366] width 25 height 17
click at [0, 0] on input "checkbox" at bounding box center [0, 0] width 0 height 0
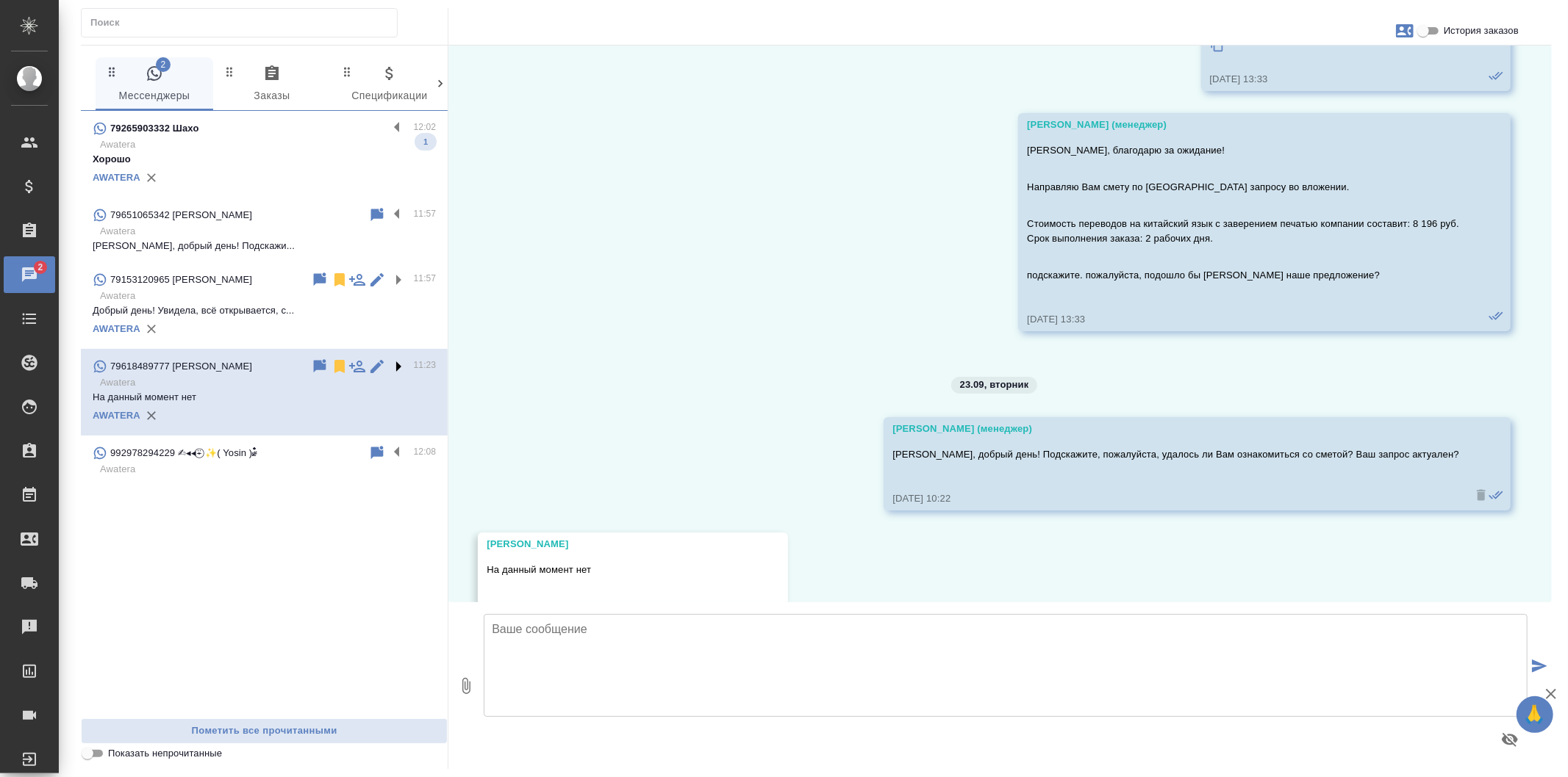
scroll to position [1194, 0]
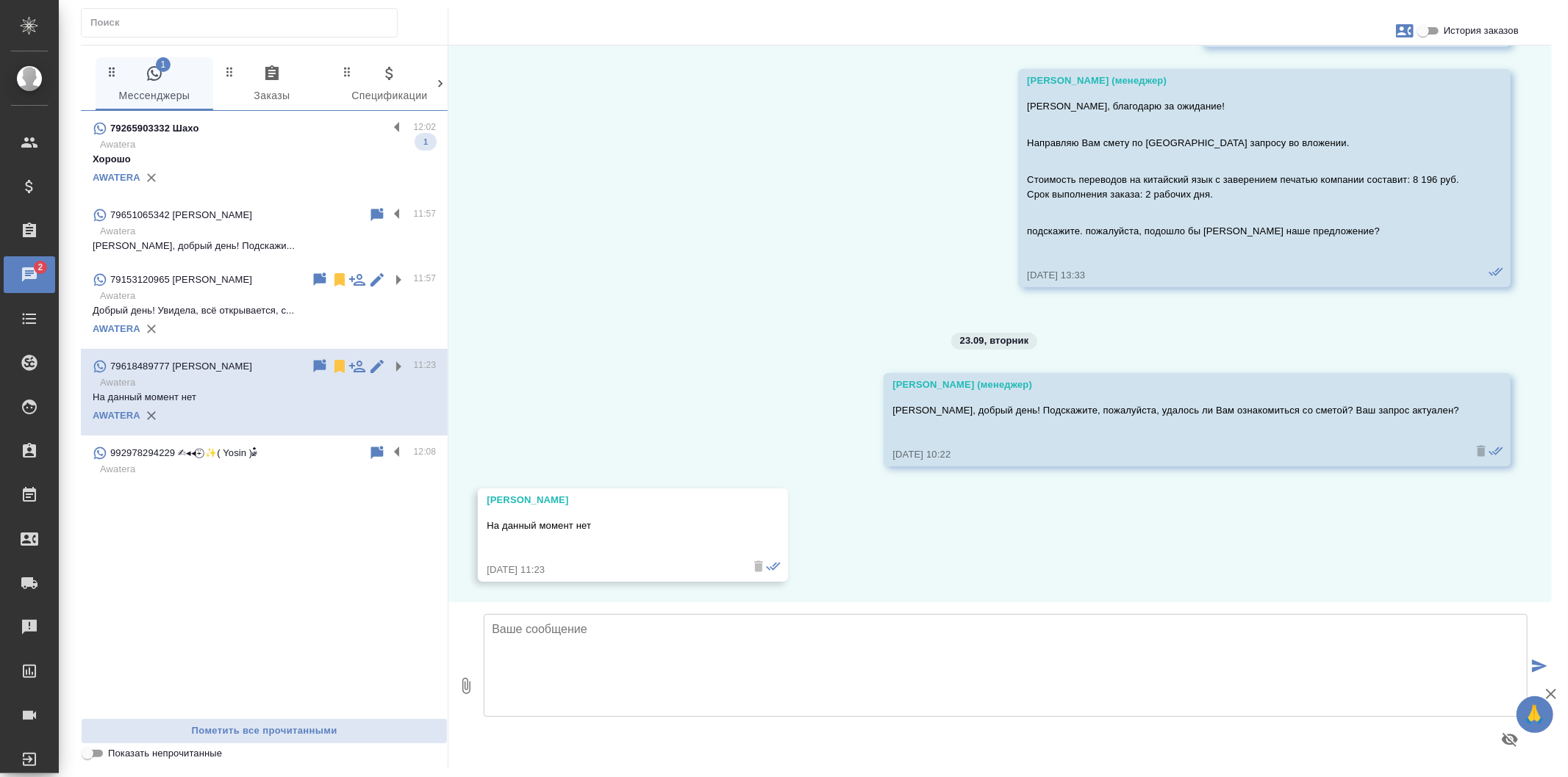
click at [289, 174] on div "AWATERA" at bounding box center [264, 178] width 343 height 22
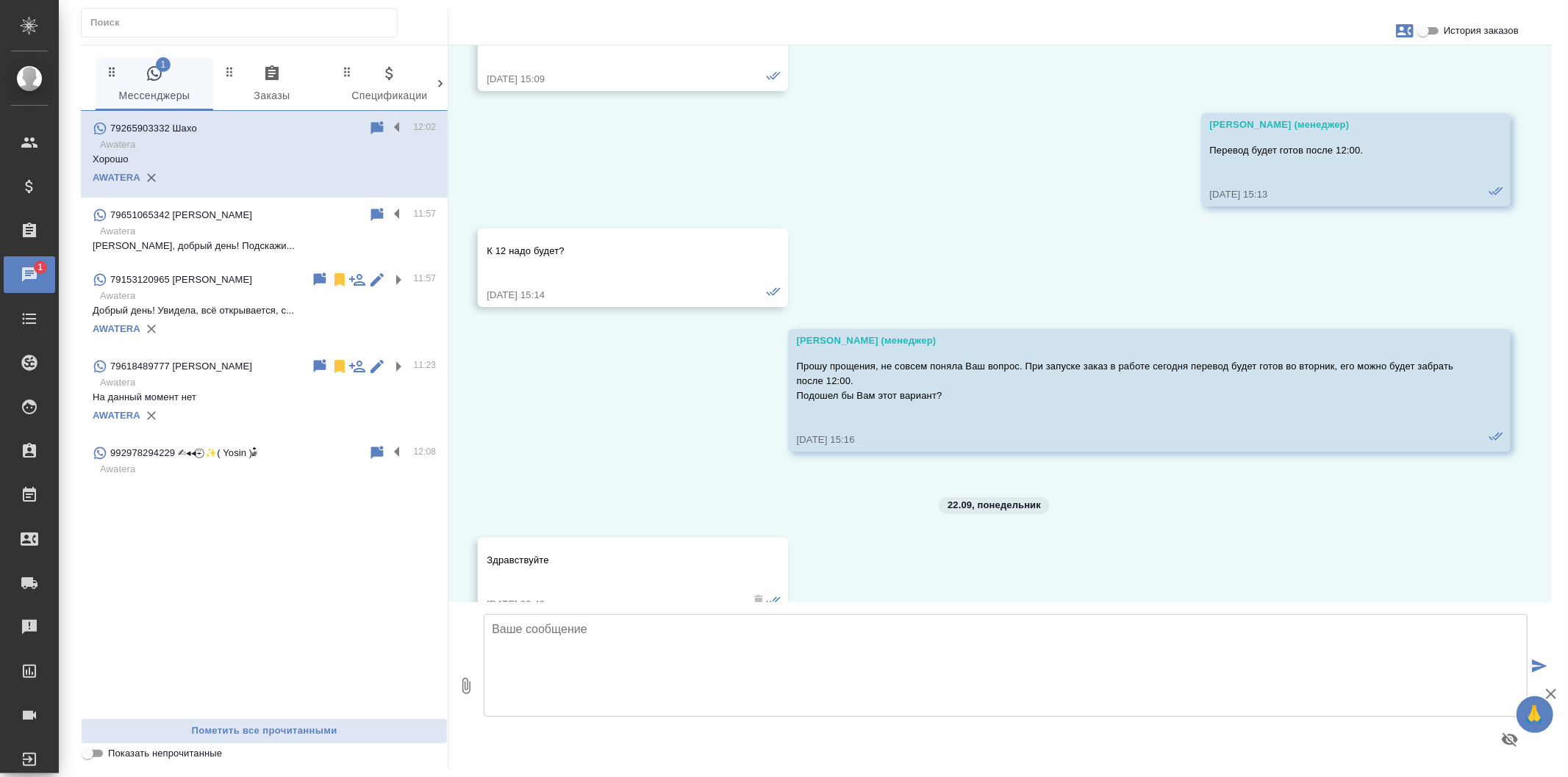
scroll to position [3418, 0]
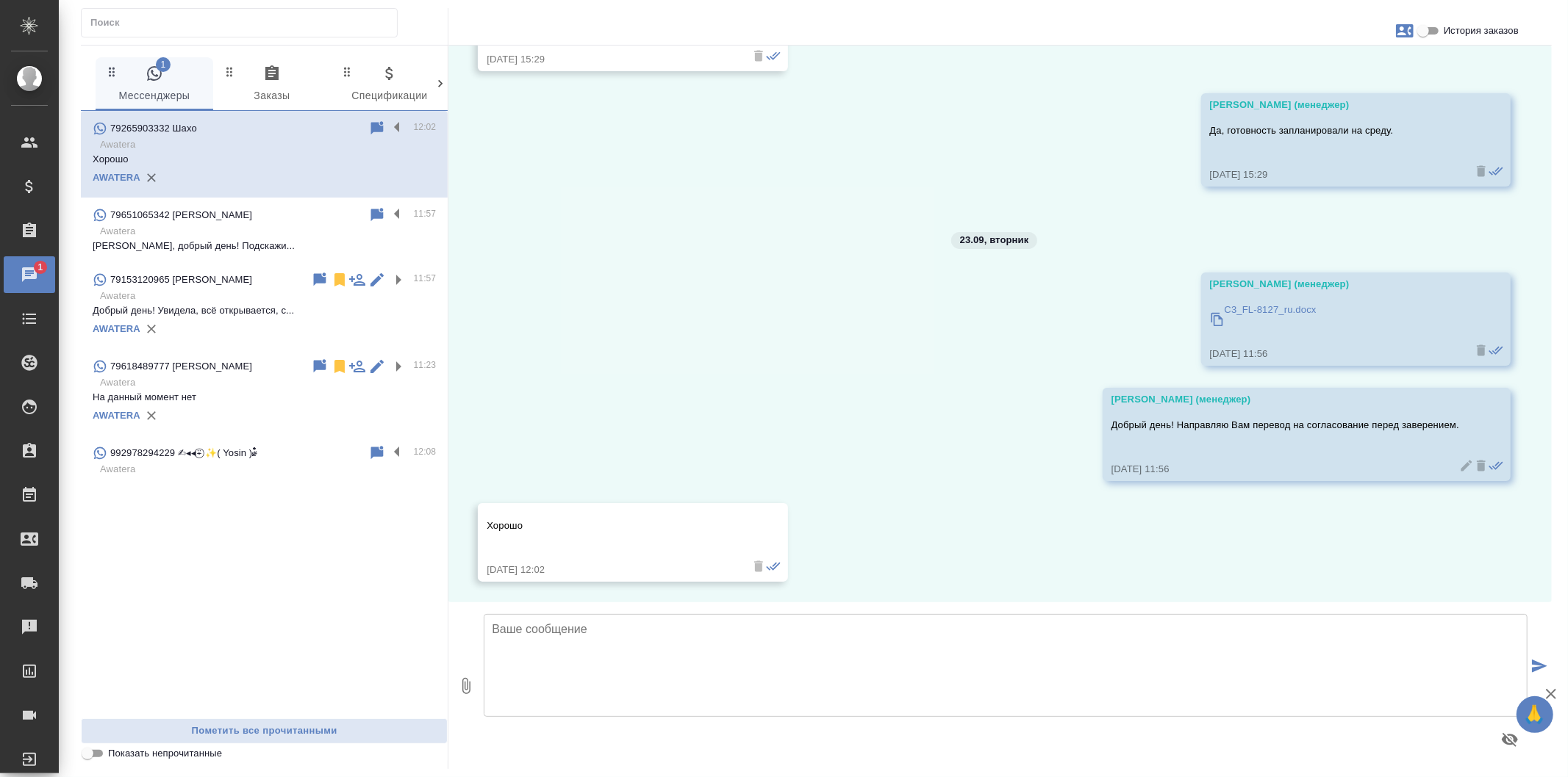
click at [361, 232] on p "Awatera" at bounding box center [268, 231] width 336 height 15
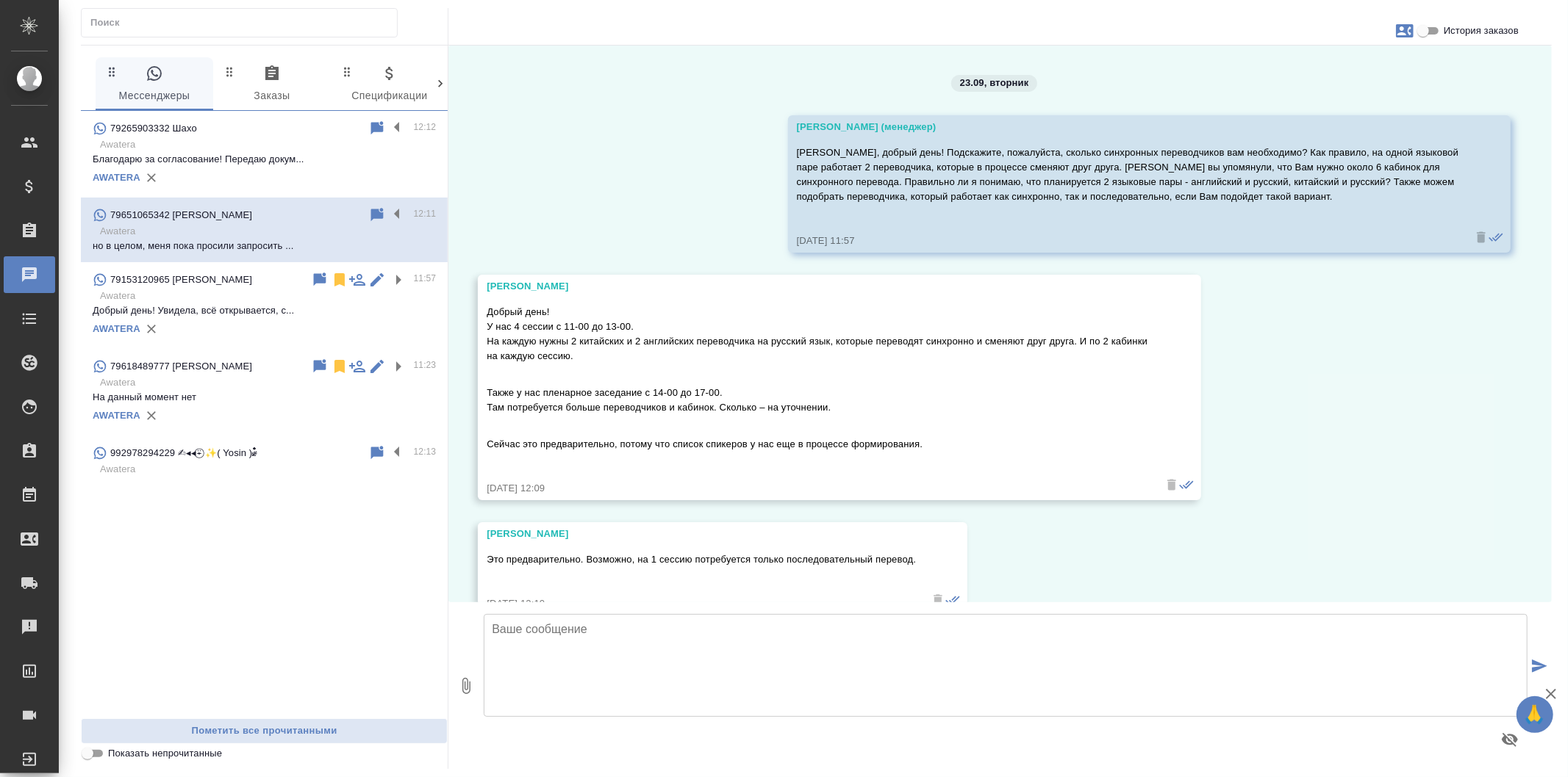
scroll to position [2992, 0]
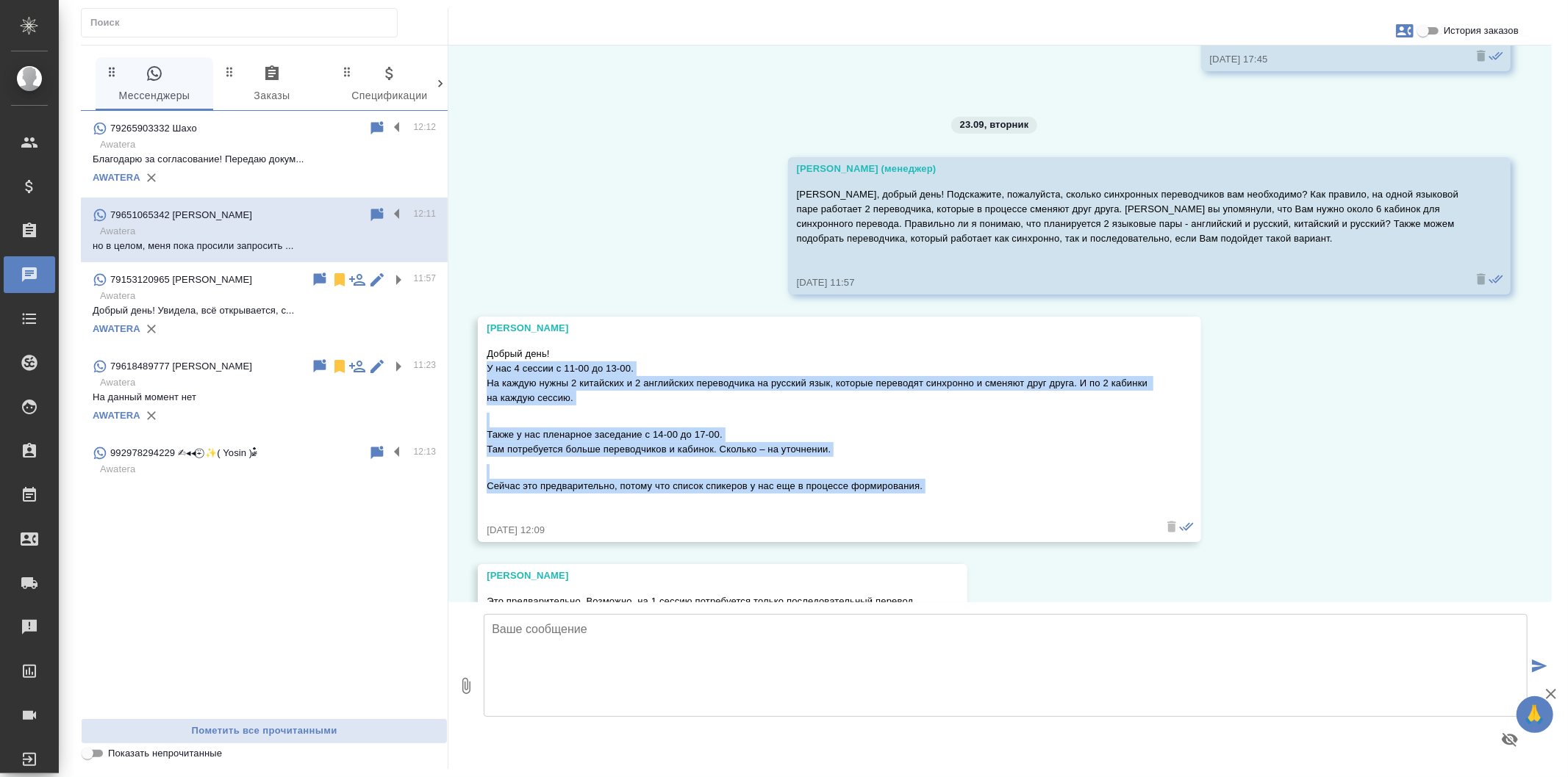
drag, startPoint x: 487, startPoint y: 382, endPoint x: 967, endPoint y: 520, distance: 499.4
click at [967, 516] on div "Добрый день! У нас 4 сессии с 11-00 до 13-00. На каждую нужны 2 китайских и 2 а…" at bounding box center [817, 429] width 663 height 173
copy div "У нас 4 сессии с 11-00 до 13-00. На каждую нужны 2 китайских и 2 английских пер…"
click at [950, 494] on p "Сейчас это предварительно, потому что список спикеров у нас еще в процессе форм…" at bounding box center [817, 486] width 663 height 15
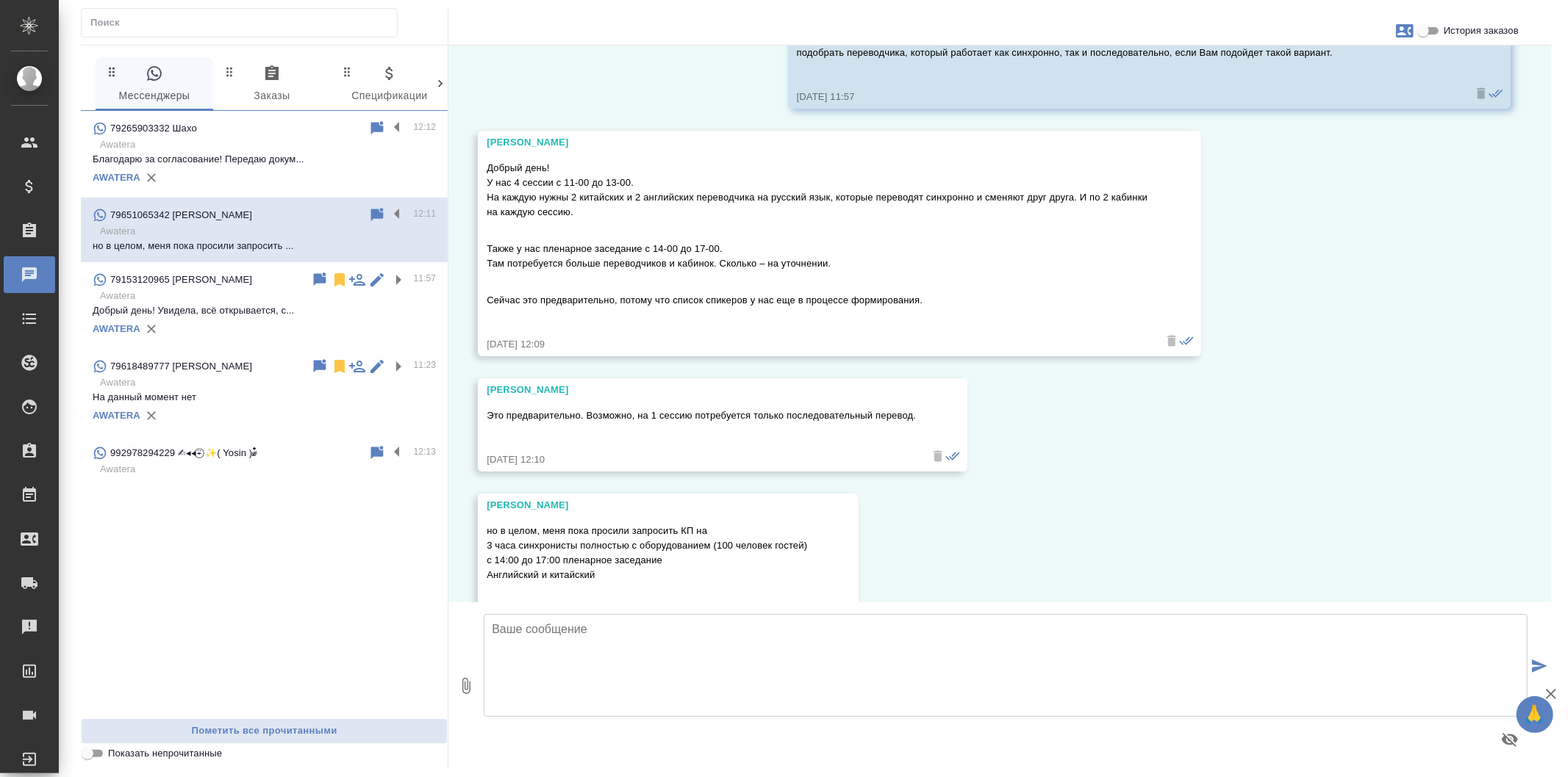
scroll to position [3238, 0]
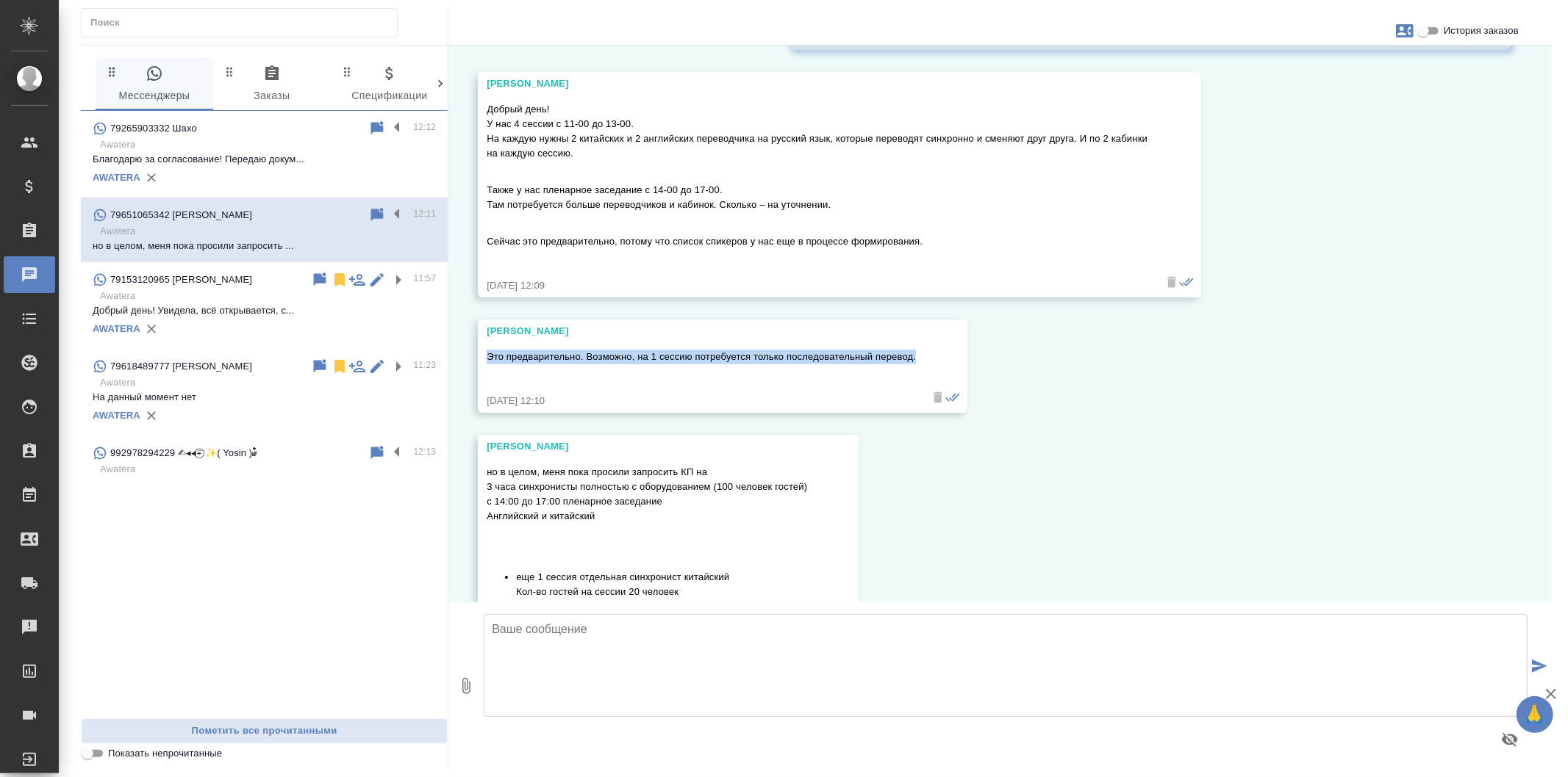
drag, startPoint x: 487, startPoint y: 369, endPoint x: 915, endPoint y: 368, distance: 428.0
click at [915, 364] on p "Это предварительно. Возможно, на 1 сессию потребуется только последовательный п…" at bounding box center [701, 357] width 429 height 15
copy p "Это предварительно. Возможно, на 1 сессию потребуется только последовательный п…"
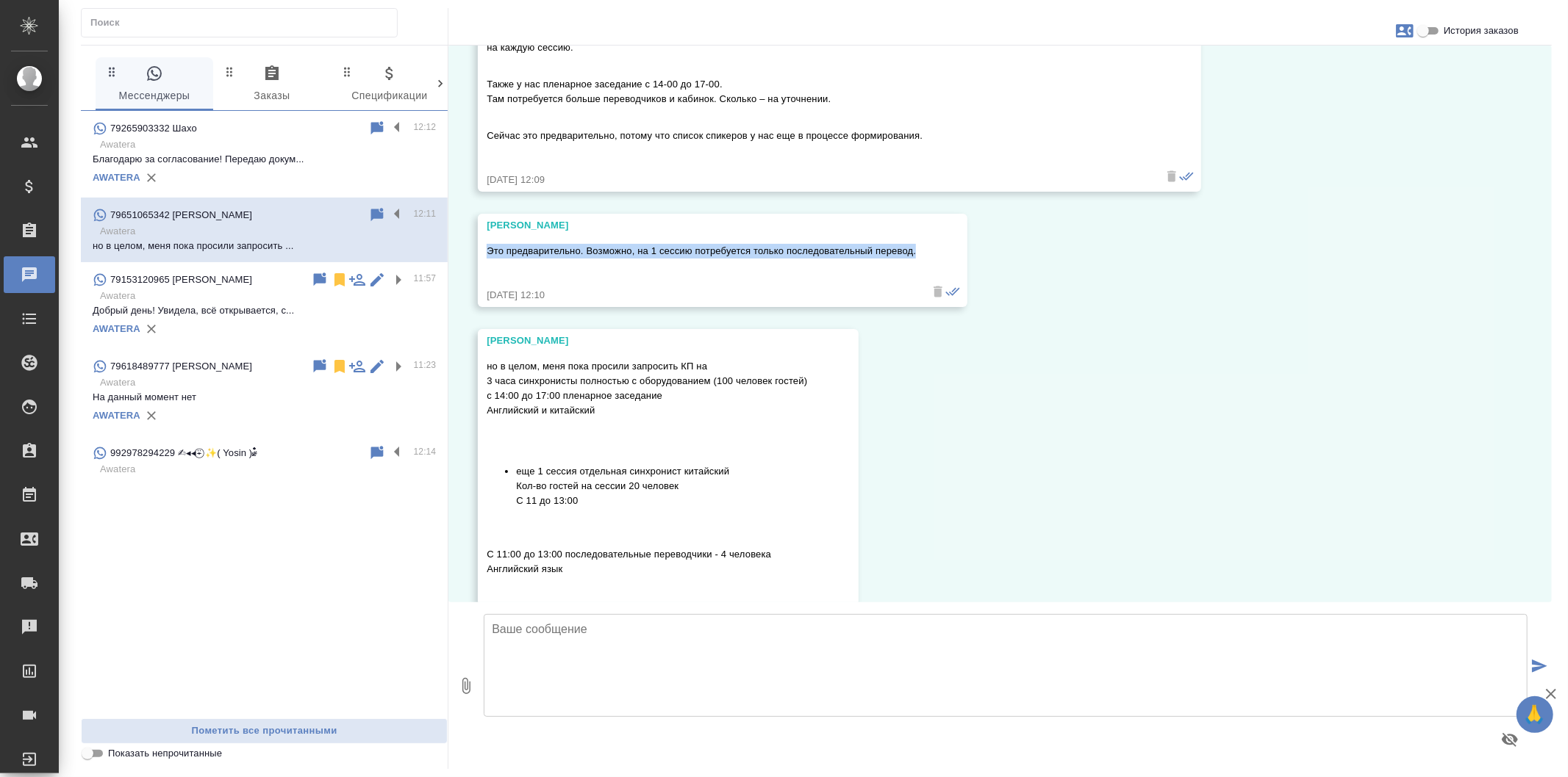
scroll to position [3400, 0]
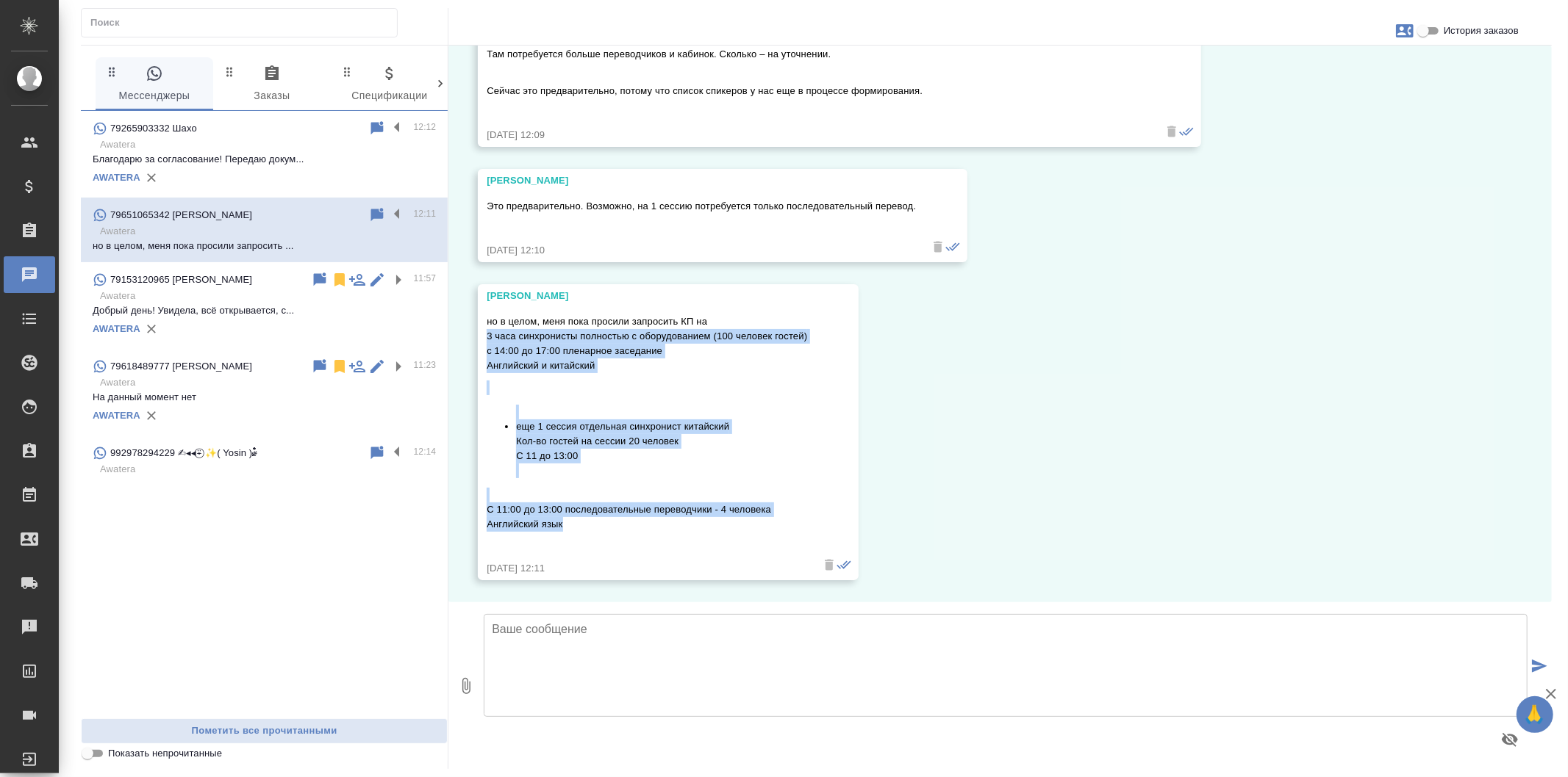
drag, startPoint x: 575, startPoint y: 528, endPoint x: 487, endPoint y: 336, distance: 211.2
click at [487, 336] on div "но в целом, меня пока просили запросить КП на 3 часа синхронисты полностью с об…" at bounding box center [646, 432] width 320 height 244
copy div "3 часа синхронисты полностью с оборудованием (100 человек гостей) с 14:00 до 17…"
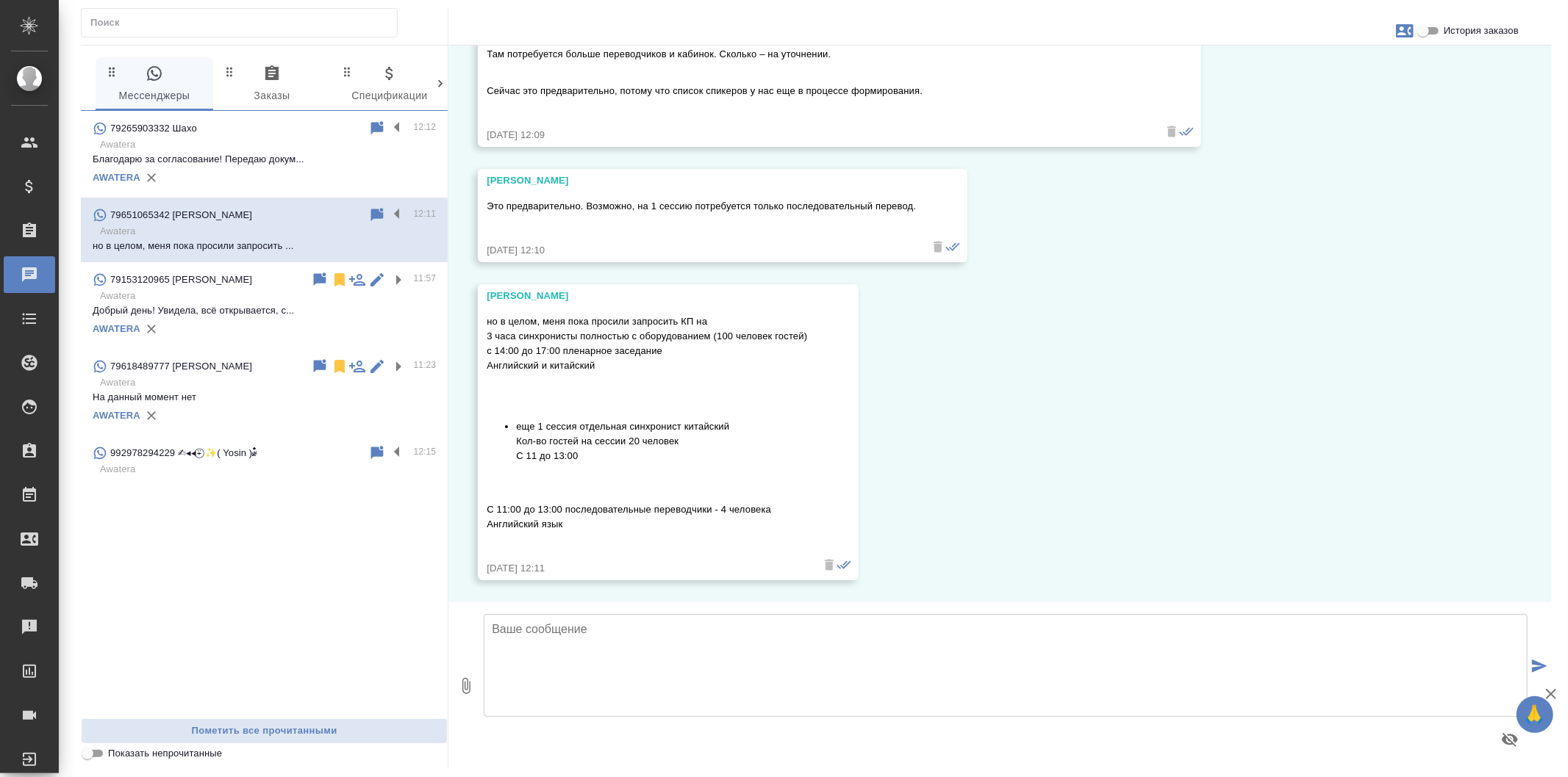
click at [750, 612] on div at bounding box center [1005, 686] width 1055 height 155
click at [751, 634] on textarea at bounding box center [1006, 665] width 1044 height 103
type textarea "П"
type textarea "Спасибо, передаю информацию проектной команде."
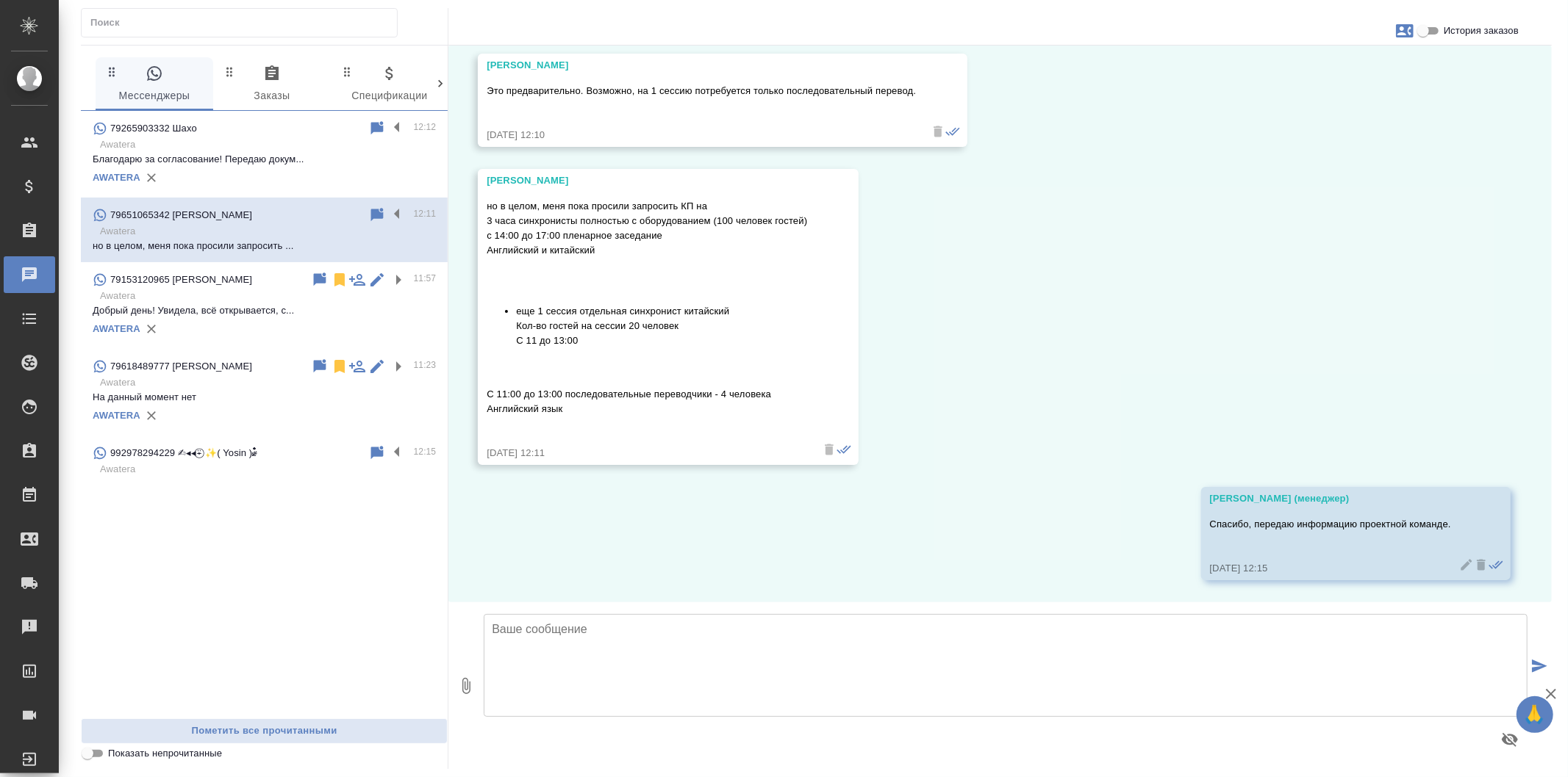
scroll to position [3516, 0]
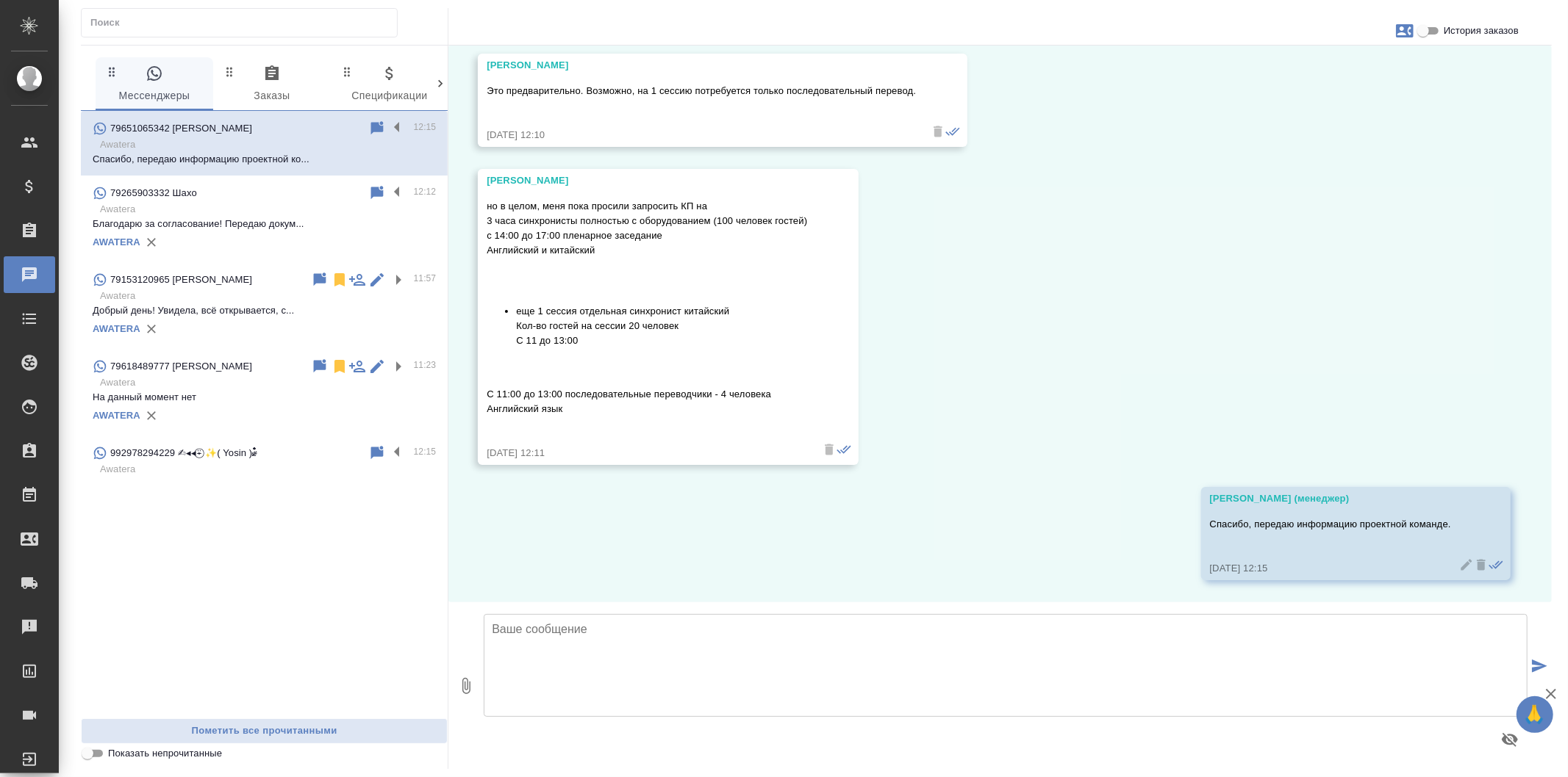
click at [369, 231] on div "AWATERA" at bounding box center [264, 242] width 343 height 22
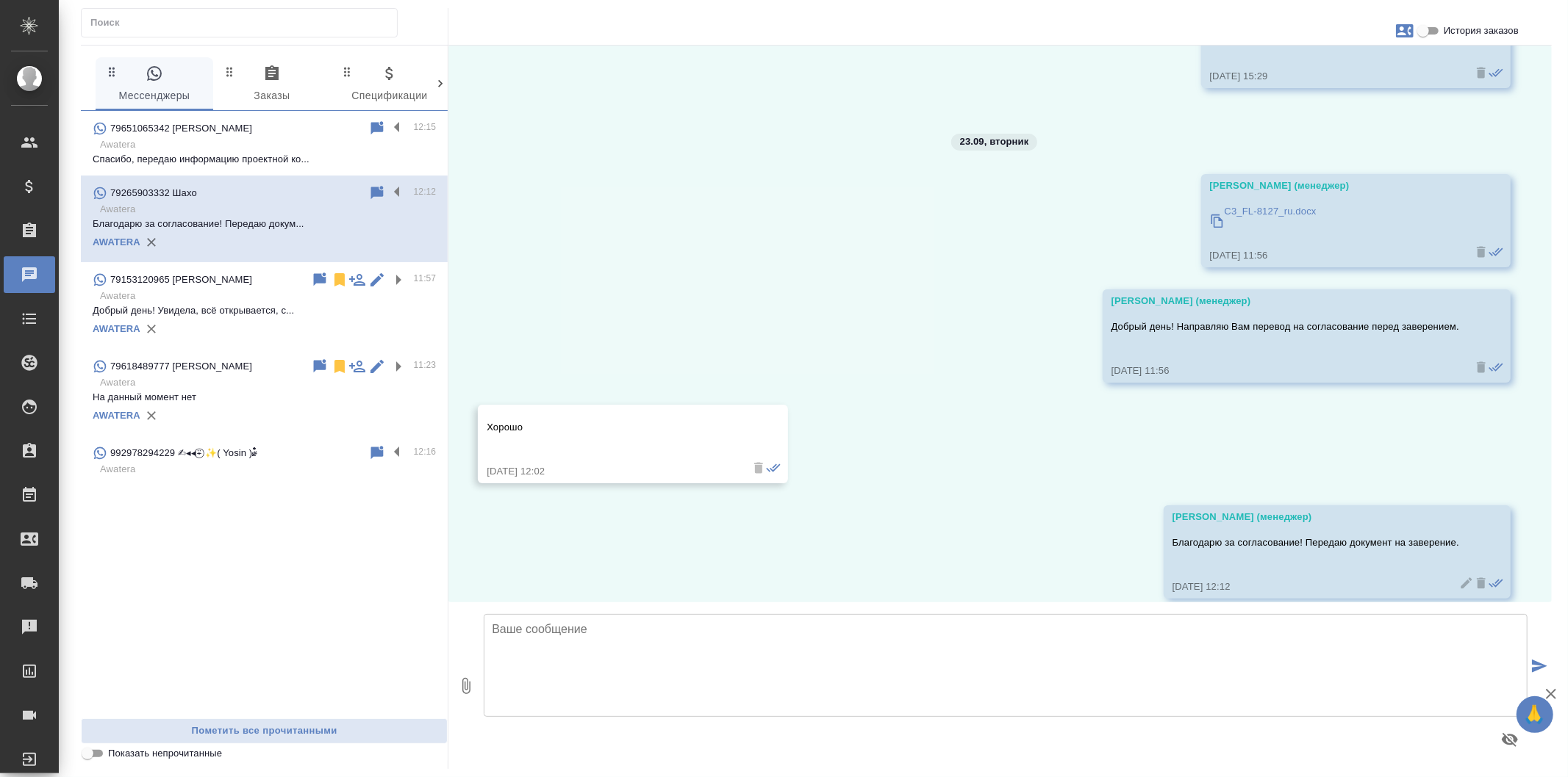
scroll to position [3532, 0]
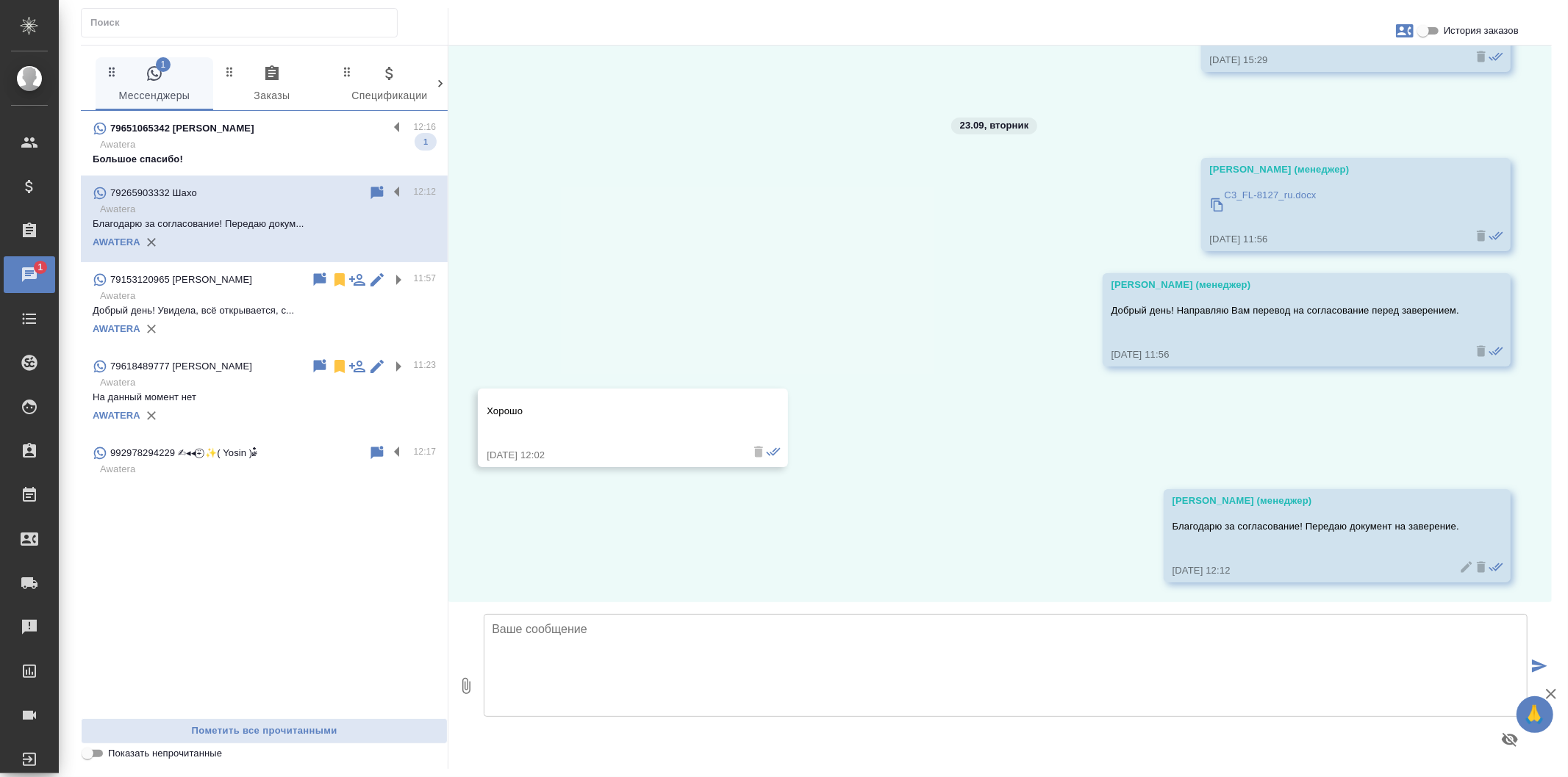
click at [329, 162] on p "Большое спасибо!" at bounding box center [264, 160] width 343 height 15
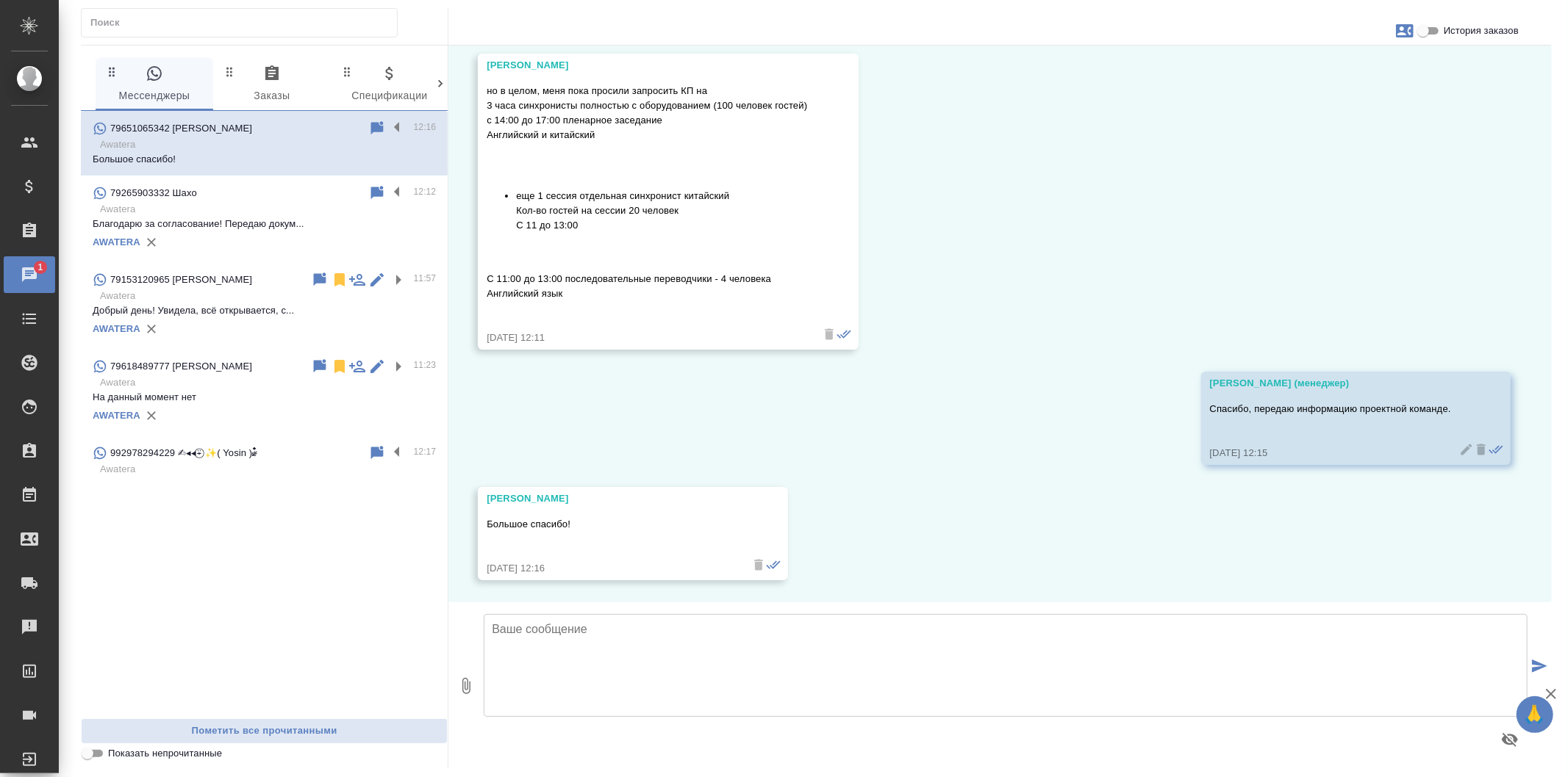
scroll to position [3632, 0]
click at [346, 229] on p "Благодарю за согласование! Передаю докум..." at bounding box center [264, 224] width 343 height 15
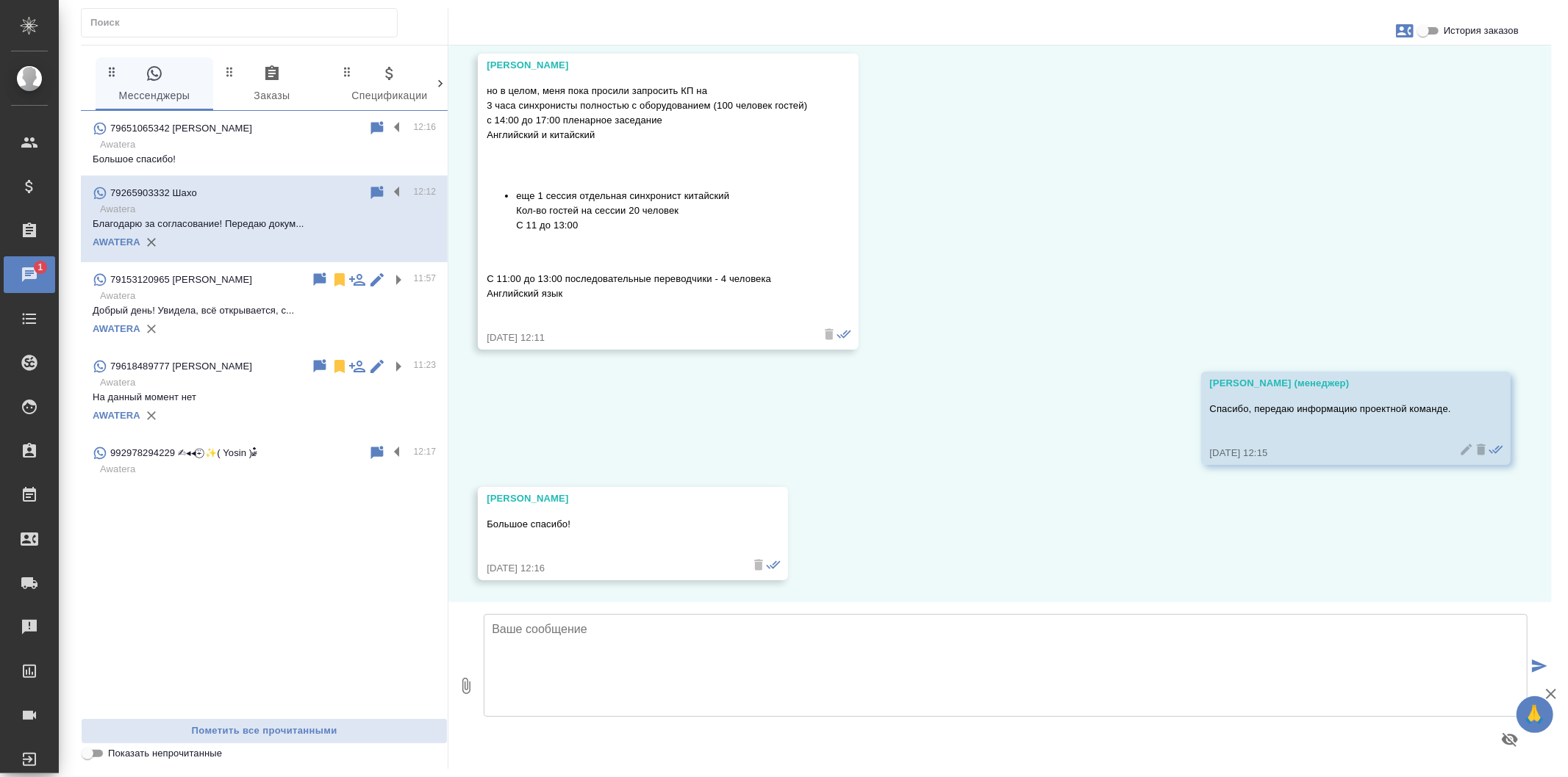
scroll to position [3532, 0]
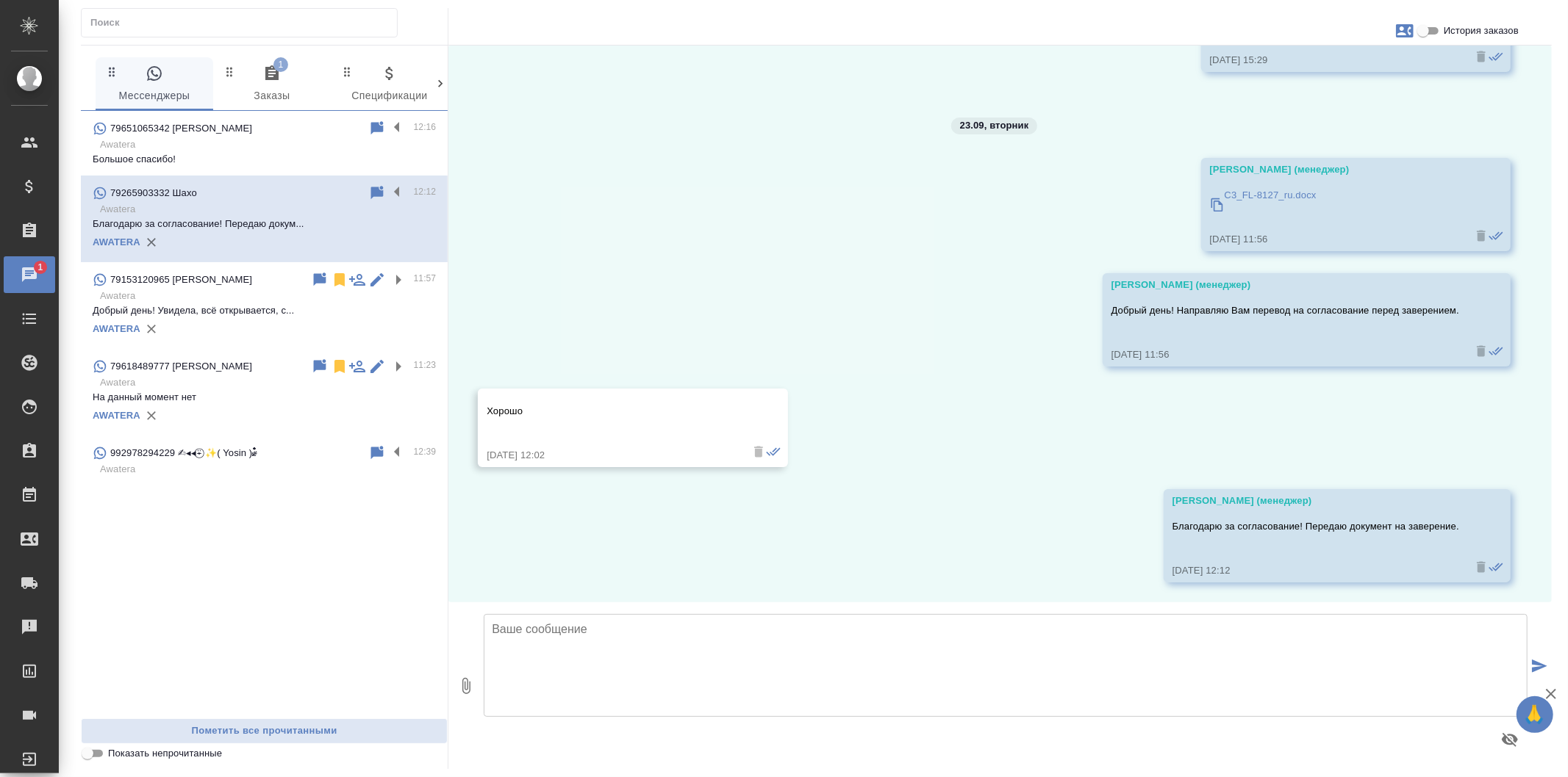
click at [281, 73] on span "1 Заказы" at bounding box center [271, 85] width 100 height 41
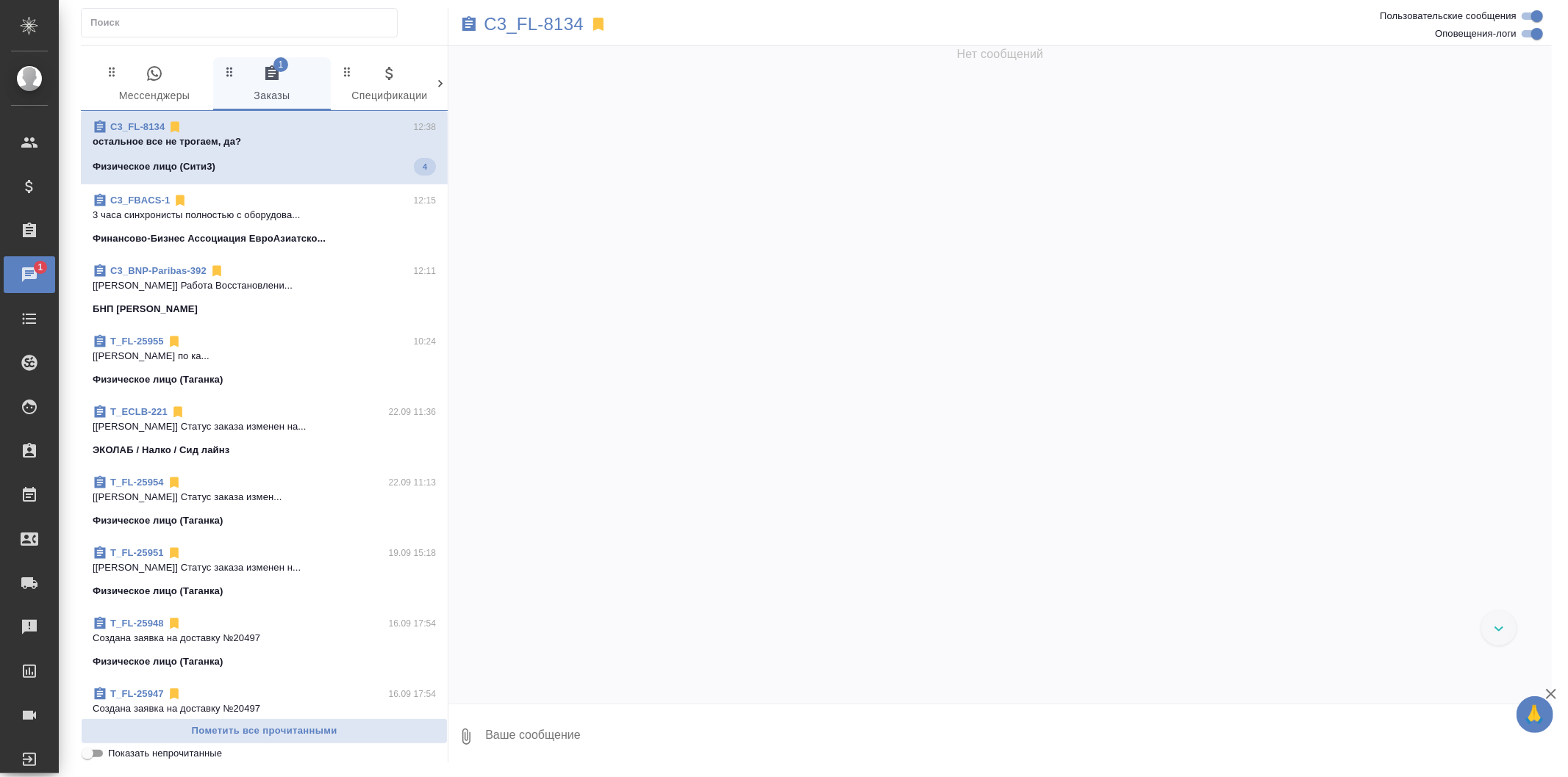
scroll to position [42, 0]
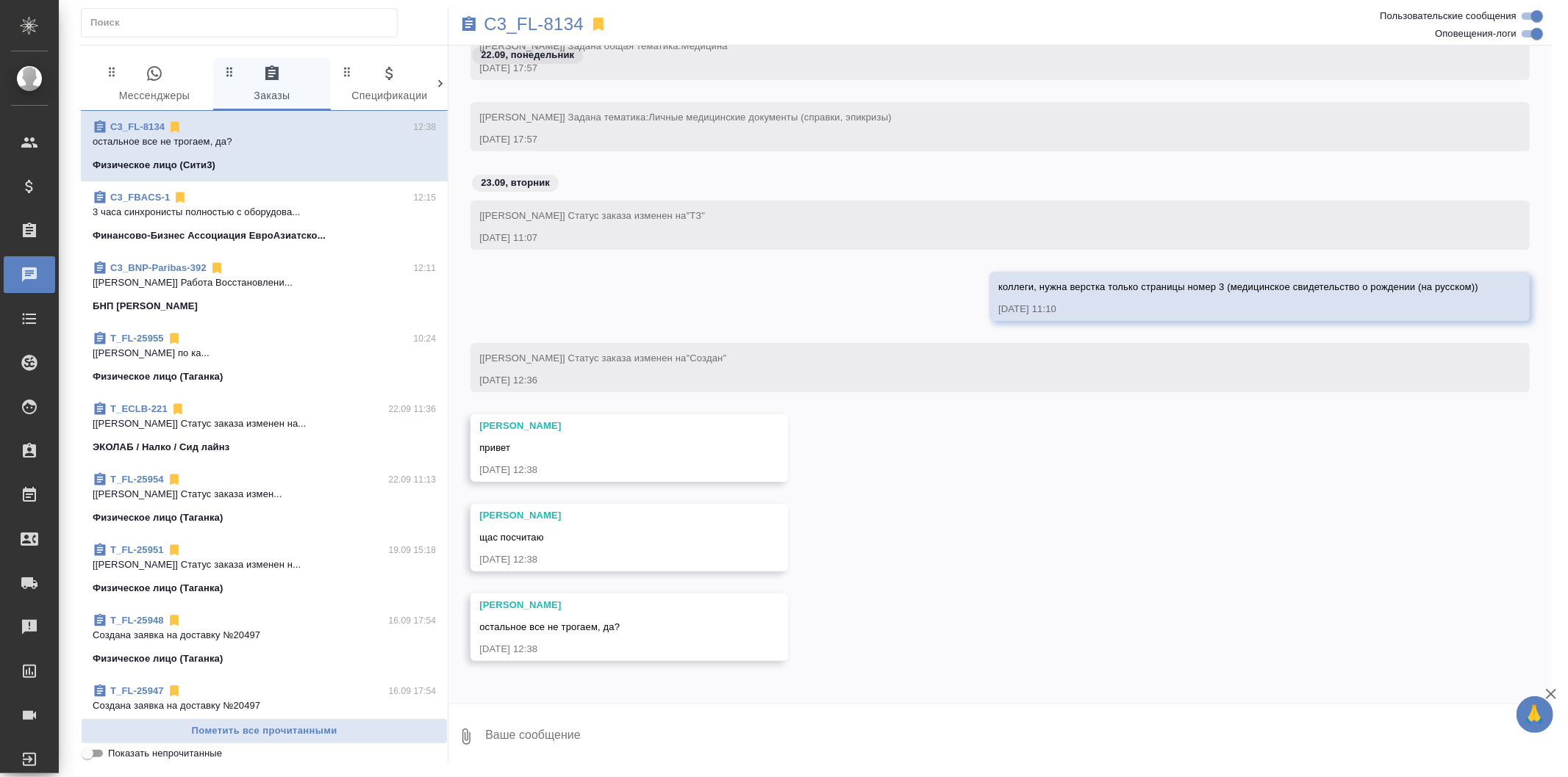
click at [663, 733] on textarea at bounding box center [1018, 736] width 1068 height 50
type textarea "к"
type textarea "по этому заказу клиент отказался уже, можно верстку не делать"
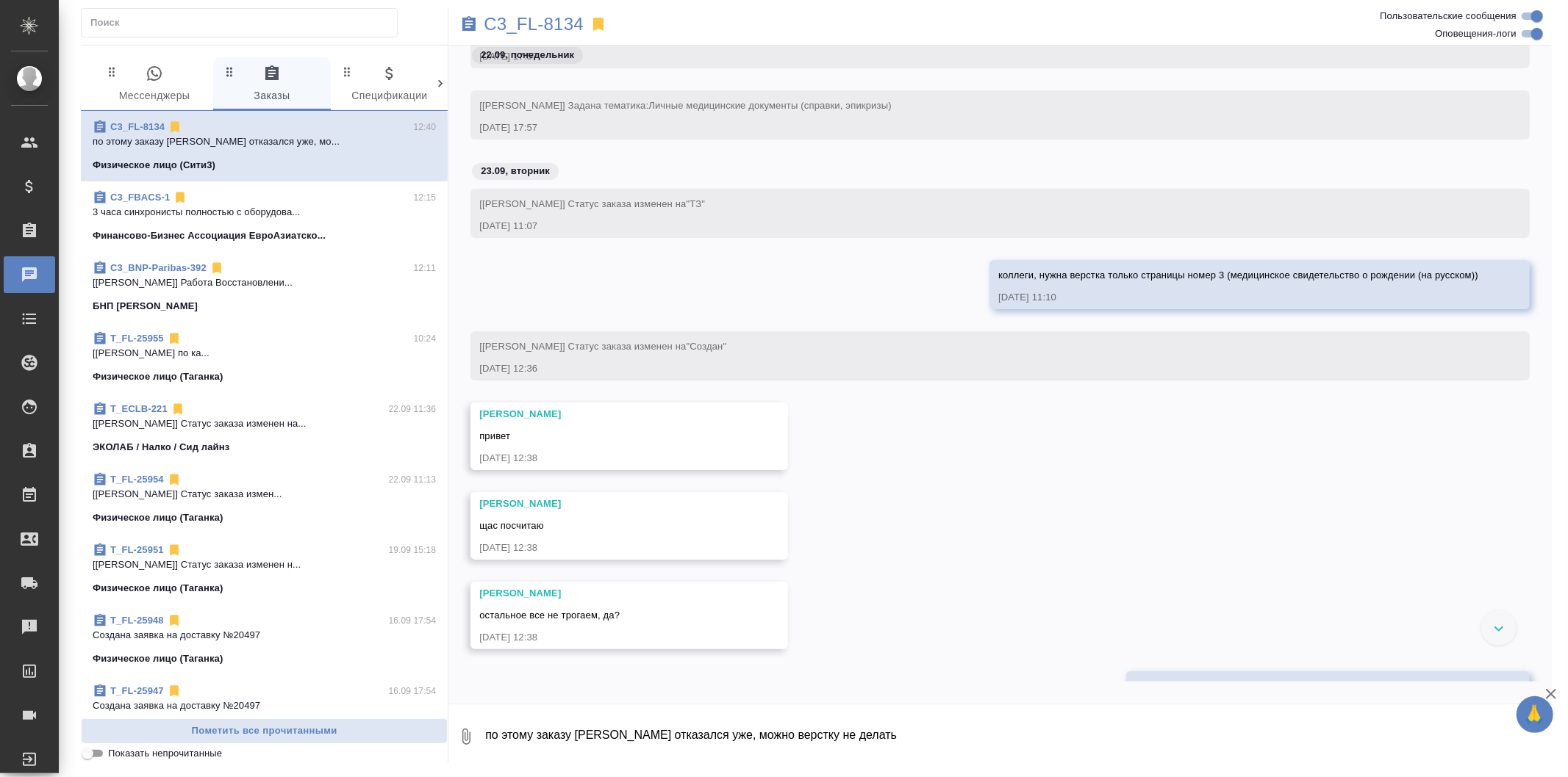
scroll to position [0, 0]
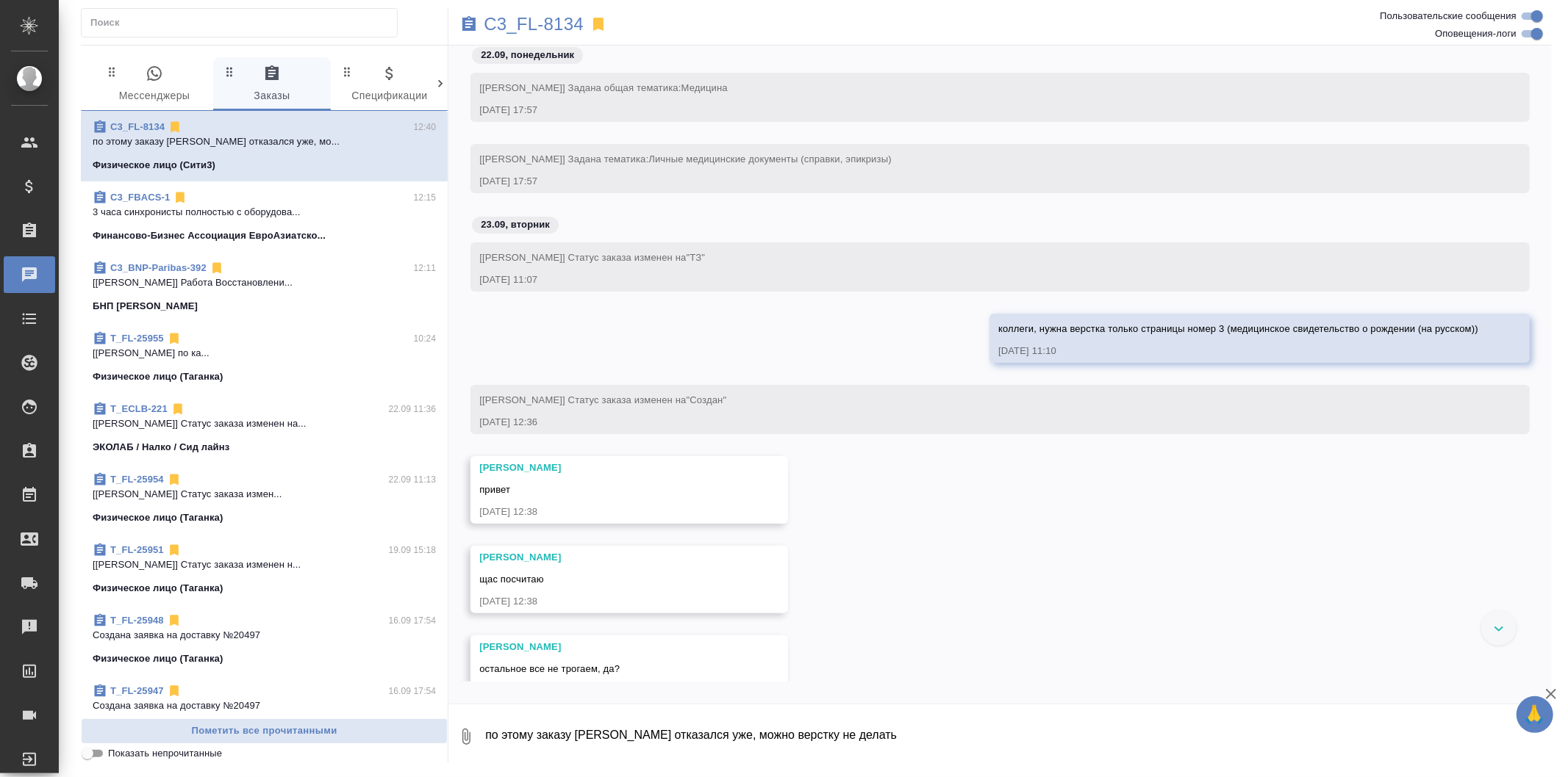
click at [164, 91] on span "0 Мессенджеры" at bounding box center [154, 85] width 100 height 41
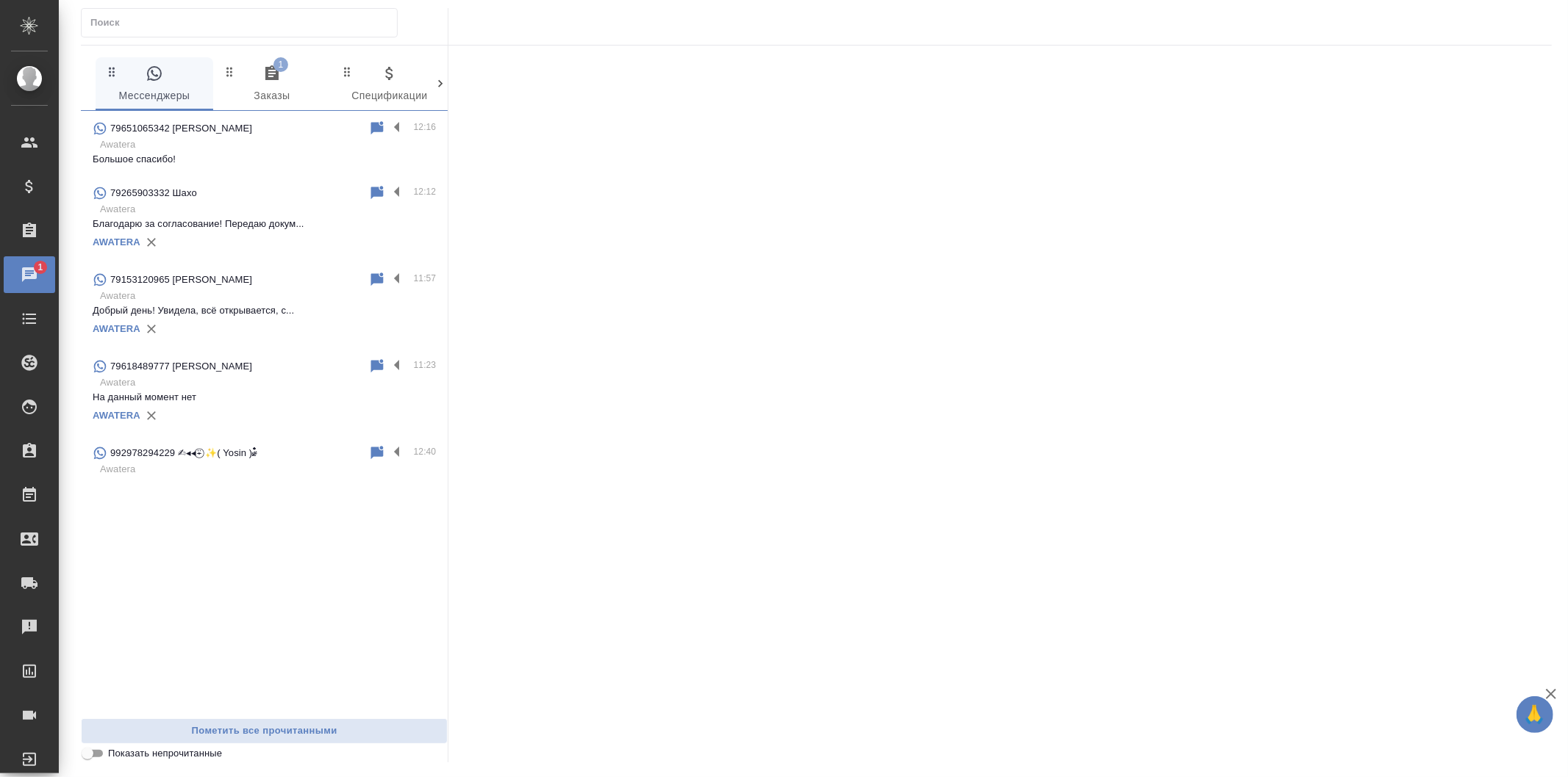
click at [306, 83] on span "1 Заказы" at bounding box center [271, 85] width 100 height 41
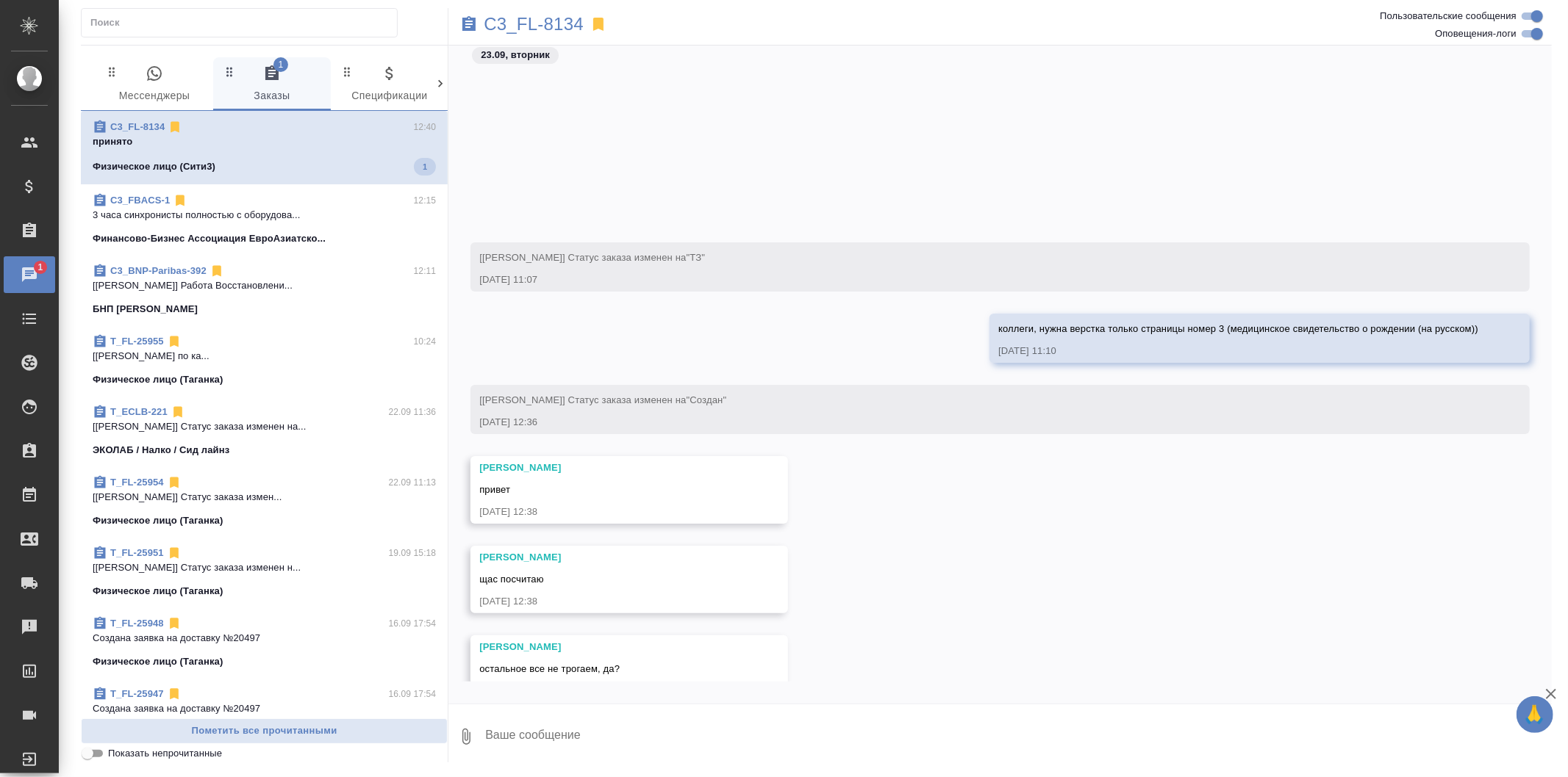
scroll to position [203, 0]
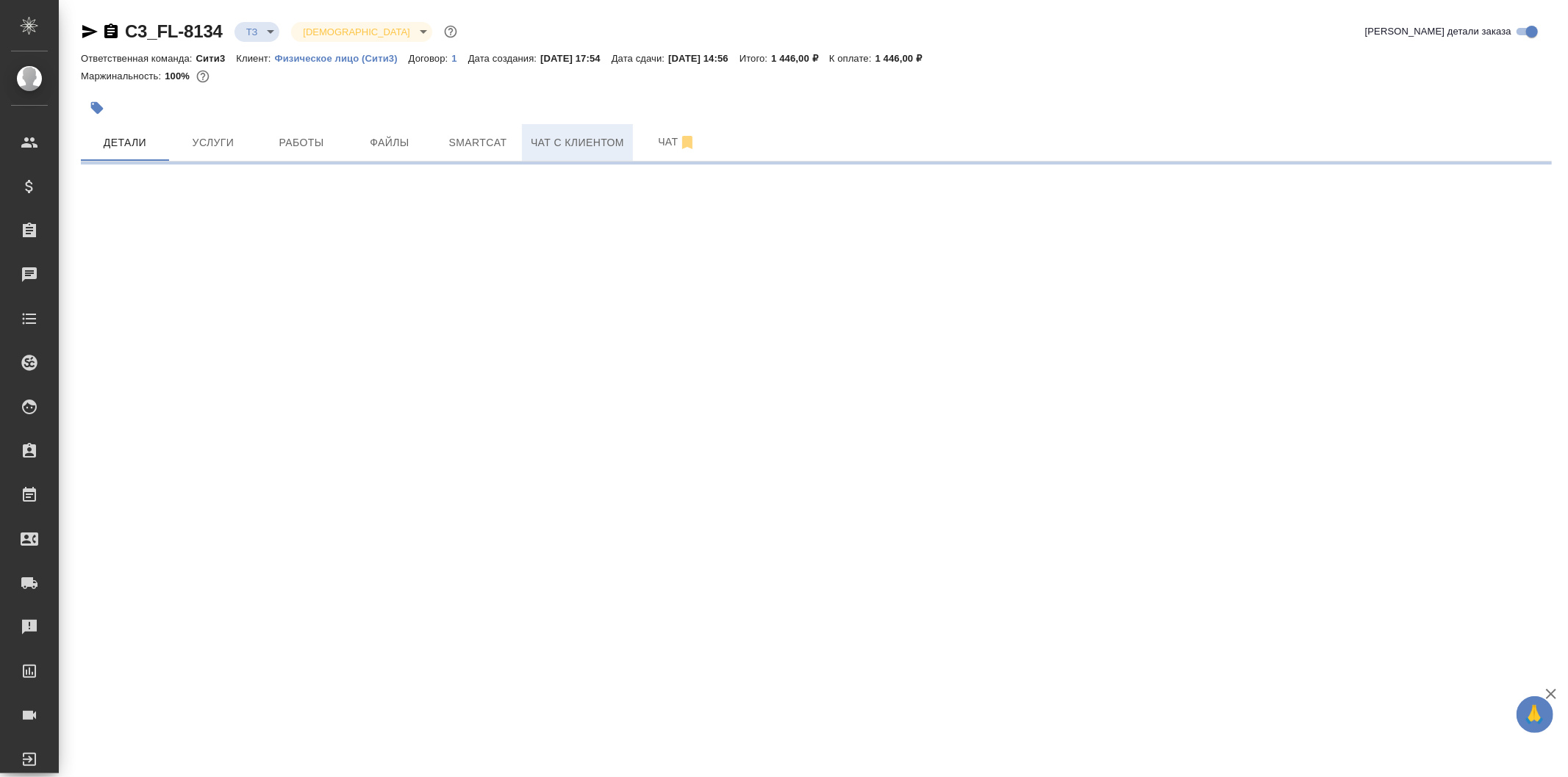
select select "RU"
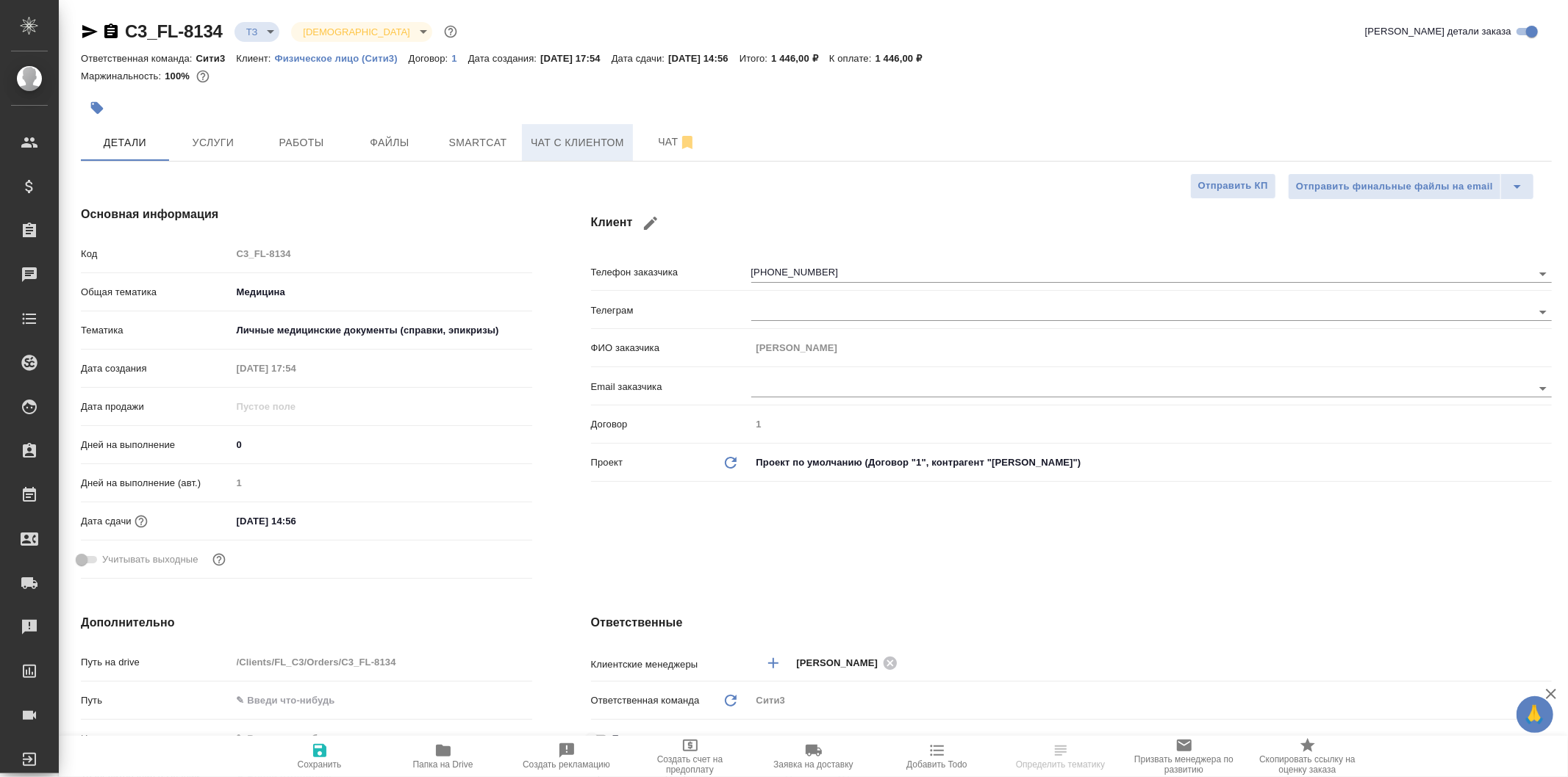
type textarea "x"
click at [635, 150] on button "Чат" at bounding box center [677, 142] width 88 height 37
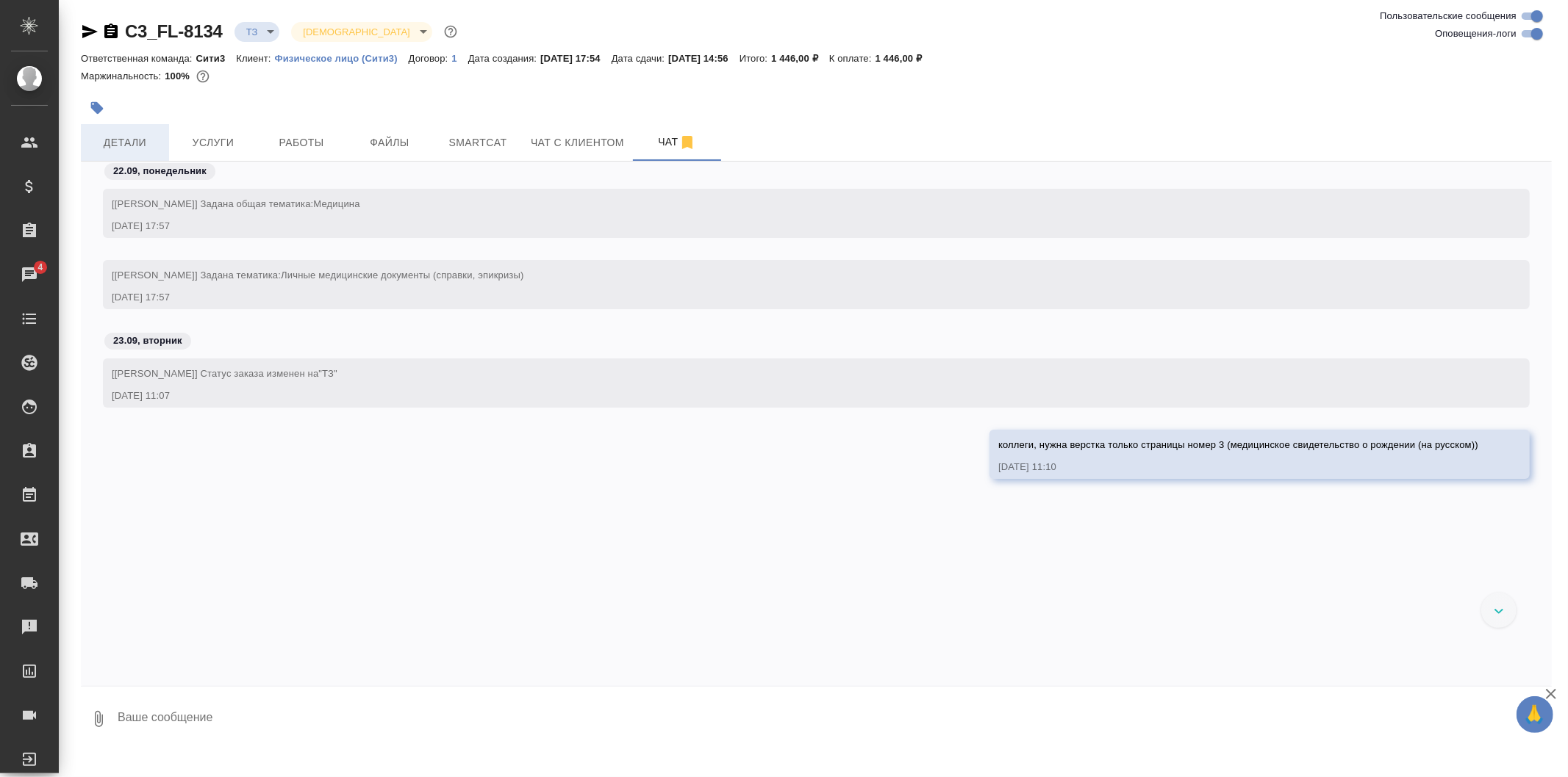
click at [121, 139] on span "Детали" at bounding box center [125, 143] width 71 height 19
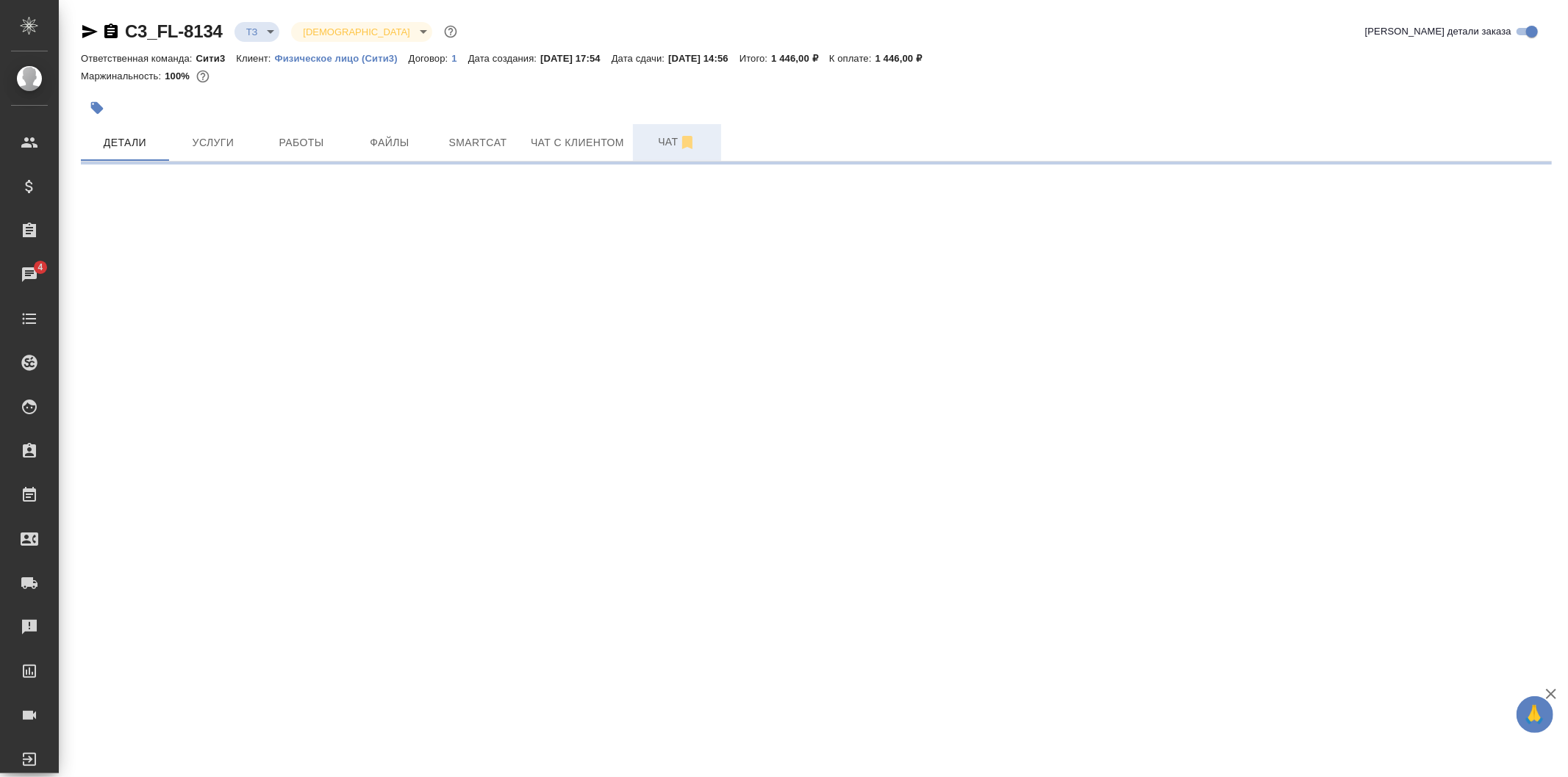
select select "RU"
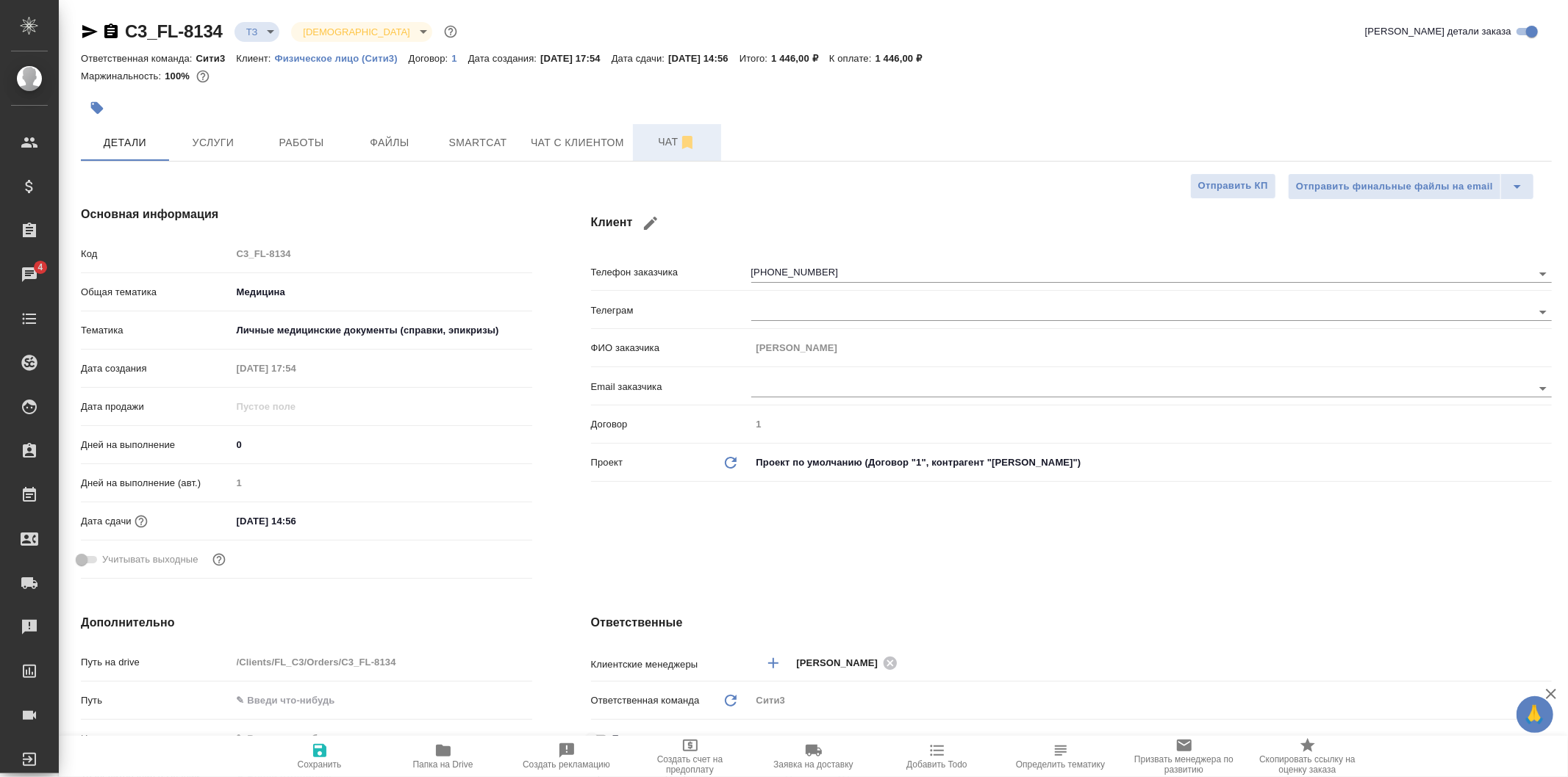
type textarea "x"
click at [387, 136] on span "Файлы" at bounding box center [390, 143] width 71 height 19
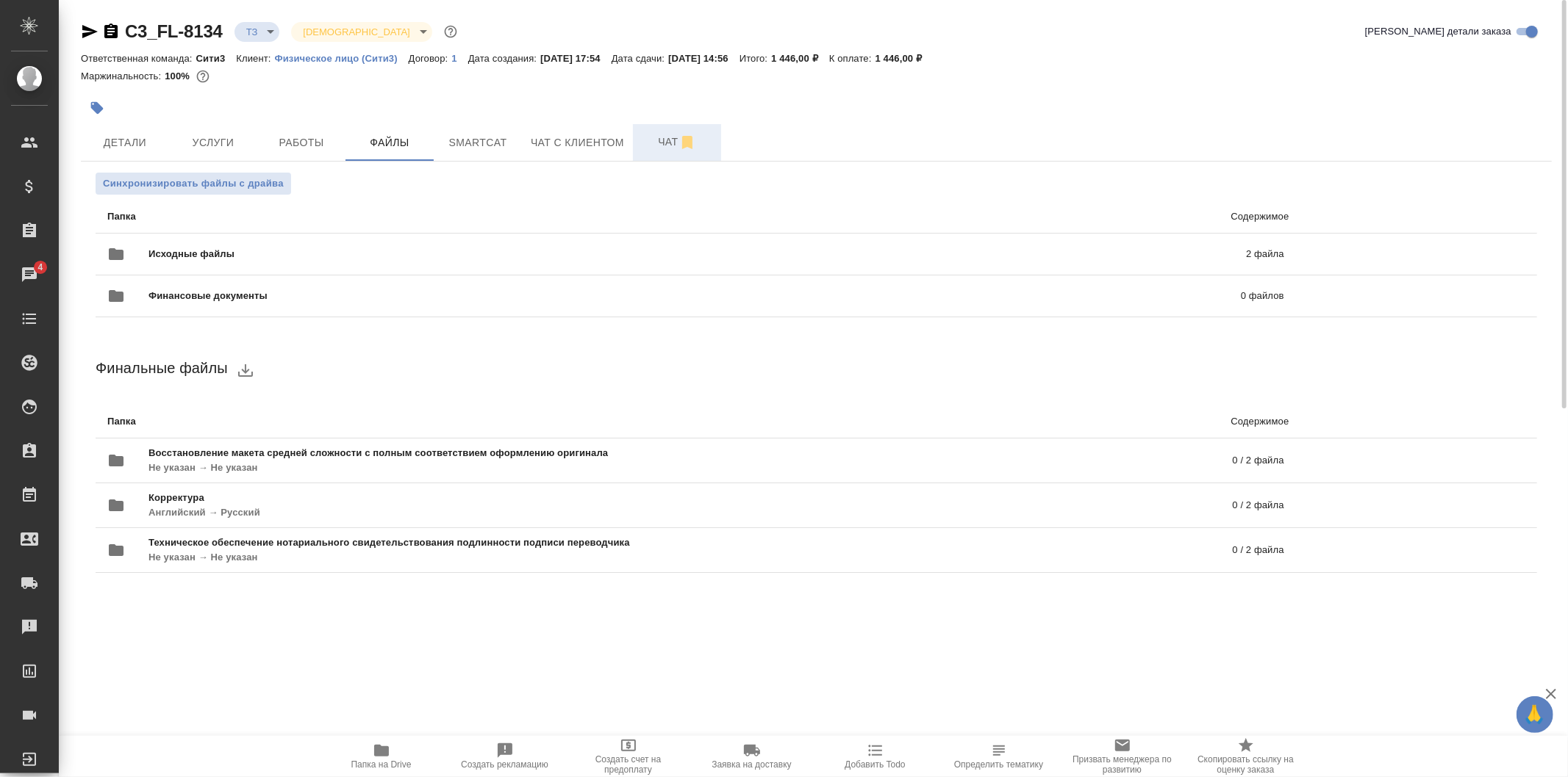
click at [664, 150] on span "Чат" at bounding box center [677, 142] width 71 height 19
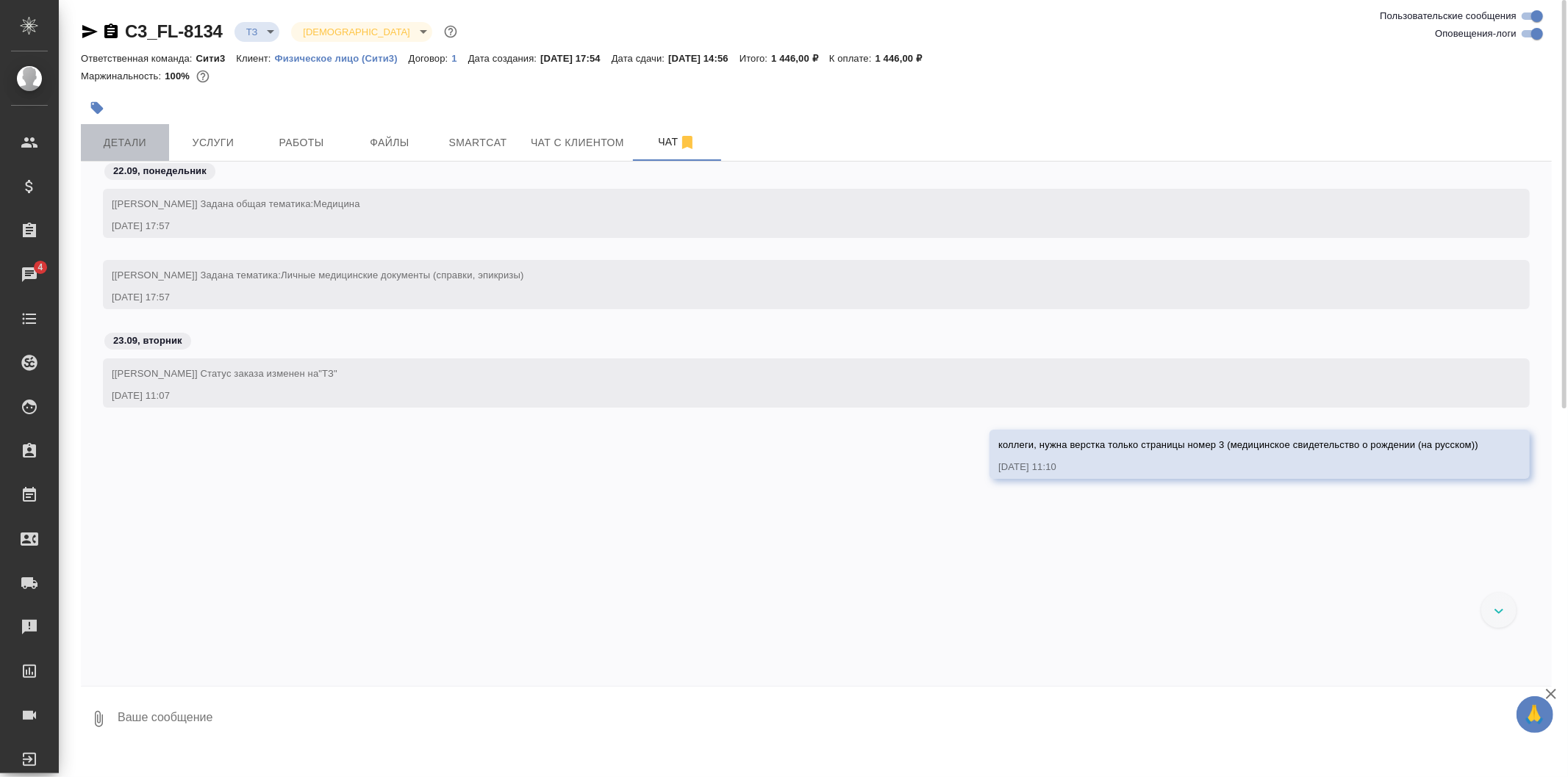
click at [120, 147] on span "Детали" at bounding box center [125, 143] width 71 height 19
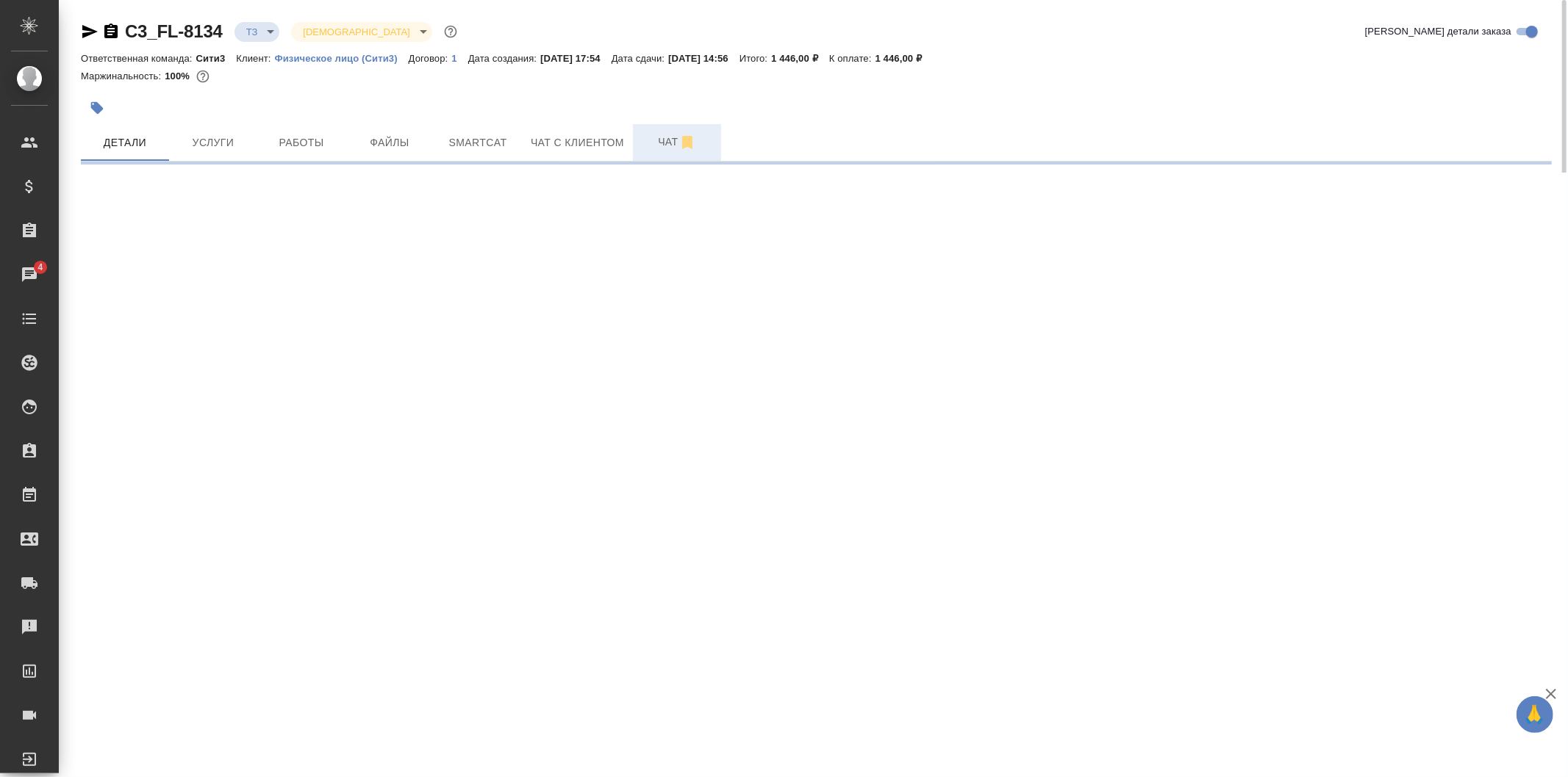
select select "RU"
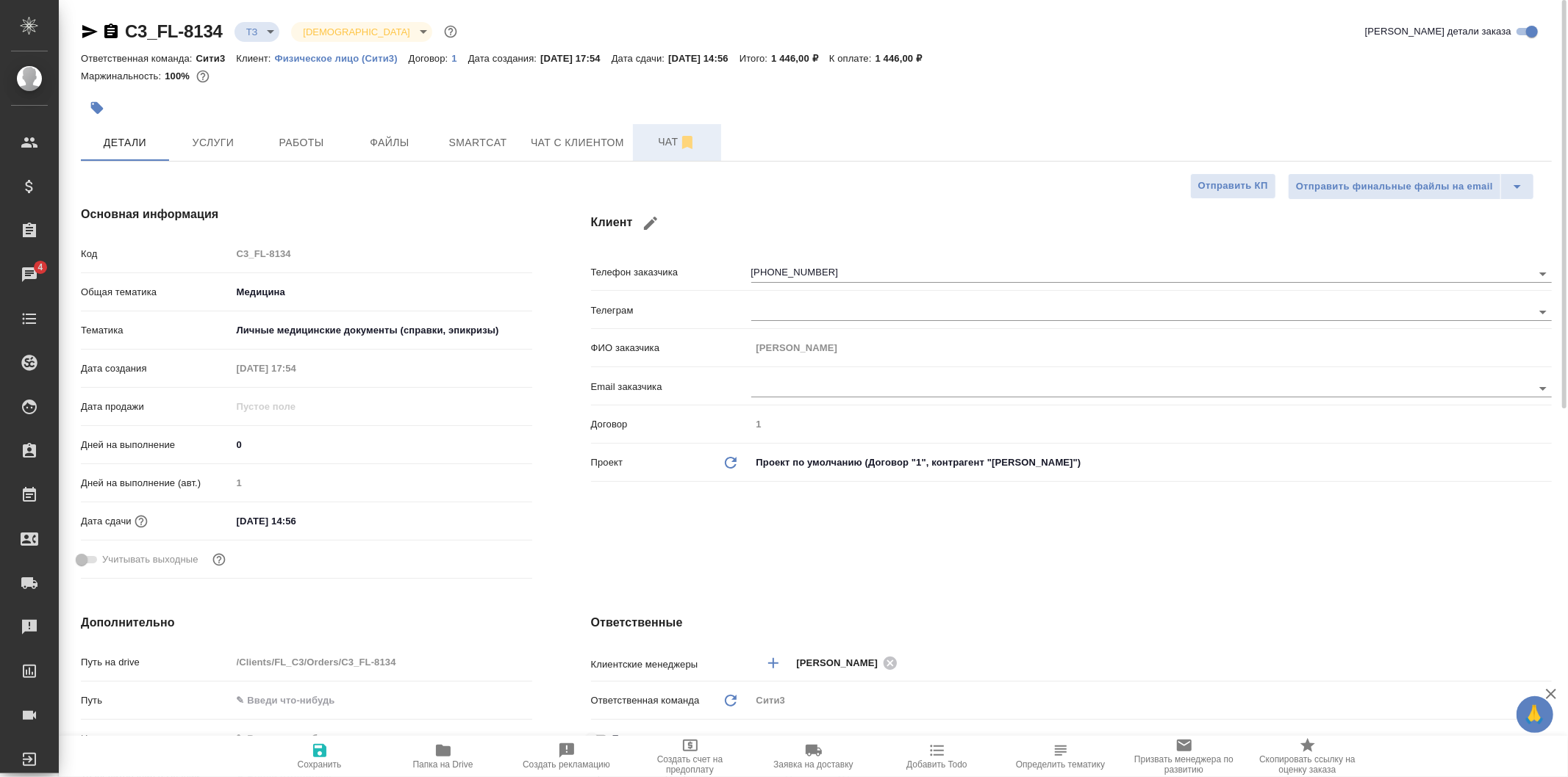
type textarea "x"
click at [657, 148] on span "Чат" at bounding box center [677, 142] width 71 height 19
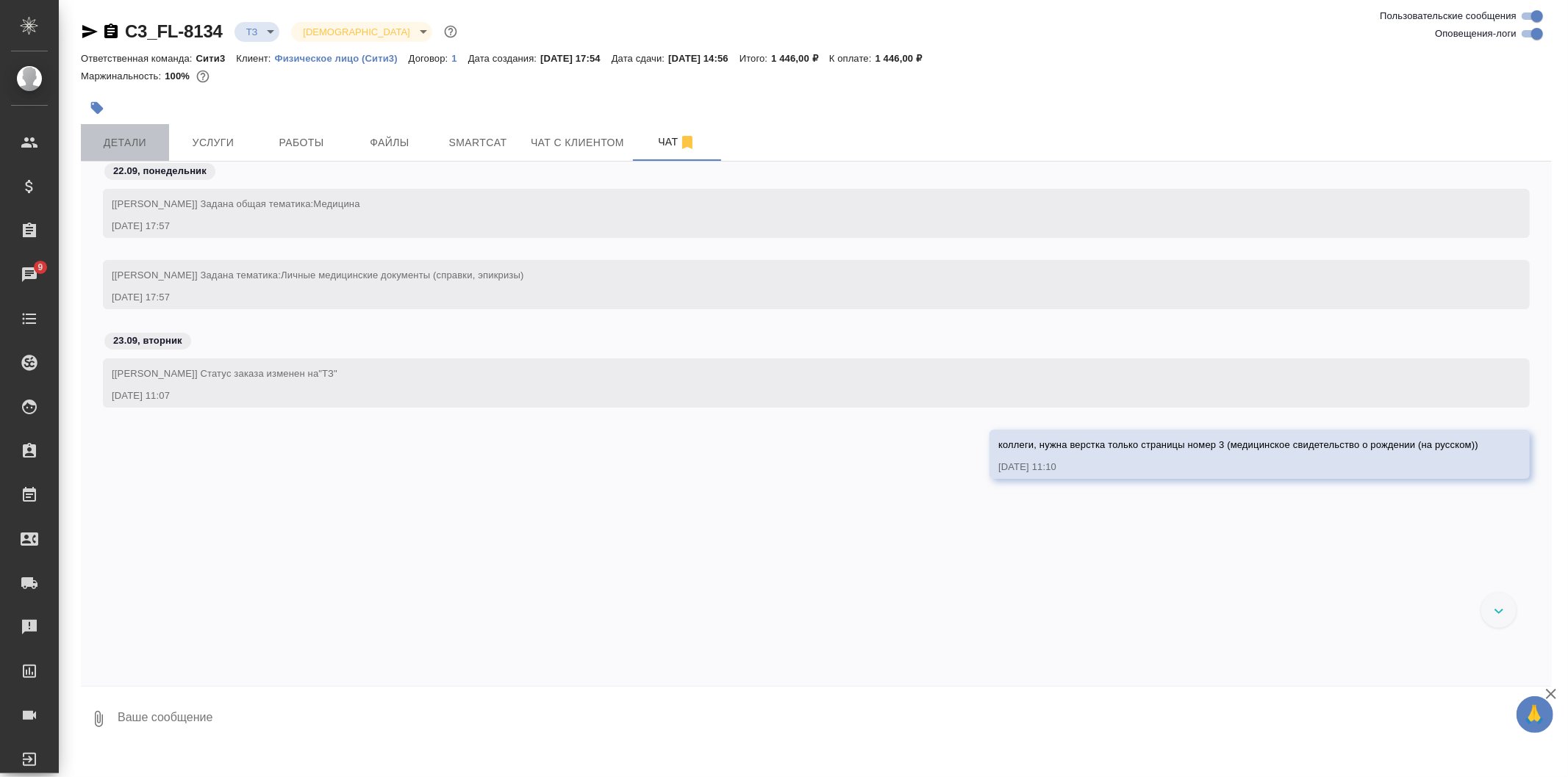
click at [161, 138] on button "Детали" at bounding box center [125, 142] width 88 height 37
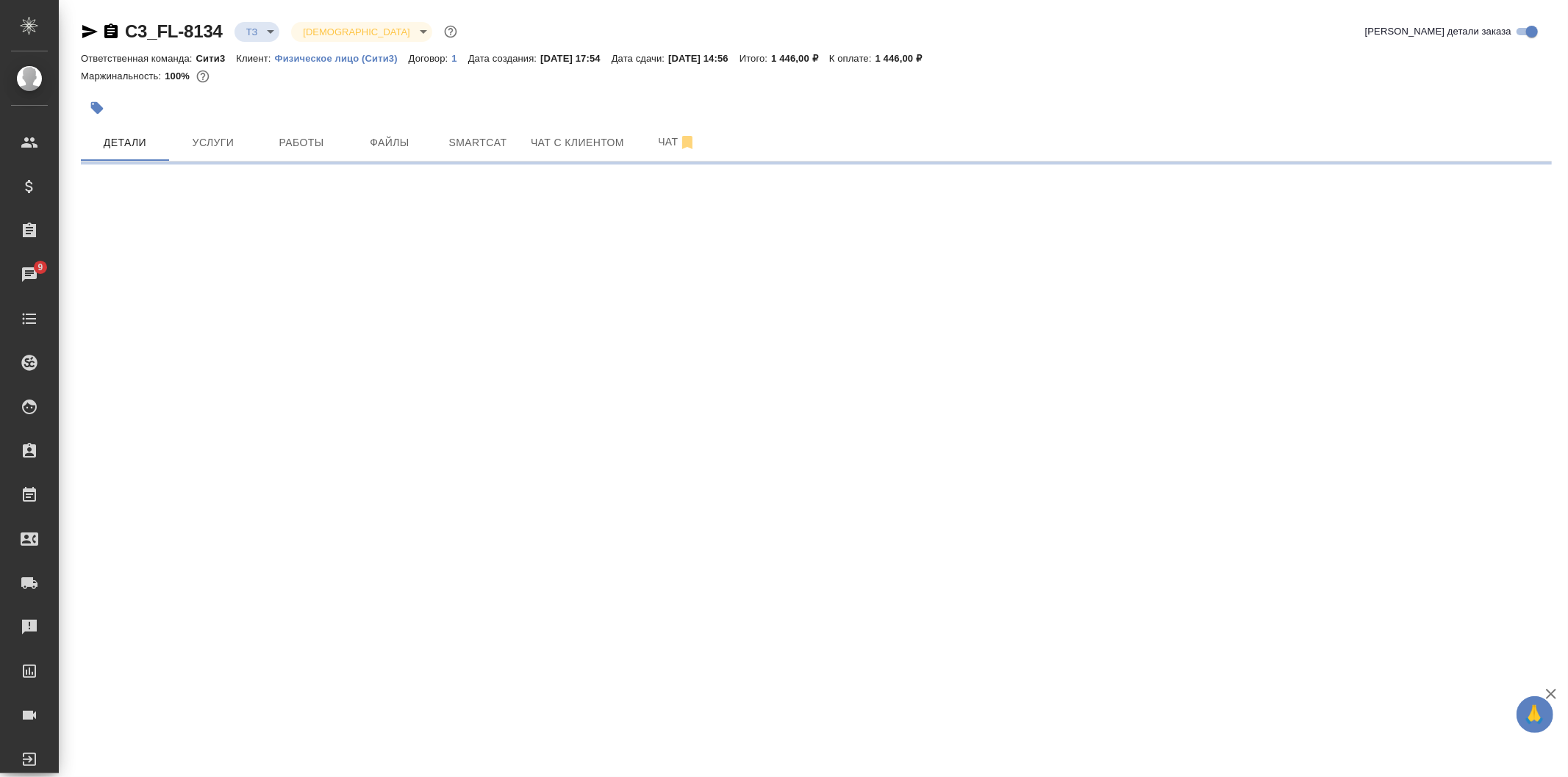
select select "RU"
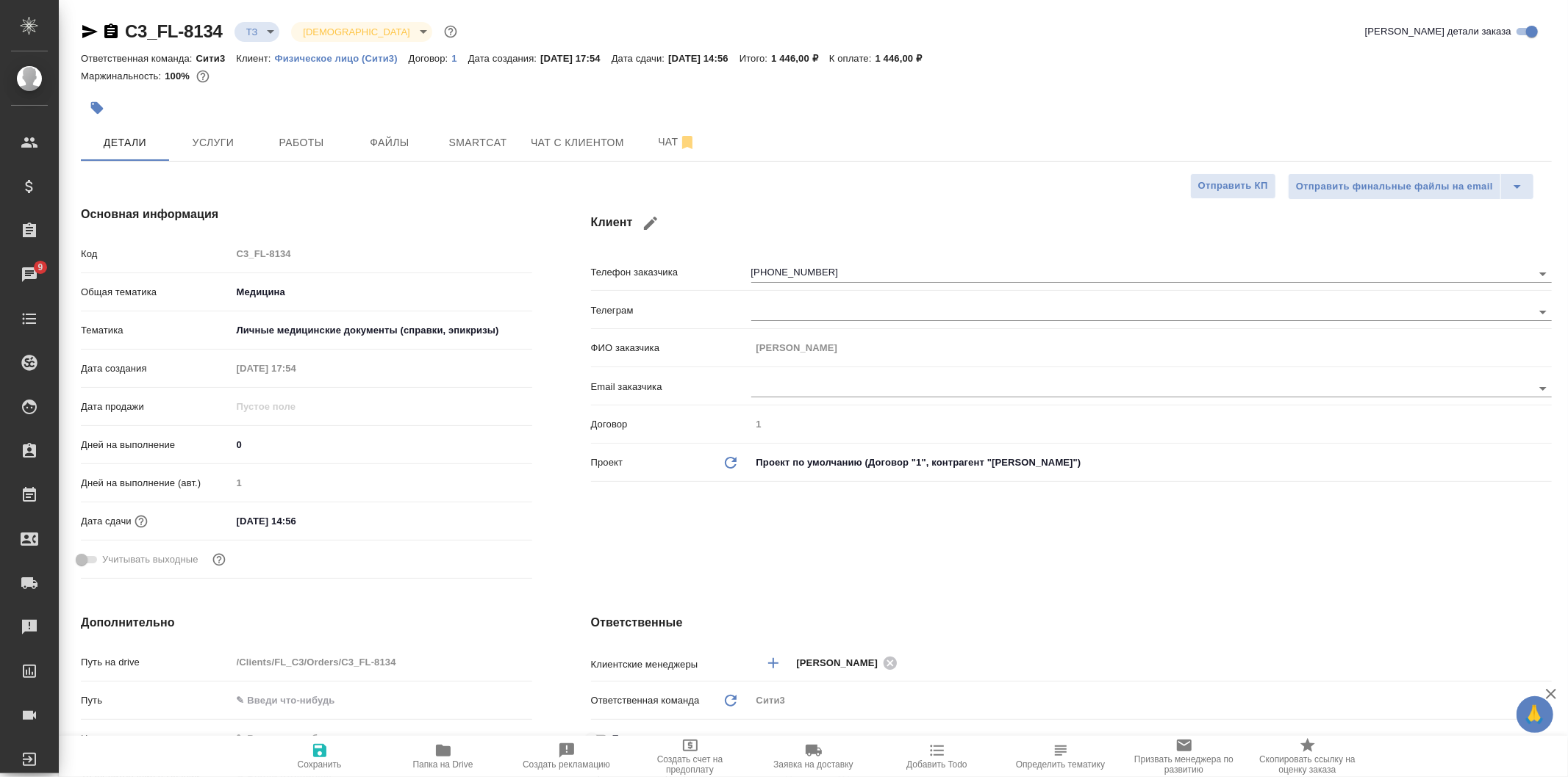
type textarea "x"
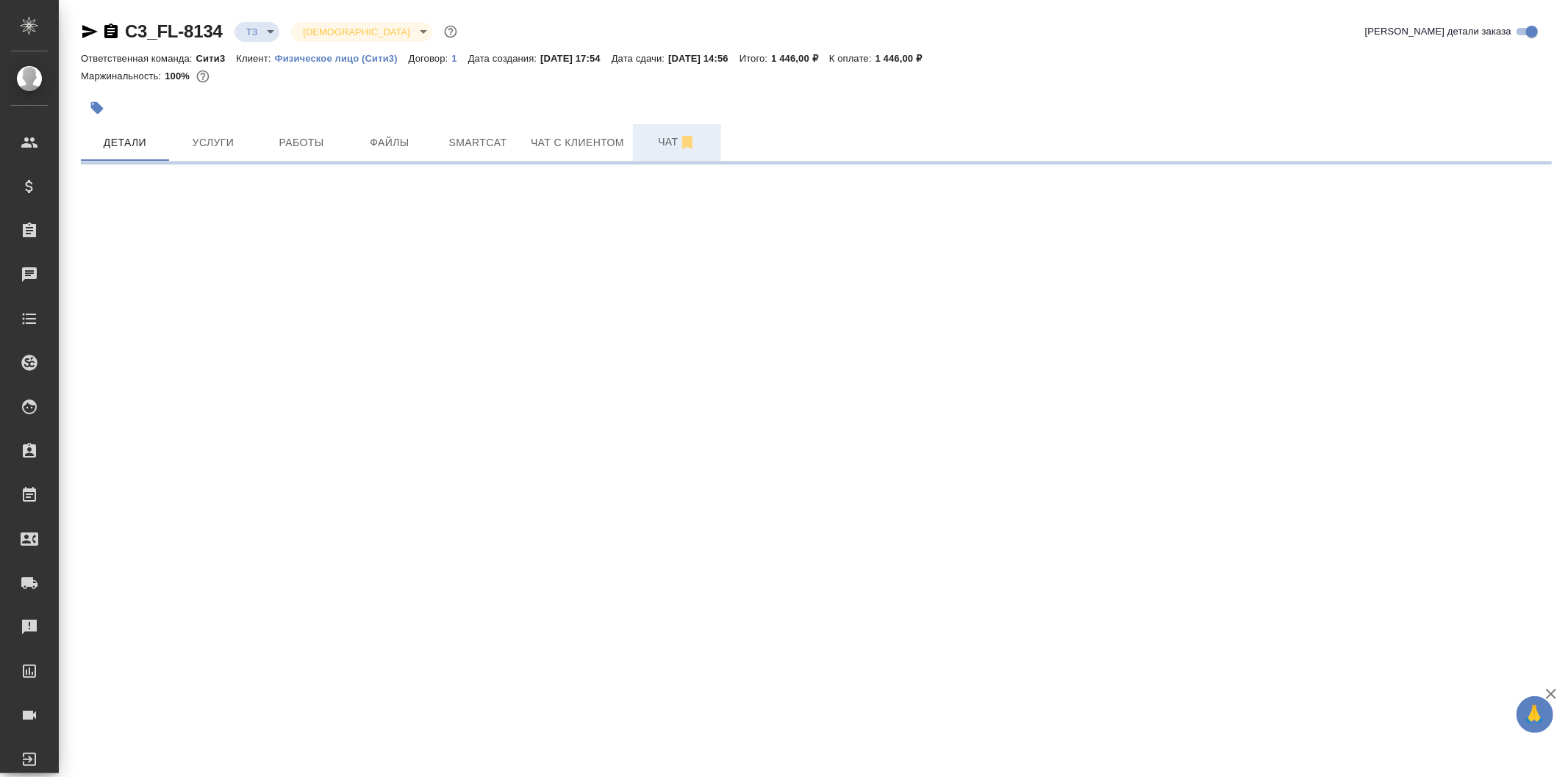
select select "RU"
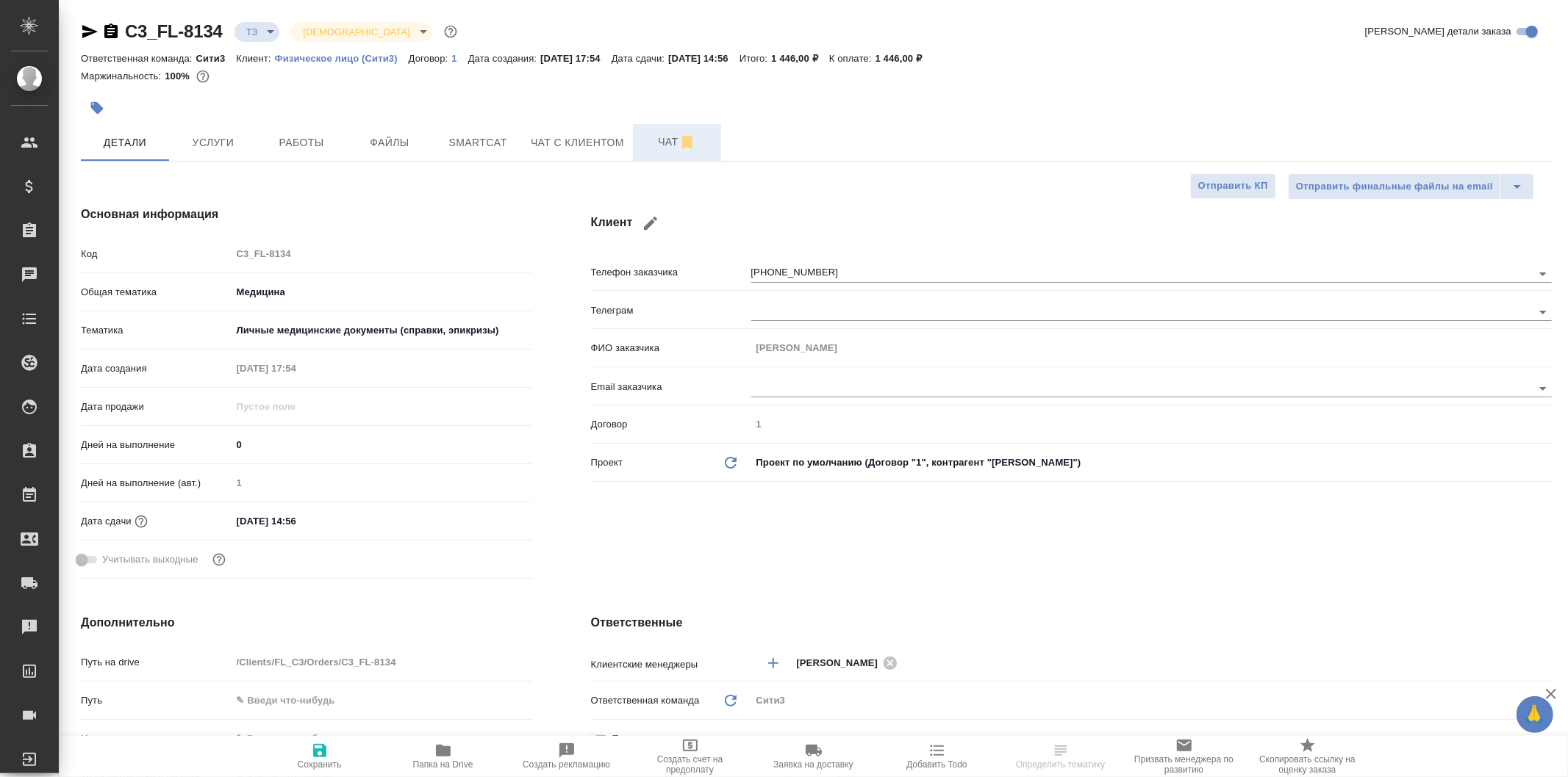
type textarea "x"
click at [645, 147] on span "Чат" at bounding box center [677, 142] width 71 height 19
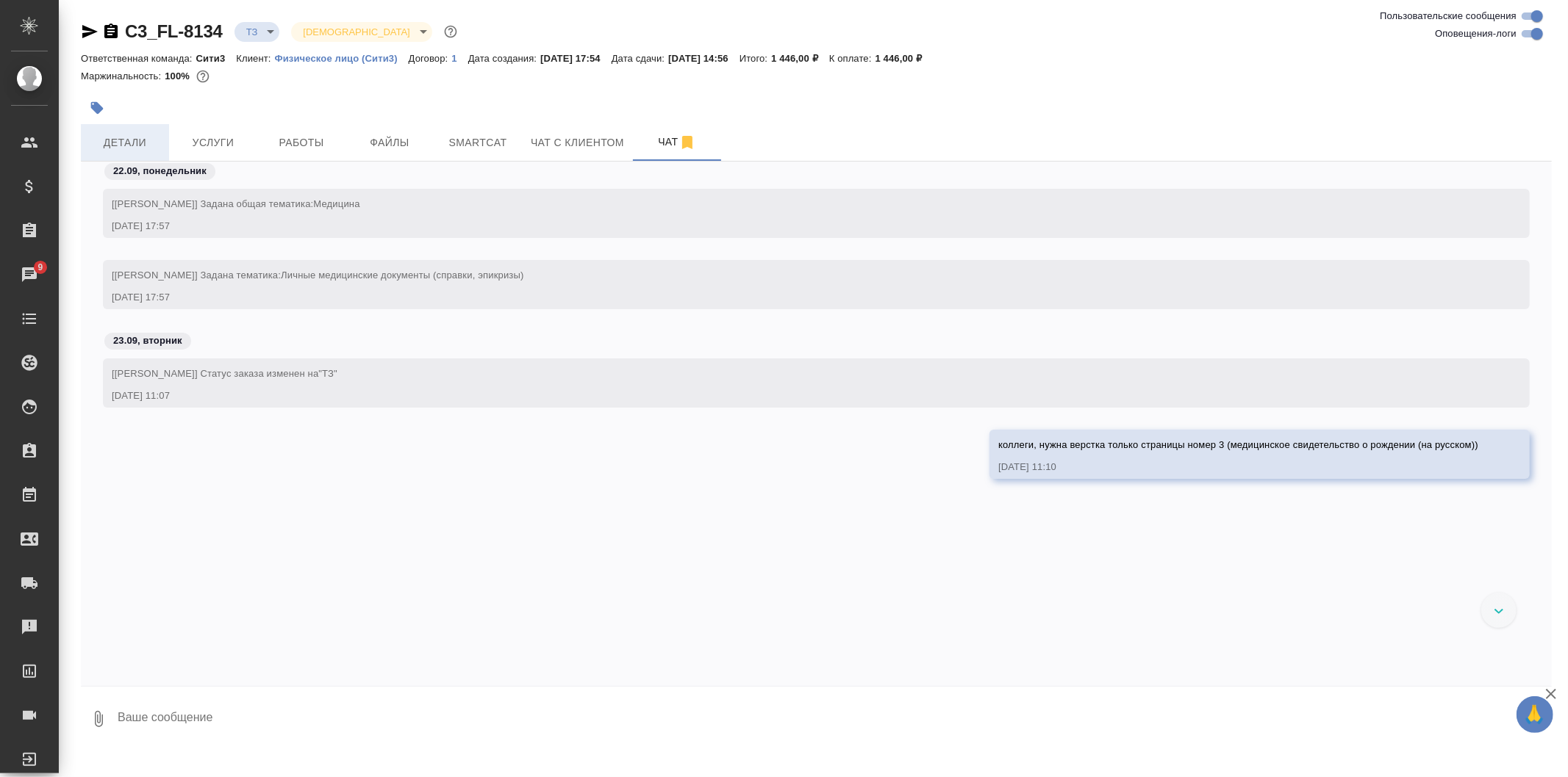
click at [148, 143] on span "Детали" at bounding box center [125, 143] width 71 height 19
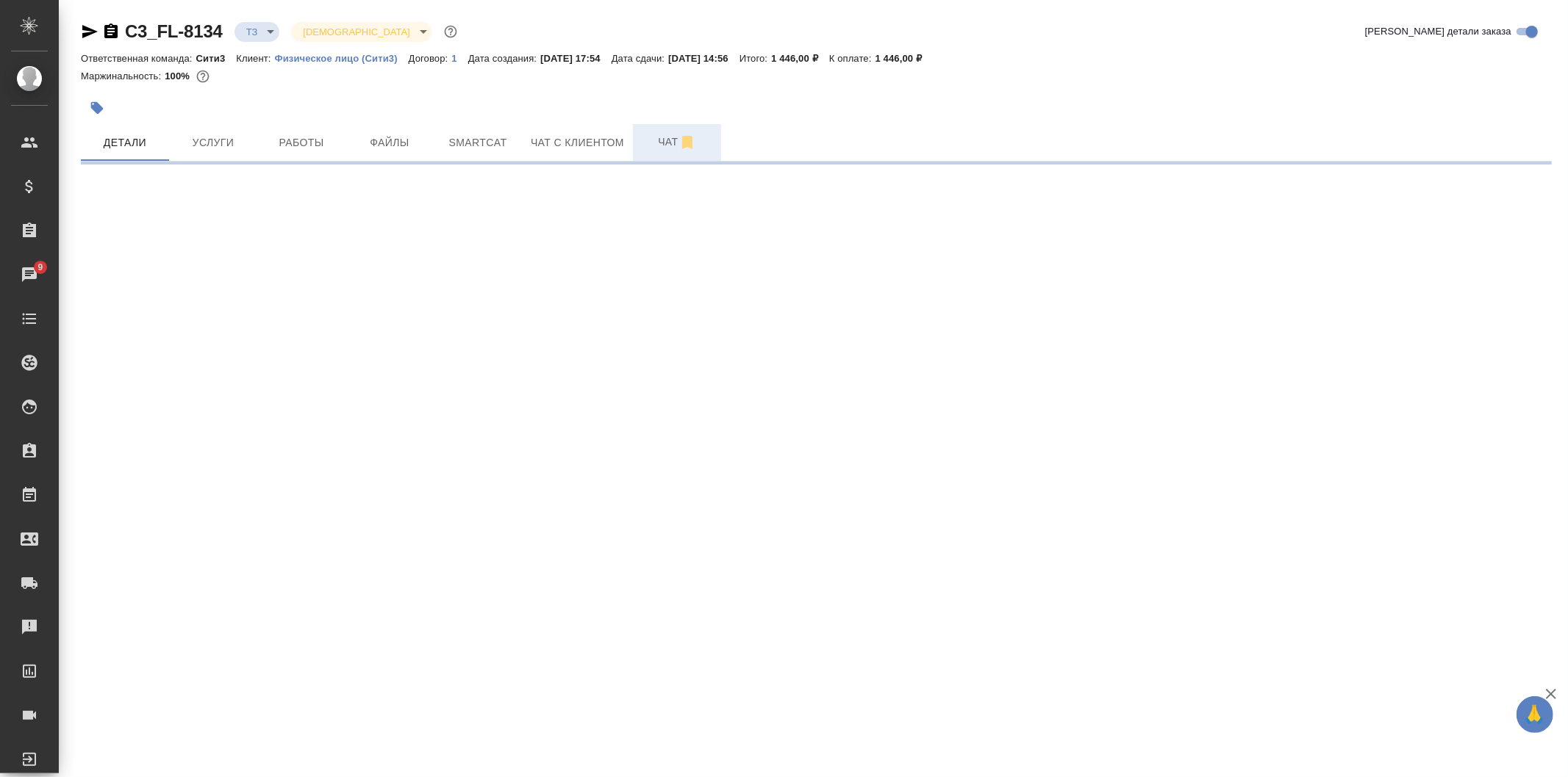
select select "RU"
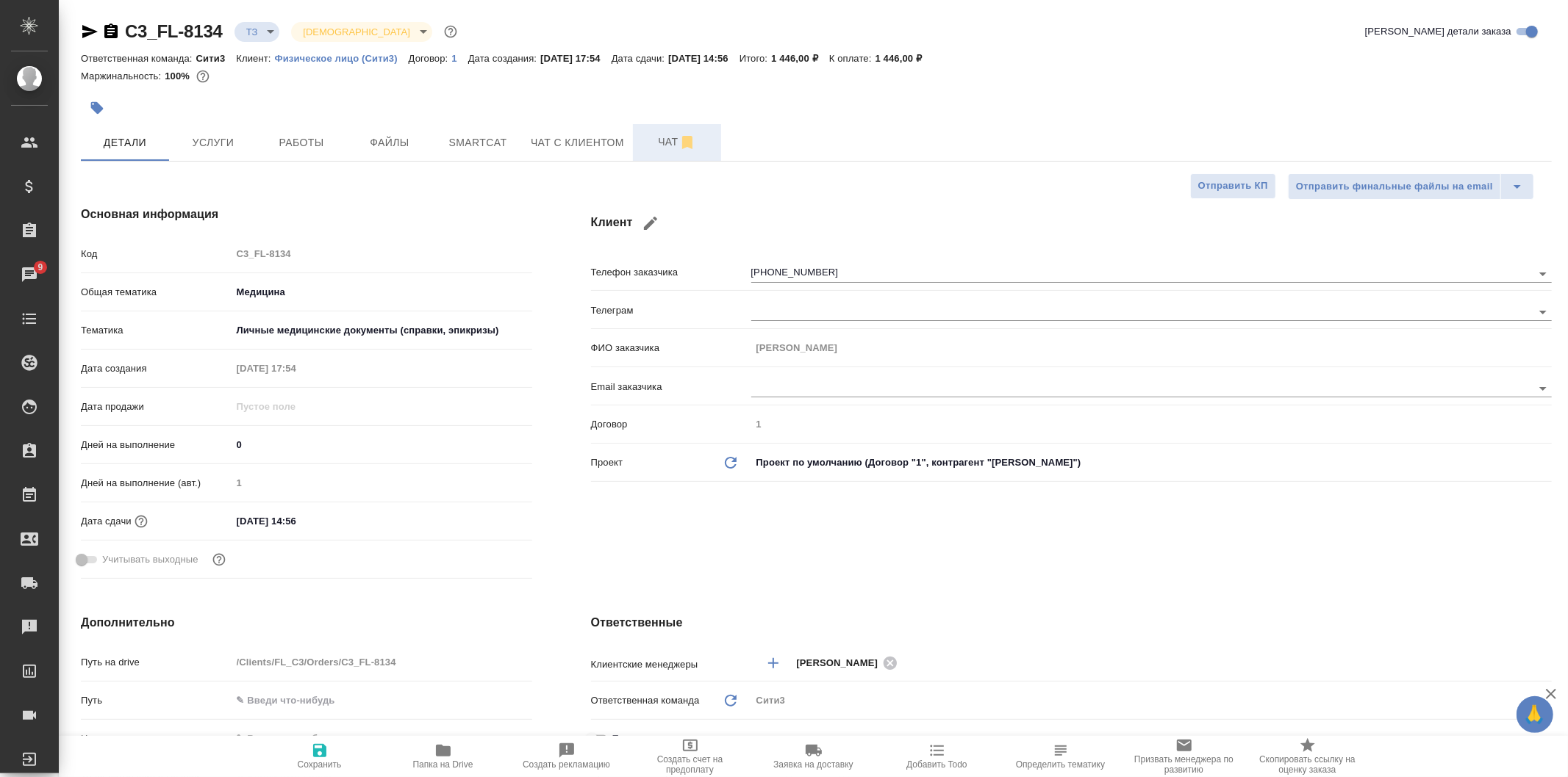
type textarea "x"
click at [660, 152] on button "Чат" at bounding box center [677, 142] width 88 height 37
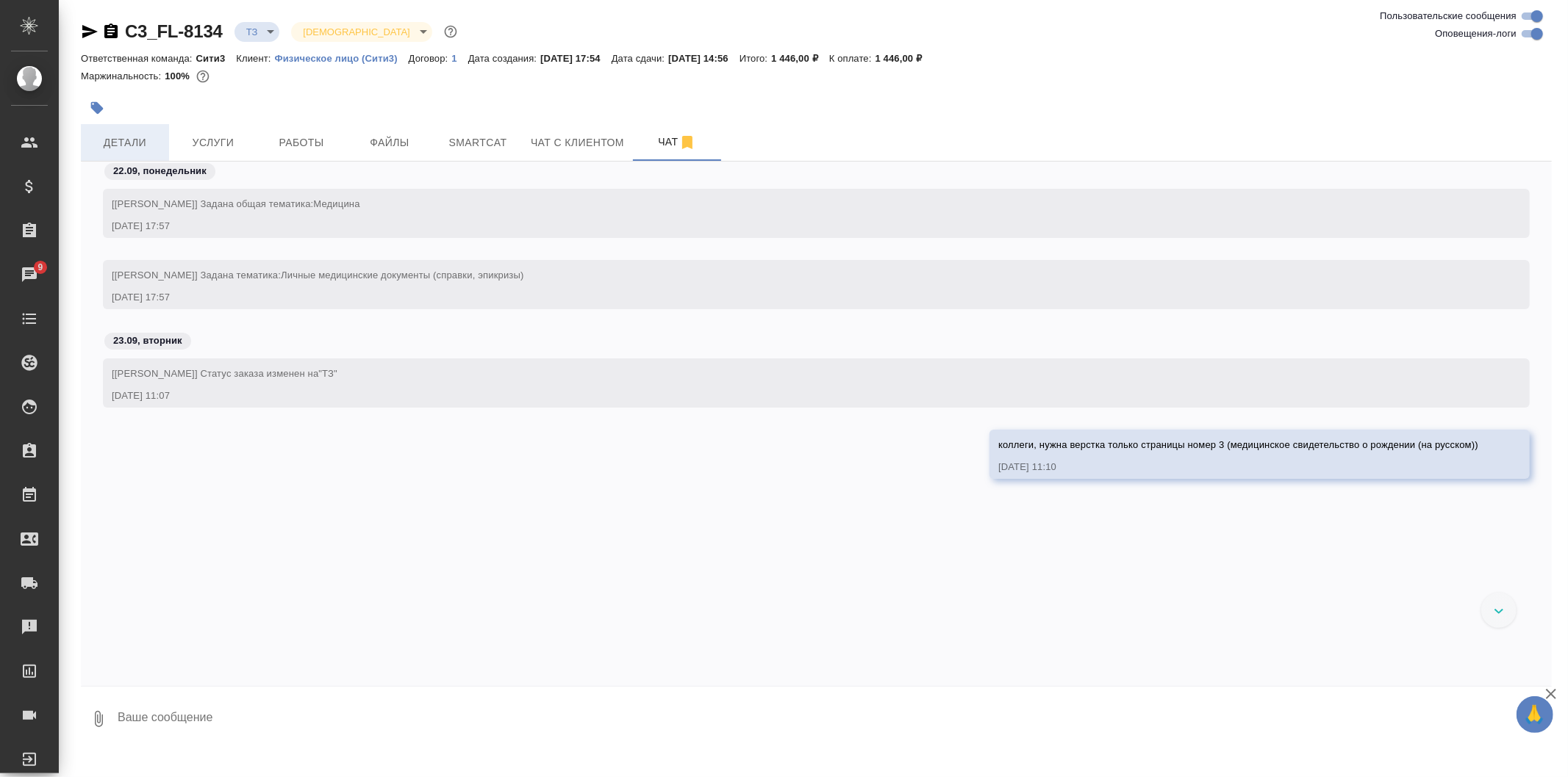
click at [152, 134] on span "Детали" at bounding box center [125, 143] width 71 height 19
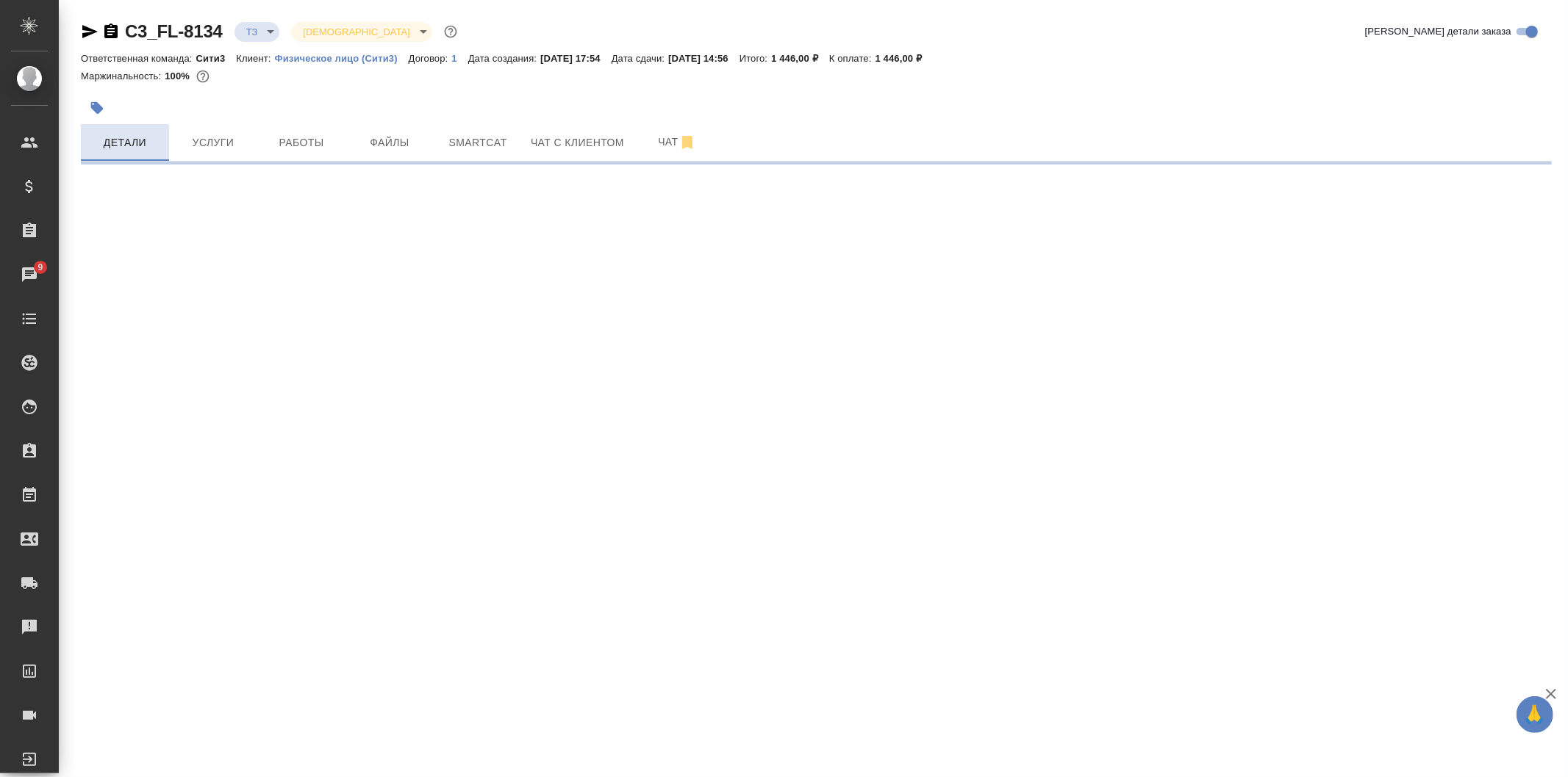
select select "RU"
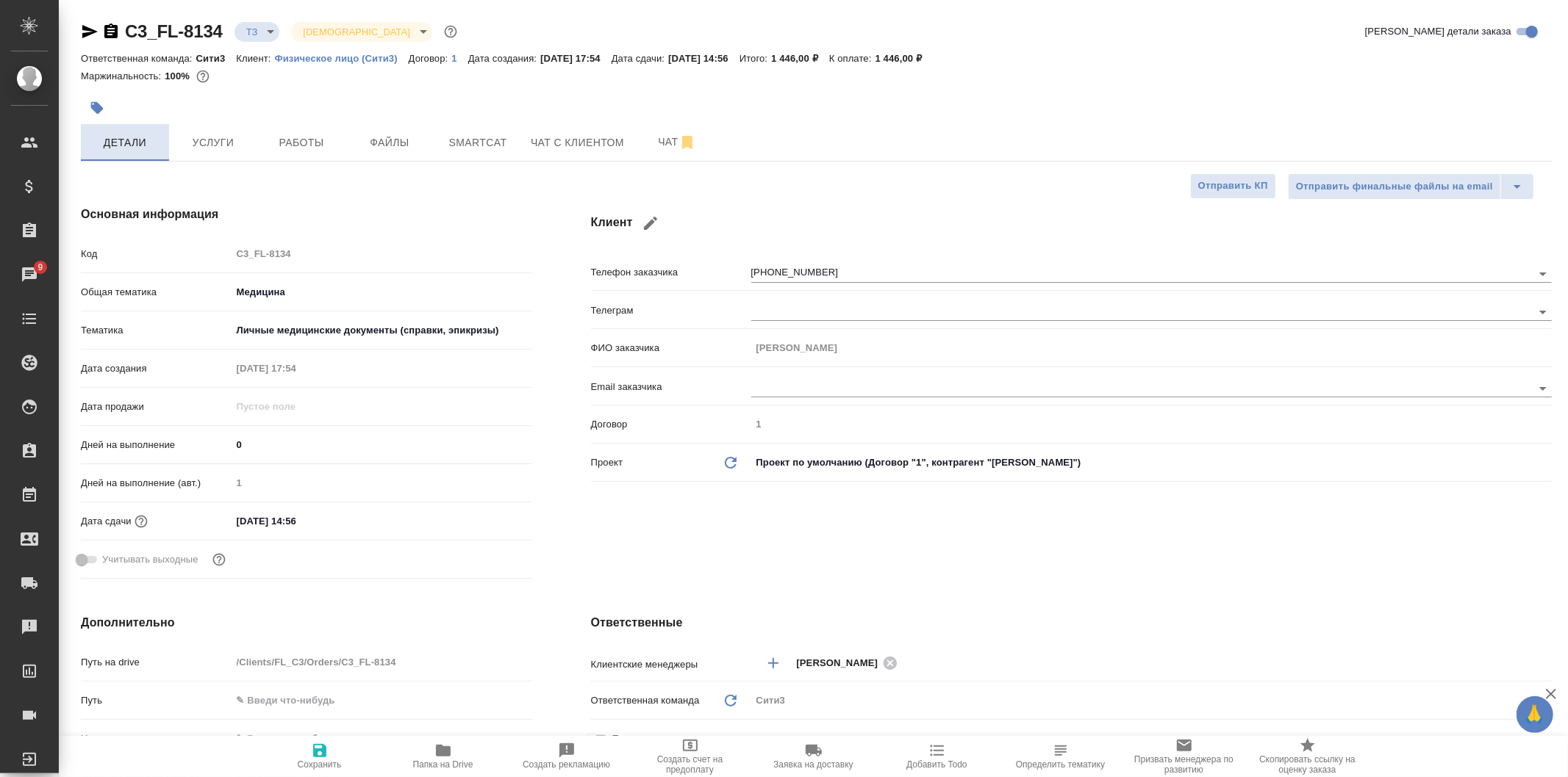
type textarea "x"
click at [642, 127] on button "Чат" at bounding box center [677, 142] width 88 height 37
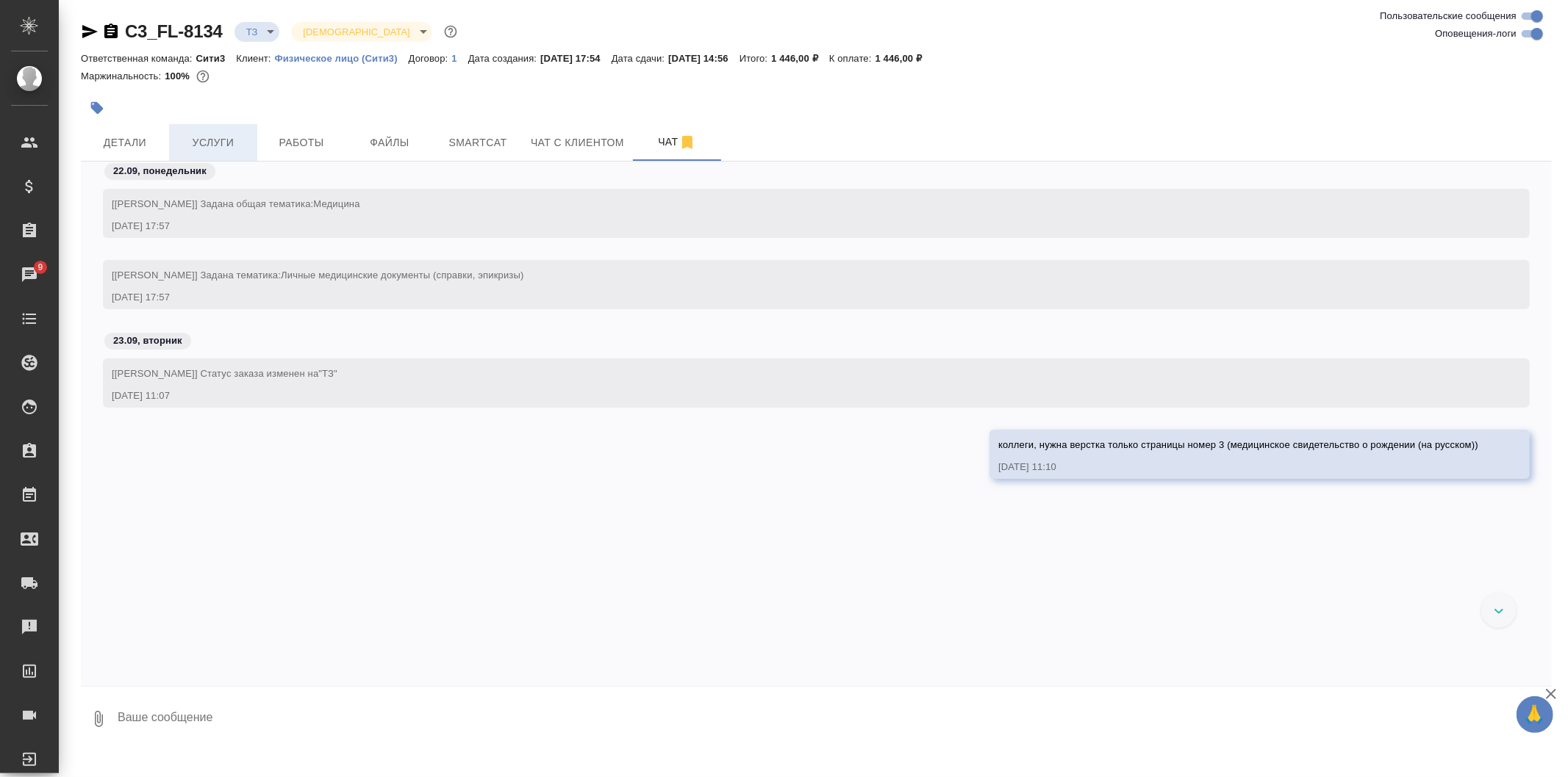
click at [207, 126] on button "Услуги" at bounding box center [213, 142] width 88 height 37
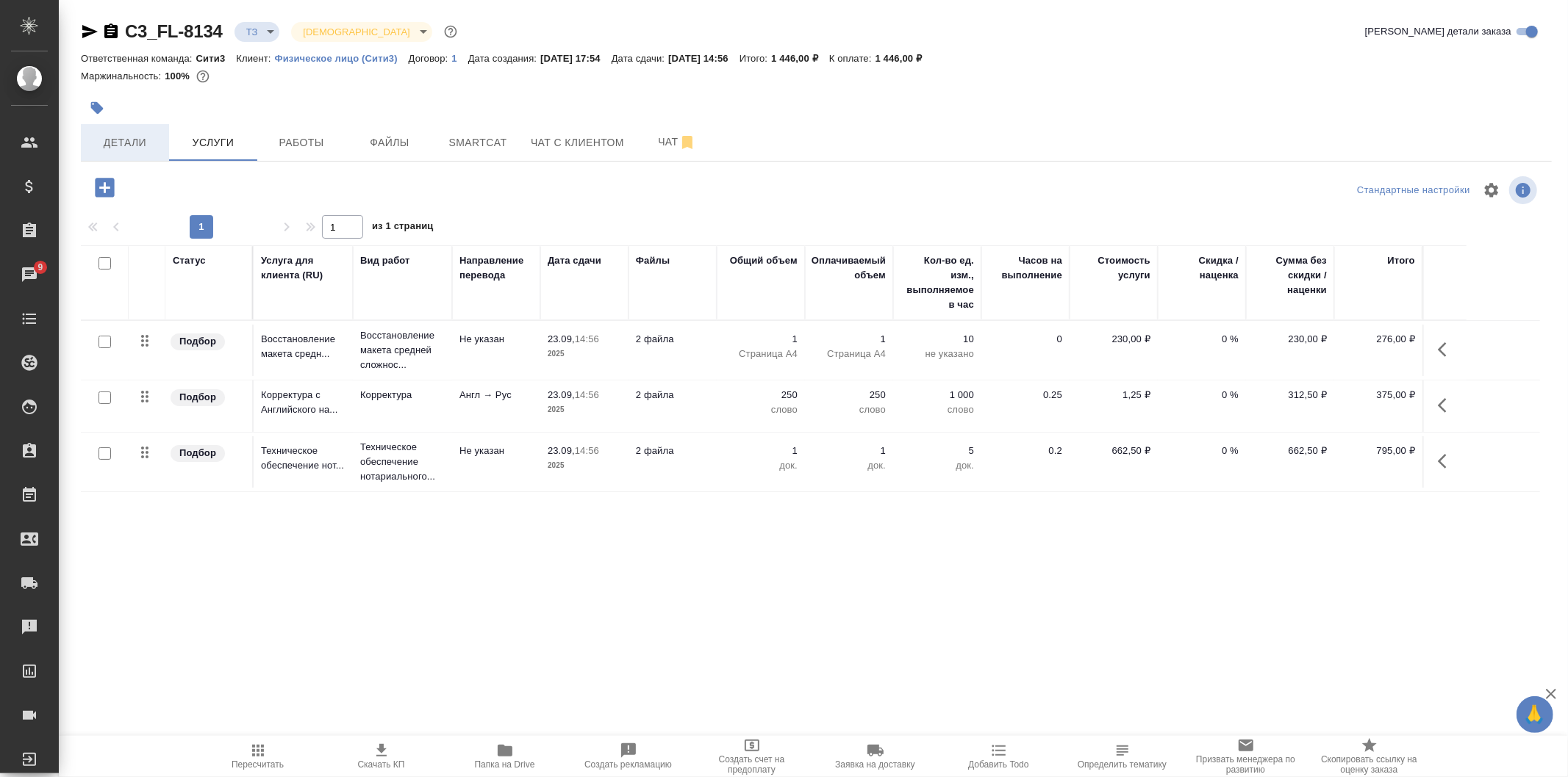
click at [165, 134] on button "Детали" at bounding box center [125, 142] width 88 height 37
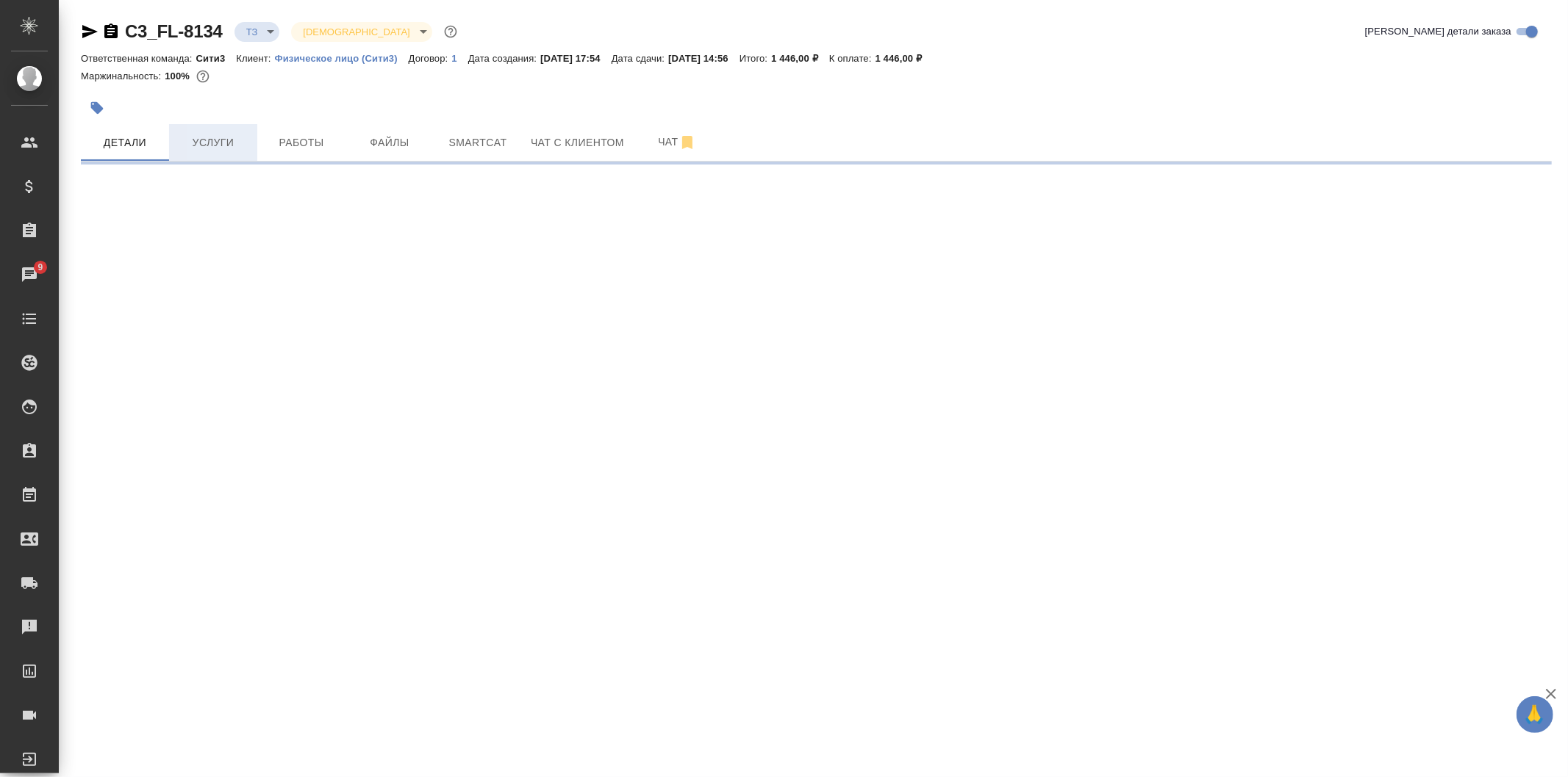
select select "RU"
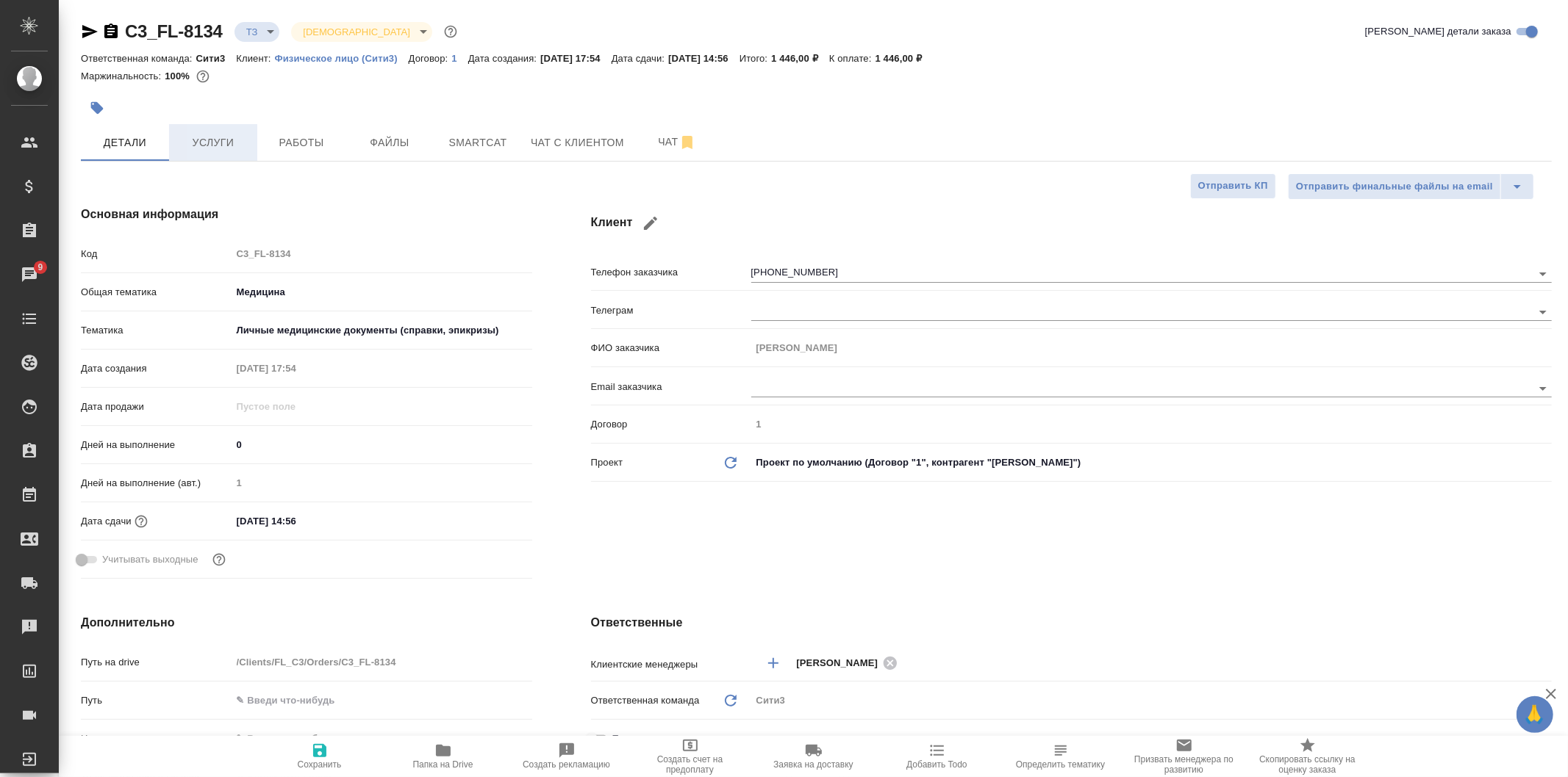
type textarea "x"
click at [186, 134] on span "Услуги" at bounding box center [213, 143] width 71 height 19
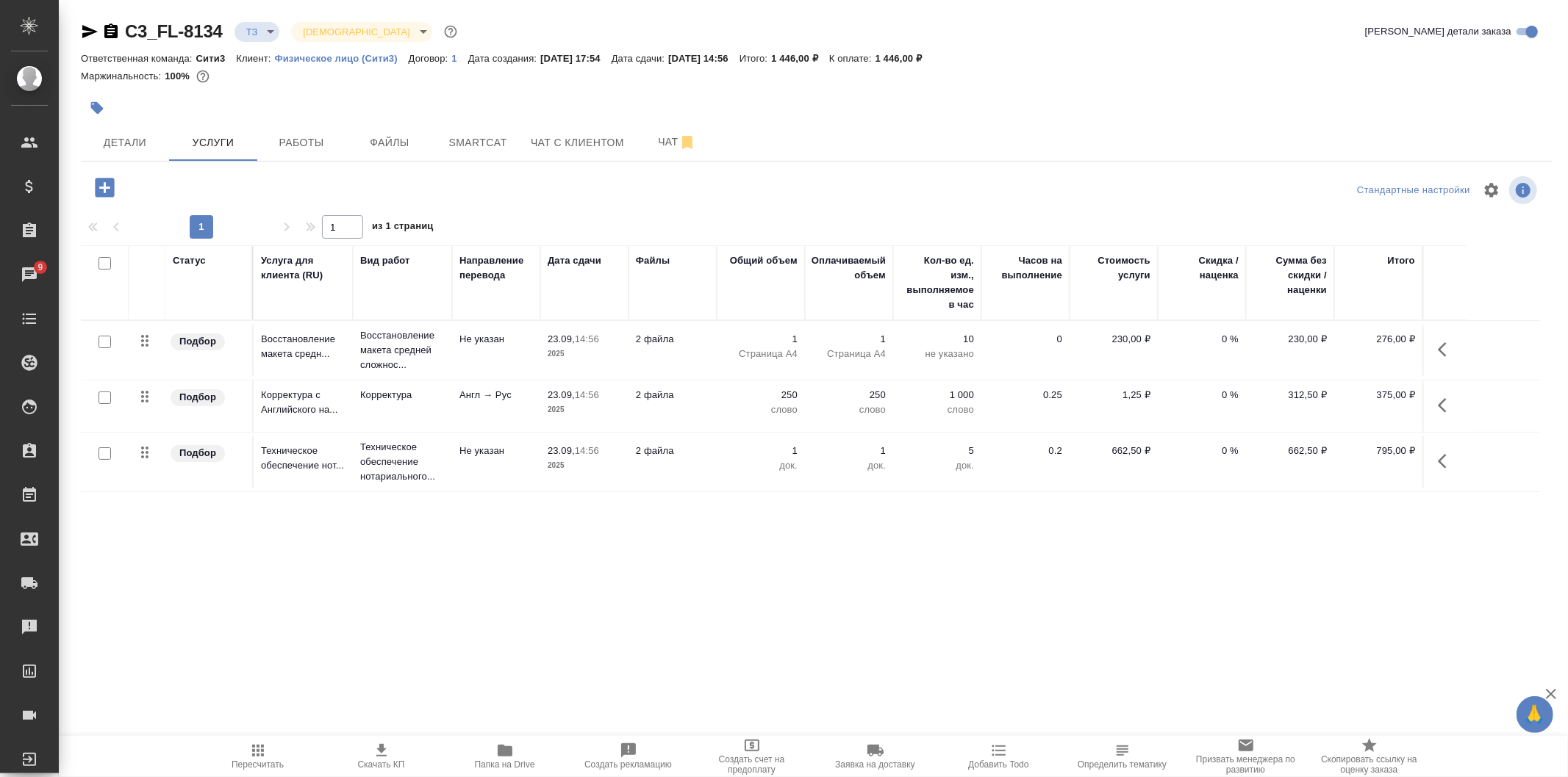
click at [387, 761] on span "Скачать КП" at bounding box center [381, 765] width 47 height 11
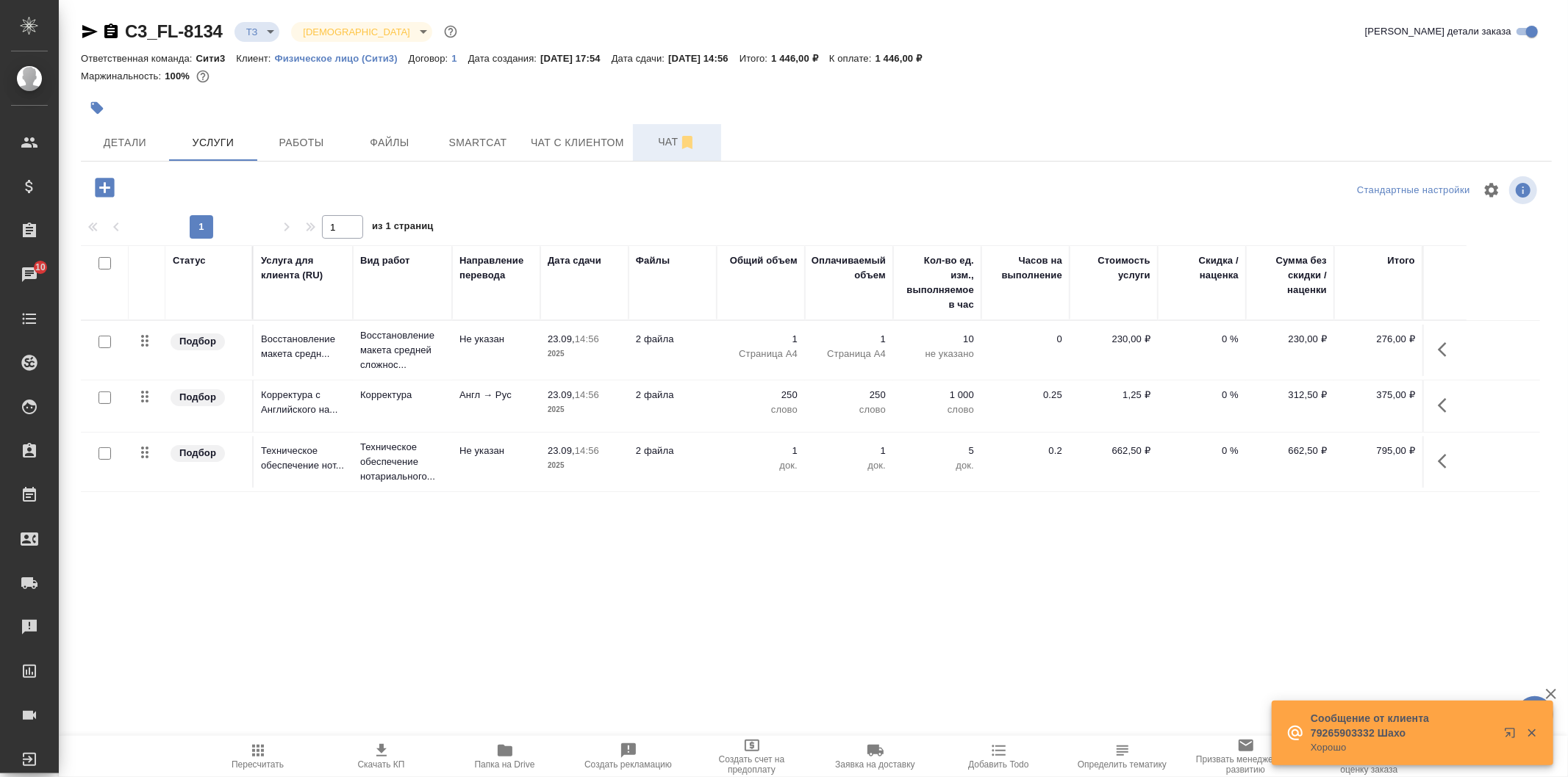
click at [659, 138] on span "Чат" at bounding box center [677, 142] width 71 height 19
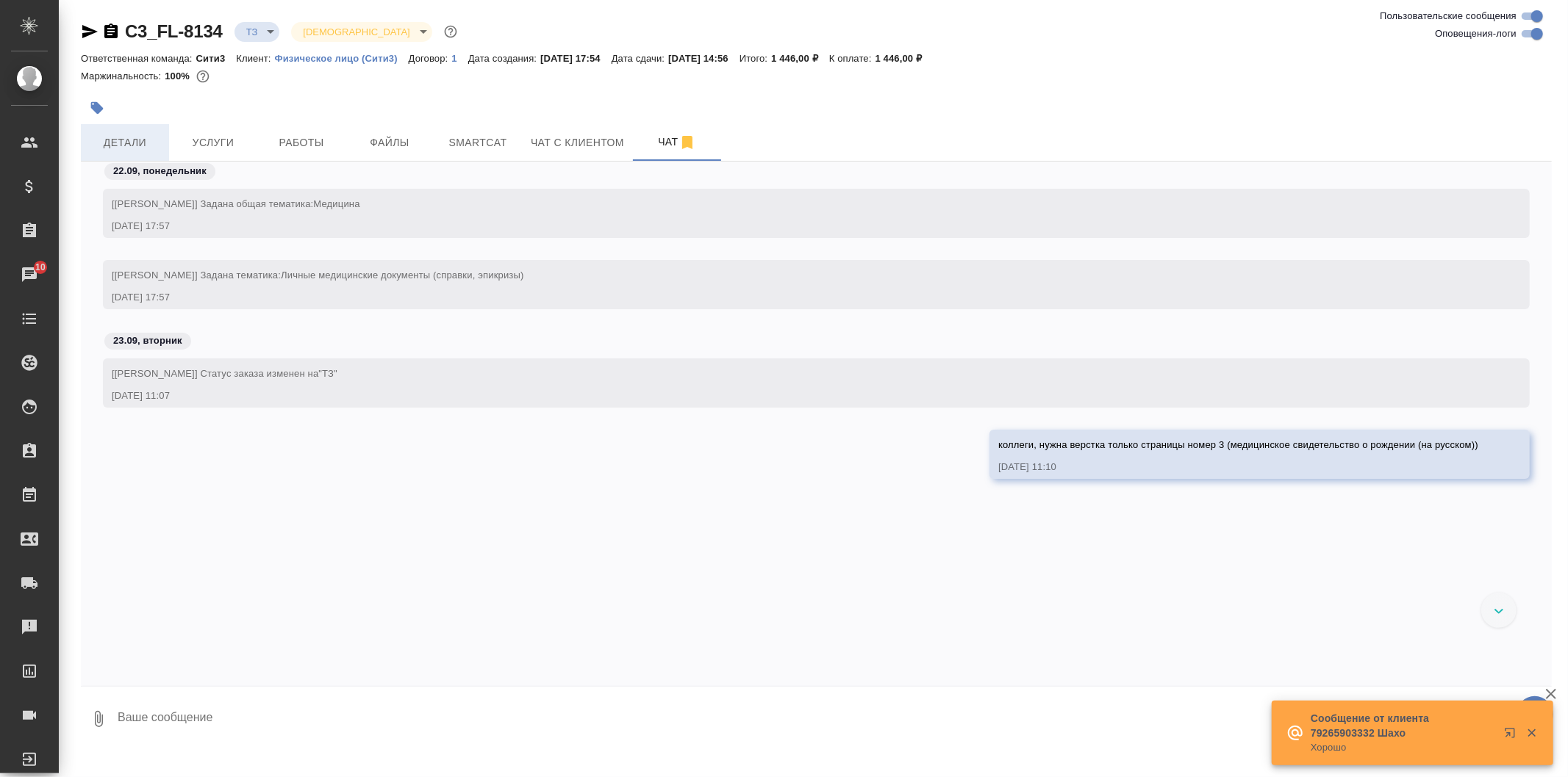
click at [134, 135] on span "Детали" at bounding box center [125, 143] width 71 height 19
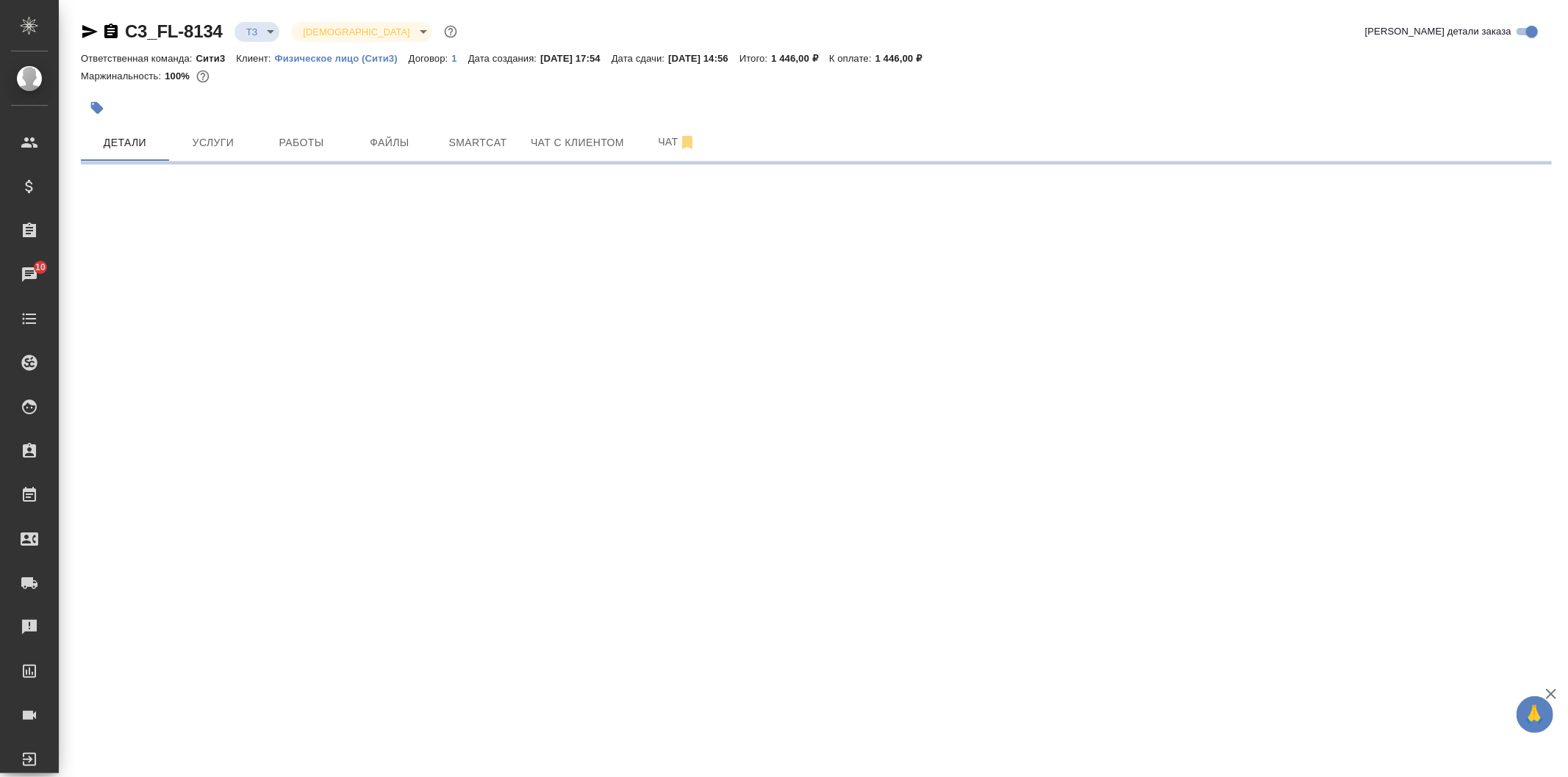
select select "RU"
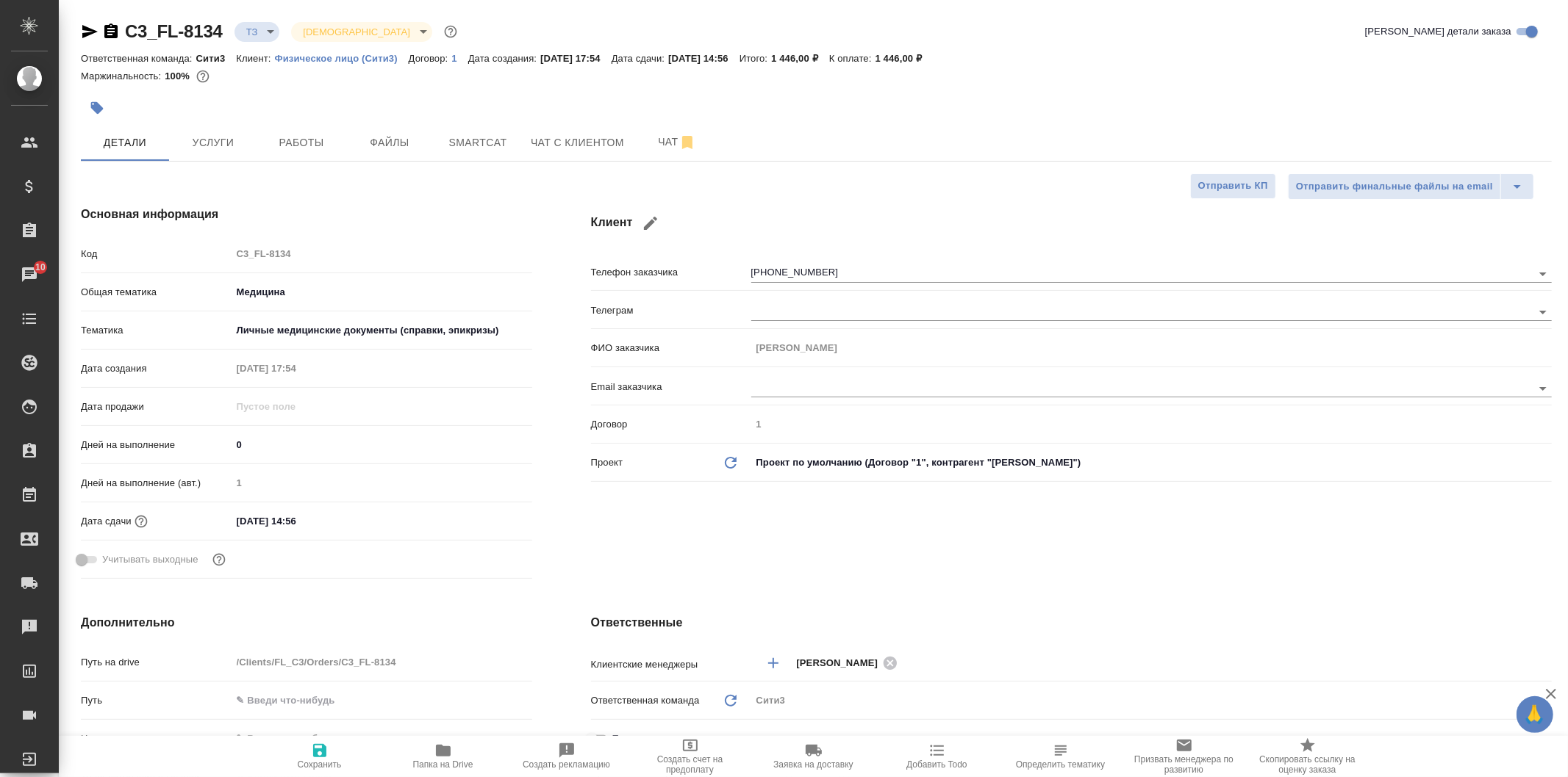
type textarea "x"
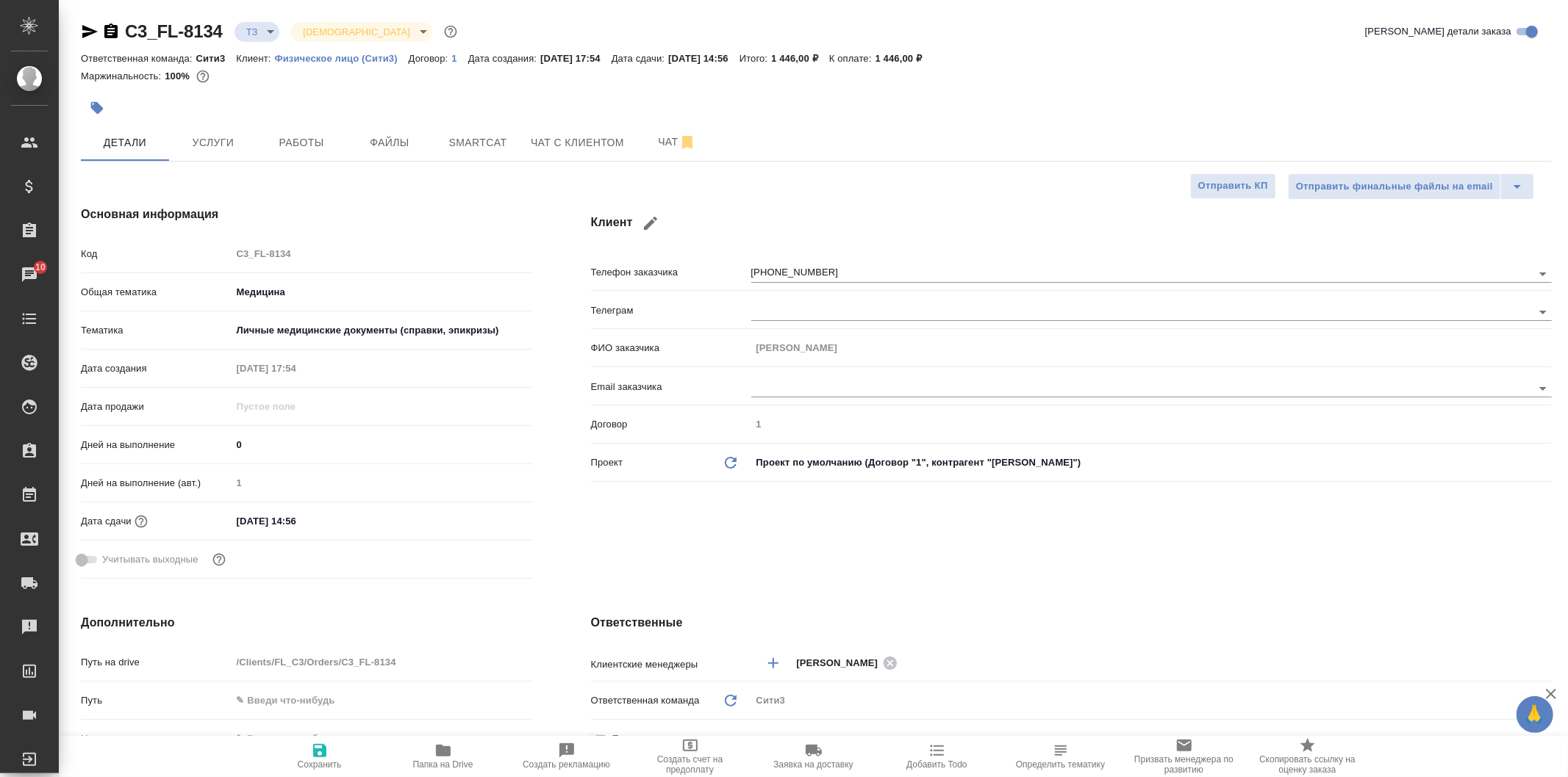
type textarea "x"
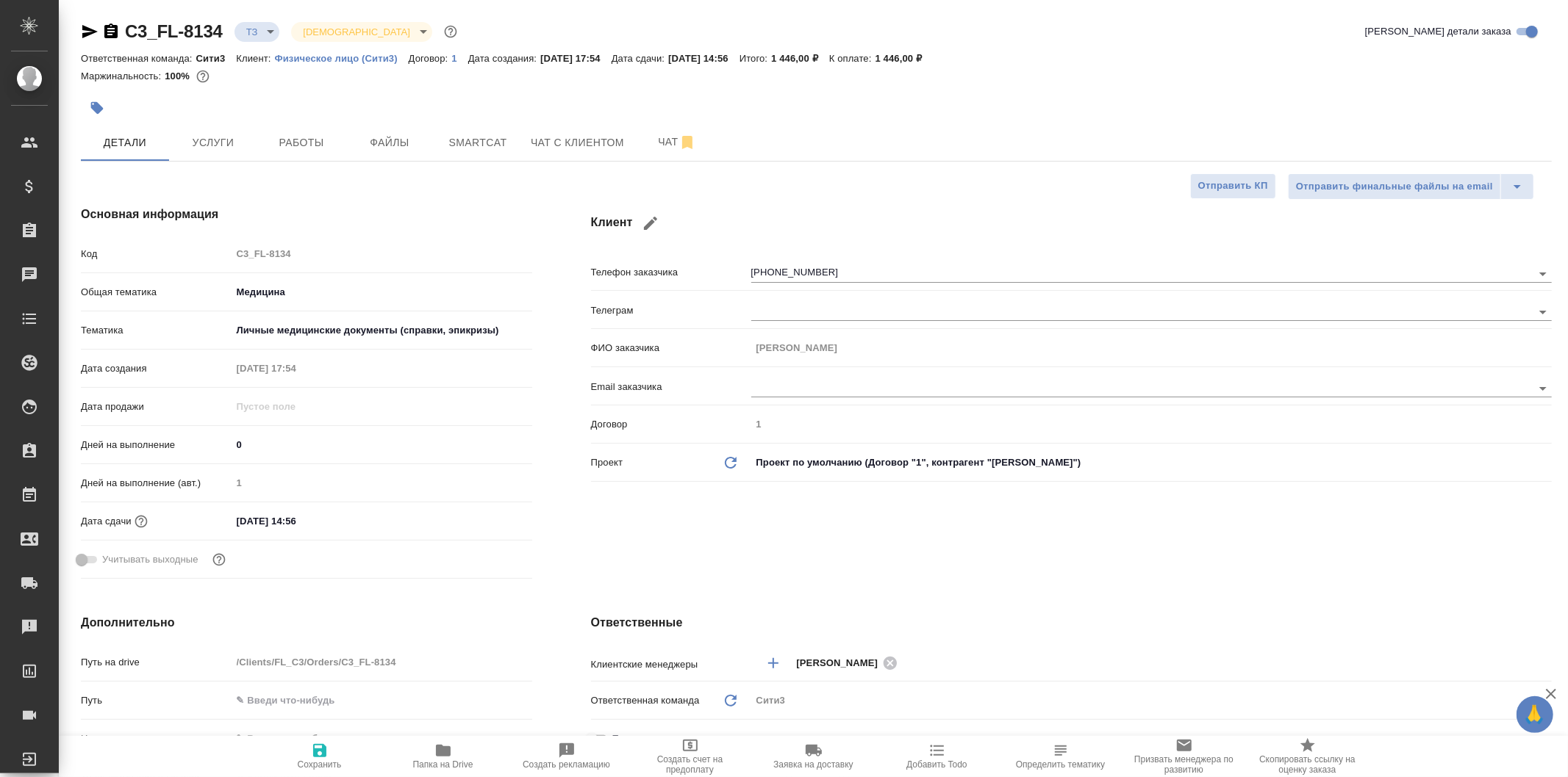
type textarea "x"
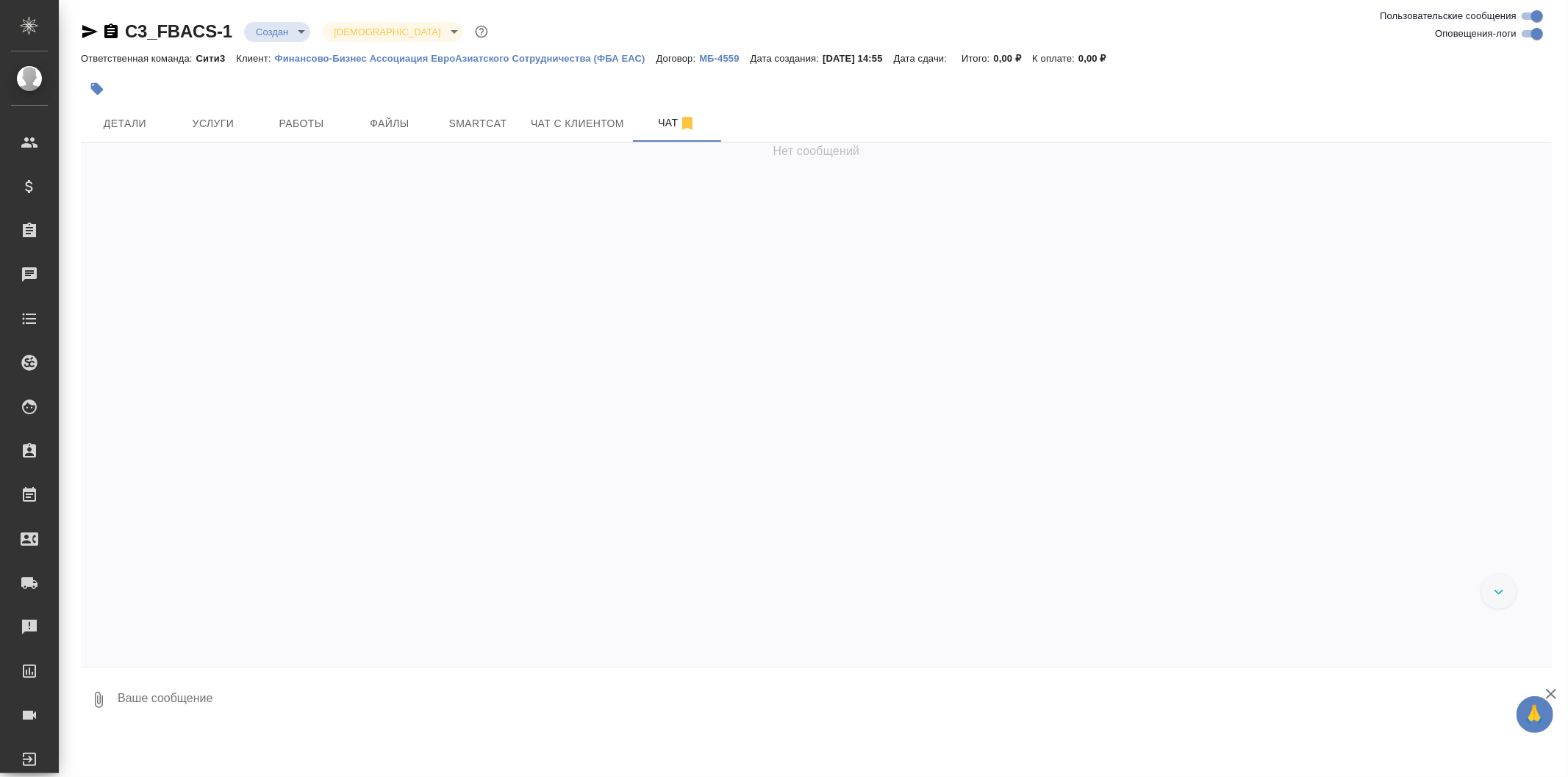
scroll to position [2109, 0]
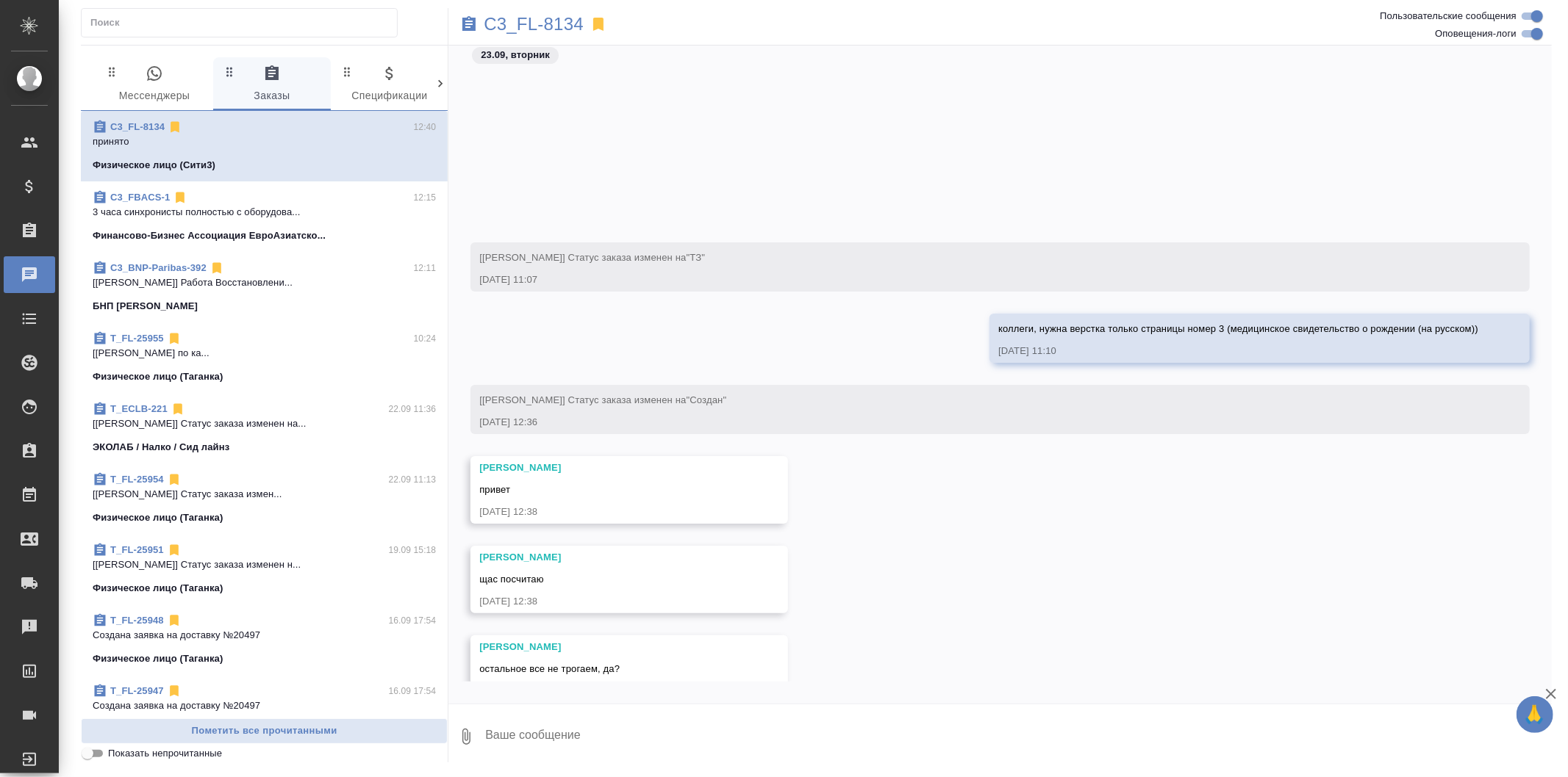
scroll to position [203, 0]
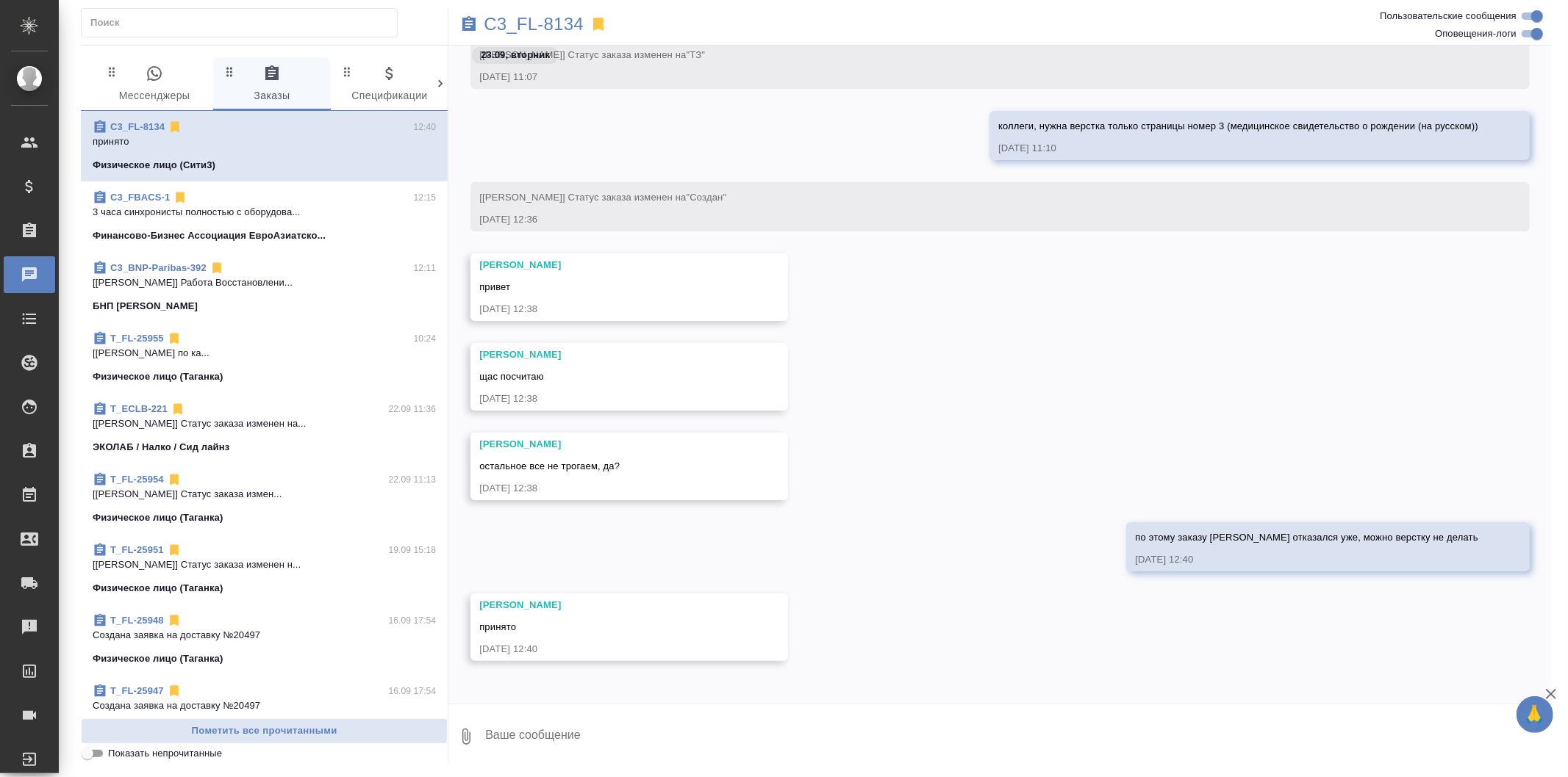
click at [177, 57] on button "0 Мессенджеры" at bounding box center [154, 83] width 117 height 53
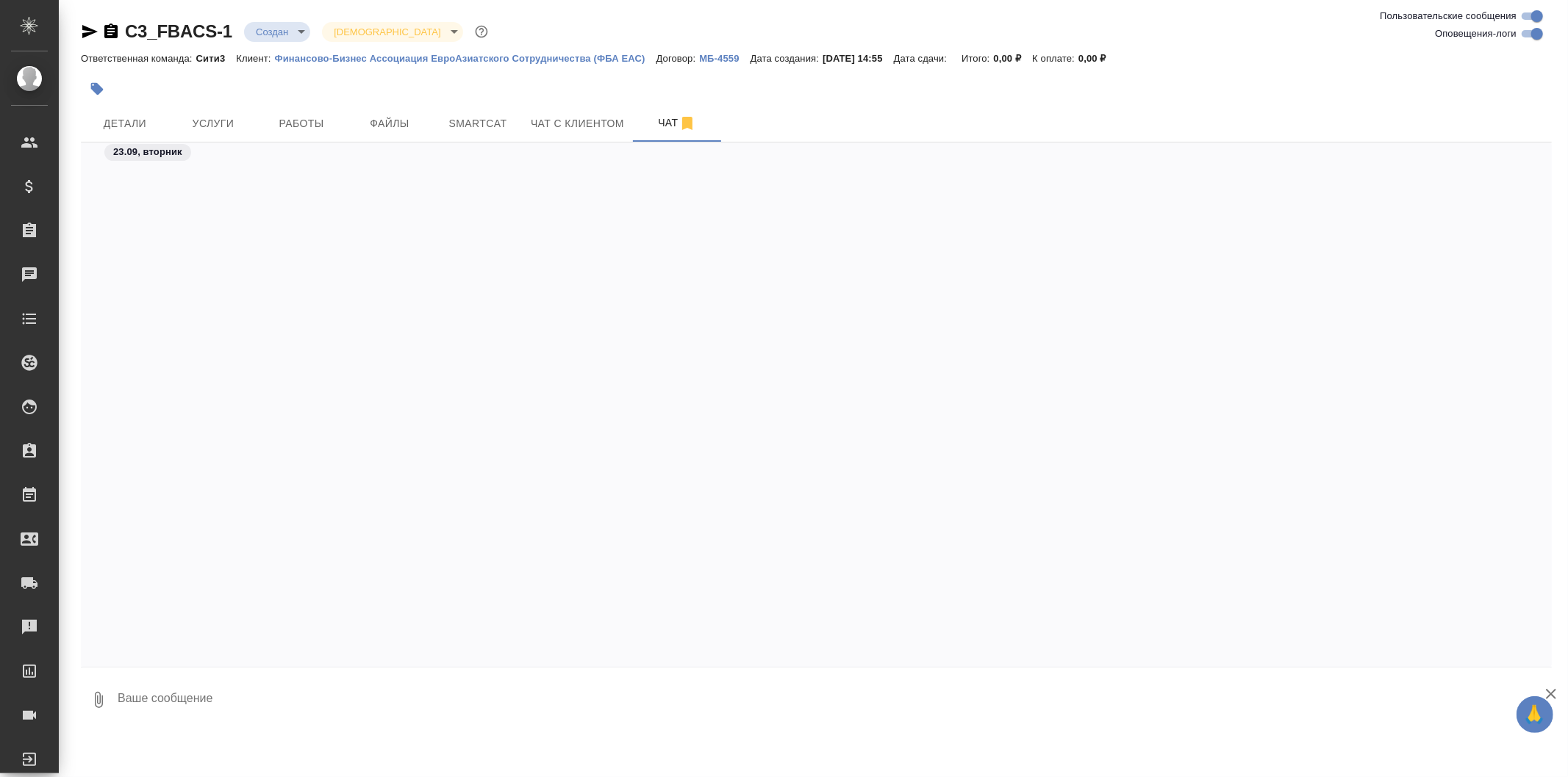
scroll to position [2109, 0]
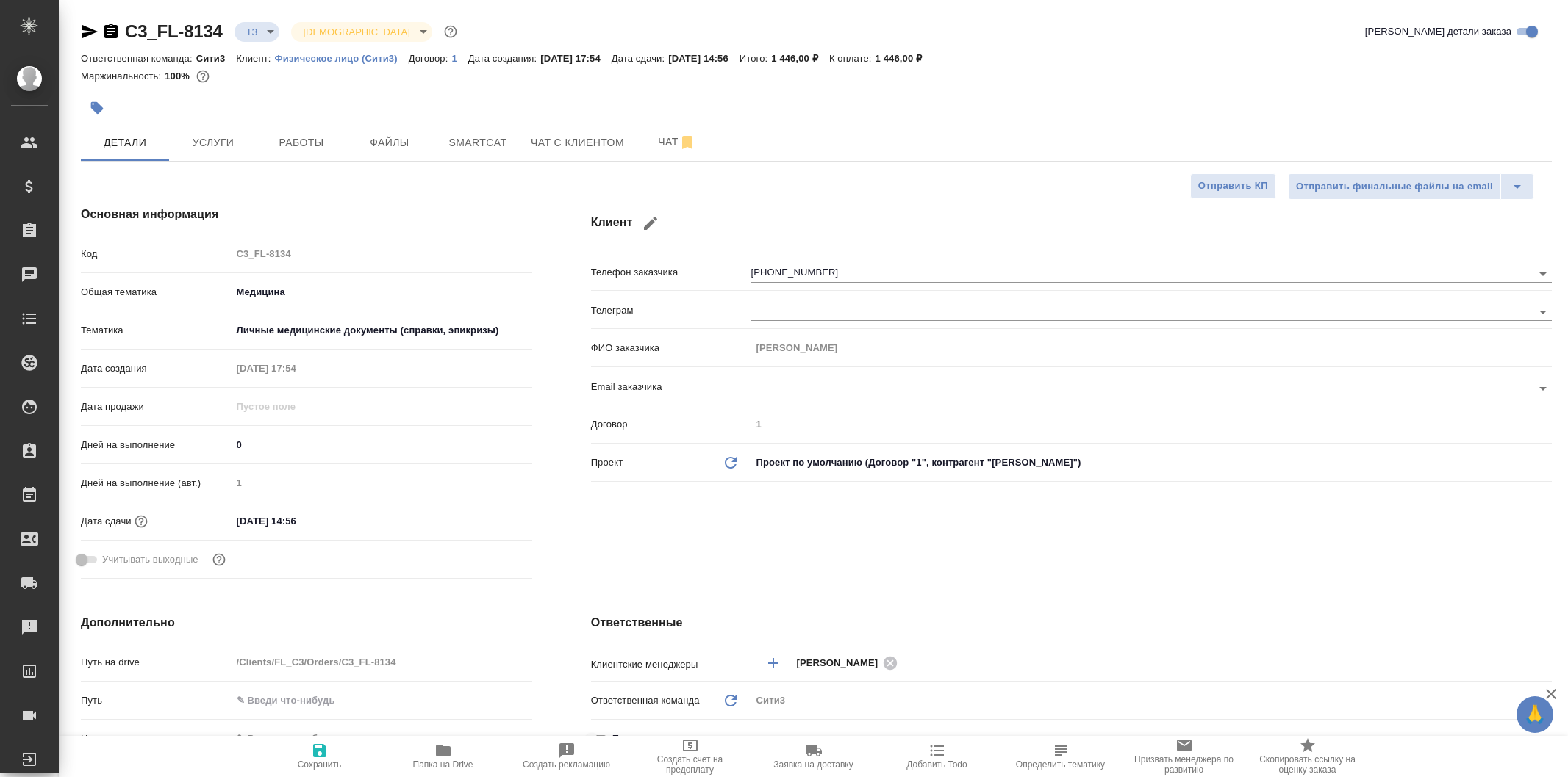
select select "RU"
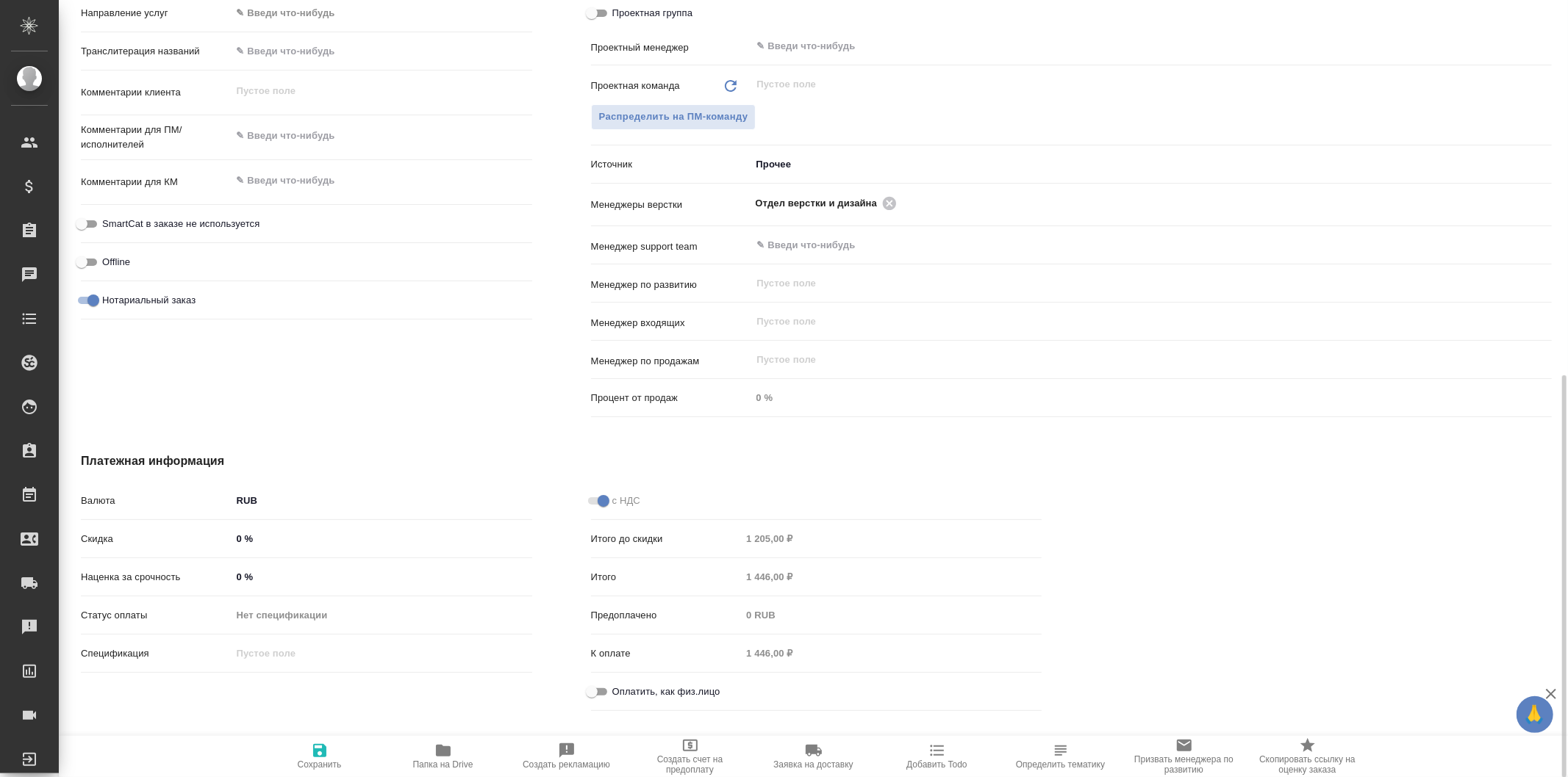
scroll to position [400, 0]
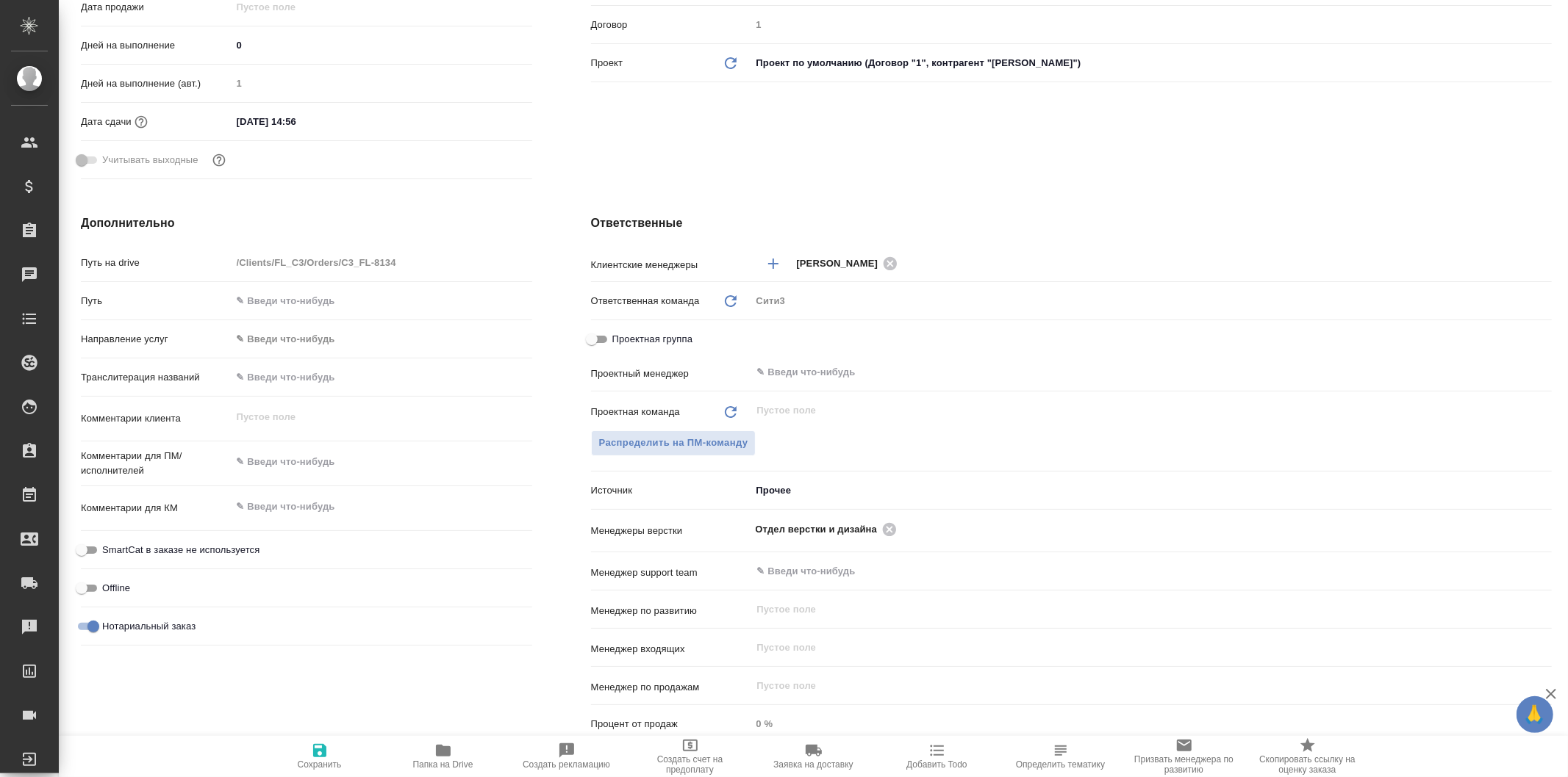
click at [357, 510] on textarea at bounding box center [381, 507] width 301 height 25
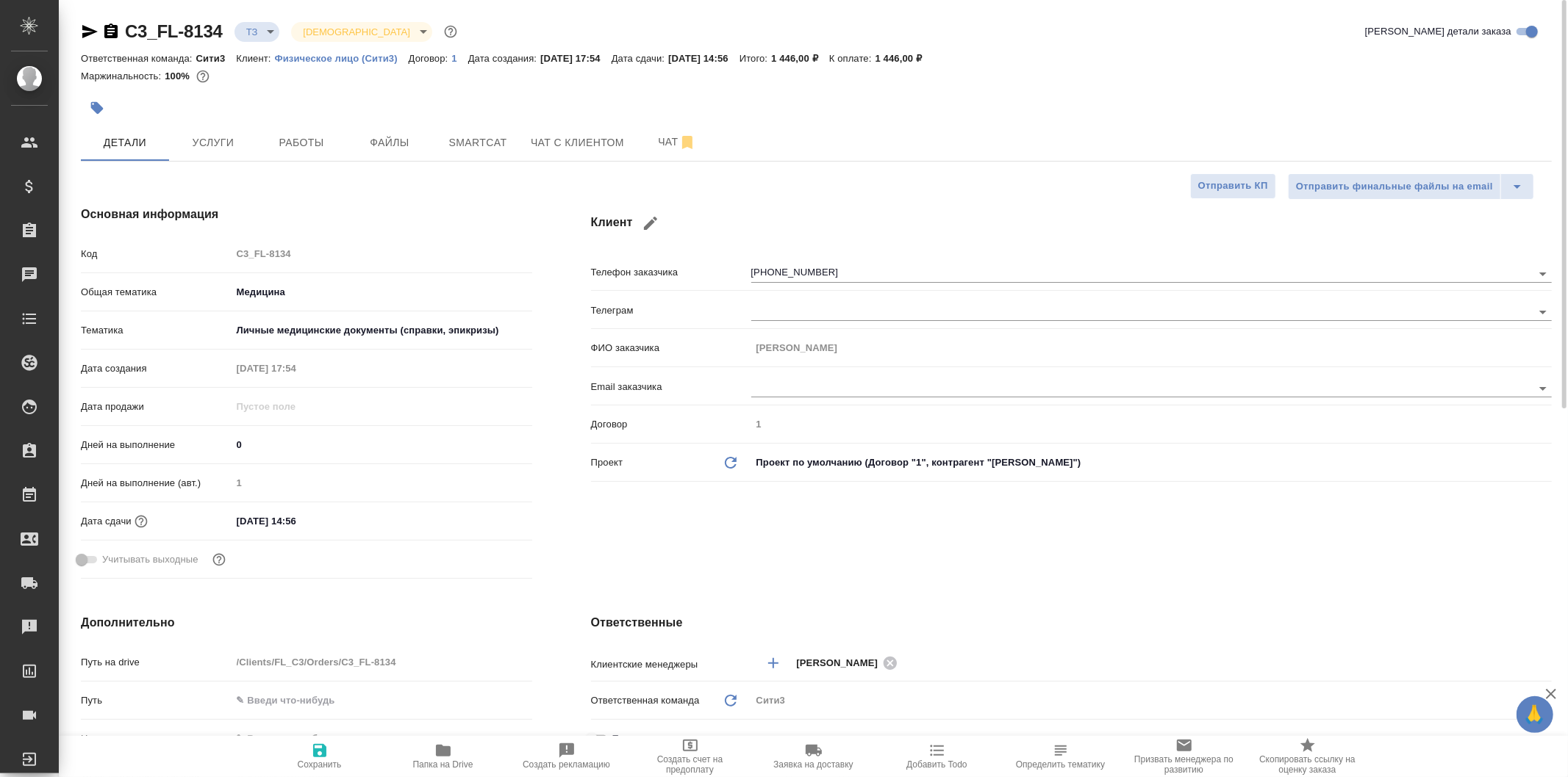
type textarea "отказался,"
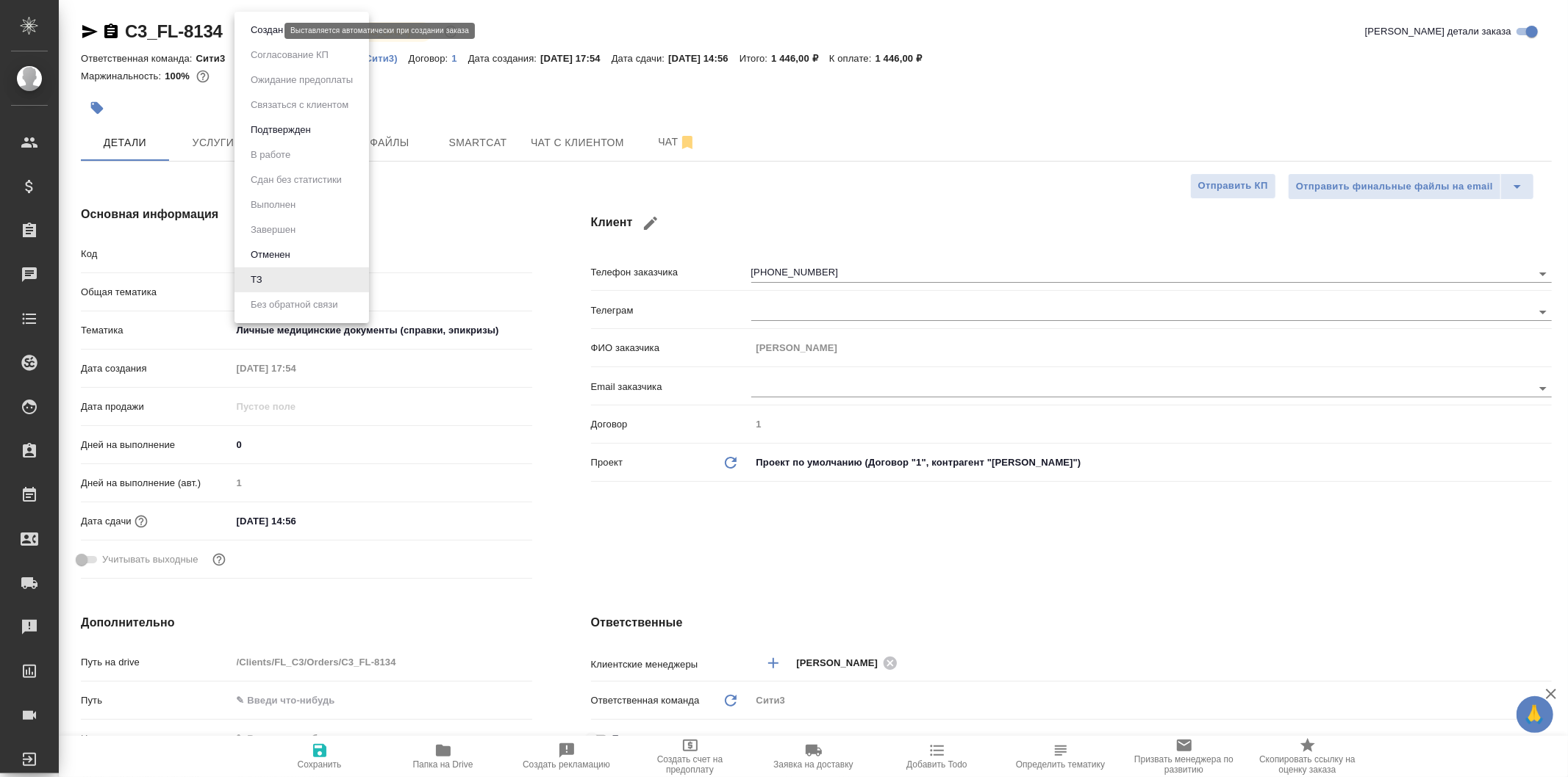
click at [261, 30] on body "🙏 .cls-1 fill:#fff; AWATERA Galisheva Mariya Клиенты Спецификации Заказы 0 Чаты…" at bounding box center [784, 388] width 1568 height 777
click at [318, 257] on li "Отменен" at bounding box center [302, 255] width 134 height 25
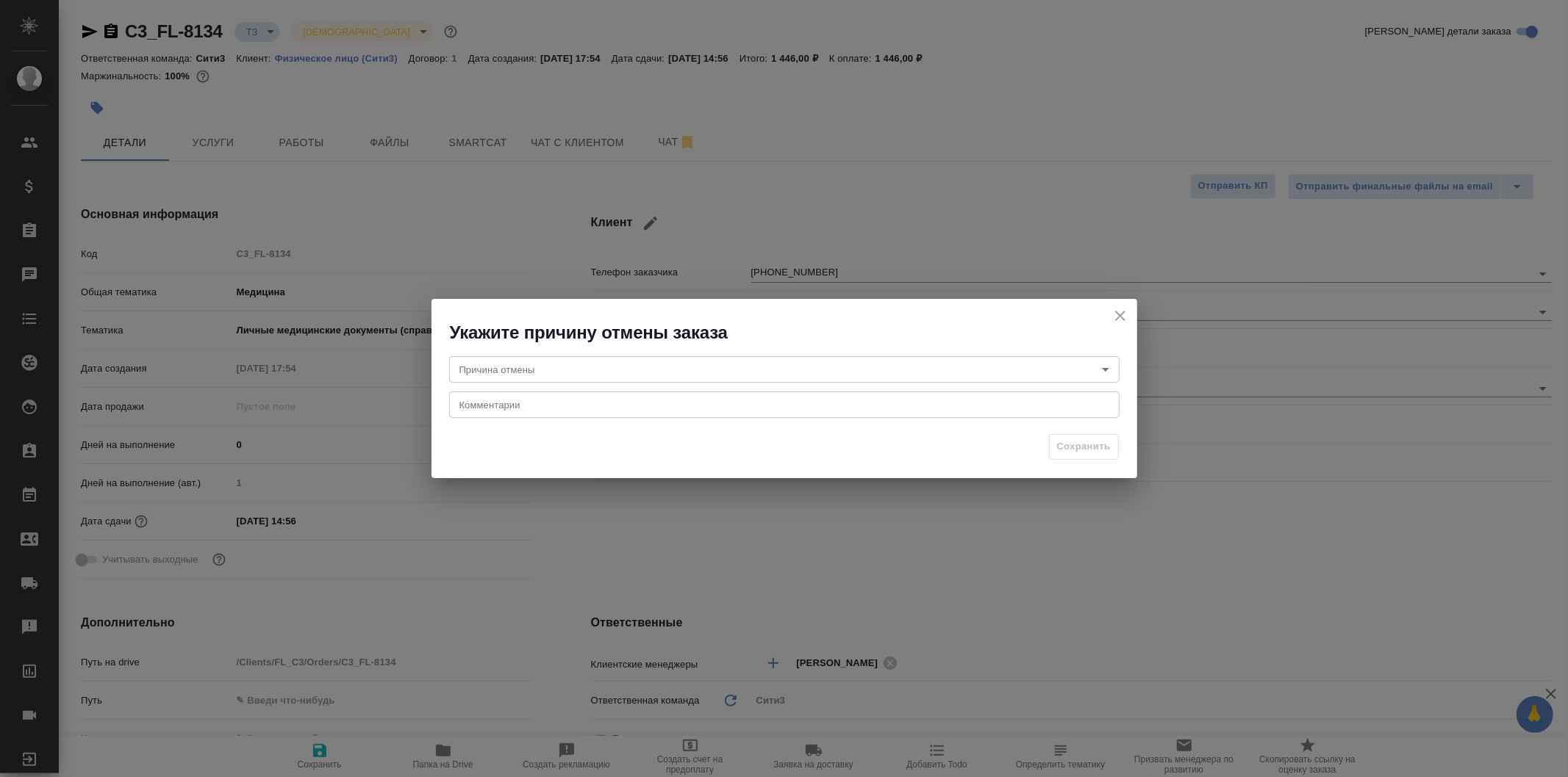
click at [605, 409] on textarea at bounding box center [784, 406] width 650 height 11
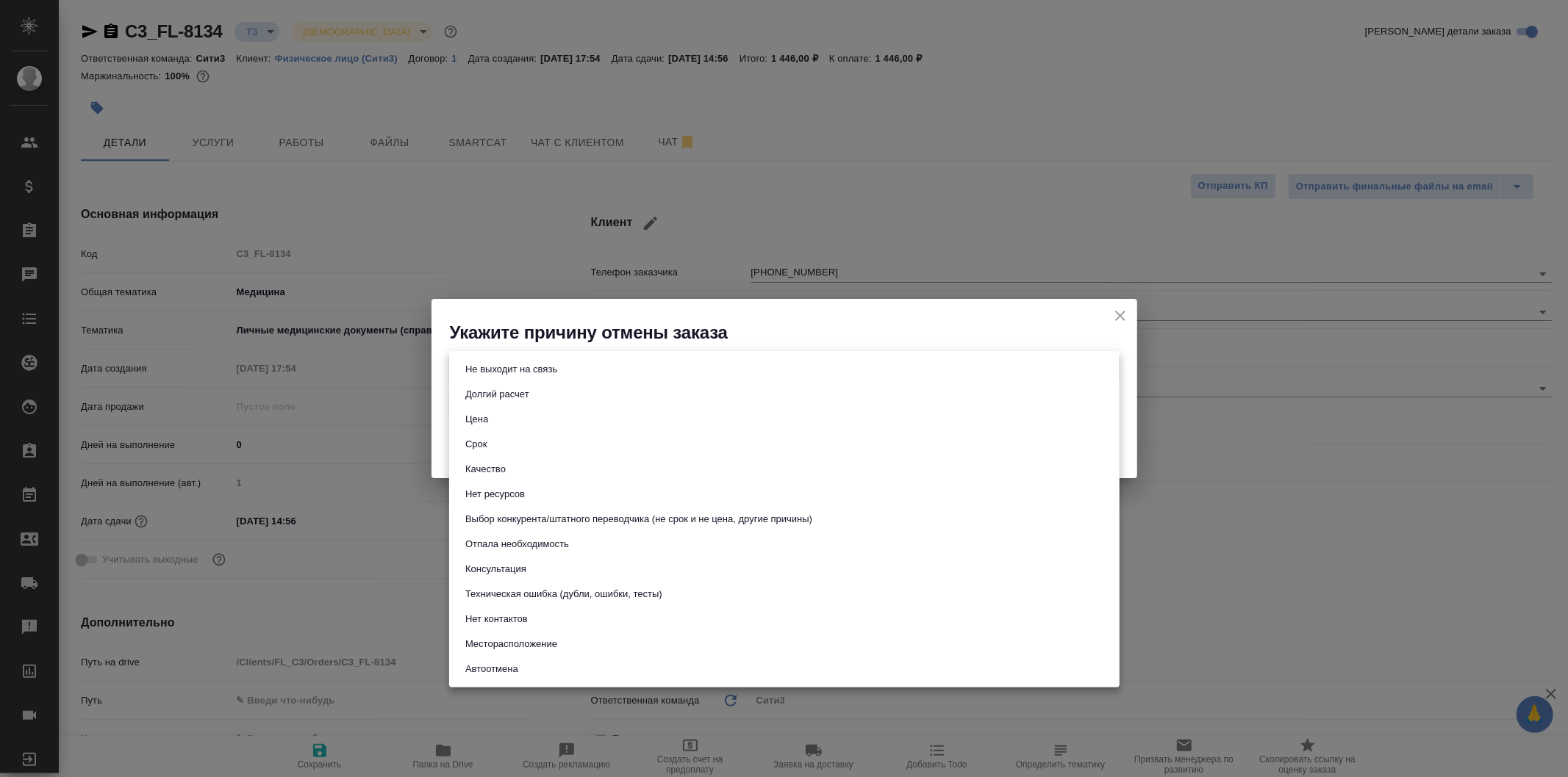
click at [591, 365] on body "🙏 .cls-1 fill:#fff; AWATERA Galisheva Mariya Клиенты Спецификации Заказы 0 Чаты…" at bounding box center [784, 388] width 1568 height 777
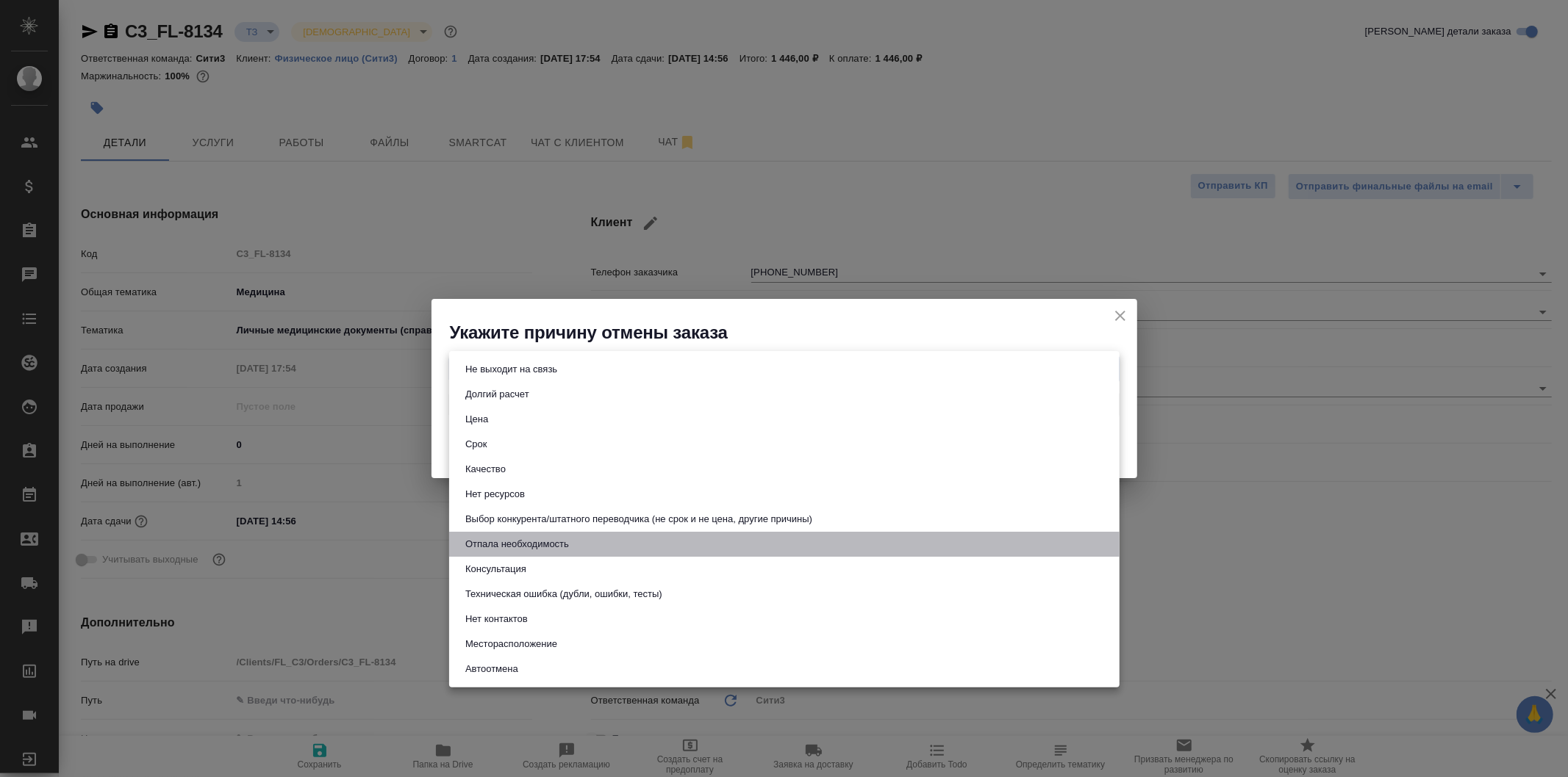
click at [711, 544] on li "Отпала необходимость" at bounding box center [784, 544] width 671 height 25
type input "noNeed"
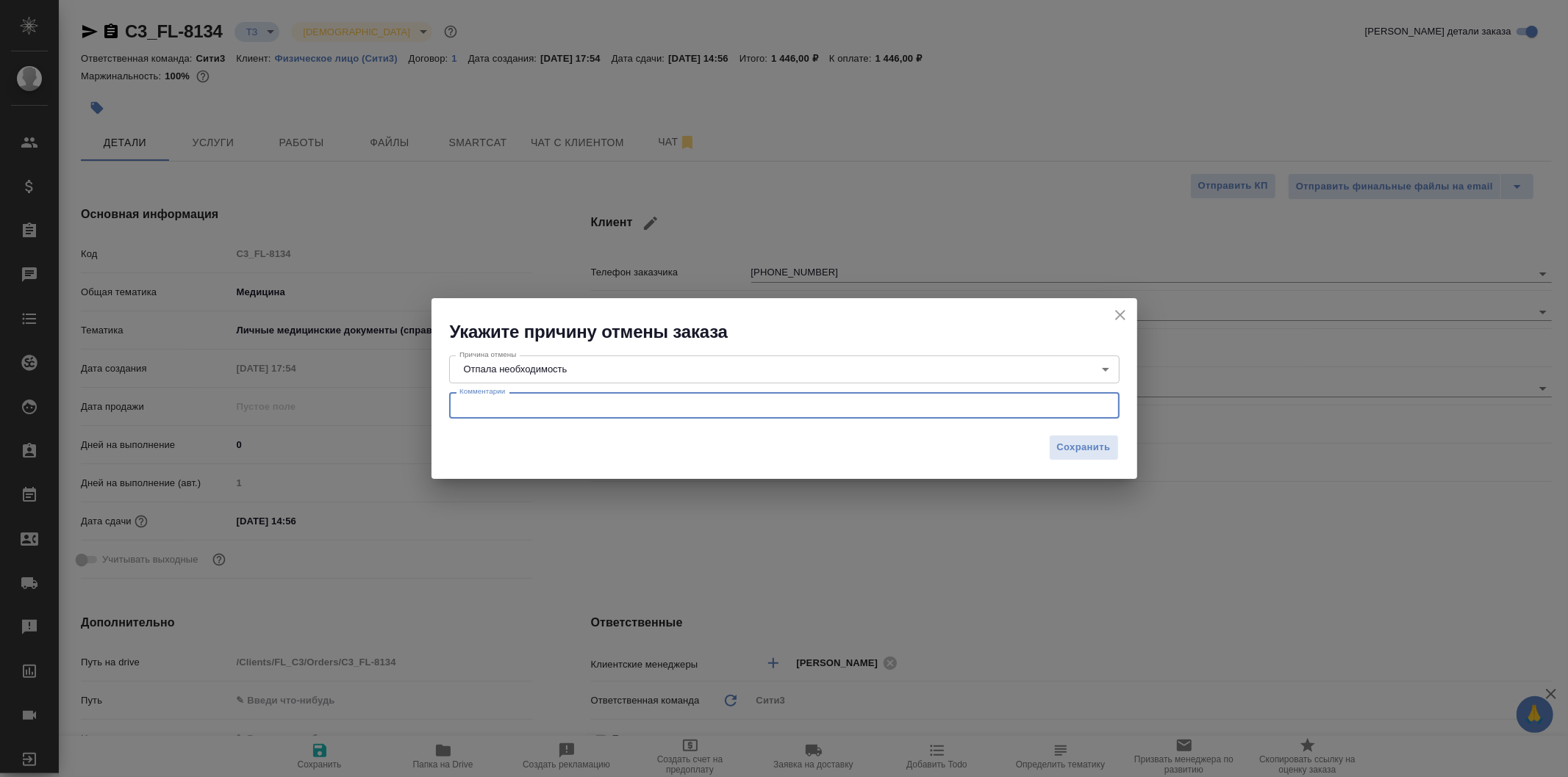
click at [607, 406] on textarea at bounding box center [784, 406] width 650 height 11
type textarea "клиенту сначала нужно апостилировать"
click at [1106, 454] on span "Сохранить" at bounding box center [1084, 447] width 54 height 17
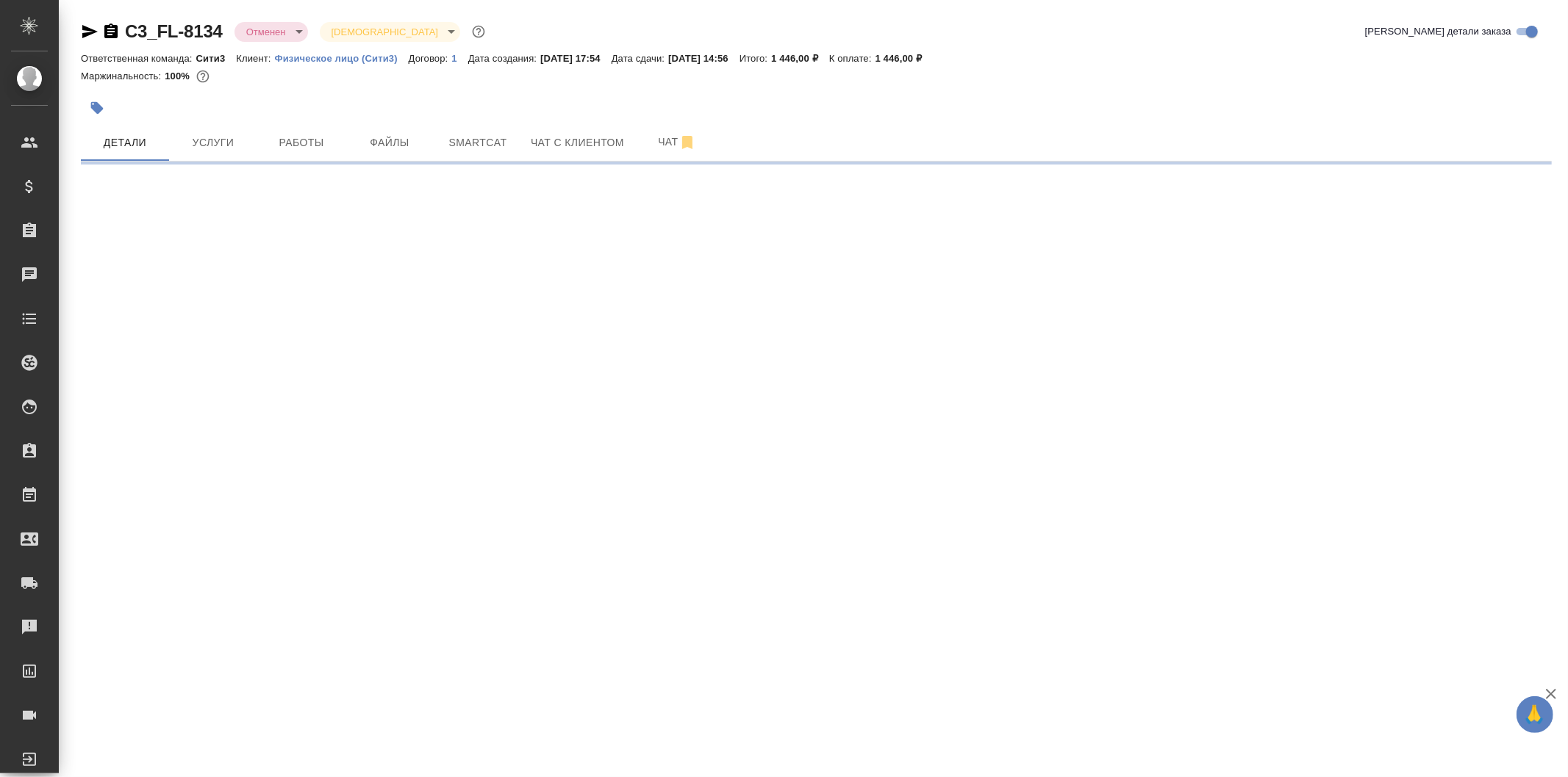
select select "RU"
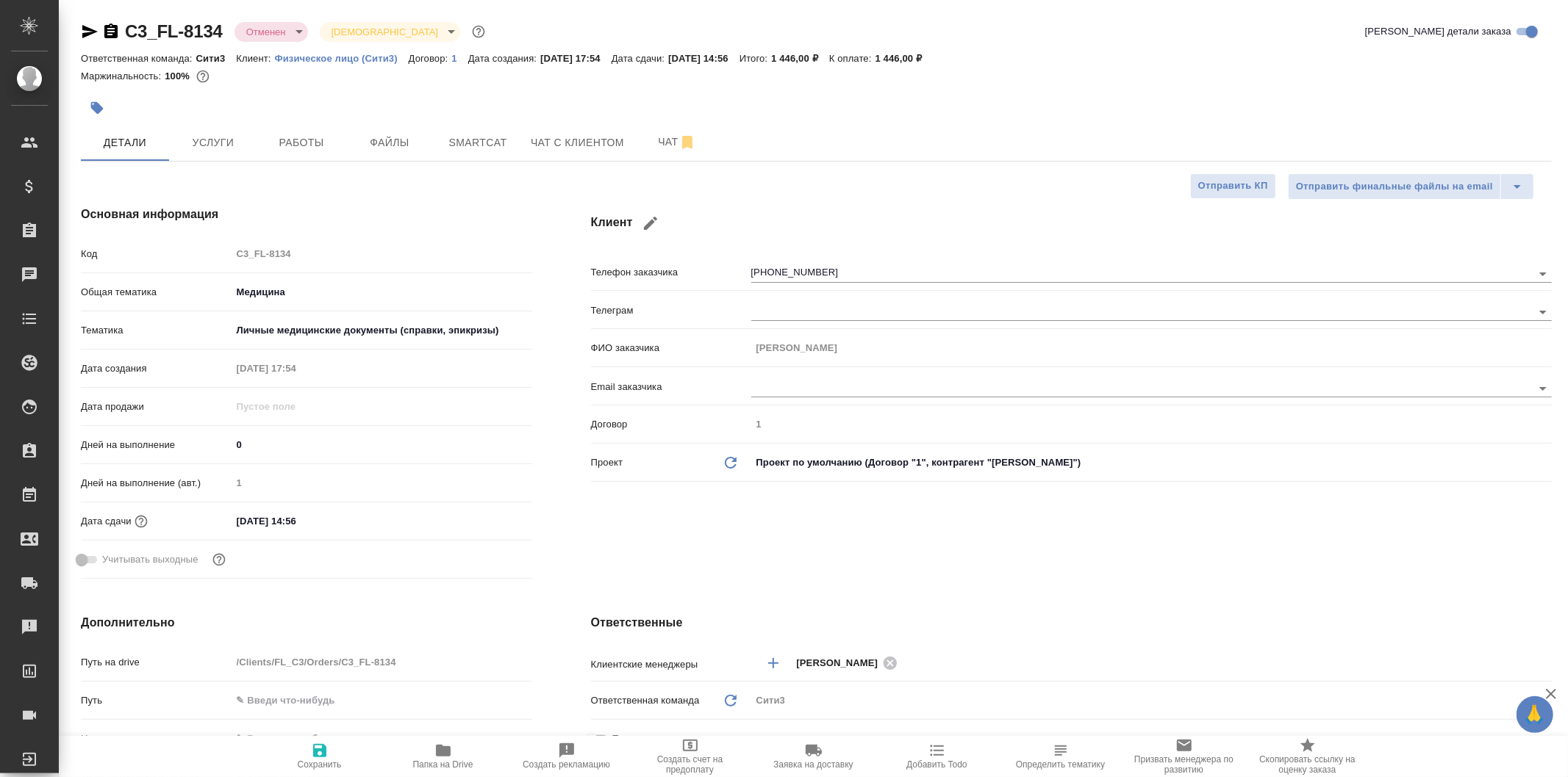
type textarea "x"
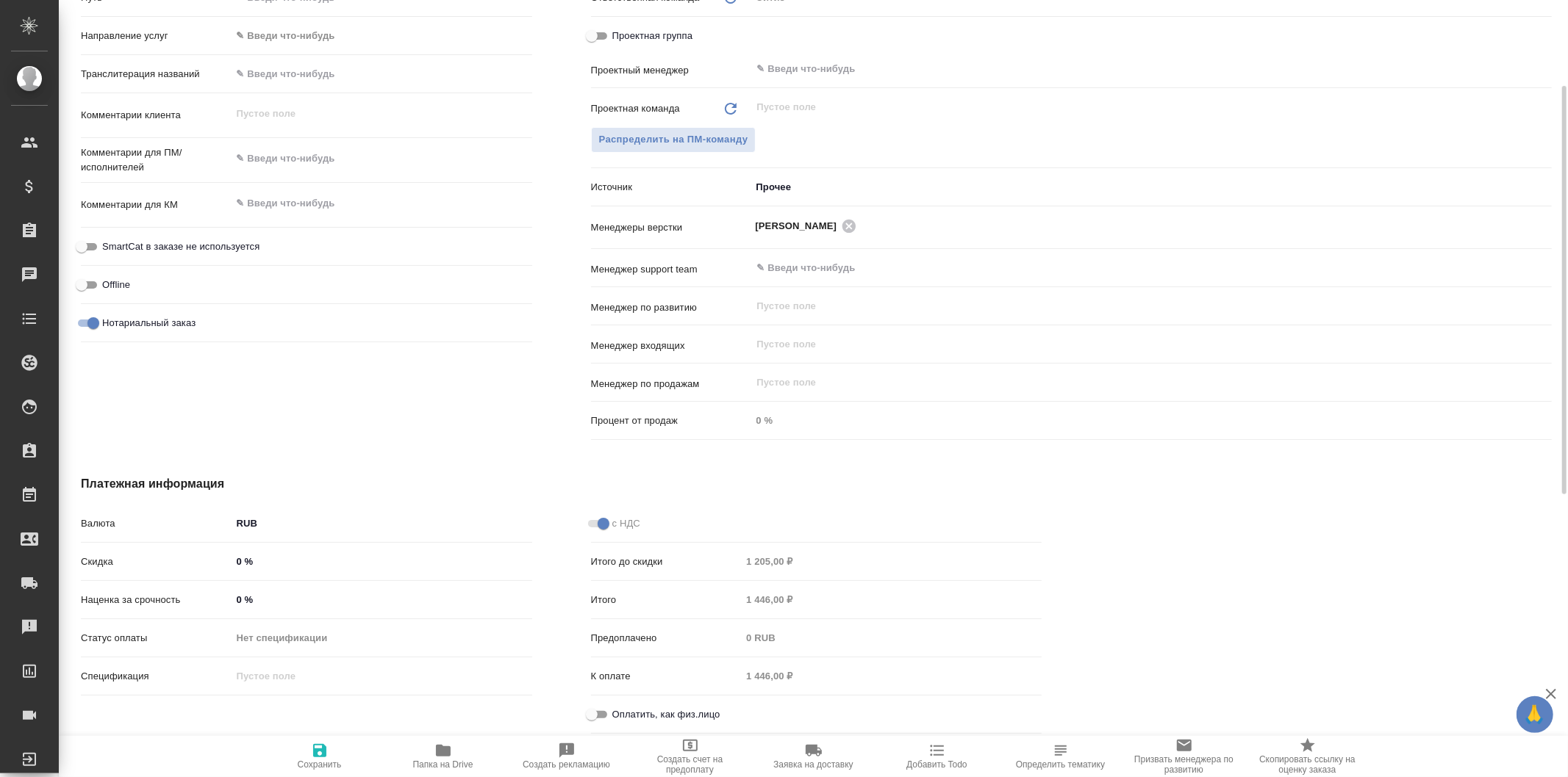
scroll to position [354, 0]
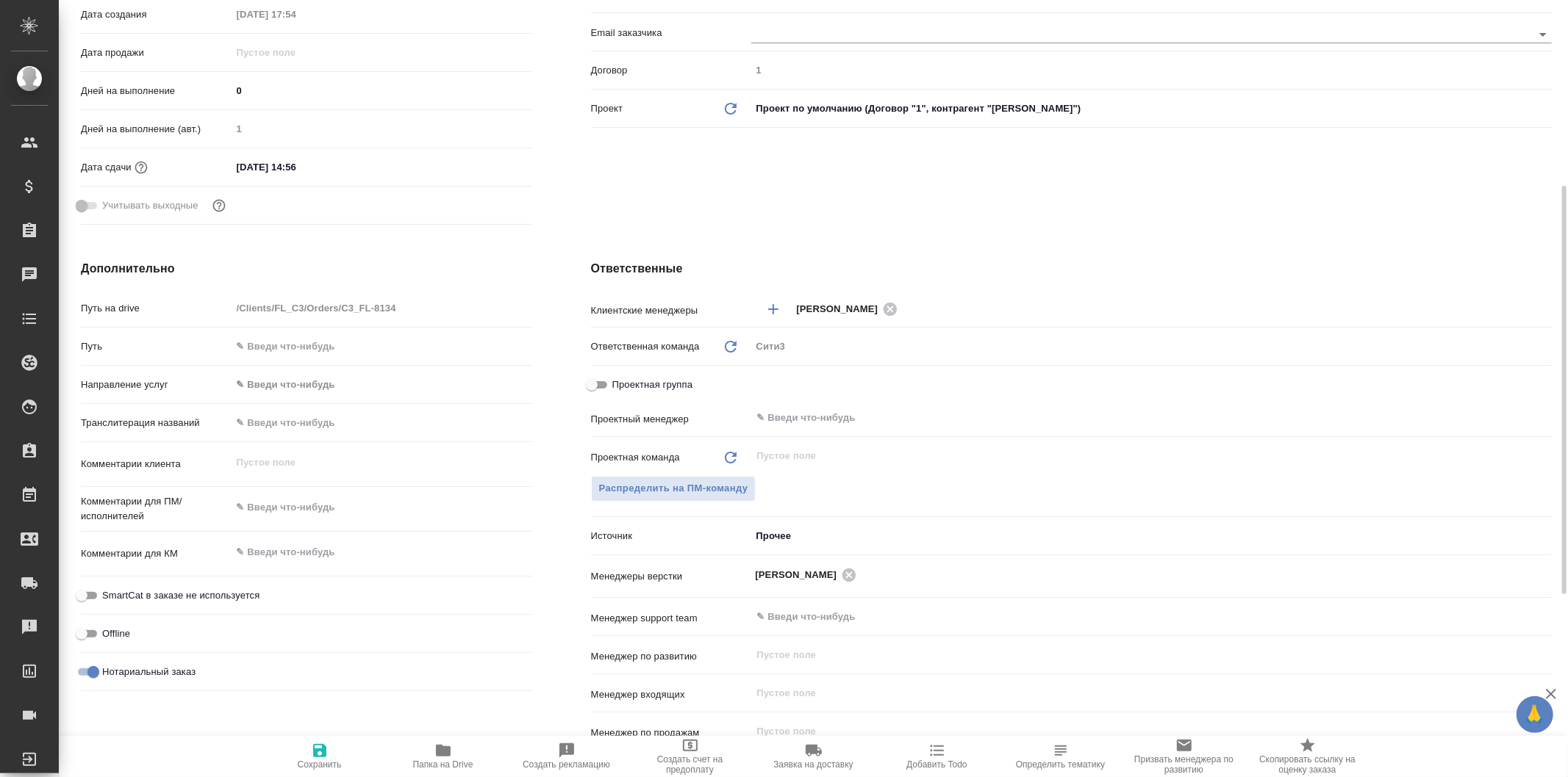
type textarea "x"
click at [348, 544] on textarea at bounding box center [381, 553] width 299 height 25
type textarea "н"
type textarea "x"
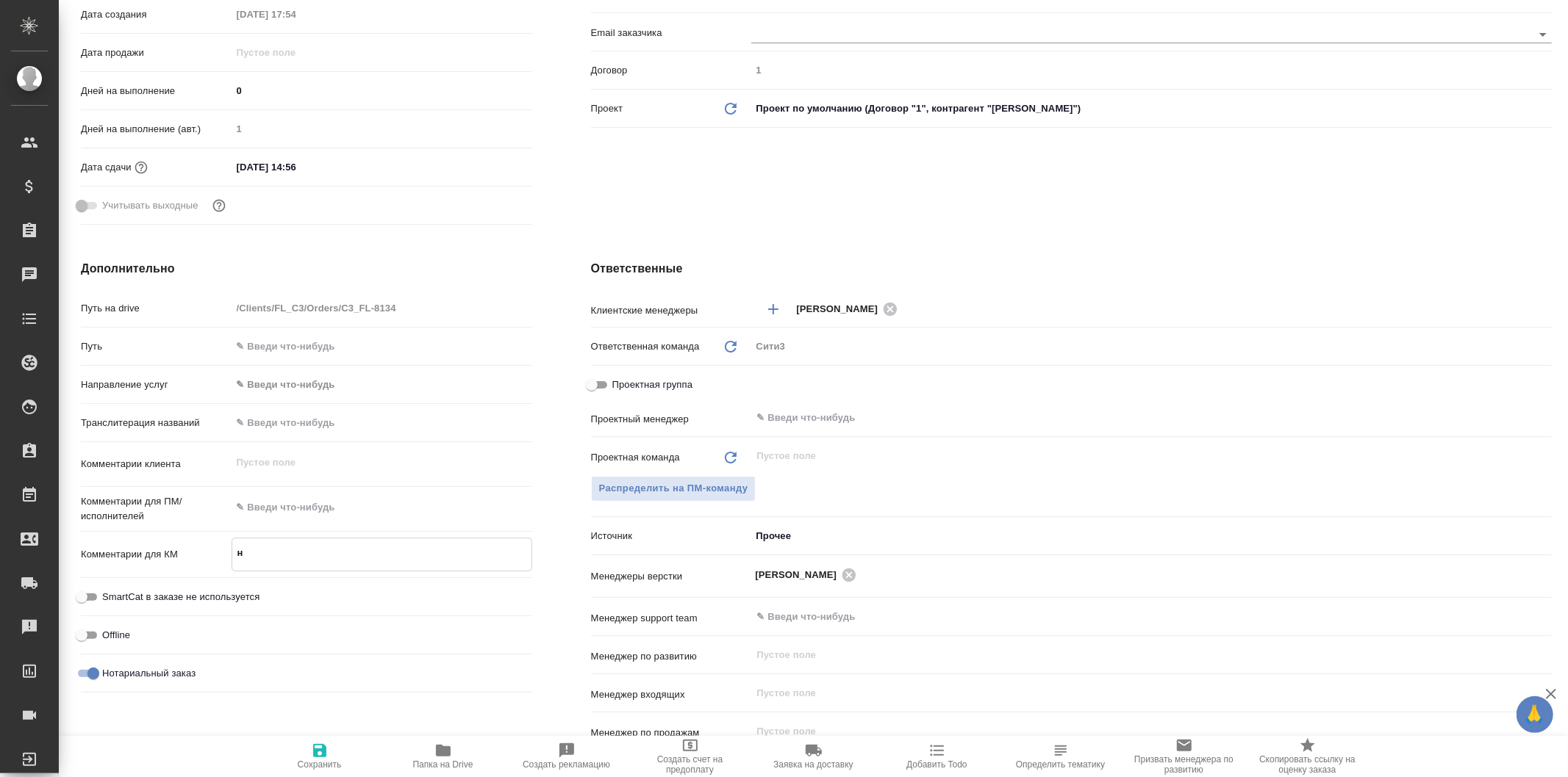
type textarea "x"
type textarea "не"
type textarea "x"
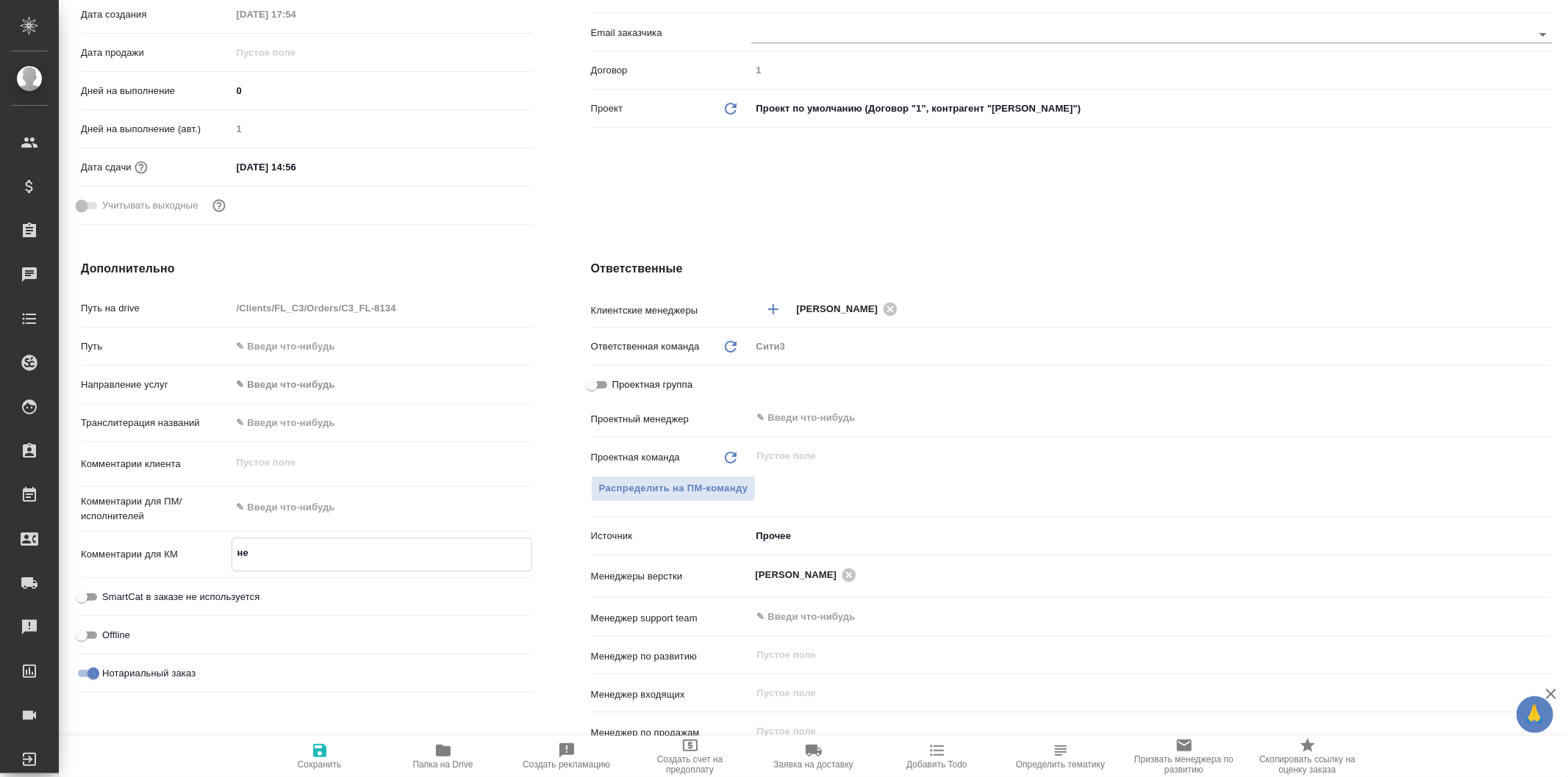
type textarea "x"
type textarea "нет"
type textarea "x"
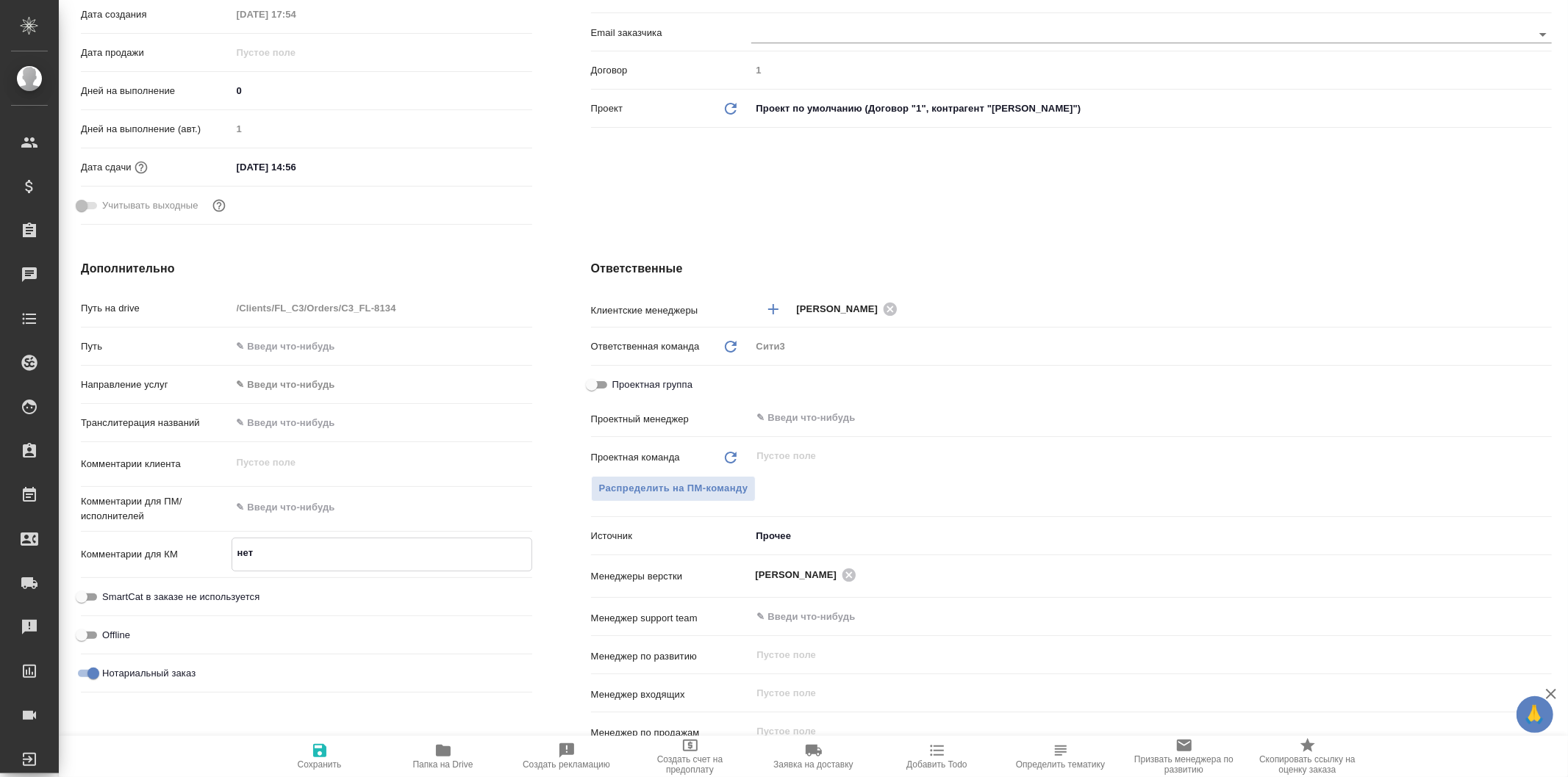
type textarea "x"
type textarea "нет"
type textarea "x"
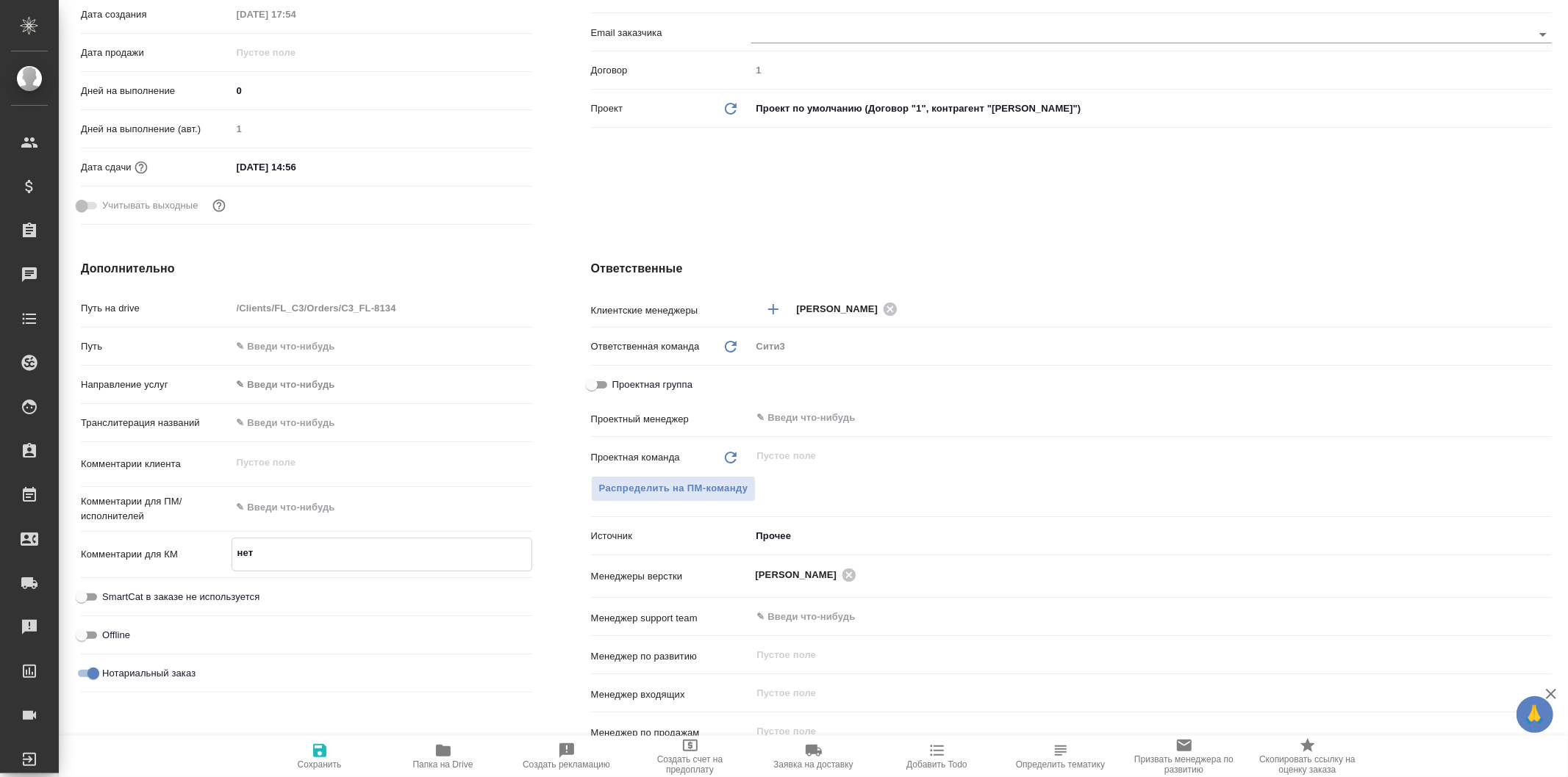
type textarea "нет о"
type textarea "x"
type textarea "нет ор"
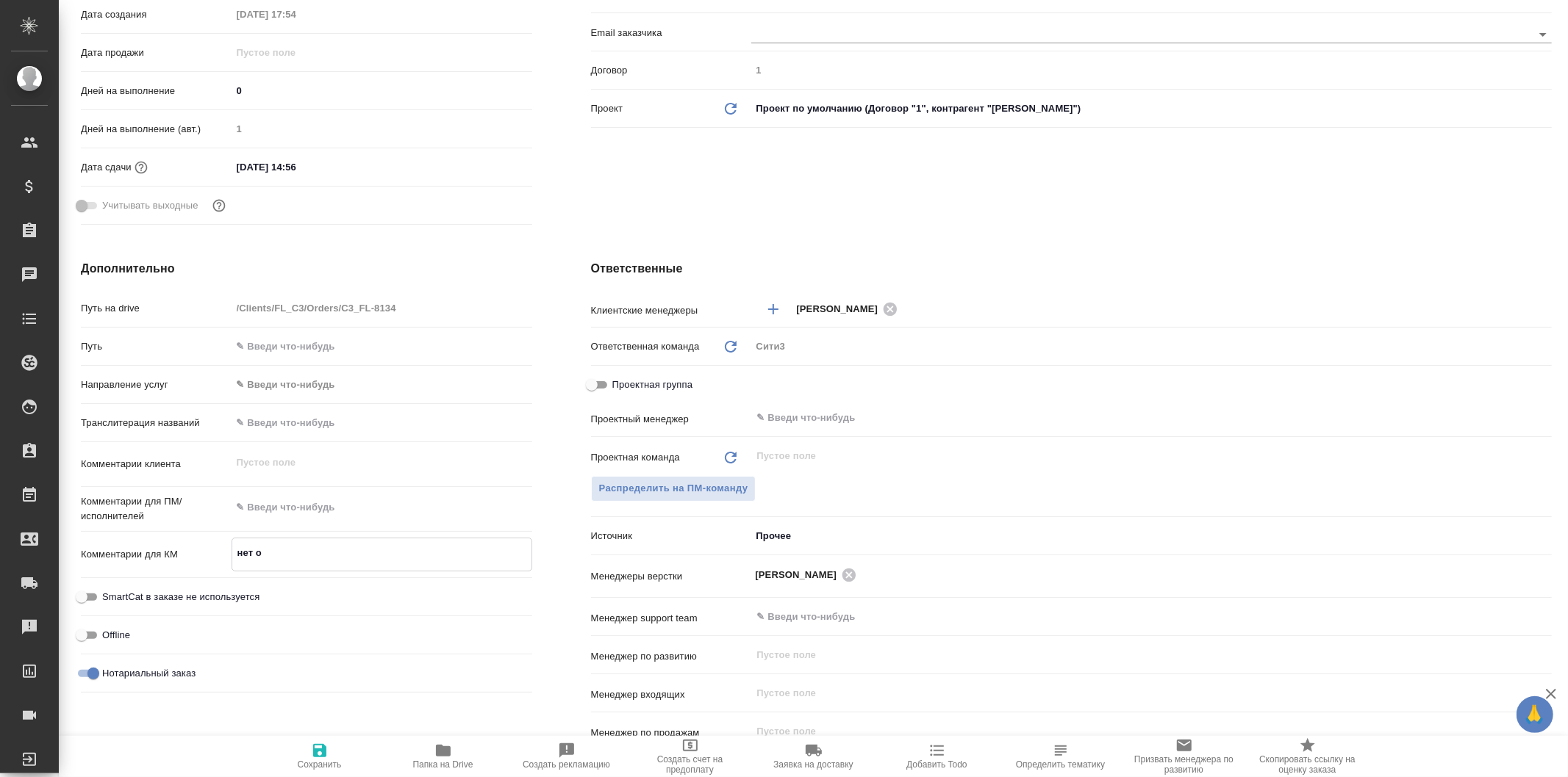
type textarea "x"
type textarea "нет ори"
type textarea "x"
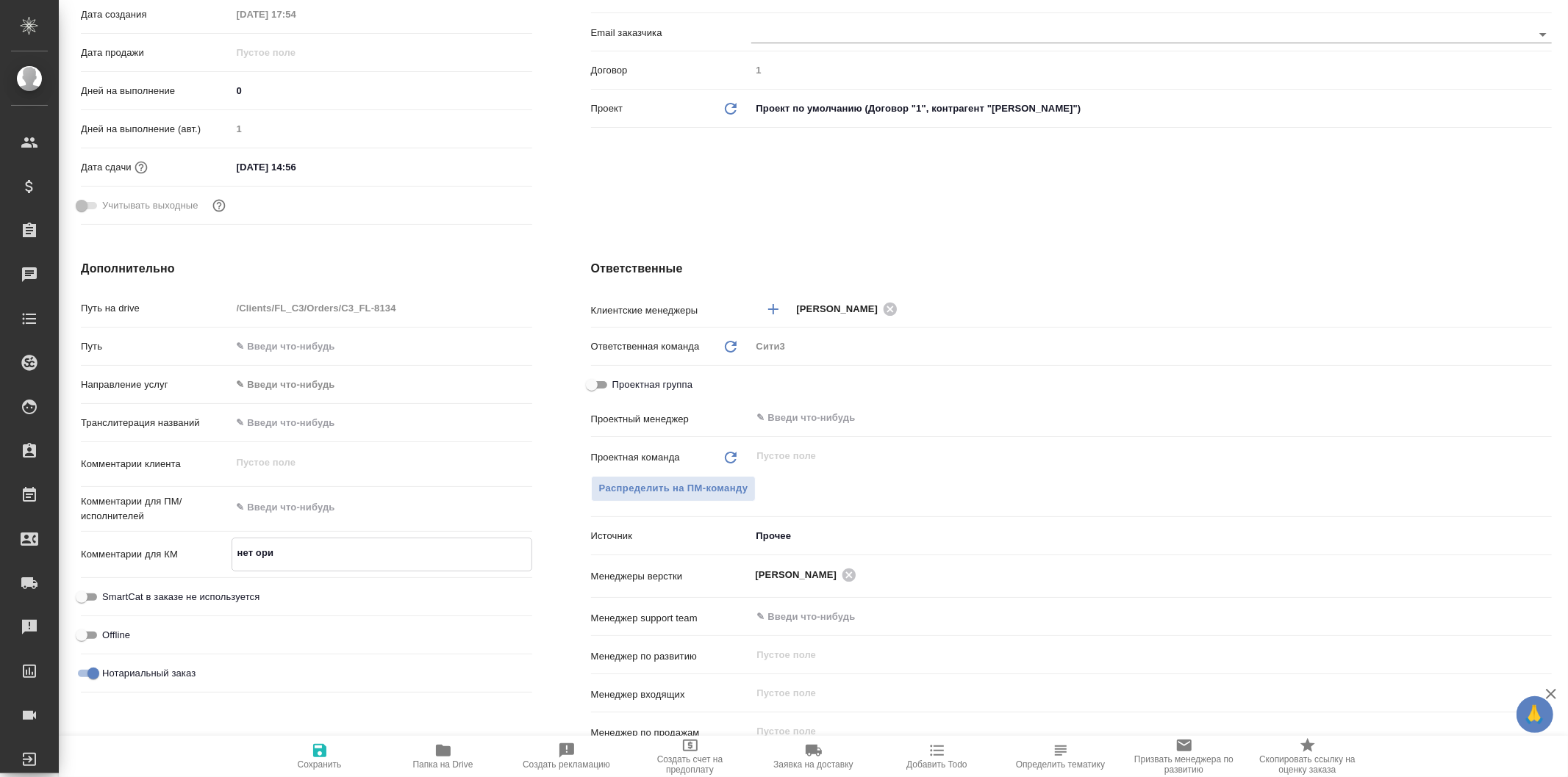
type textarea "нет орио"
type textarea "x"
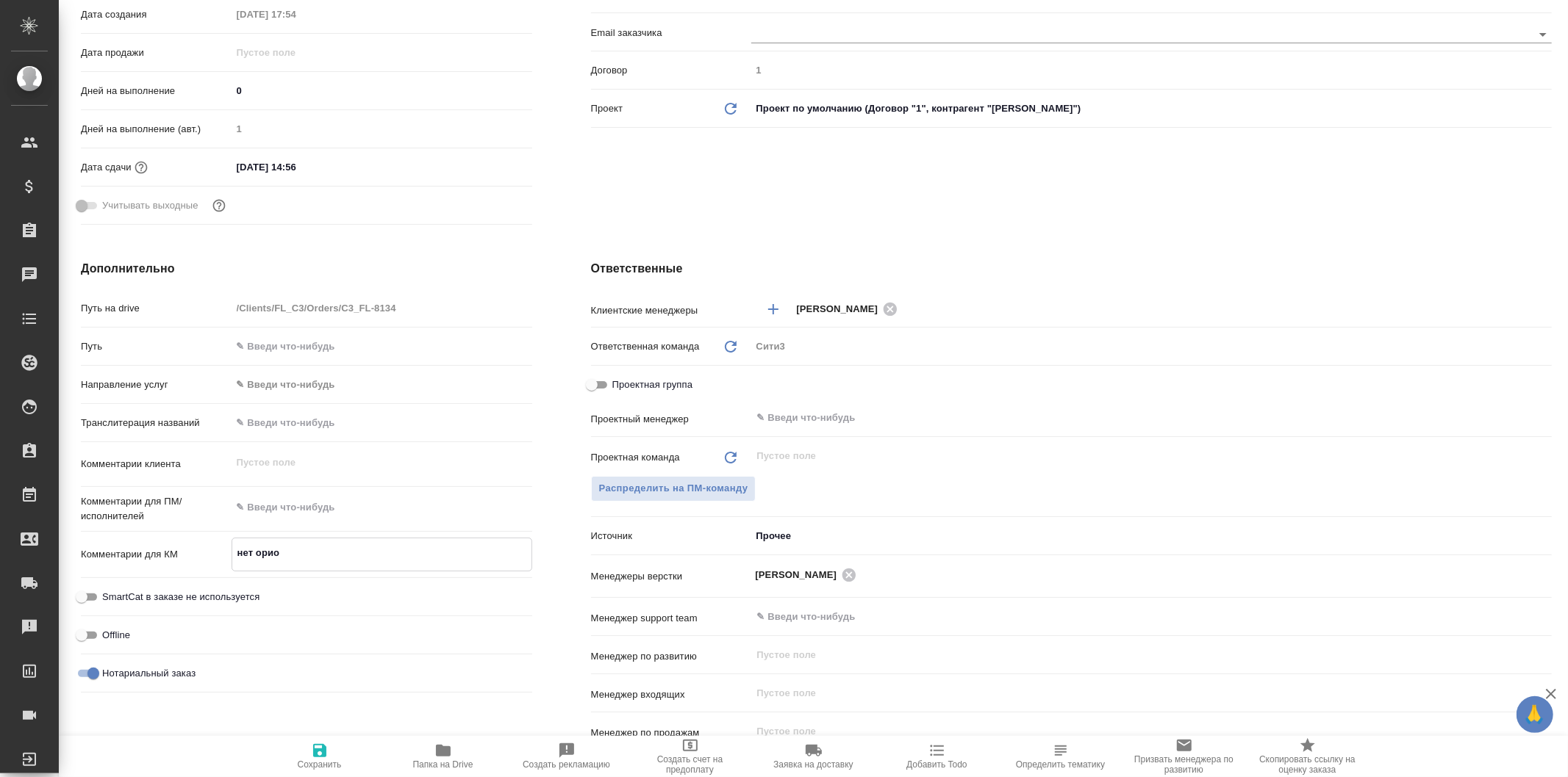
type textarea "x"
type textarea "нет ори"
type textarea "x"
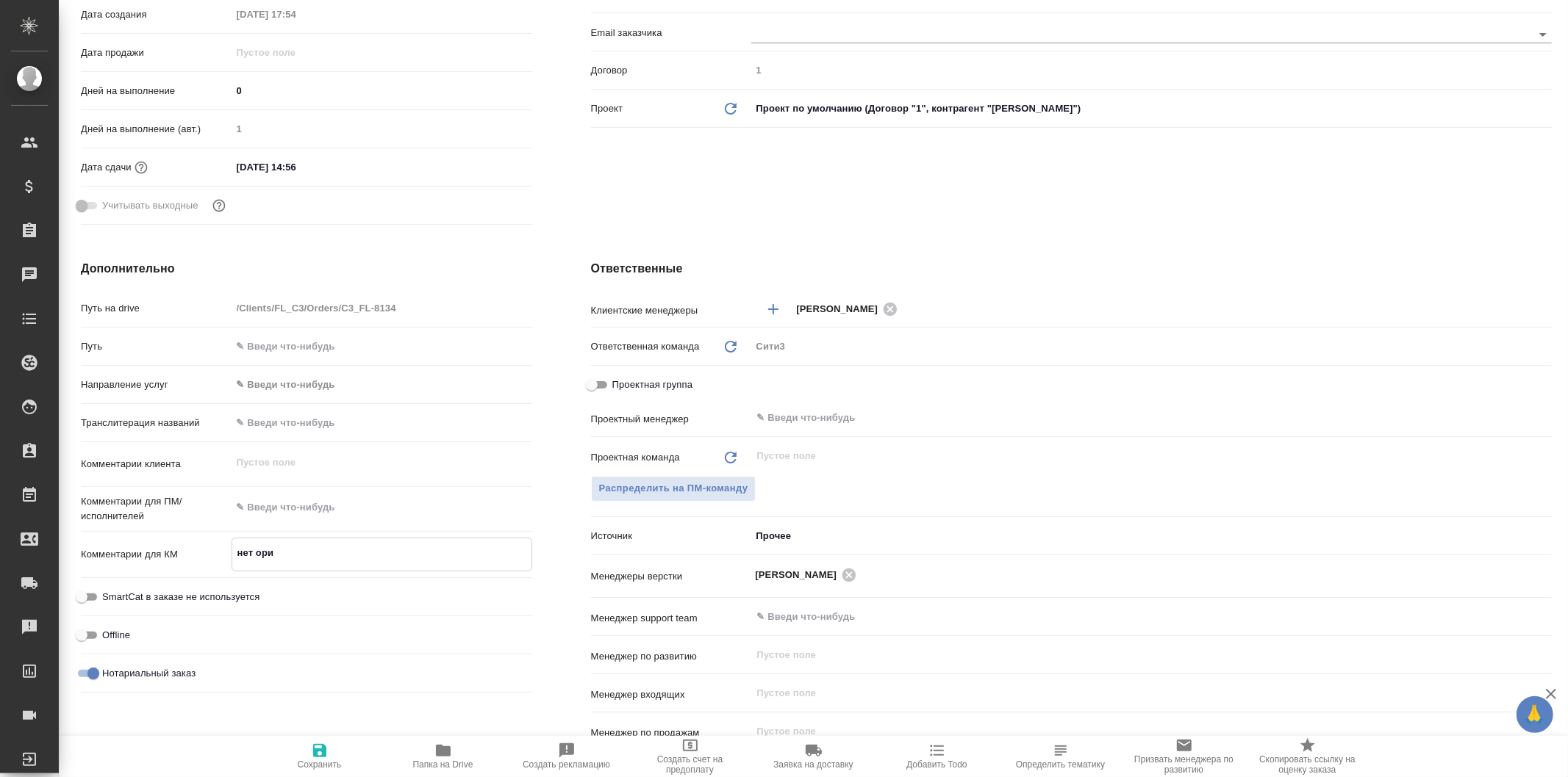
type textarea "нет ориг"
type textarea "x"
type textarea "нет ориги"
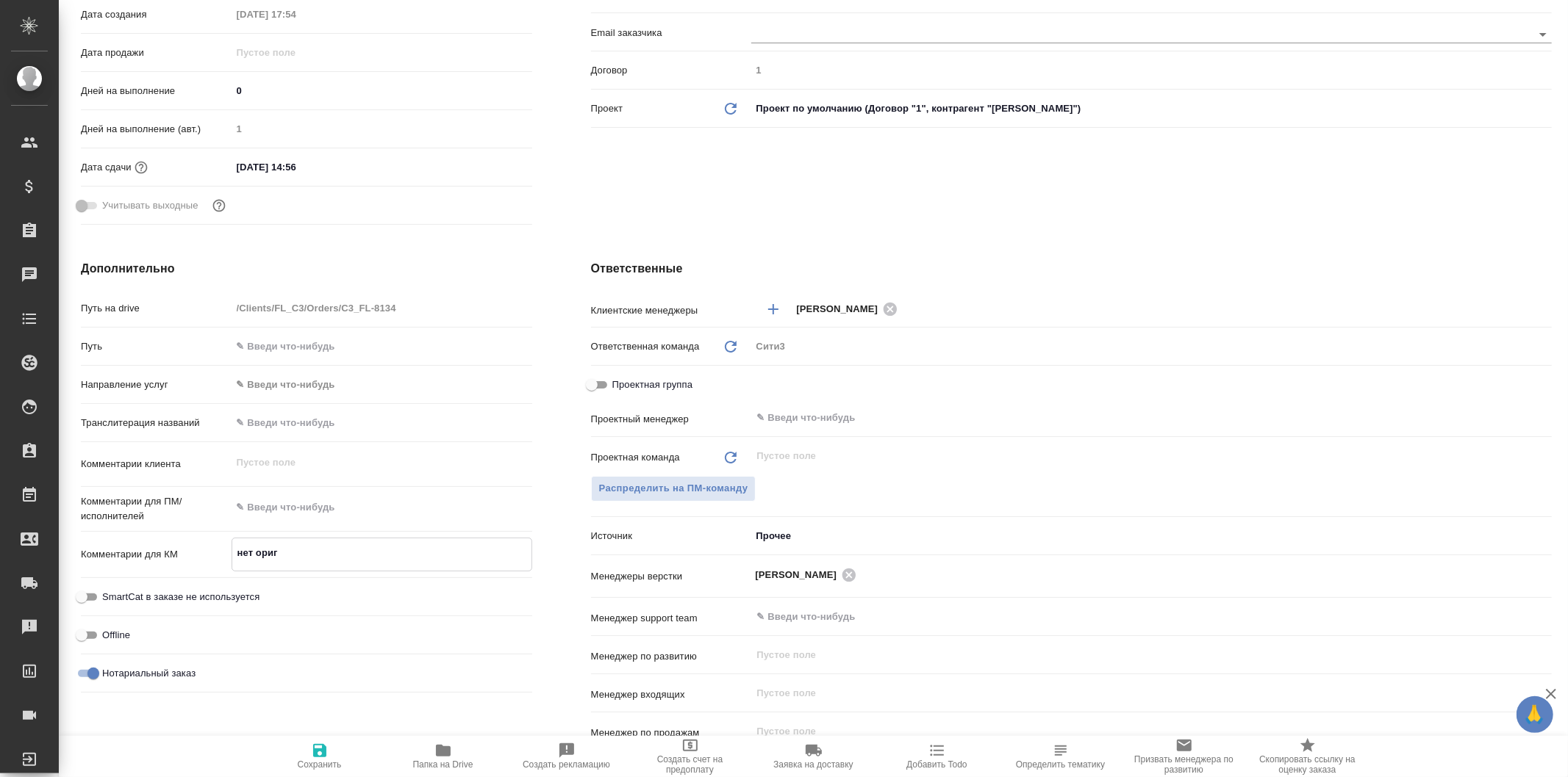
type textarea "x"
type textarea "нет оригин"
type textarea "x"
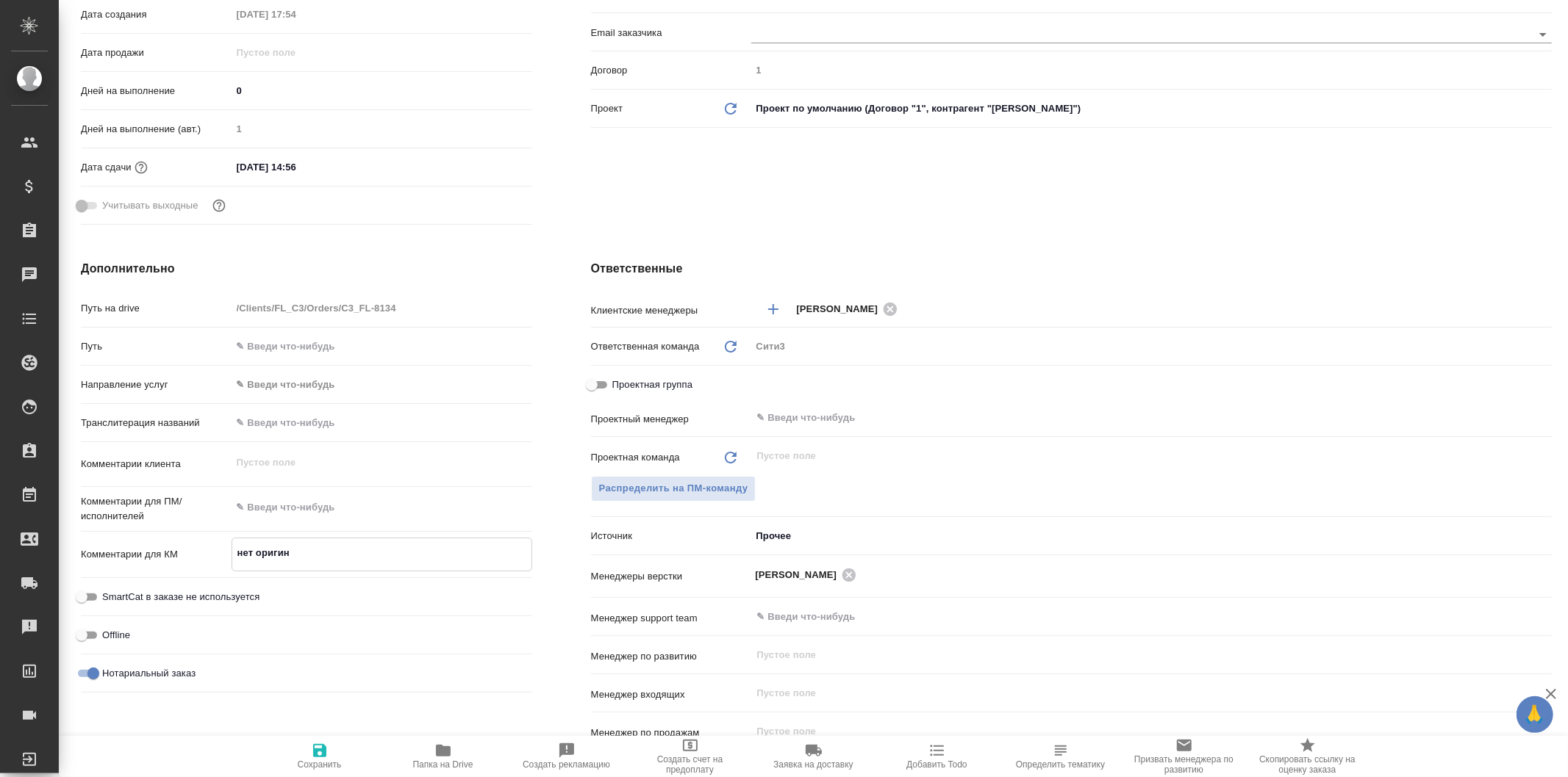
type textarea "x"
type textarea "нет оригина"
type textarea "x"
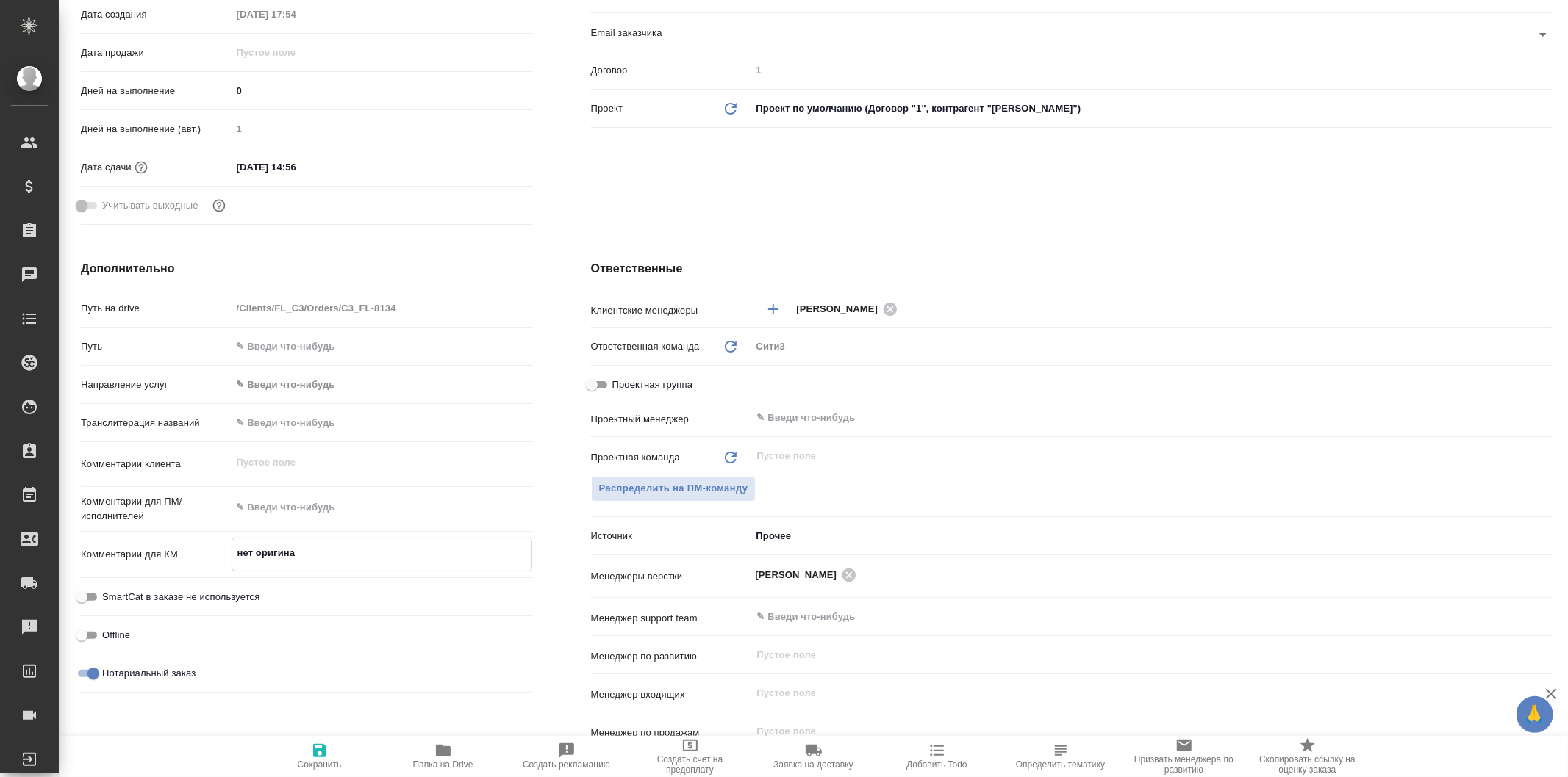
type textarea "x"
type textarea "нет оригинал"
type textarea "x"
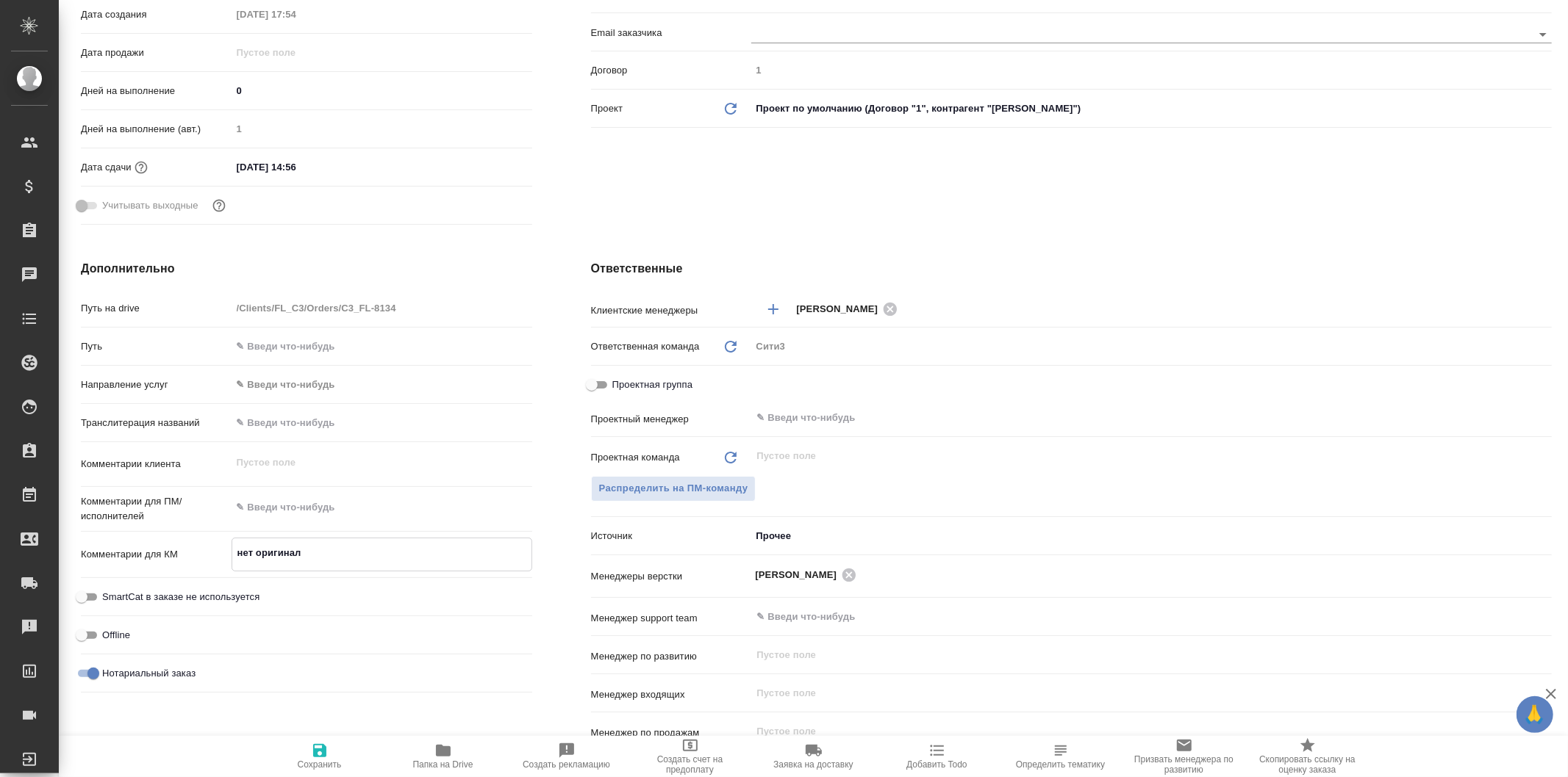
type textarea "нет оригинала"
type textarea "x"
type textarea "нет оригинала,"
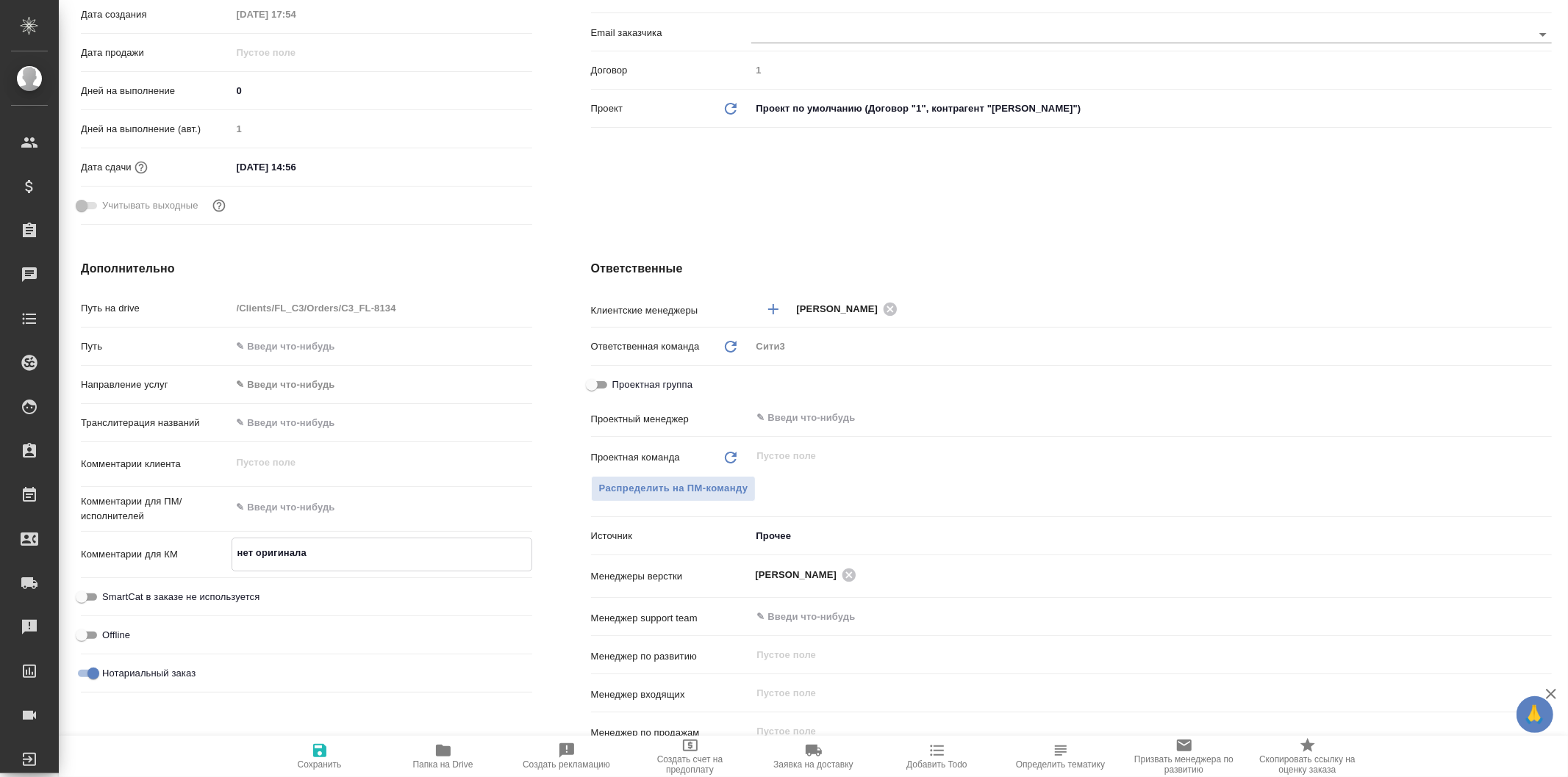
type textarea "x"
type textarea "нет оригинала,"
type textarea "x"
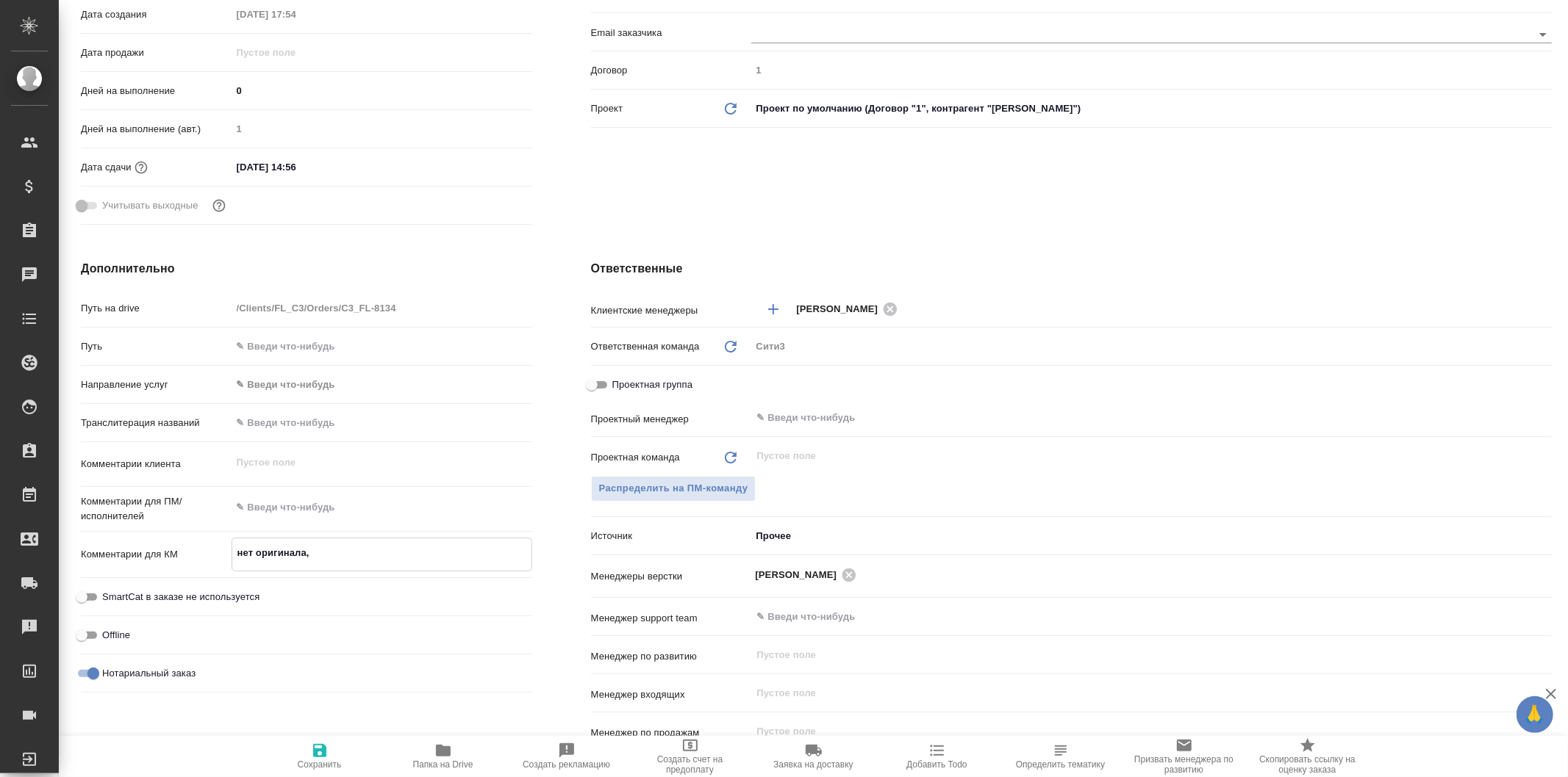
type textarea "x"
type textarea "нет оригинала, н"
type textarea "x"
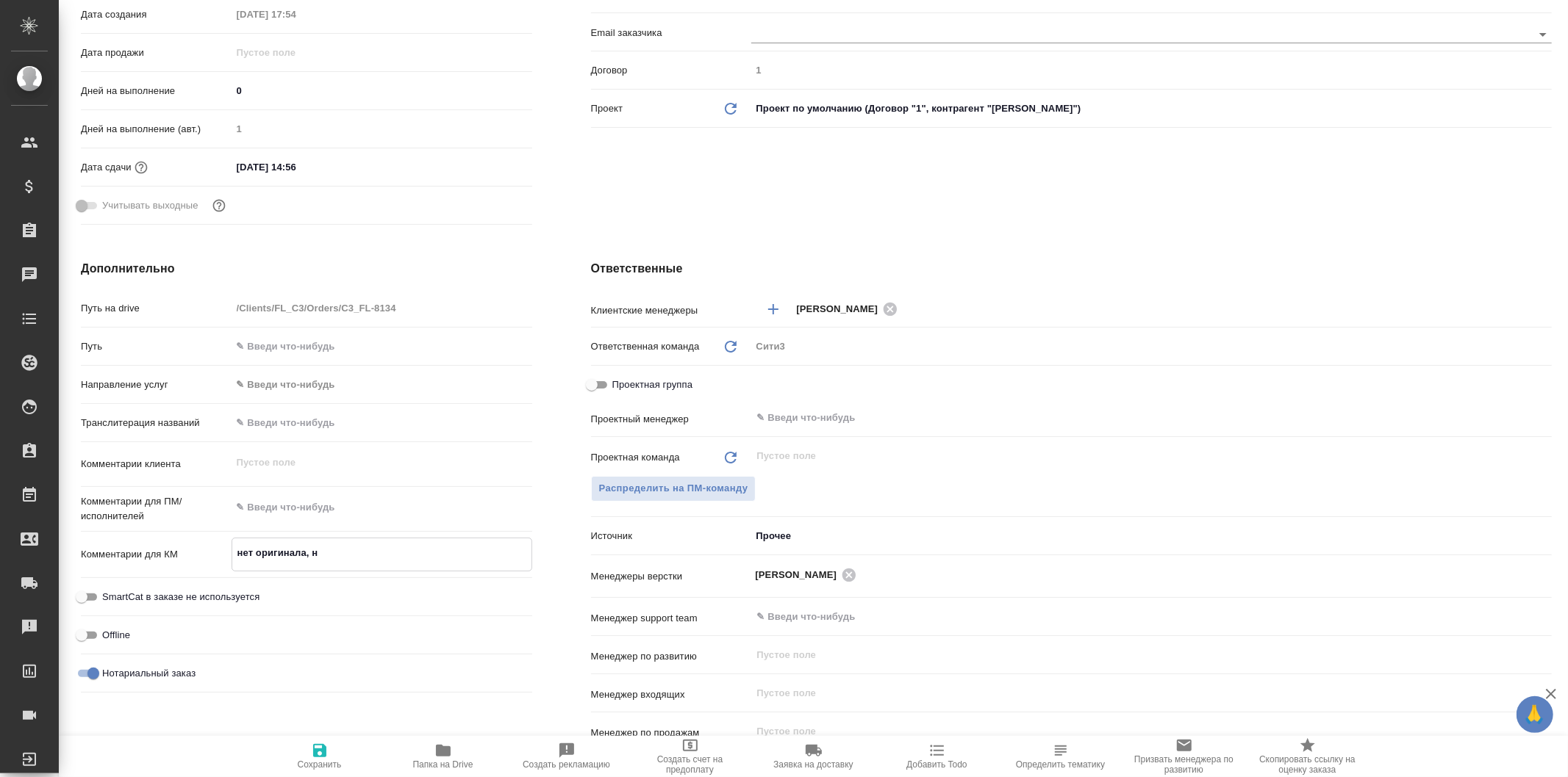
type textarea "x"
type textarea "нет оригинала, ну"
type textarea "x"
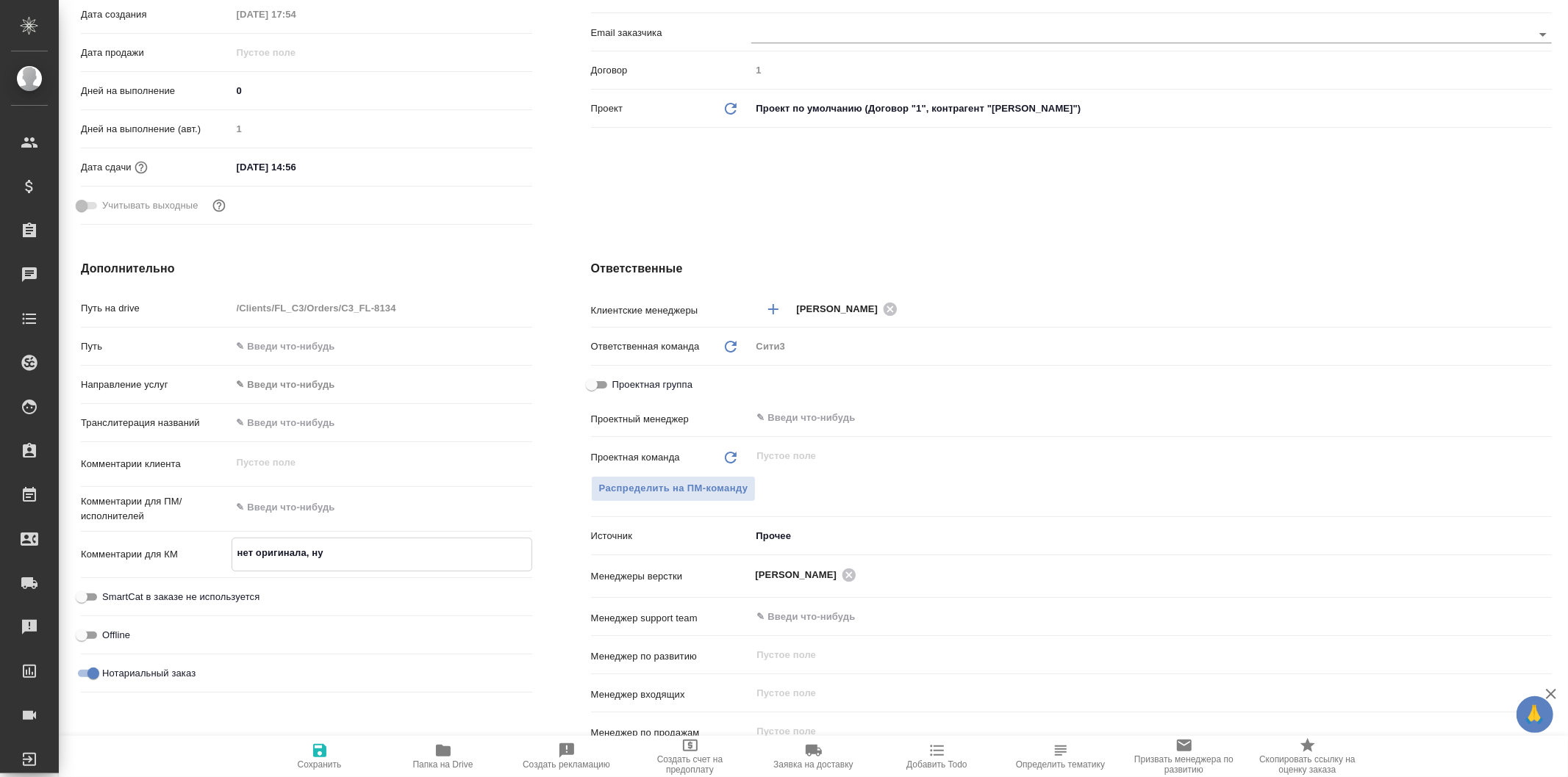
type textarea "нет оригинала, нуж"
type textarea "x"
type textarea "нет оригинала, нужн"
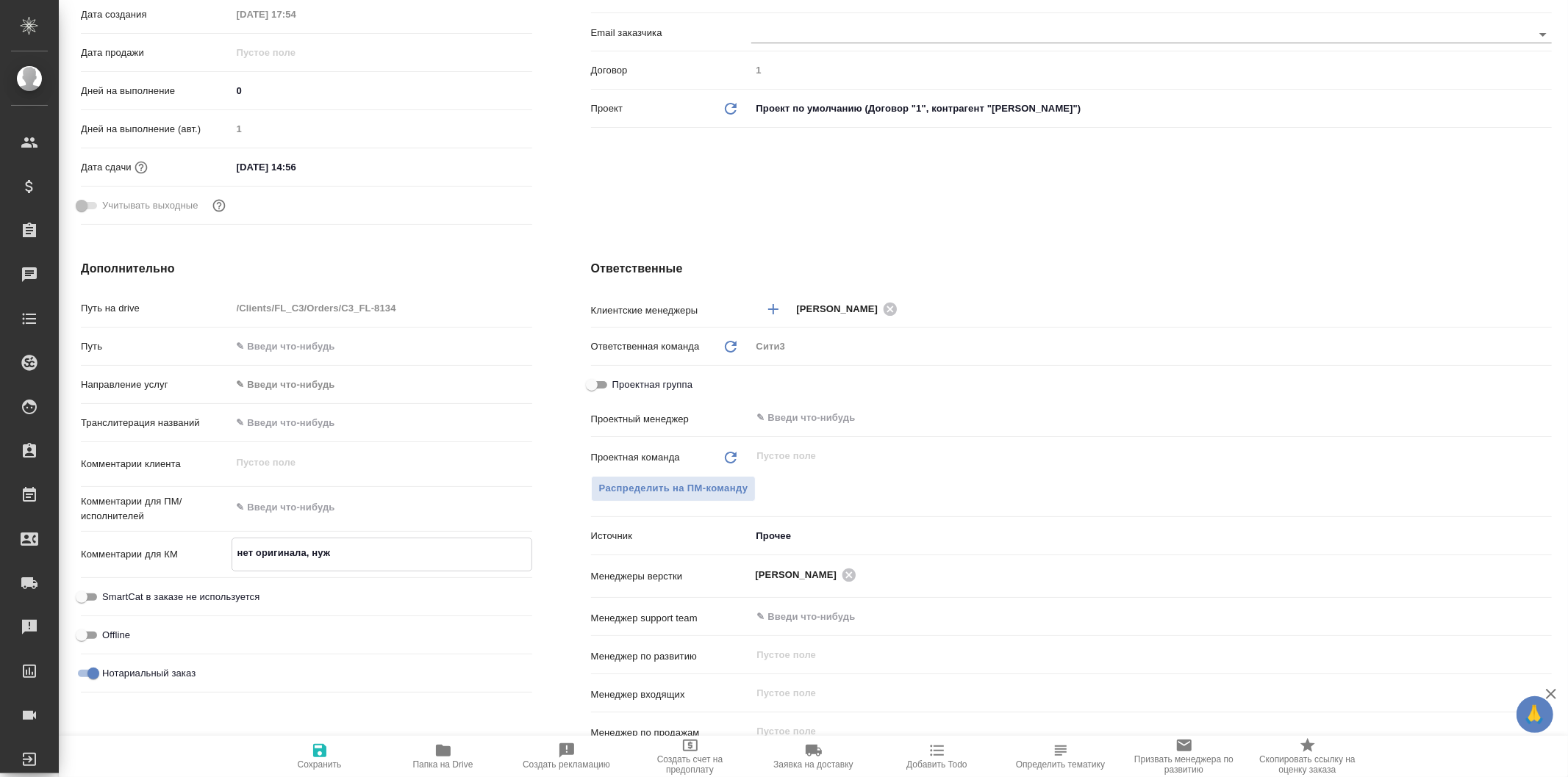
type textarea "x"
type textarea "нет оригинала, нужно"
type textarea "x"
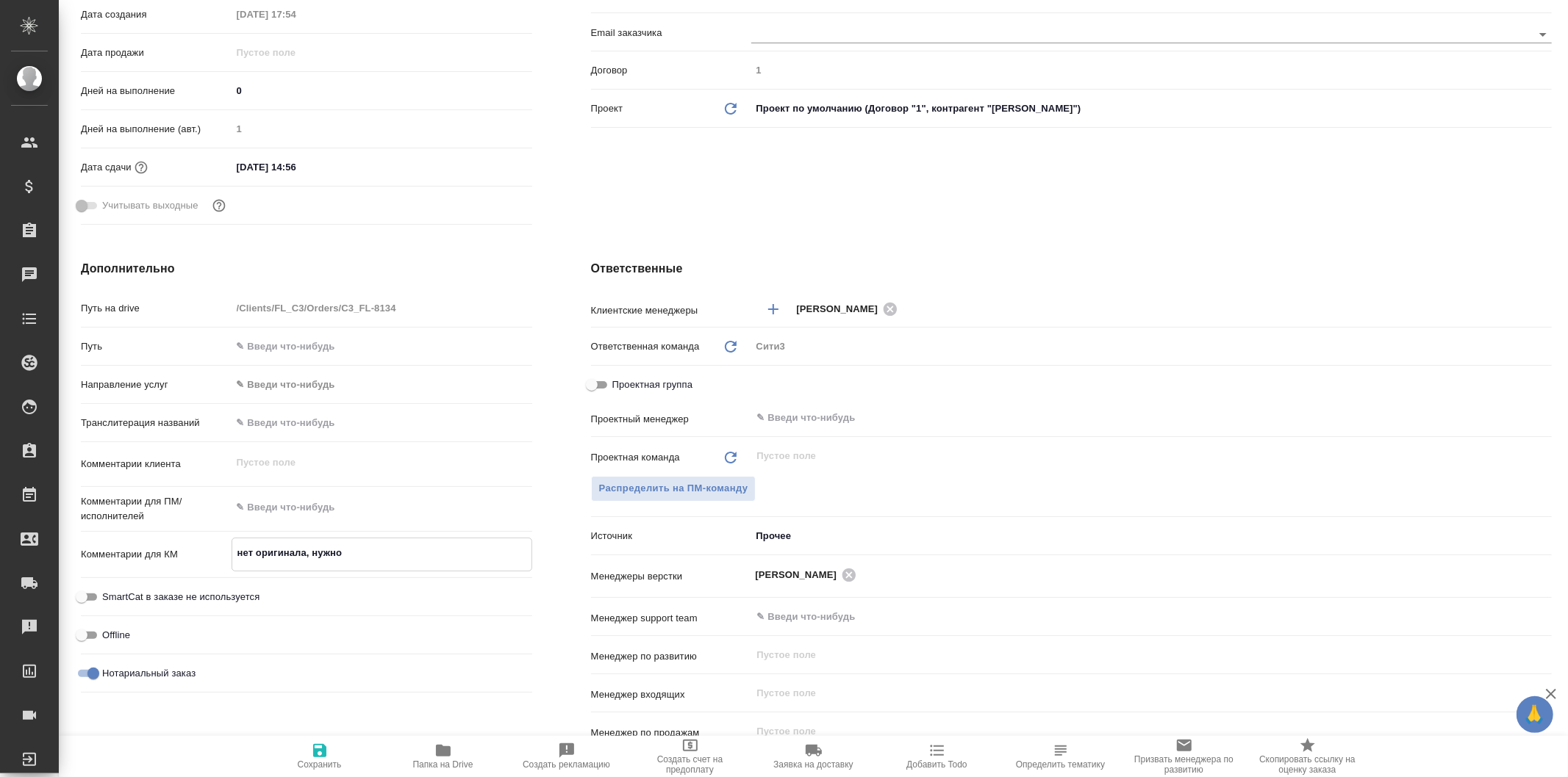
type textarea "x"
type textarea "нет оригинала, нужно"
type textarea "x"
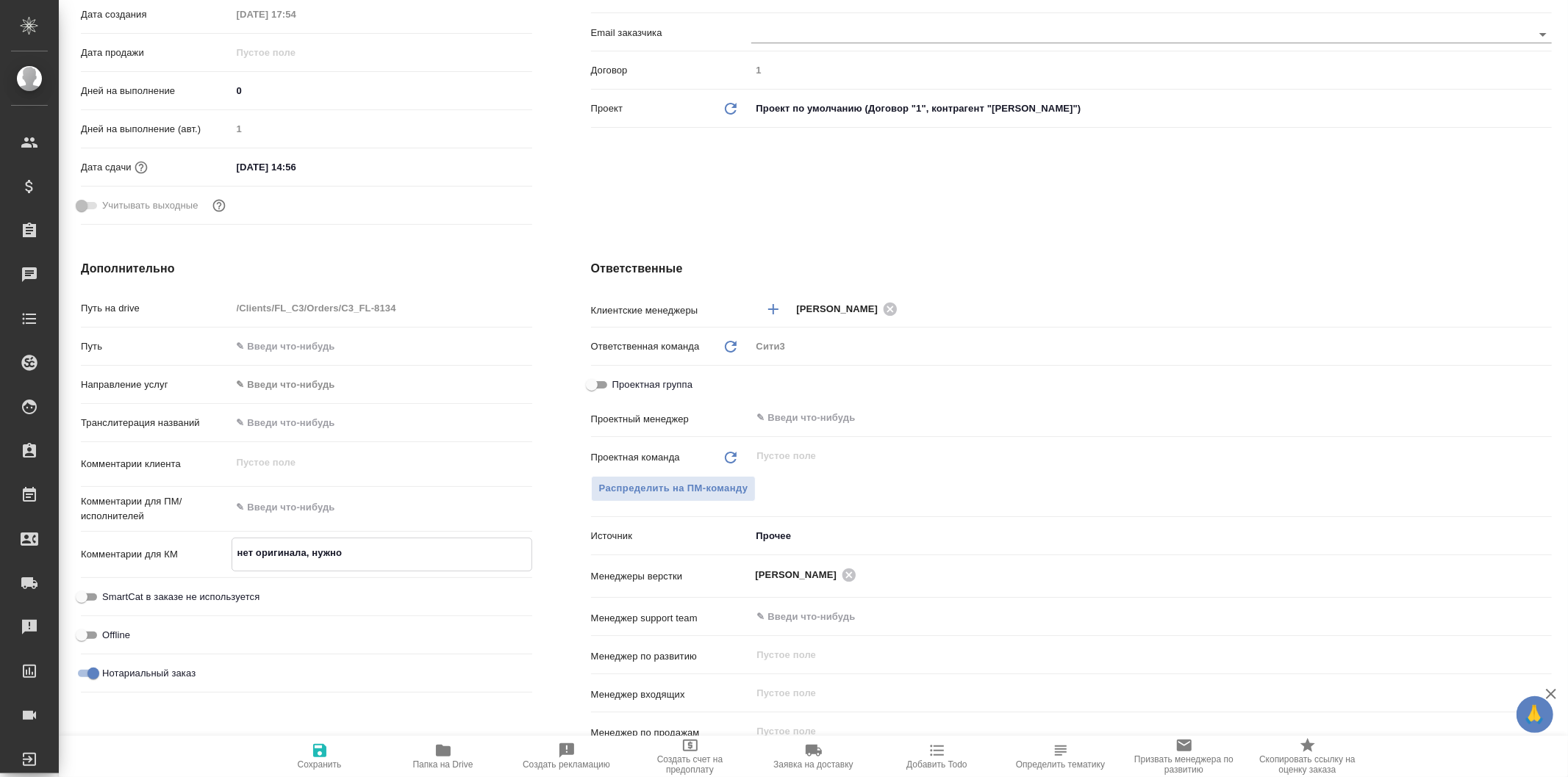
type textarea "x"
type textarea "нет оригинала, нужно с"
type textarea "x"
type textarea "нет оригинала, нужно сн"
type textarea "x"
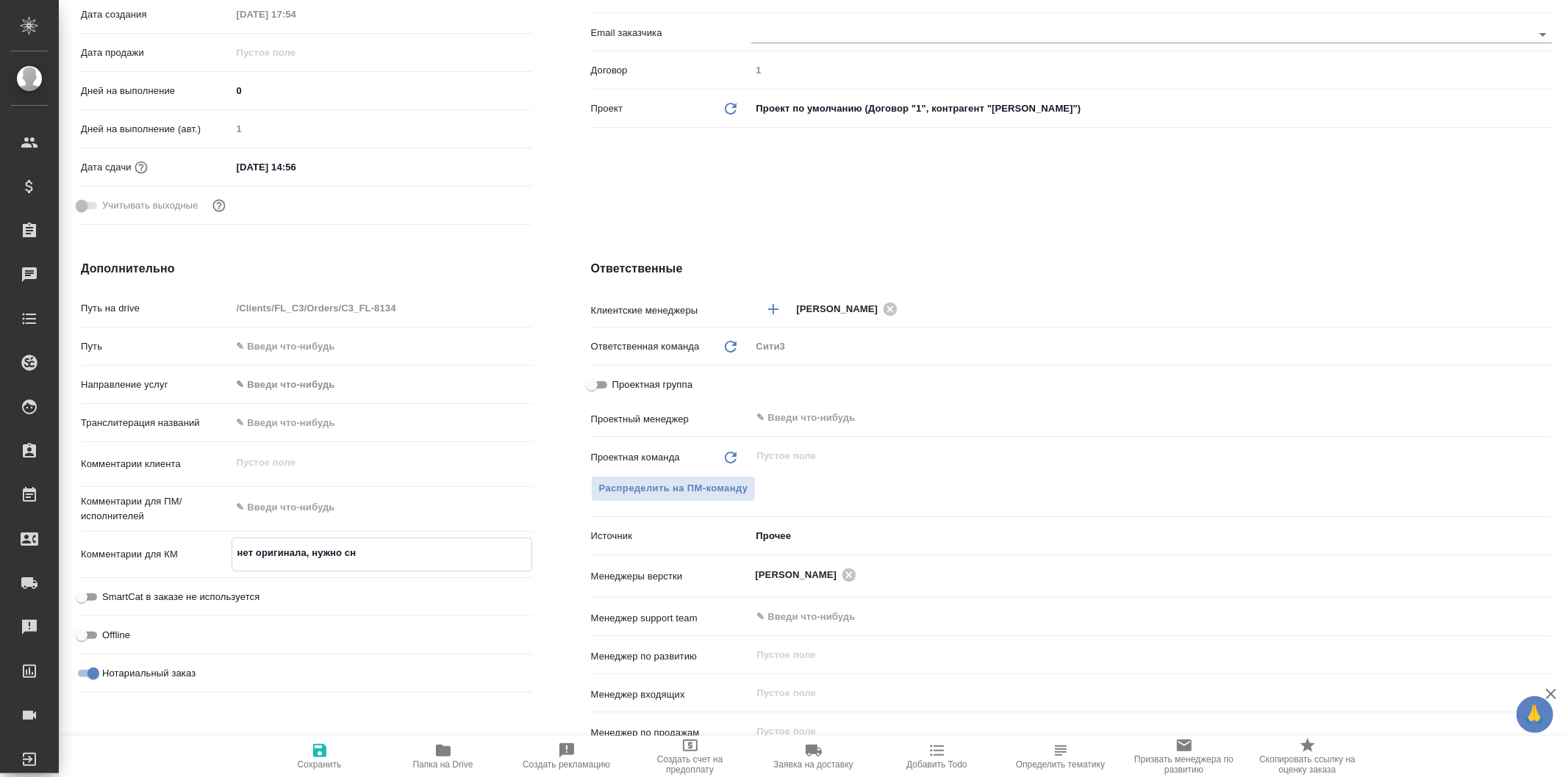
type textarea "x"
type textarea "нет оригинала, нужно сна"
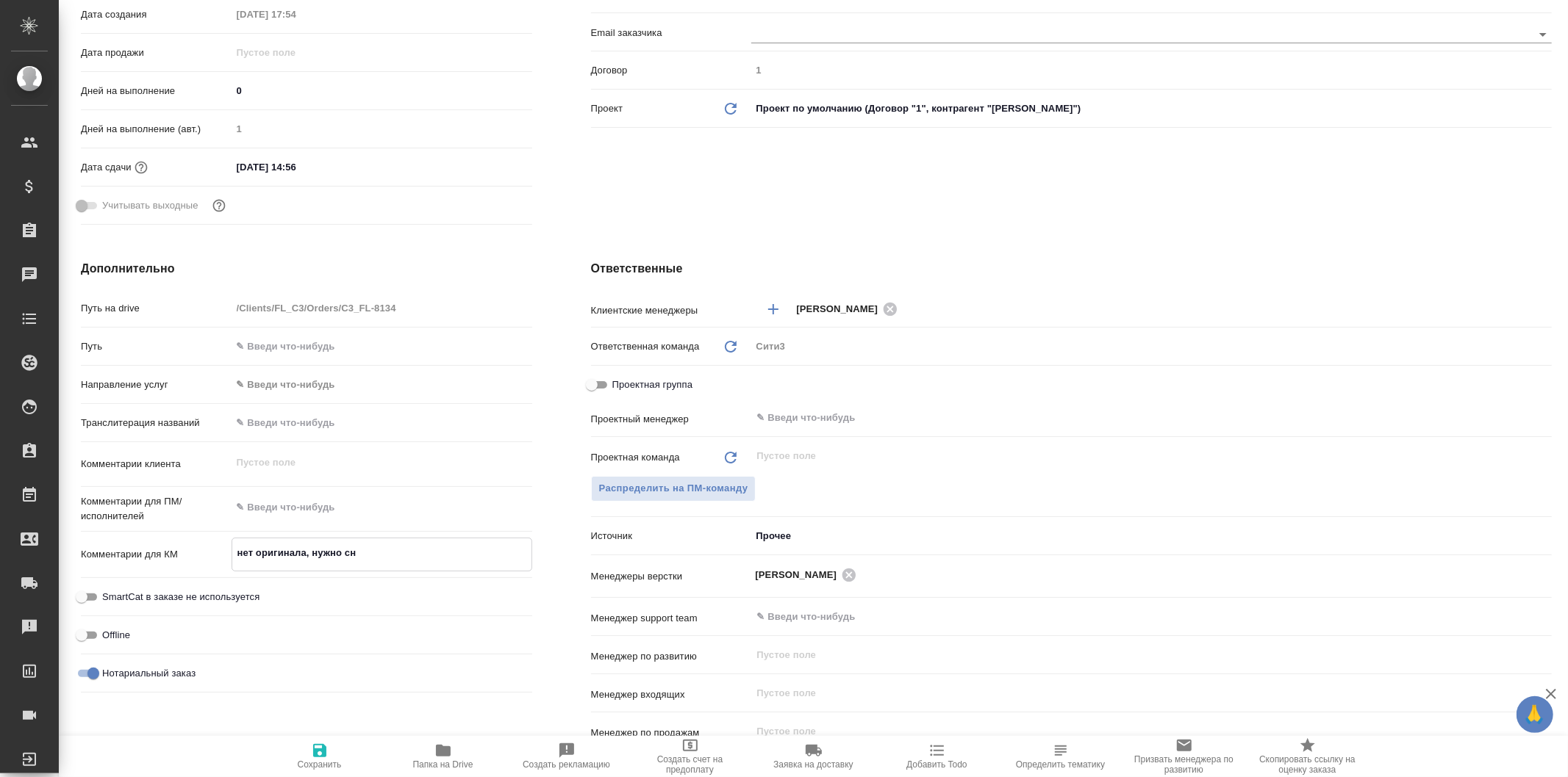
type textarea "x"
type textarea "нет оригинала, нужно снач"
type textarea "x"
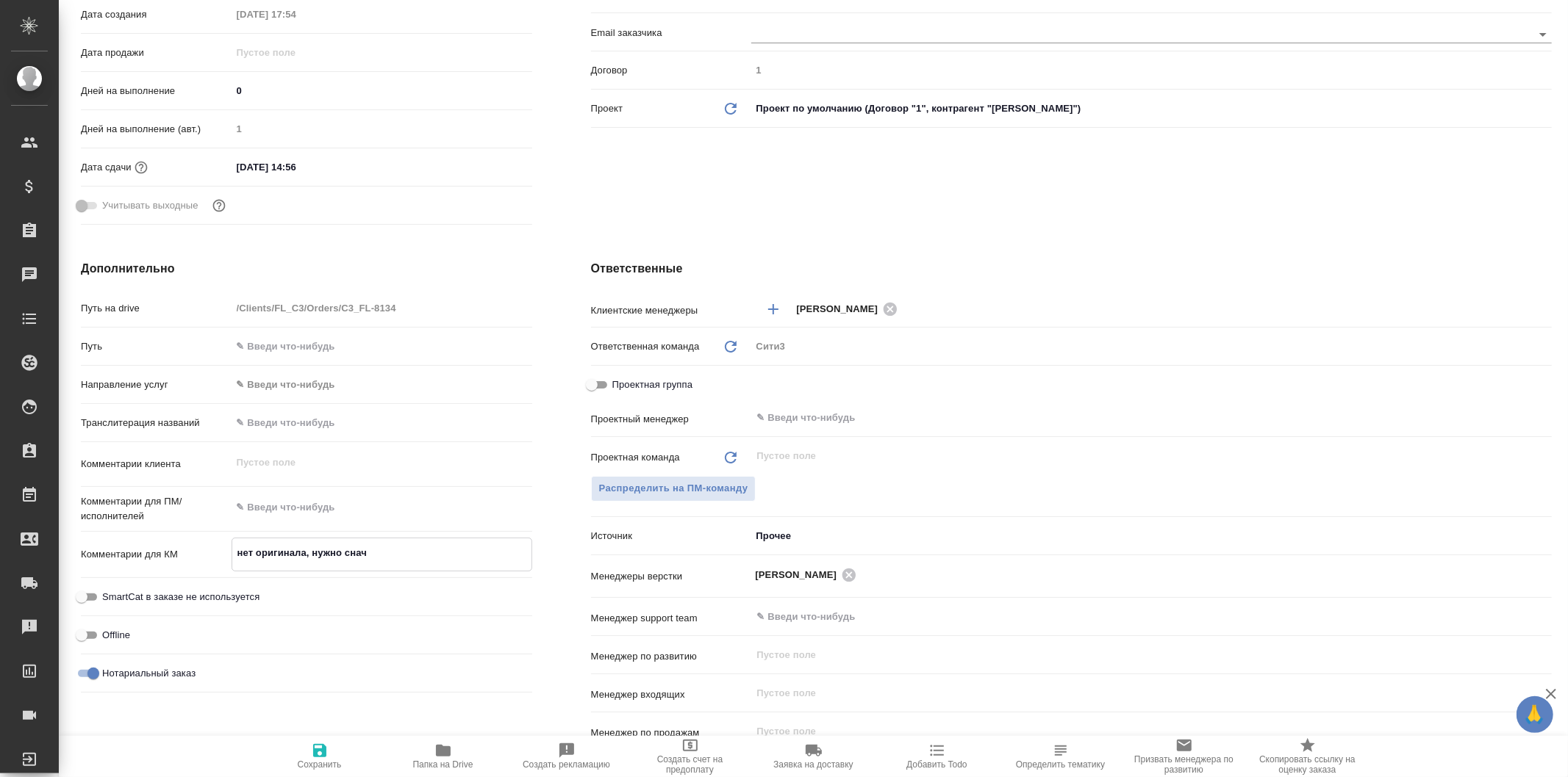
type textarea "x"
type textarea "нет оригинала, нужно снача"
type textarea "x"
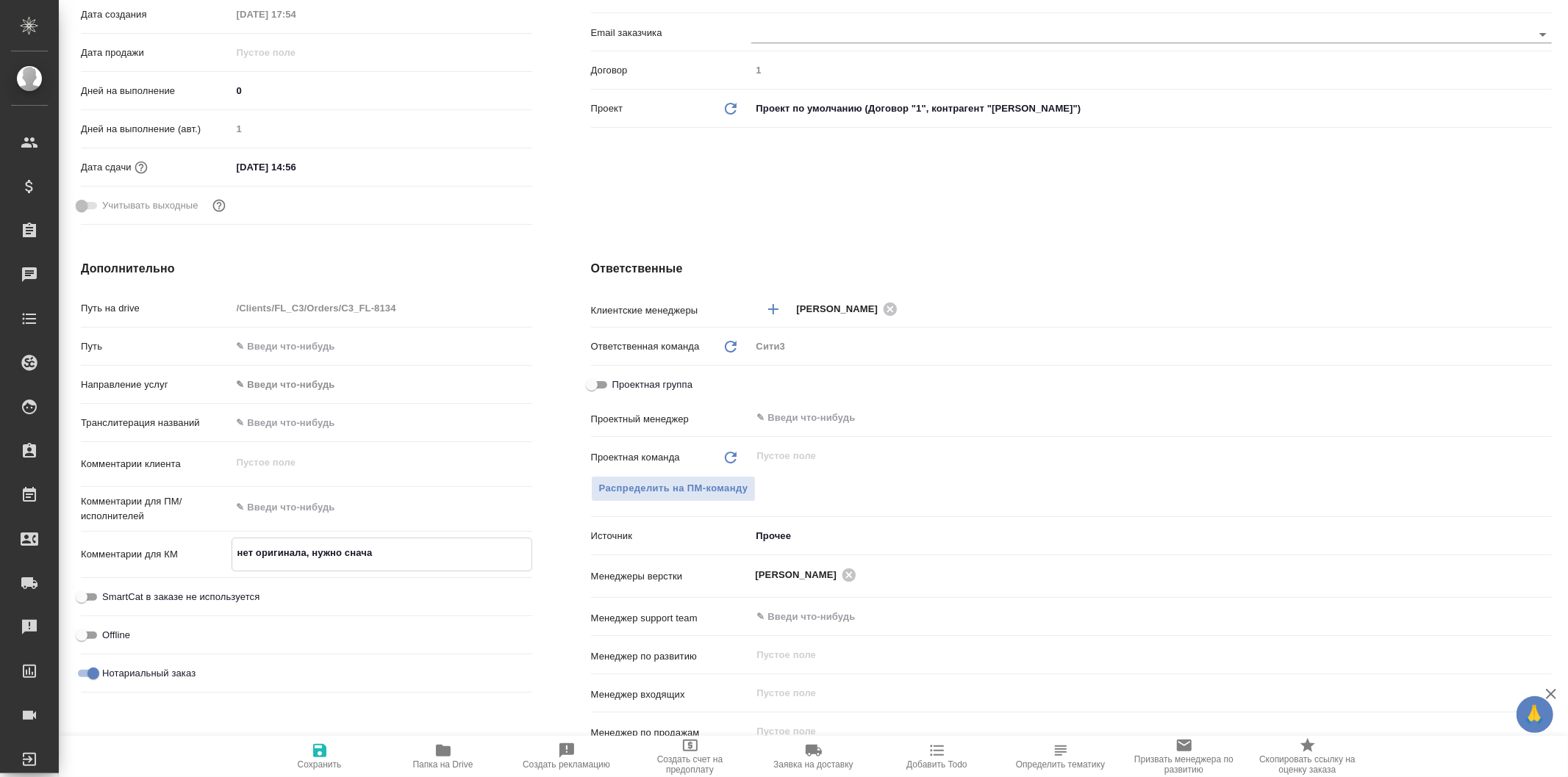
type textarea "x"
type textarea "нет оригинала, нужно сначал"
type textarea "x"
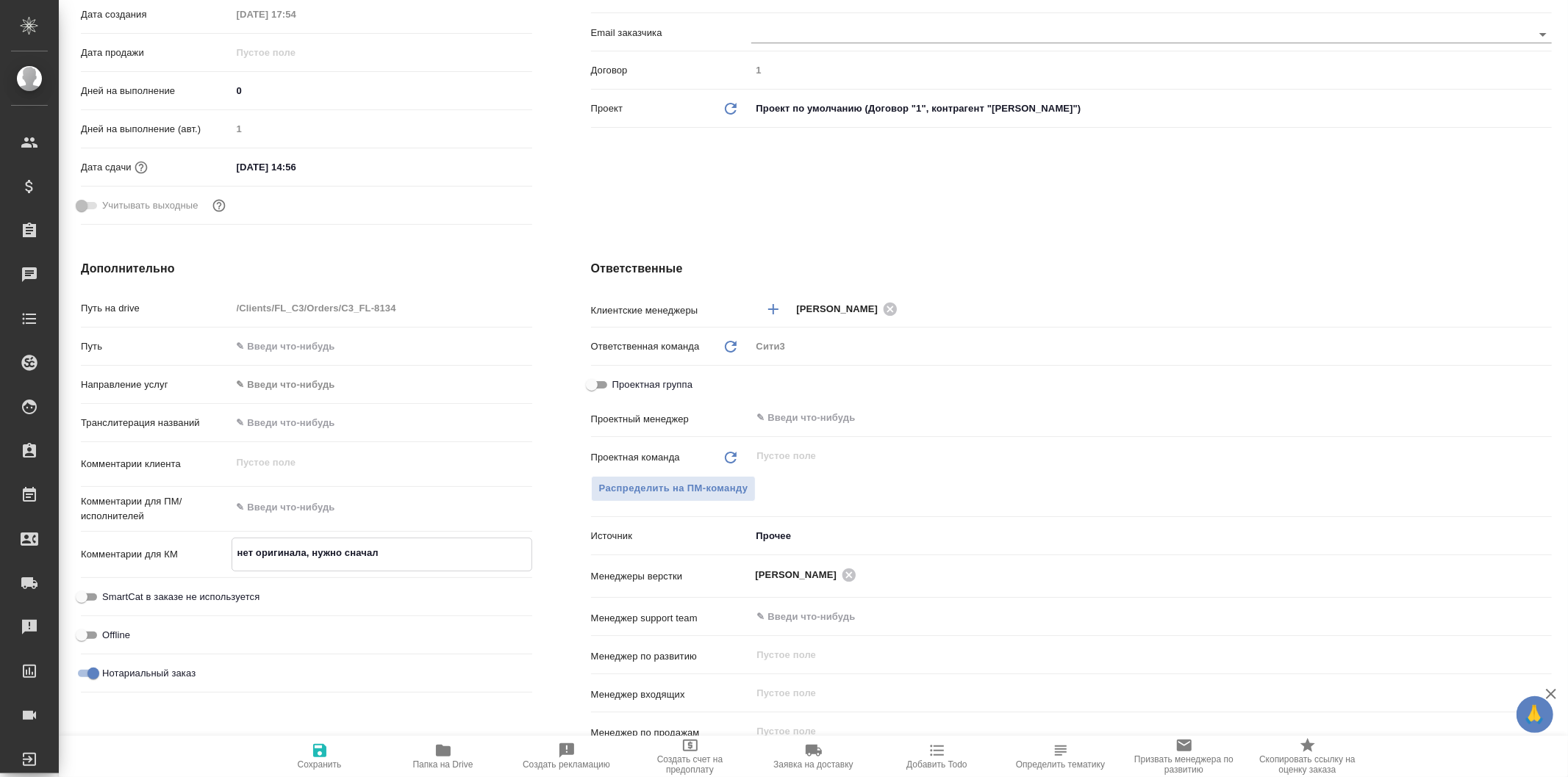
type textarea "нет оригинала, нужно сначала"
type textarea "x"
type textarea "нет оригинала, нужно сначала"
type textarea "x"
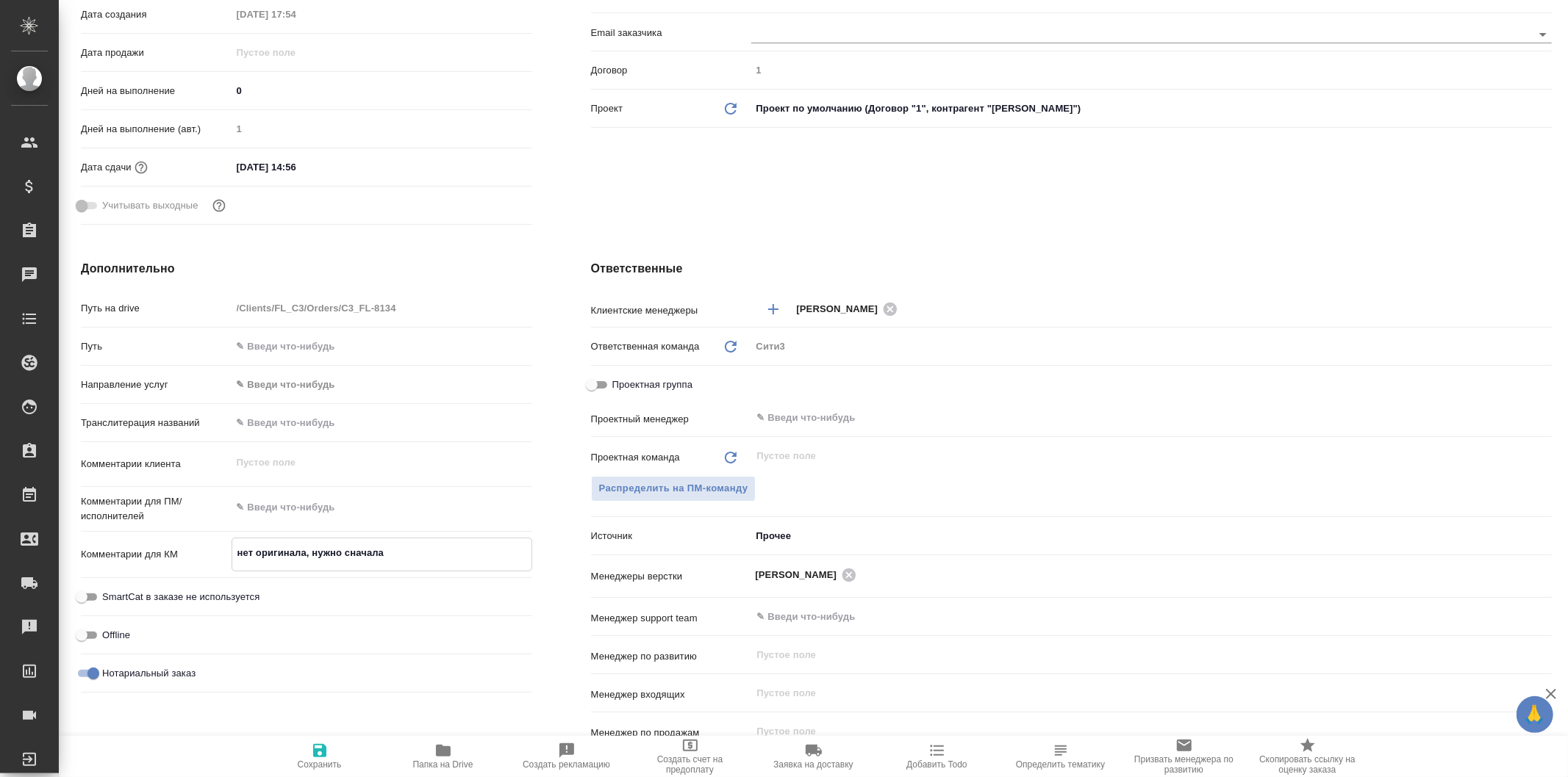
type textarea "x"
type textarea "нет оригинала, нужно сначала а"
type textarea "x"
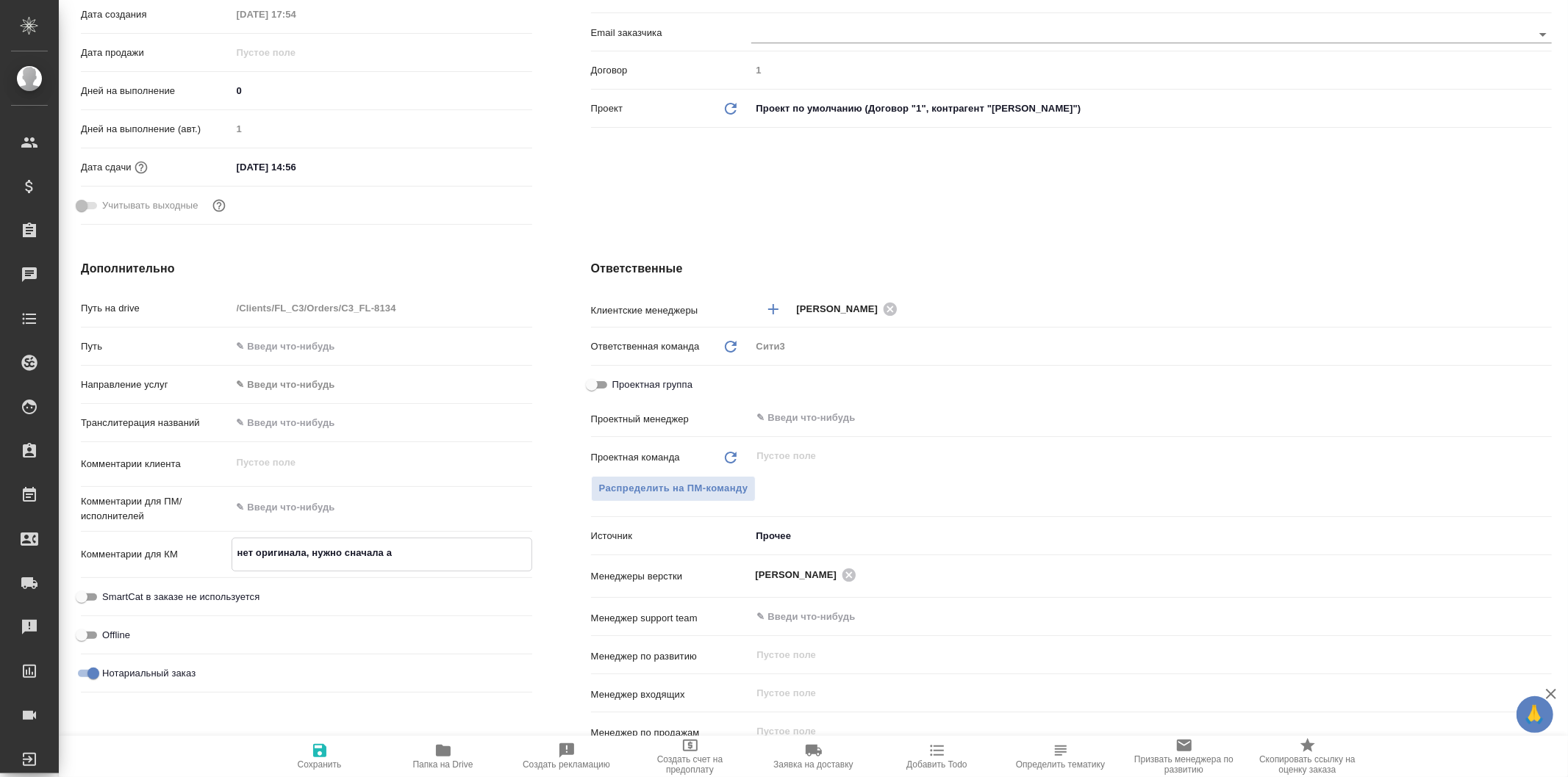
type textarea "x"
type textarea "нет оригинала, нужно сначала ап"
type textarea "x"
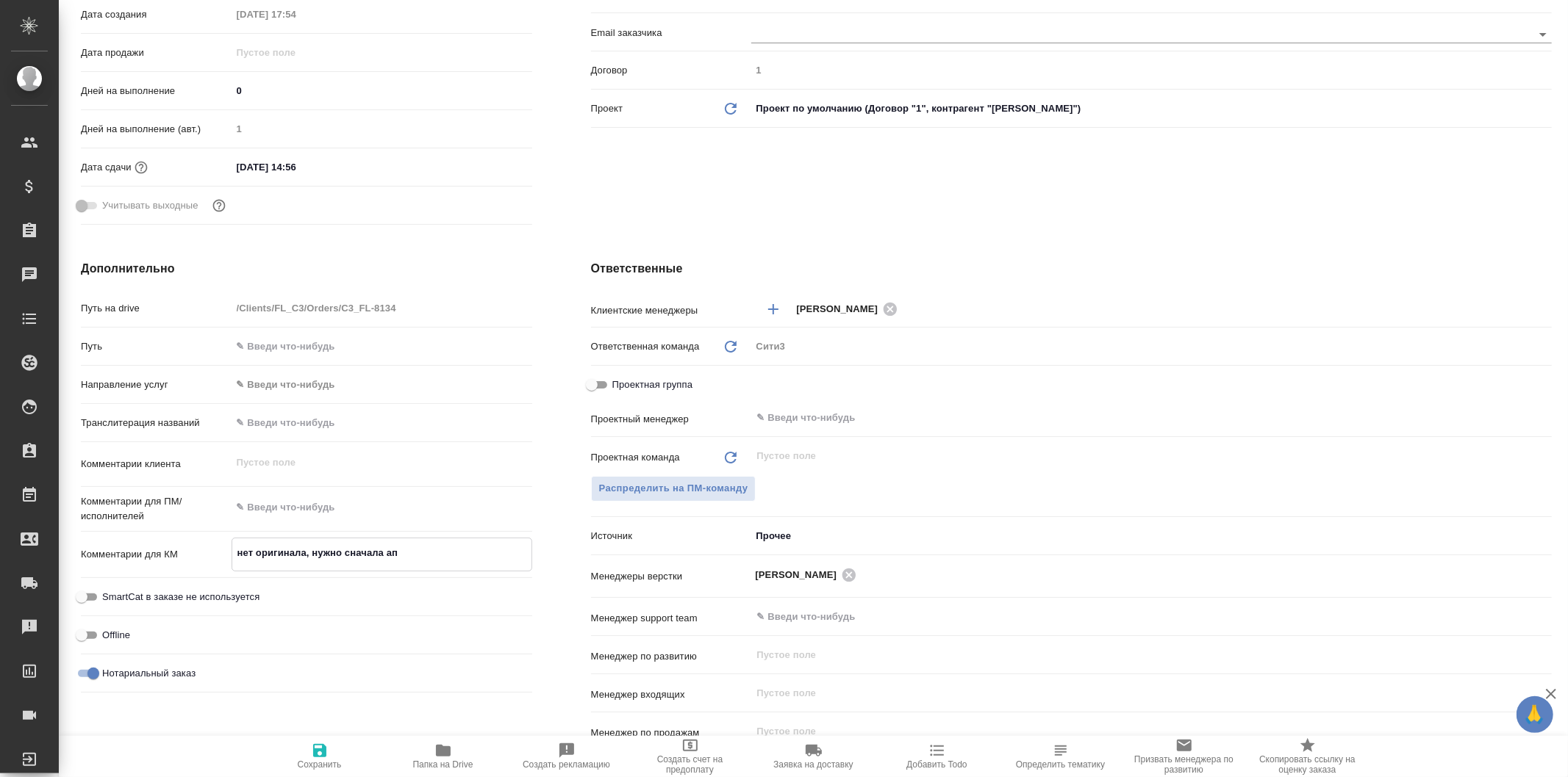
type textarea "x"
type textarea "нет оригинала, нужно сначала апо"
type textarea "x"
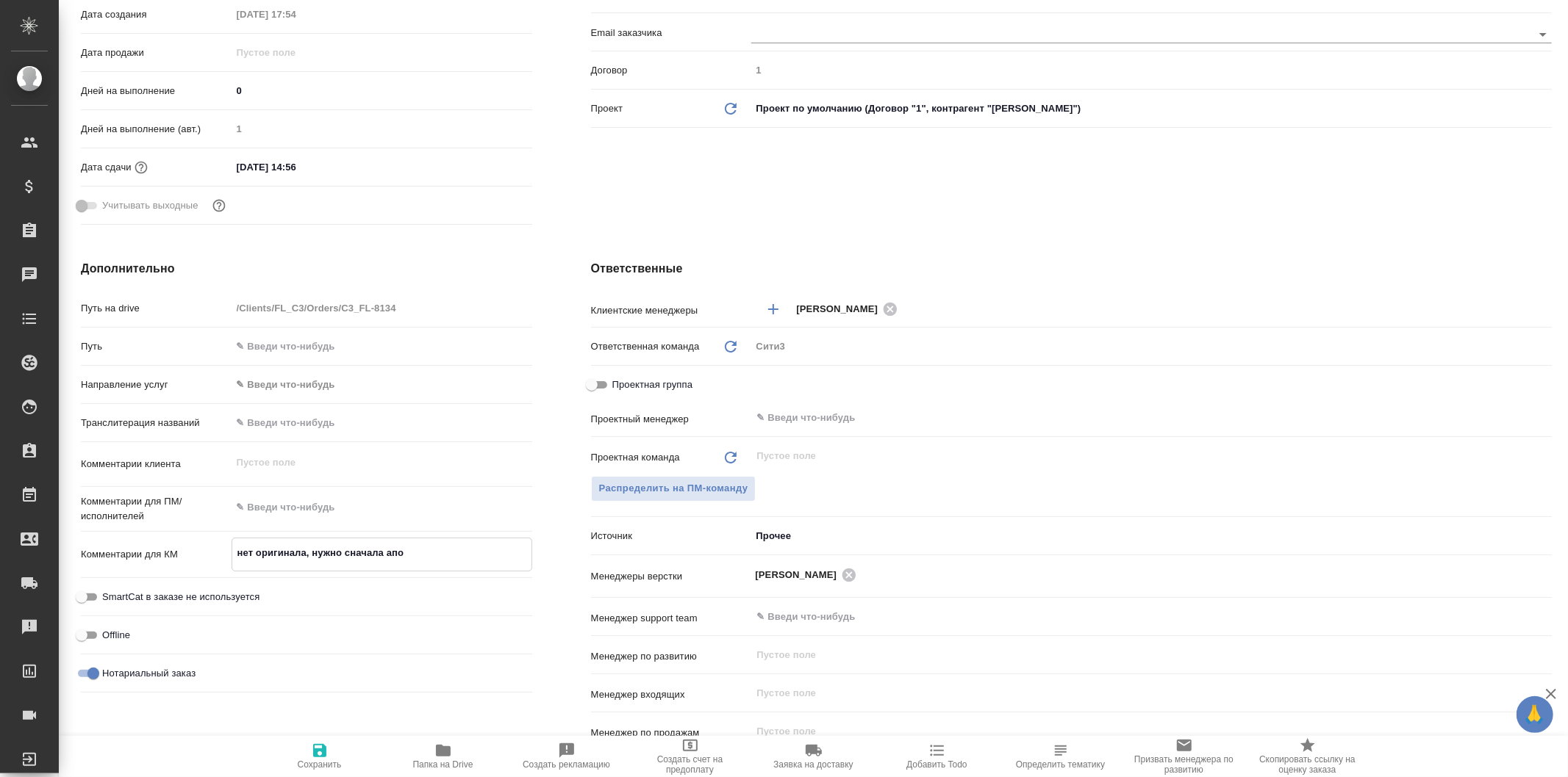
type textarea "нет оригинала, нужно сначала апос"
type textarea "x"
type textarea "нет оригинала, нужно сначала апост"
type textarea "x"
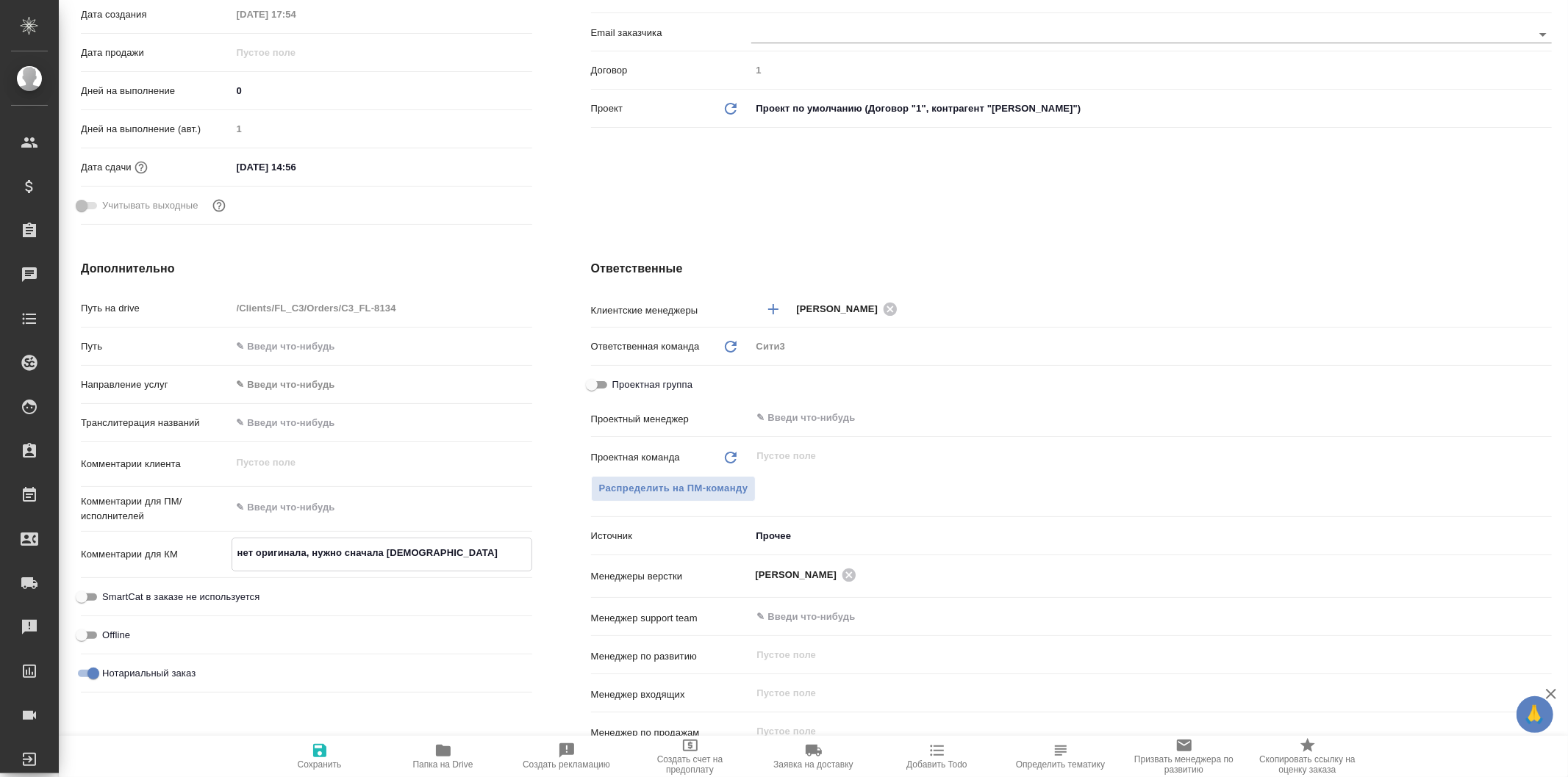
type textarea "x"
type textarea "нет оригинала, нужно сначала апости"
type textarea "x"
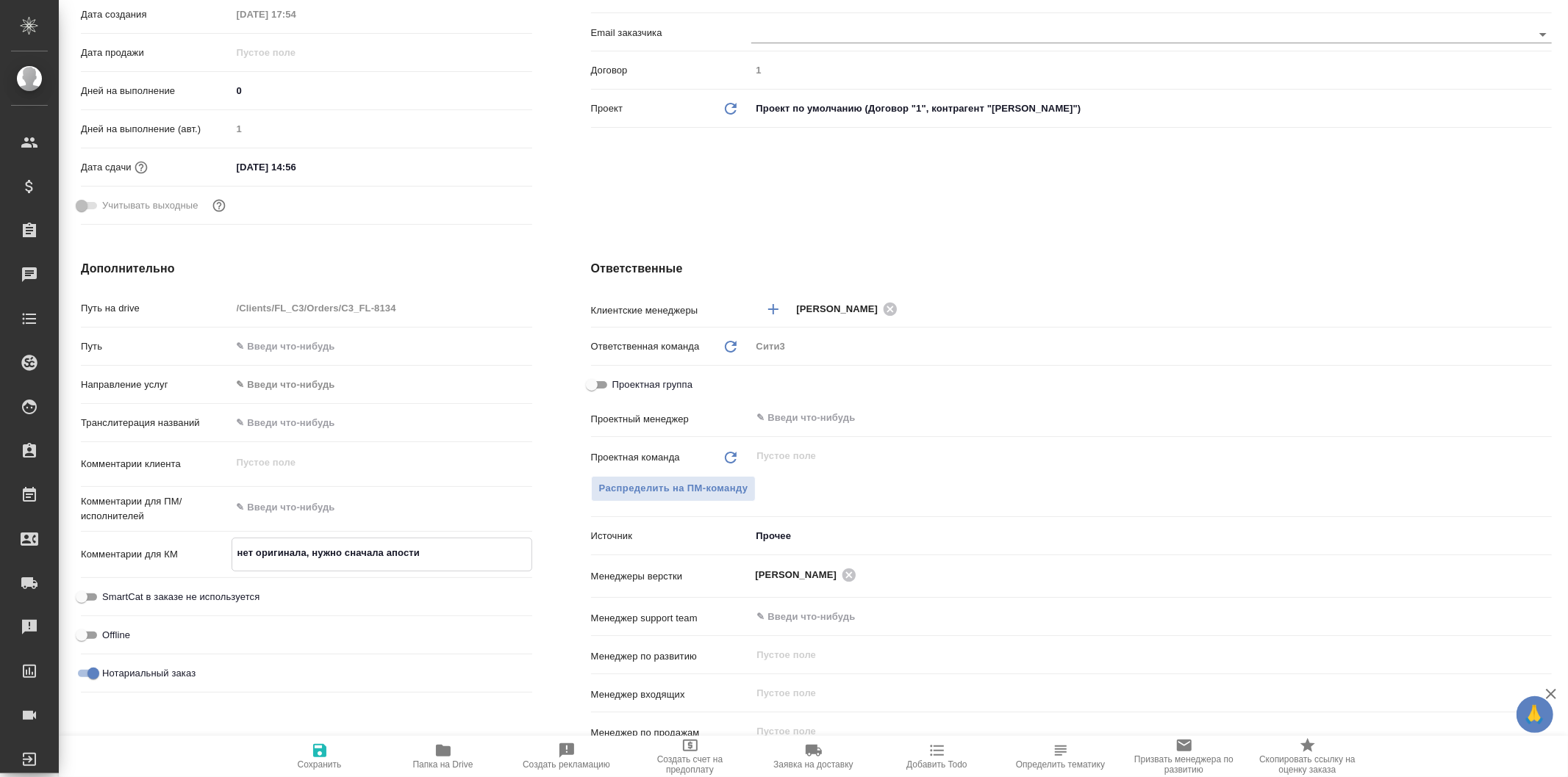
type textarea "x"
type textarea "нет оригинала, нужно сначала апостил"
type textarea "x"
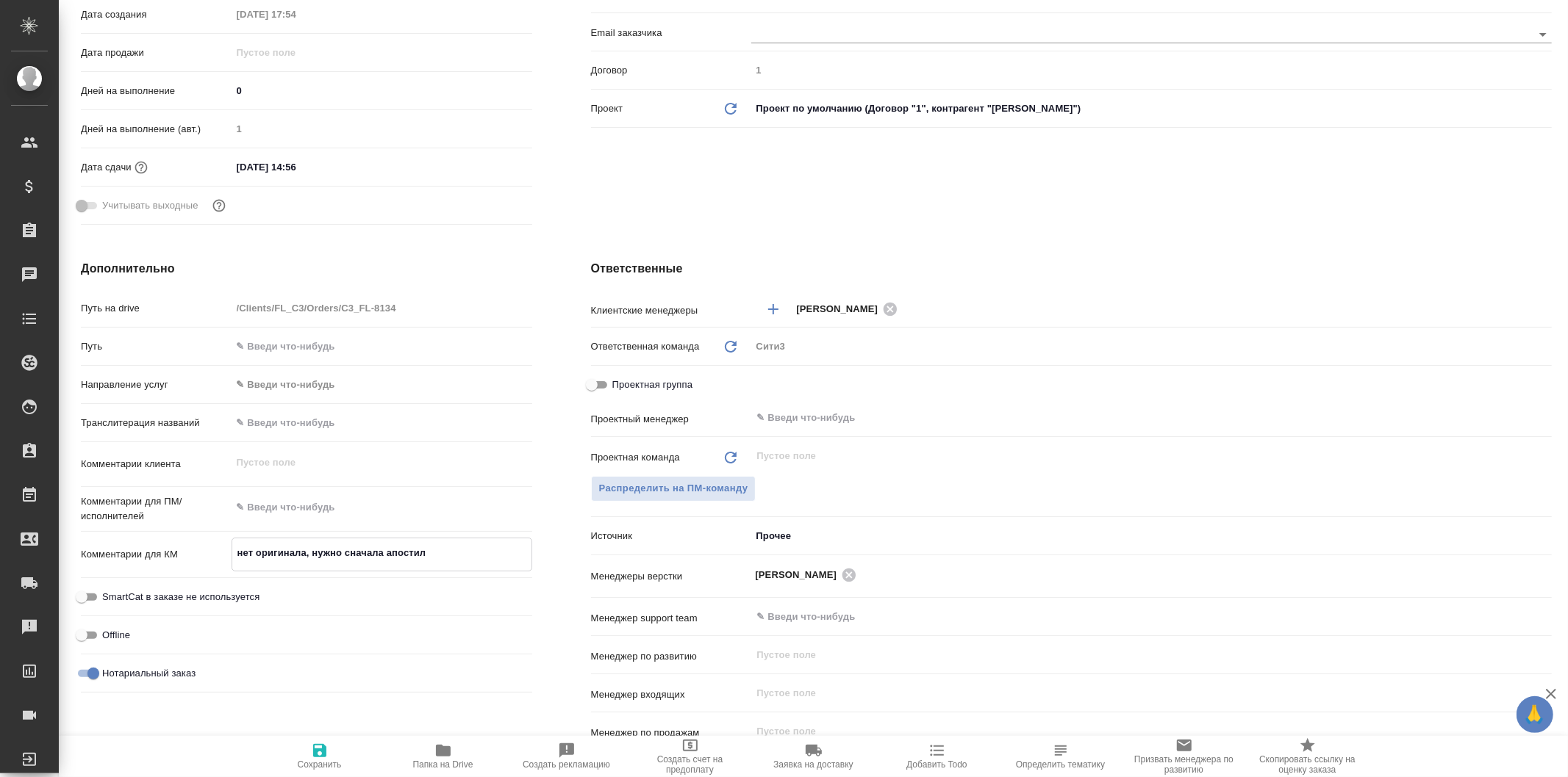
type textarea "x"
type textarea "нет оригинала, нужно сначала апостили"
type textarea "x"
type textarea "нет оригинала, нужно сначала апостилир"
type textarea "x"
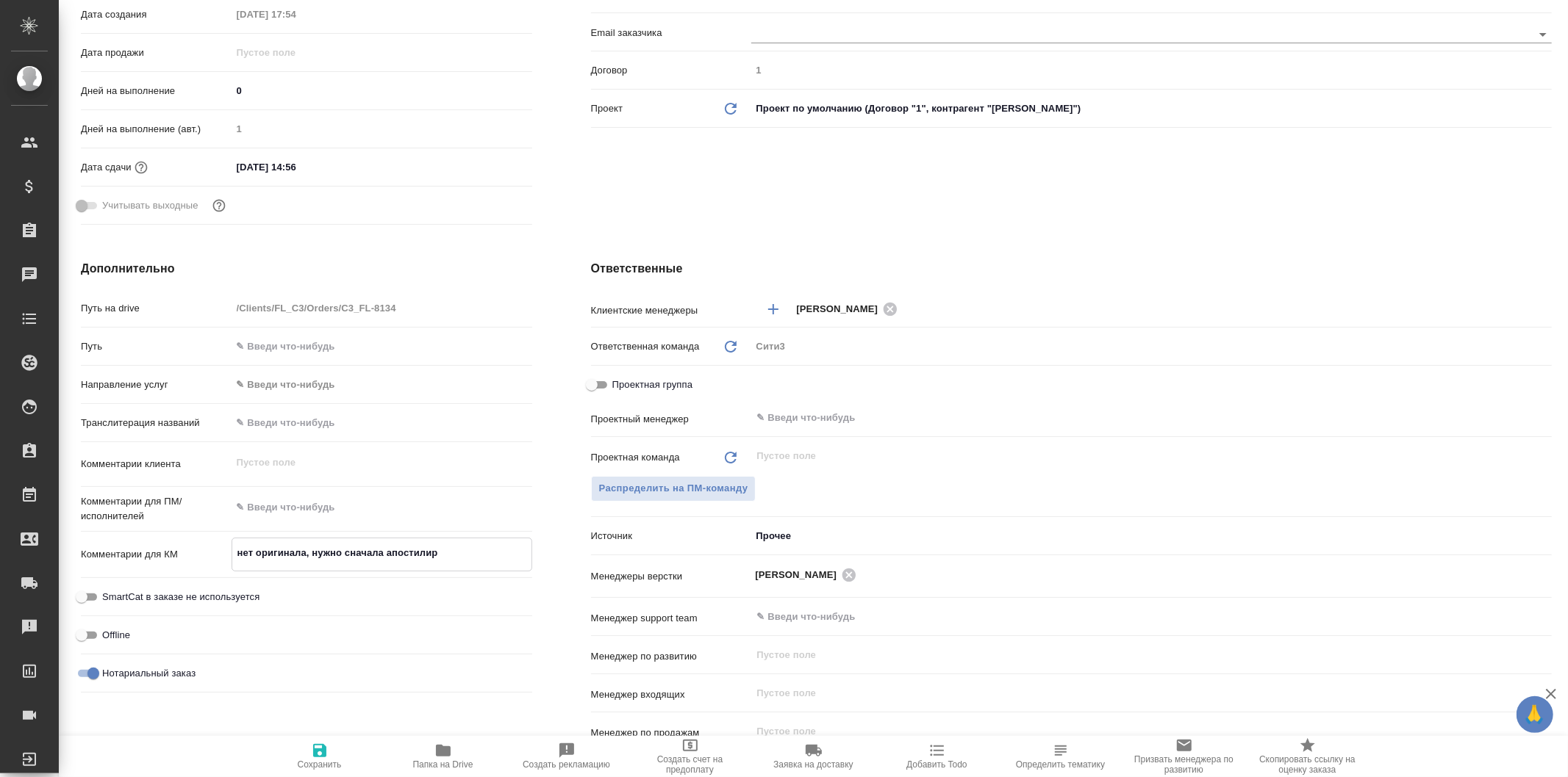
type textarea "x"
type textarea "нет оригинала, нужно сначала апостилиро"
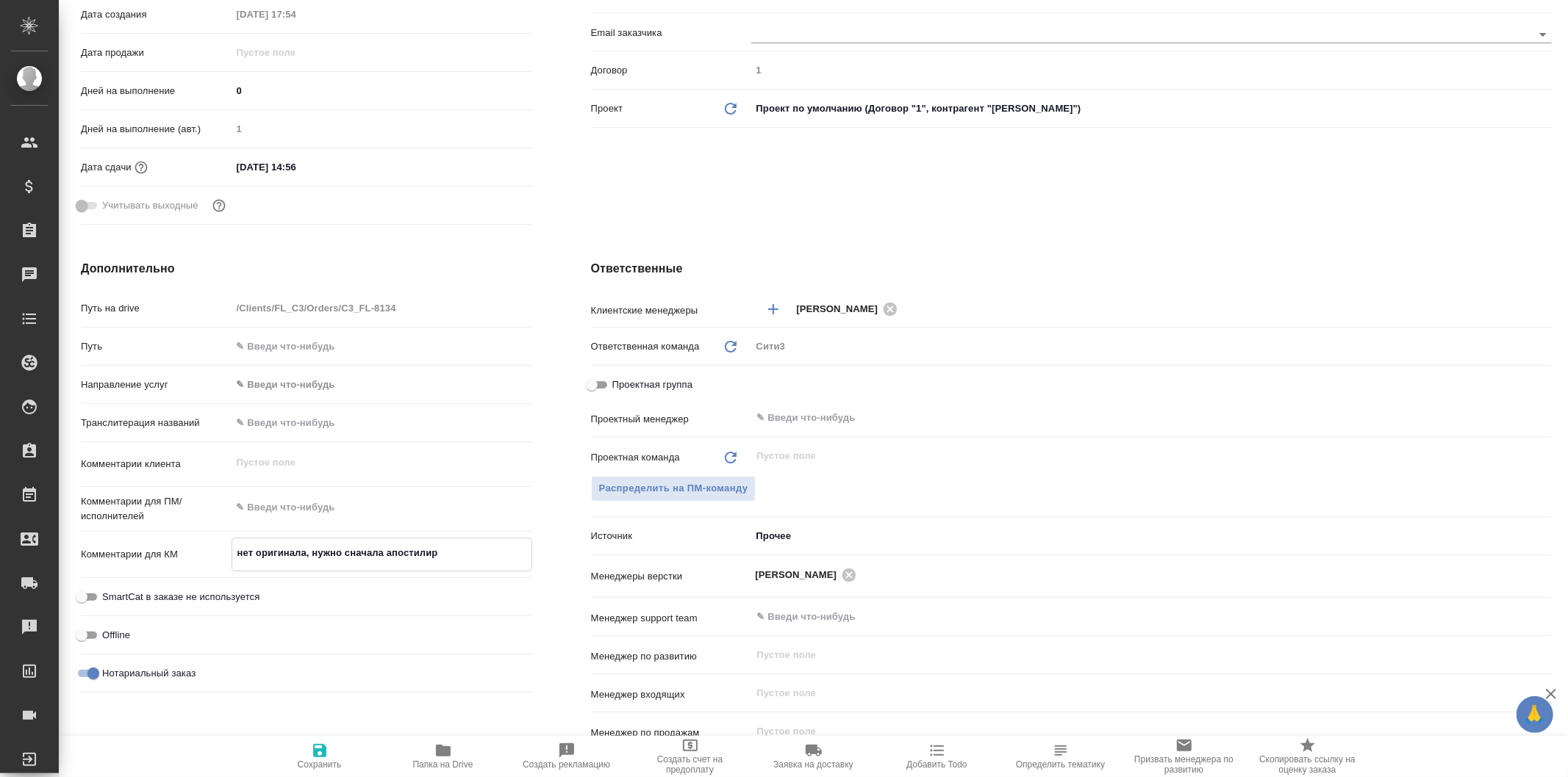
type textarea "x"
type textarea "нет оригинала, нужно сначала апостилирова"
type textarea "x"
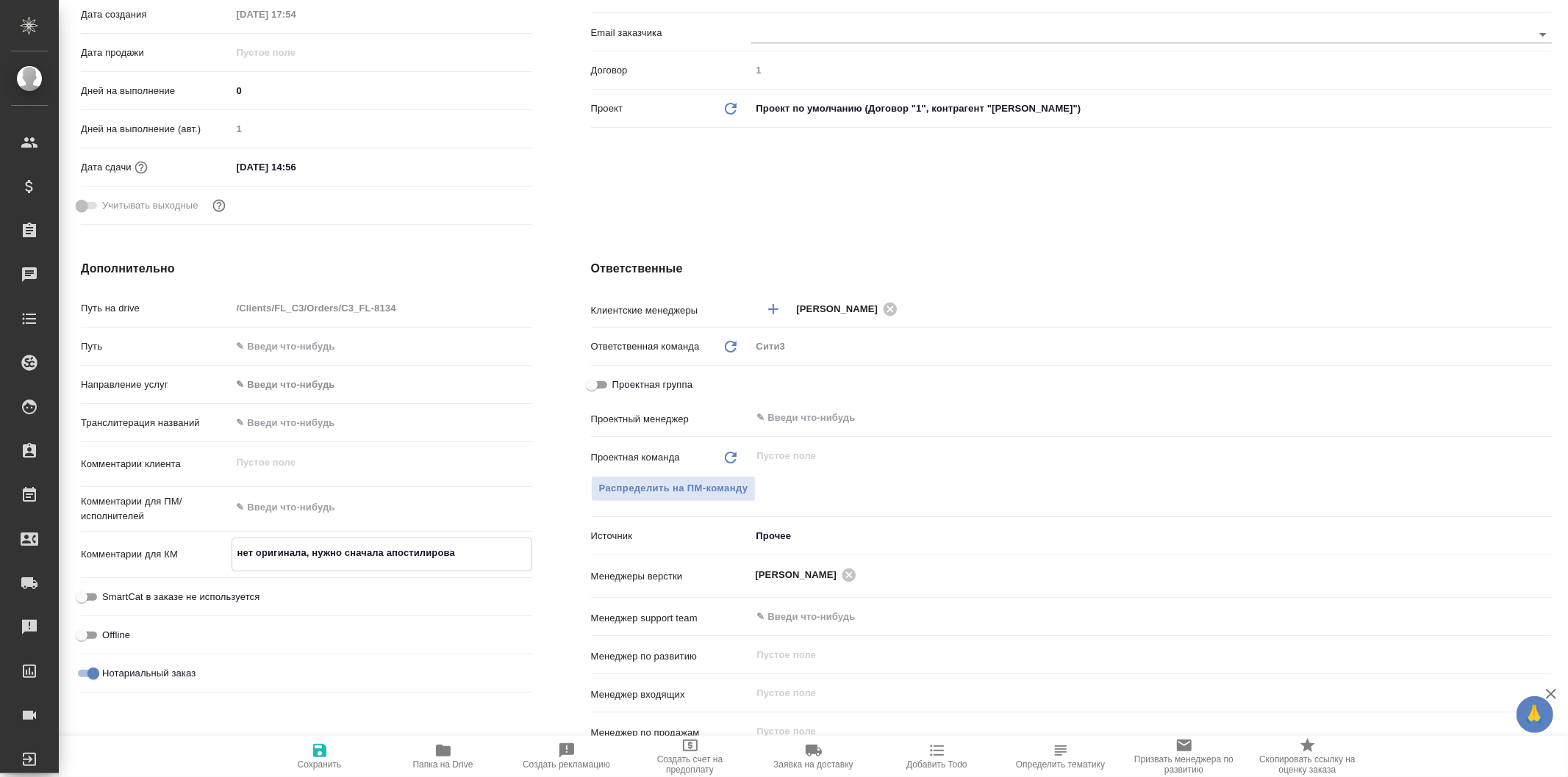
type textarea "нет оригинала, нужно сначала апостилироват"
type textarea "x"
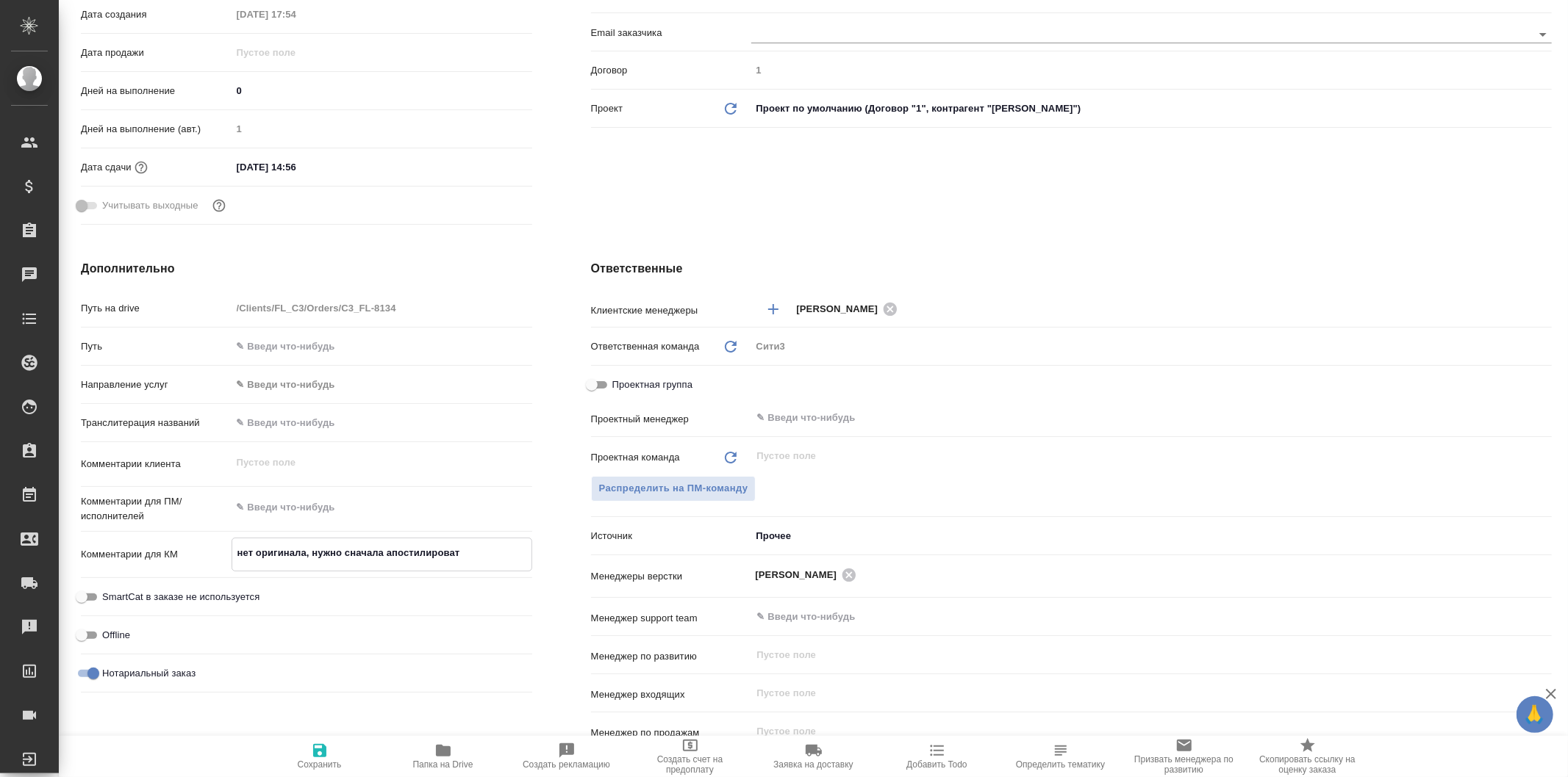
type textarea "x"
type textarea "нет оригинала, нужно сначала апостилировать"
type textarea "x"
type textarea "нет оригинала, нужно сначала апостилировать"
type textarea "x"
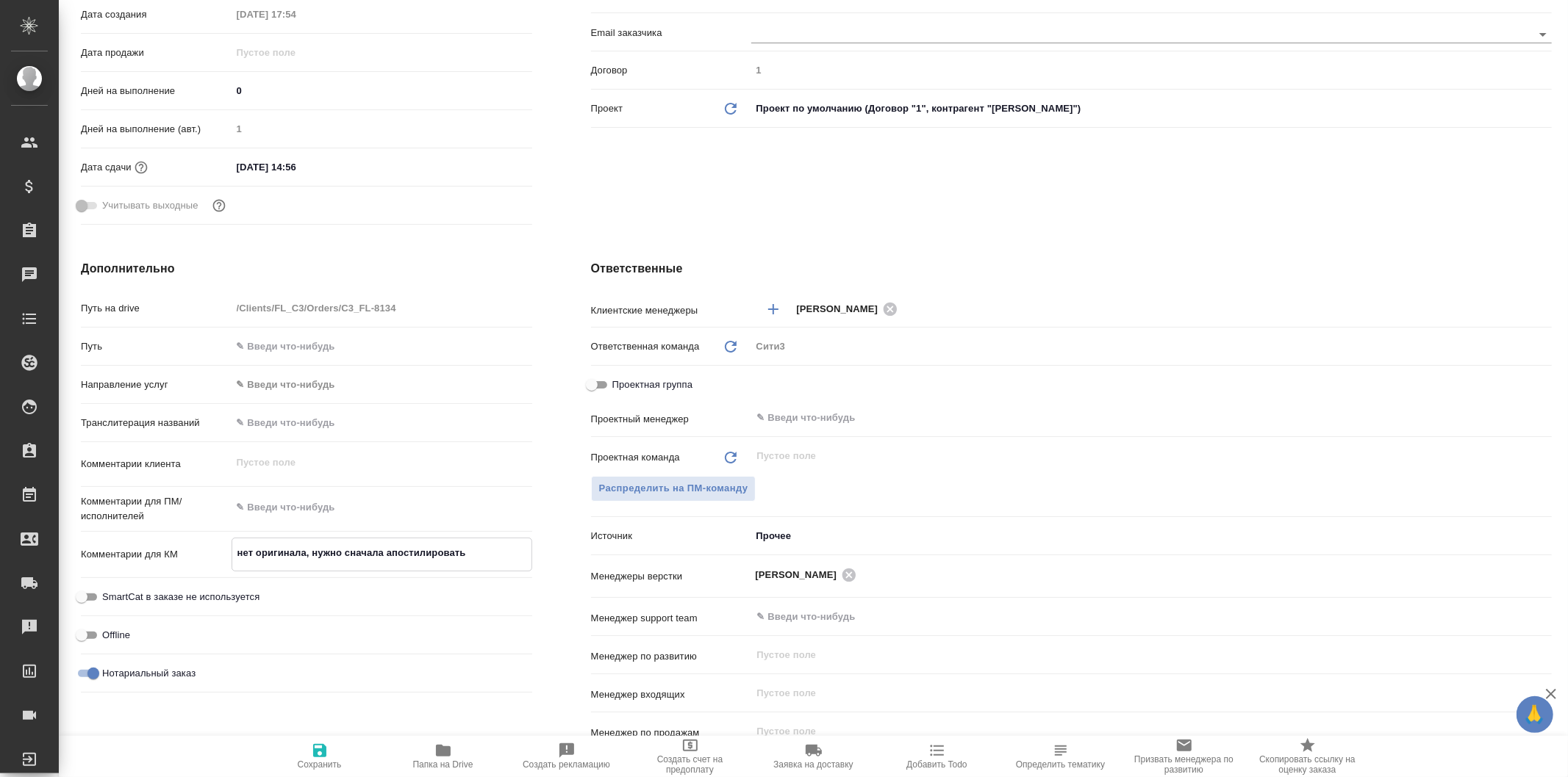
click at [328, 747] on span "Сохранить" at bounding box center [319, 756] width 106 height 28
type textarea "x"
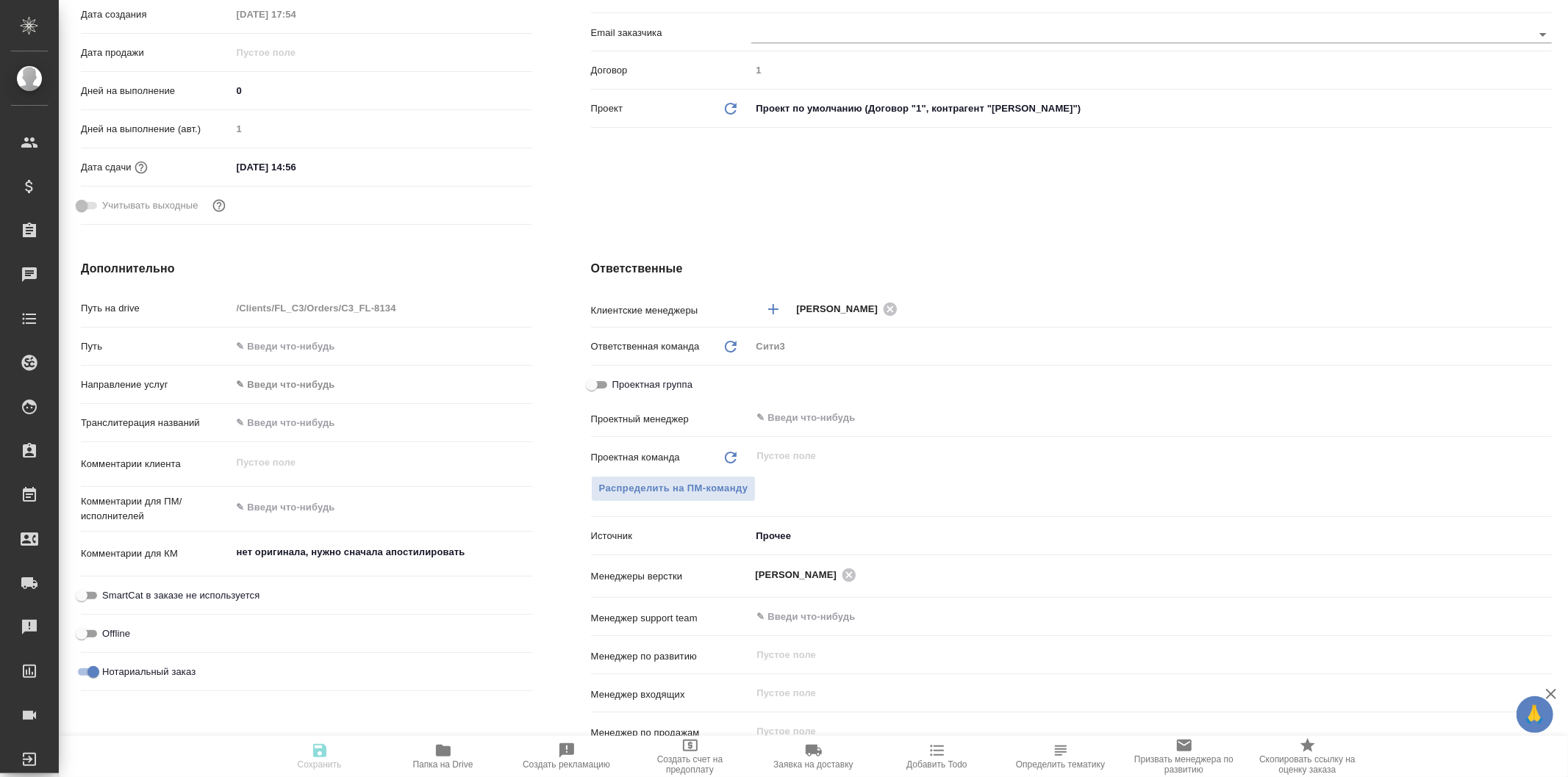
type textarea "x"
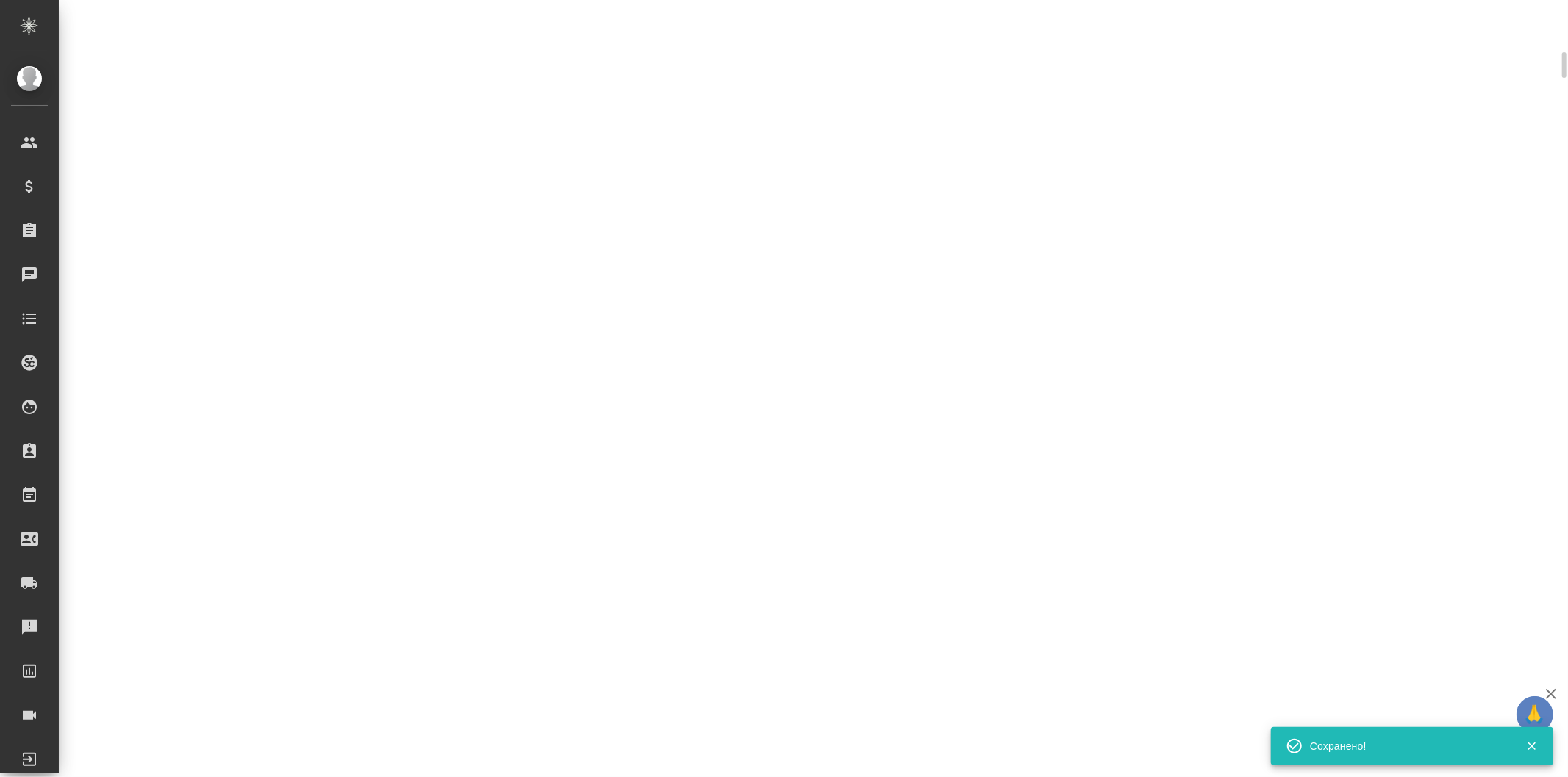
scroll to position [342, 0]
select select "RU"
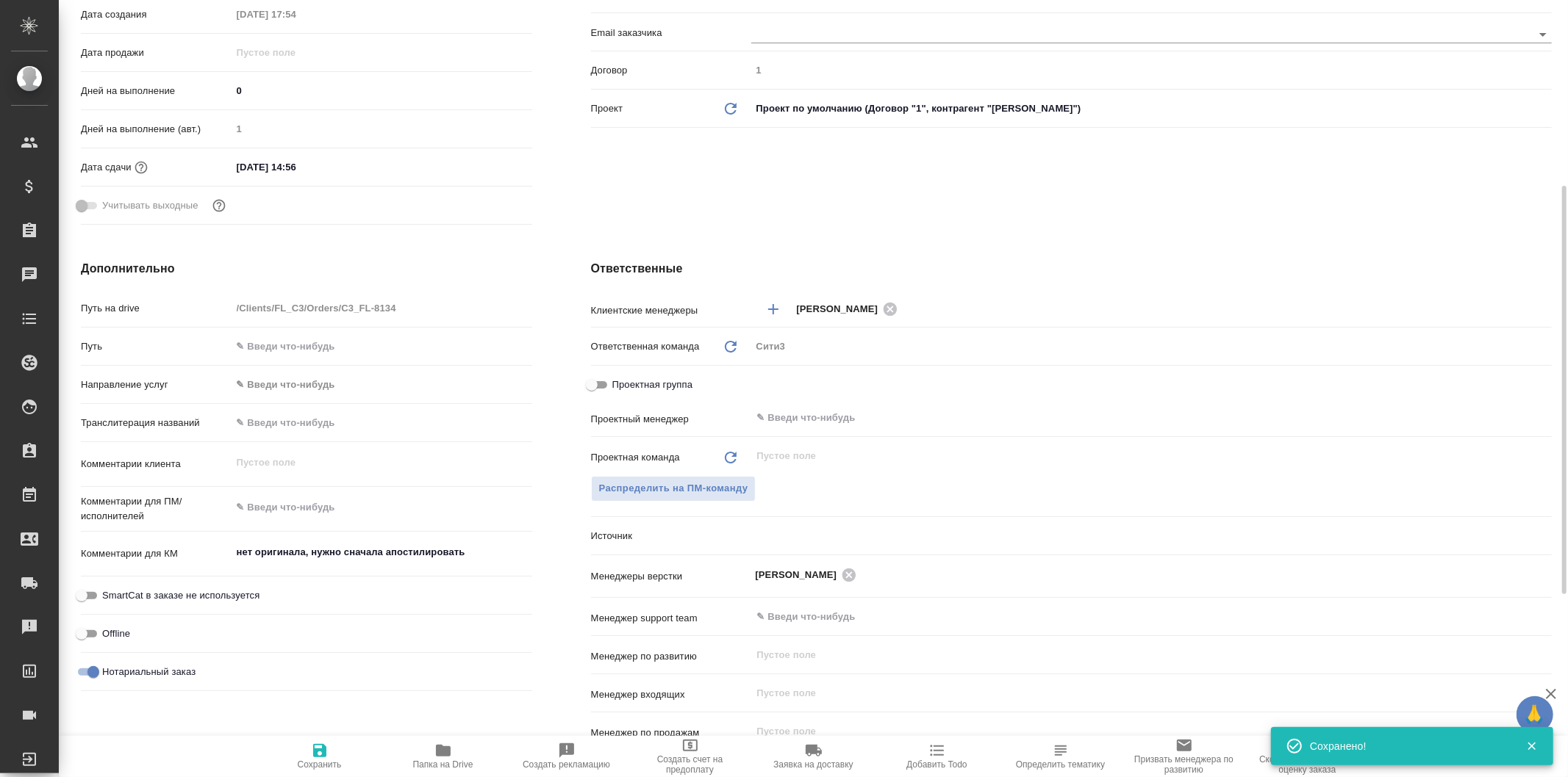
type textarea "x"
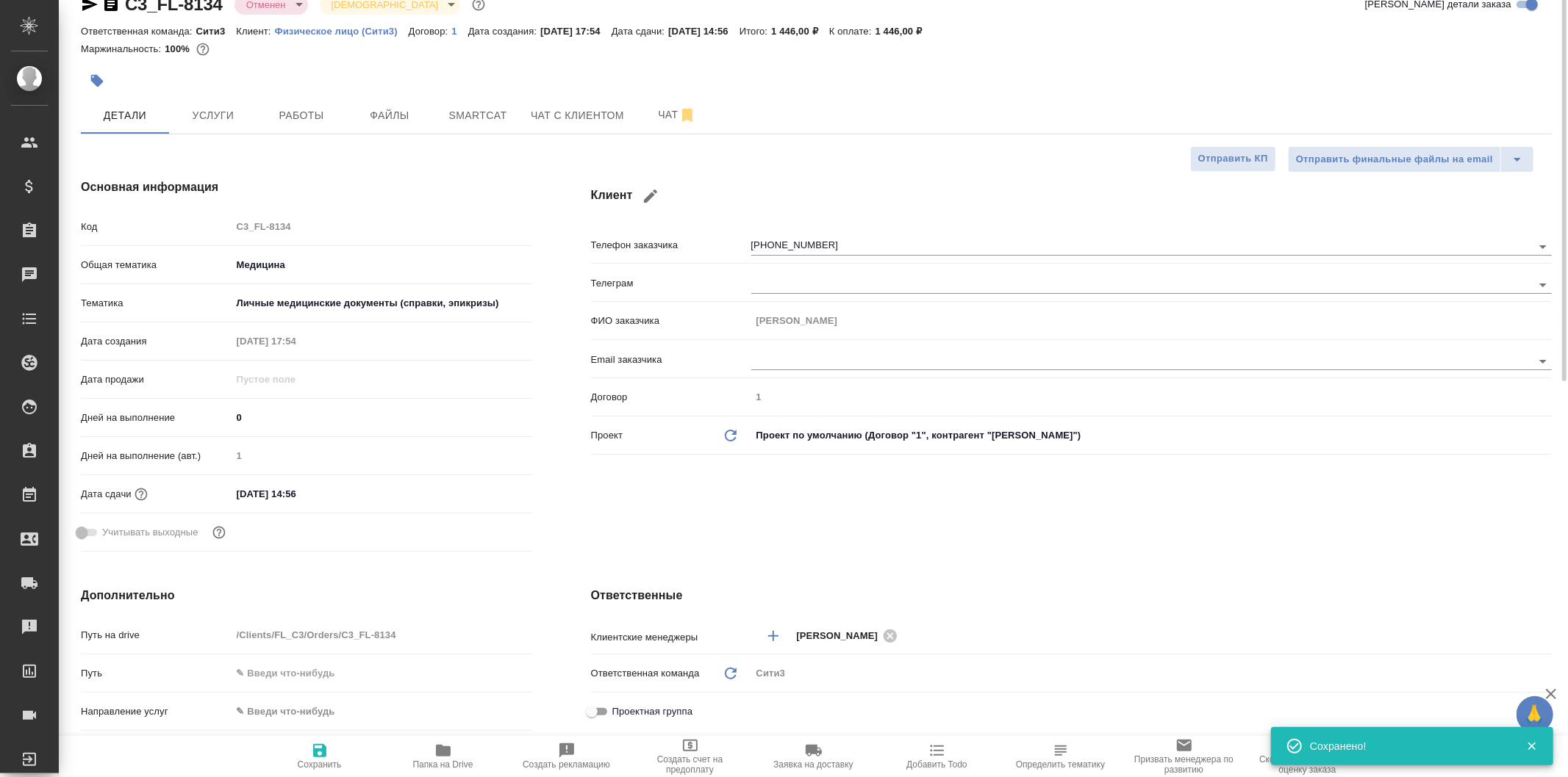
scroll to position [0, 0]
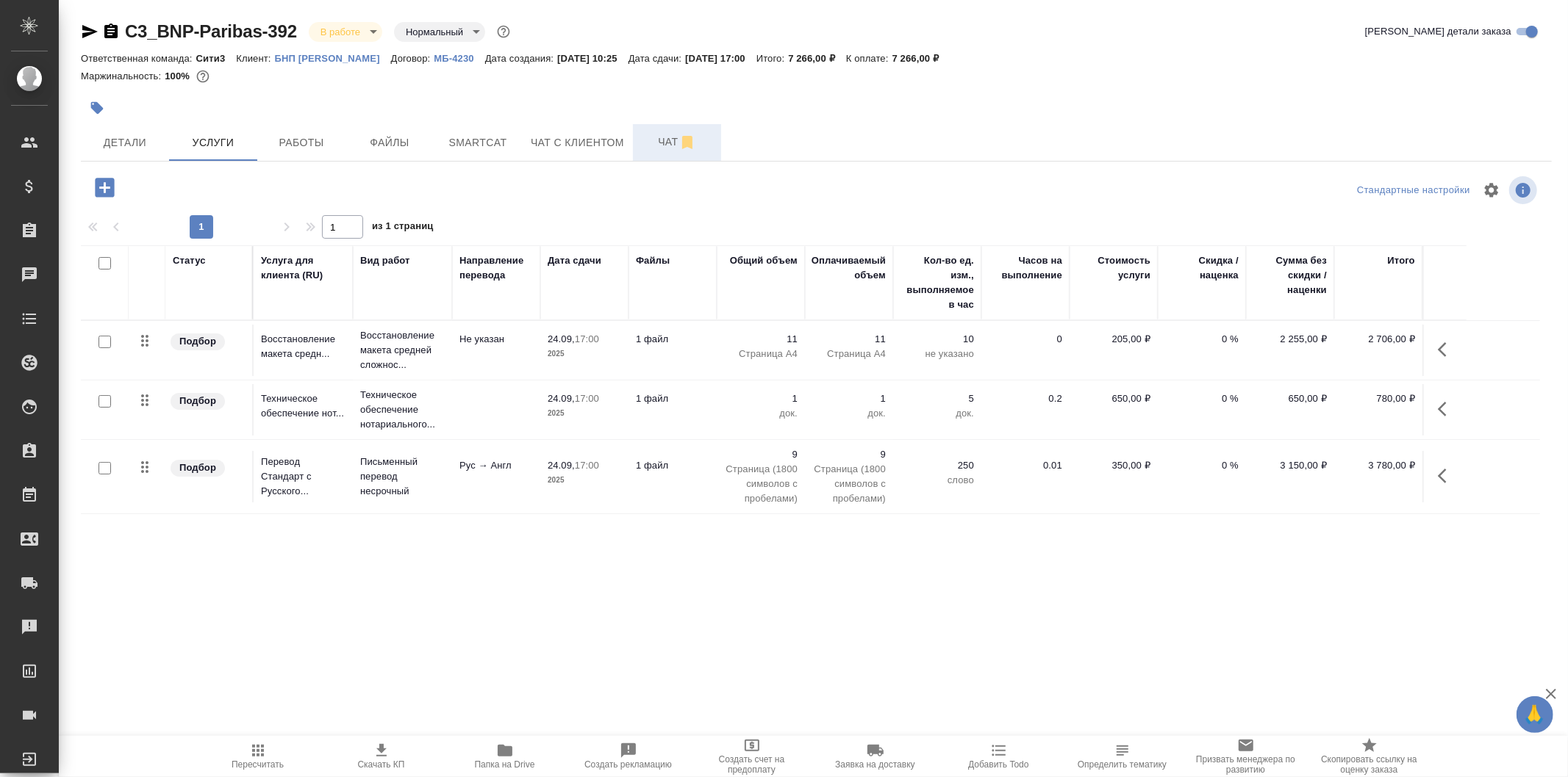
click at [650, 134] on span "Чат" at bounding box center [677, 142] width 71 height 19
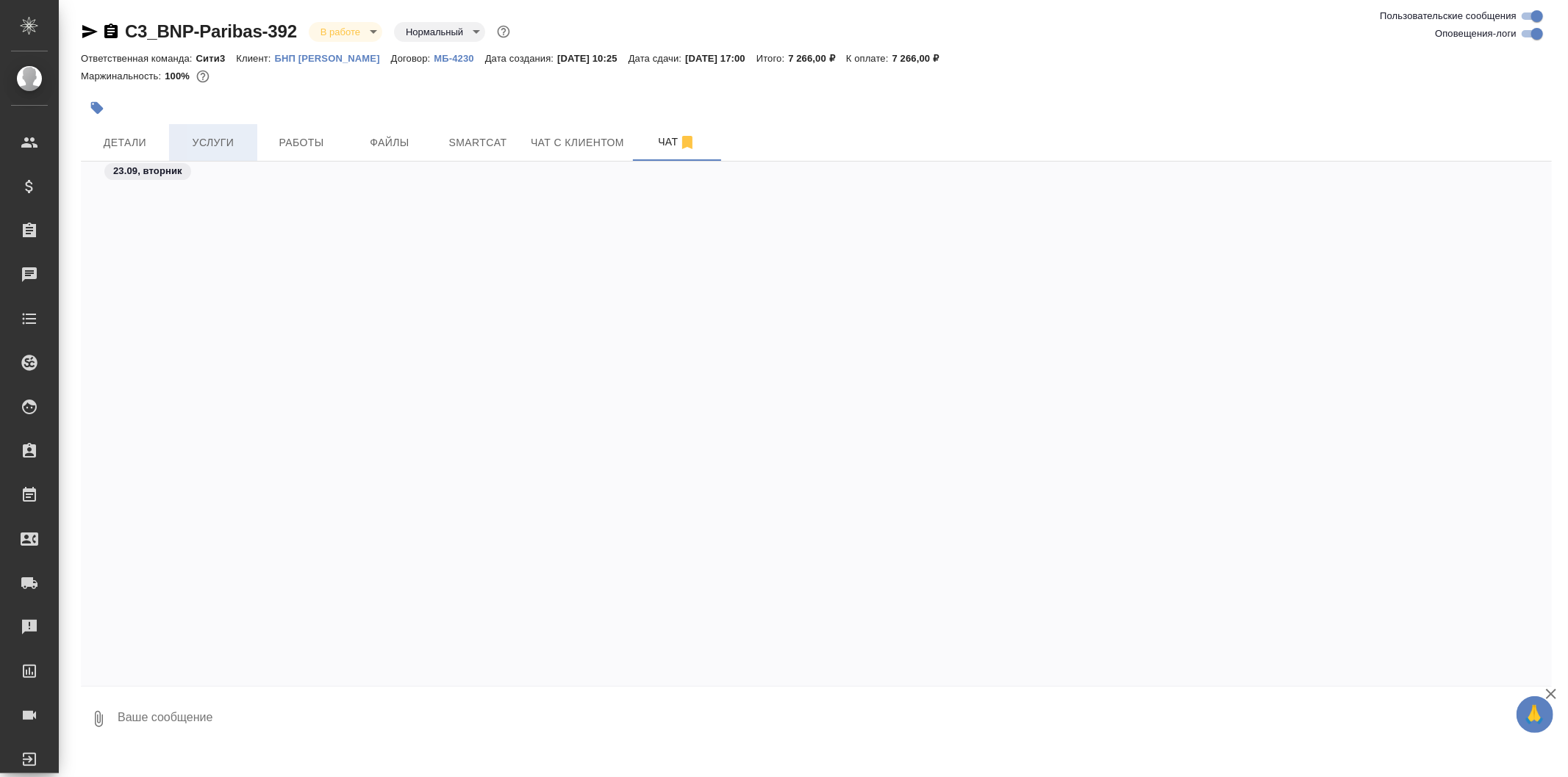
scroll to position [2359, 0]
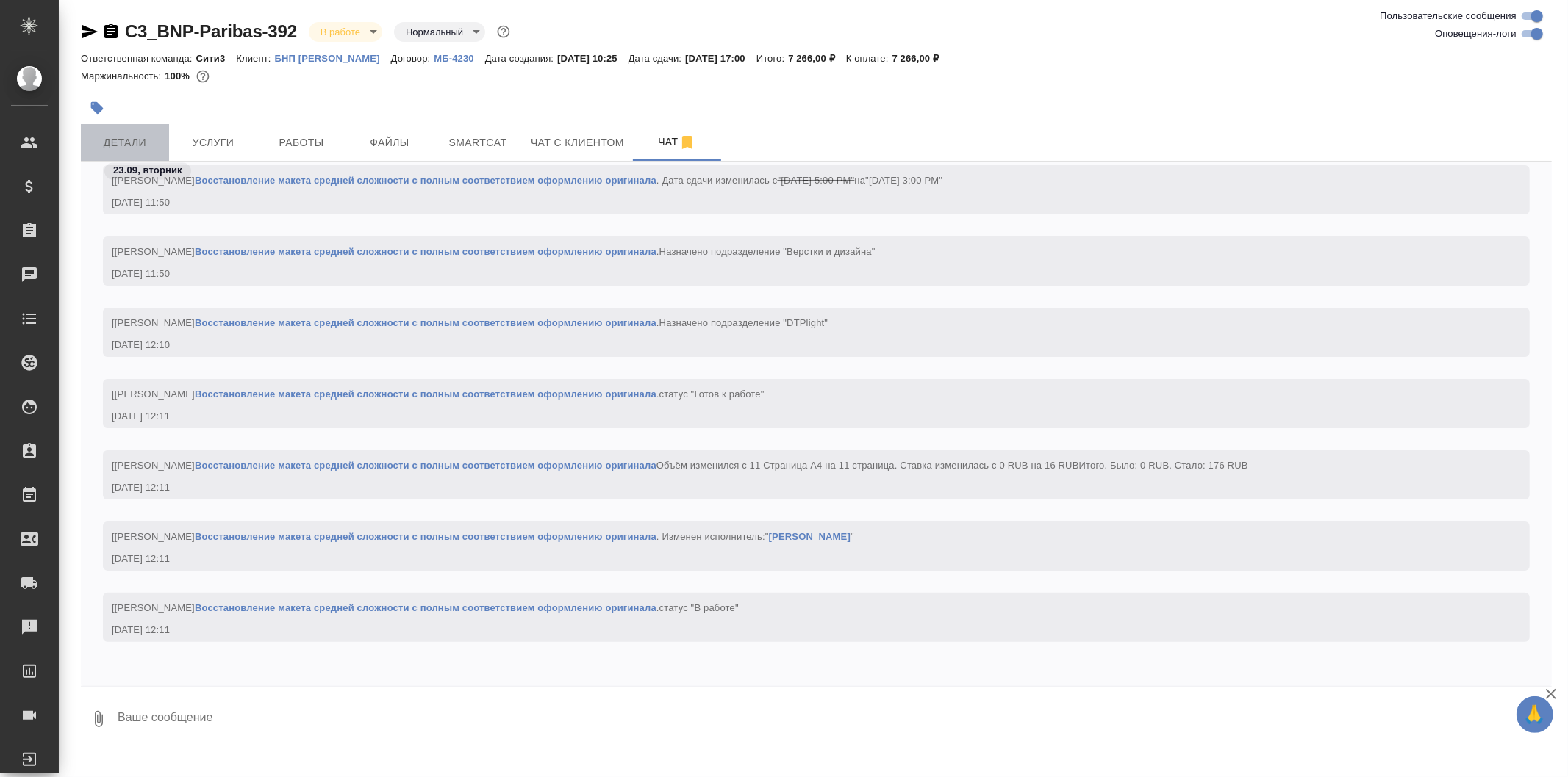
click at [140, 135] on span "Детали" at bounding box center [125, 143] width 71 height 19
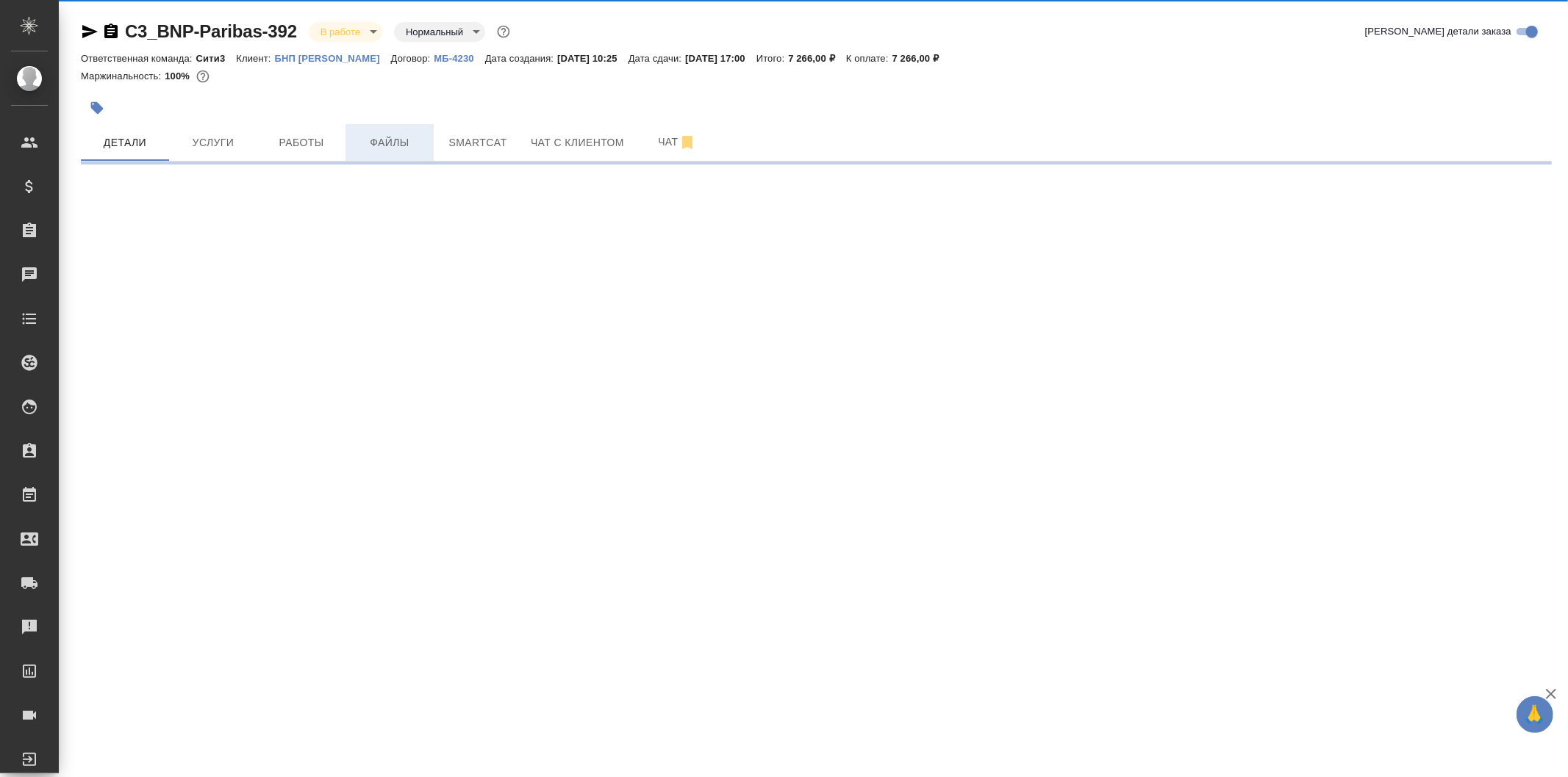
select select "RU"
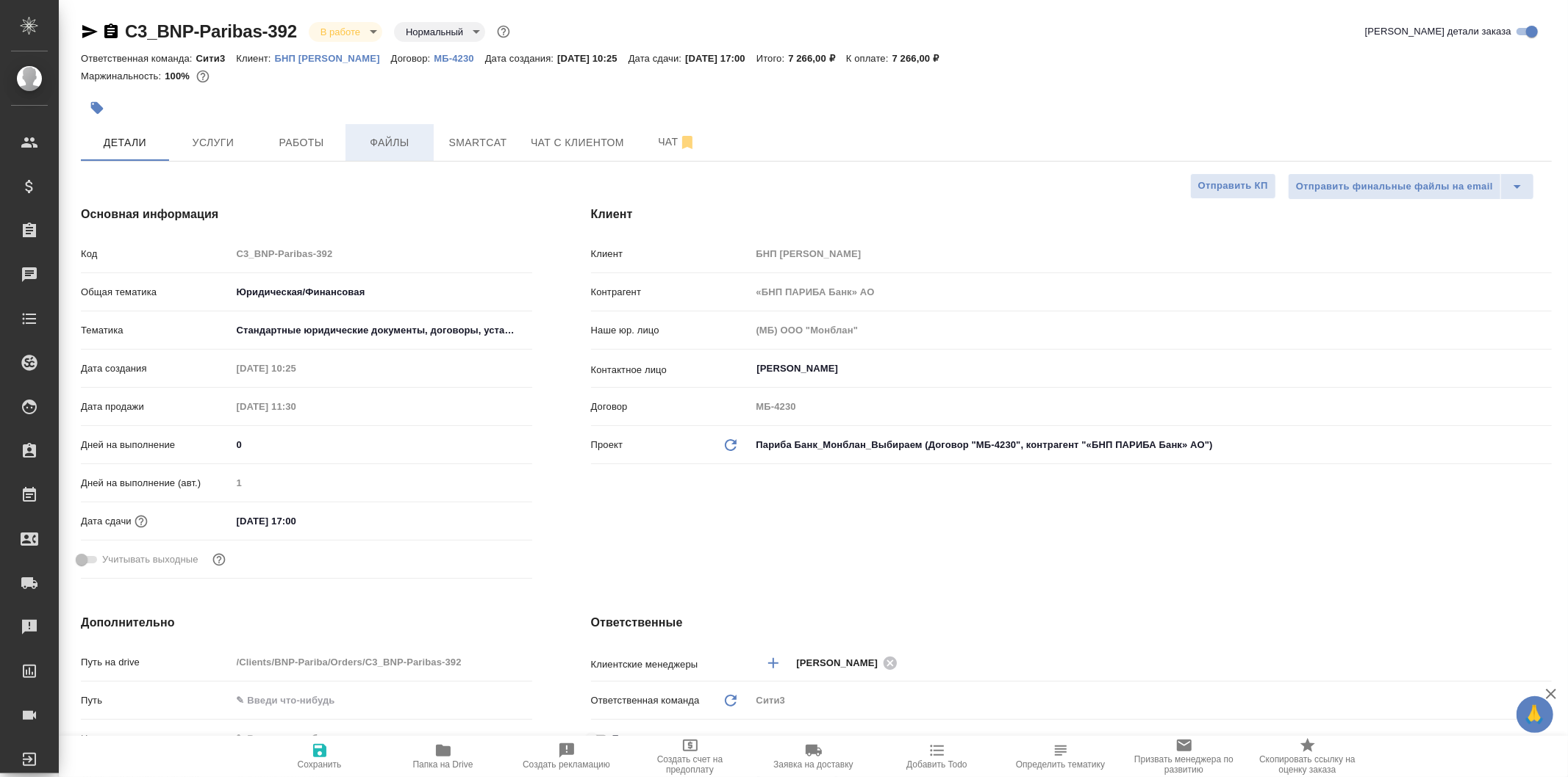
type textarea "x"
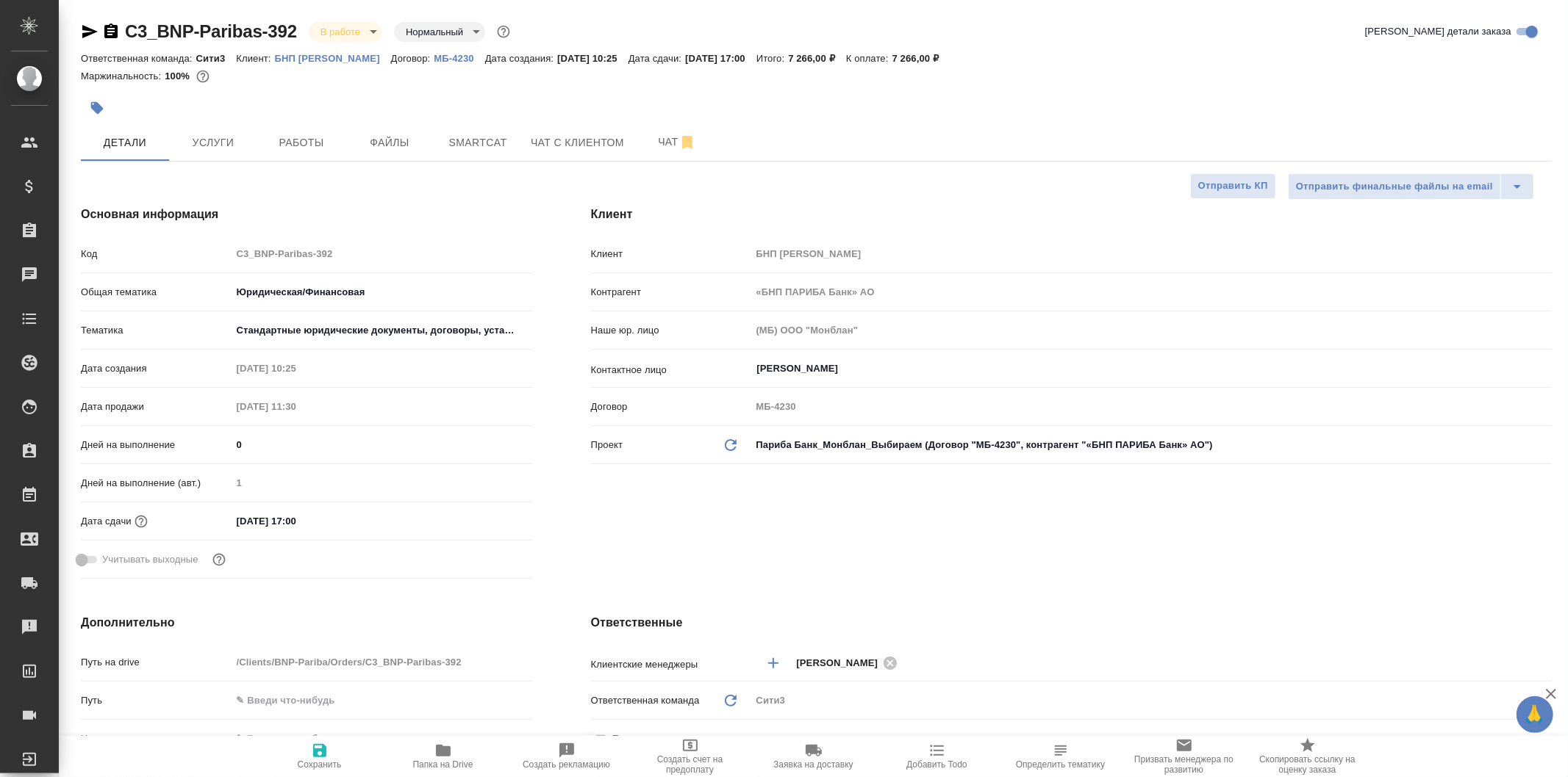
type textarea "x"
